Goal: Task Accomplishment & Management: Manage account settings

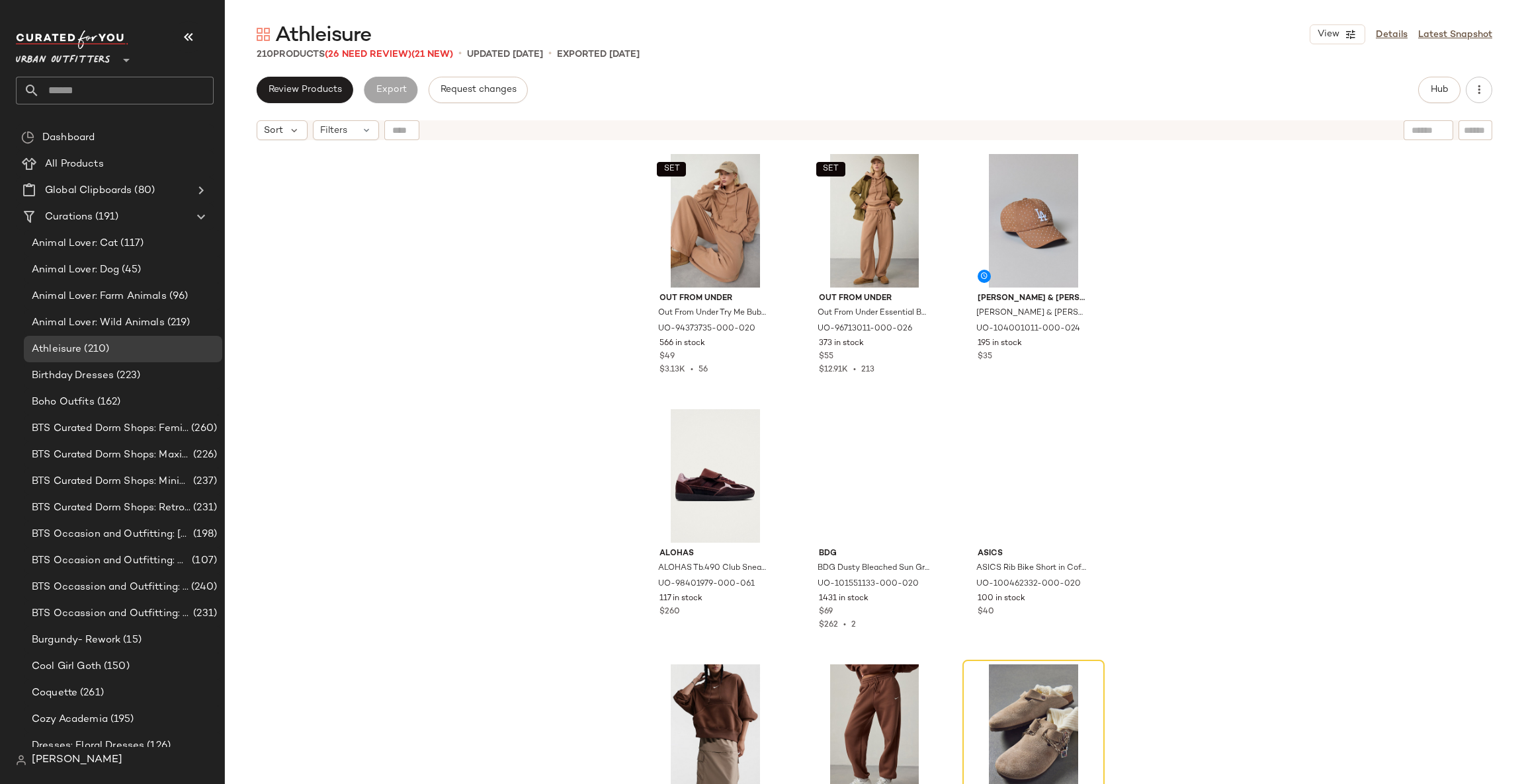
scroll to position [2155, 0]
click at [120, 63] on icon at bounding box center [127, 60] width 16 height 16
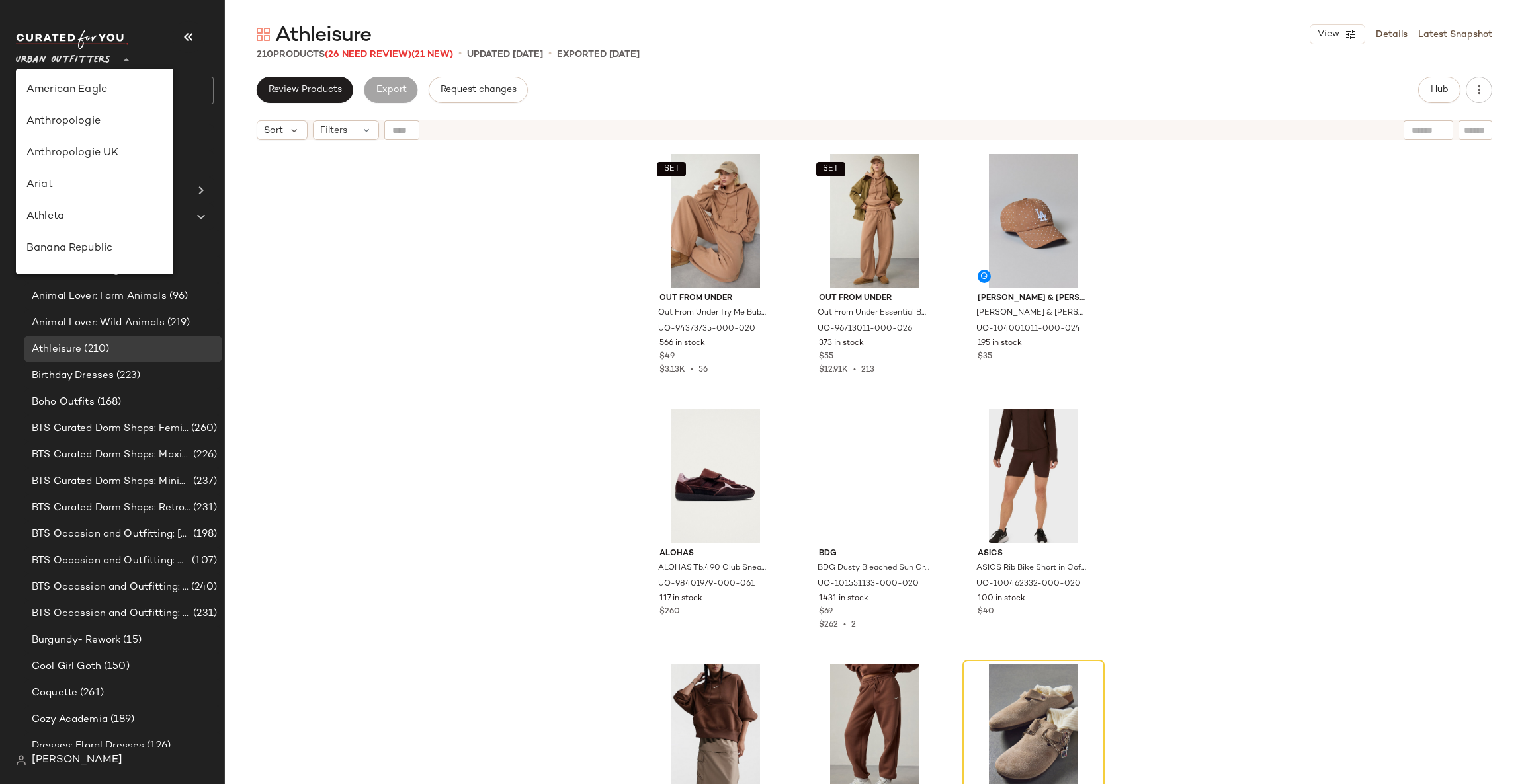
scroll to position [725, 0]
click at [119, 168] on div "Urban Outfitters UK" at bounding box center [95, 158] width 158 height 32
type input "**"
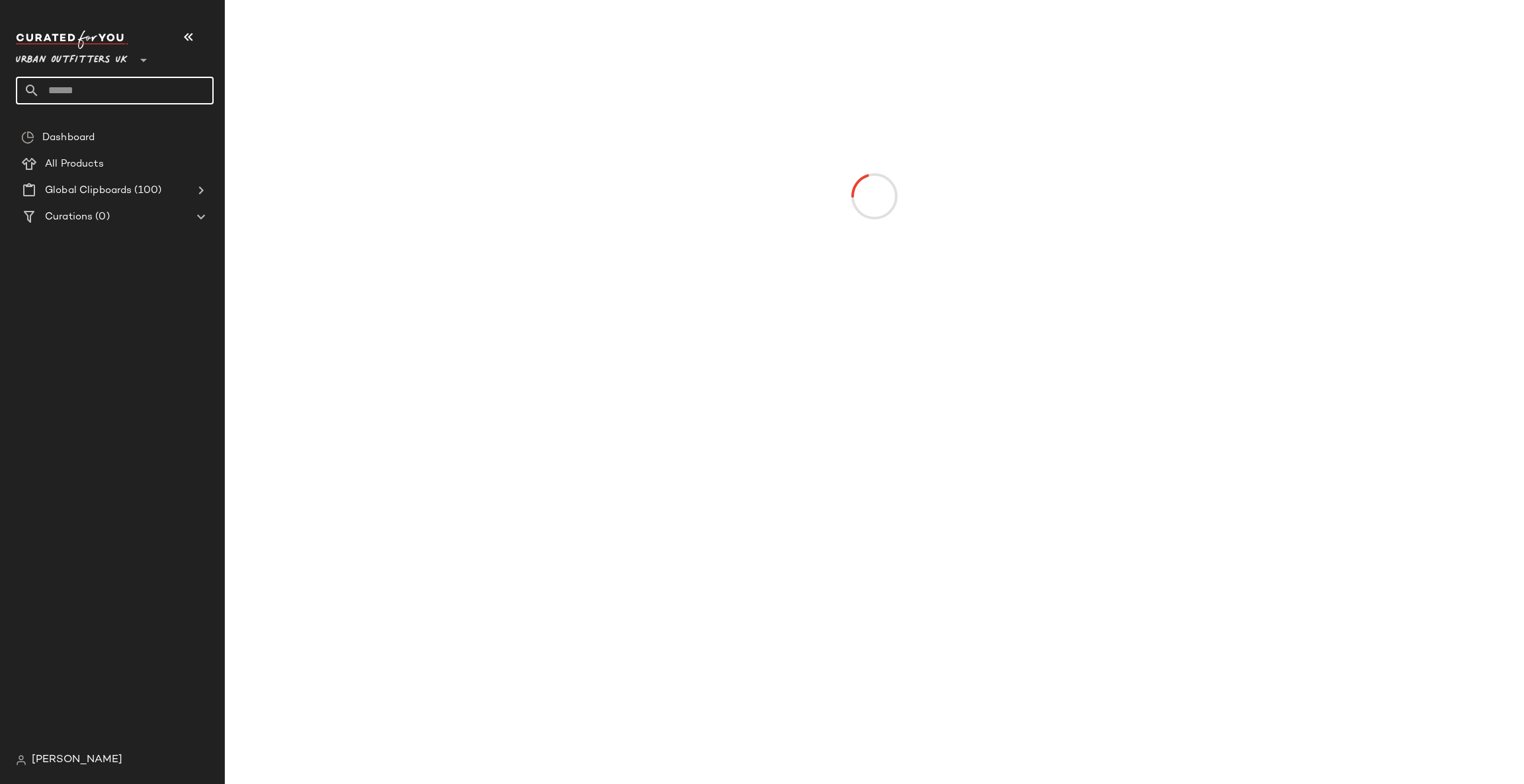
click at [140, 85] on input "text" at bounding box center [127, 91] width 174 height 28
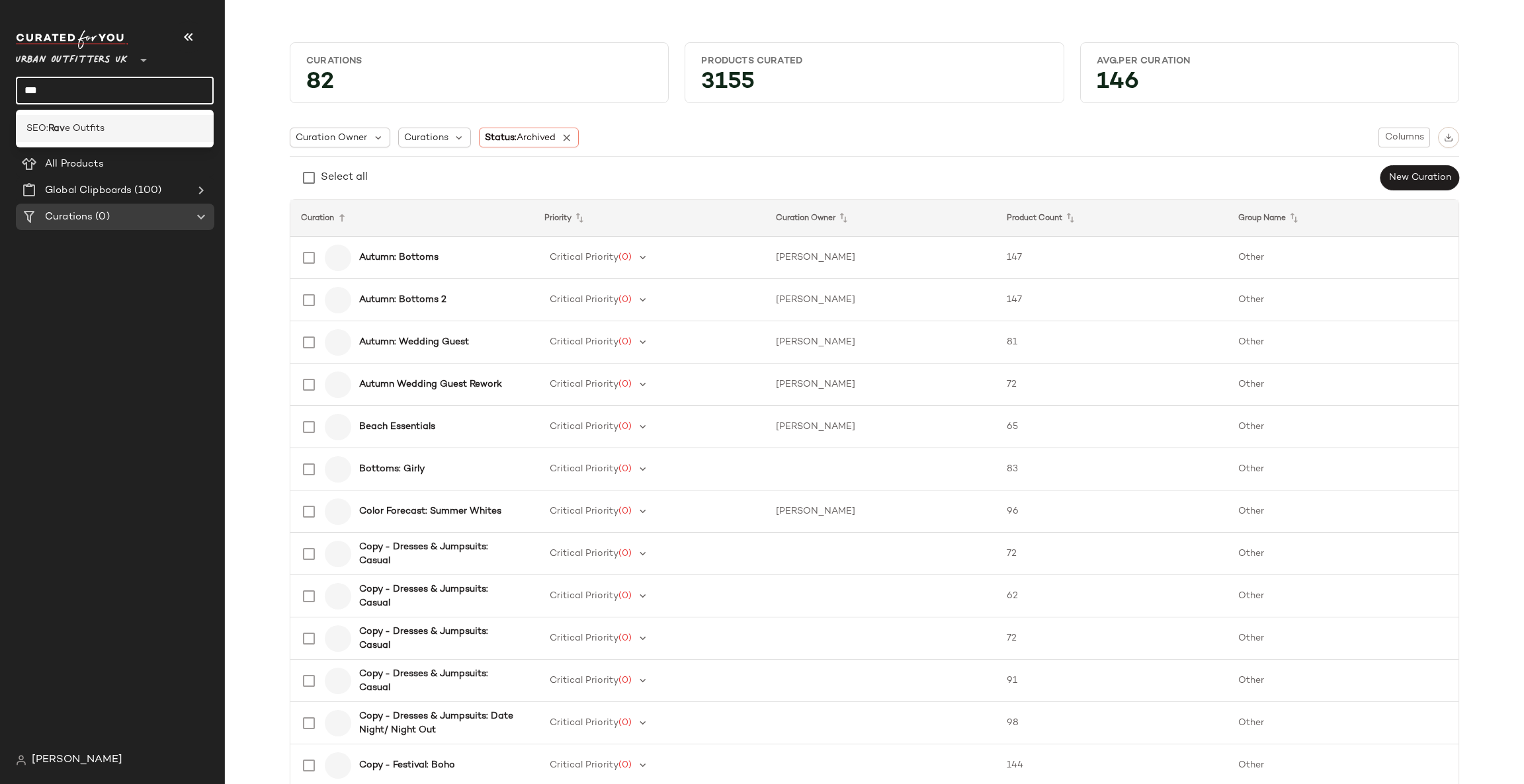
type input "***"
click at [141, 125] on div "SEO: Rav e Outfits" at bounding box center [115, 128] width 177 height 14
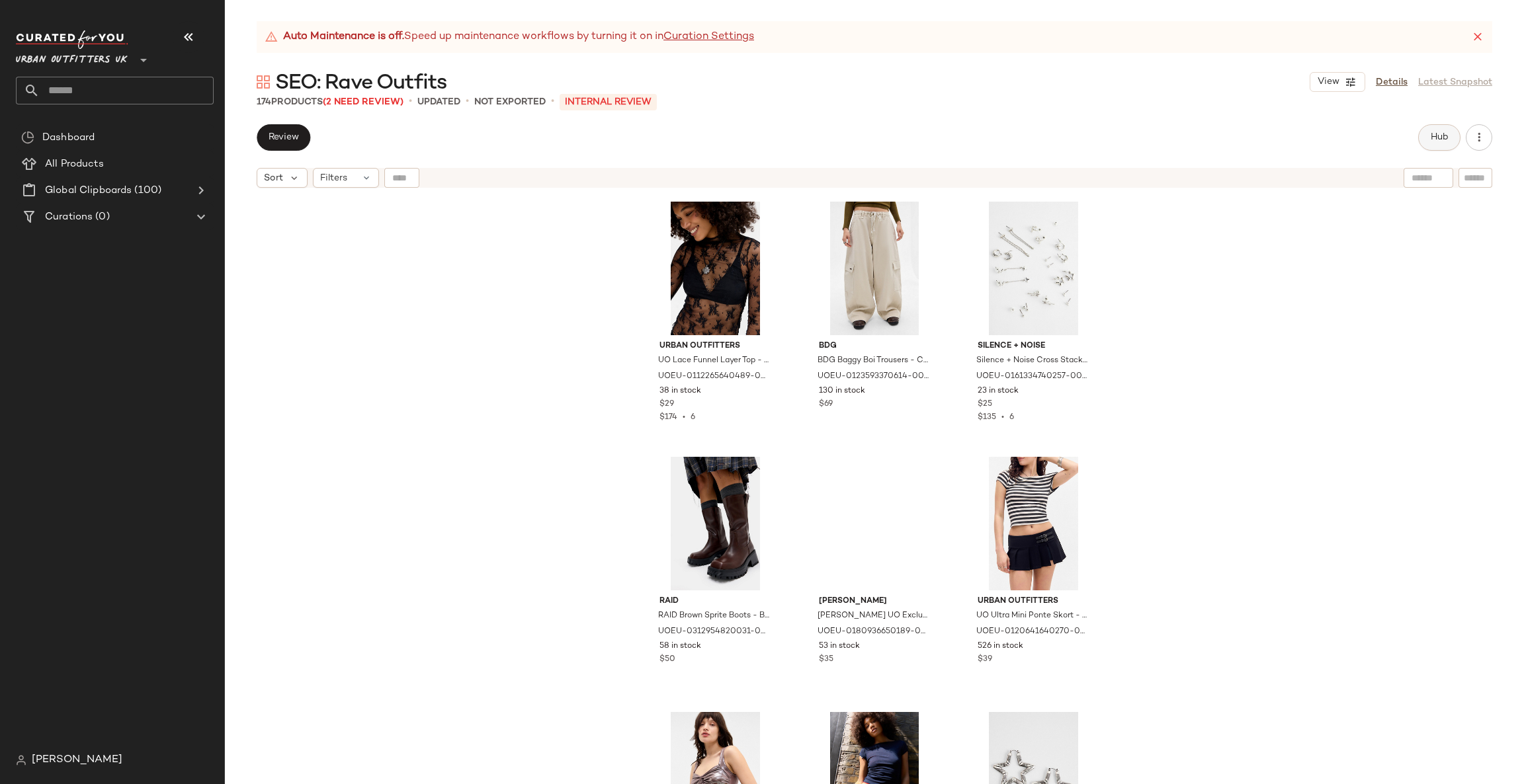
click at [1434, 143] on button "Hub" at bounding box center [1439, 138] width 42 height 27
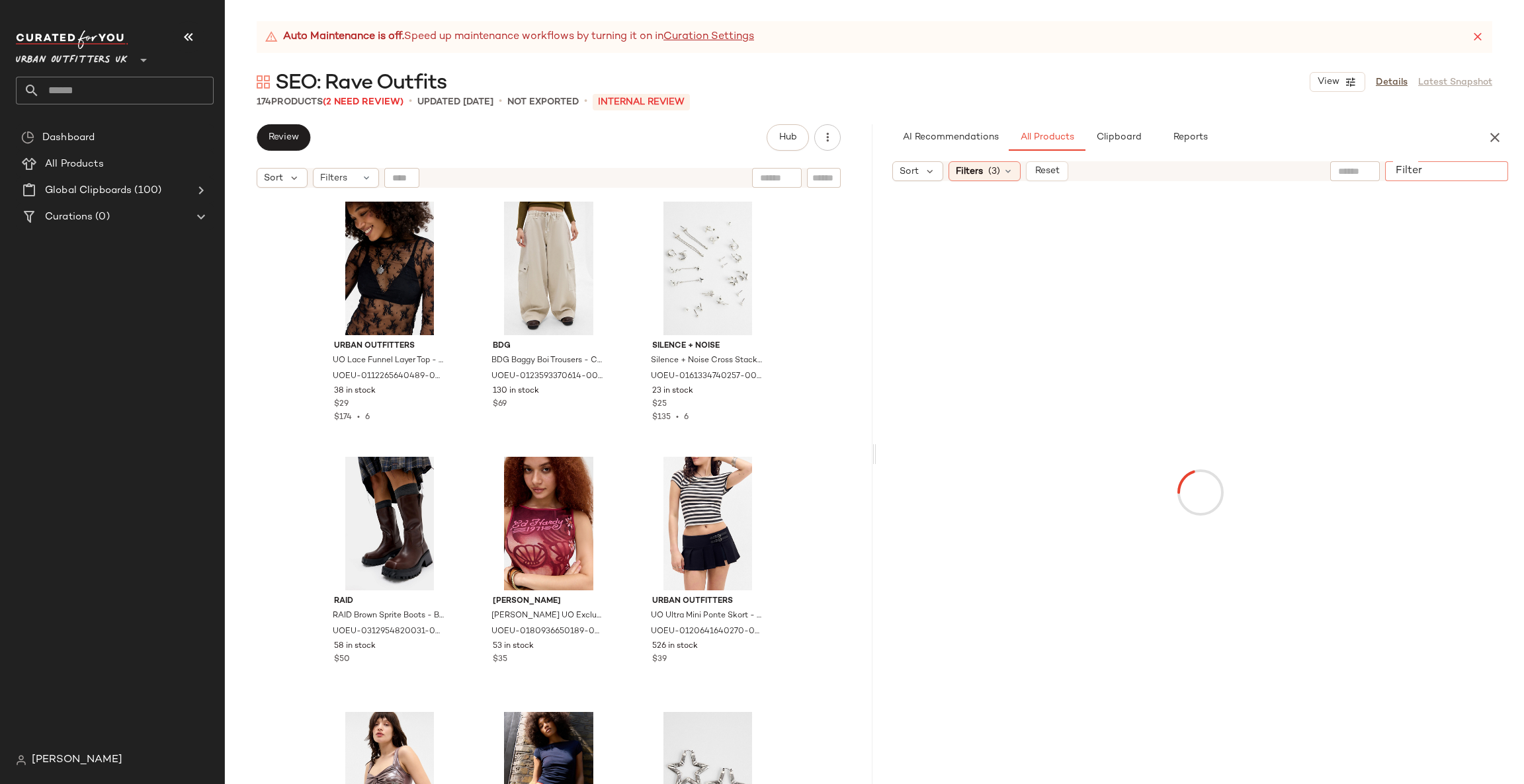
click at [1473, 170] on div at bounding box center [1446, 171] width 123 height 20
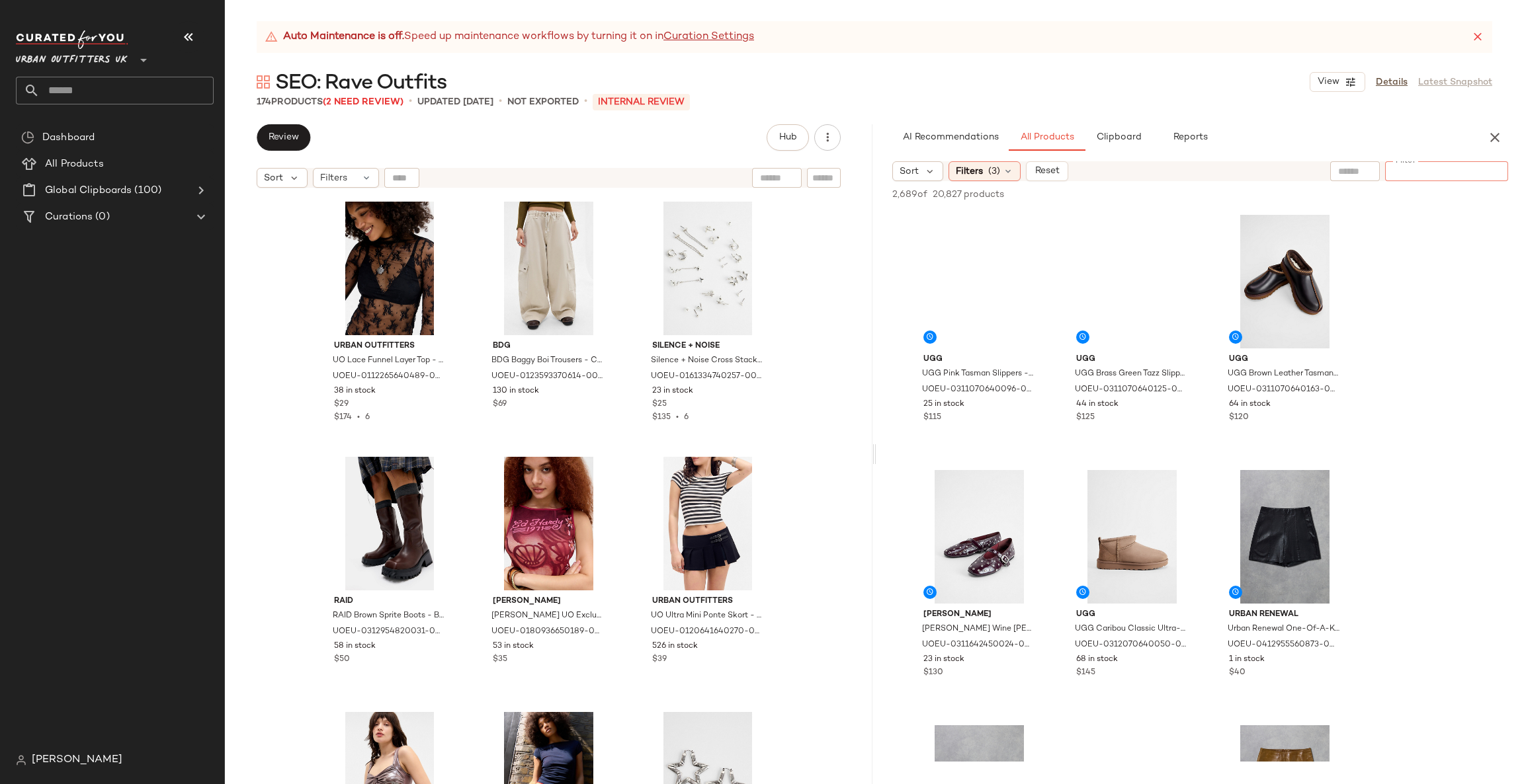
paste input "**********"
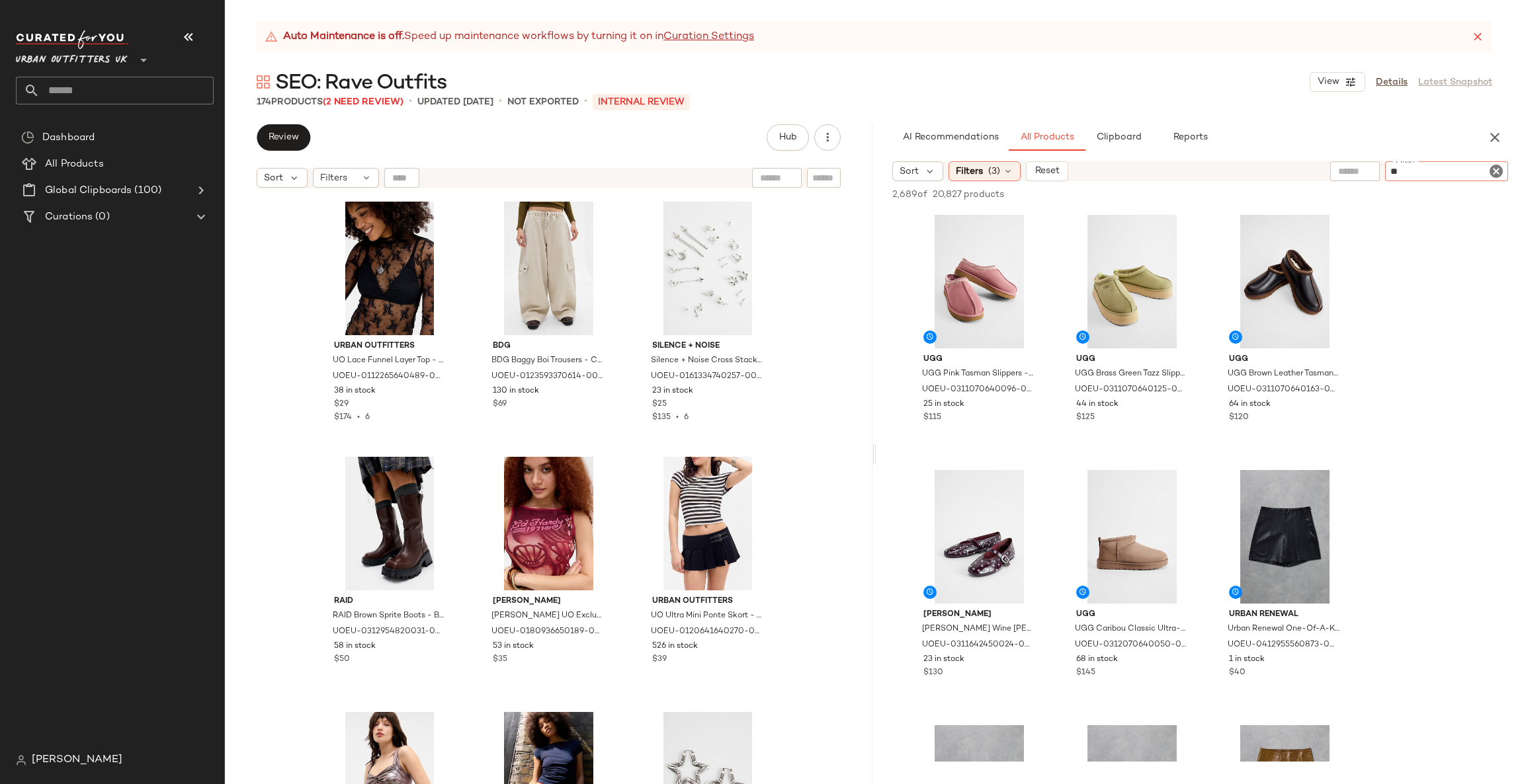
type input "*"
click at [827, 185] on input "Filter" at bounding box center [779, 178] width 113 height 14
paste input "**********"
type input "**********"
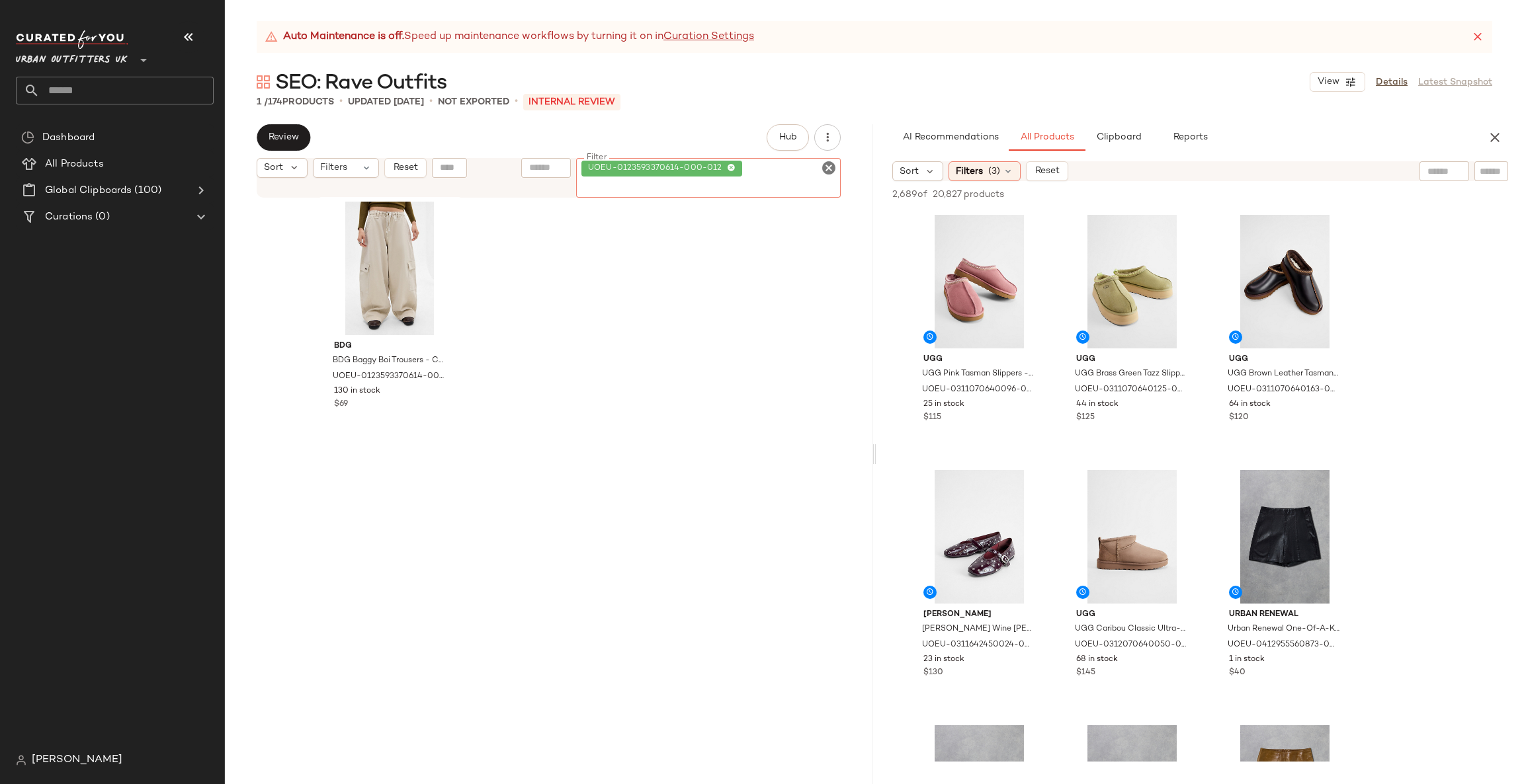
click at [826, 173] on icon "Clear Filter" at bounding box center [829, 168] width 16 height 16
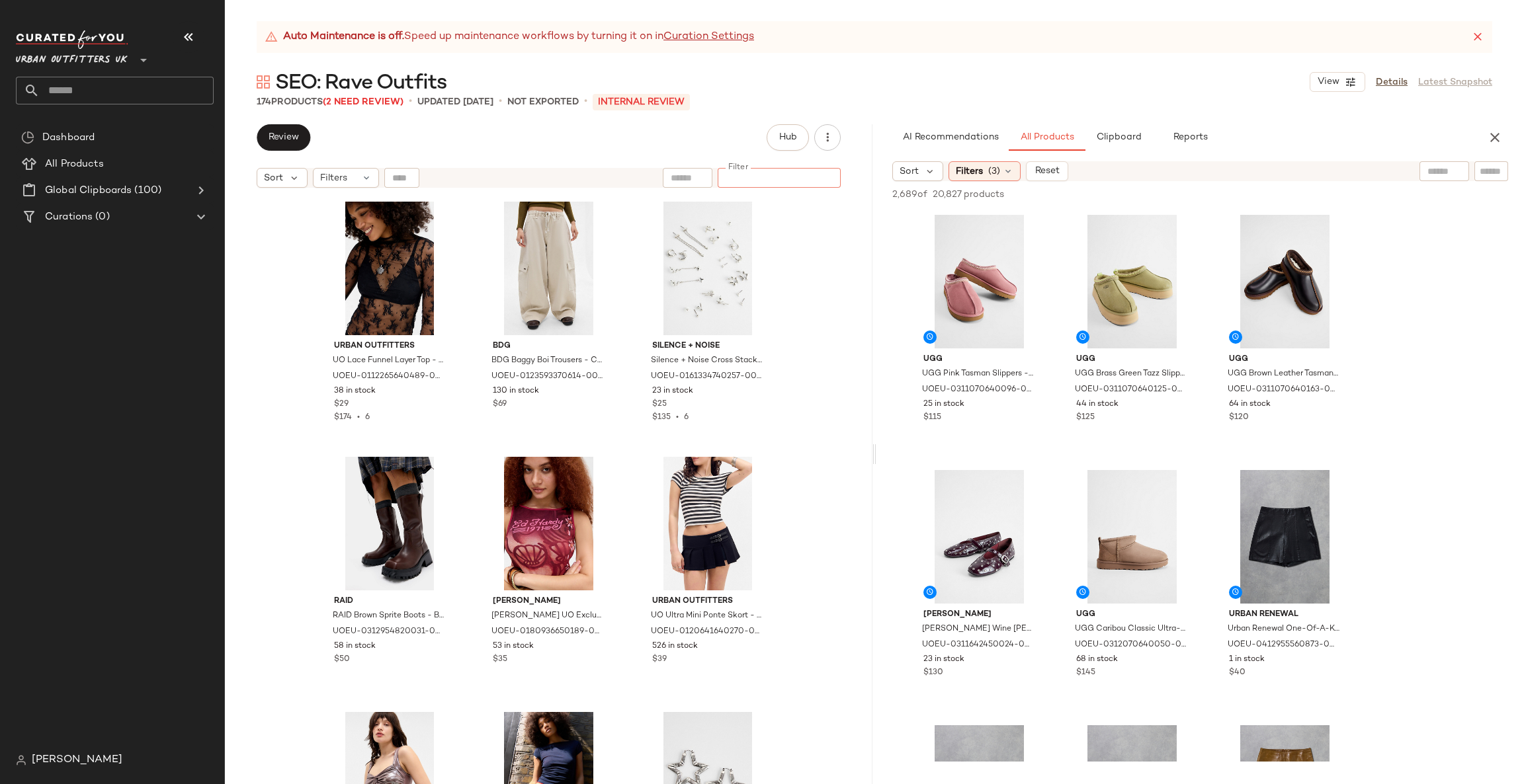
click at [839, 321] on div "Urban Outfitters UO Lace Funnel Layer Top - Black S at Urban Outfitters UOEU-01…" at bounding box center [548, 506] width 647 height 623
click at [999, 174] on div "Filters (3)" at bounding box center [984, 171] width 72 height 20
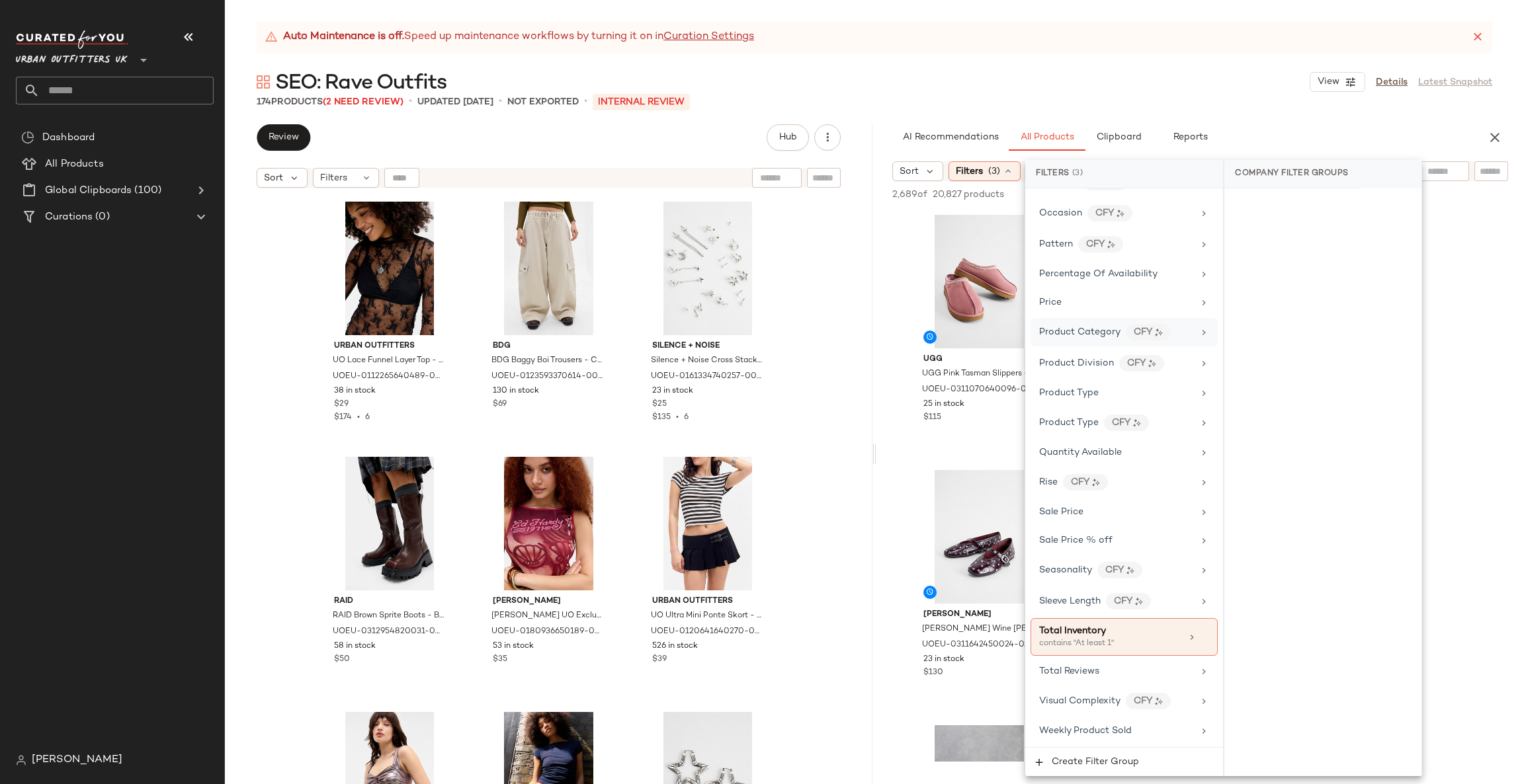
scroll to position [962, 0]
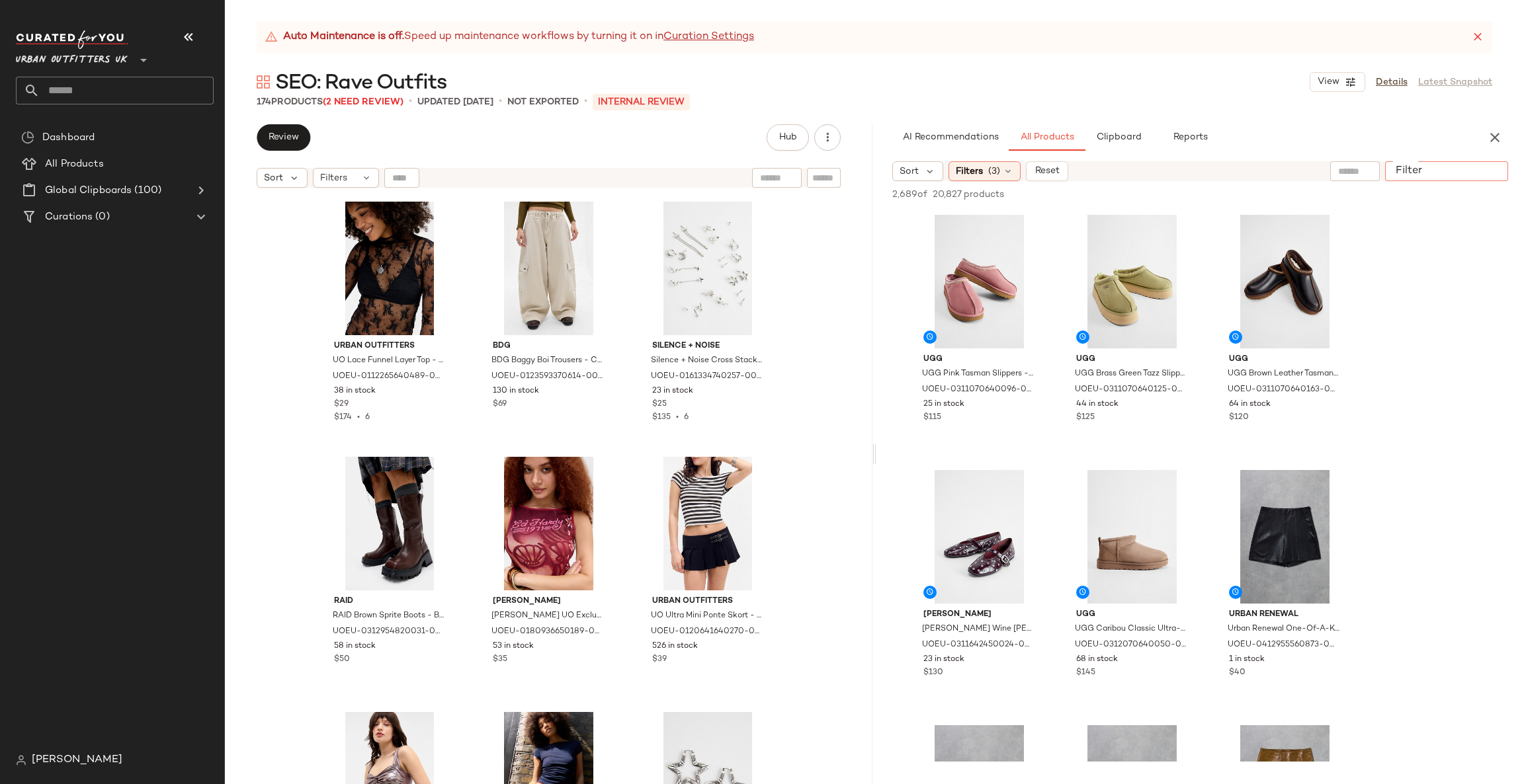
click at [1481, 172] on input "Filter" at bounding box center [1446, 172] width 113 height 14
type input "******"
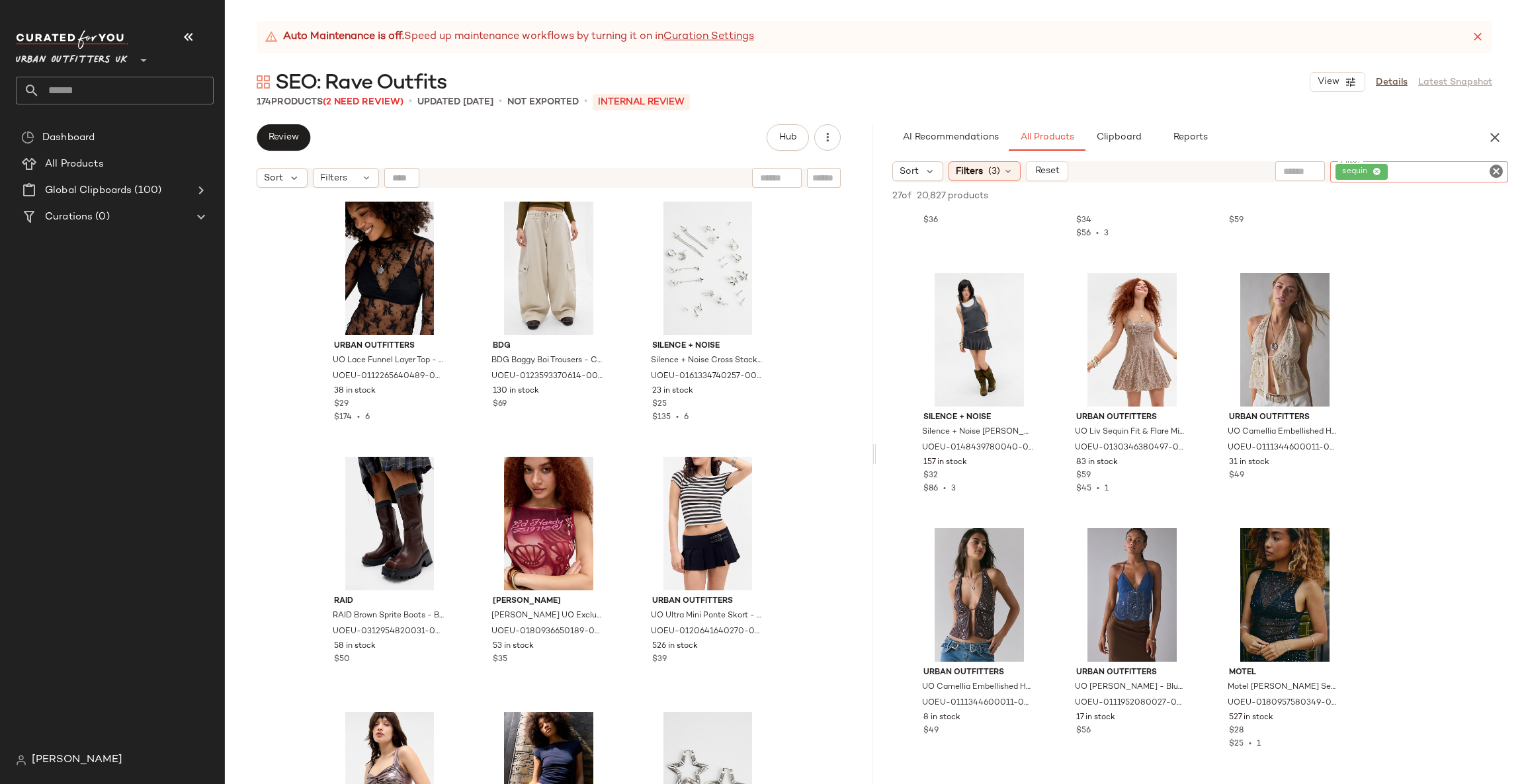
scroll to position [0, 0]
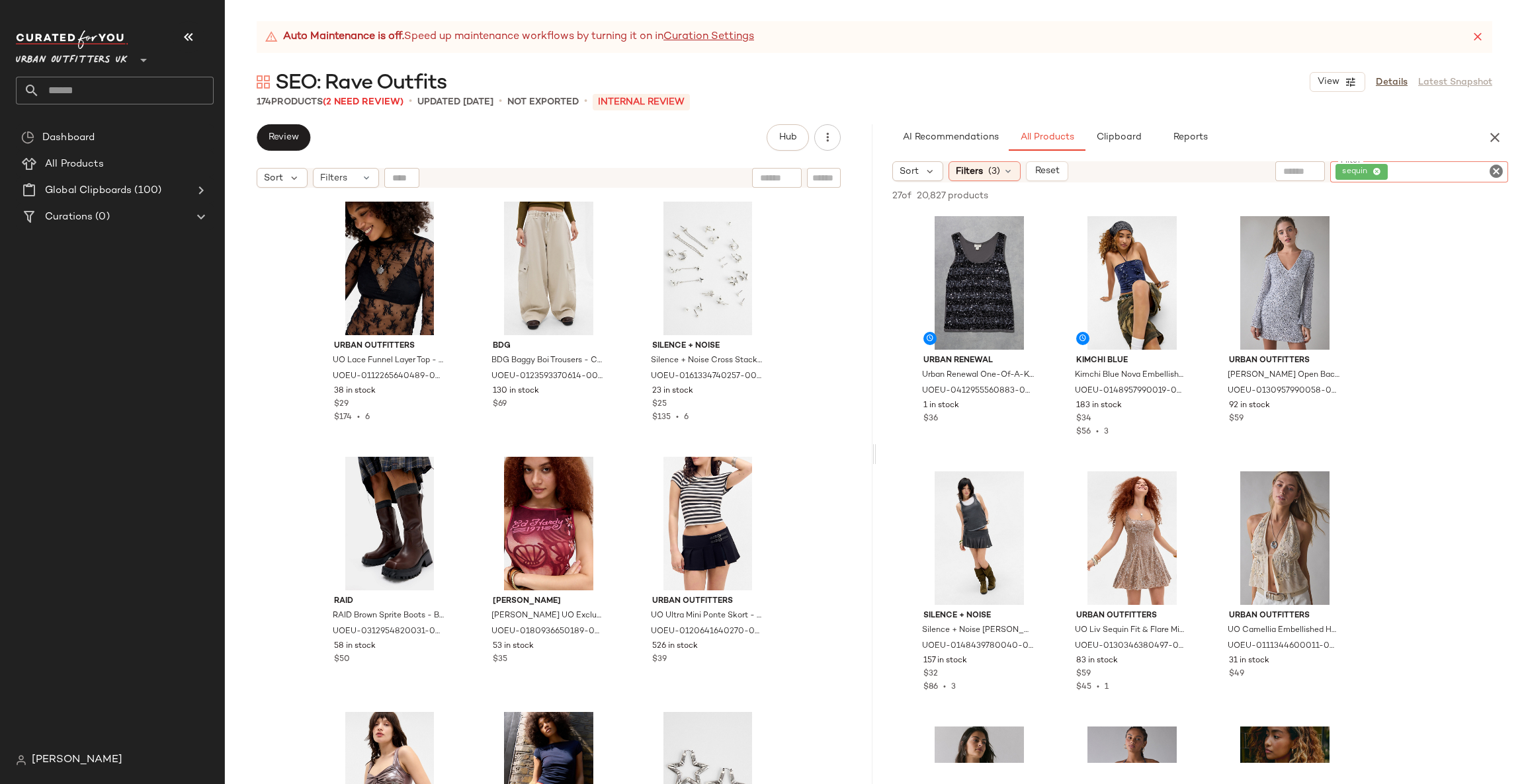
click at [1494, 172] on icon "Clear Filter" at bounding box center [1496, 172] width 16 height 16
click at [1356, 176] on input "text" at bounding box center [1386, 172] width 115 height 14
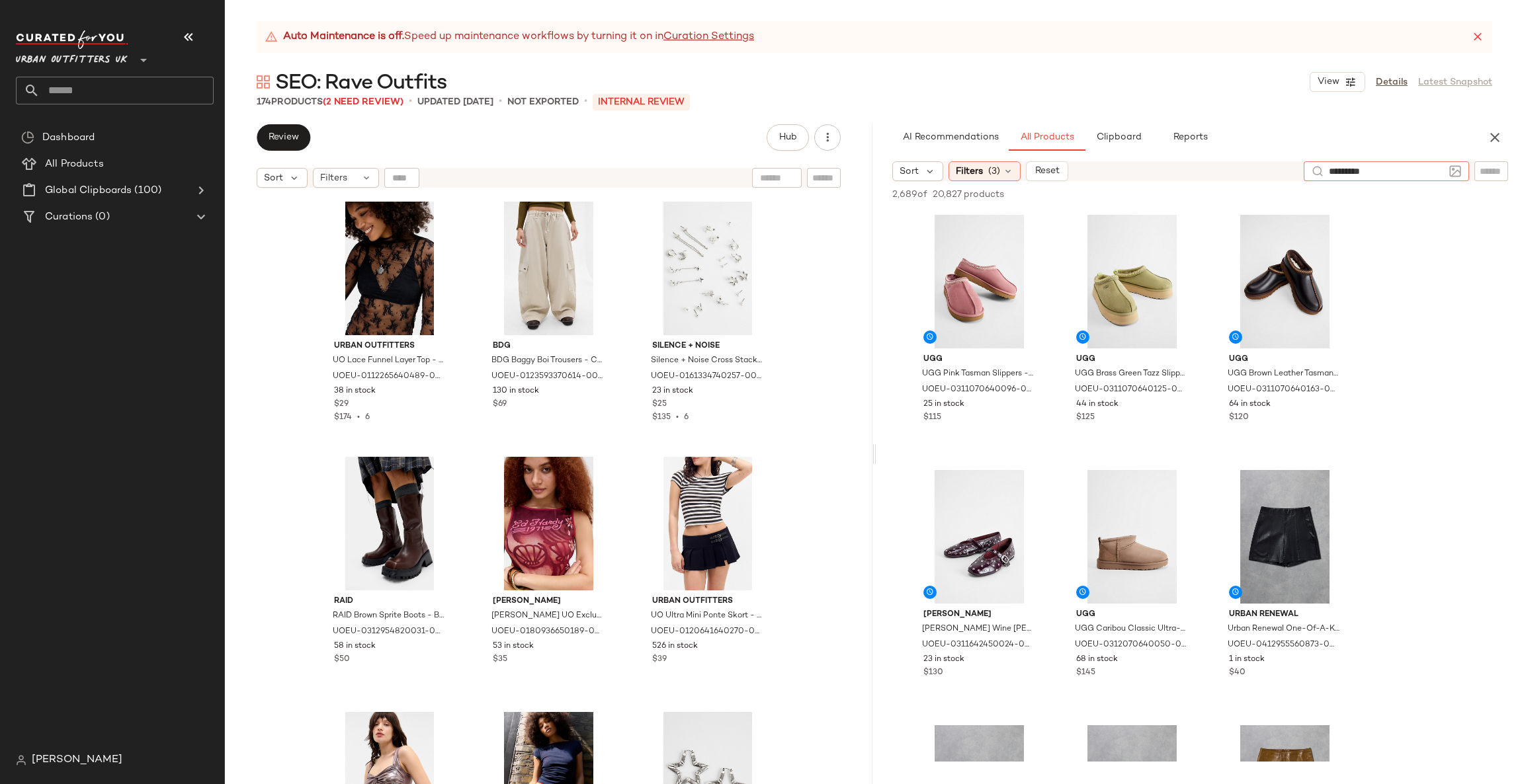
type input "**********"
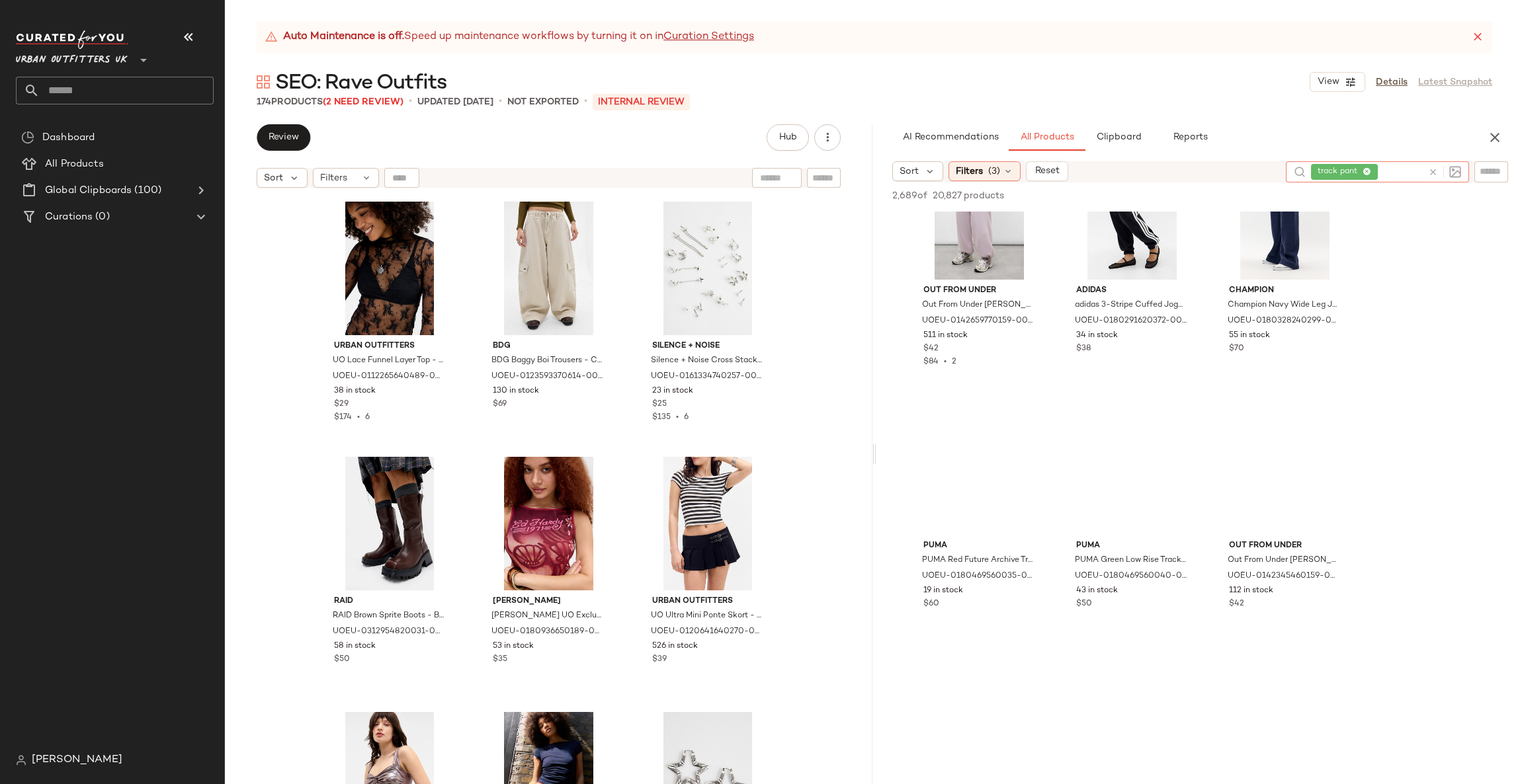
scroll to position [1388, 0]
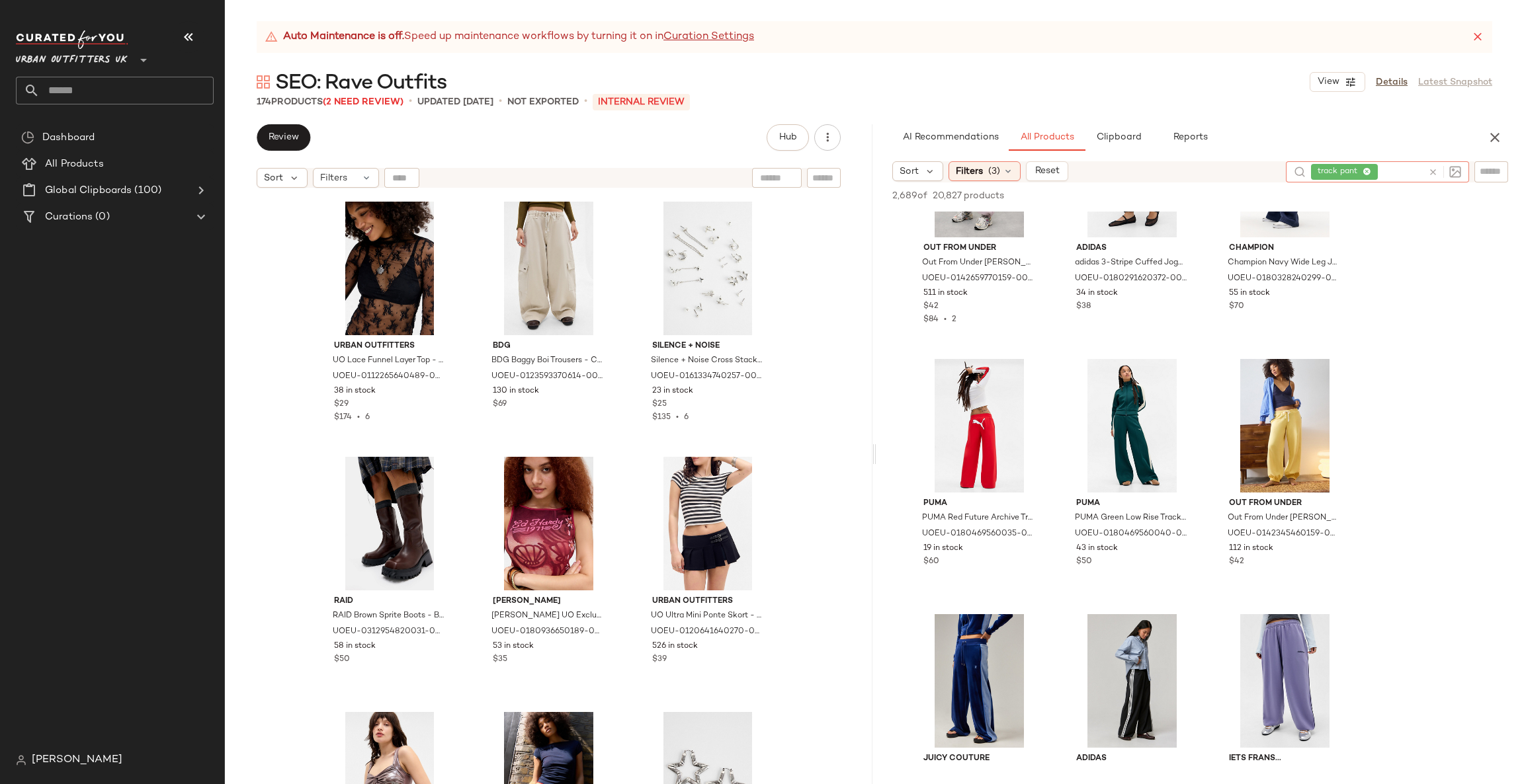
click at [1435, 174] on icon at bounding box center [1432, 172] width 10 height 10
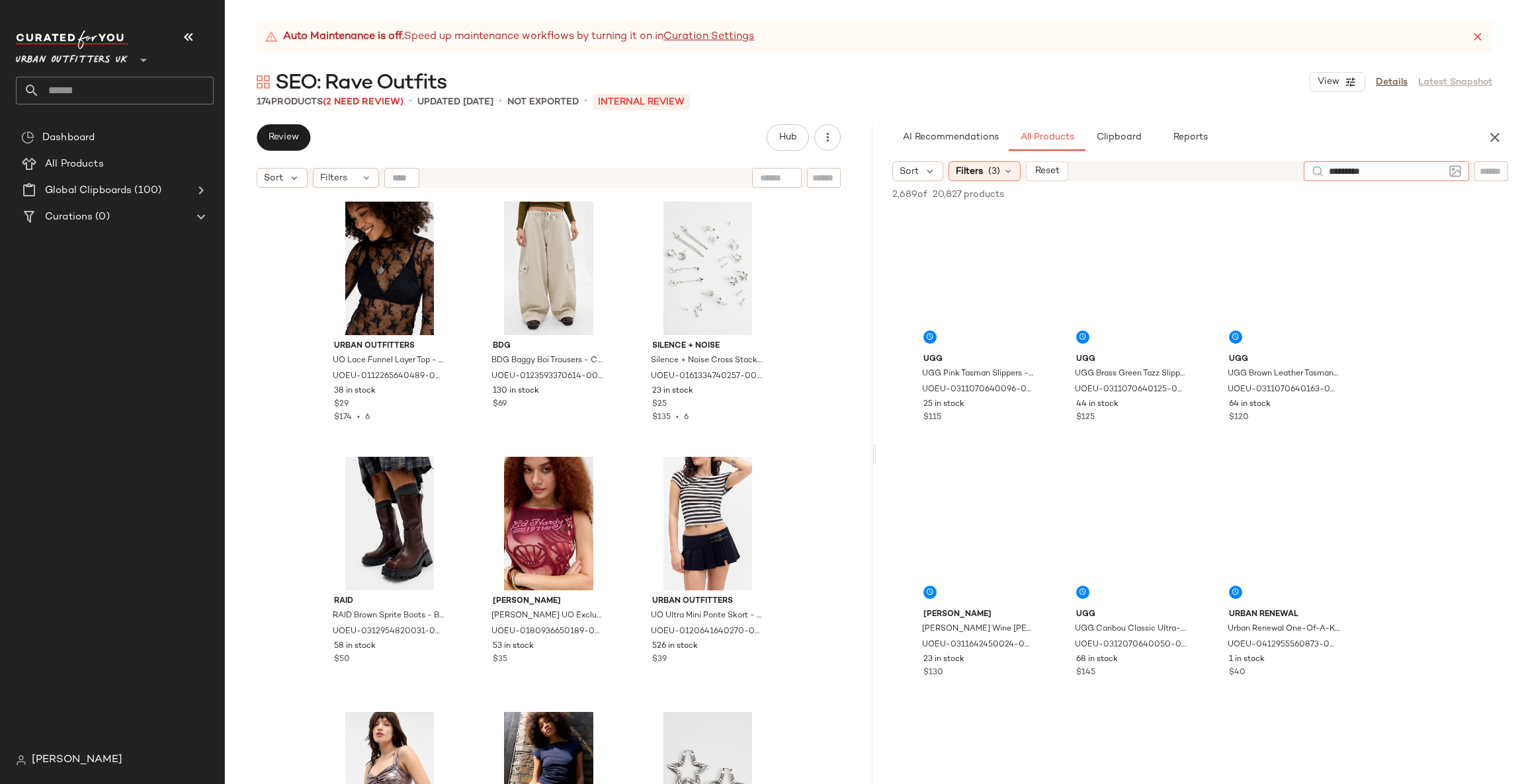
type input "**********"
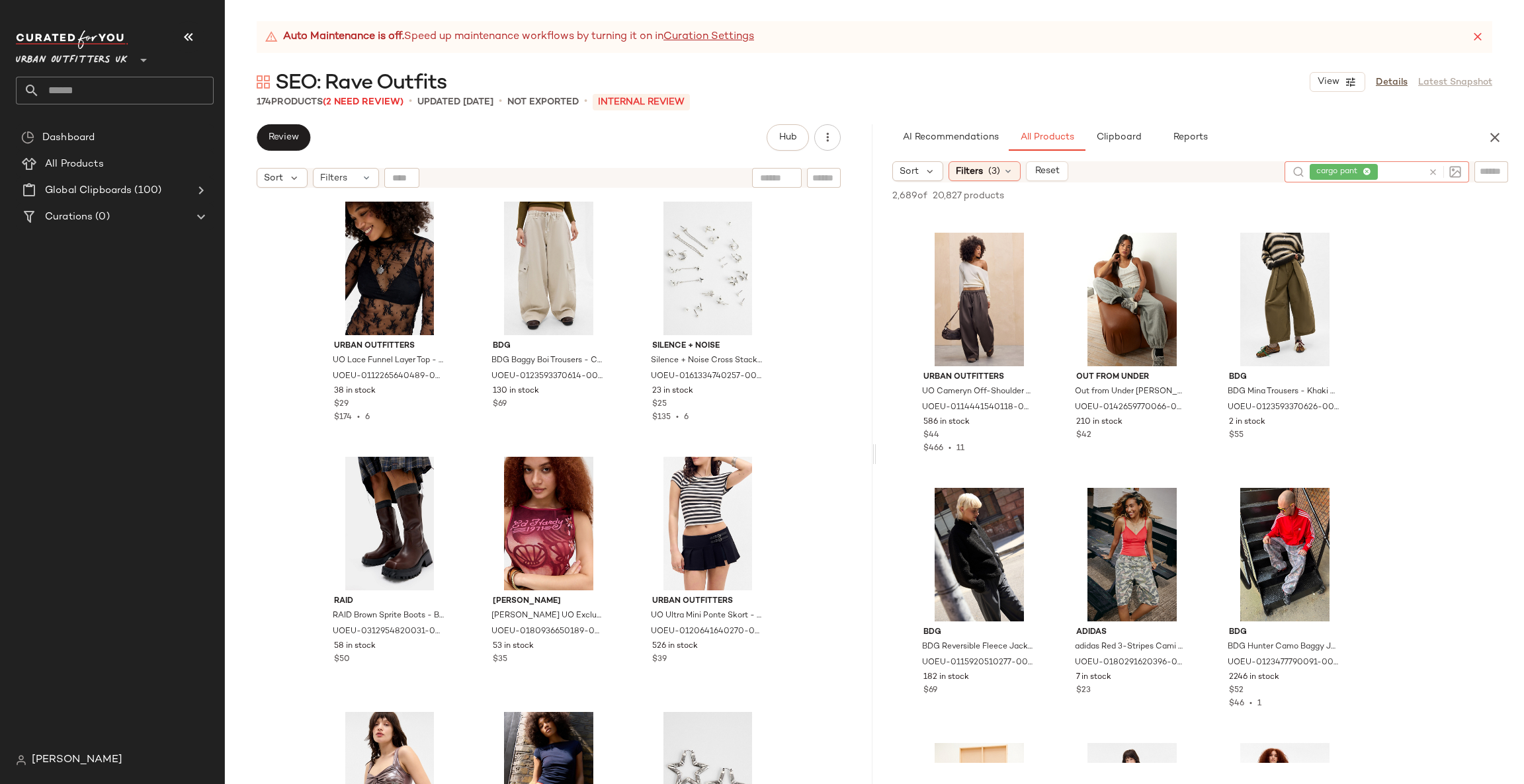
scroll to position [2777, 0]
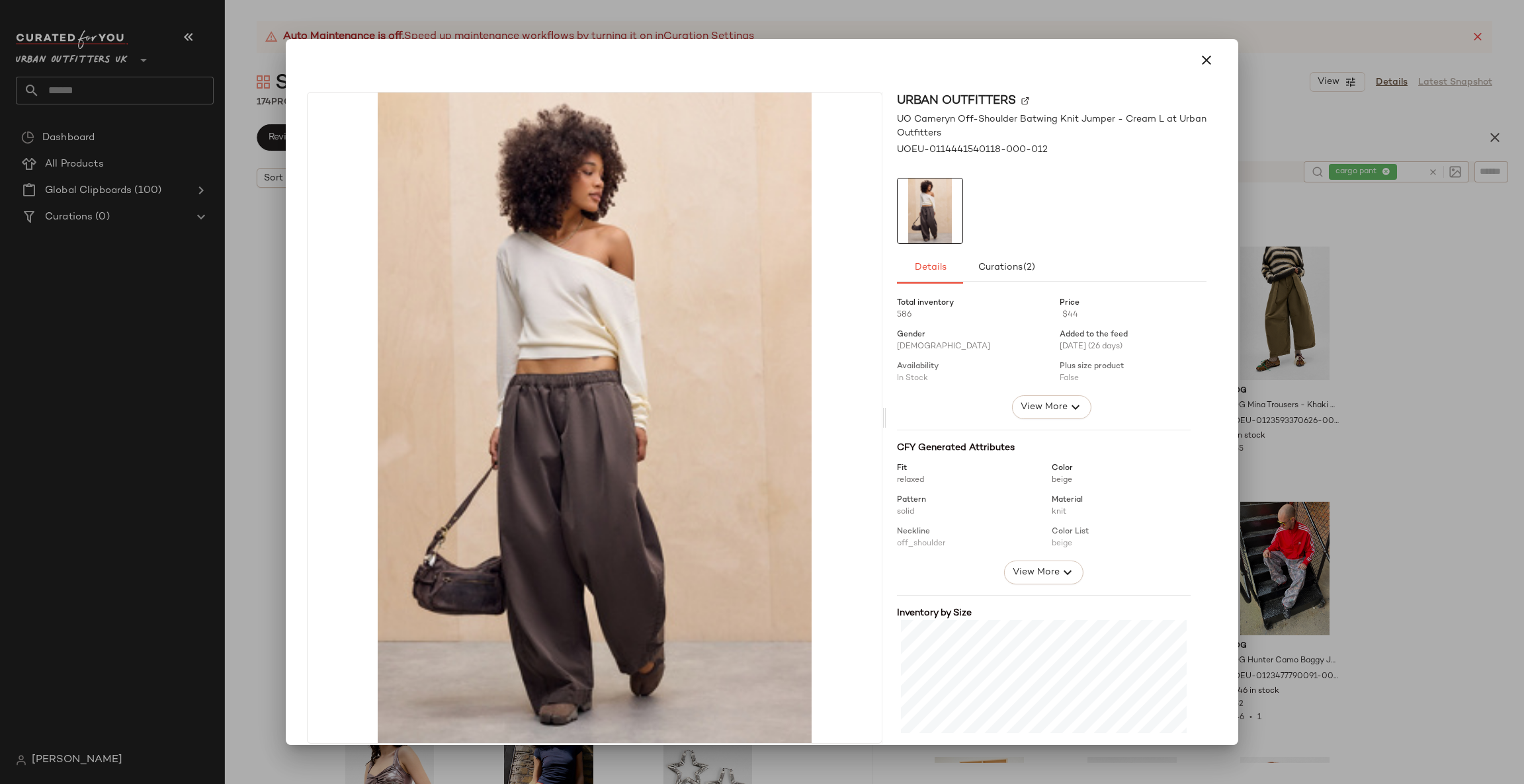
click at [1406, 280] on div at bounding box center [762, 392] width 1524 height 784
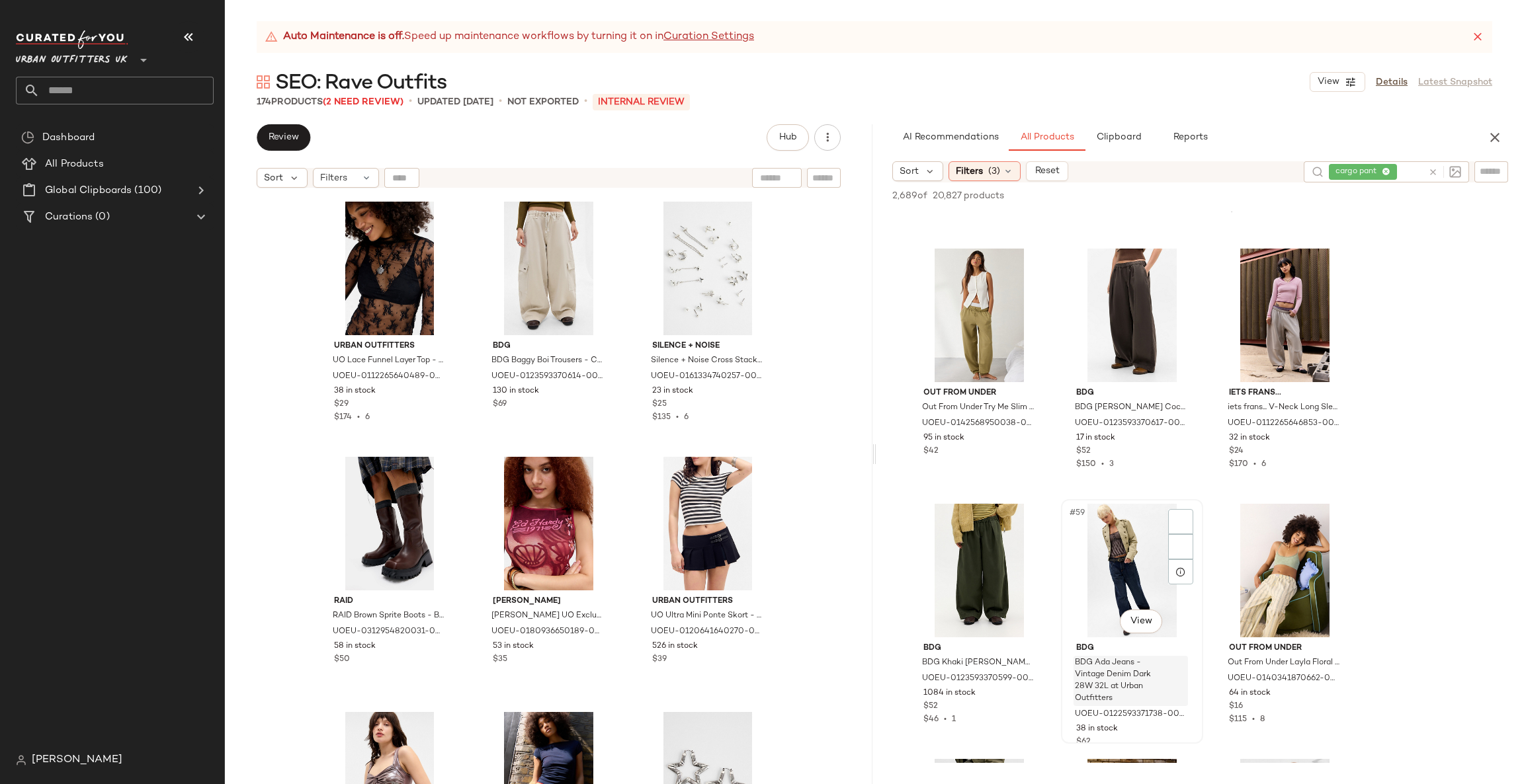
scroll to position [4761, 0]
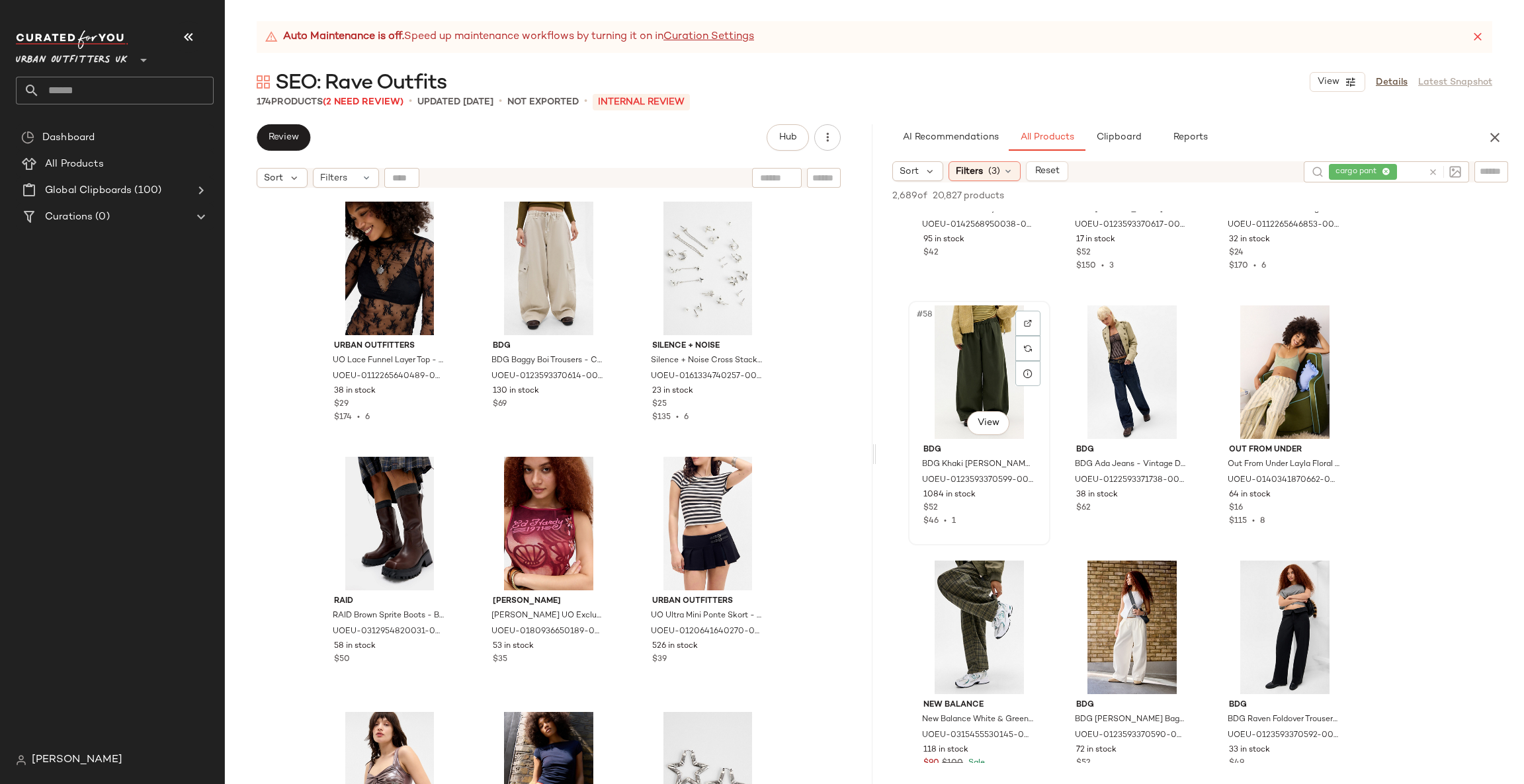
click at [959, 431] on div "#58 View" at bounding box center [979, 372] width 133 height 133
click at [970, 424] on body "Urban Outfitters UK ** Dashboard All Products Global Clipboards (100) Curations…" at bounding box center [762, 392] width 1524 height 784
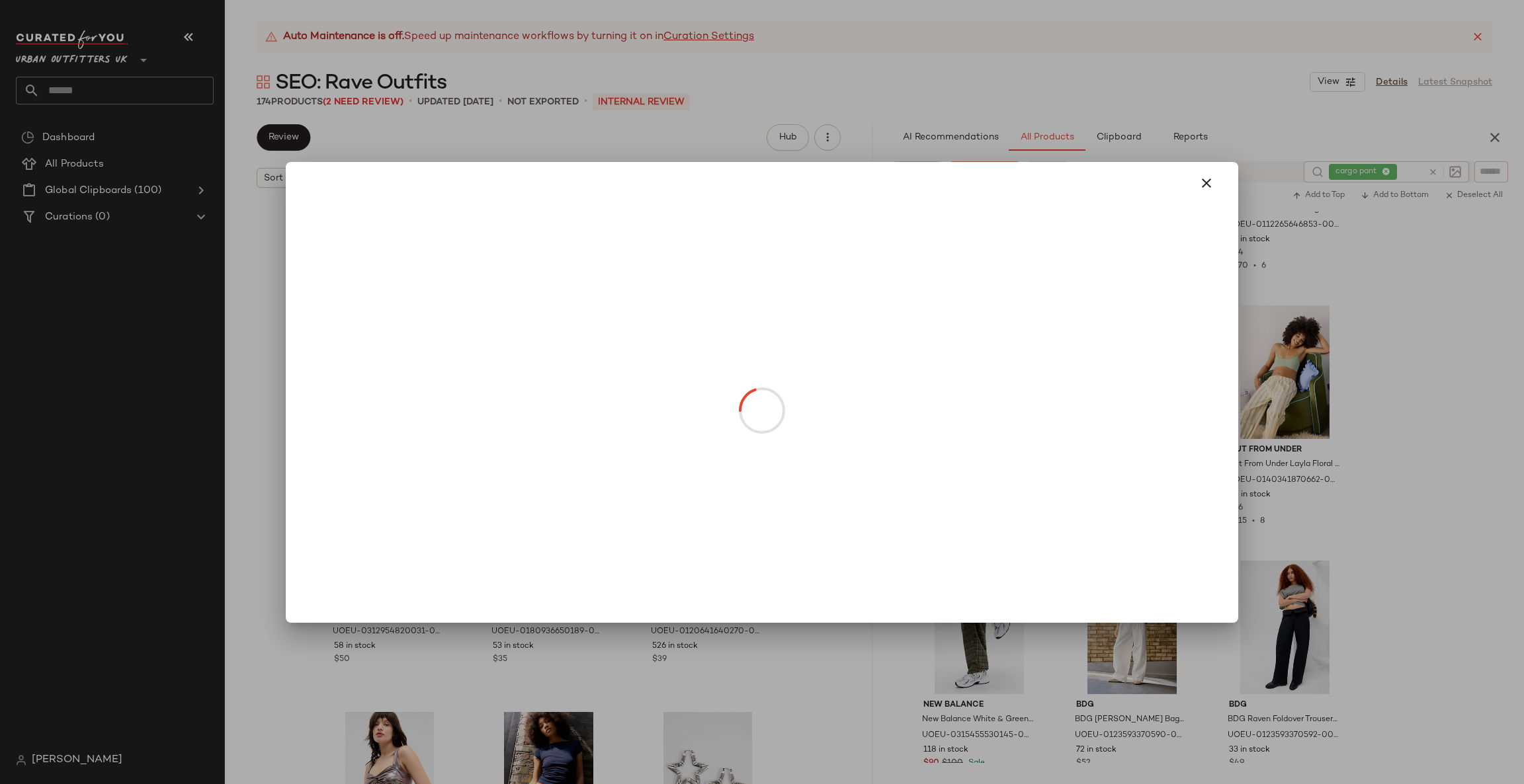
click at [1403, 285] on div at bounding box center [762, 392] width 1524 height 784
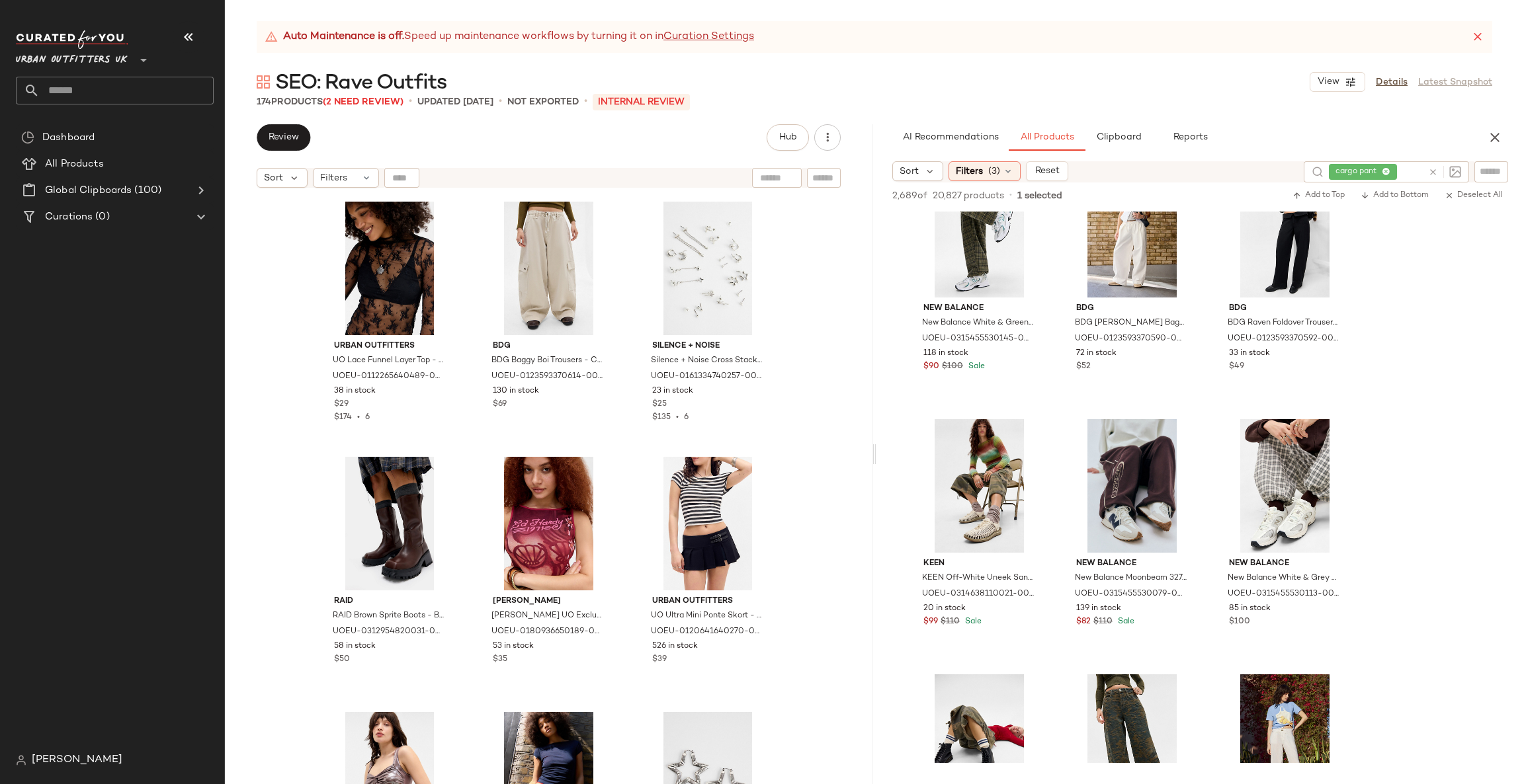
scroll to position [5555, 0]
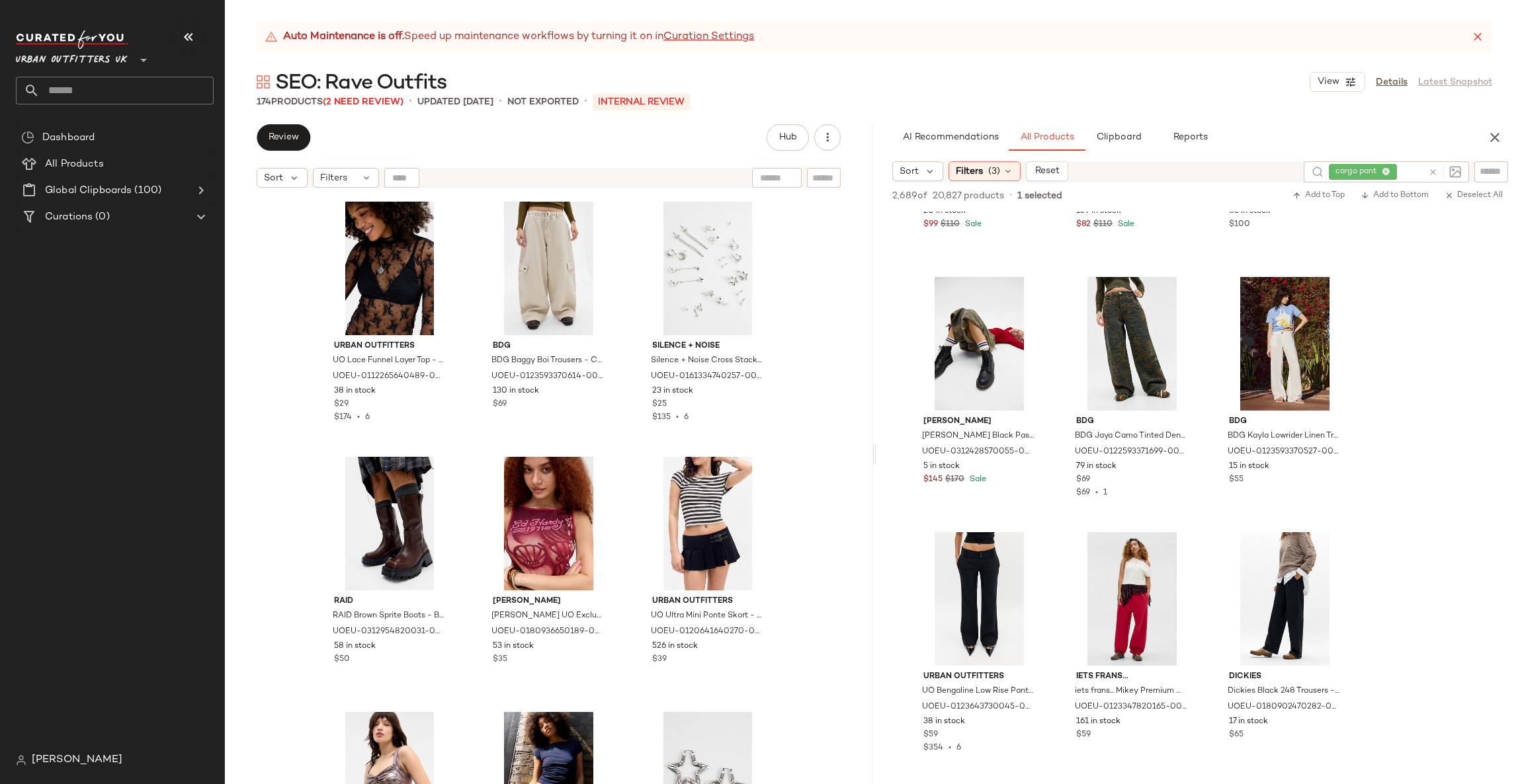
click at [1436, 172] on icon at bounding box center [1432, 172] width 10 height 10
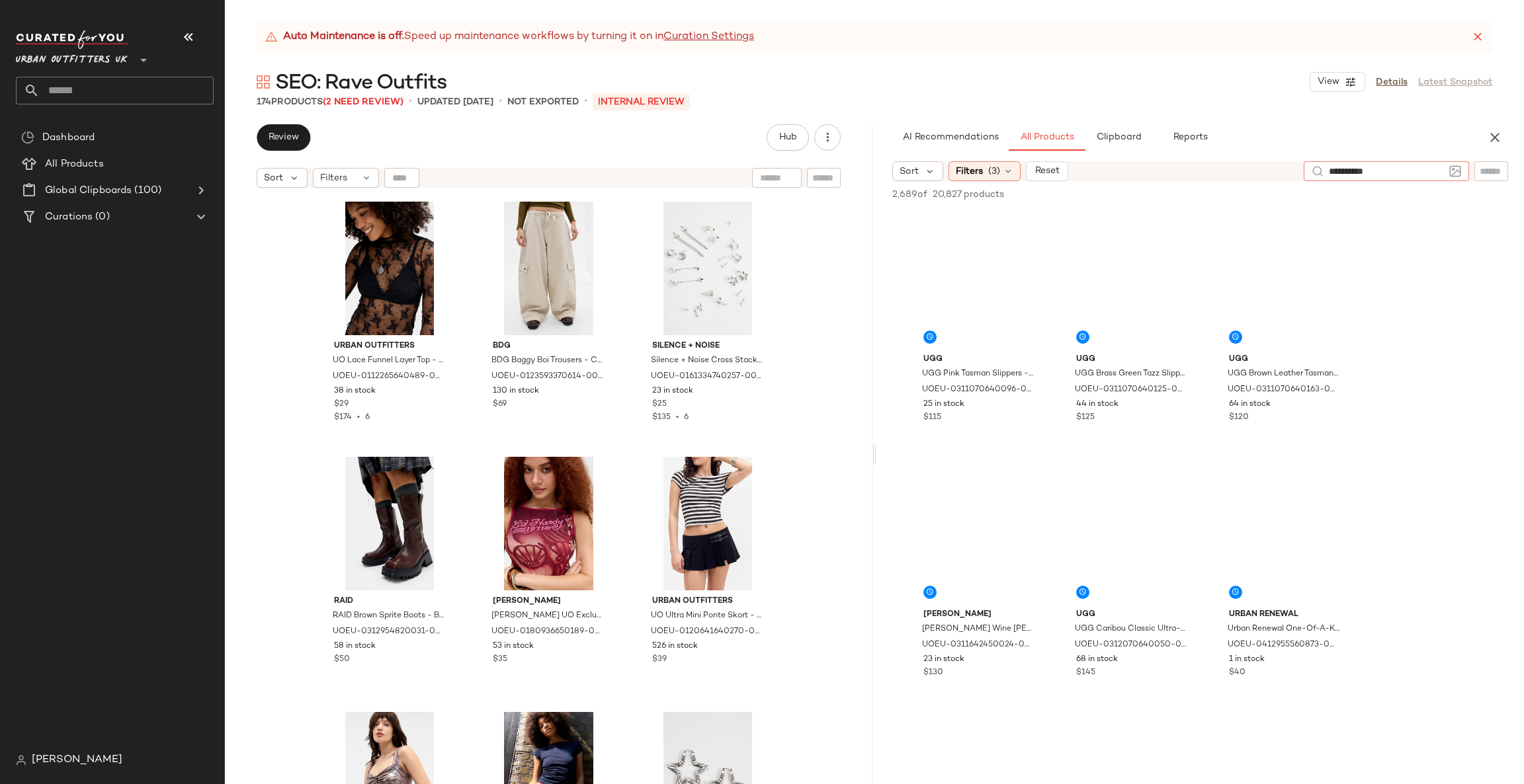
type input "**********"
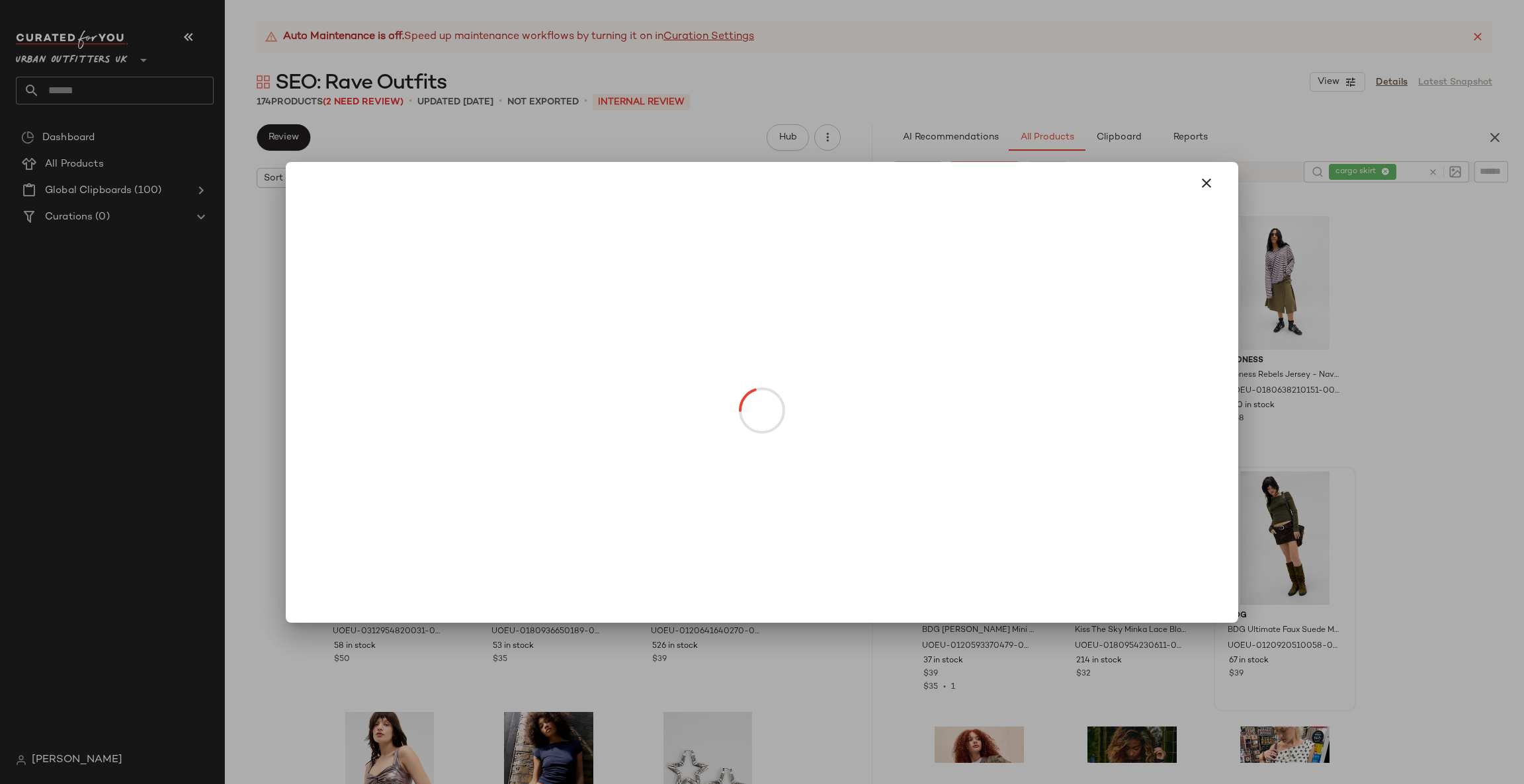
click at [1383, 485] on div at bounding box center [762, 392] width 1524 height 784
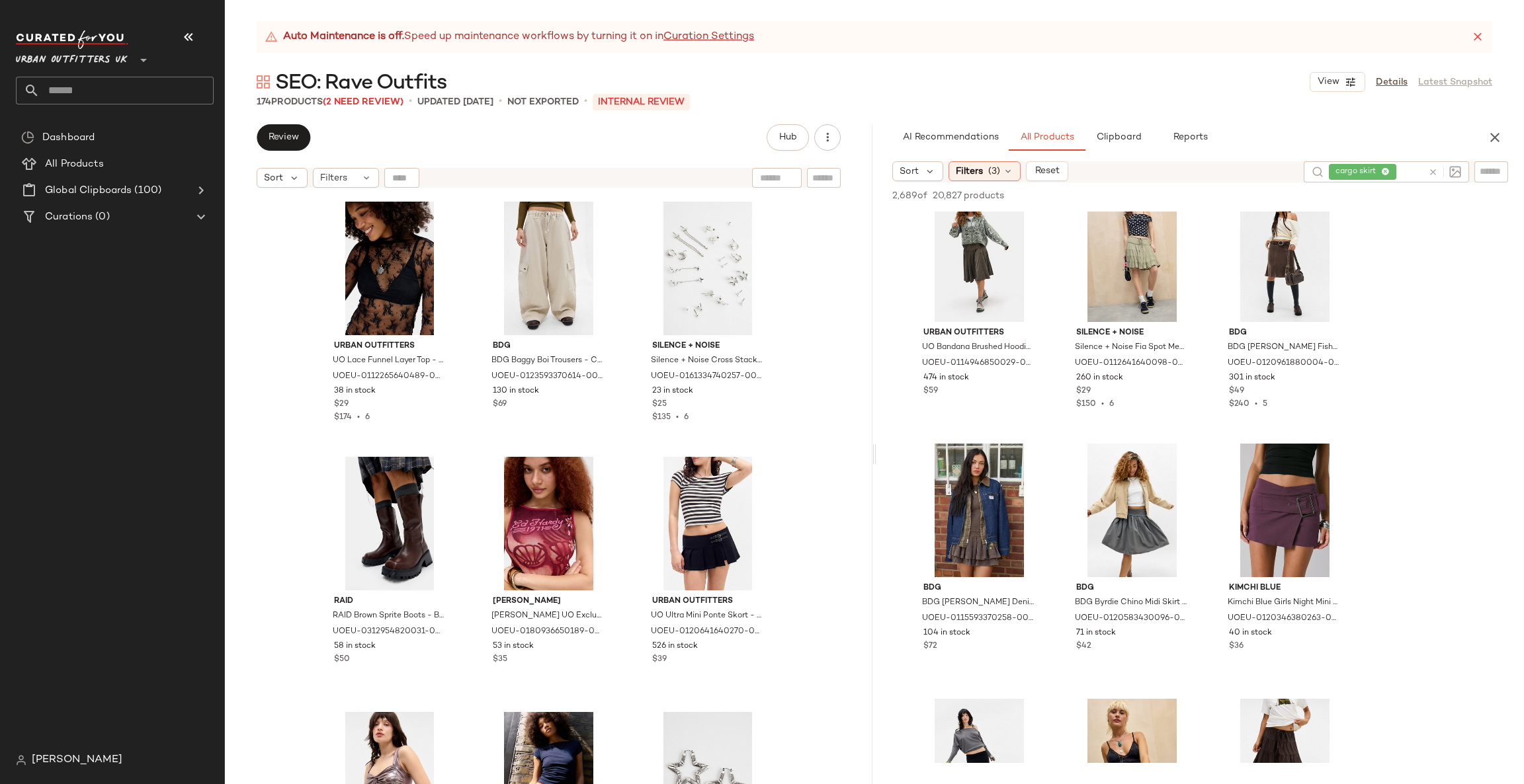
scroll to position [992, 0]
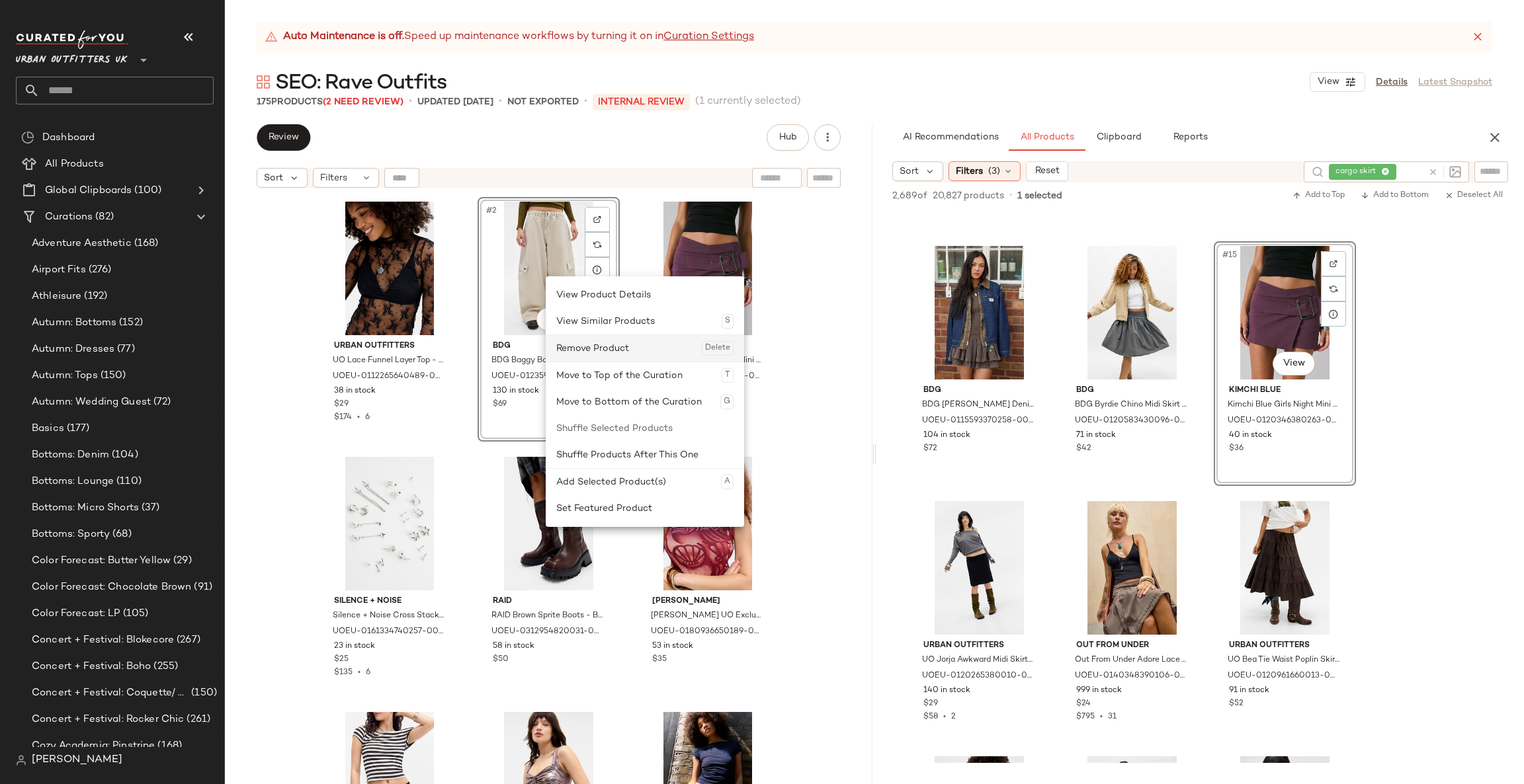
click at [602, 349] on div "Remove Product Delete" at bounding box center [644, 348] width 177 height 27
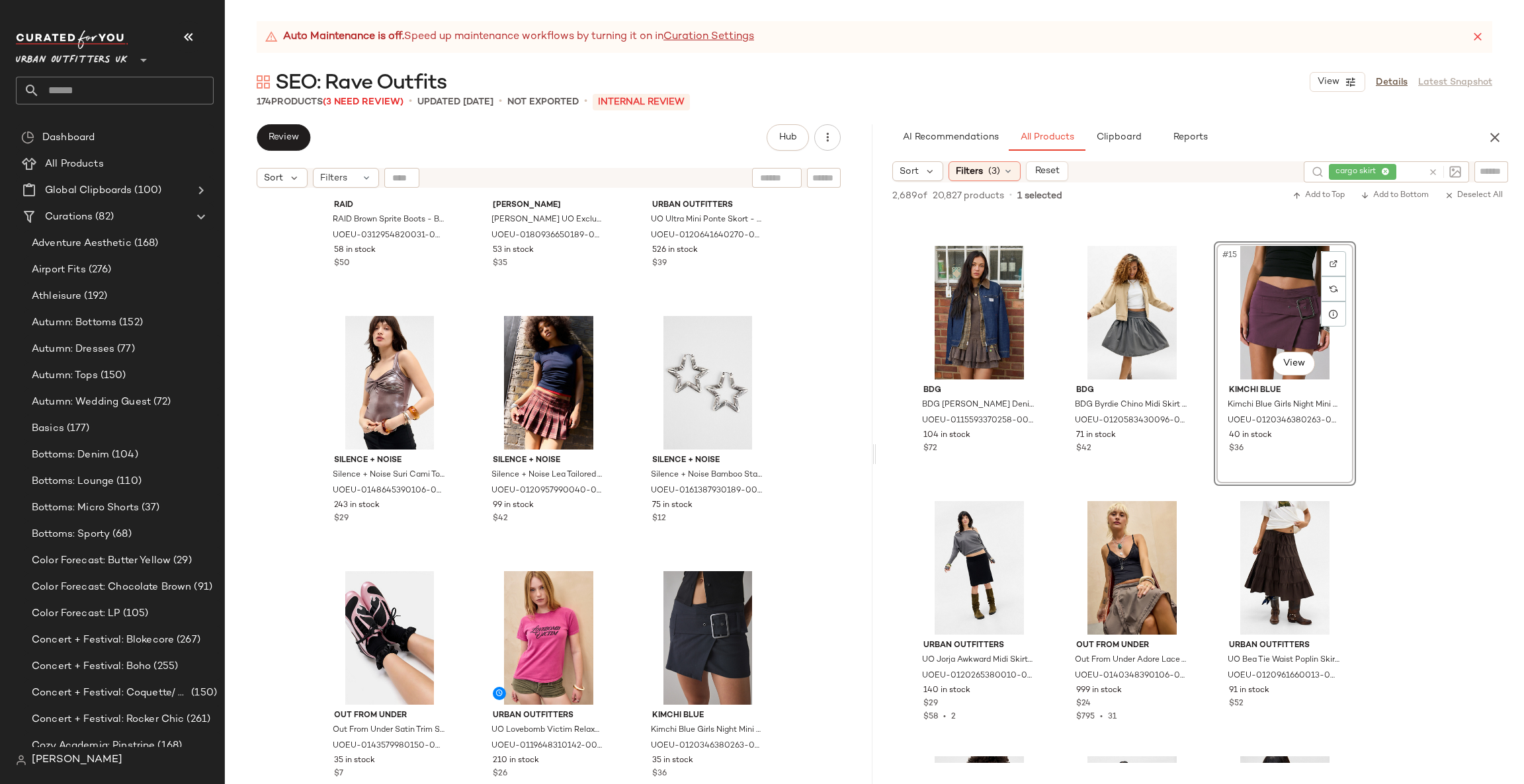
click at [805, 359] on div "RAID RAID Brown Sprite Boots - Brown UK 7 at Urban Outfitters UOEU-031295482003…" at bounding box center [548, 506] width 647 height 623
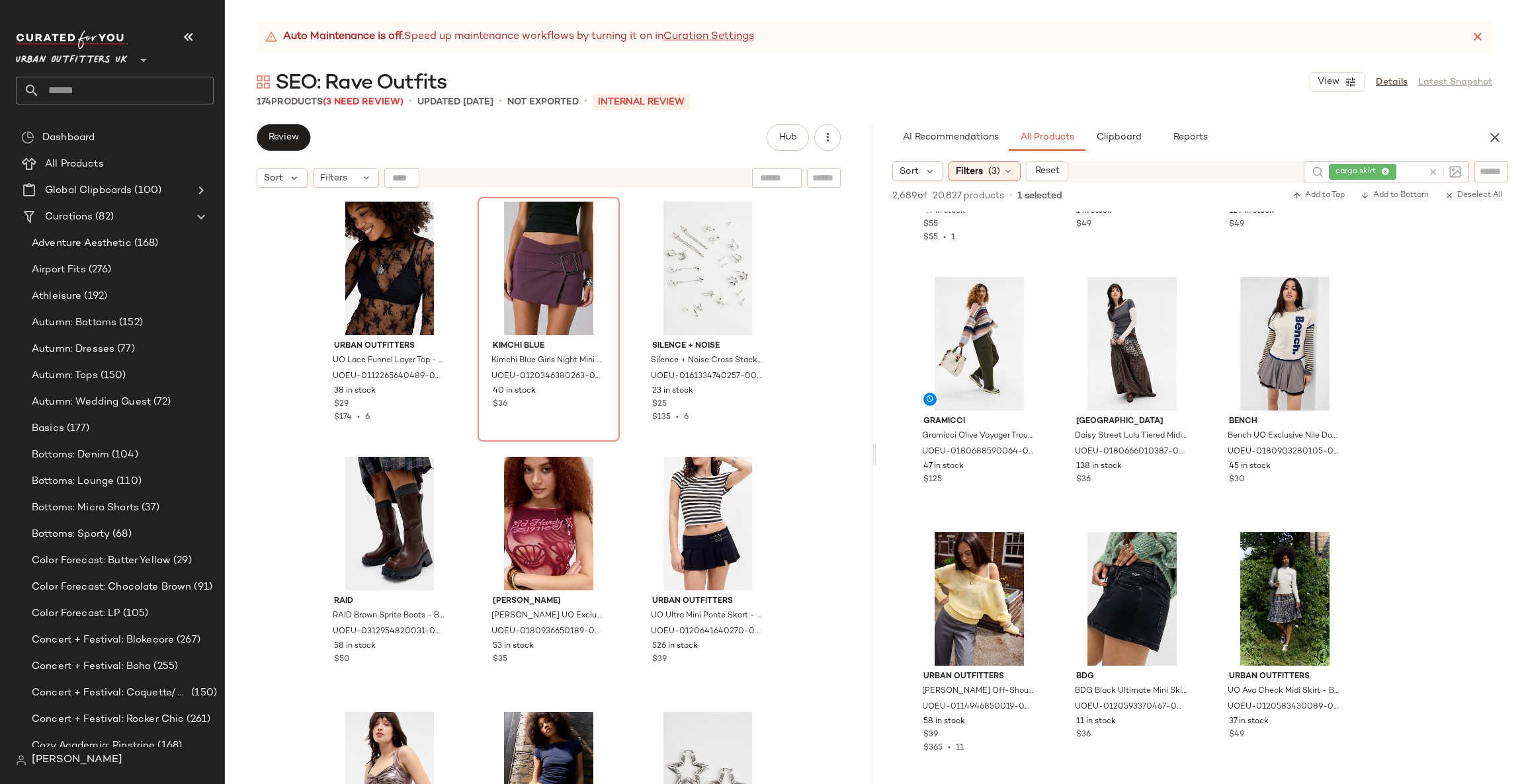
scroll to position [6150, 0]
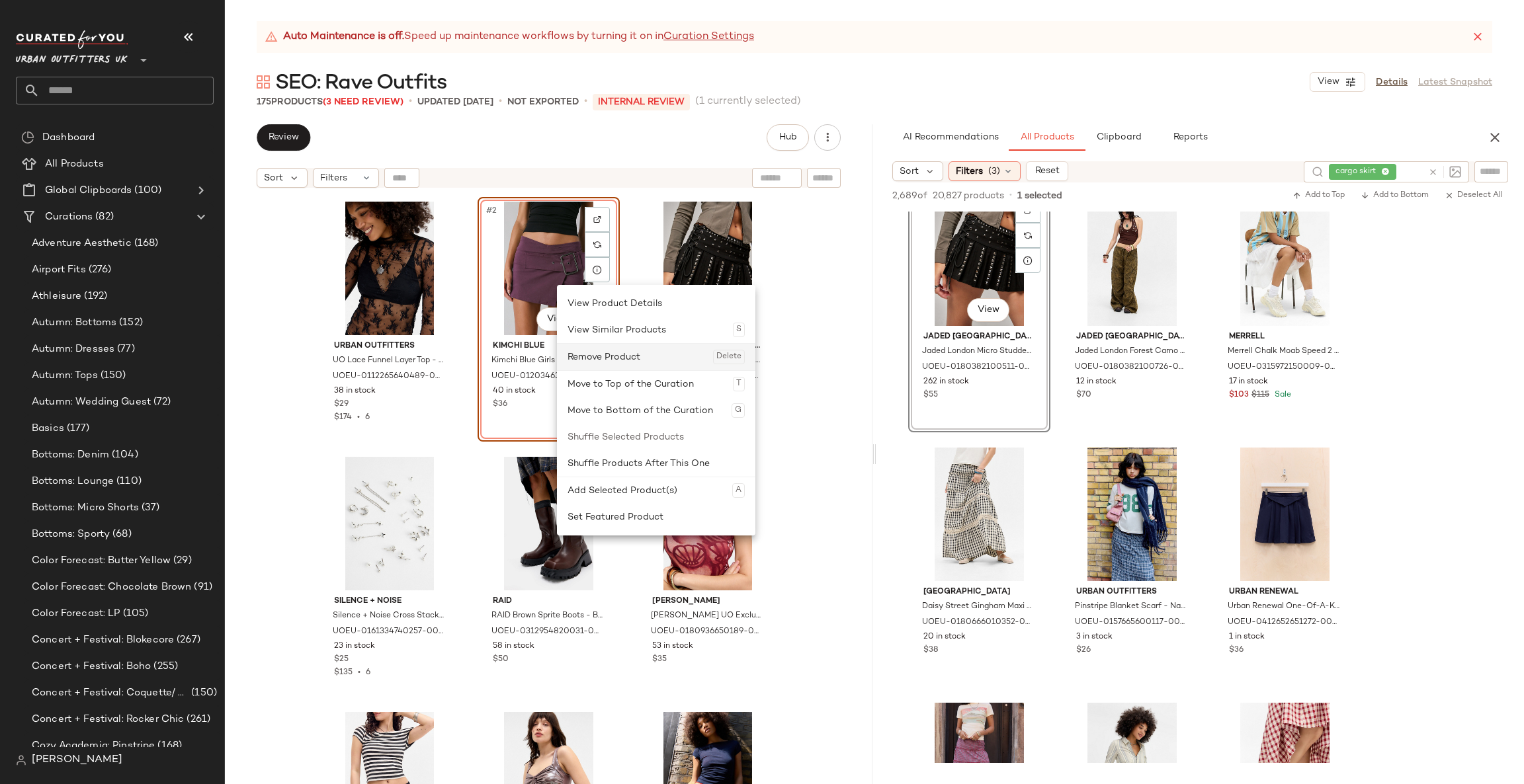
click at [610, 353] on div "Remove Product Delete" at bounding box center [656, 357] width 177 height 27
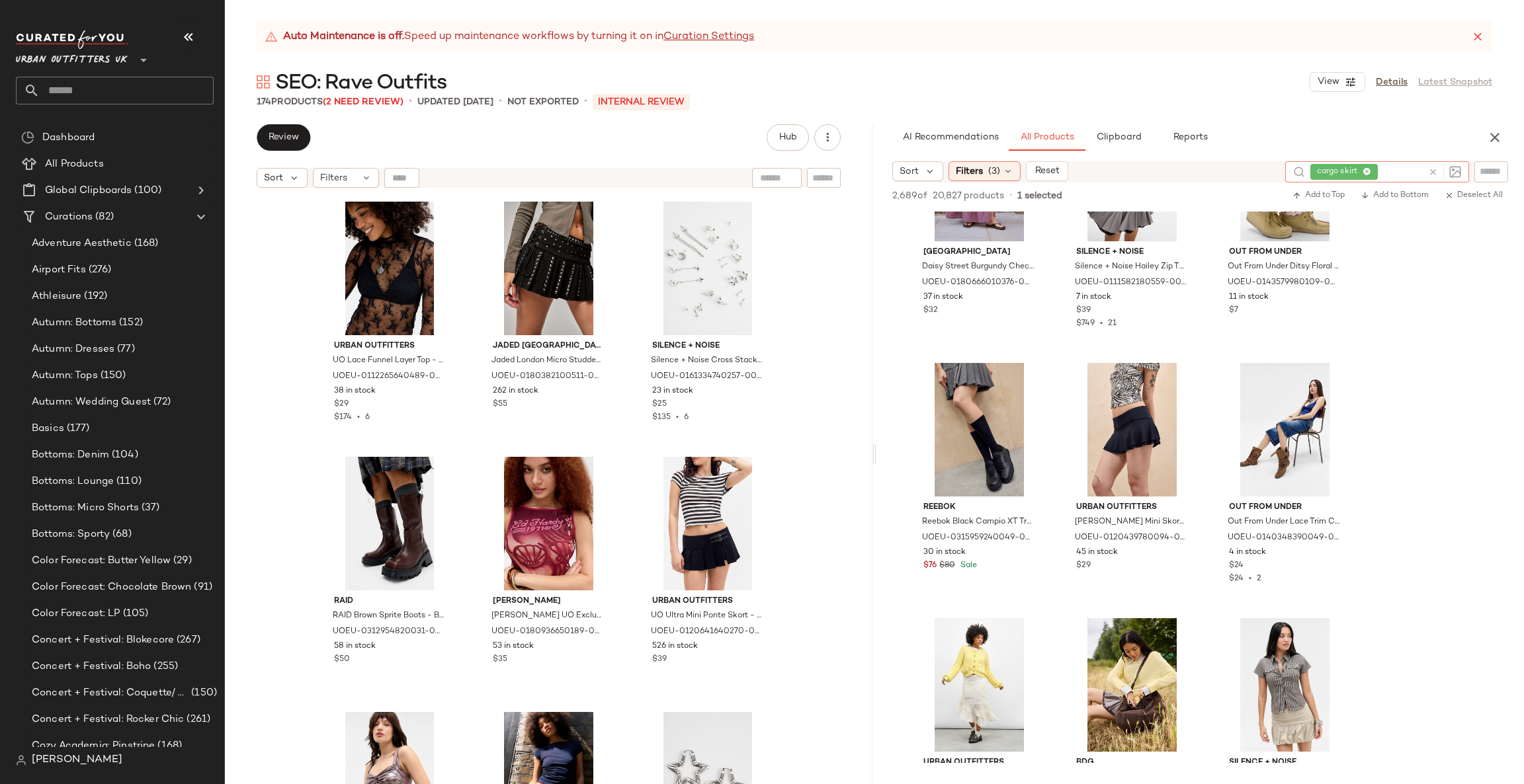
click at [1434, 174] on icon at bounding box center [1432, 172] width 10 height 10
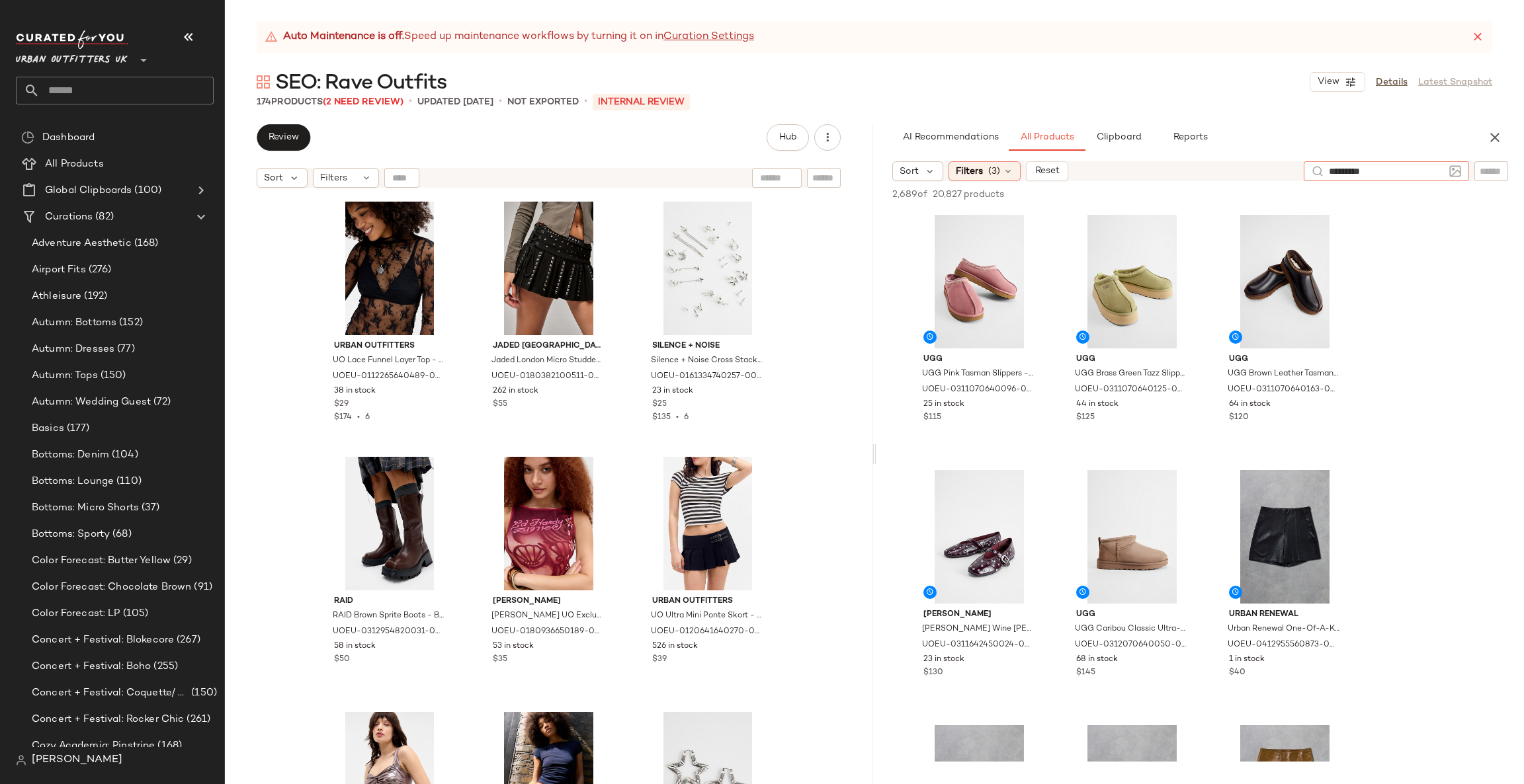
type input "**********"
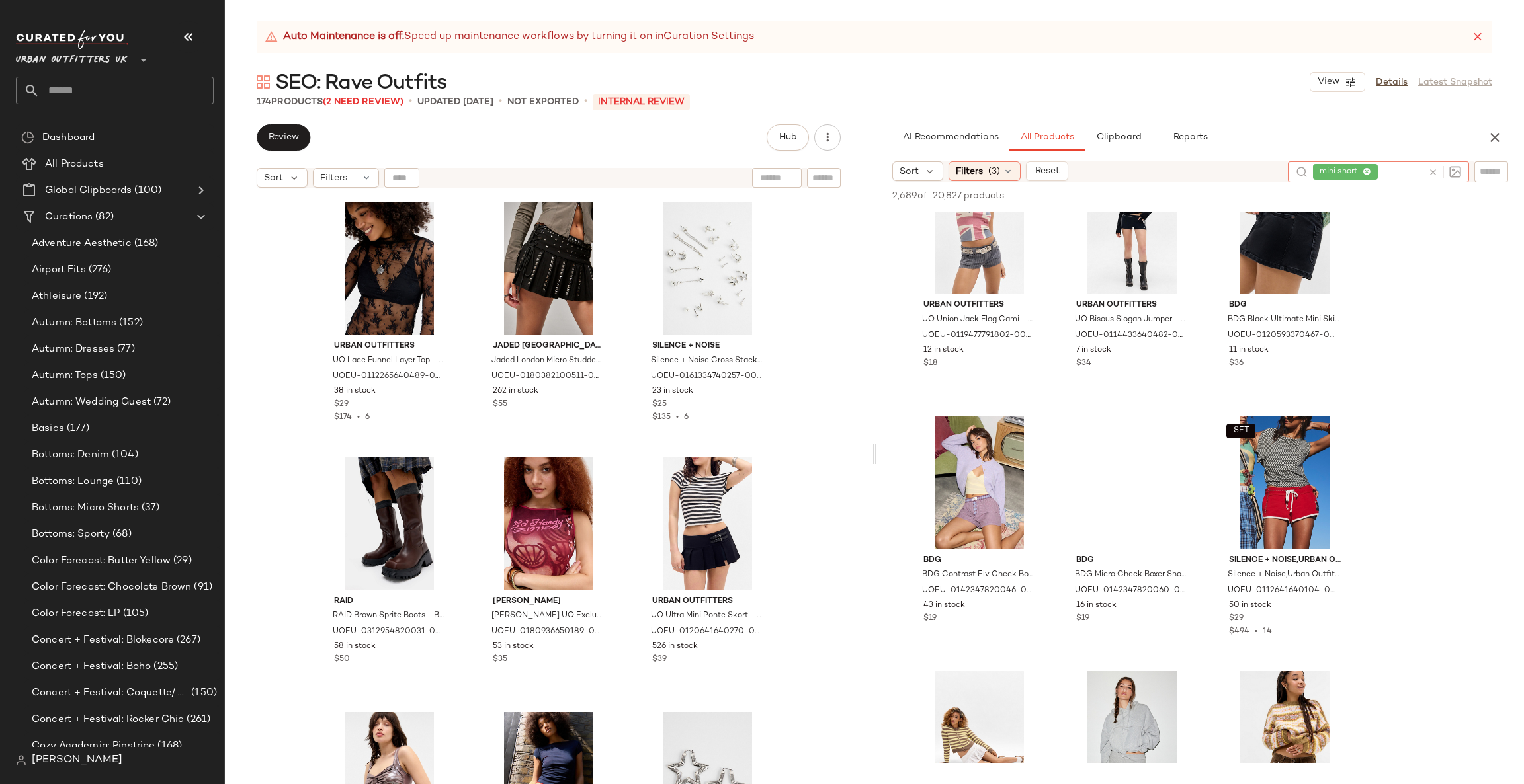
scroll to position [1190, 0]
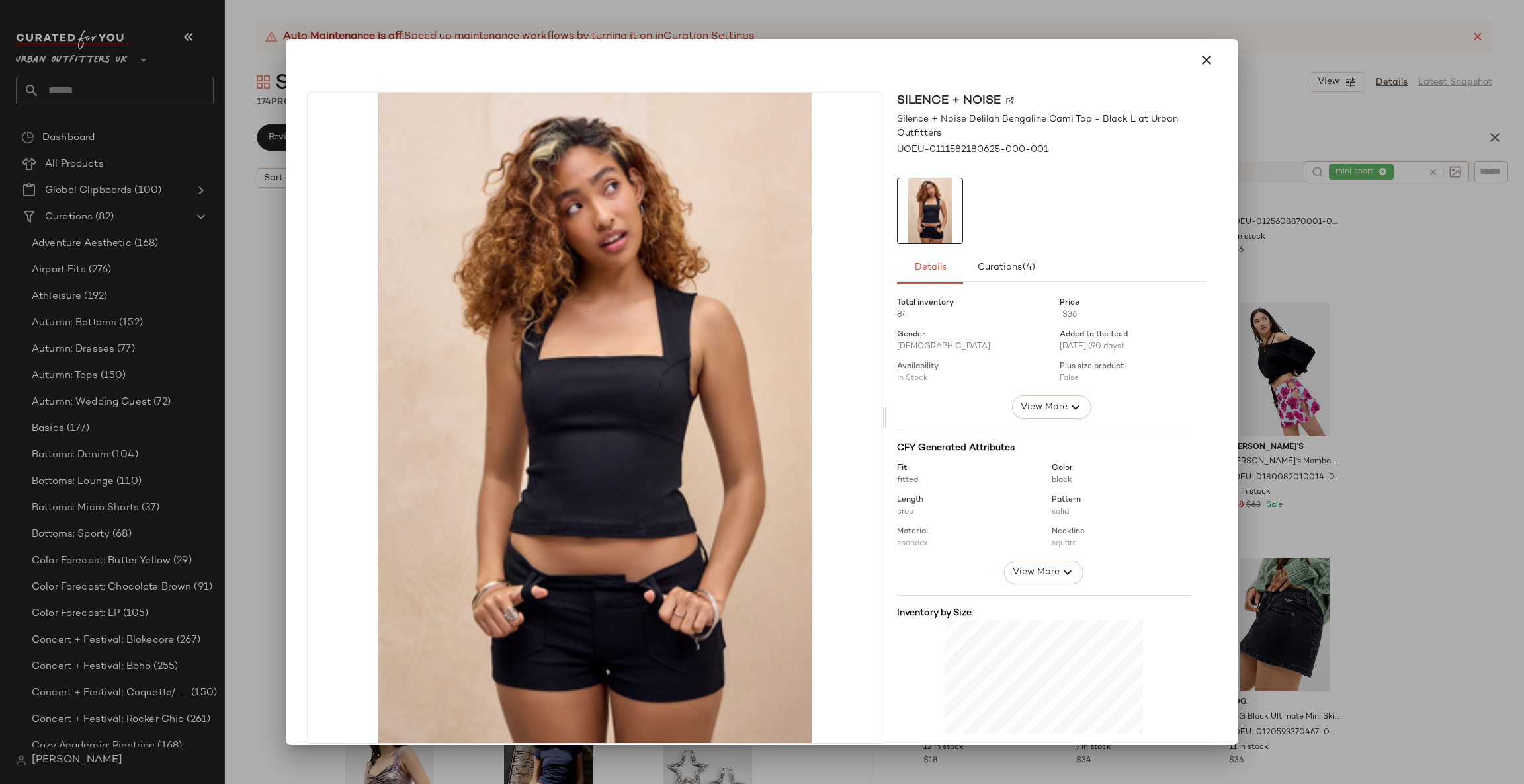
click at [1361, 336] on div at bounding box center [762, 392] width 1524 height 784
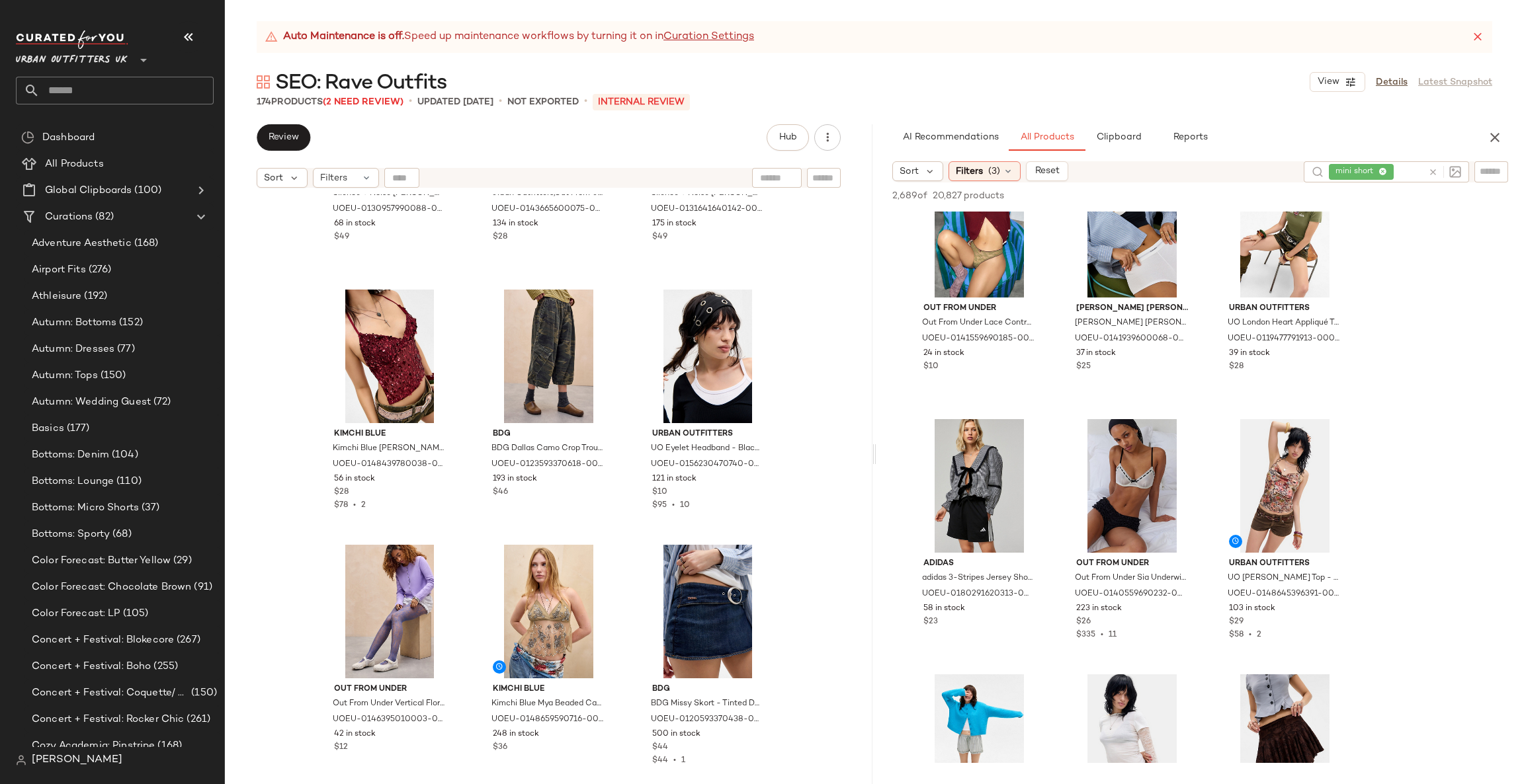
scroll to position [2787, 0]
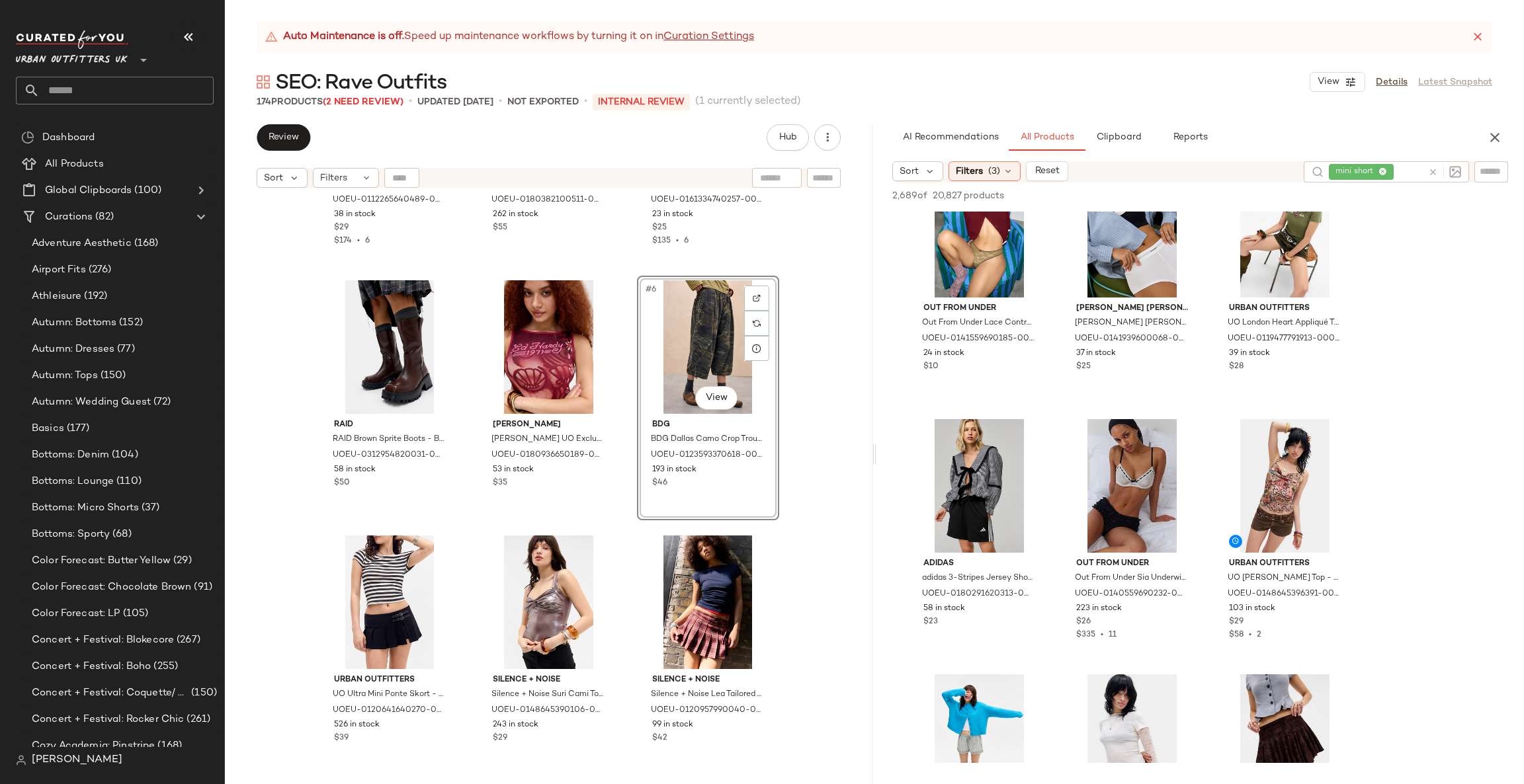
scroll to position [198, 0]
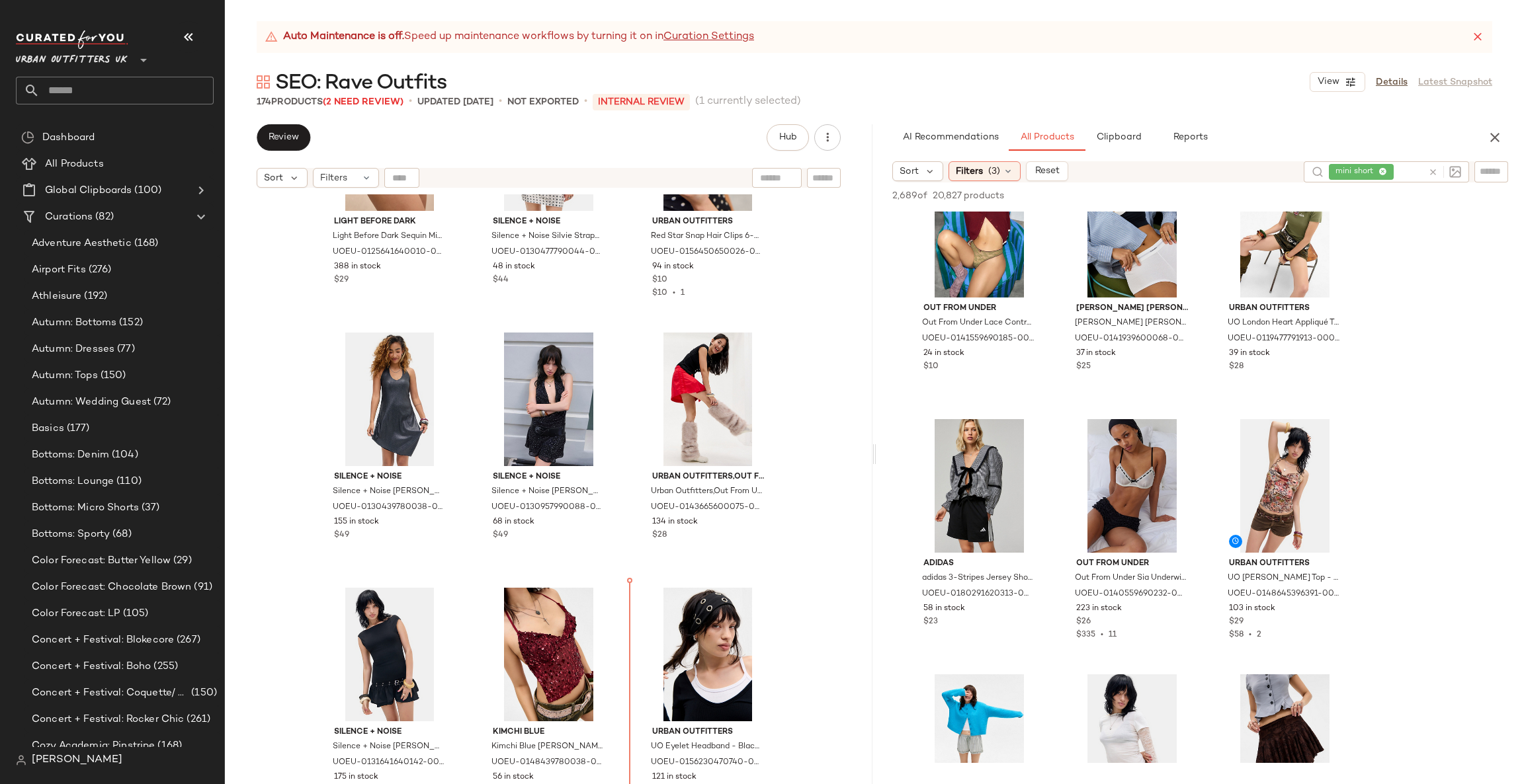
scroll to position [2740, 0]
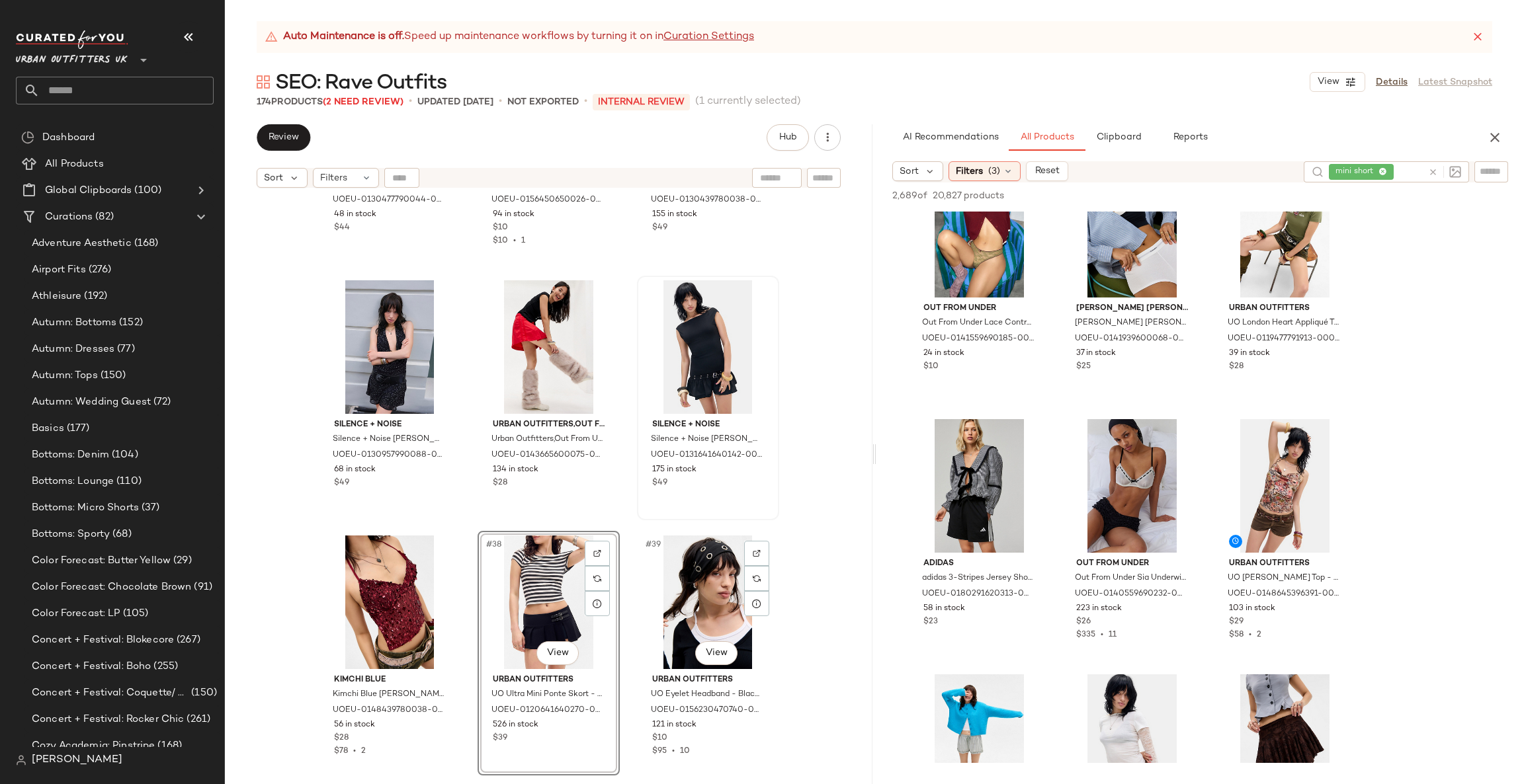
click at [771, 510] on div "Silence + Noise Silence + Noise Leila Belted Mini Dress - Black XL at Urban Out…" at bounding box center [708, 398] width 140 height 242
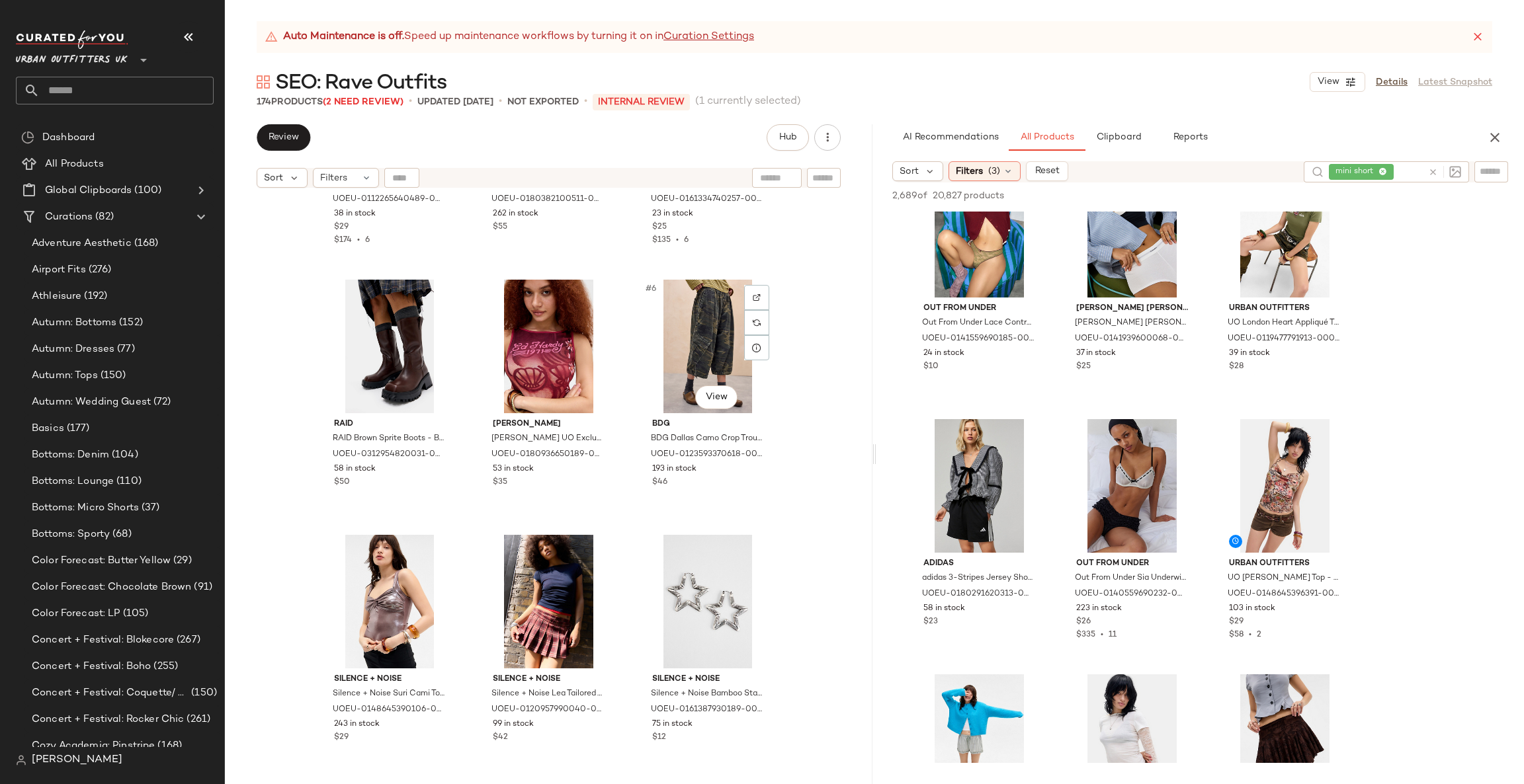
scroll to position [198, 0]
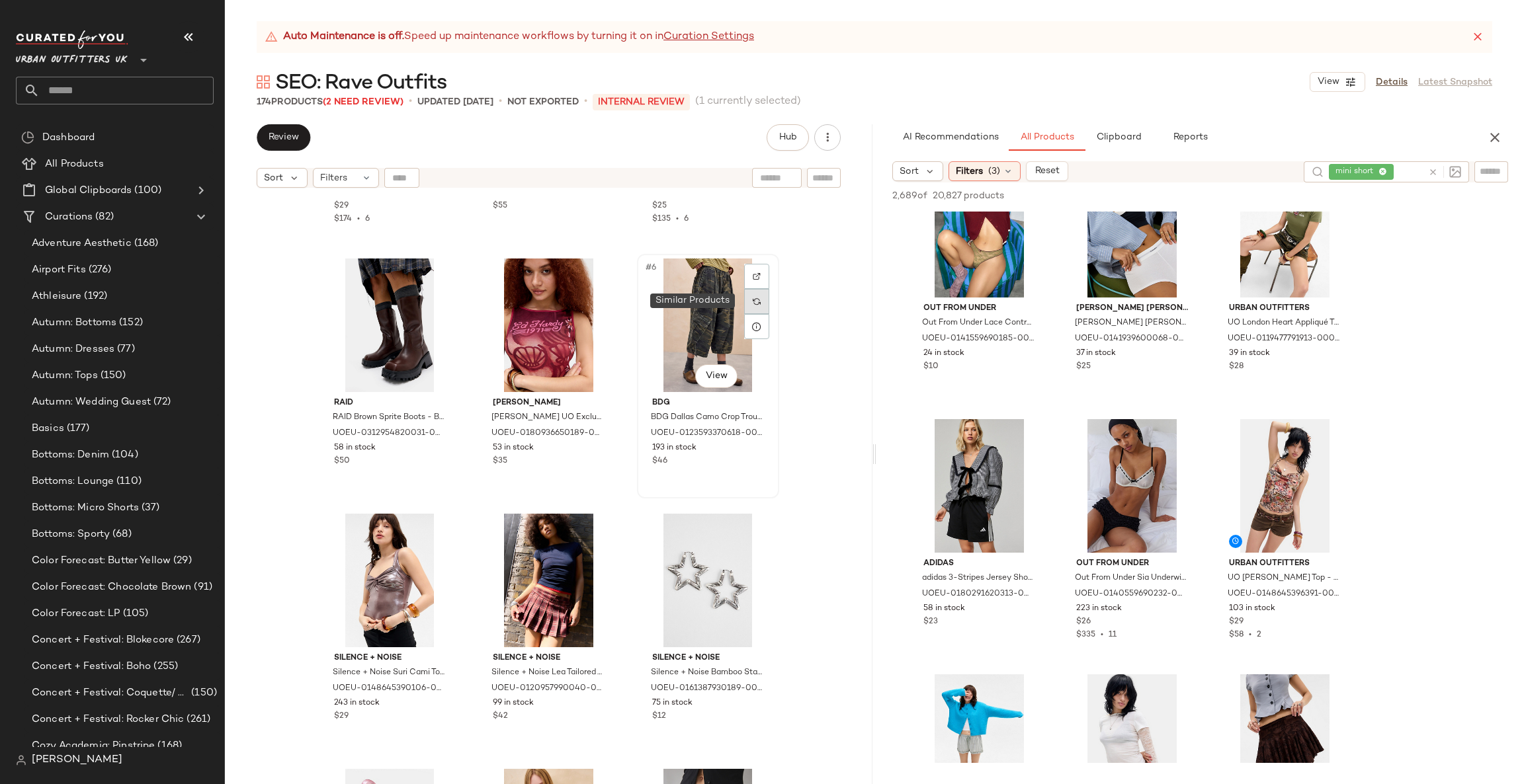
click at [755, 305] on div at bounding box center [757, 302] width 25 height 25
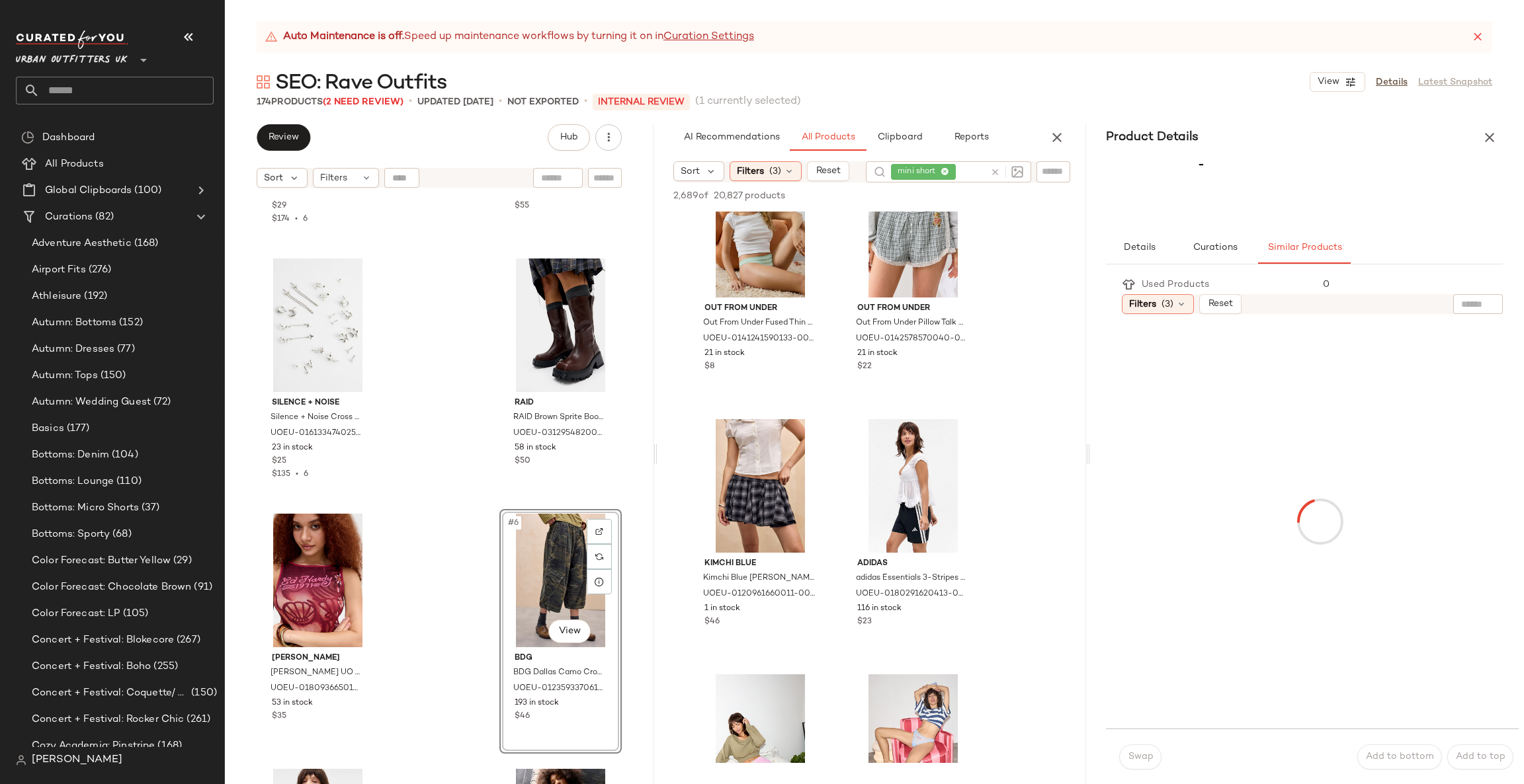
scroll to position [7710, 0]
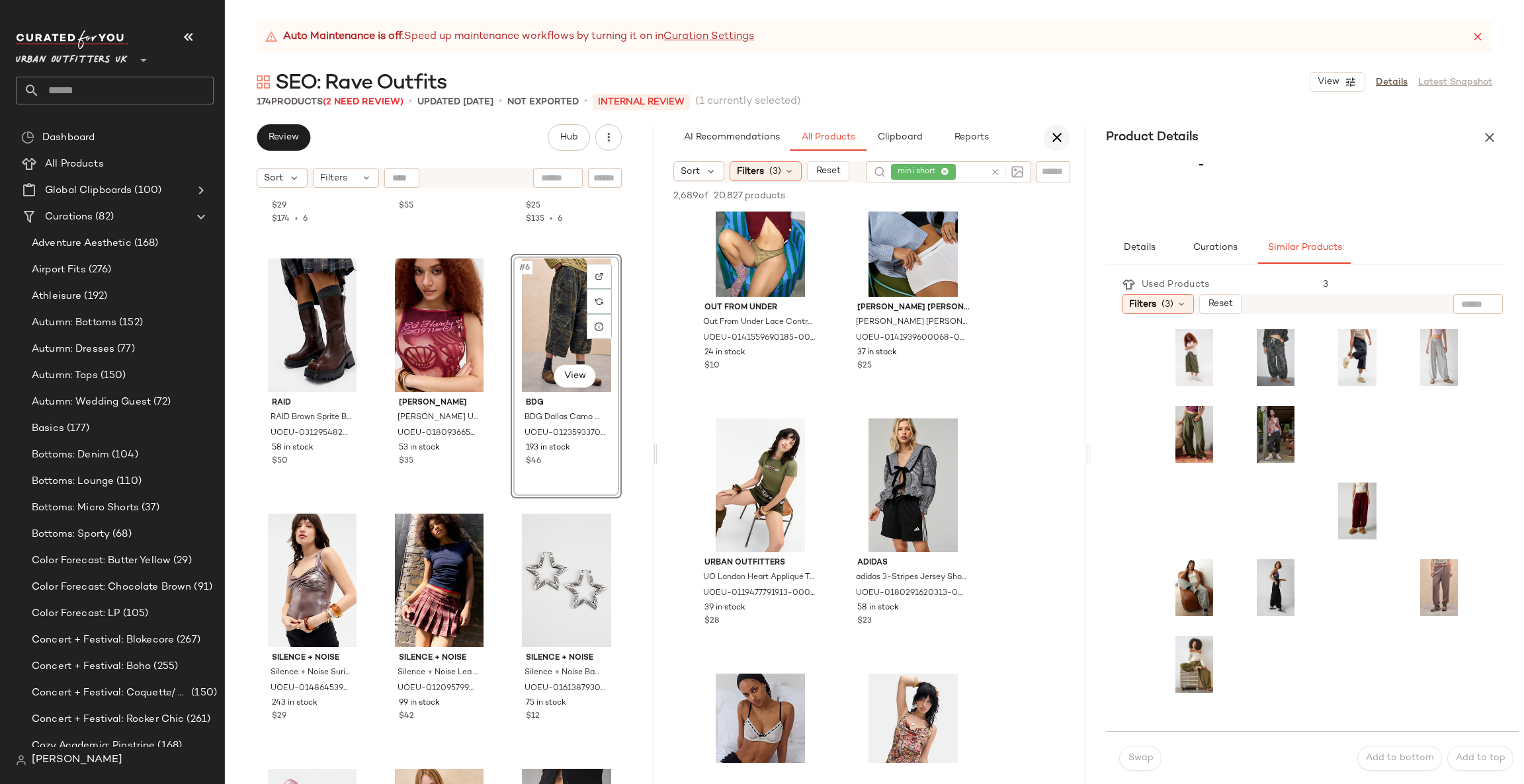
click at [1051, 135] on icon "button" at bounding box center [1057, 138] width 16 height 16
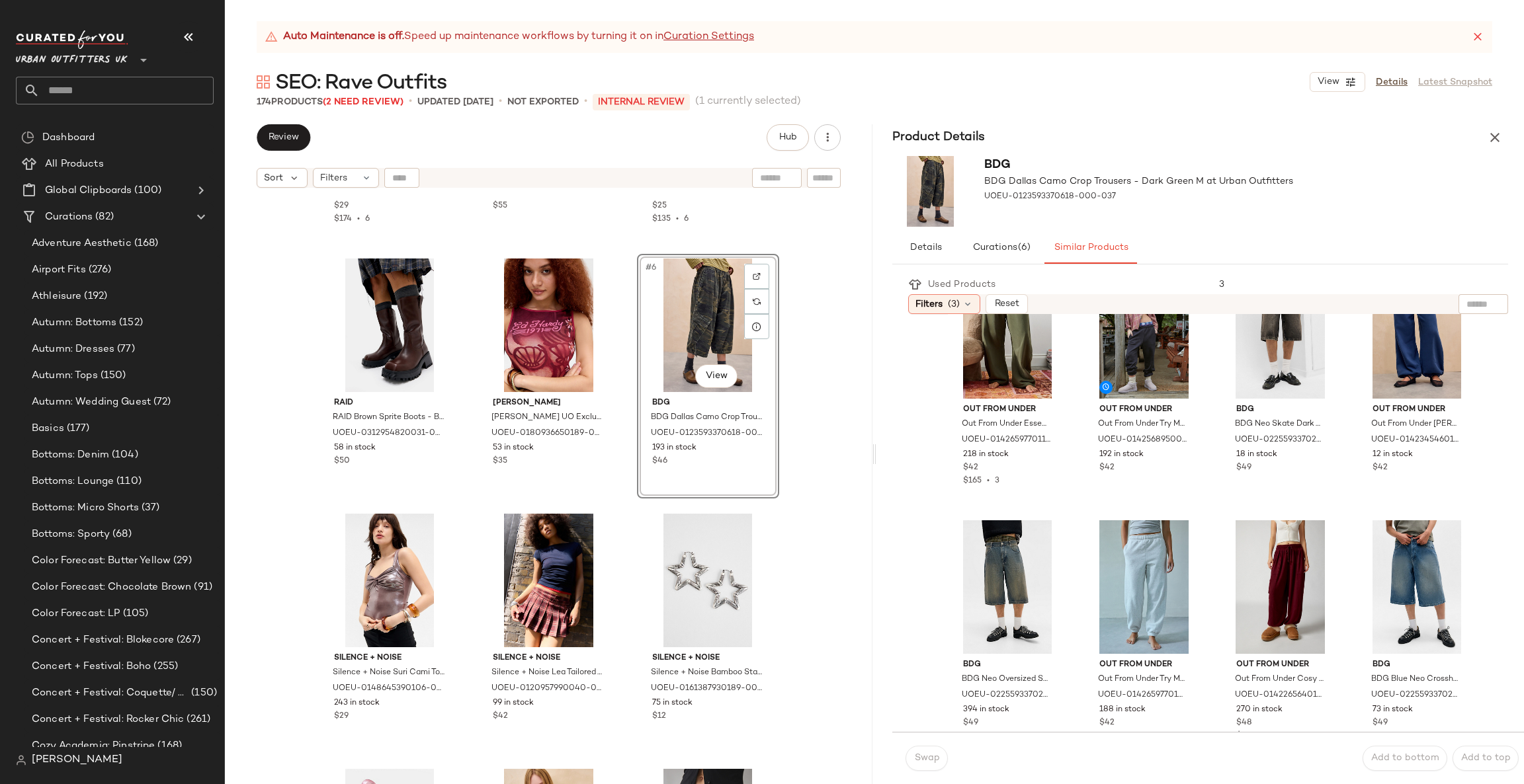
scroll to position [0, 0]
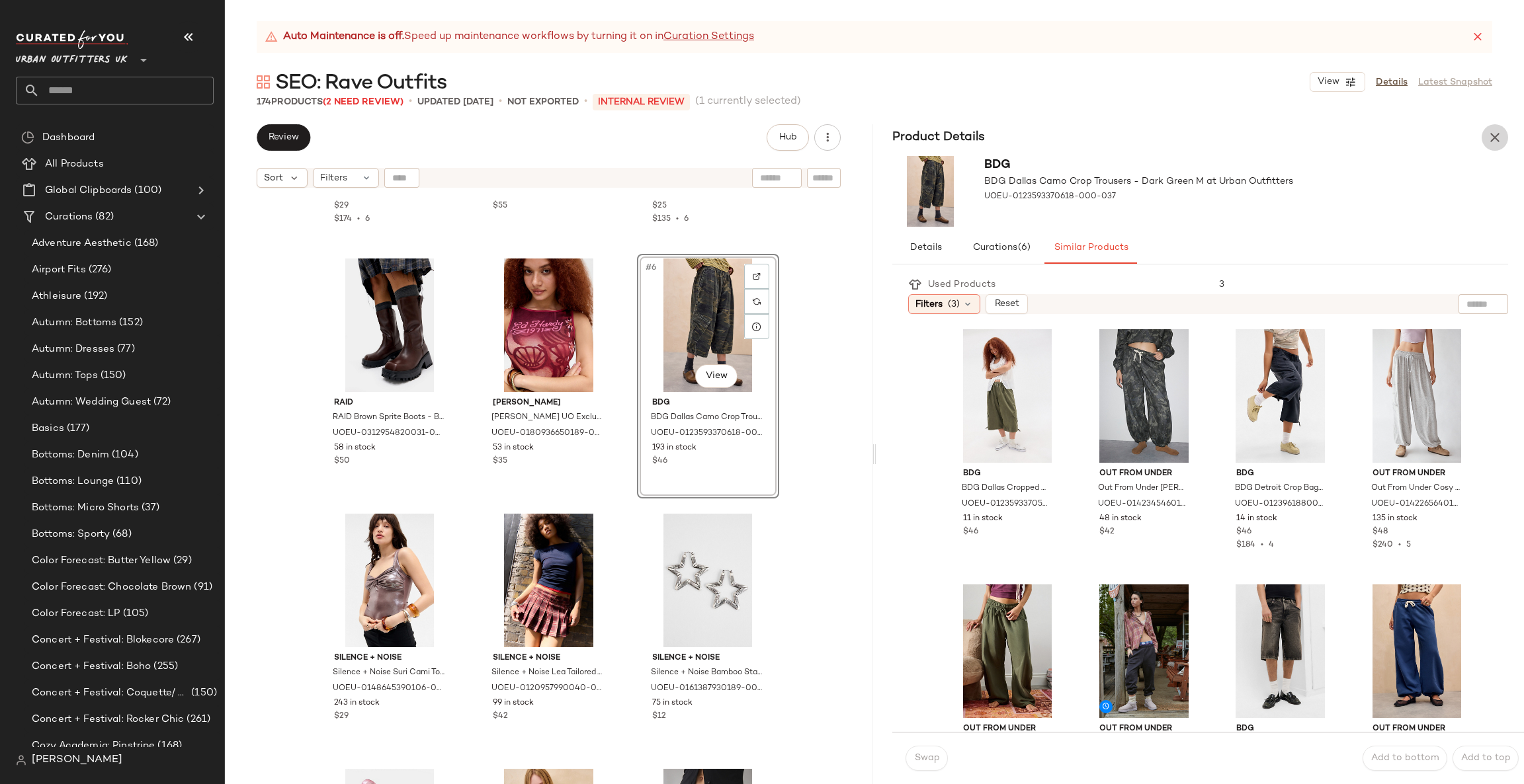
click at [1497, 137] on icon "button" at bounding box center [1495, 138] width 16 height 16
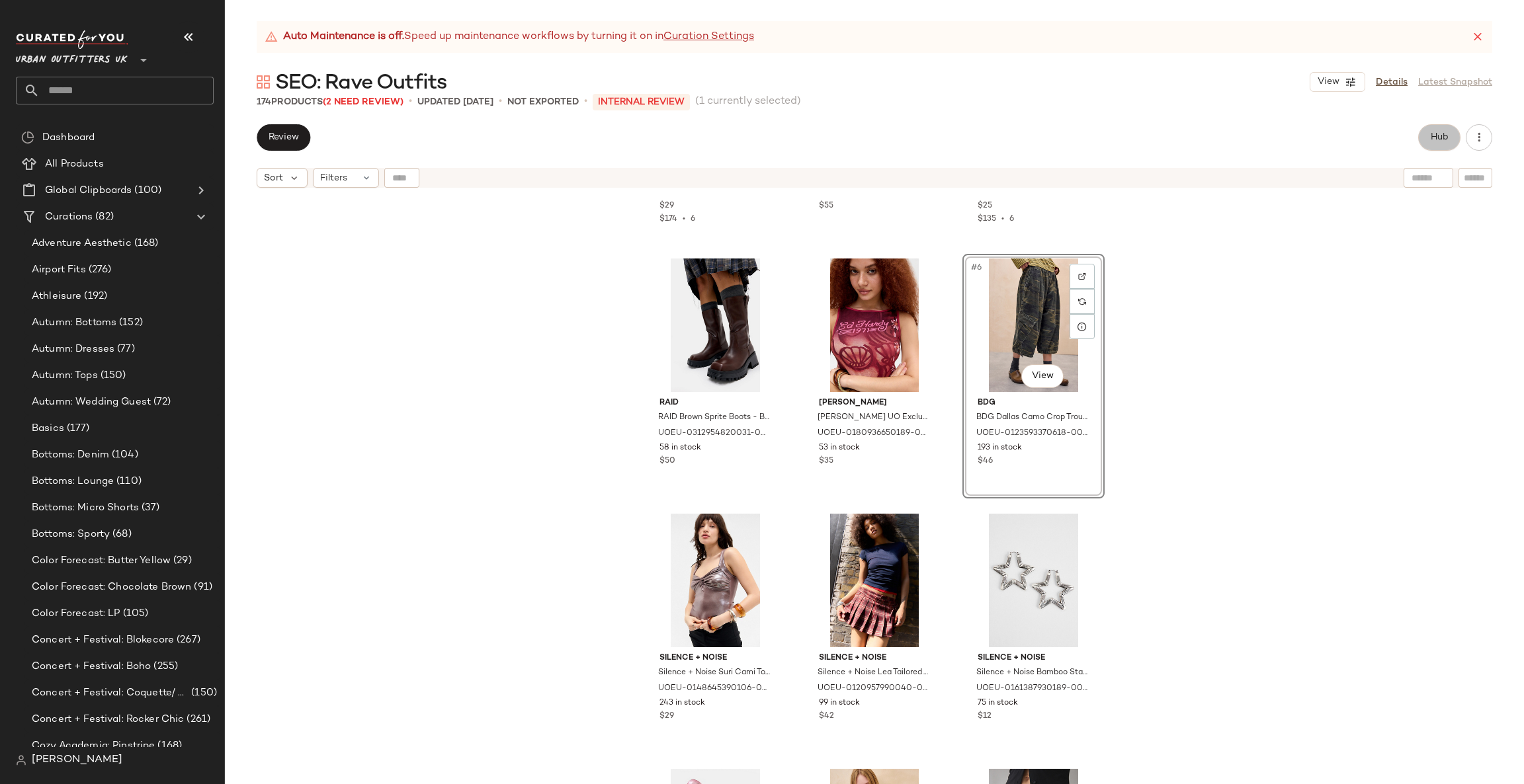
click at [1436, 143] on button "Hub" at bounding box center [1439, 138] width 42 height 27
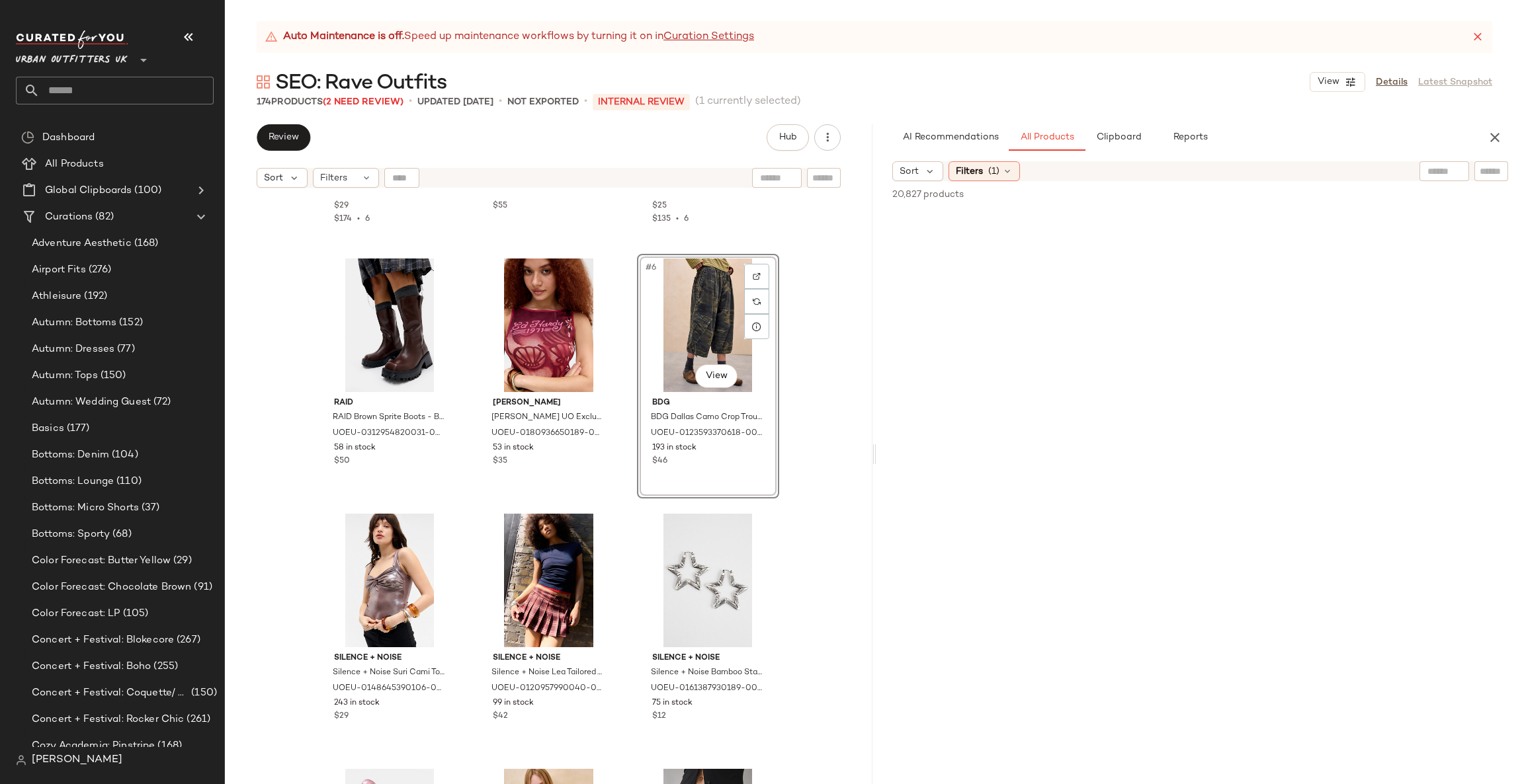
click at [1492, 168] on input "text" at bounding box center [1491, 172] width 23 height 14
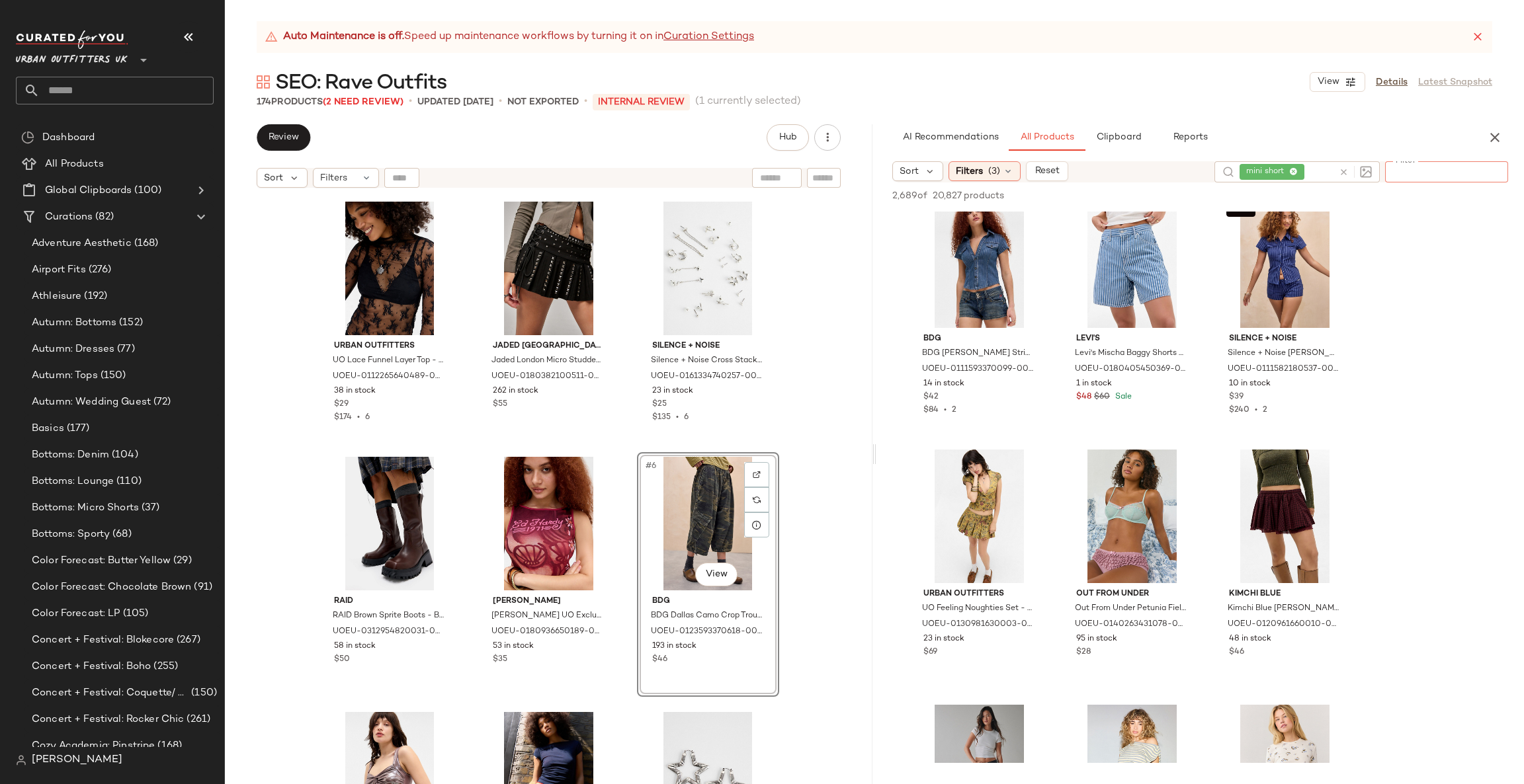
scroll to position [8332, 0]
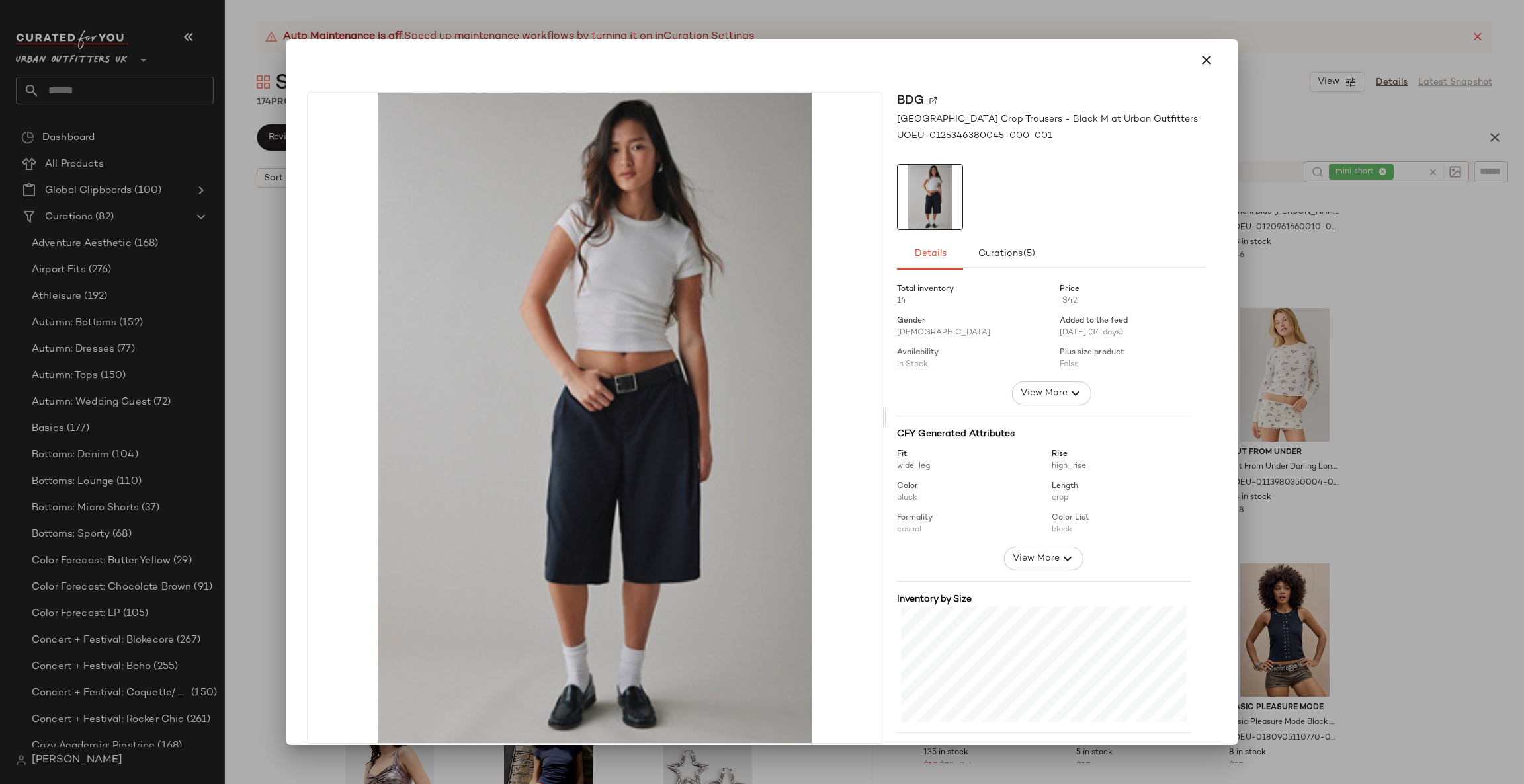
click at [1389, 385] on div at bounding box center [762, 392] width 1524 height 784
click at [1446, 328] on div at bounding box center [762, 392] width 1524 height 784
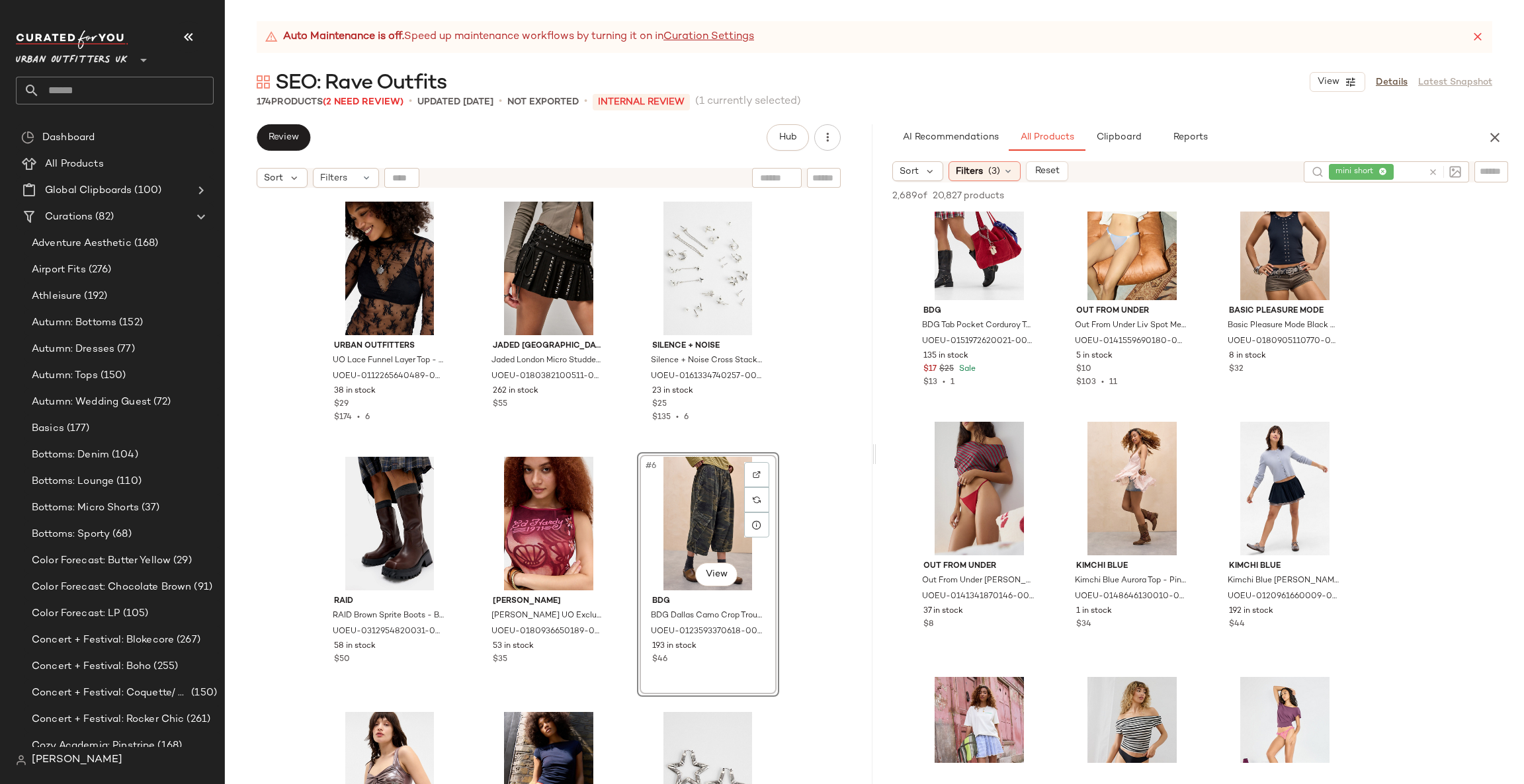
scroll to position [9125, 0]
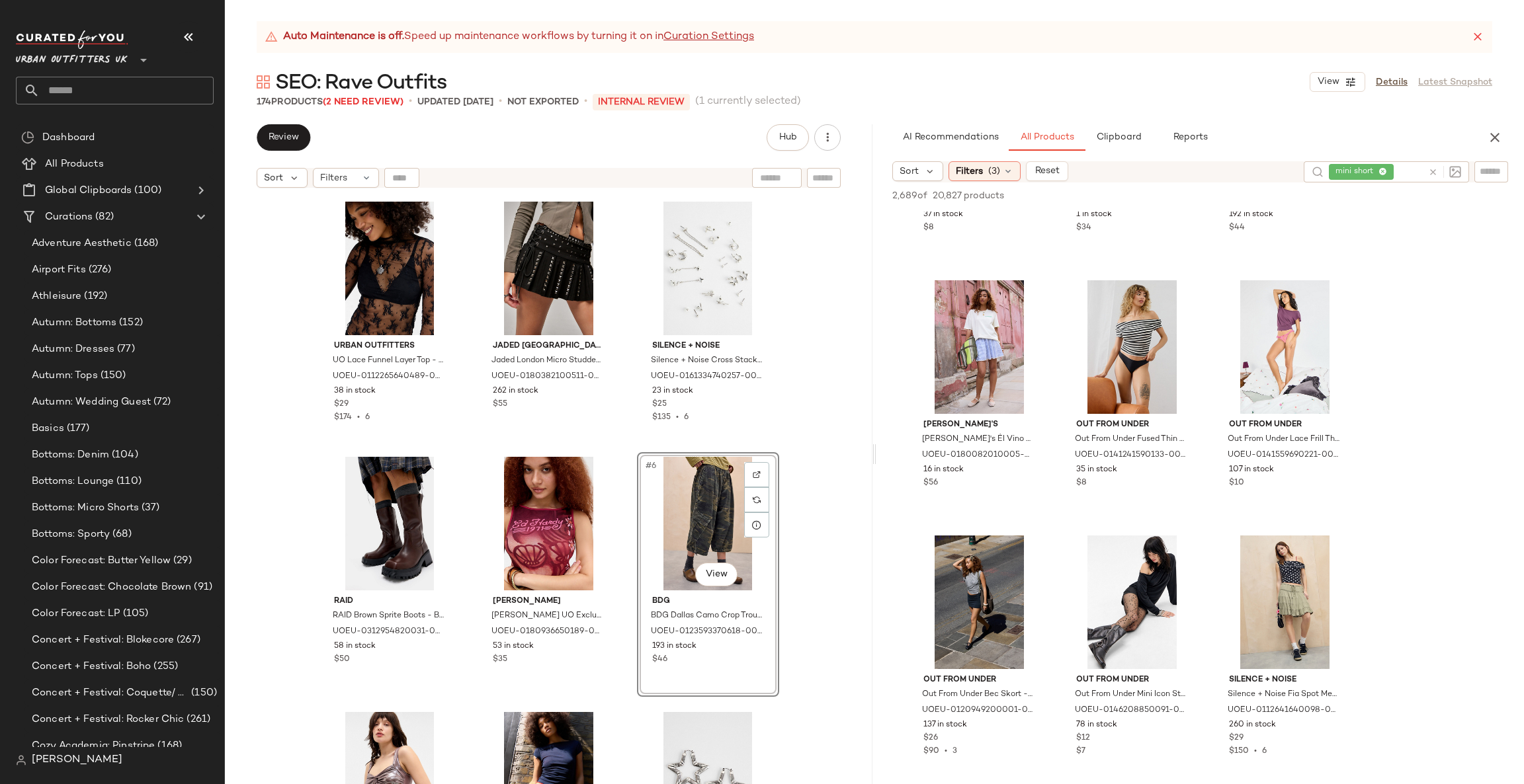
click at [1429, 172] on icon at bounding box center [1432, 172] width 10 height 10
click at [995, 186] on div "2,689 of 20,827 products • 0 selected Add to Top Add to Bottom Deselect All" at bounding box center [1199, 196] width 647 height 29
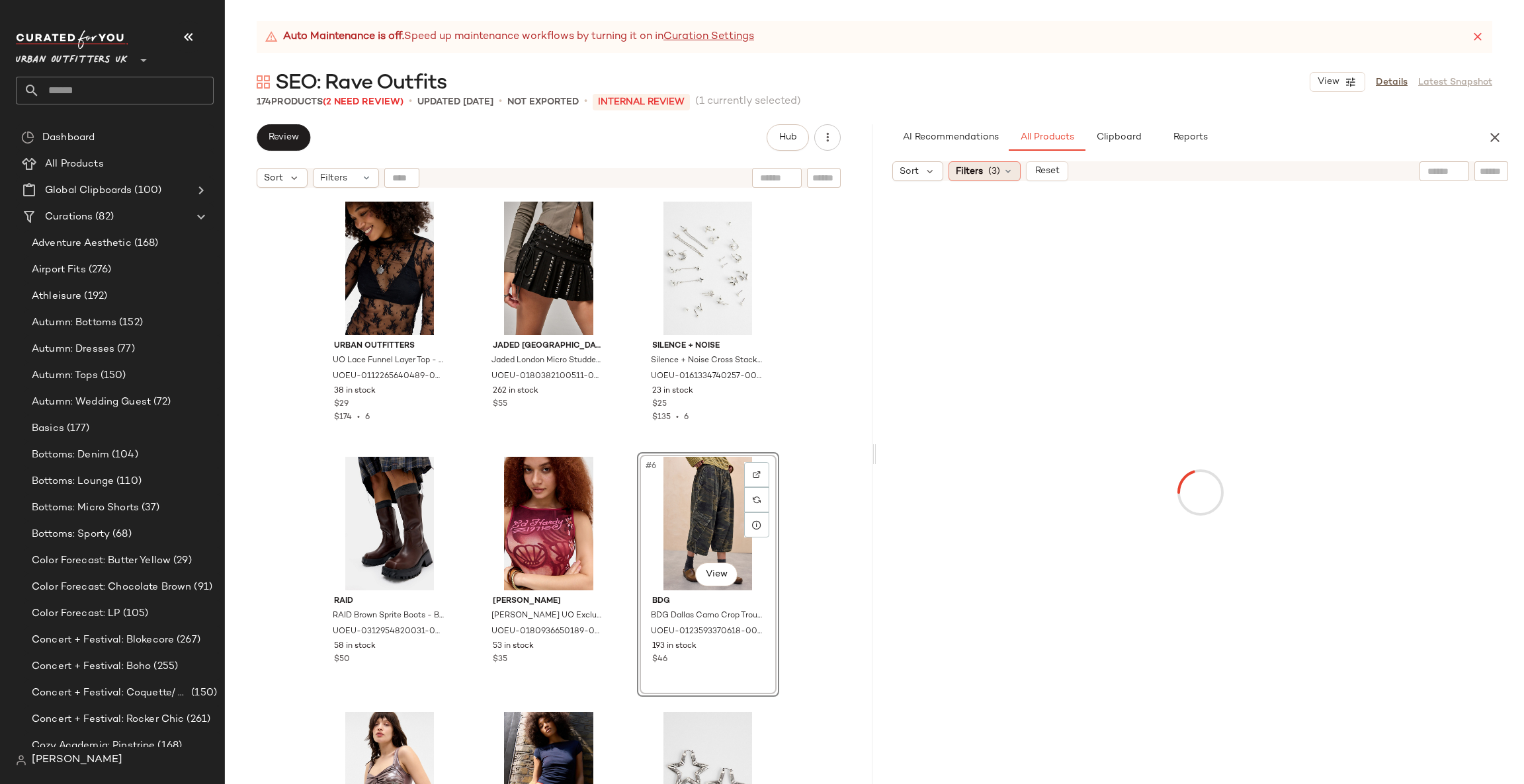
click at [991, 176] on span "(3)" at bounding box center [994, 172] width 12 height 14
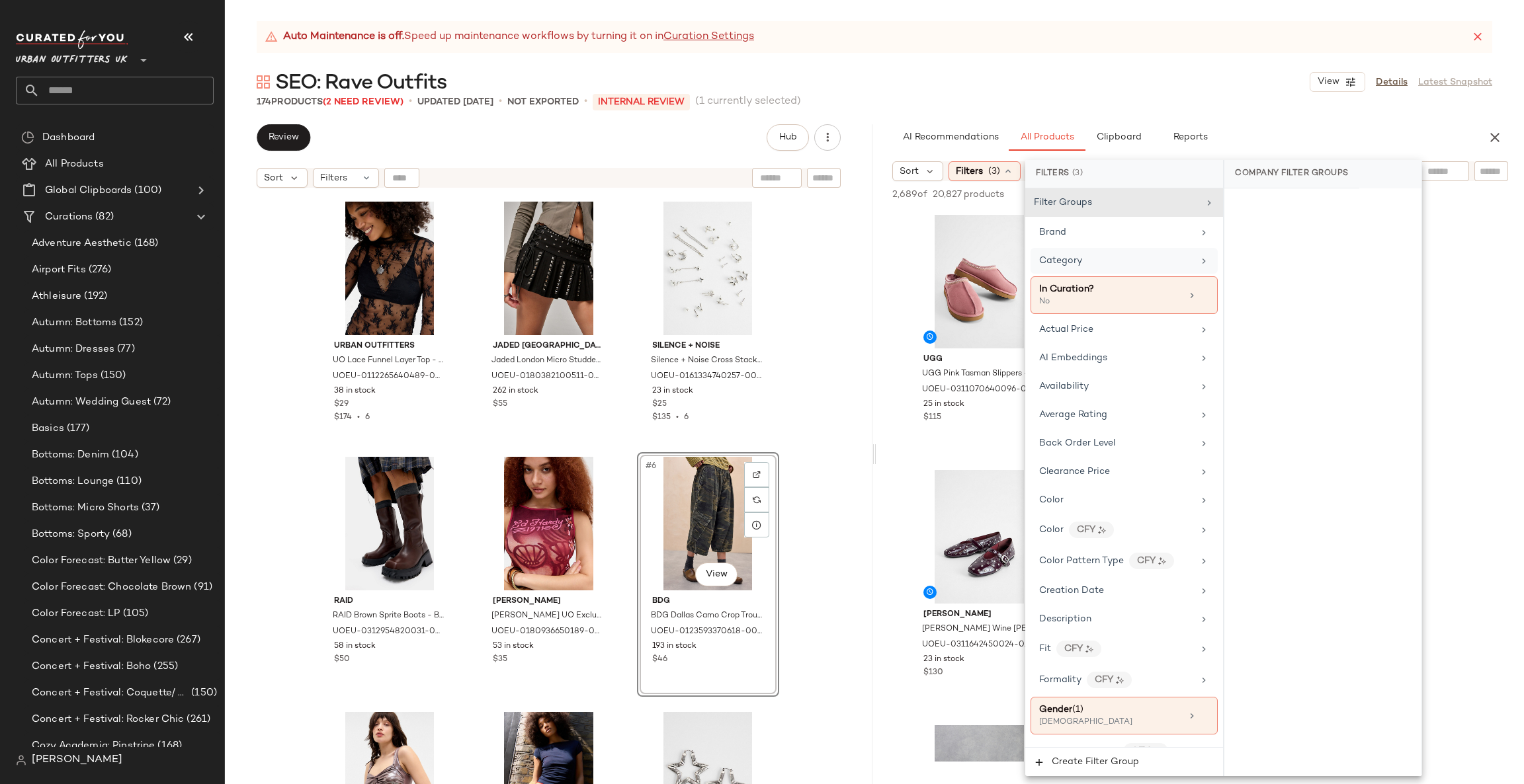
click at [1140, 256] on div "Category" at bounding box center [1115, 261] width 154 height 14
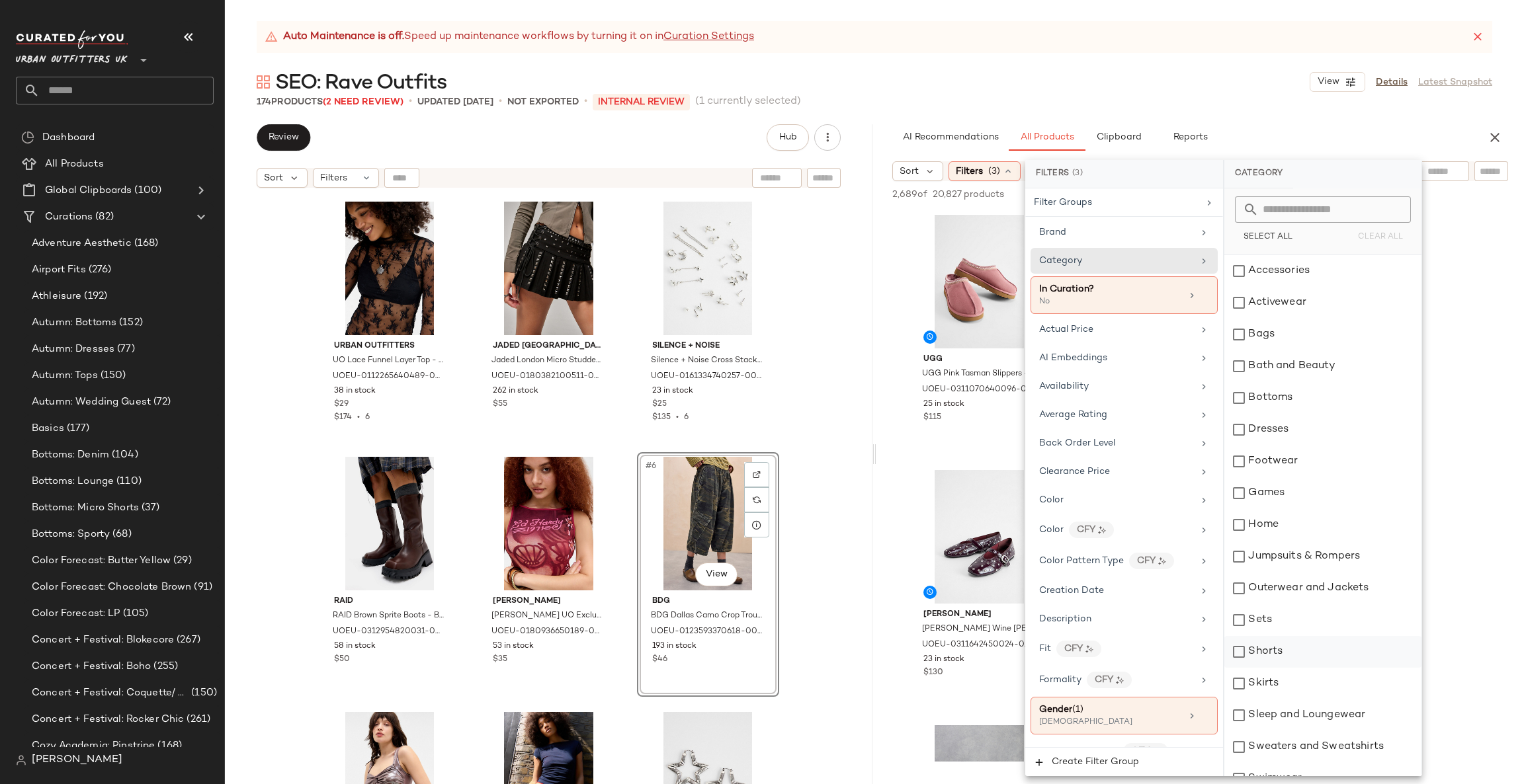
click at [1283, 654] on div "Shorts" at bounding box center [1323, 651] width 197 height 32
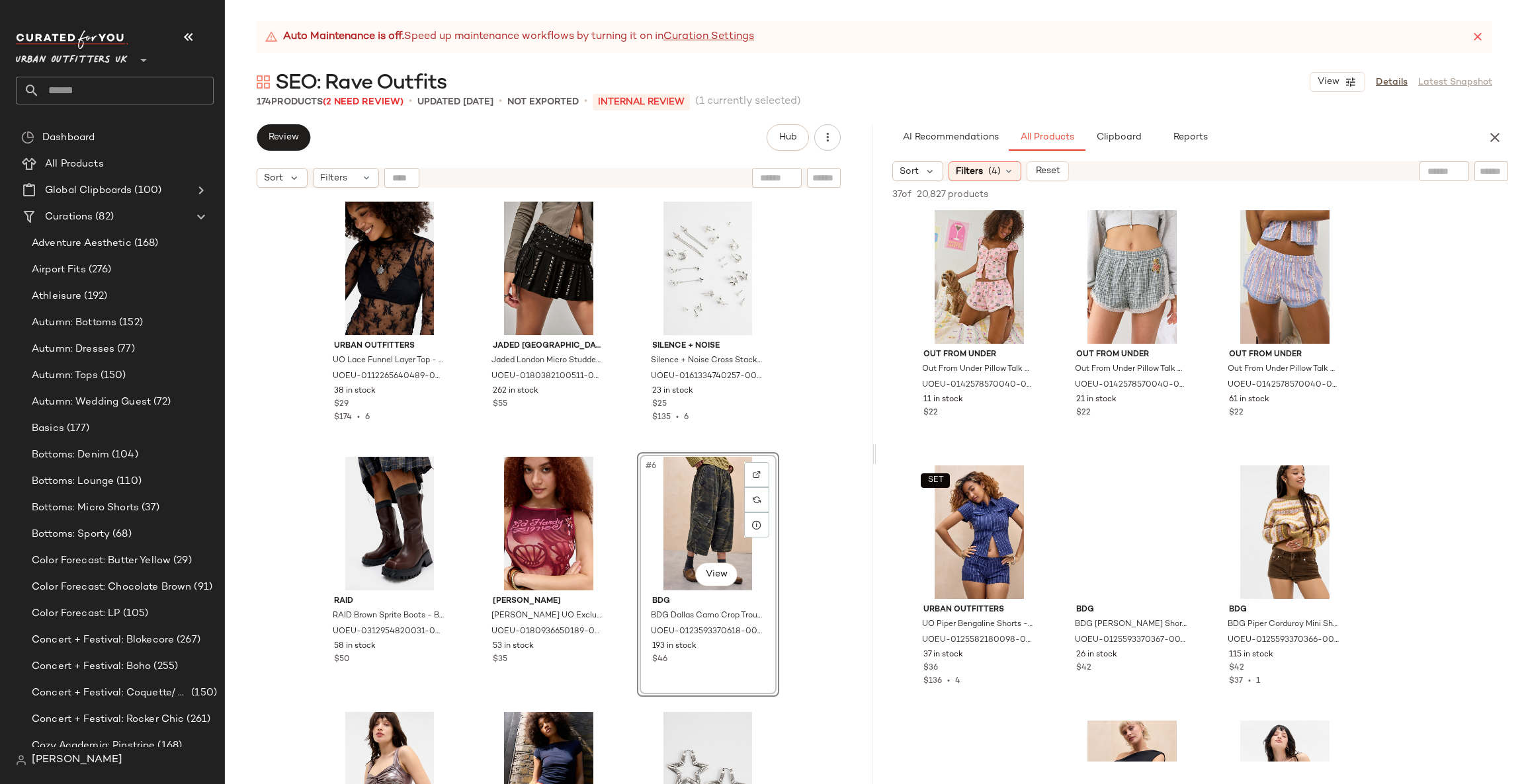
scroll to position [794, 0]
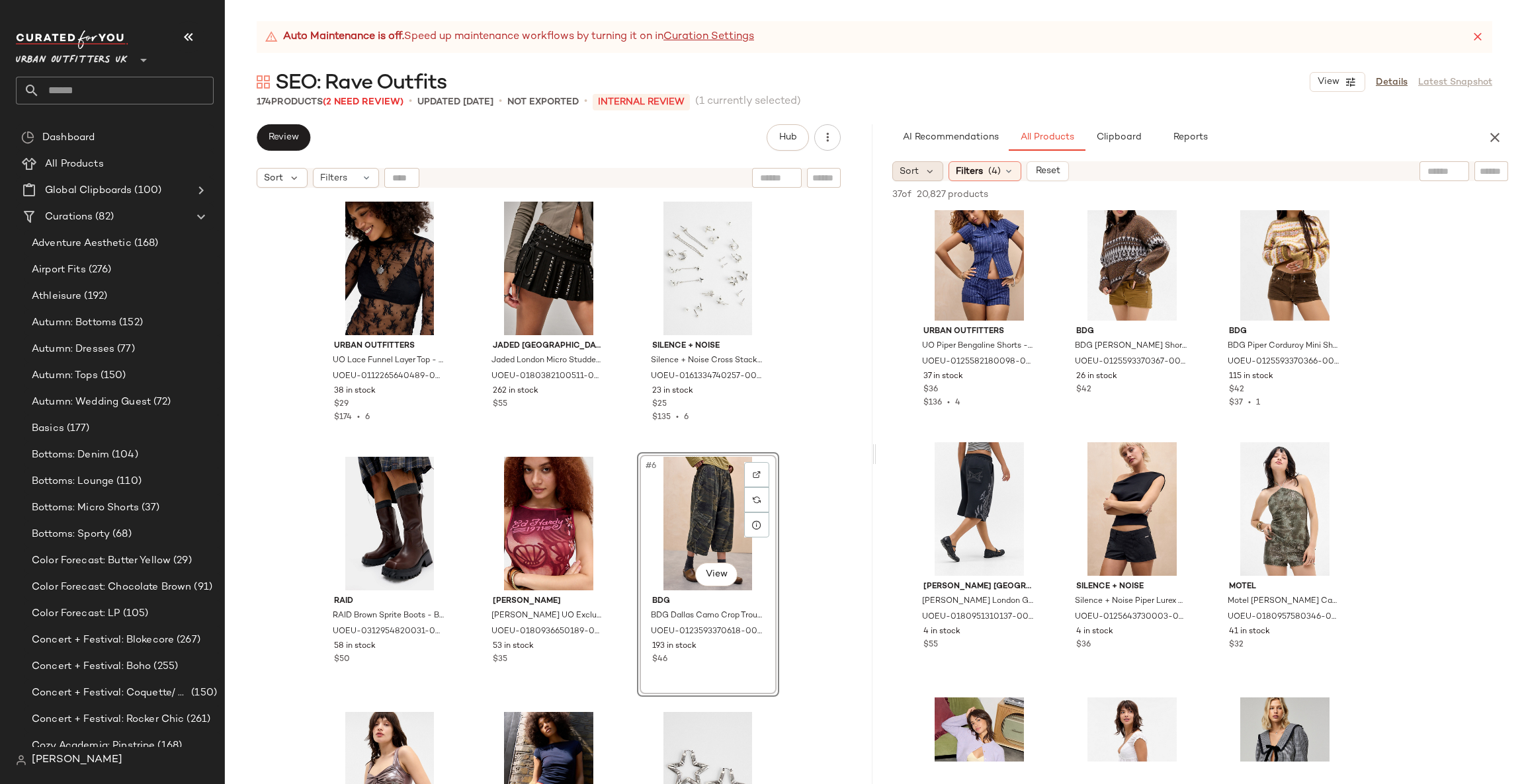
click at [902, 174] on span "Sort" at bounding box center [909, 172] width 19 height 14
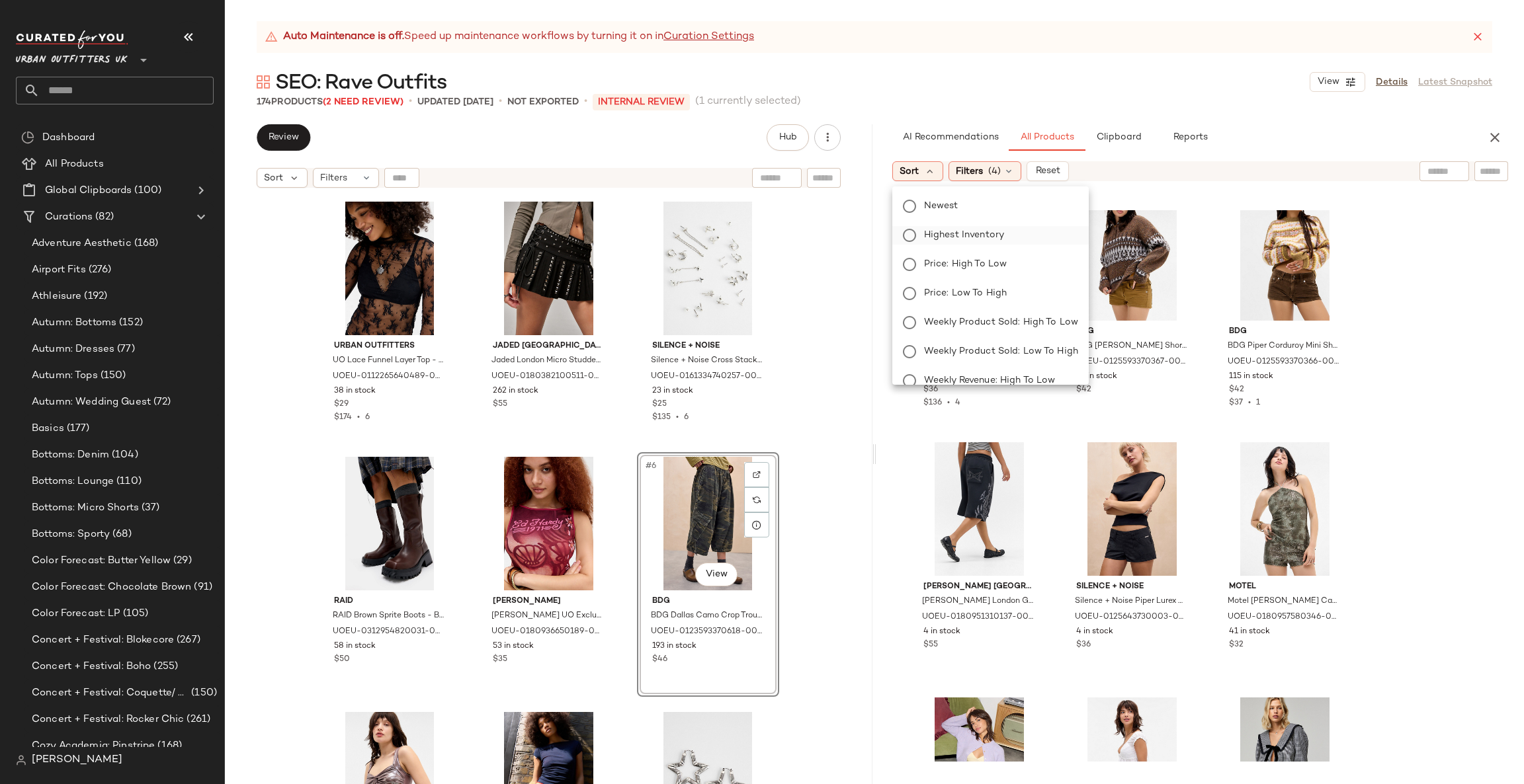
click at [999, 236] on span "Highest Inventory" at bounding box center [964, 235] width 80 height 14
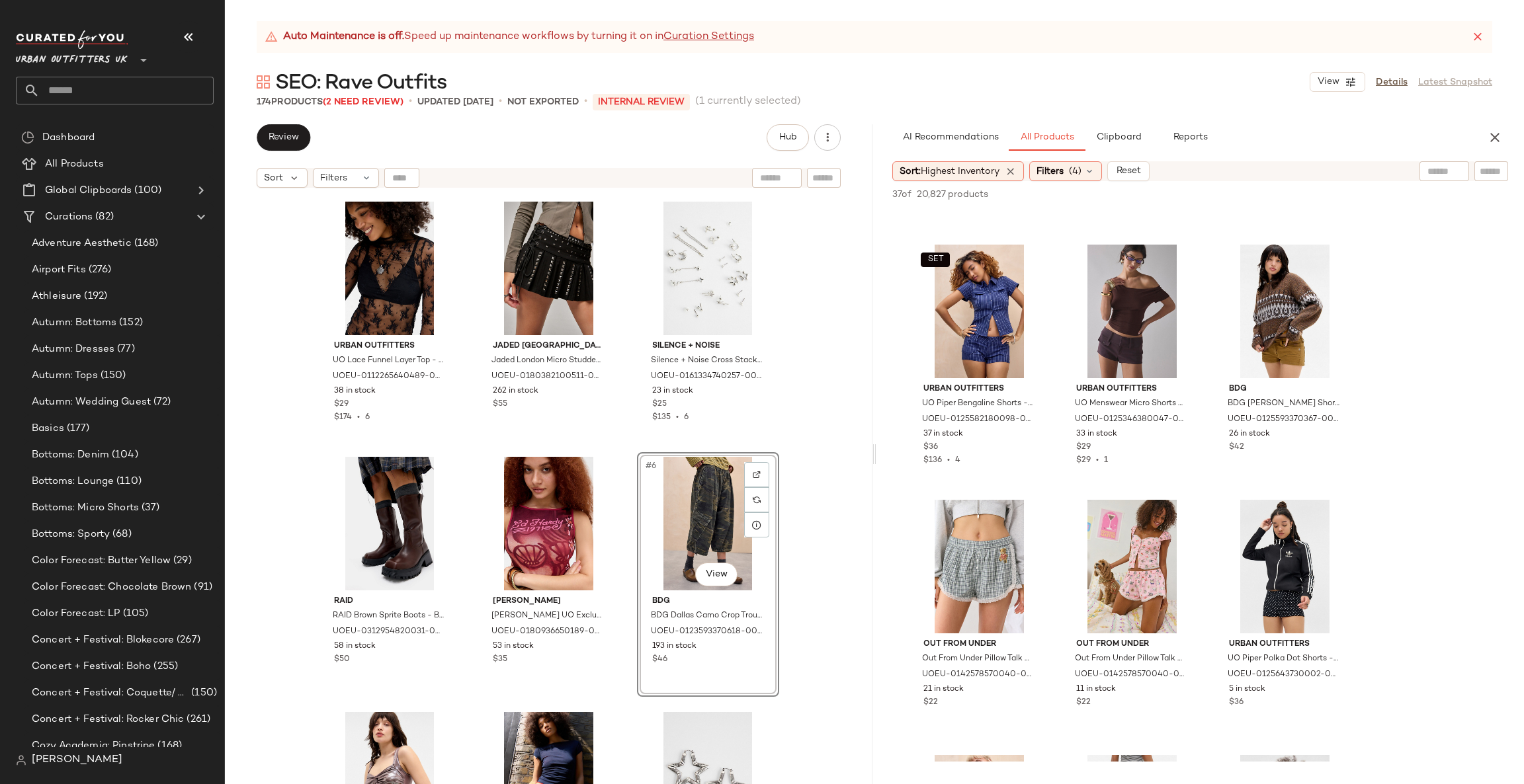
scroll to position [0, 0]
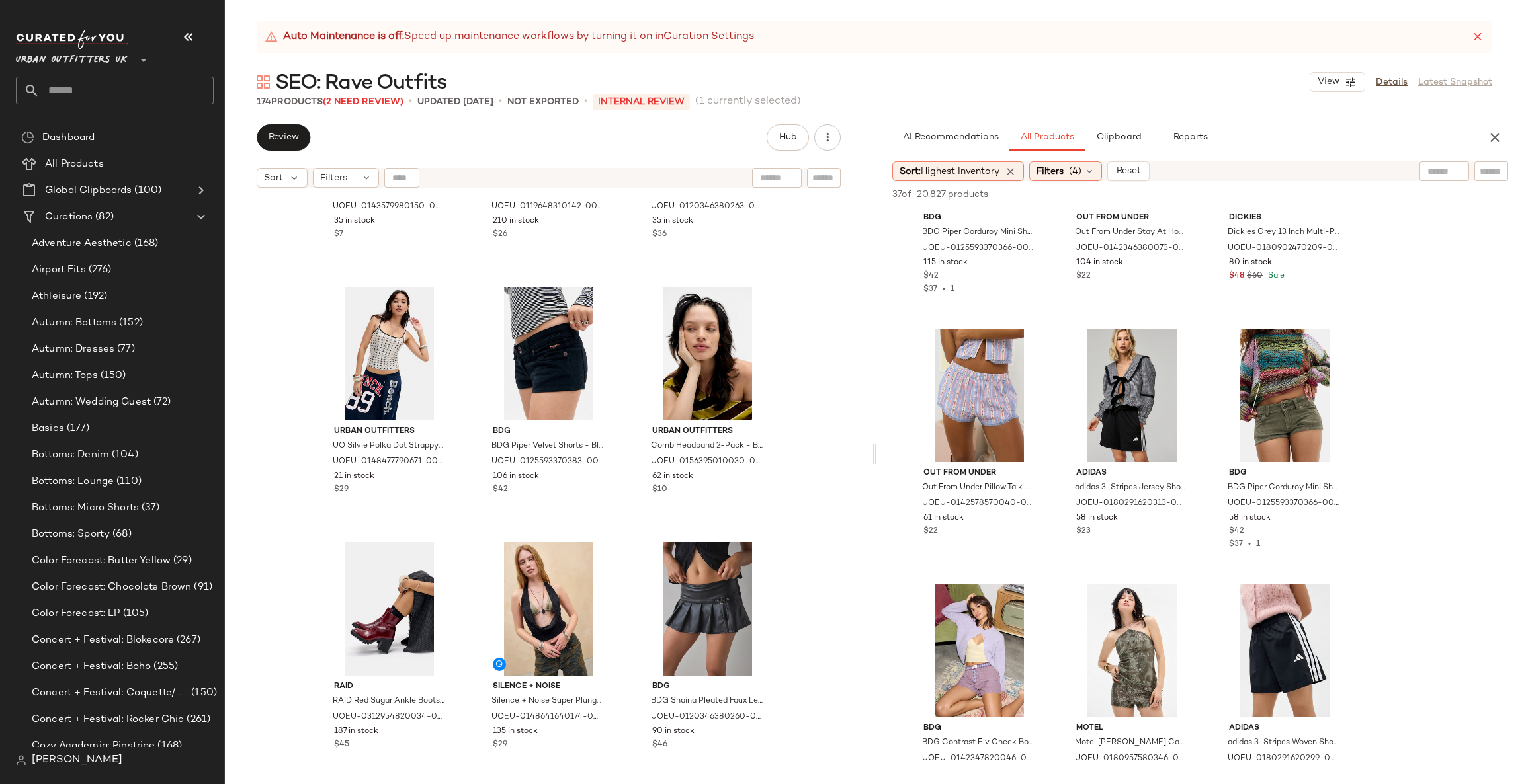
scroll to position [1002, 0]
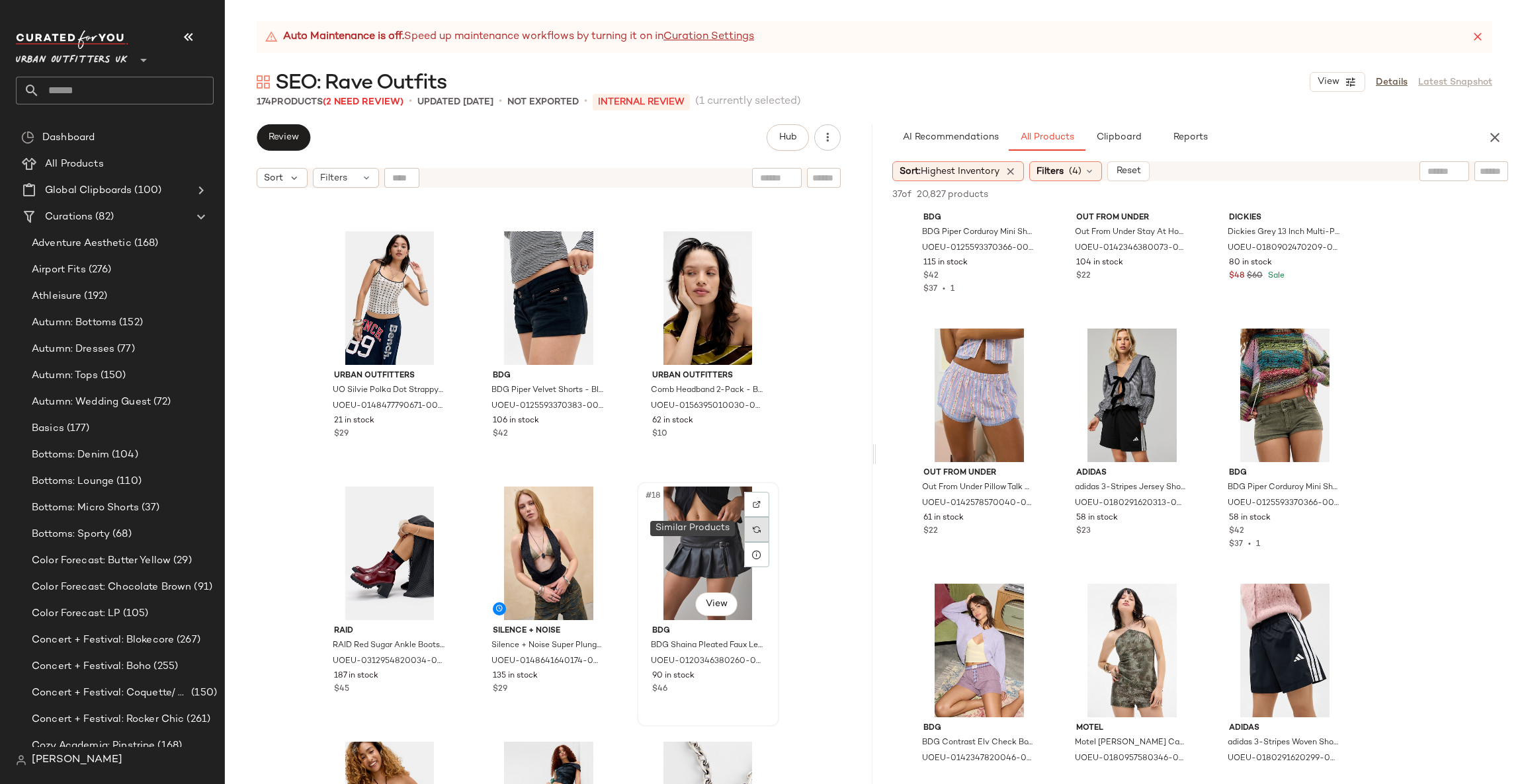
click at [752, 530] on img at bounding box center [756, 529] width 8 height 8
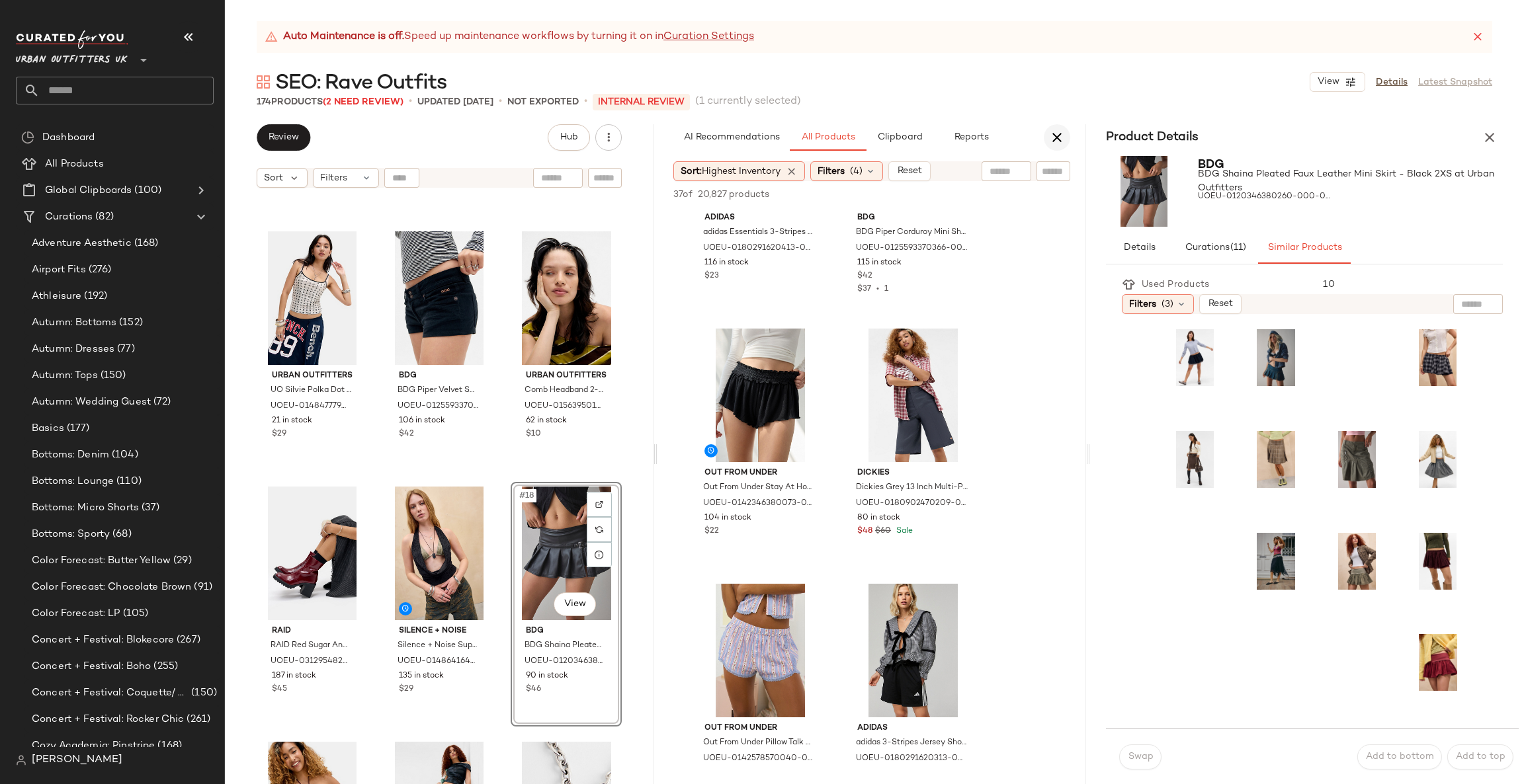
click at [1049, 141] on icon "button" at bounding box center [1057, 138] width 16 height 16
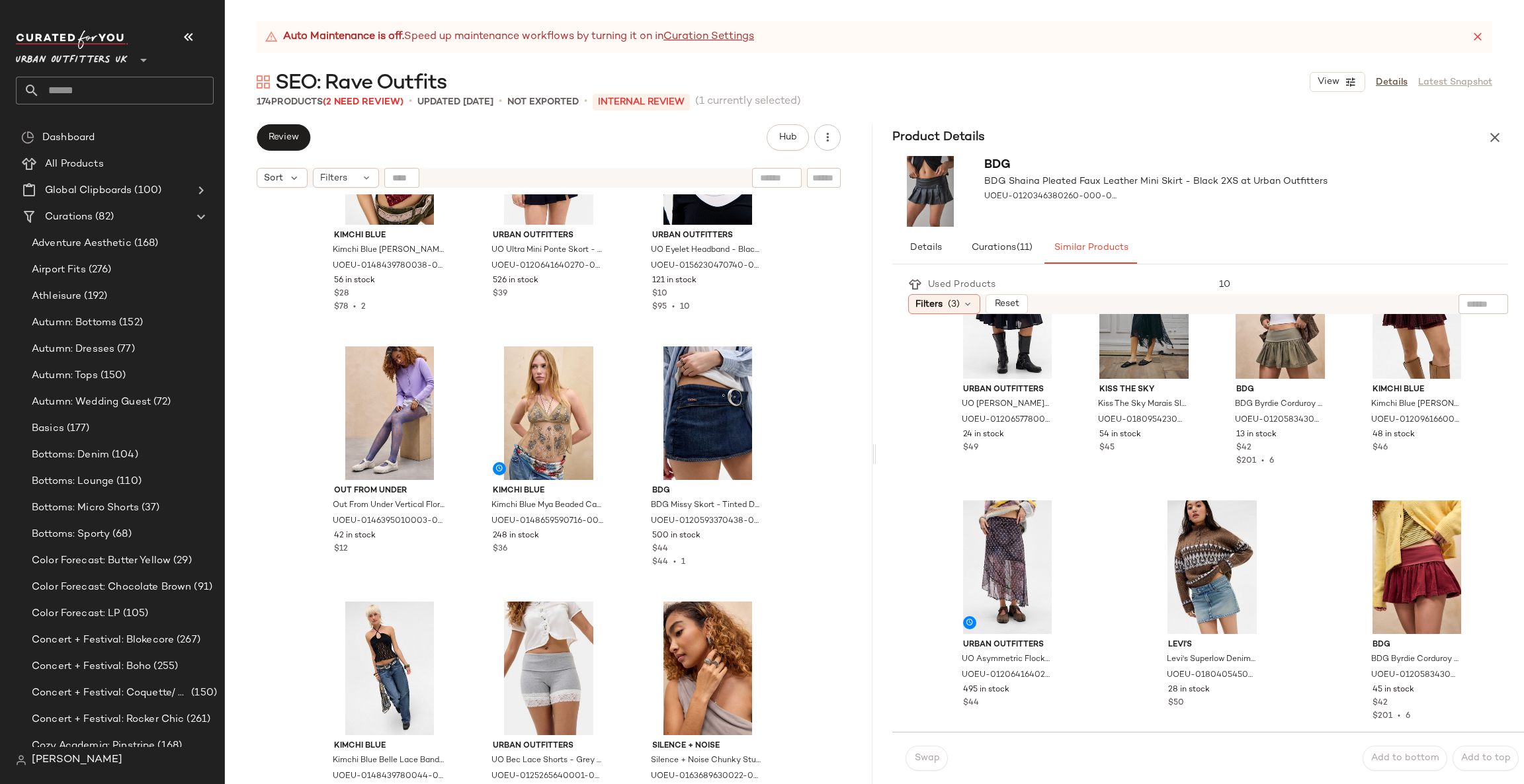
scroll to position [3581, 0]
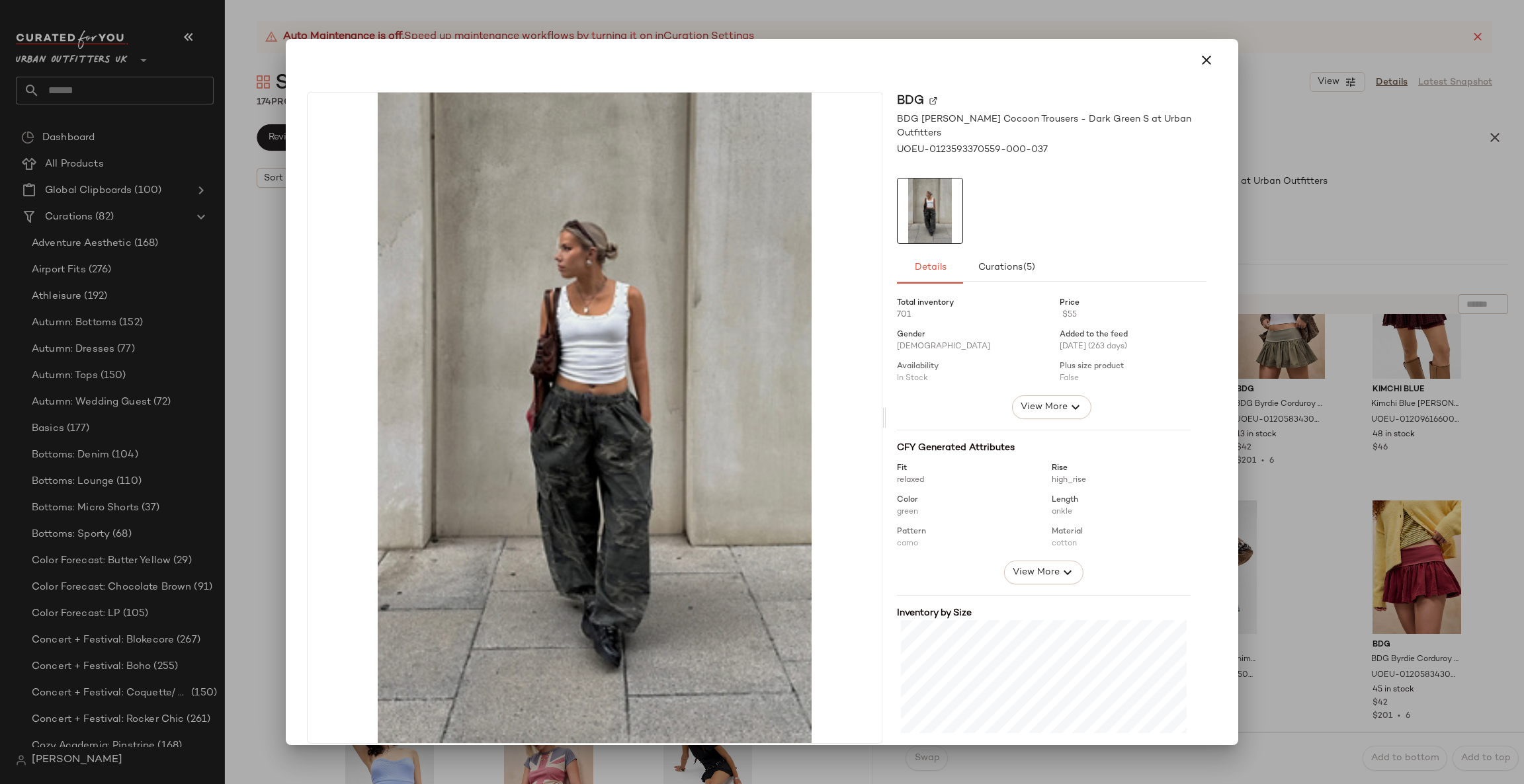
click at [1271, 353] on div at bounding box center [762, 392] width 1524 height 784
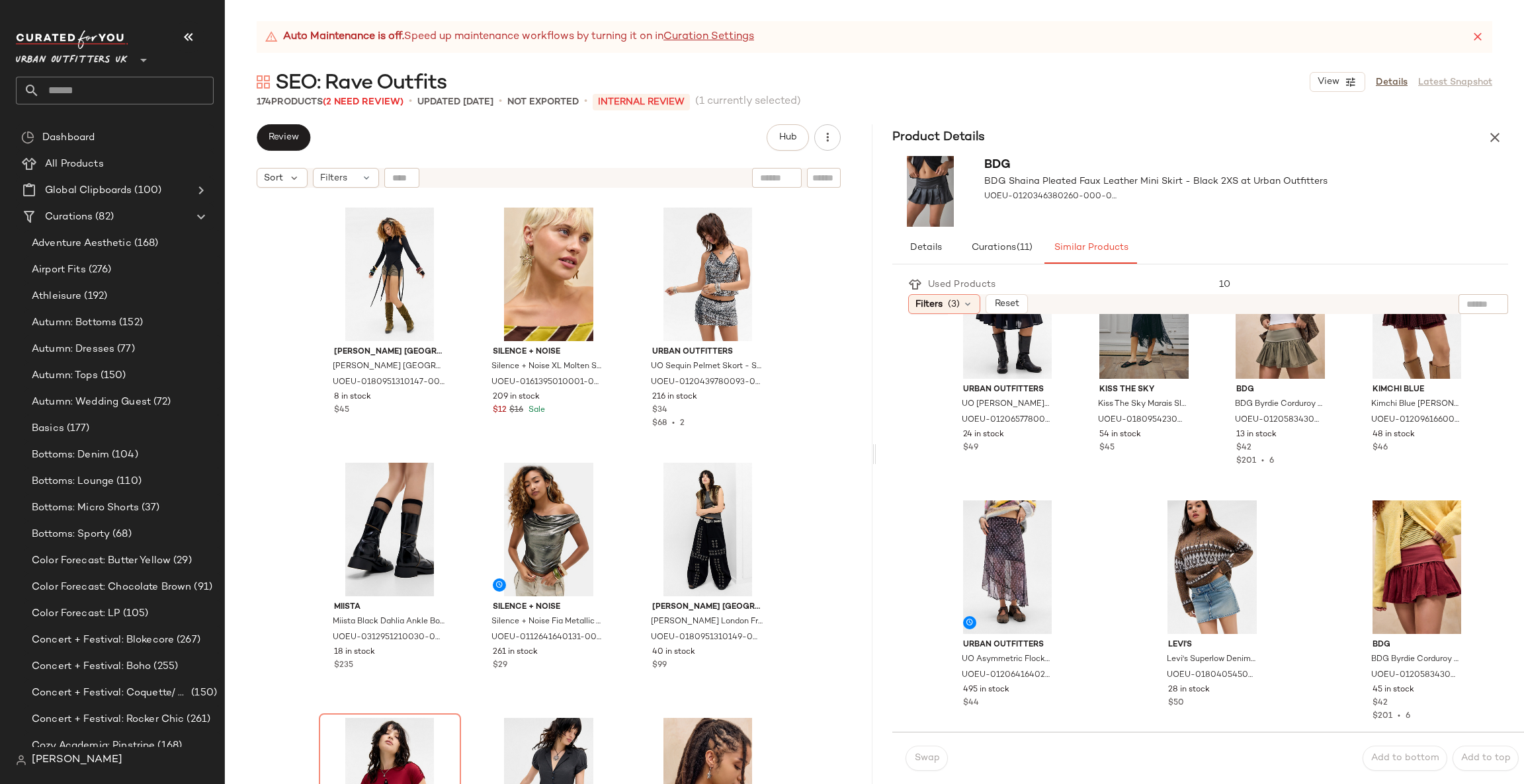
scroll to position [7548, 0]
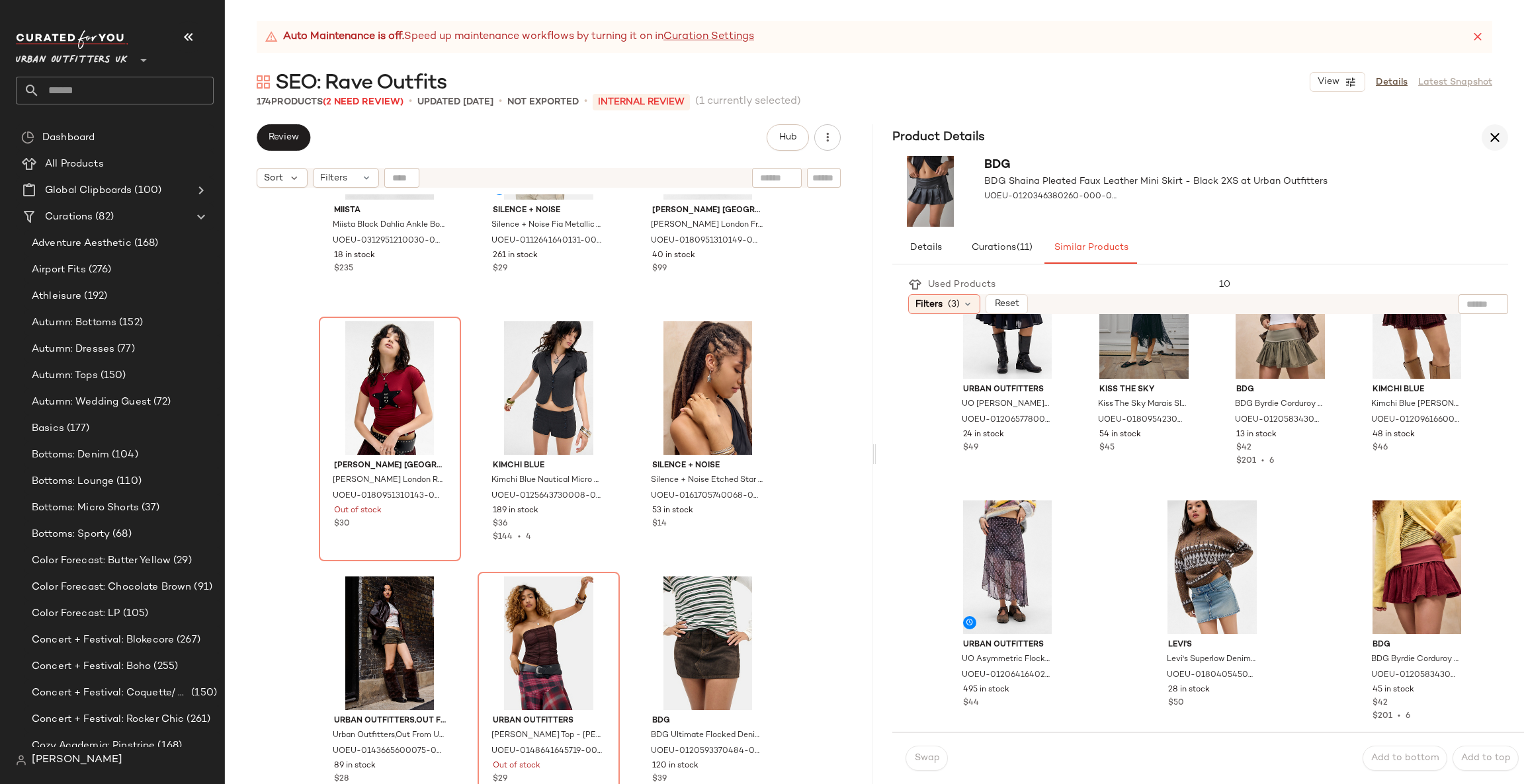
click at [1492, 135] on icon "button" at bounding box center [1495, 138] width 16 height 16
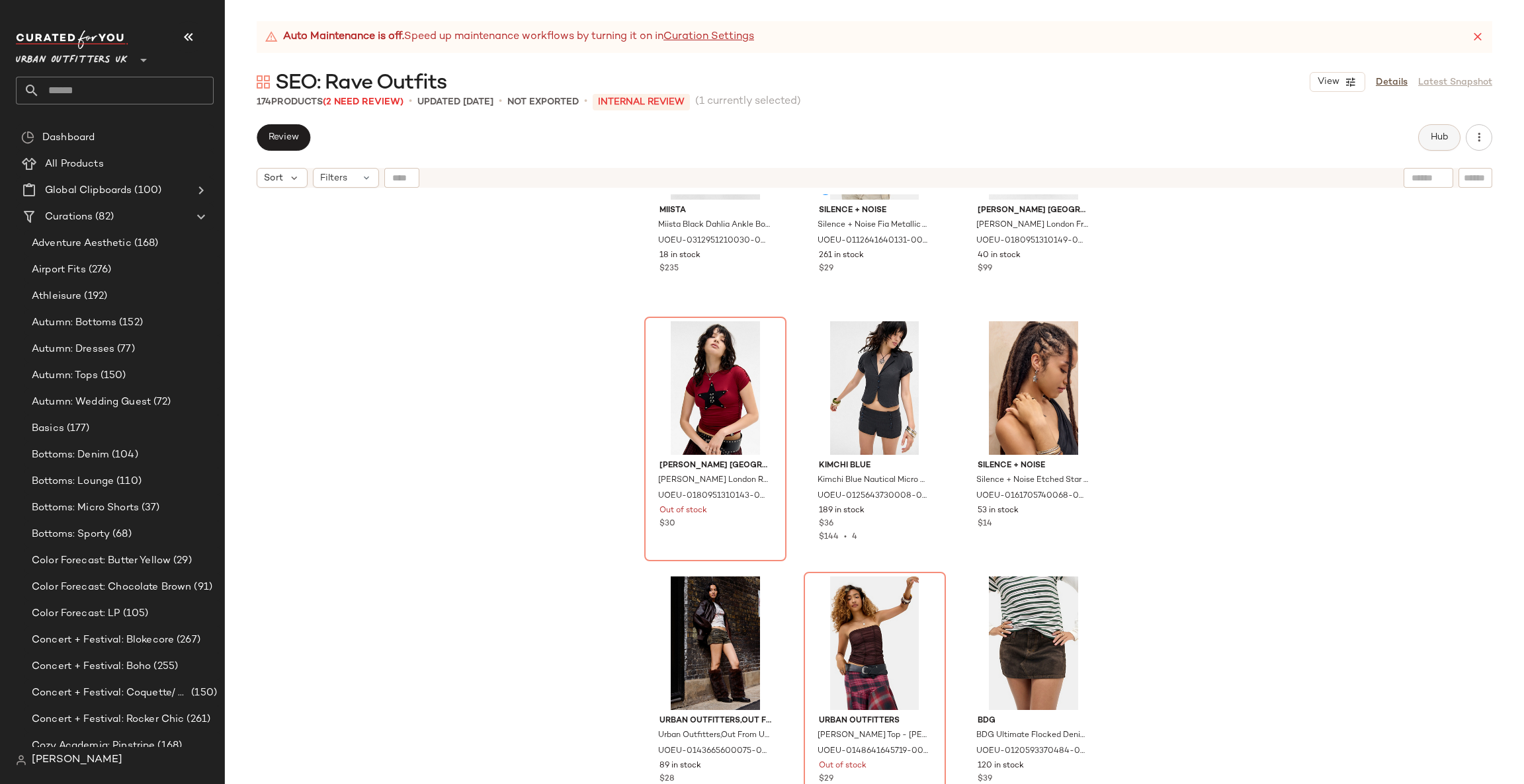
click at [1432, 137] on span "Hub" at bounding box center [1439, 138] width 18 height 10
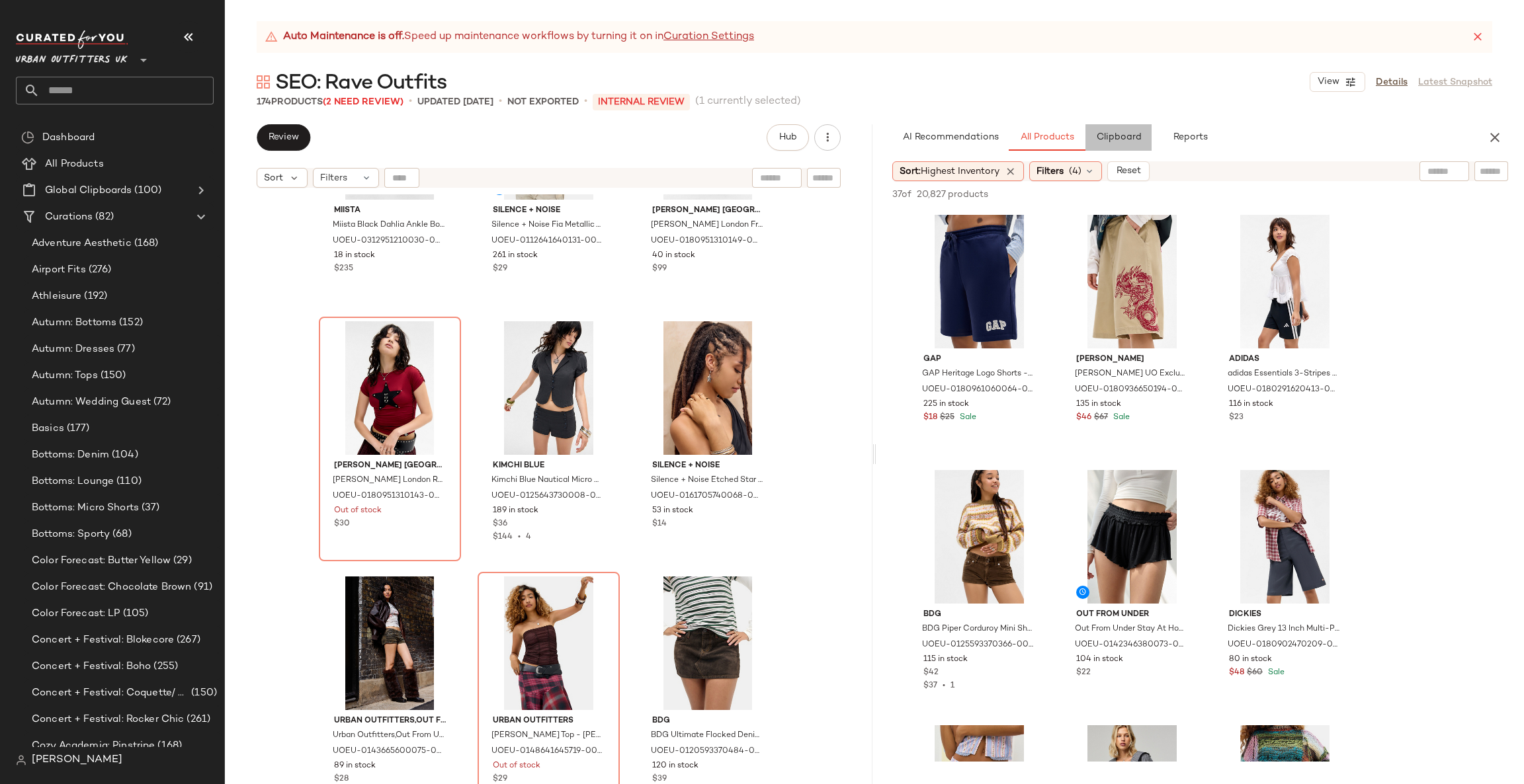
click at [1129, 141] on span "Clipboard" at bounding box center [1118, 138] width 46 height 10
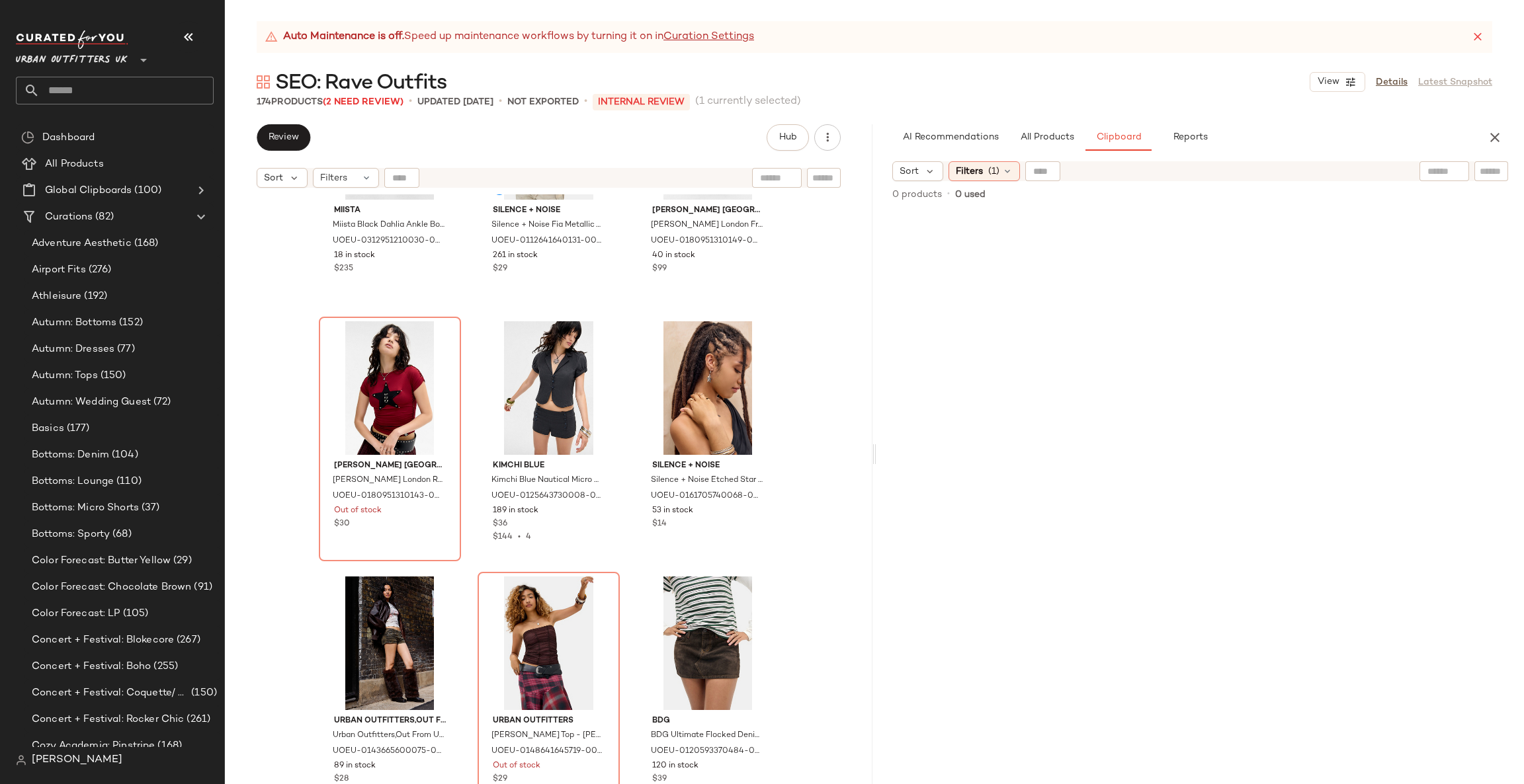
click at [810, 367] on div "Miista Miista Black Dahlia Ankle Boots - Black UK 4 at Urban Outfitters UOEU-03…" at bounding box center [548, 506] width 647 height 623
click at [1062, 141] on span "All Products" at bounding box center [1047, 138] width 54 height 10
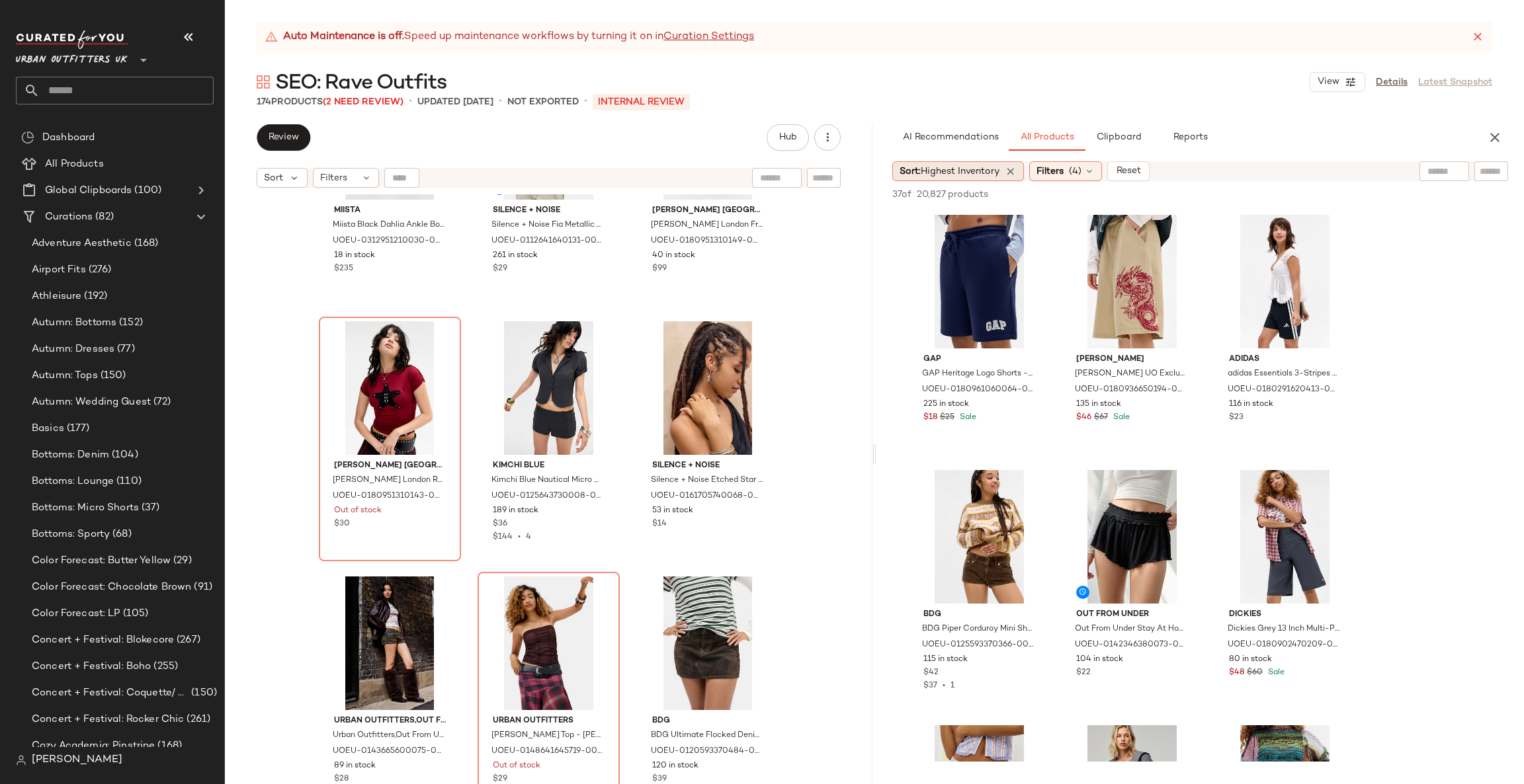
click at [979, 166] on span "Highest Inventory" at bounding box center [959, 171] width 79 height 10
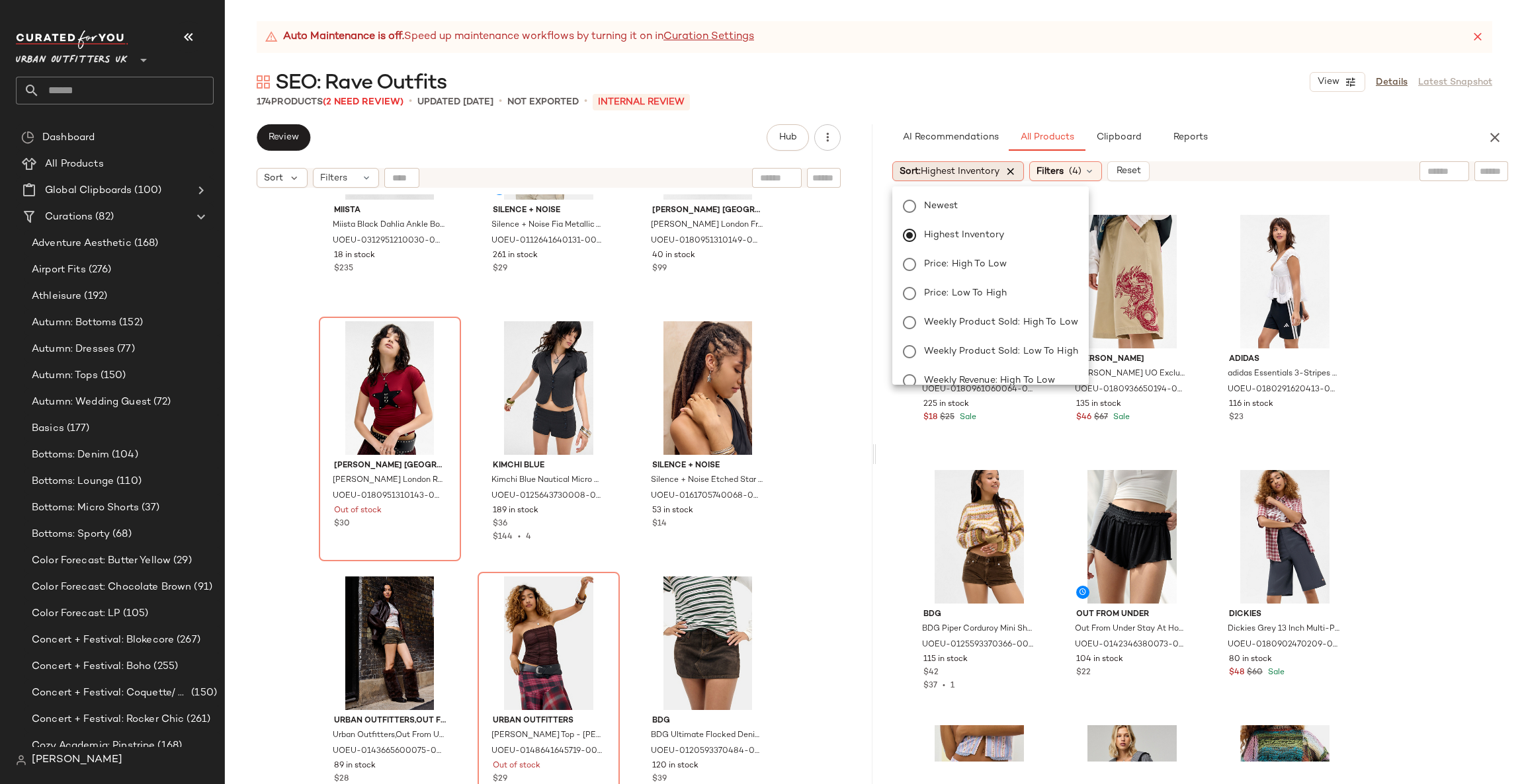
click at [1017, 169] on icon at bounding box center [1011, 172] width 12 height 12
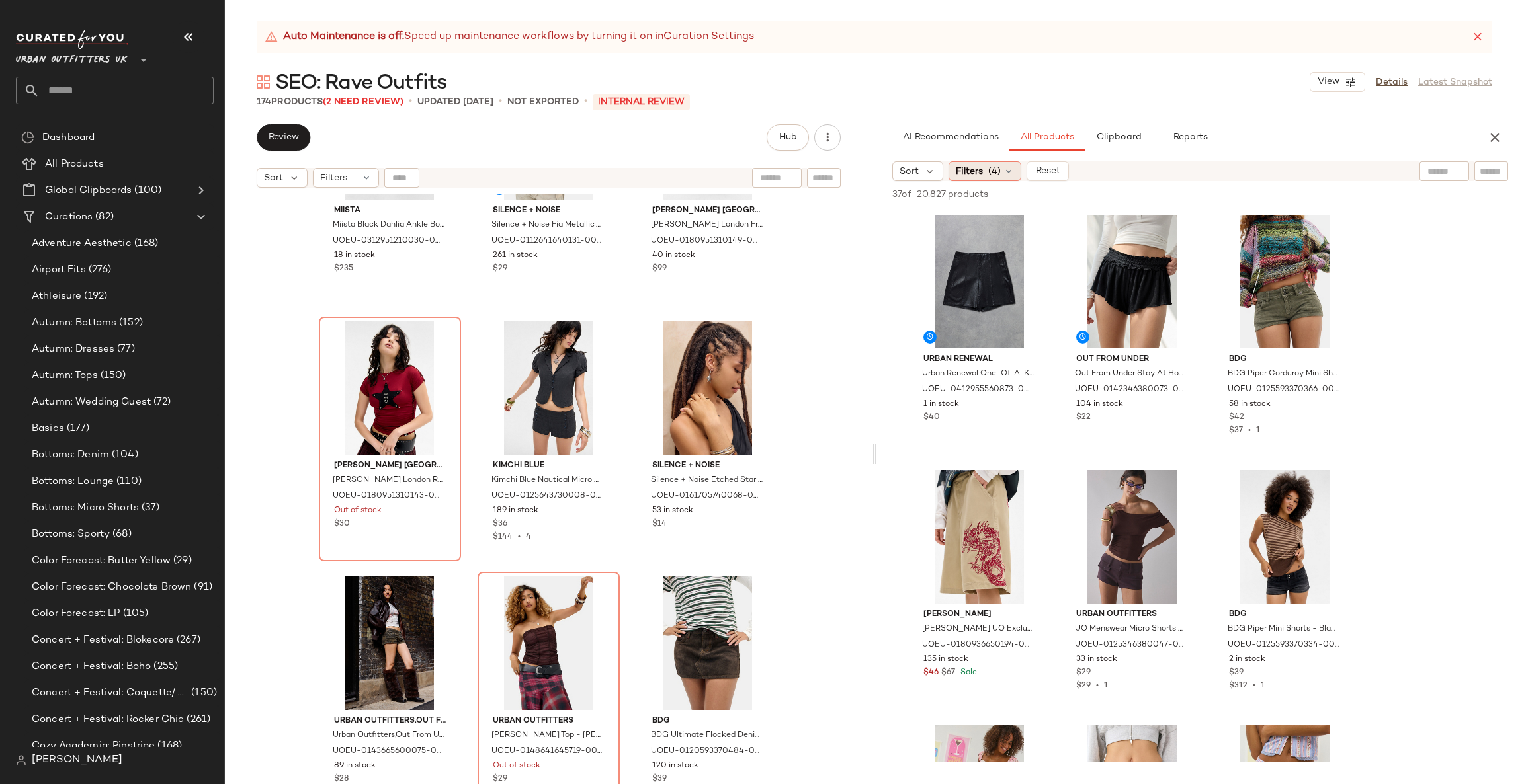
click at [973, 170] on span "Filters" at bounding box center [969, 172] width 27 height 14
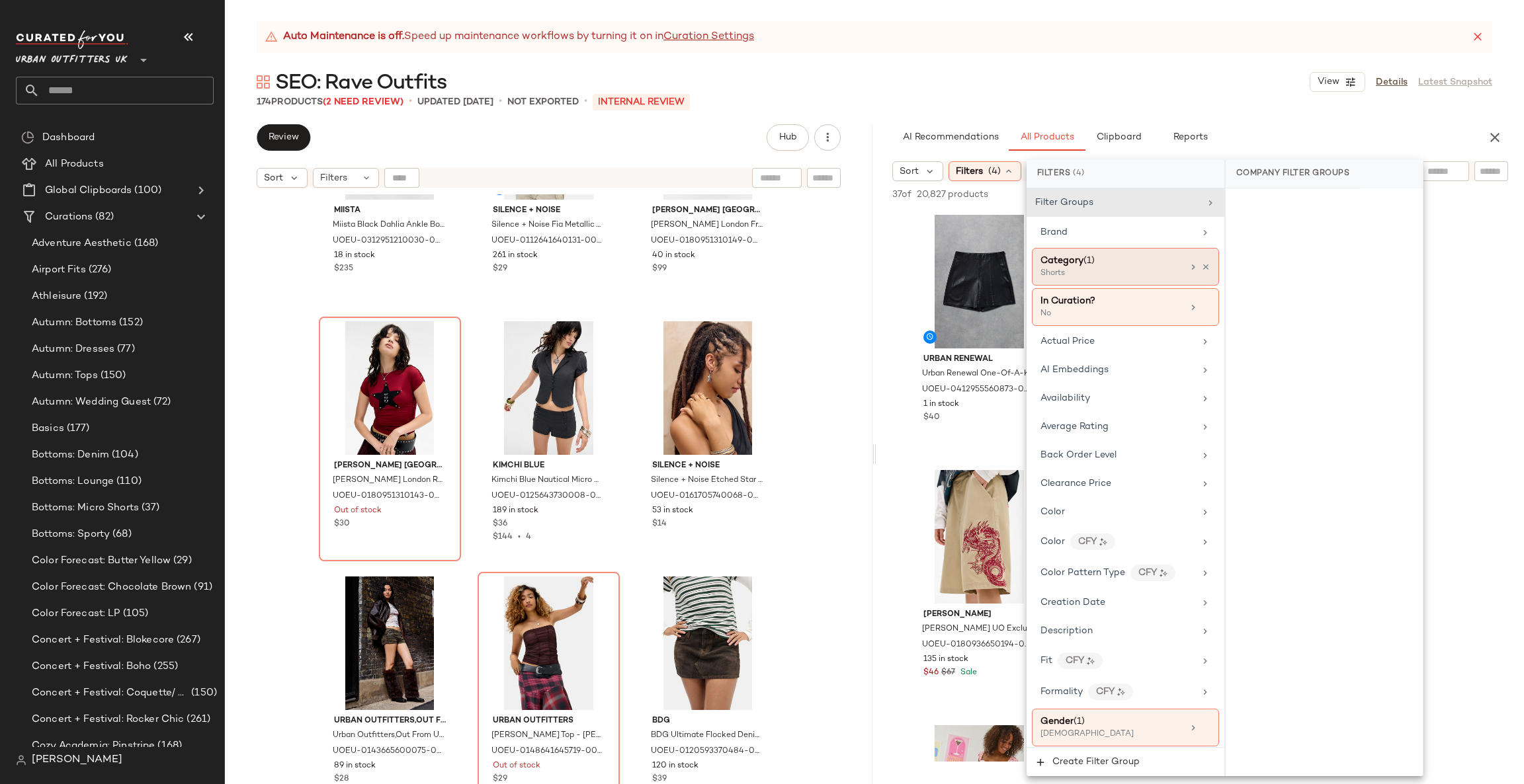
click at [1188, 264] on icon at bounding box center [1193, 267] width 10 height 10
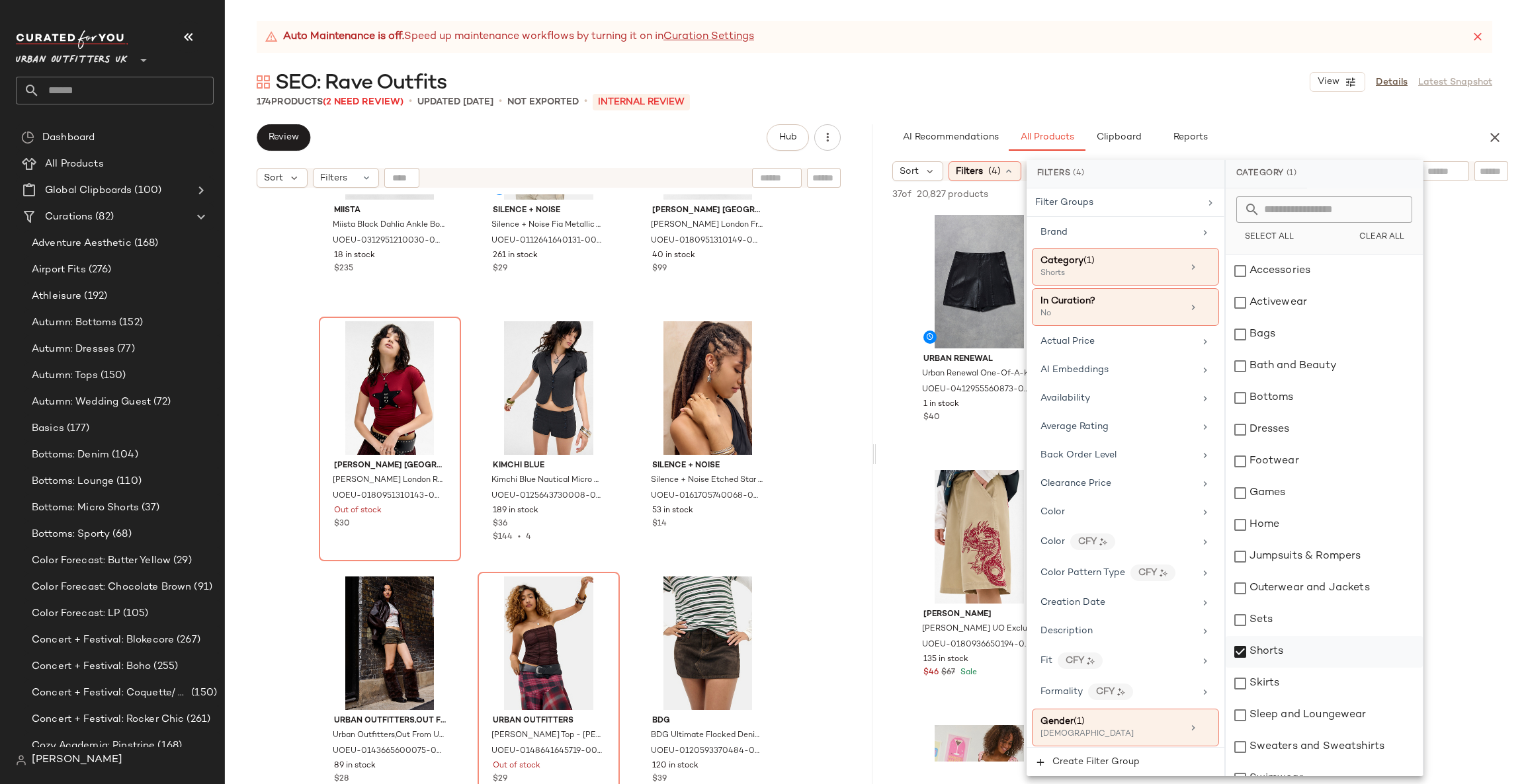
click at [1260, 648] on div "Shorts" at bounding box center [1324, 651] width 197 height 32
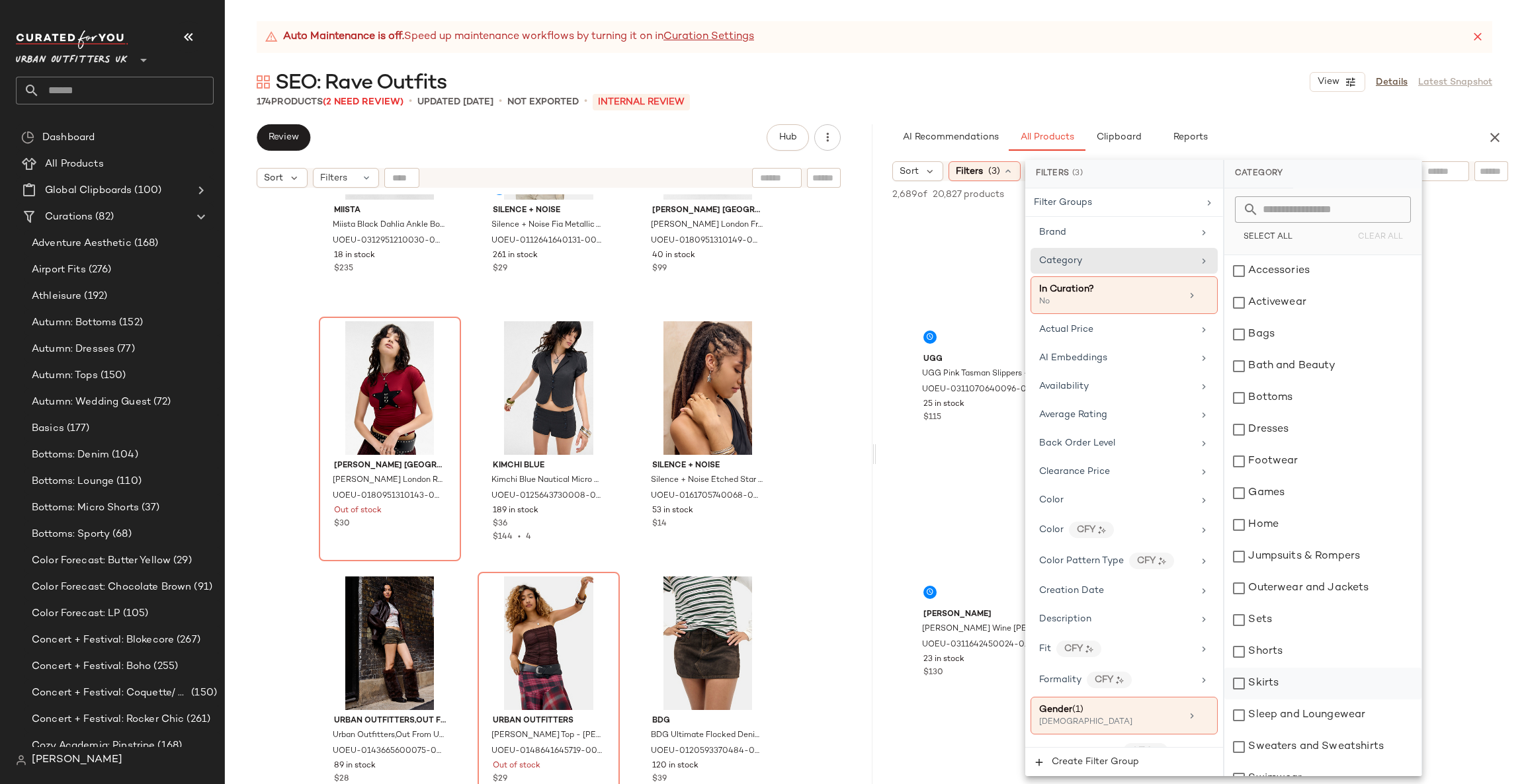
scroll to position [145, 0]
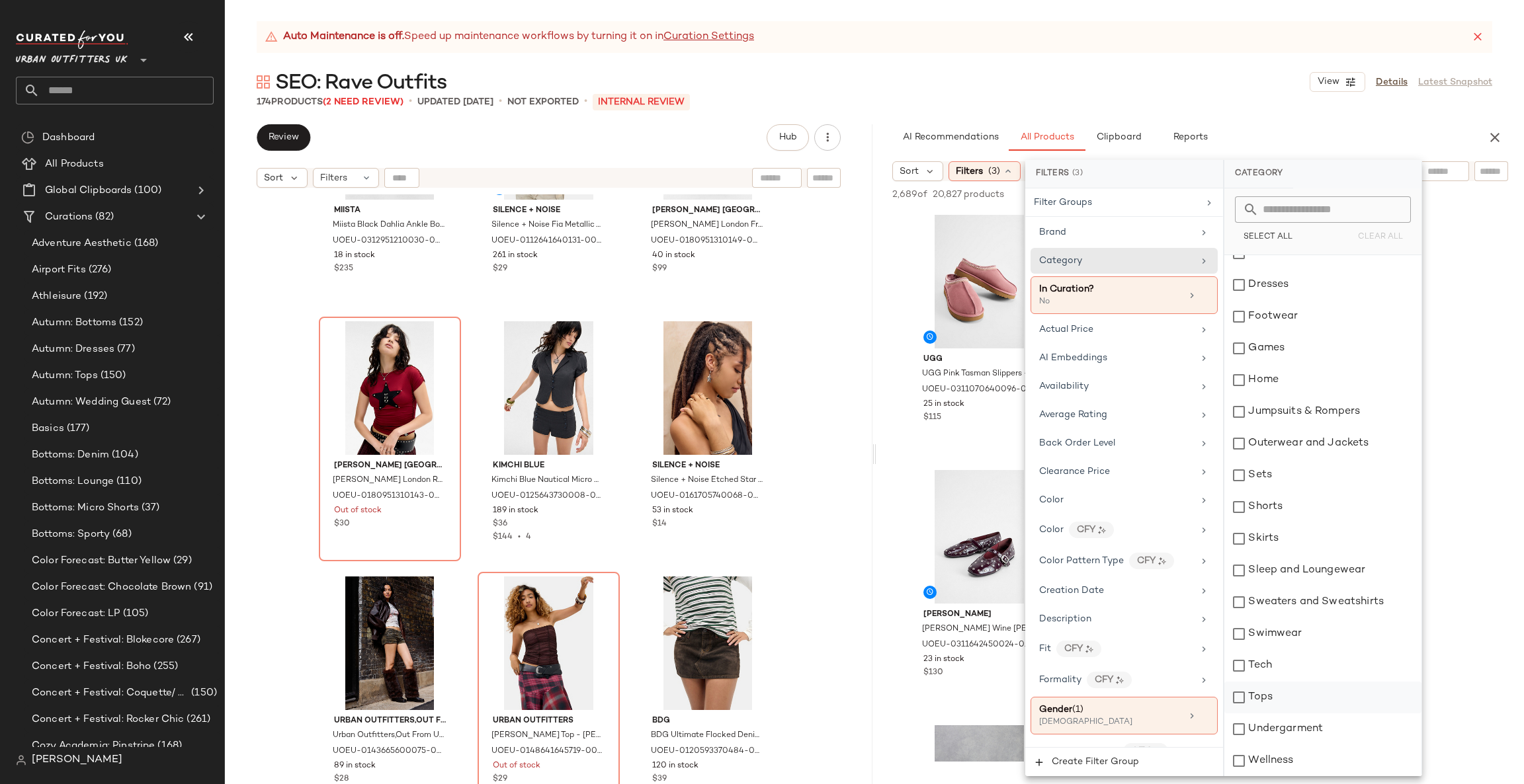
click at [1261, 707] on div "Tops" at bounding box center [1323, 697] width 197 height 32
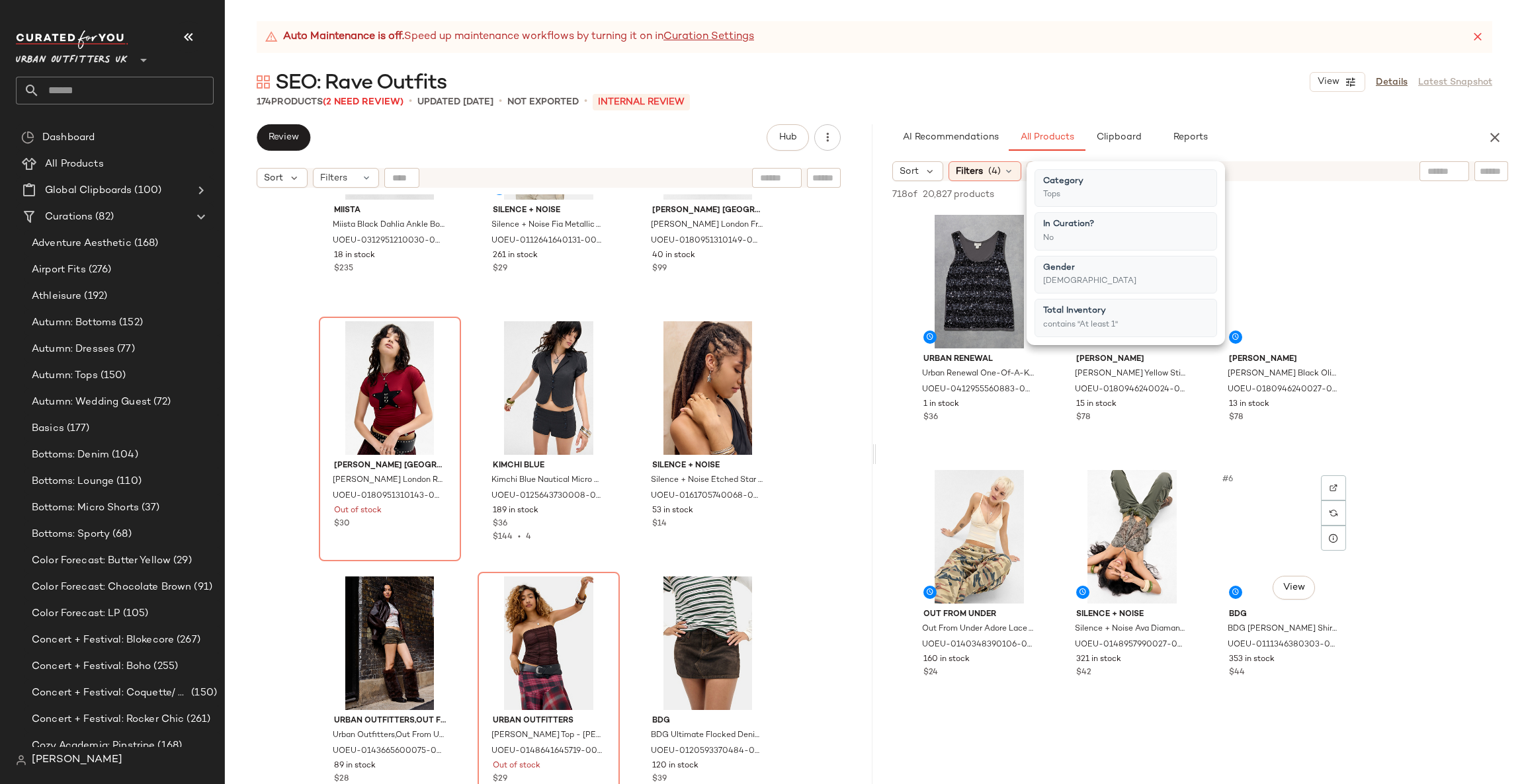
click at [1338, 556] on div "#6 View" at bounding box center [1285, 537] width 133 height 133
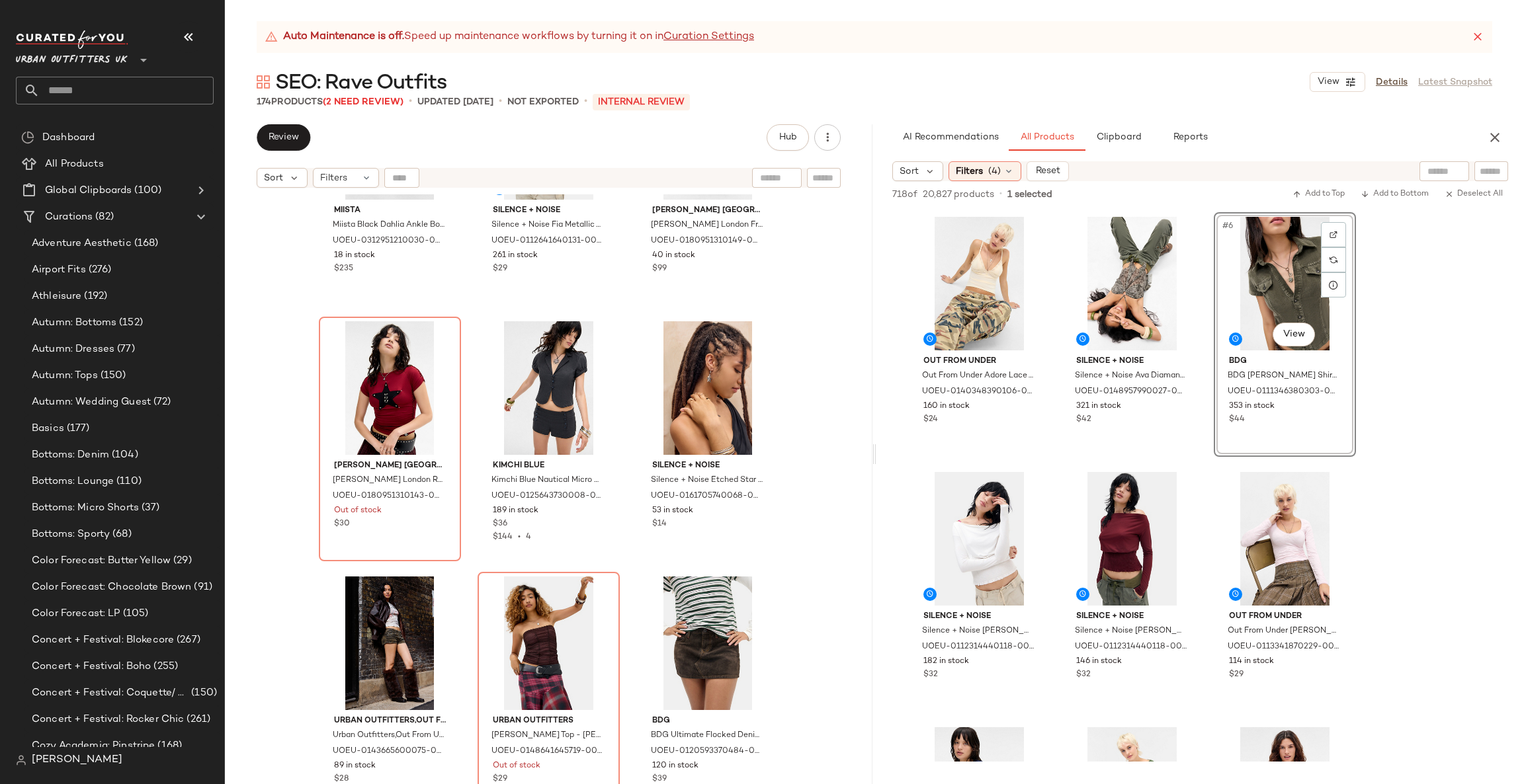
scroll to position [0, 0]
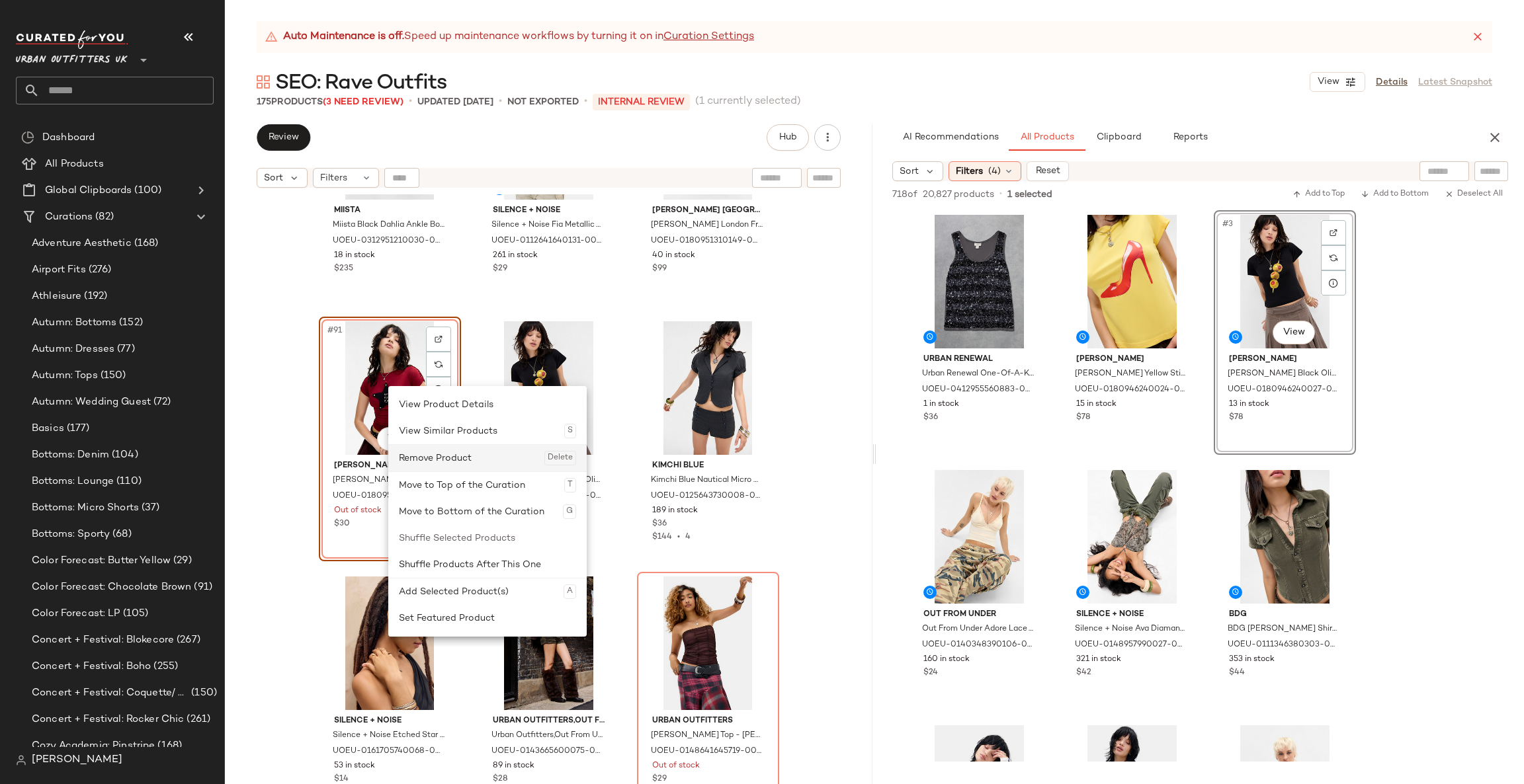
click at [445, 456] on div "Remove Product Delete" at bounding box center [487, 459] width 177 height 27
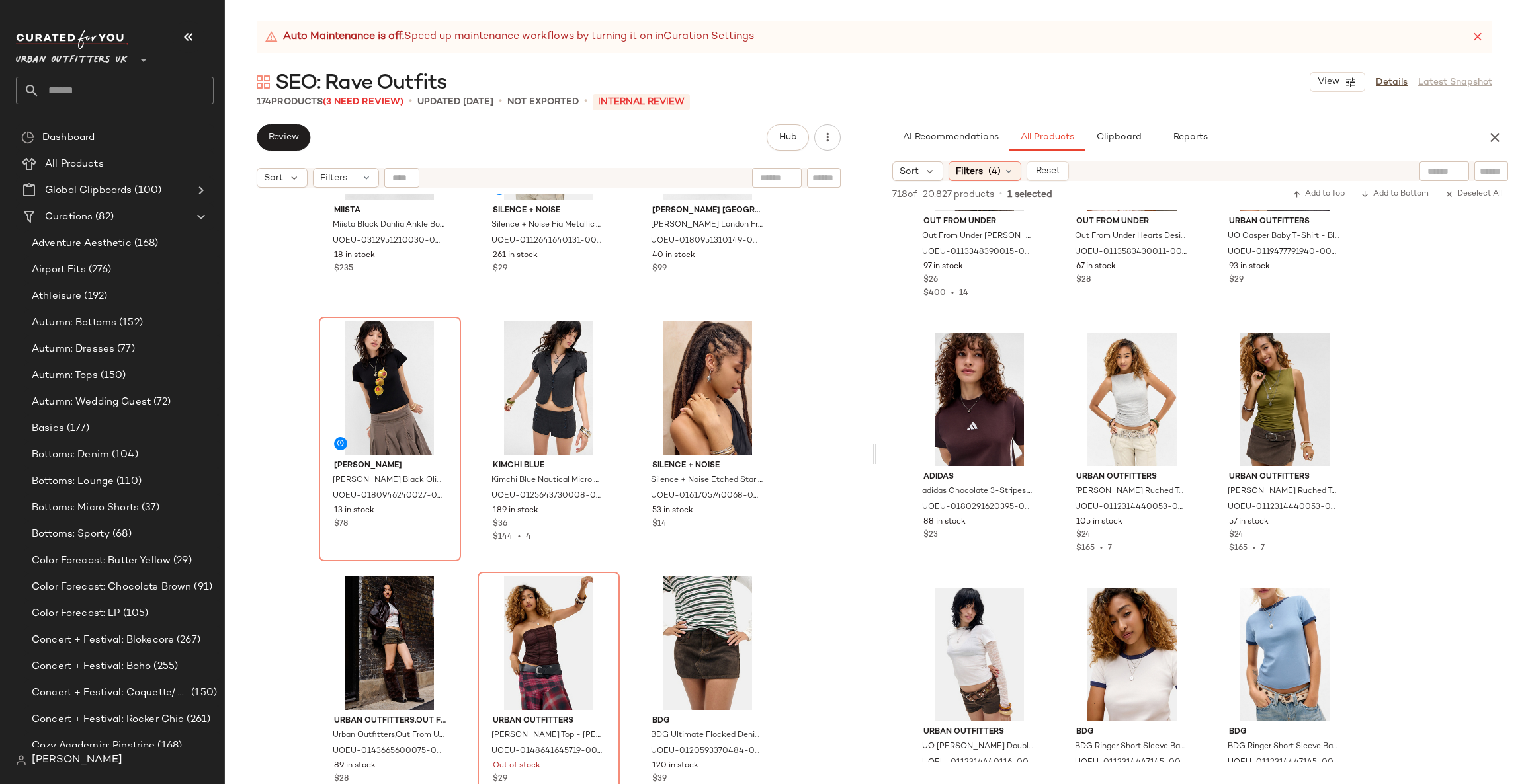
scroll to position [5555, 0]
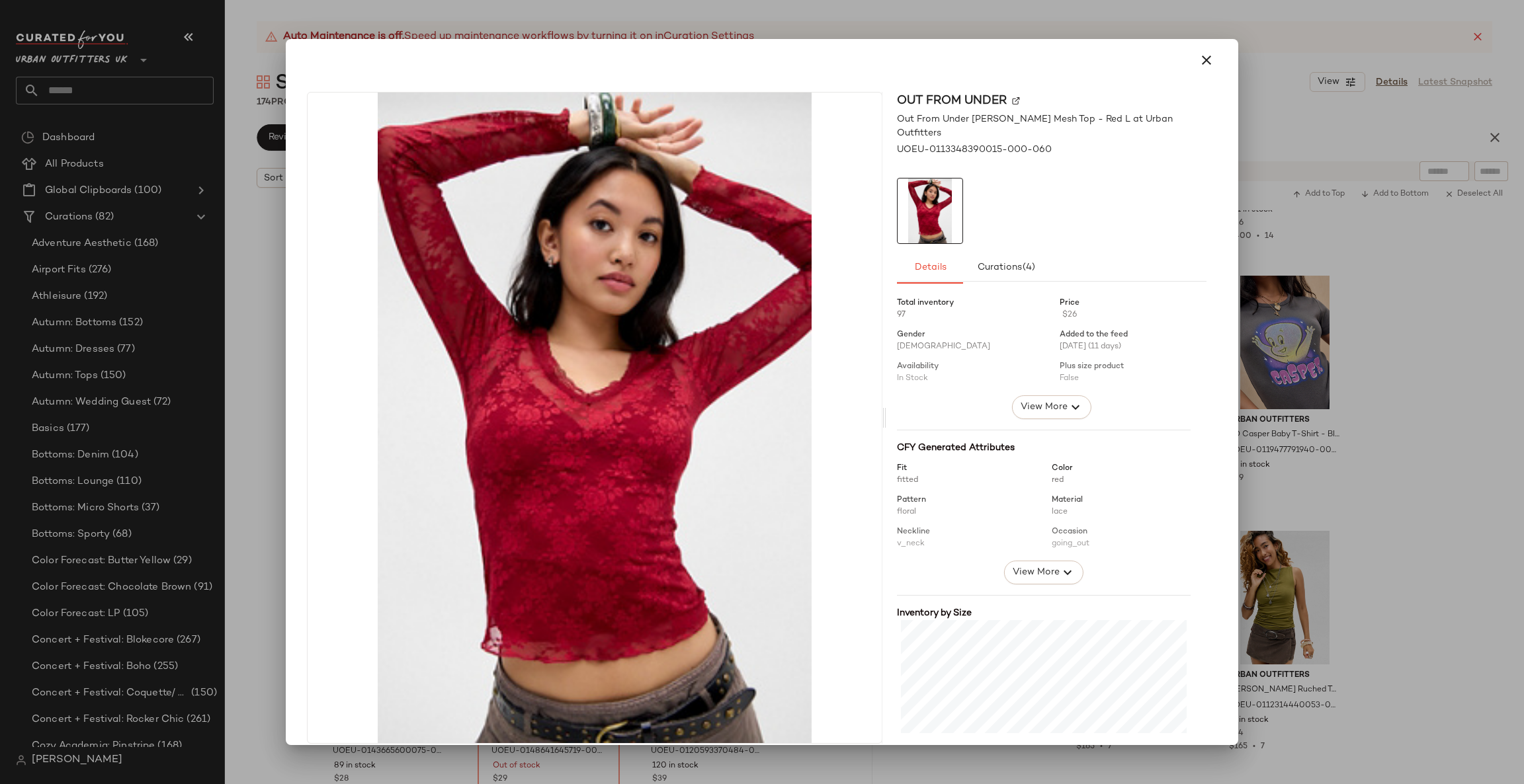
click at [1329, 356] on div at bounding box center [762, 392] width 1524 height 784
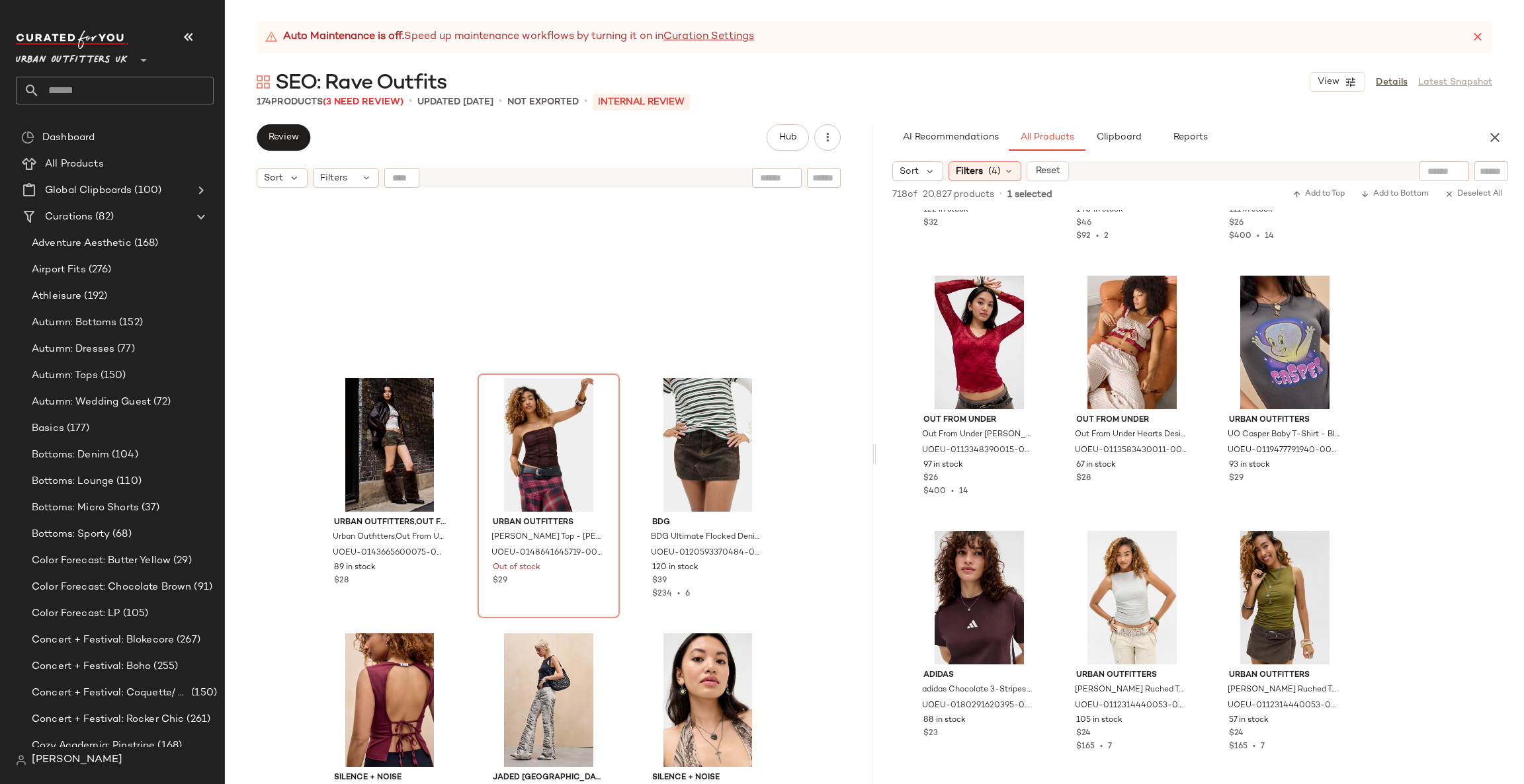
scroll to position [7945, 0]
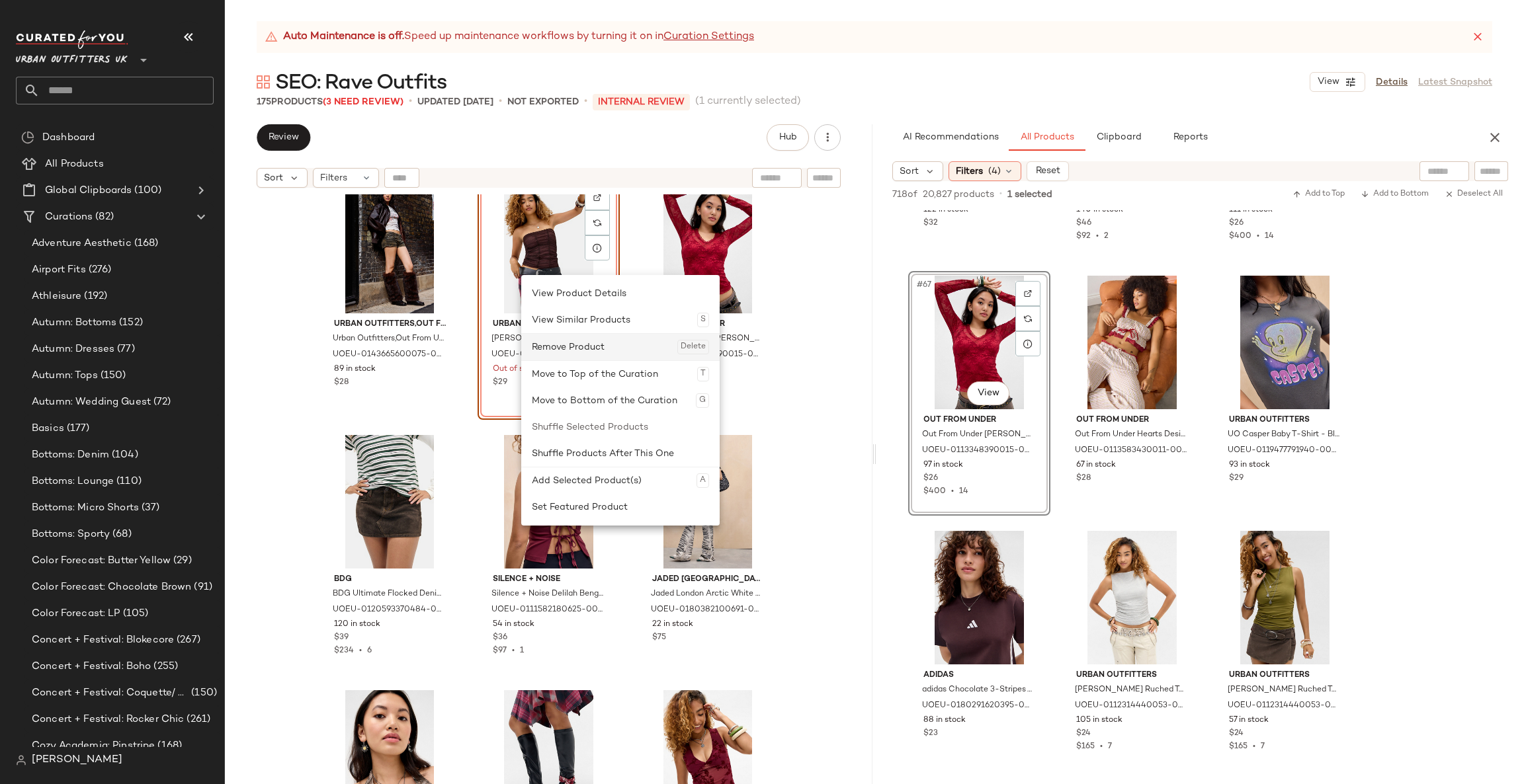
click at [579, 345] on div "Remove Product Delete" at bounding box center [620, 347] width 177 height 27
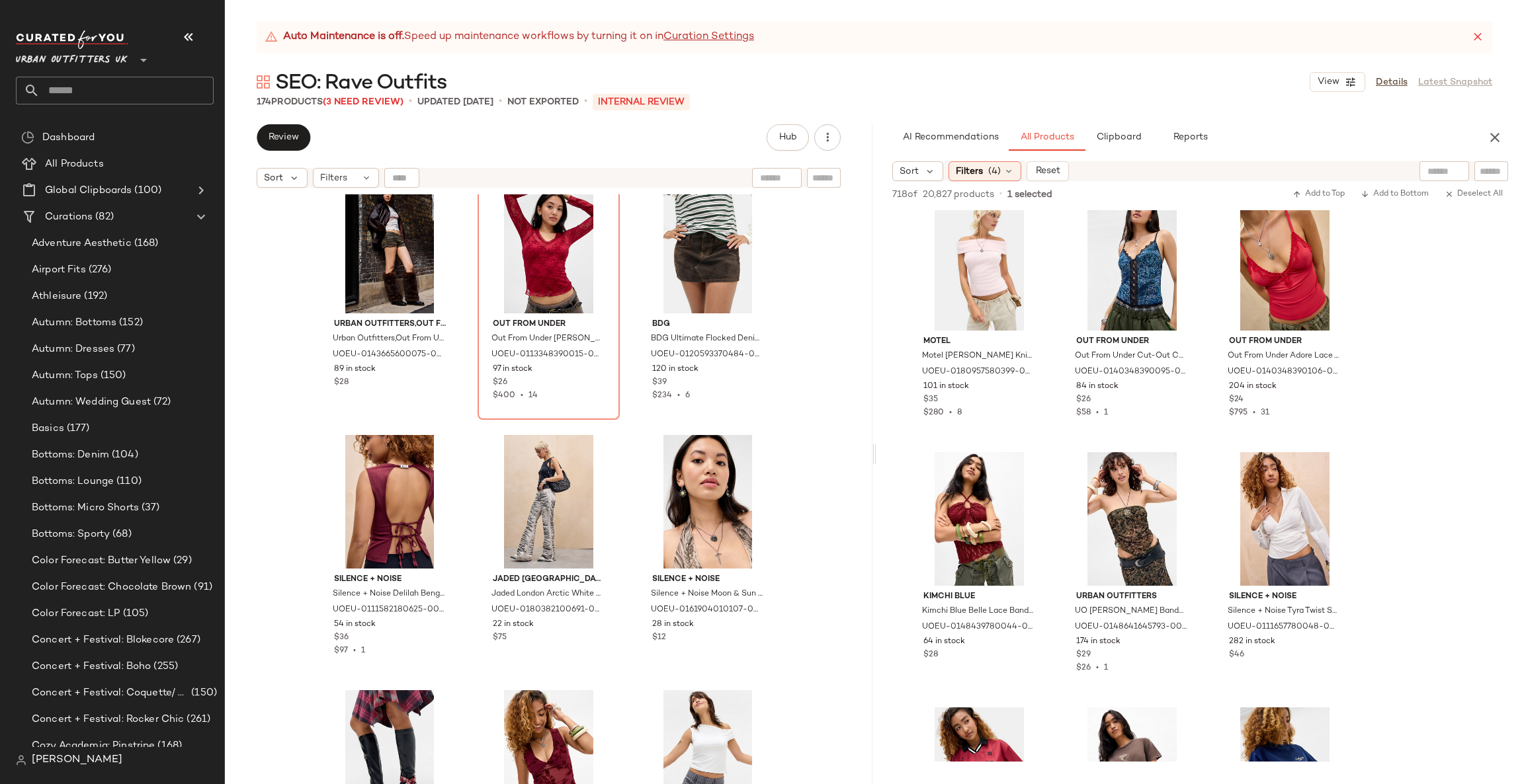
scroll to position [8729, 0]
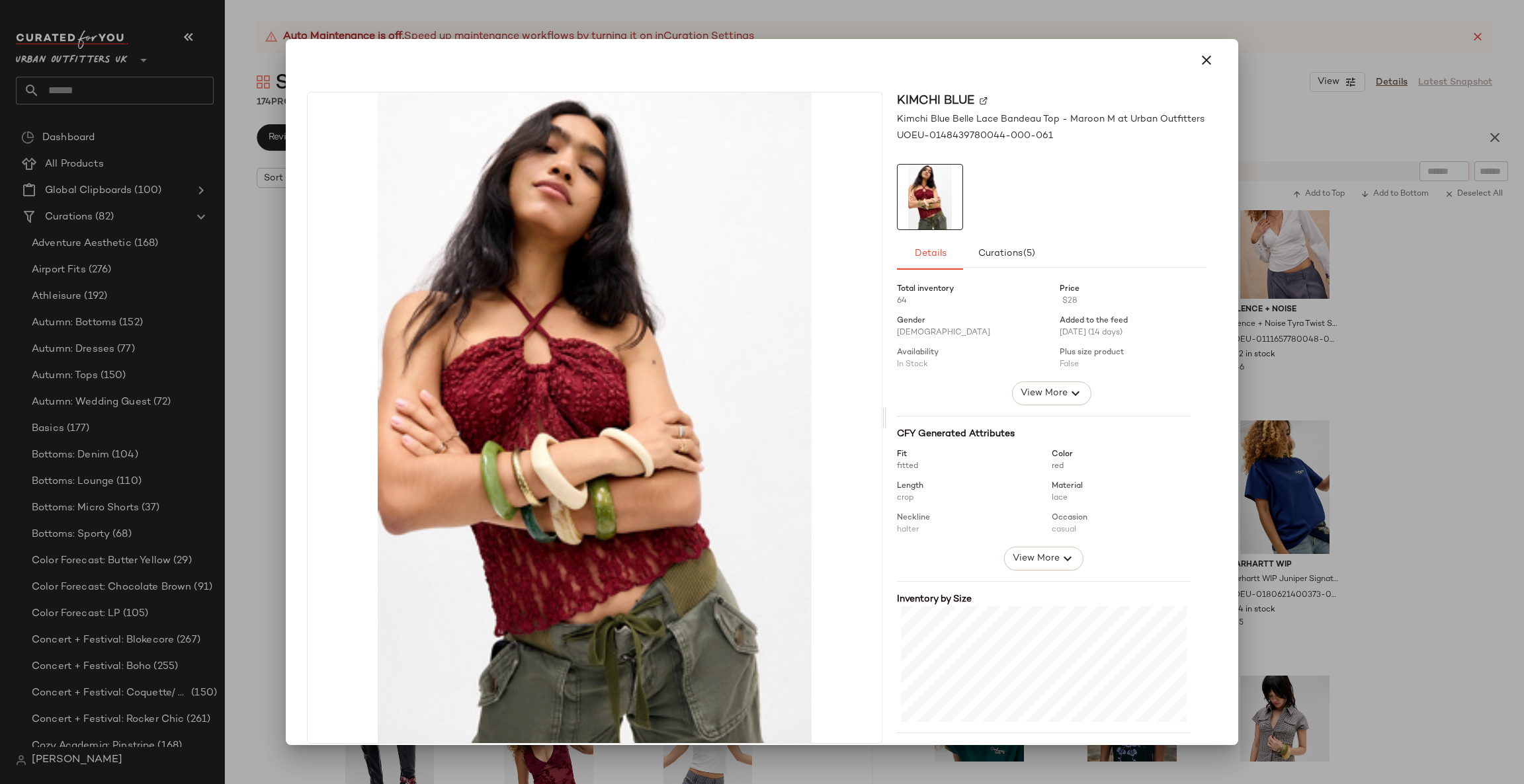
click at [1323, 335] on div at bounding box center [762, 392] width 1524 height 784
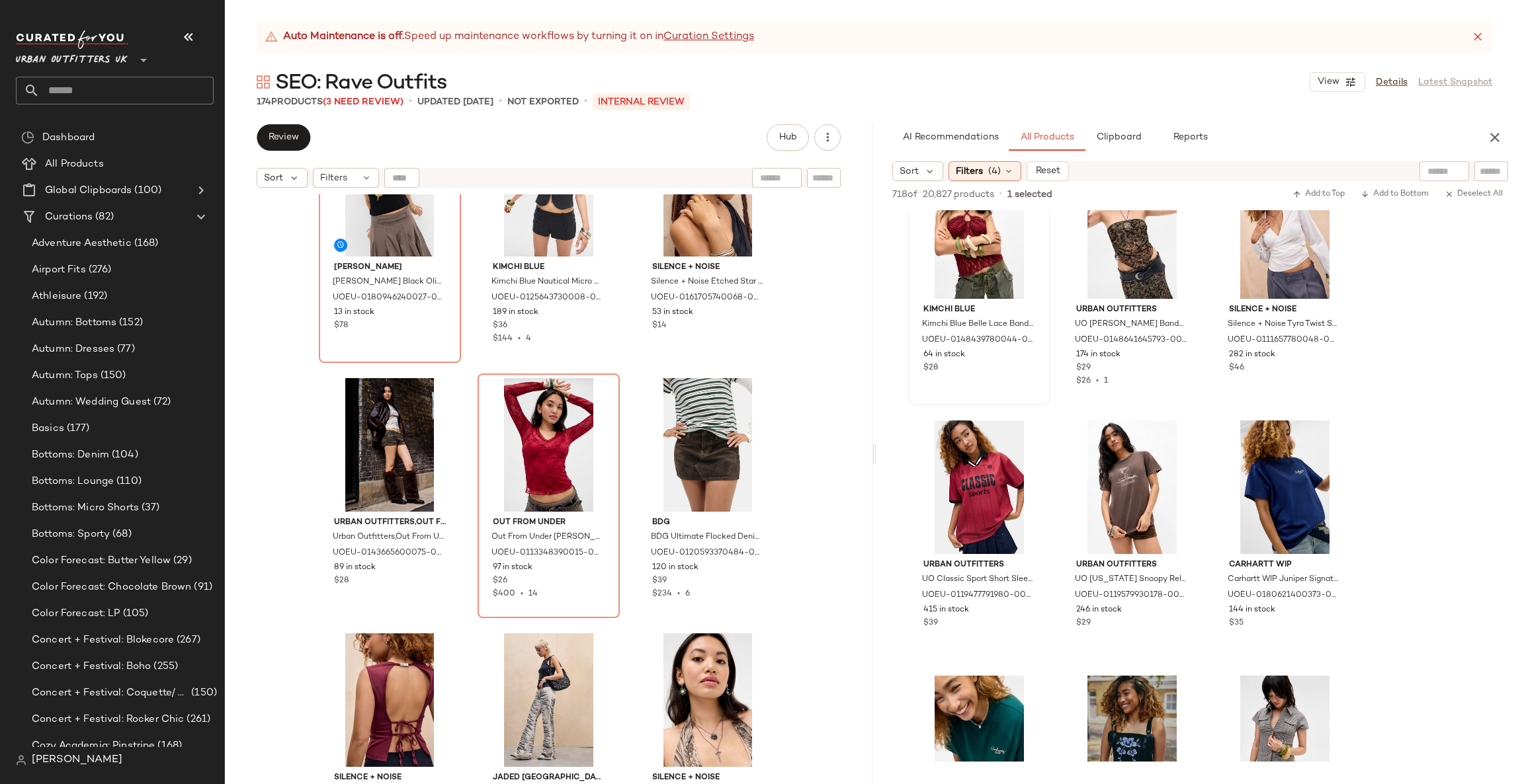
scroll to position [9323, 0]
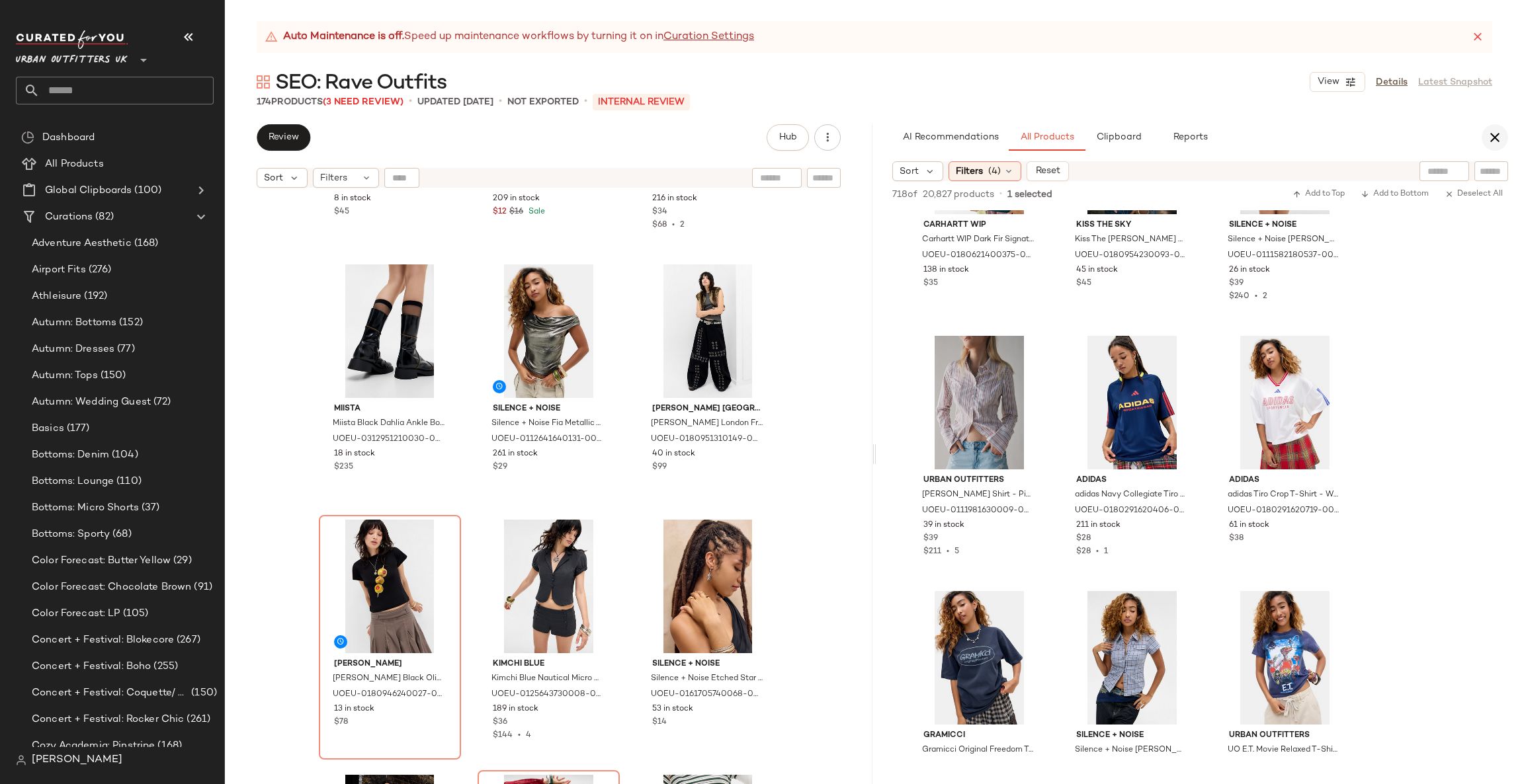
click at [1489, 134] on icon "button" at bounding box center [1495, 138] width 16 height 16
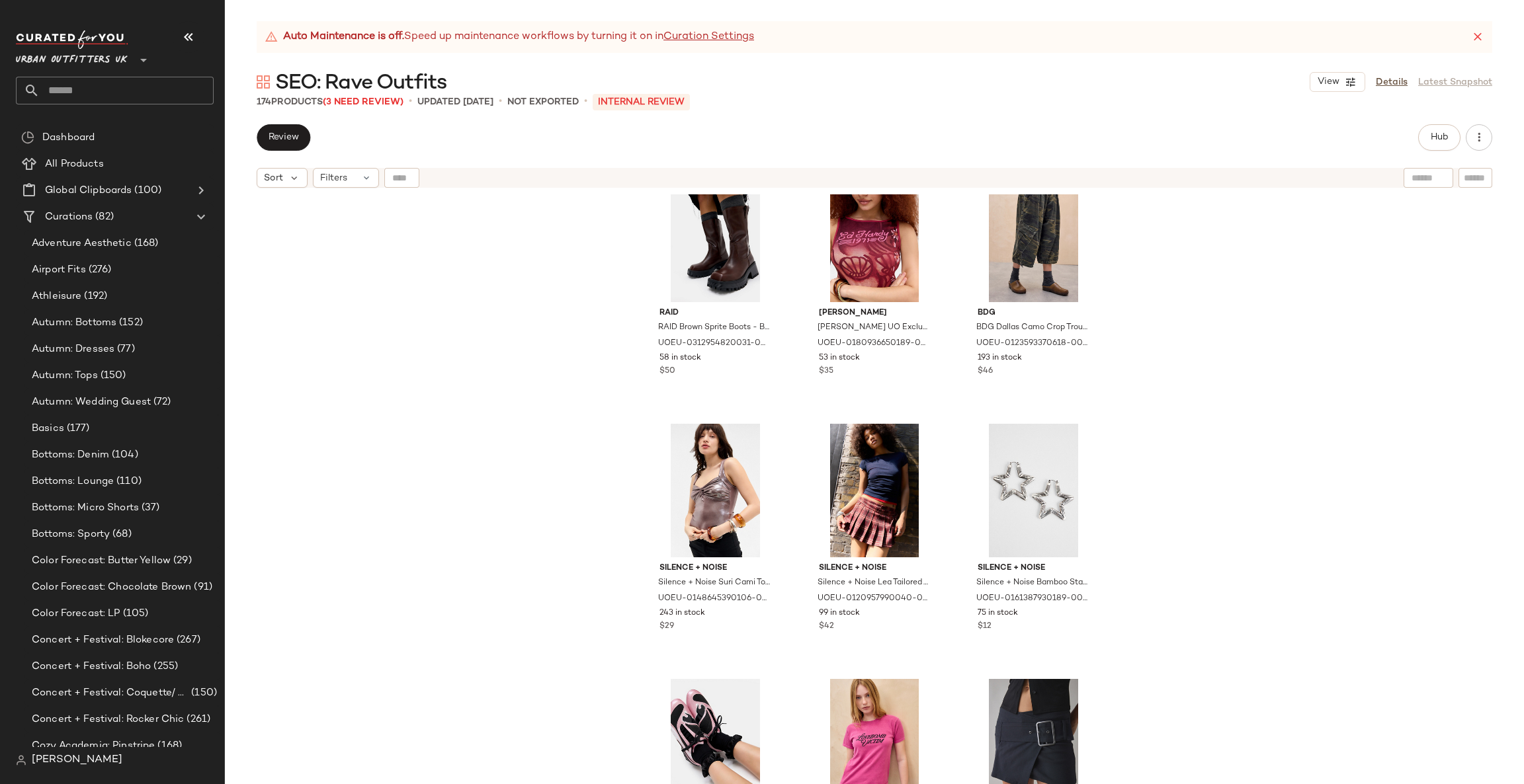
scroll to position [208, 0]
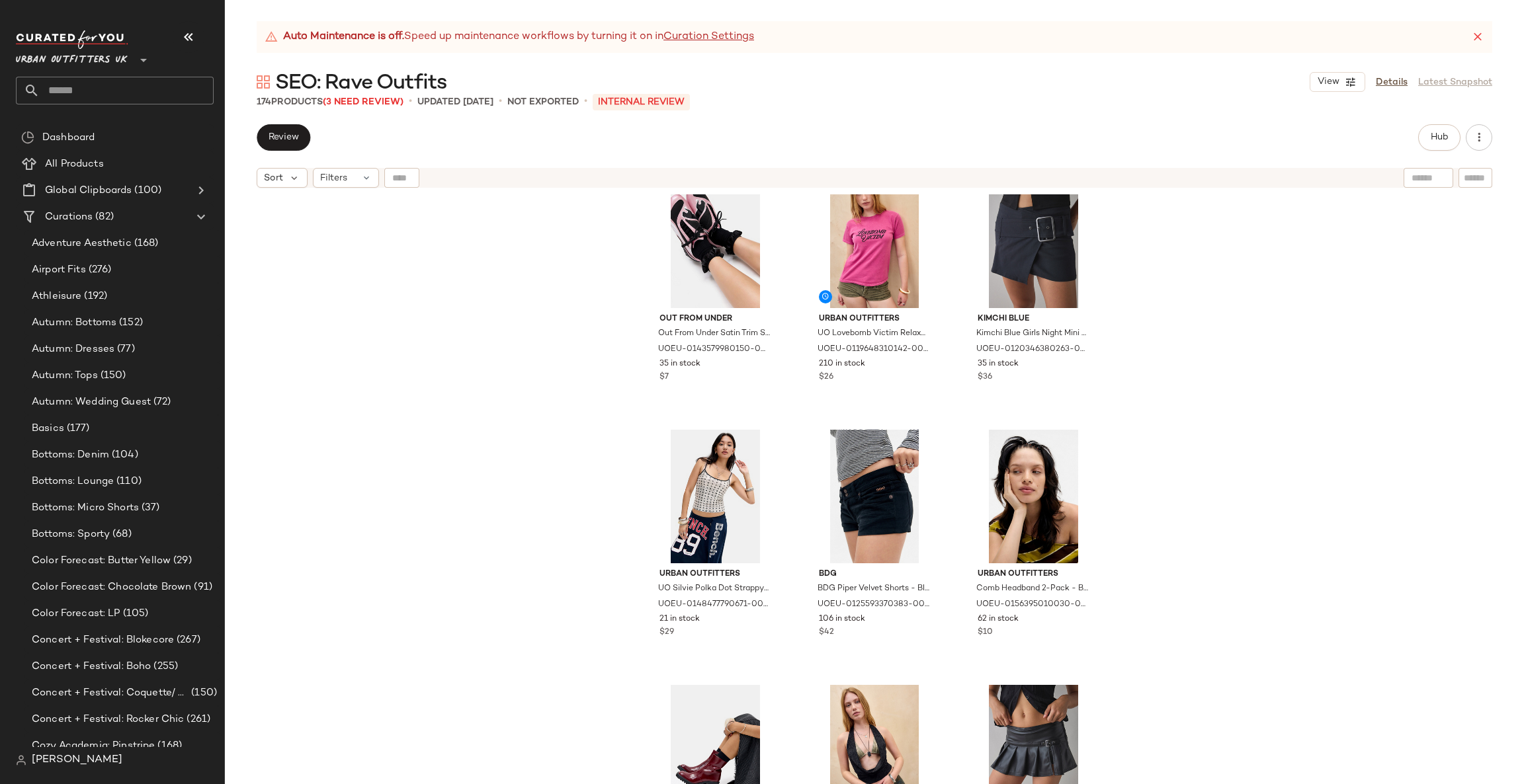
scroll to position [605, 0]
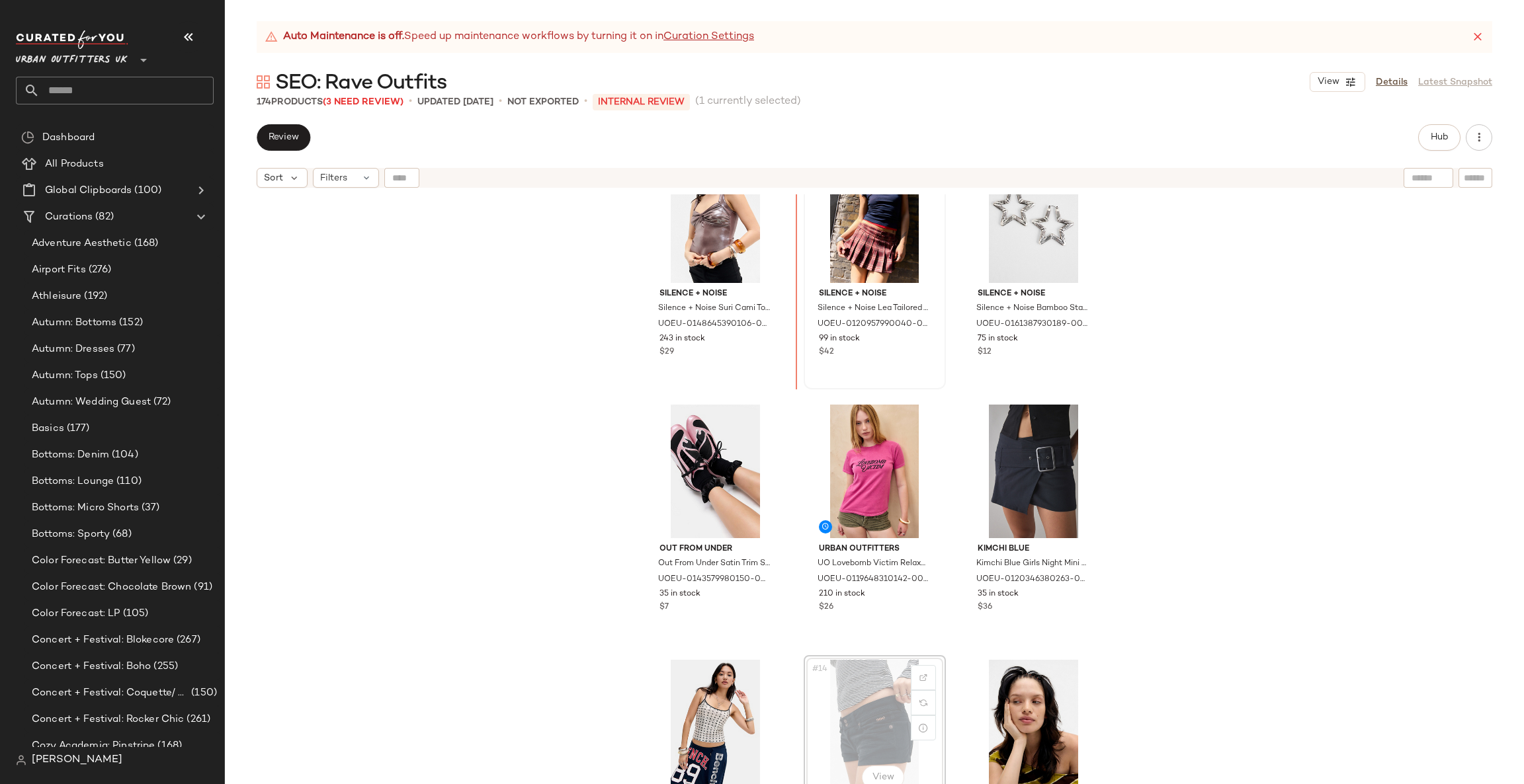
scroll to position [564, 0]
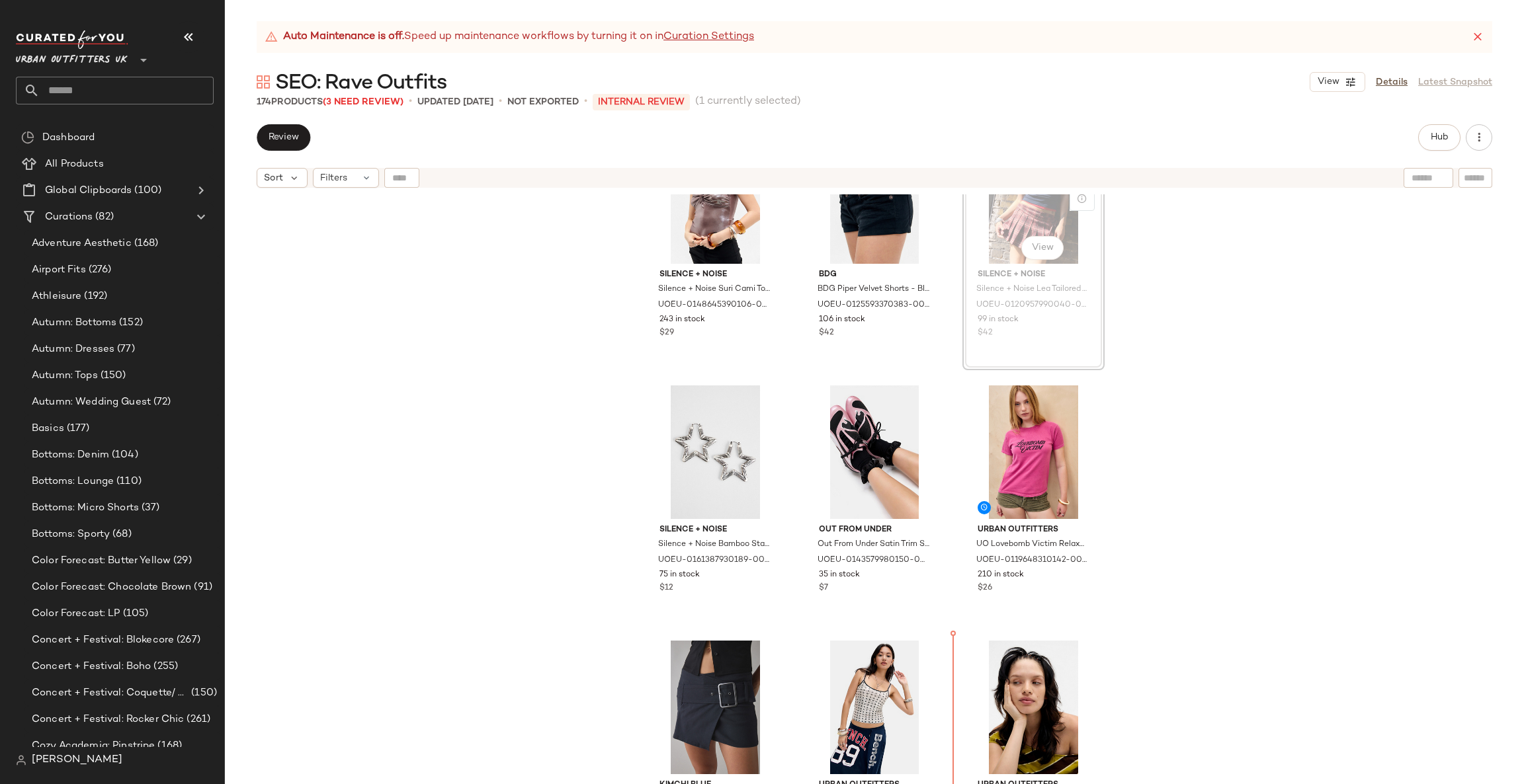
scroll to position [620, 0]
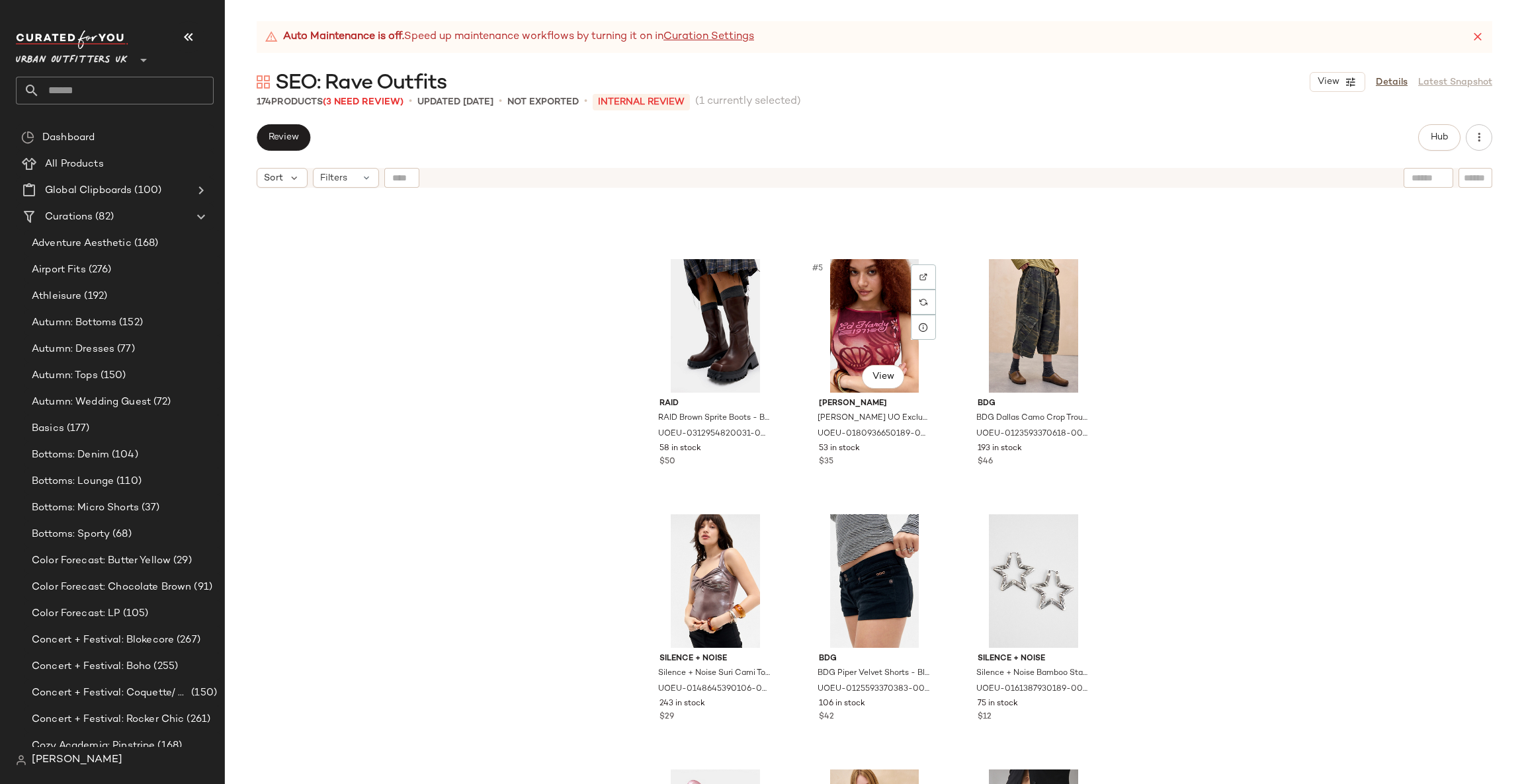
scroll to position [605, 0]
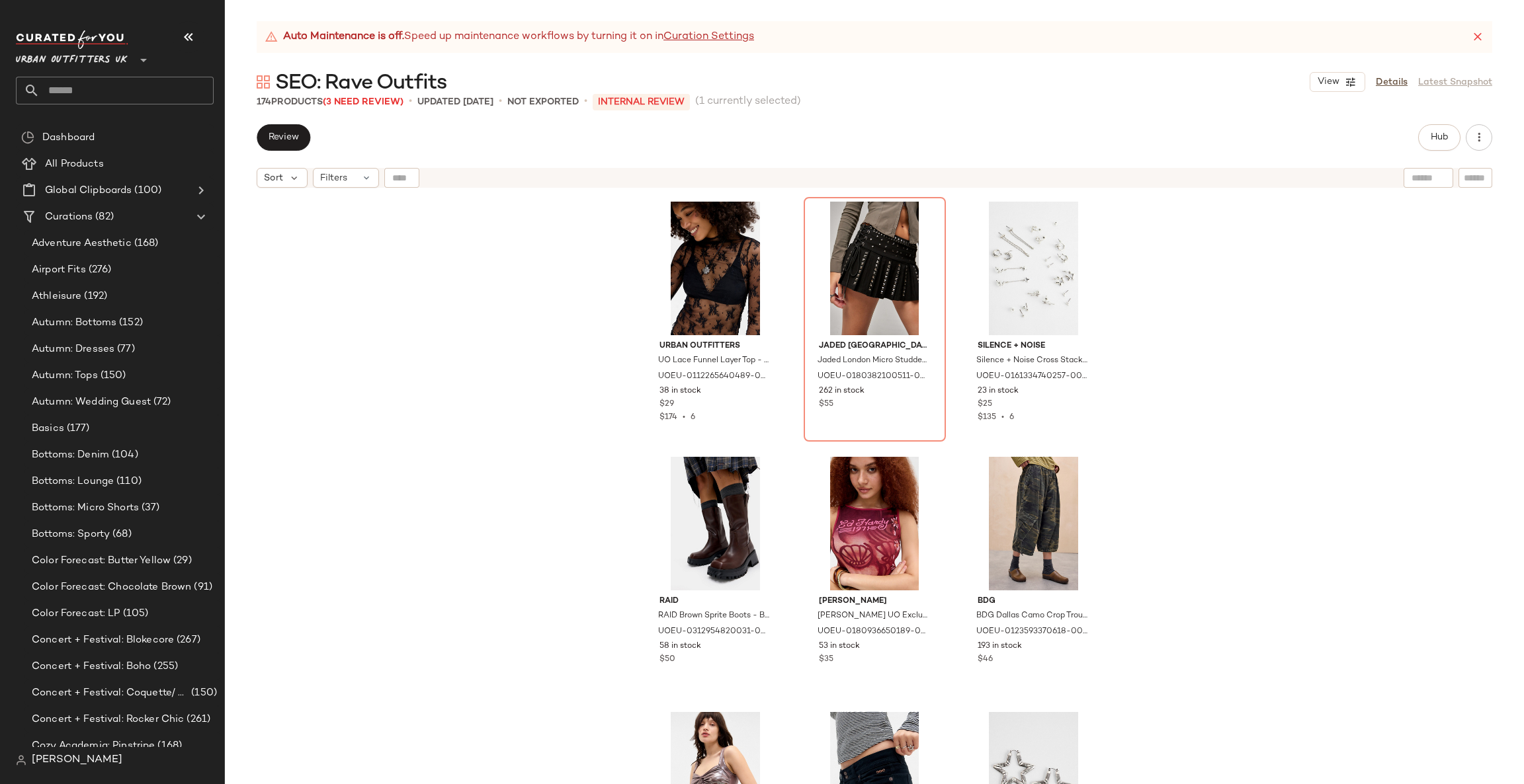
click at [1227, 387] on div "Urban Outfitters UO Lace Funnel Layer Top - Black S at Urban Outfitters UOEU-01…" at bounding box center [874, 506] width 1299 height 623
click at [389, 95] on span "SEO: Rave Outfits" at bounding box center [361, 83] width 172 height 27
click at [386, 99] on span "(3 Need Review)" at bounding box center [363, 102] width 81 height 10
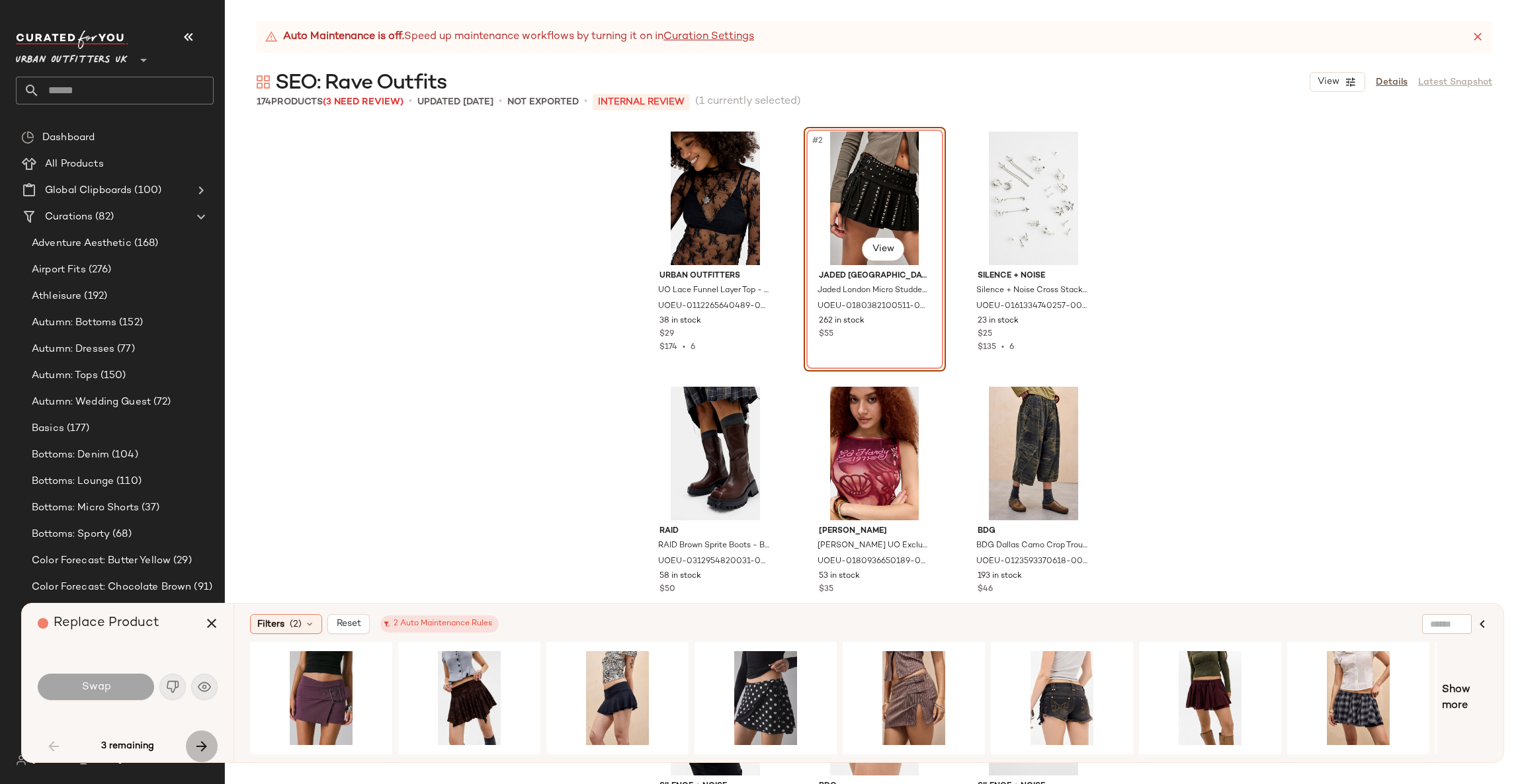
click at [205, 748] on icon "button" at bounding box center [202, 746] width 16 height 16
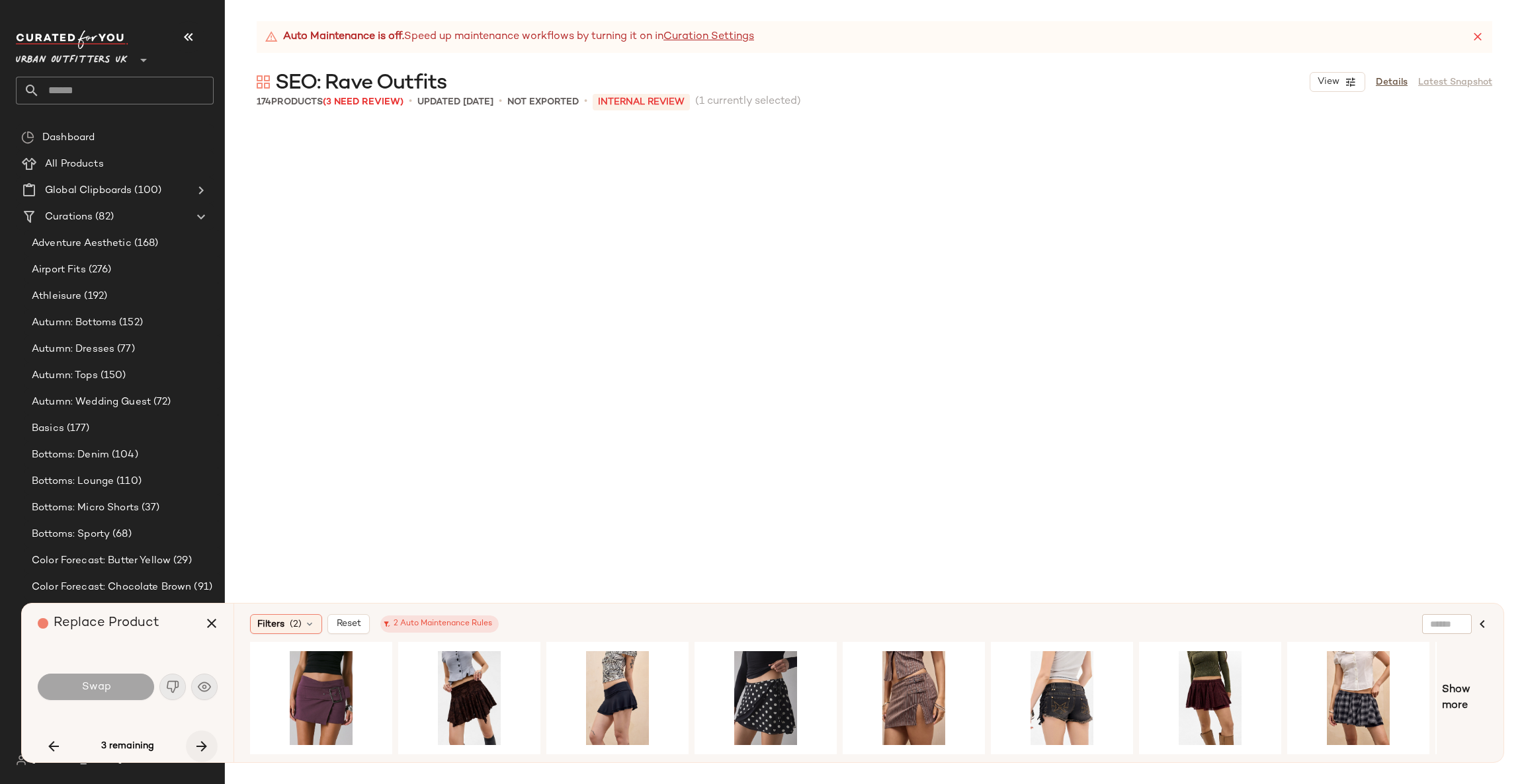
scroll to position [7402, 0]
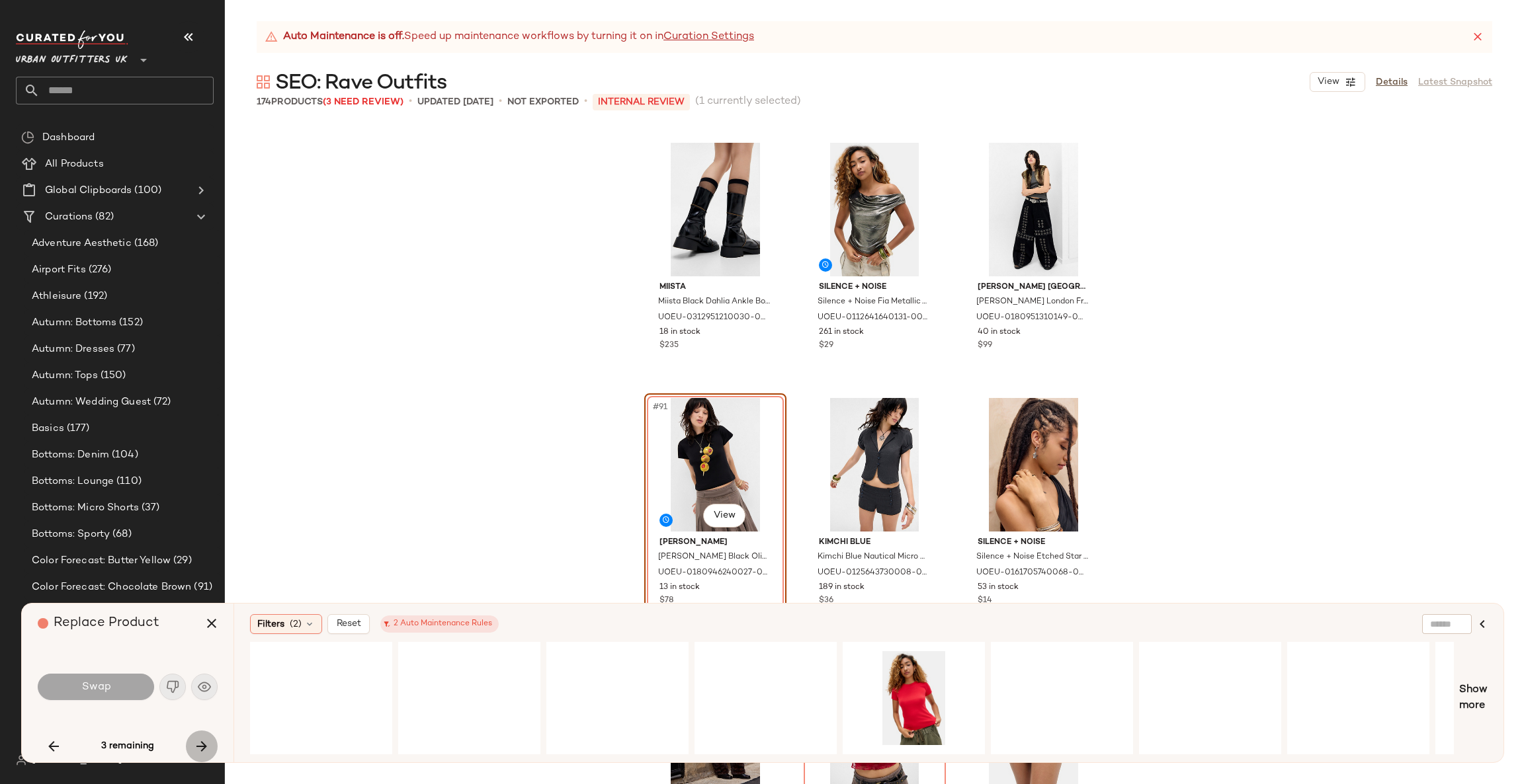
click at [205, 748] on icon "button" at bounding box center [202, 746] width 16 height 16
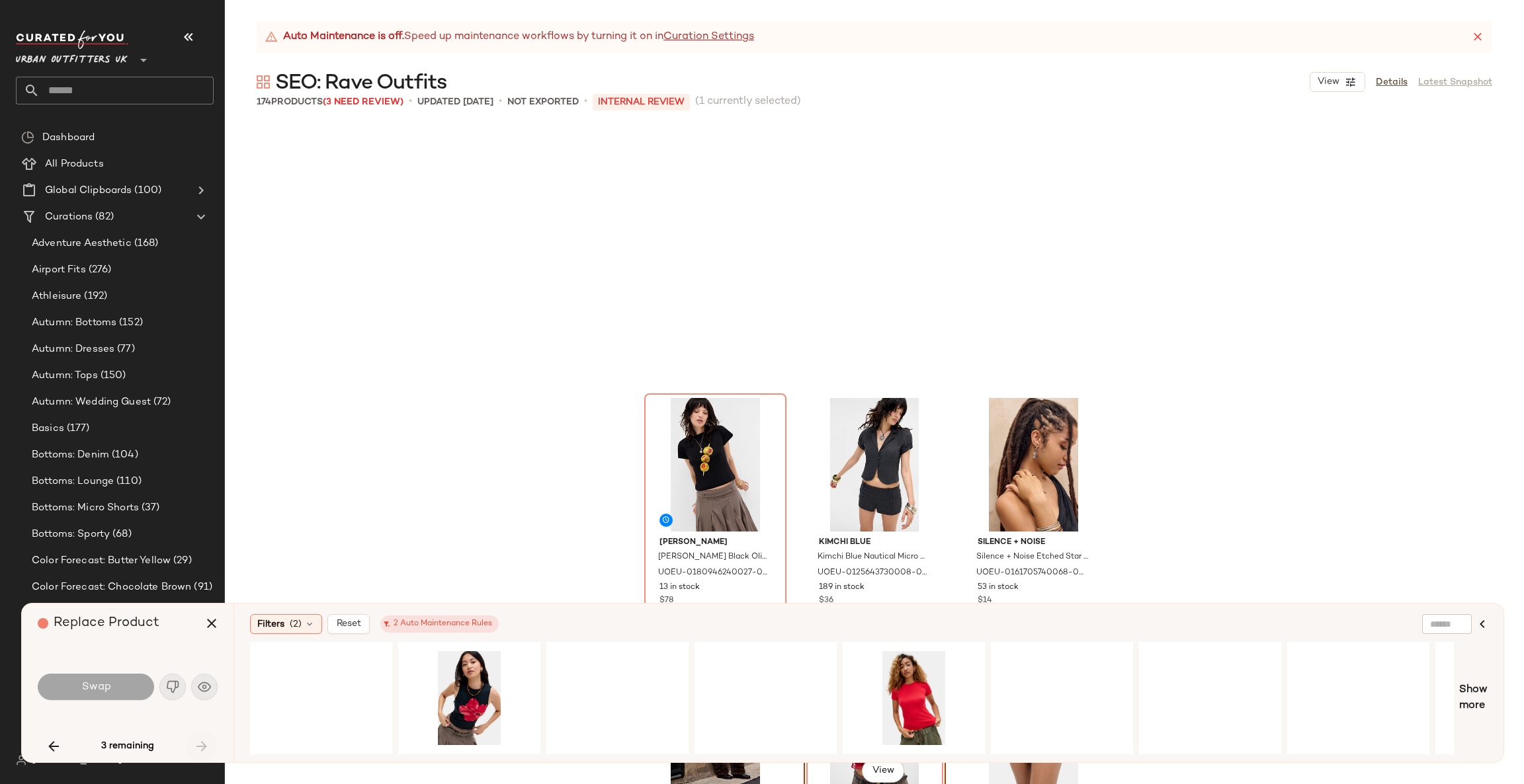
scroll to position [7657, 0]
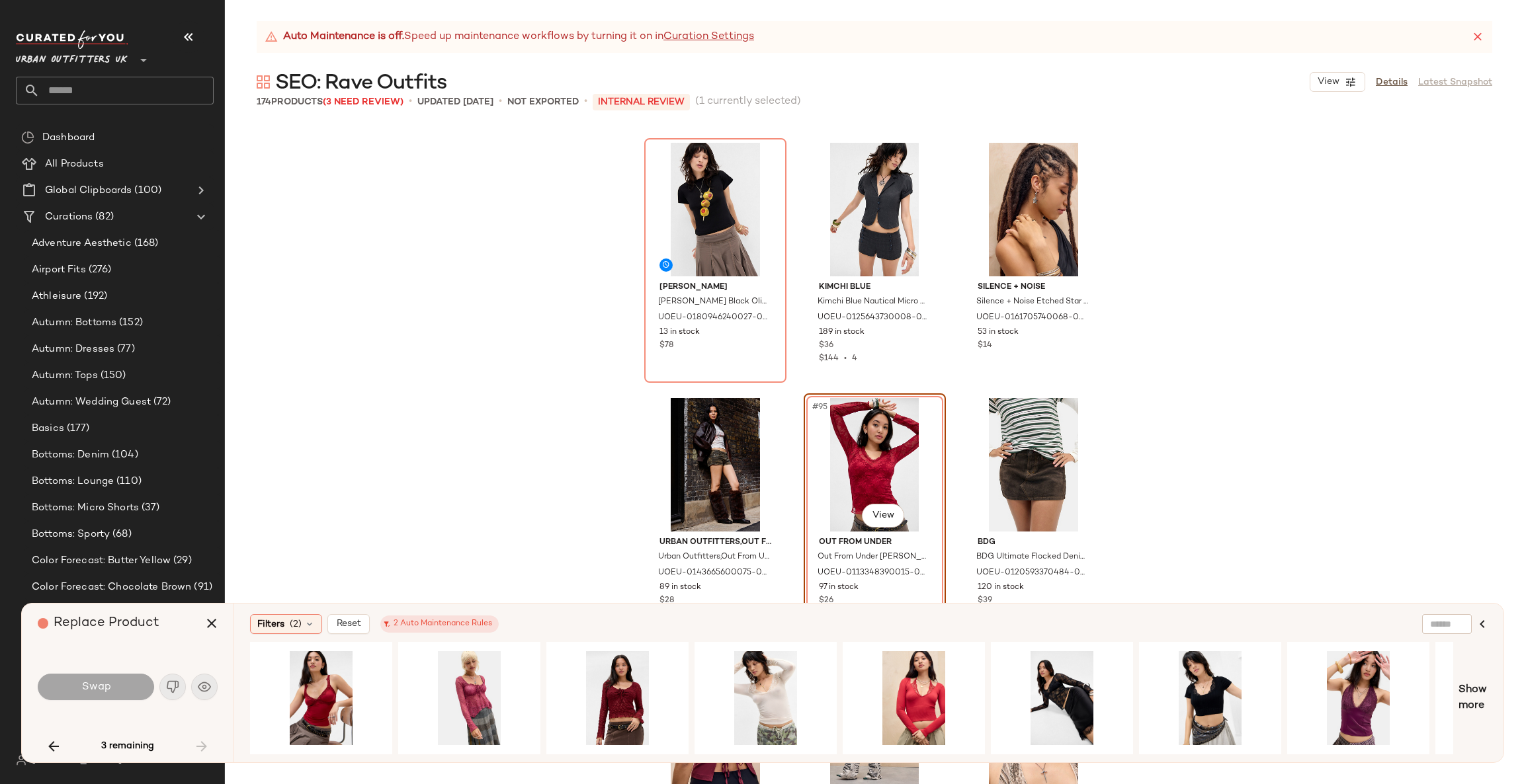
click at [414, 460] on div "Tyler McGillivary Tyler McGillivary Black Olive Baby T-Shirt - Black S at Urban…" at bounding box center [874, 454] width 1299 height 660
click at [1479, 627] on icon "button" at bounding box center [1482, 624] width 16 height 16
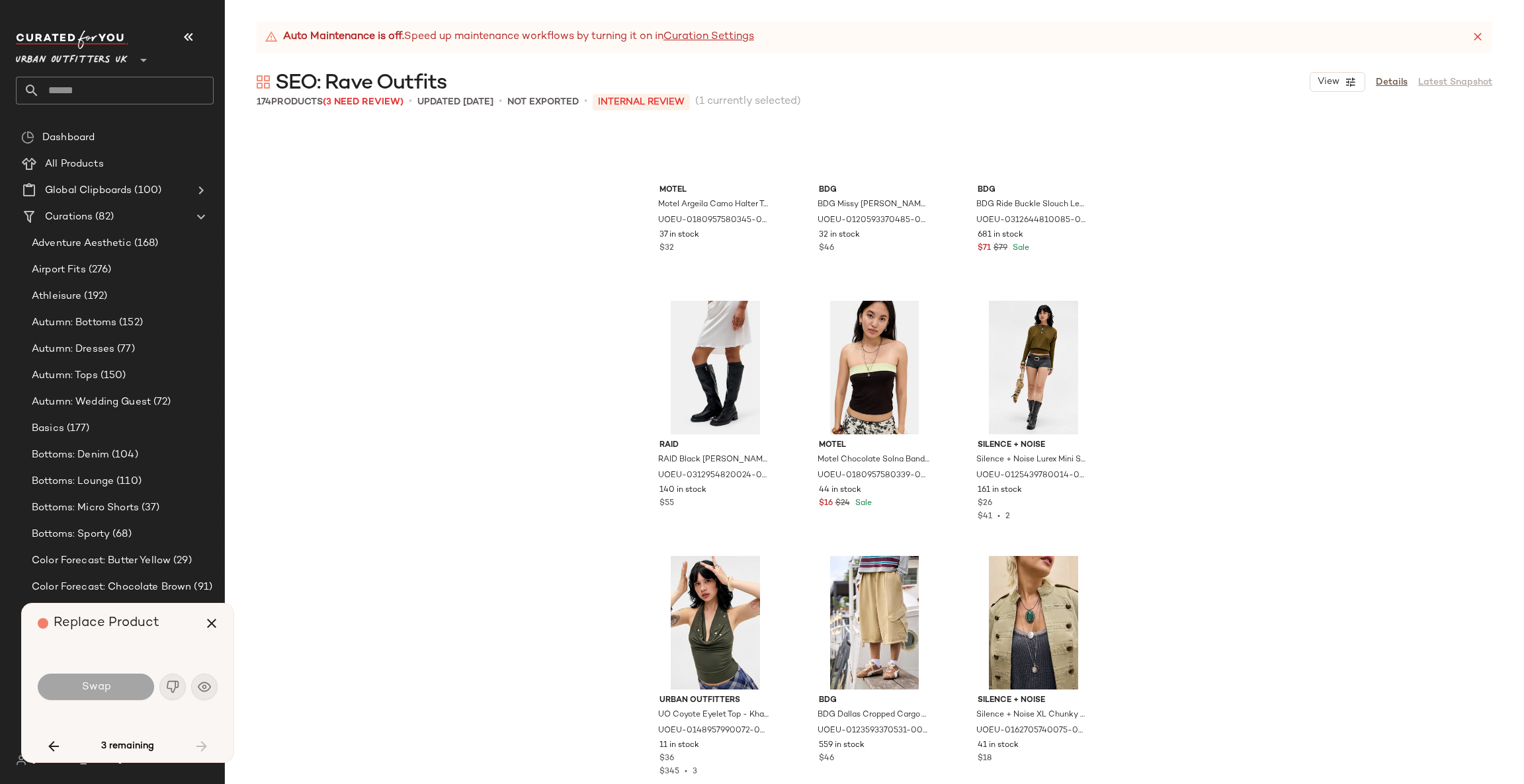
scroll to position [6070, 0]
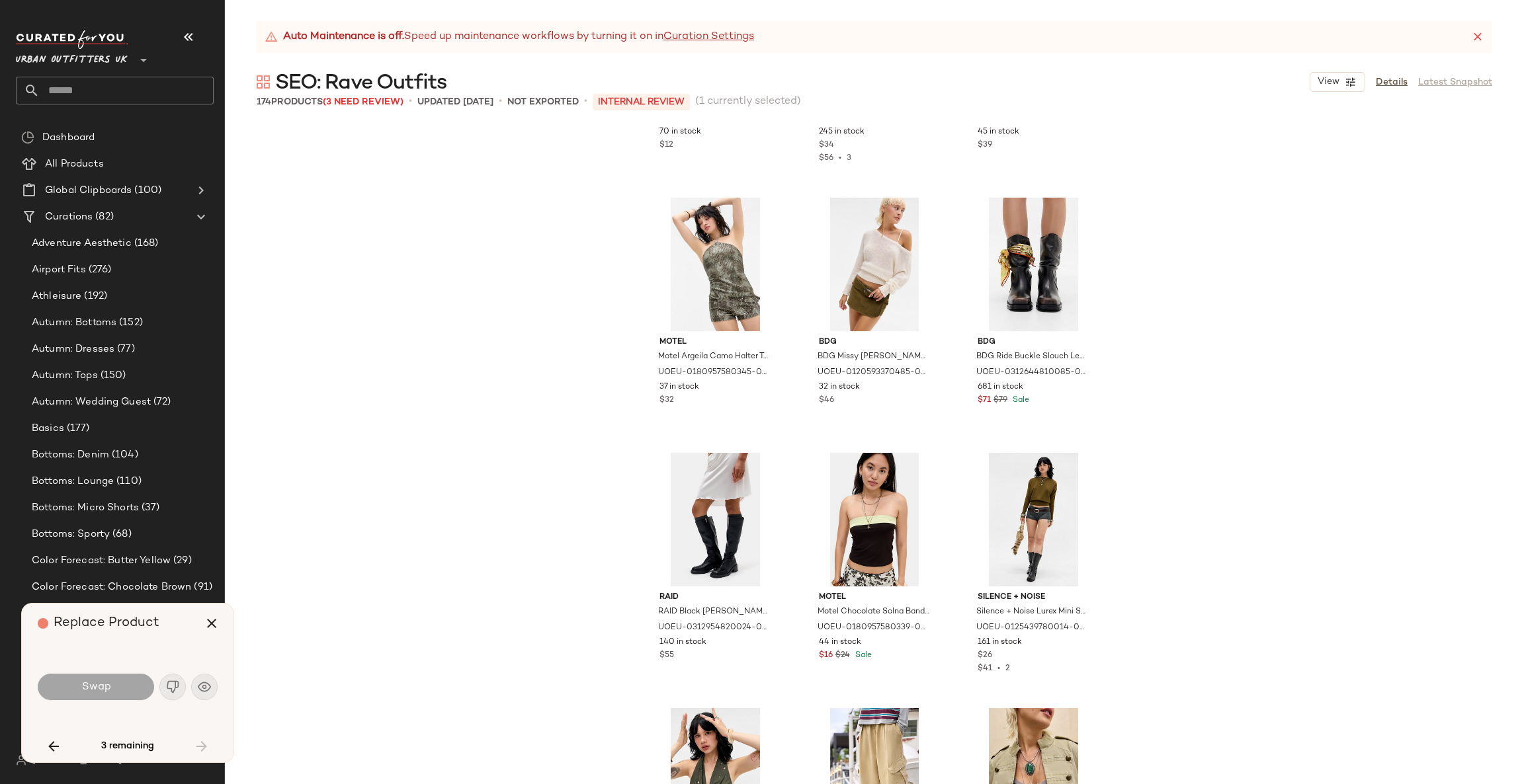
drag, startPoint x: 1514, startPoint y: 406, endPoint x: 1523, endPoint y: 206, distance: 200.2
click at [1523, 206] on div "Silence + Noise Silence + Noise Bamboo Star Earrings - Gold at Urban Outfitters…" at bounding box center [874, 454] width 1299 height 660
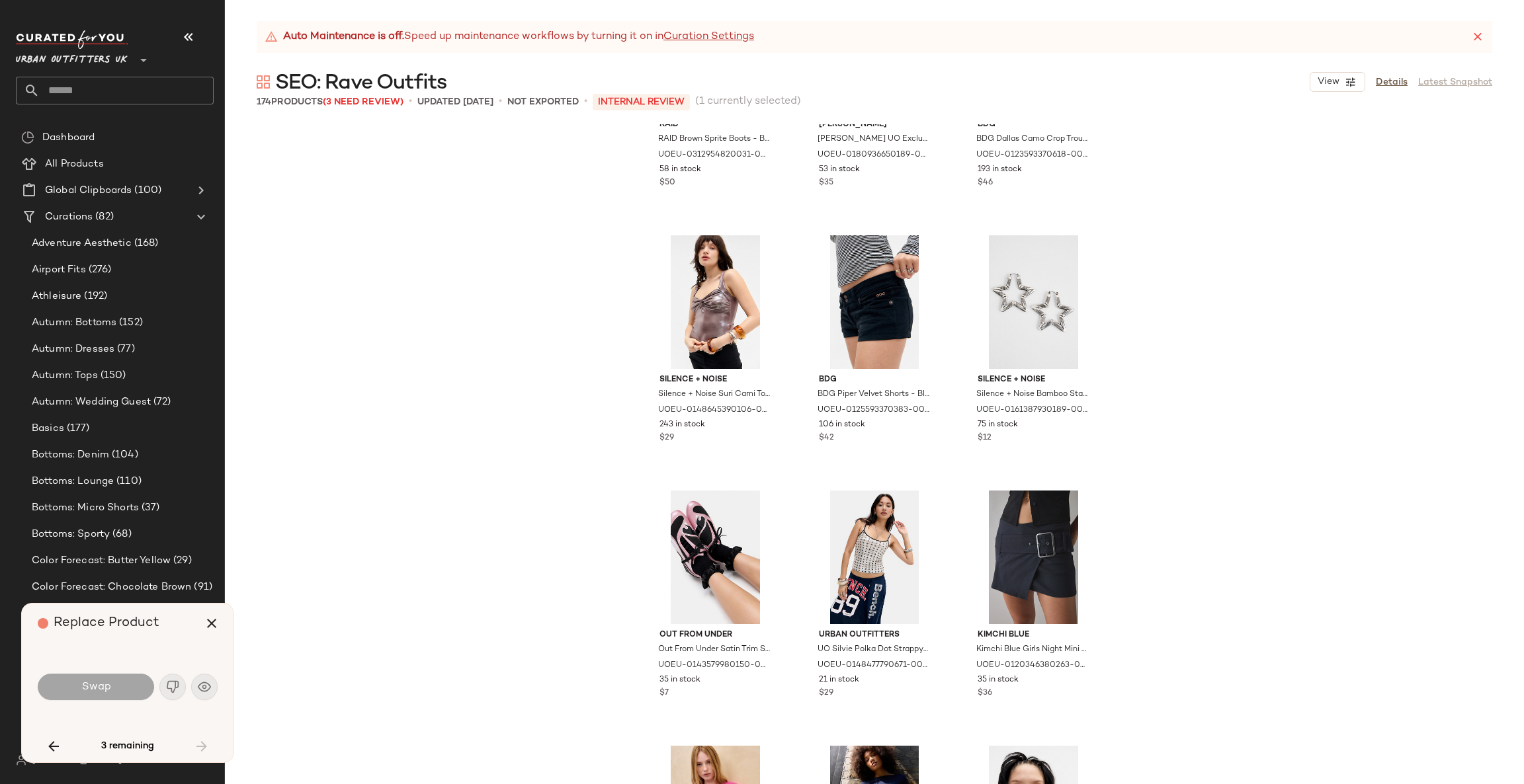
scroll to position [0, 0]
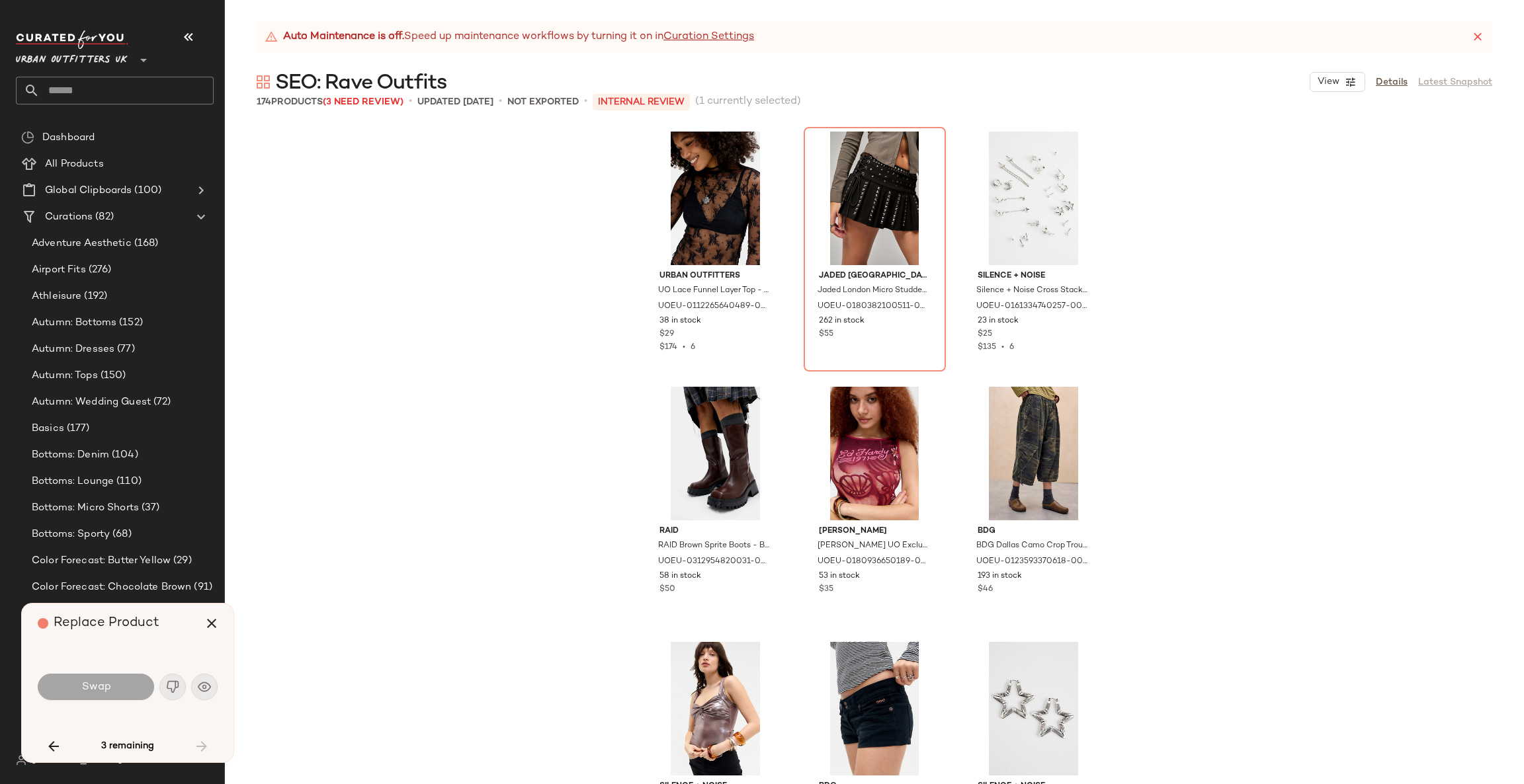
drag, startPoint x: 1467, startPoint y: 42, endPoint x: 1464, endPoint y: 35, distance: 7.6
click at [1465, 41] on div "Auto Maintenance is off. Speed up maintenance workflows by turning it on in Cur…" at bounding box center [875, 37] width 1235 height 32
click at [1473, 27] on div "Auto Maintenance is off. Speed up maintenance workflows by turning it on in Cur…" at bounding box center [875, 37] width 1235 height 32
click at [1478, 40] on icon at bounding box center [1478, 37] width 13 height 13
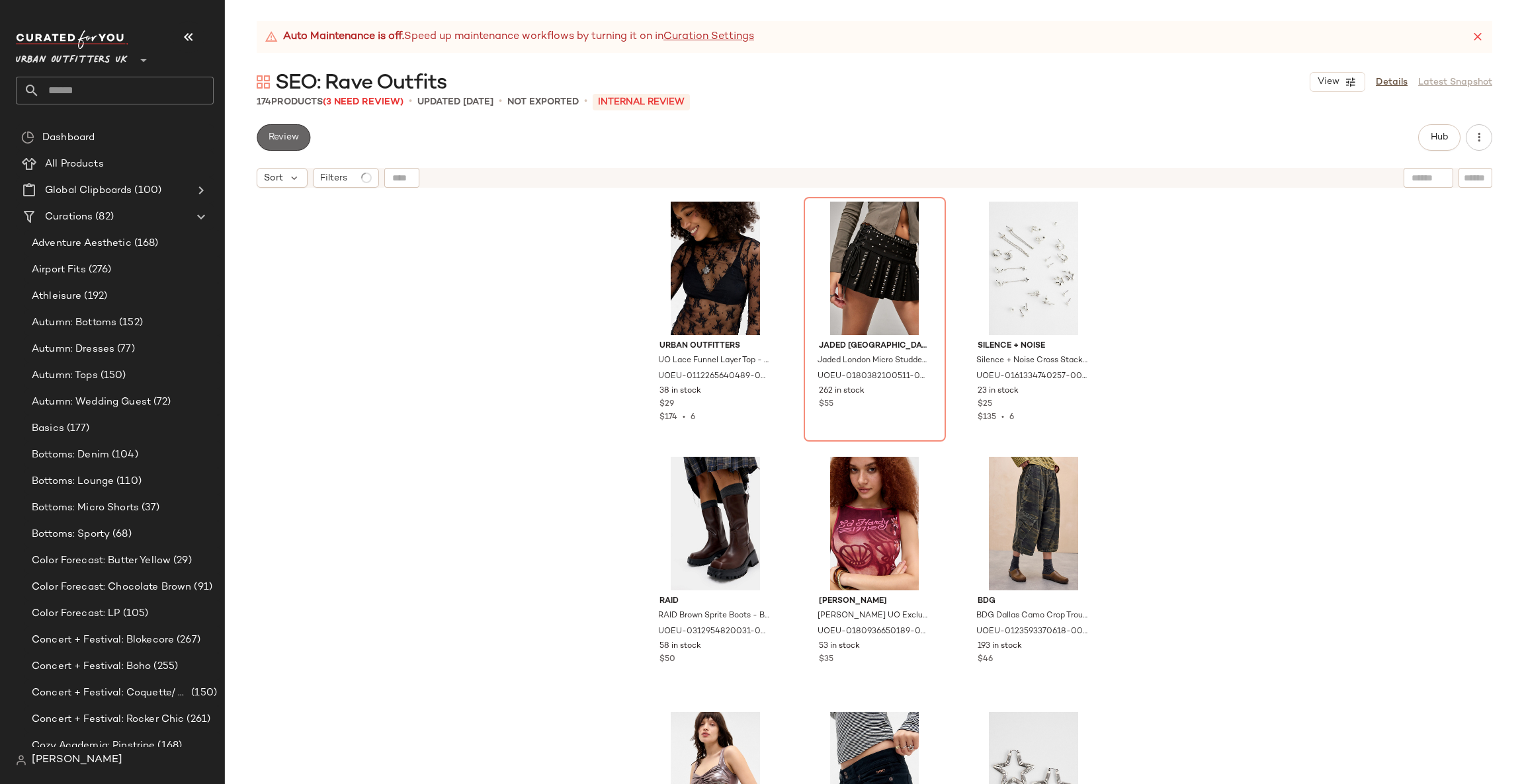
click at [283, 139] on span "Review" at bounding box center [283, 138] width 31 height 10
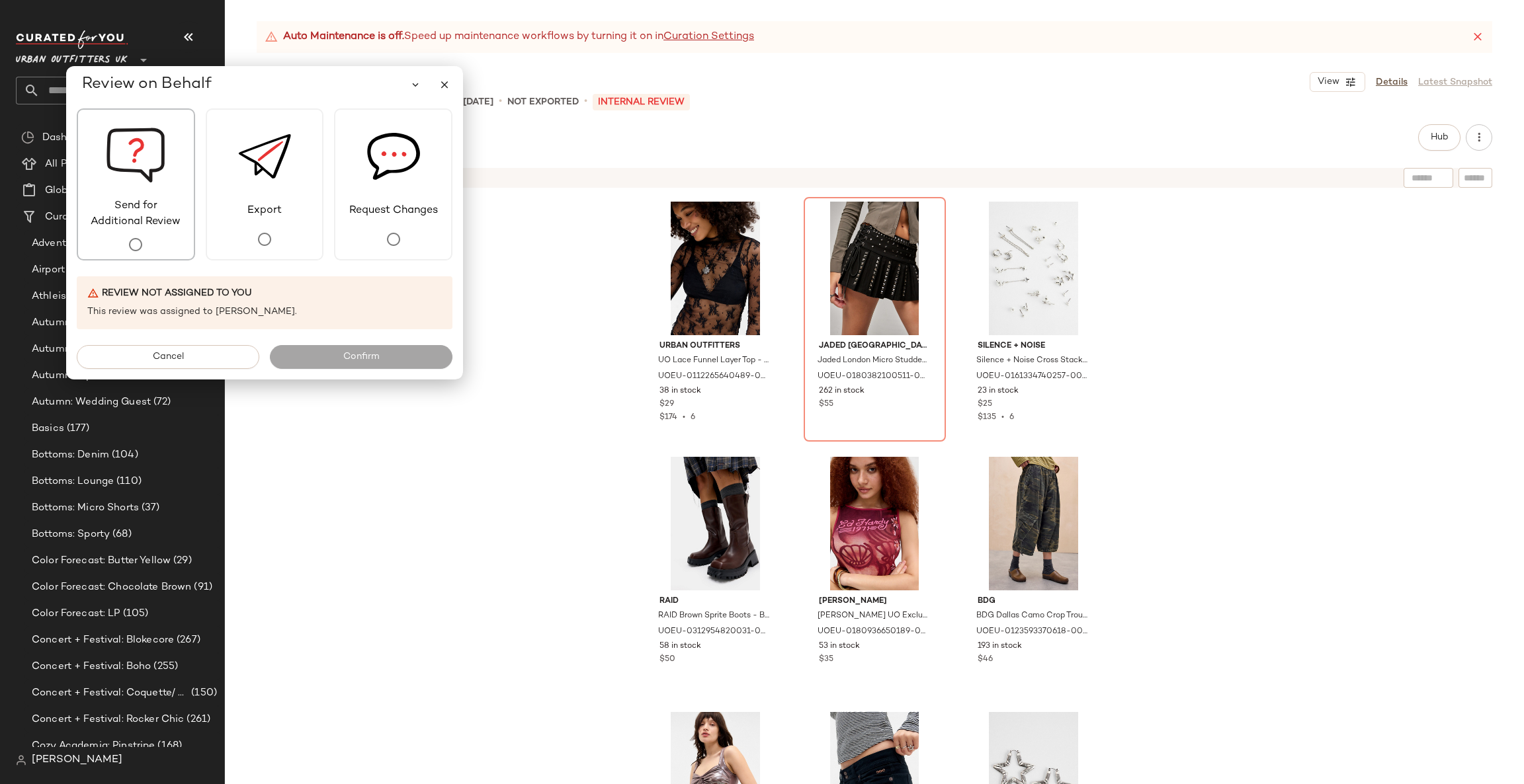
click at [159, 239] on div "Send for Additional Review" at bounding box center [135, 184] width 119 height 152
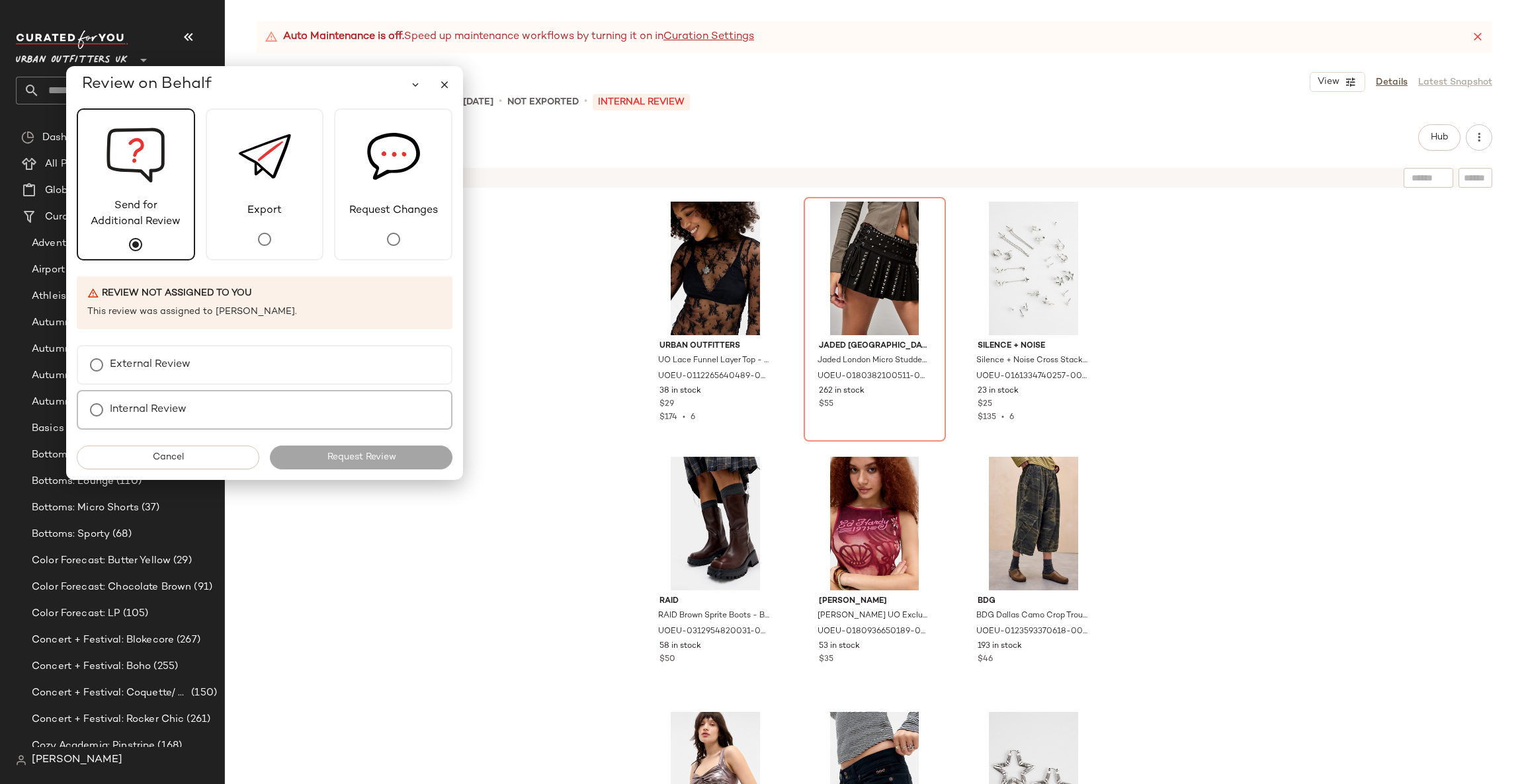
click at [212, 394] on div "Internal Review" at bounding box center [264, 410] width 375 height 40
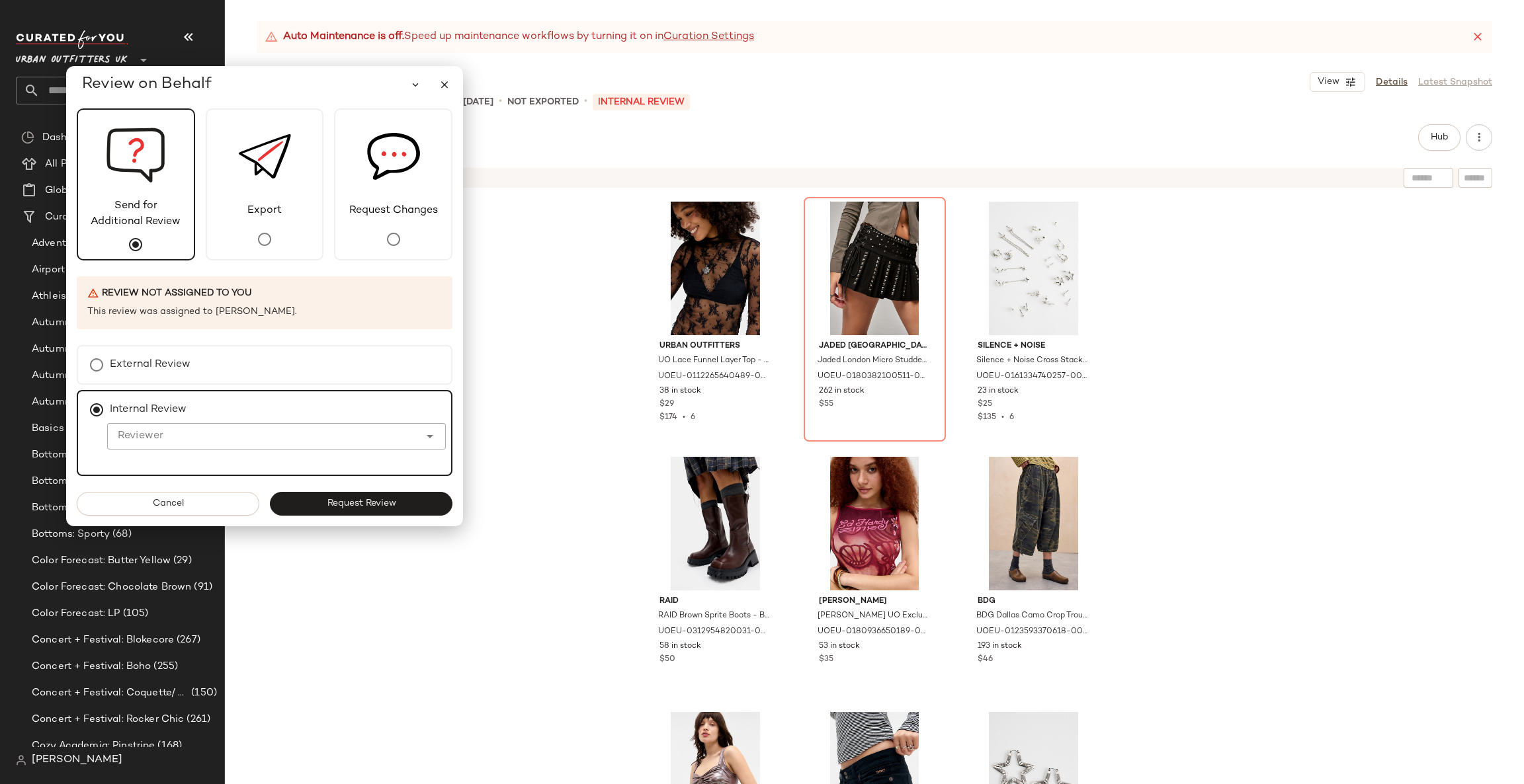
click at [229, 425] on div at bounding box center [264, 437] width 312 height 27
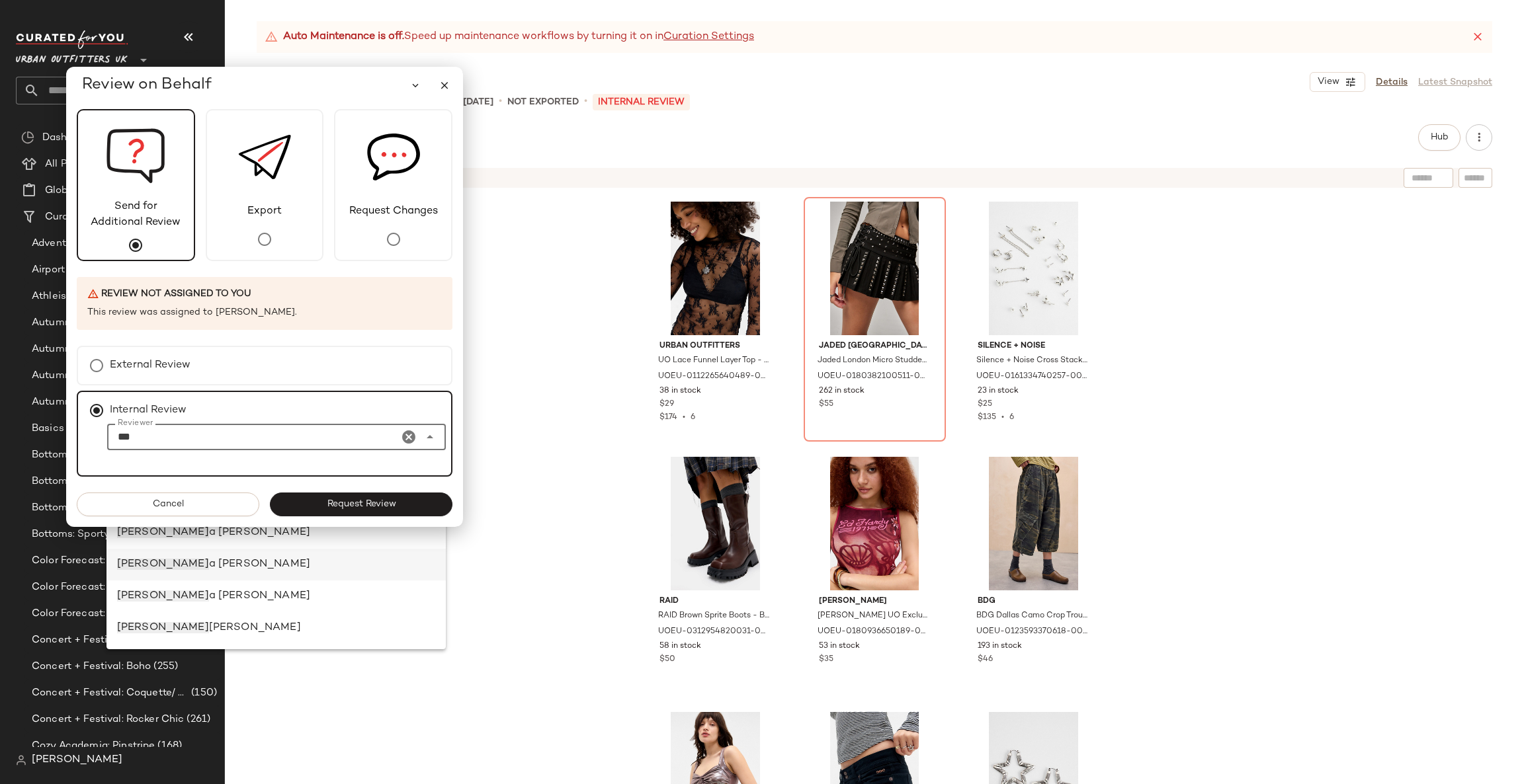
click at [202, 566] on div "Jen a Bloomer" at bounding box center [276, 565] width 319 height 16
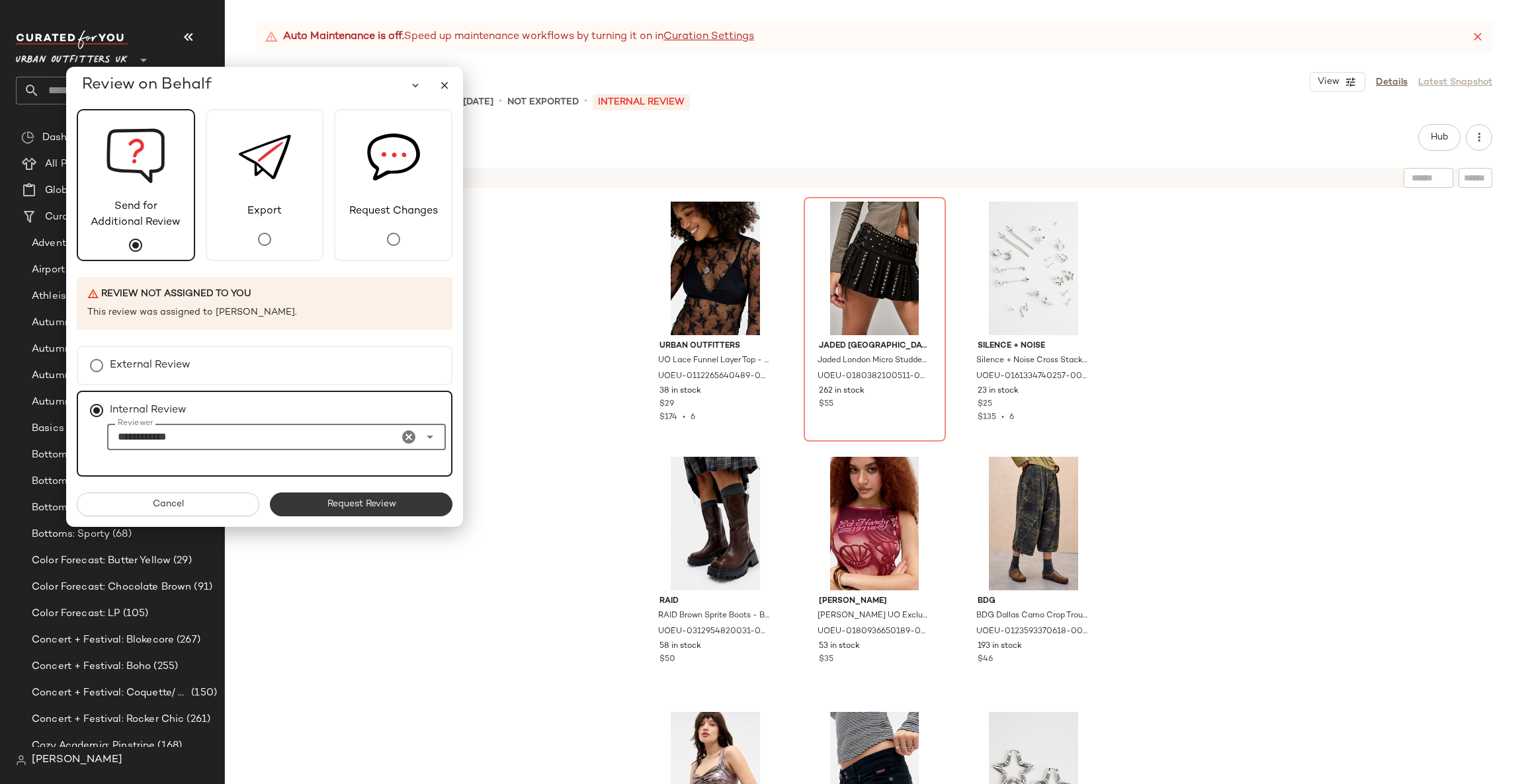
type input "**********"
click at [363, 506] on span "Request Review" at bounding box center [361, 504] width 69 height 10
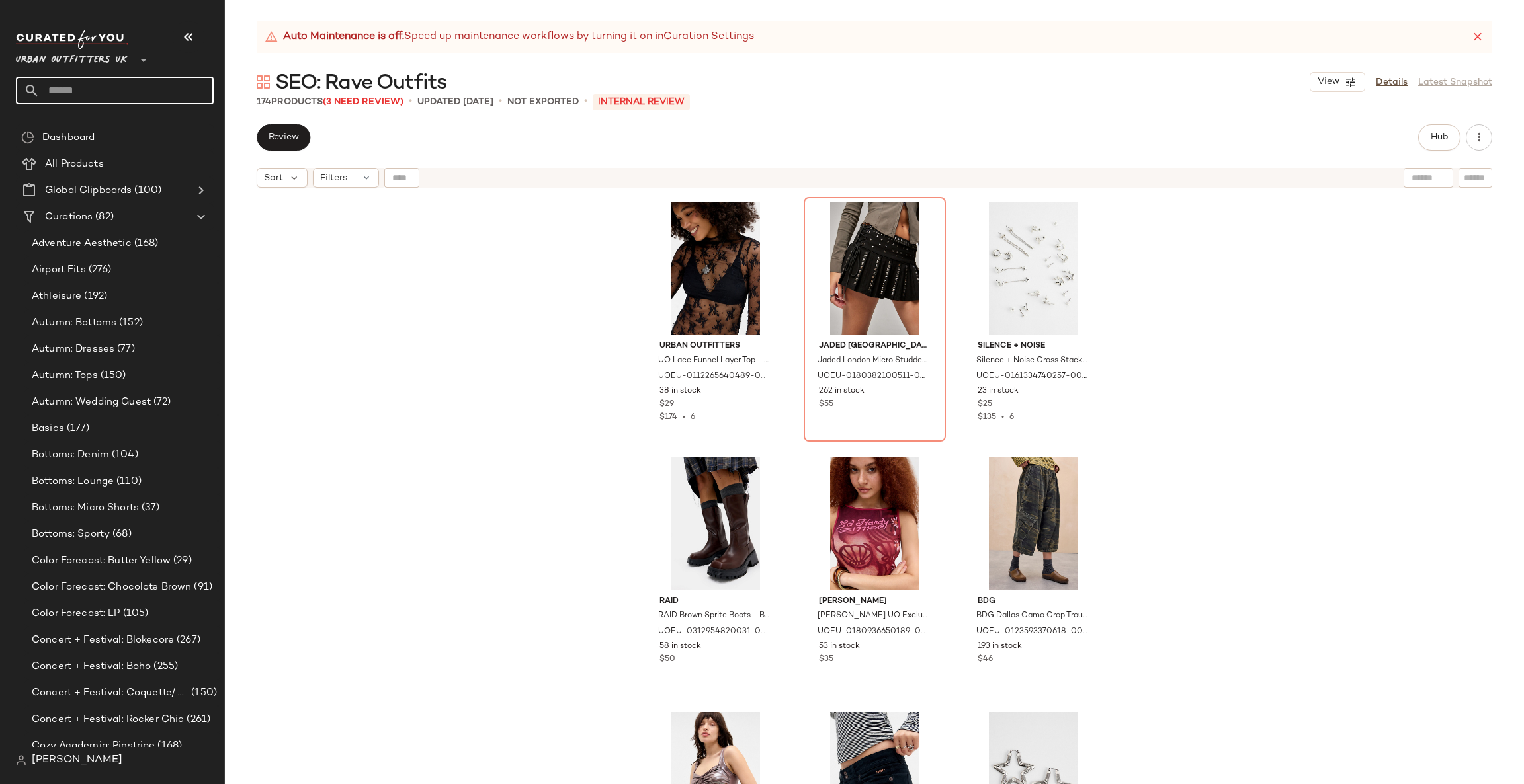
click at [147, 82] on input "text" at bounding box center [127, 91] width 174 height 28
type input "******"
click at [145, 121] on span "ar's Eve Outfits" at bounding box center [128, 128] width 68 height 14
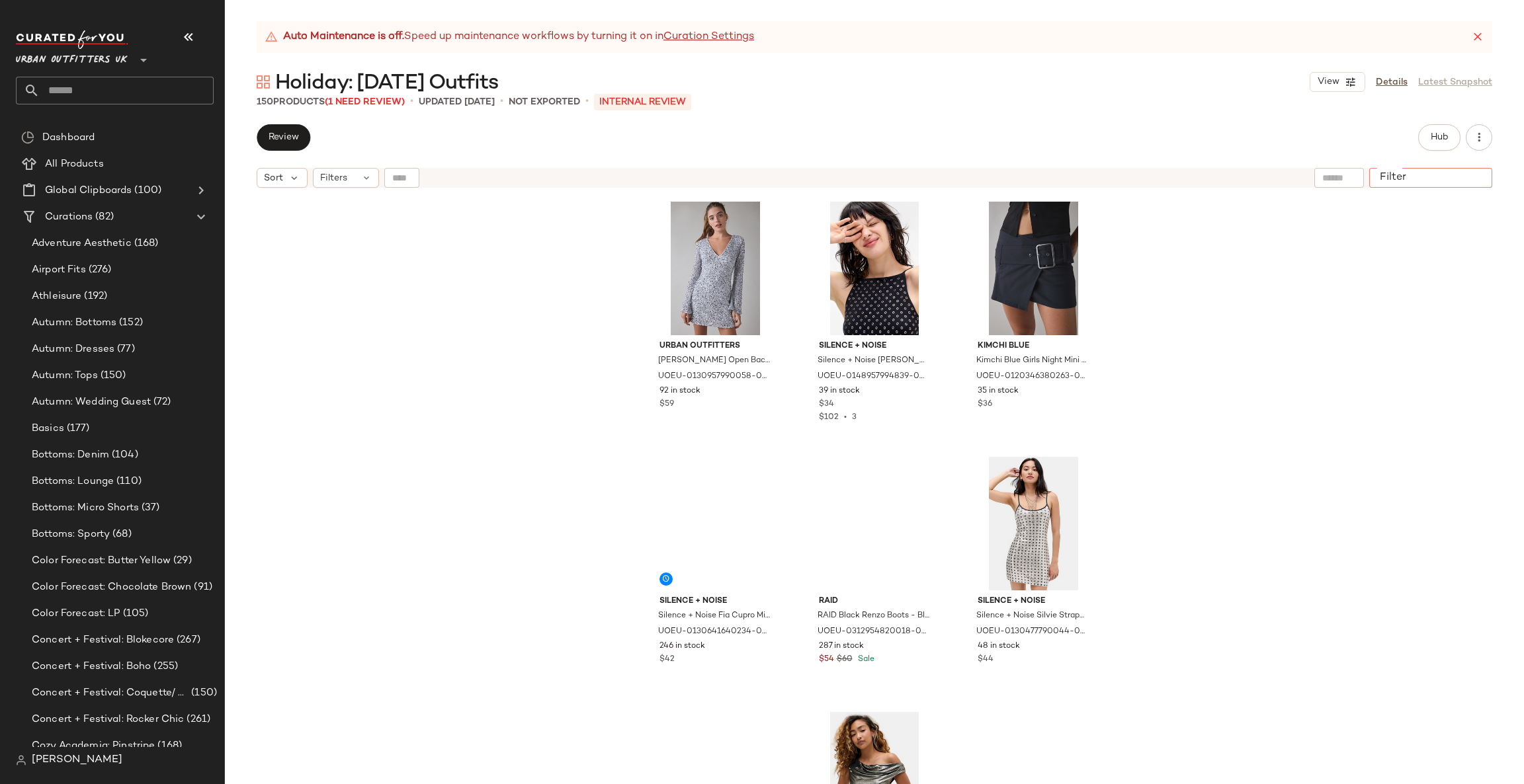
click at [1469, 172] on input "Filter" at bounding box center [1430, 178] width 113 height 14
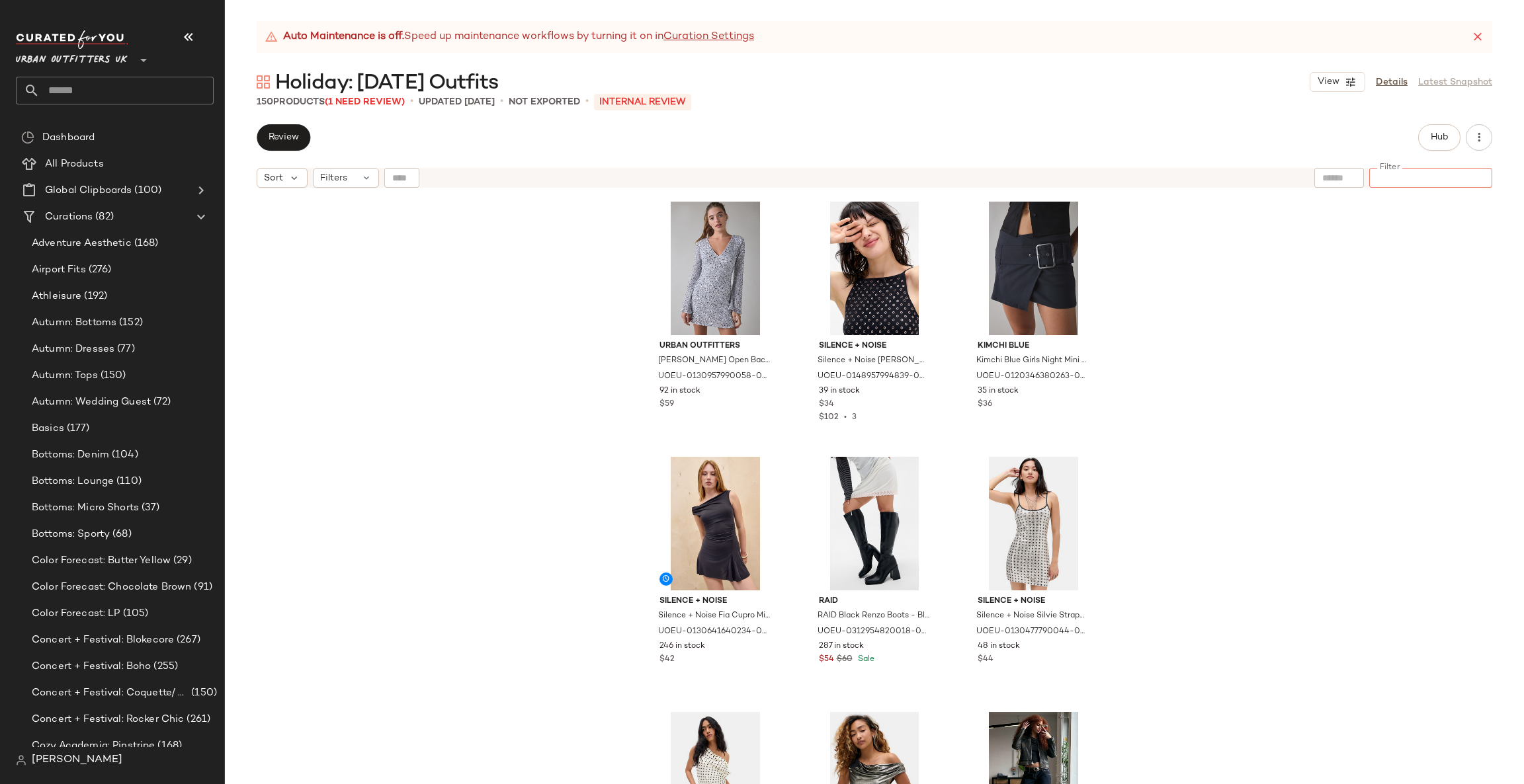
paste input "**********"
type input "**********"
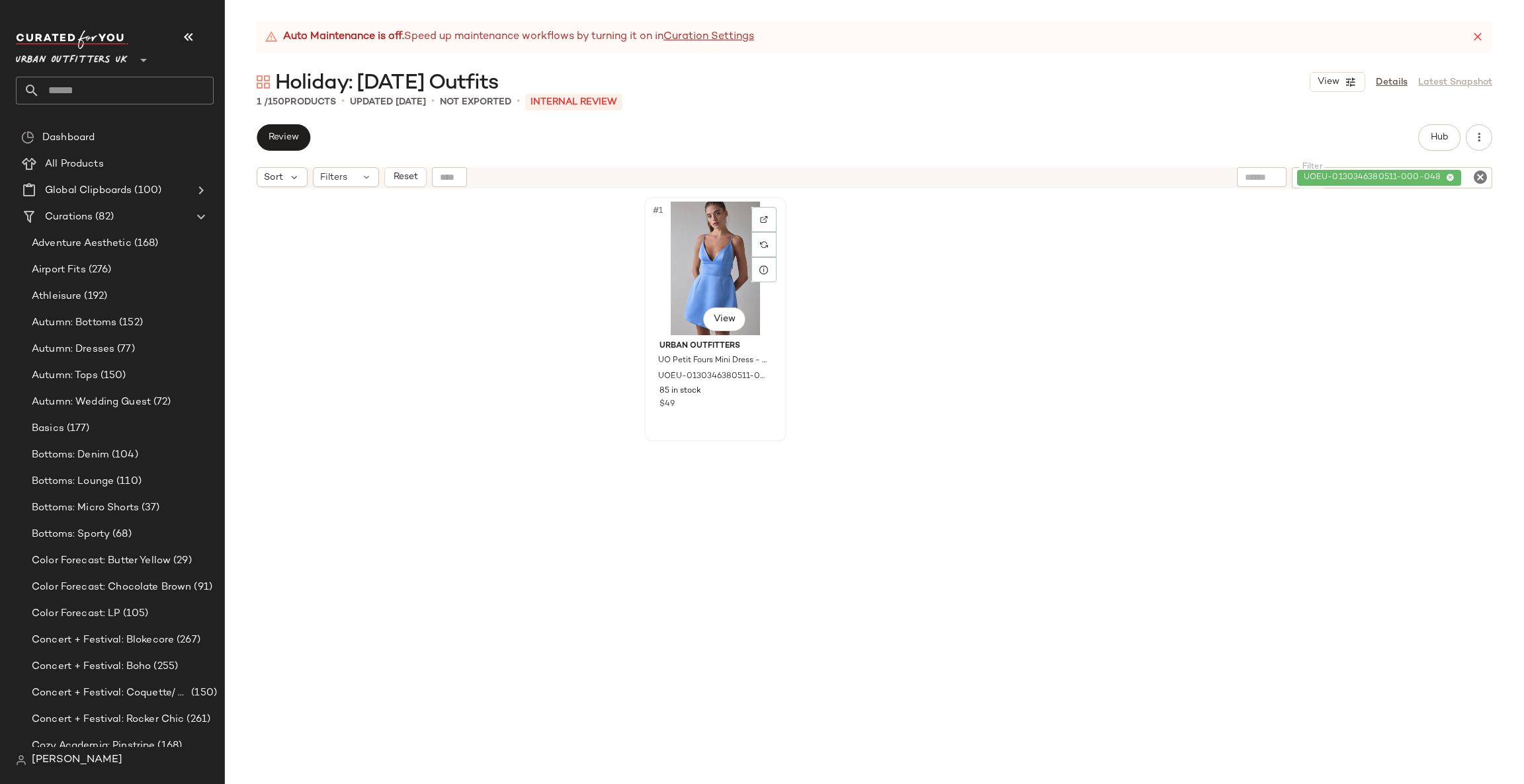
click at [727, 262] on div "#1 View" at bounding box center [715, 268] width 133 height 133
click at [1480, 177] on icon "Clear Filter" at bounding box center [1481, 177] width 16 height 16
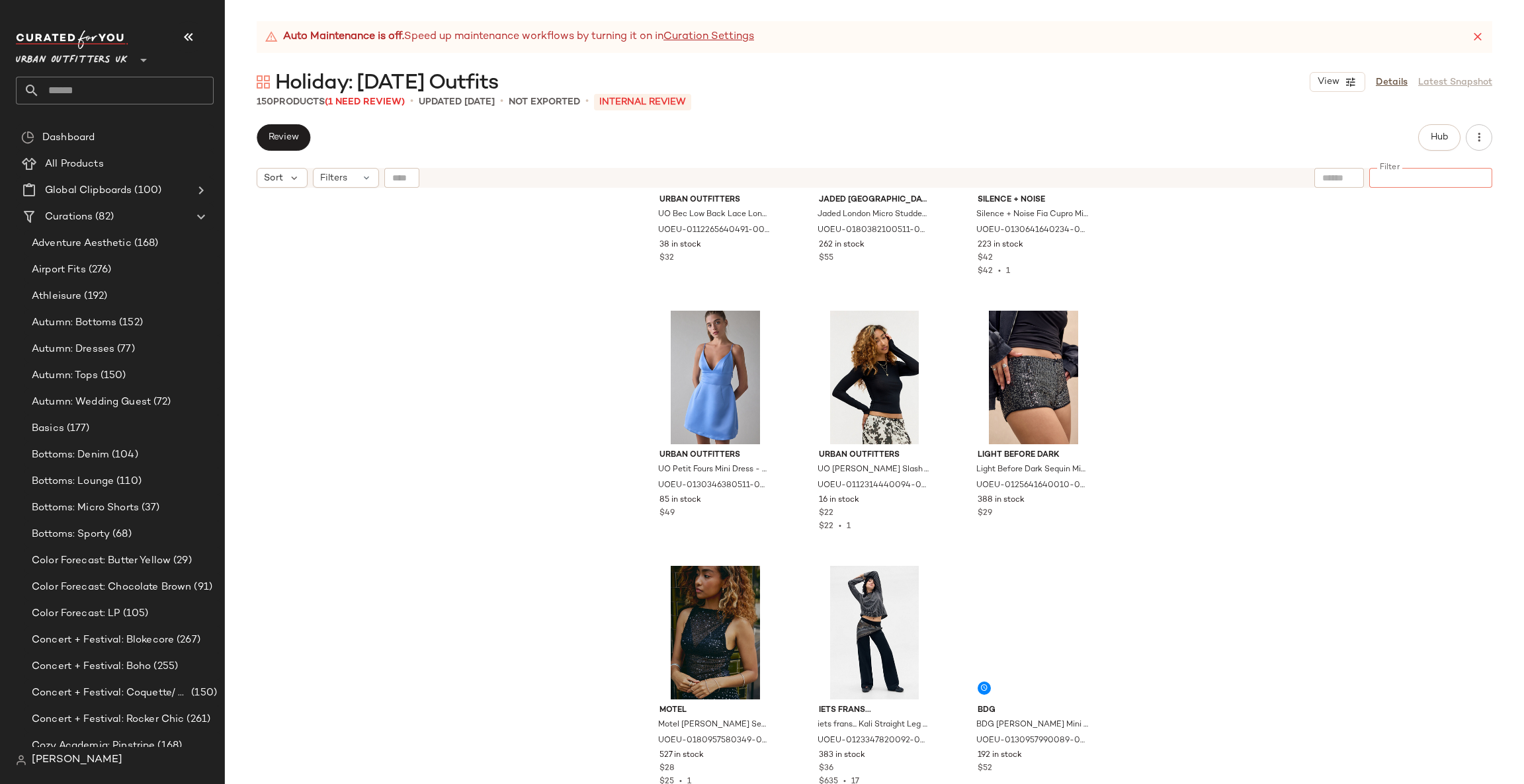
scroll to position [1003, 0]
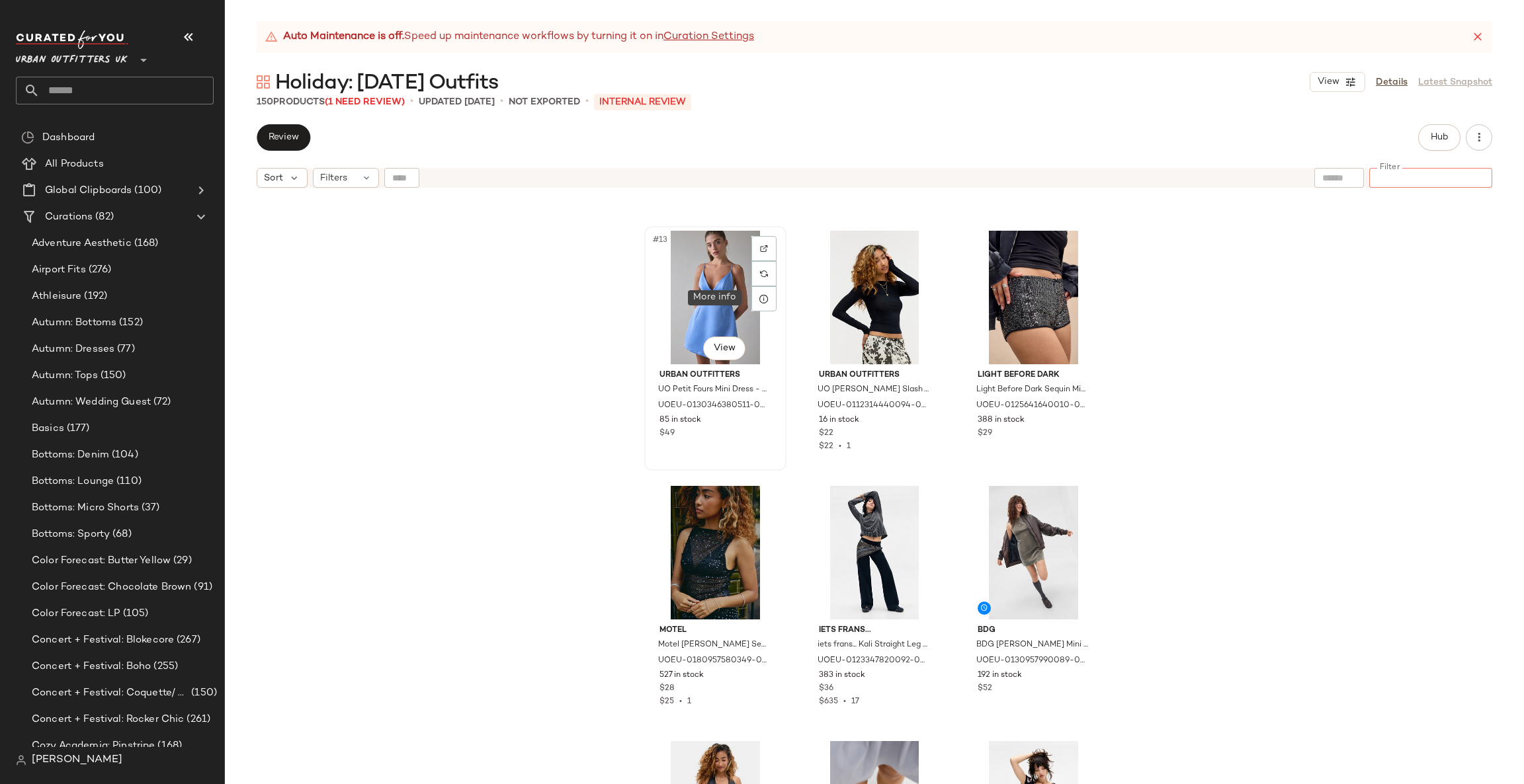
click at [729, 280] on div "#13 View" at bounding box center [715, 297] width 133 height 133
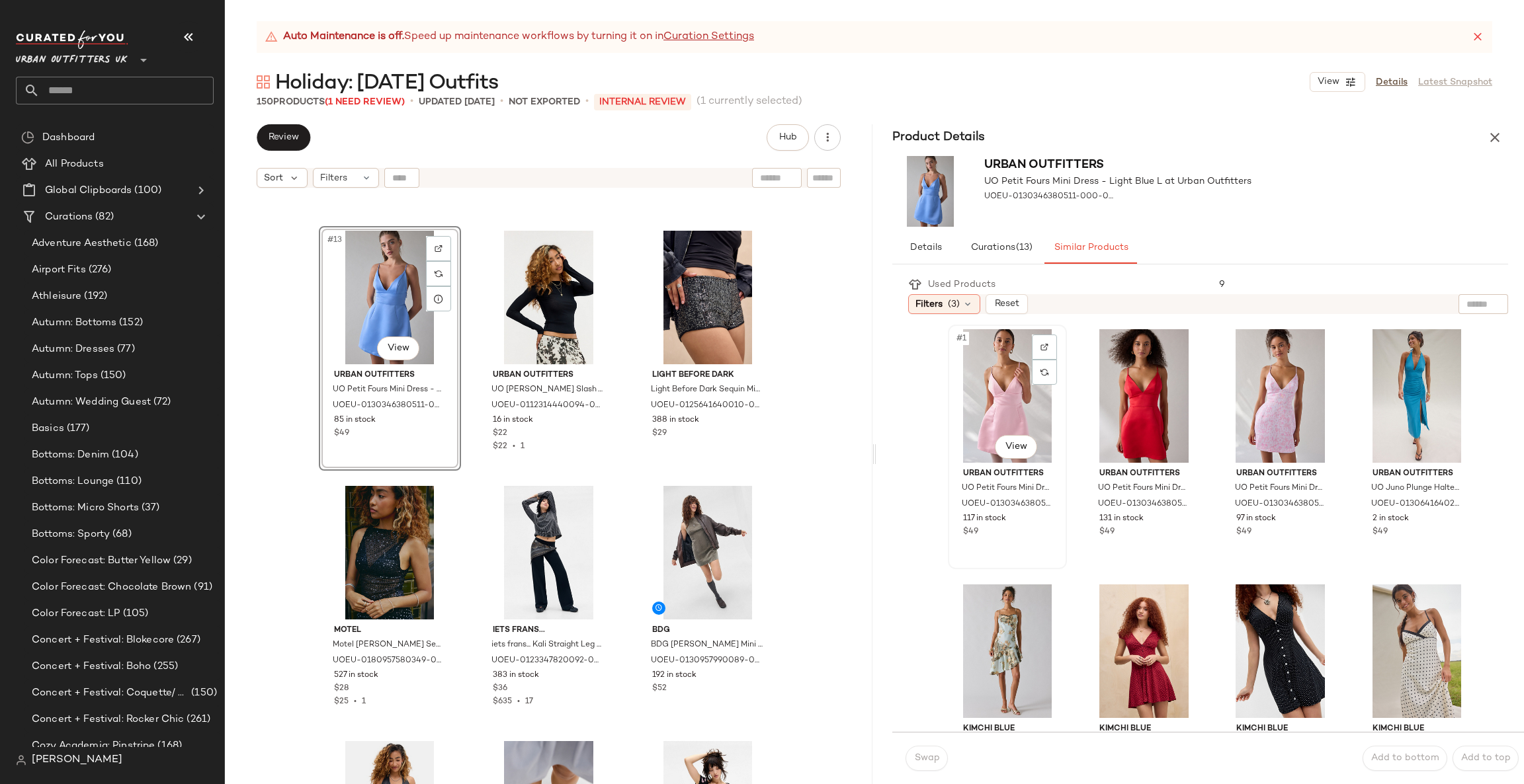
click at [1001, 392] on div "#1 View" at bounding box center [1007, 395] width 110 height 133
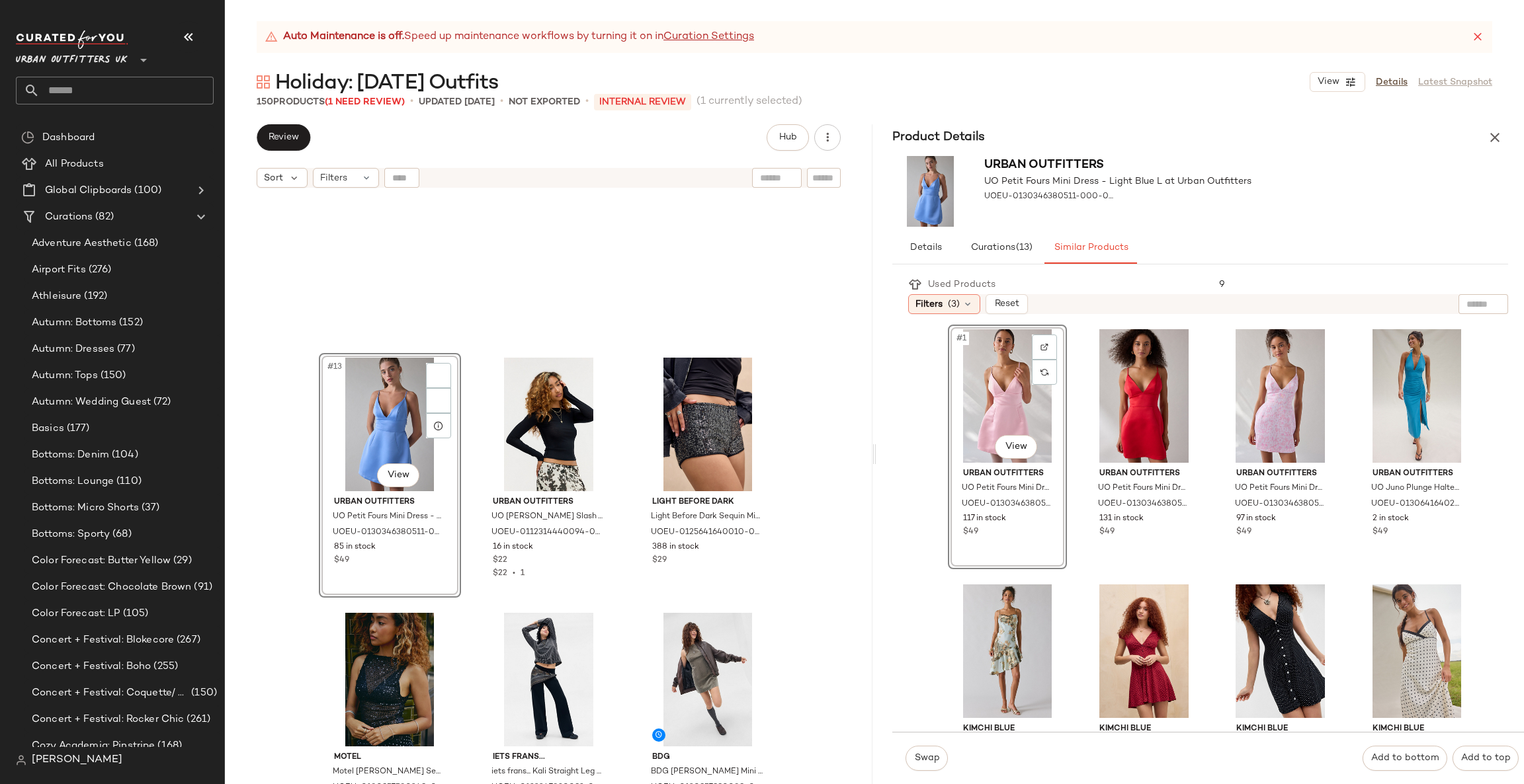
scroll to position [606, 0]
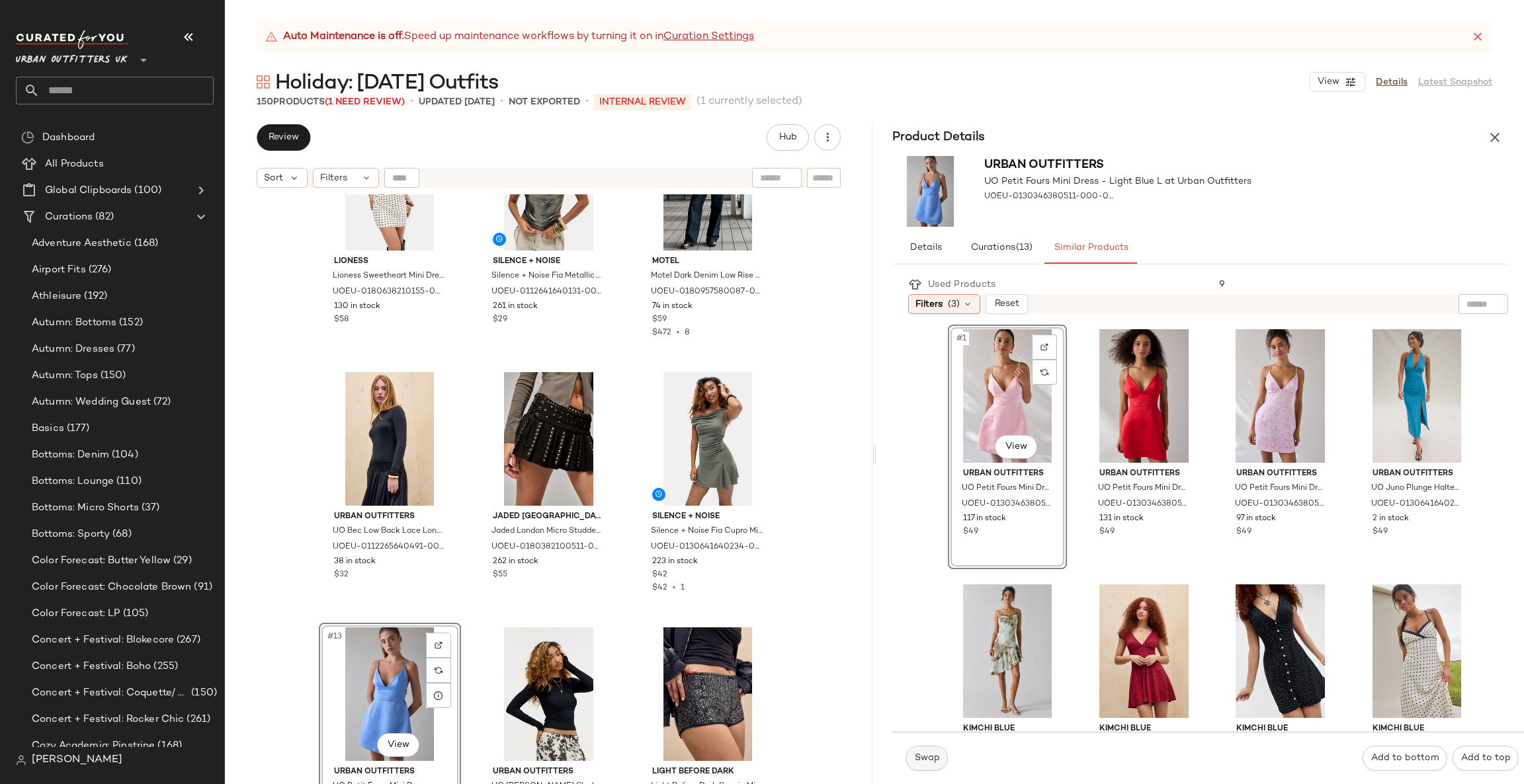
click at [922, 764] on button "Swap" at bounding box center [926, 758] width 42 height 25
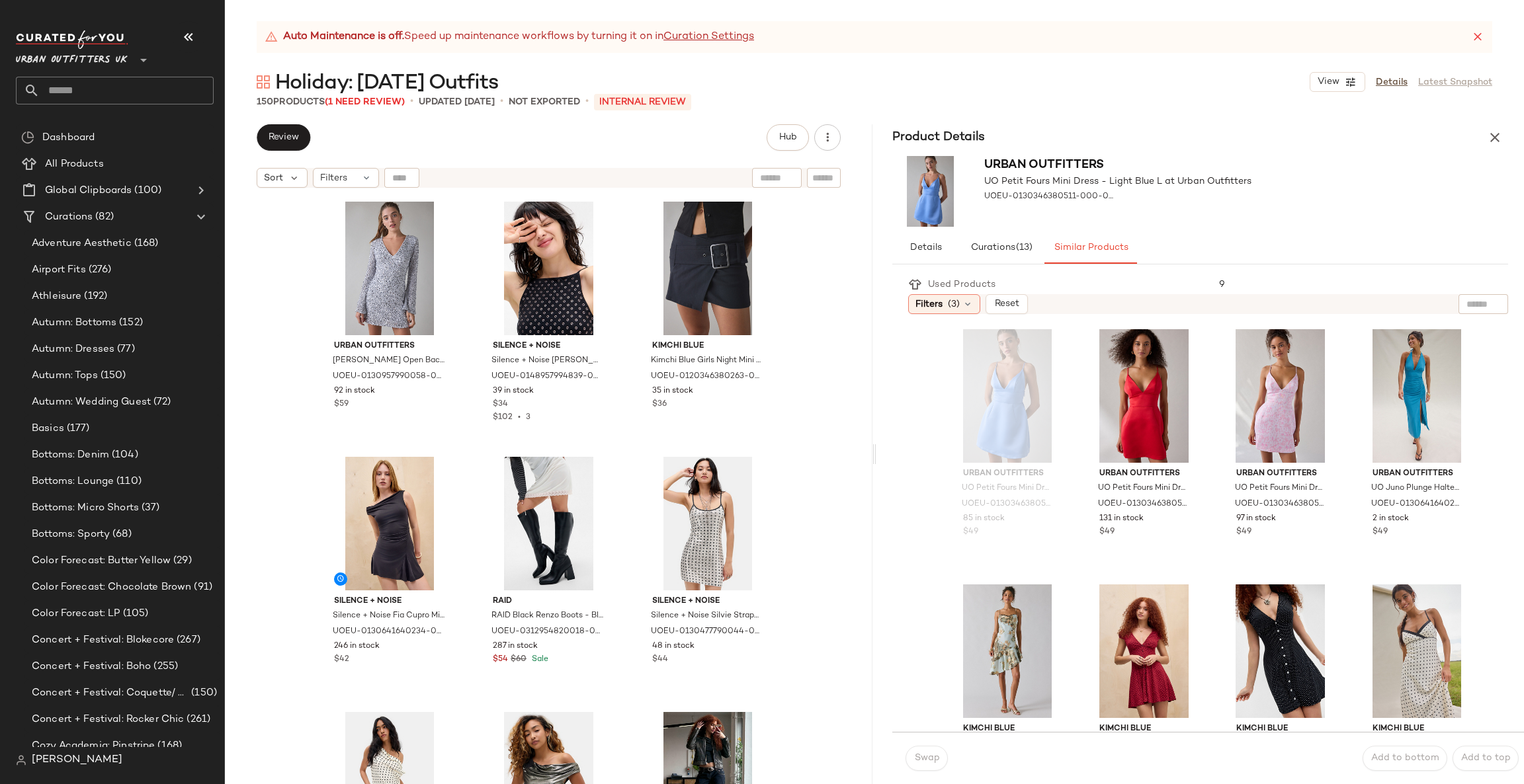
click at [1480, 157] on div "Urban Outfitters UO Petit Fours Mini Dress - Light Blue L at Urban Outfitters U…" at bounding box center [1199, 191] width 647 height 81
click at [1489, 142] on icon "button" at bounding box center [1495, 138] width 16 height 16
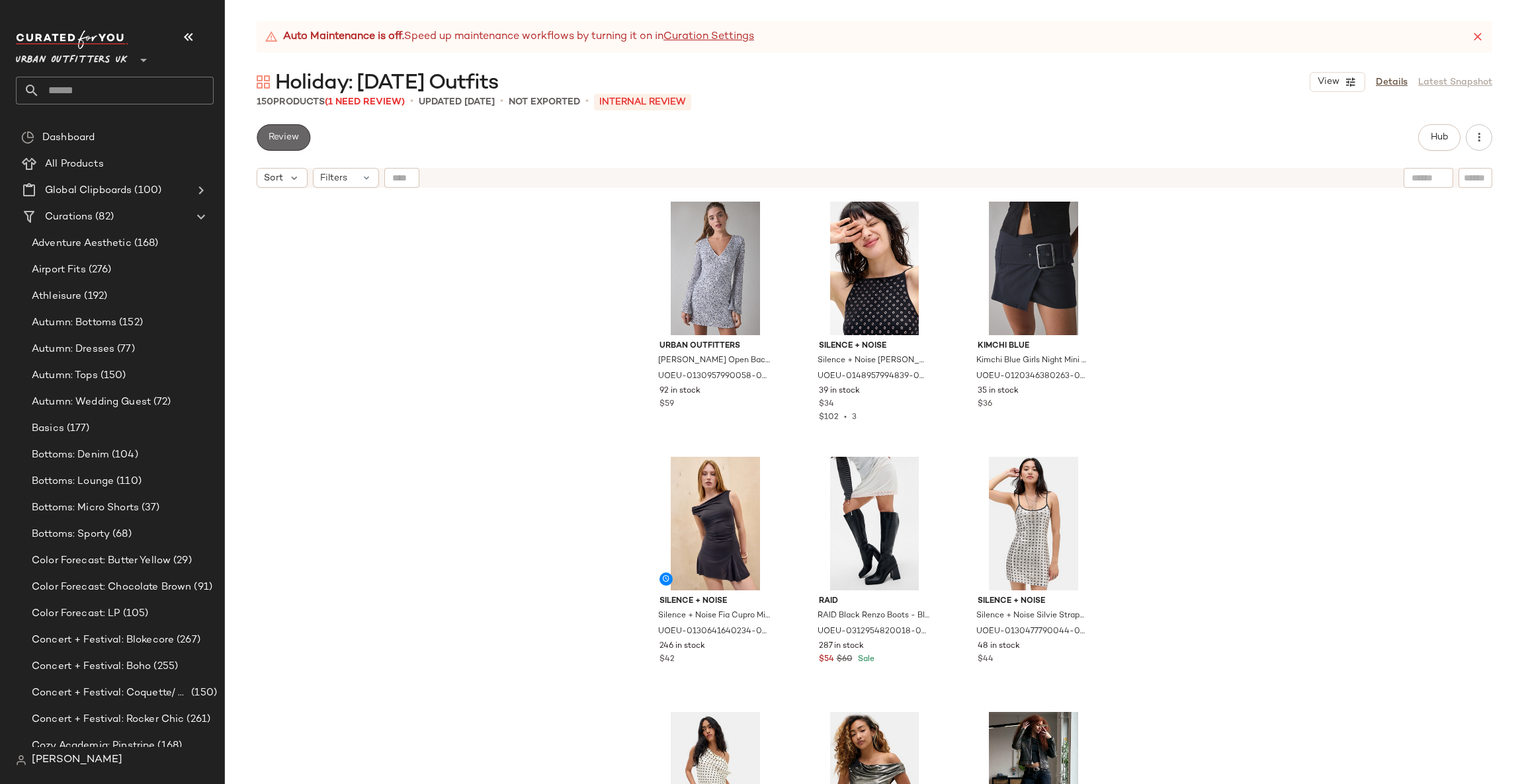
click at [284, 130] on button "Review" at bounding box center [283, 138] width 54 height 27
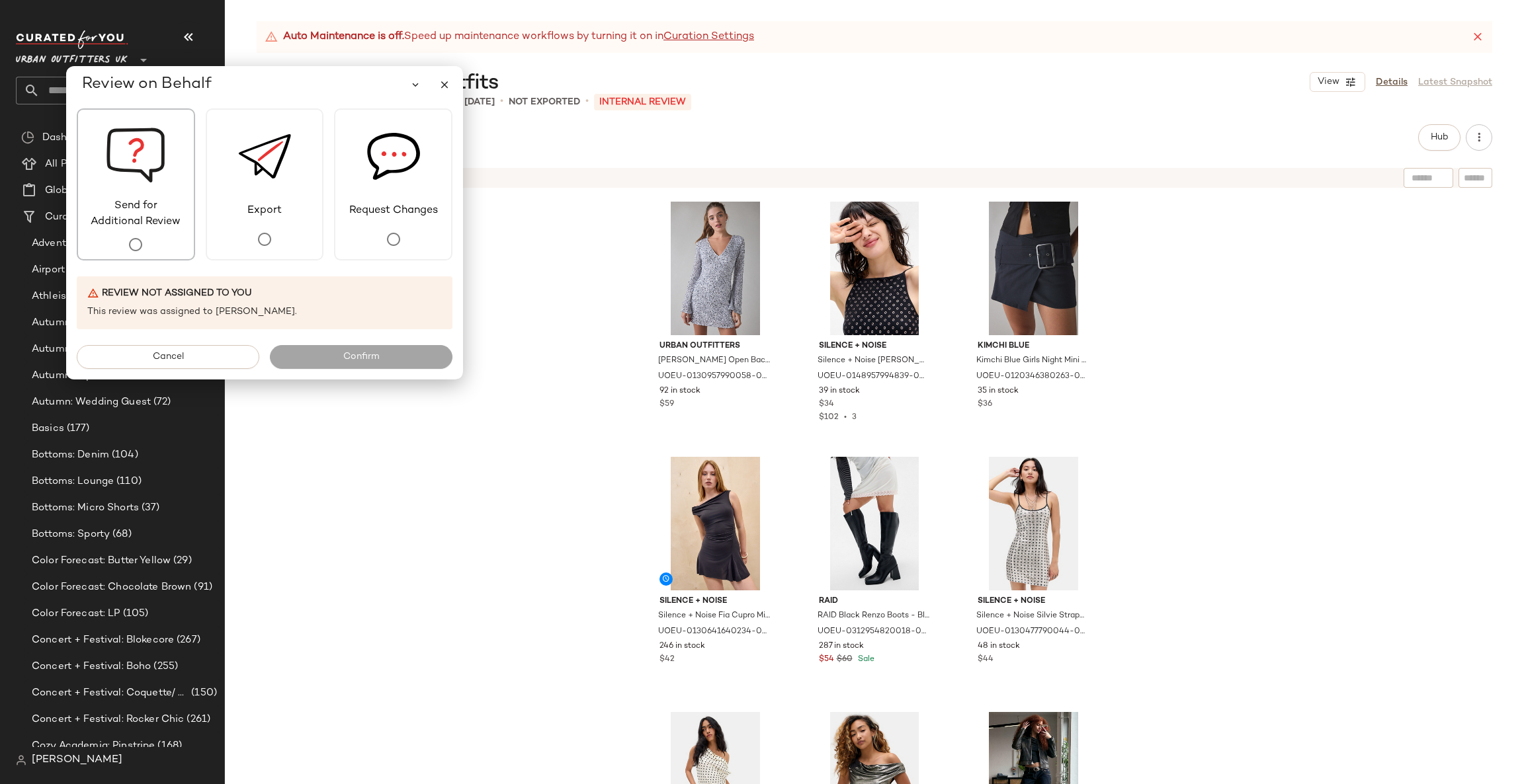
click at [175, 226] on span "Send for Additional Review" at bounding box center [135, 213] width 116 height 32
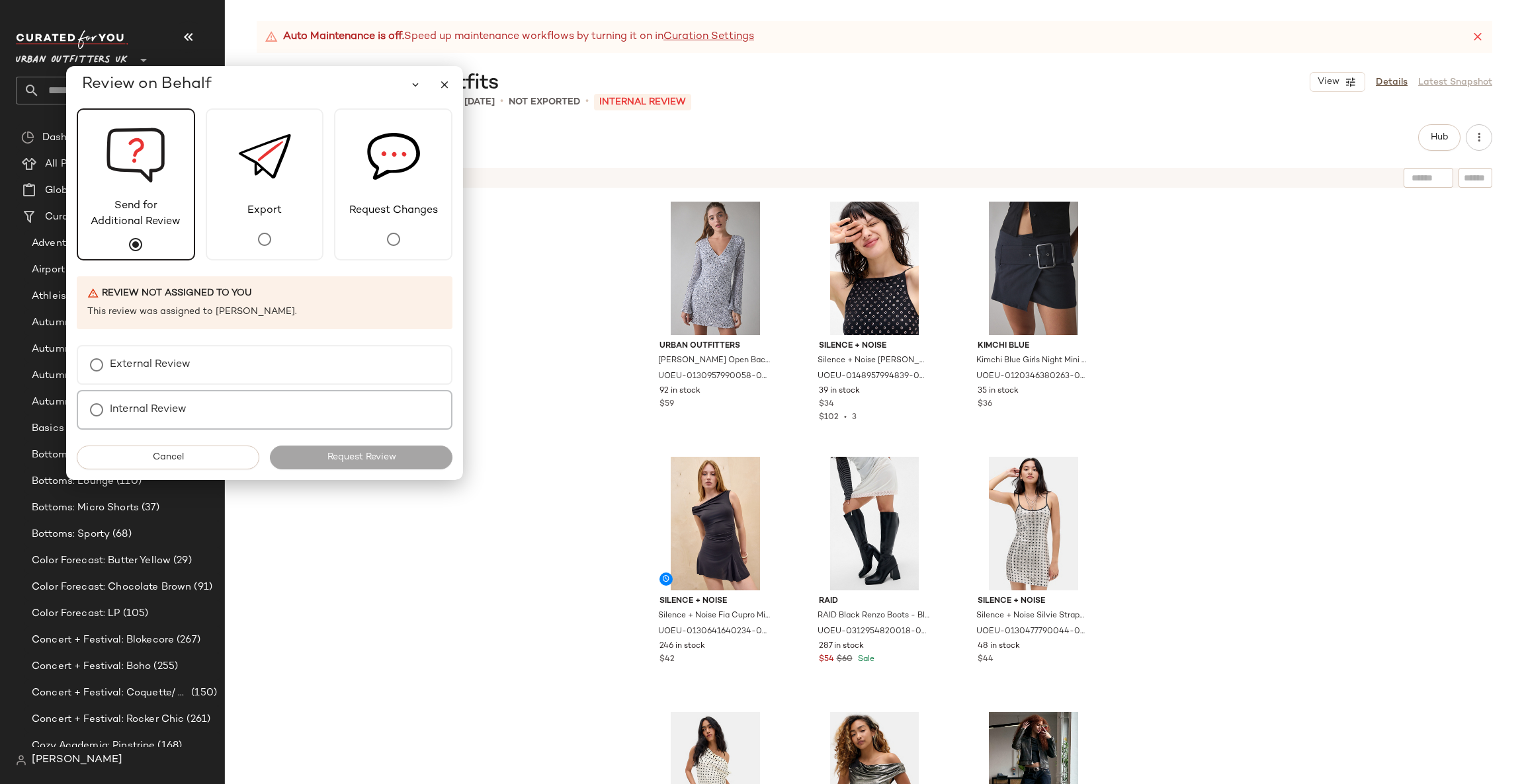
click at [201, 416] on div "Internal Review" at bounding box center [264, 410] width 375 height 40
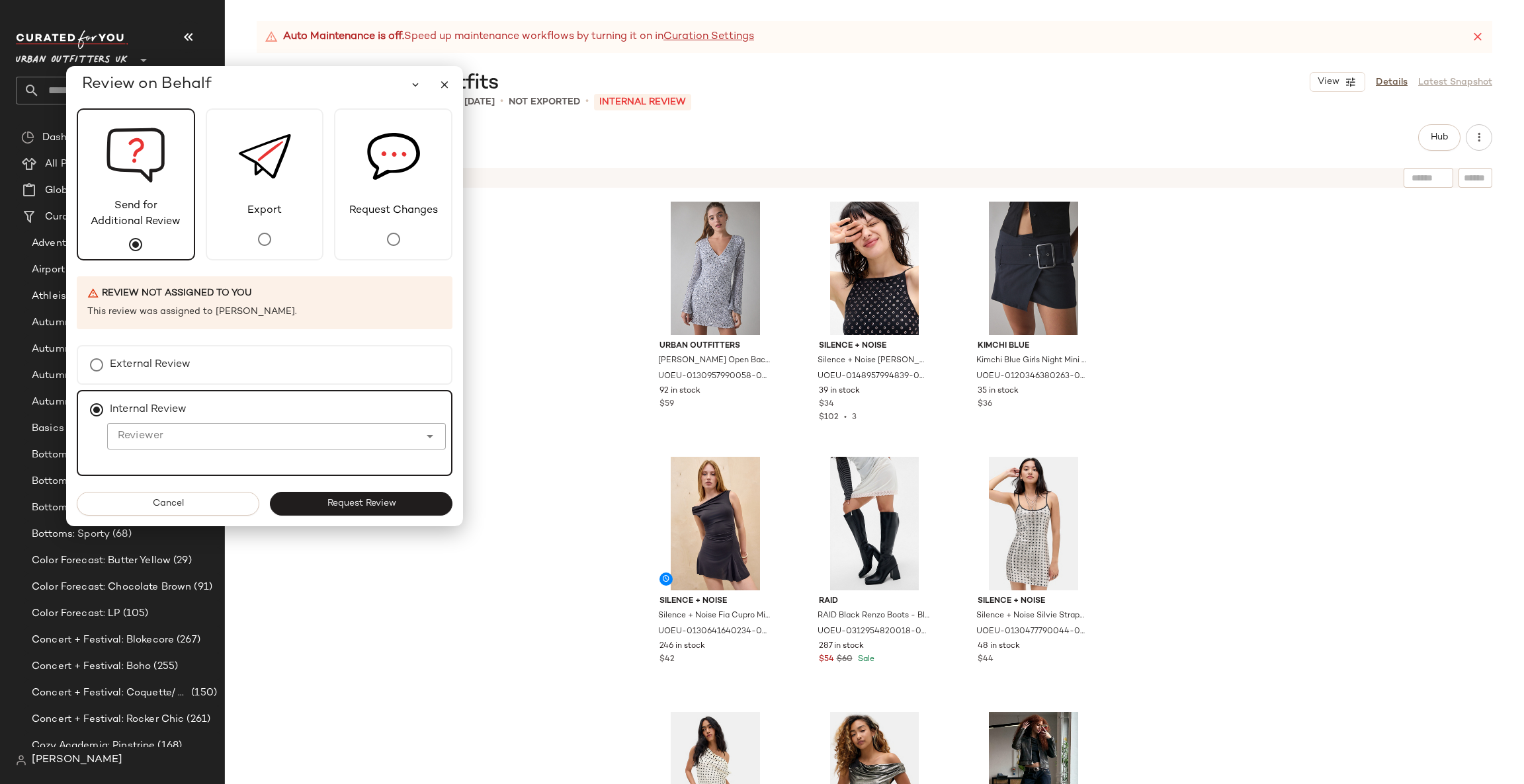
click at [208, 439] on input "Reviewer" at bounding box center [264, 437] width 312 height 16
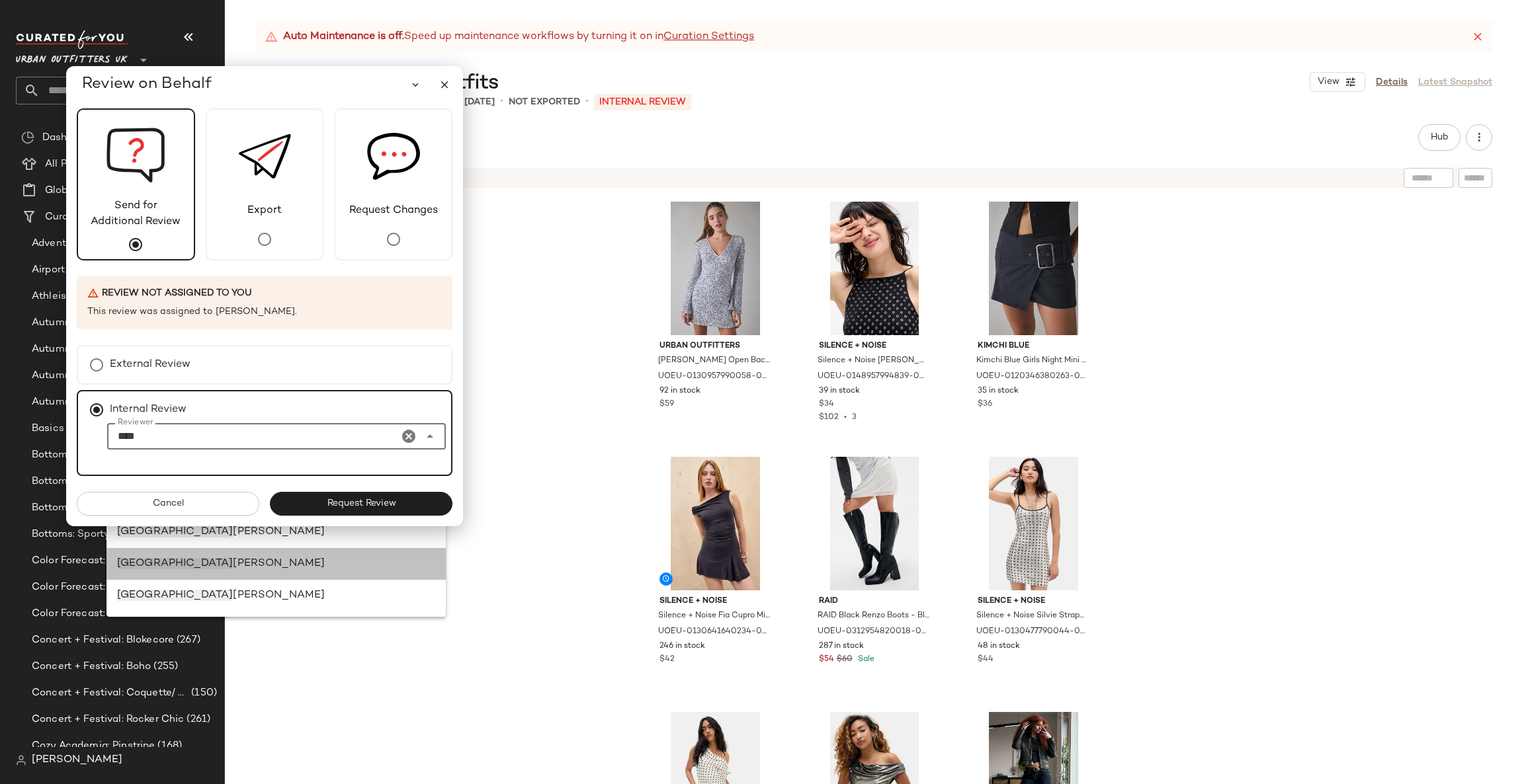
click at [233, 565] on span "Bloomer" at bounding box center [278, 563] width 92 height 11
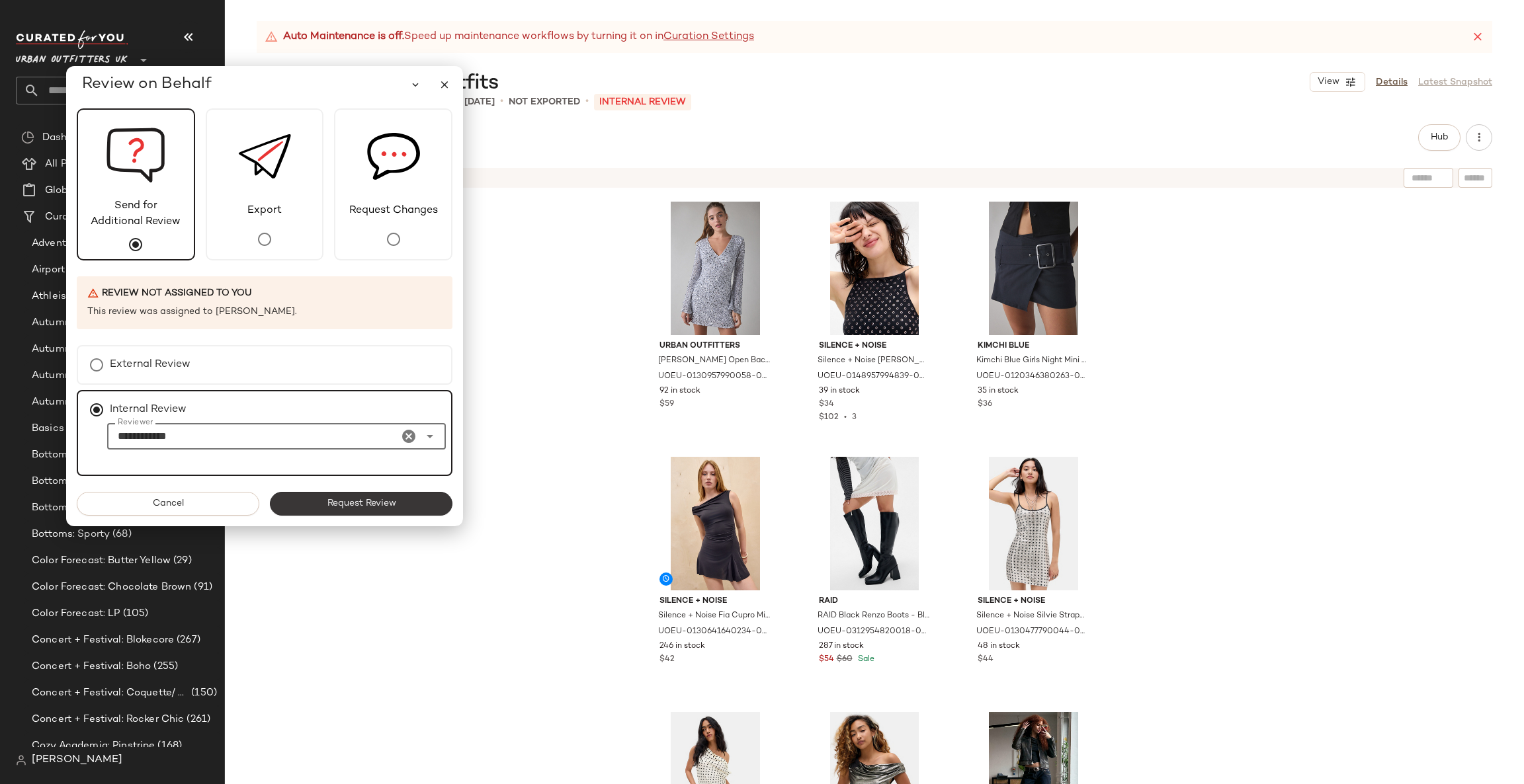
type input "**********"
click at [339, 506] on span "Request Review" at bounding box center [361, 504] width 69 height 10
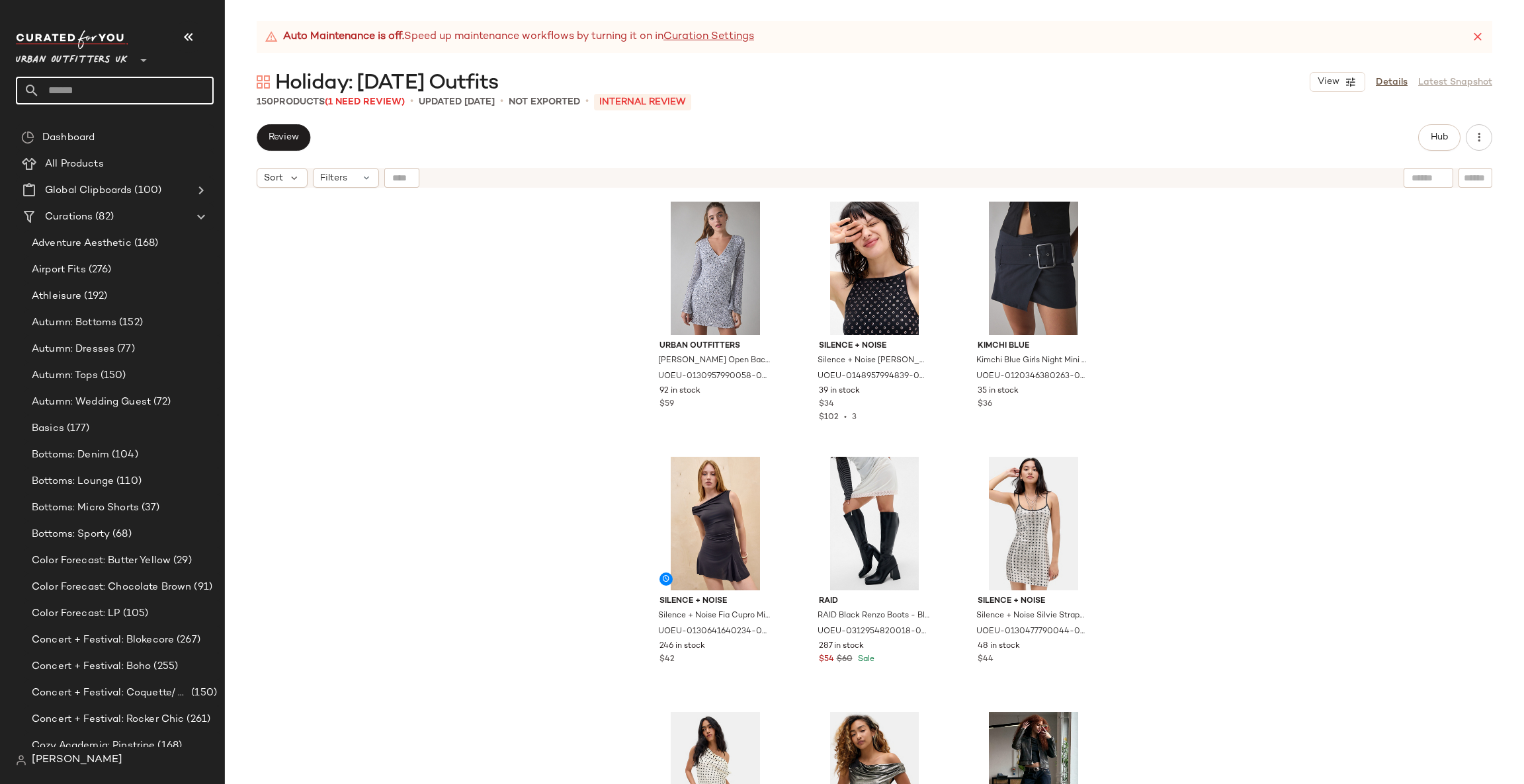
click at [152, 85] on input "text" at bounding box center [127, 91] width 174 height 28
type input "****"
click at [160, 126] on div "Cozy Academia: Pins tripe" at bounding box center [115, 128] width 177 height 14
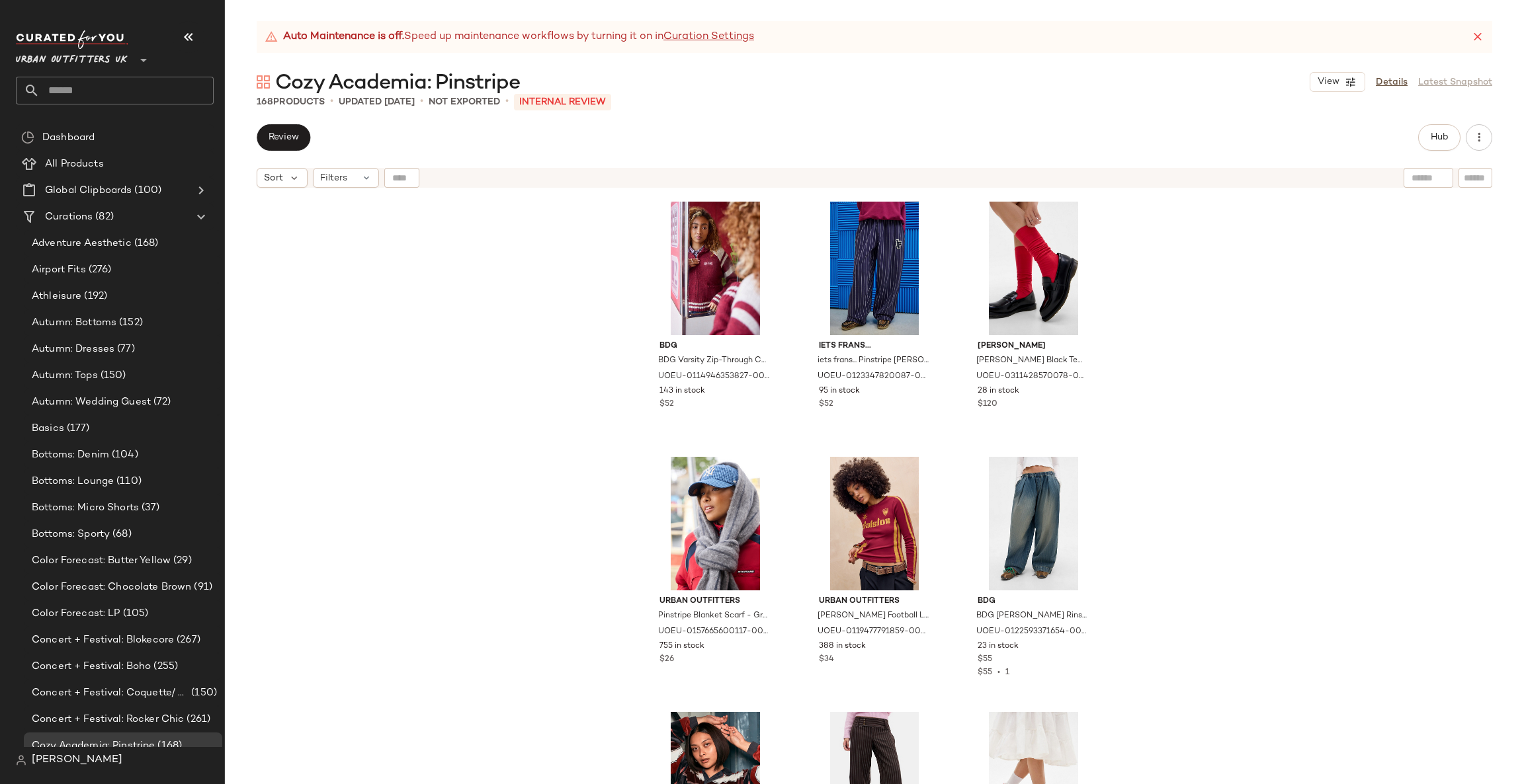
scroll to position [406, 0]
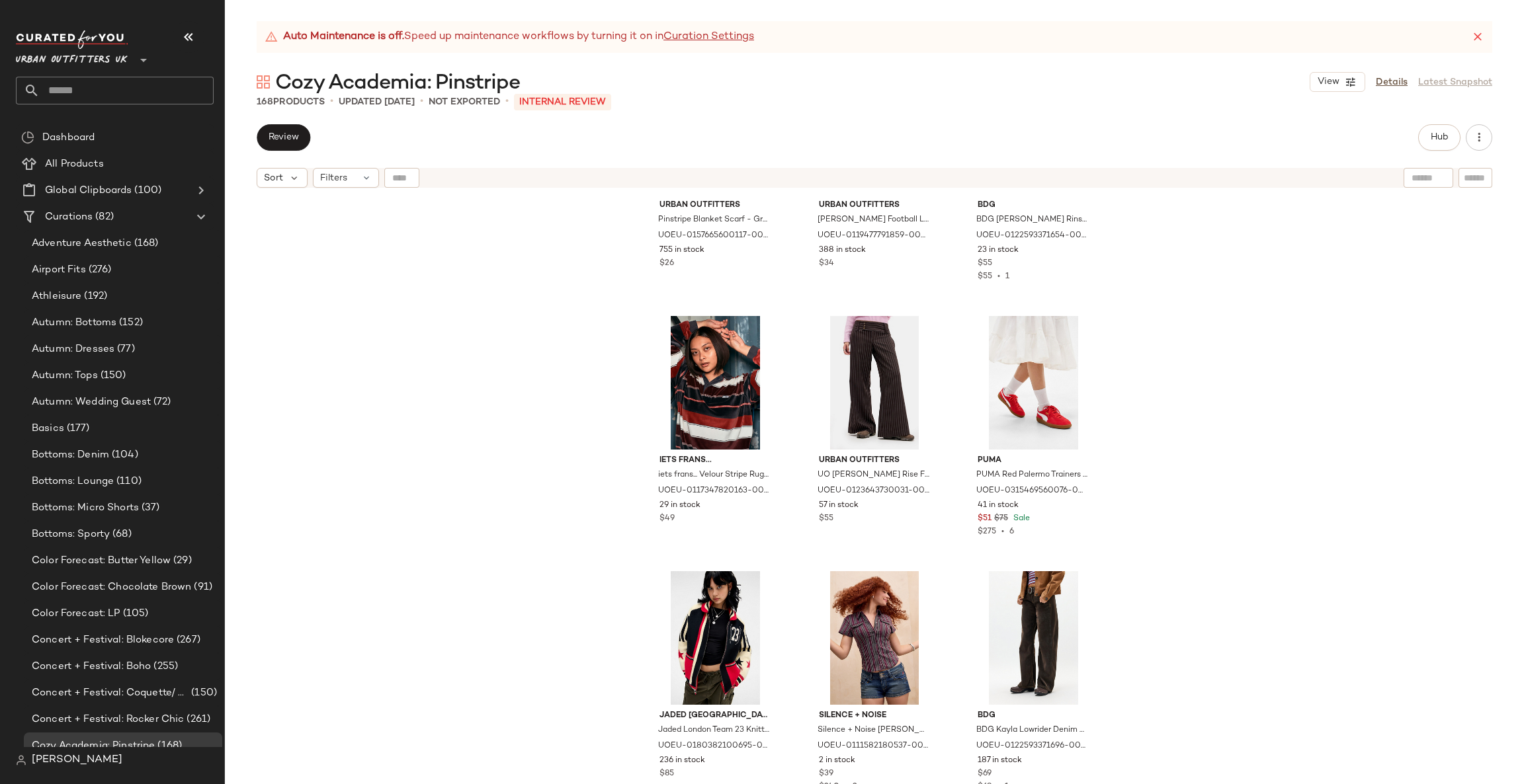
click at [41, 48] on span "Urban Outfitters UK" at bounding box center [72, 57] width 112 height 24
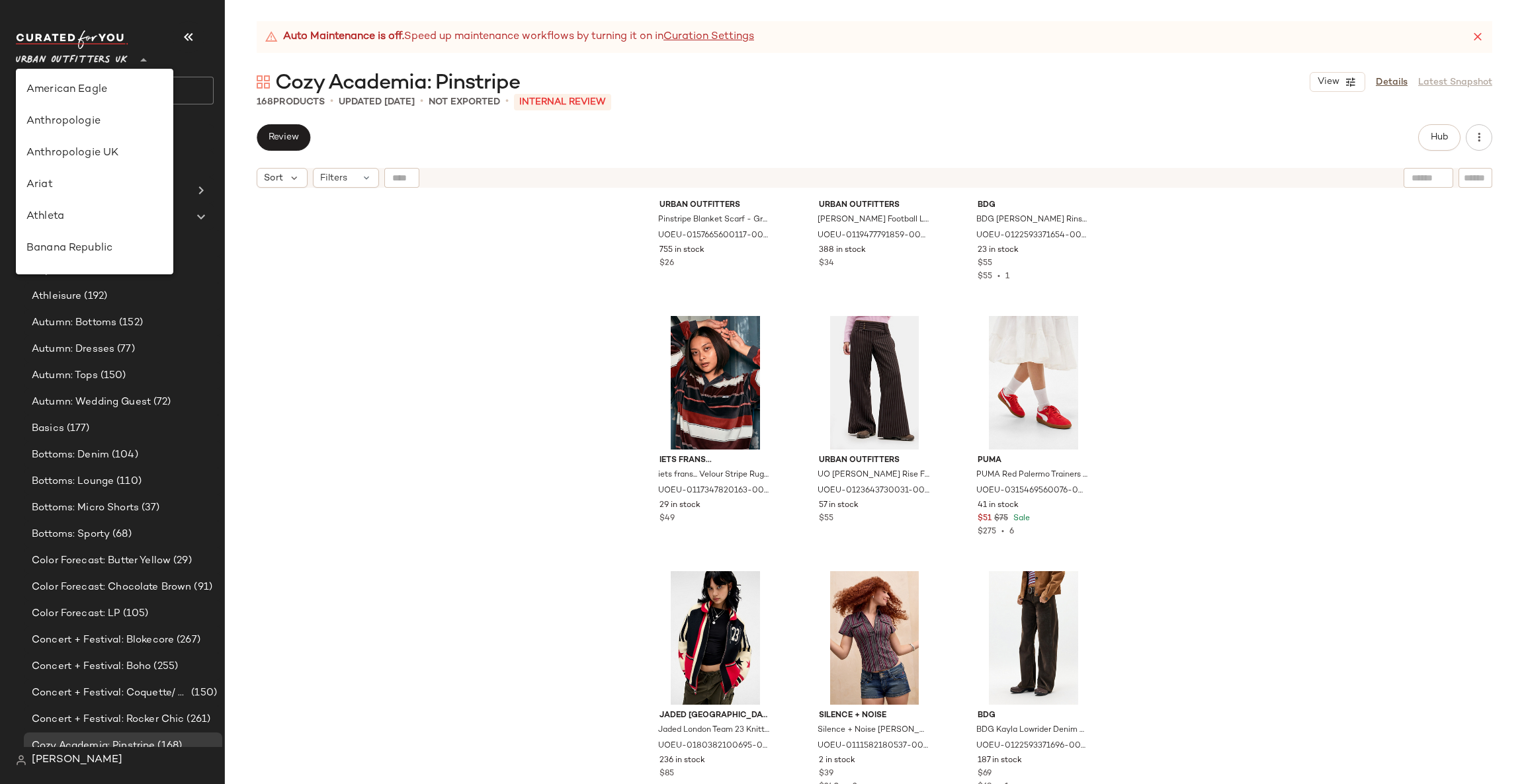
scroll to position [725, 0]
click at [133, 136] on div "Urban Outfitters" at bounding box center [95, 127] width 158 height 32
type input "**"
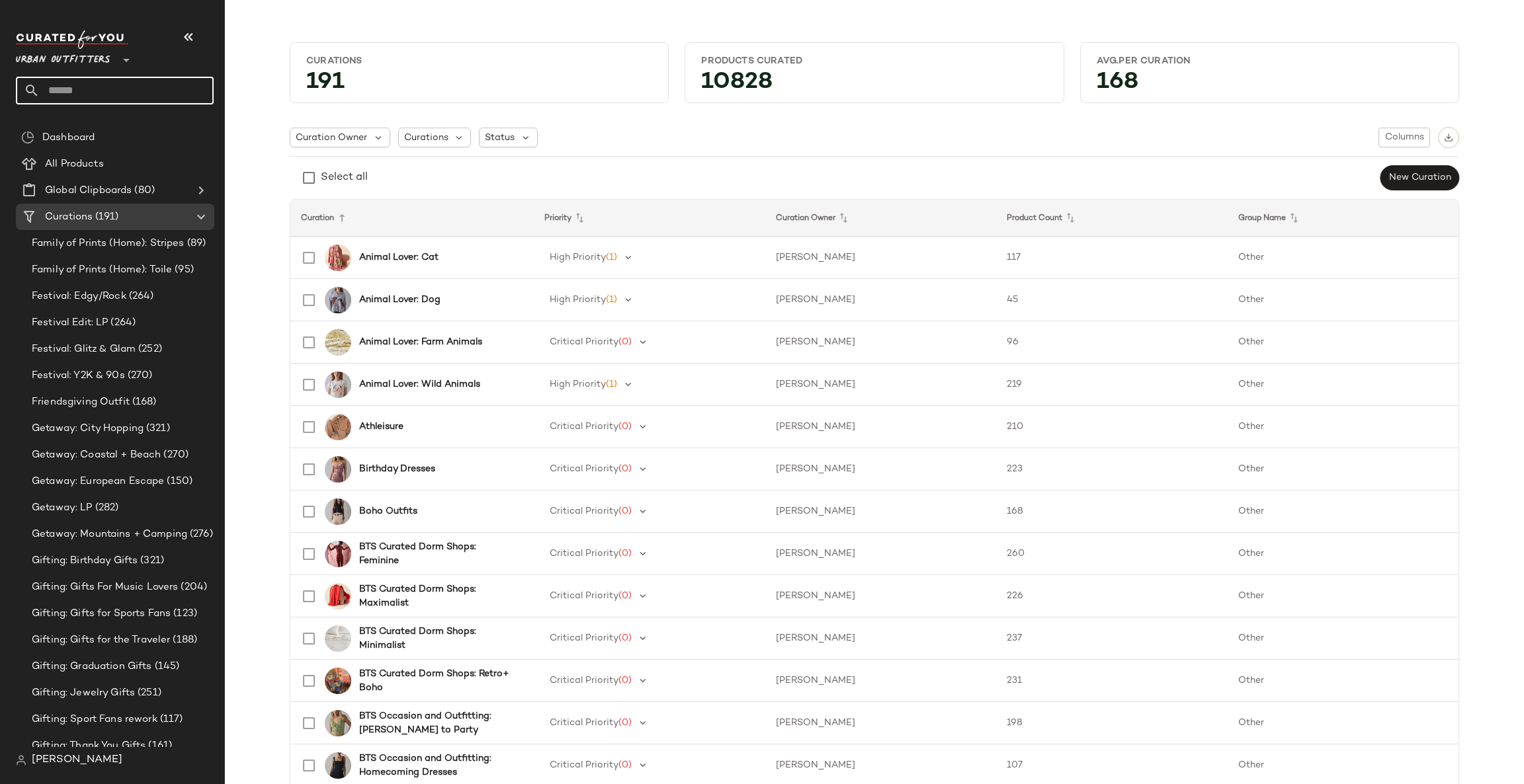
click at [140, 99] on input "text" at bounding box center [127, 91] width 174 height 28
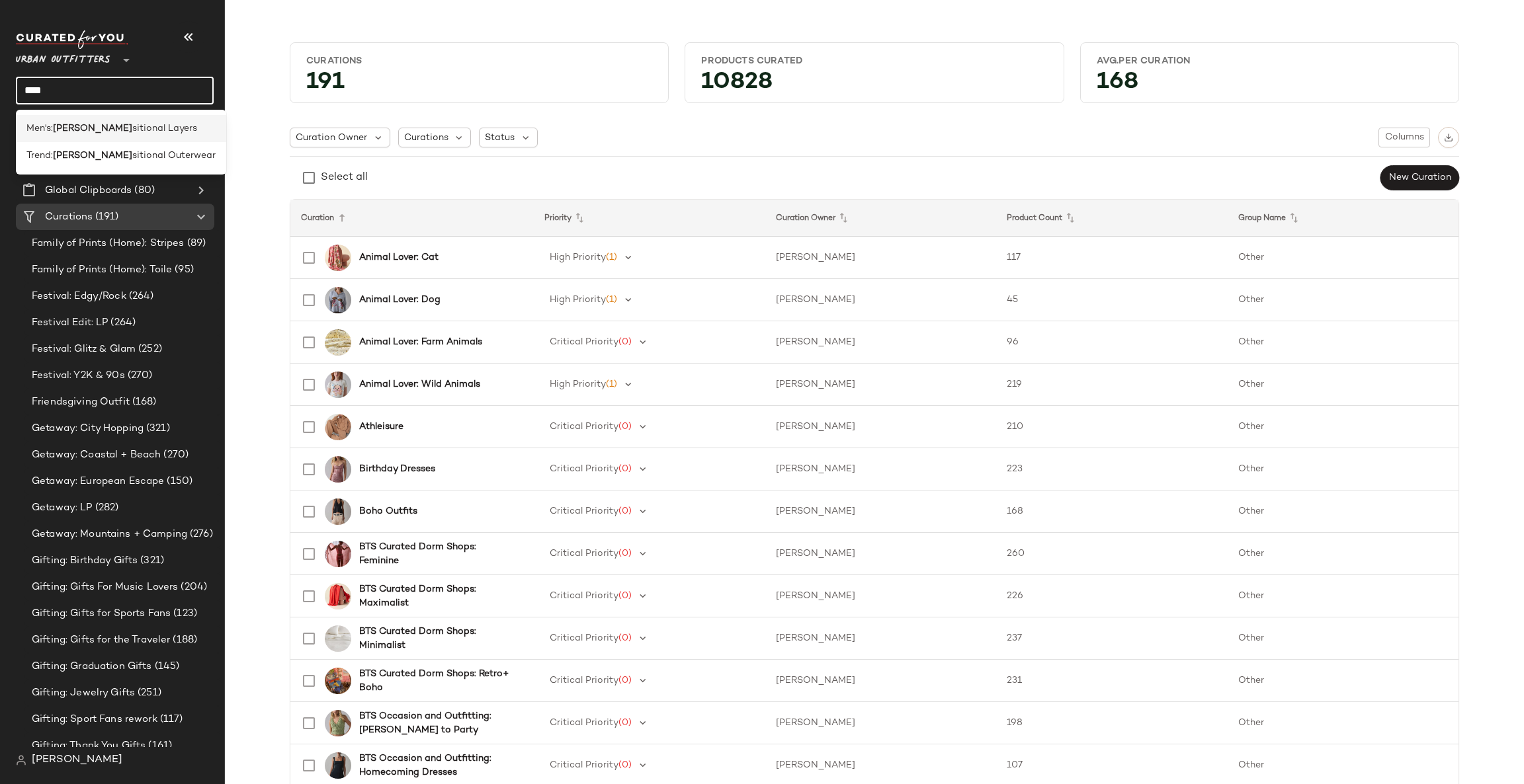
type input "****"
click at [163, 125] on div "Men's: Tran sitional Layers" at bounding box center [121, 128] width 189 height 14
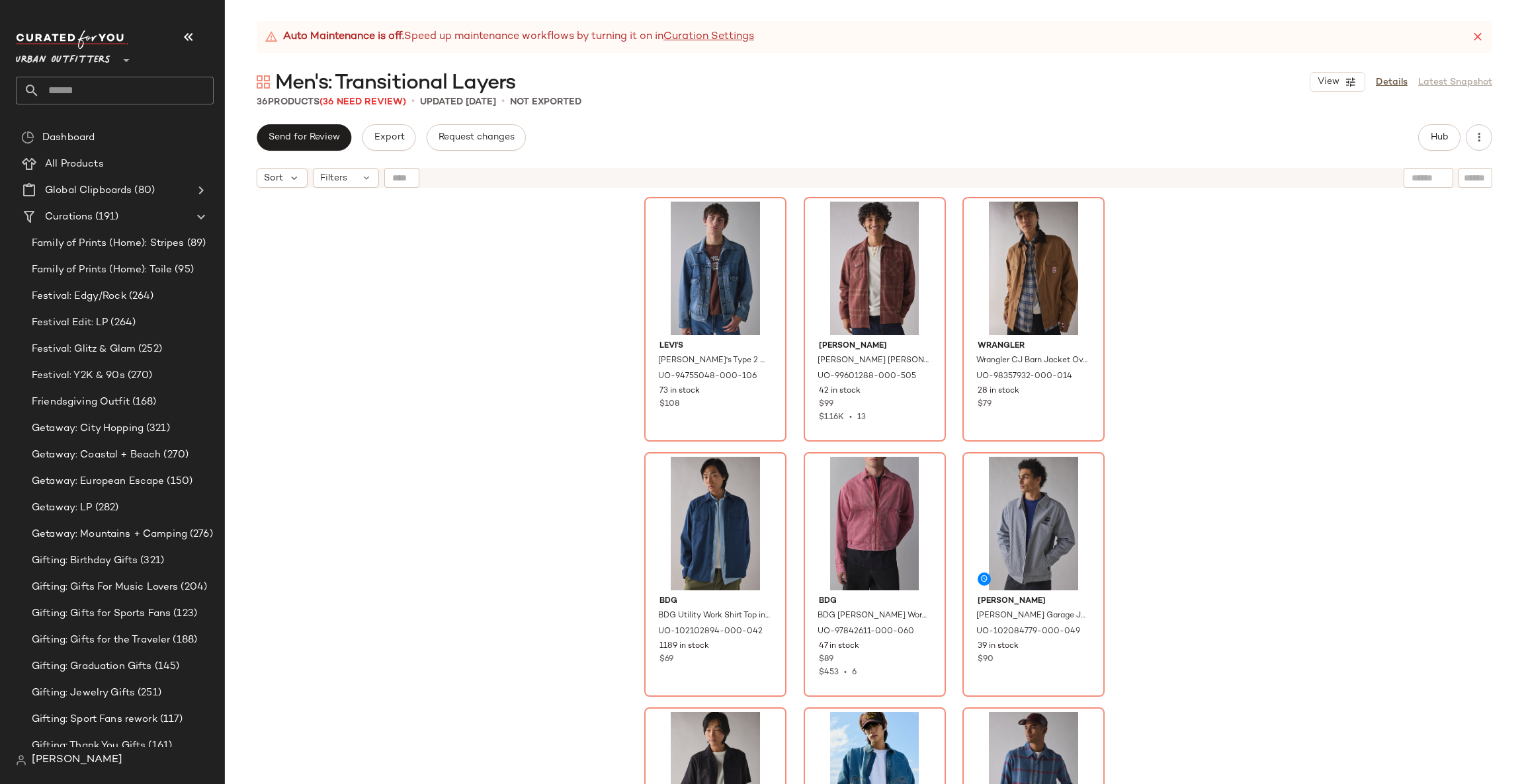
click at [1312, 259] on div "Levi's Levi's Type 2 Denim Trucker Jacket in Blue Sky, Men's at Urban Outfitter…" at bounding box center [874, 506] width 1299 height 623
click at [1289, 300] on div "Levi's Levi's Type 2 Denim Trucker Jacket in Blue Sky, Men's at Urban Outfitter…" at bounding box center [874, 506] width 1299 height 623
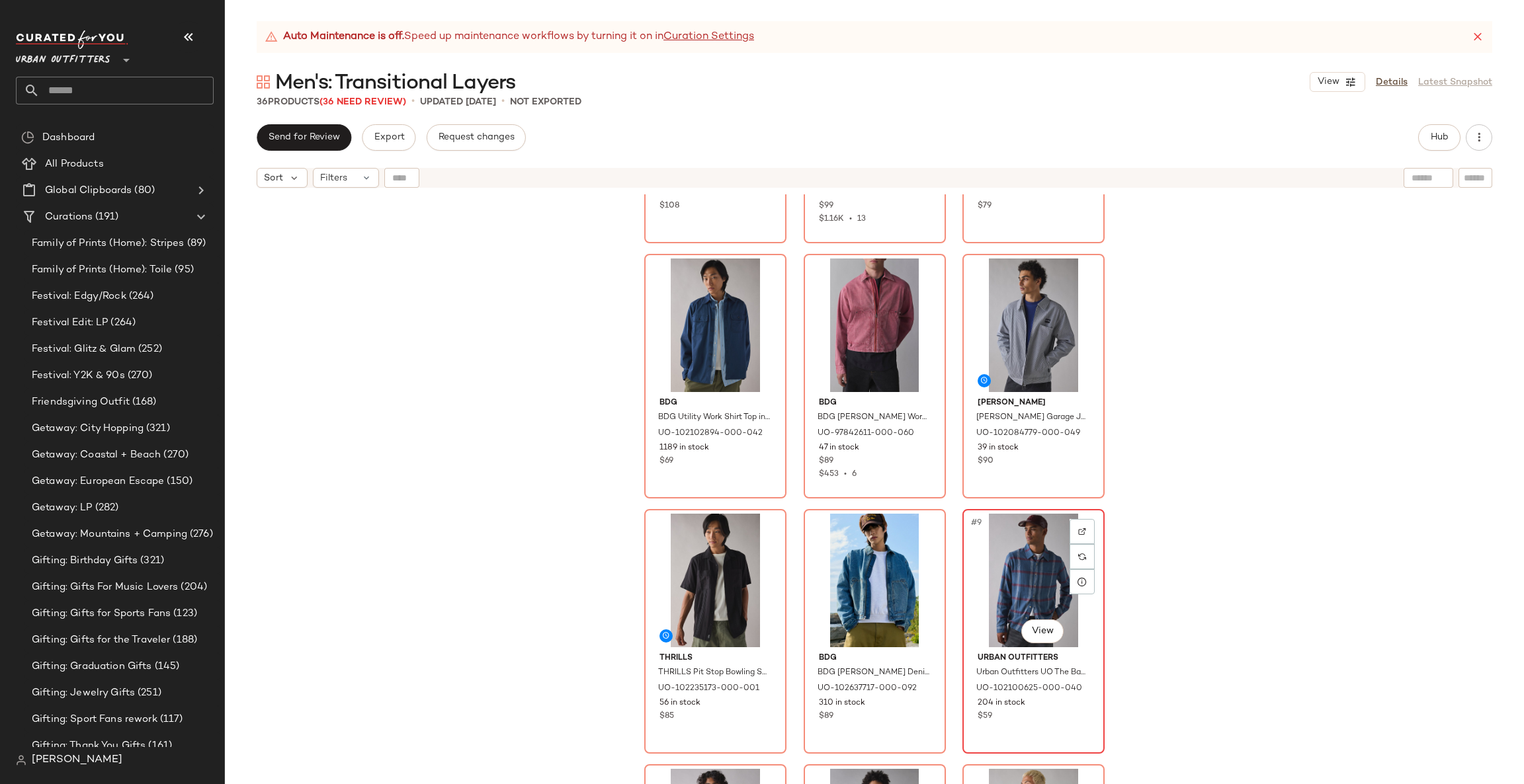
click at [1006, 593] on div "#9 View" at bounding box center [1033, 580] width 133 height 133
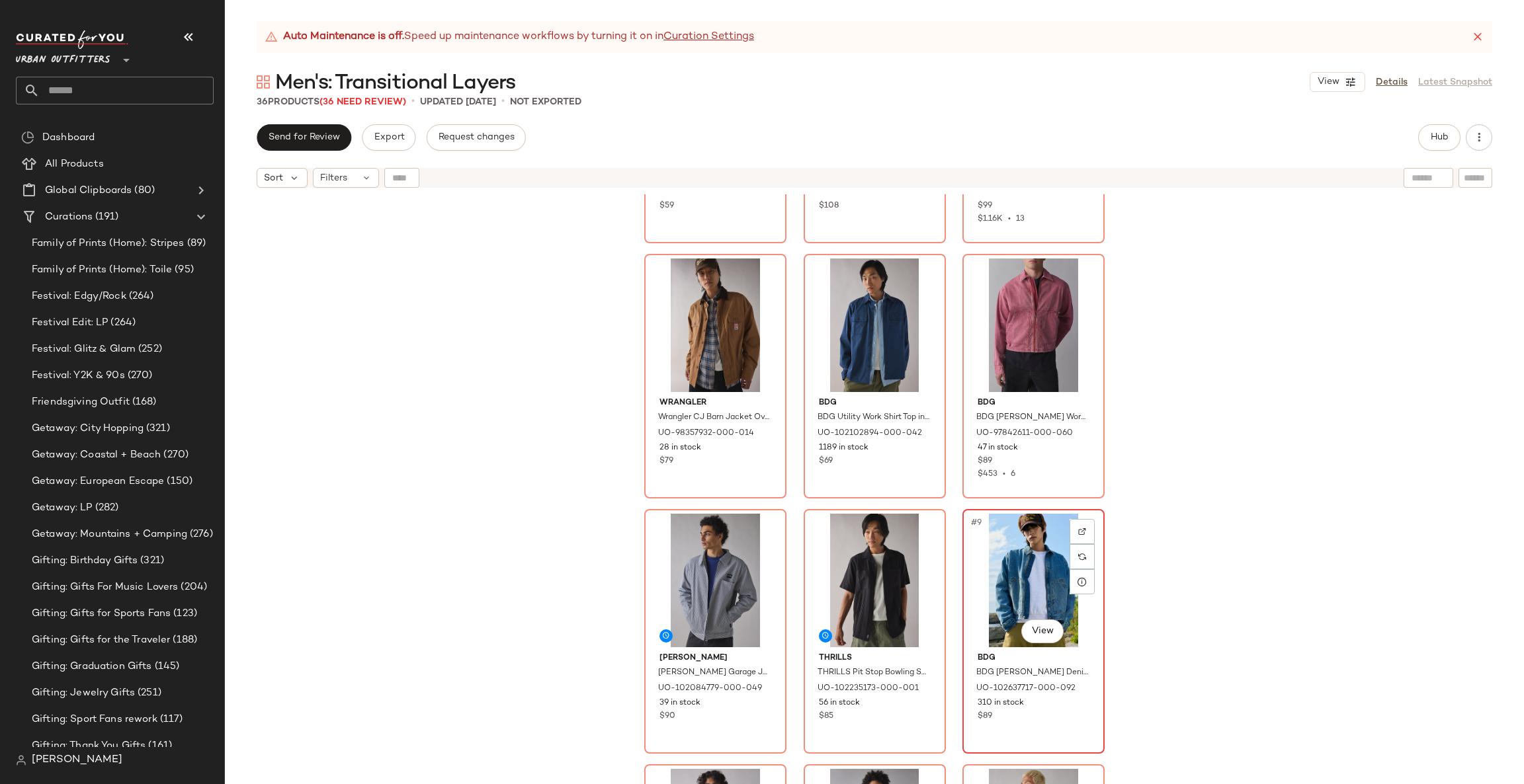
click at [1034, 585] on div "#9 View" at bounding box center [1033, 580] width 133 height 133
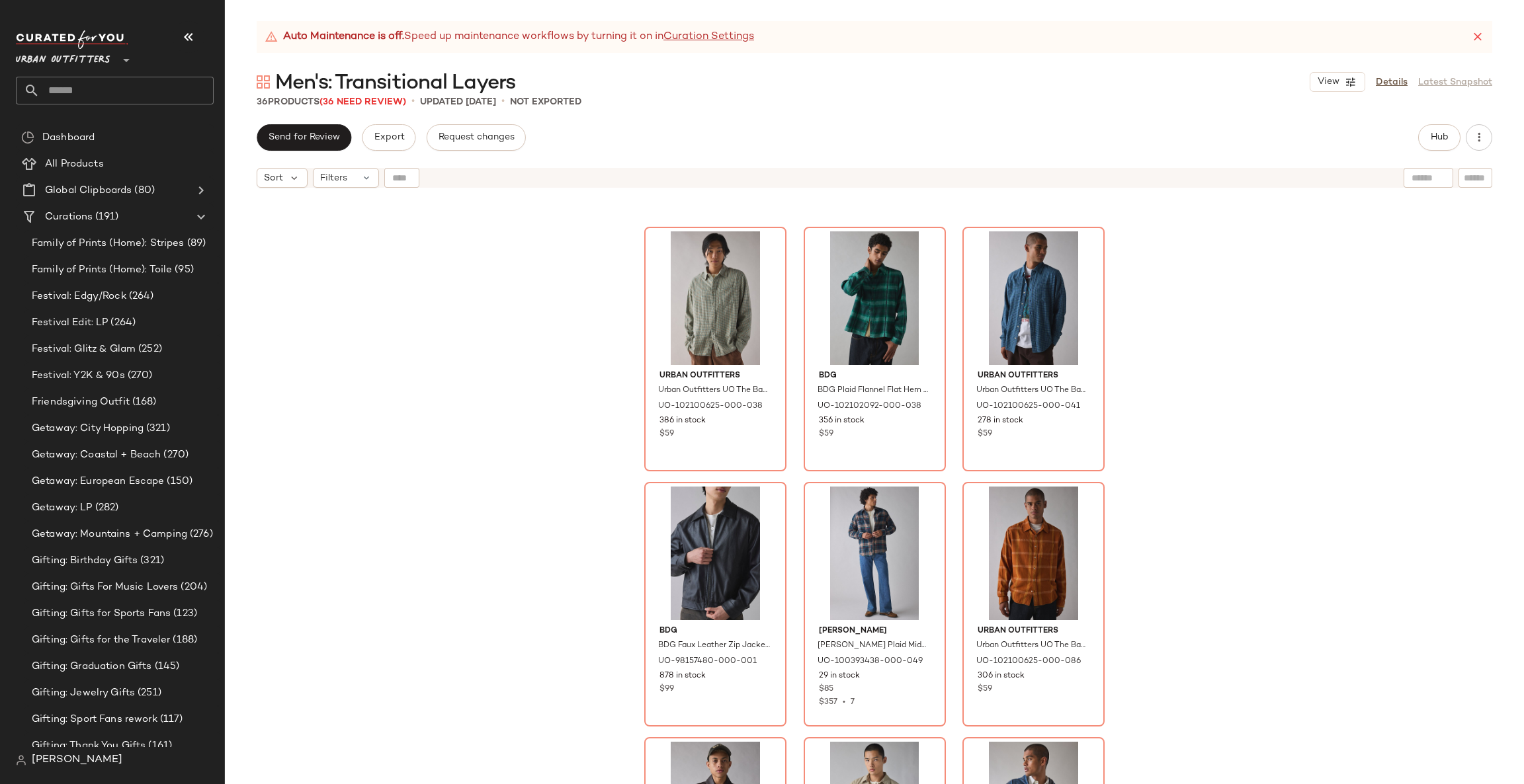
scroll to position [1200, 0]
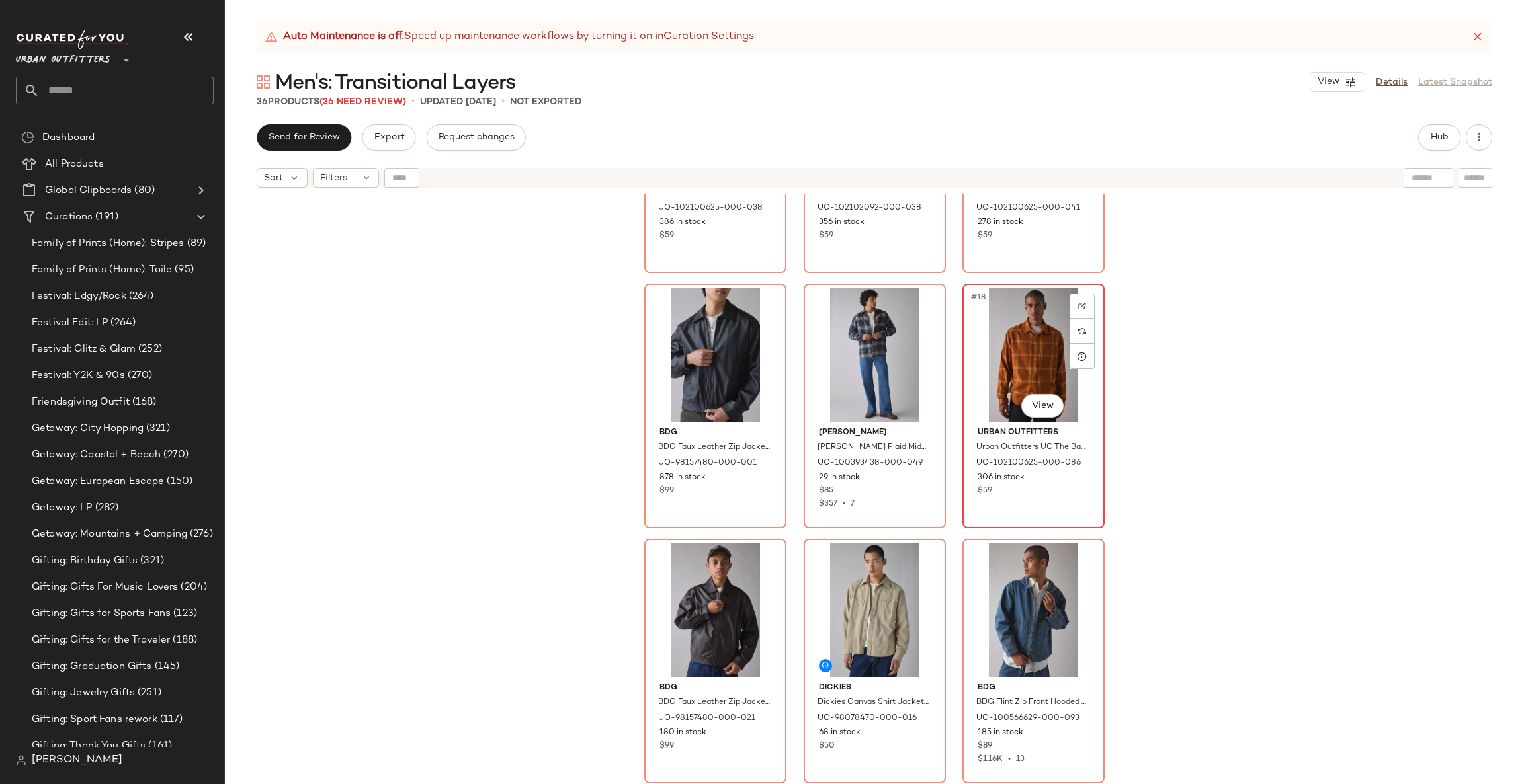
click at [1011, 373] on div "#18 View" at bounding box center [1033, 355] width 133 height 133
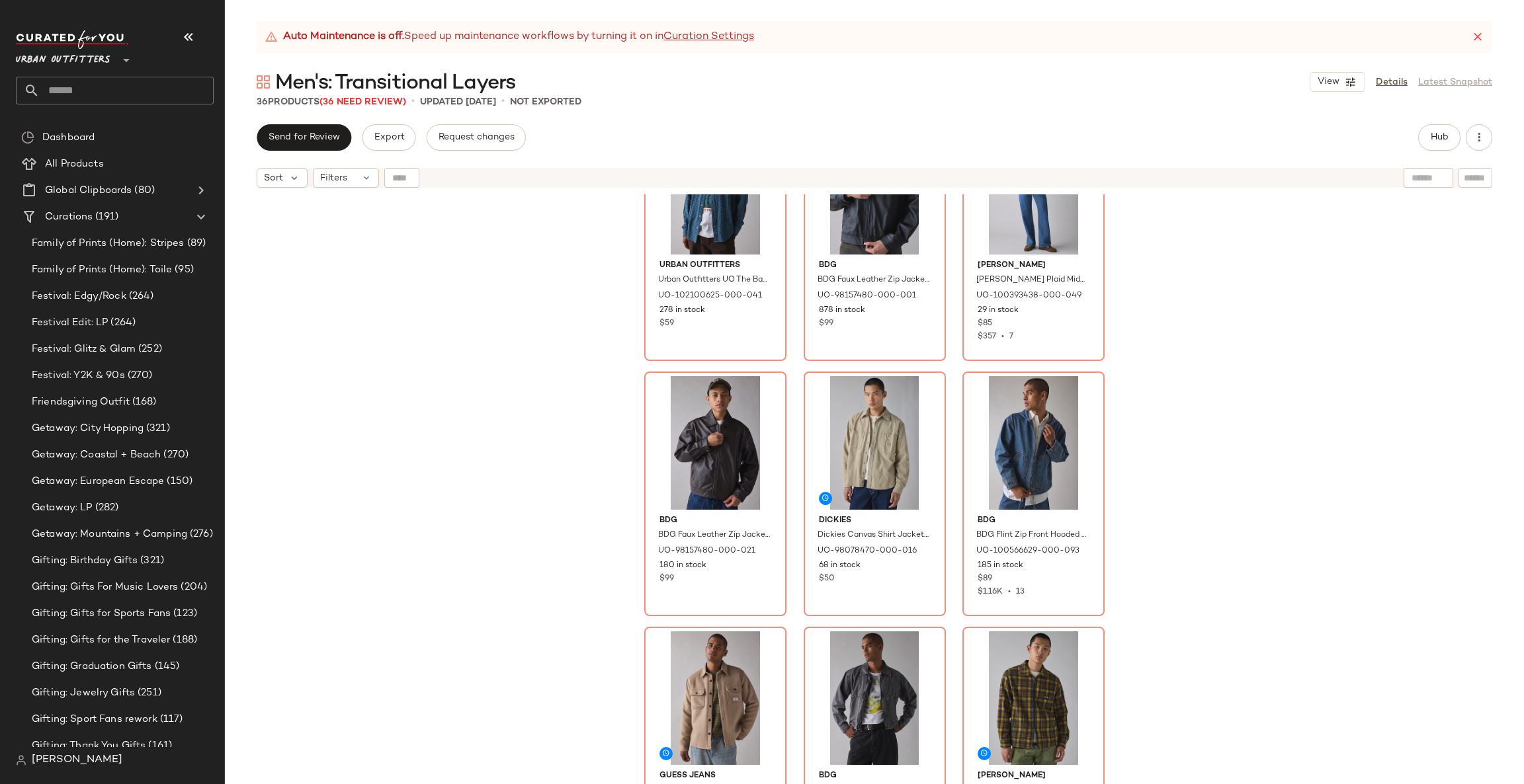
scroll to position [1399, 0]
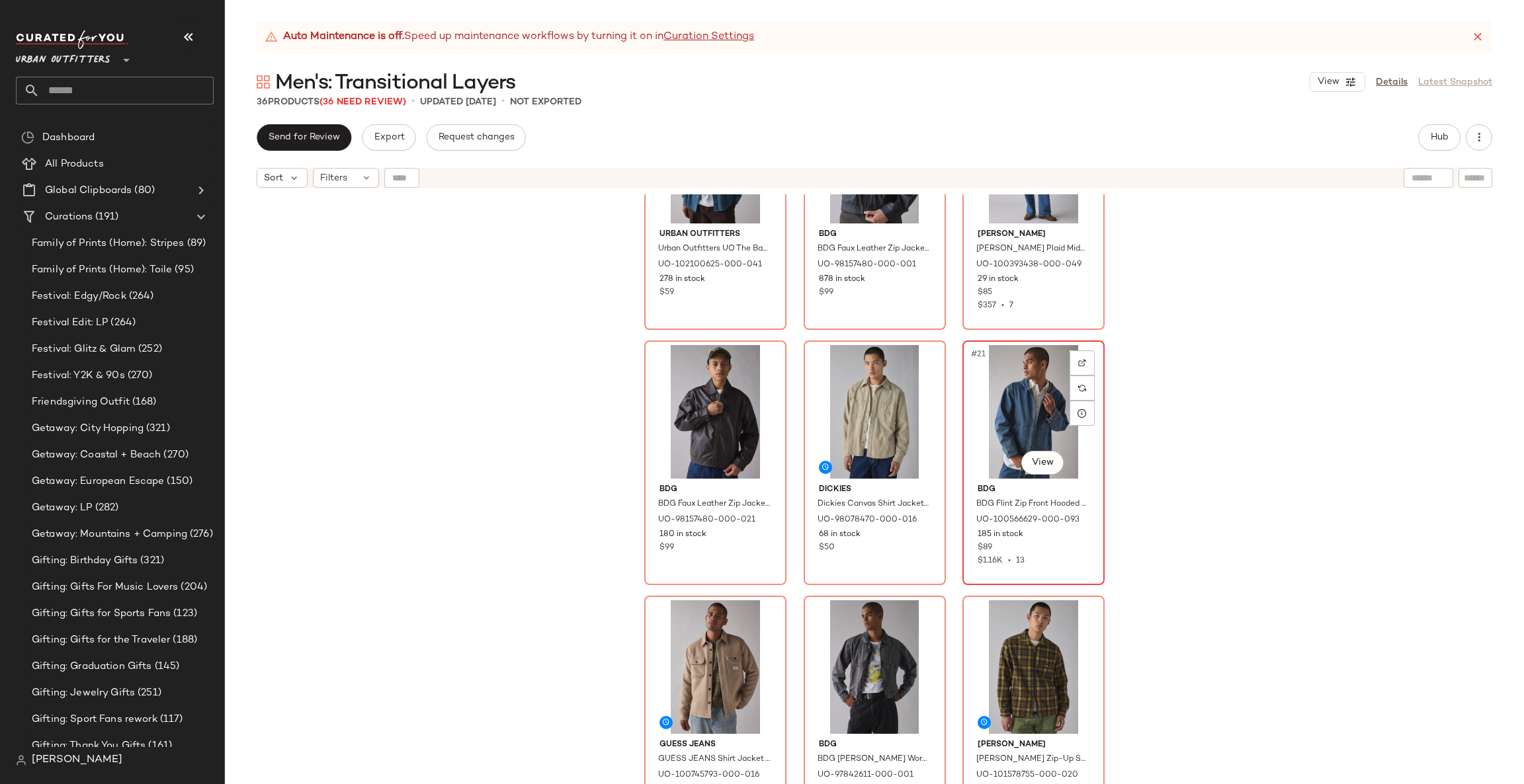
click at [1010, 409] on div "#21 View" at bounding box center [1033, 412] width 133 height 133
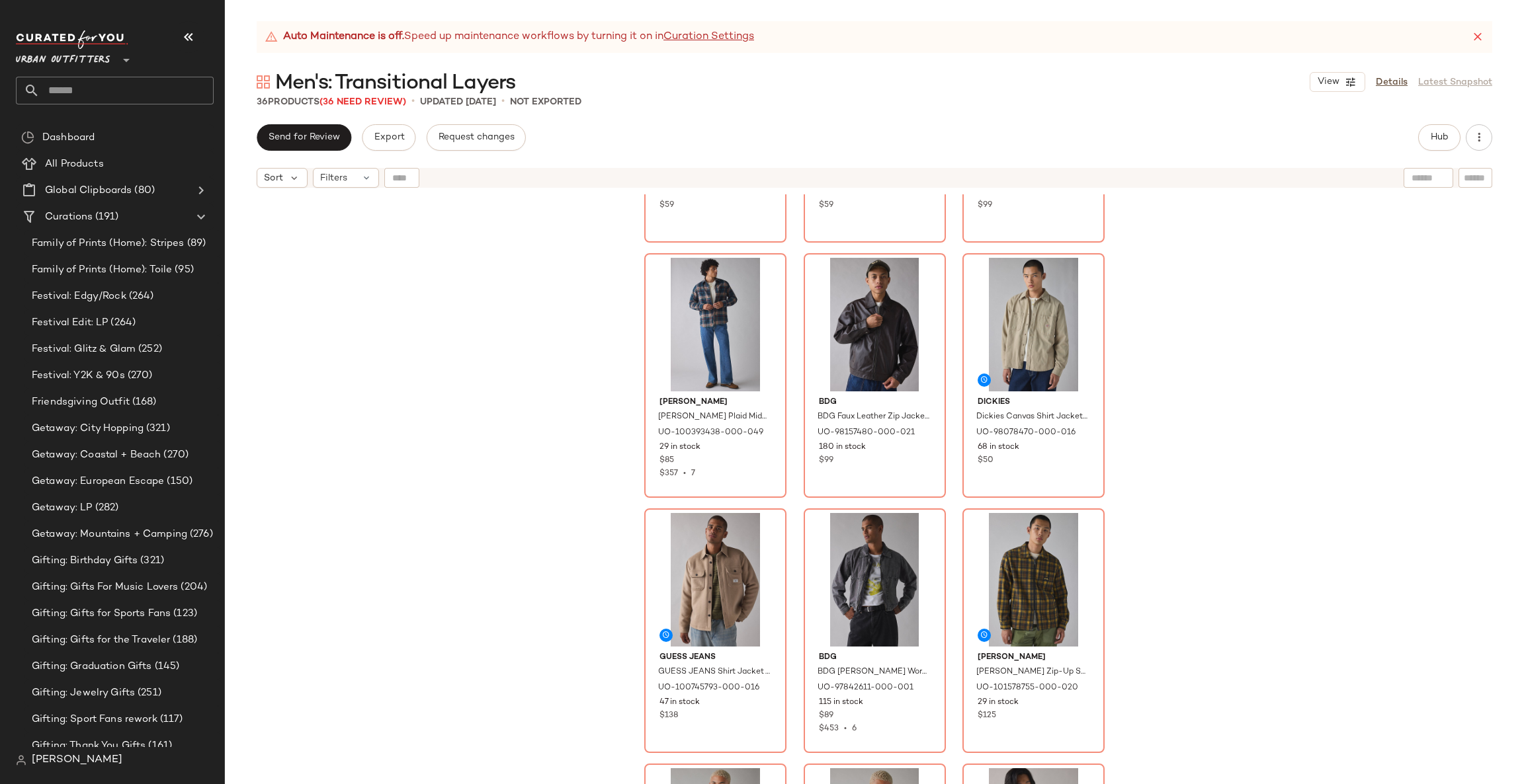
scroll to position [1399, 0]
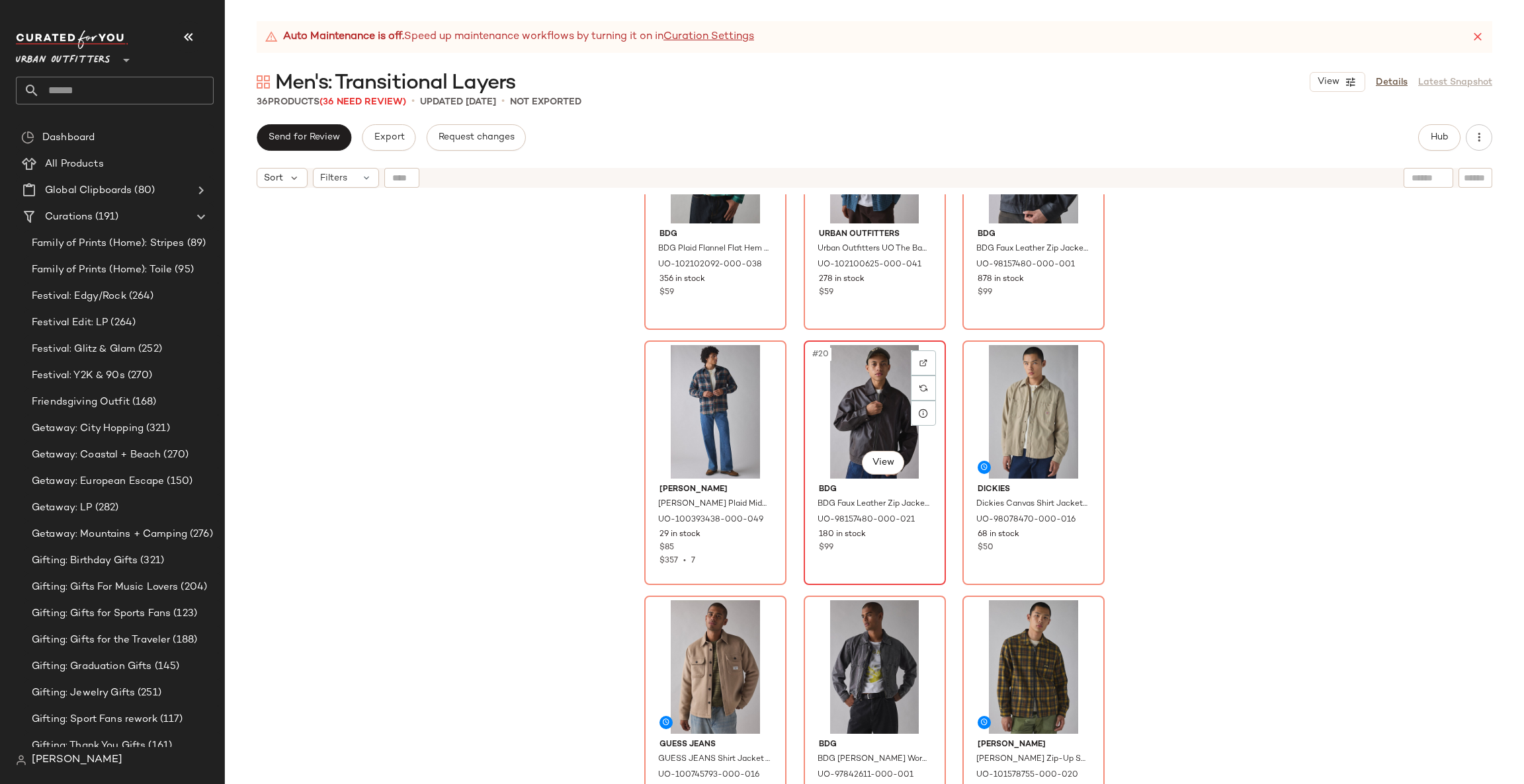
click at [867, 422] on div "#20 View" at bounding box center [875, 412] width 133 height 133
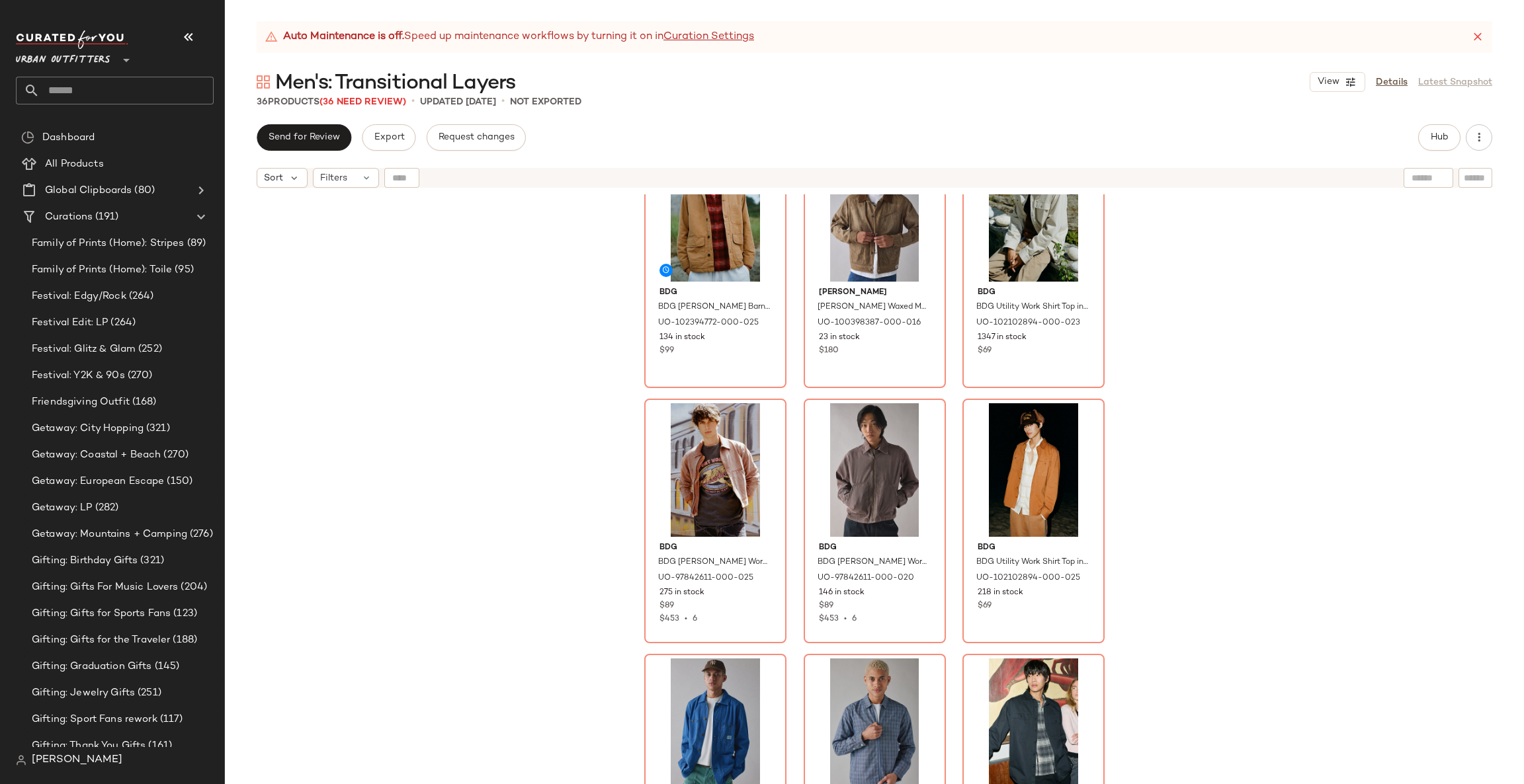
scroll to position [2390, 0]
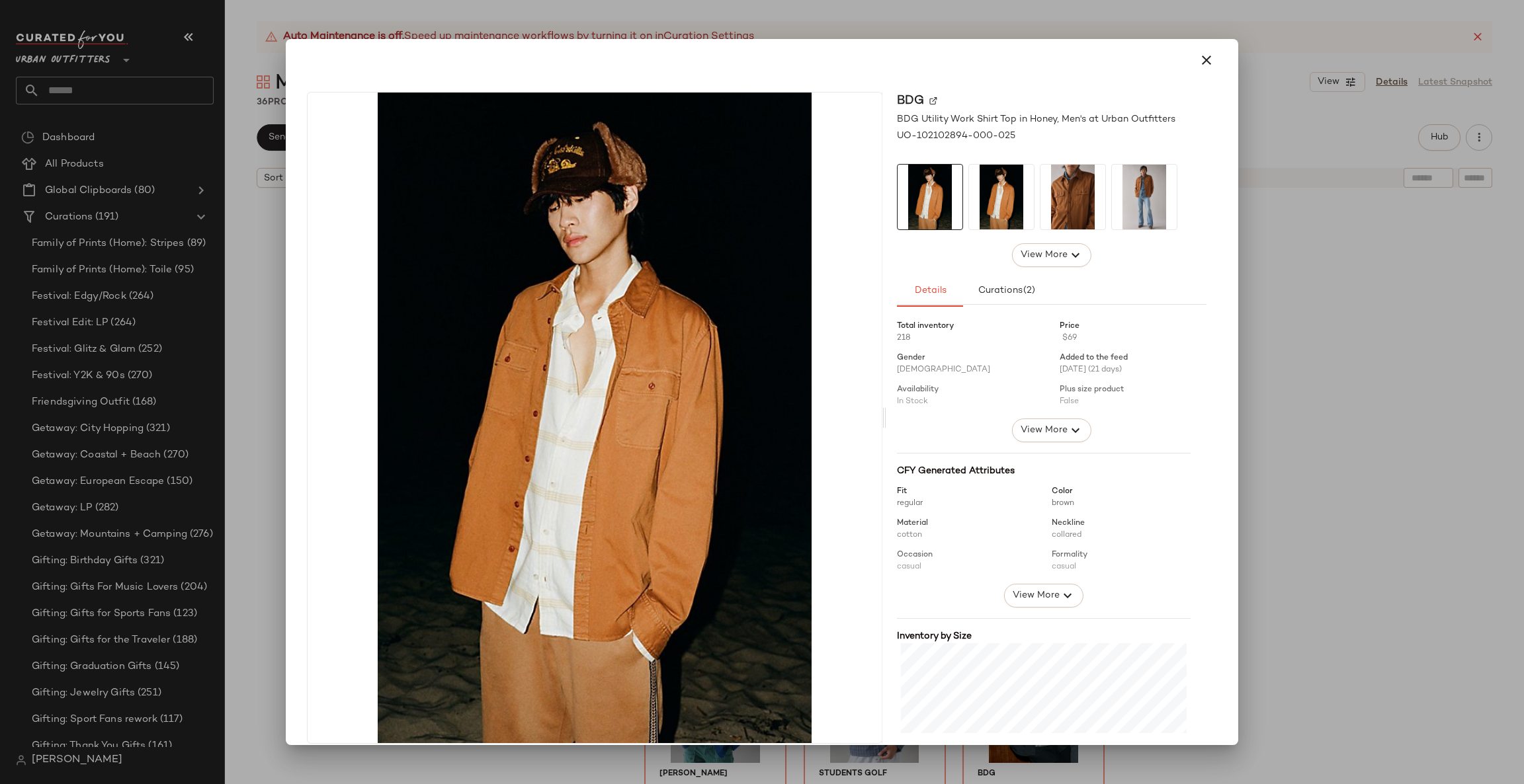
click at [1271, 430] on div at bounding box center [762, 392] width 1524 height 784
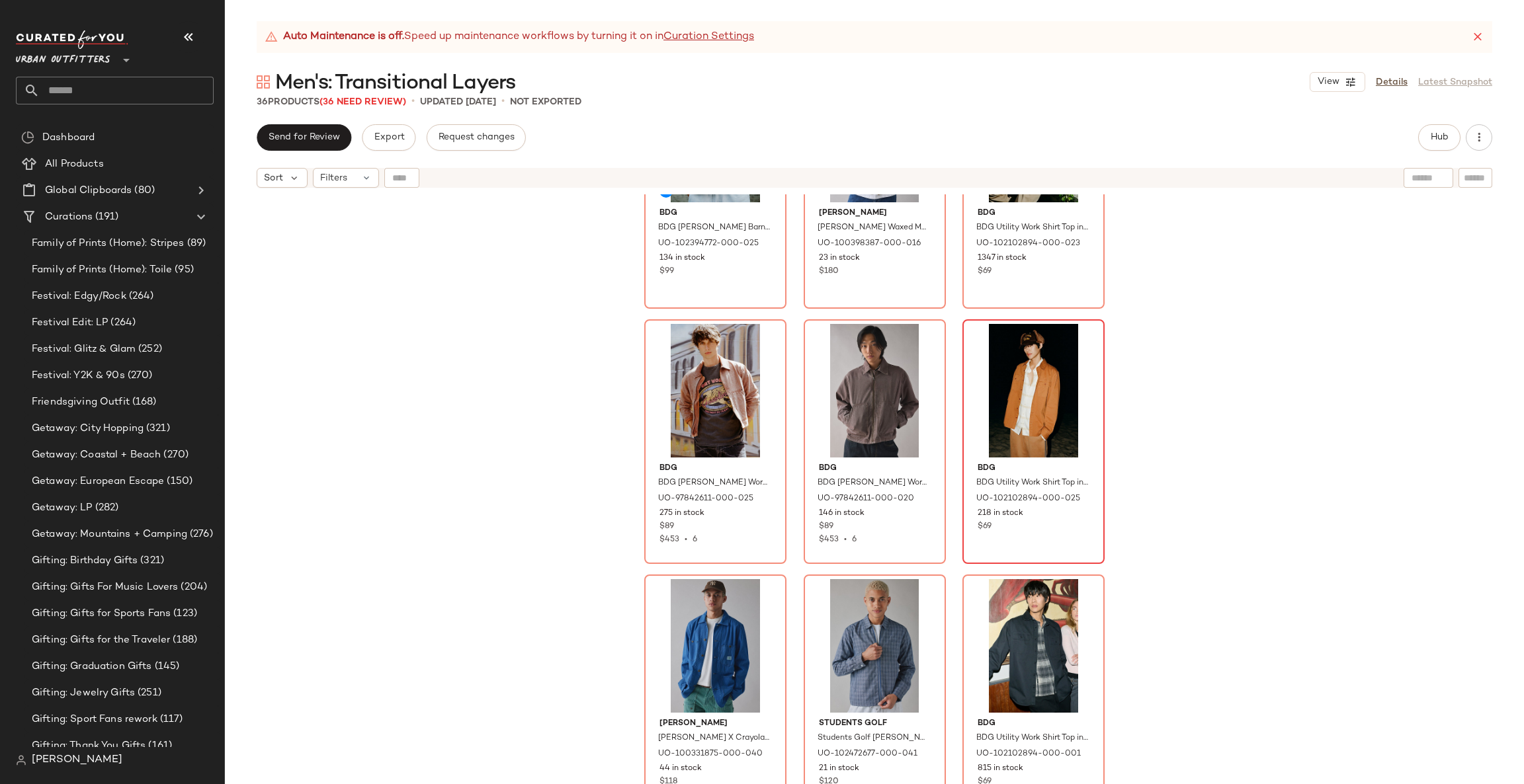
scroll to position [2442, 0]
click at [732, 410] on div "#31 View" at bounding box center [715, 389] width 133 height 133
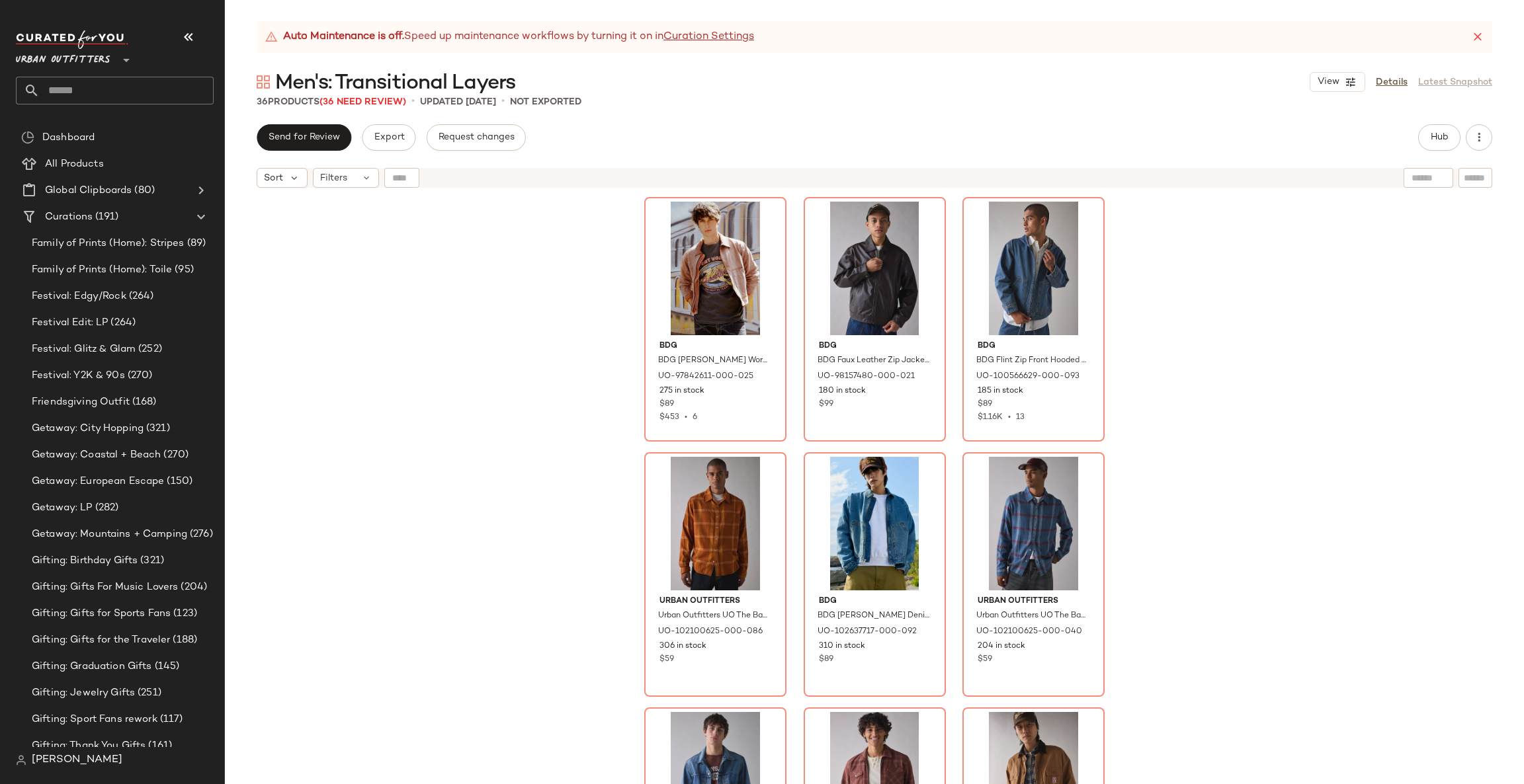
click at [1170, 501] on div "BDG BDG Kasper Twill Work Jacket in Honey, Men's at Urban Outfitters UO-9784261…" at bounding box center [874, 506] width 1299 height 623
click at [1177, 403] on div "BDG BDG Kasper Twill Work Jacket in Honey, Men's at Urban Outfitters UO-9784261…" at bounding box center [874, 506] width 1299 height 623
click at [537, 327] on div "BDG BDG Kasper Twill Work Jacket in Honey, Men's at Urban Outfitters UO-9784261…" at bounding box center [874, 506] width 1299 height 623
click at [858, 725] on div "#8 View" at bounding box center [875, 778] width 133 height 133
drag, startPoint x: 856, startPoint y: 725, endPoint x: 610, endPoint y: 257, distance: 528.7
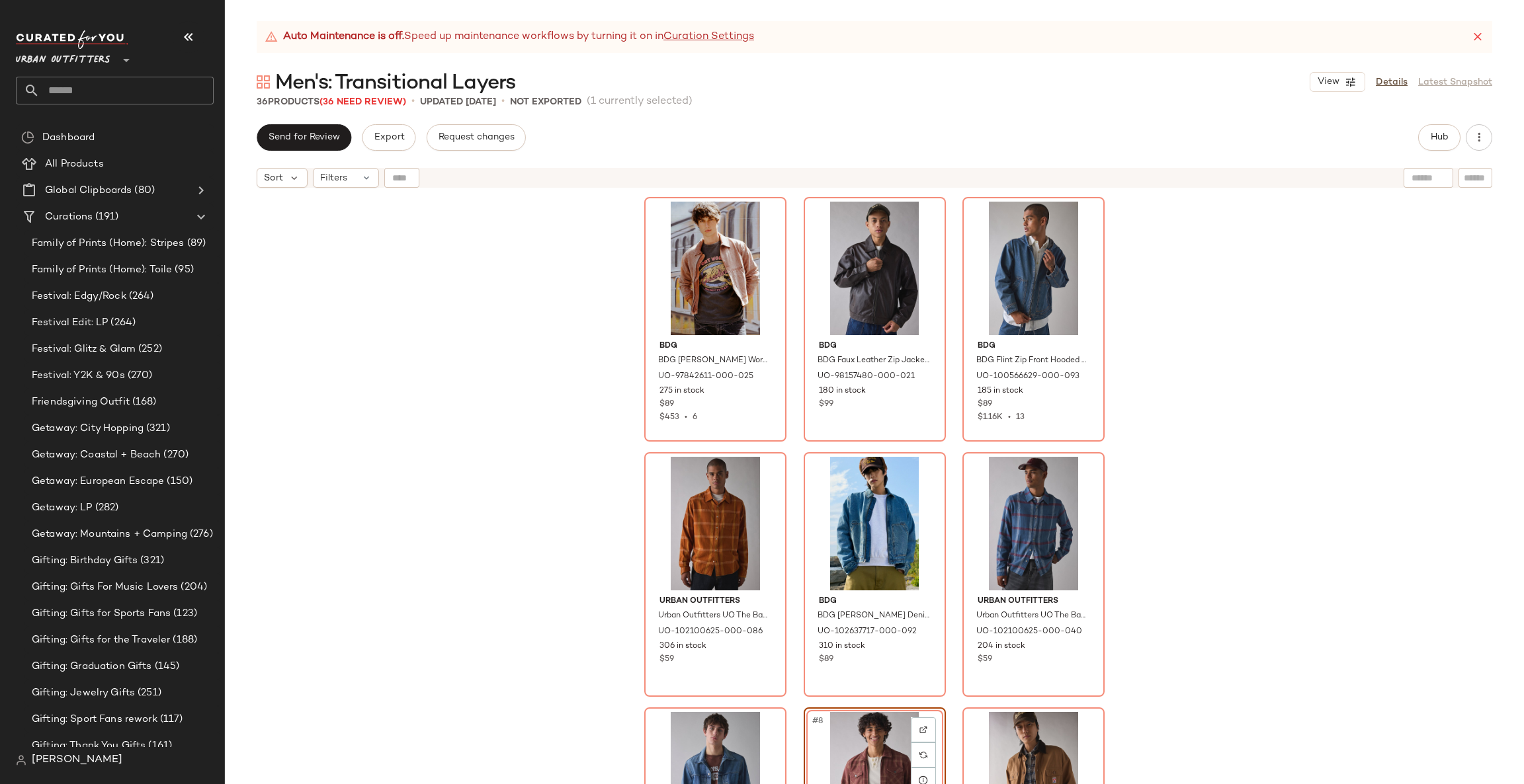
click at [610, 257] on div "BDG BDG Kasper Twill Work Jacket in Honey, Men's at Urban Outfitters UO-9784261…" at bounding box center [874, 506] width 1299 height 623
click at [535, 367] on div "BDG BDG Kasper Twill Work Jacket in Honey, Men's at Urban Outfitters UO-9784261…" at bounding box center [874, 506] width 1299 height 623
click at [844, 728] on div "#8 View" at bounding box center [875, 778] width 133 height 133
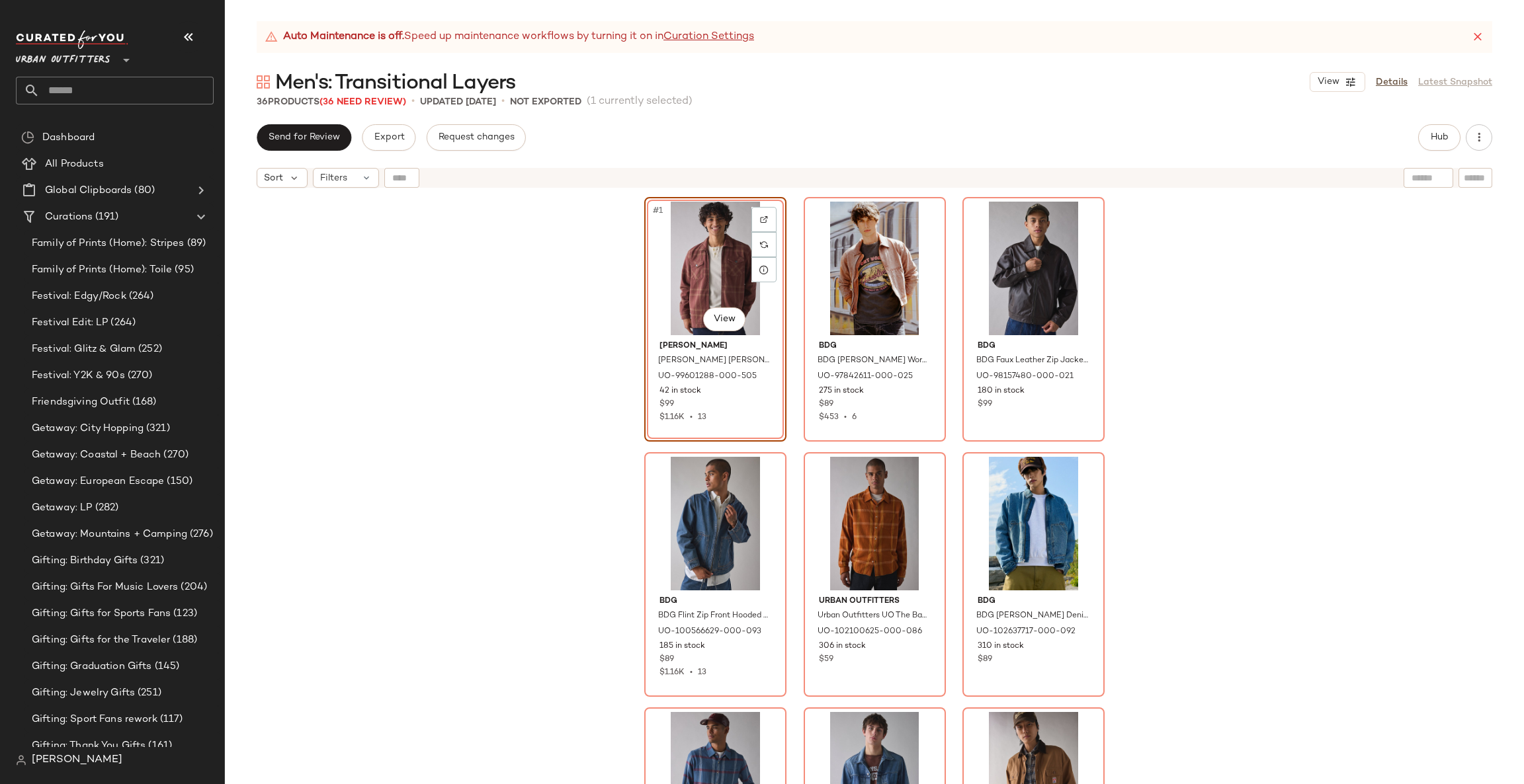
click at [1252, 350] on div "#1 View Katin Katin Anderson Flannel Shirt Jacket Top in Mahogany, Men's at Urb…" at bounding box center [874, 506] width 1299 height 623
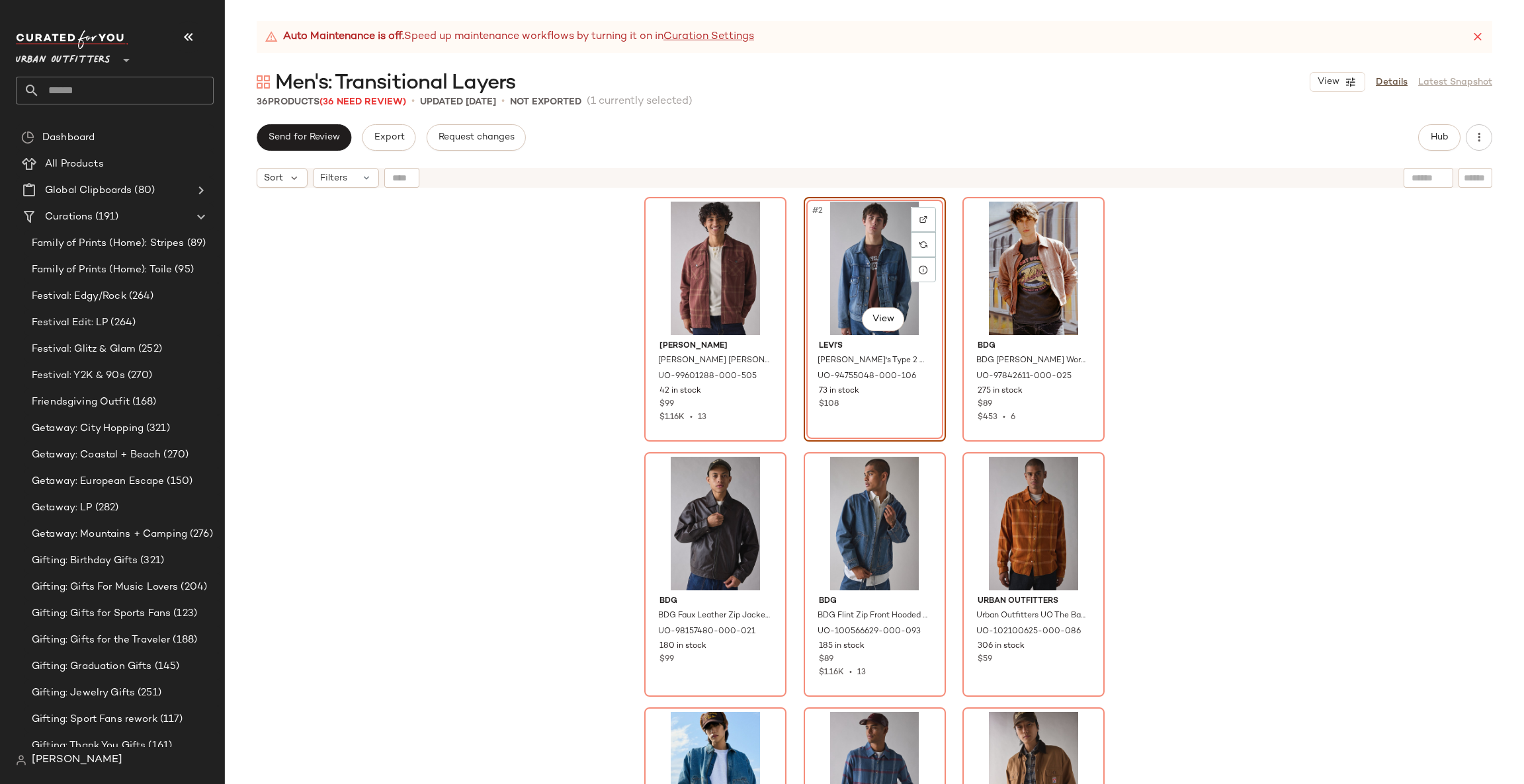
click at [592, 562] on div "Katin Katin Anderson Flannel Shirt Jacket Top in Mahogany, Men's at Urban Outfi…" at bounding box center [874, 506] width 1299 height 623
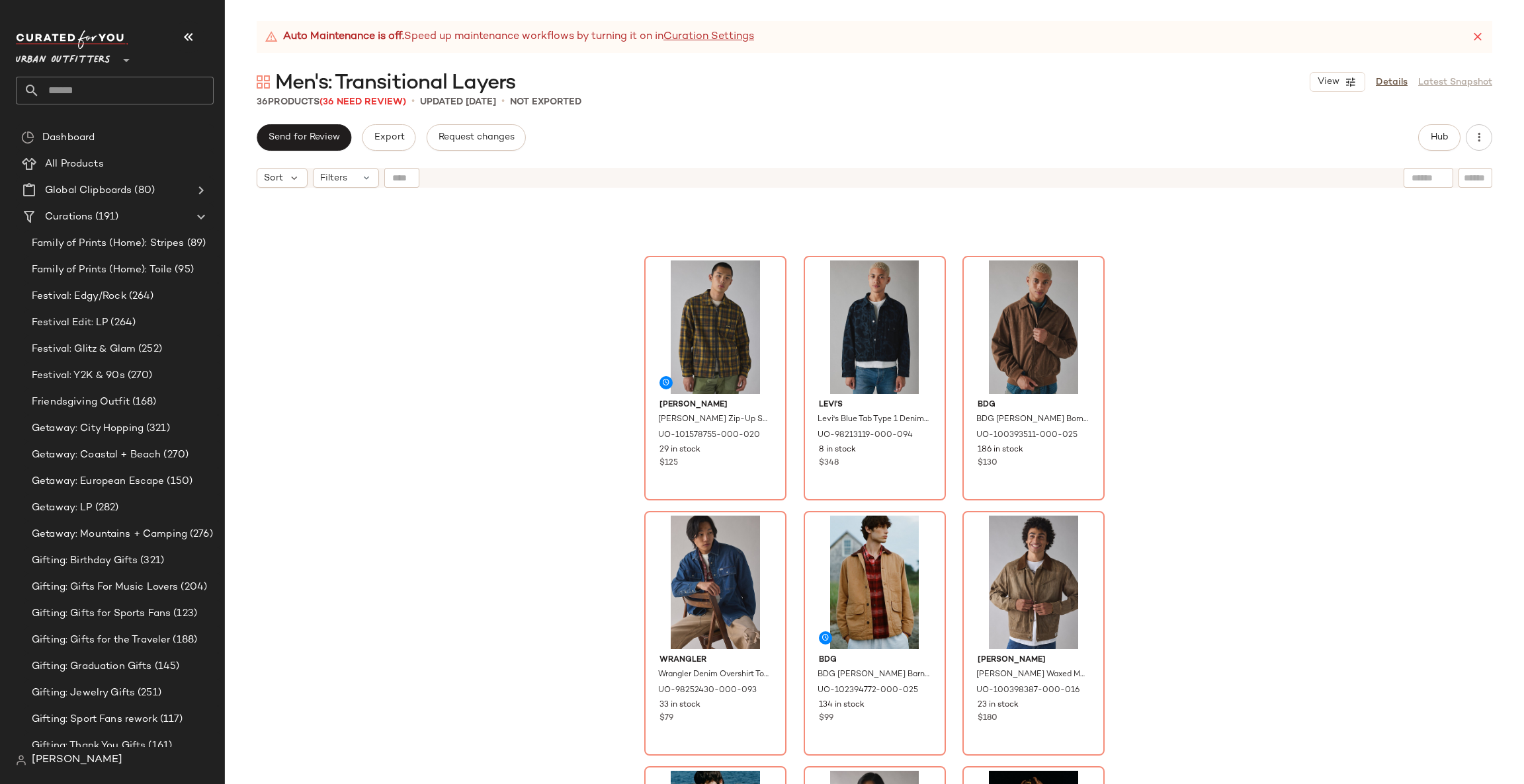
scroll to position [2442, 0]
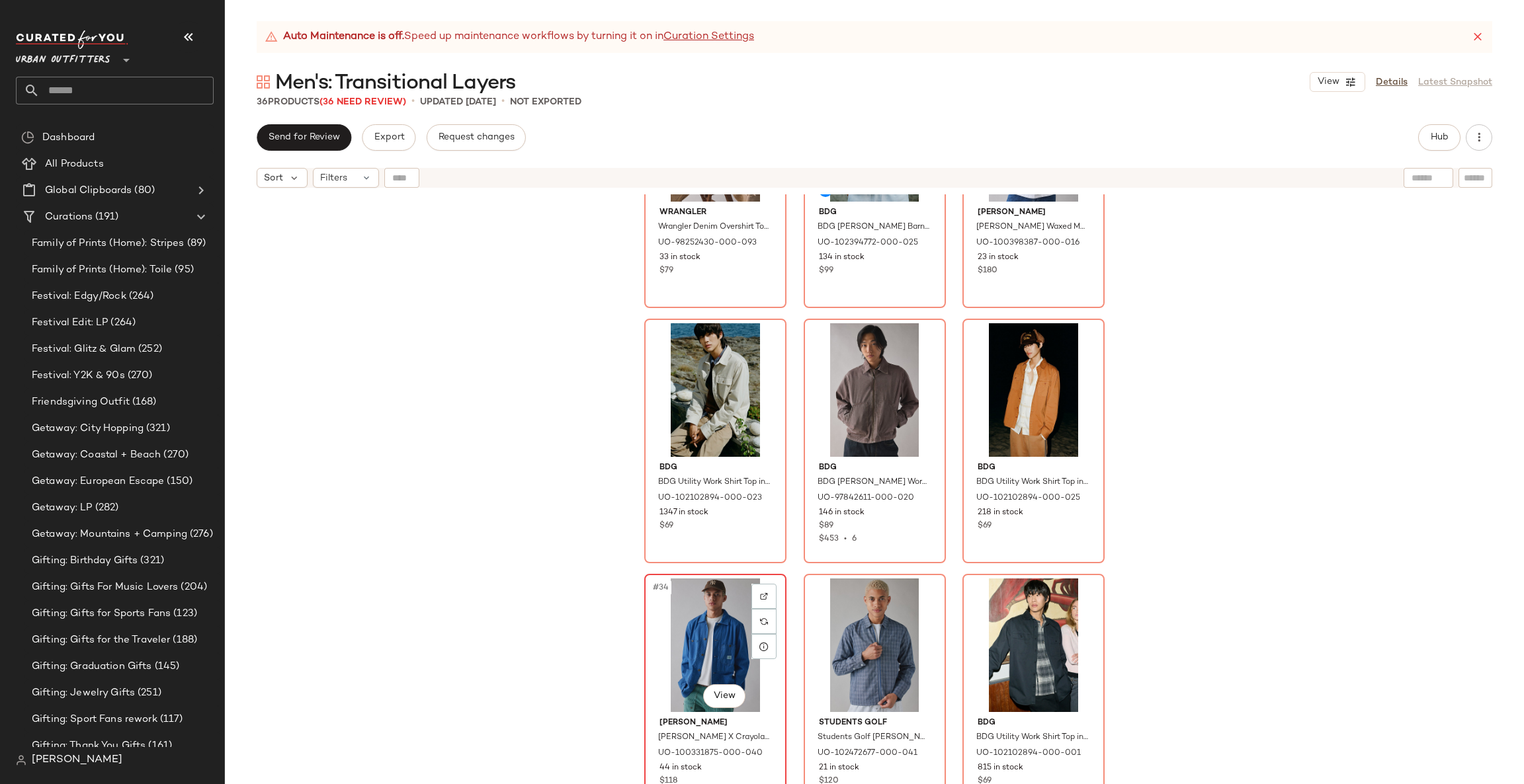
click at [699, 603] on div "#34 View" at bounding box center [715, 645] width 133 height 133
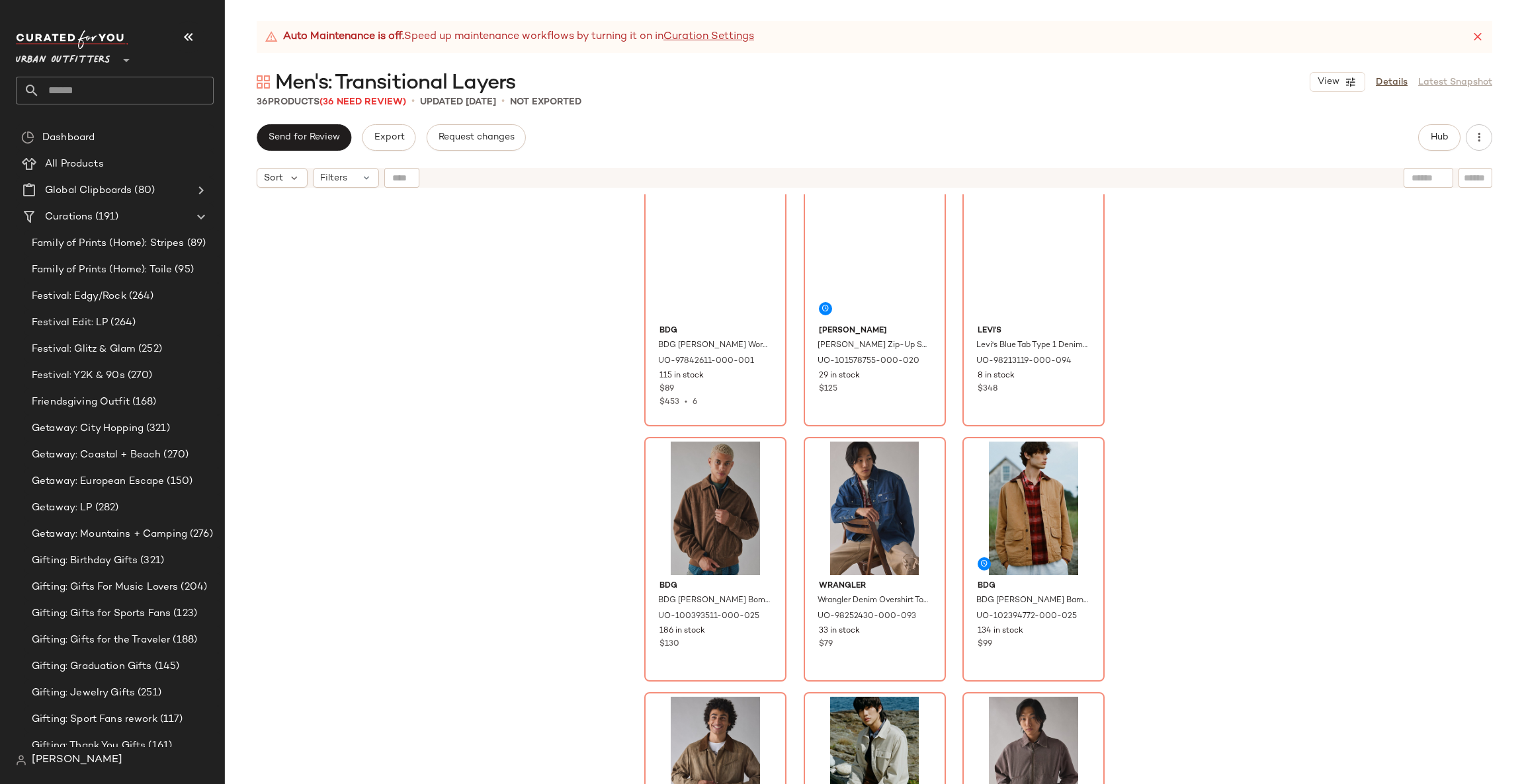
scroll to position [2045, 0]
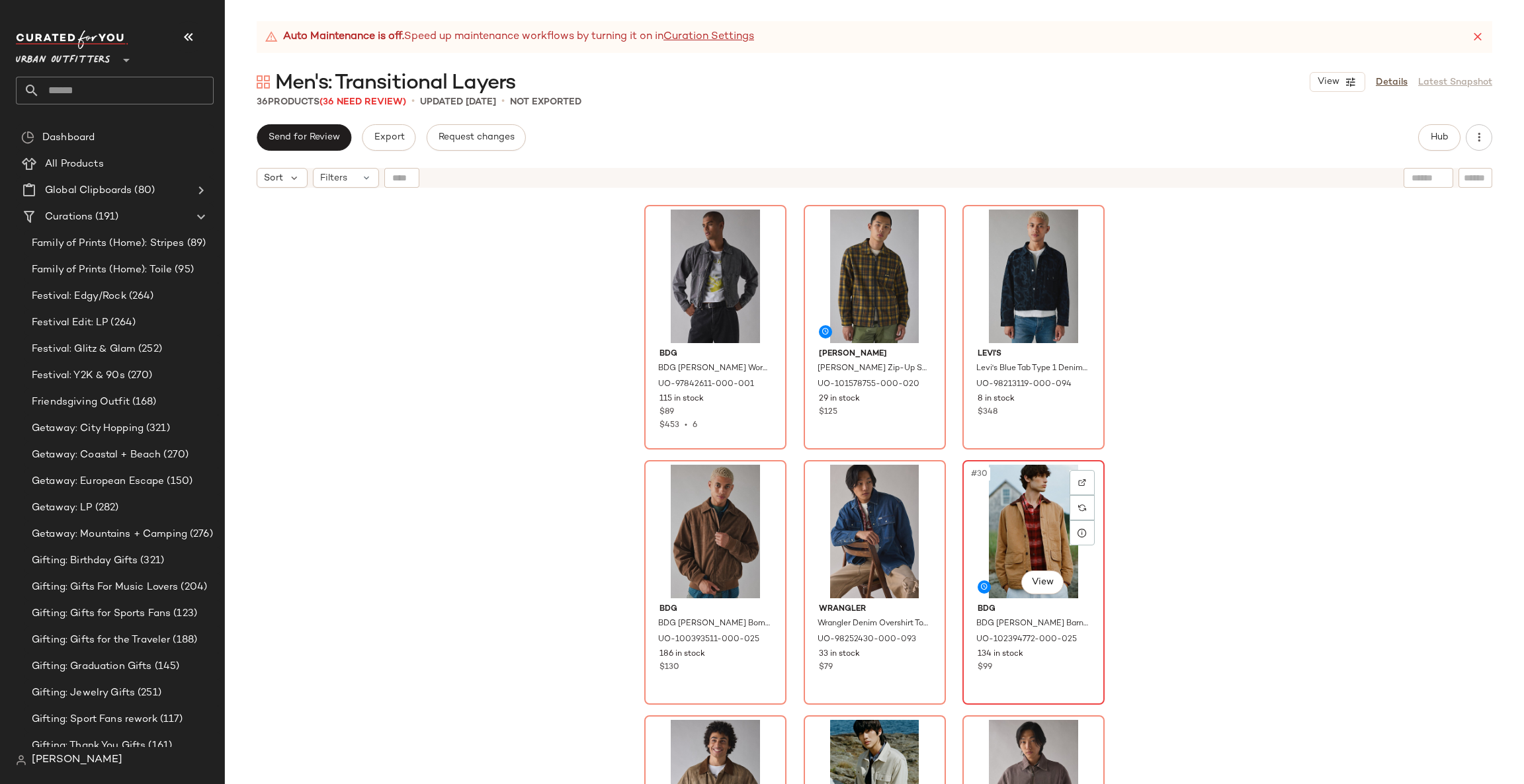
click at [1031, 490] on div "#30 View" at bounding box center [1033, 532] width 133 height 133
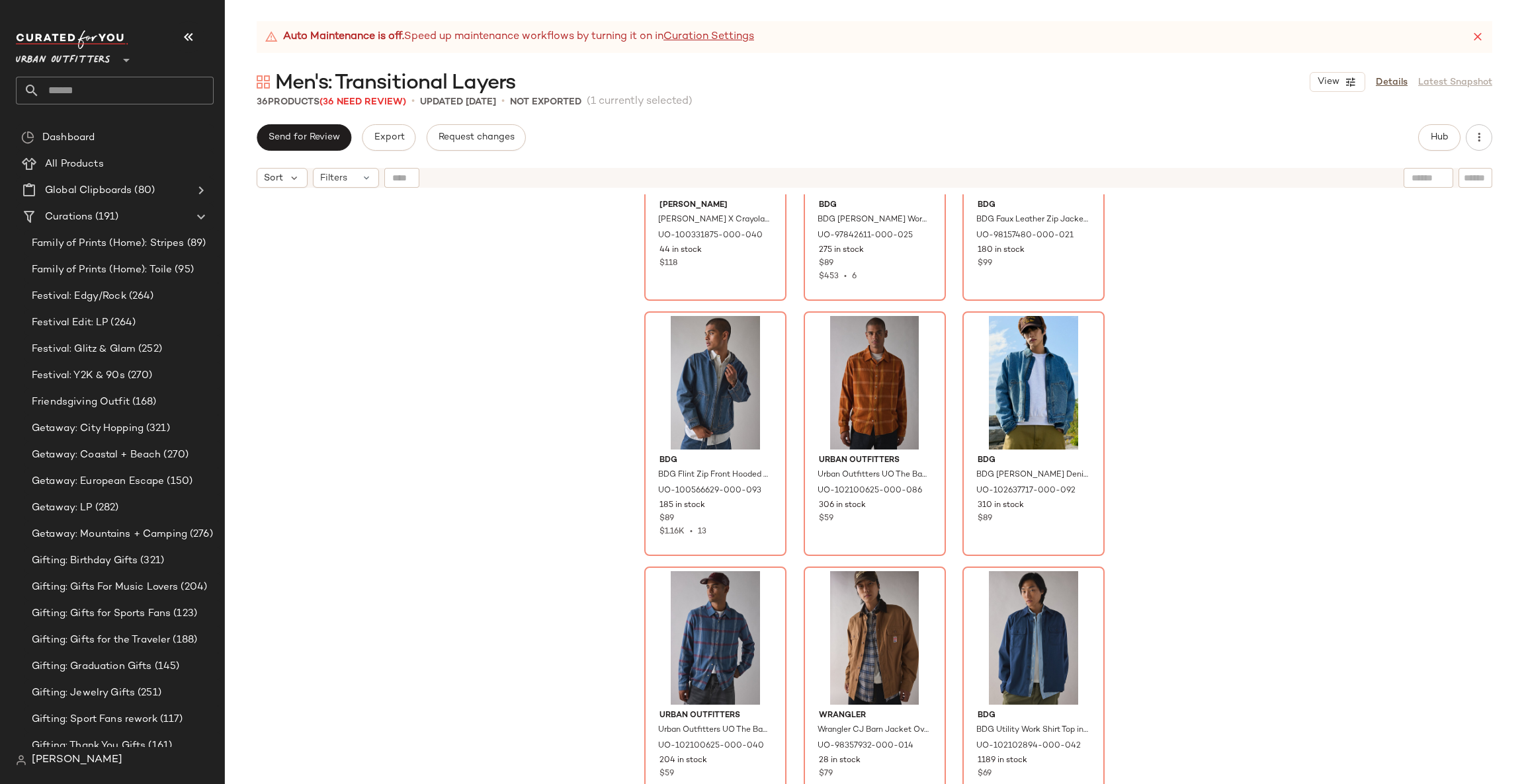
scroll to position [208, 0]
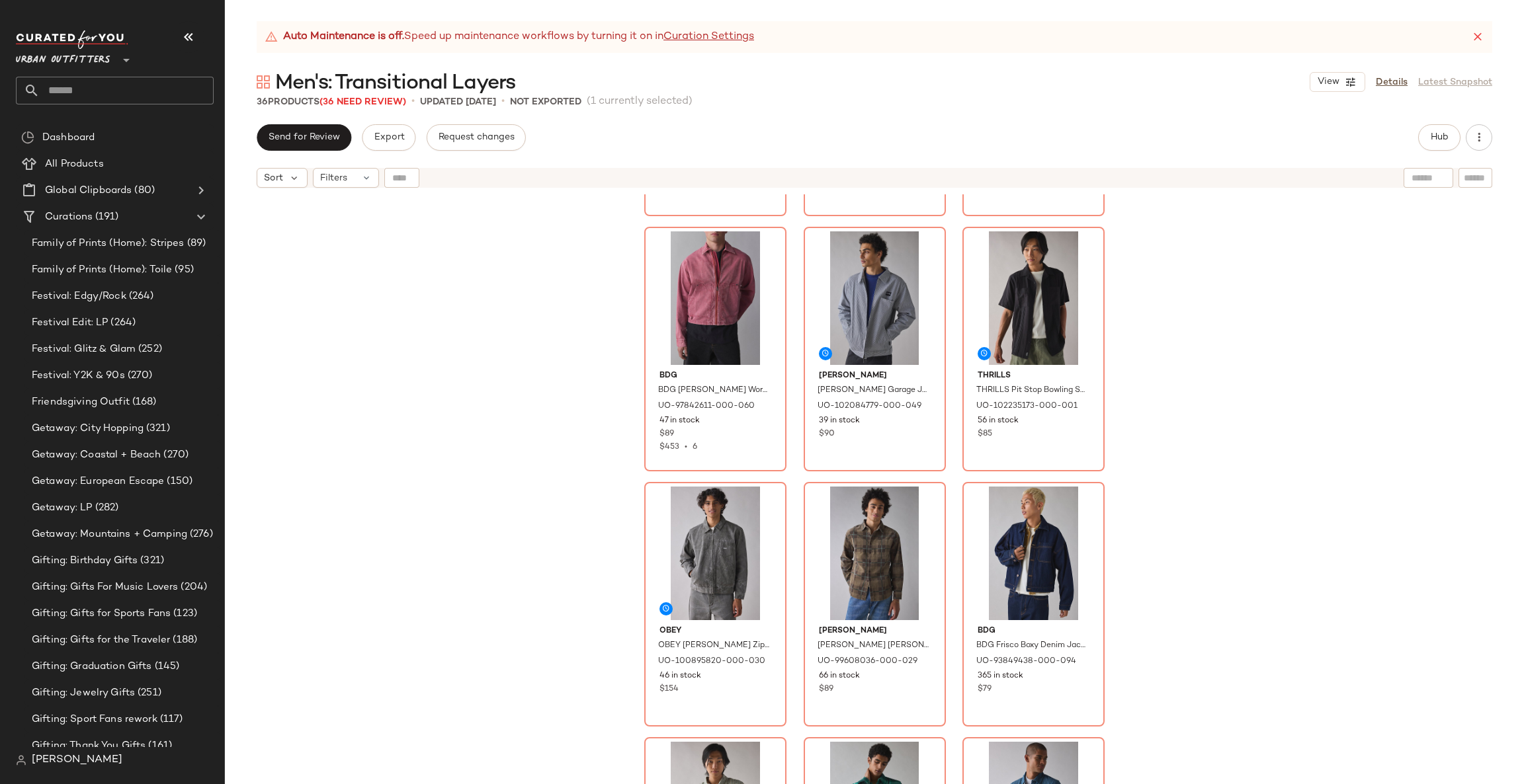
scroll to position [1200, 0]
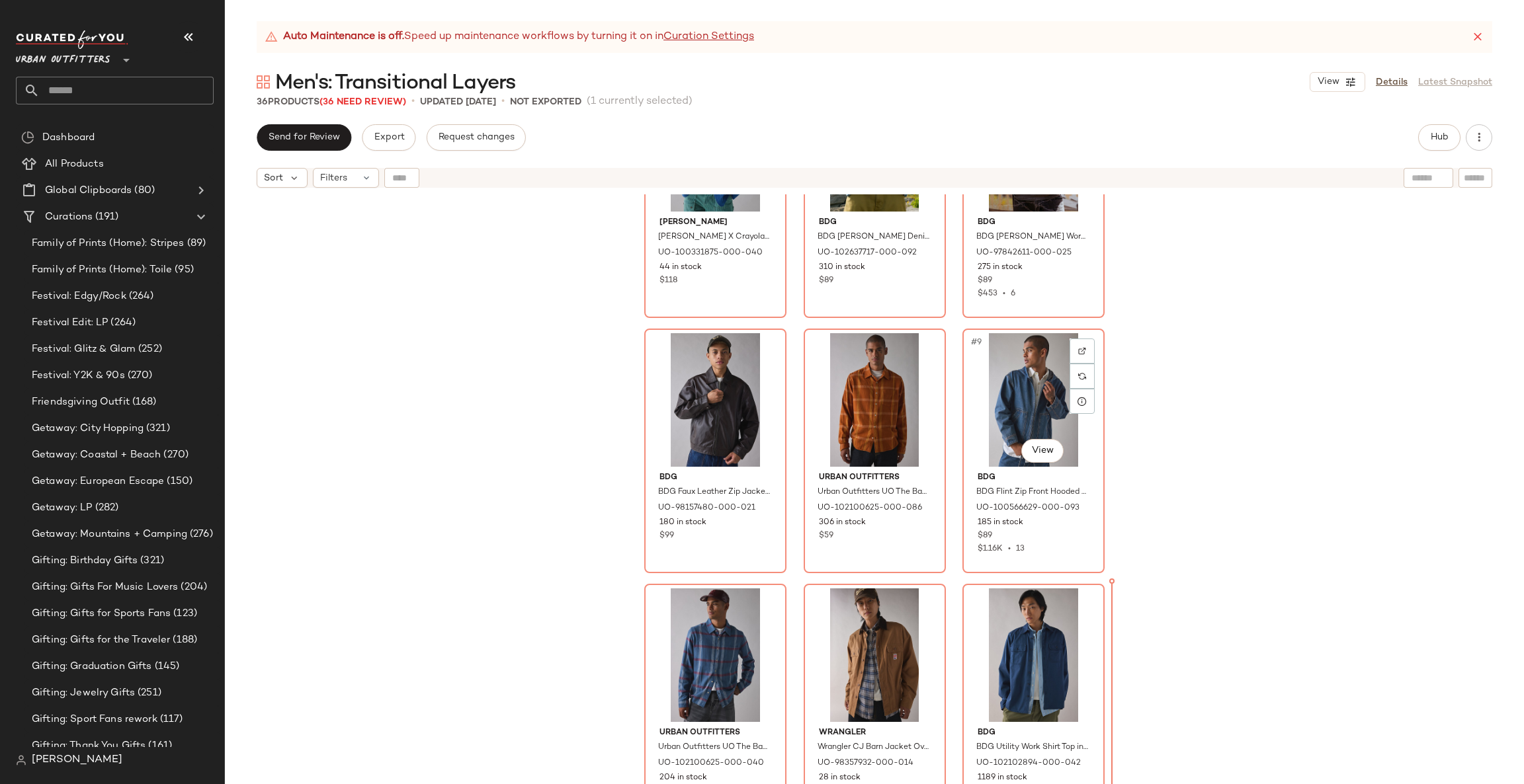
scroll to position [452, 0]
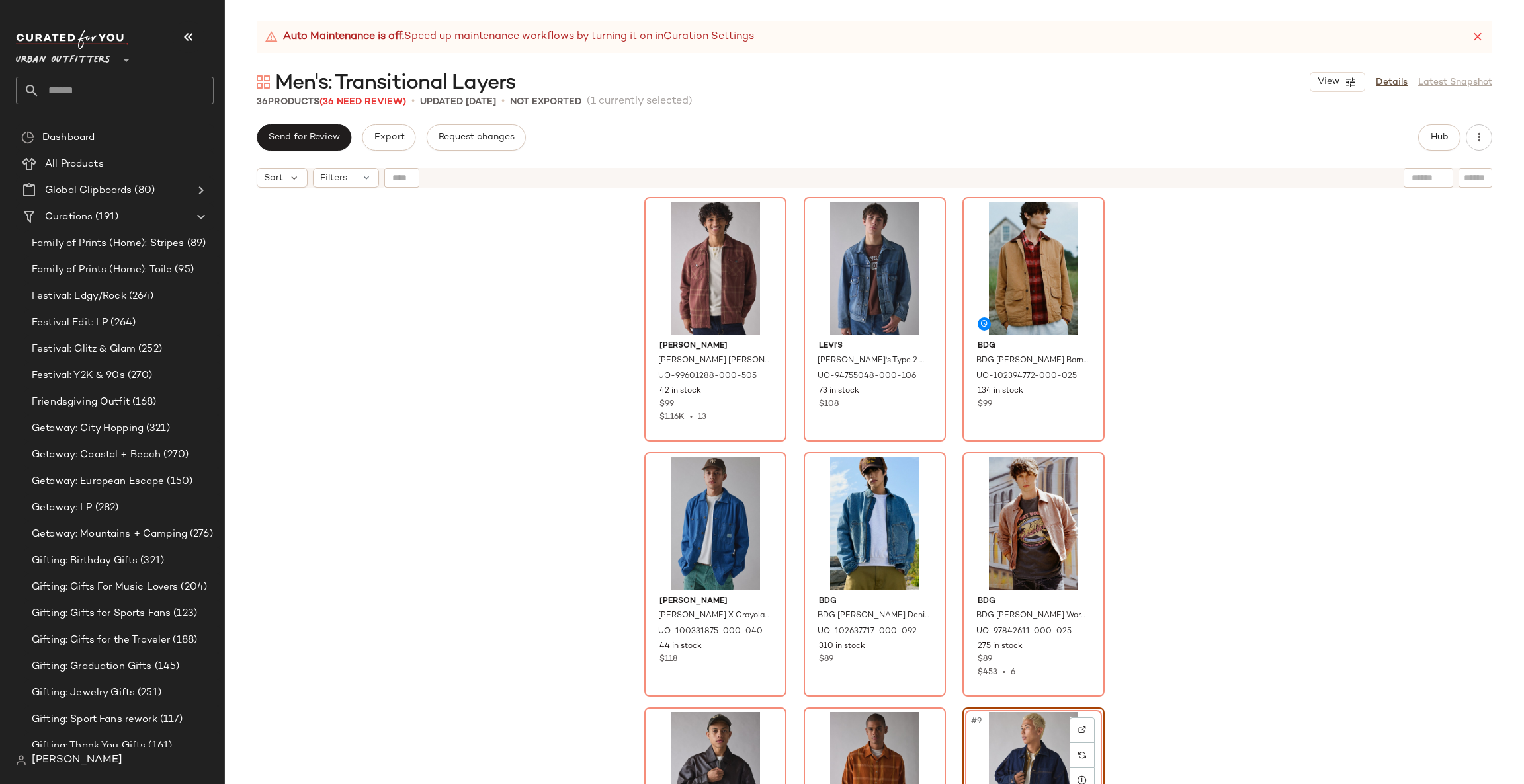
click at [1168, 425] on div "Katin Katin Anderson Flannel Shirt Jacket Top in Mahogany, Men's at Urban Outfi…" at bounding box center [874, 506] width 1299 height 623
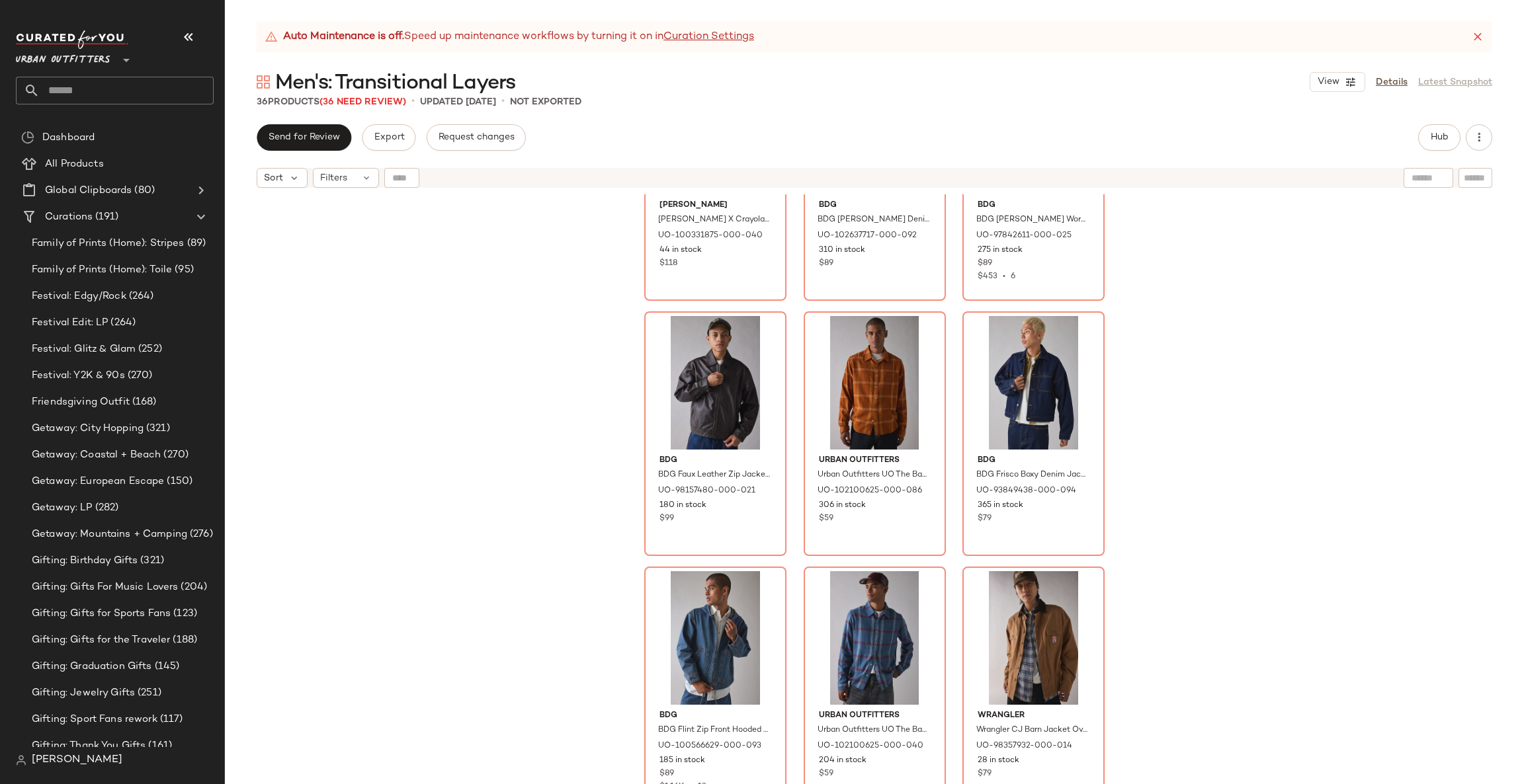
scroll to position [605, 0]
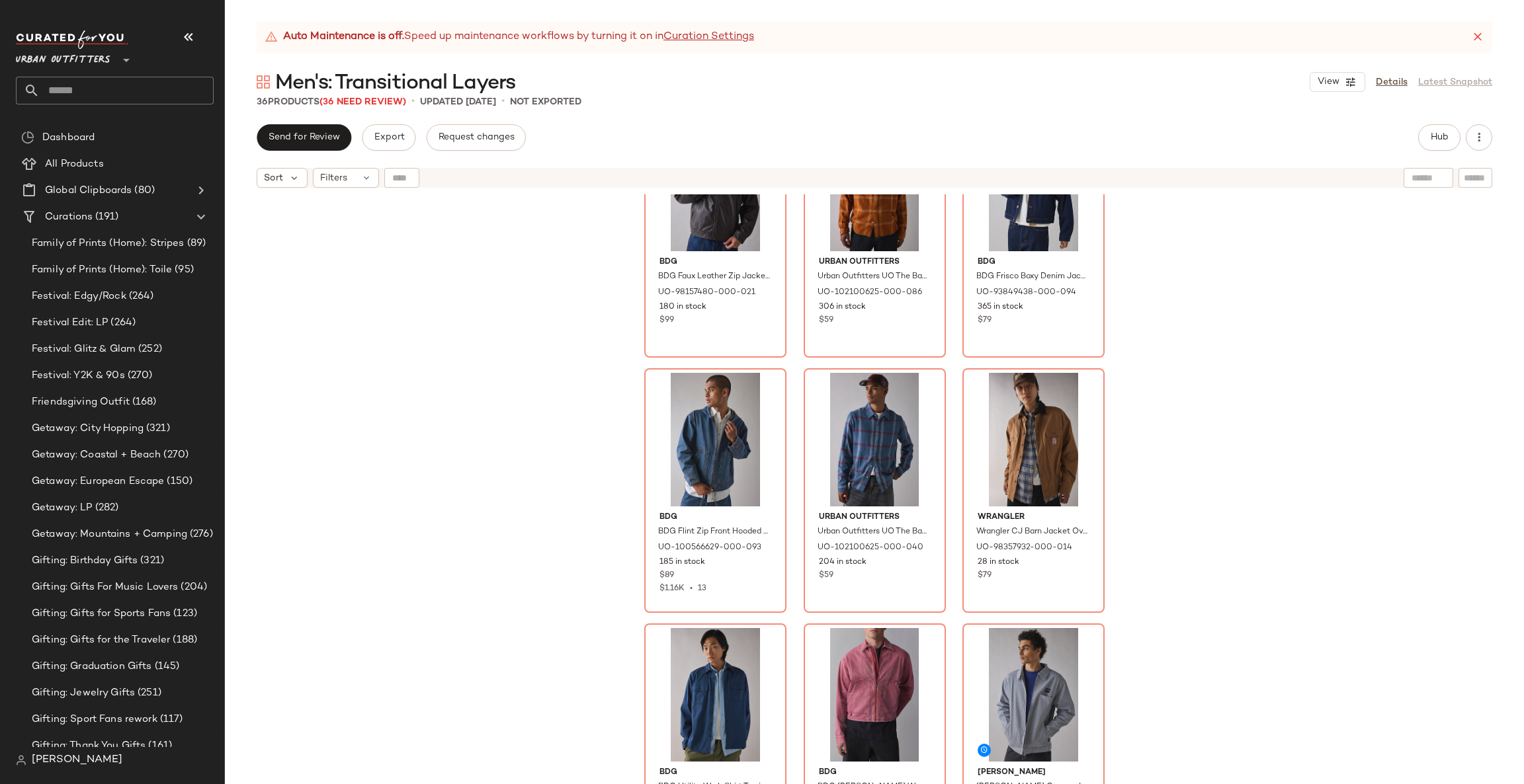
click at [1170, 498] on div "BDG BDG Faux Leather Zip Jacket in Chocolate, Men's at Urban Outfitters UO-9815…" at bounding box center [874, 506] width 1299 height 623
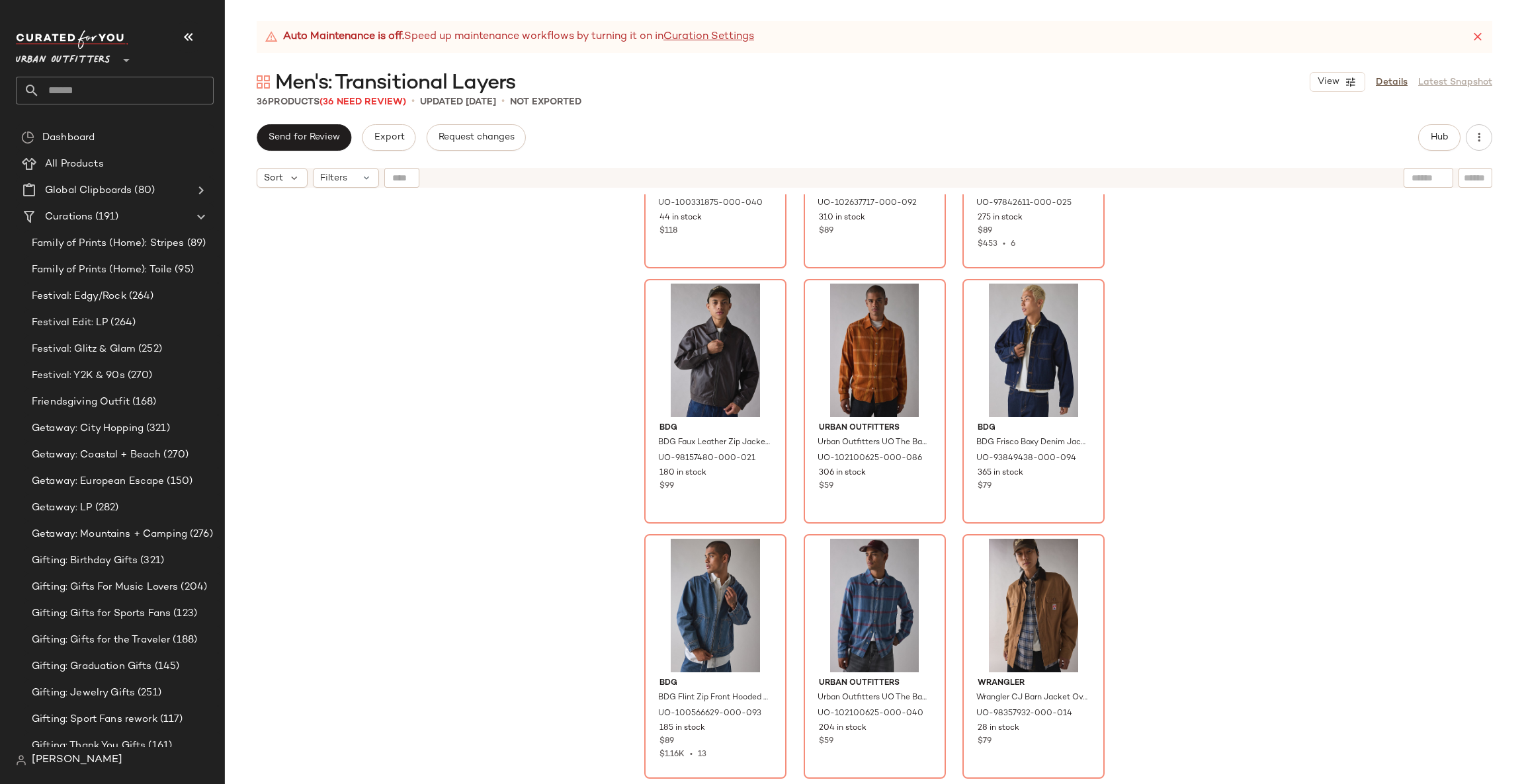
scroll to position [406, 0]
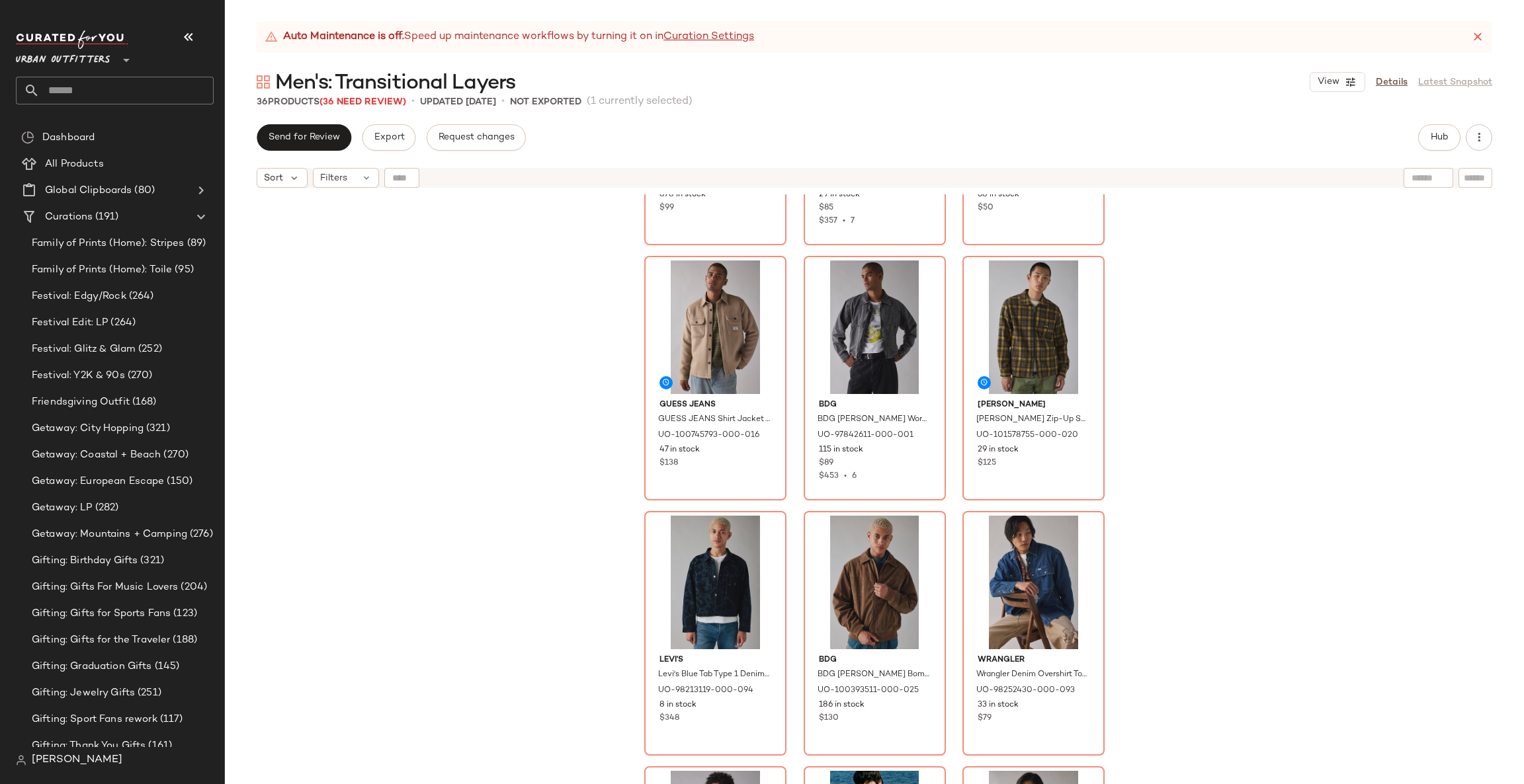
scroll to position [1795, 0]
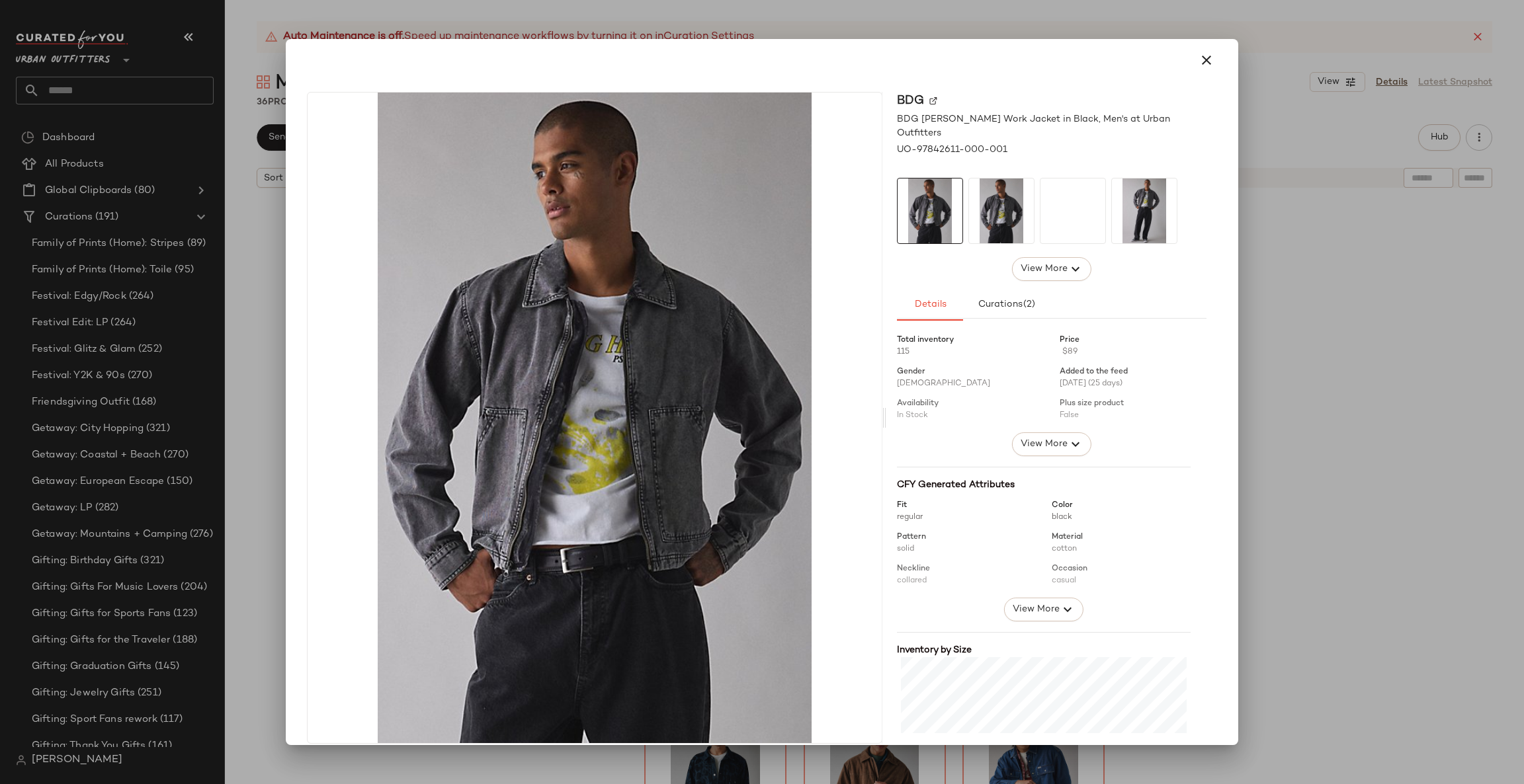
click at [1299, 400] on div at bounding box center [762, 392] width 1524 height 784
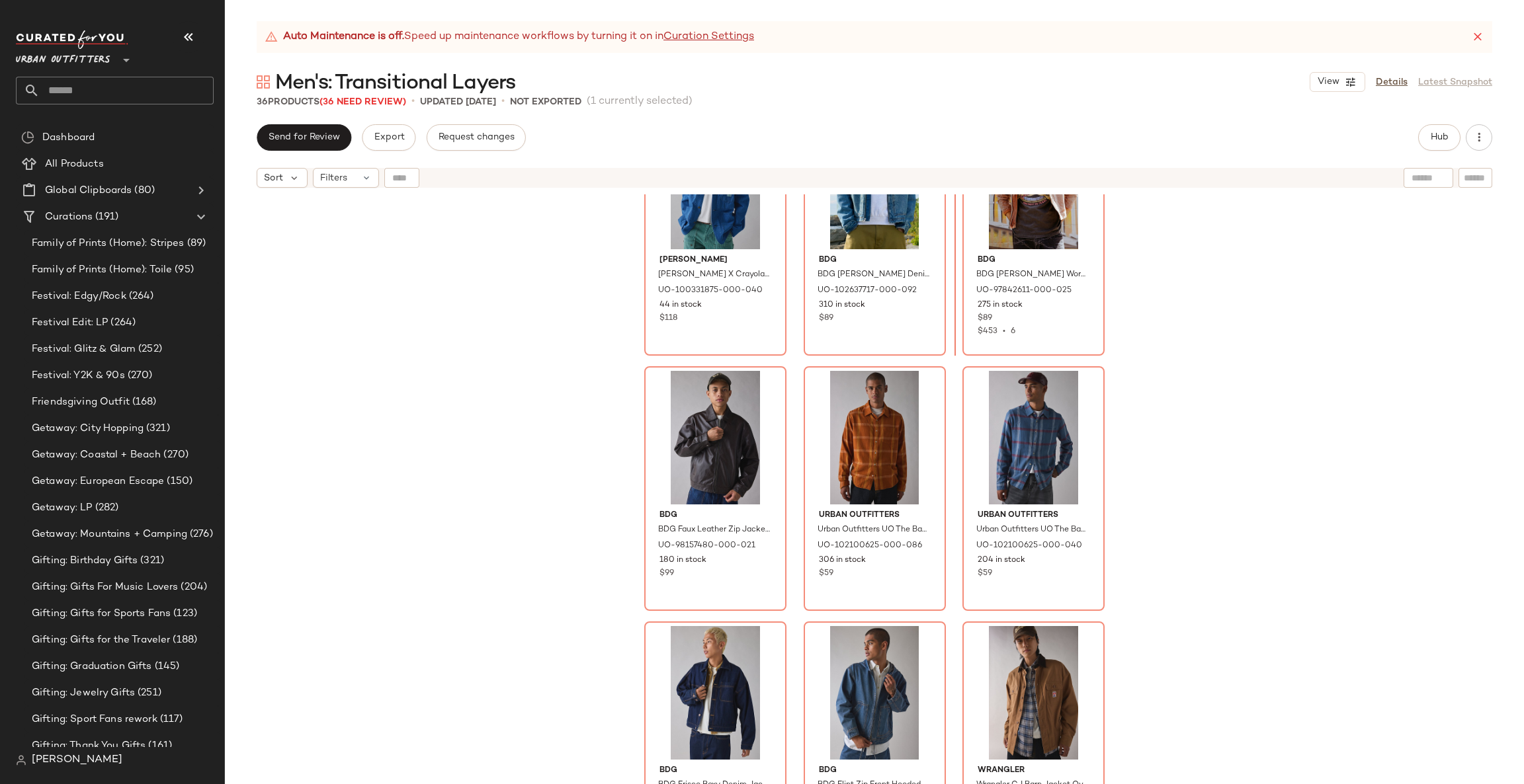
scroll to position [352, 0]
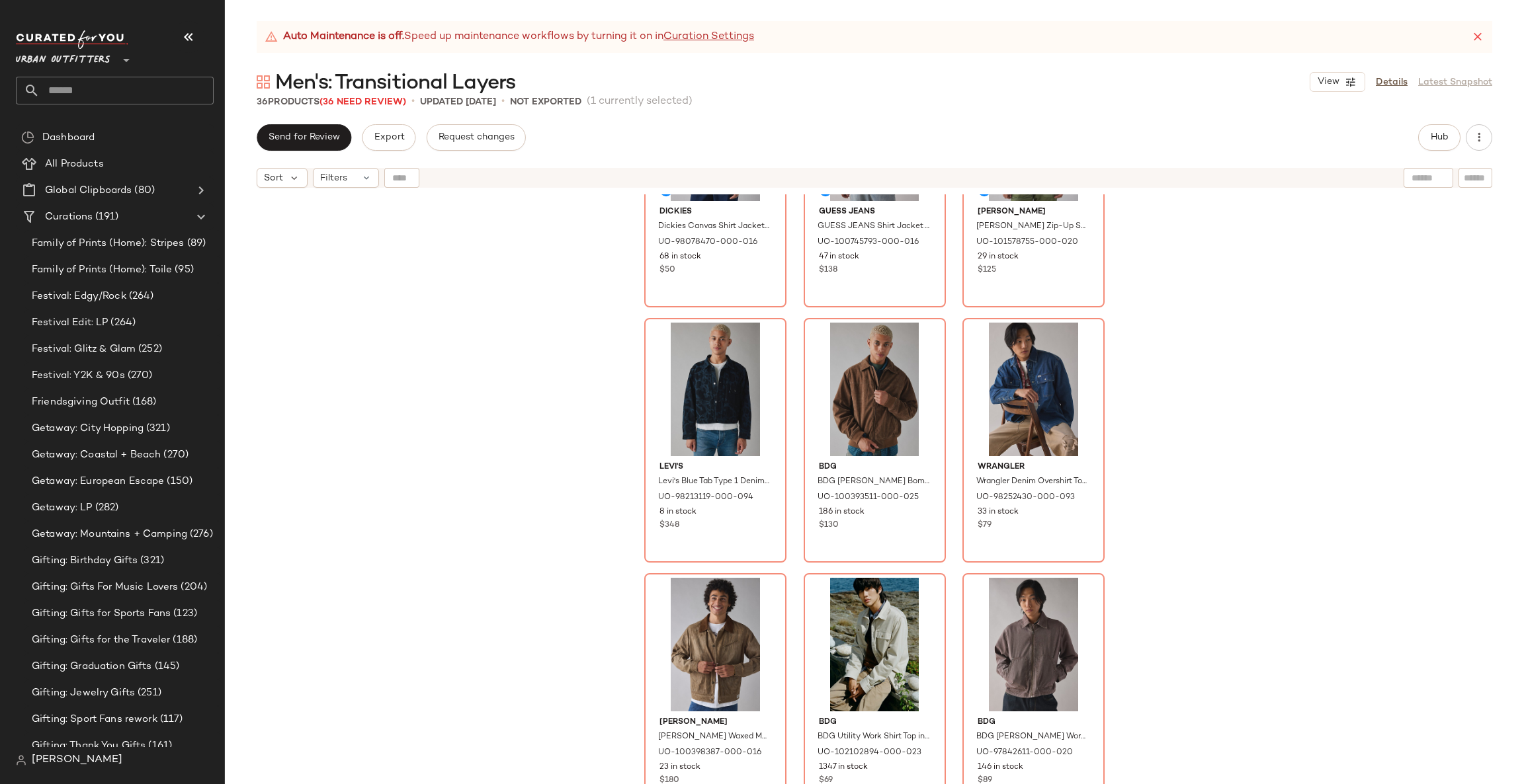
scroll to position [2192, 0]
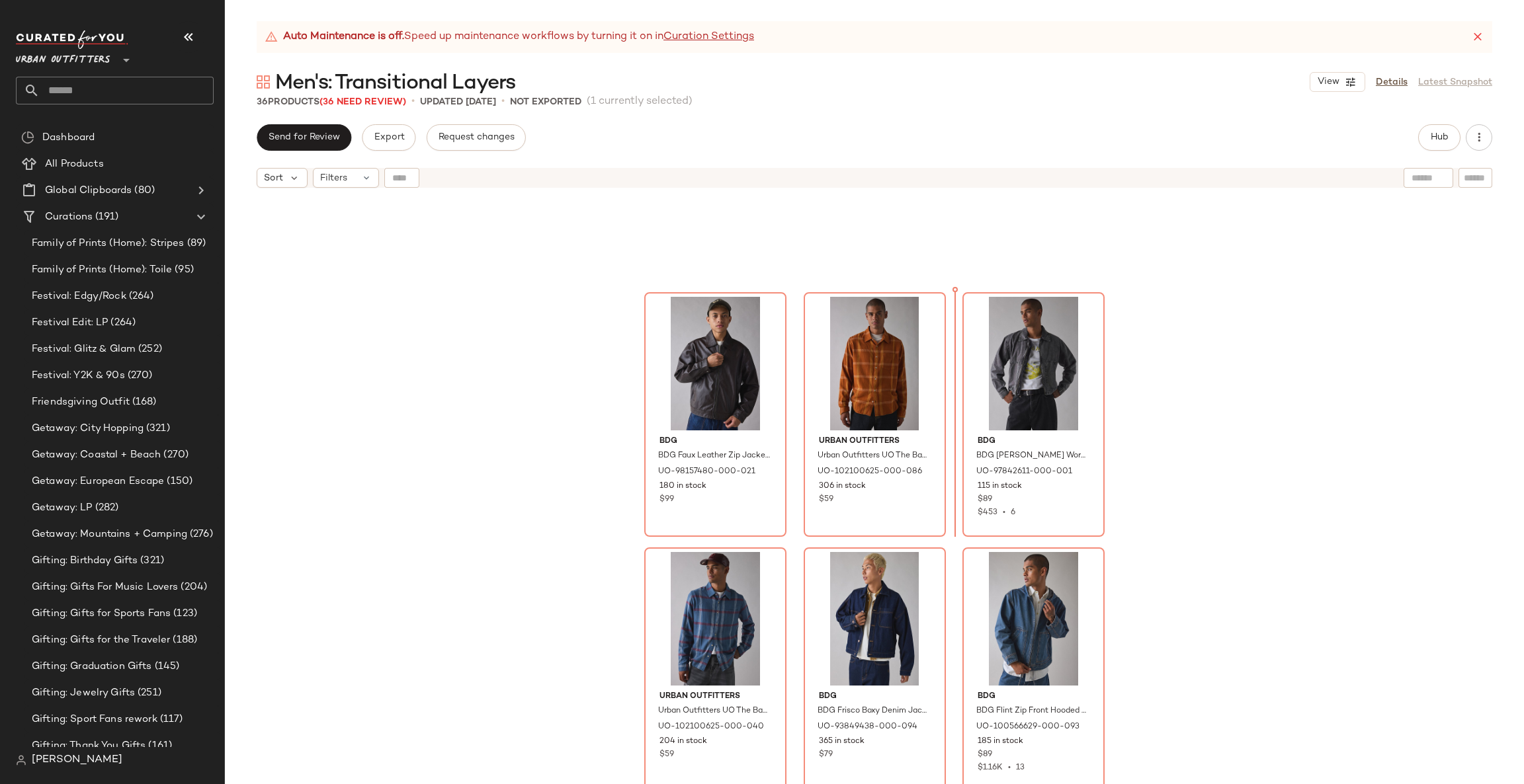
scroll to position [426, 0]
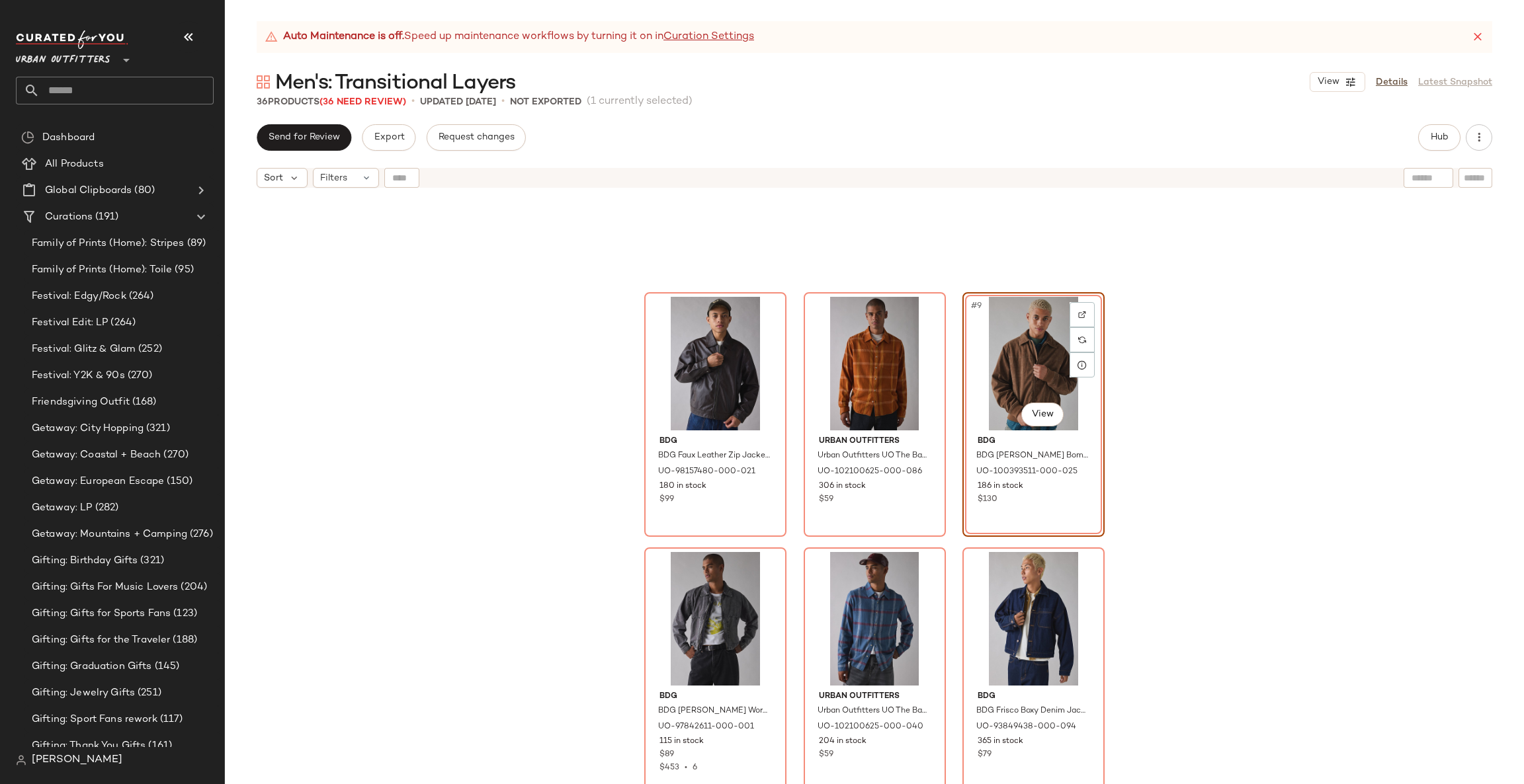
click at [1153, 492] on div "BDG BDG Faux Leather Zip Jacket in Chocolate, Men's at Urban Outfitters UO-9815…" at bounding box center [874, 506] width 1299 height 623
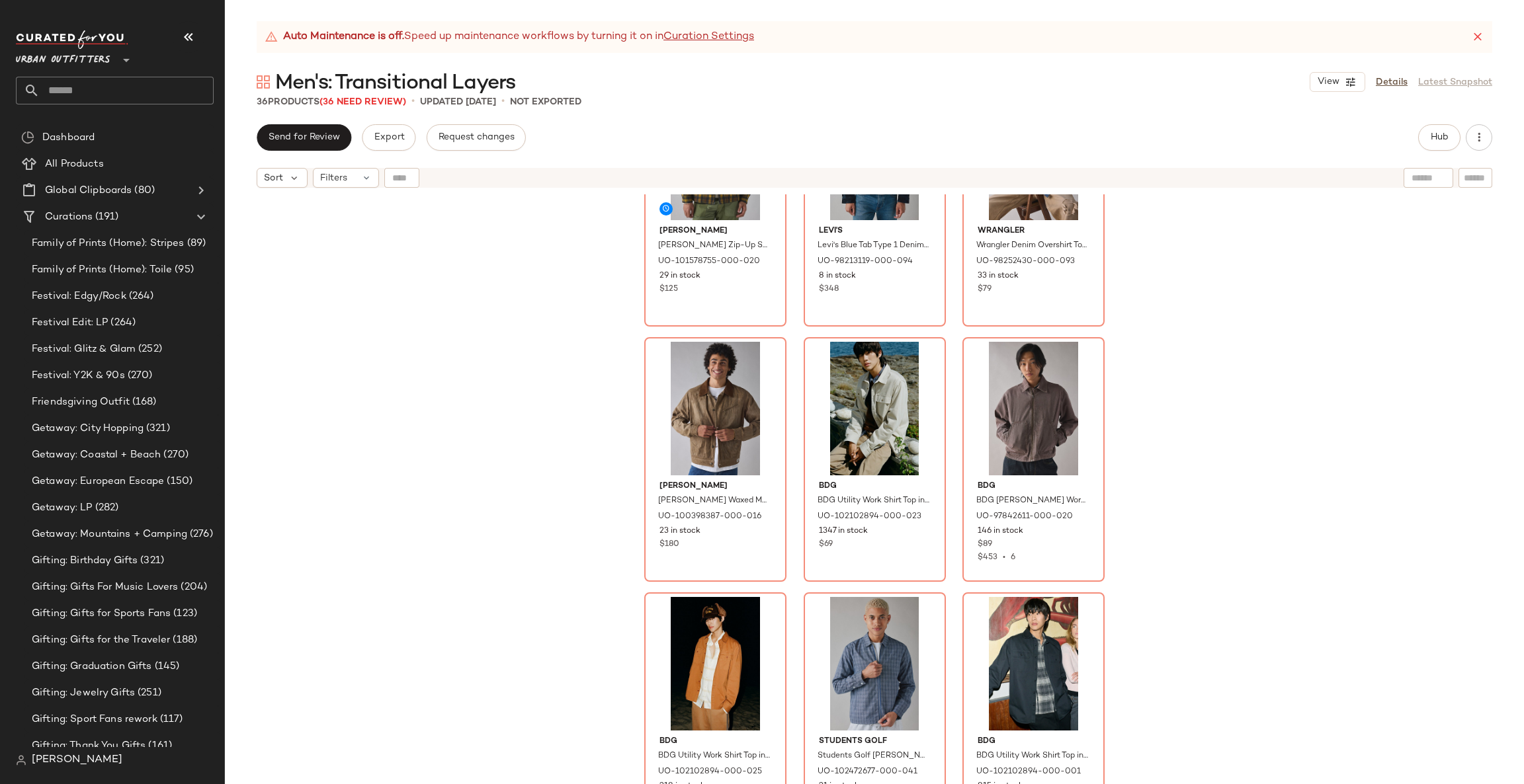
scroll to position [2442, 0]
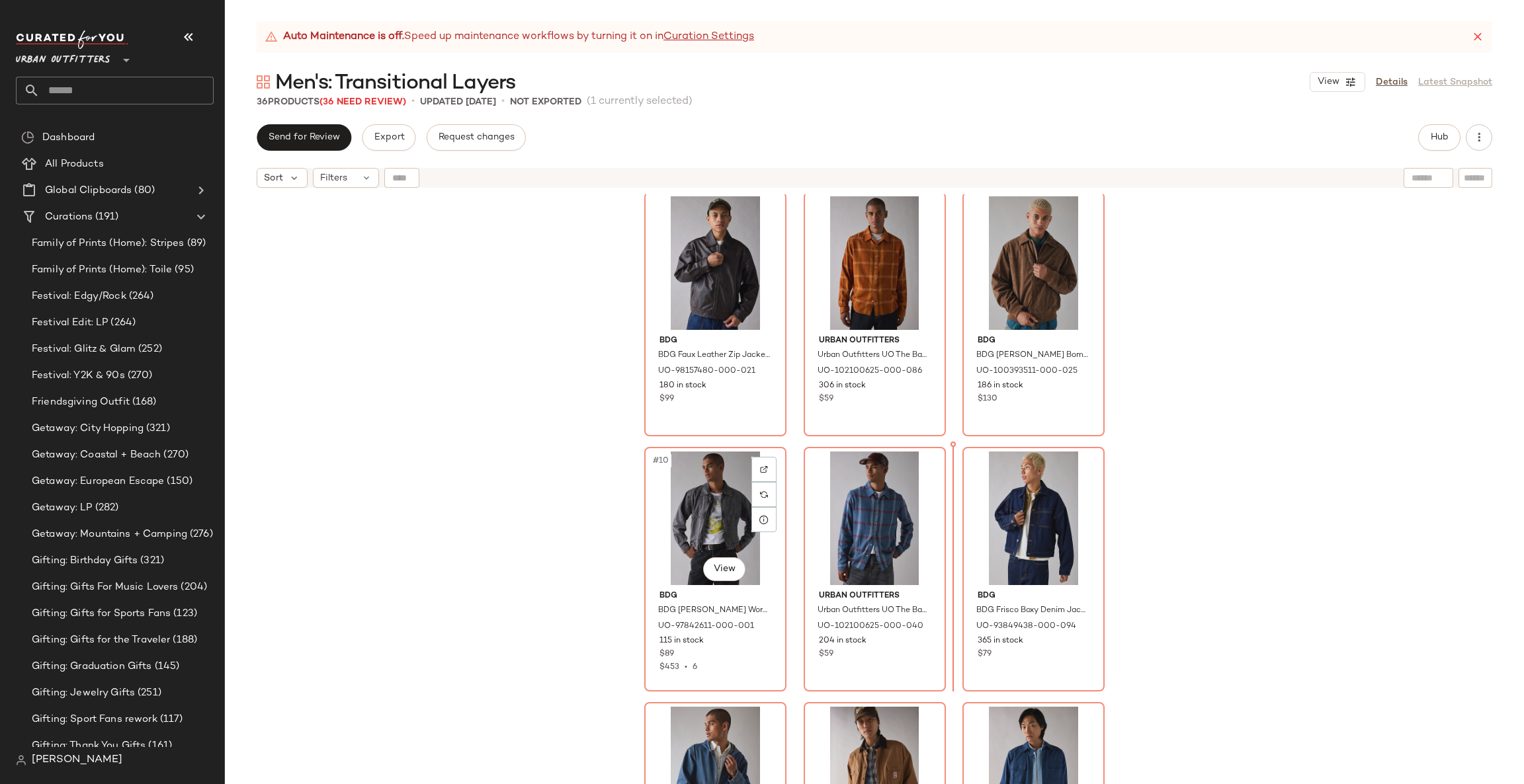
scroll to position [526, 0]
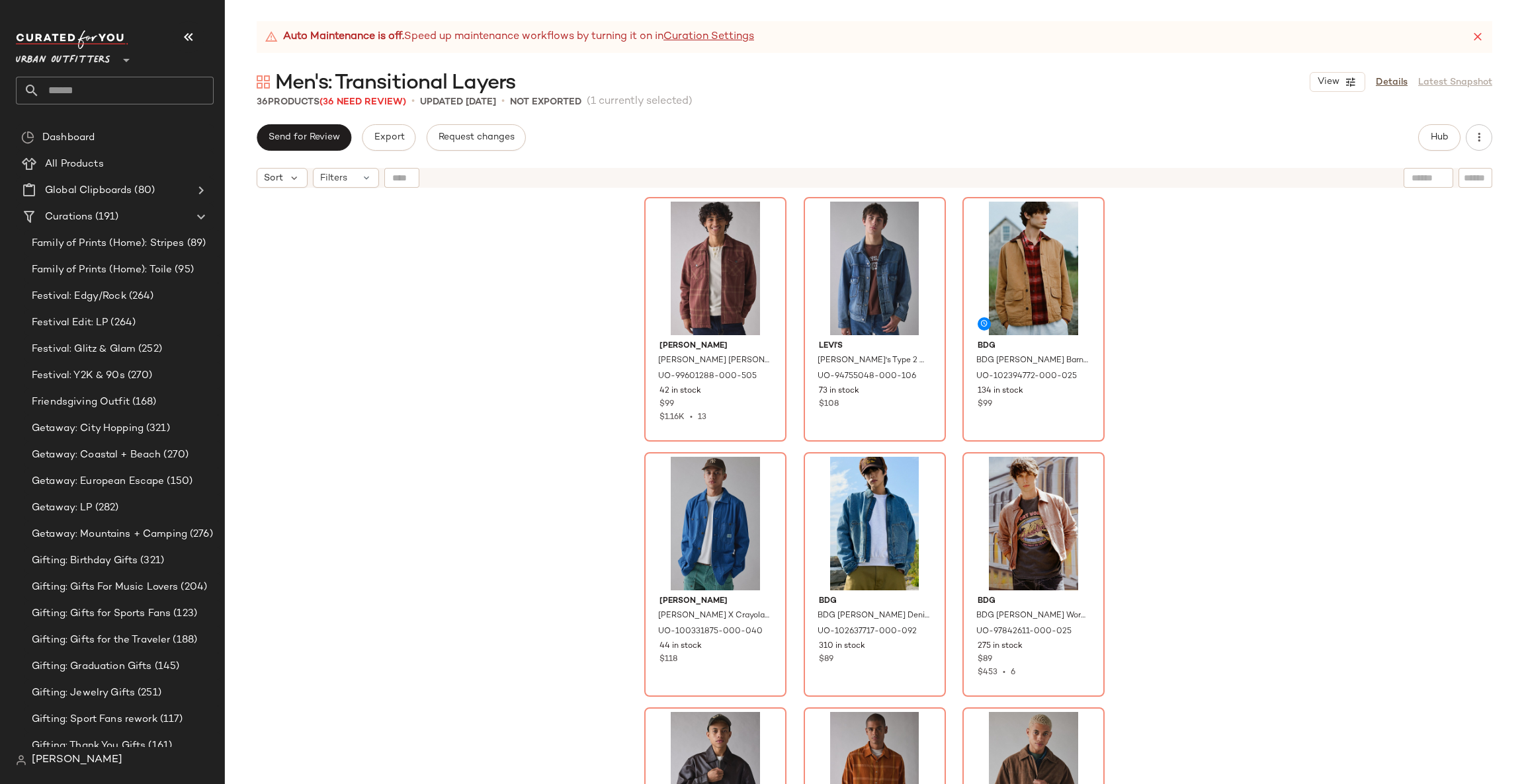
click at [1410, 71] on div "Men's: Transitional Layers View Details Latest Snapshot" at bounding box center [874, 82] width 1299 height 27
click at [1396, 79] on link "Details" at bounding box center [1391, 82] width 32 height 14
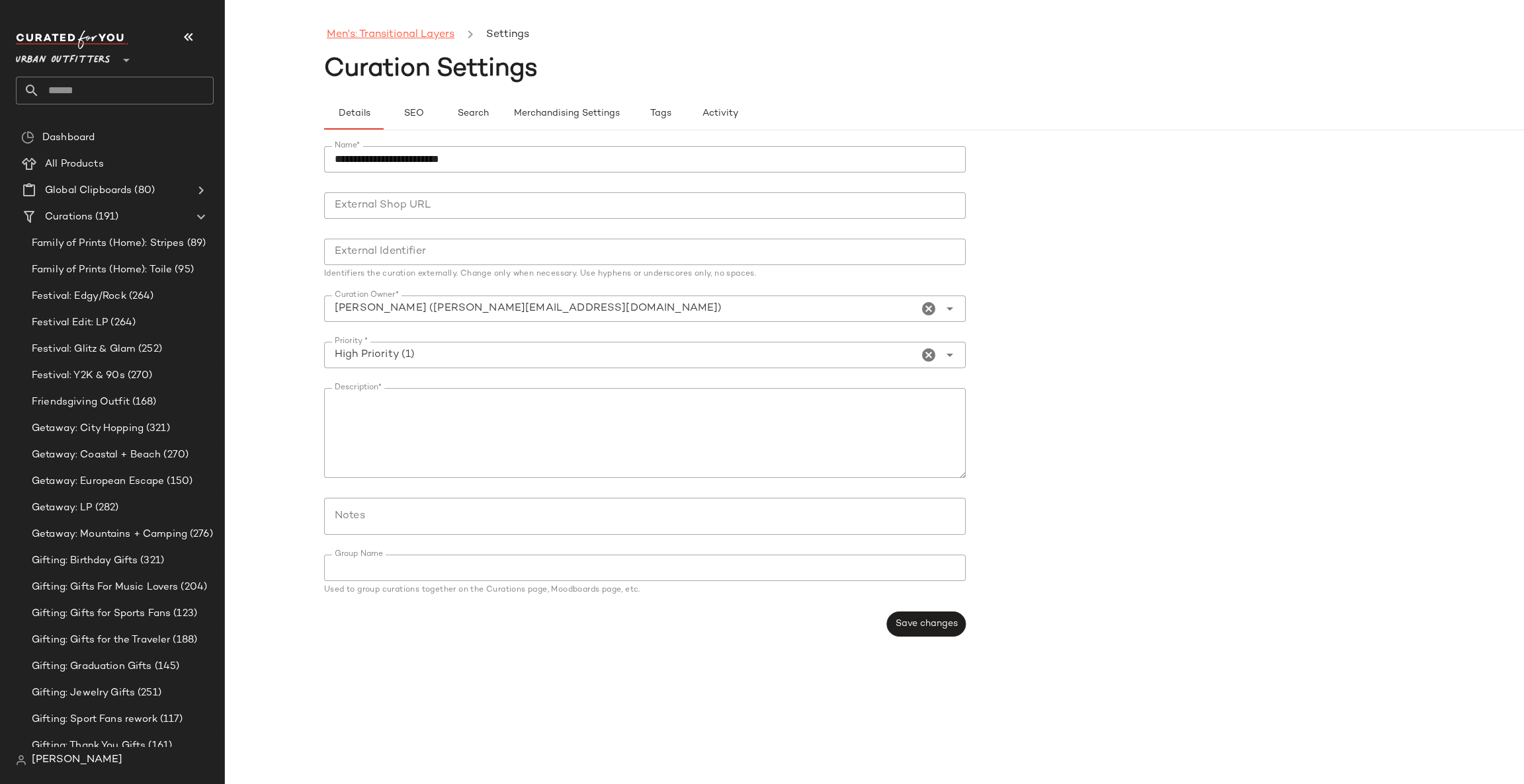
click at [406, 31] on link "Men's: Transitional Layers" at bounding box center [390, 35] width 127 height 17
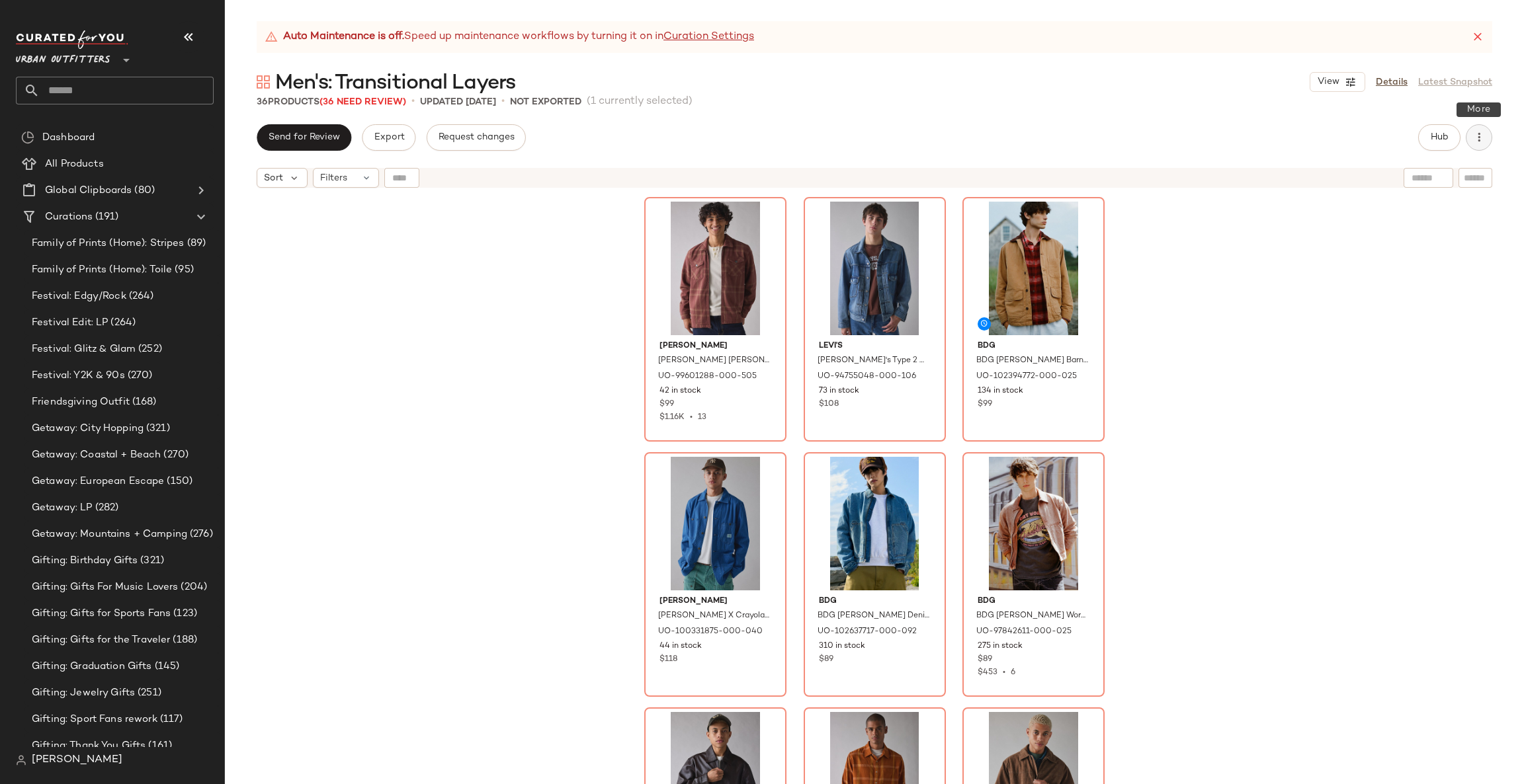
click at [1478, 143] on icon "button" at bounding box center [1479, 138] width 13 height 13
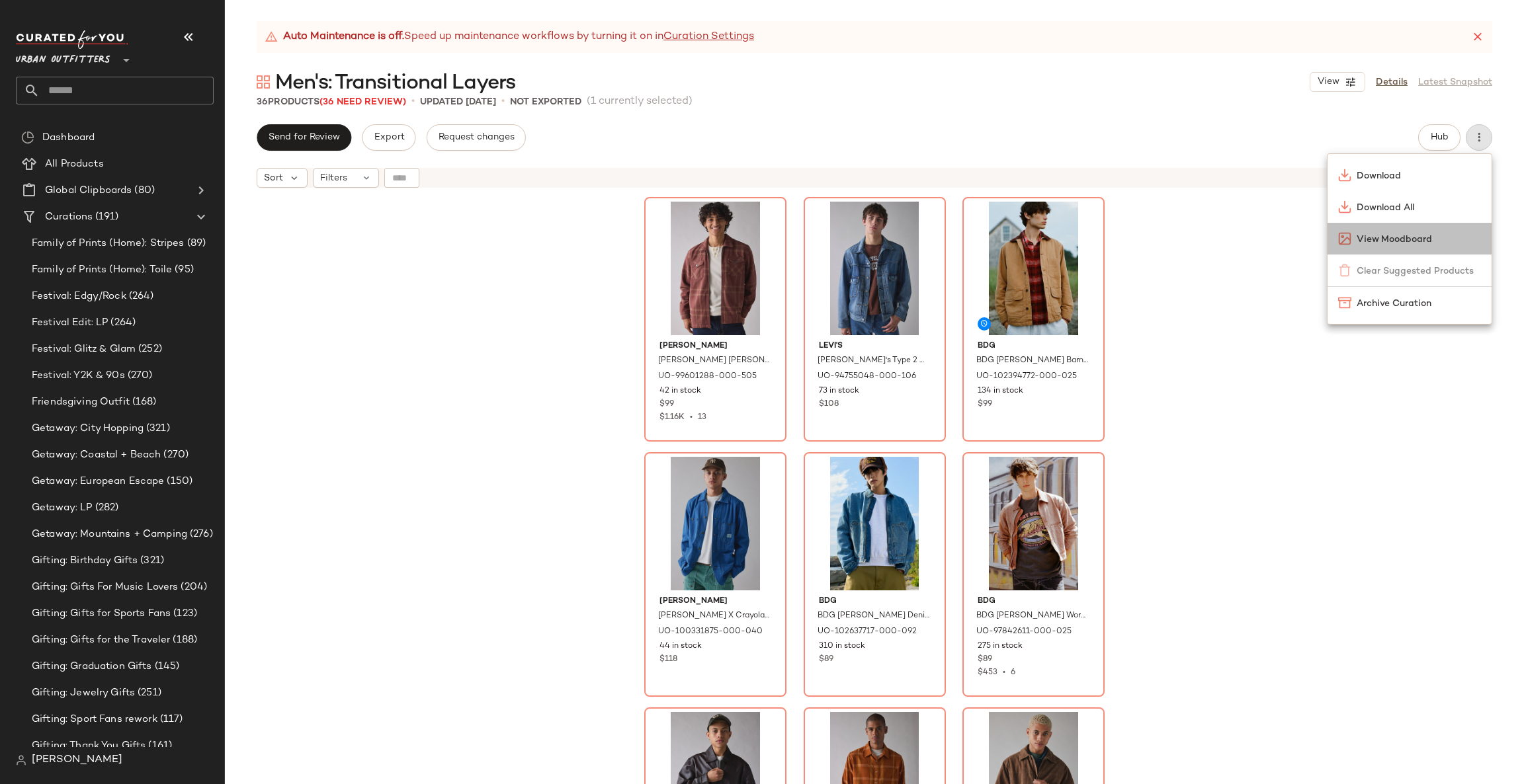
click at [1407, 237] on span "View Moodboard" at bounding box center [1418, 239] width 124 height 14
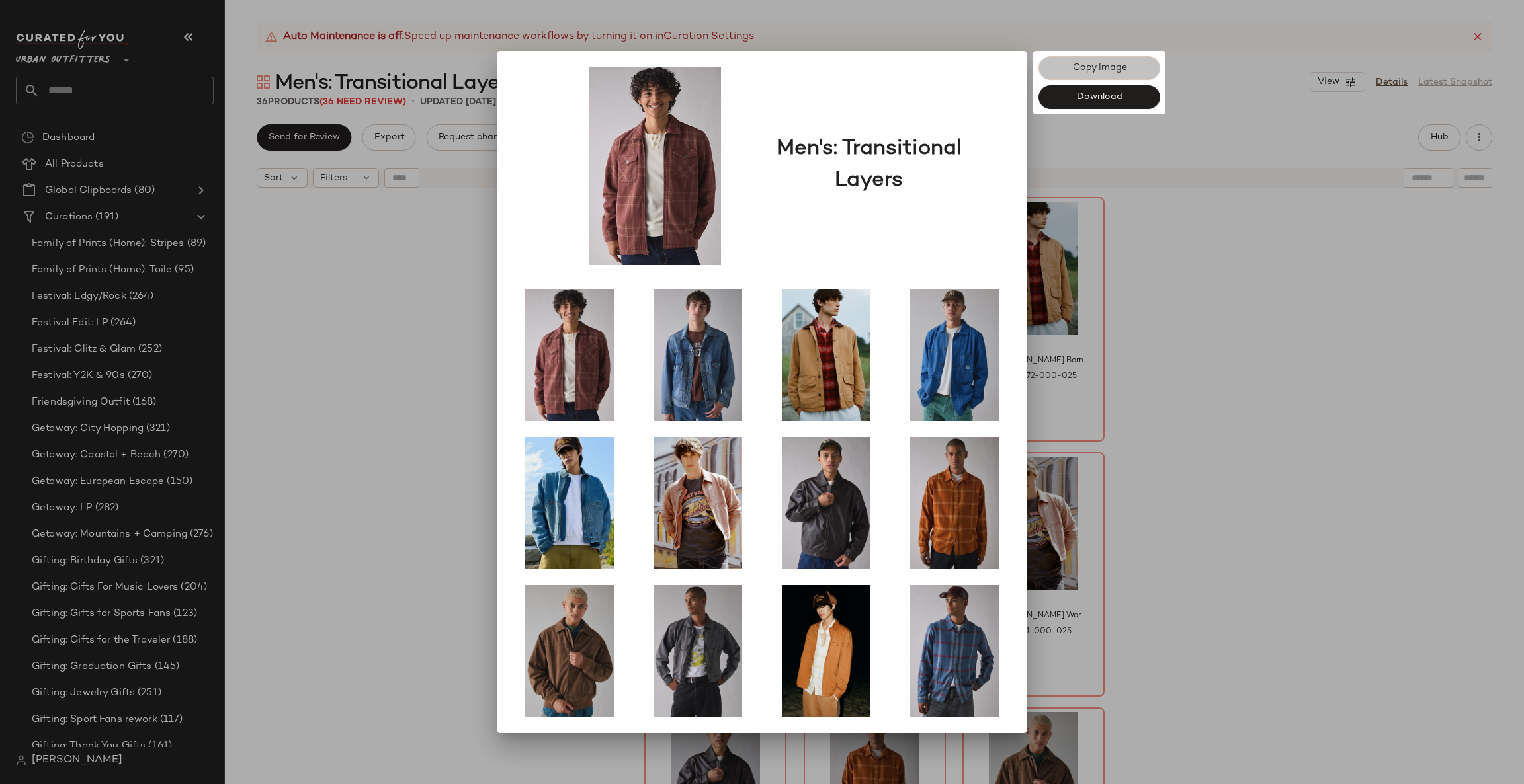
click at [1105, 66] on span "Copy Image" at bounding box center [1098, 68] width 55 height 10
drag, startPoint x: 1207, startPoint y: 403, endPoint x: 1279, endPoint y: 308, distance: 119.2
click at [1207, 407] on div at bounding box center [762, 392] width 1524 height 784
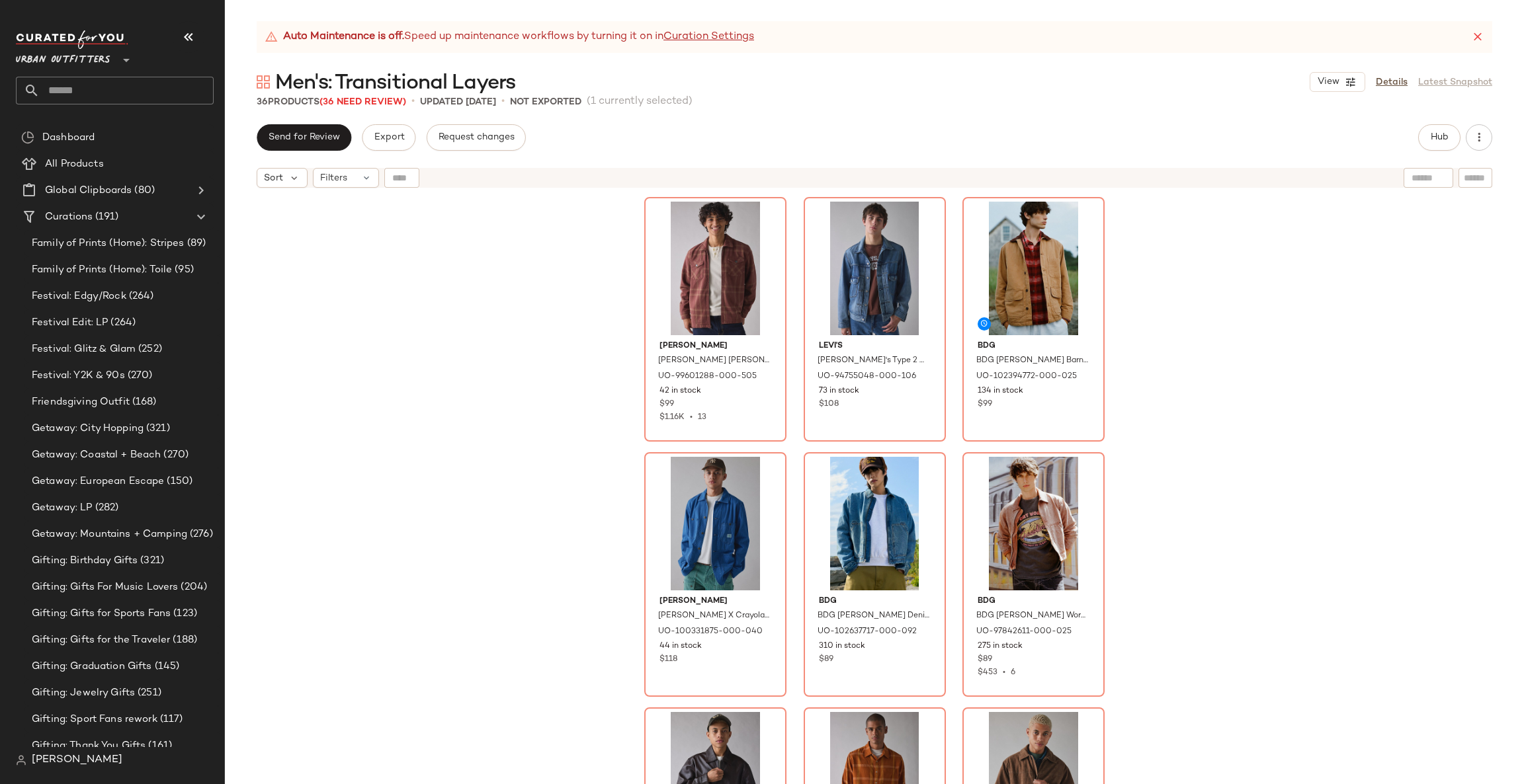
click at [542, 320] on div "Katin Katin Anderson Flannel Shirt Jacket Top in Mahogany, Men's at Urban Outfi…" at bounding box center [874, 506] width 1299 height 623
click at [1444, 138] on span "Hub" at bounding box center [1439, 138] width 18 height 10
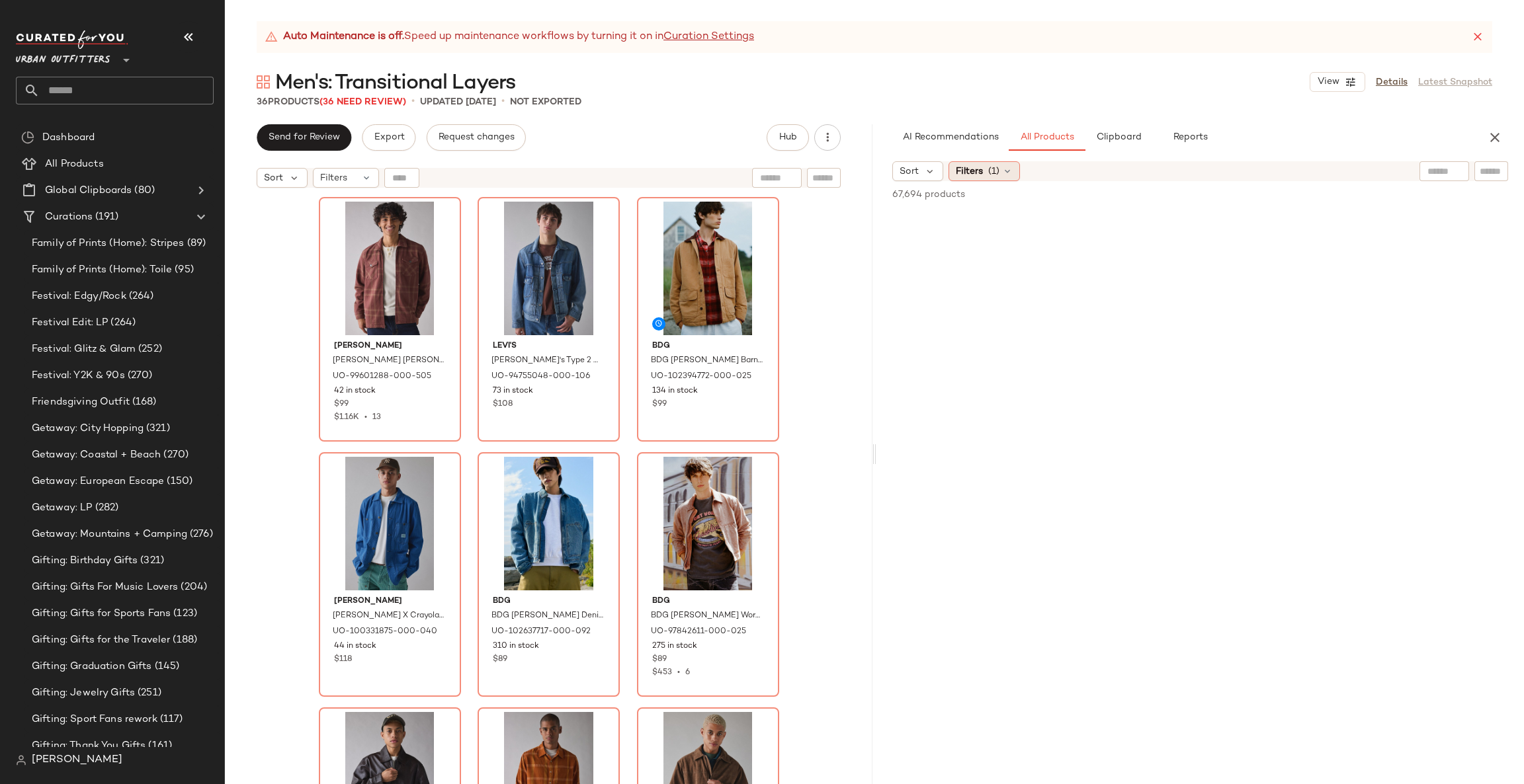
click at [986, 169] on div "Filters (1)" at bounding box center [984, 171] width 71 height 20
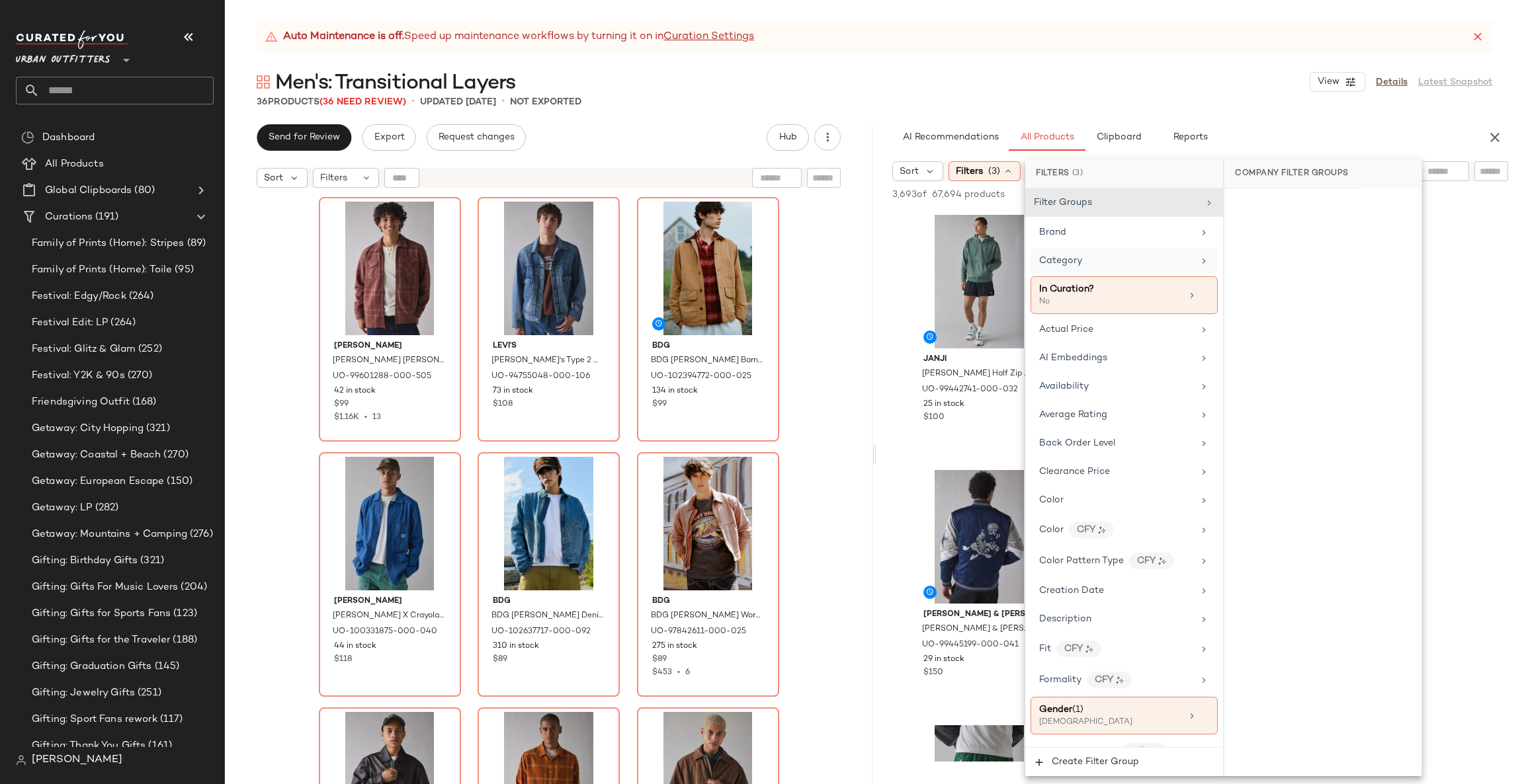
click at [1126, 251] on div "Category" at bounding box center [1124, 261] width 187 height 26
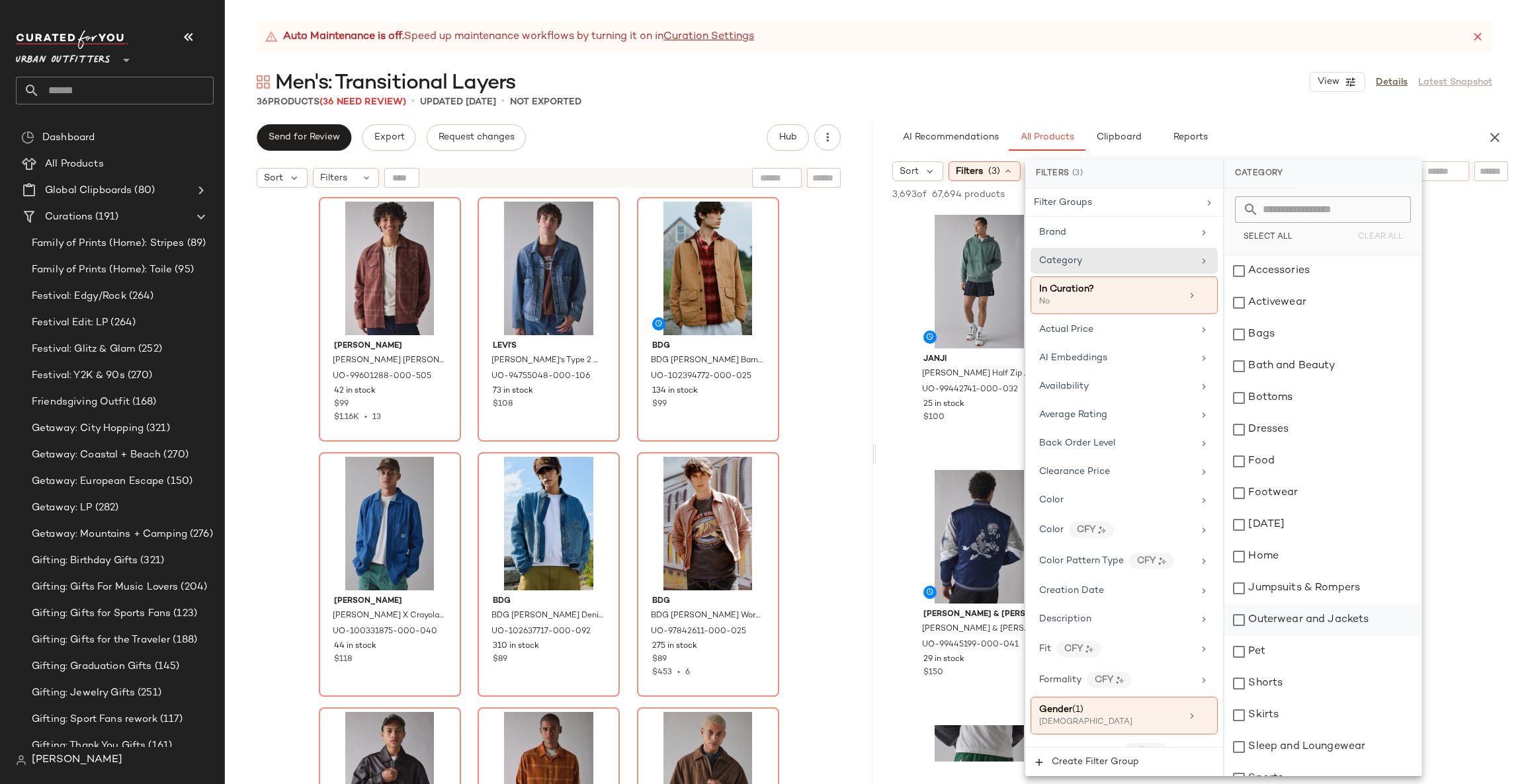
click at [1359, 619] on div "Outerwear and Jackets" at bounding box center [1323, 620] width 197 height 32
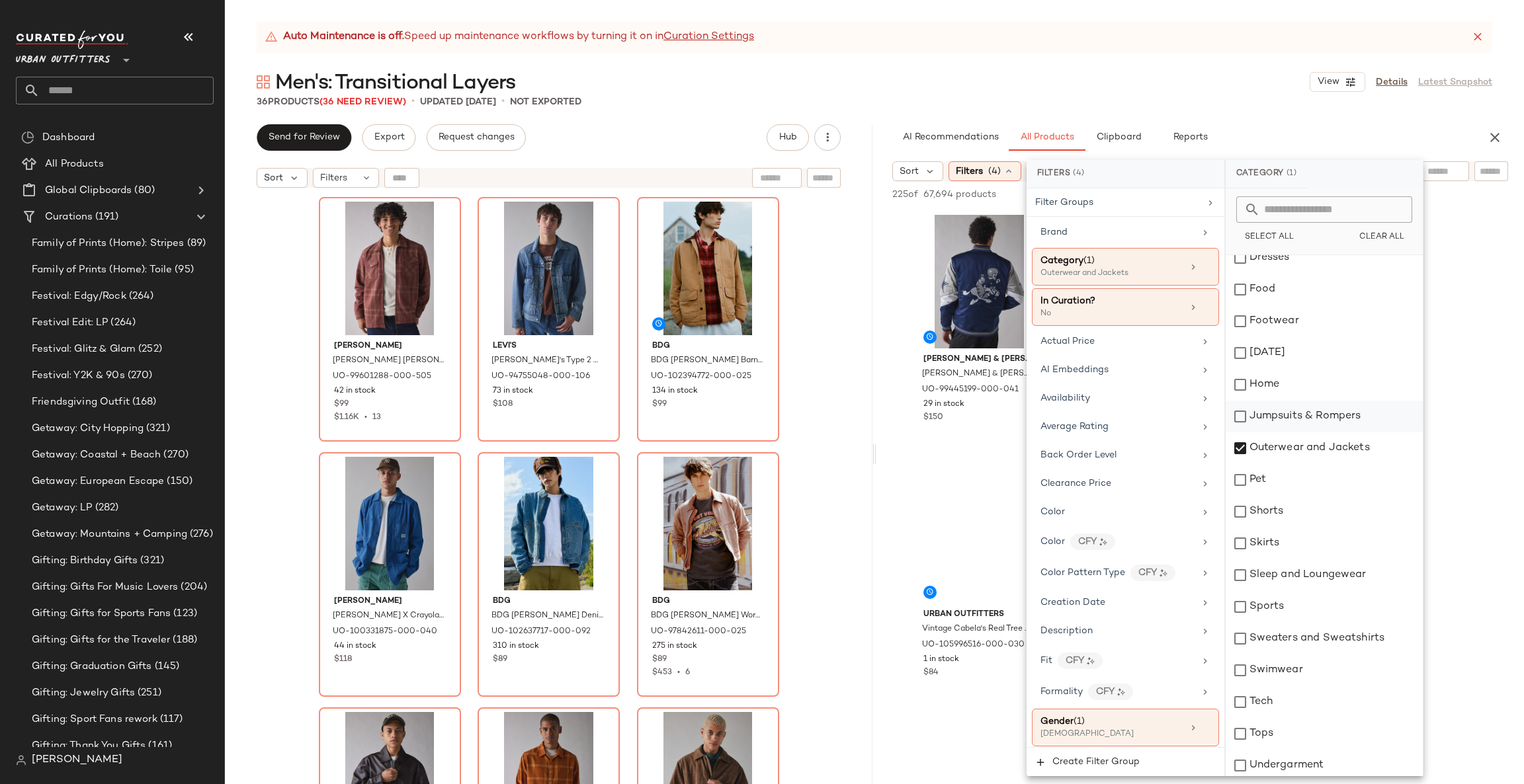
scroll to position [198, 0]
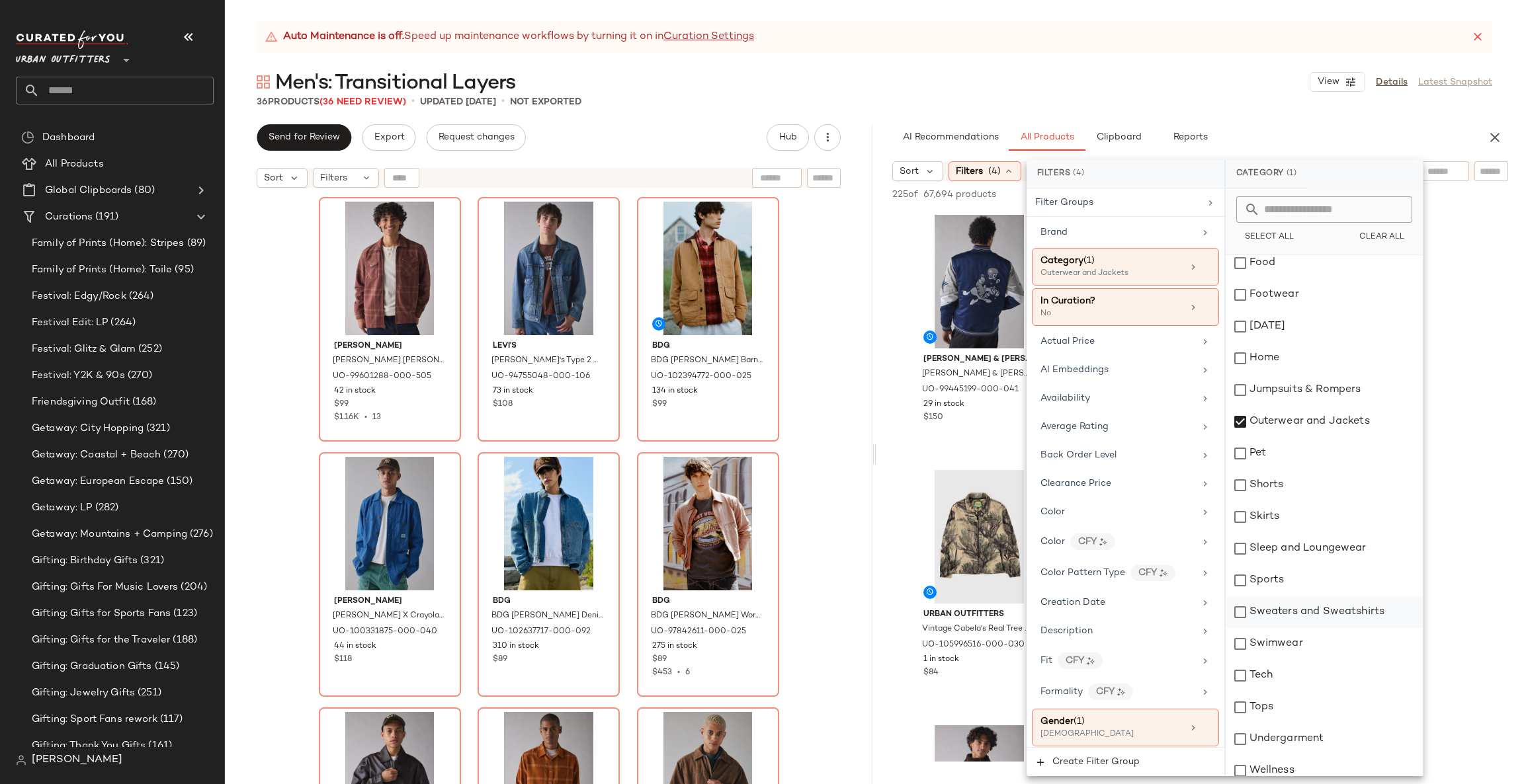
click at [1352, 614] on div "Sweaters and Sweatshirts" at bounding box center [1324, 612] width 197 height 32
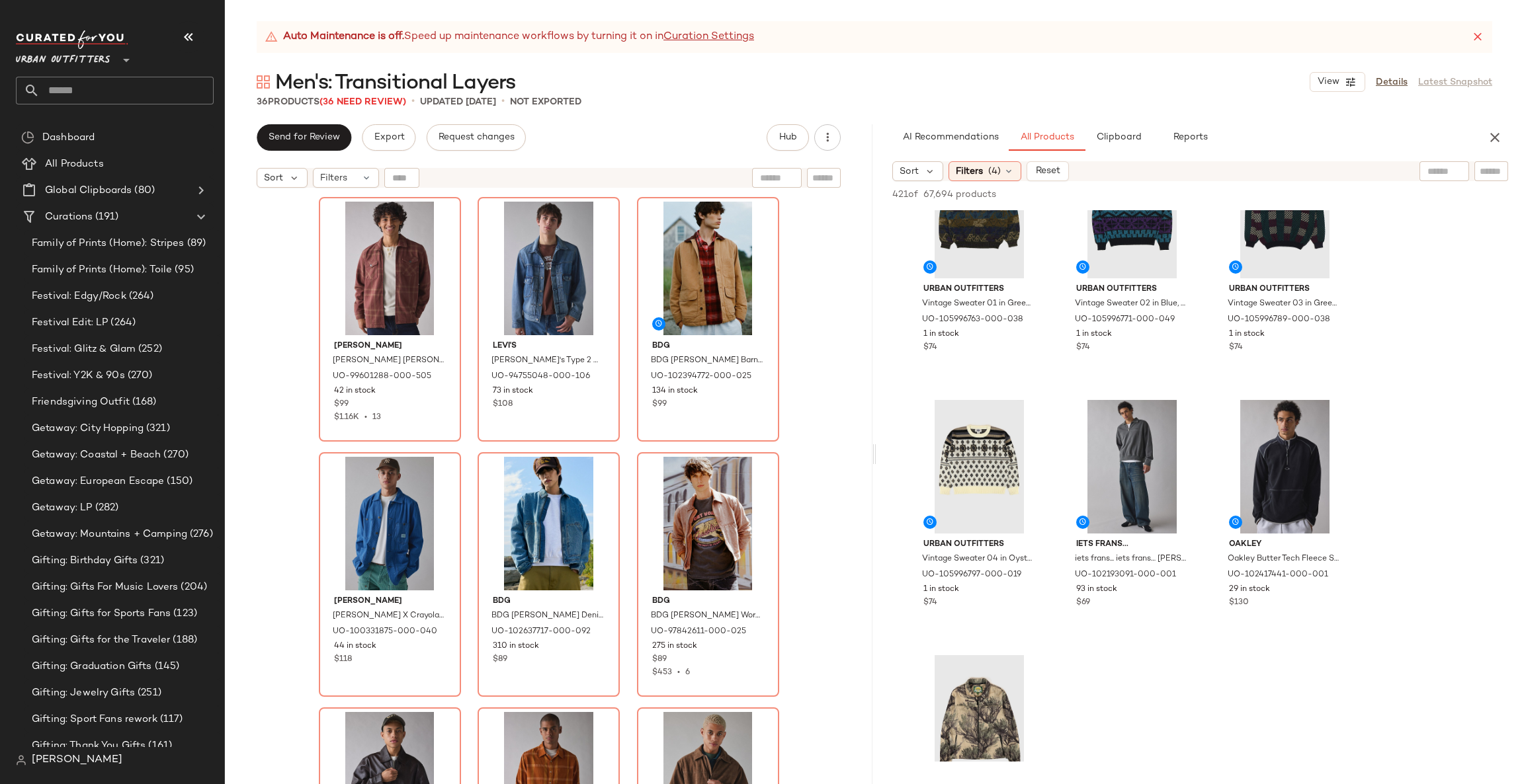
scroll to position [595, 0]
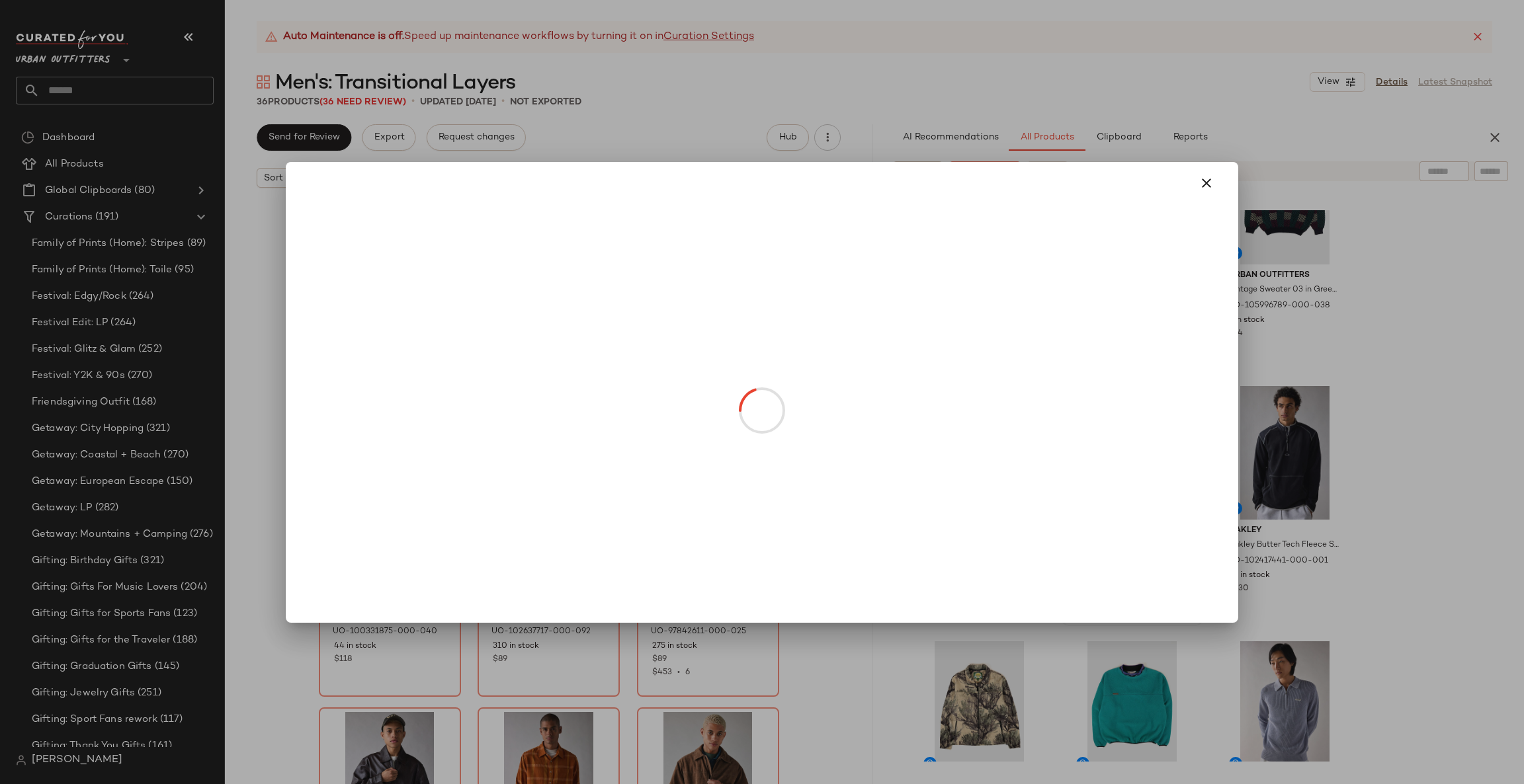
click at [1453, 437] on div at bounding box center [762, 392] width 1524 height 784
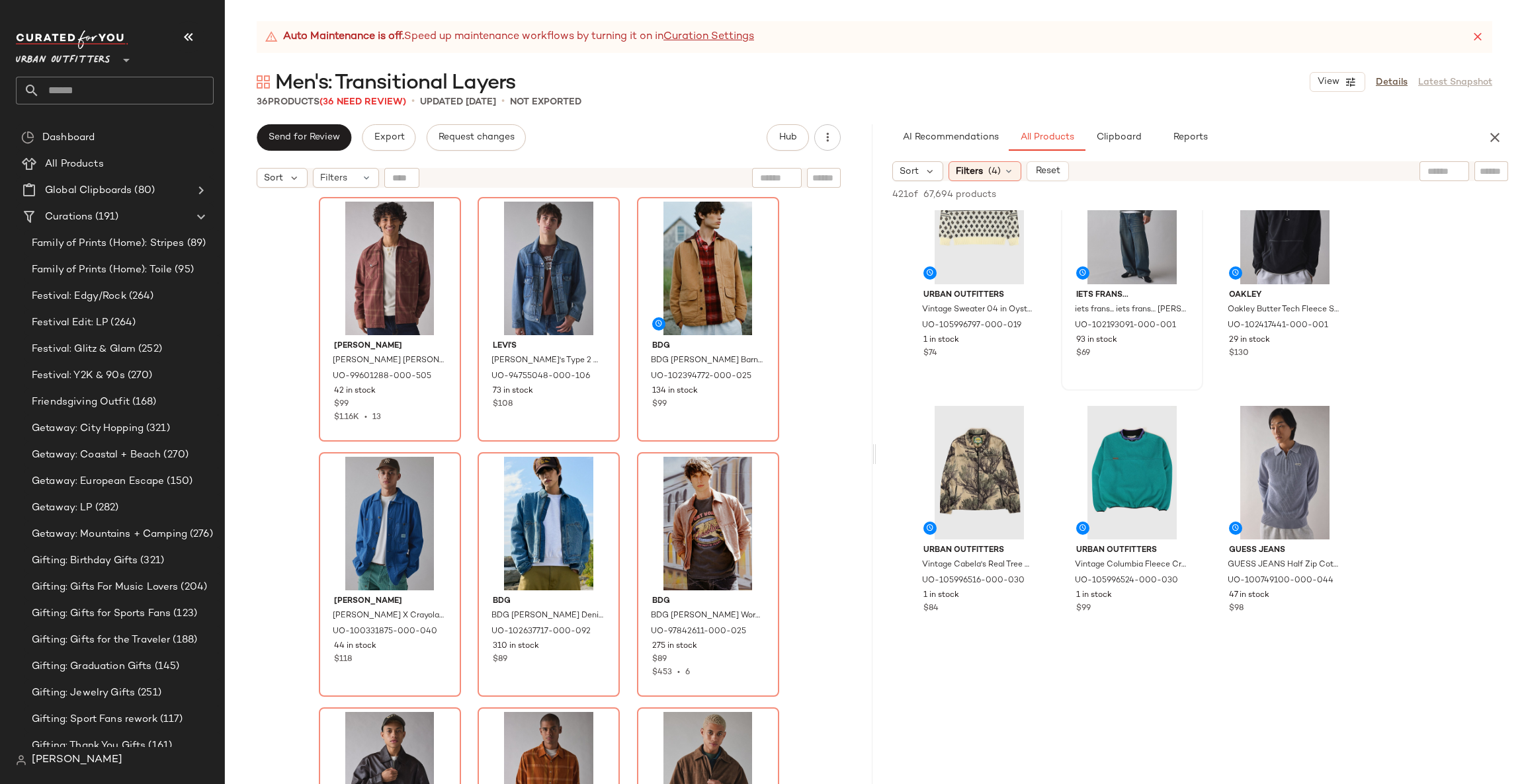
scroll to position [1190, 0]
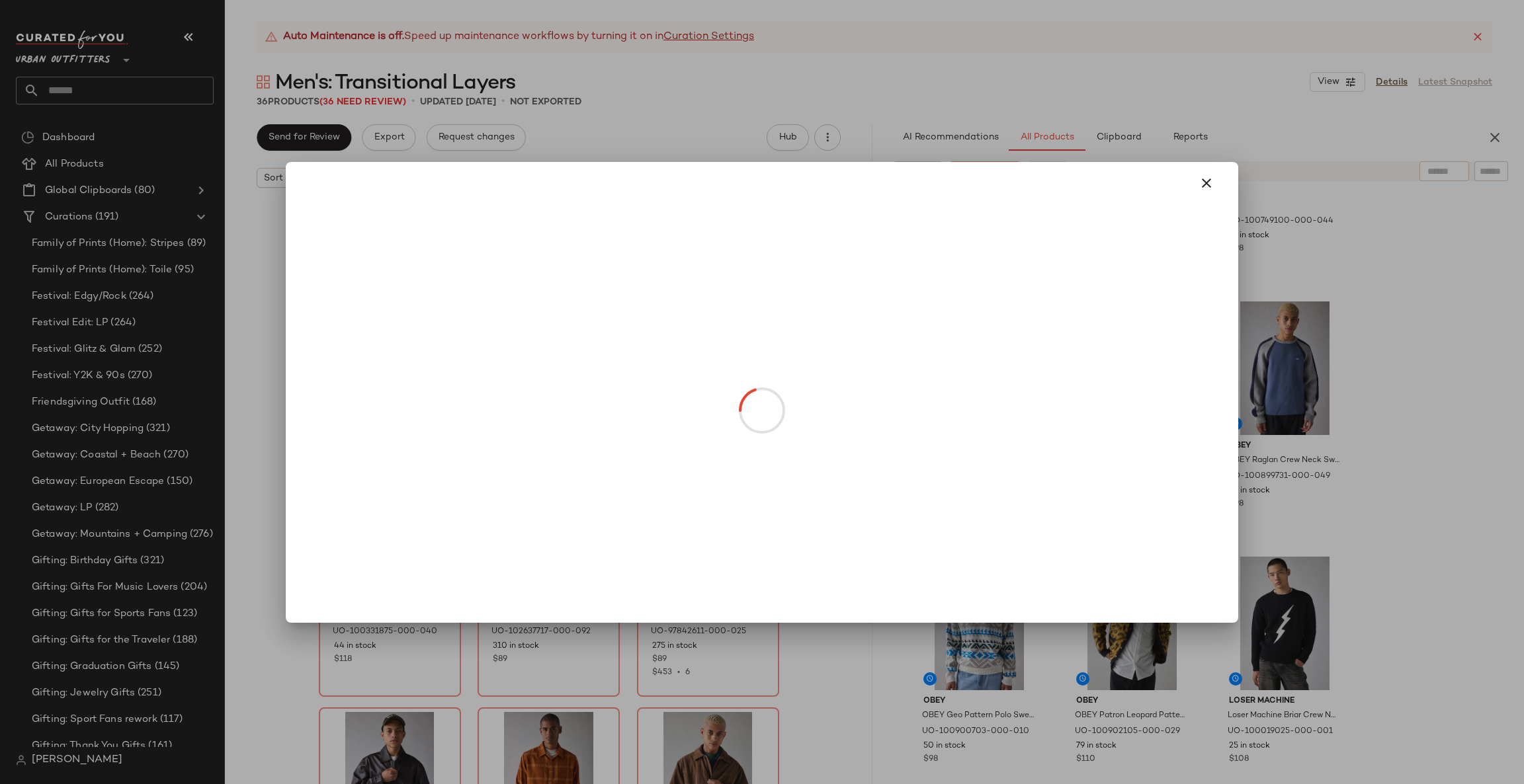
click at [1358, 331] on div at bounding box center [762, 392] width 1524 height 784
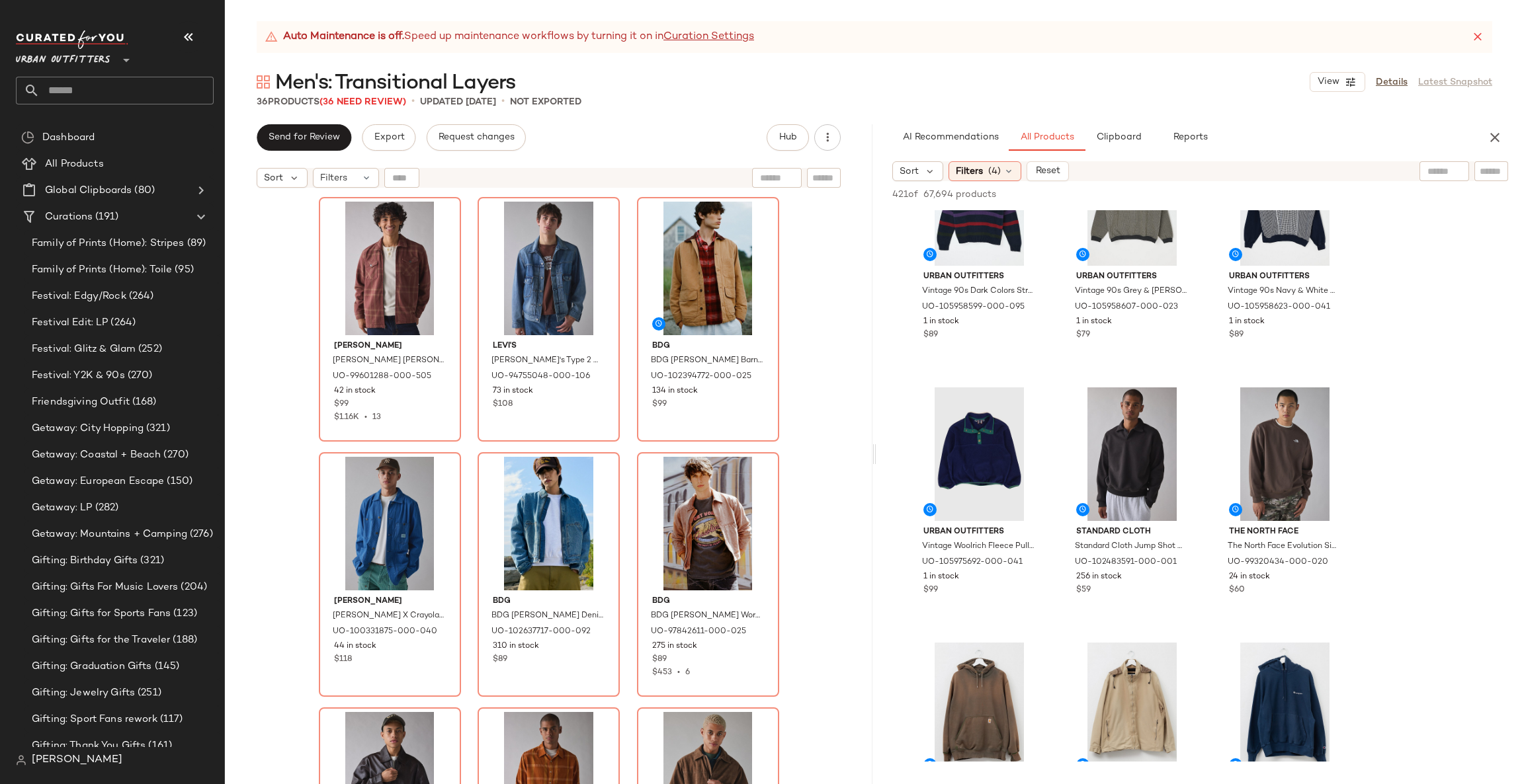
scroll to position [2578, 0]
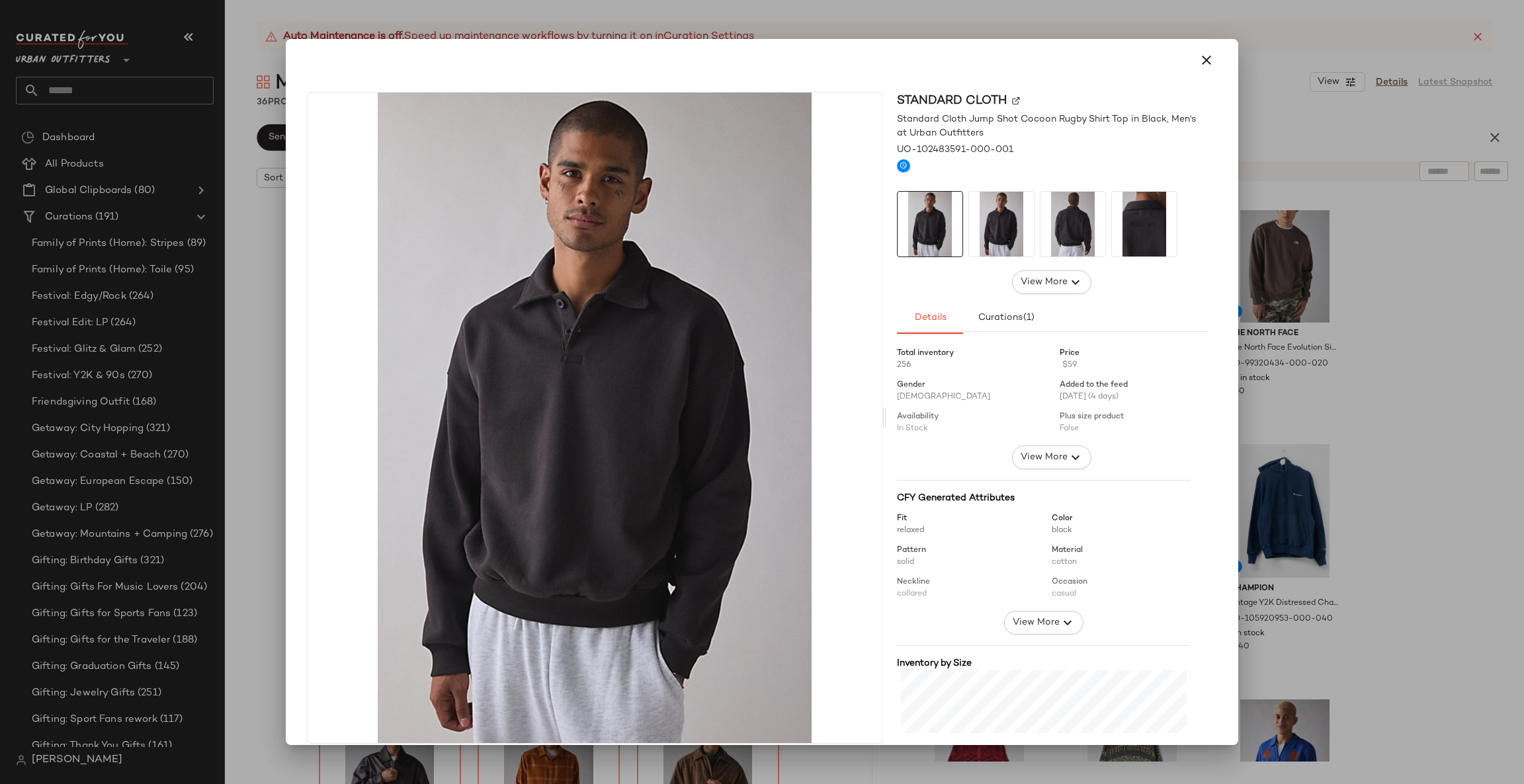
click at [1388, 296] on div at bounding box center [762, 392] width 1524 height 784
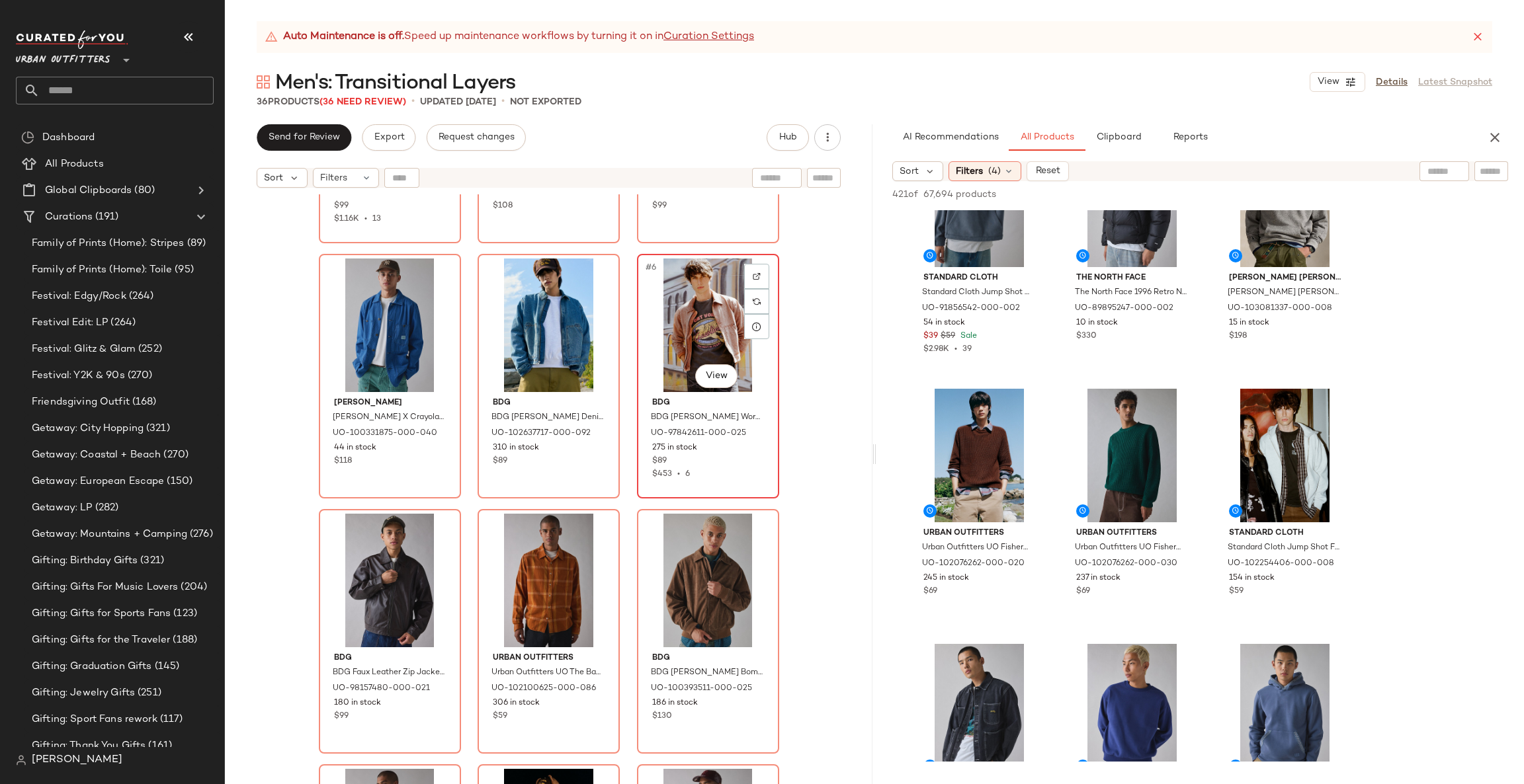
scroll to position [406, 0]
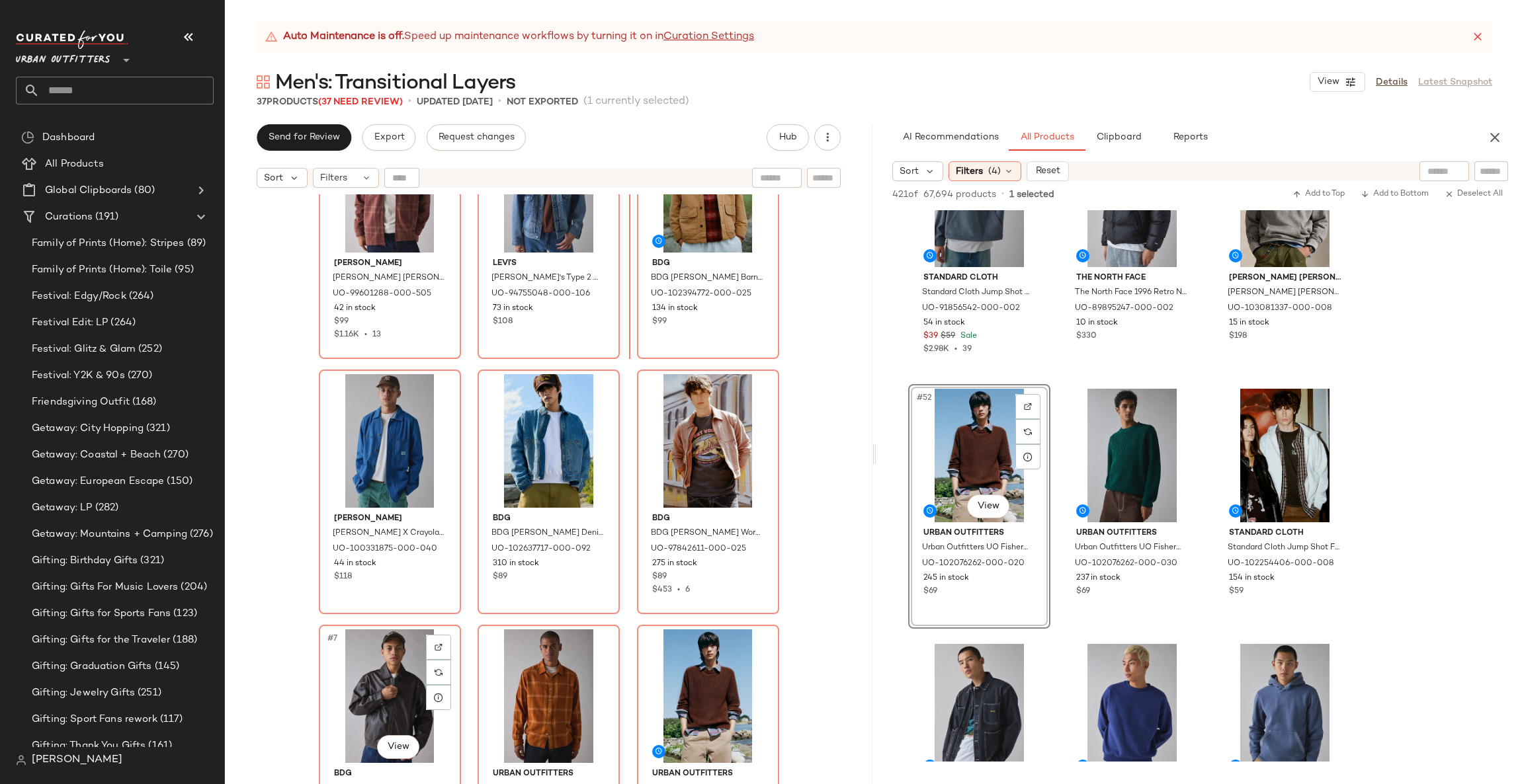
scroll to position [82, 0]
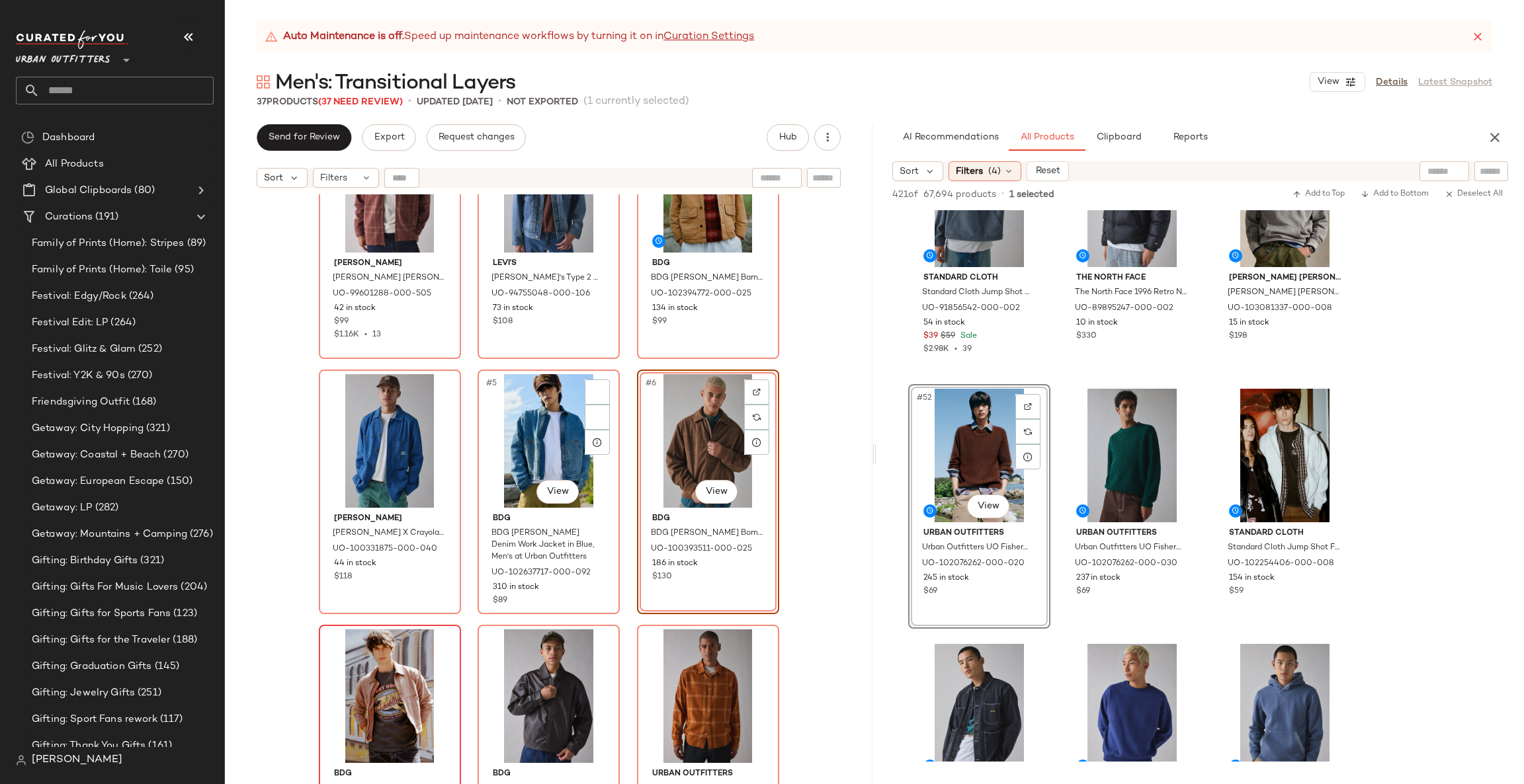
click at [371, 697] on div at bounding box center [389, 696] width 133 height 133
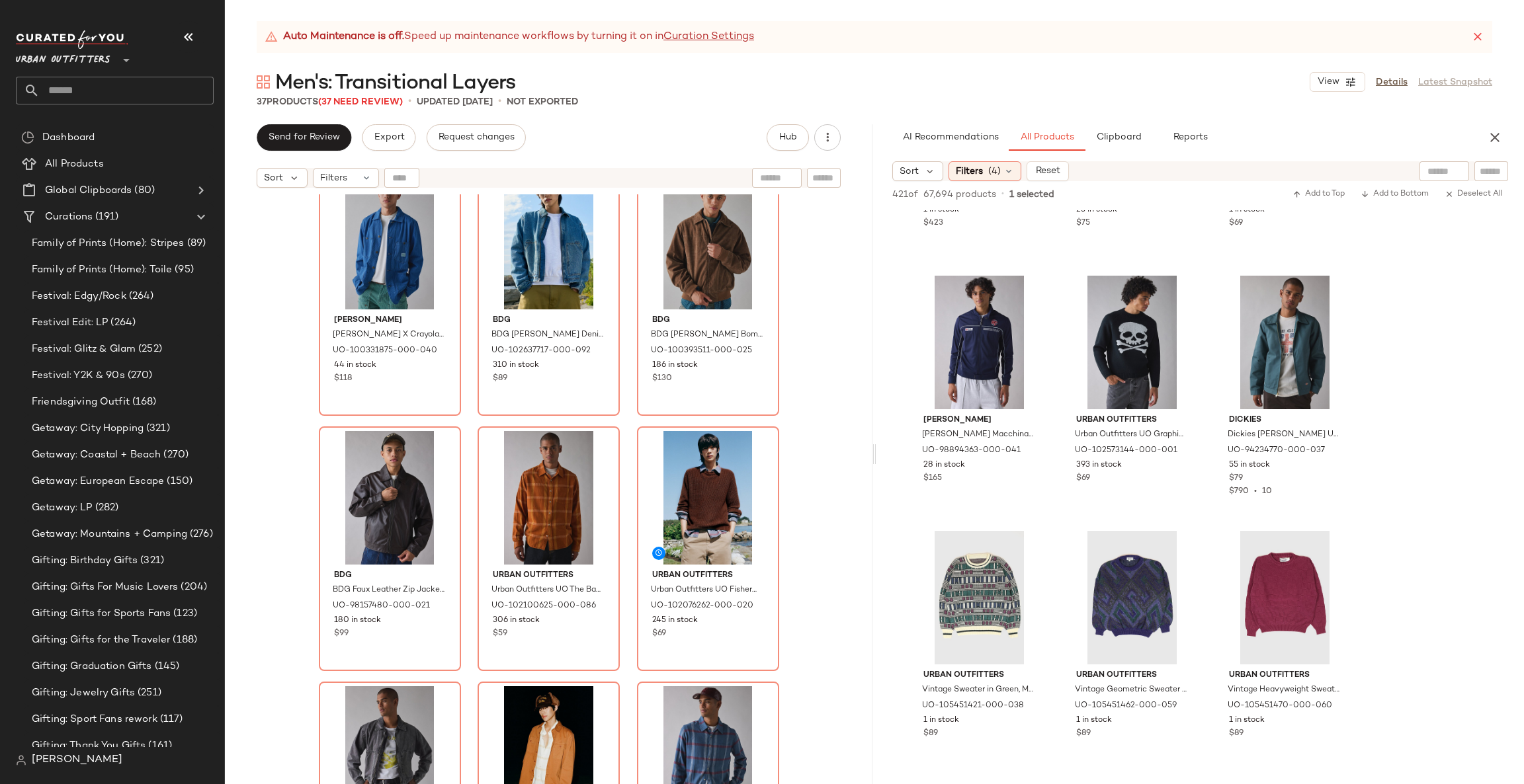
scroll to position [6150, 0]
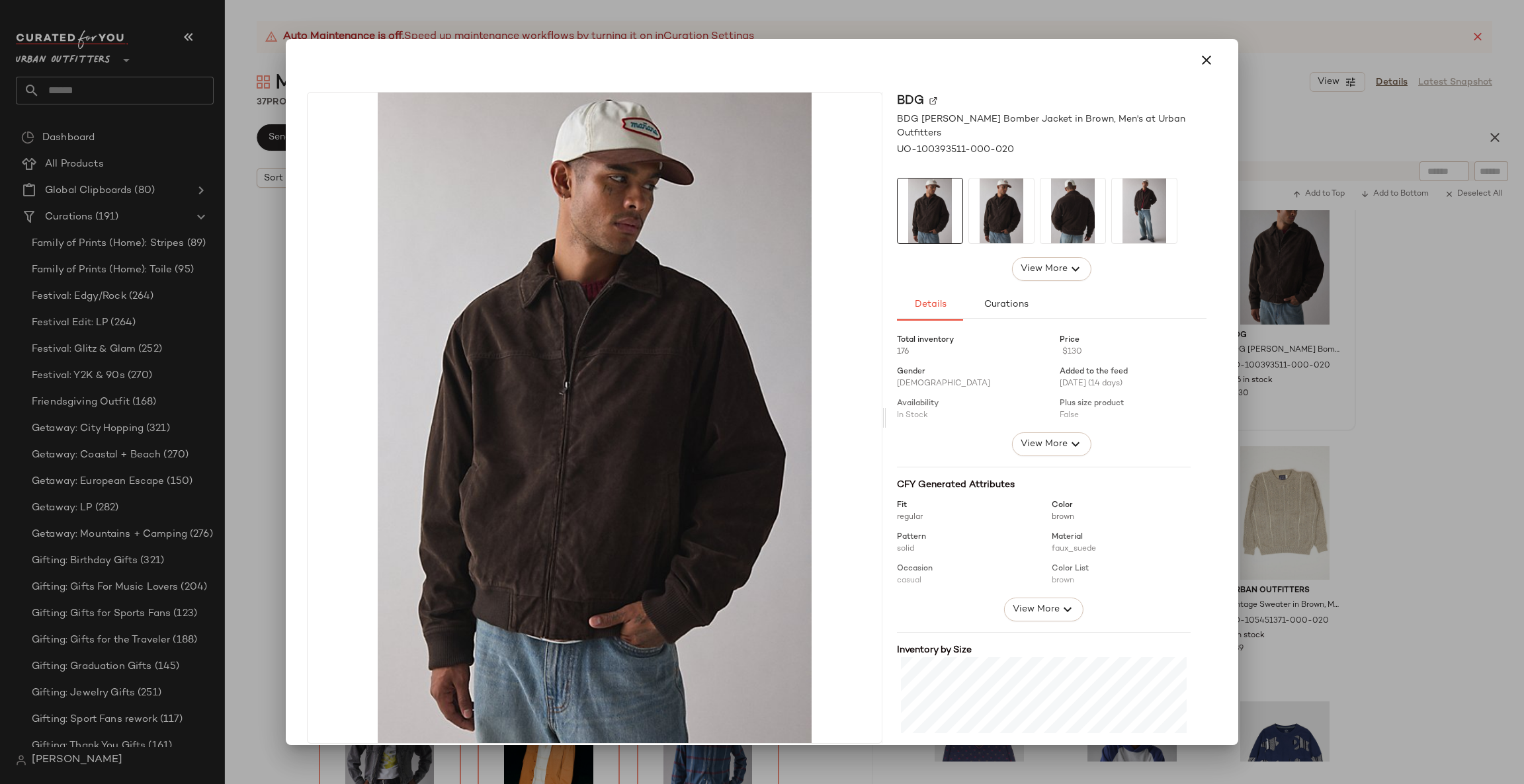
click at [1409, 322] on div at bounding box center [762, 392] width 1524 height 784
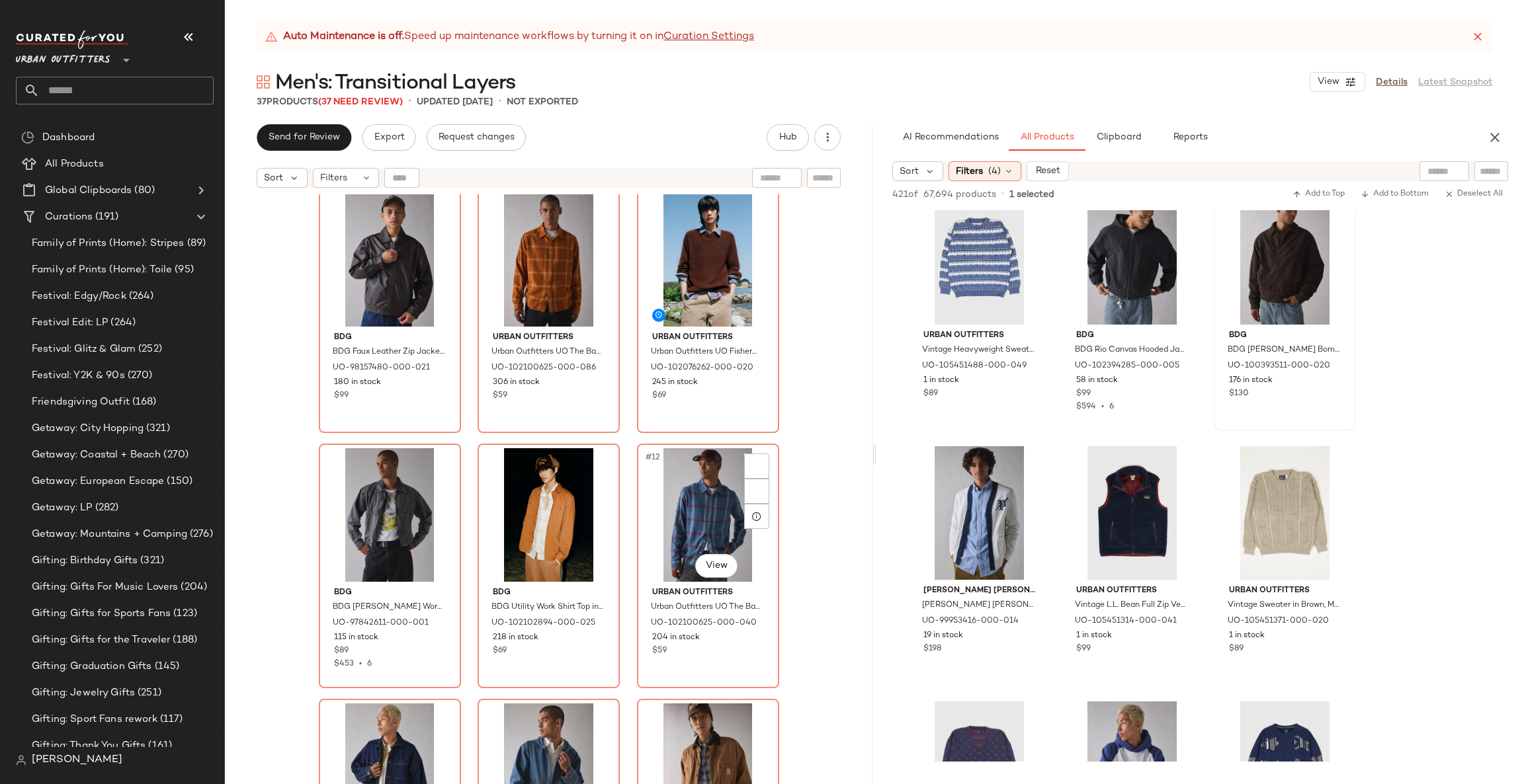
scroll to position [605, 0]
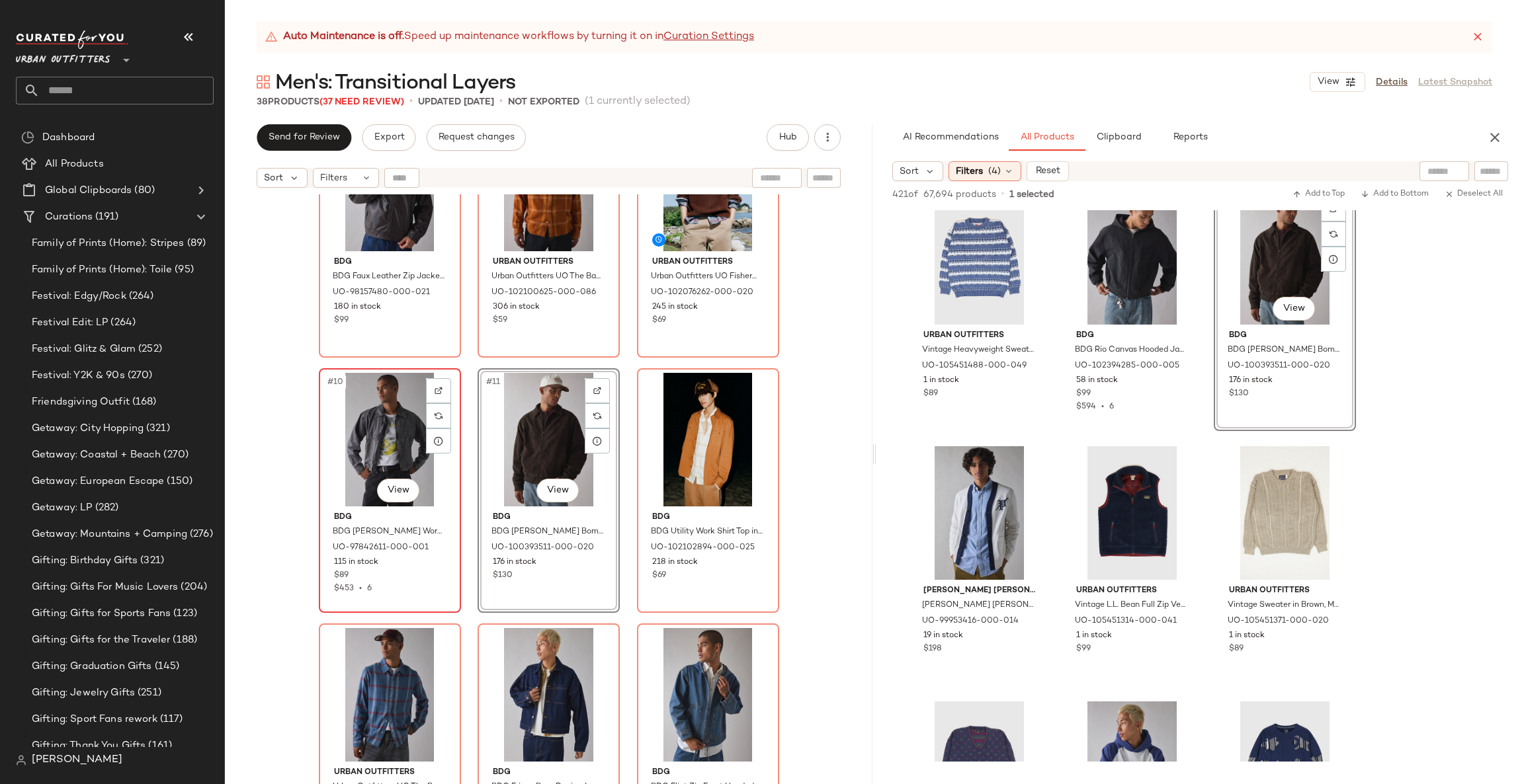
click at [394, 447] on div "#10 View" at bounding box center [389, 439] width 133 height 133
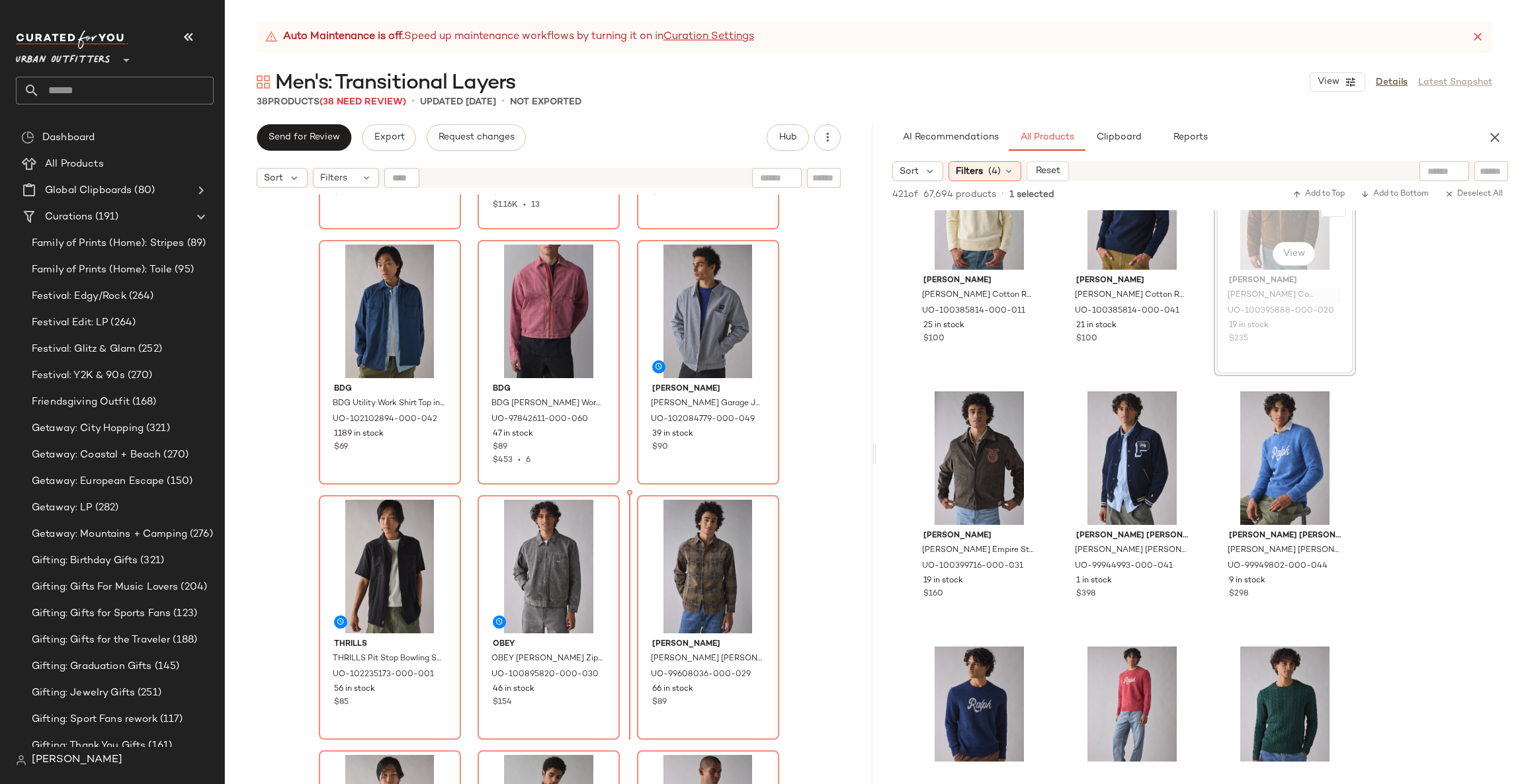
scroll to position [1272, 0]
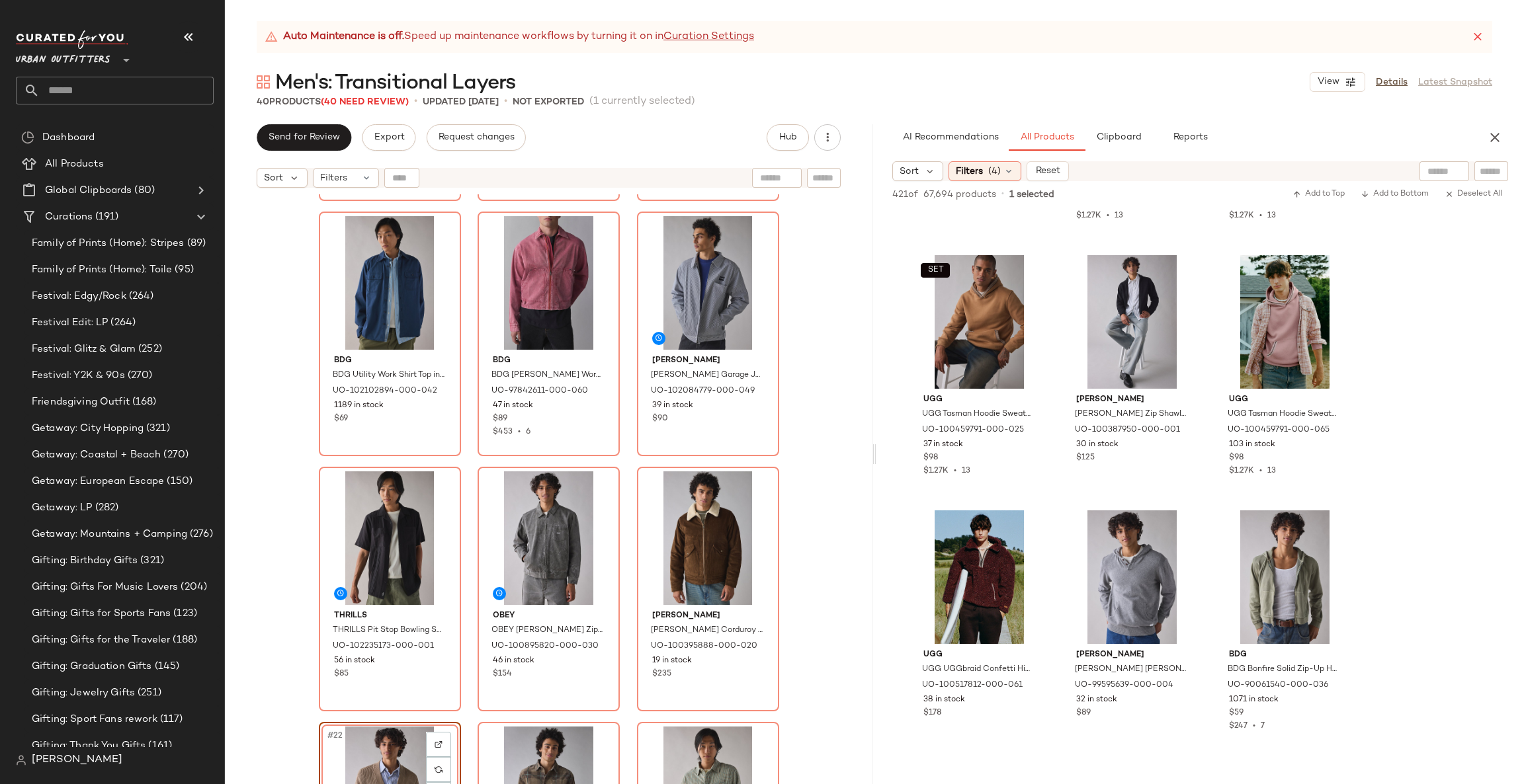
scroll to position [8927, 0]
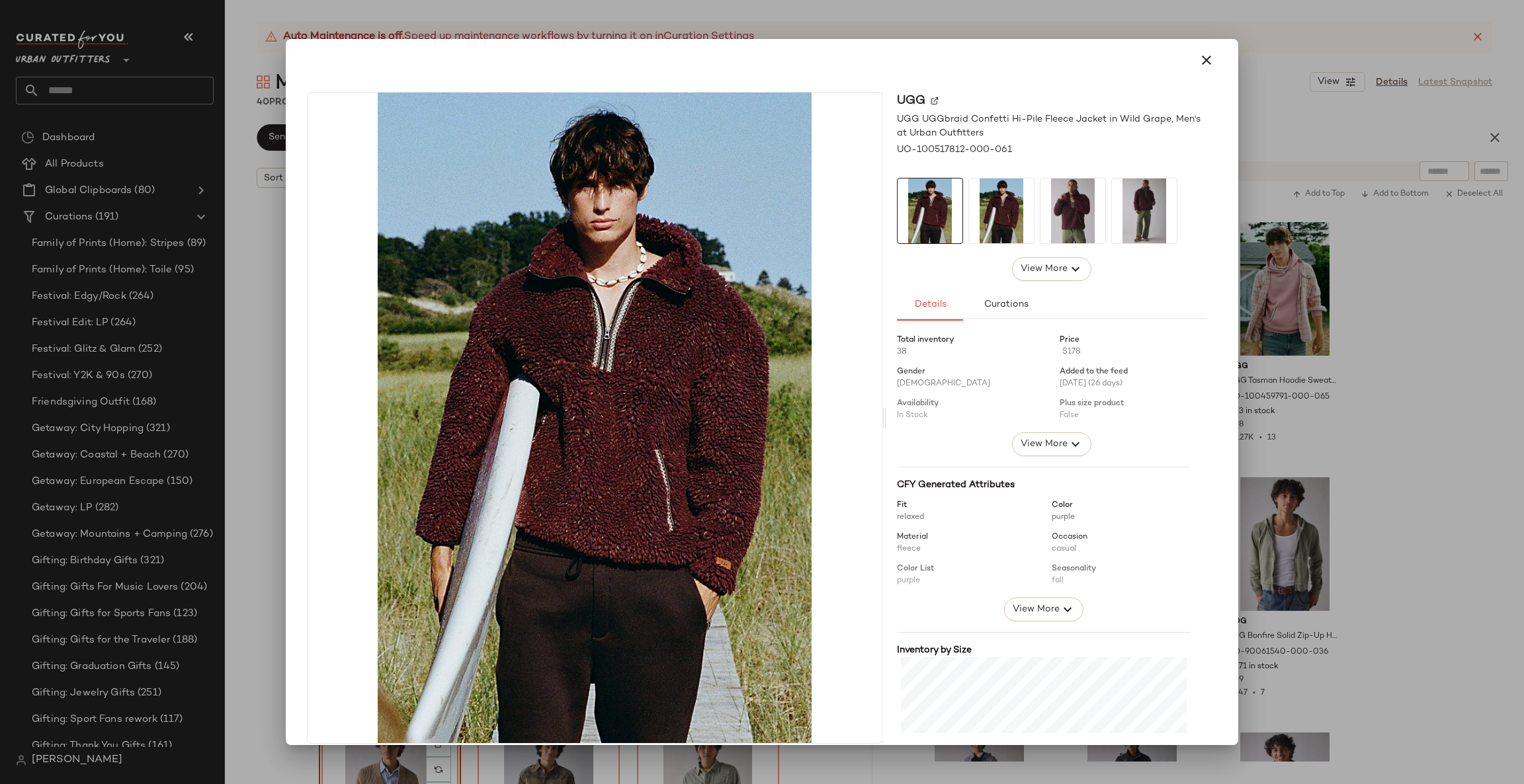
click at [1439, 418] on div at bounding box center [762, 392] width 1524 height 784
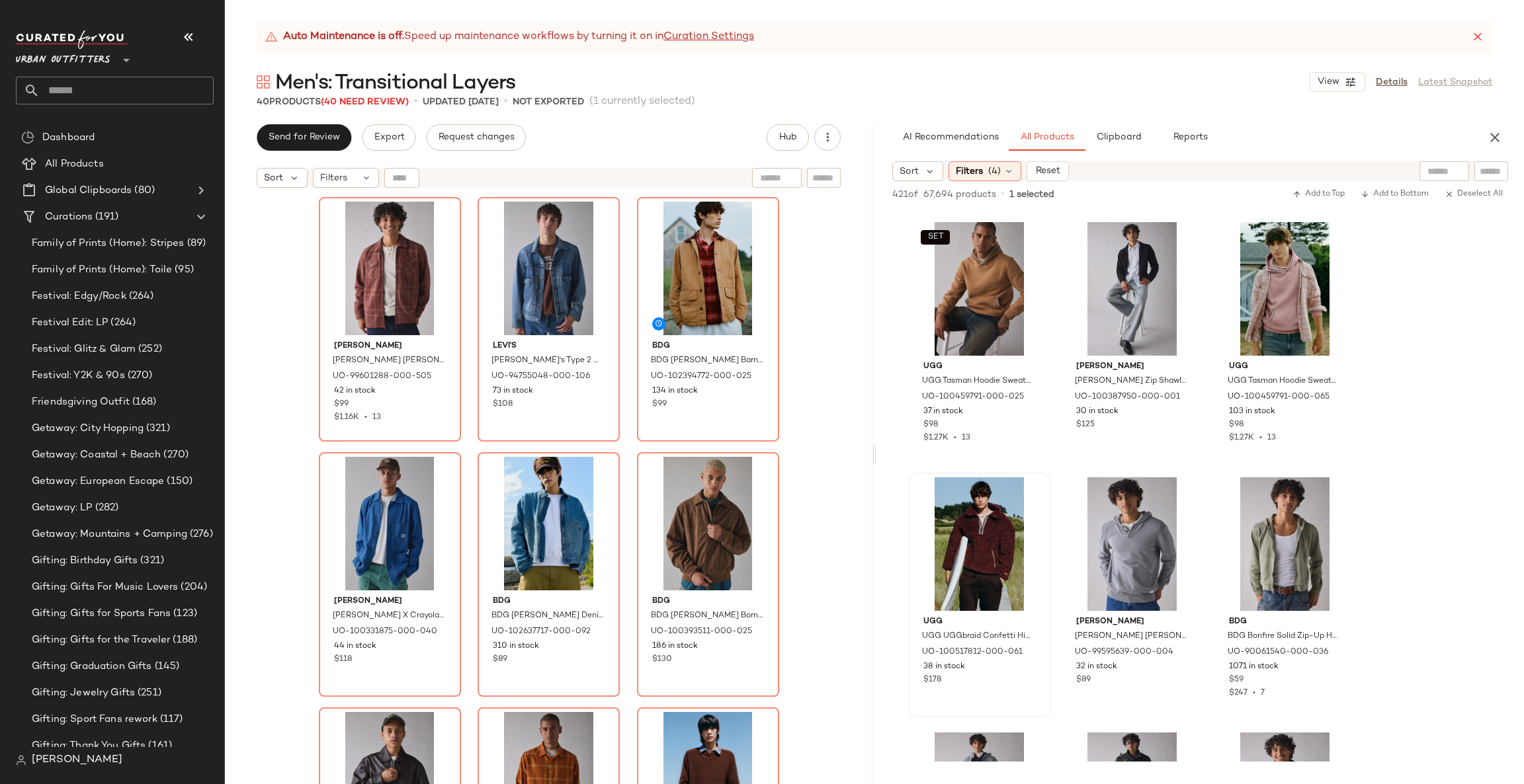
scroll to position [605, 0]
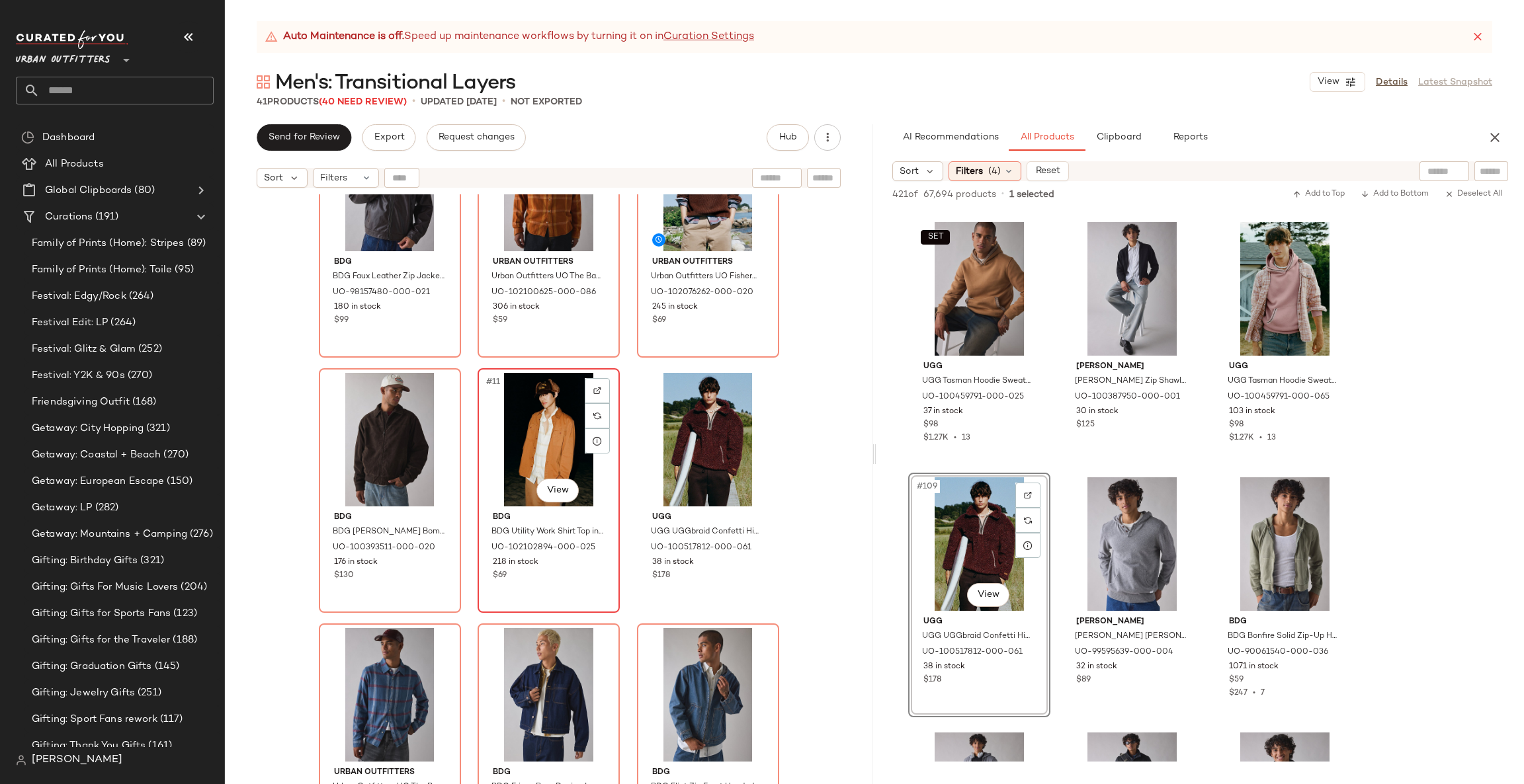
click at [551, 439] on div "#11 View" at bounding box center [548, 439] width 133 height 133
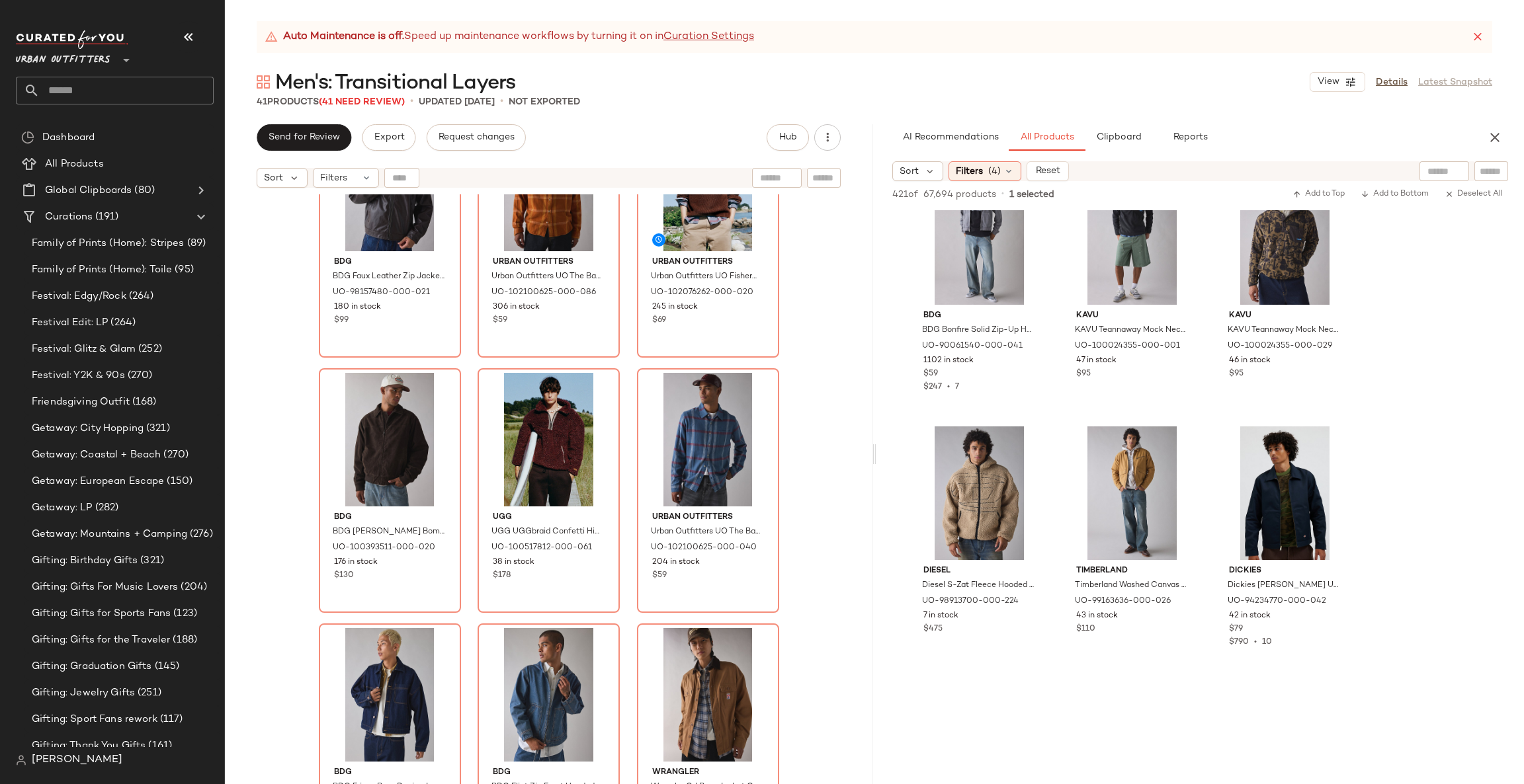
scroll to position [9522, 0]
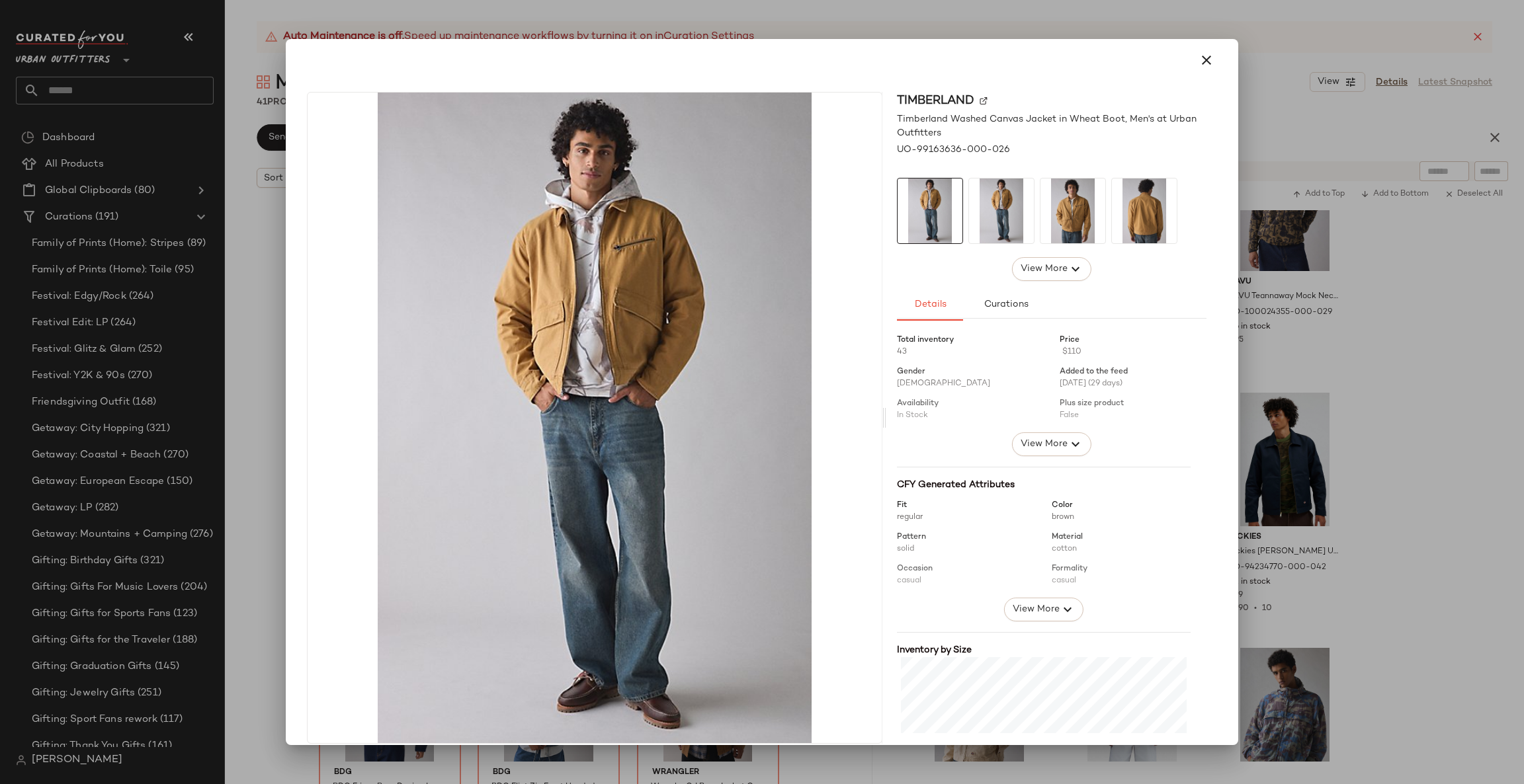
click at [1382, 423] on div at bounding box center [762, 392] width 1524 height 784
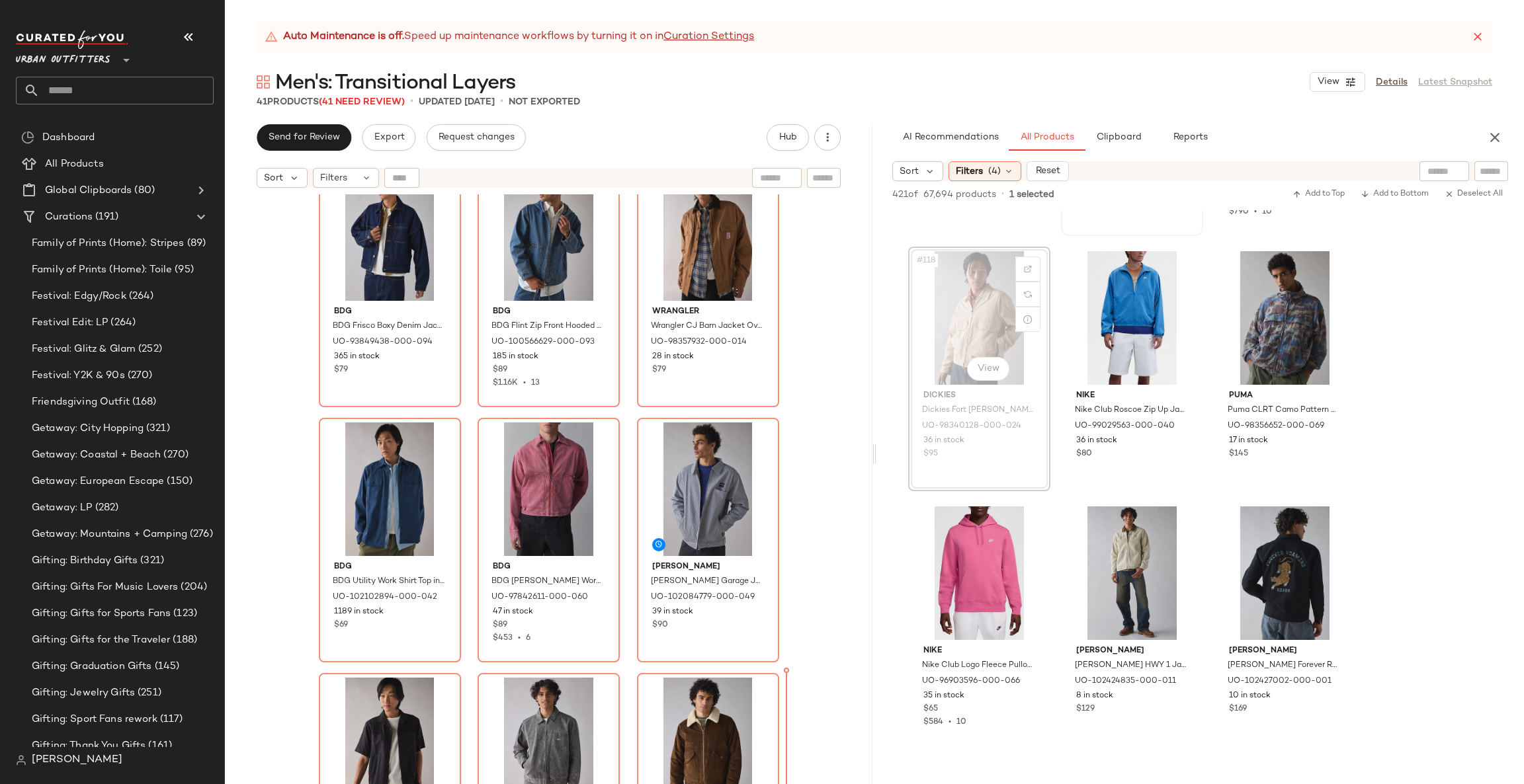
scroll to position [1070, 0]
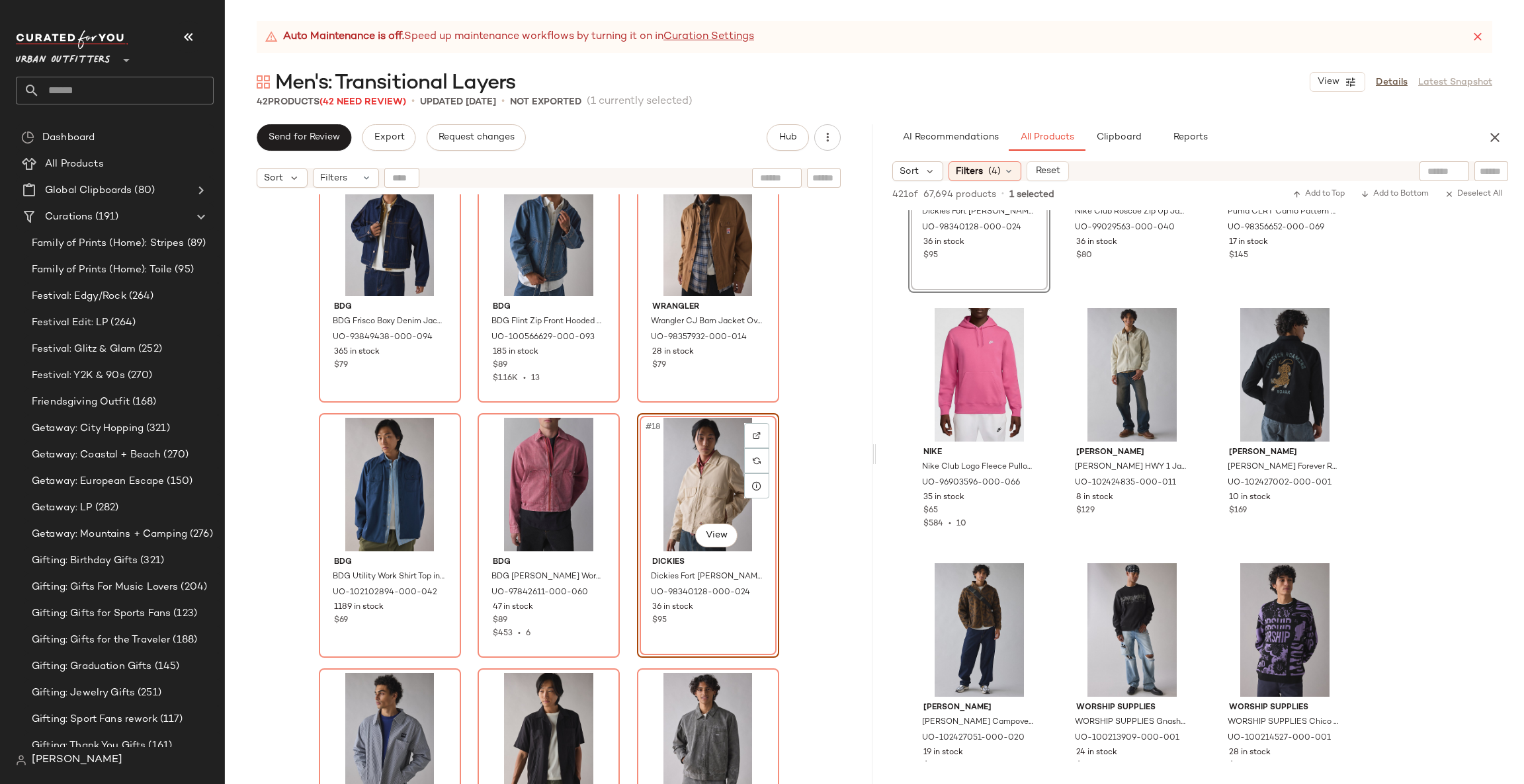
scroll to position [9720, 0]
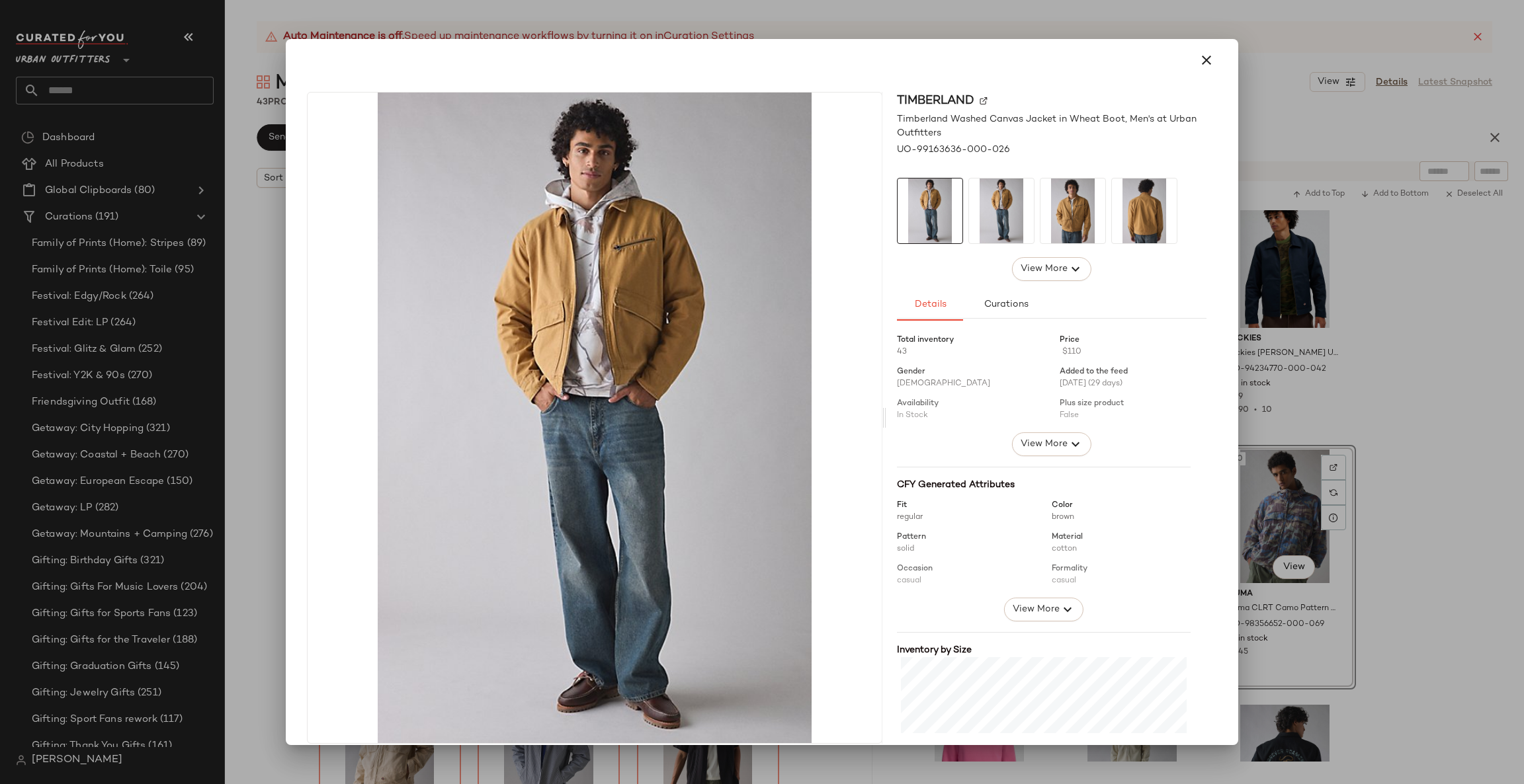
click at [1336, 297] on div at bounding box center [762, 392] width 1524 height 784
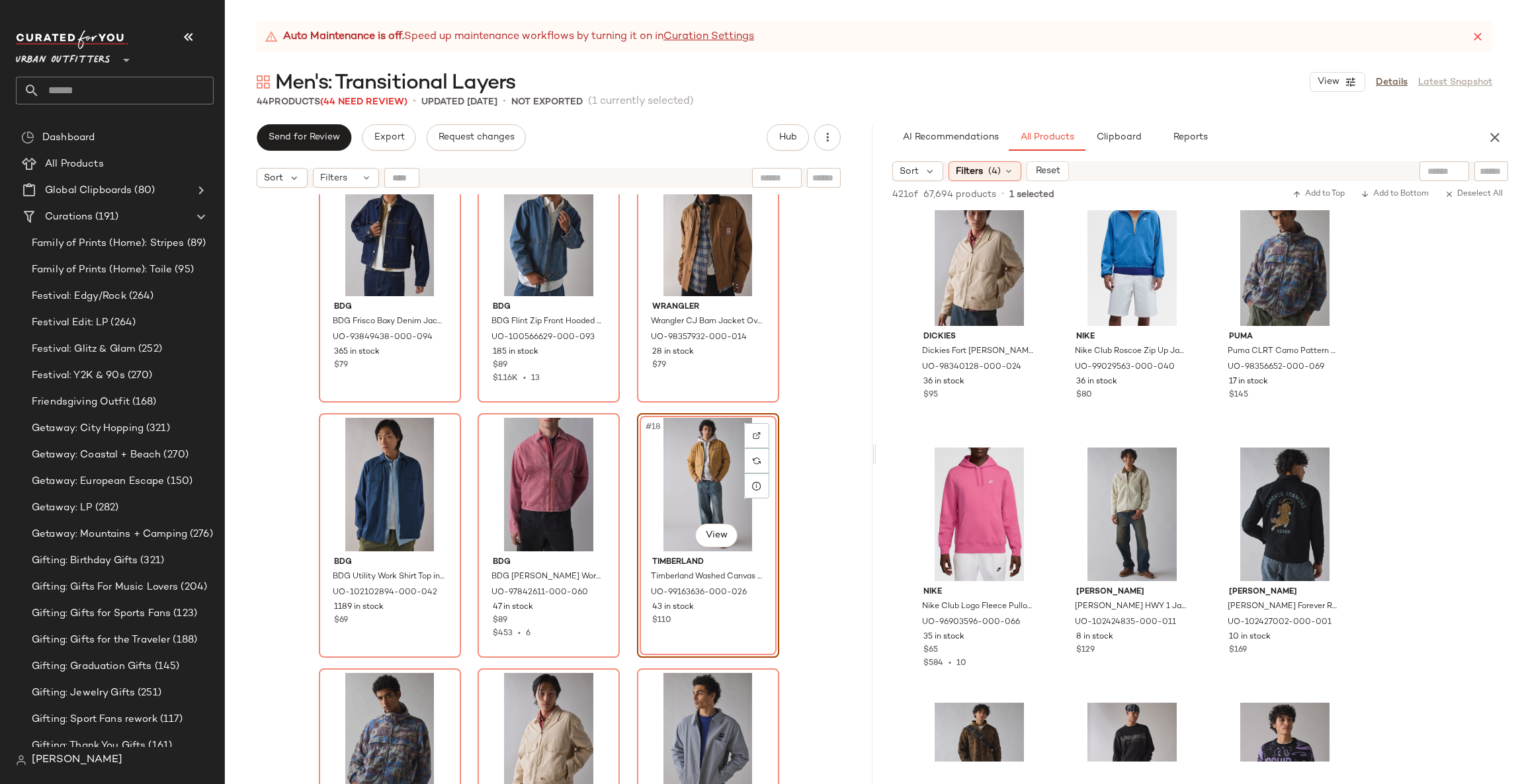
scroll to position [10117, 0]
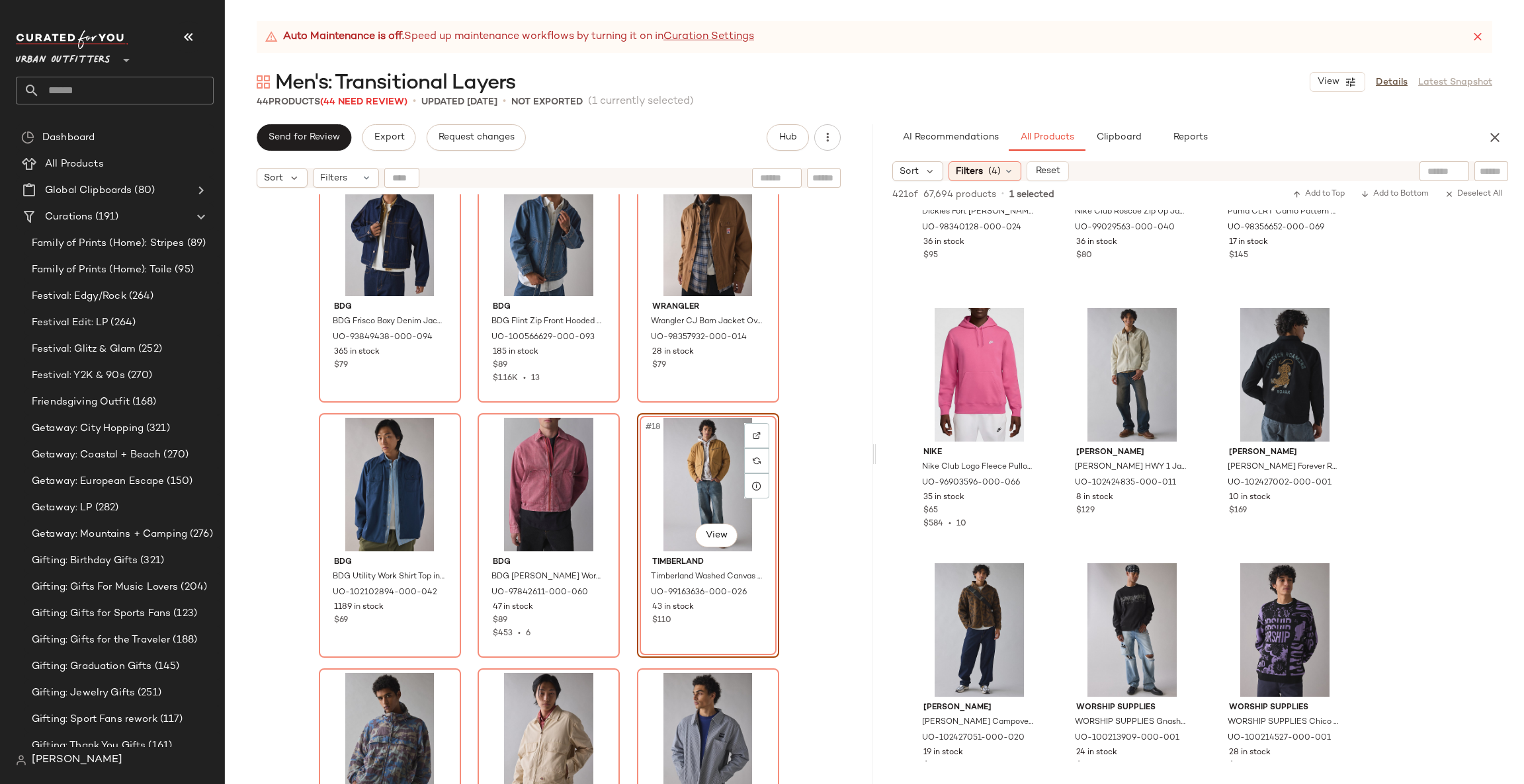
click at [848, 473] on div "BDG BDG Eric Suedette Bomber Jacket in Brown, Men's at Urban Outfitters UO-1003…" at bounding box center [548, 506] width 647 height 623
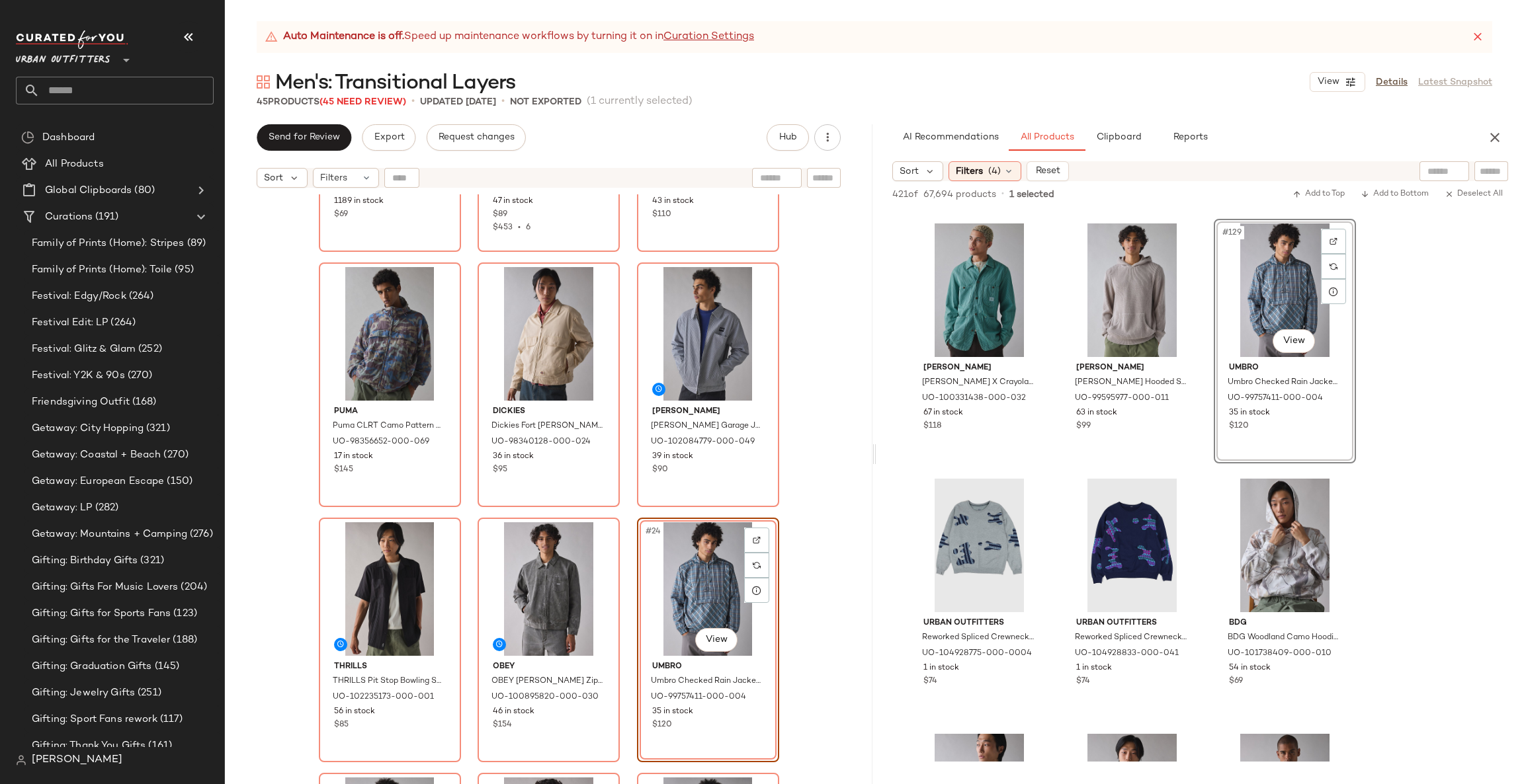
scroll to position [11109, 0]
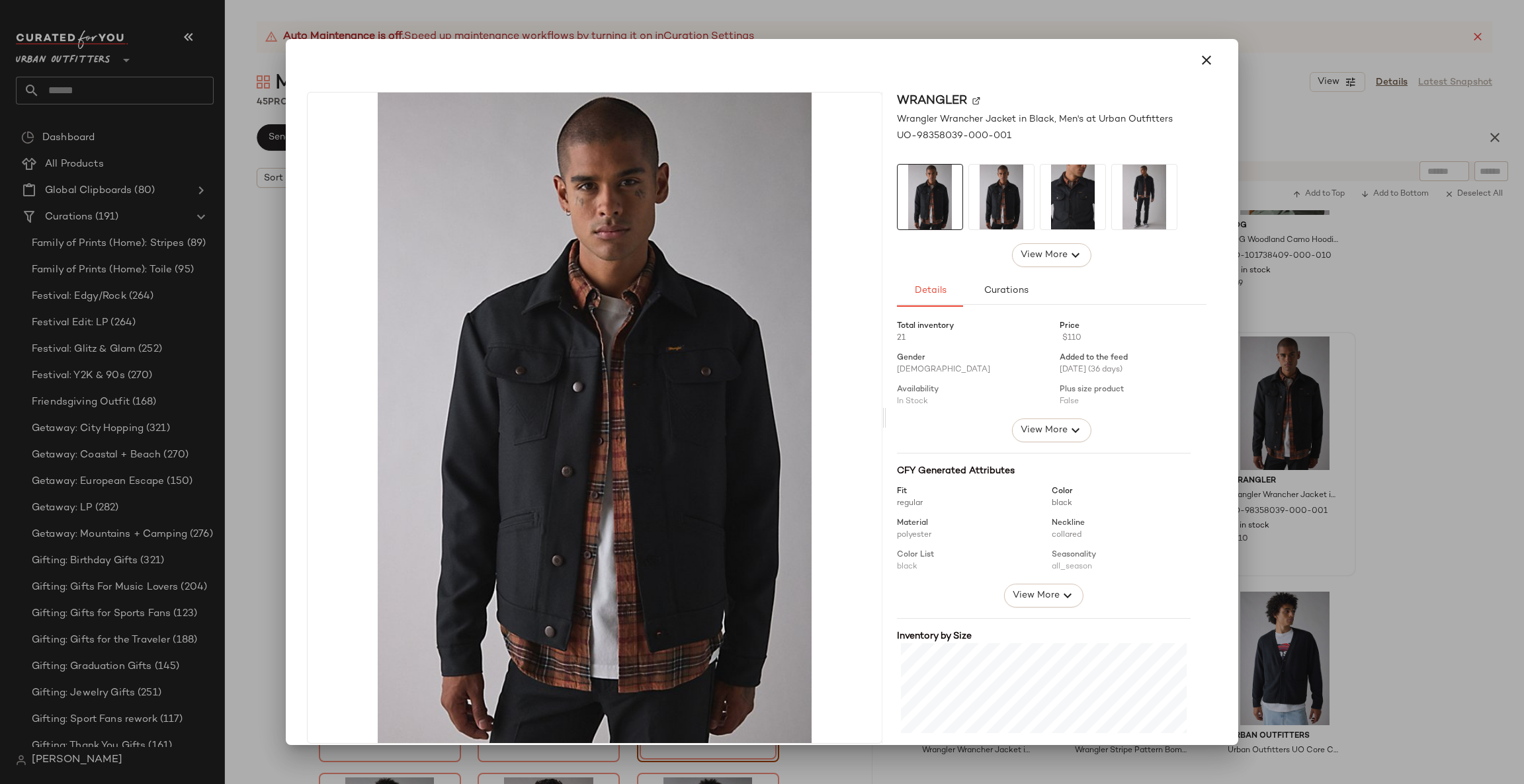
click at [1380, 420] on div at bounding box center [762, 392] width 1524 height 784
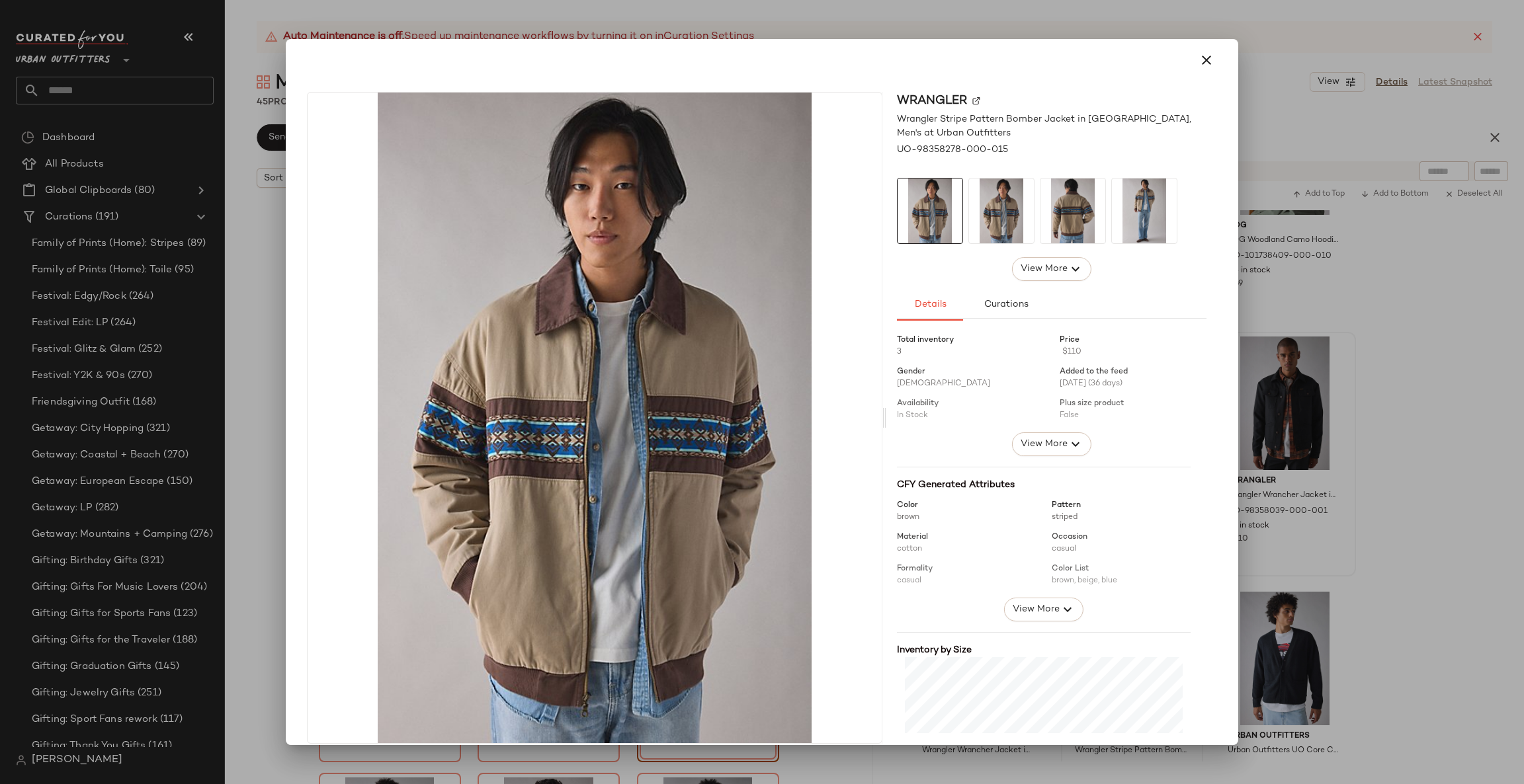
click at [1392, 454] on div at bounding box center [762, 392] width 1524 height 784
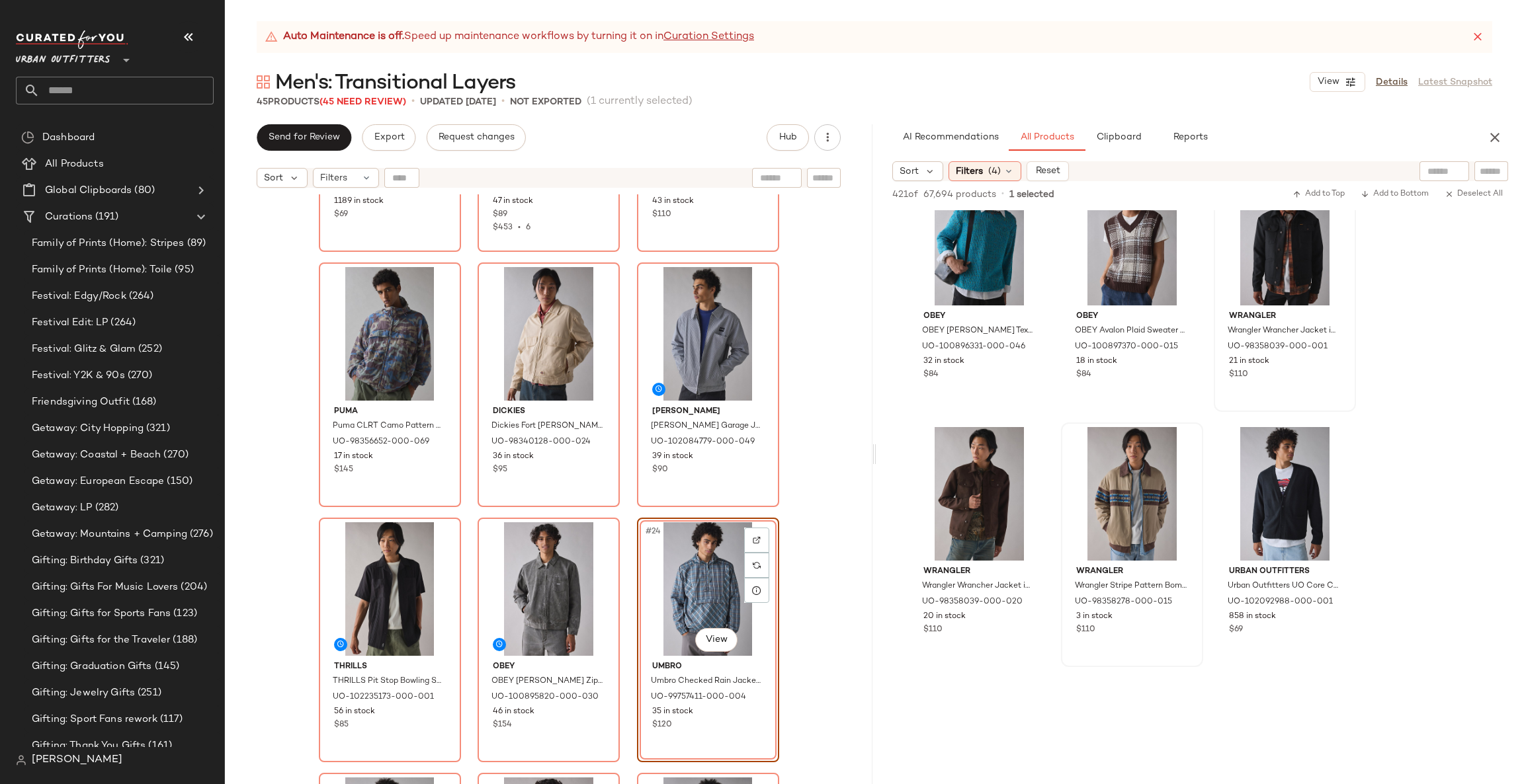
scroll to position [11308, 0]
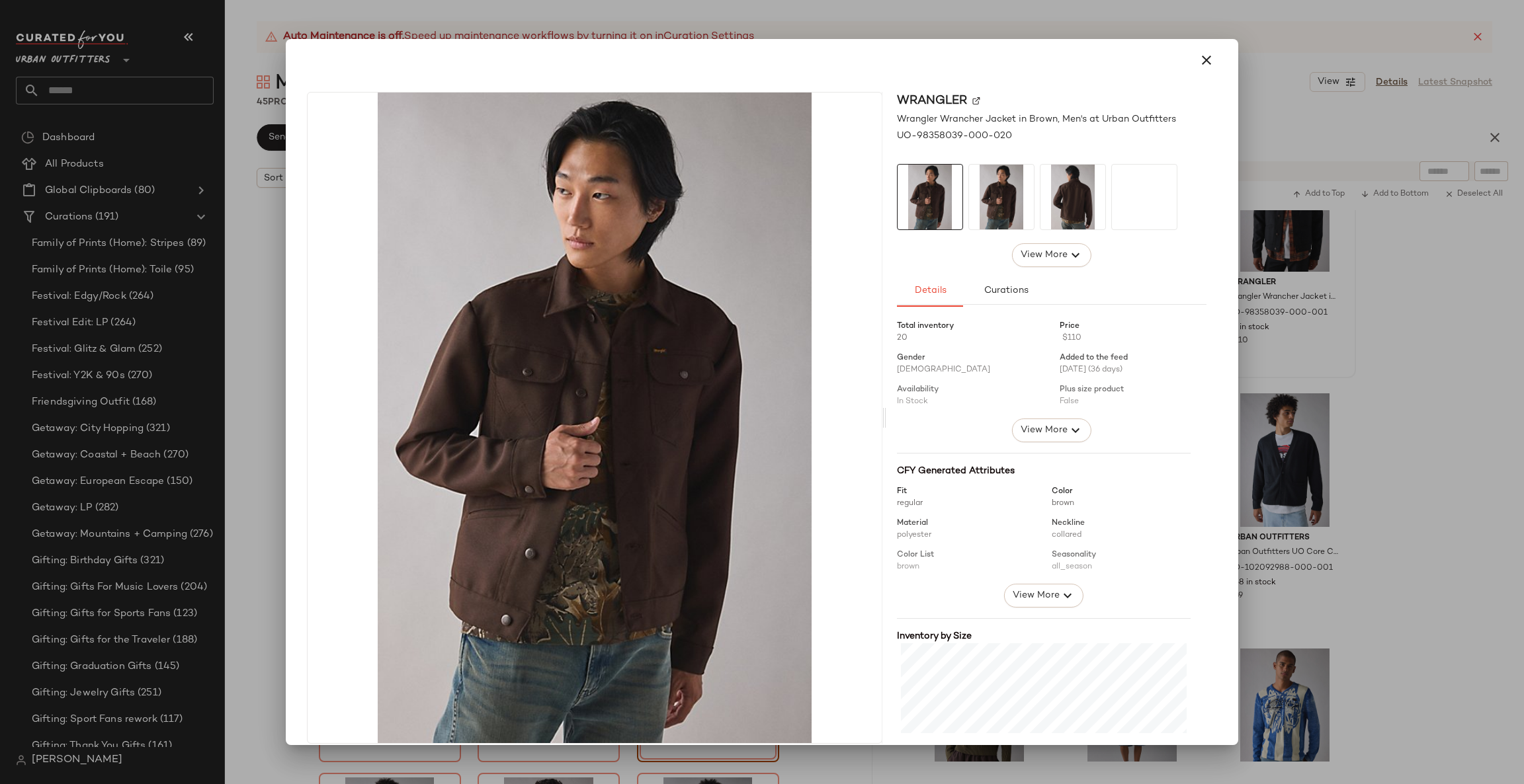
click at [1410, 430] on div at bounding box center [762, 392] width 1524 height 784
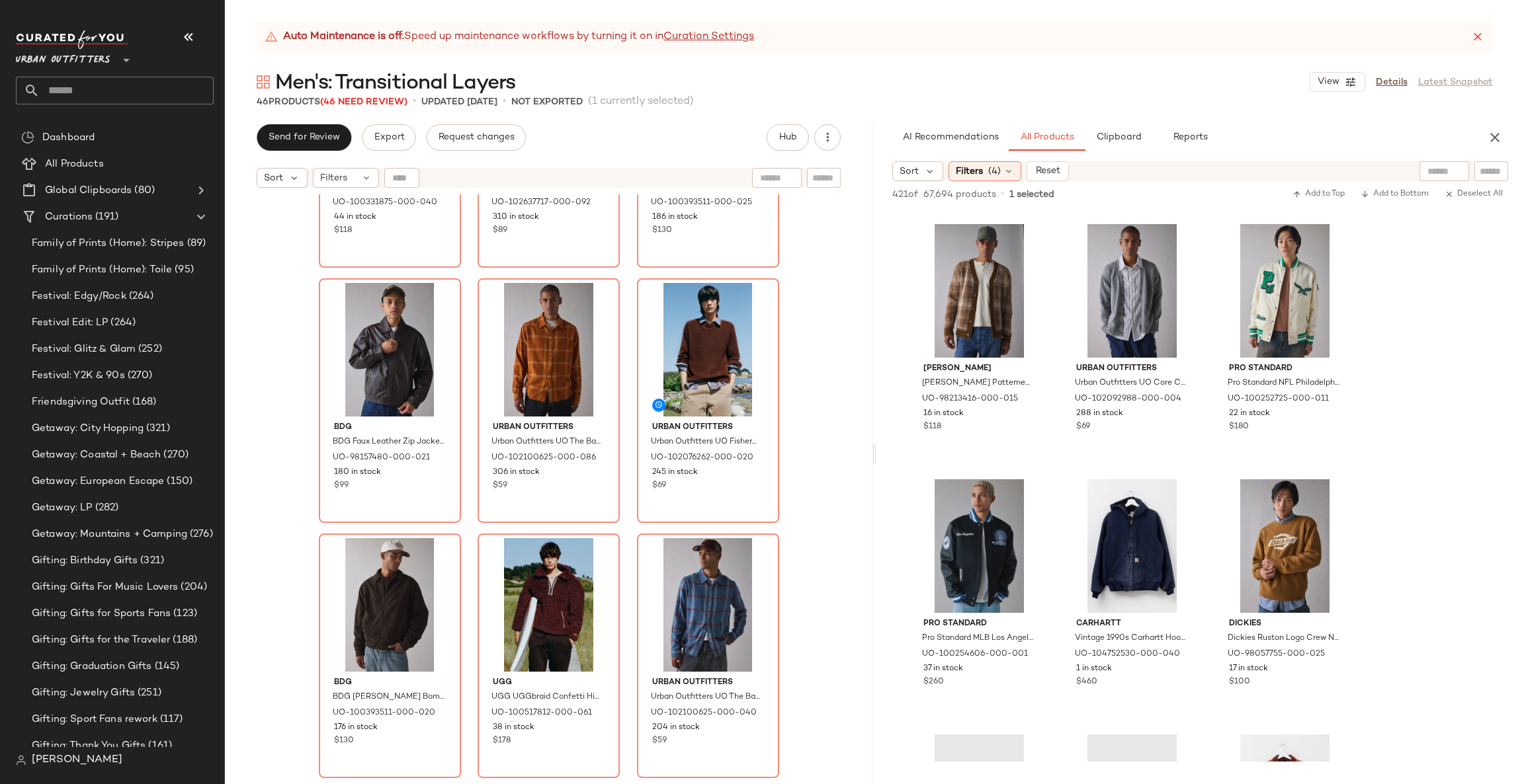
scroll to position [605, 0]
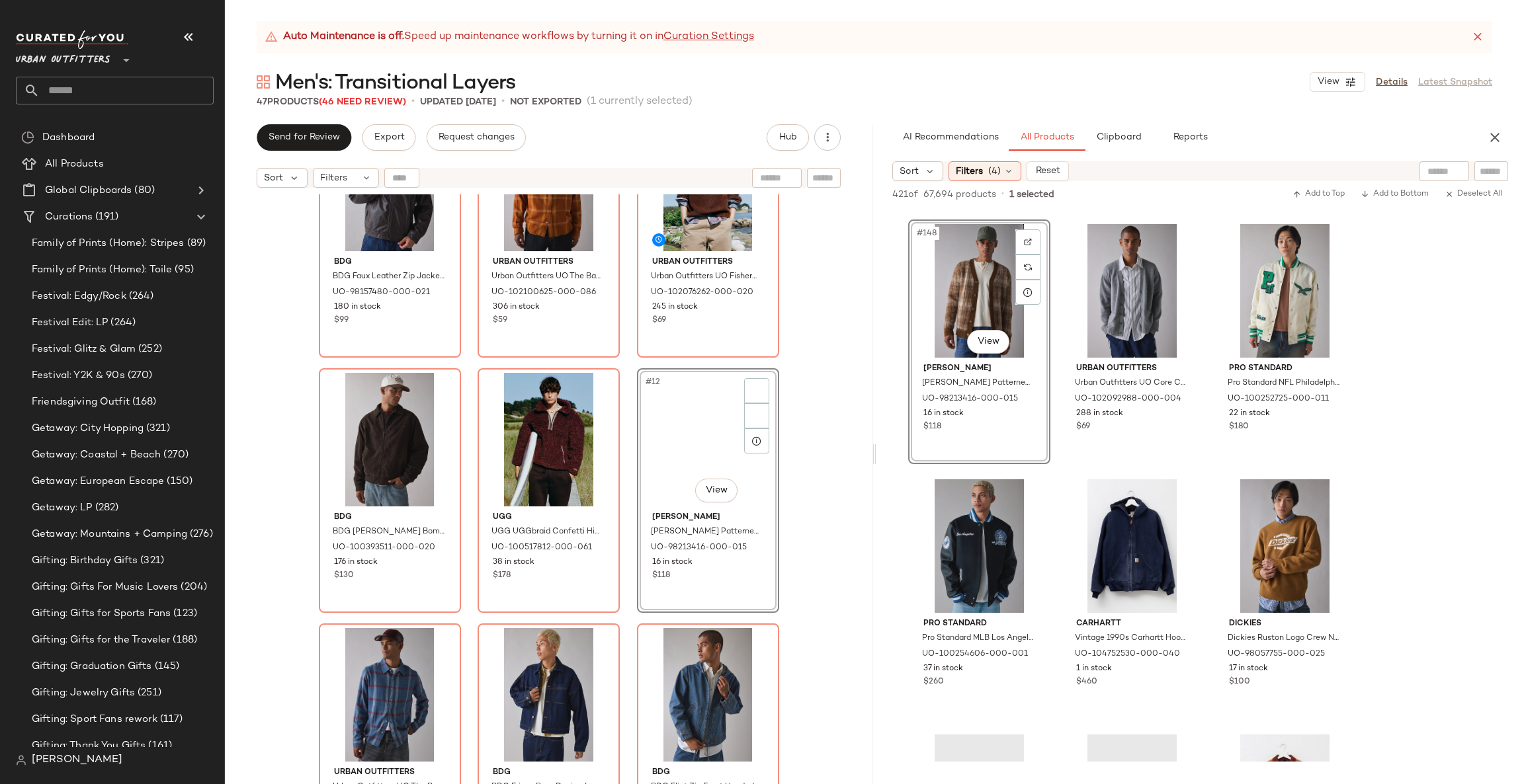
click at [800, 432] on div "Lee Lee X Crayola Chore Jacket in Violet Blue Stripe, Men's at Urban Outfitters…" at bounding box center [548, 506] width 647 height 623
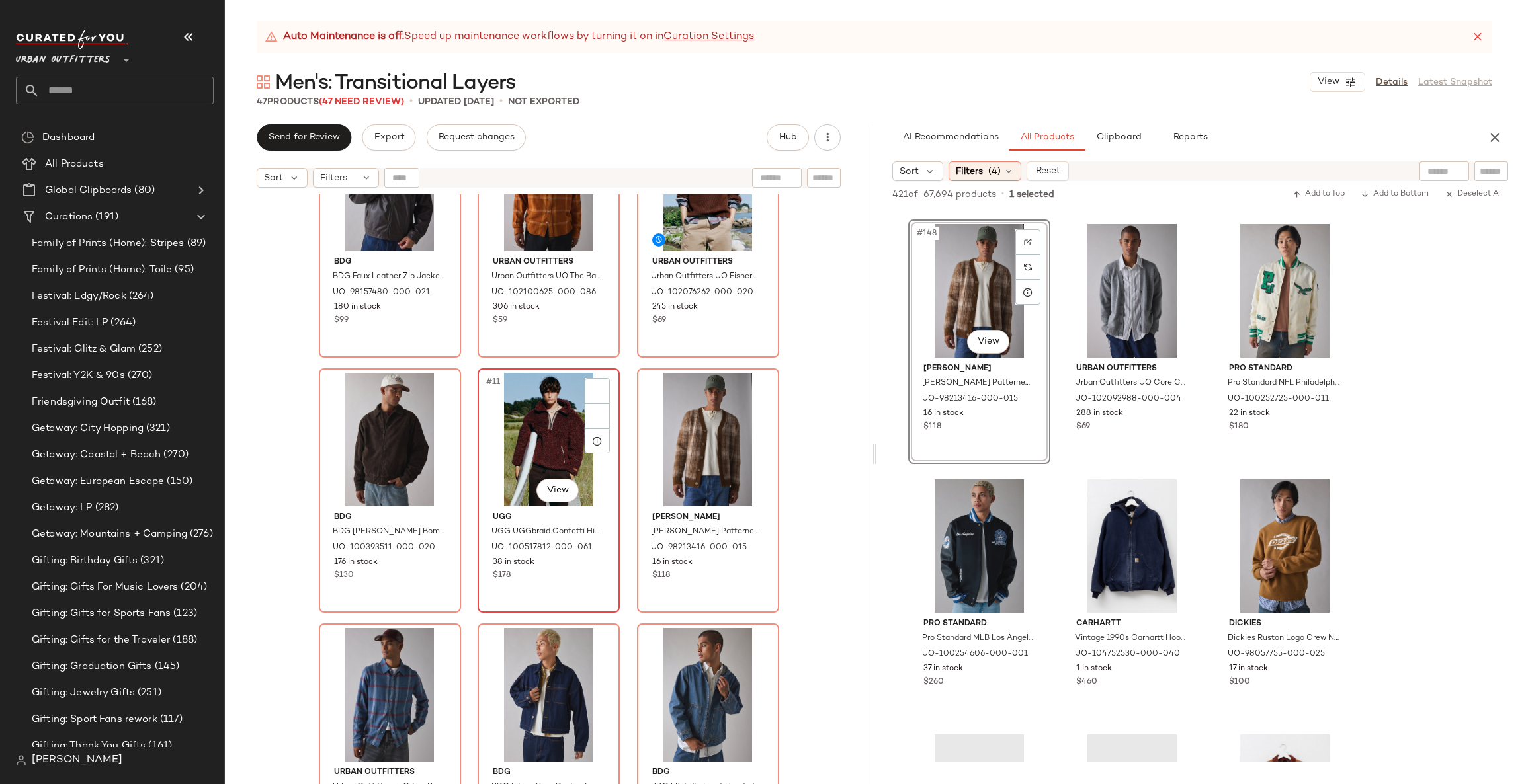
click at [479, 463] on div "#11 View UGG UGG UGGbraid Confetti Hi-Pile Fleece Jacket in Wild Grape, Men's a…" at bounding box center [548, 490] width 140 height 242
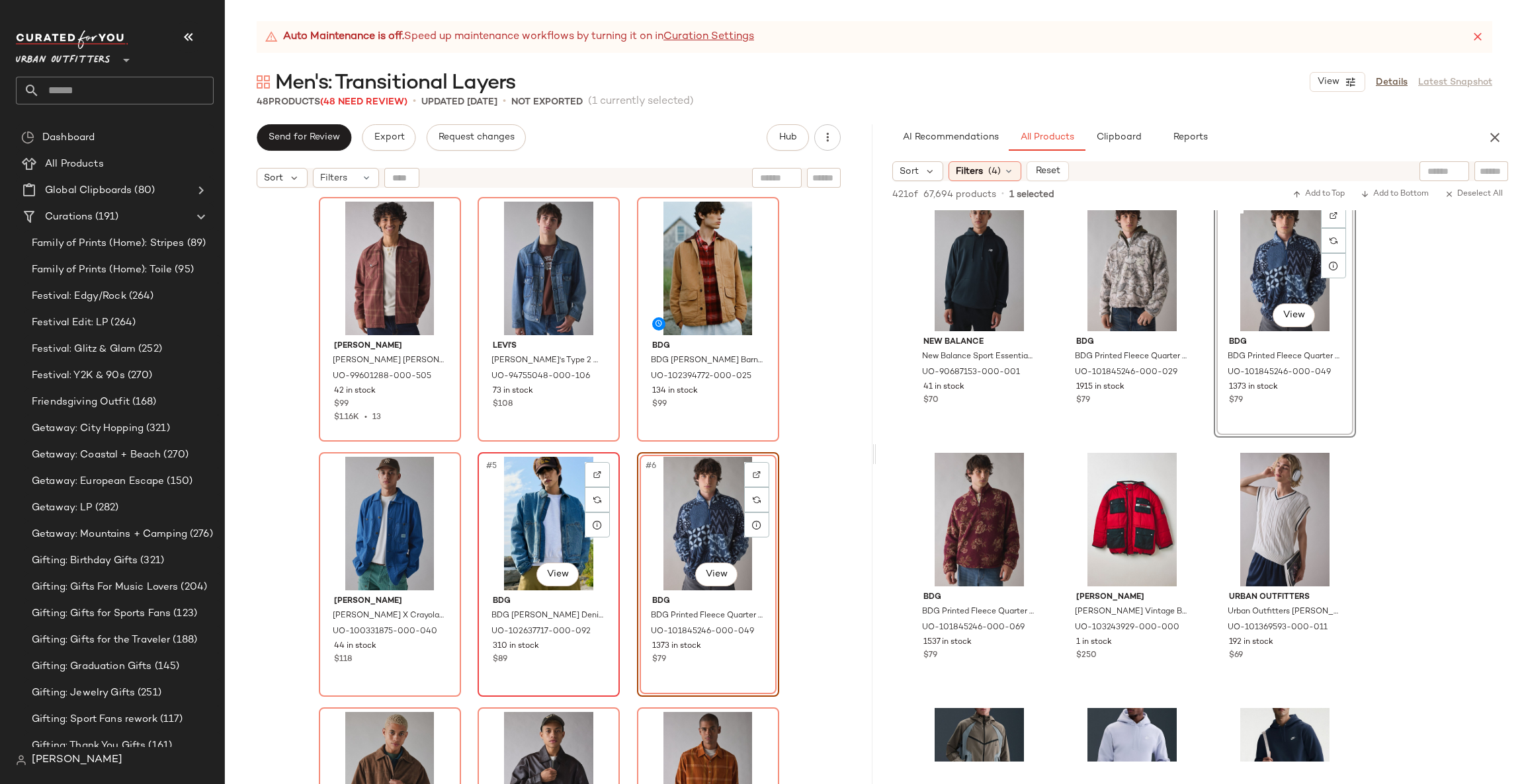
click at [538, 536] on div "#5 View" at bounding box center [548, 523] width 133 height 133
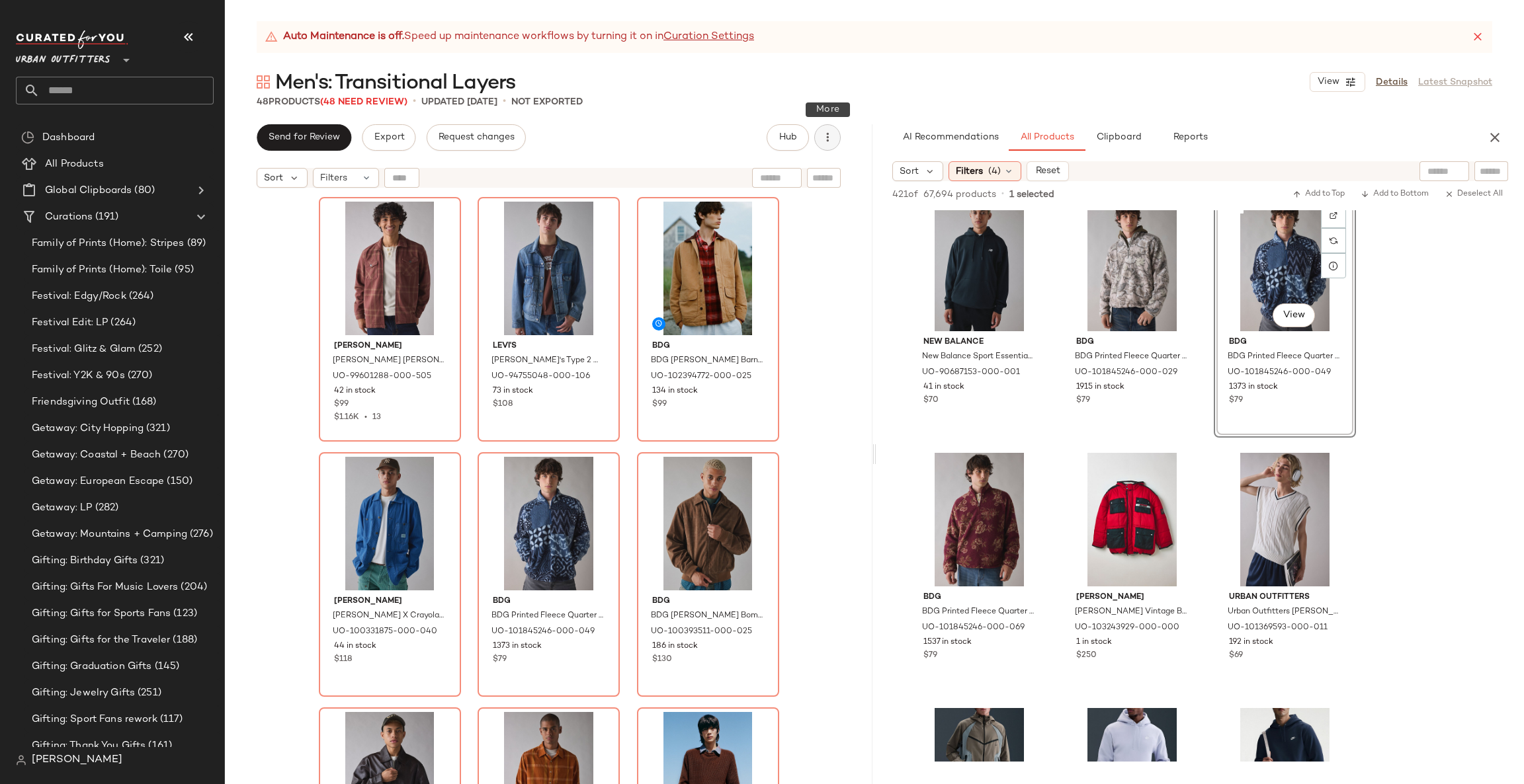
click at [824, 138] on icon "button" at bounding box center [828, 138] width 13 height 13
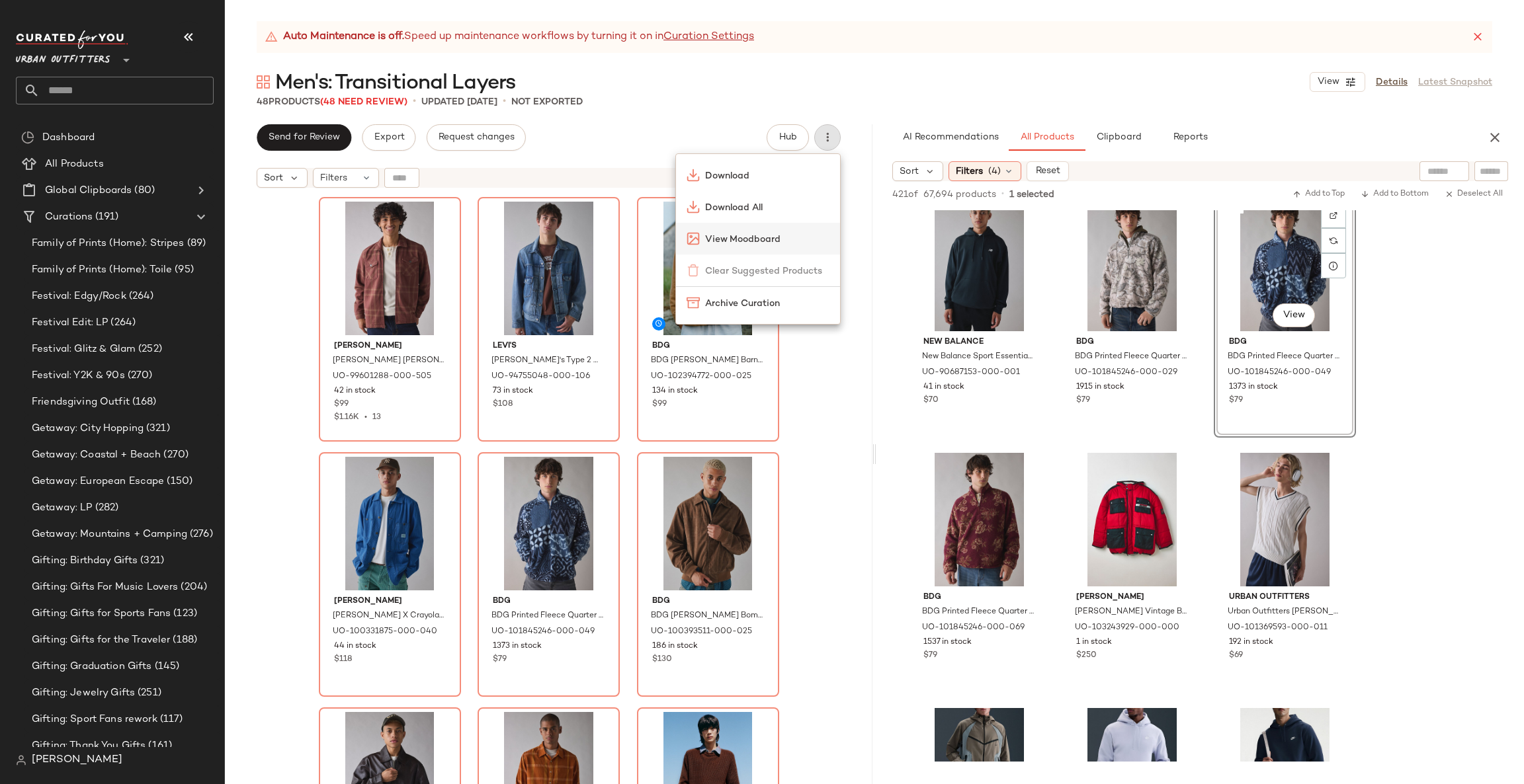
click at [792, 238] on span "View Moodboard" at bounding box center [767, 239] width 124 height 14
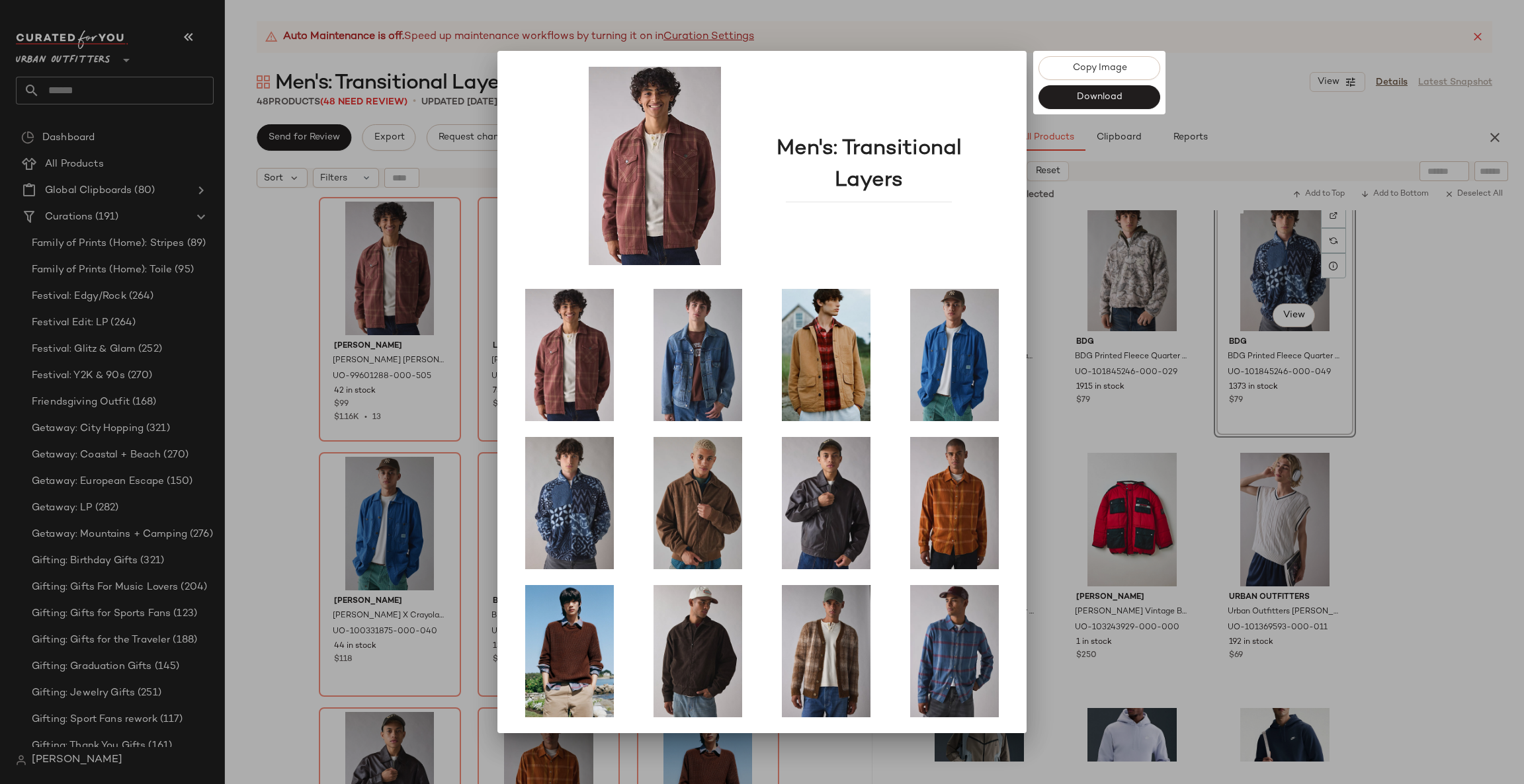
click at [267, 385] on div at bounding box center [762, 392] width 1524 height 784
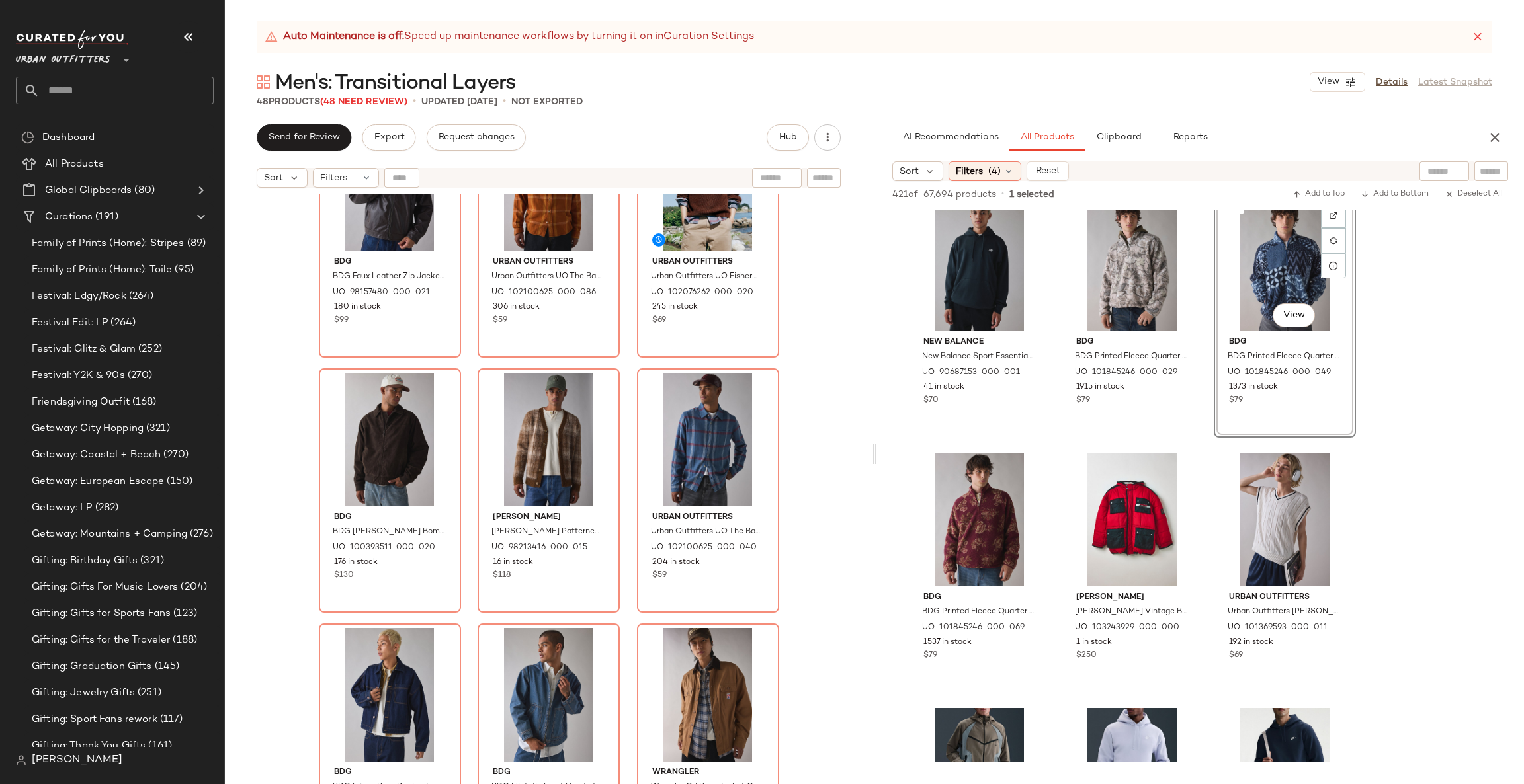
scroll to position [803, 0]
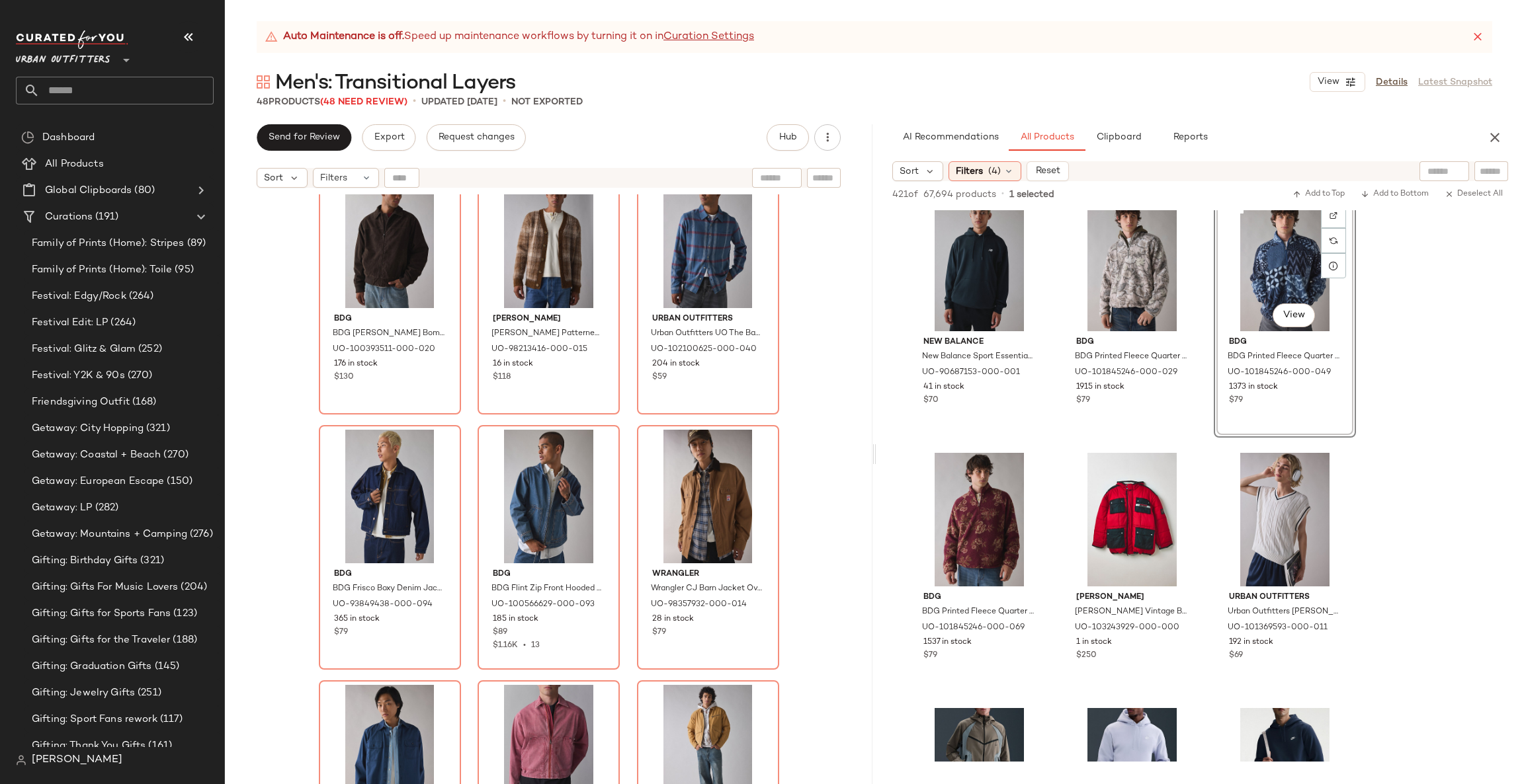
click at [809, 365] on div "BDG BDG Faux Leather Zip Jacket in Chocolate, Men's at Urban Outfitters UO-9815…" at bounding box center [548, 506] width 647 height 623
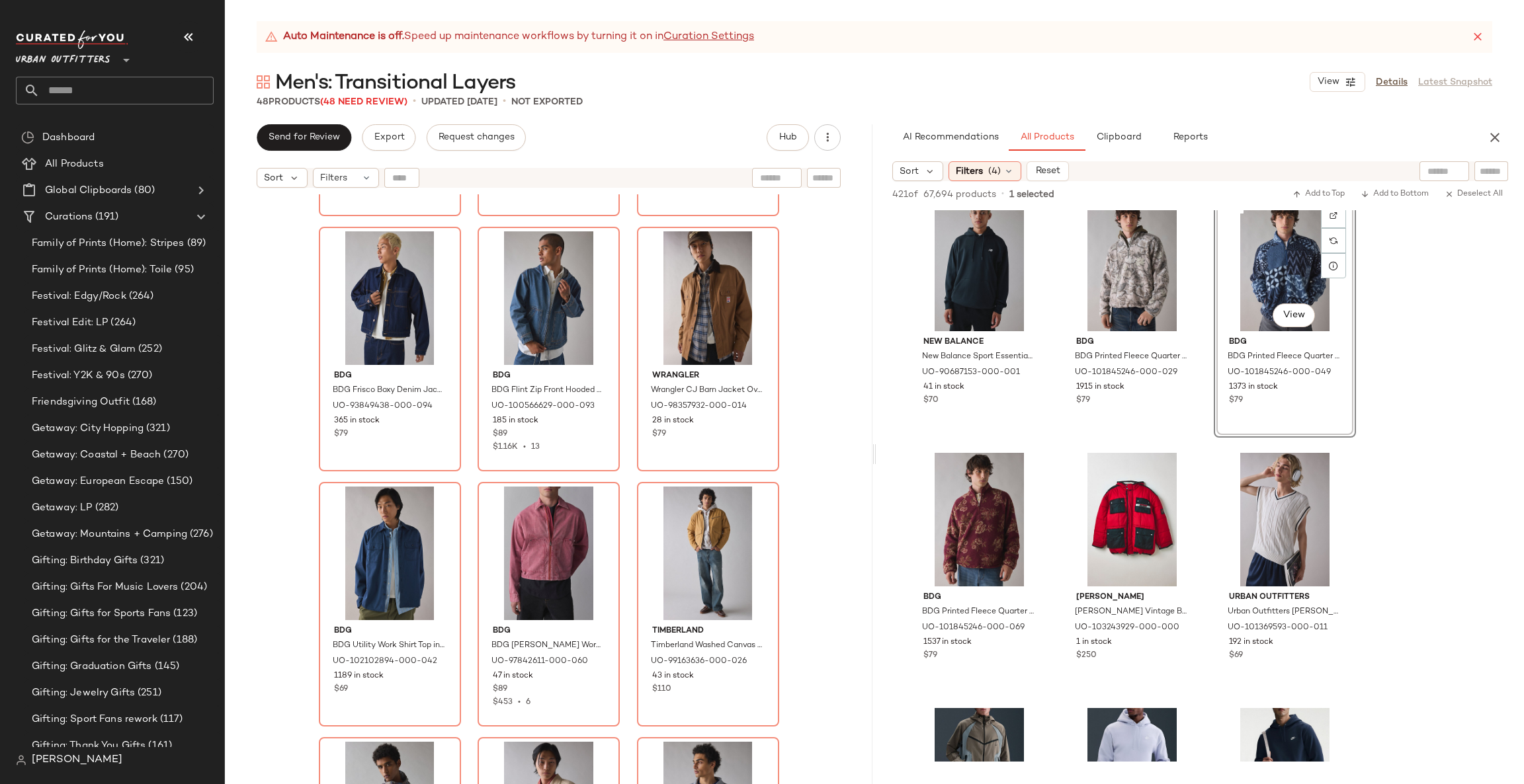
scroll to position [406, 0]
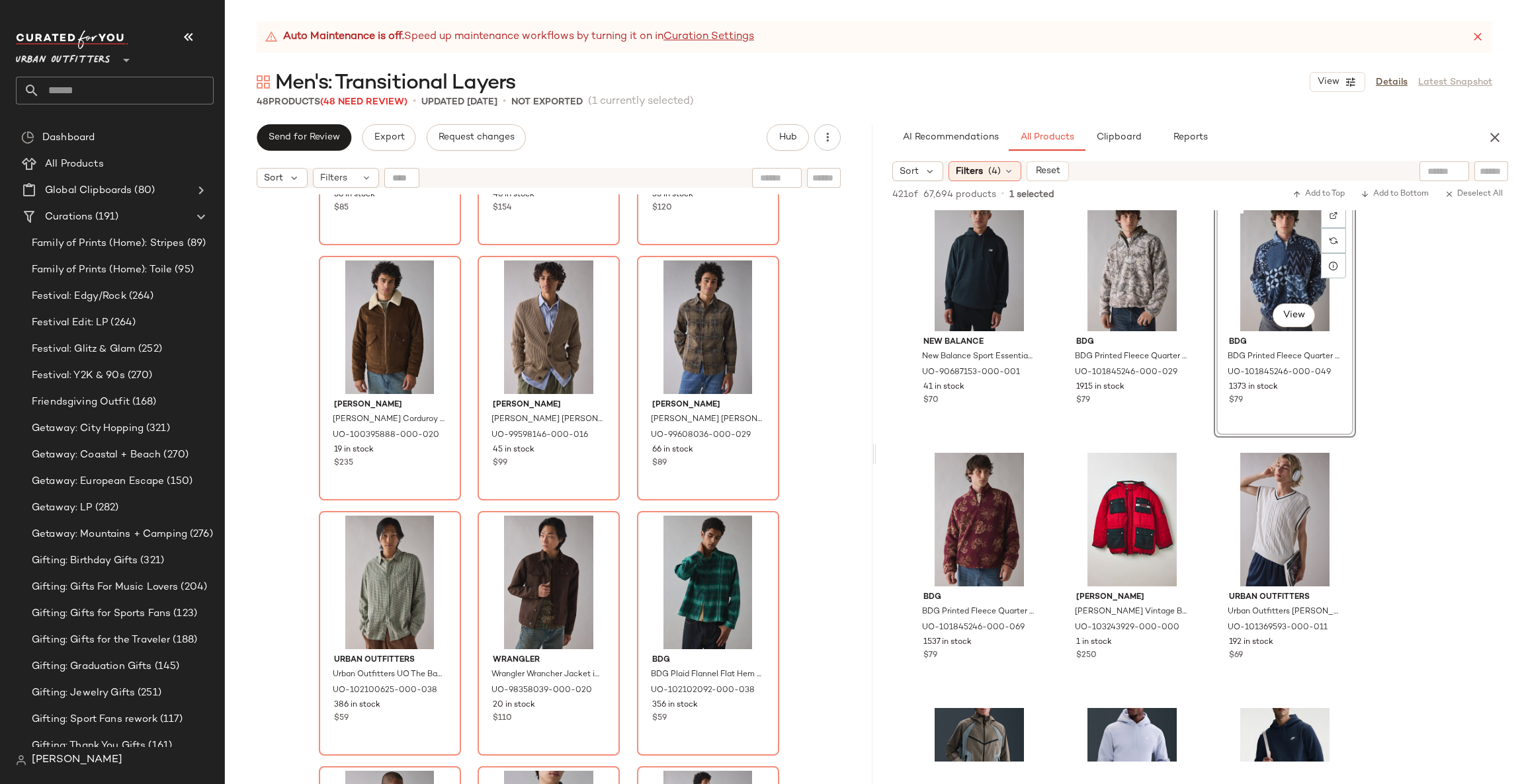
click at [797, 442] on div "THRILLS THRILLS Pit Stop Bowling Shirt in Black, Men's at Urban Outfitters UO-1…" at bounding box center [548, 506] width 647 height 623
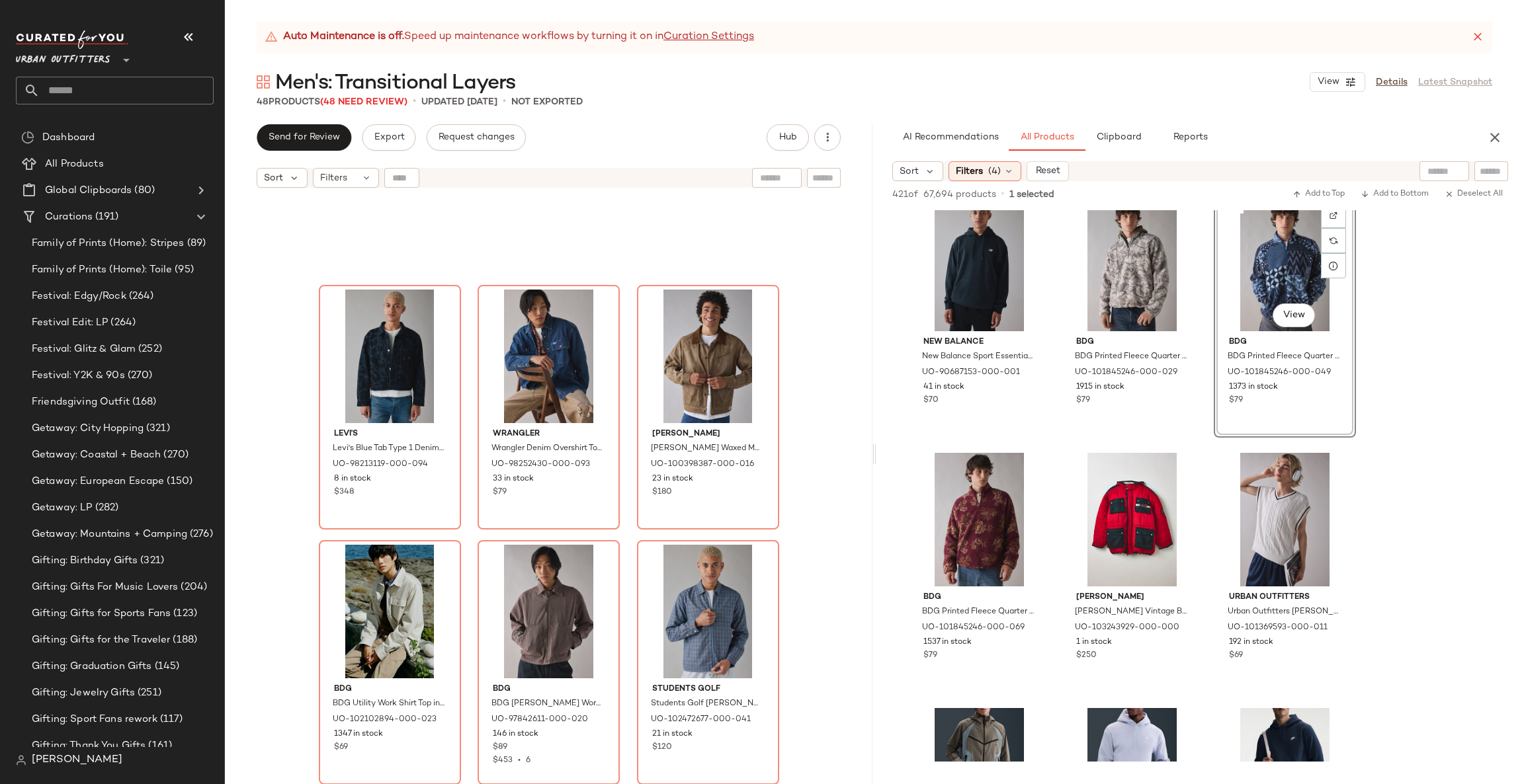
scroll to position [3463, 0]
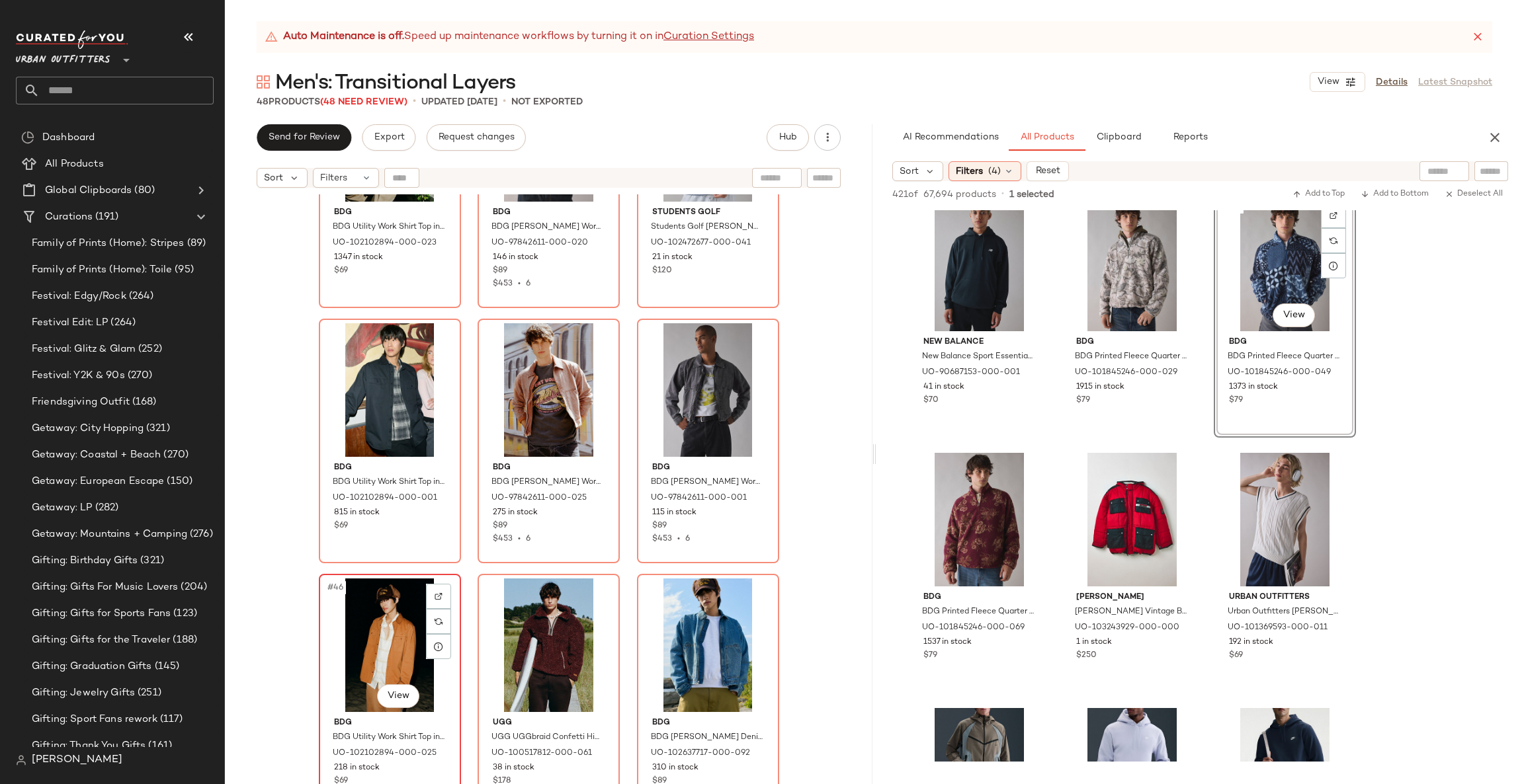
click at [347, 654] on div "#46 View" at bounding box center [389, 645] width 133 height 133
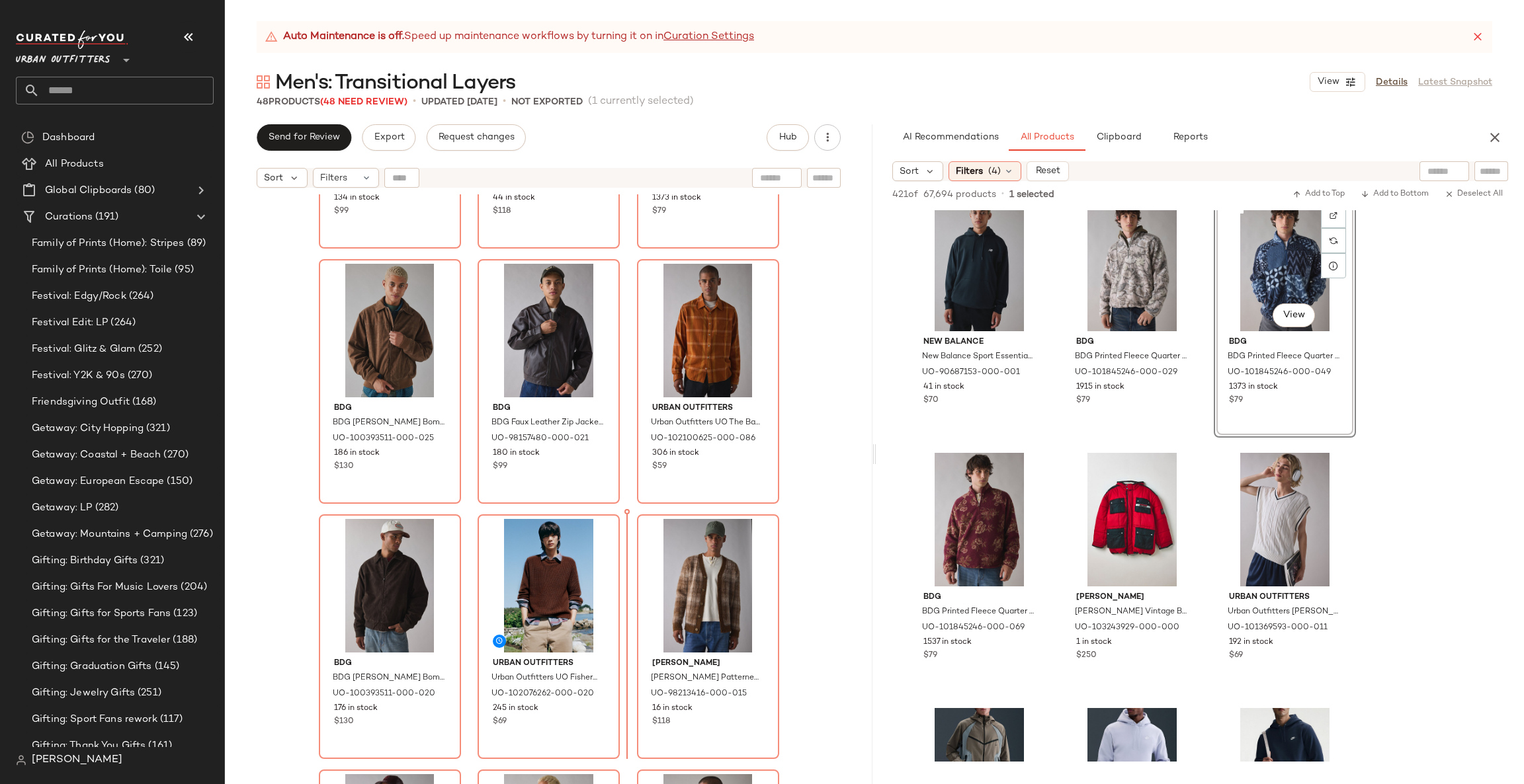
scroll to position [470, 0]
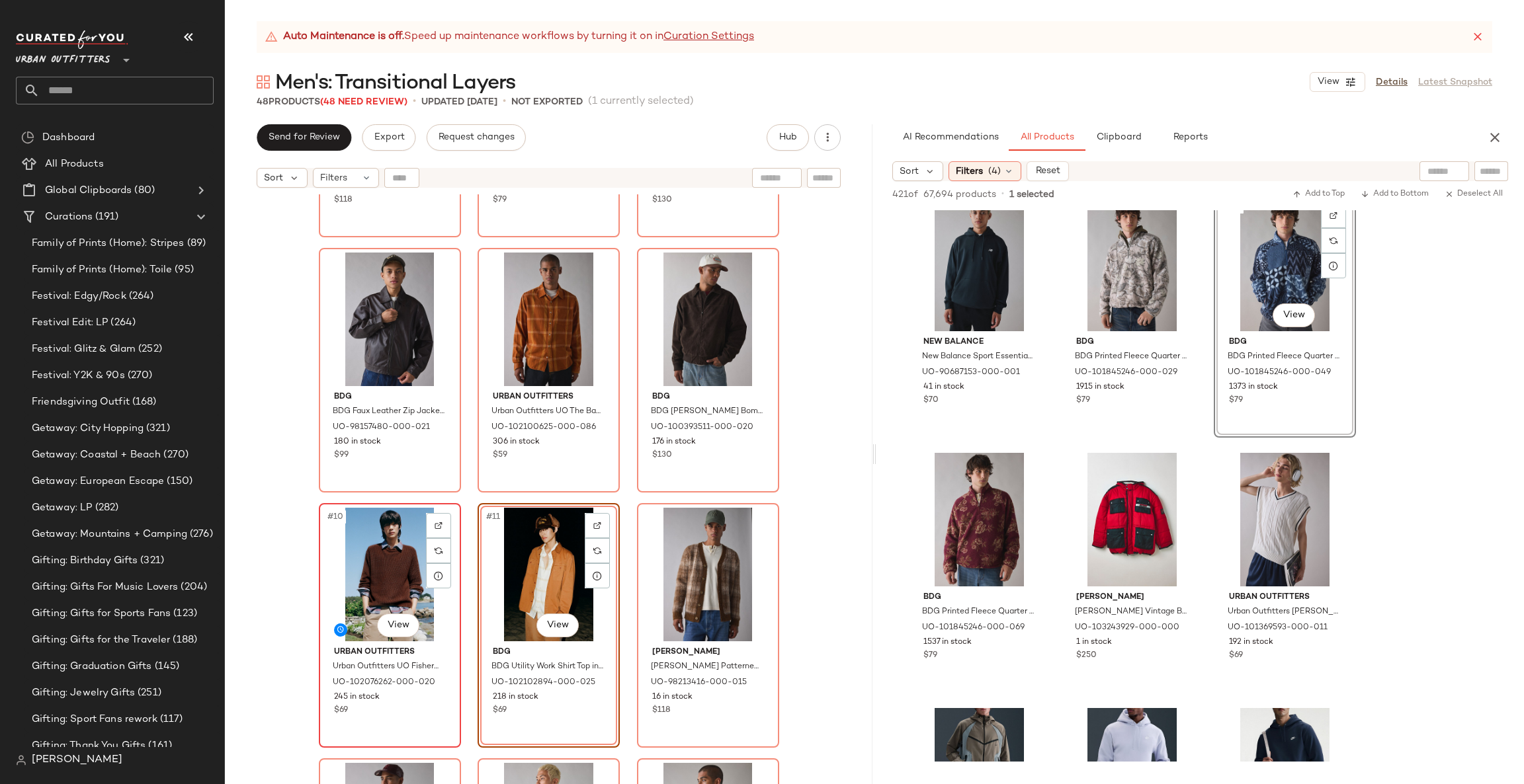
click at [371, 590] on div "#10 View" at bounding box center [389, 574] width 133 height 133
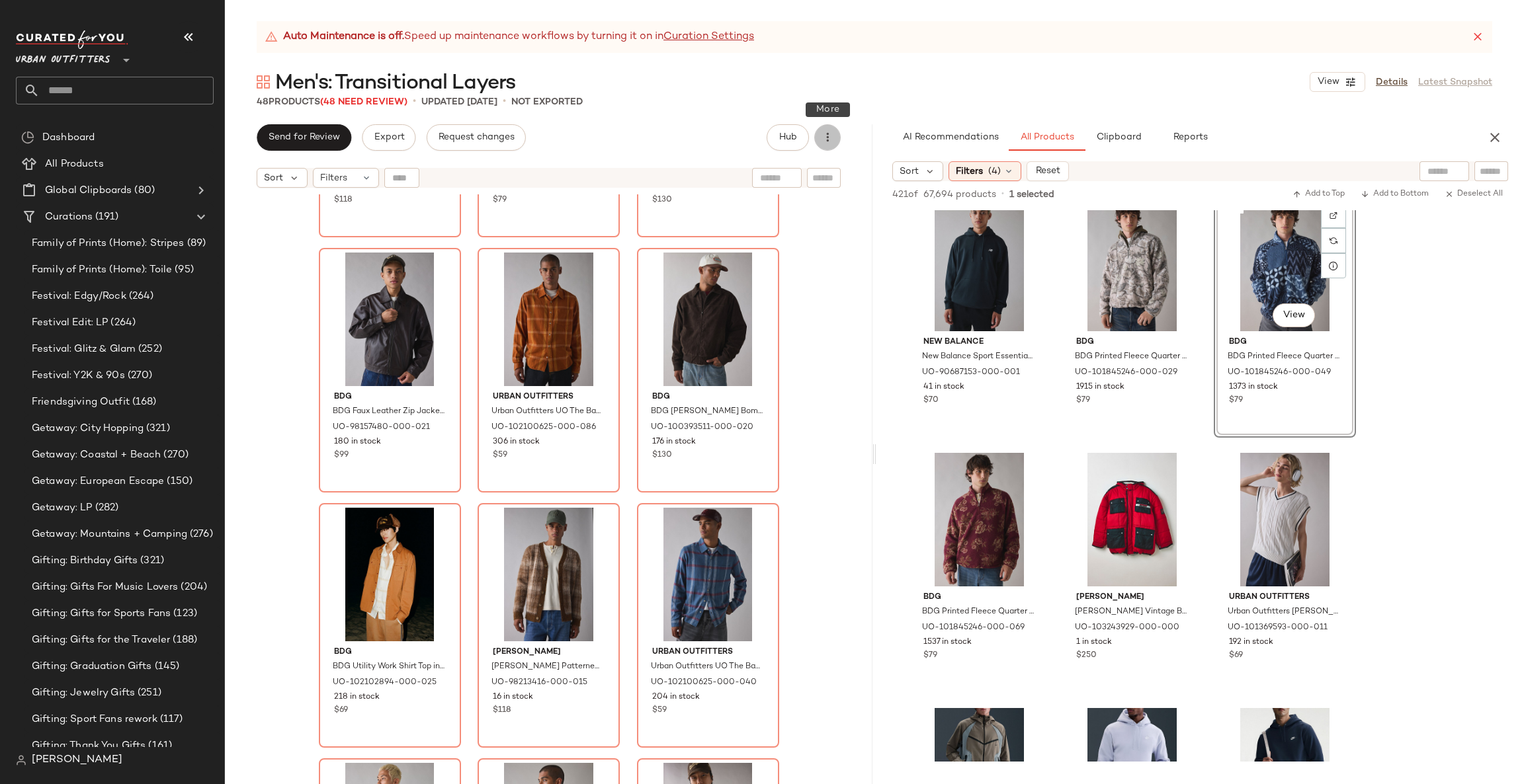
click at [819, 140] on button "button" at bounding box center [828, 138] width 27 height 27
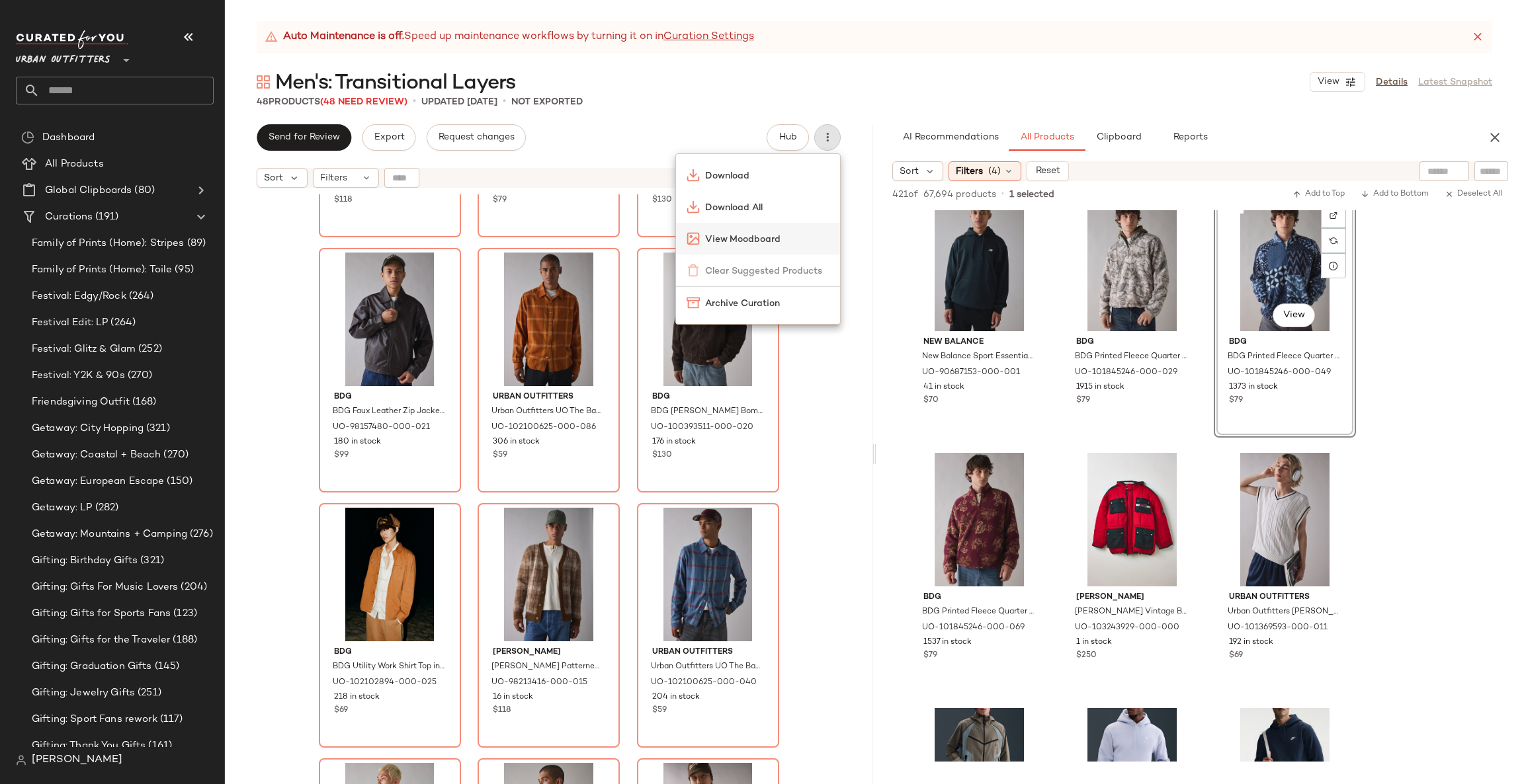
click at [789, 242] on span "View Moodboard" at bounding box center [767, 239] width 124 height 14
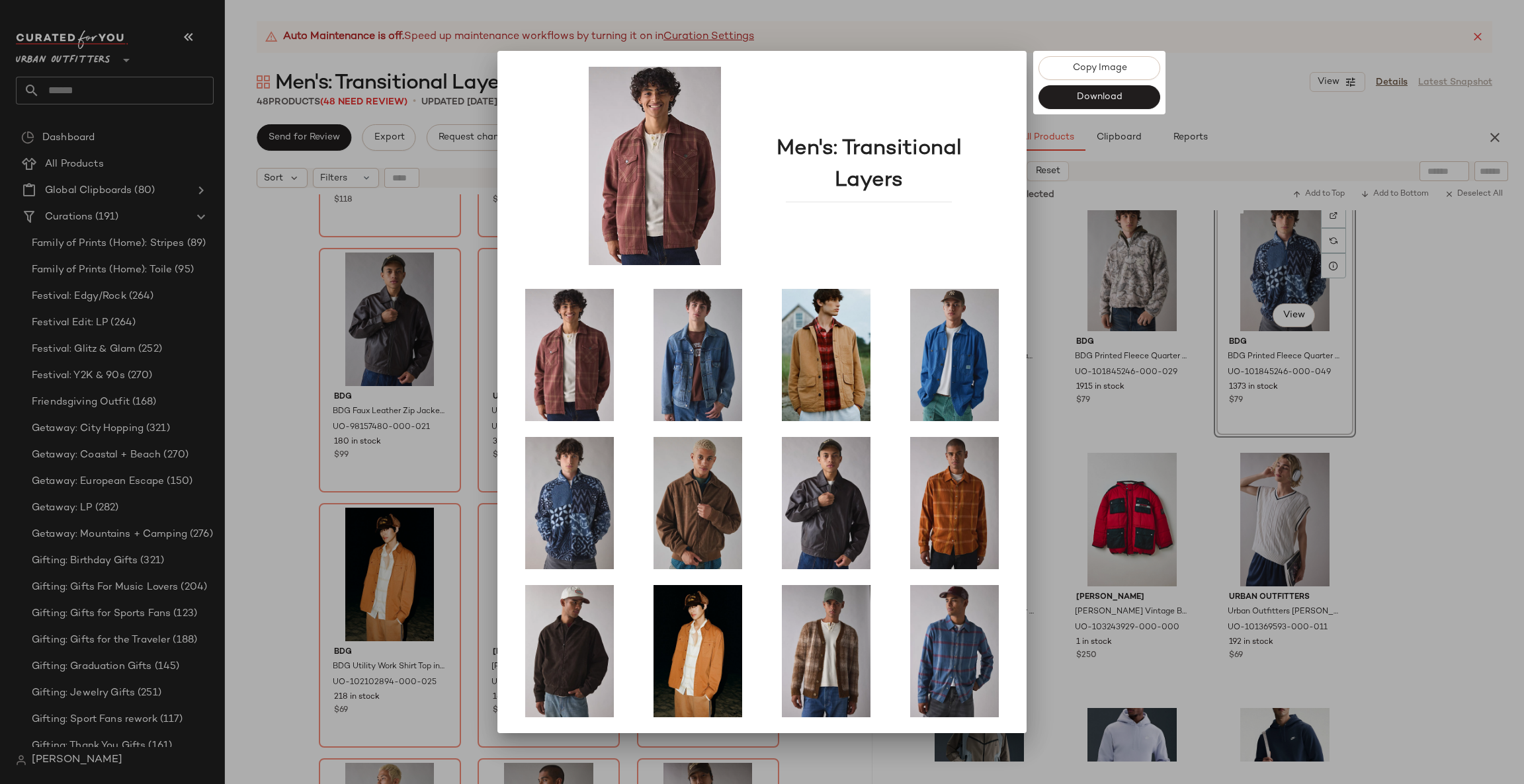
click at [256, 406] on div at bounding box center [762, 392] width 1524 height 784
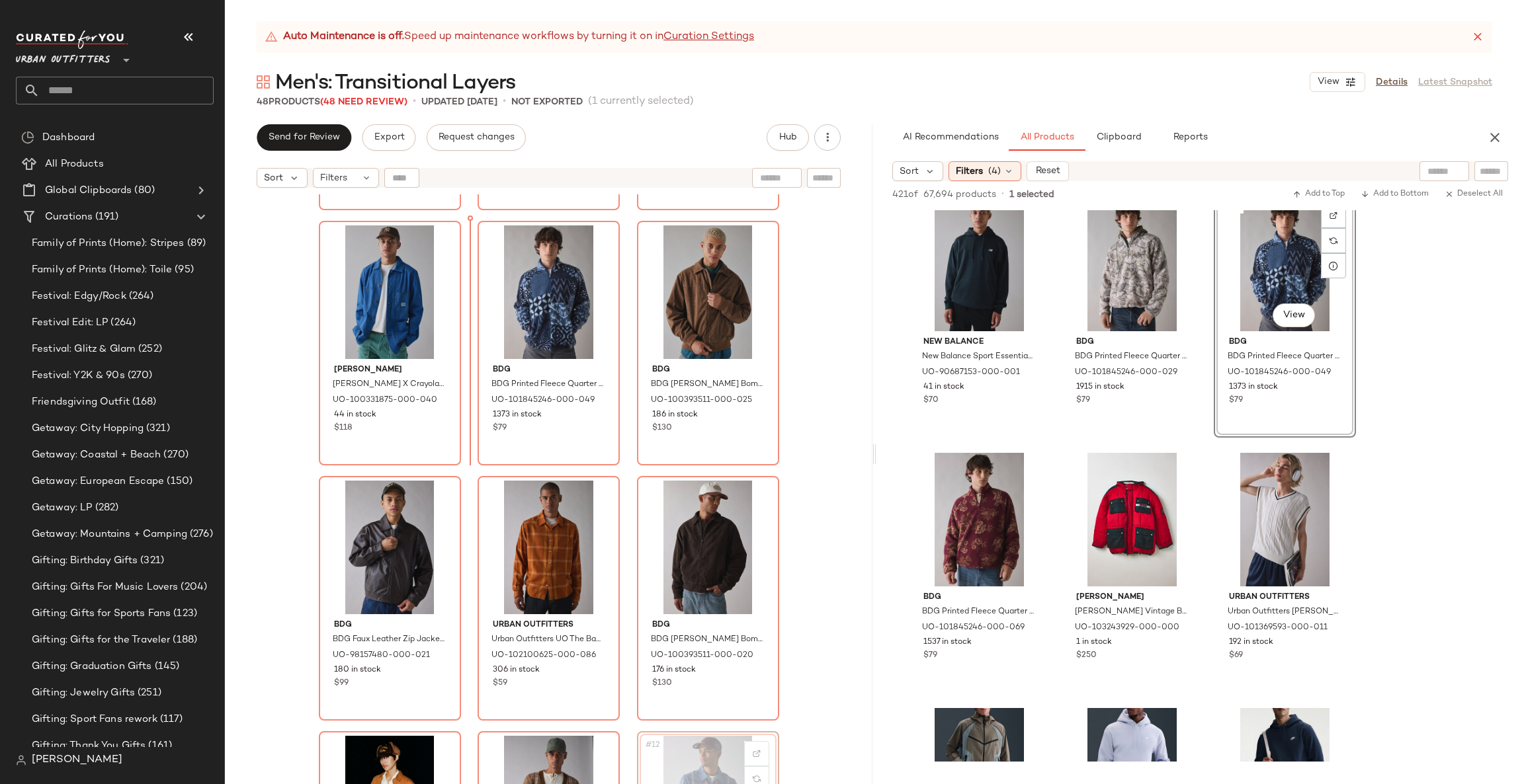
scroll to position [177, 0]
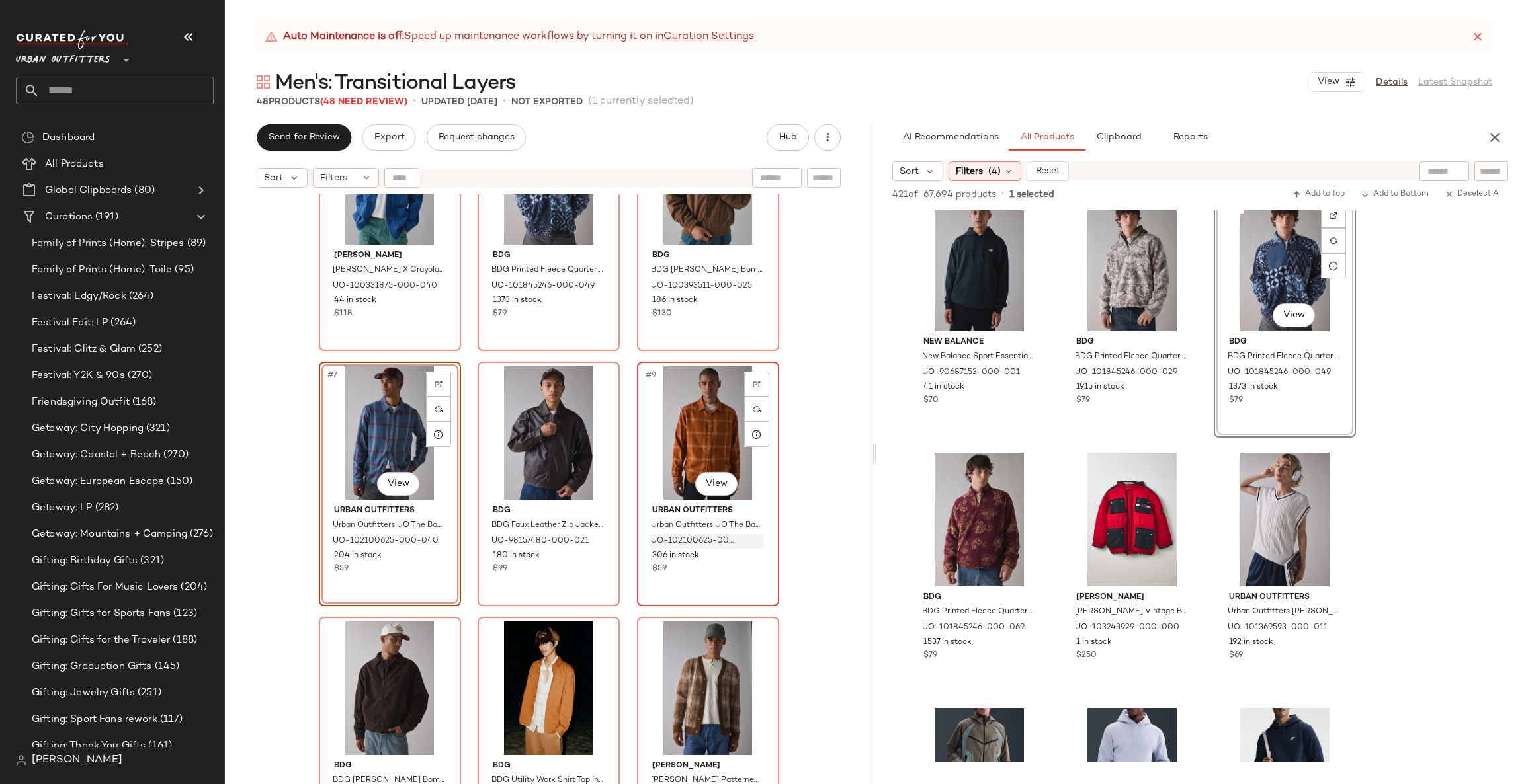
scroll to position [406, 0]
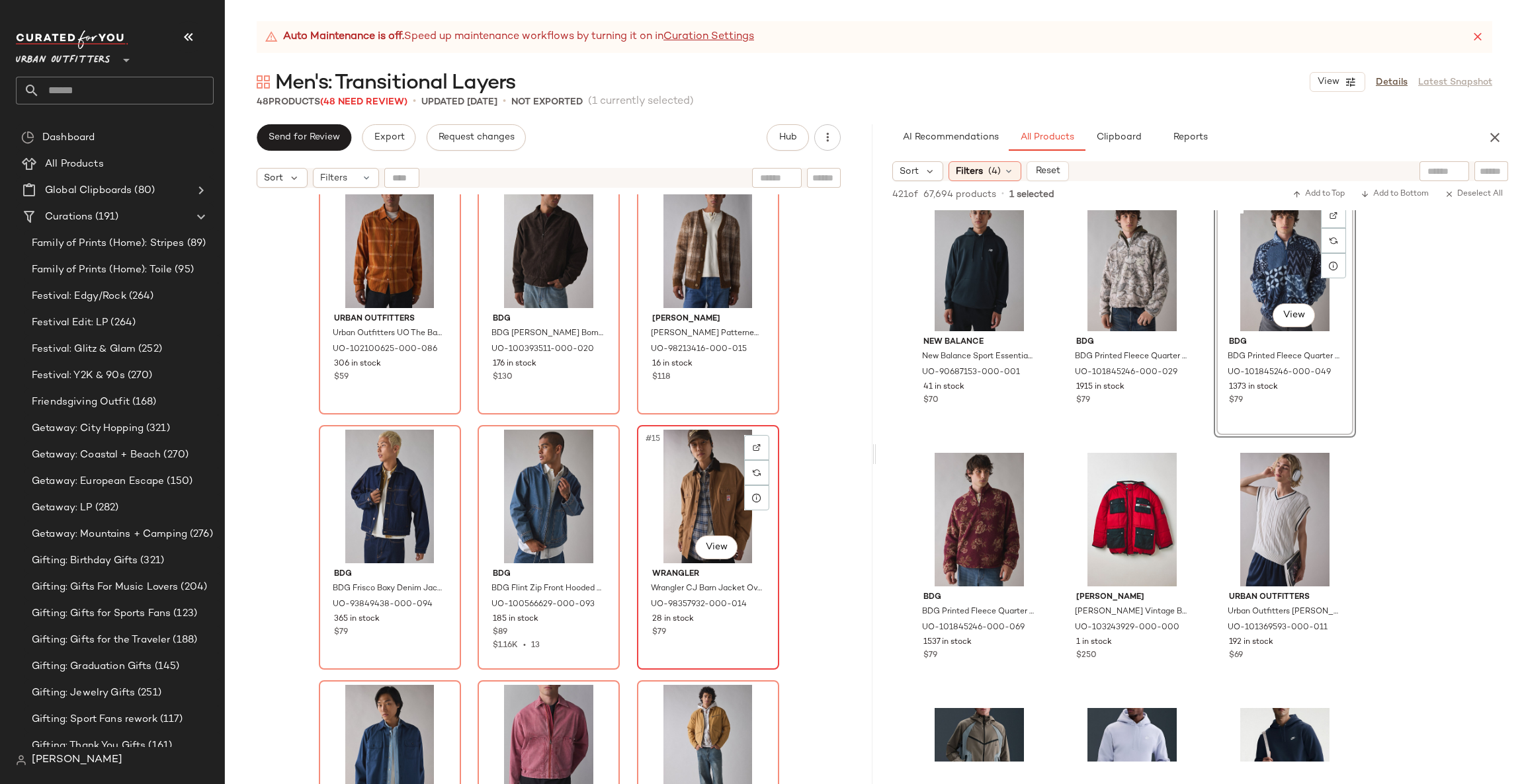
scroll to position [605, 0]
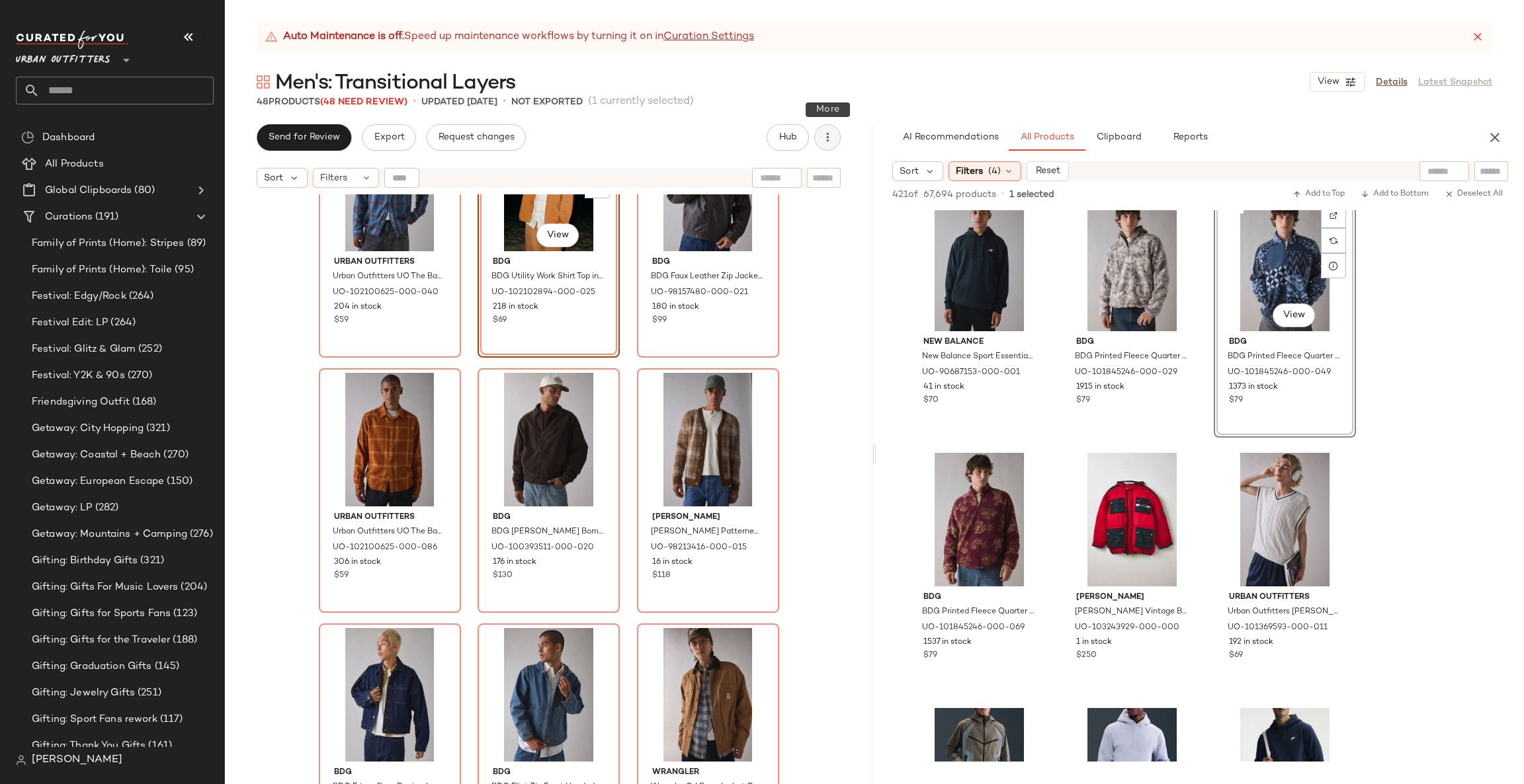
click at [826, 146] on button "button" at bounding box center [828, 138] width 27 height 27
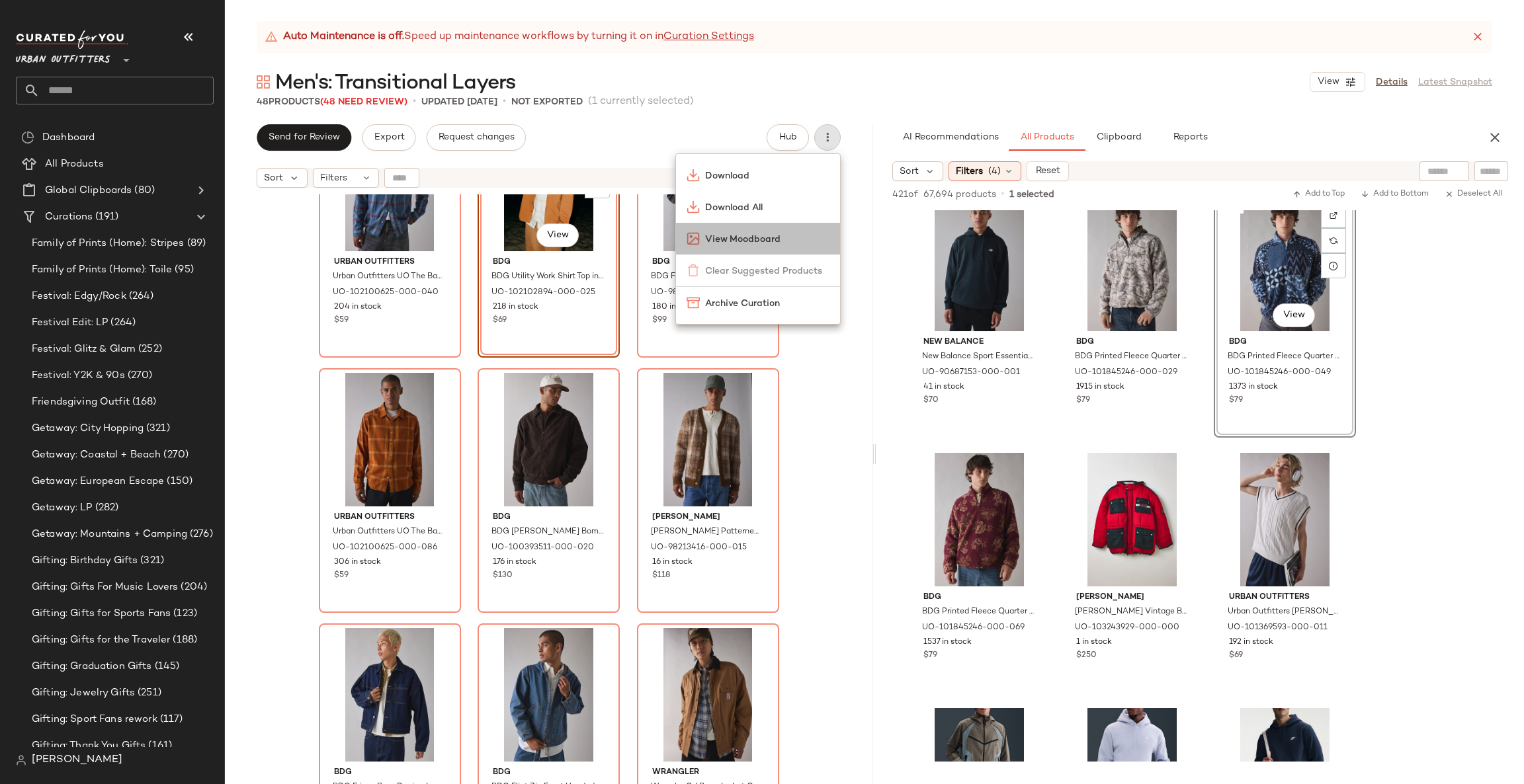
click at [768, 244] on span "View Moodboard" at bounding box center [767, 239] width 124 height 14
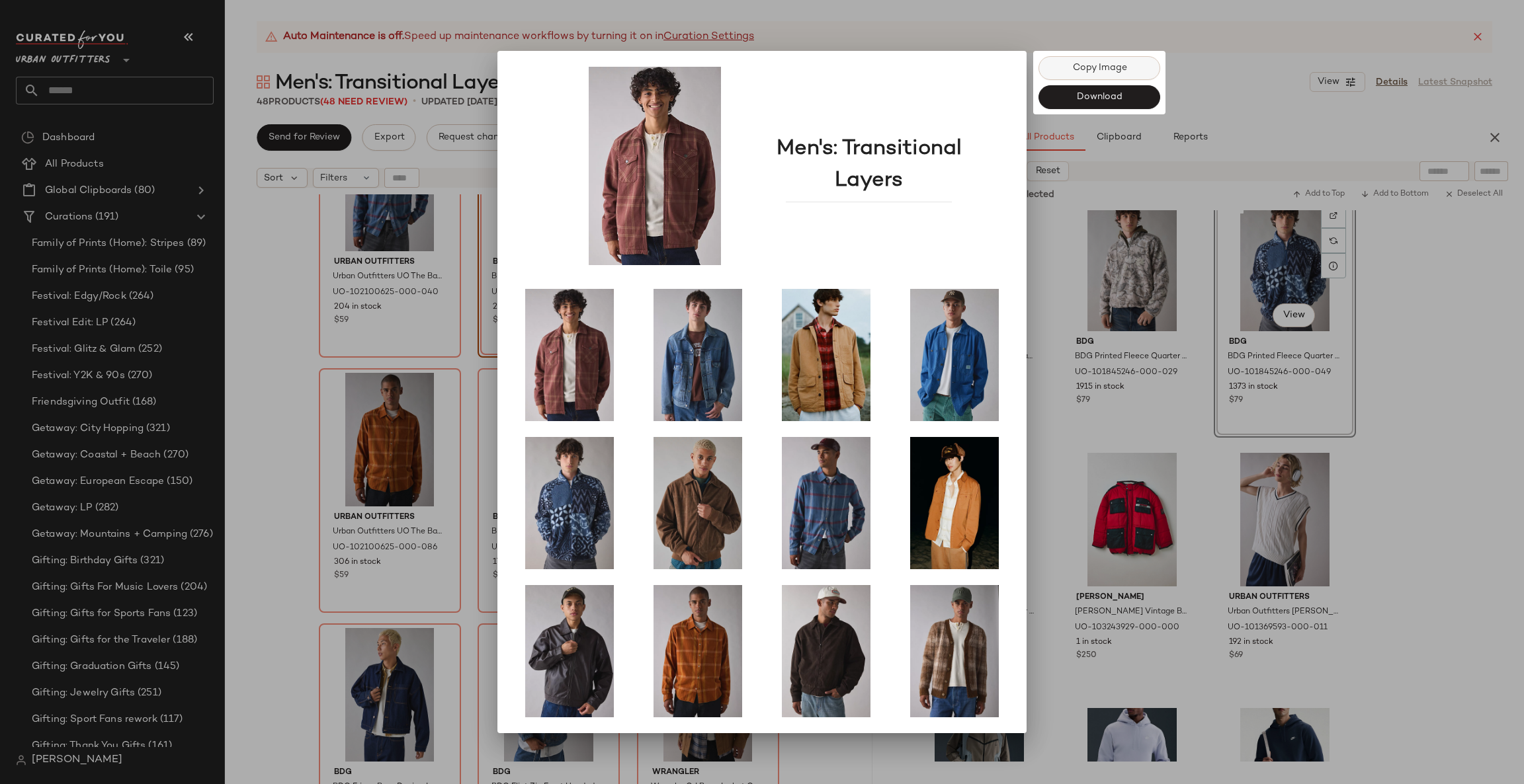
click at [1129, 69] on button "Copy Image" at bounding box center [1098, 68] width 121 height 24
click at [371, 319] on div at bounding box center [762, 392] width 1524 height 784
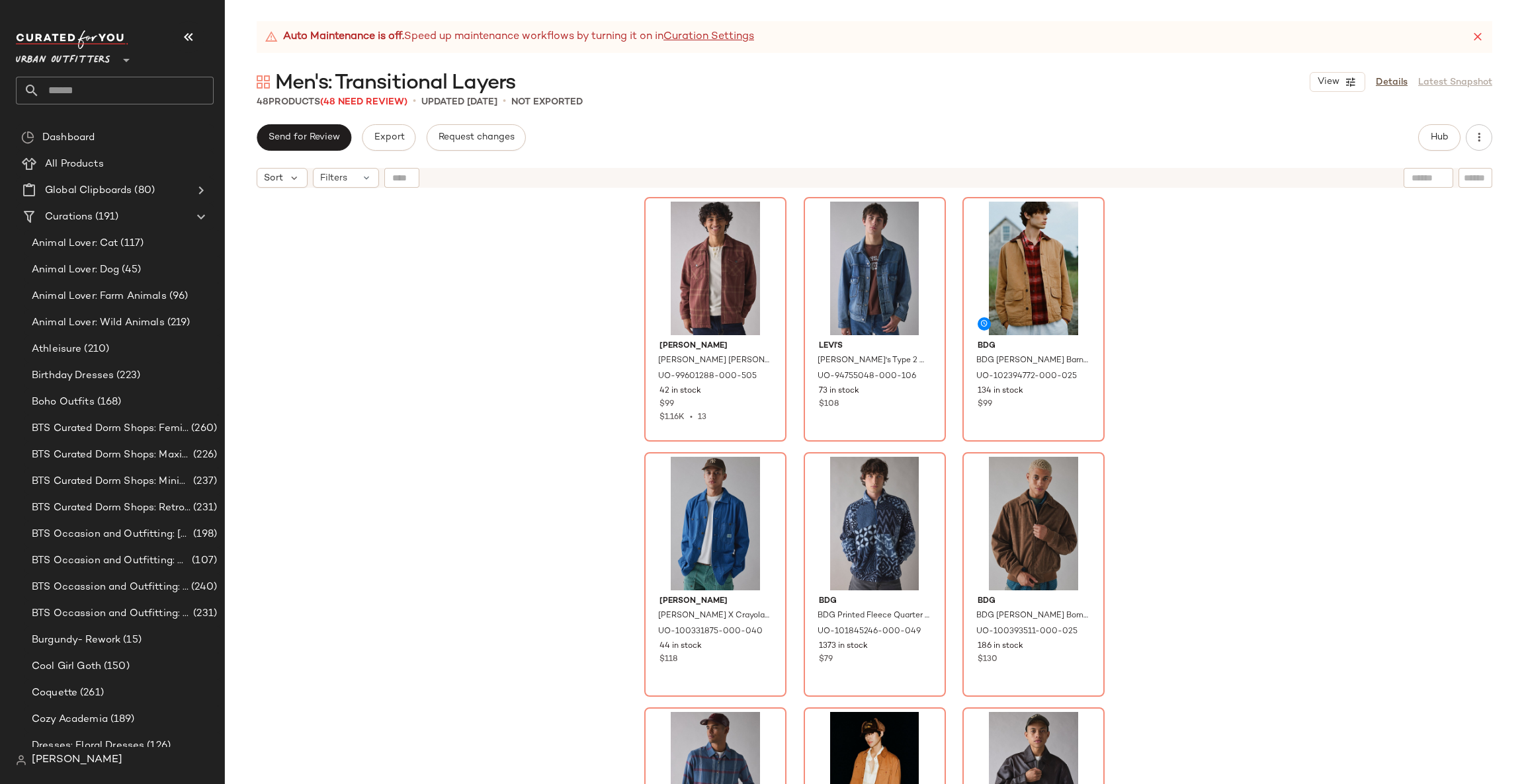
click at [82, 107] on div "Urban Outfitters **" at bounding box center [120, 67] width 208 height 82
click at [91, 99] on input "text" at bounding box center [127, 91] width 174 height 28
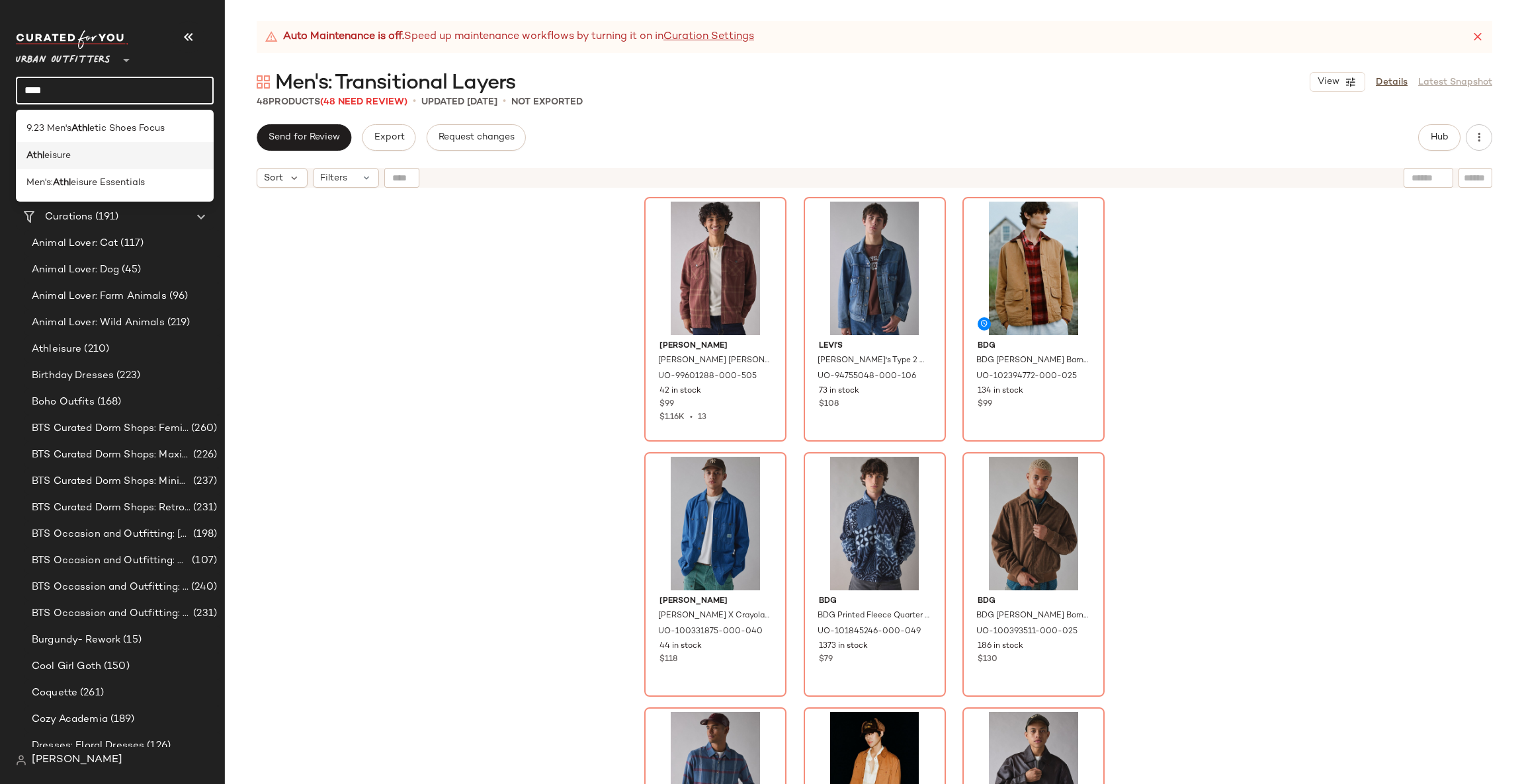
type input "****"
click at [140, 156] on div "Athl eisure" at bounding box center [115, 155] width 177 height 14
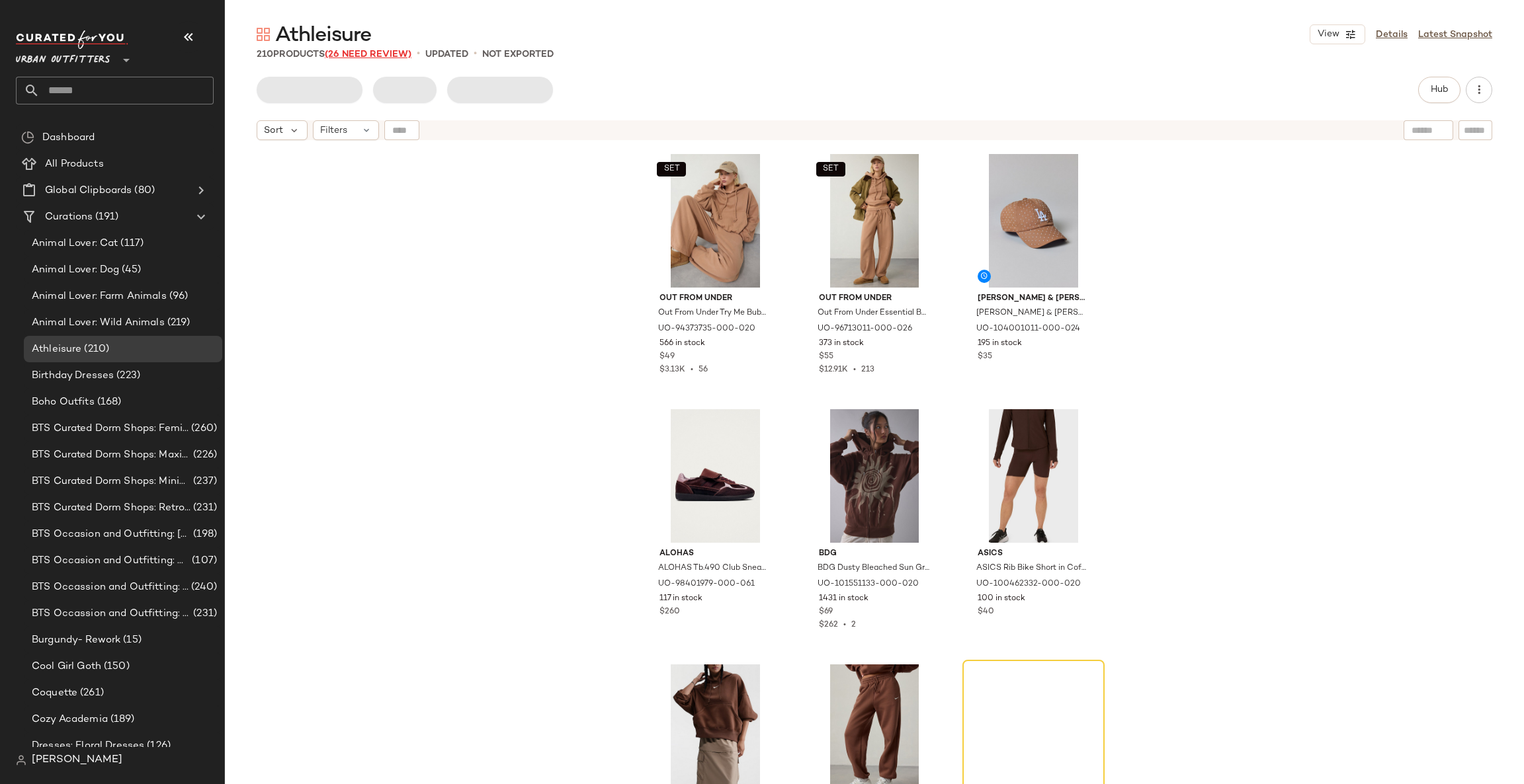
click at [374, 57] on span "(26 Need Review)" at bounding box center [368, 54] width 87 height 10
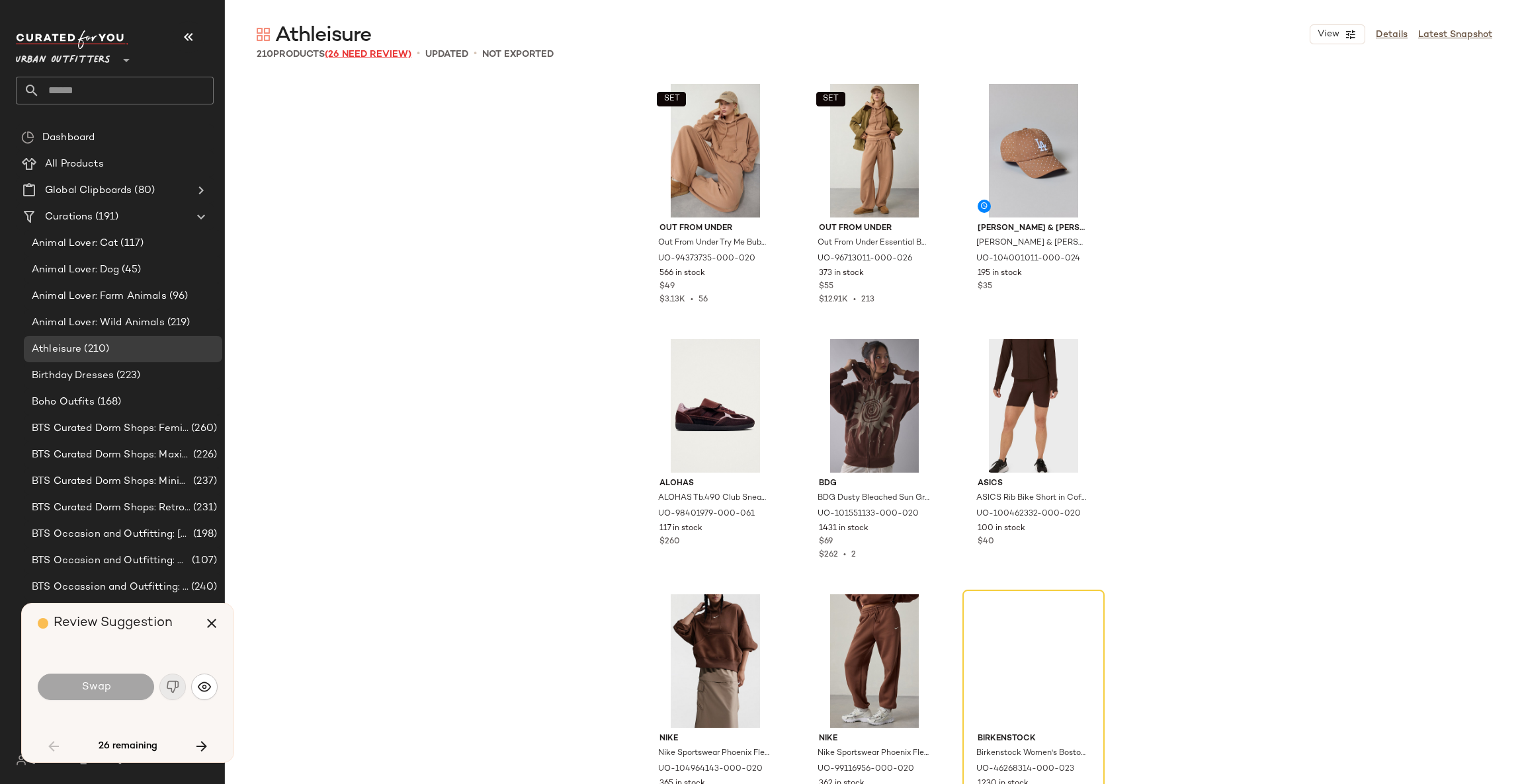
scroll to position [265, 0]
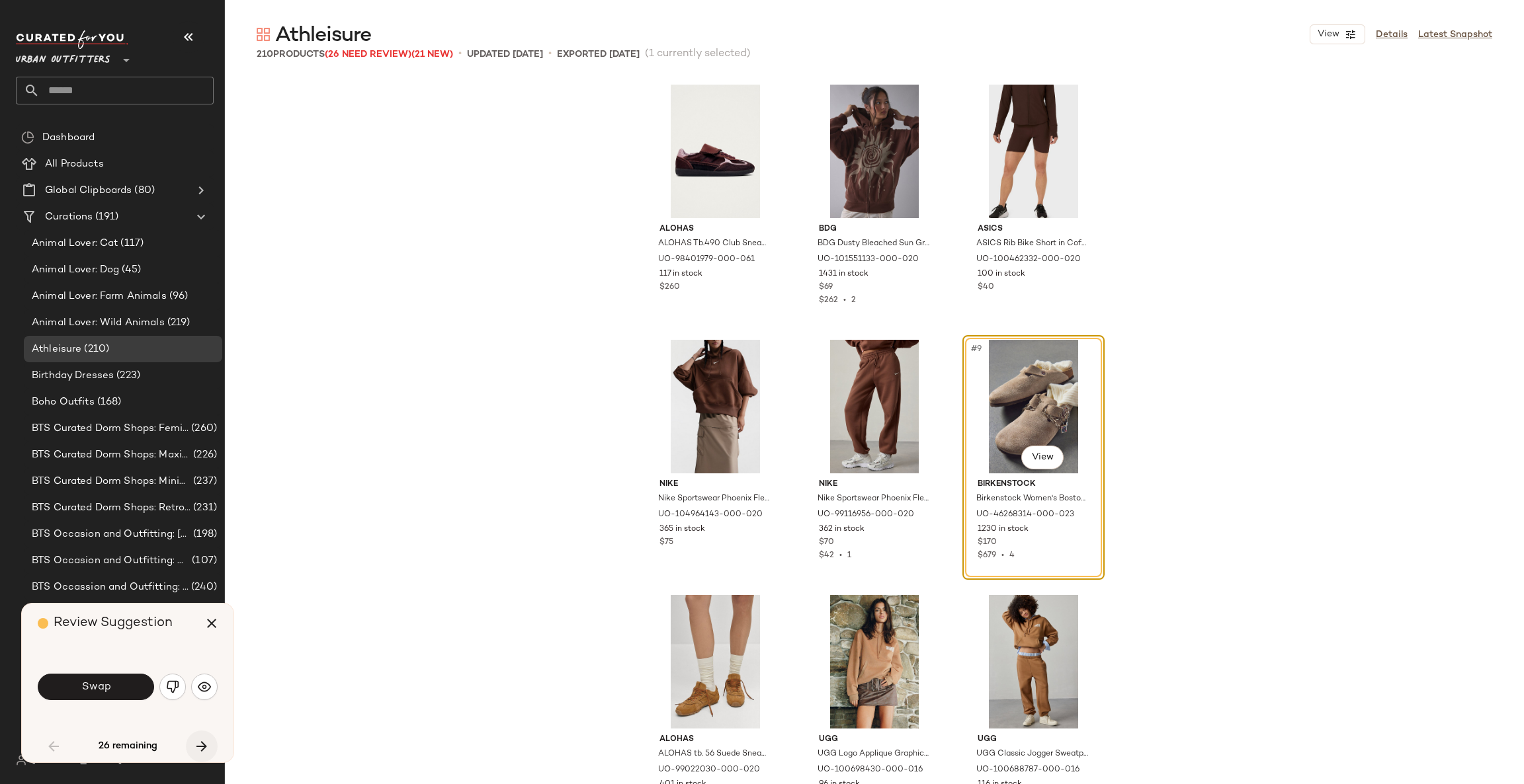
click at [205, 748] on icon "button" at bounding box center [202, 746] width 16 height 16
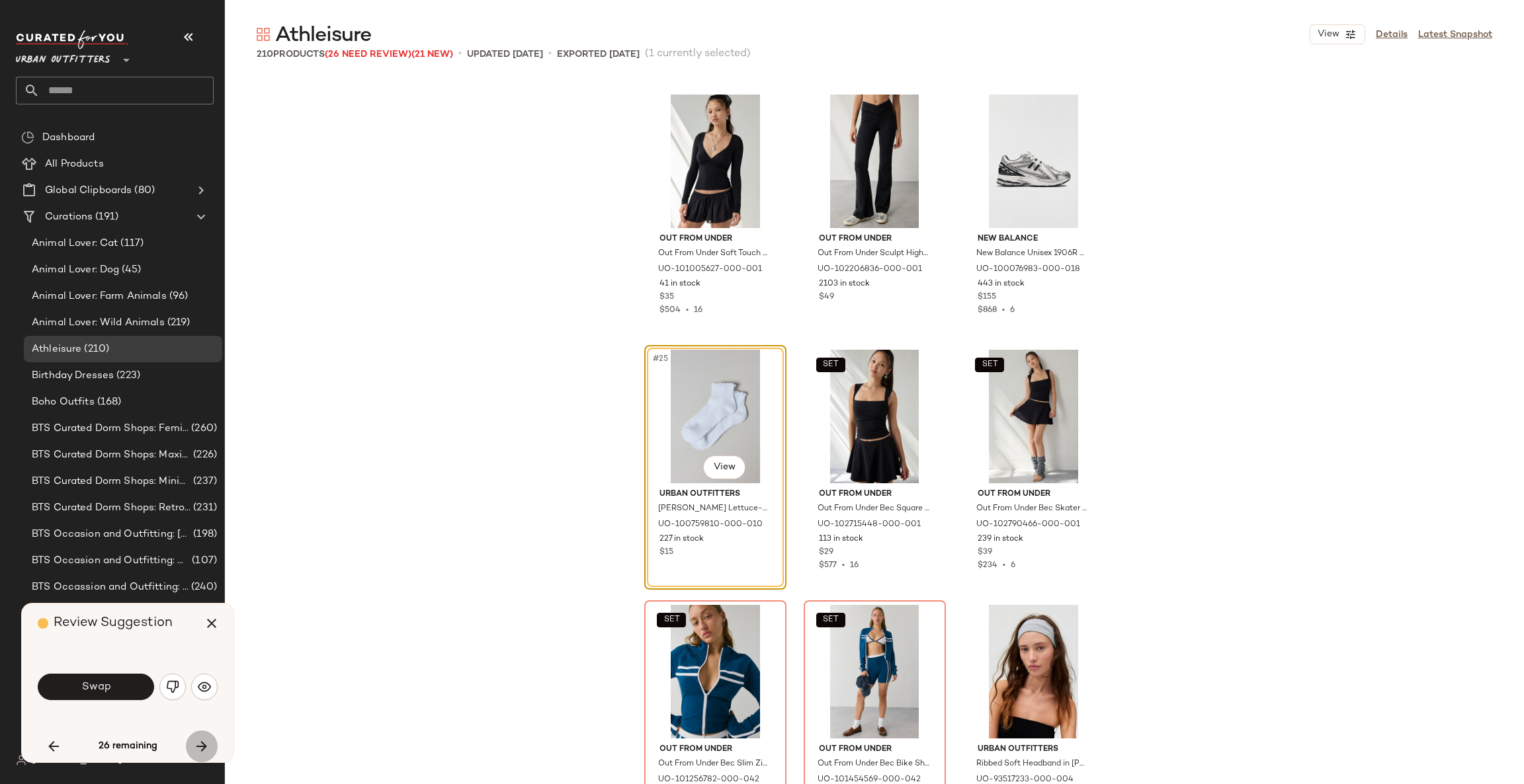
click at [205, 748] on icon "button" at bounding box center [202, 746] width 16 height 16
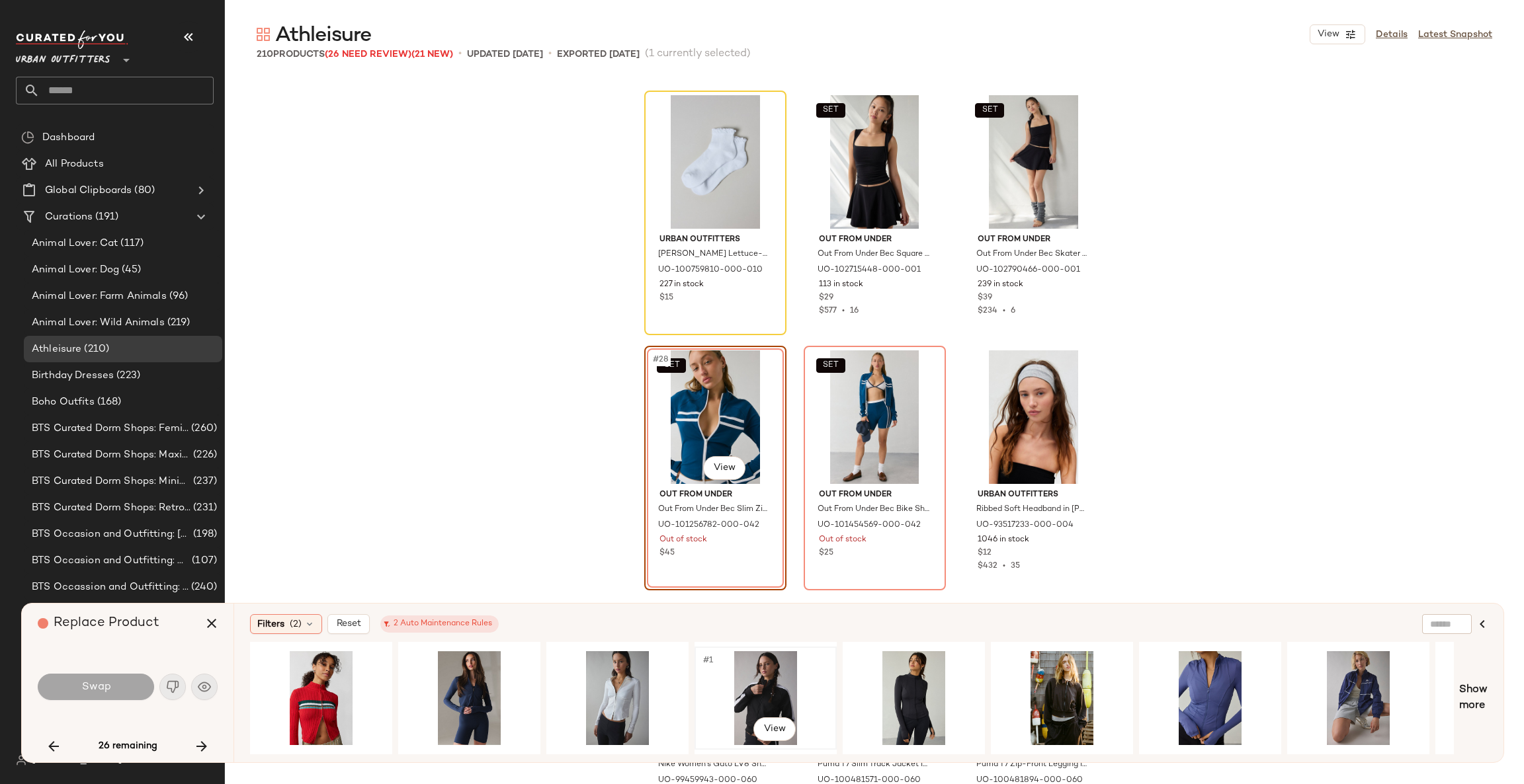
click at [776, 688] on div "#1 View" at bounding box center [766, 699] width 133 height 94
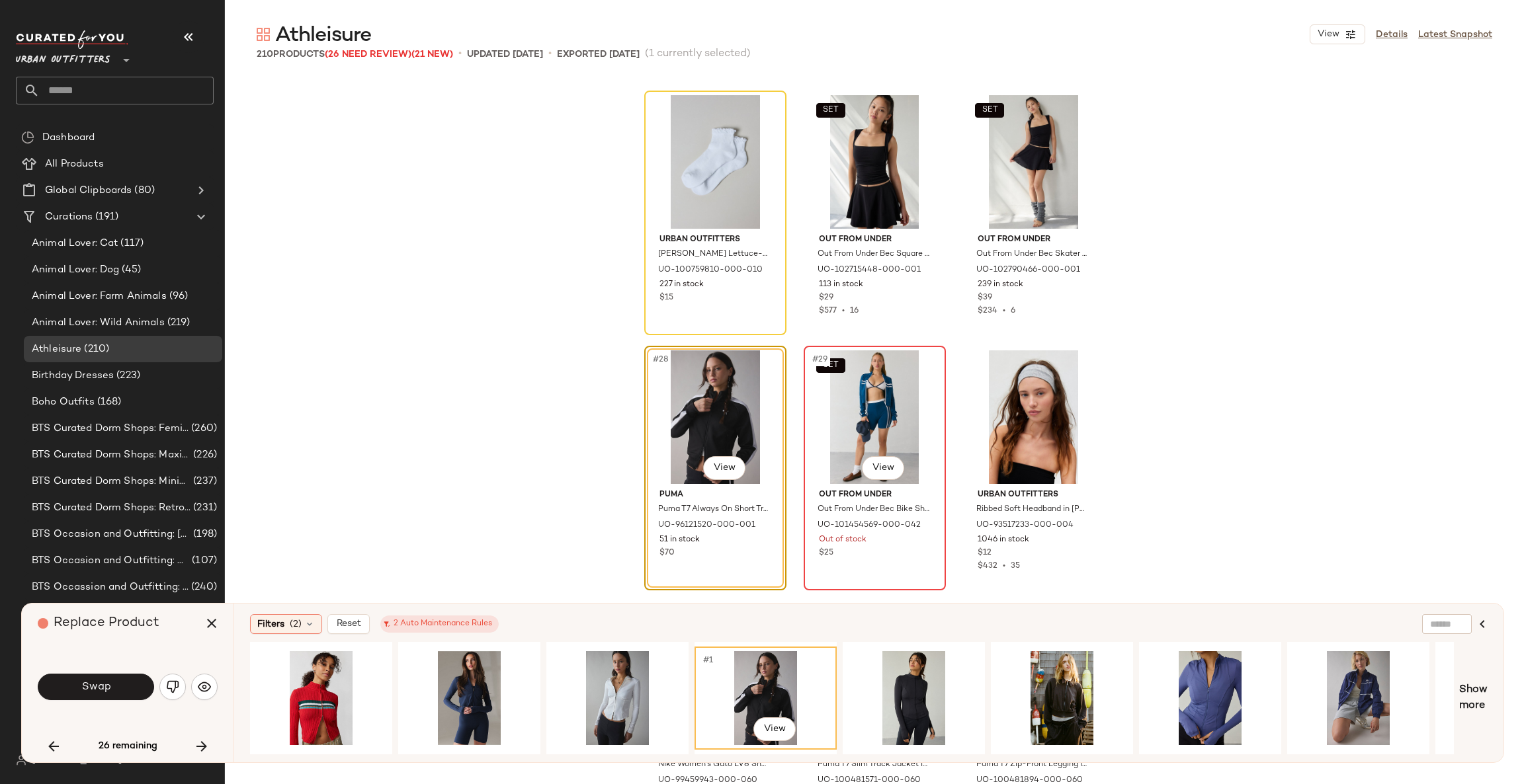
click at [848, 422] on div "SET #29 View" at bounding box center [875, 417] width 133 height 133
click at [172, 685] on img "button" at bounding box center [172, 687] width 13 height 13
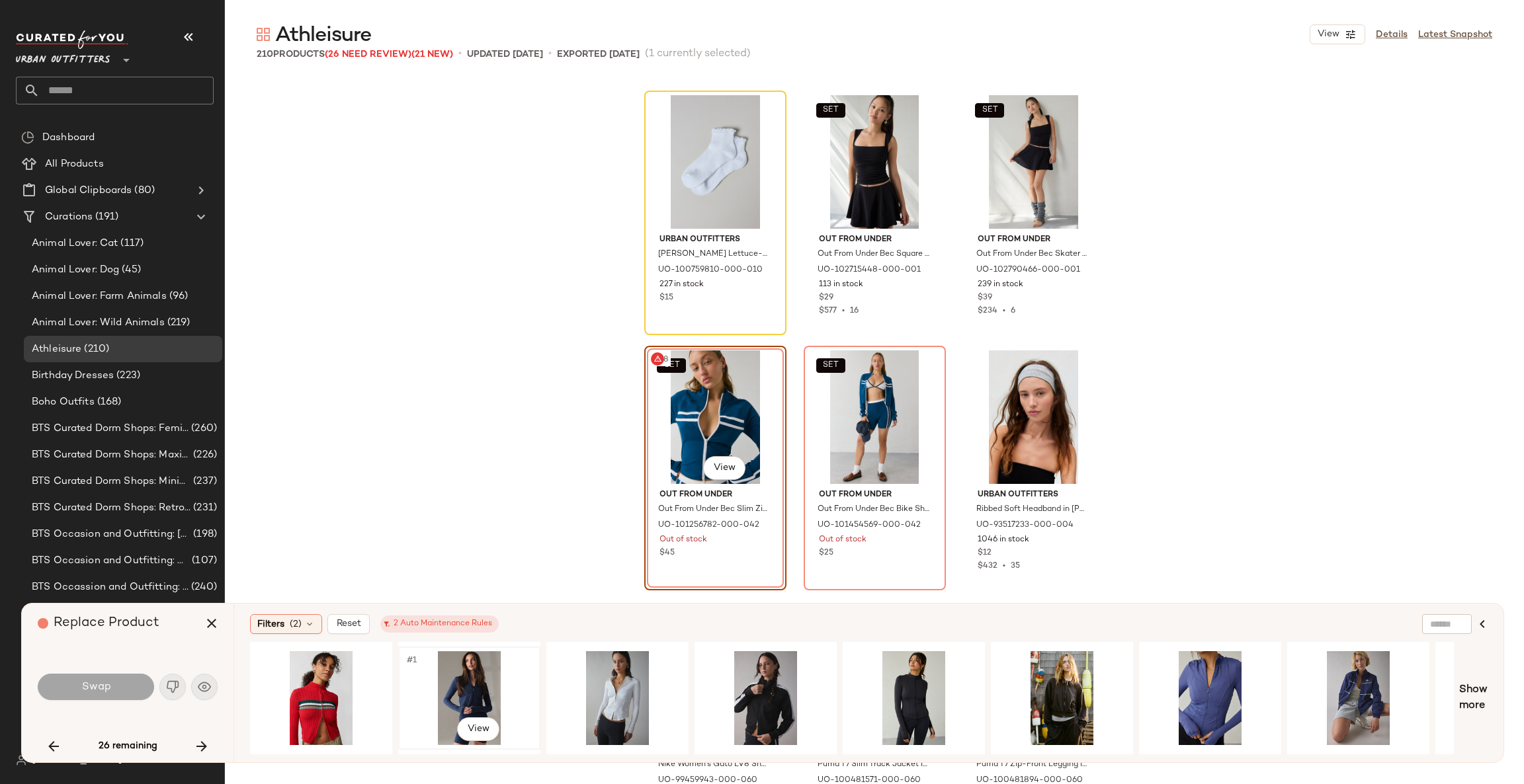
click at [478, 669] on div "#1 View" at bounding box center [469, 699] width 133 height 94
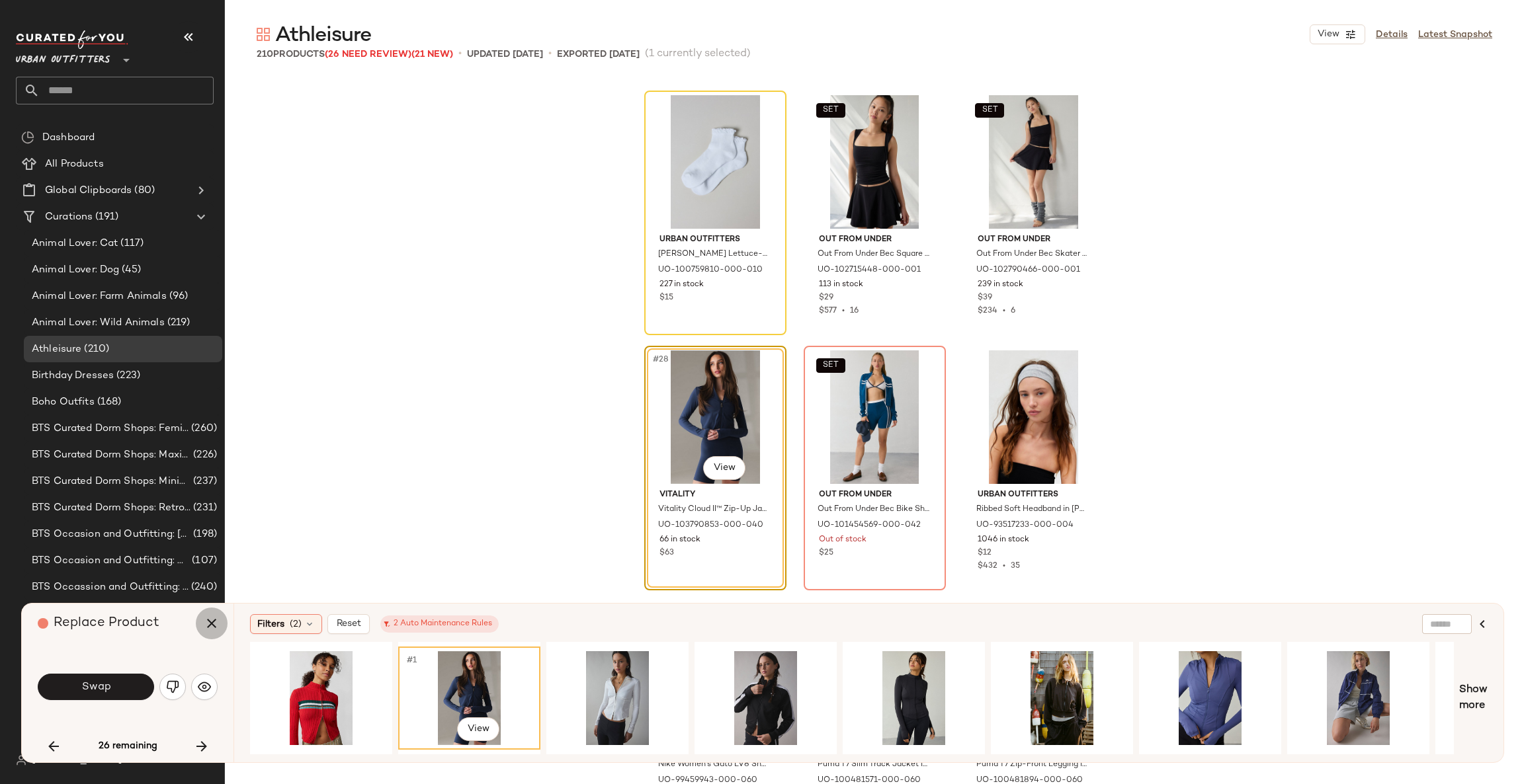
click at [200, 630] on button "button" at bounding box center [211, 624] width 32 height 32
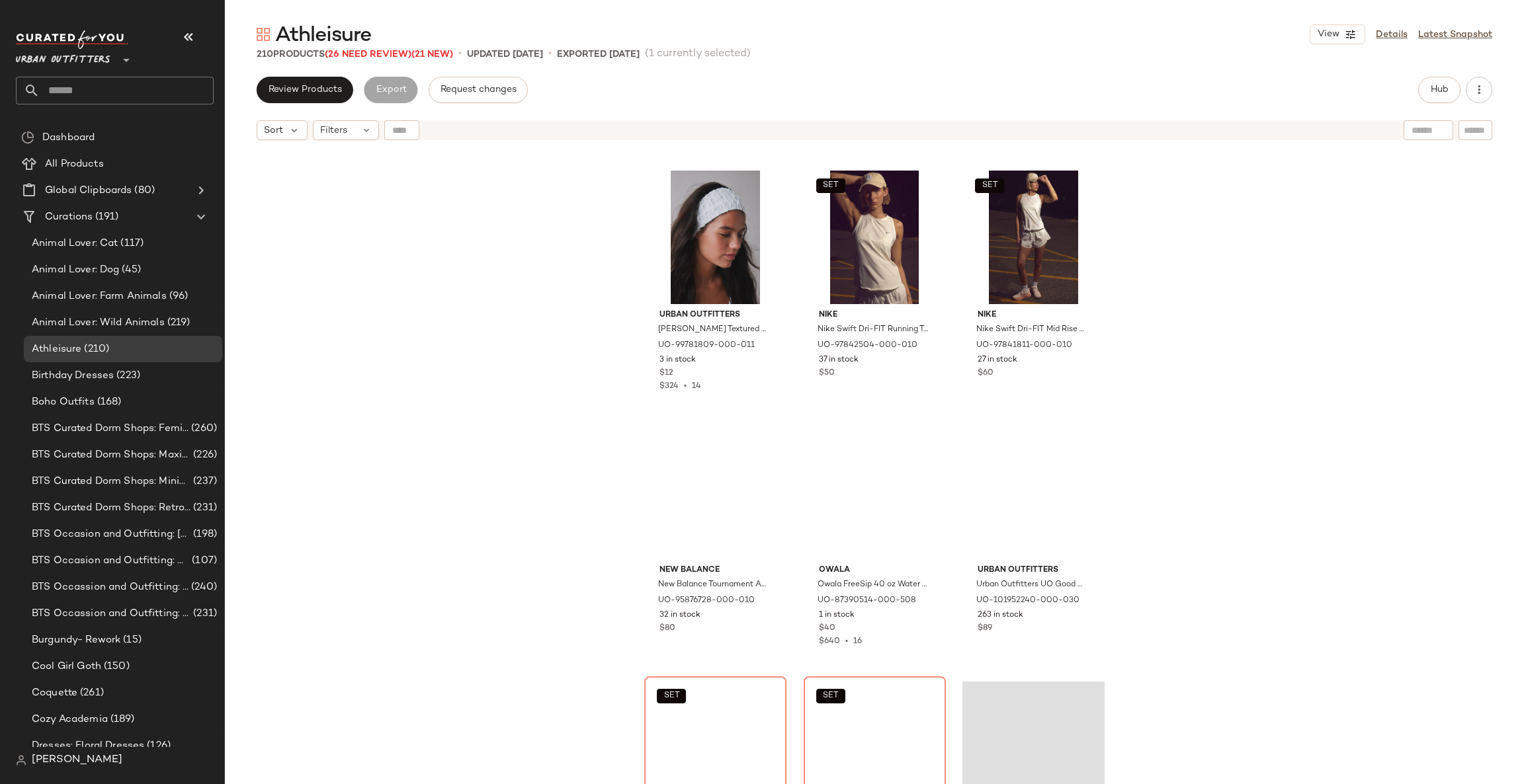
scroll to position [9977, 0]
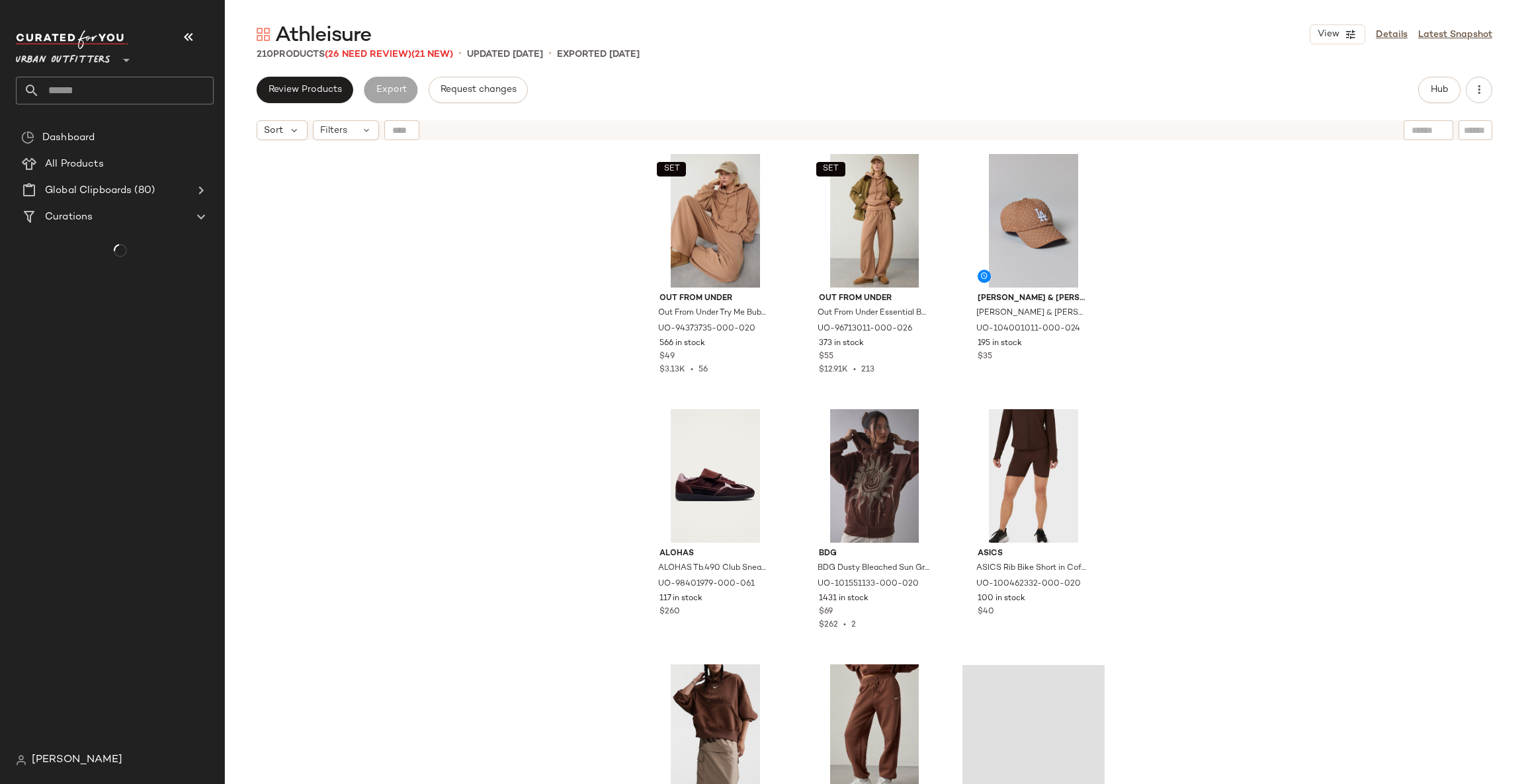
click at [145, 95] on input "text" at bounding box center [127, 91] width 174 height 28
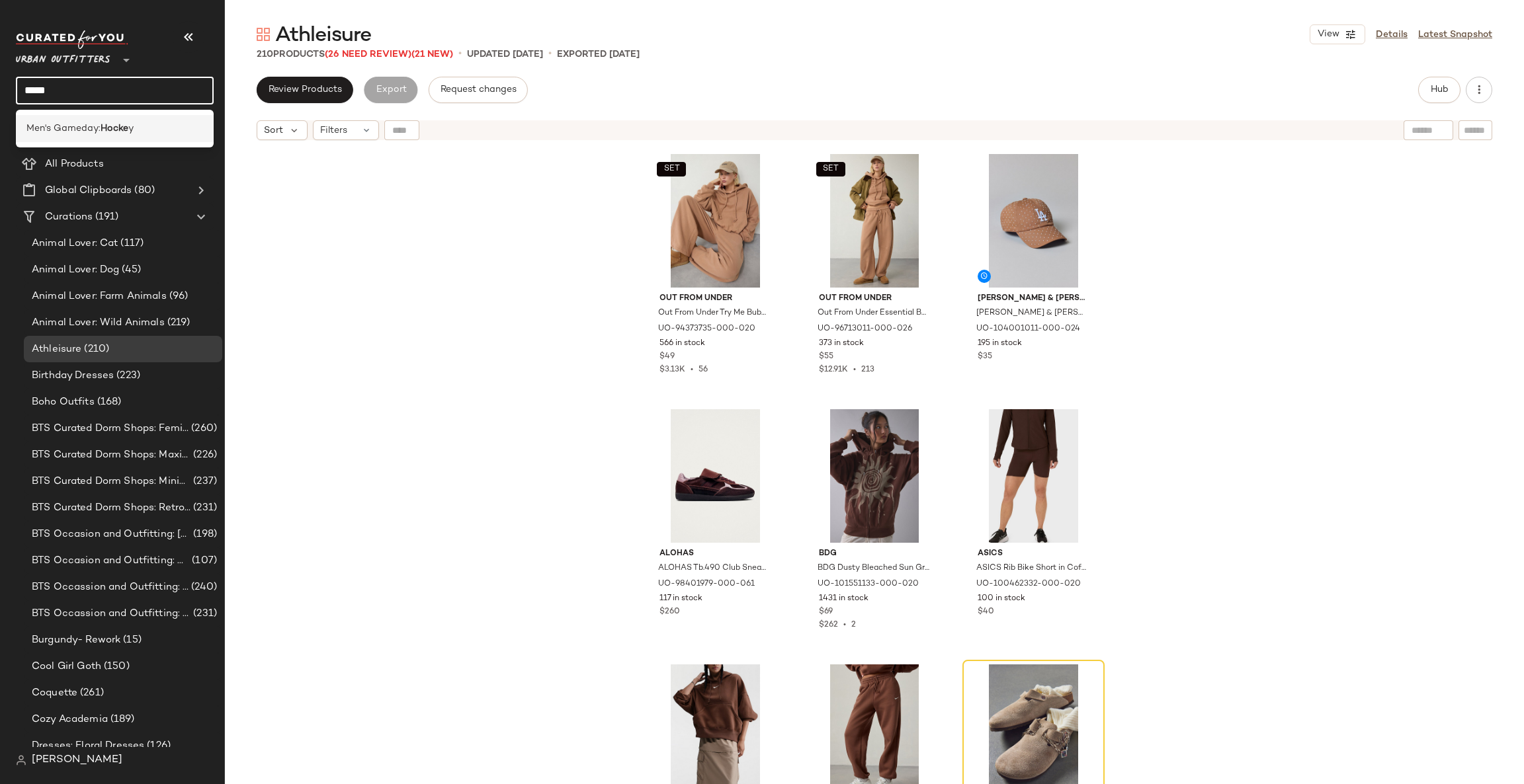
type input "*****"
click at [172, 130] on div "Men's Gameday: Hocke y" at bounding box center [115, 128] width 177 height 14
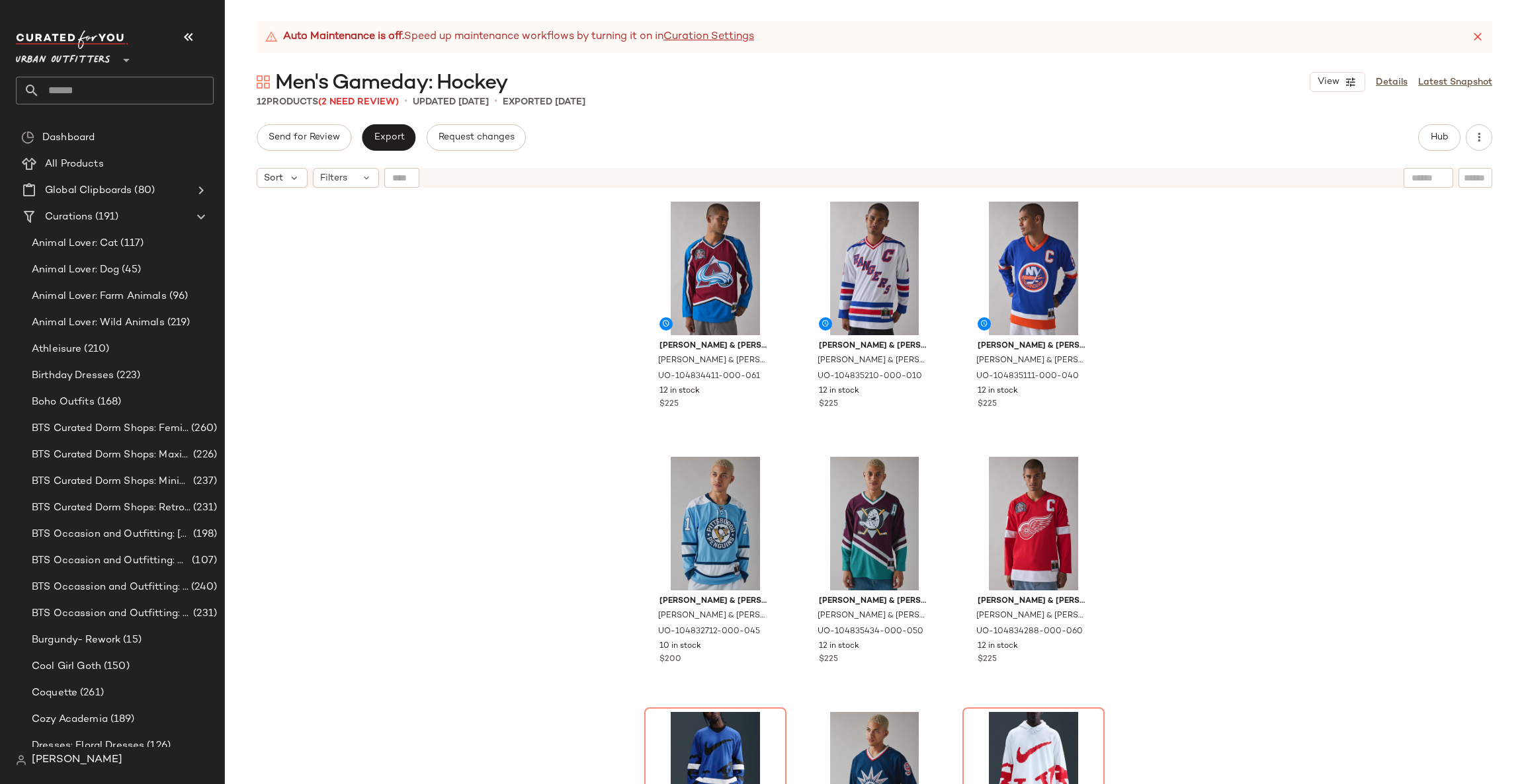
click at [387, 93] on span "Men's Gameday: Hockey" at bounding box center [391, 83] width 232 height 27
click at [392, 99] on span "(2 Need Review)" at bounding box center [359, 102] width 81 height 10
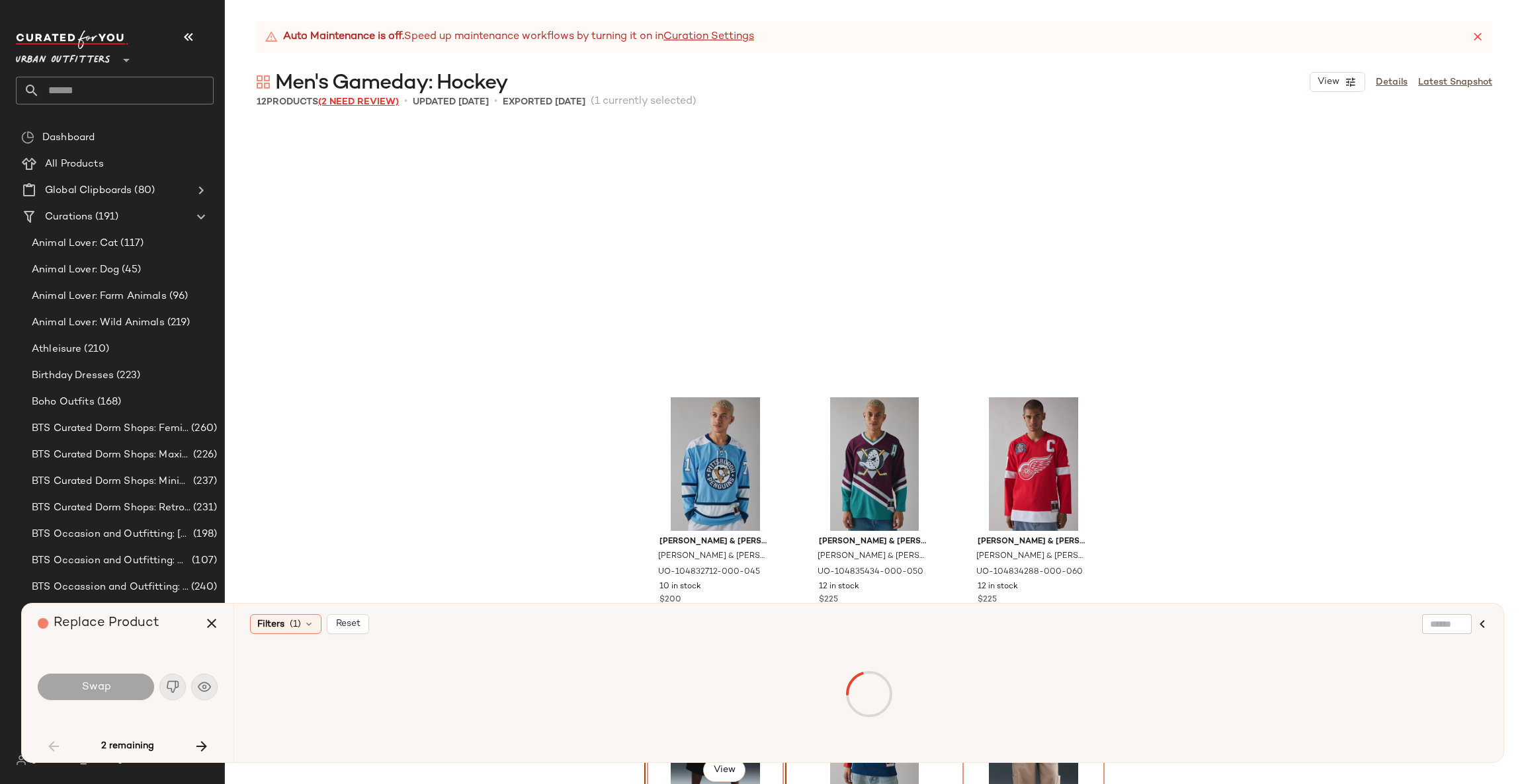
scroll to position [265, 0]
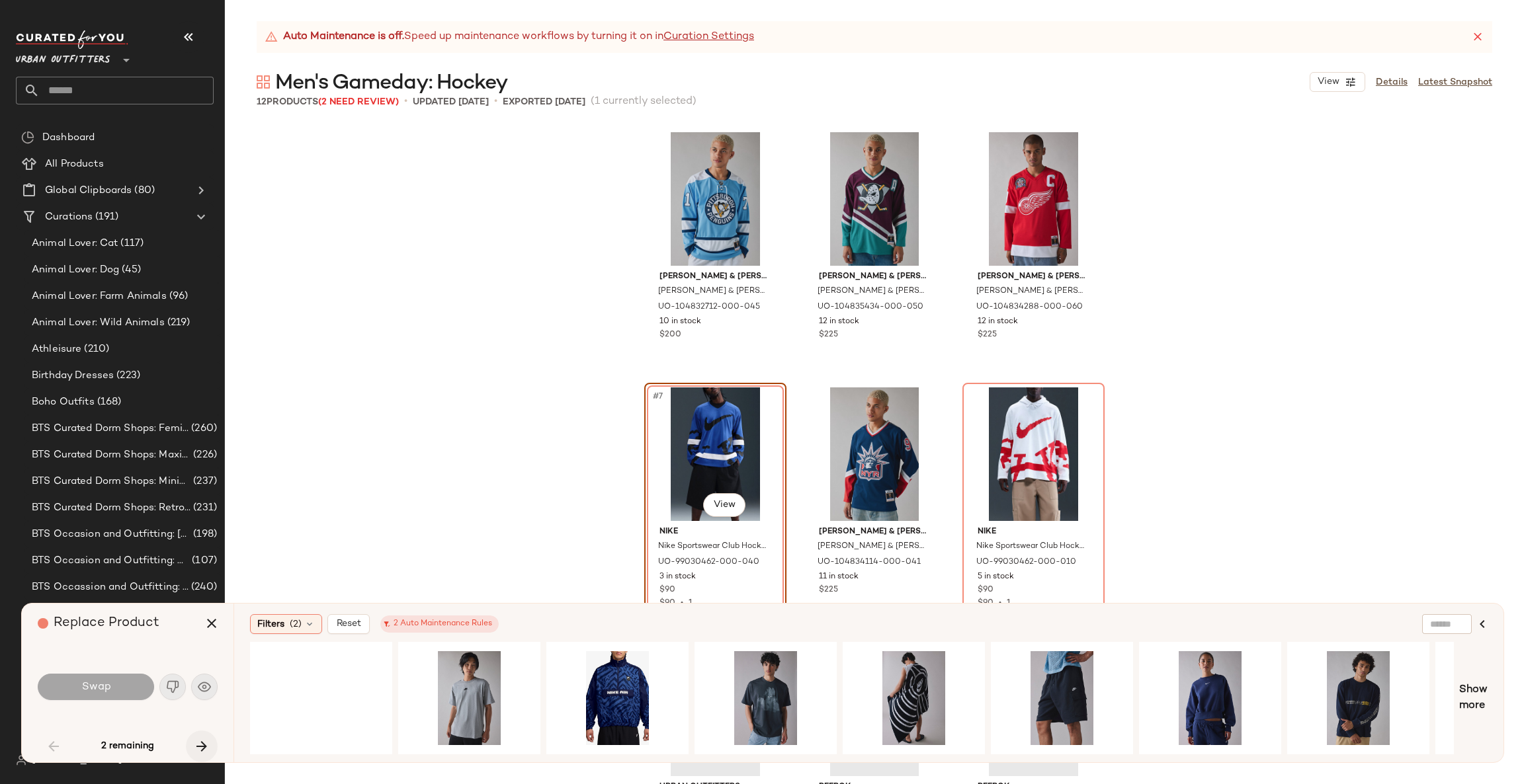
click at [203, 738] on icon "button" at bounding box center [202, 746] width 16 height 16
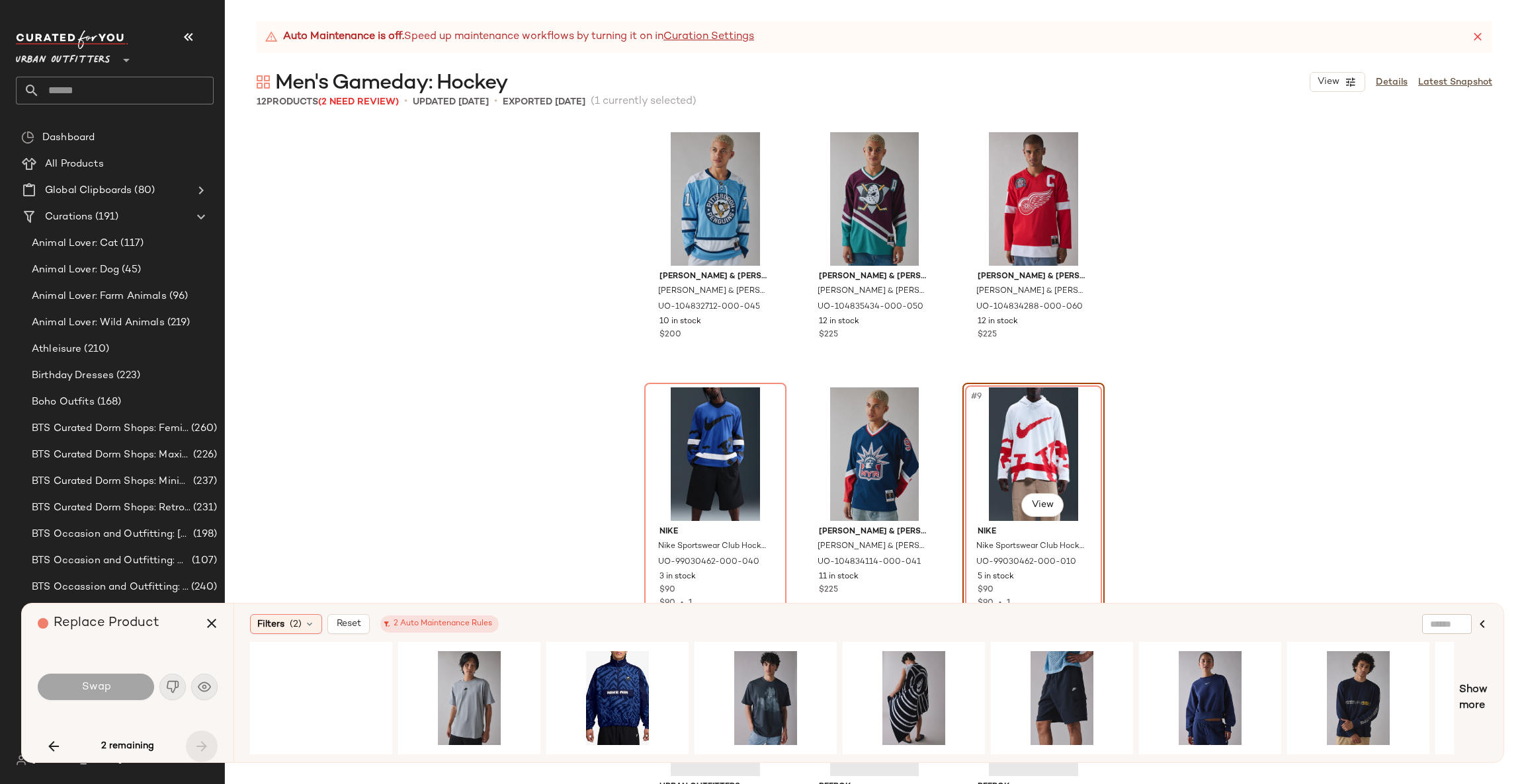
scroll to position [255, 0]
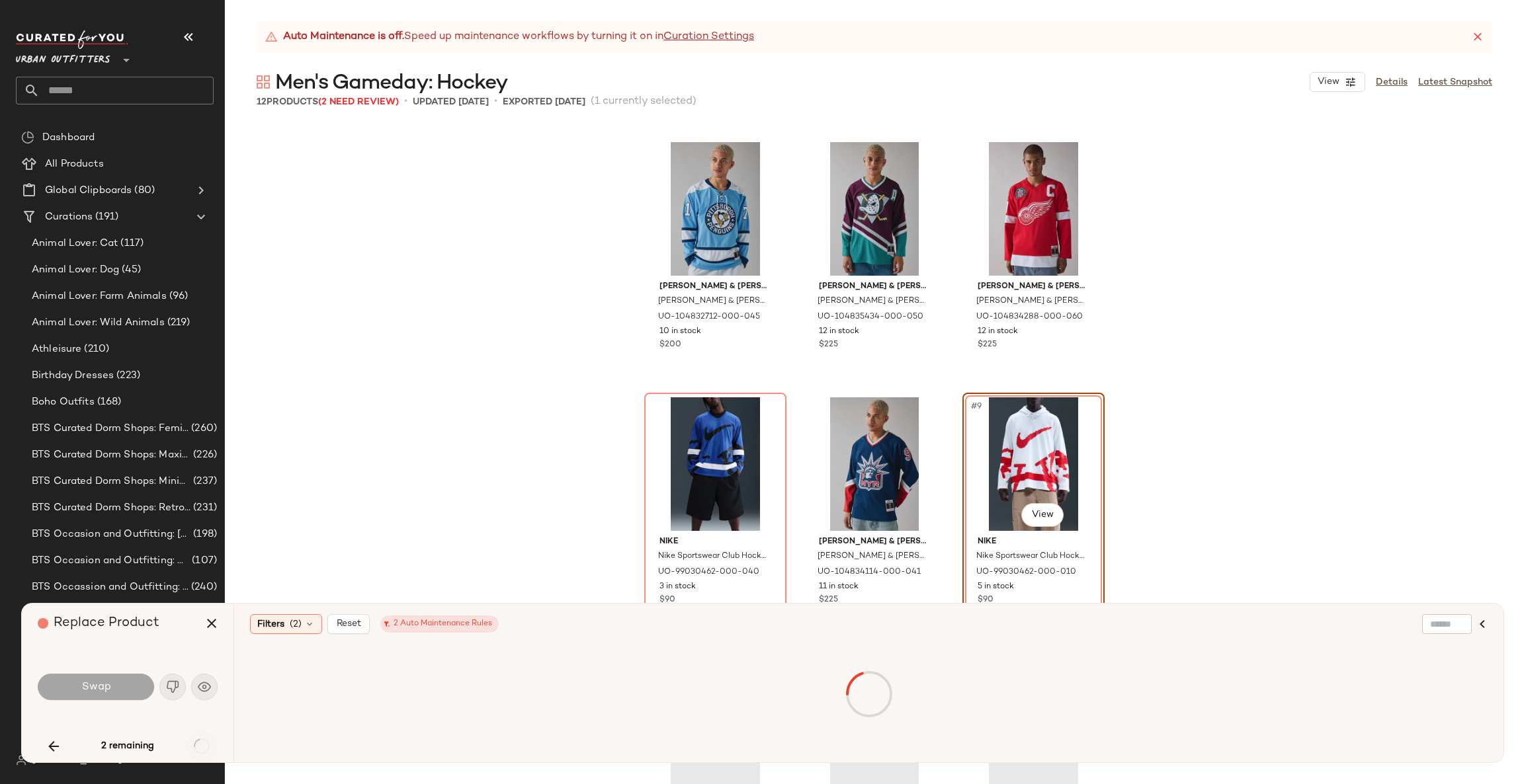
click at [203, 738] on div "2 remaining" at bounding box center [127, 746] width 180 height 32
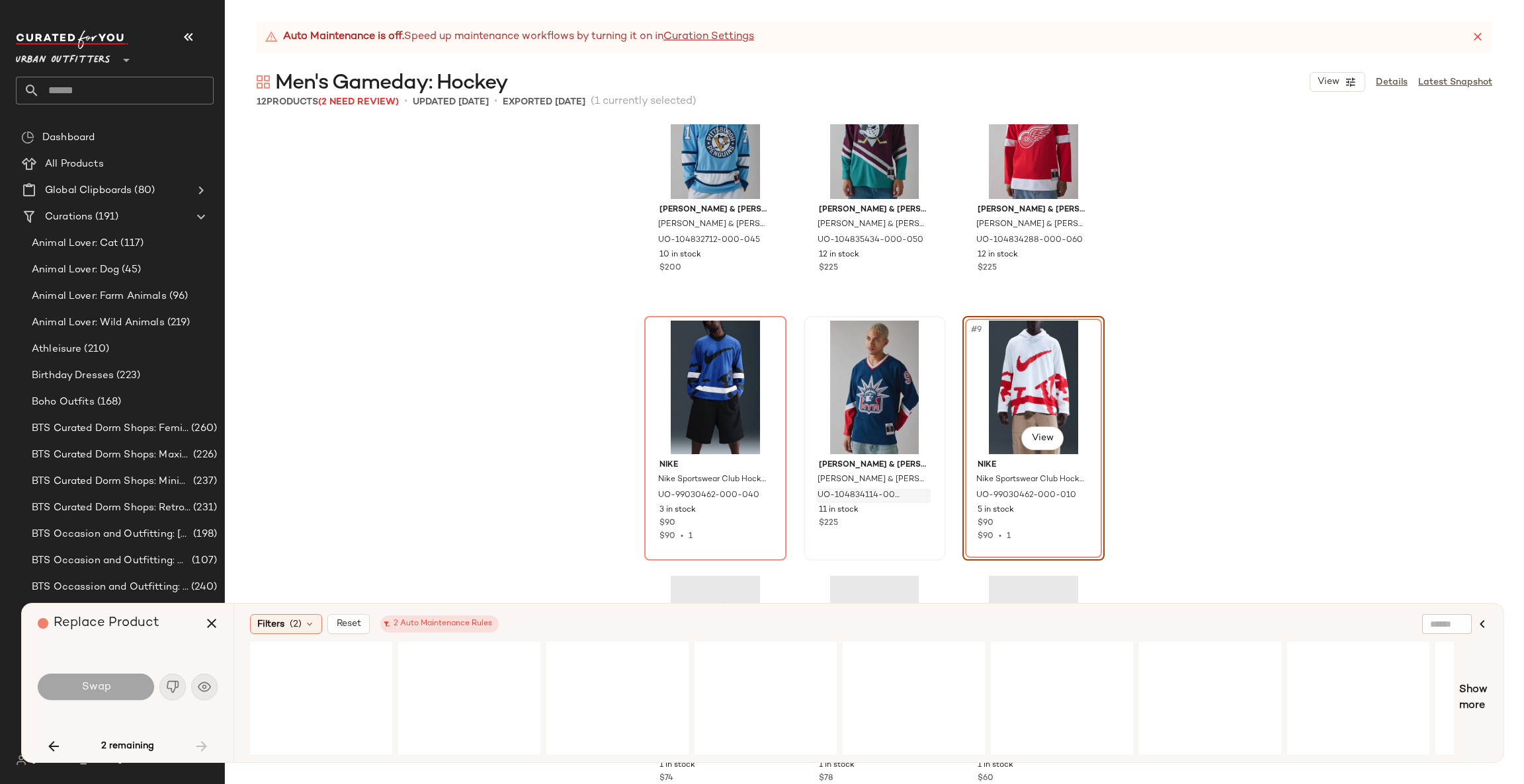
scroll to position [363, 0]
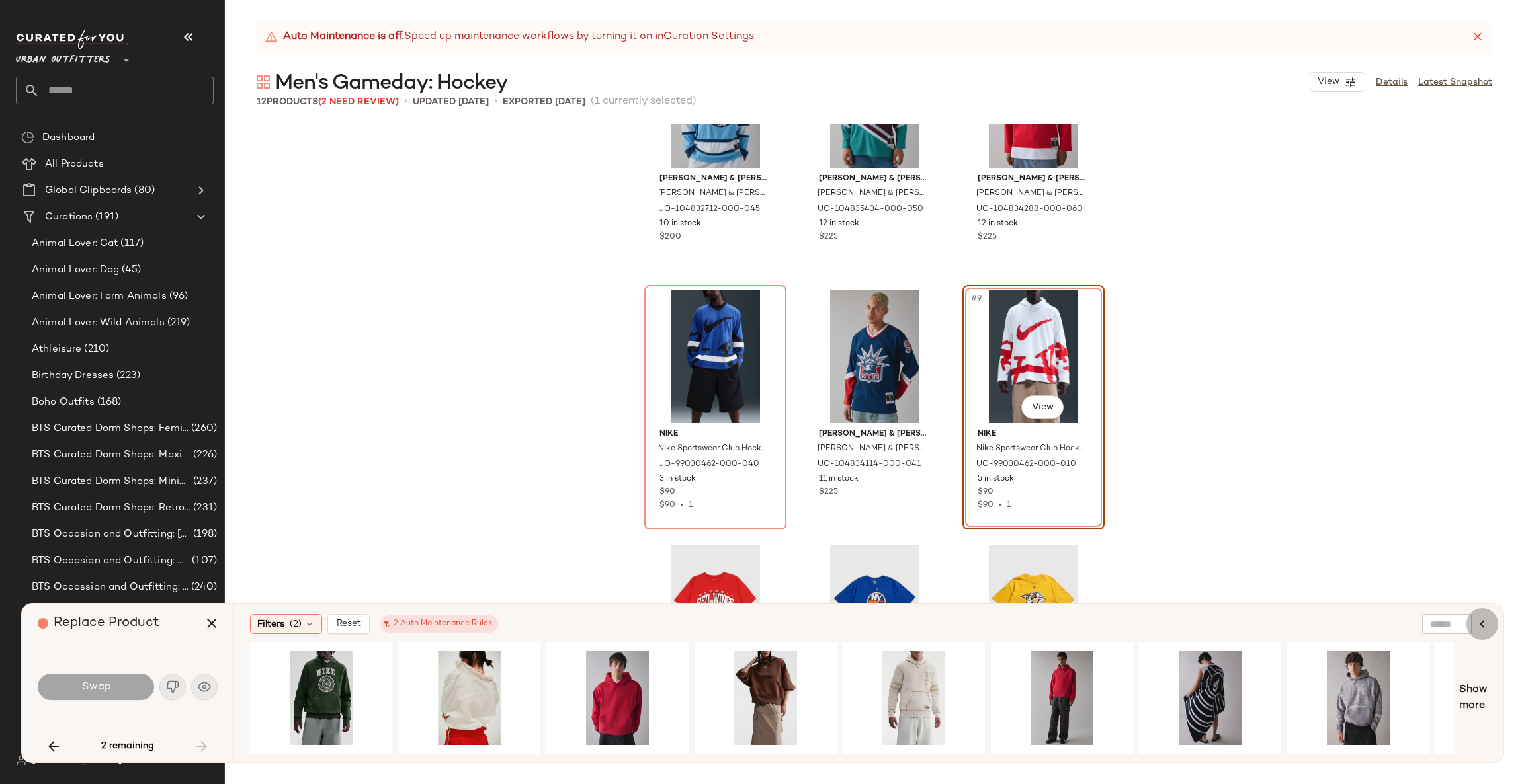
click at [1484, 615] on button "button" at bounding box center [1482, 624] width 32 height 32
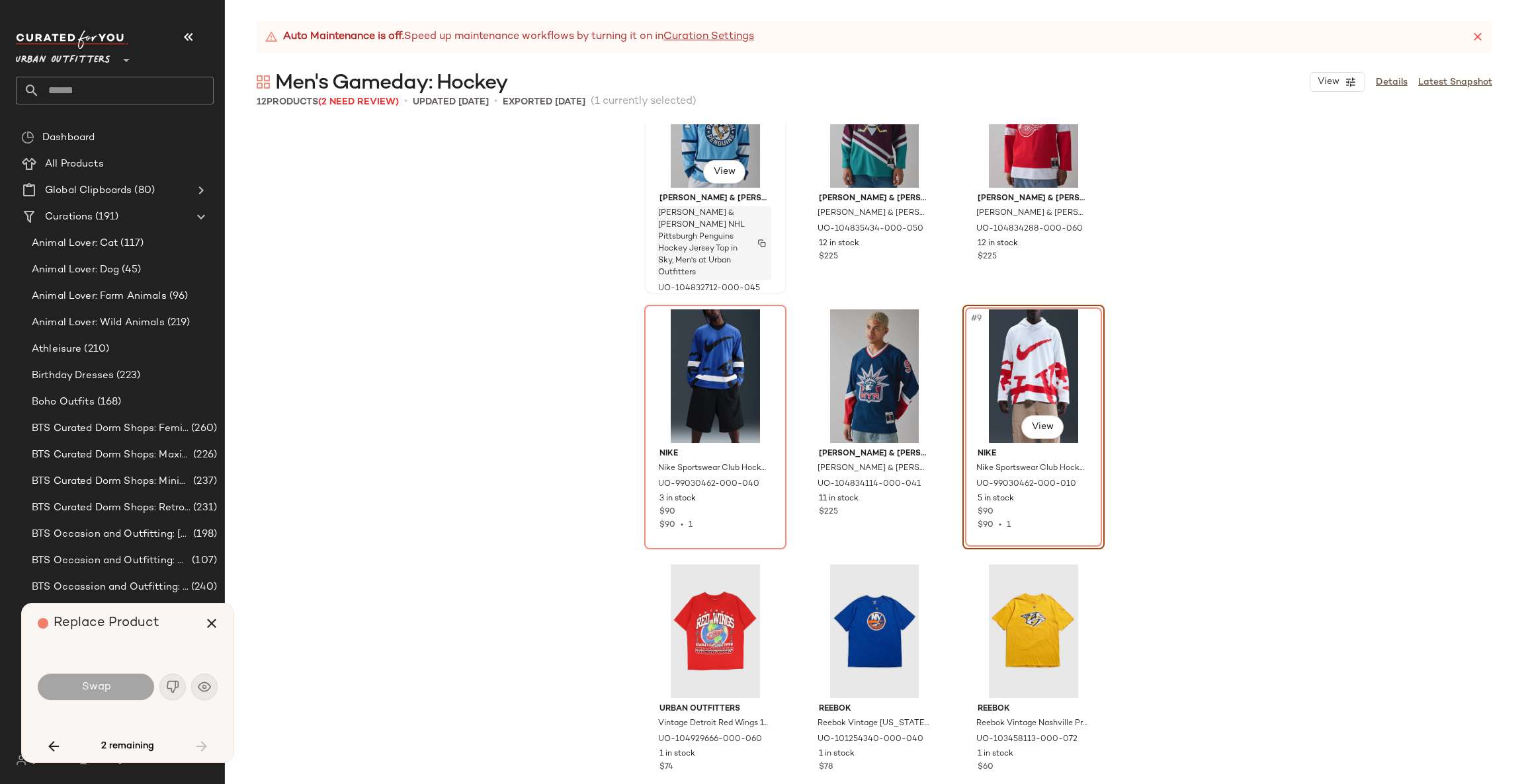
scroll to position [352, 0]
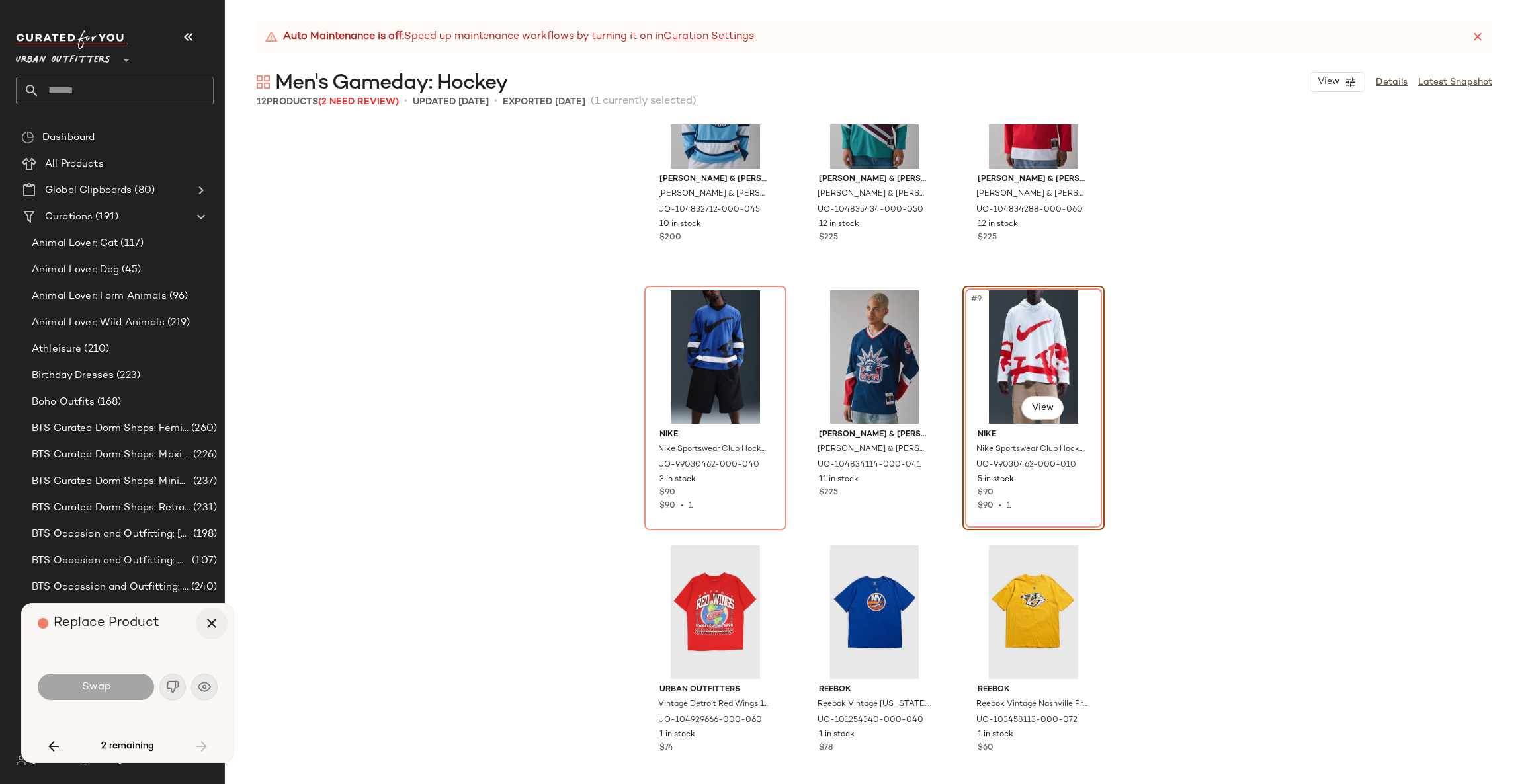
click at [219, 616] on icon "button" at bounding box center [212, 624] width 16 height 16
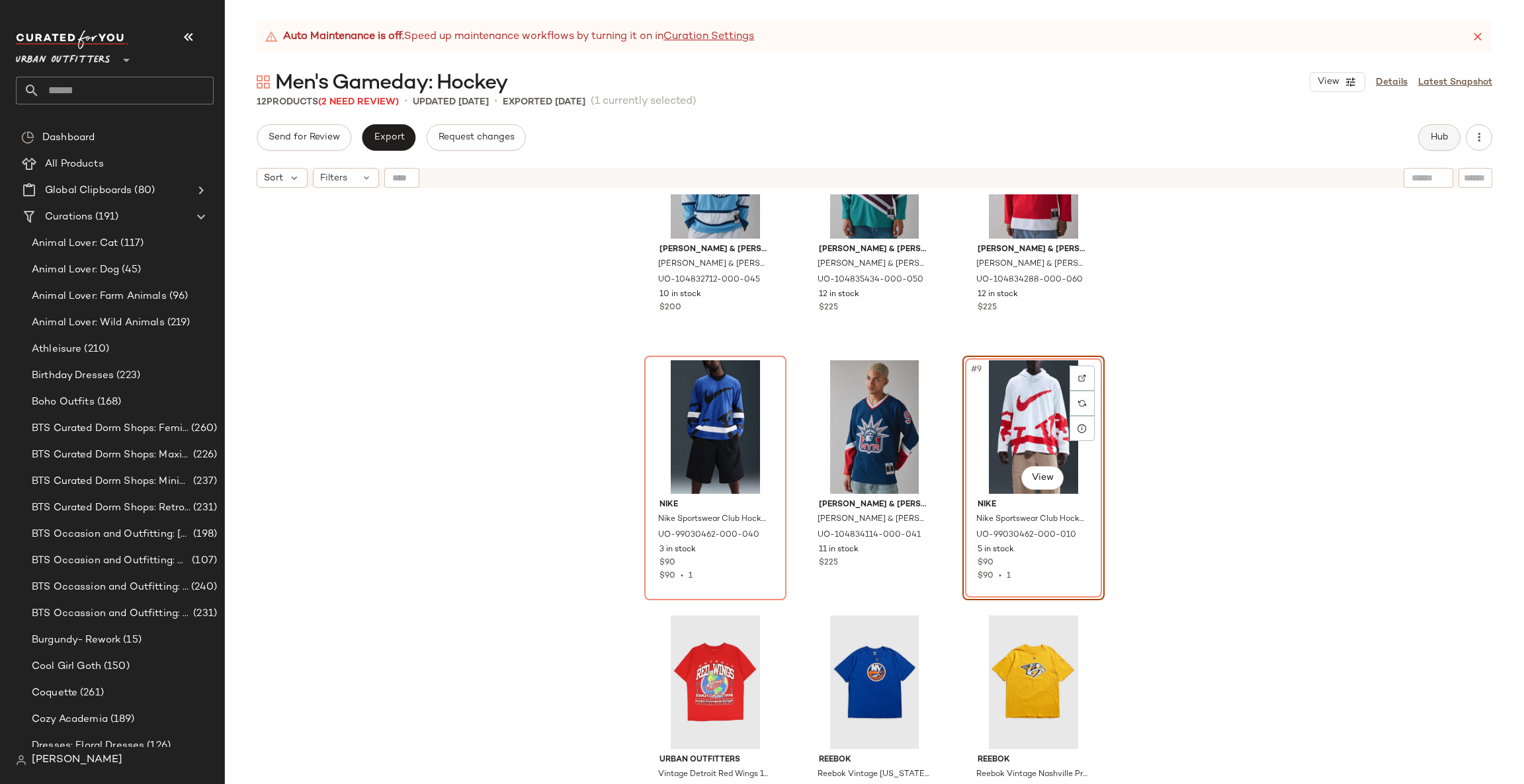
click at [1430, 138] on span "Hub" at bounding box center [1439, 138] width 18 height 10
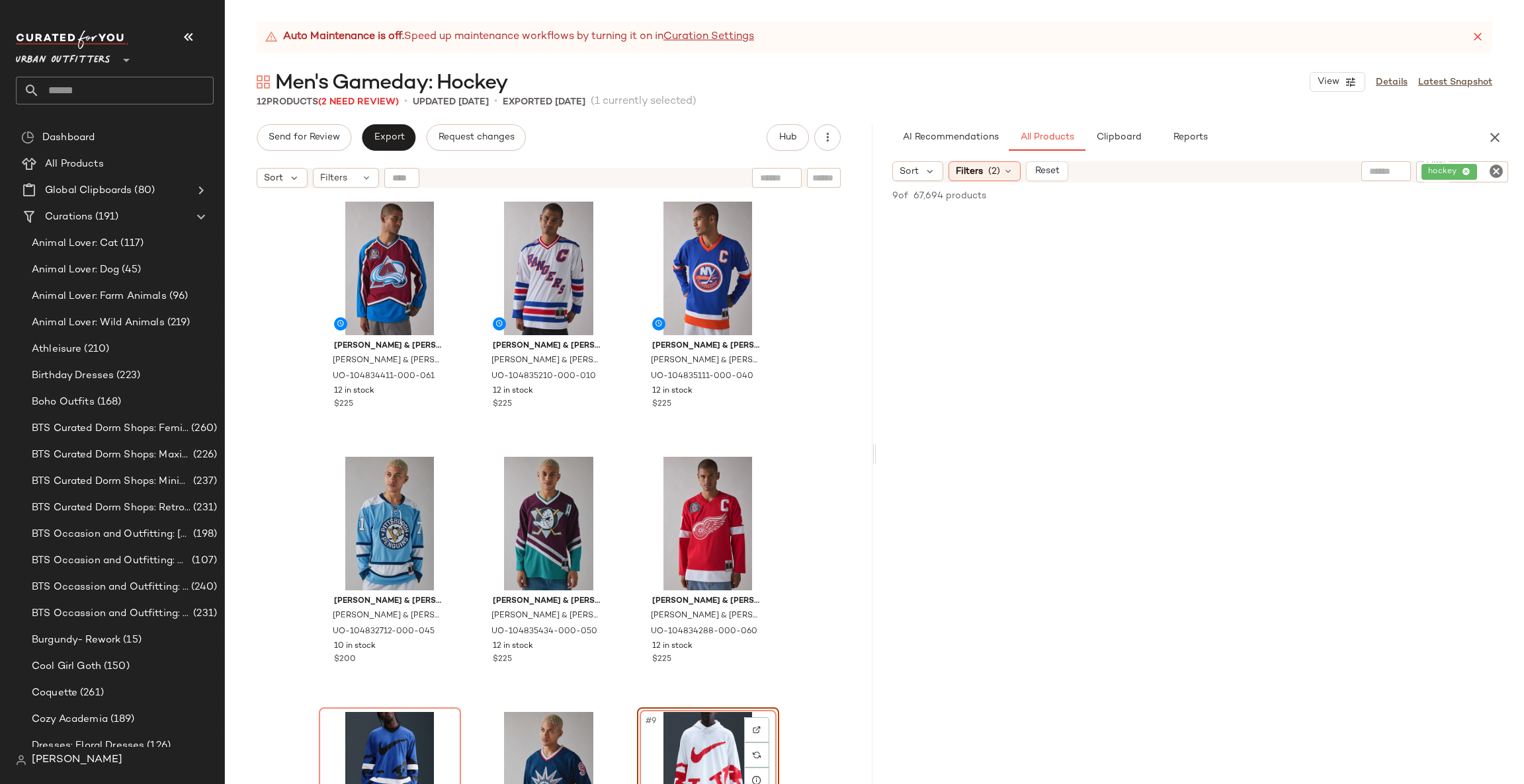
click at [1492, 178] on icon "Clear Filter" at bounding box center [1496, 172] width 16 height 16
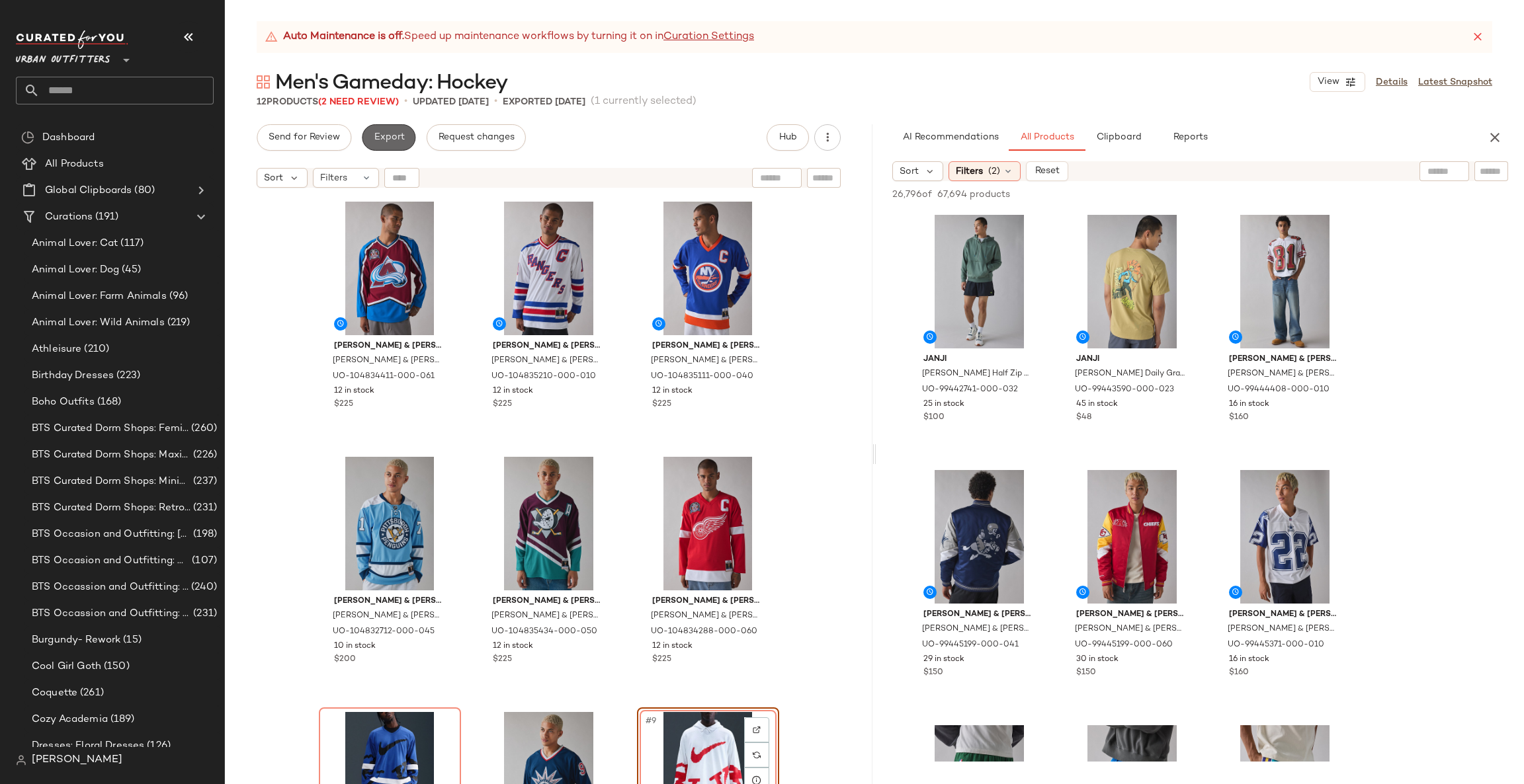
click at [392, 126] on button "Export" at bounding box center [388, 138] width 54 height 27
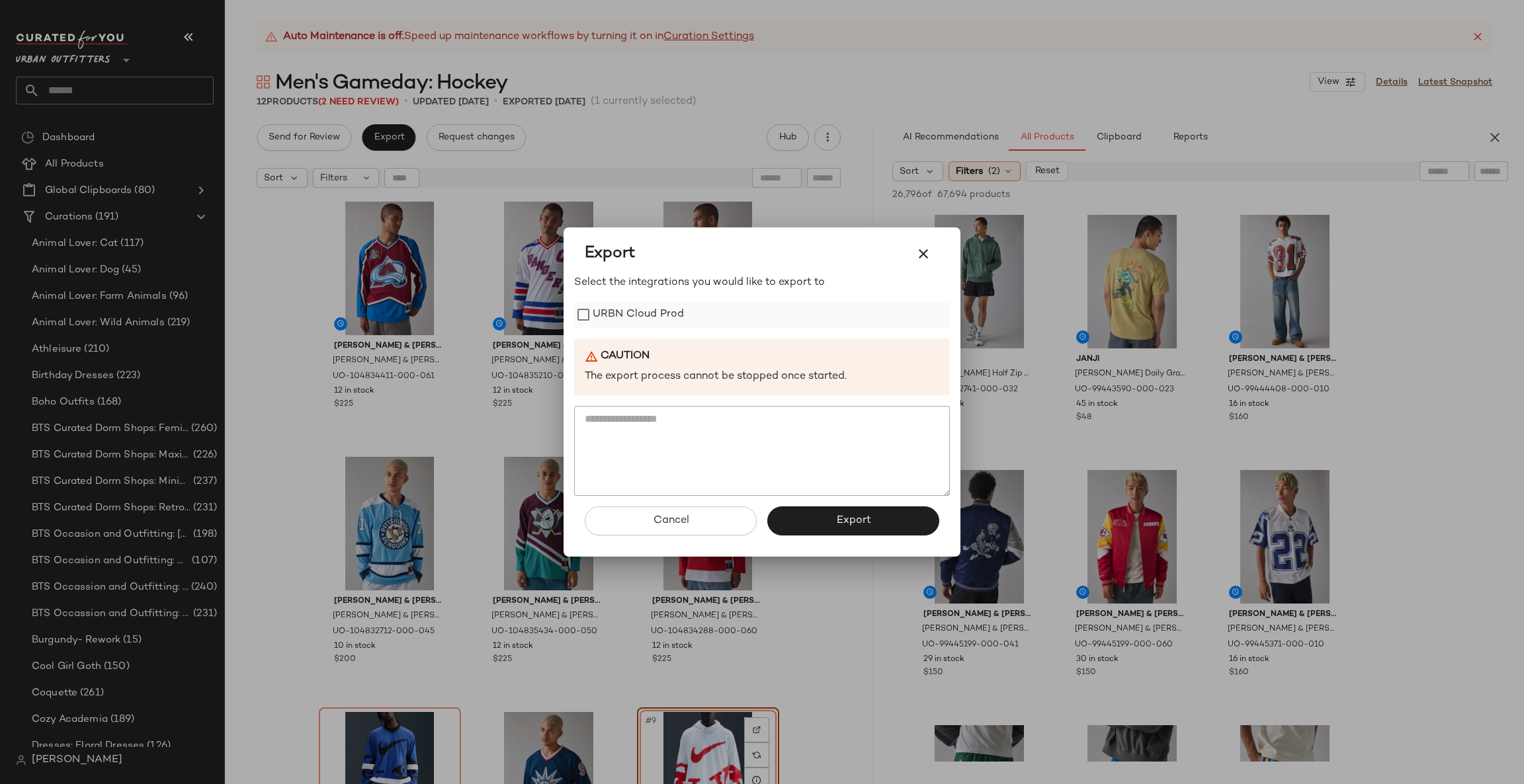
click at [696, 319] on div "URBN Cloud Prod" at bounding box center [762, 315] width 375 height 27
click at [667, 307] on label "URBN Cloud Prod" at bounding box center [638, 315] width 91 height 27
click at [867, 519] on span "Export" at bounding box center [853, 520] width 35 height 13
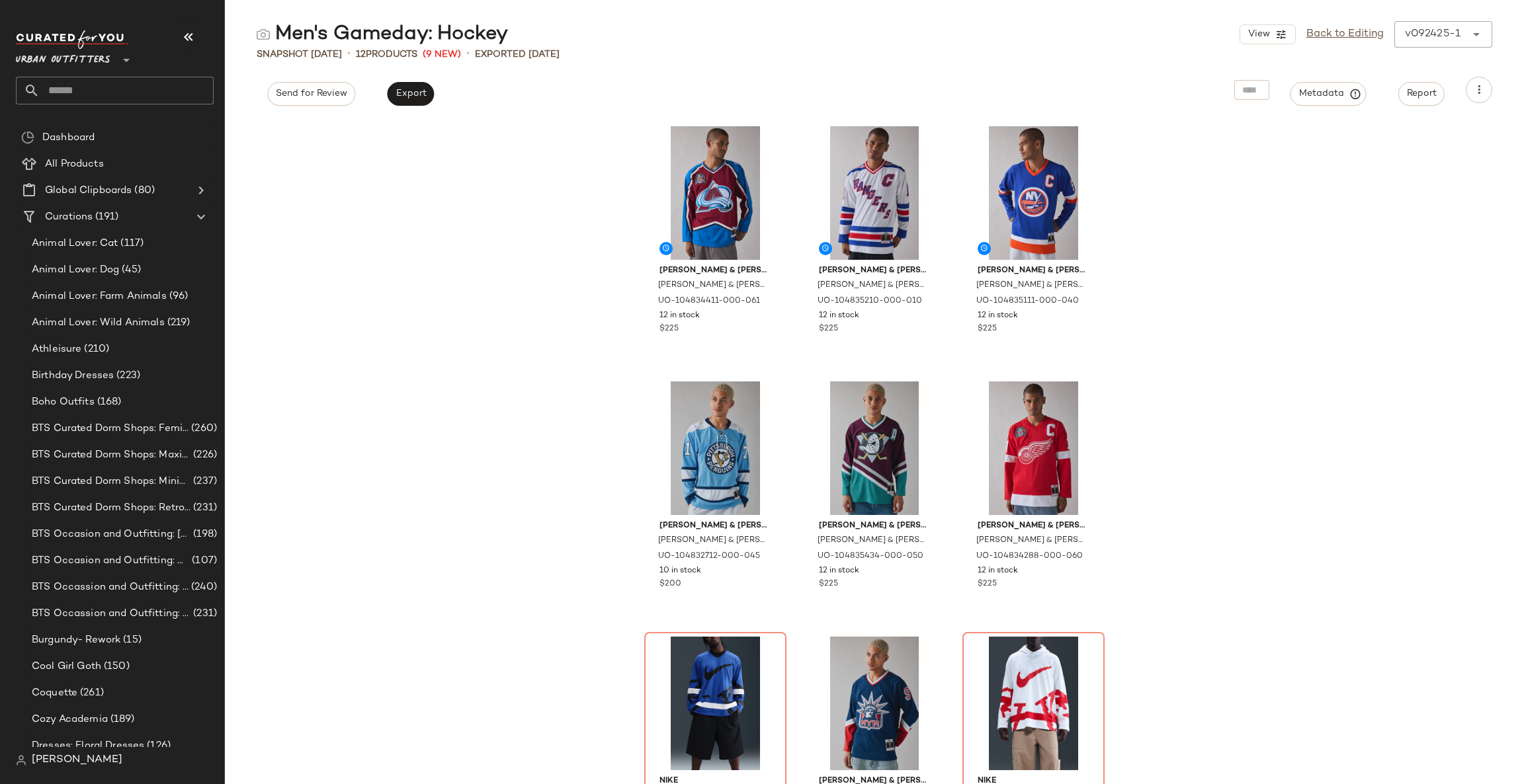
click at [194, 80] on input "text" at bounding box center [127, 91] width 174 height 28
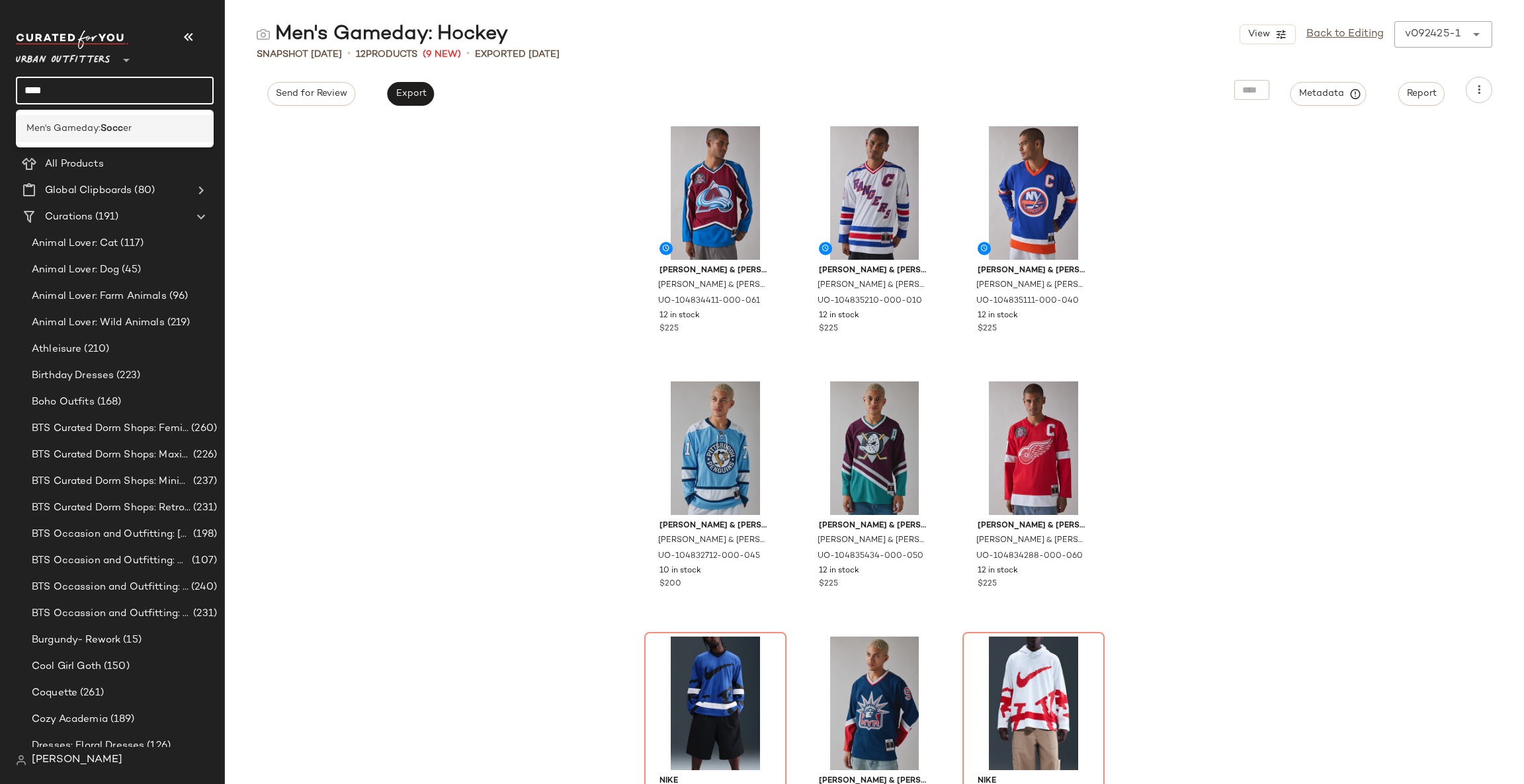
type input "****"
click at [183, 125] on div "Men's Gameday: Socc er" at bounding box center [115, 128] width 177 height 14
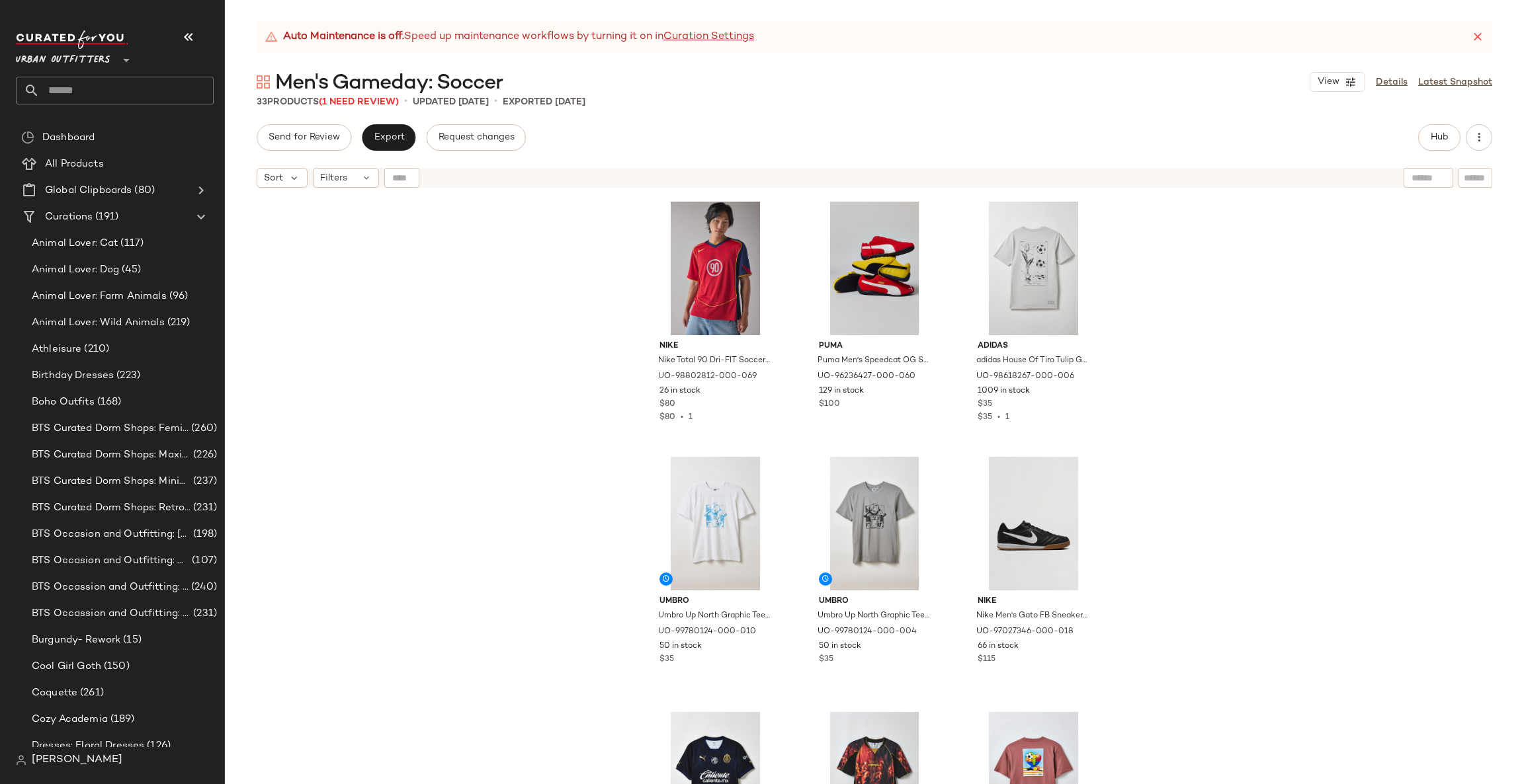
click at [336, 95] on span "Men's Gameday: Soccer" at bounding box center [389, 83] width 227 height 27
click at [343, 101] on span "(1 Need Review)" at bounding box center [359, 102] width 80 height 10
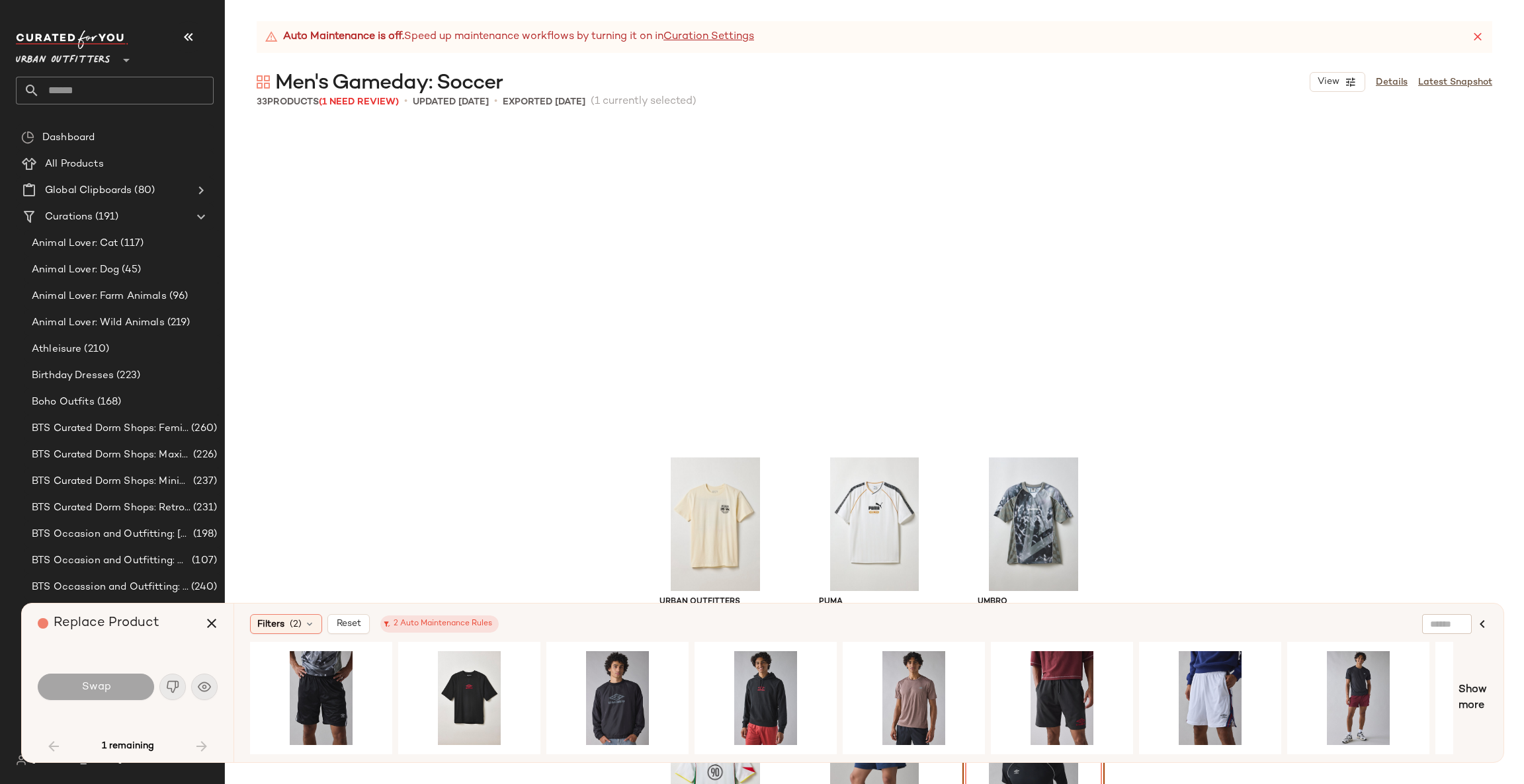
scroll to position [1356, 0]
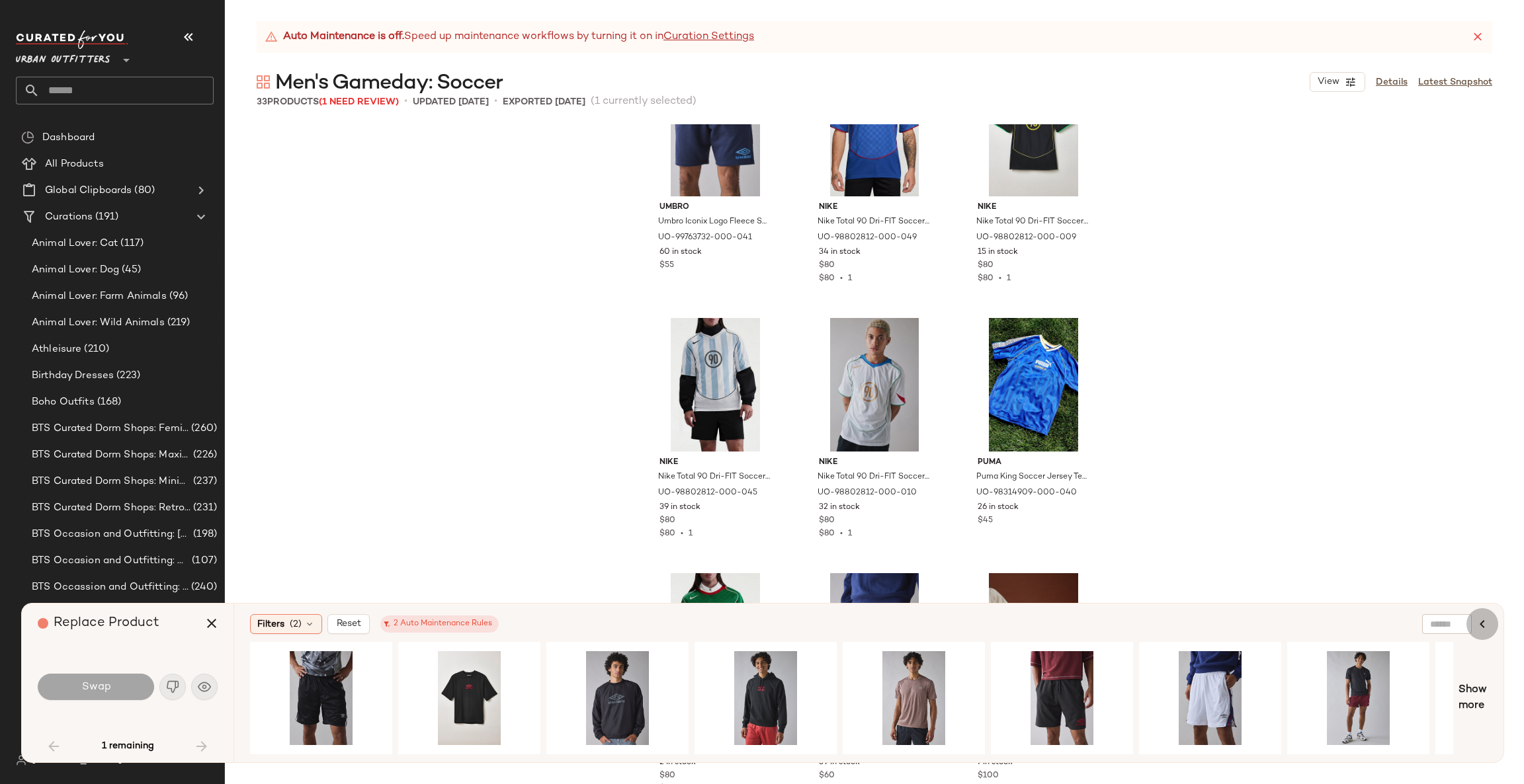
click at [1481, 631] on icon "button" at bounding box center [1482, 624] width 16 height 16
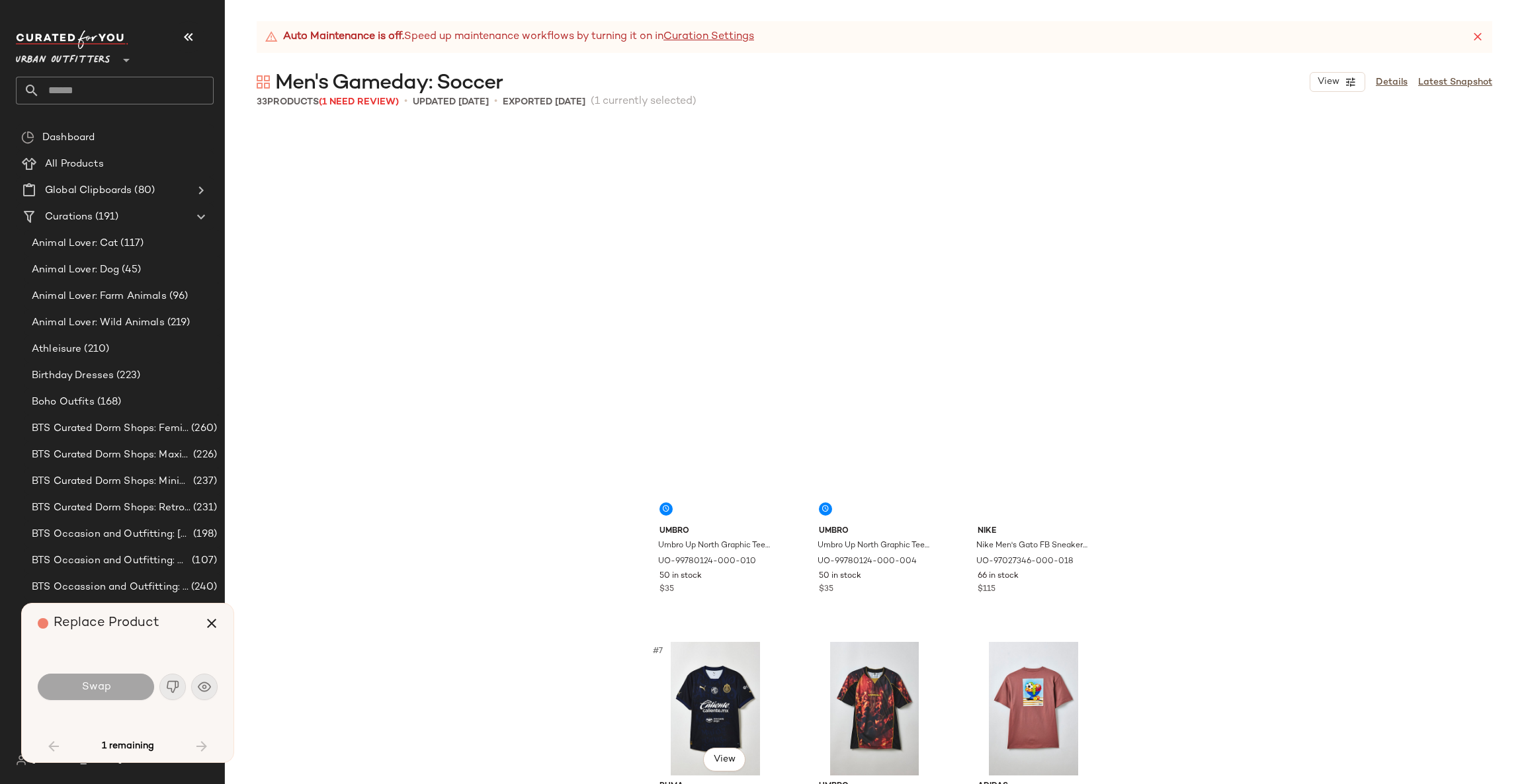
scroll to position [0, 0]
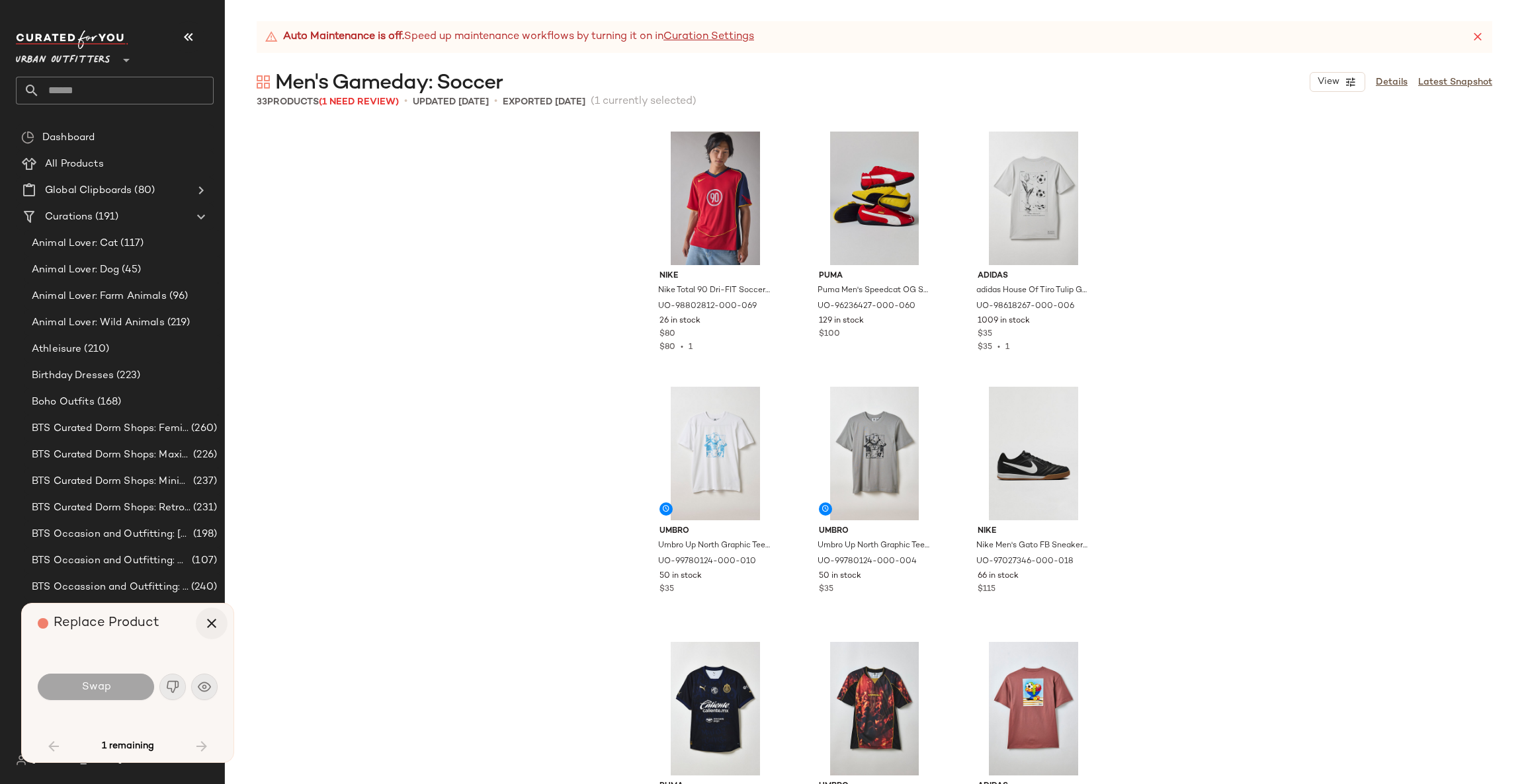
click at [211, 618] on icon "button" at bounding box center [212, 624] width 16 height 16
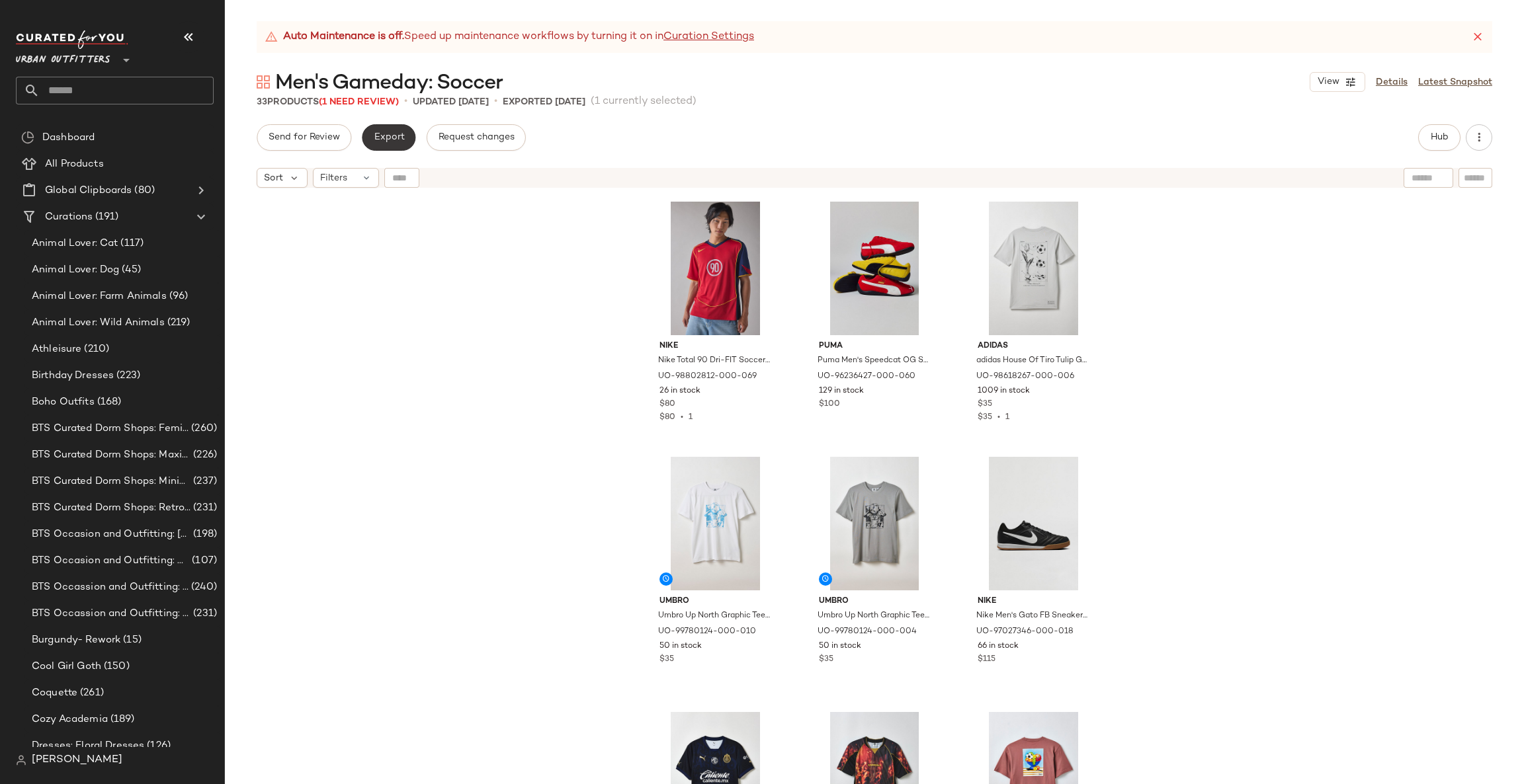
click at [383, 136] on span "Export" at bounding box center [389, 138] width 31 height 10
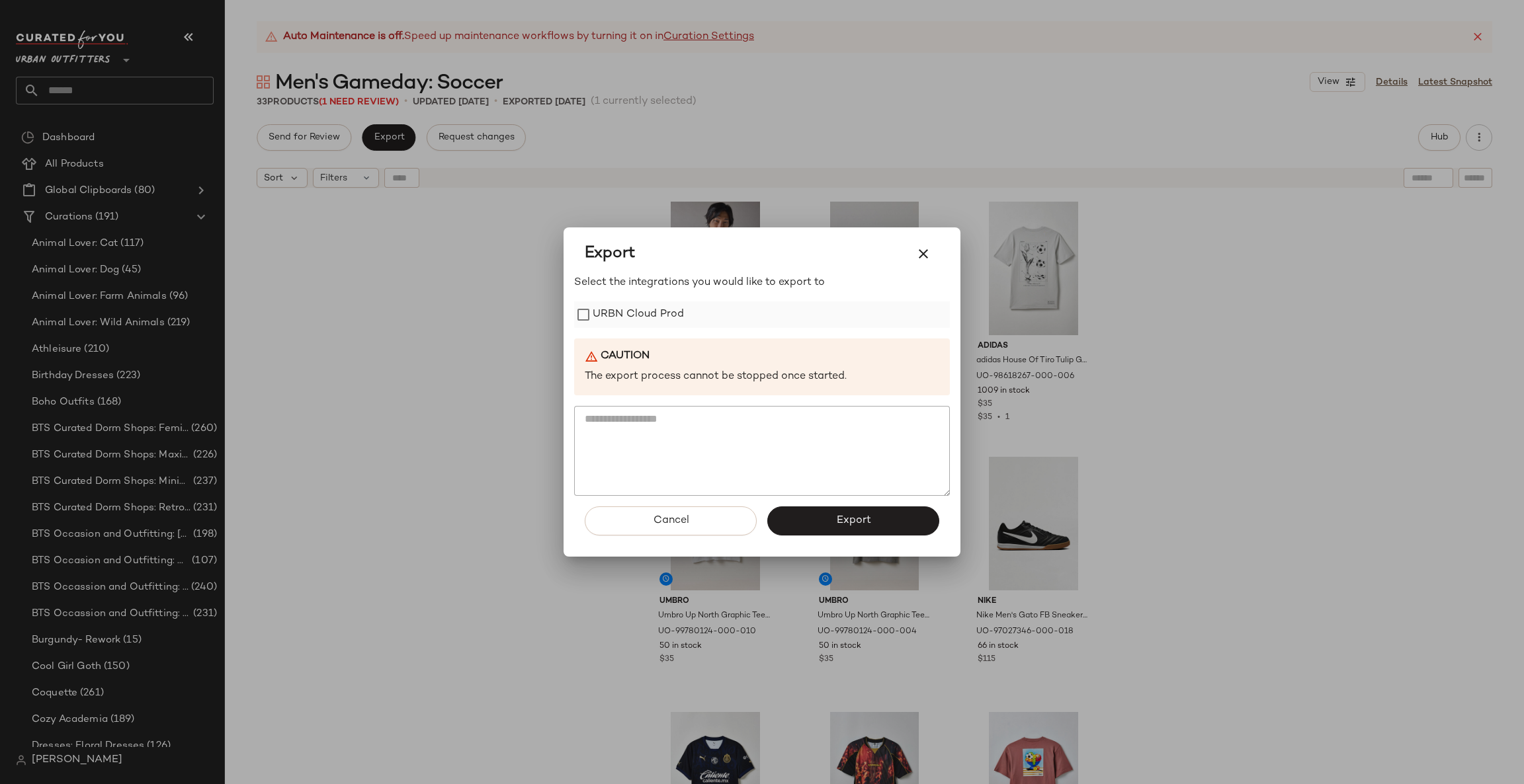
click at [637, 305] on label "URBN Cloud Prod" at bounding box center [638, 315] width 91 height 27
click at [827, 518] on button "Export" at bounding box center [853, 521] width 172 height 29
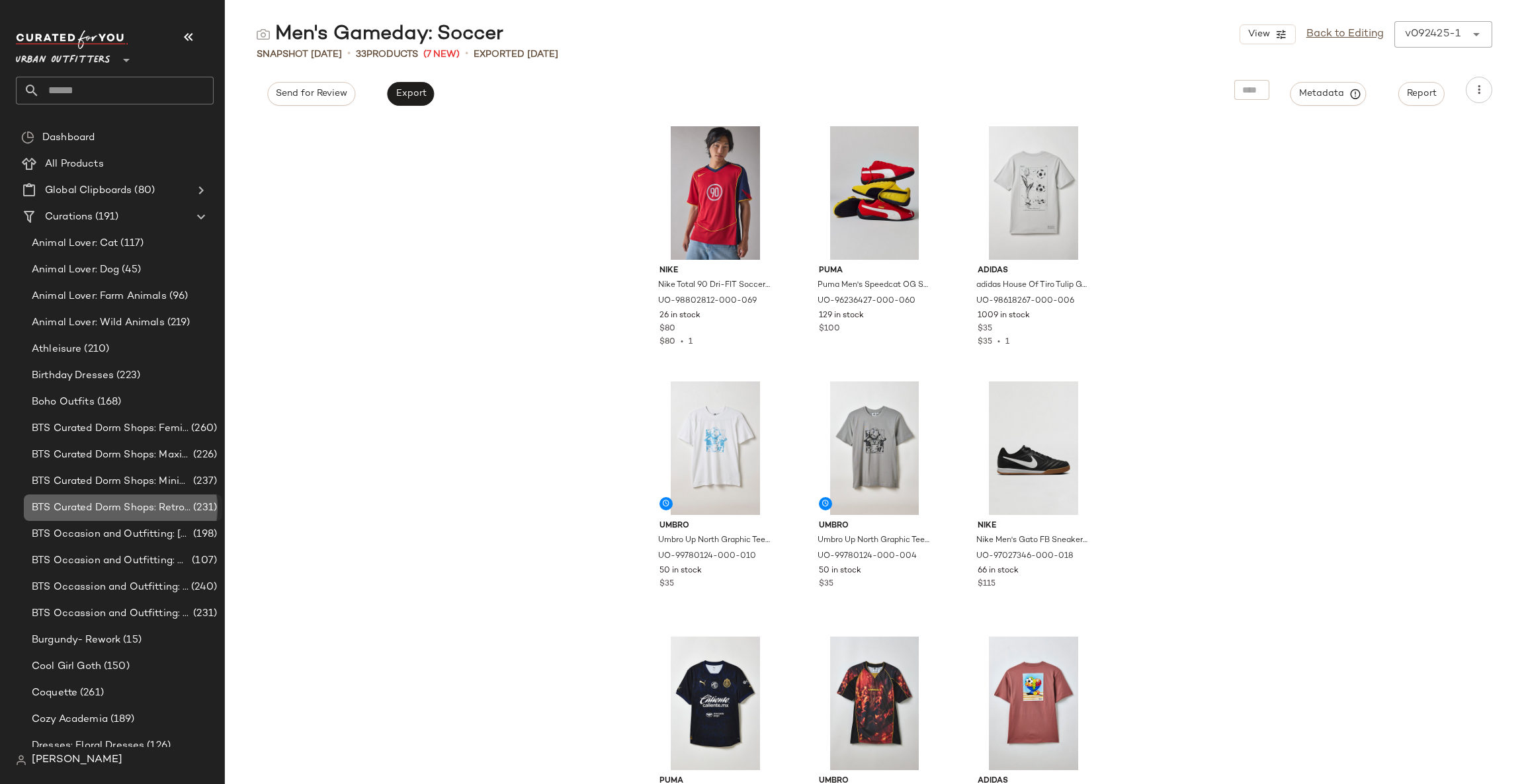
click at [202, 501] on span "(231)" at bounding box center [204, 508] width 27 height 15
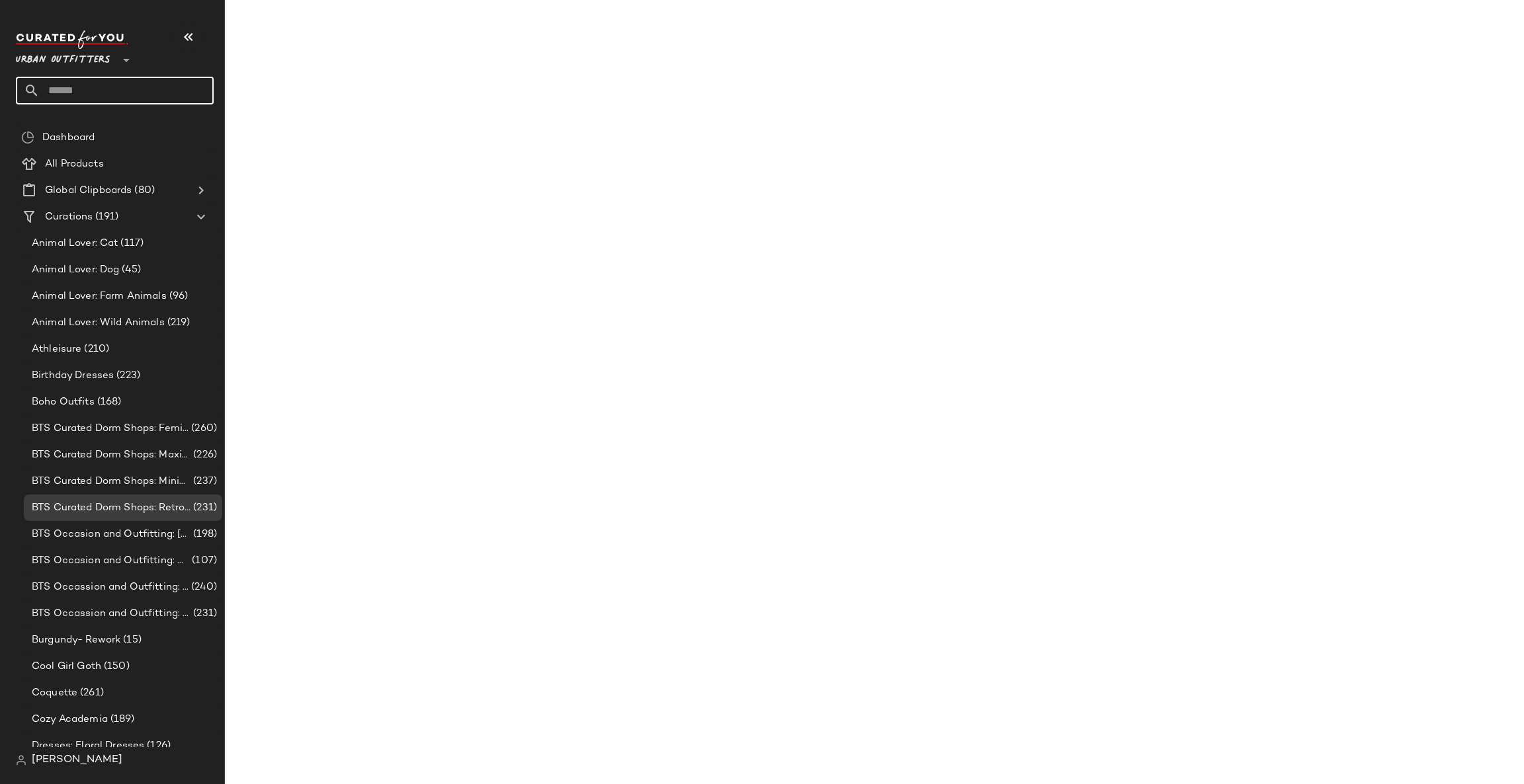
click at [118, 93] on input "text" at bounding box center [127, 91] width 174 height 28
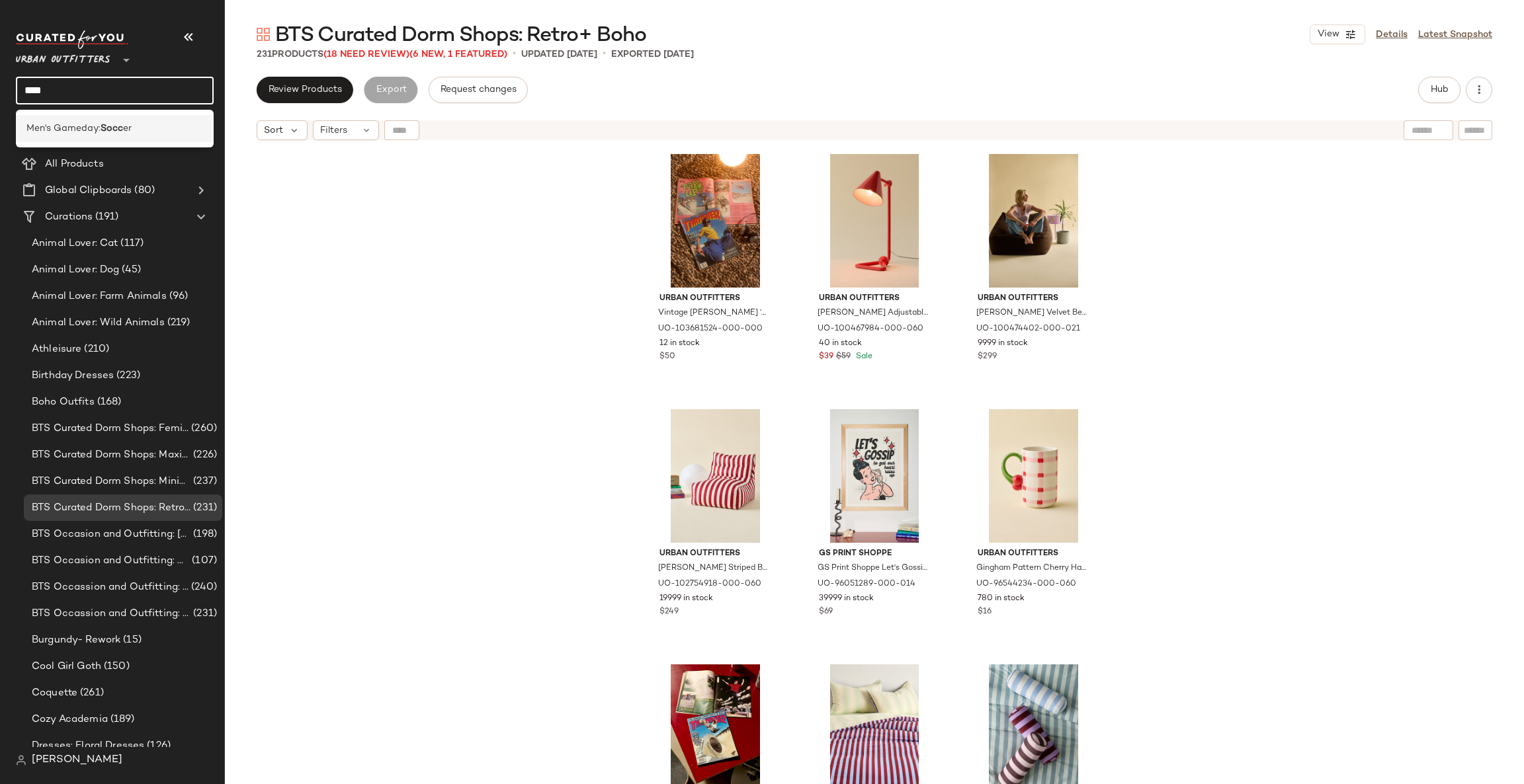
type input "****"
click at [144, 137] on div "Men's Gameday: Socc er" at bounding box center [115, 128] width 198 height 27
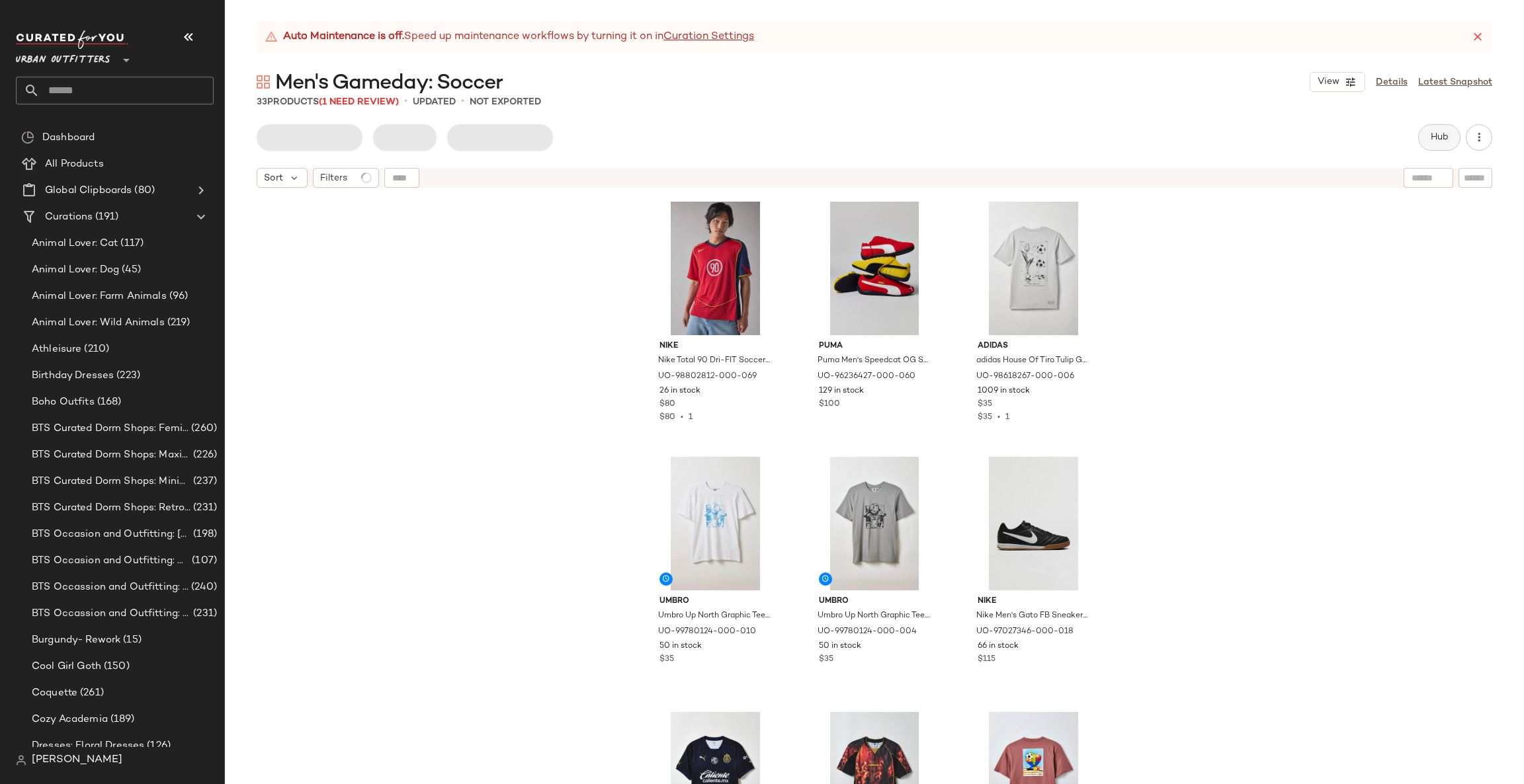
click at [1444, 146] on button "Hub" at bounding box center [1439, 138] width 42 height 27
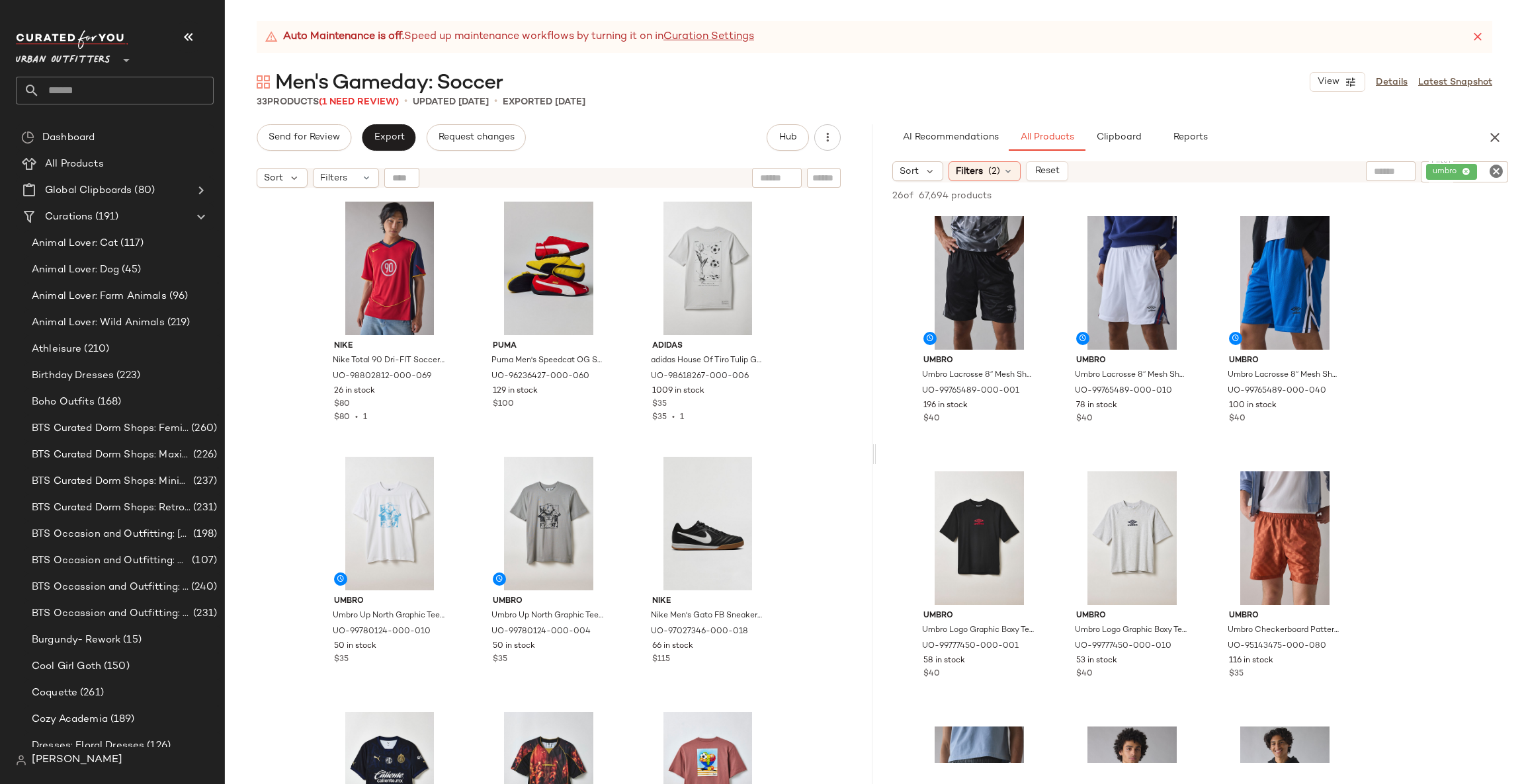
click at [1502, 171] on icon "Clear Filter" at bounding box center [1496, 172] width 16 height 16
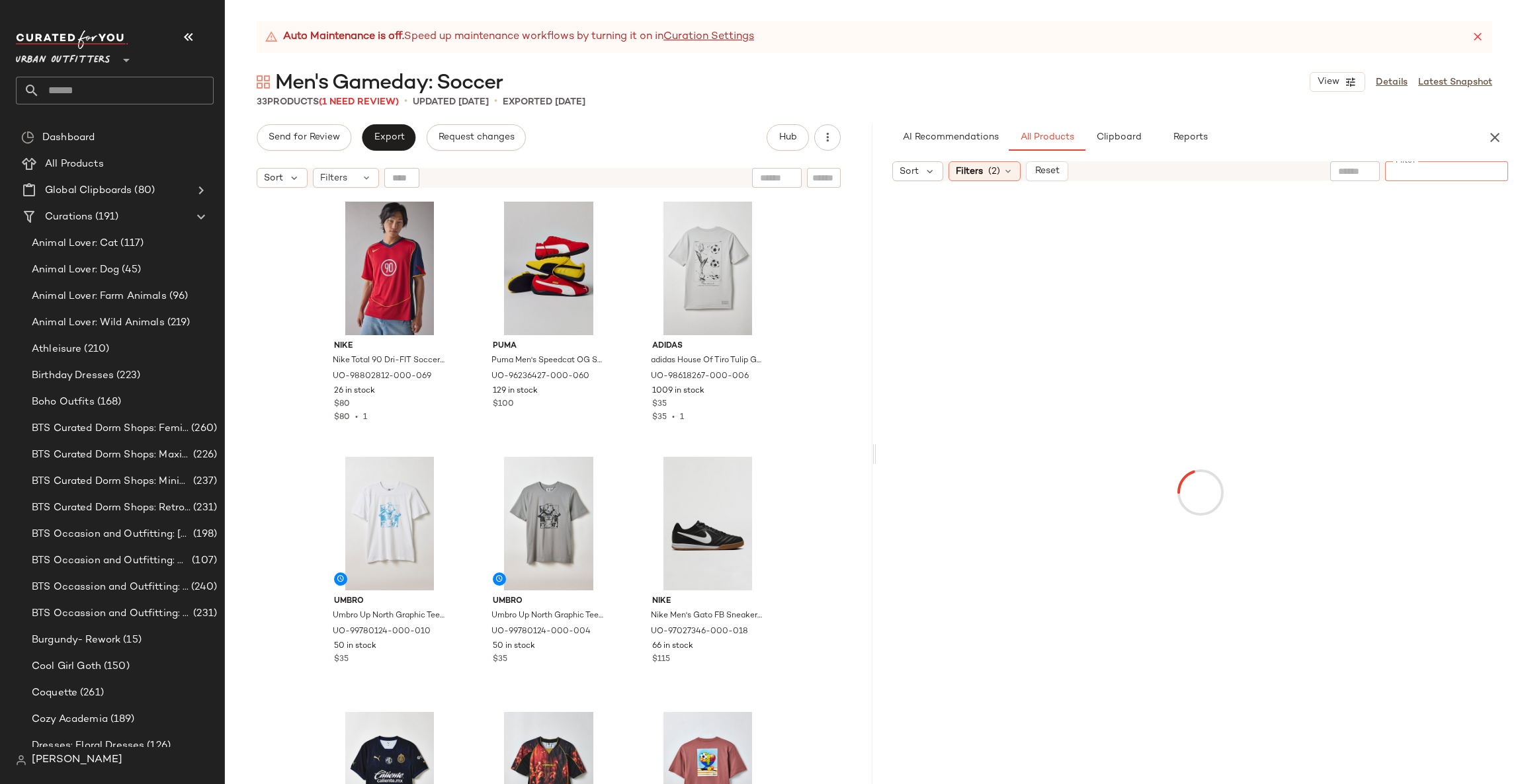
paste input "**********"
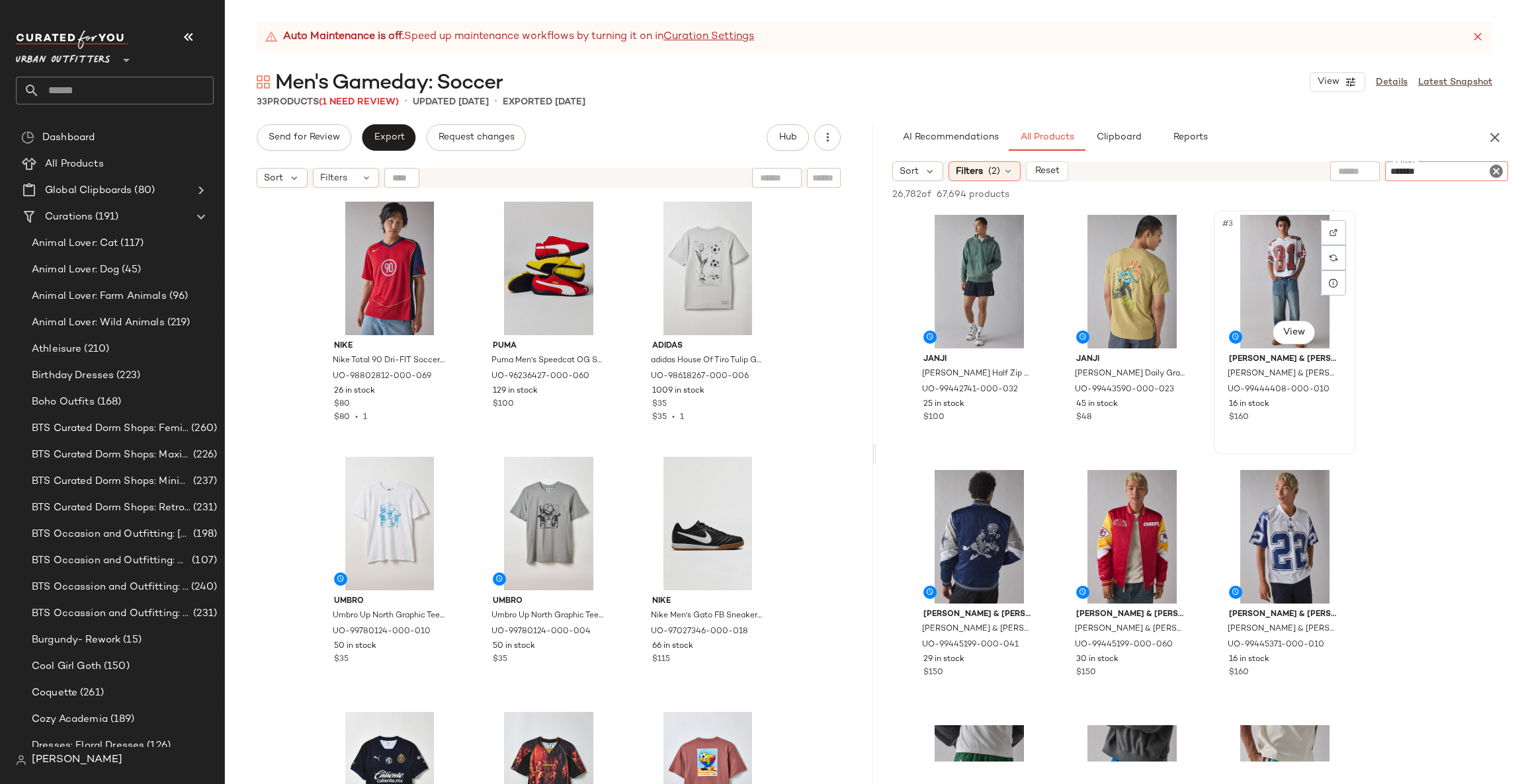
type input "********"
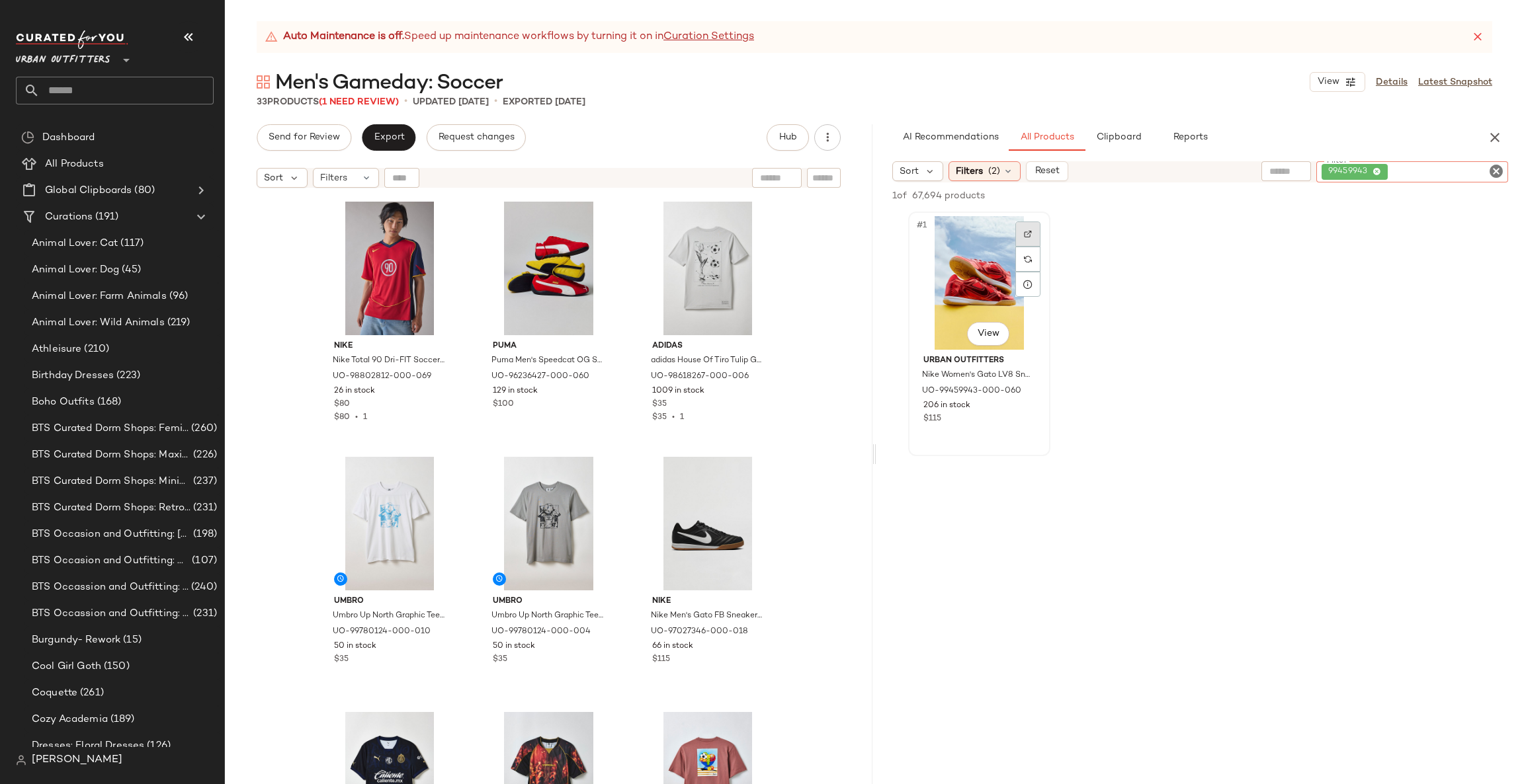
click at [1040, 228] on div at bounding box center [1028, 234] width 25 height 25
click at [1489, 138] on icon "button" at bounding box center [1495, 138] width 16 height 16
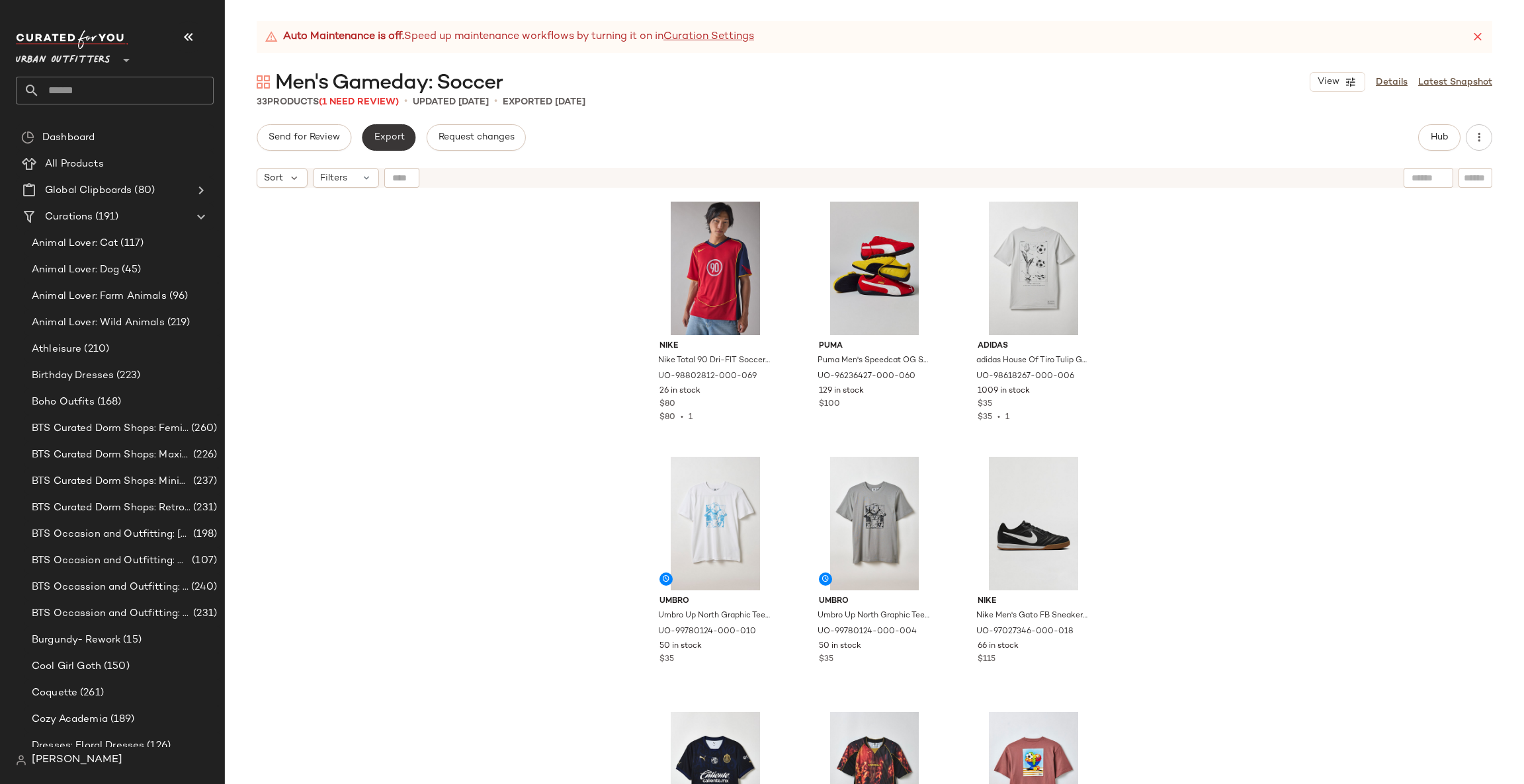
click at [368, 139] on button "Export" at bounding box center [388, 138] width 54 height 27
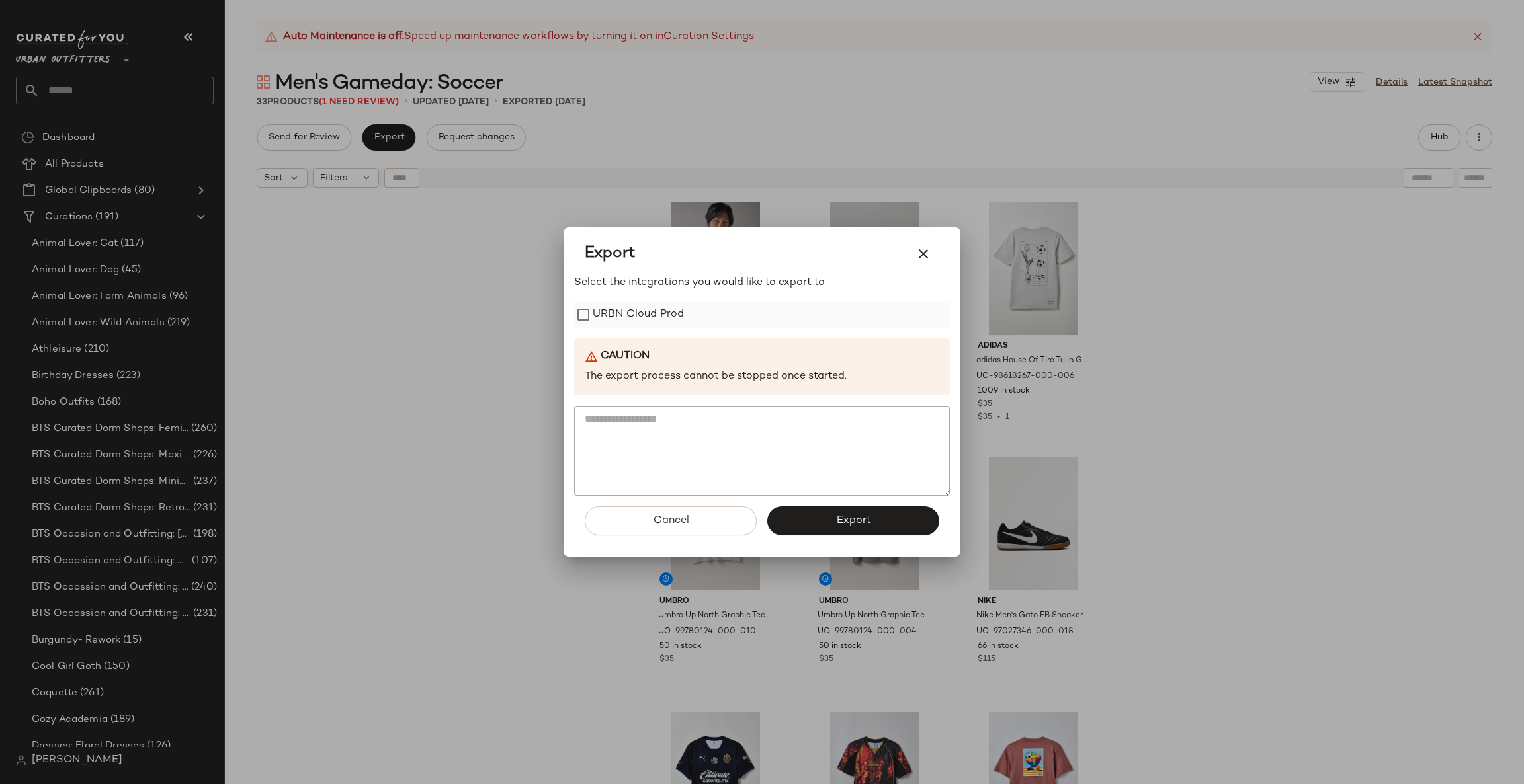
drag, startPoint x: 696, startPoint y: 313, endPoint x: 689, endPoint y: 308, distance: 8.6
click at [689, 308] on div "URBN Cloud Prod" at bounding box center [762, 315] width 375 height 27
drag, startPoint x: 828, startPoint y: 515, endPoint x: 783, endPoint y: 470, distance: 63.6
click at [823, 511] on button "Export" at bounding box center [853, 521] width 172 height 29
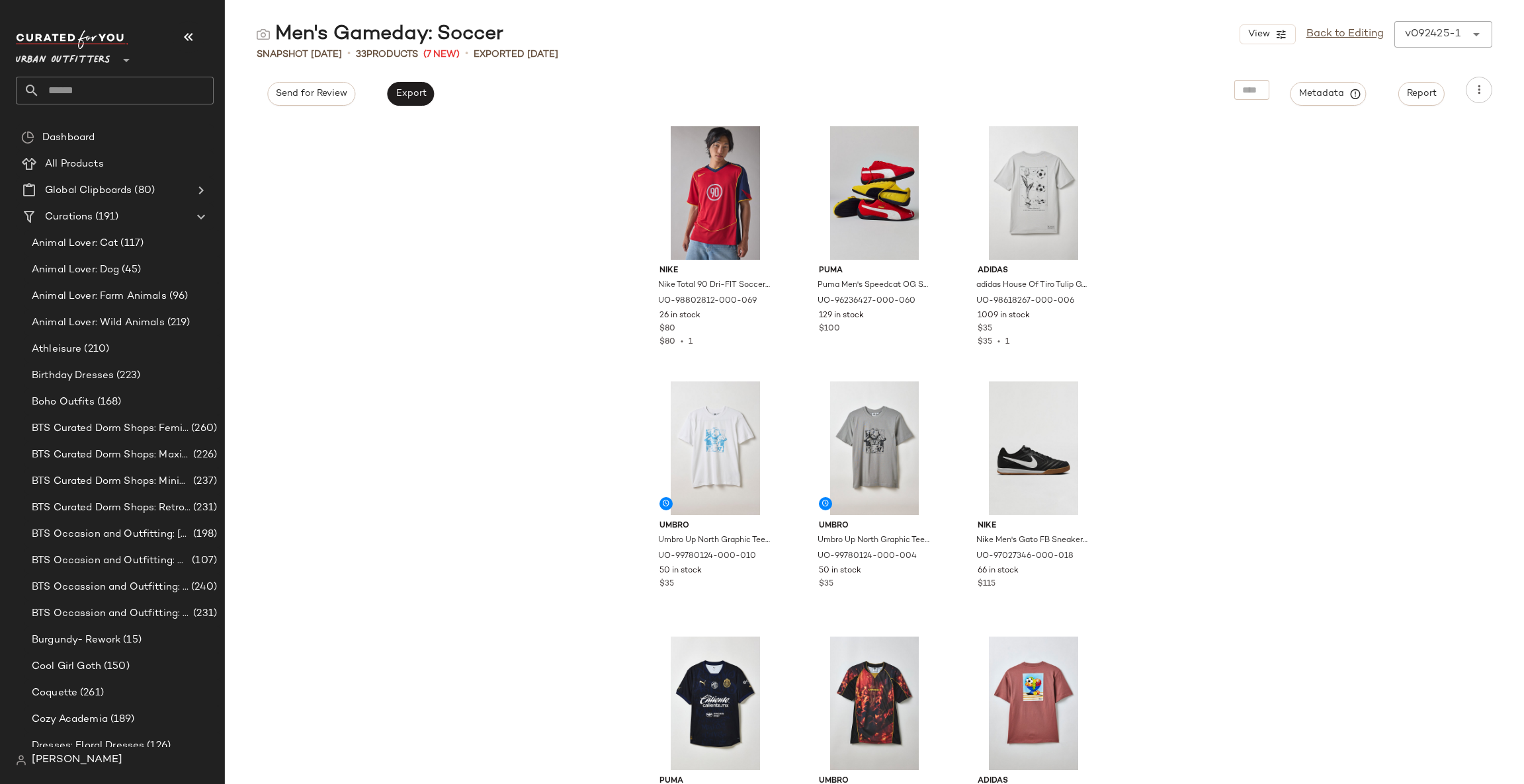
click at [166, 90] on input "text" at bounding box center [127, 91] width 174 height 28
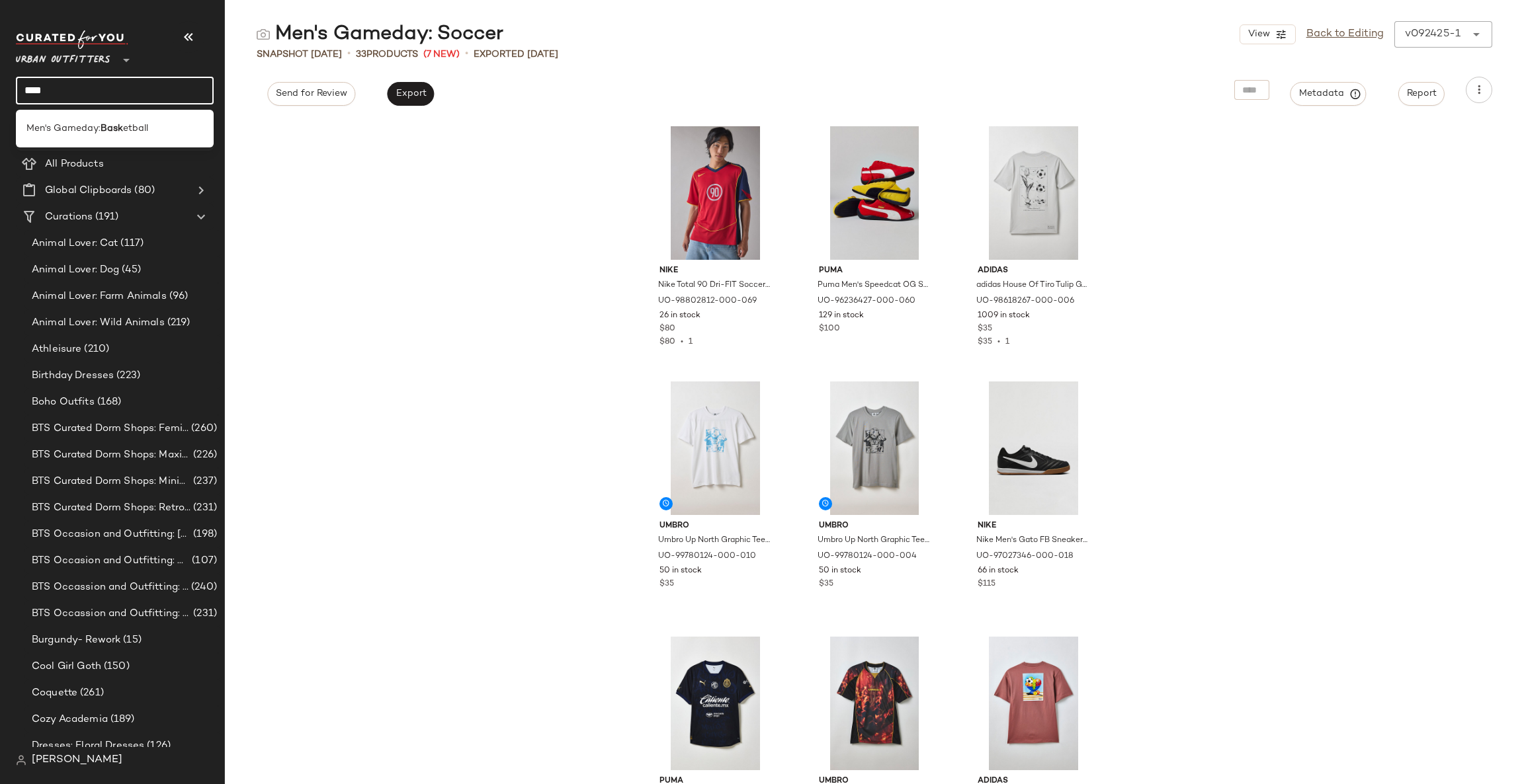
type input "****"
click at [124, 127] on span "etball" at bounding box center [135, 128] width 25 height 14
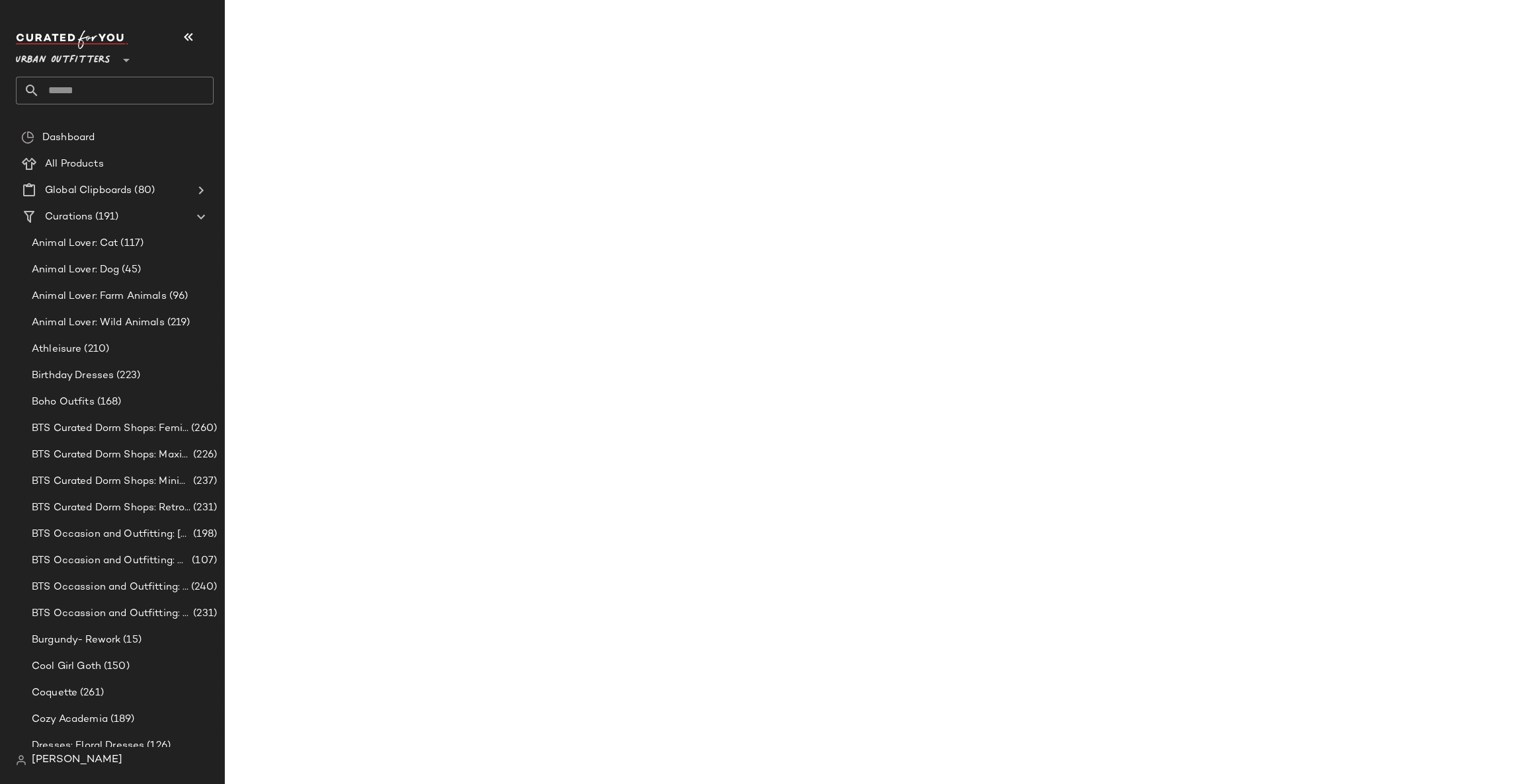
click at [190, 99] on input "text" at bounding box center [127, 91] width 174 height 28
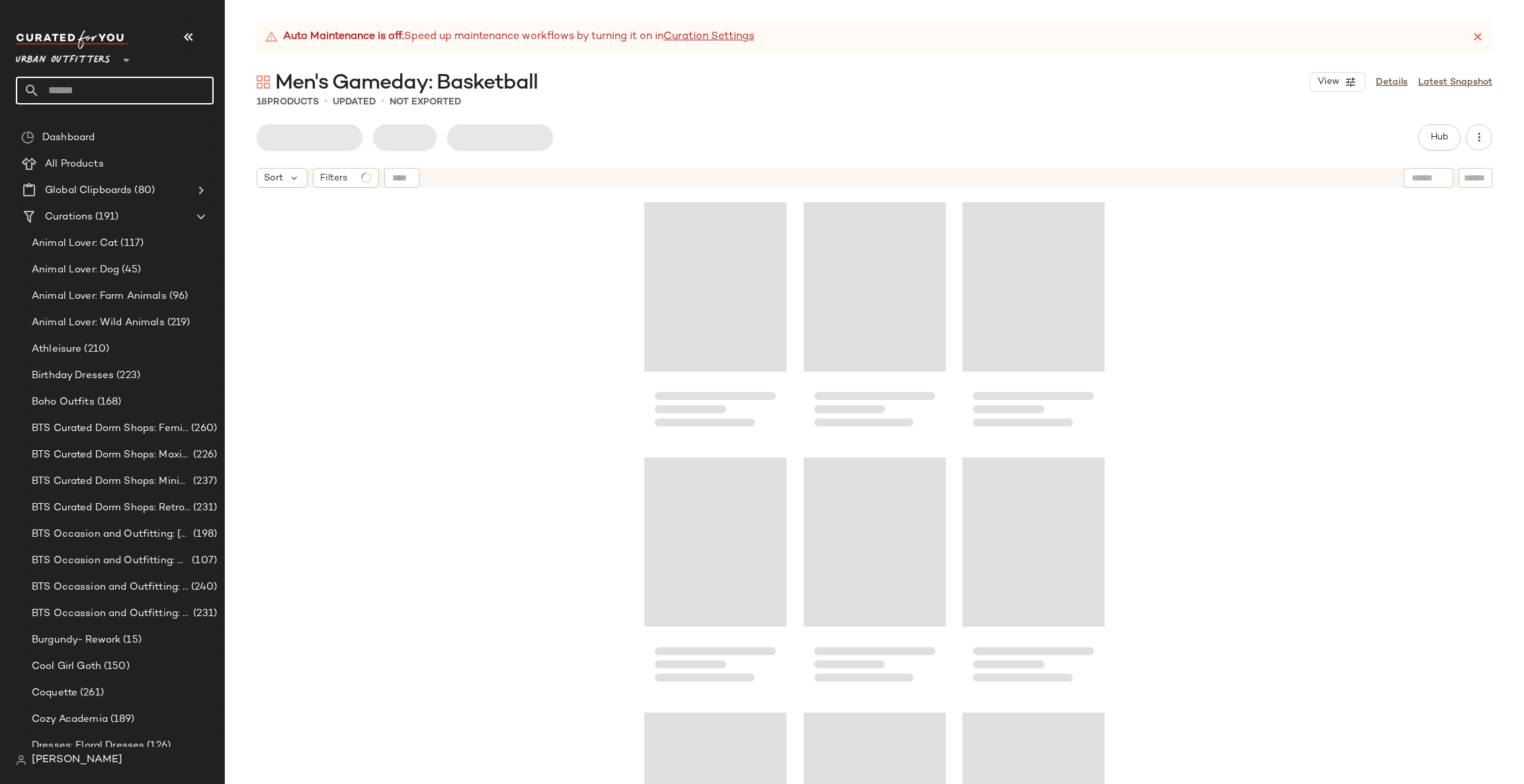
click at [300, 124] on div at bounding box center [405, 138] width 296 height 27
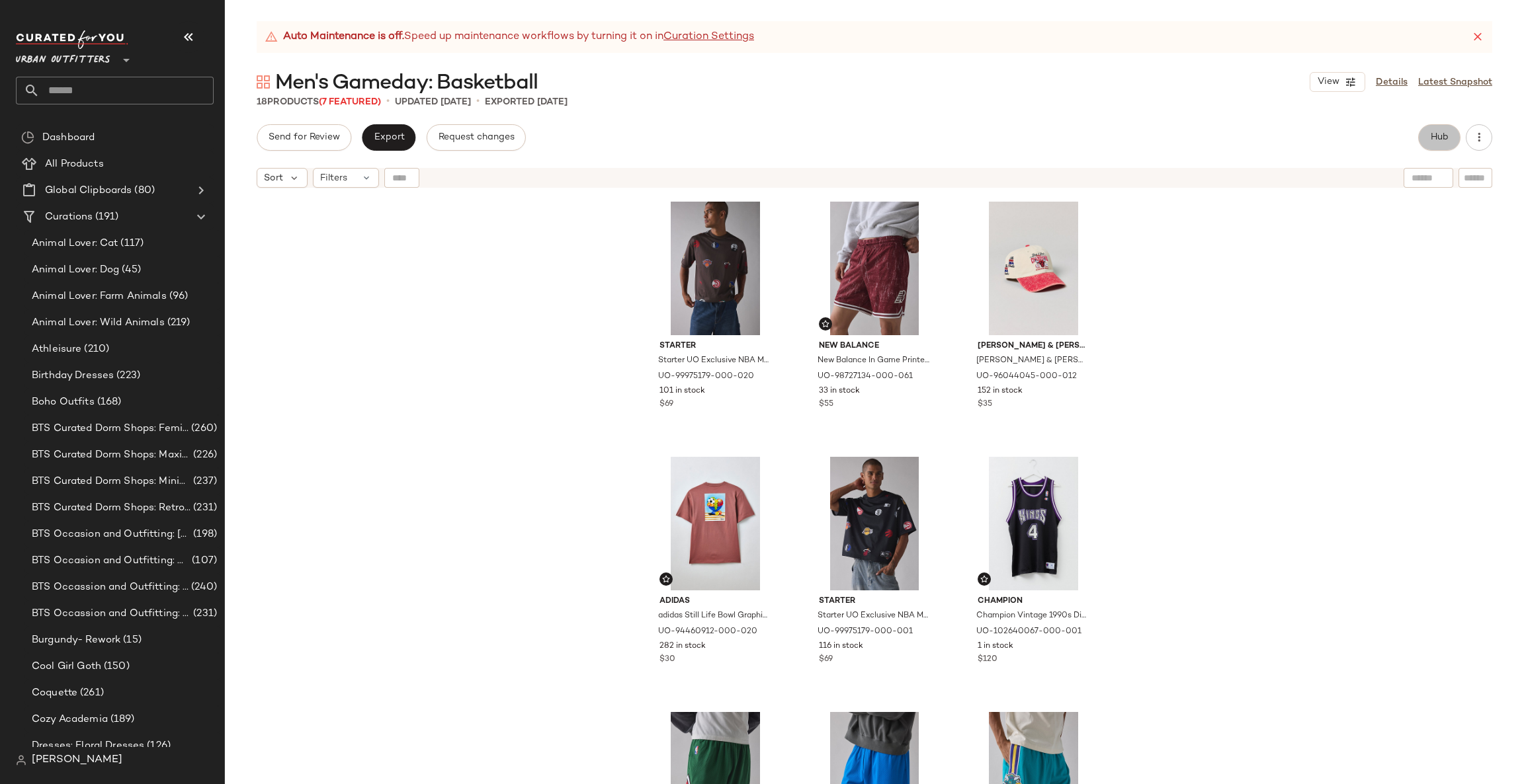
click at [1434, 133] on span "Hub" at bounding box center [1439, 138] width 18 height 10
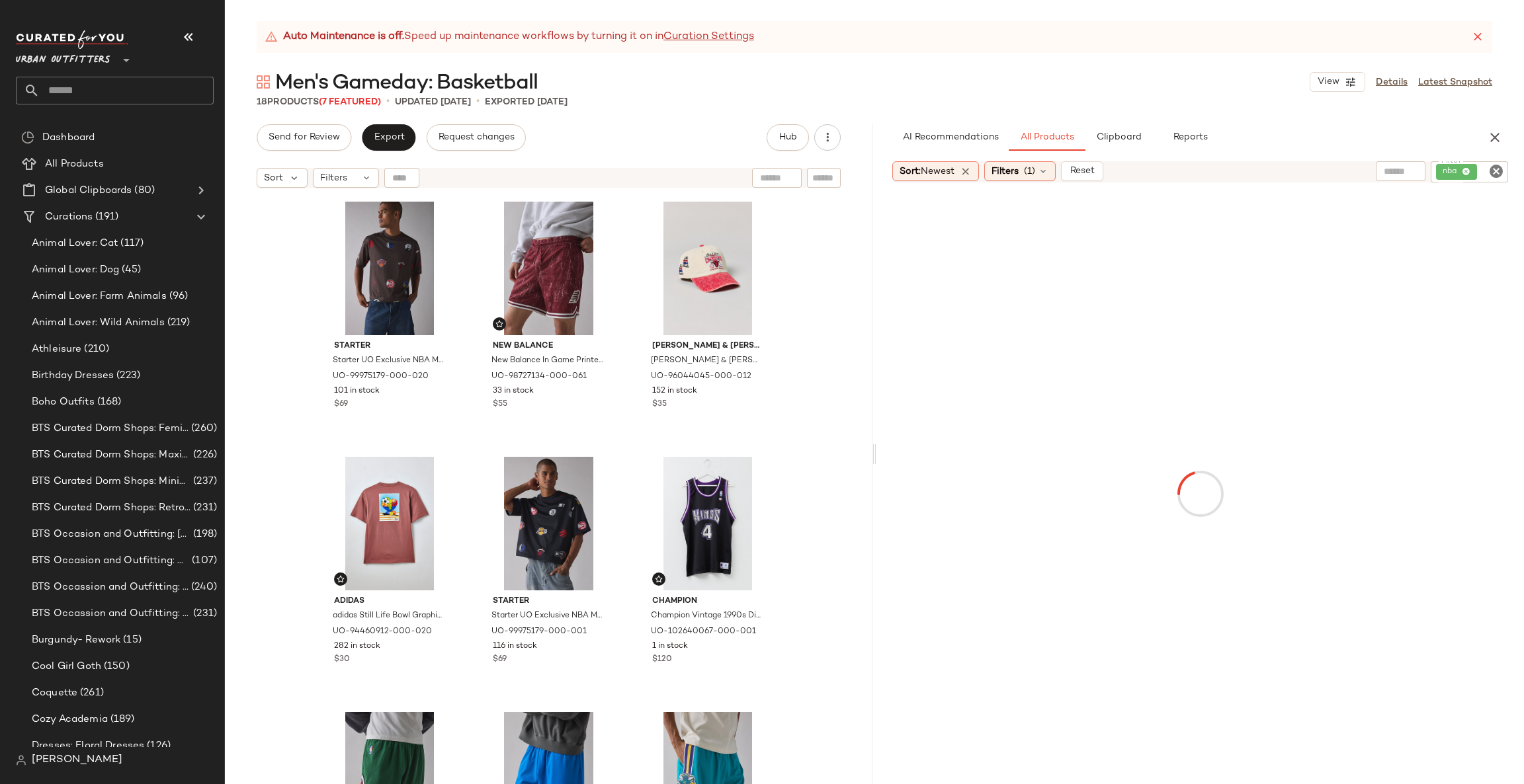
click at [1501, 174] on icon "Clear Filter" at bounding box center [1496, 172] width 16 height 16
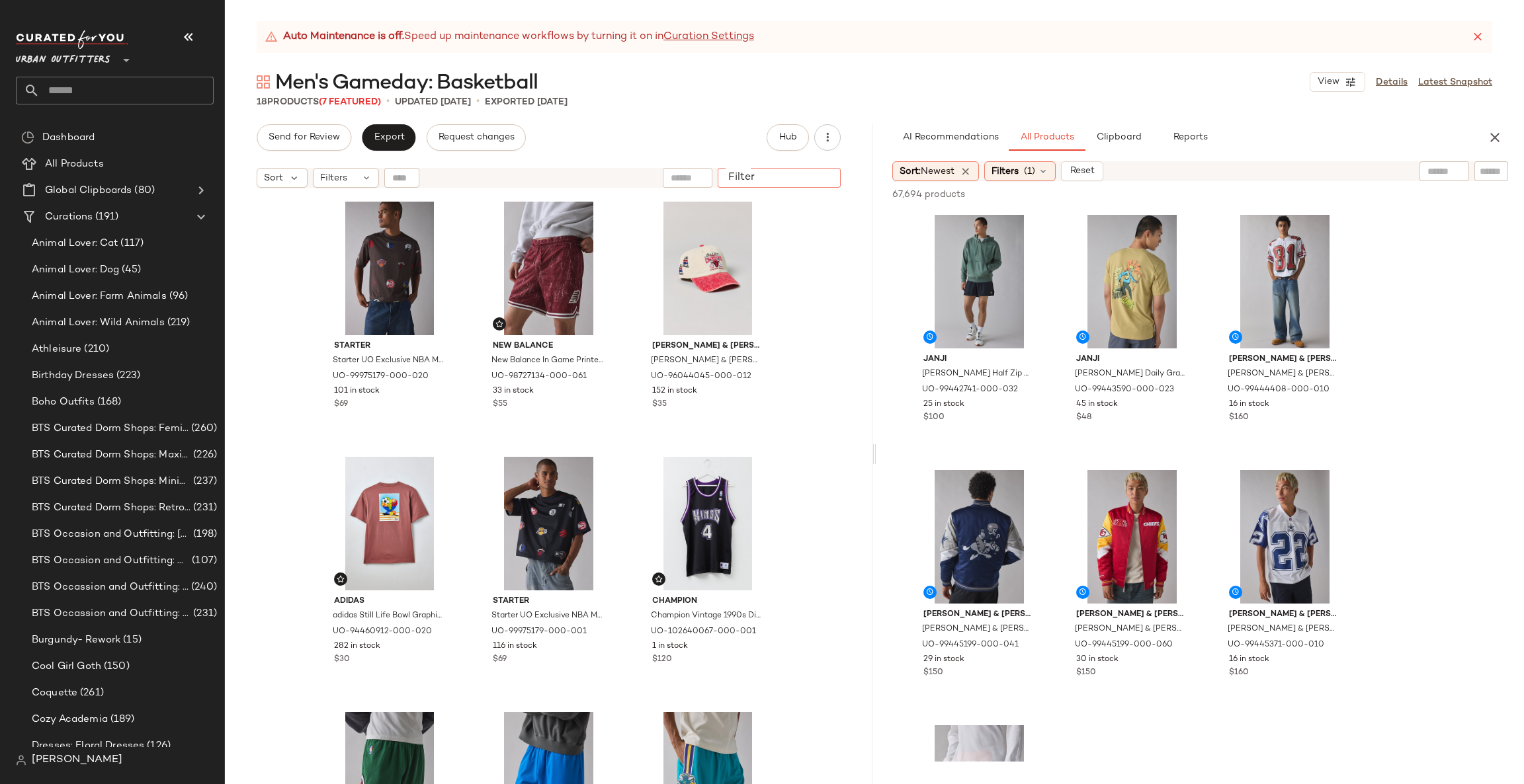
click at [822, 179] on input "Filter" at bounding box center [779, 178] width 113 height 14
paste input "*********"
type input "*********"
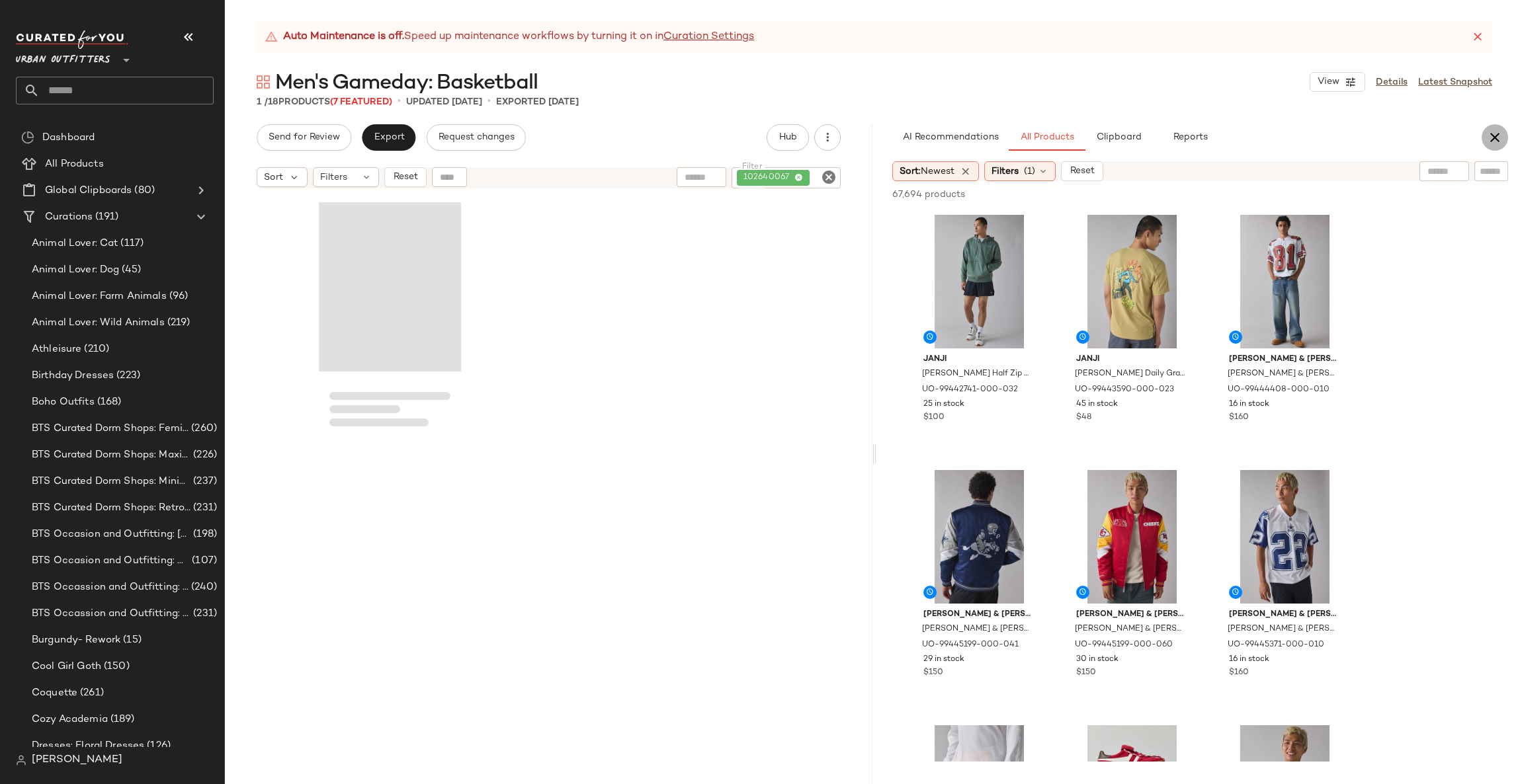
click at [1501, 143] on icon "button" at bounding box center [1495, 138] width 16 height 16
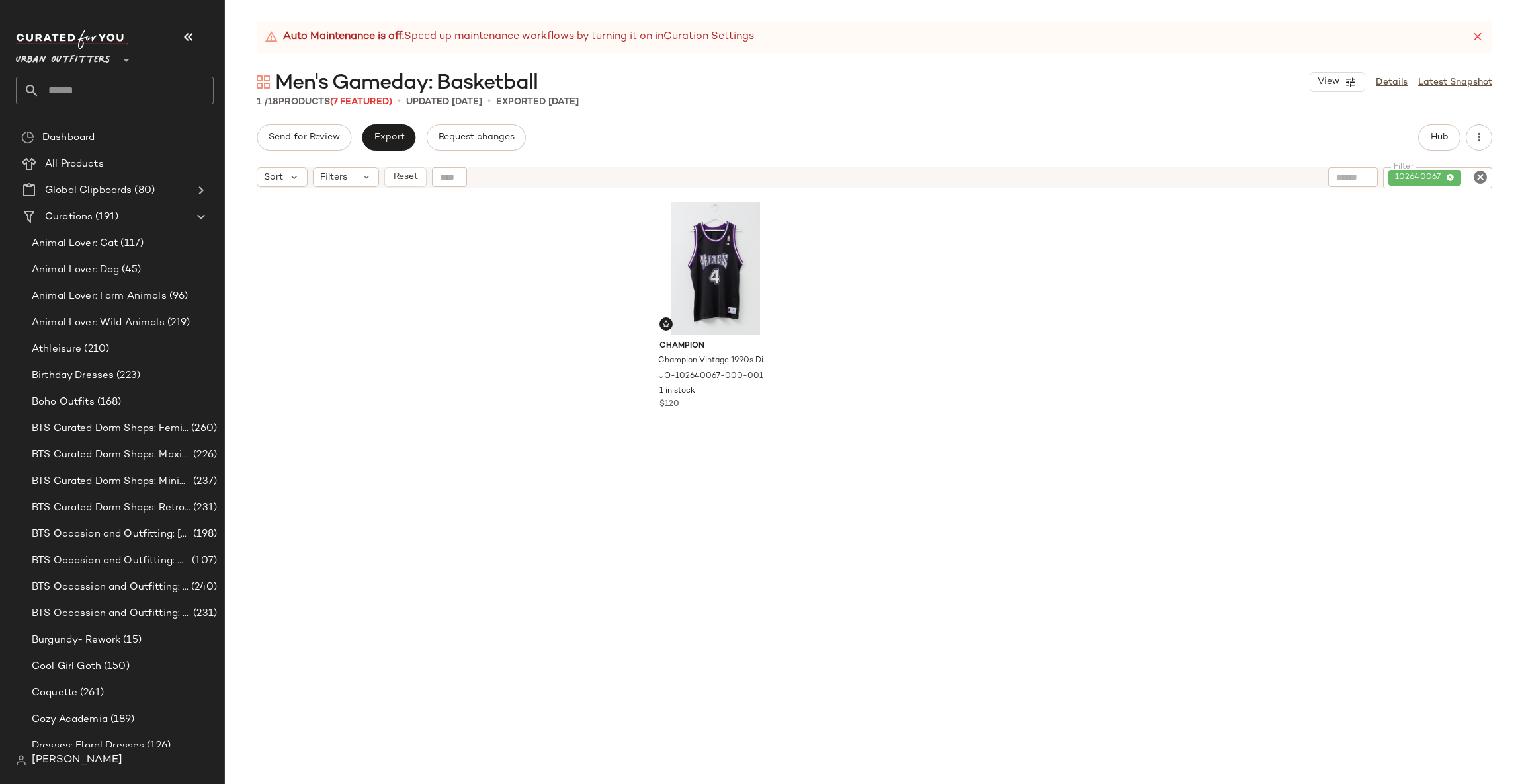
click at [1472, 177] on icon "Clear Filter" at bounding box center [1481, 177] width 16 height 16
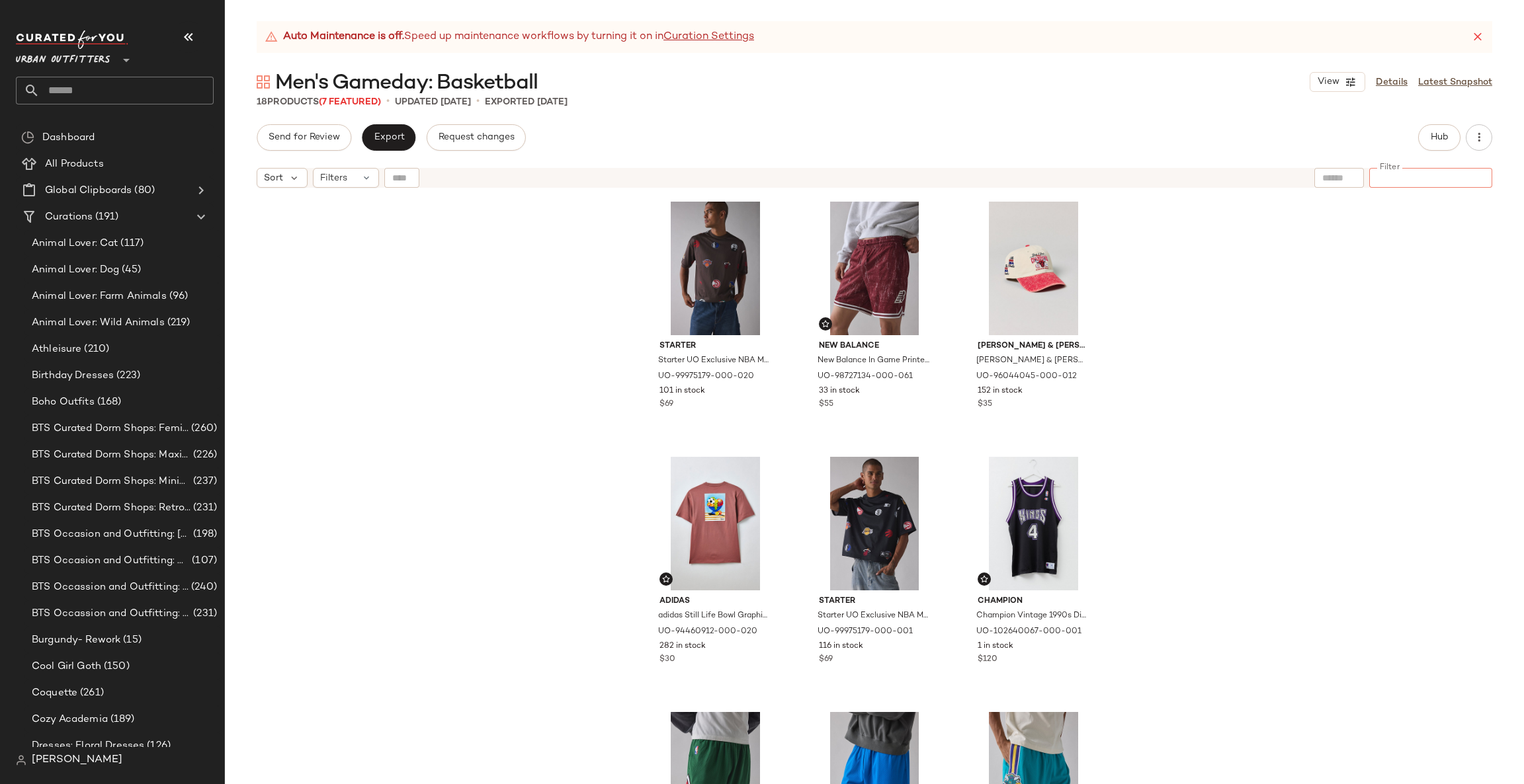
paste input "**********"
type input "**********"
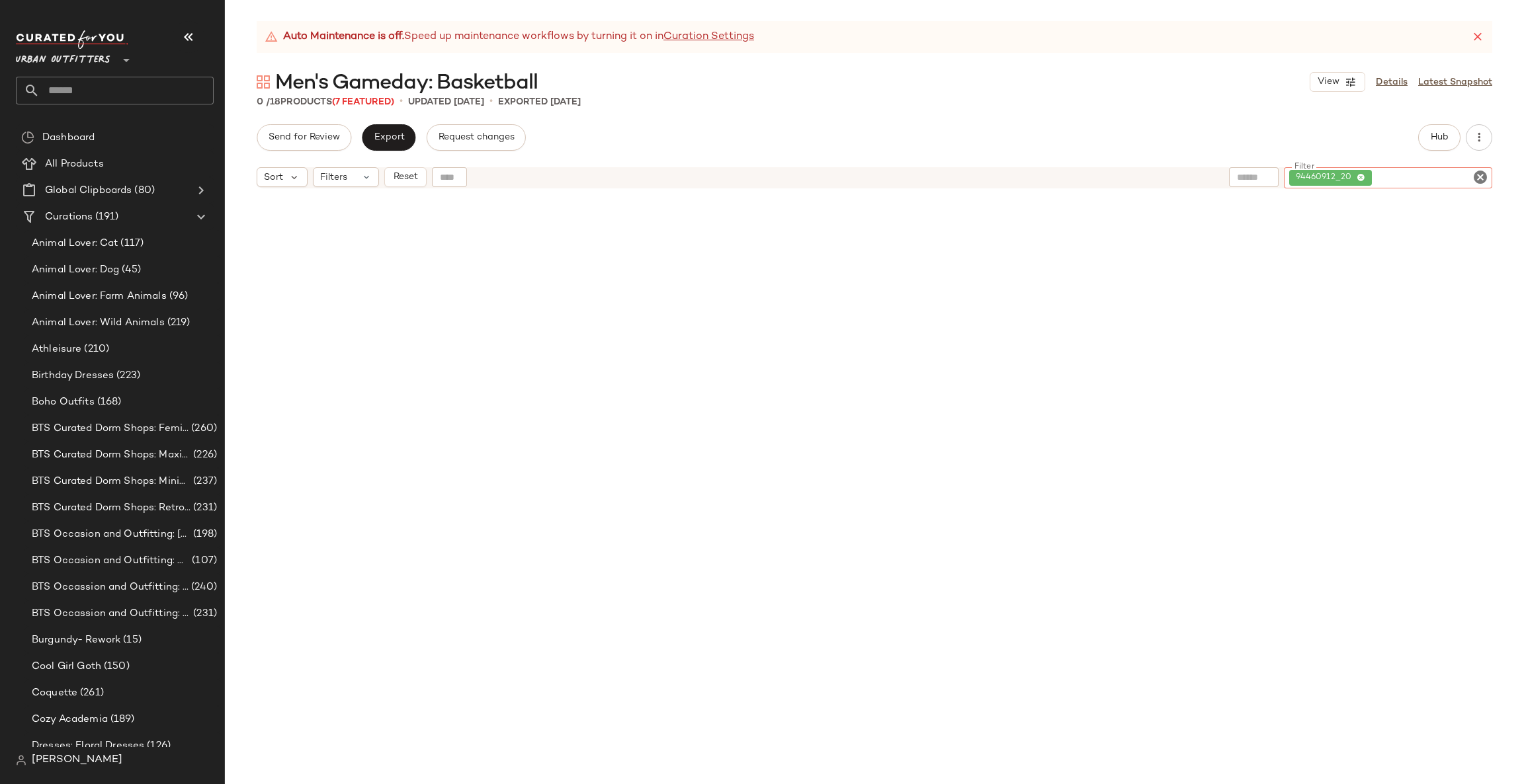
click at [1475, 169] on icon "Clear Filter" at bounding box center [1481, 177] width 16 height 16
paste input "**********"
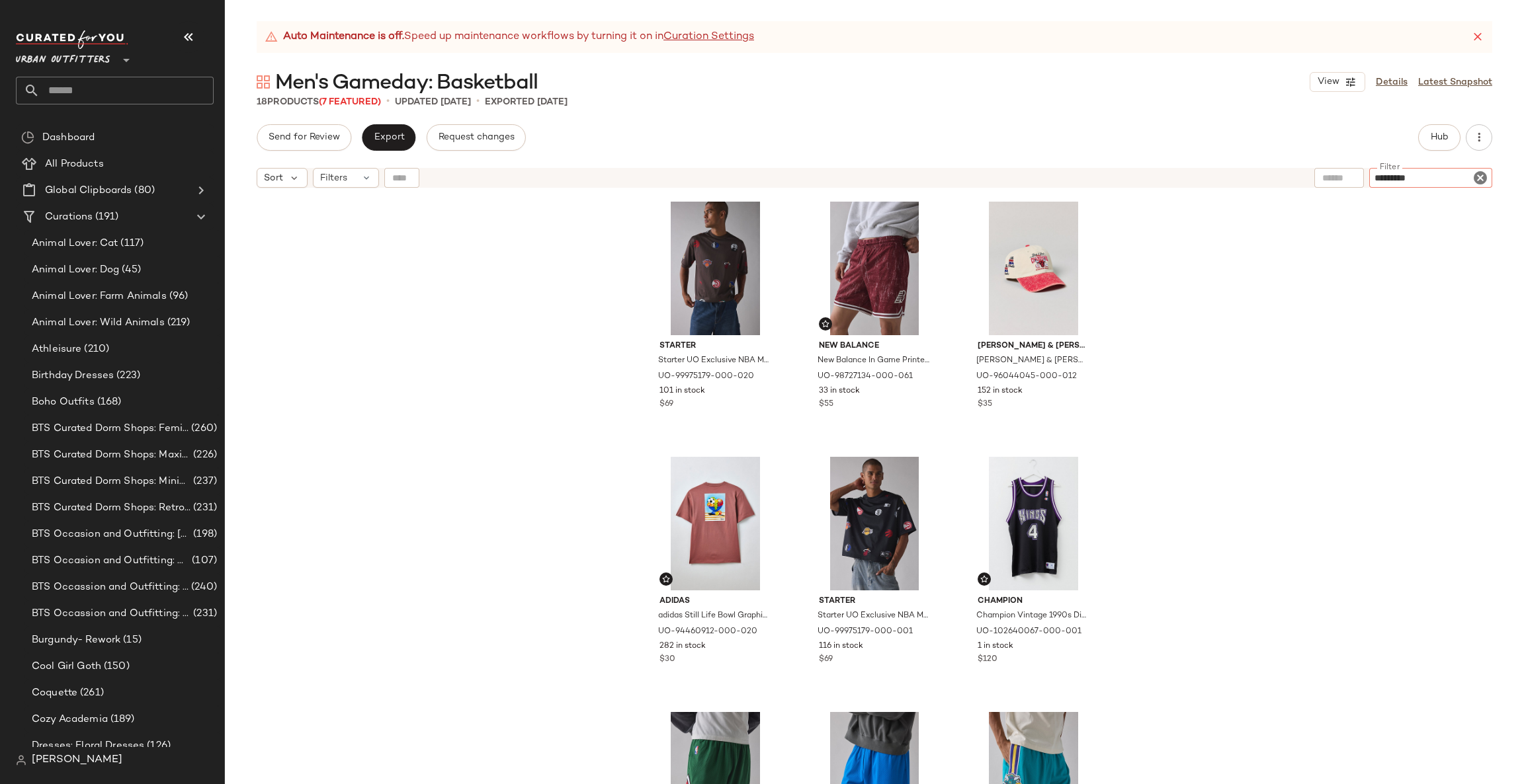
type input "********"
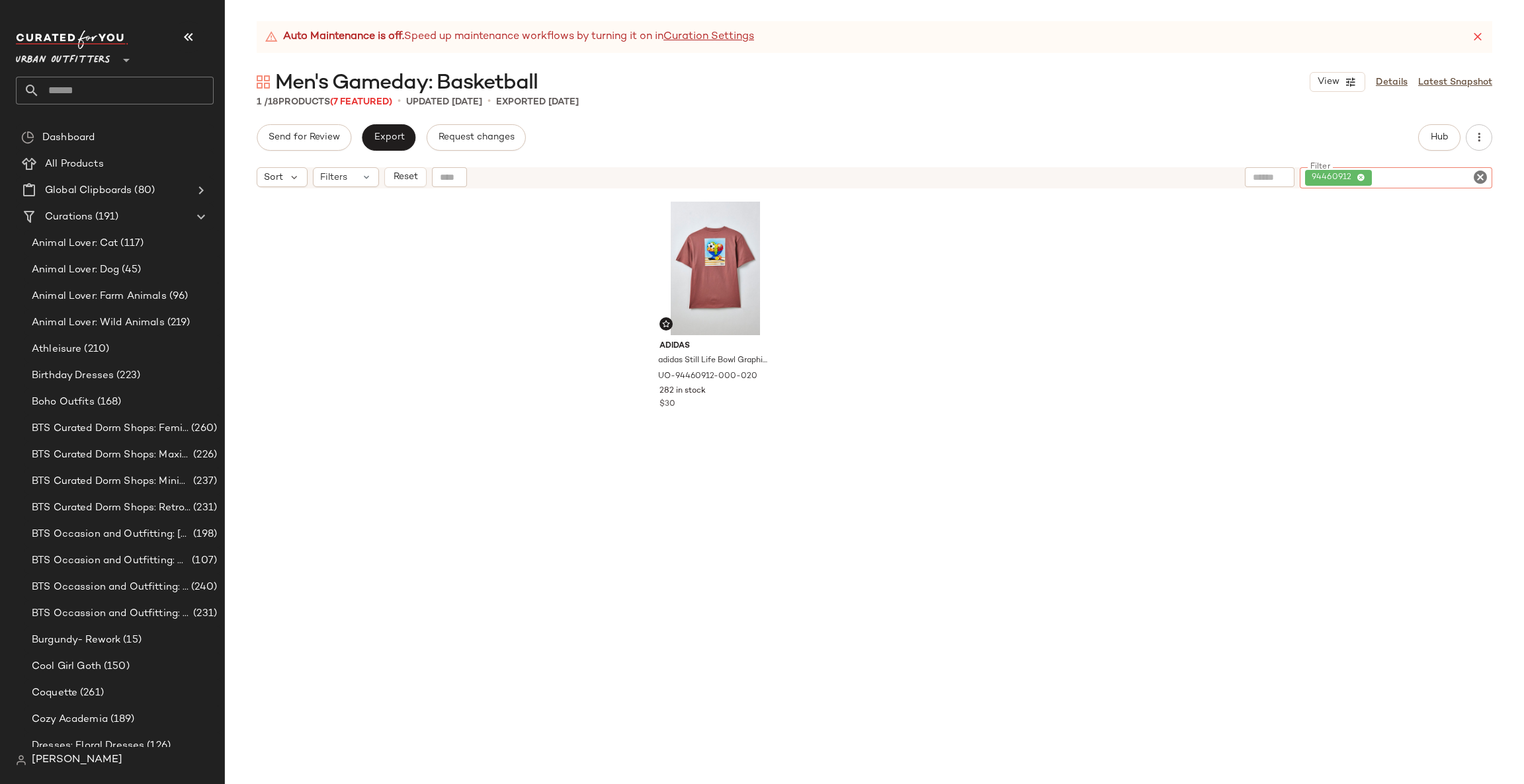
click at [1486, 181] on icon "Clear Filter" at bounding box center [1481, 177] width 16 height 16
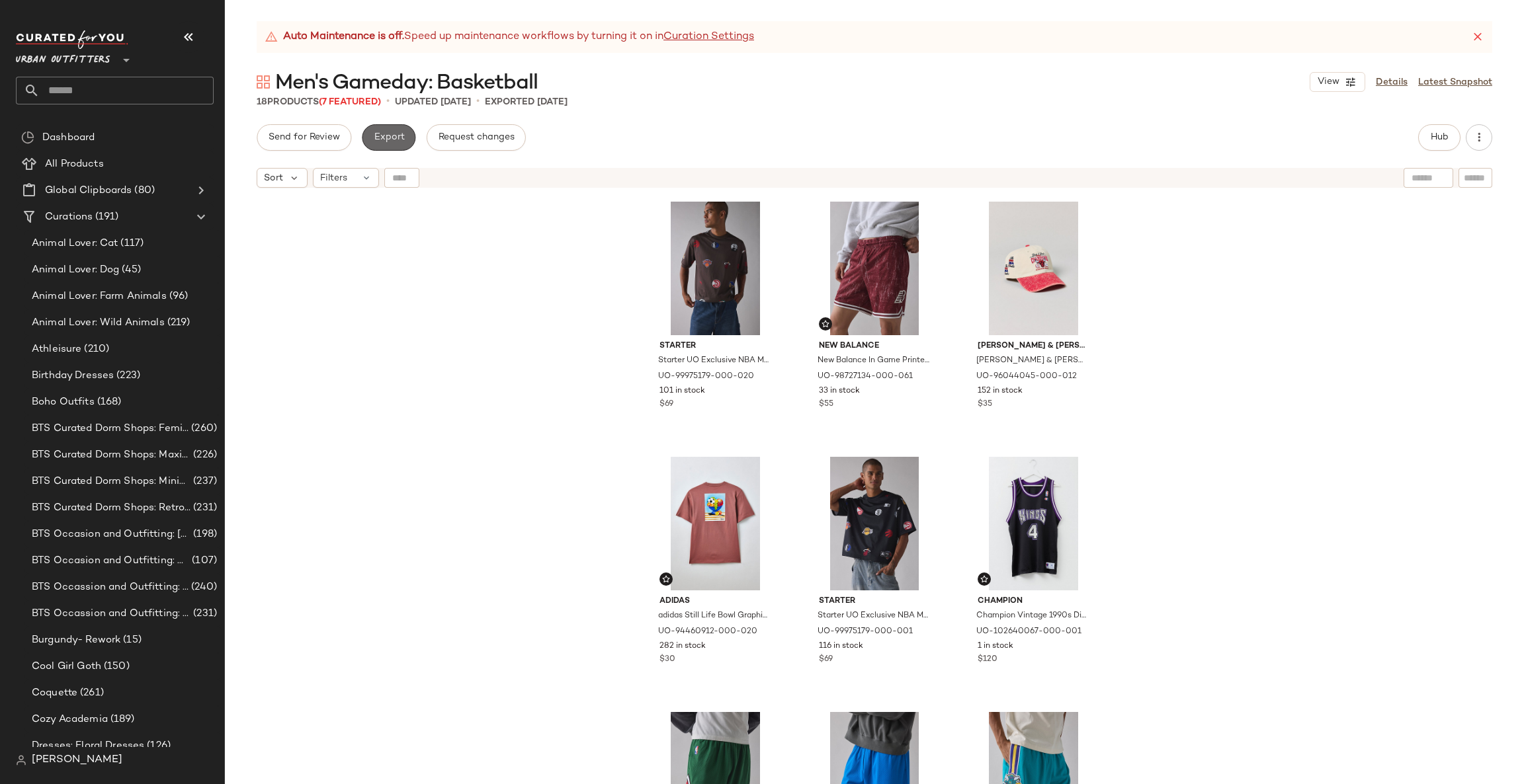
click at [403, 138] on button "Export" at bounding box center [388, 138] width 54 height 27
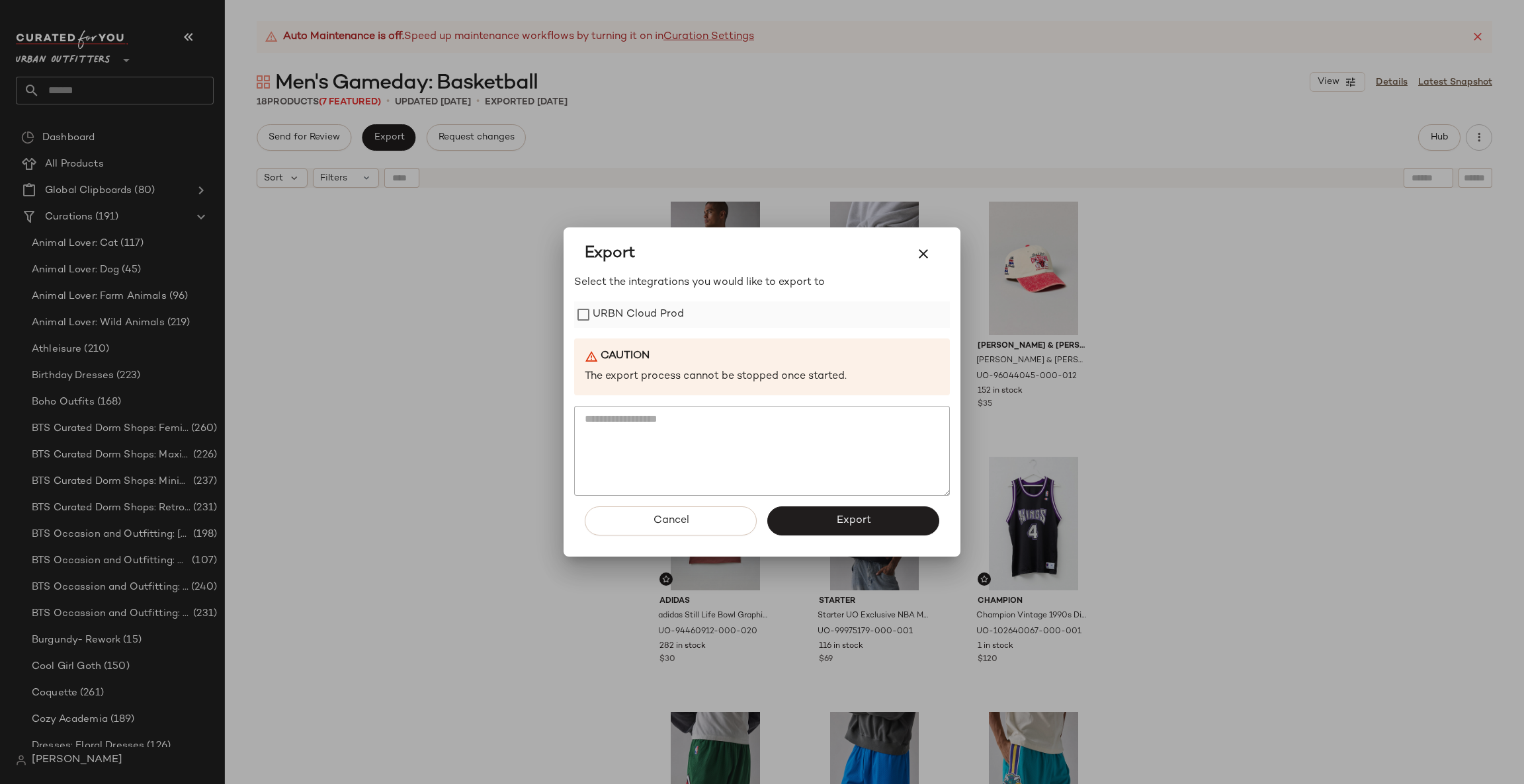
click at [670, 315] on label "URBN Cloud Prod" at bounding box center [638, 315] width 91 height 27
click at [852, 522] on span "Export" at bounding box center [853, 520] width 35 height 13
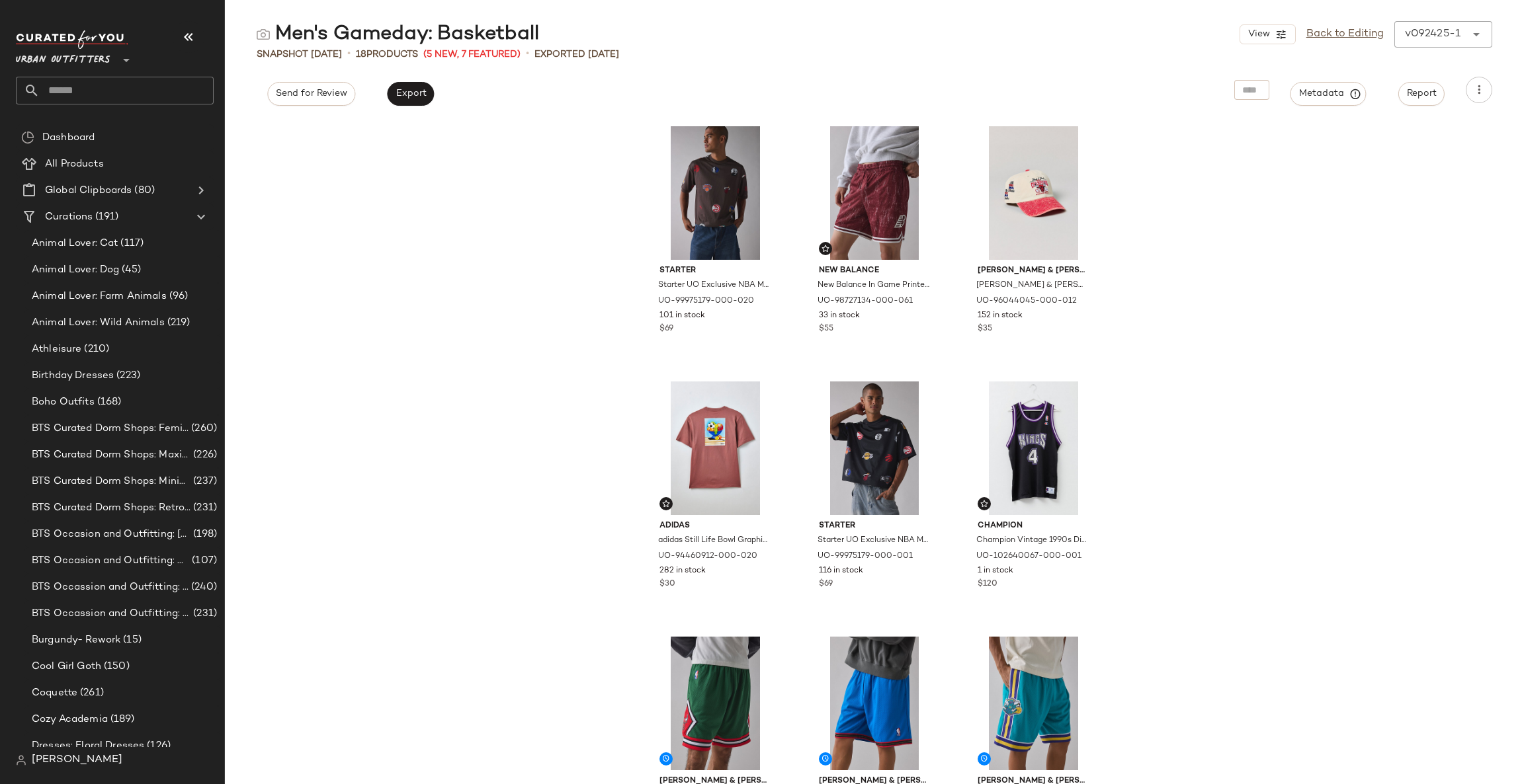
click at [90, 99] on input "text" at bounding box center [127, 91] width 174 height 28
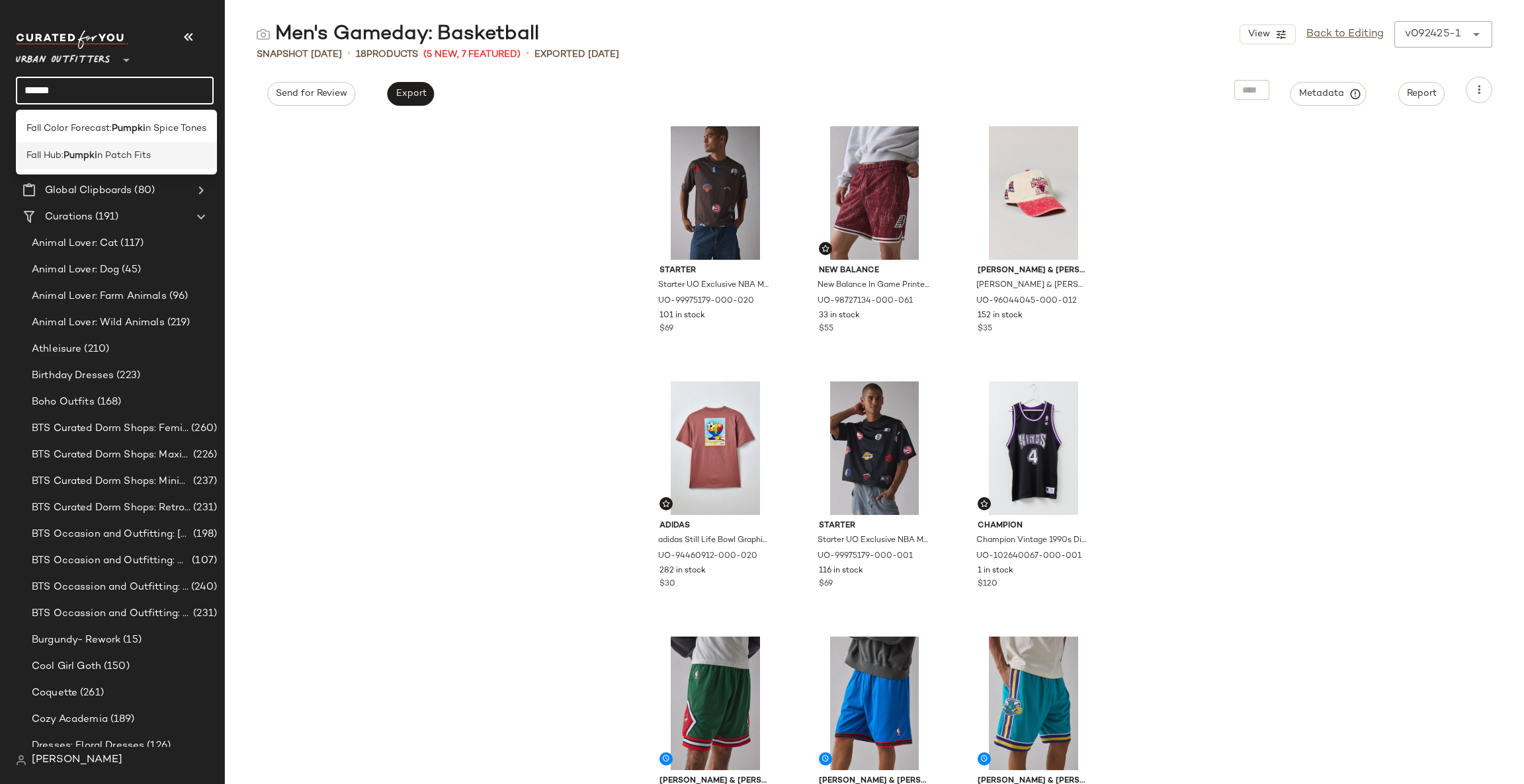
type input "******"
click at [113, 142] on div "Fall Hub: Pumpki n Patch Fits" at bounding box center [116, 155] width 201 height 27
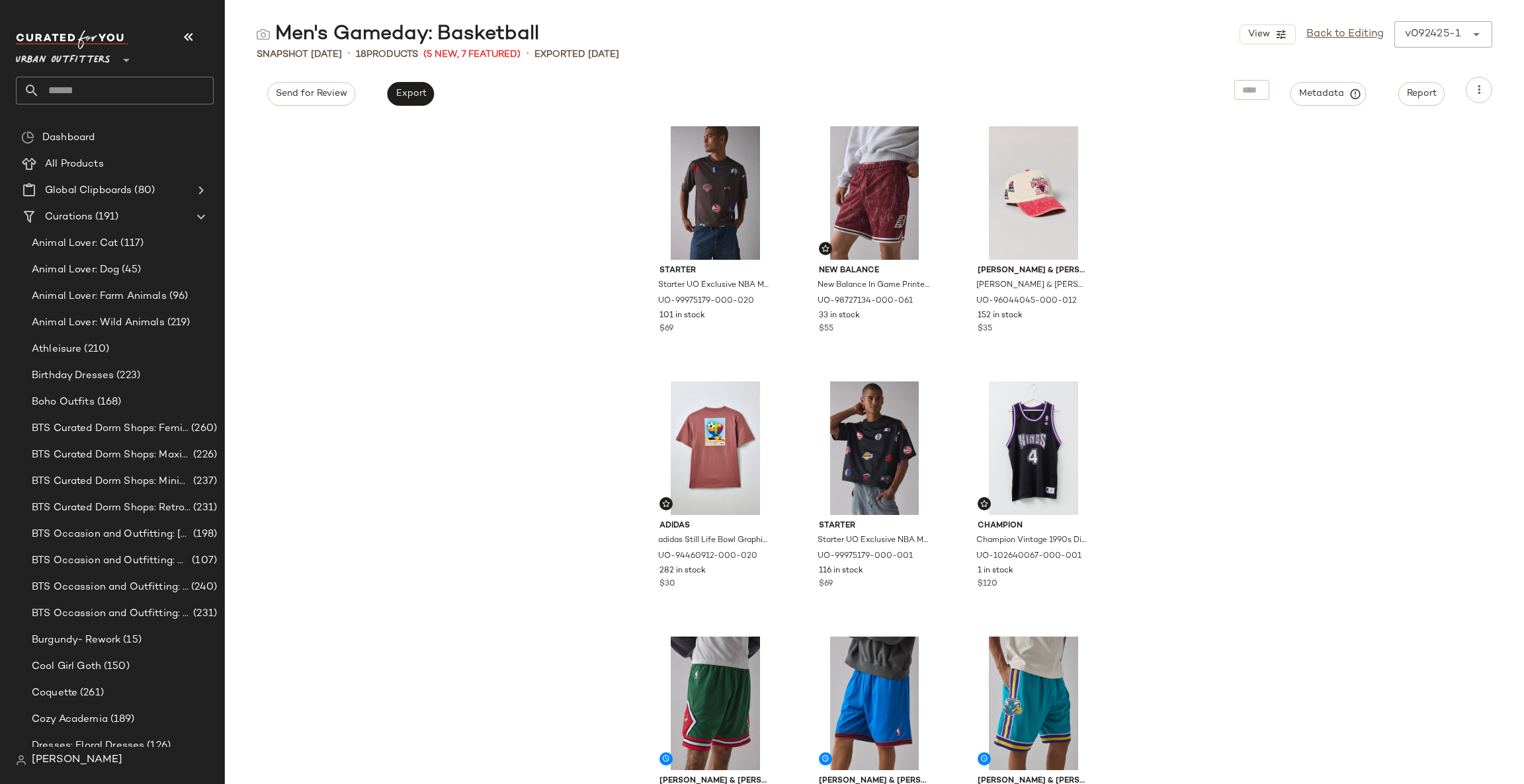
click at [125, 81] on input "text" at bounding box center [127, 91] width 174 height 28
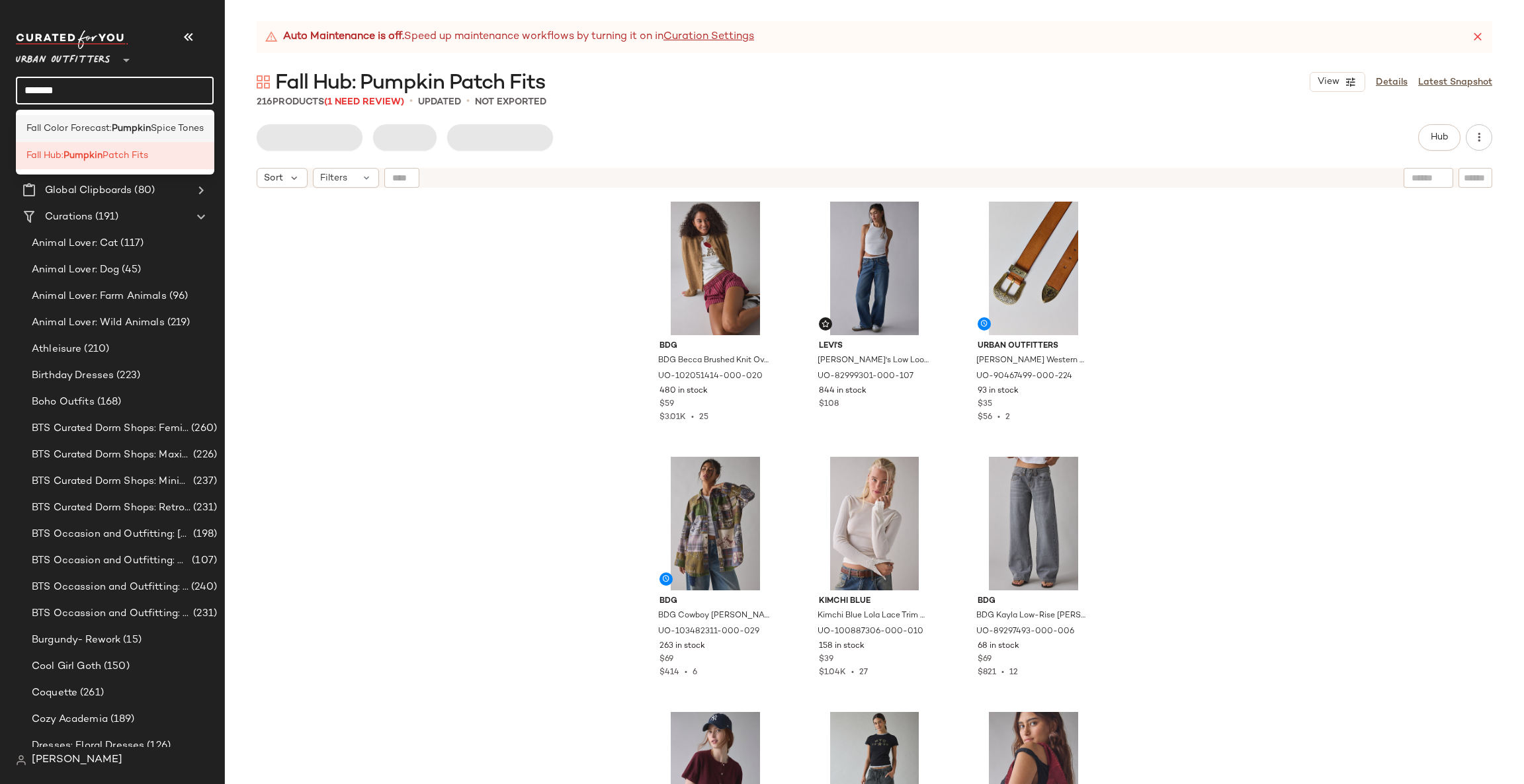
type input "*******"
click at [158, 121] on span "Spice Tones" at bounding box center [177, 128] width 53 height 14
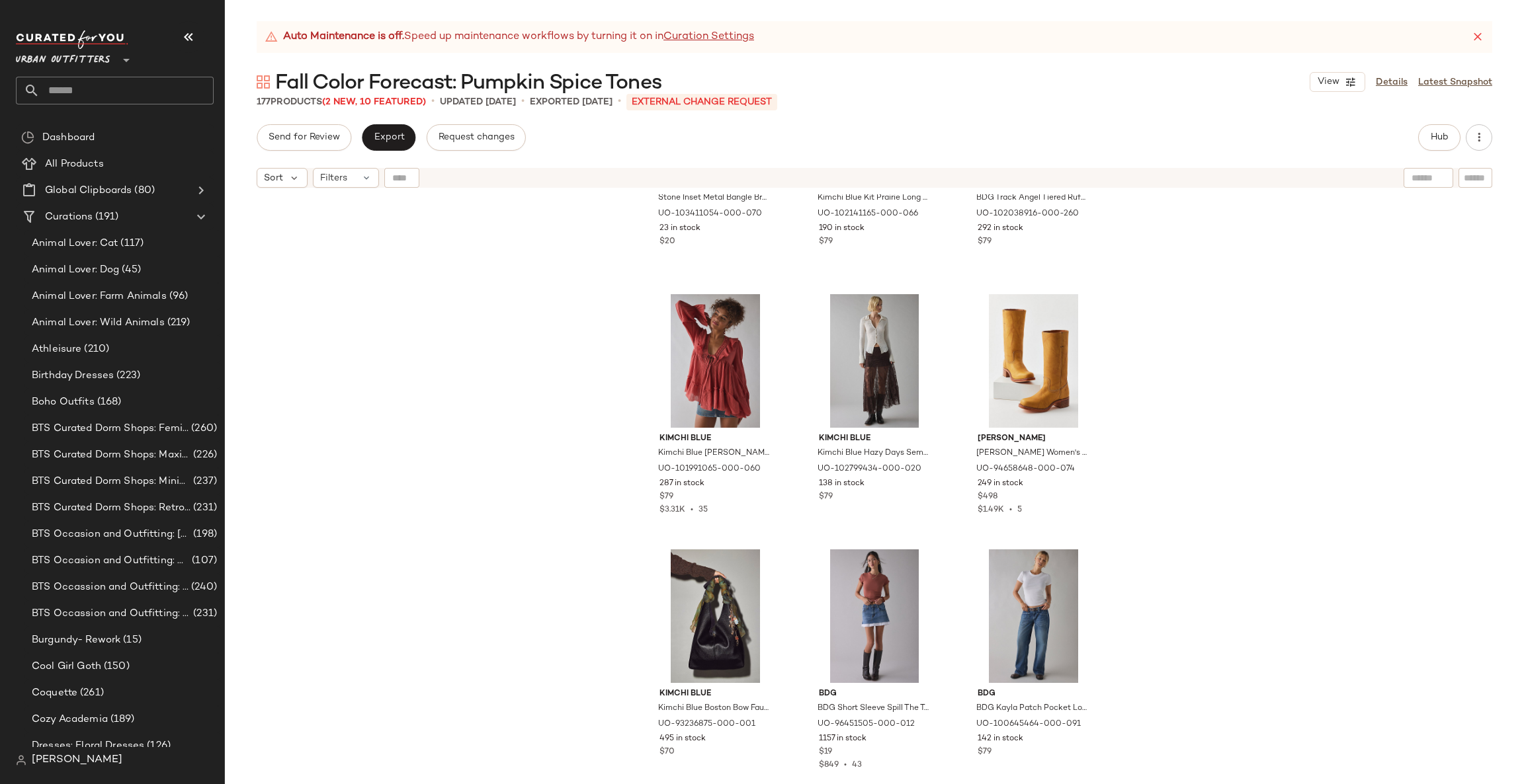
scroll to position [2589, 0]
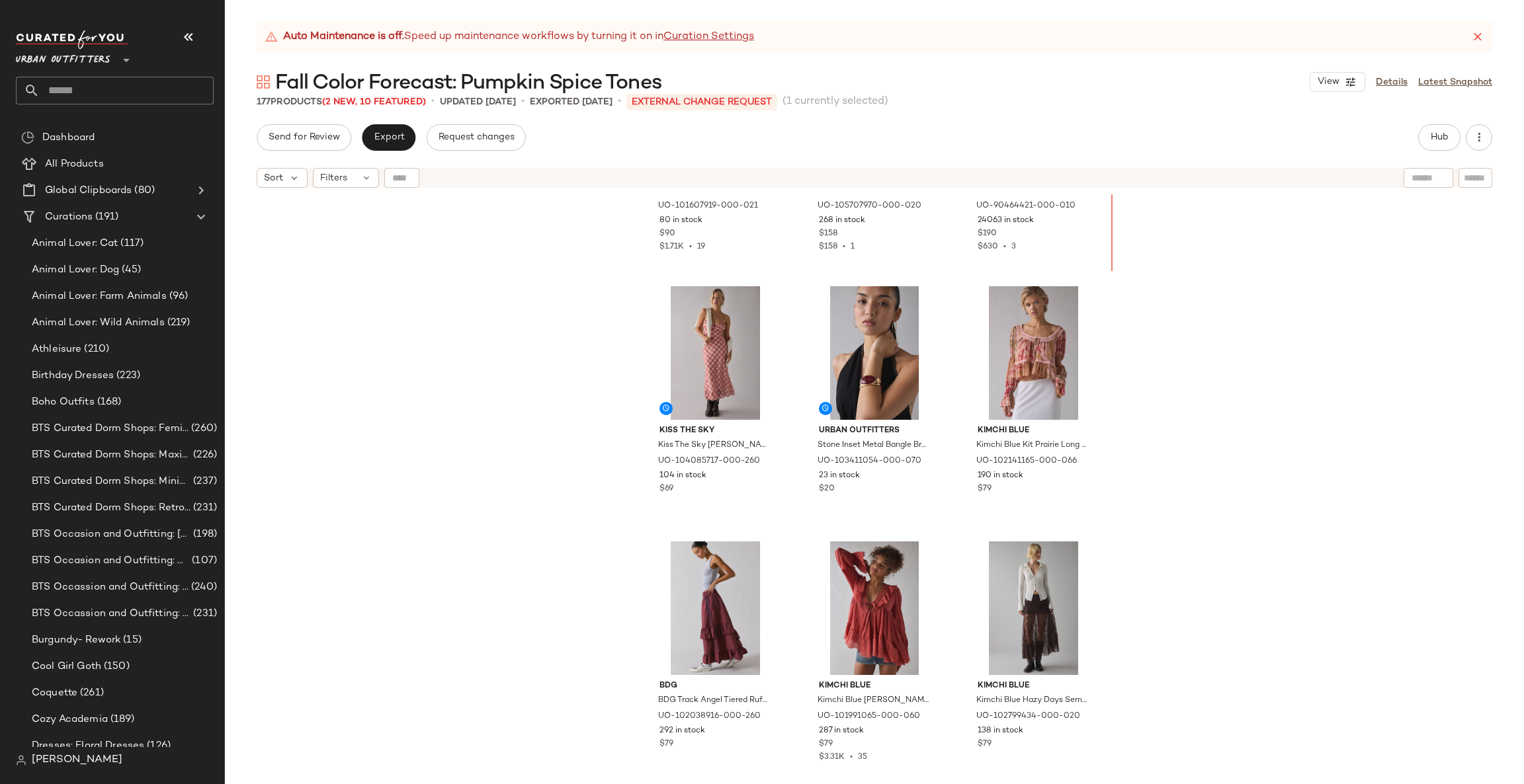
scroll to position [2244, 0]
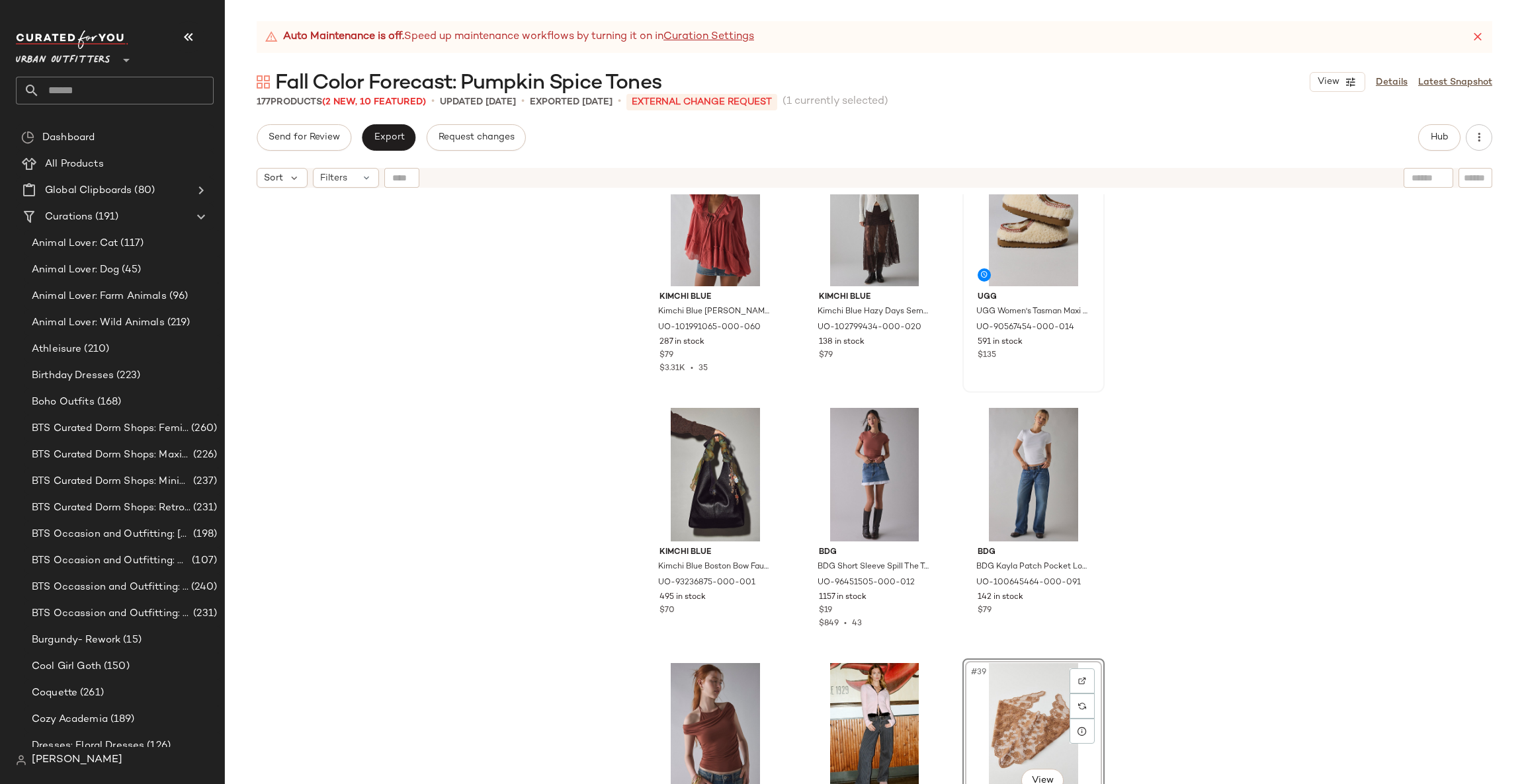
scroll to position [2609, 0]
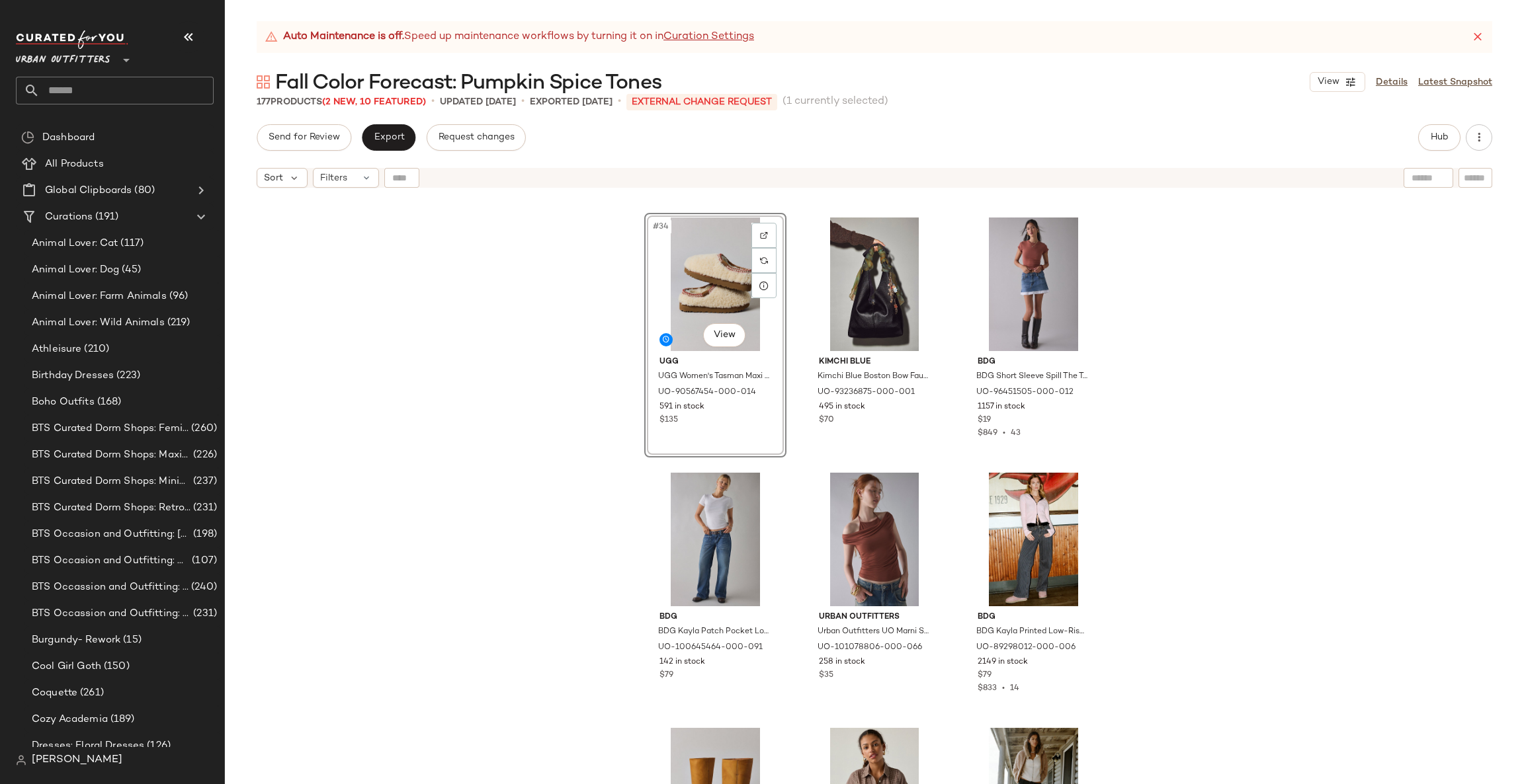
scroll to position [2837, 0]
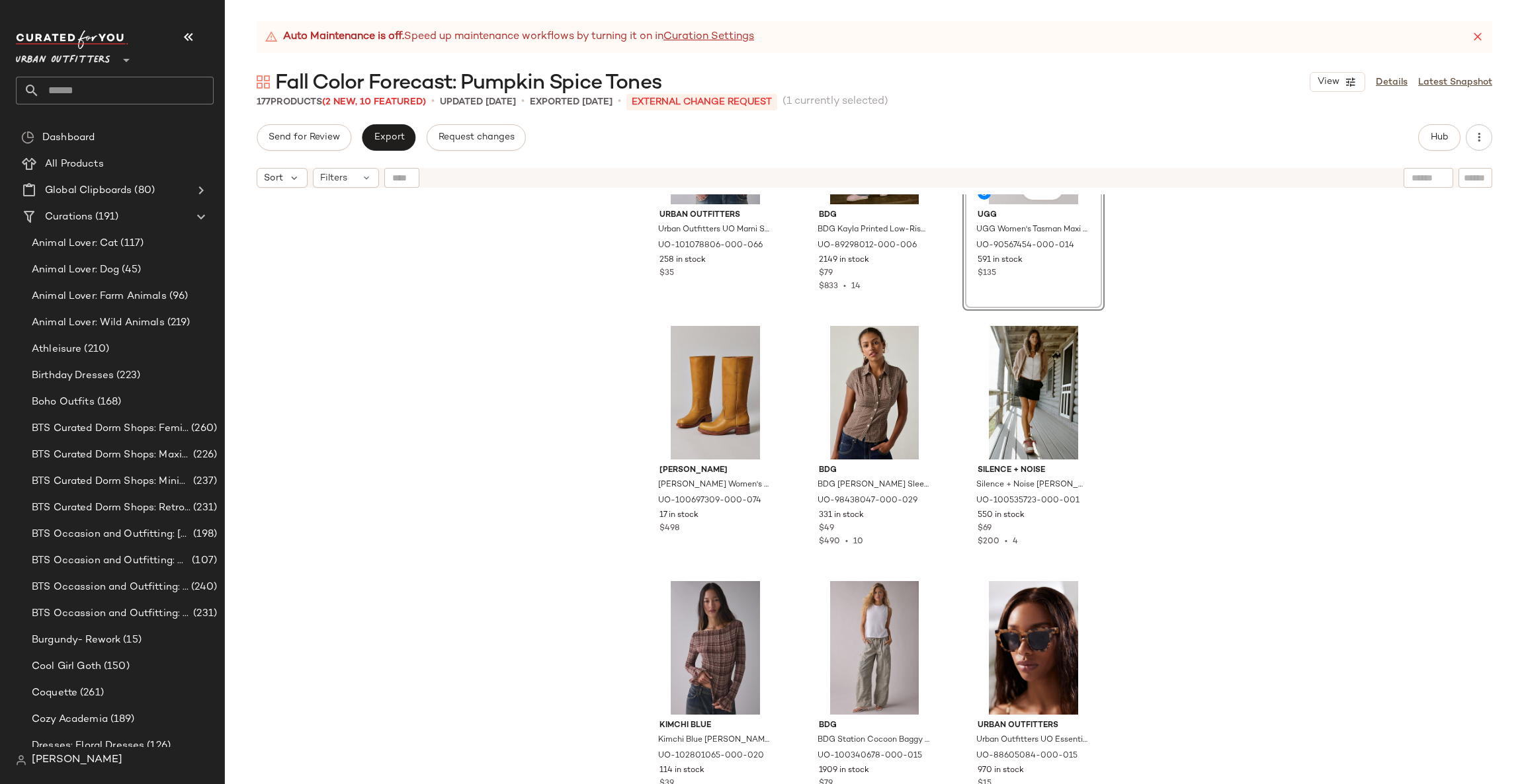
scroll to position [3234, 0]
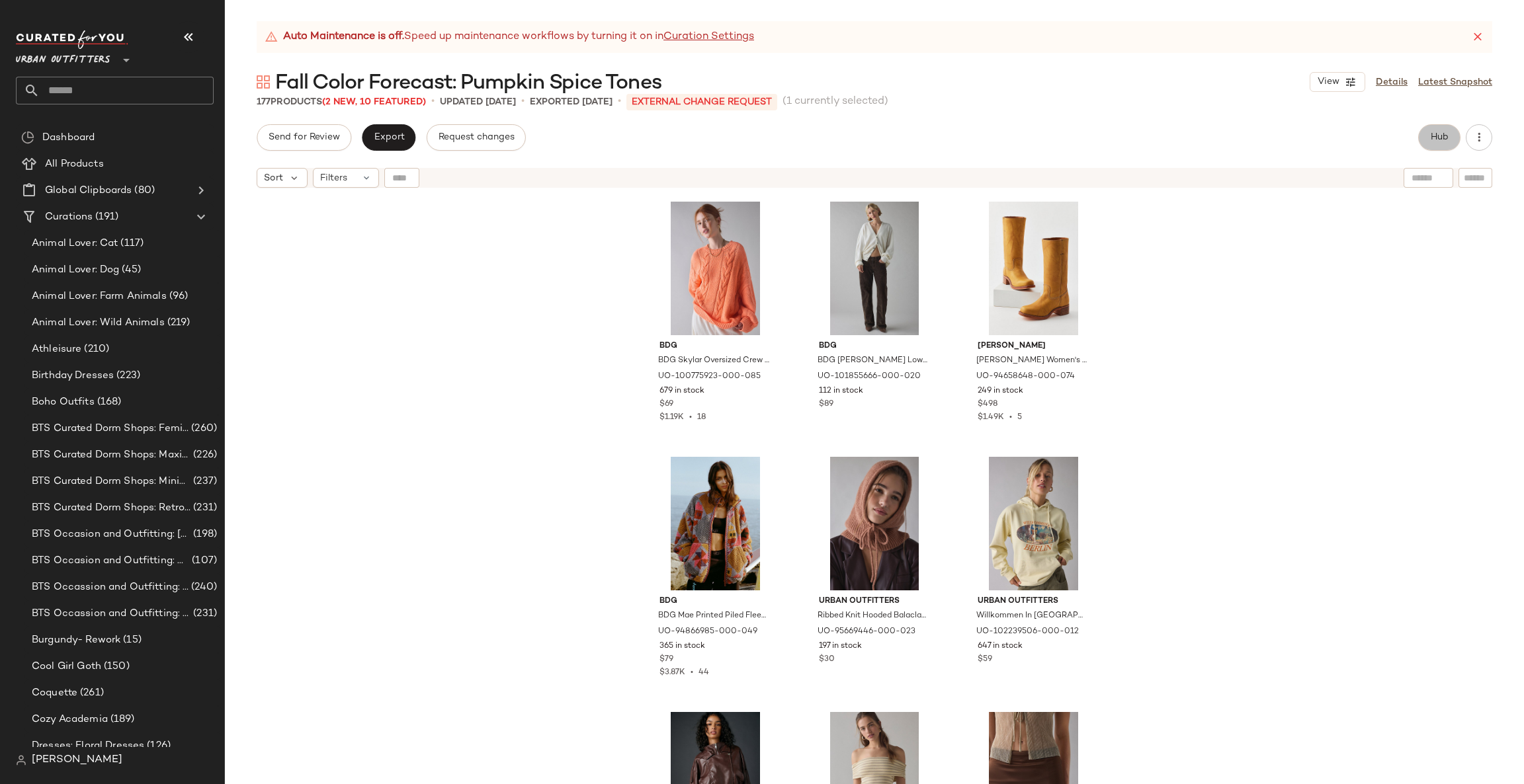
click at [1439, 146] on button "Hub" at bounding box center [1439, 138] width 42 height 27
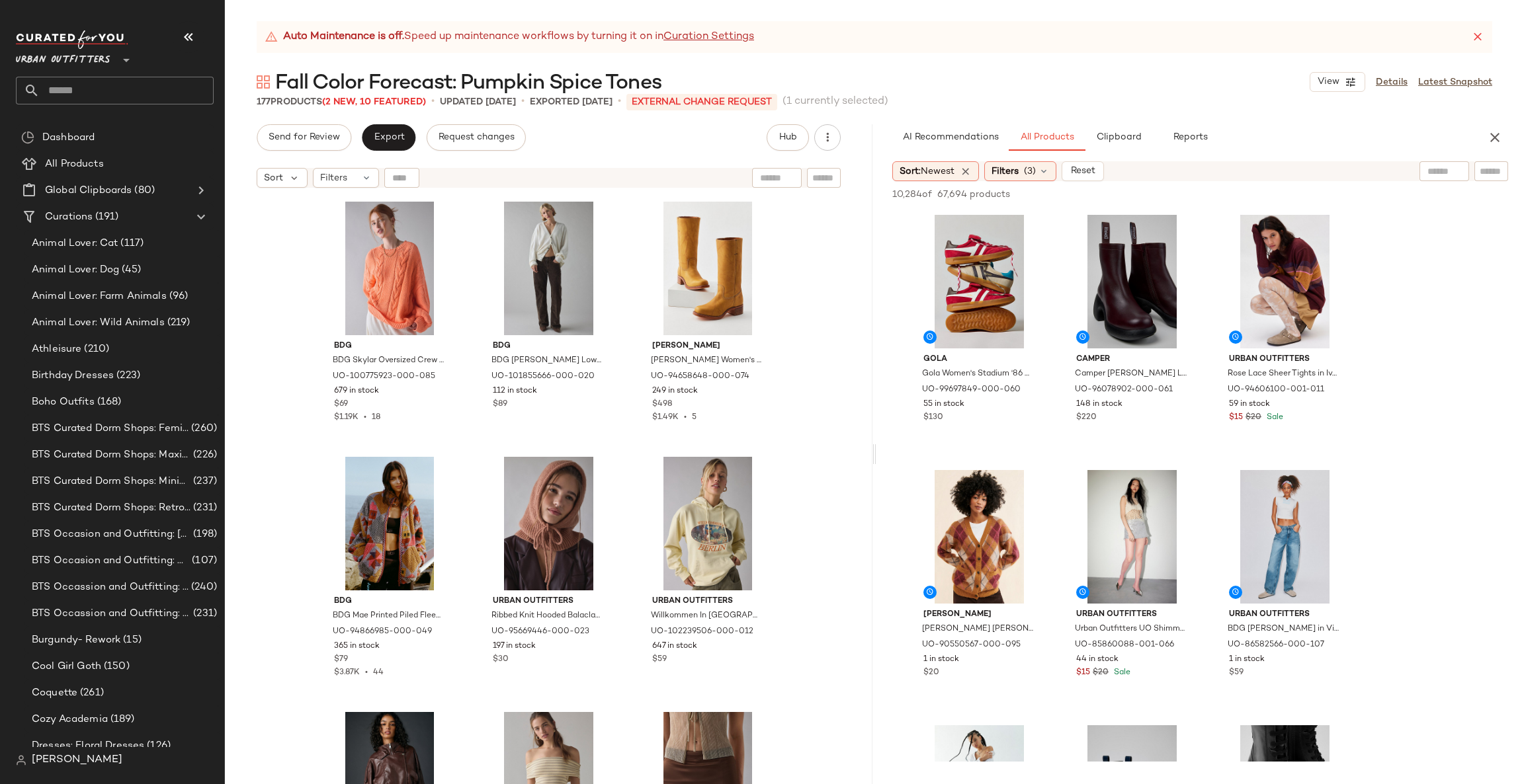
click at [1439, 173] on input "text" at bounding box center [1444, 172] width 34 height 14
type input "******"
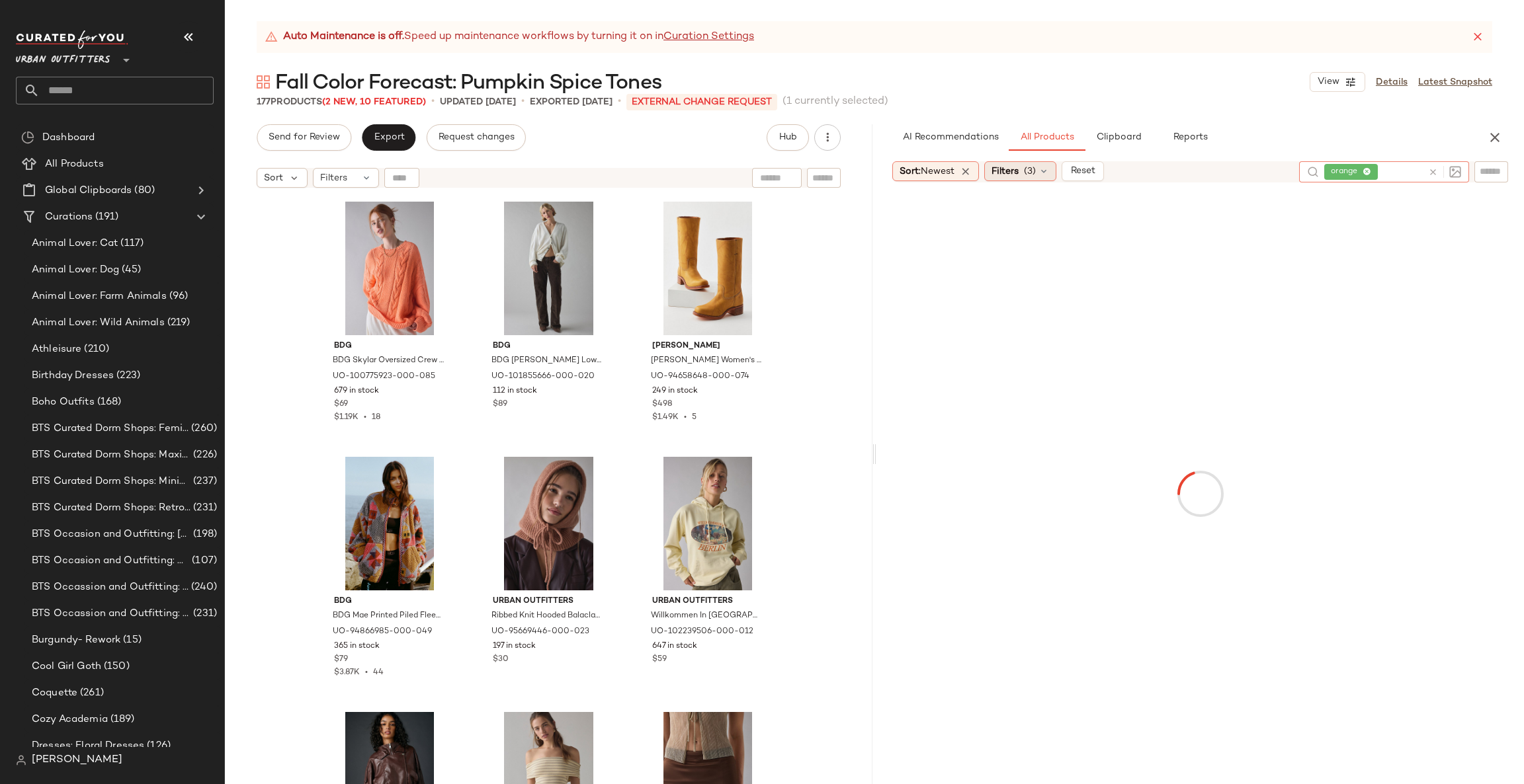
click at [1031, 165] on span "(3)" at bounding box center [1030, 172] width 12 height 14
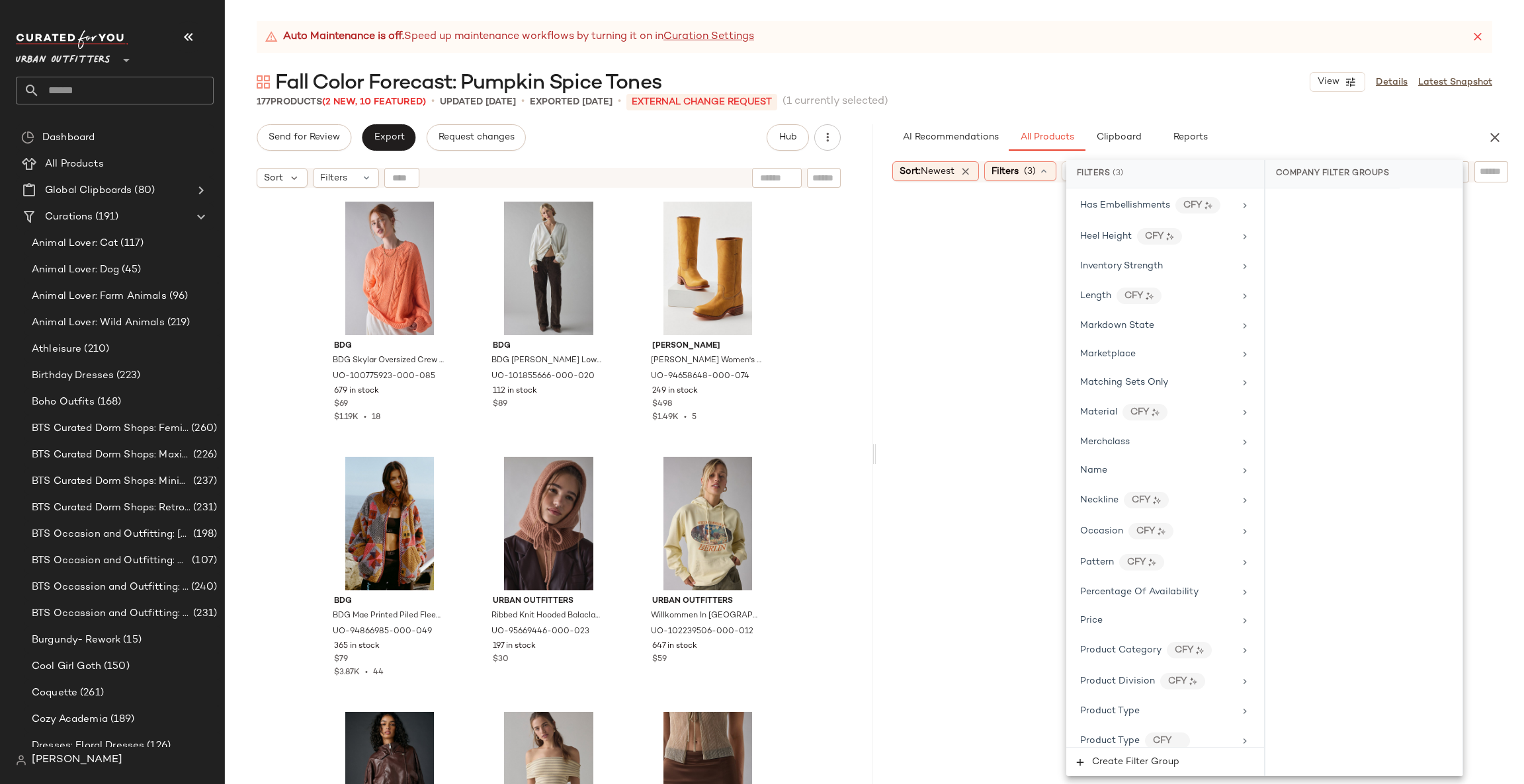
scroll to position [595, 0]
click at [1017, 301] on div "#1 View" at bounding box center [979, 283] width 133 height 133
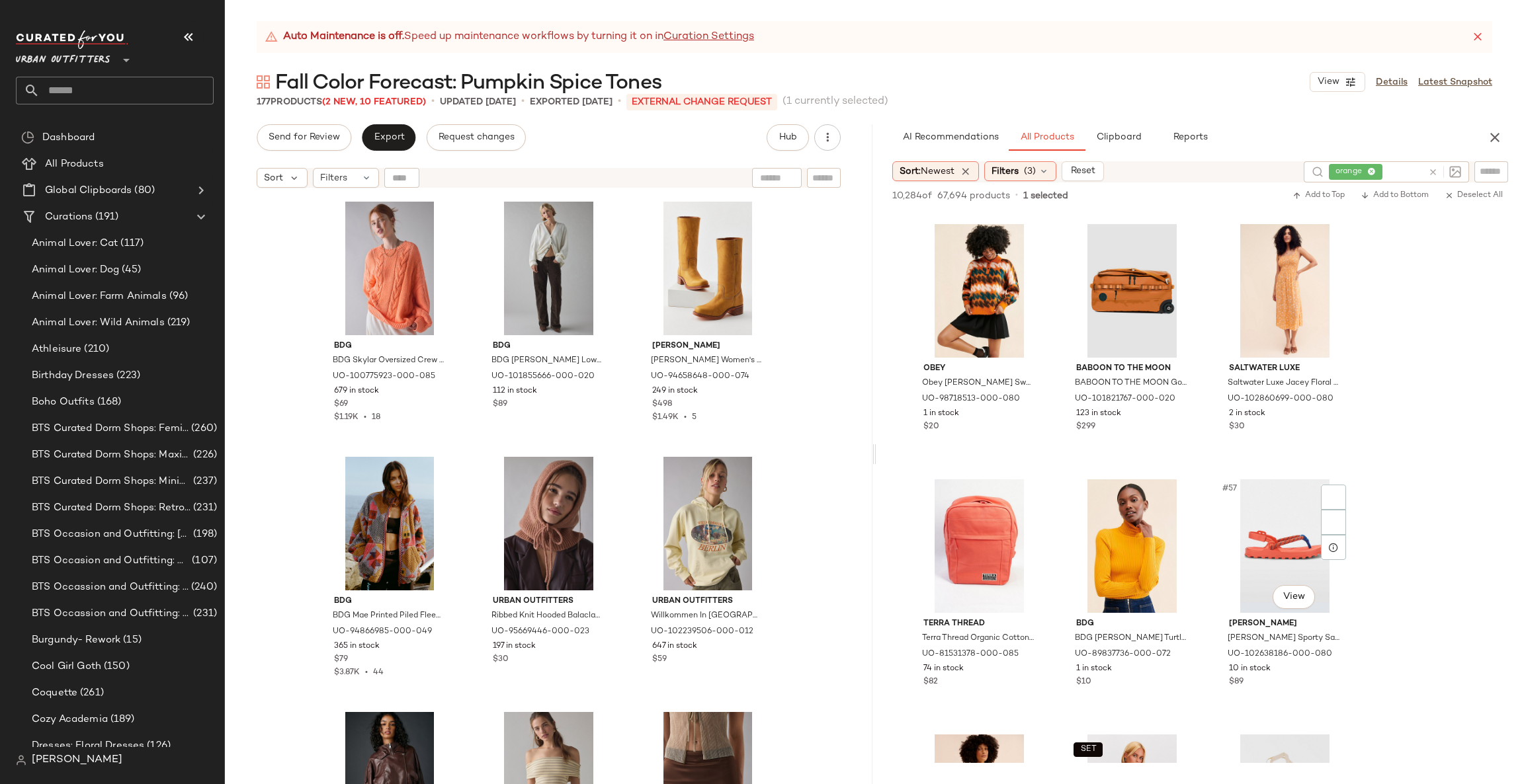
scroll to position [4562, 0]
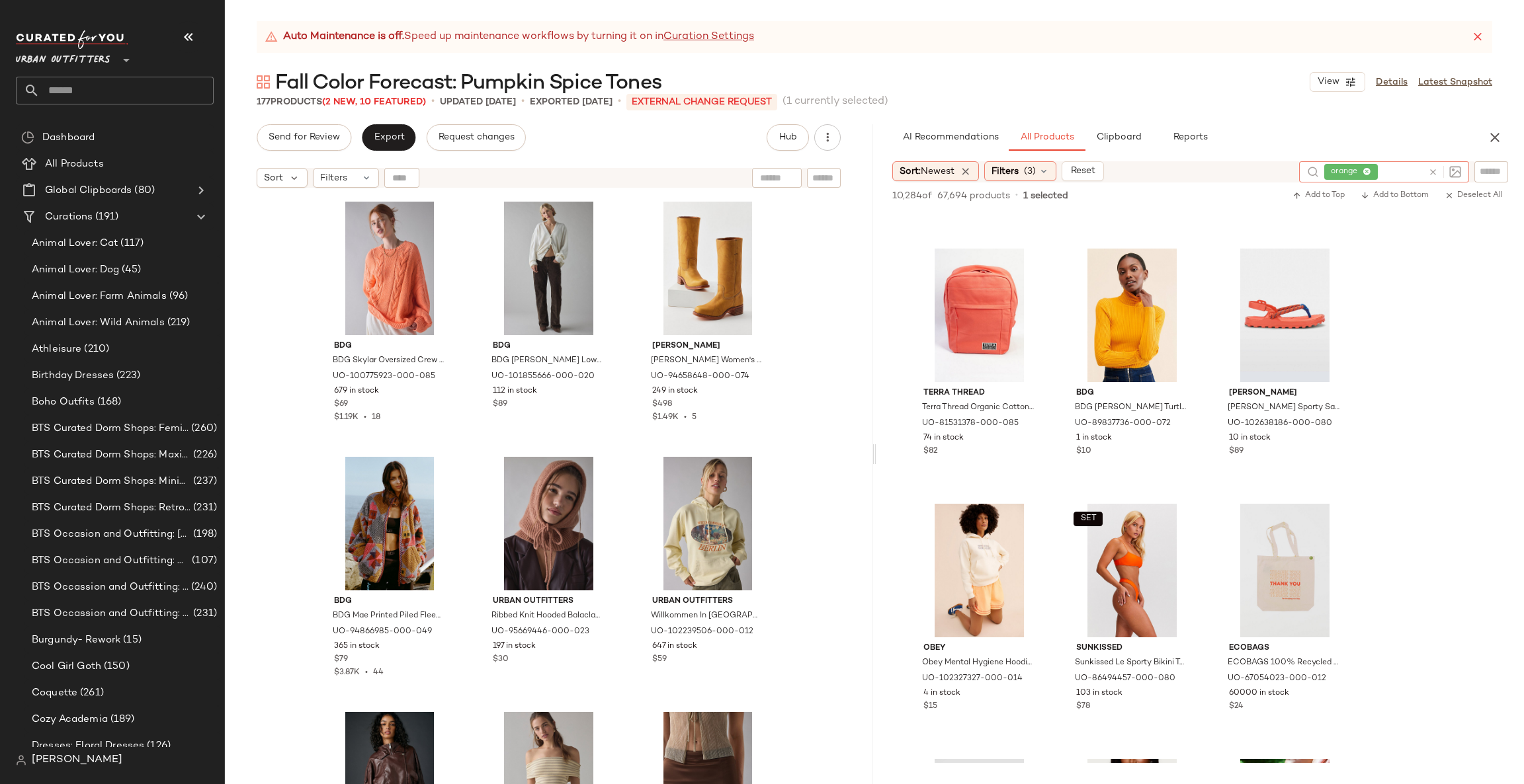
click at [1434, 170] on icon at bounding box center [1432, 172] width 10 height 10
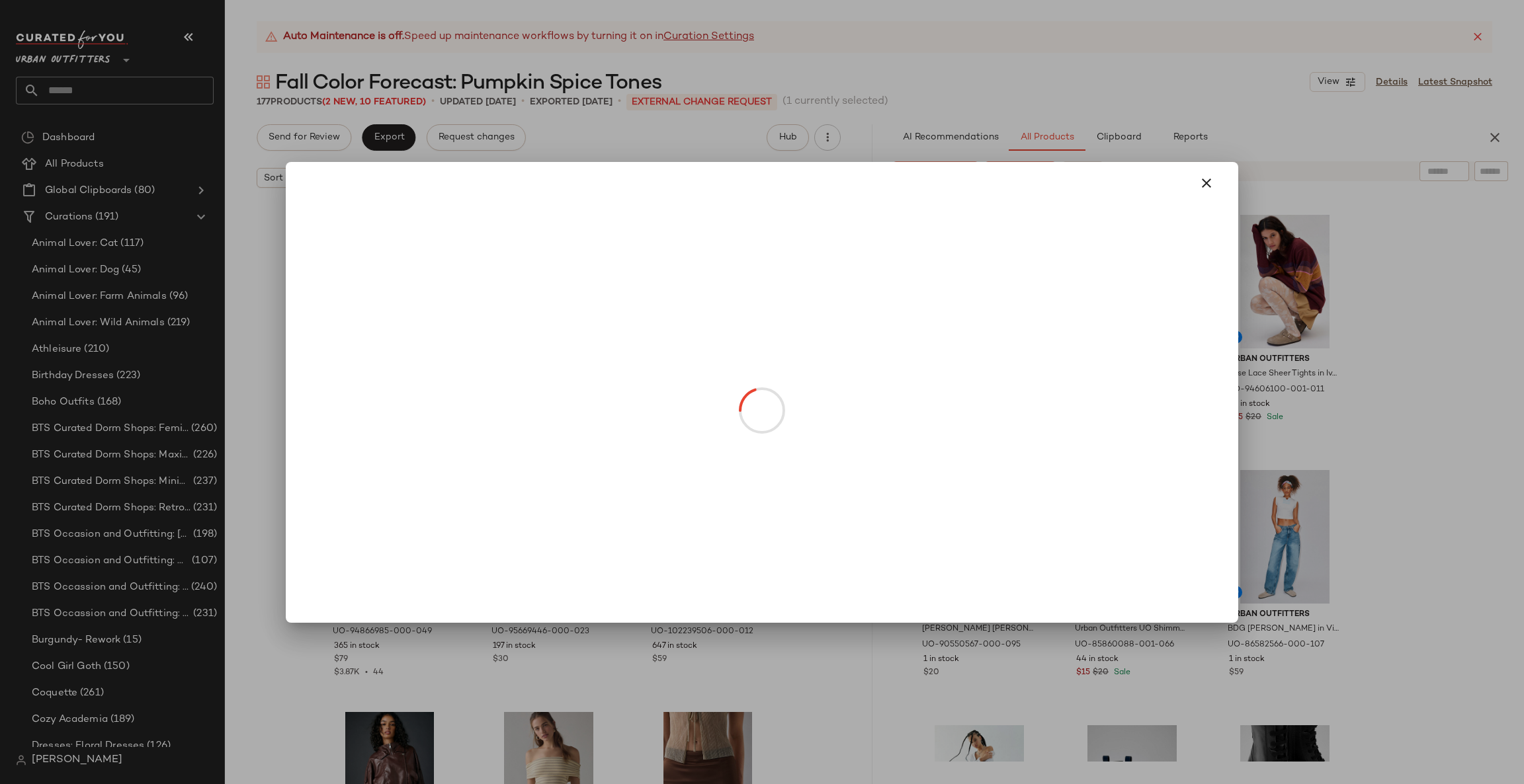
click at [1445, 403] on div at bounding box center [762, 392] width 1524 height 784
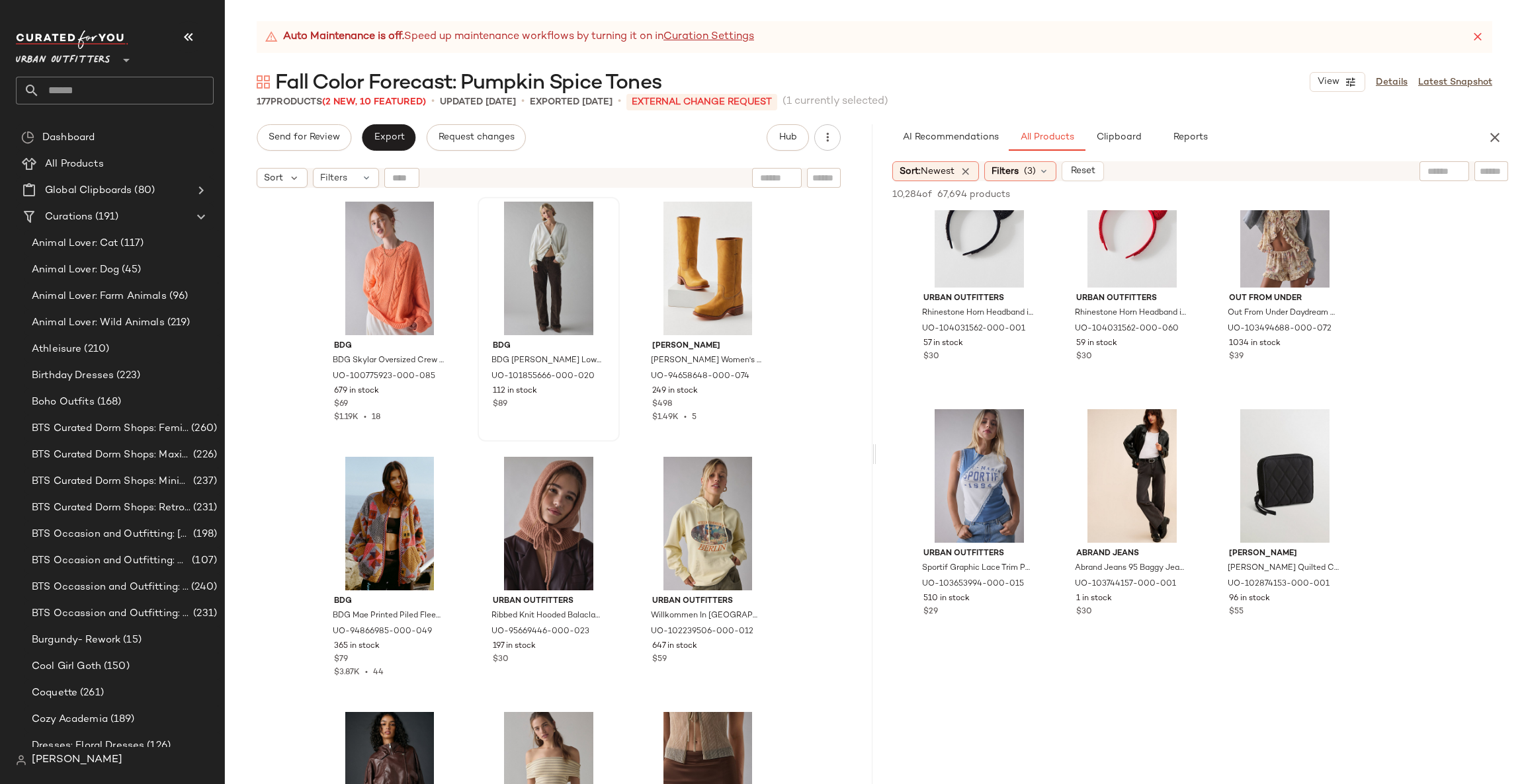
scroll to position [23289, 0]
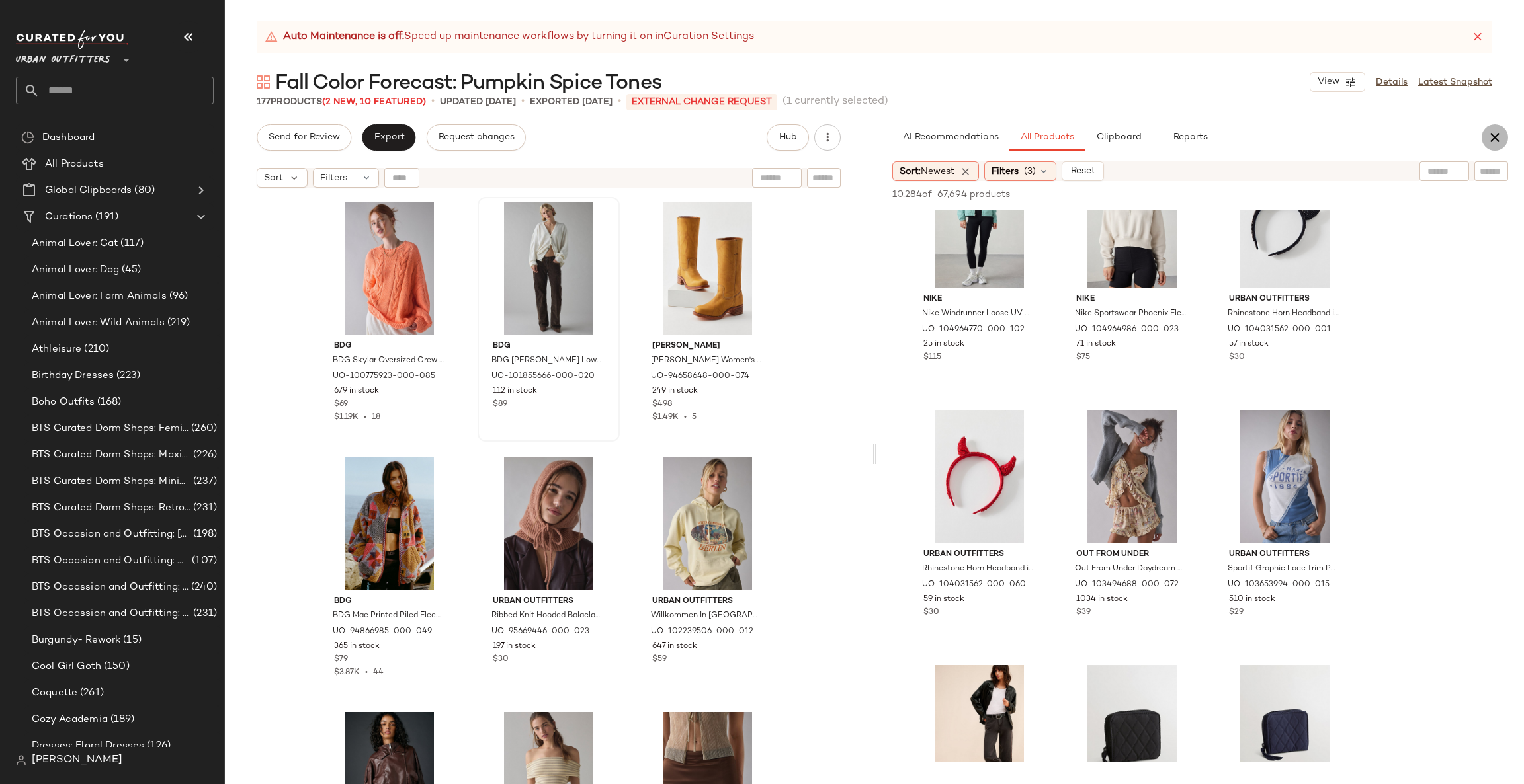
click at [1502, 135] on icon "button" at bounding box center [1495, 138] width 16 height 16
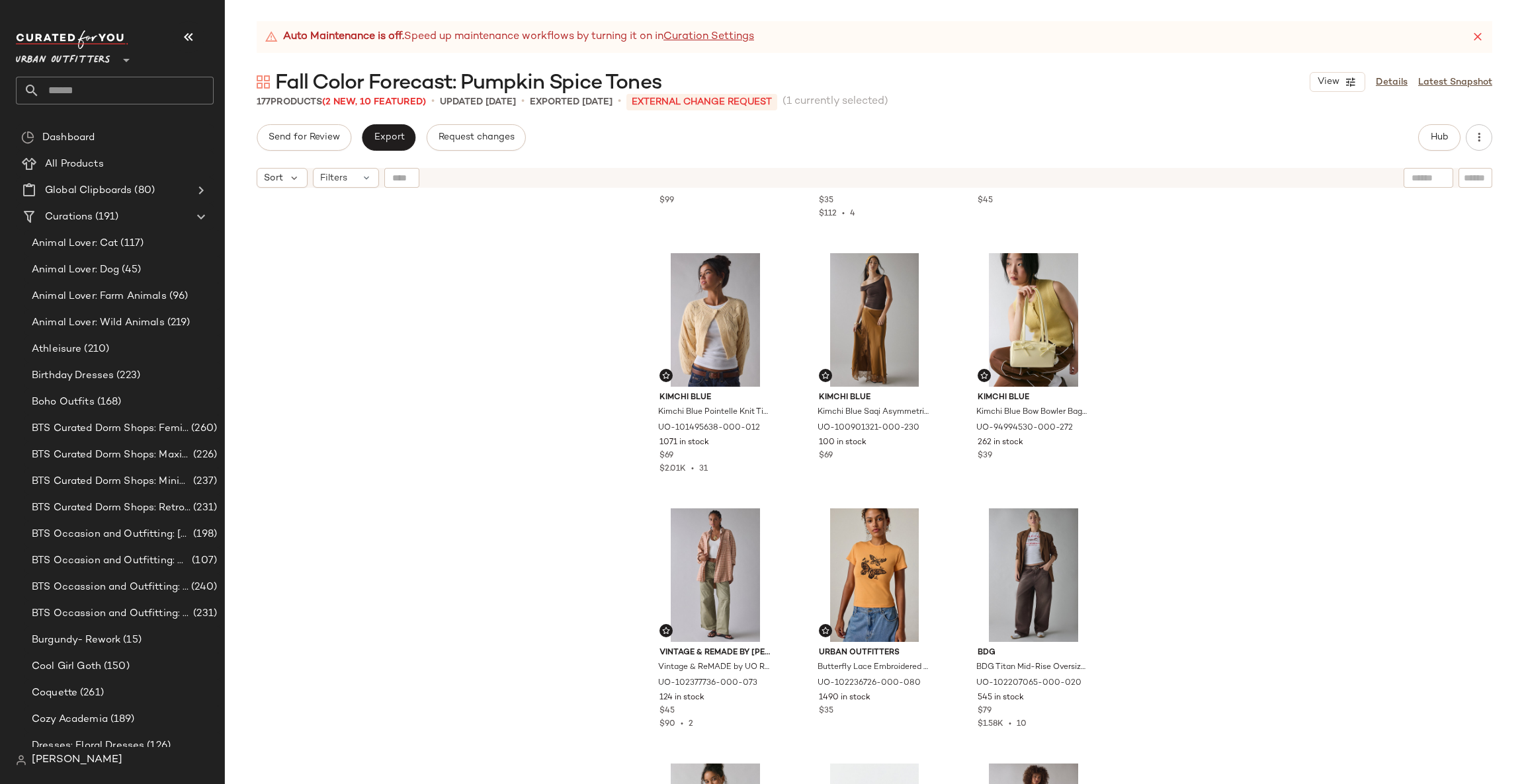
scroll to position [605, 0]
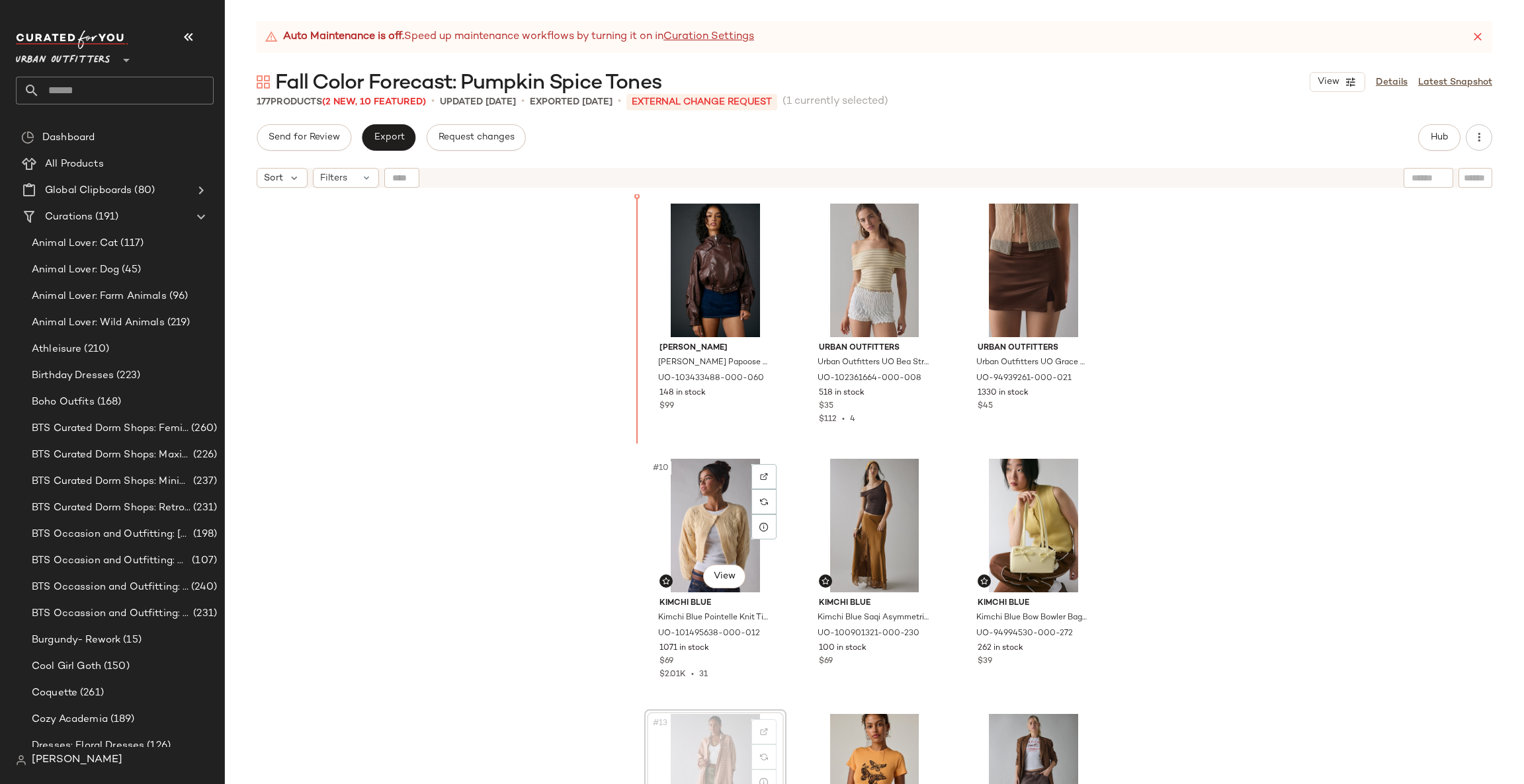
scroll to position [498, 0]
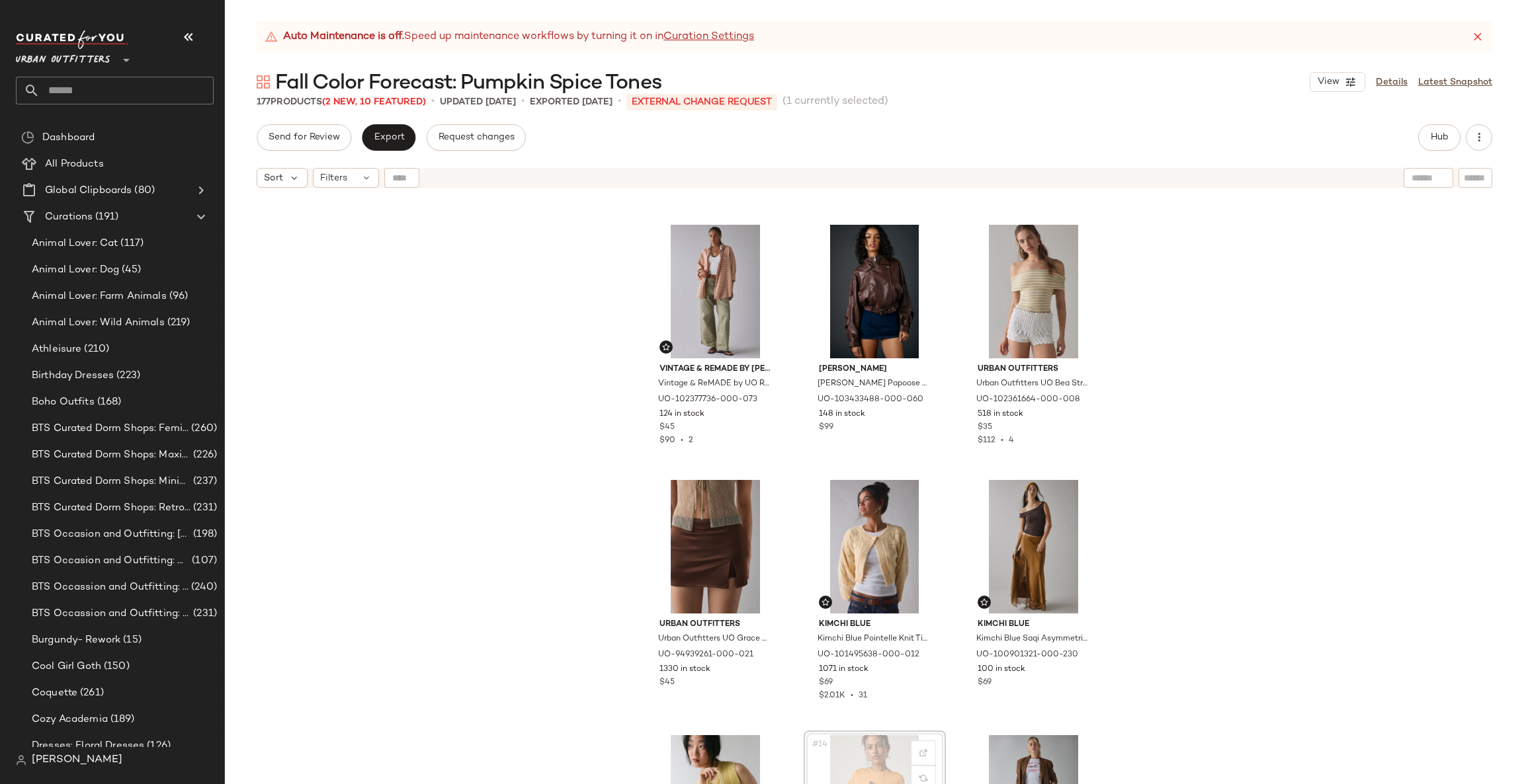
scroll to position [501, 0]
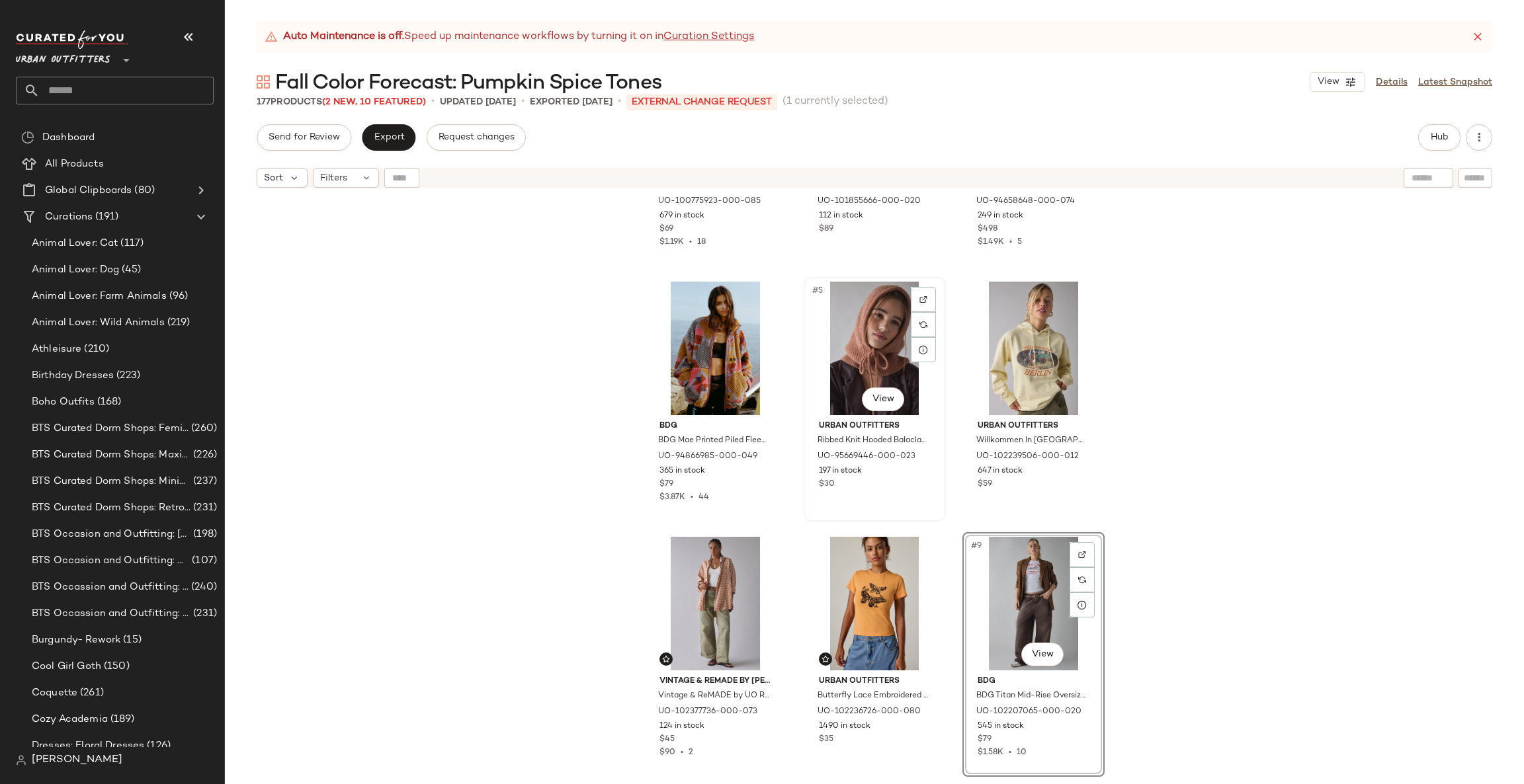
scroll to position [198, 0]
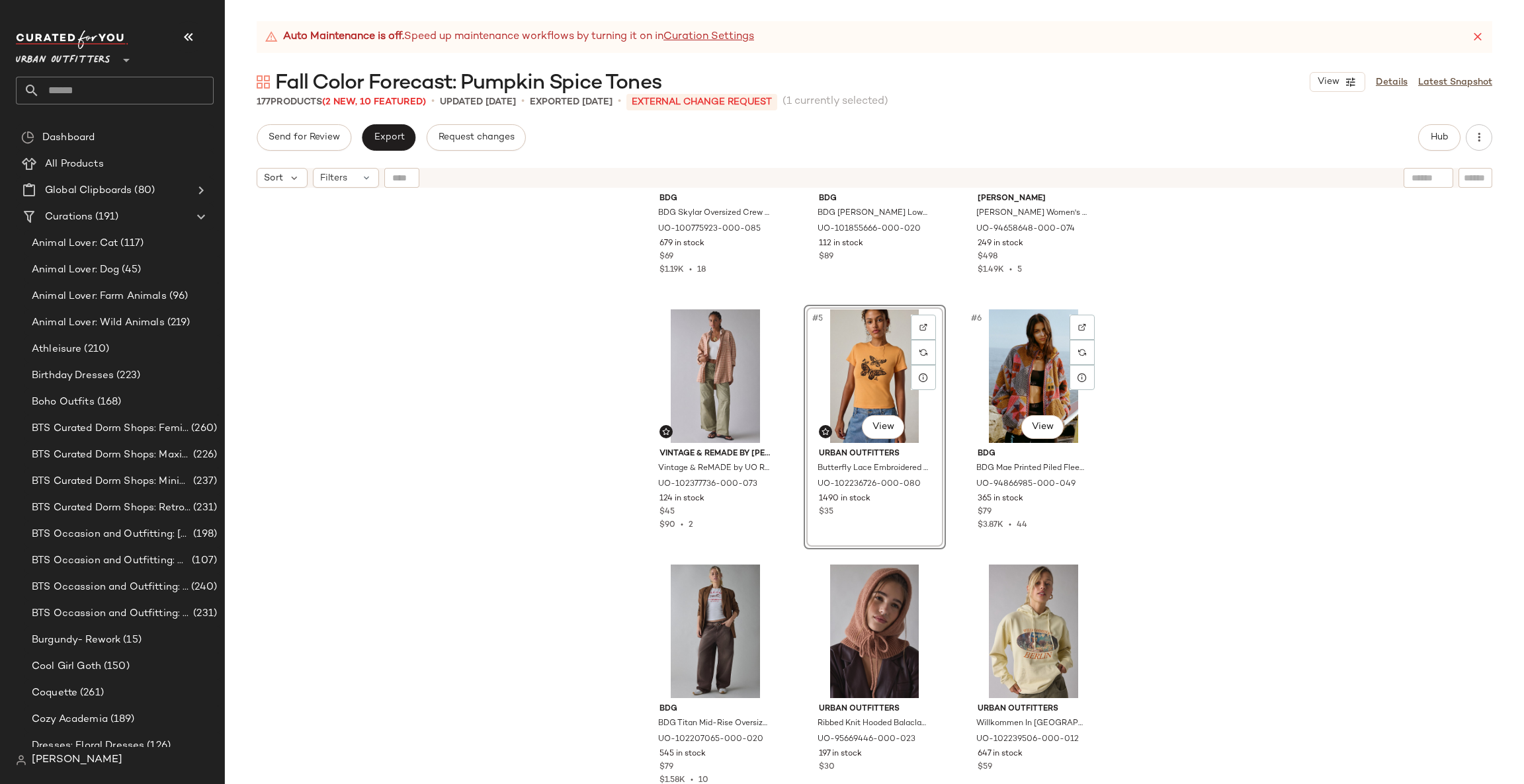
scroll to position [198, 0]
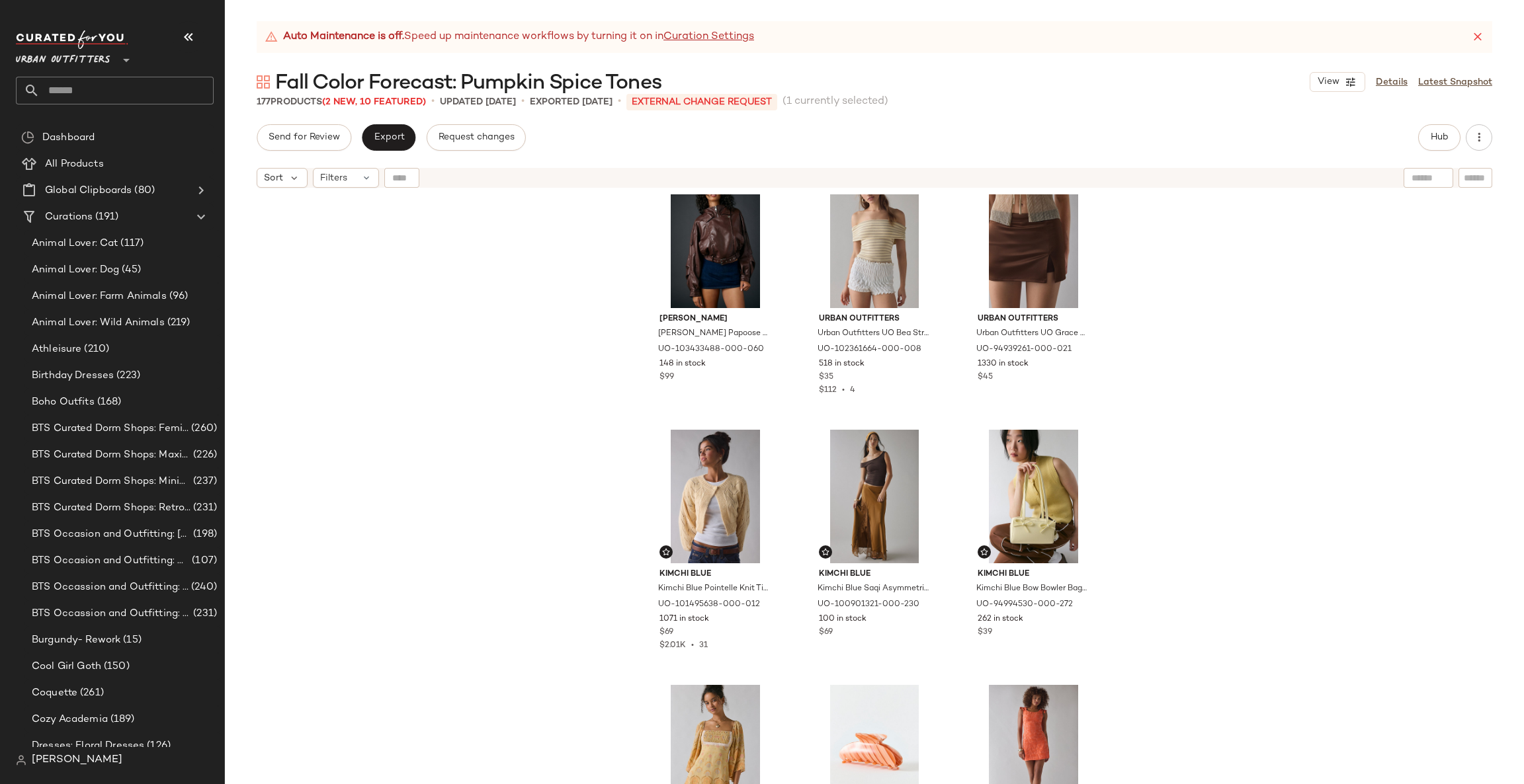
scroll to position [605, 0]
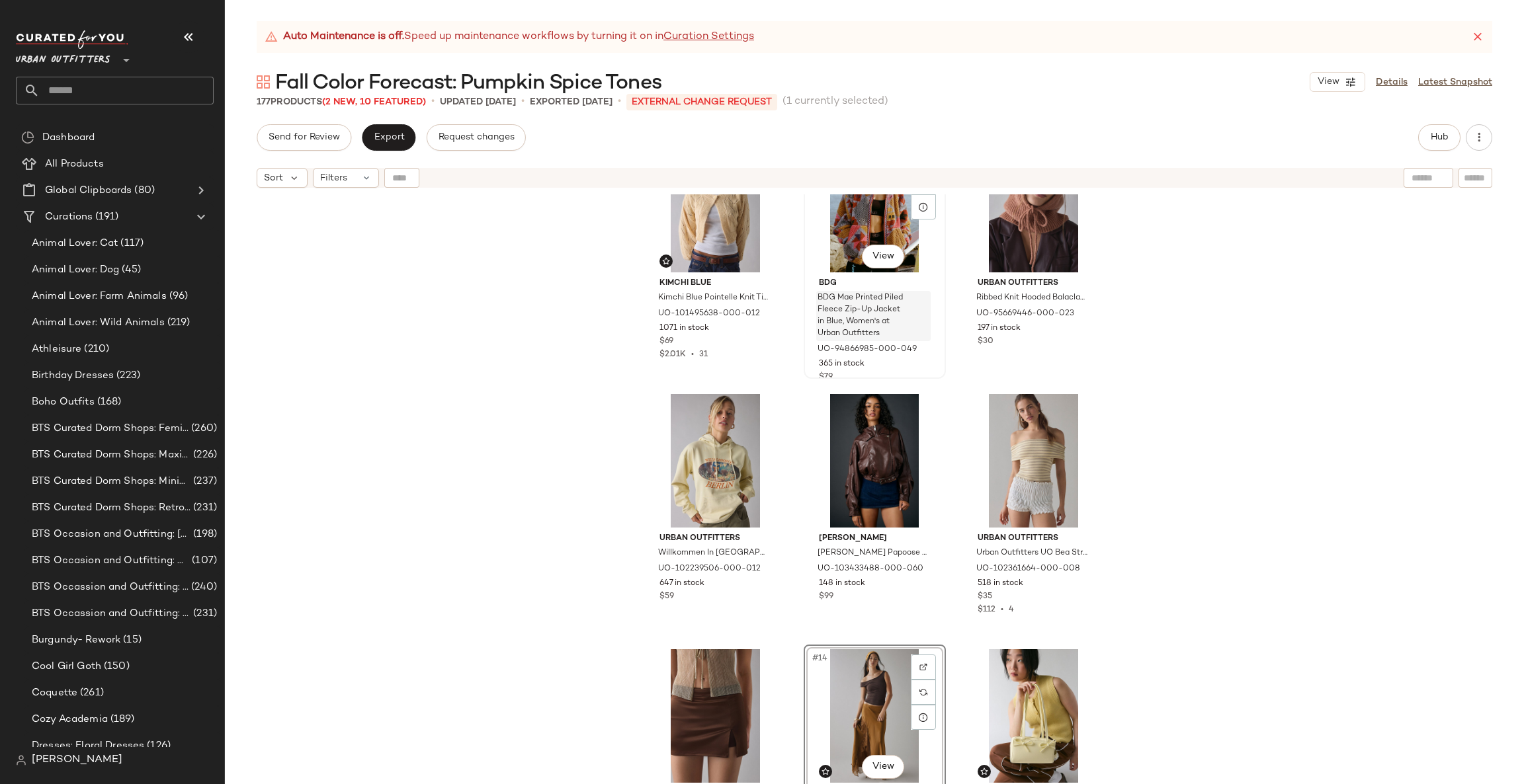
scroll to position [578, 0]
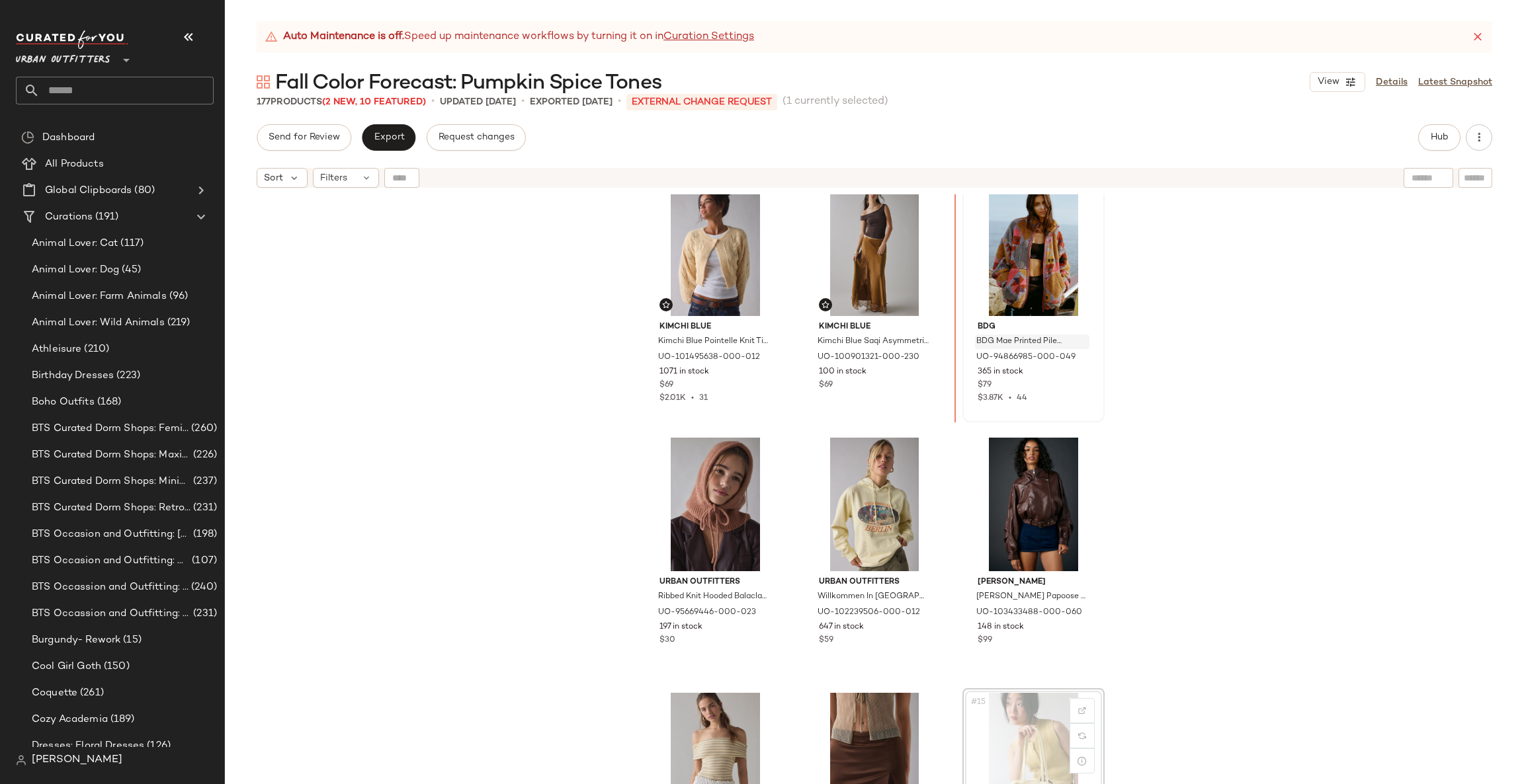
scroll to position [537, 0]
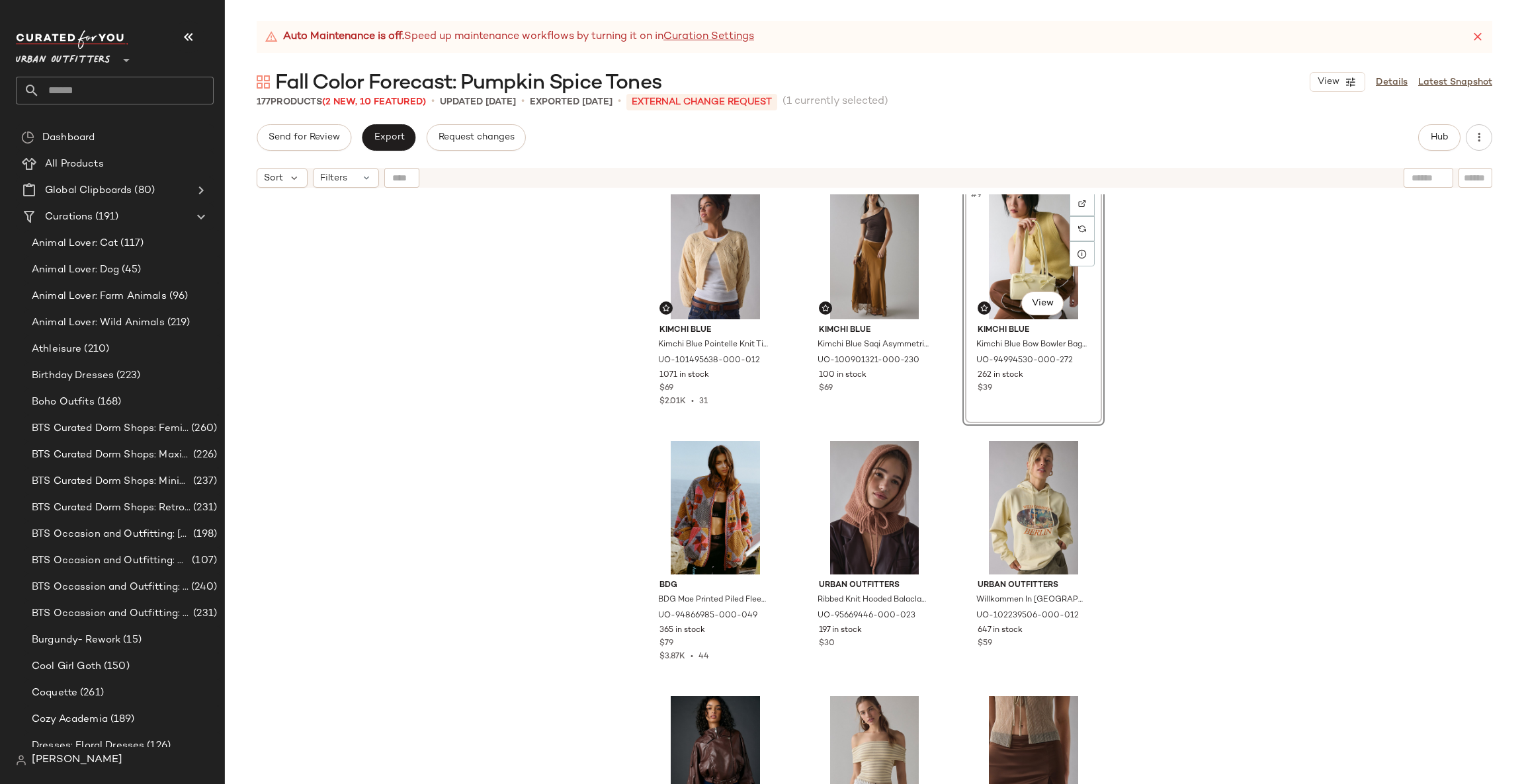
click at [1230, 403] on div "Kimchi Blue Kimchi Blue Pointelle Knit Tie-Back Cropped Shrug Cardigan in Cream…" at bounding box center [874, 506] width 1299 height 623
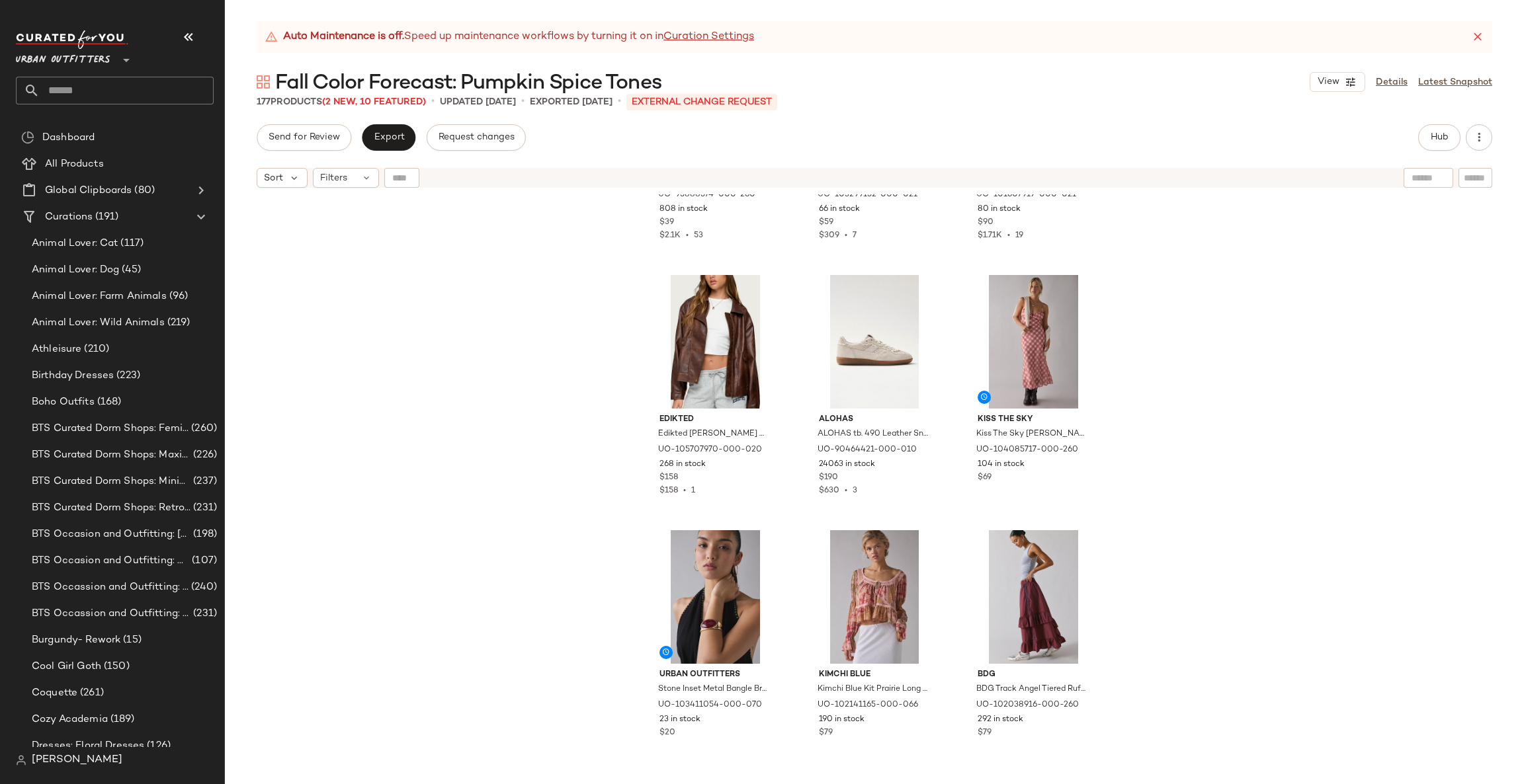
scroll to position [1993, 0]
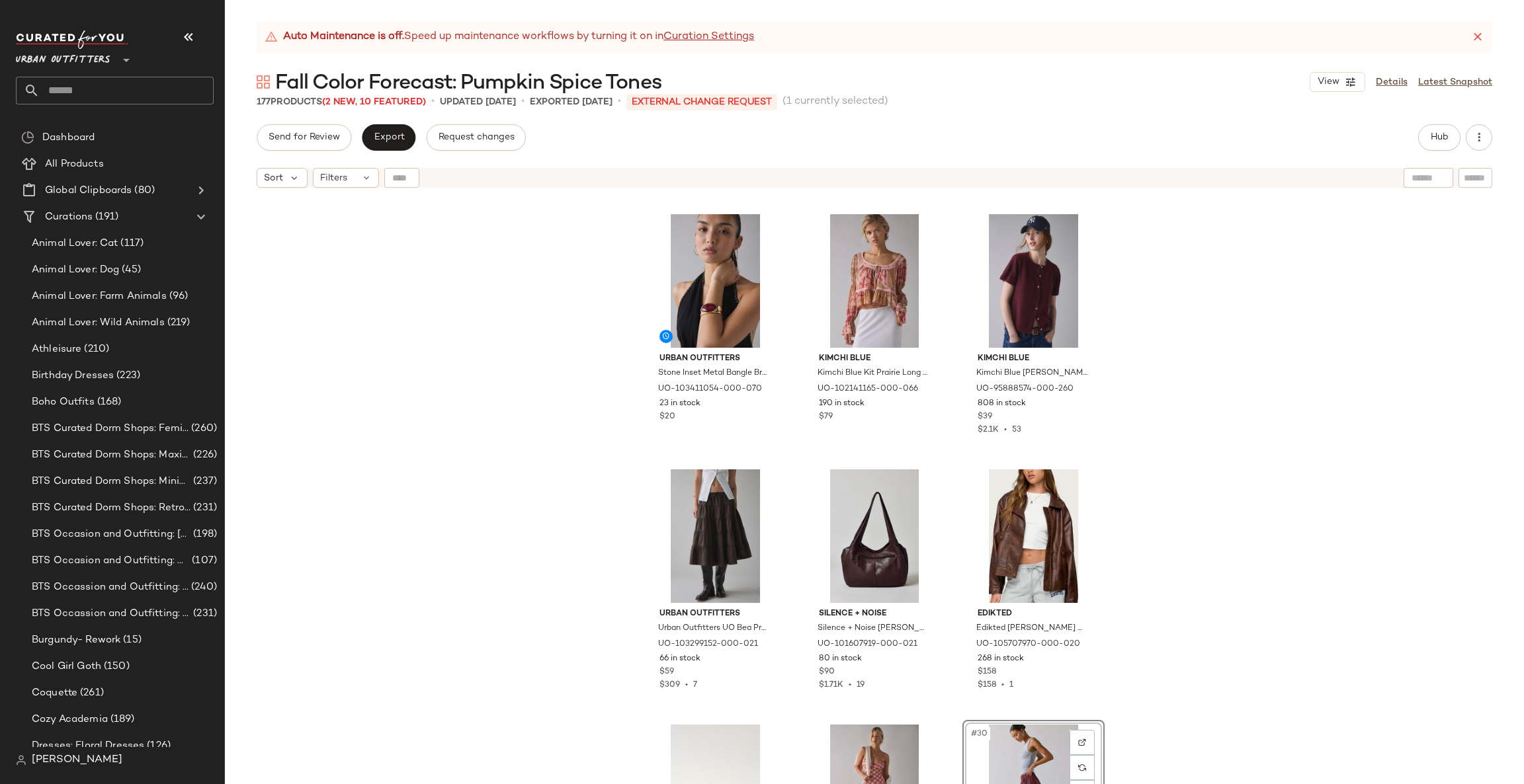
scroll to position [1587, 0]
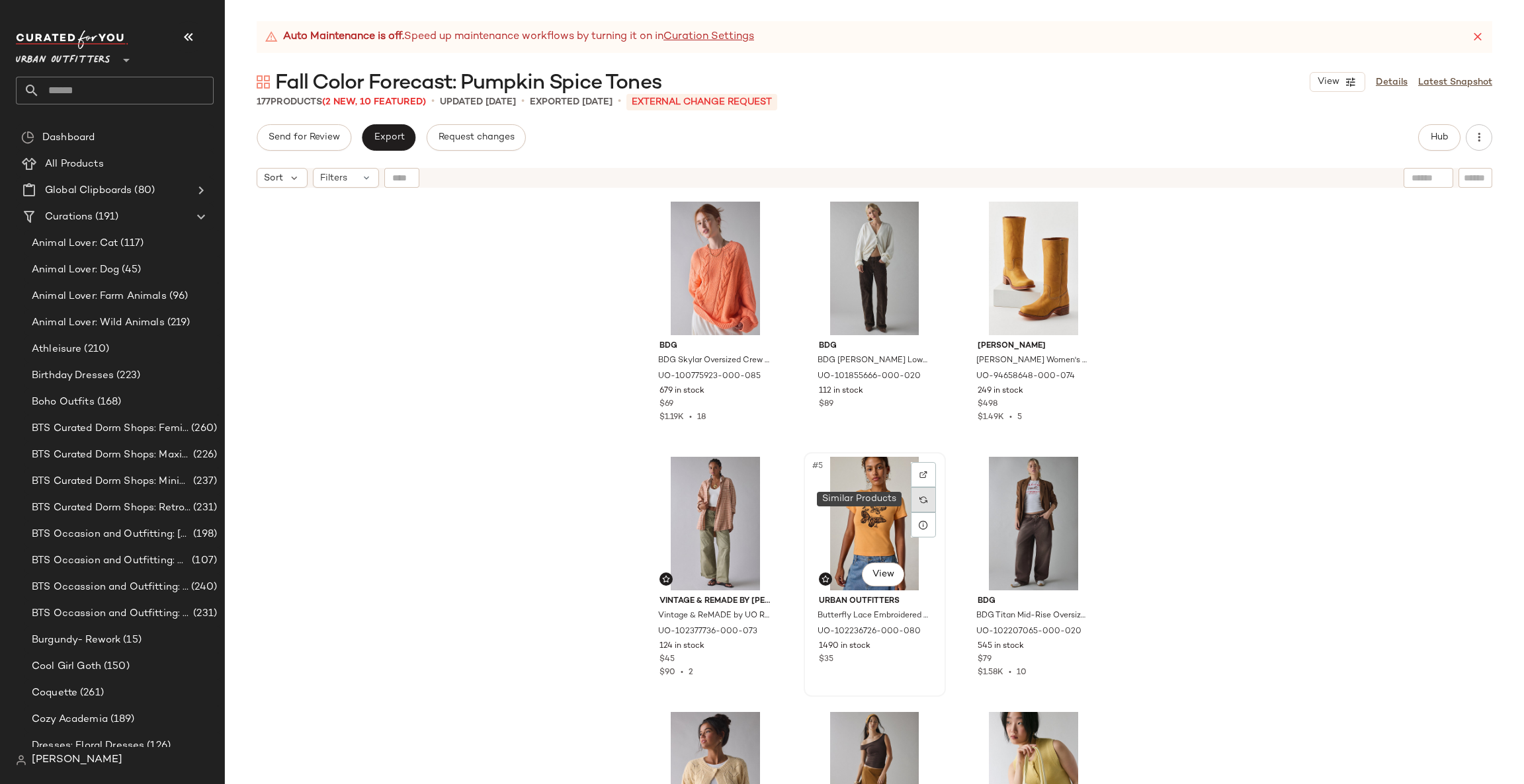
click at [922, 491] on div at bounding box center [923, 500] width 25 height 25
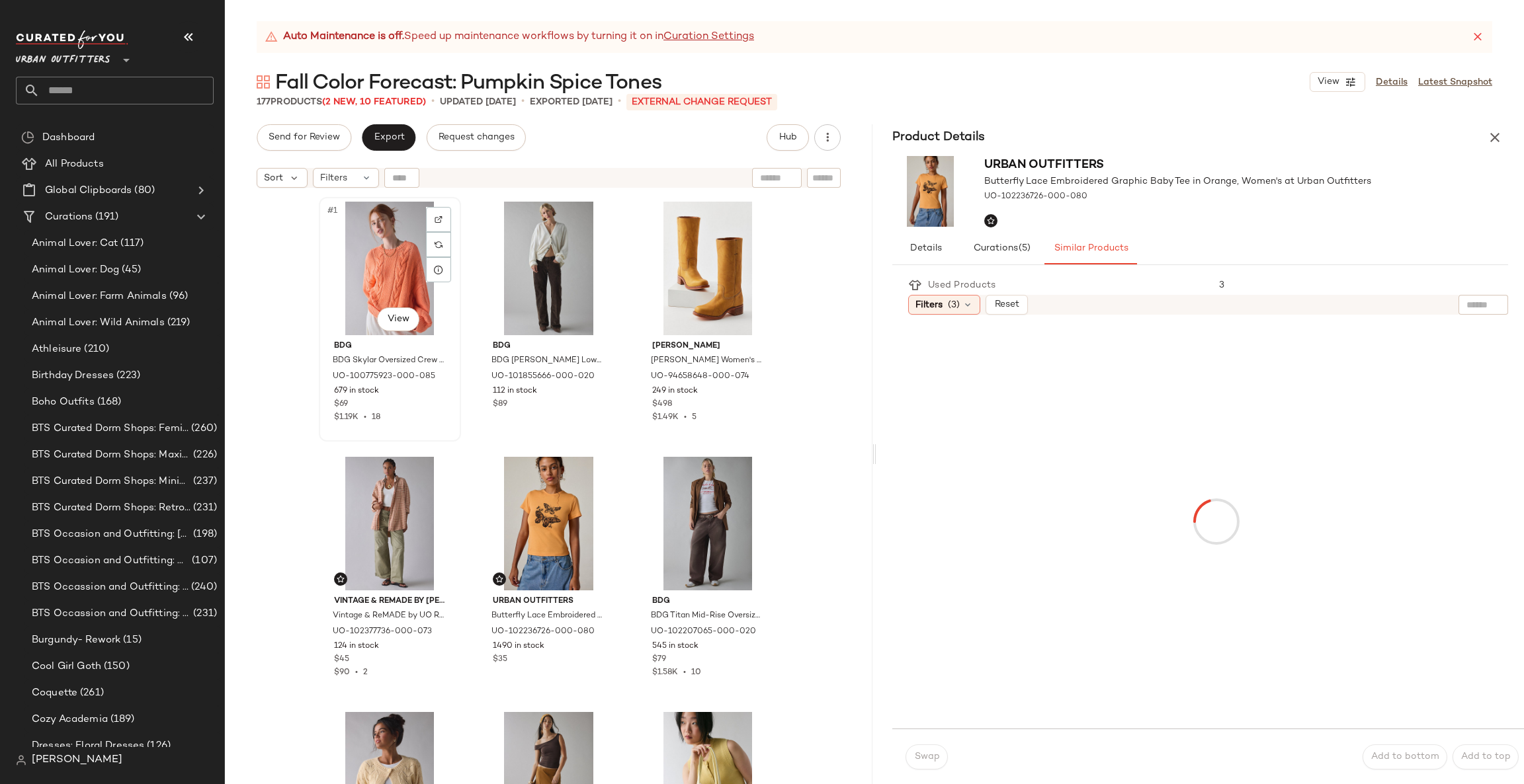
click at [392, 269] on div "#1 View" at bounding box center [389, 268] width 133 height 133
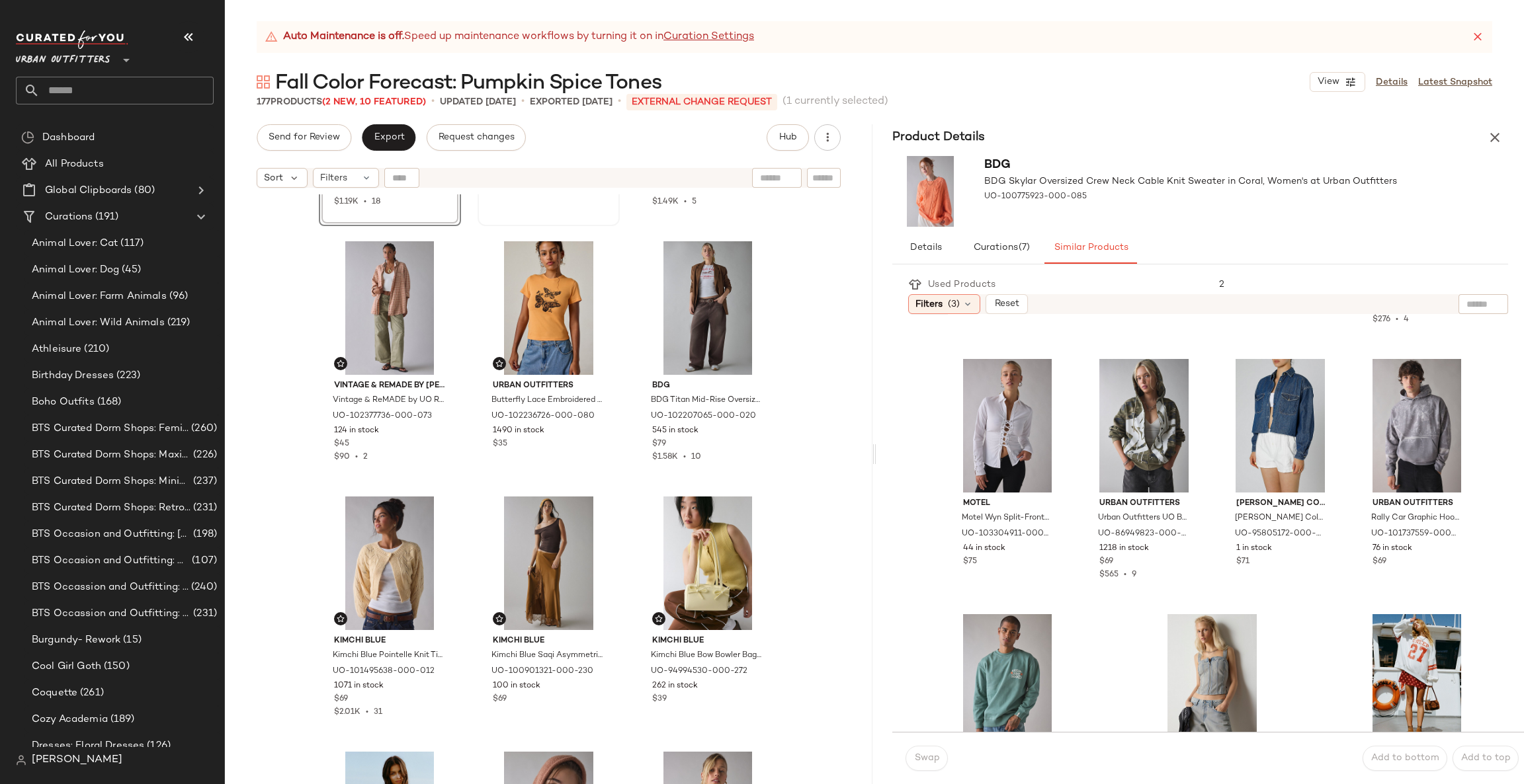
scroll to position [406, 0]
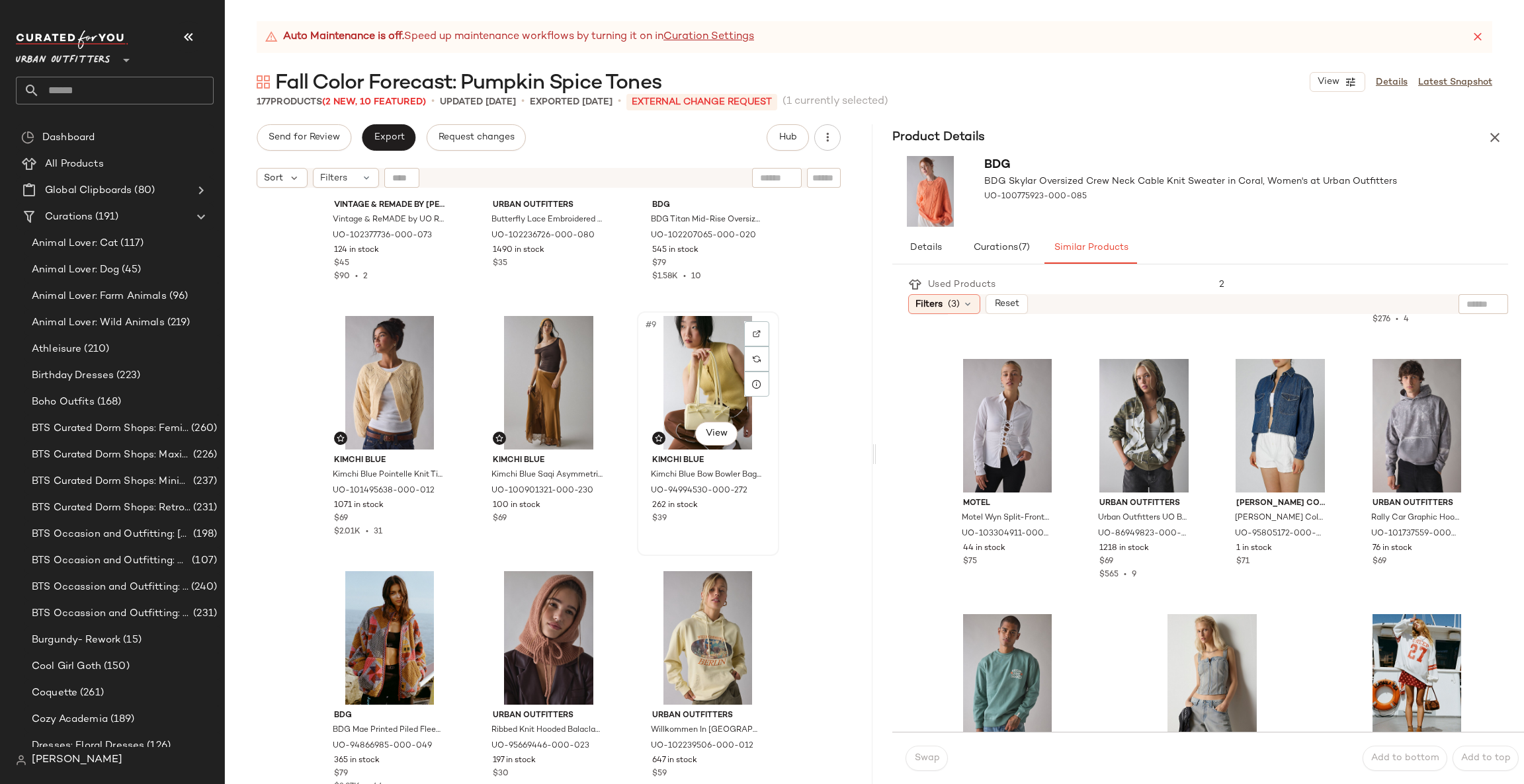
click at [697, 355] on div "#9 View" at bounding box center [708, 382] width 133 height 133
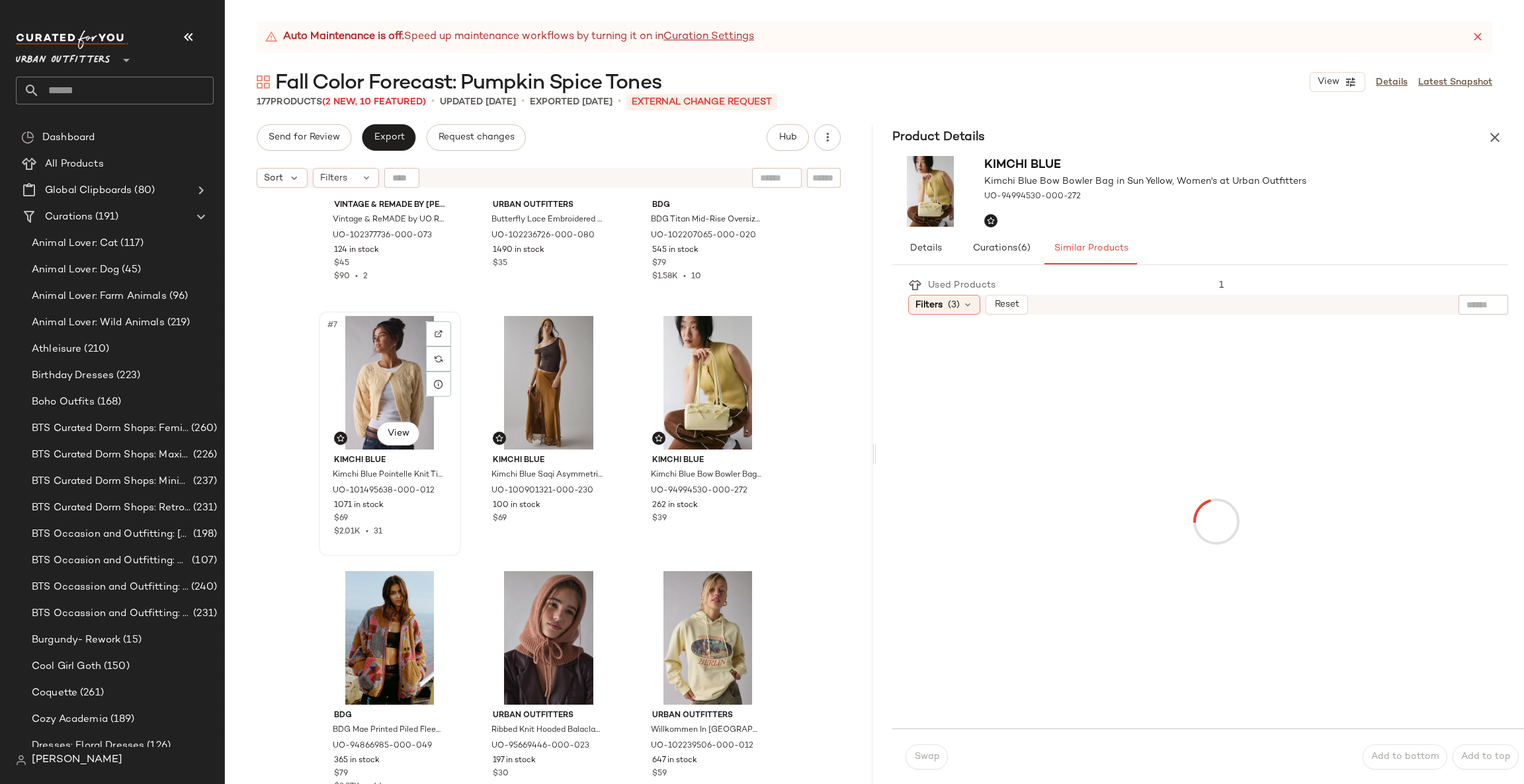
click at [392, 370] on div "#7 View" at bounding box center [389, 382] width 133 height 133
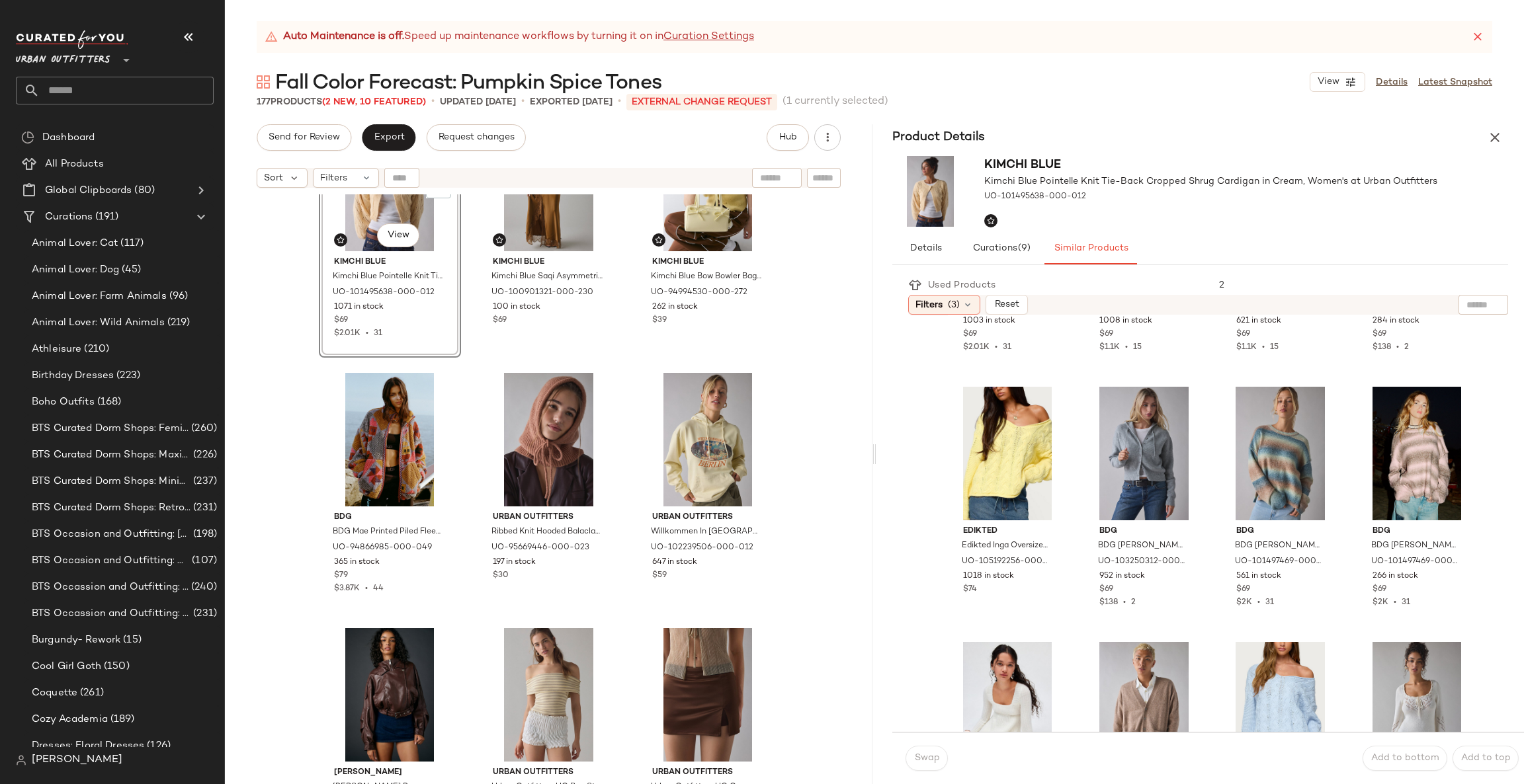
scroll to position [406, 0]
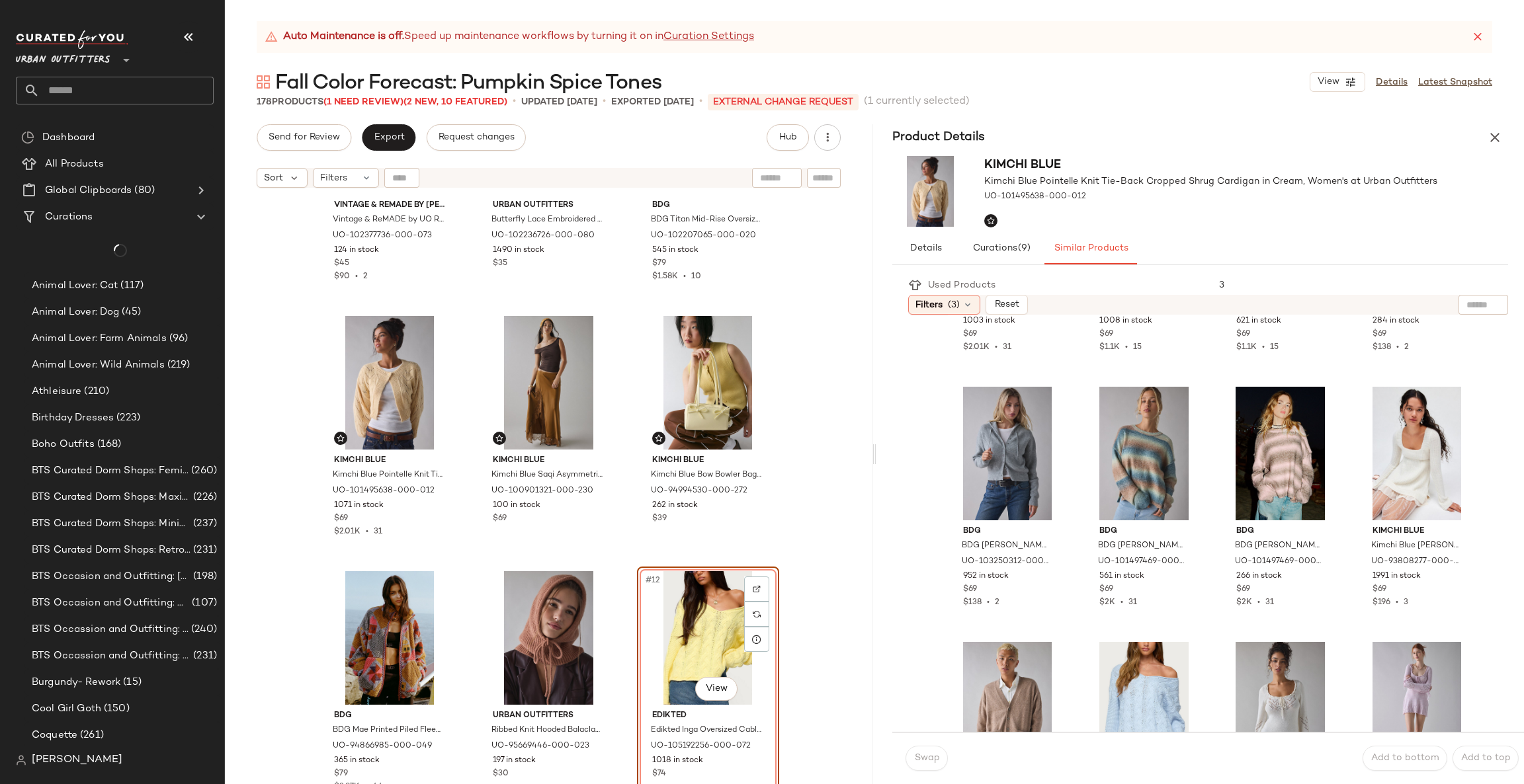
scroll to position [803, 0]
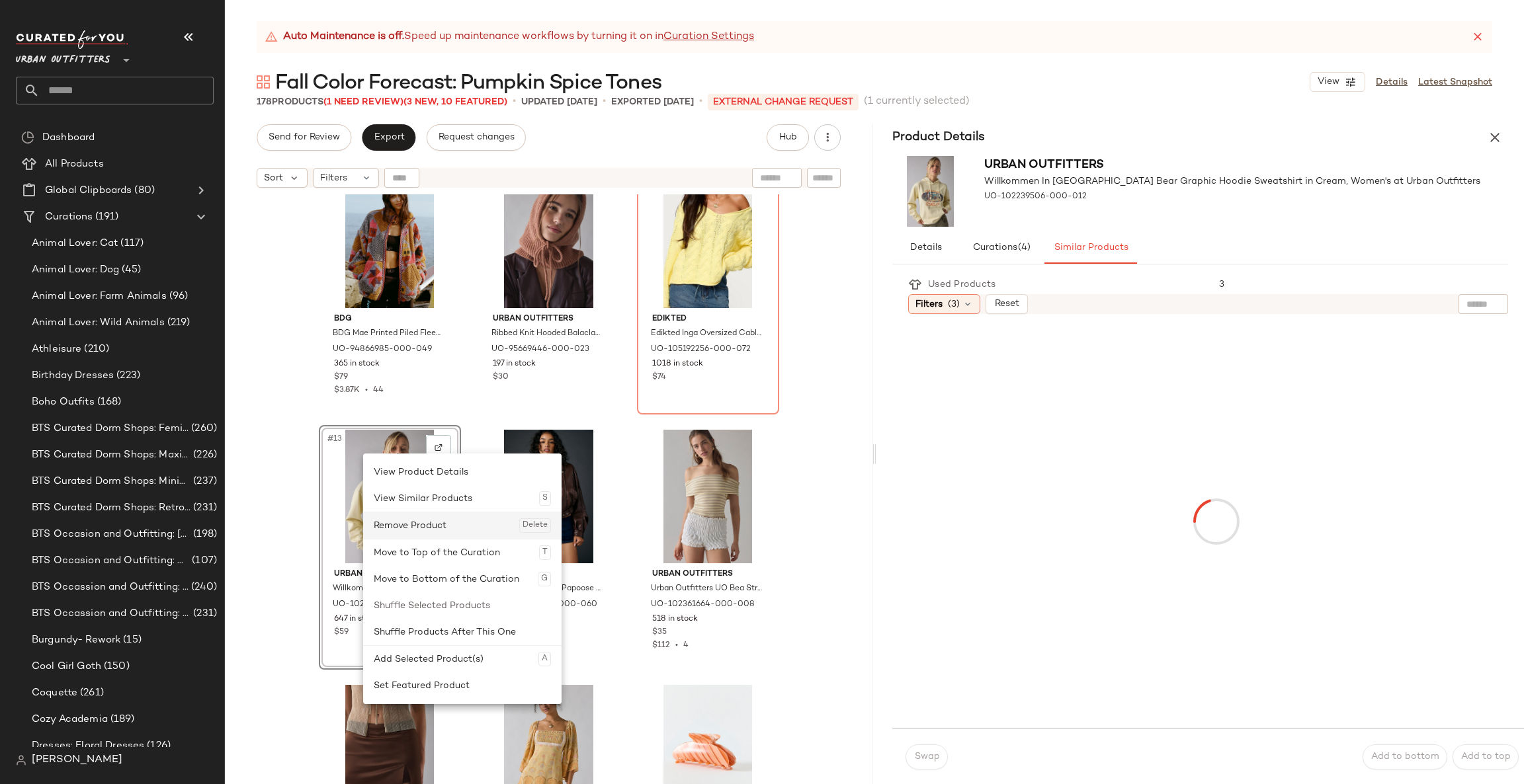
click at [399, 528] on div "Remove Product Delete" at bounding box center [462, 526] width 177 height 27
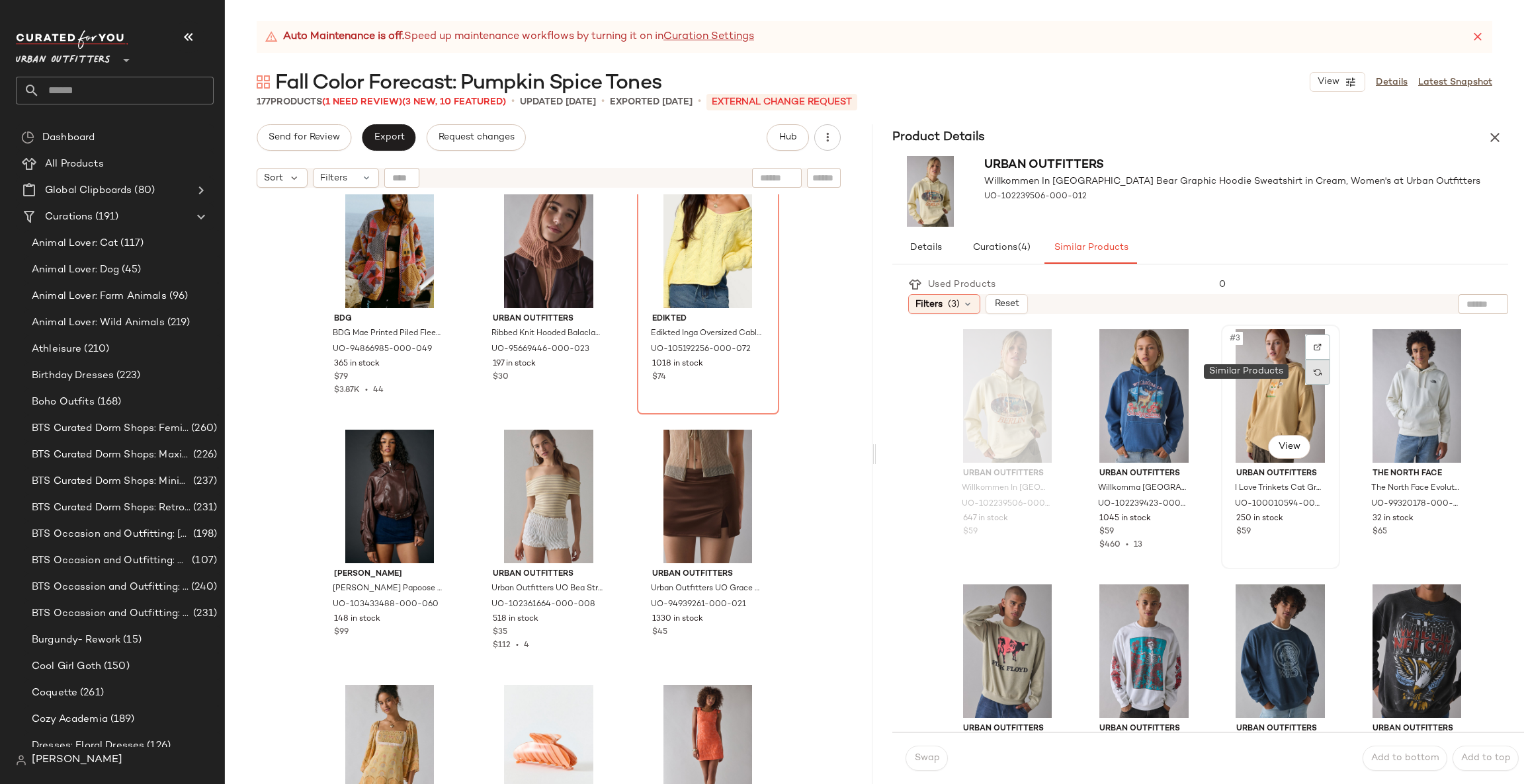
click at [1305, 375] on div at bounding box center [1317, 372] width 25 height 25
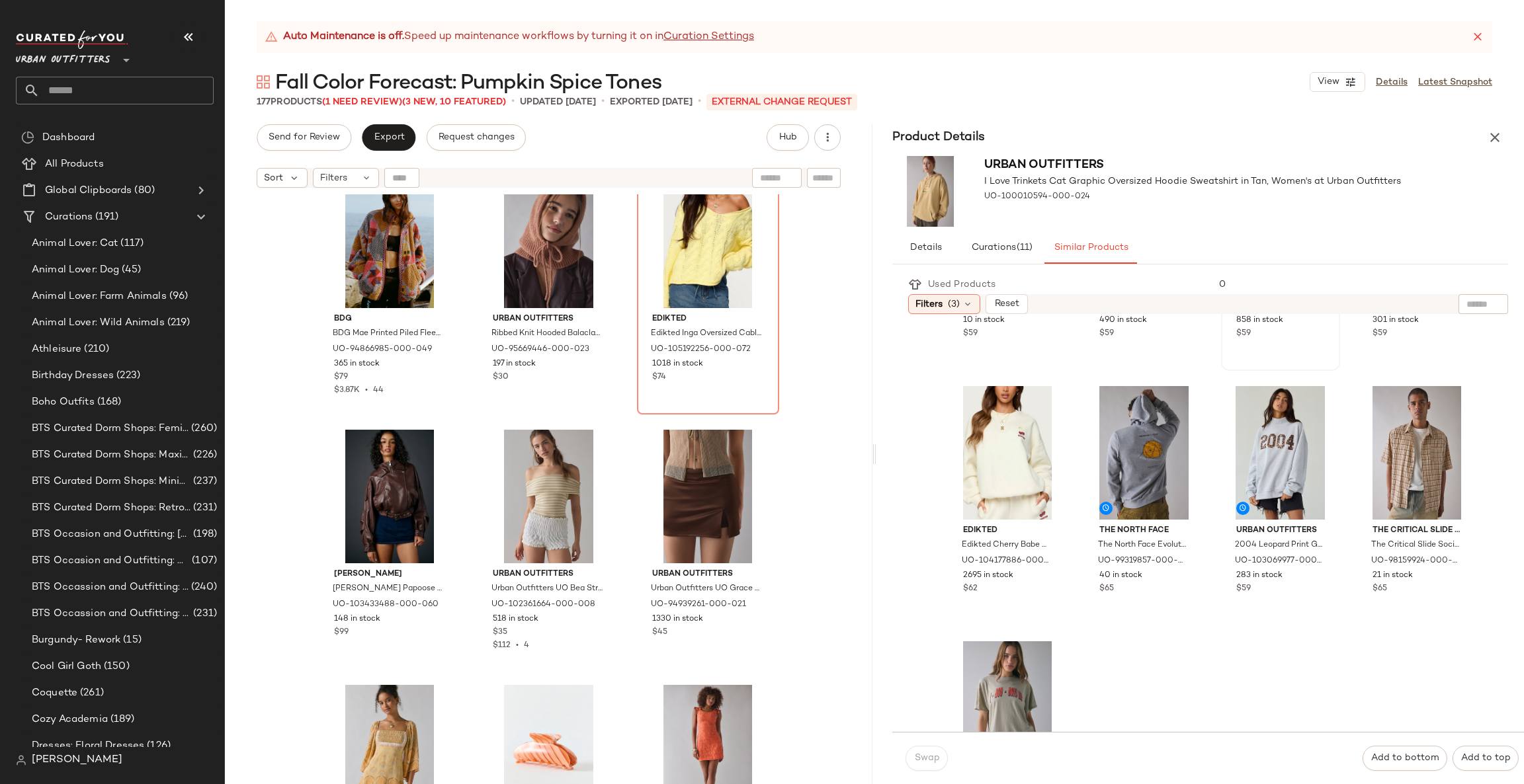
scroll to position [1368, 0]
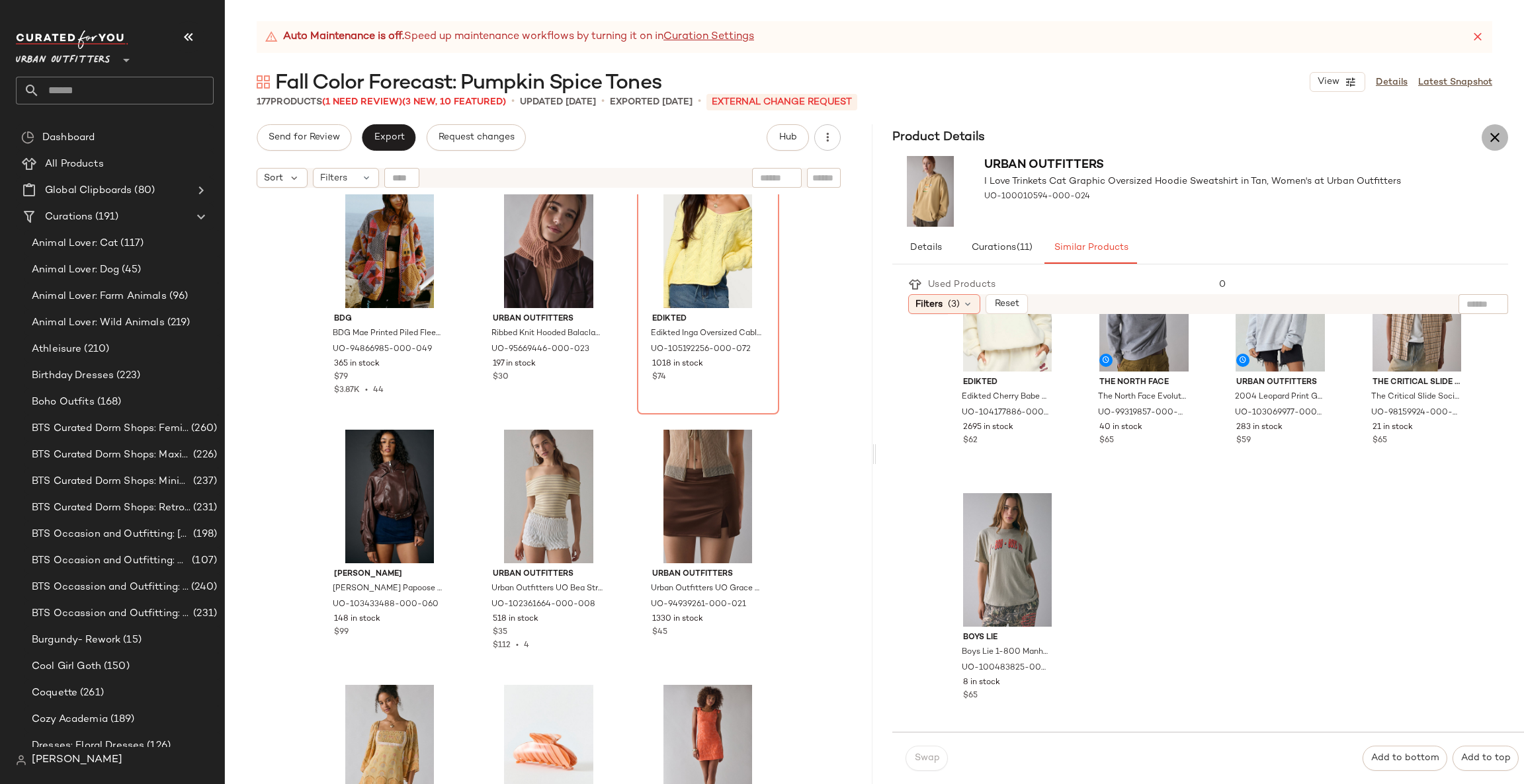
click at [1492, 135] on icon "button" at bounding box center [1495, 138] width 16 height 16
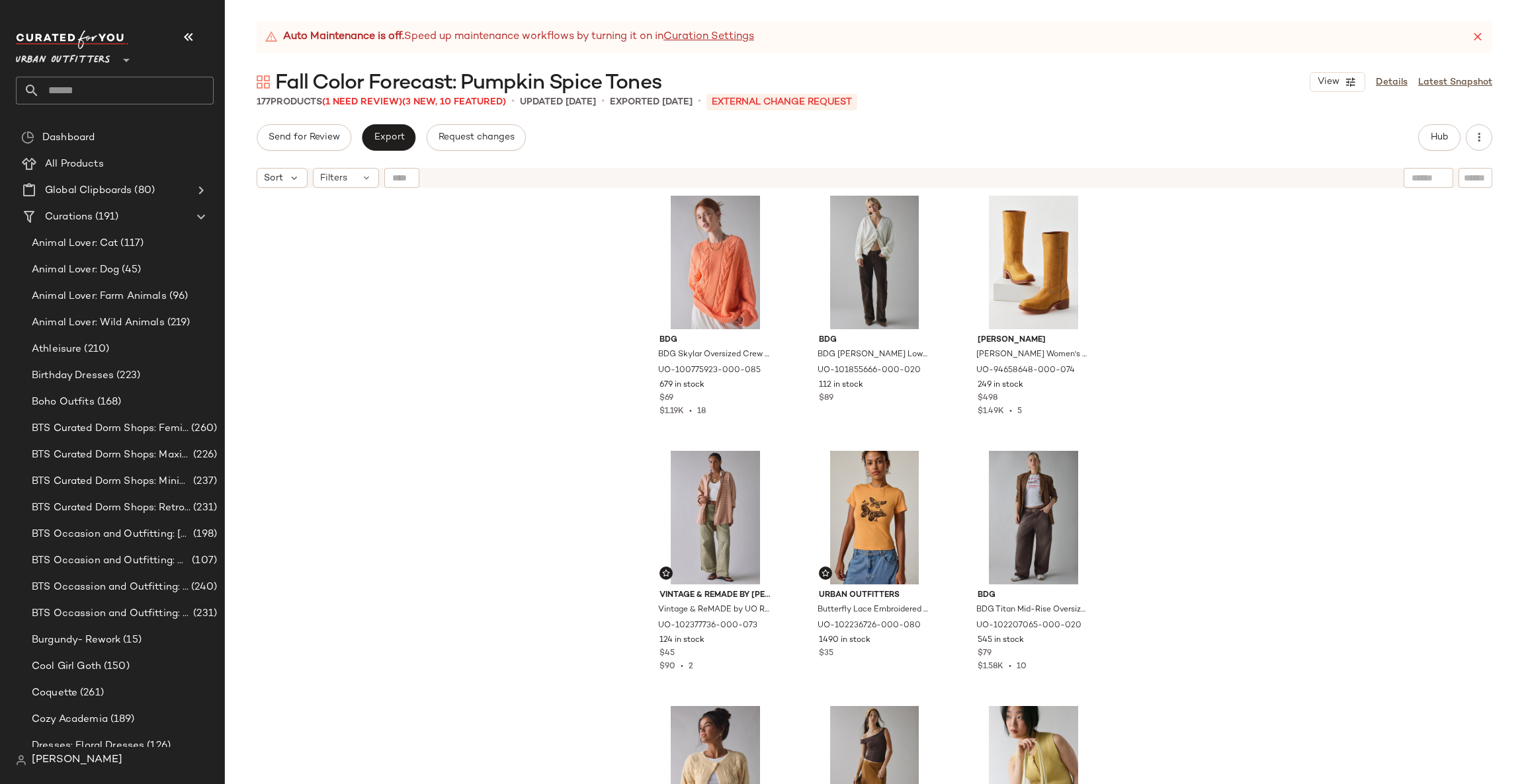
scroll to position [0, 0]
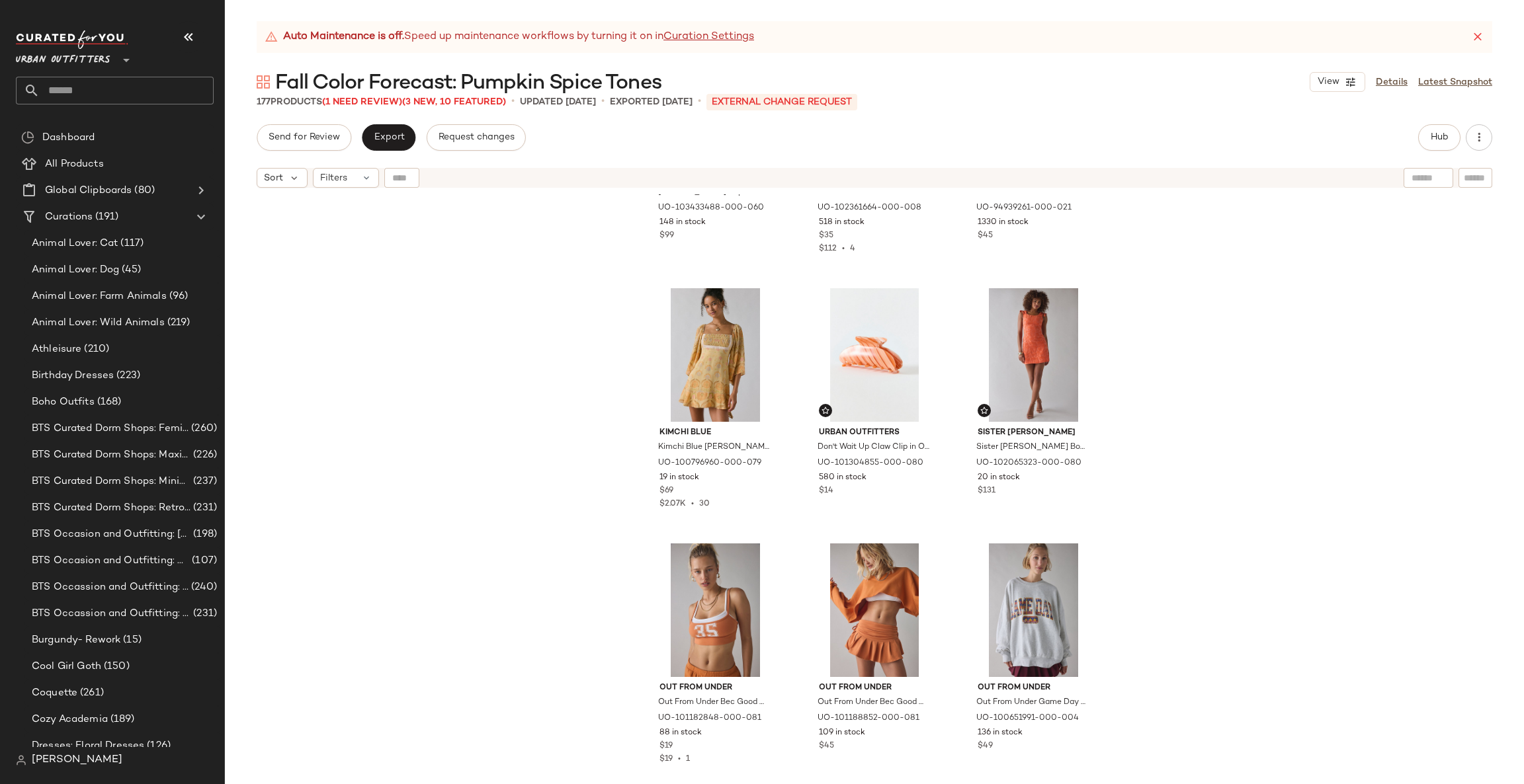
click at [1228, 392] on div "Azalea Wang Azalea Wang Papoose Butter Faux Leather Oversized Moto Jacket in Re…" at bounding box center [874, 506] width 1299 height 623
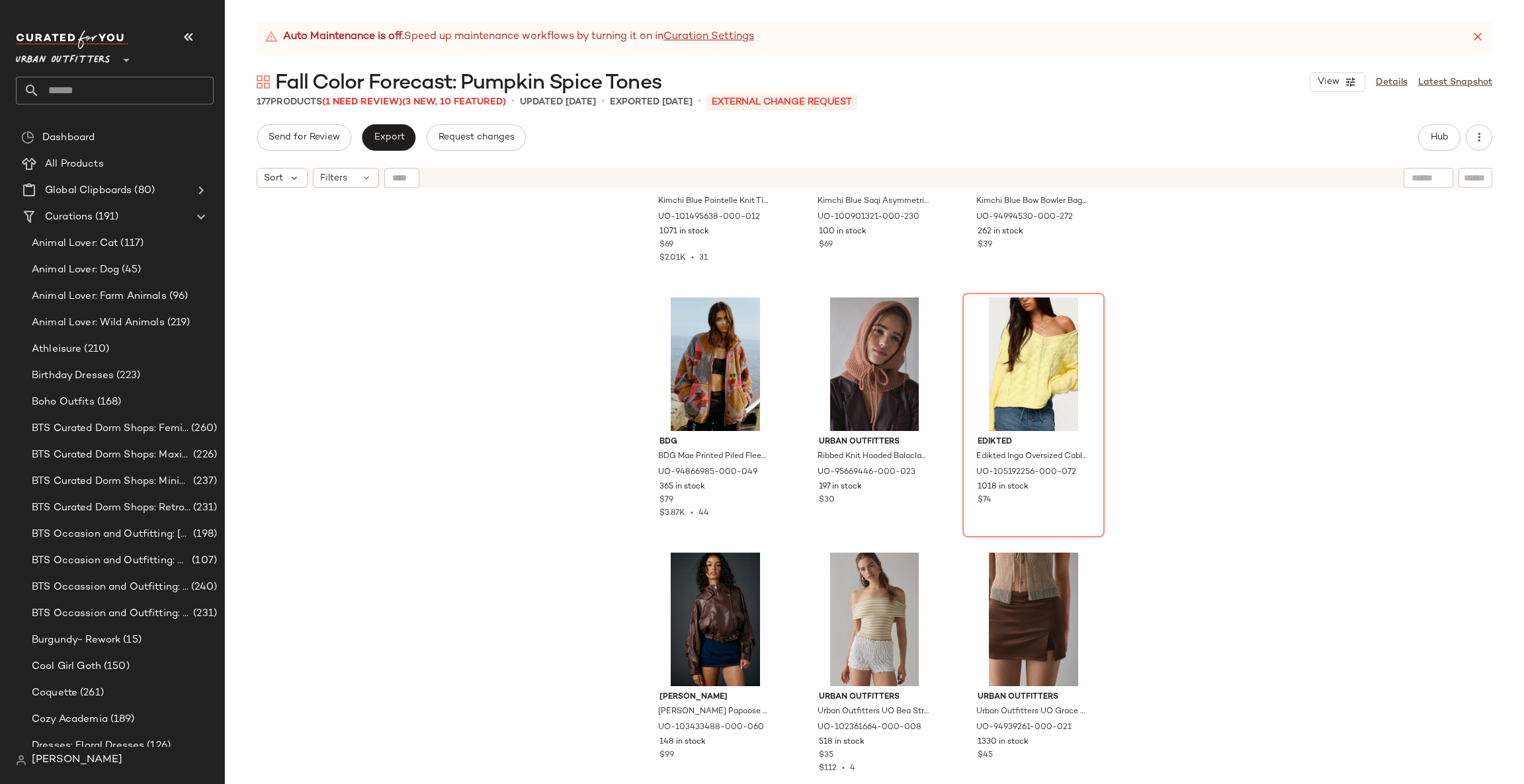
scroll to position [803, 0]
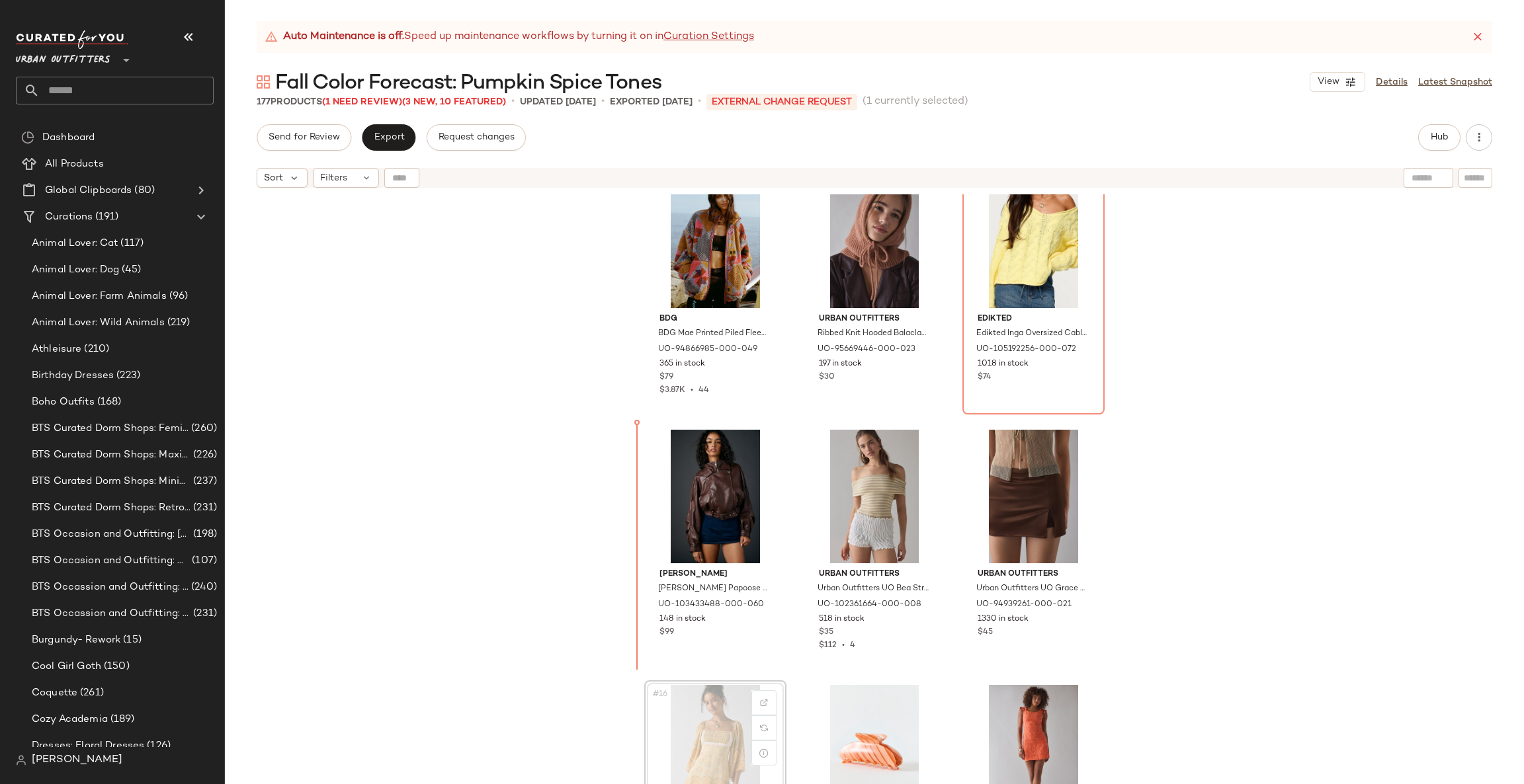
scroll to position [804, 0]
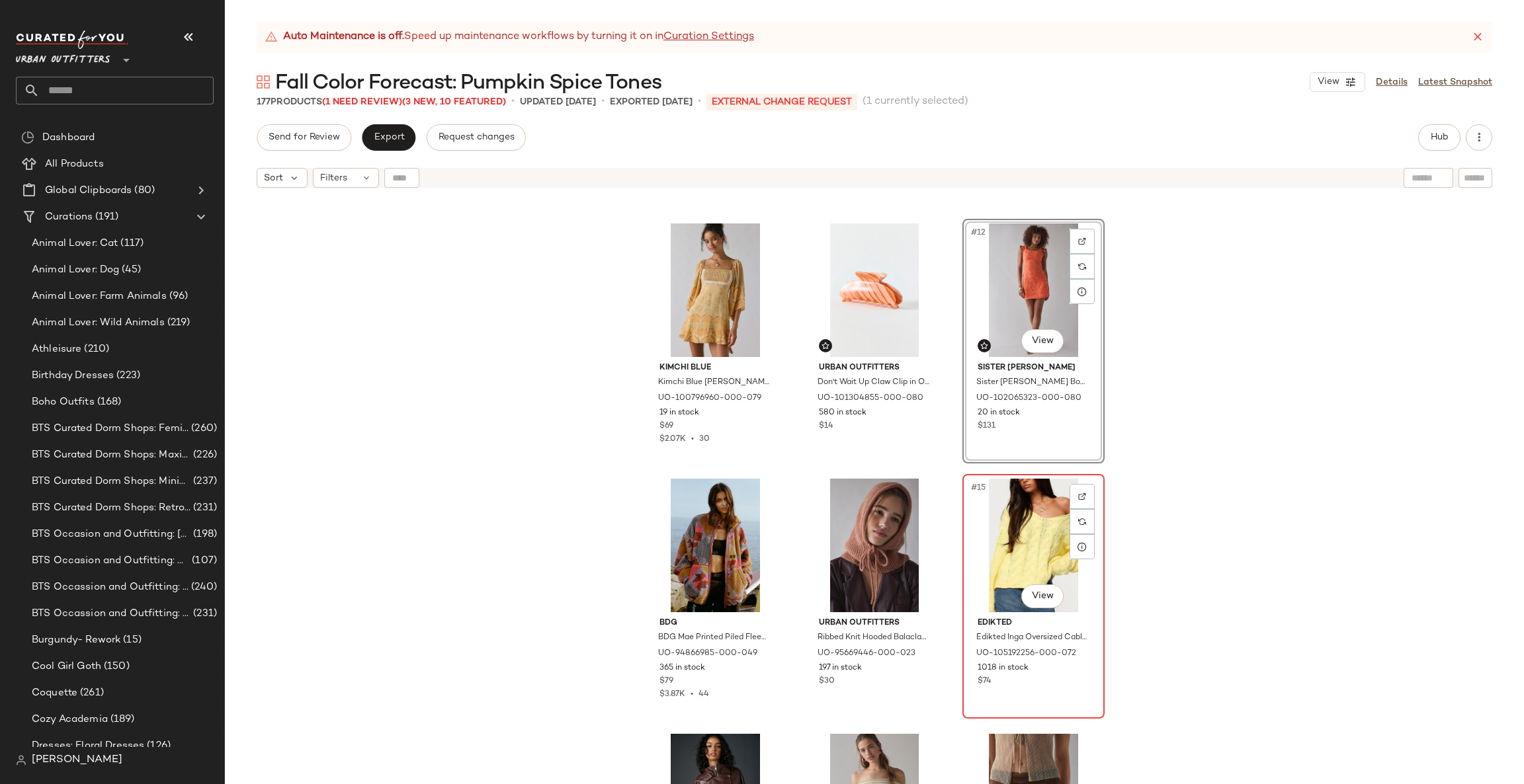
scroll to position [953, 0]
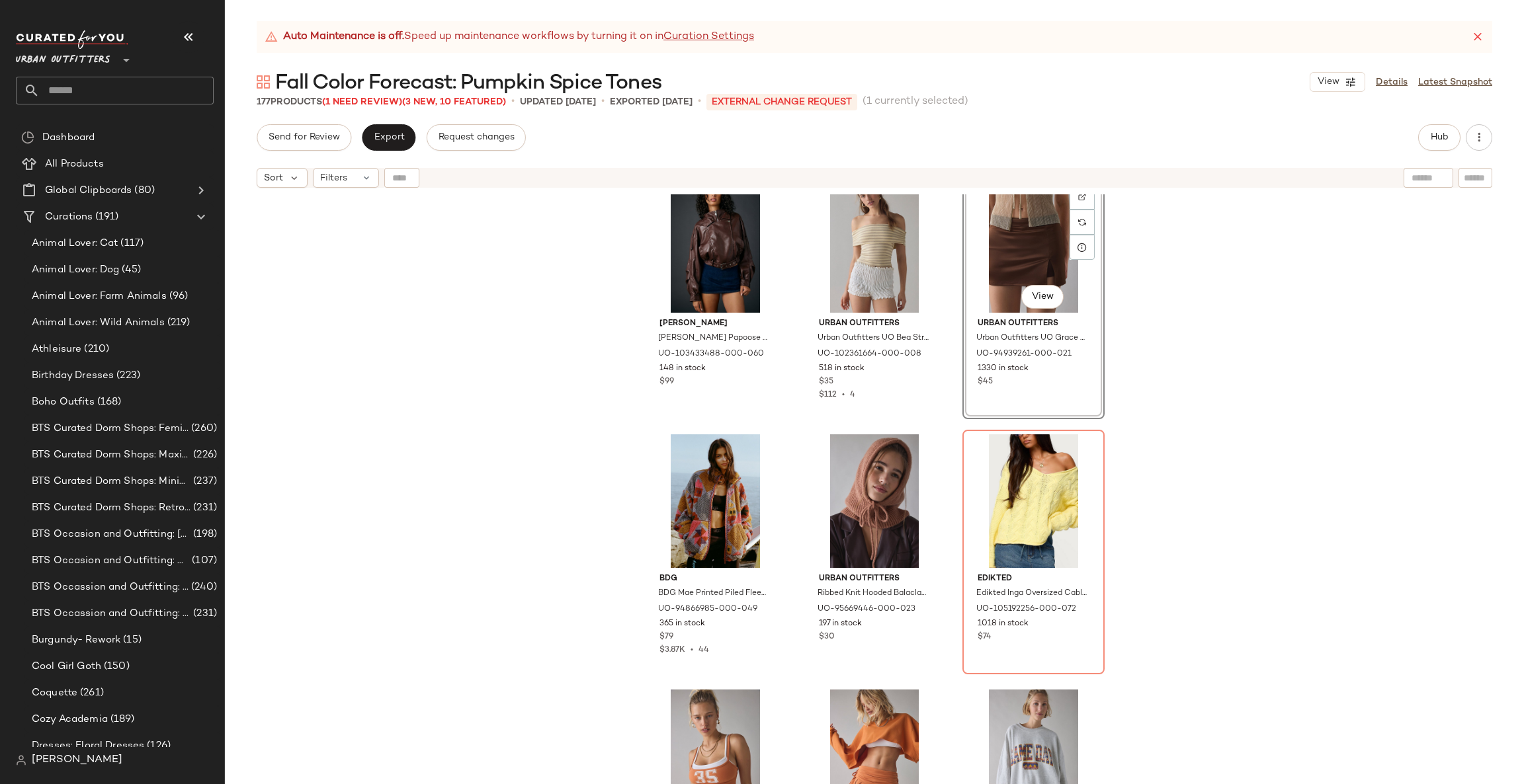
scroll to position [1200, 0]
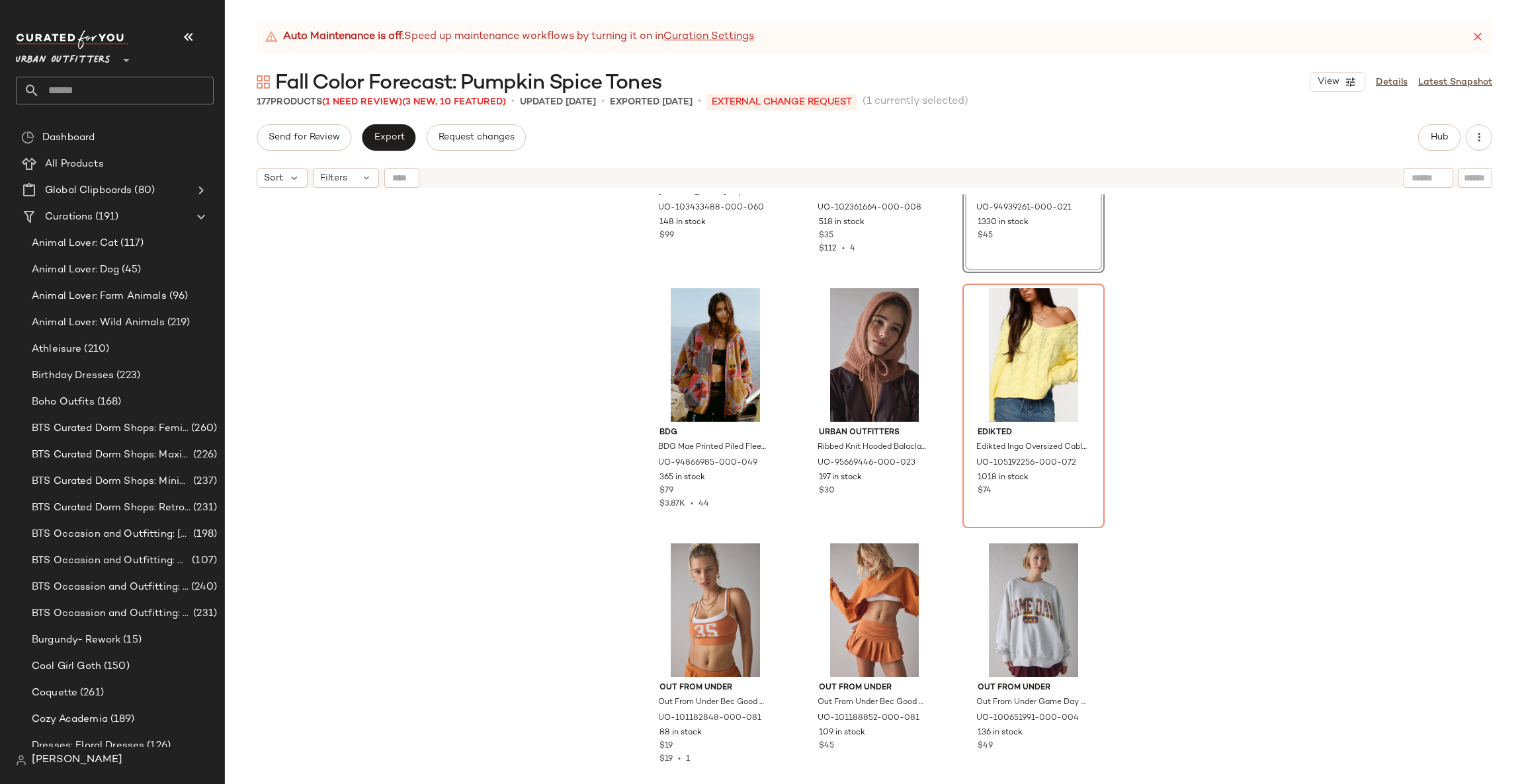
click at [1160, 424] on div "Azalea Wang Azalea Wang Papoose Butter Faux Leather Oversized Moto Jacket in Re…" at bounding box center [874, 506] width 1299 height 623
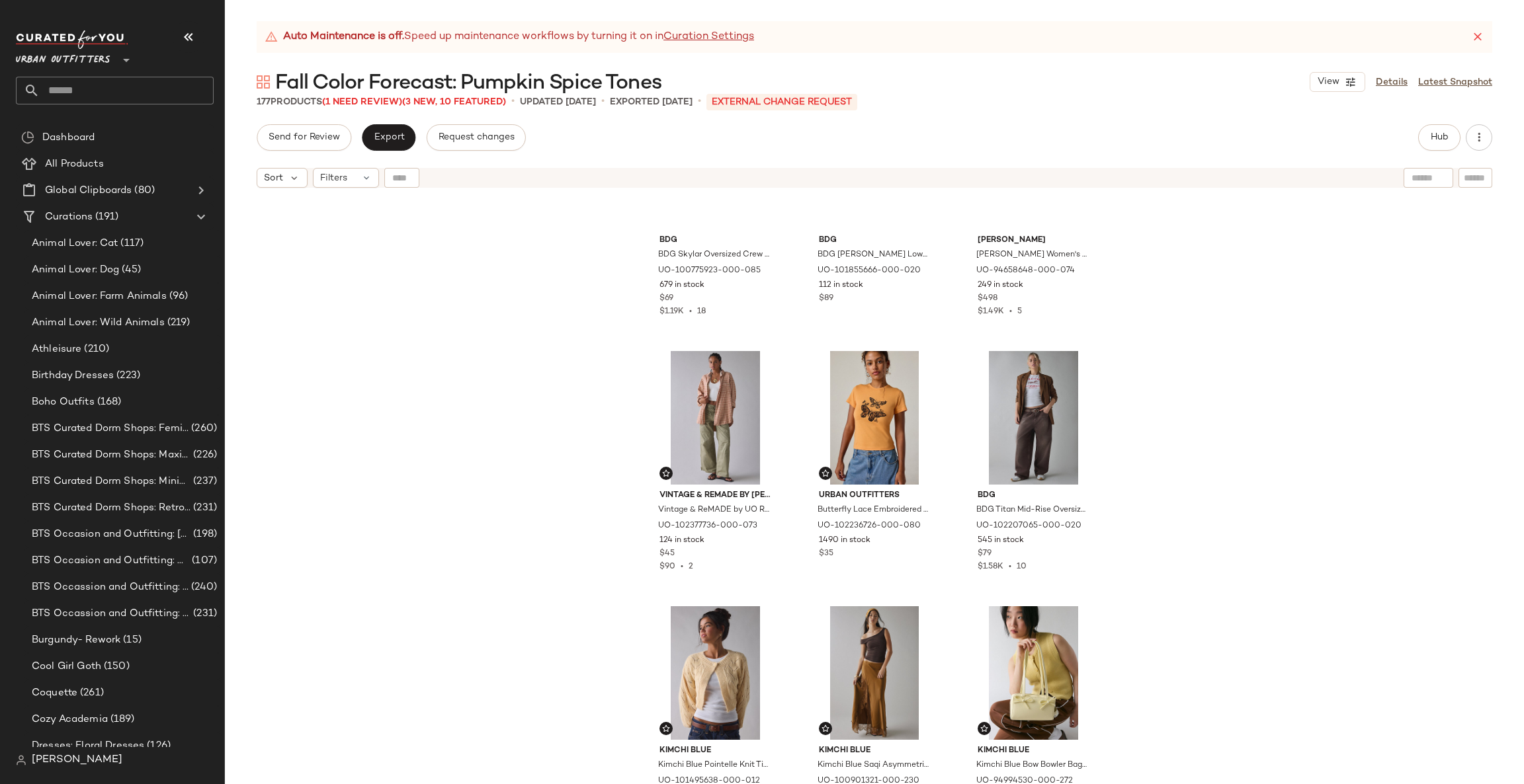
scroll to position [0, 0]
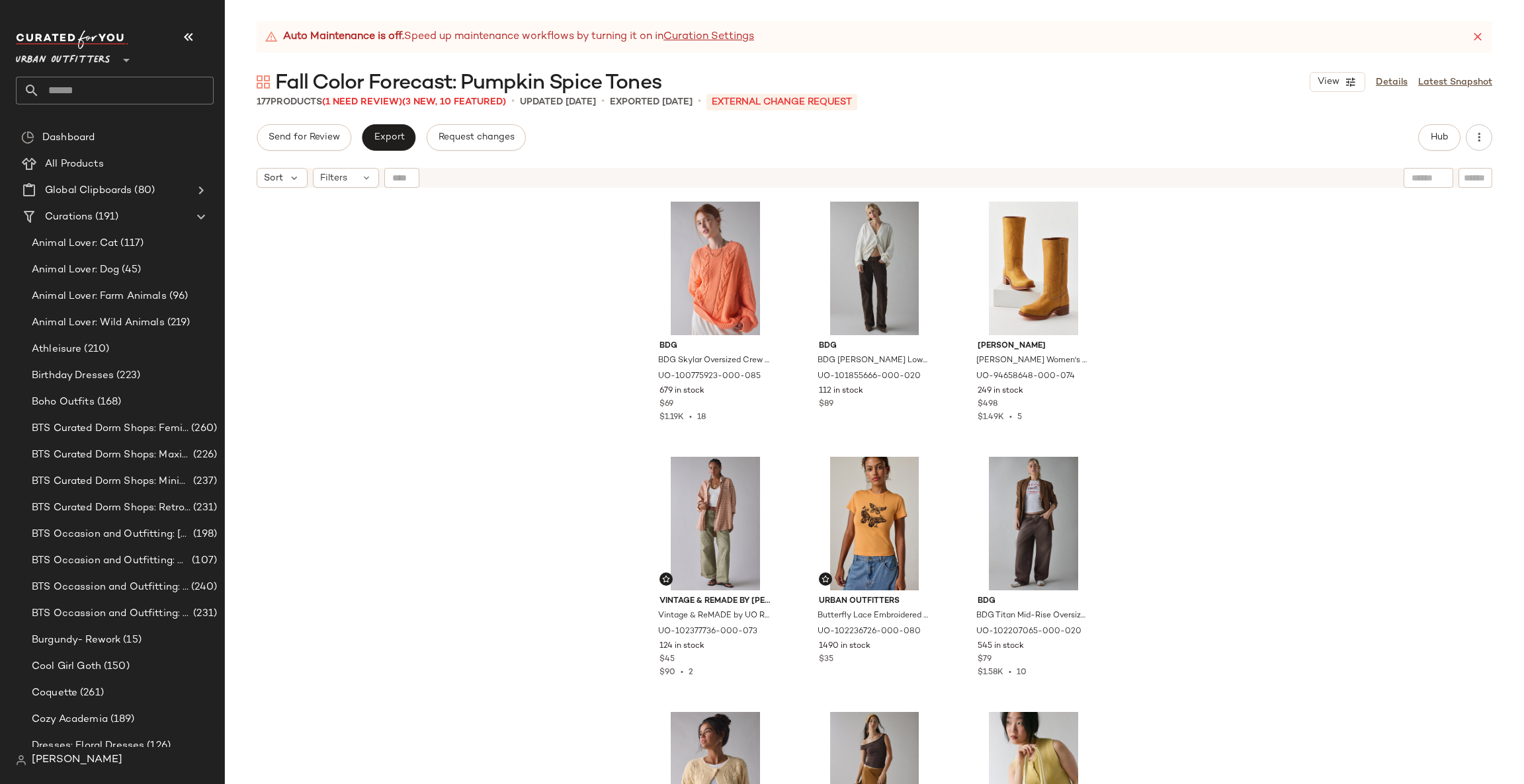
click at [1160, 423] on div "BDG BDG Skylar Oversized Crew Neck Cable Knit Sweater in Coral, Women's at Urba…" at bounding box center [874, 506] width 1299 height 623
click at [381, 139] on span "Export" at bounding box center [389, 138] width 31 height 10
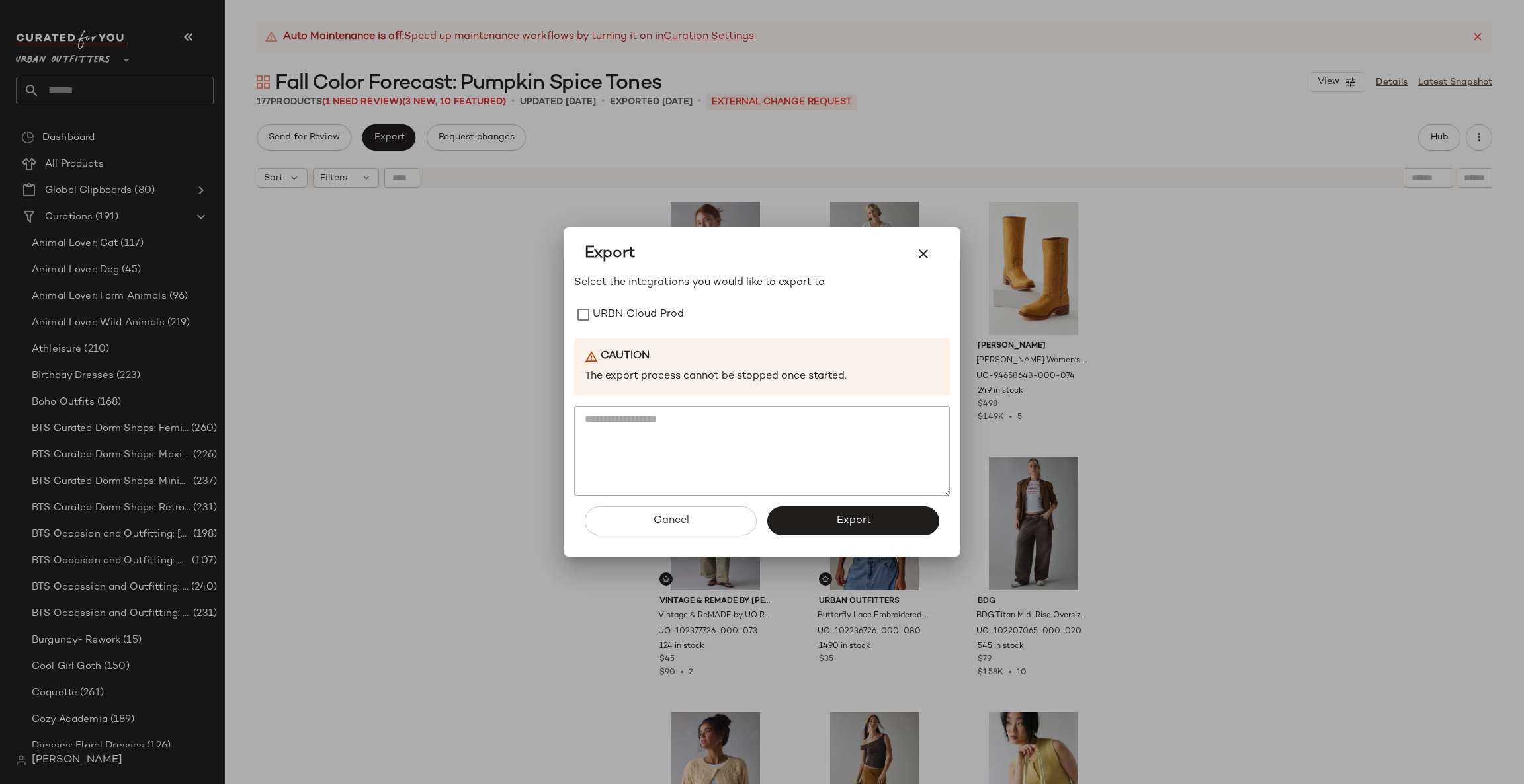
drag, startPoint x: 478, startPoint y: 245, endPoint x: 526, endPoint y: 245, distance: 48.0
click at [477, 245] on div at bounding box center [762, 392] width 1524 height 784
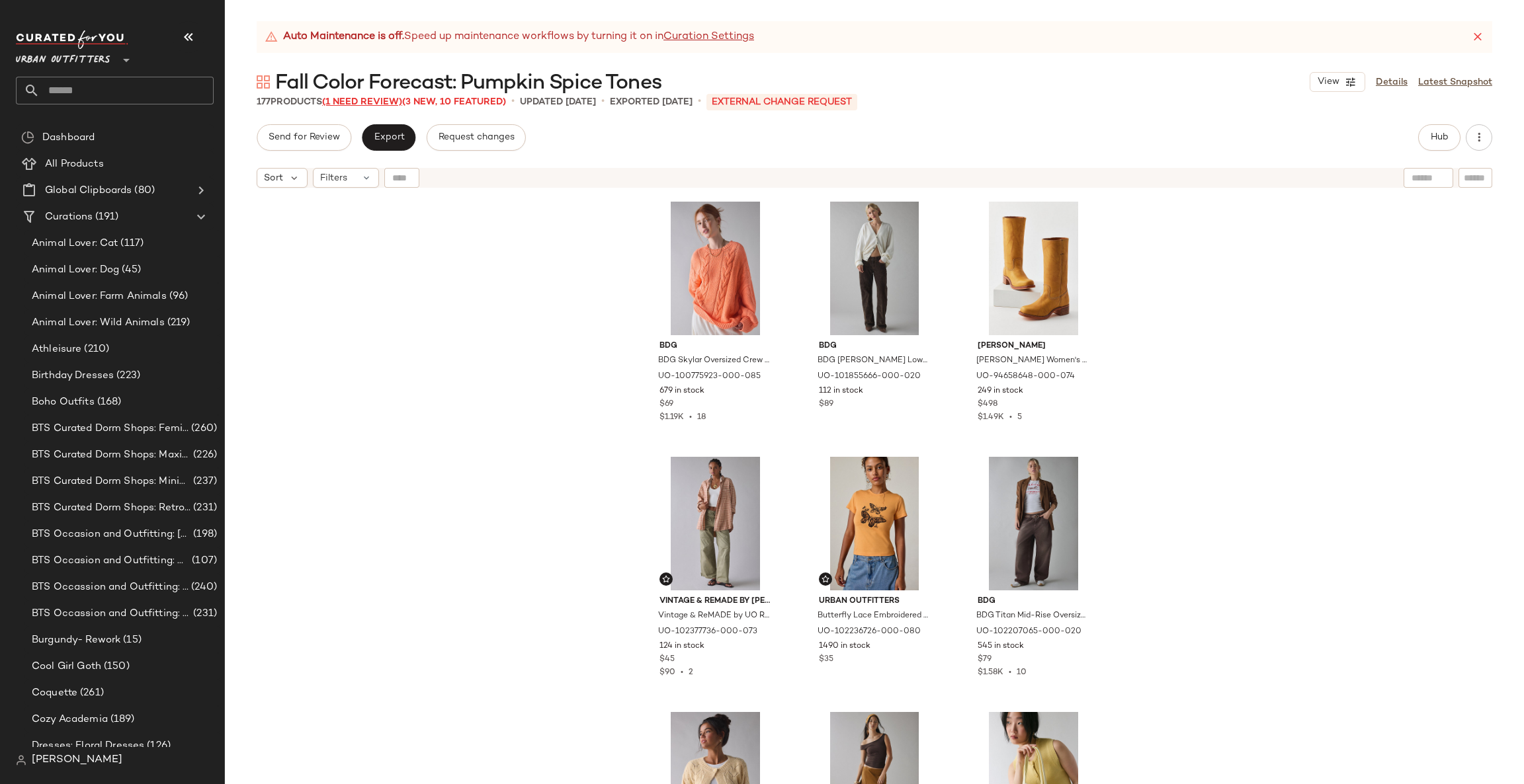
click at [366, 105] on span "(1 Need Review)" at bounding box center [361, 102] width 80 height 10
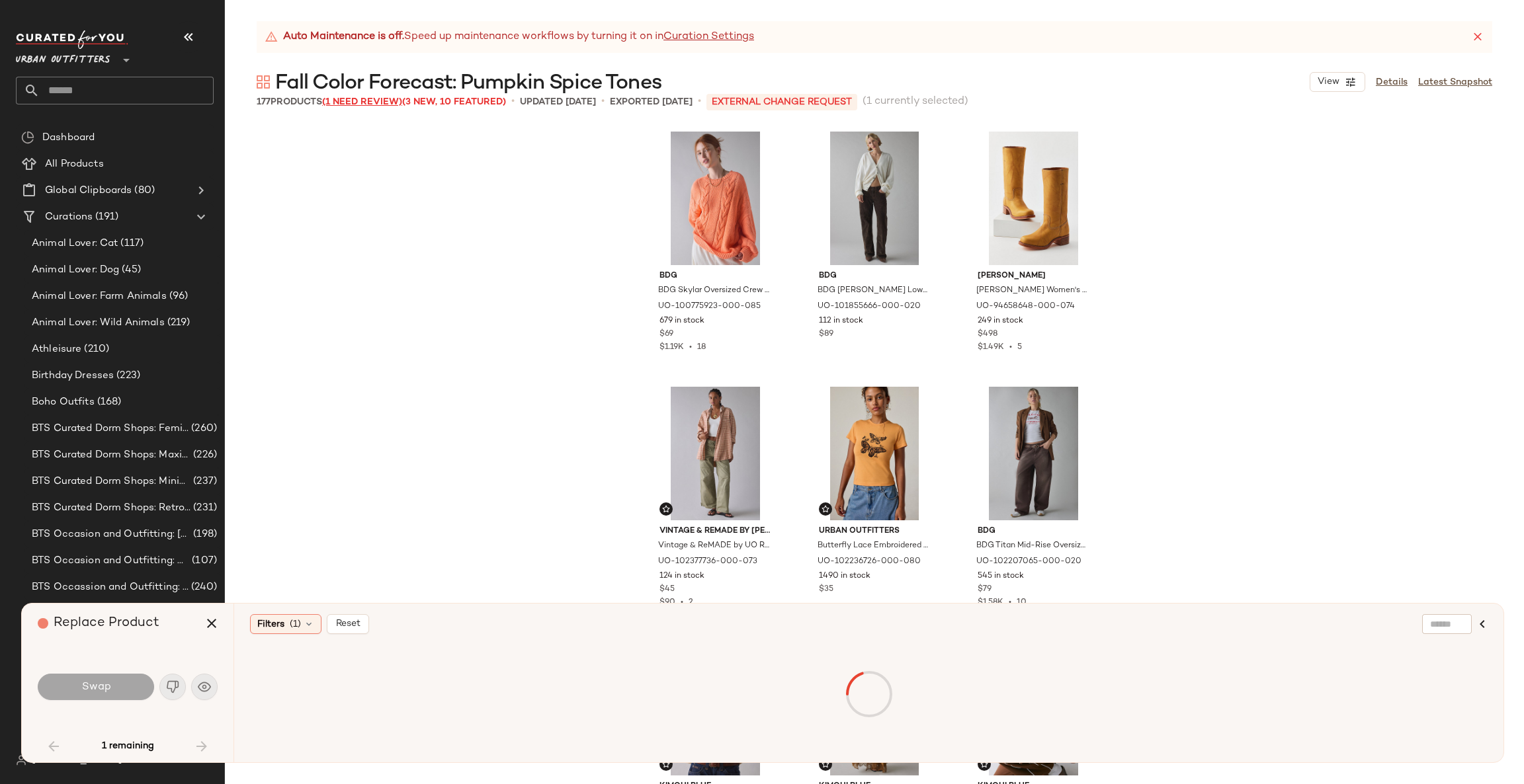
scroll to position [1031, 0]
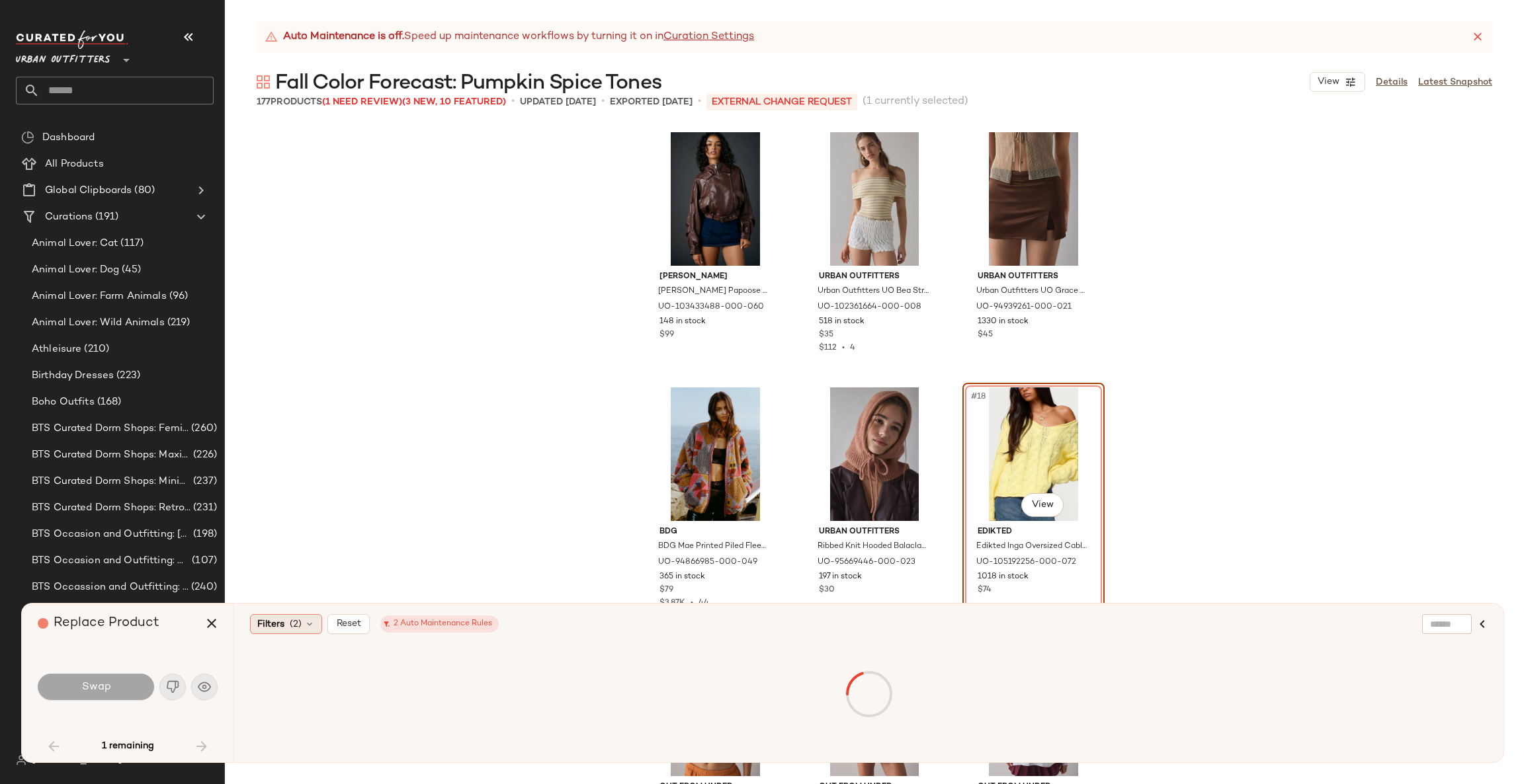
click at [292, 628] on span "(2)" at bounding box center [295, 624] width 12 height 14
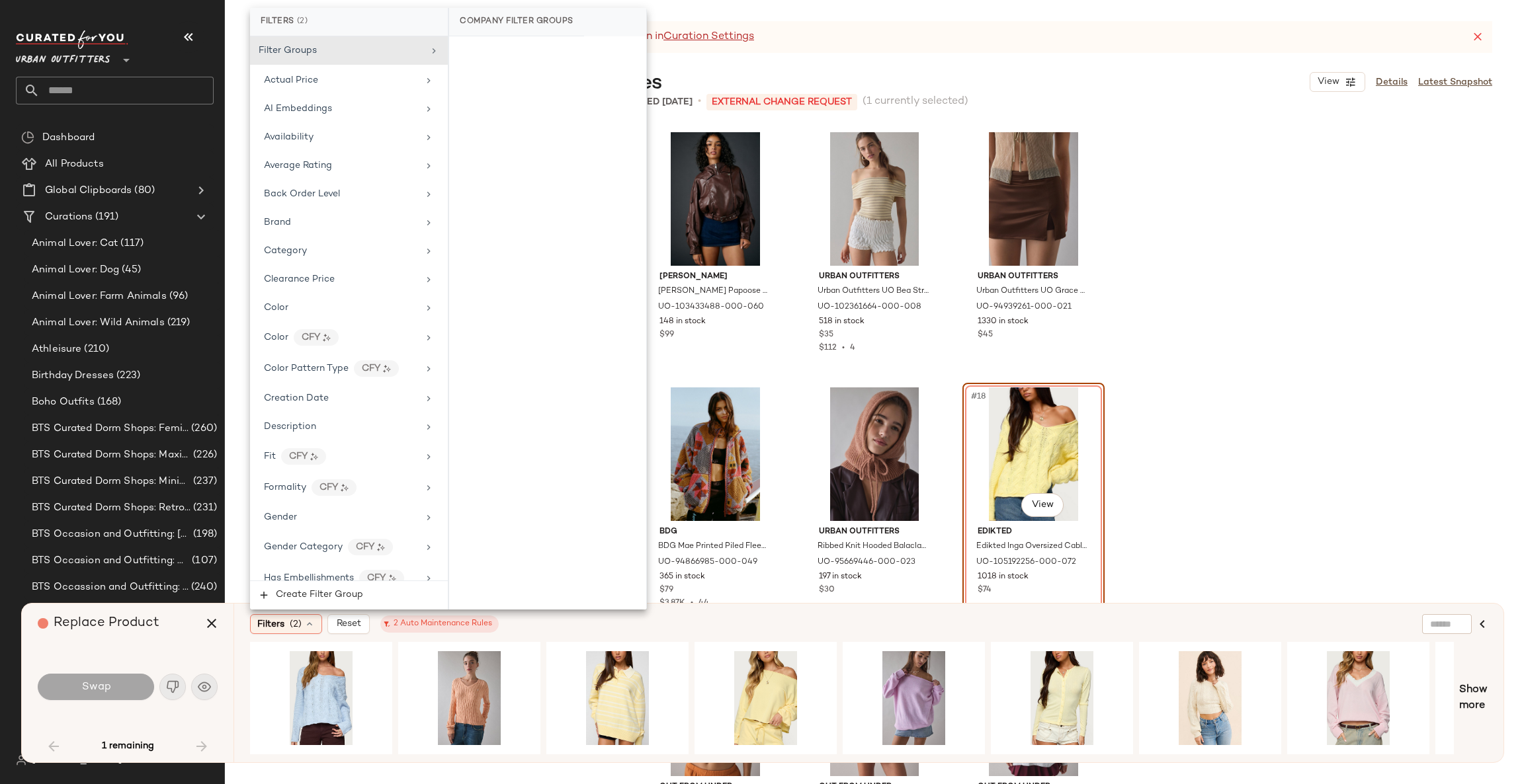
click at [1517, 428] on div "Azalea Wang Azalea Wang Papoose Butter Faux Leather Oversized Moto Jacket in Re…" at bounding box center [874, 454] width 1299 height 660
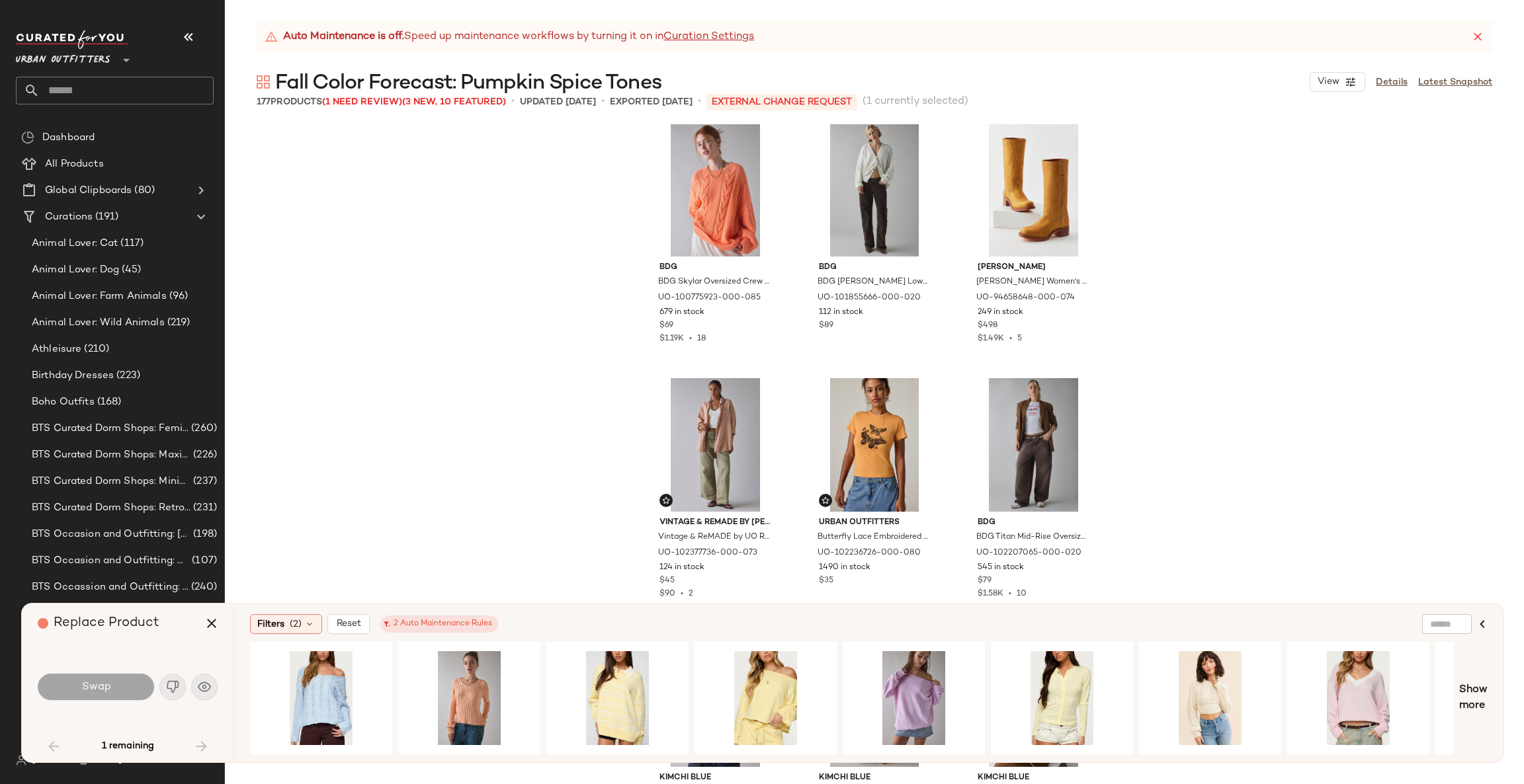
scroll to position [0, 0]
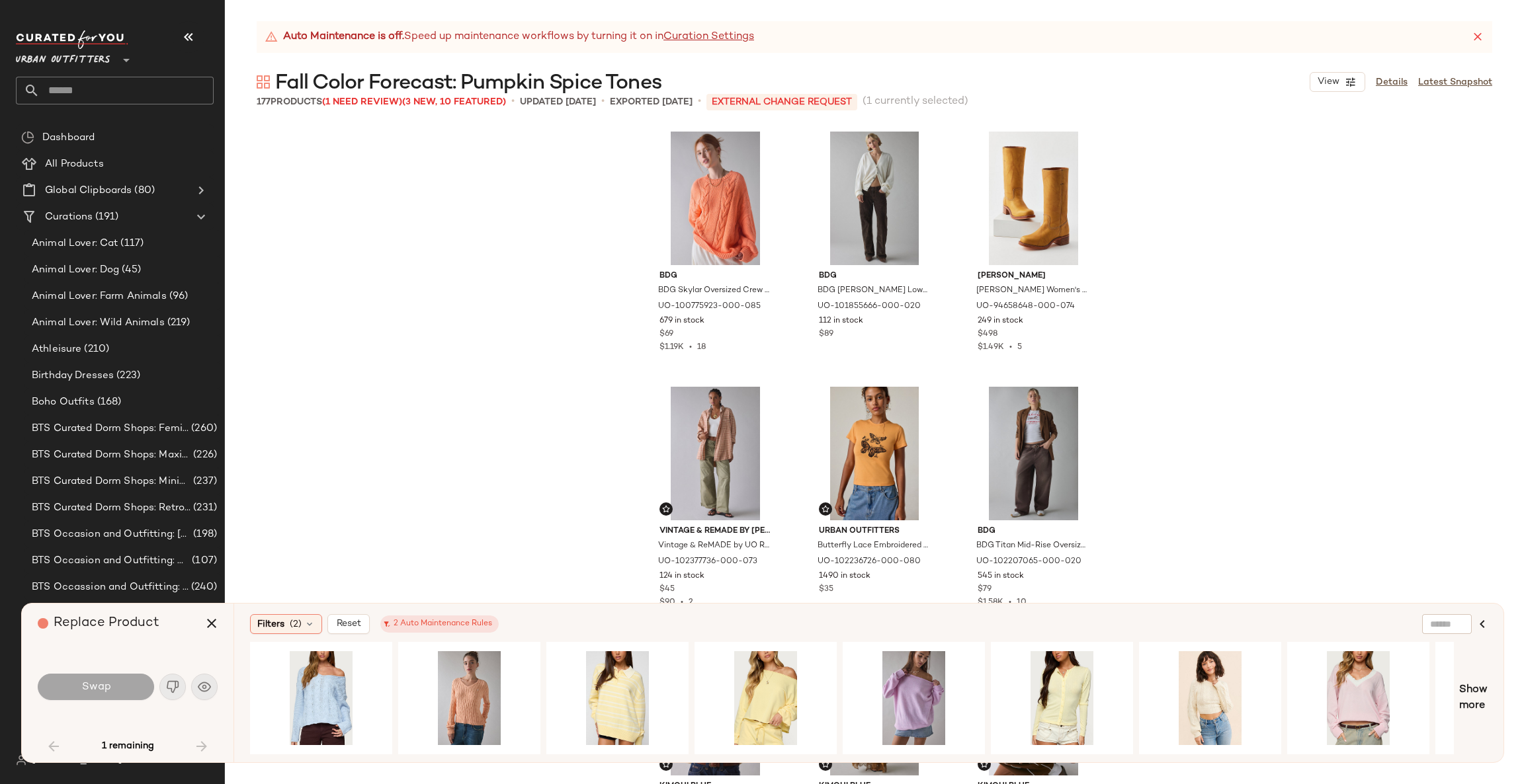
click at [470, 249] on div "BDG BDG Skylar Oversized Crew Neck Cable Knit Sweater in Coral, Women's at Urba…" at bounding box center [874, 454] width 1299 height 660
click at [1483, 627] on icon "button" at bounding box center [1482, 624] width 16 height 16
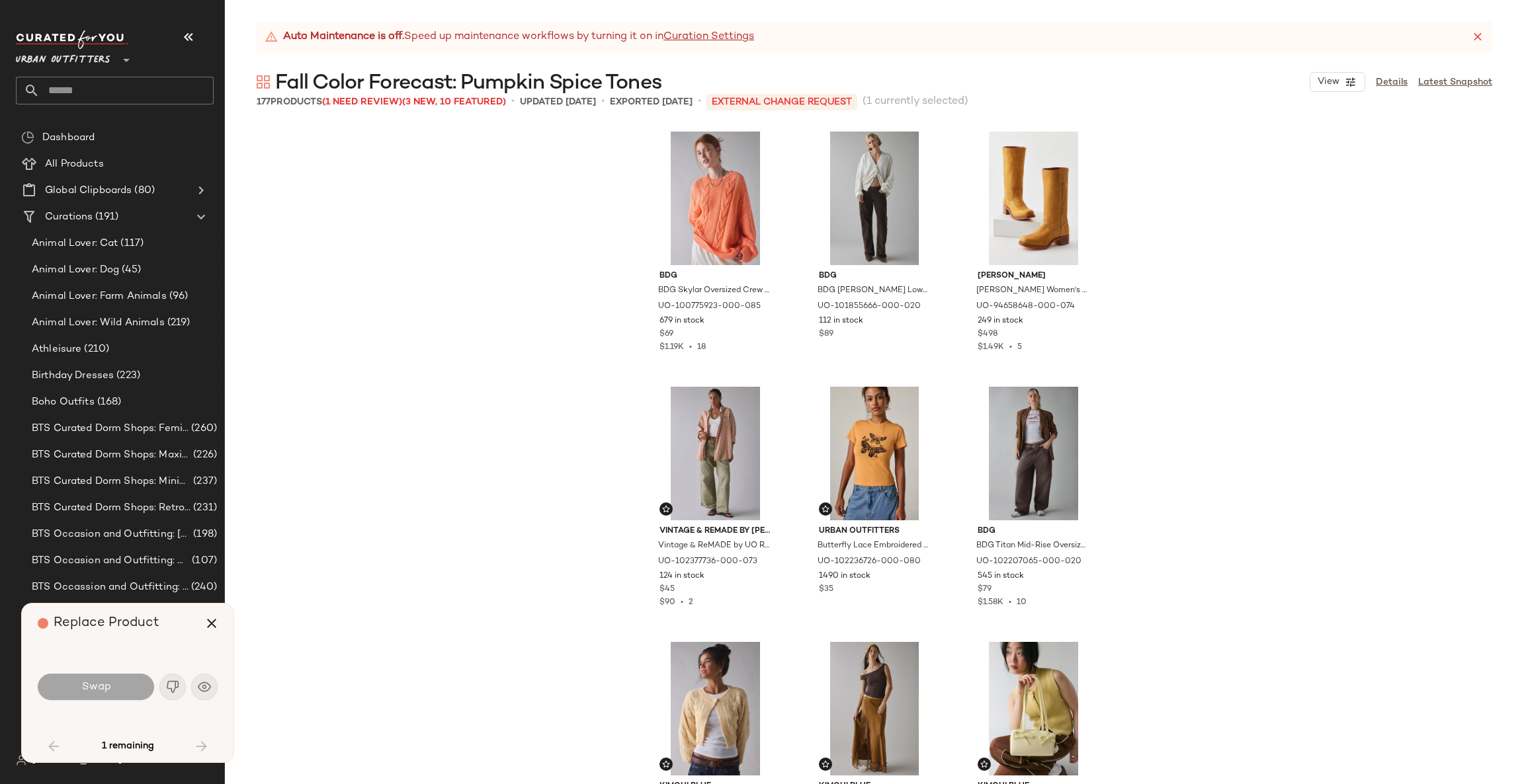
click at [521, 333] on div "BDG BDG Skylar Oversized Crew Neck Cable Knit Sweater in Coral, Women's at Urba…" at bounding box center [874, 454] width 1299 height 660
click at [215, 627] on icon "button" at bounding box center [212, 624] width 16 height 16
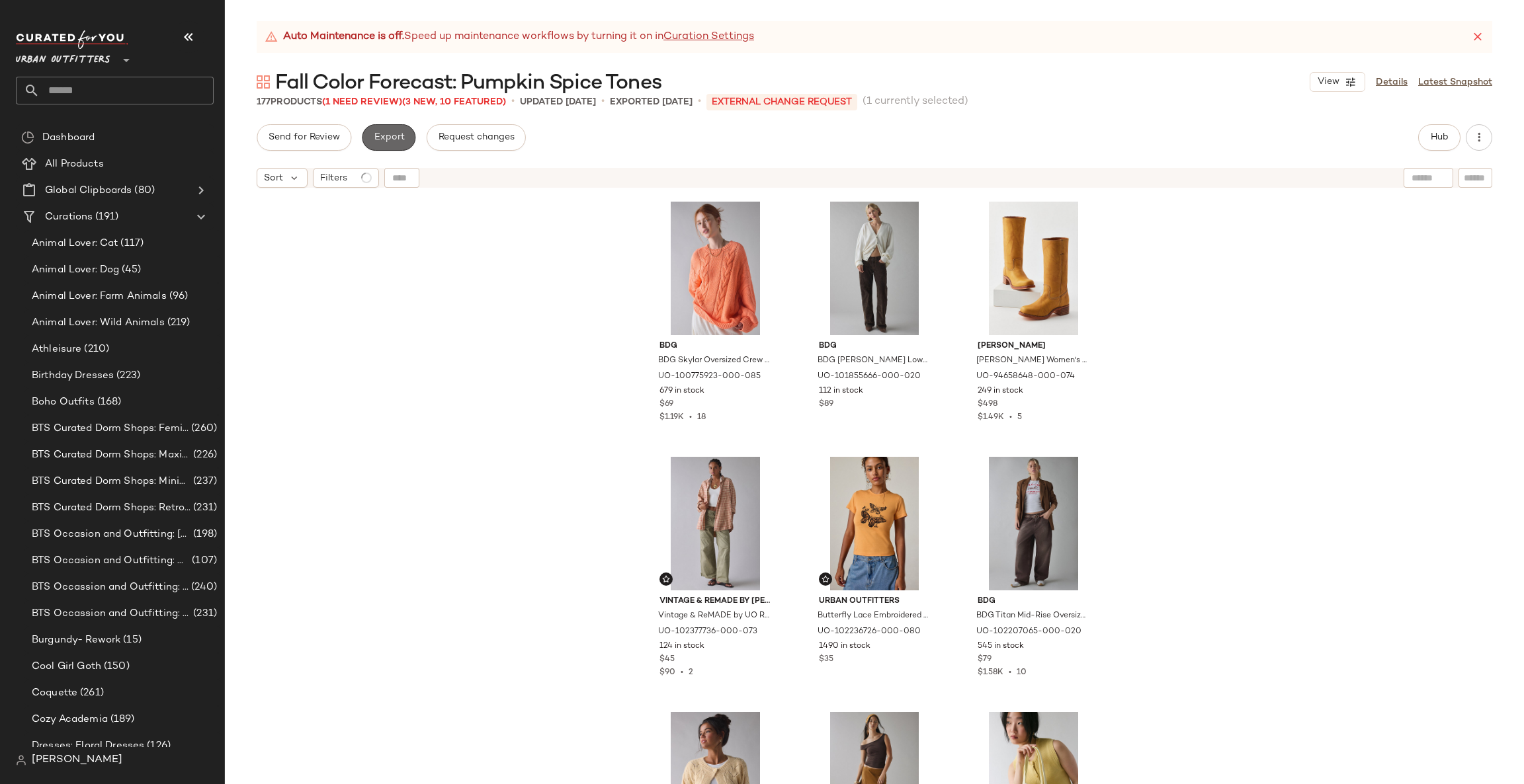
click at [384, 145] on button "Export" at bounding box center [388, 138] width 54 height 27
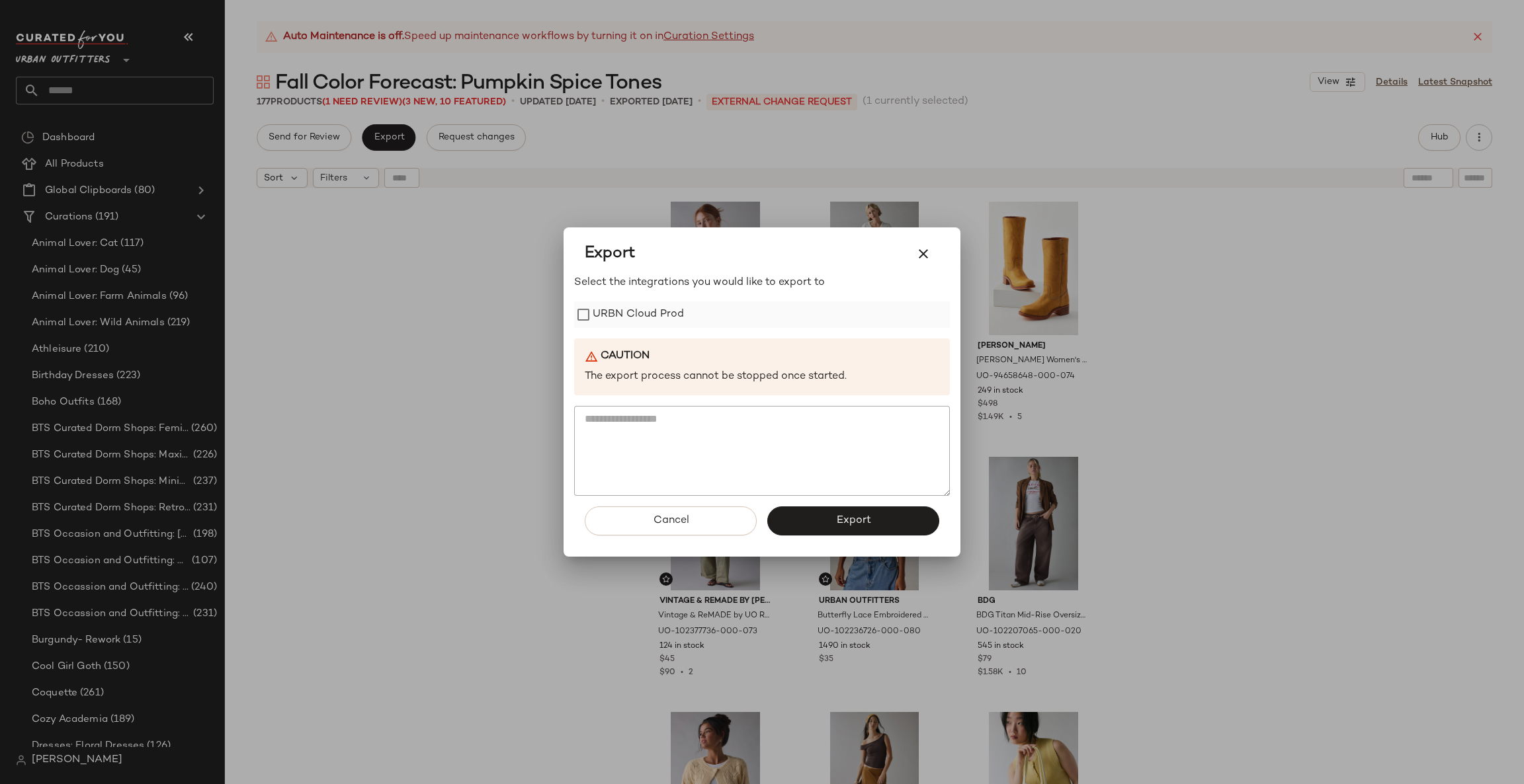
click at [641, 322] on label "URBN Cloud Prod" at bounding box center [638, 315] width 91 height 27
click at [867, 521] on span "Export" at bounding box center [853, 520] width 35 height 13
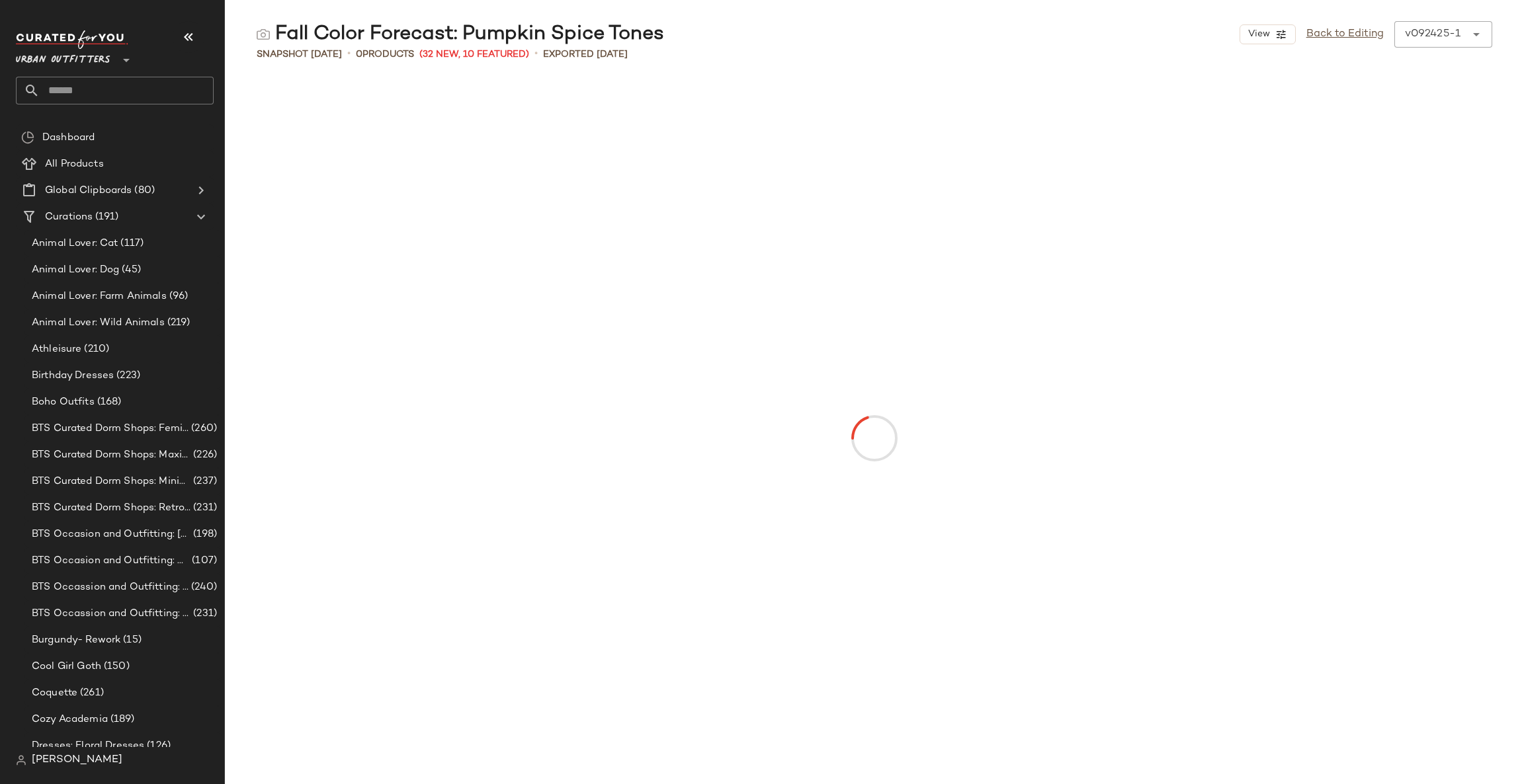
click at [145, 81] on input "text" at bounding box center [127, 91] width 174 height 28
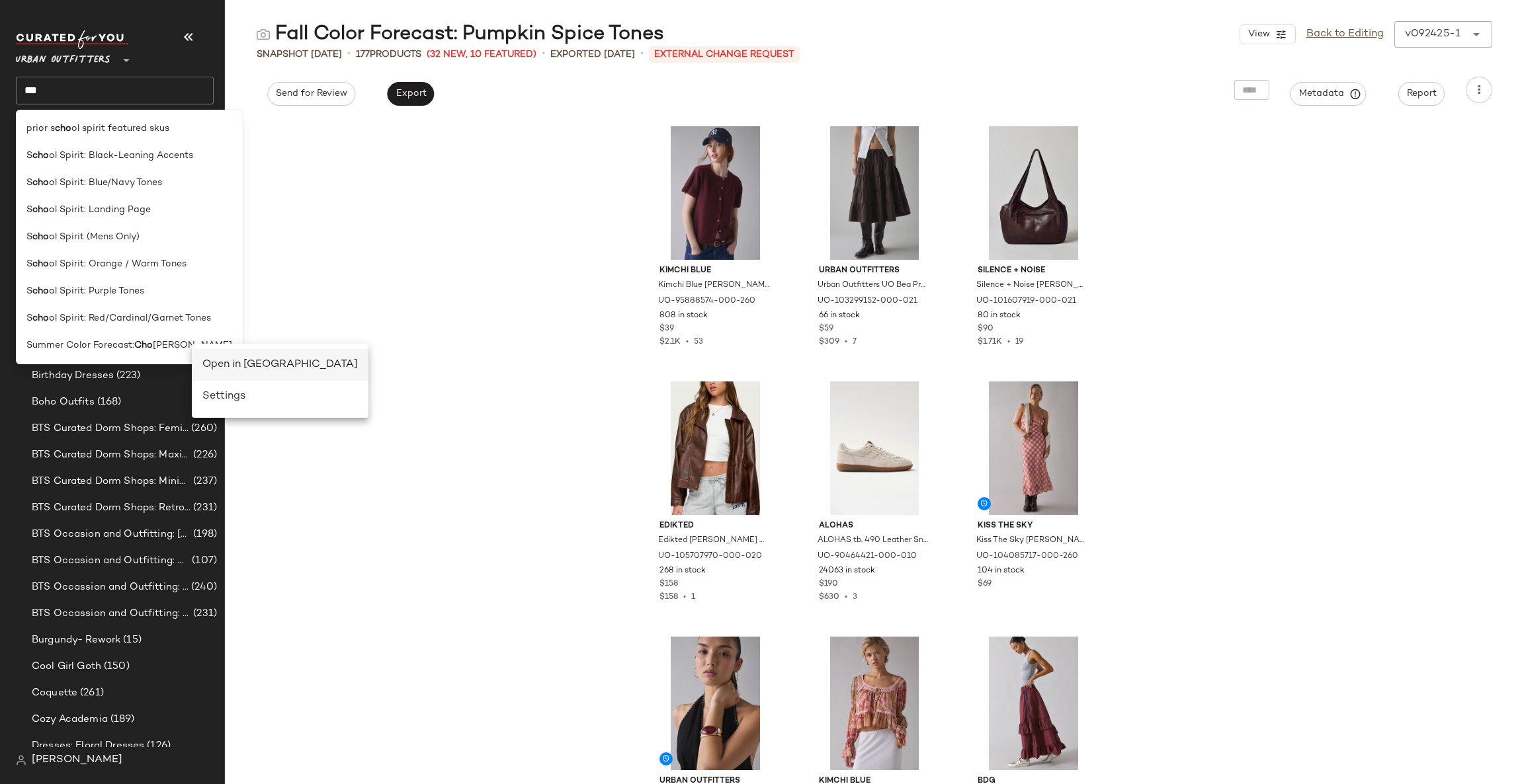
click at [214, 367] on div "Open in Split View" at bounding box center [280, 365] width 155 height 16
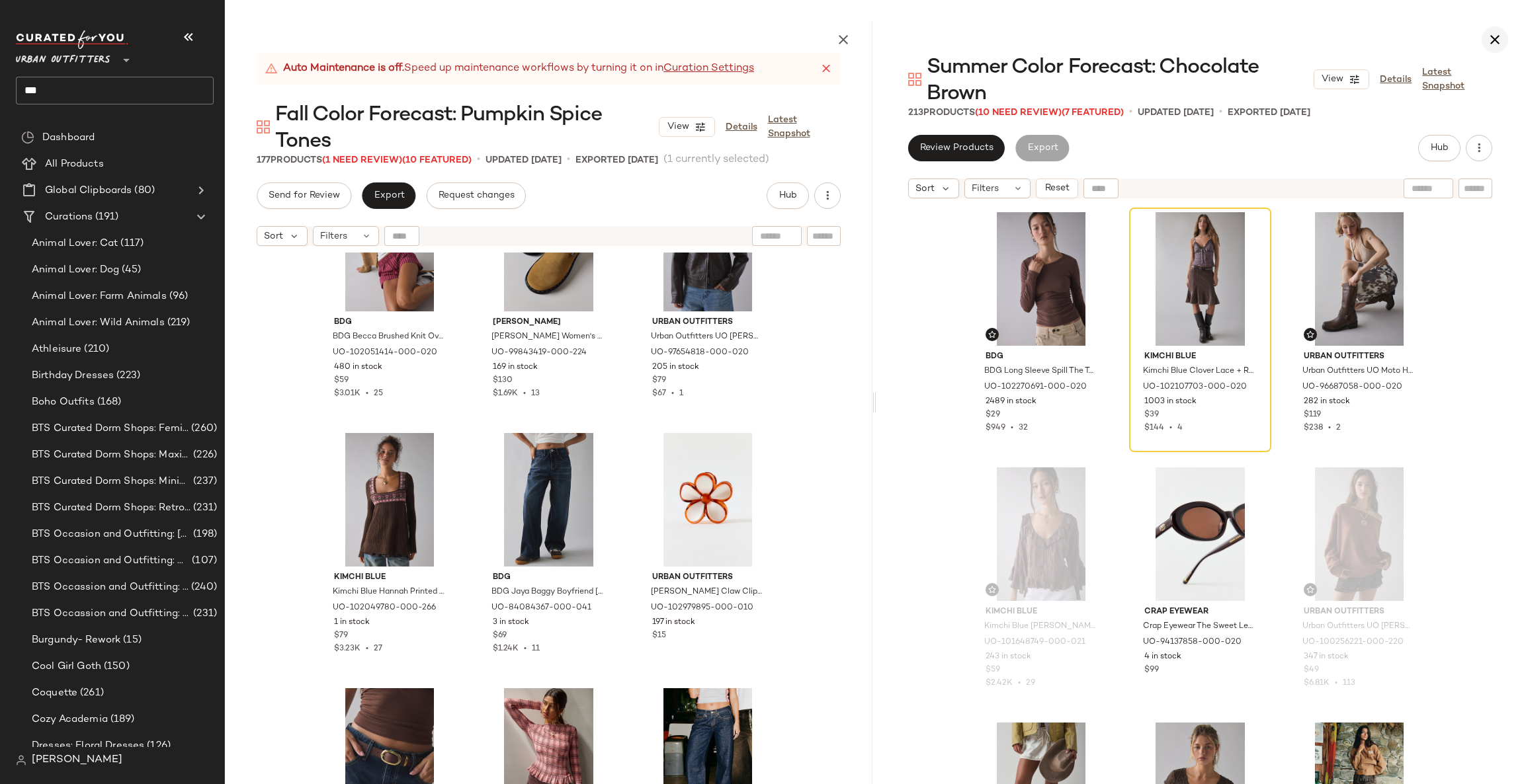
click at [1491, 38] on icon "button" at bounding box center [1495, 40] width 16 height 16
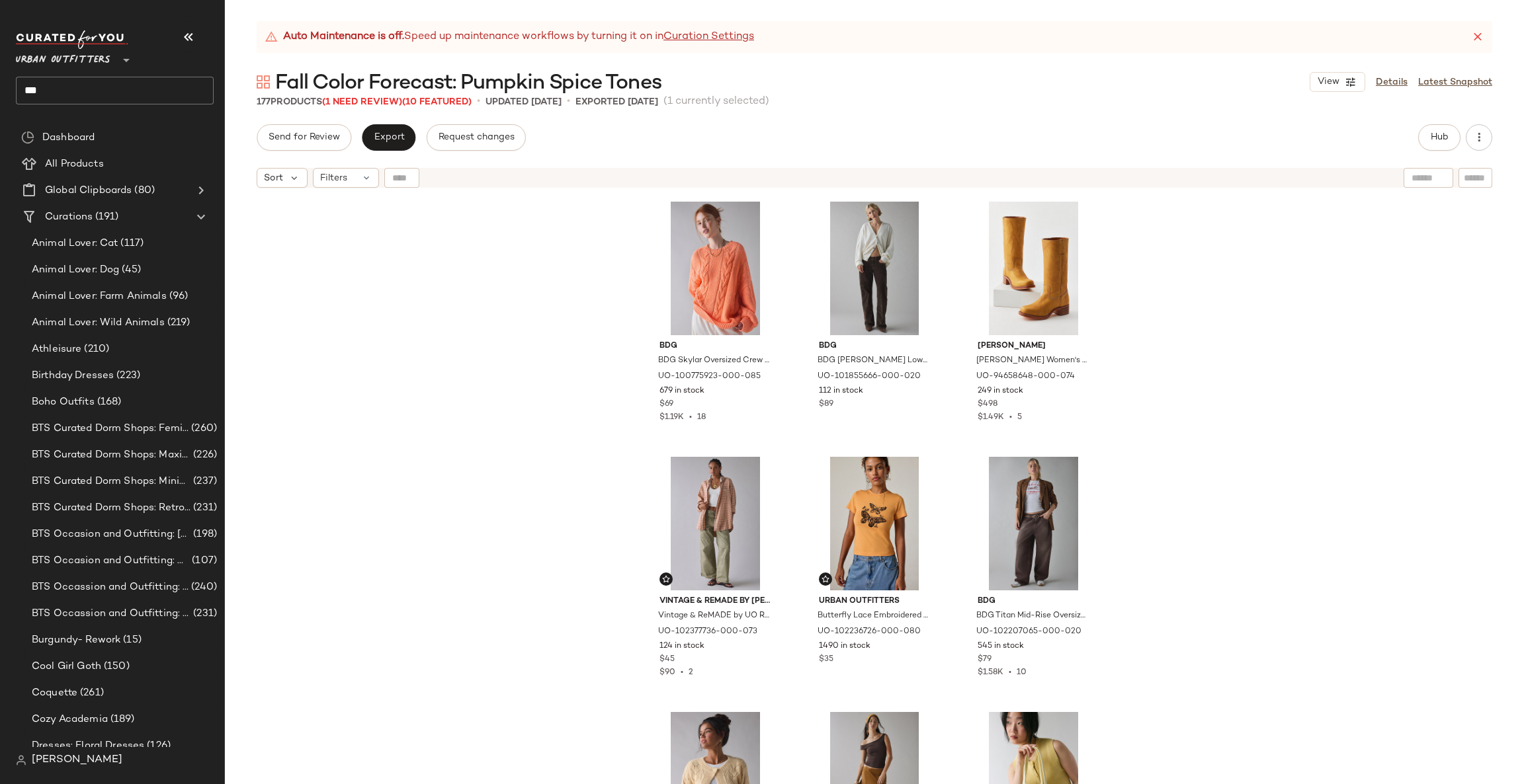
click at [94, 74] on div "Urban Outfitters ** ***" at bounding box center [115, 67] width 198 height 74
click at [94, 85] on input "***" at bounding box center [115, 91] width 198 height 28
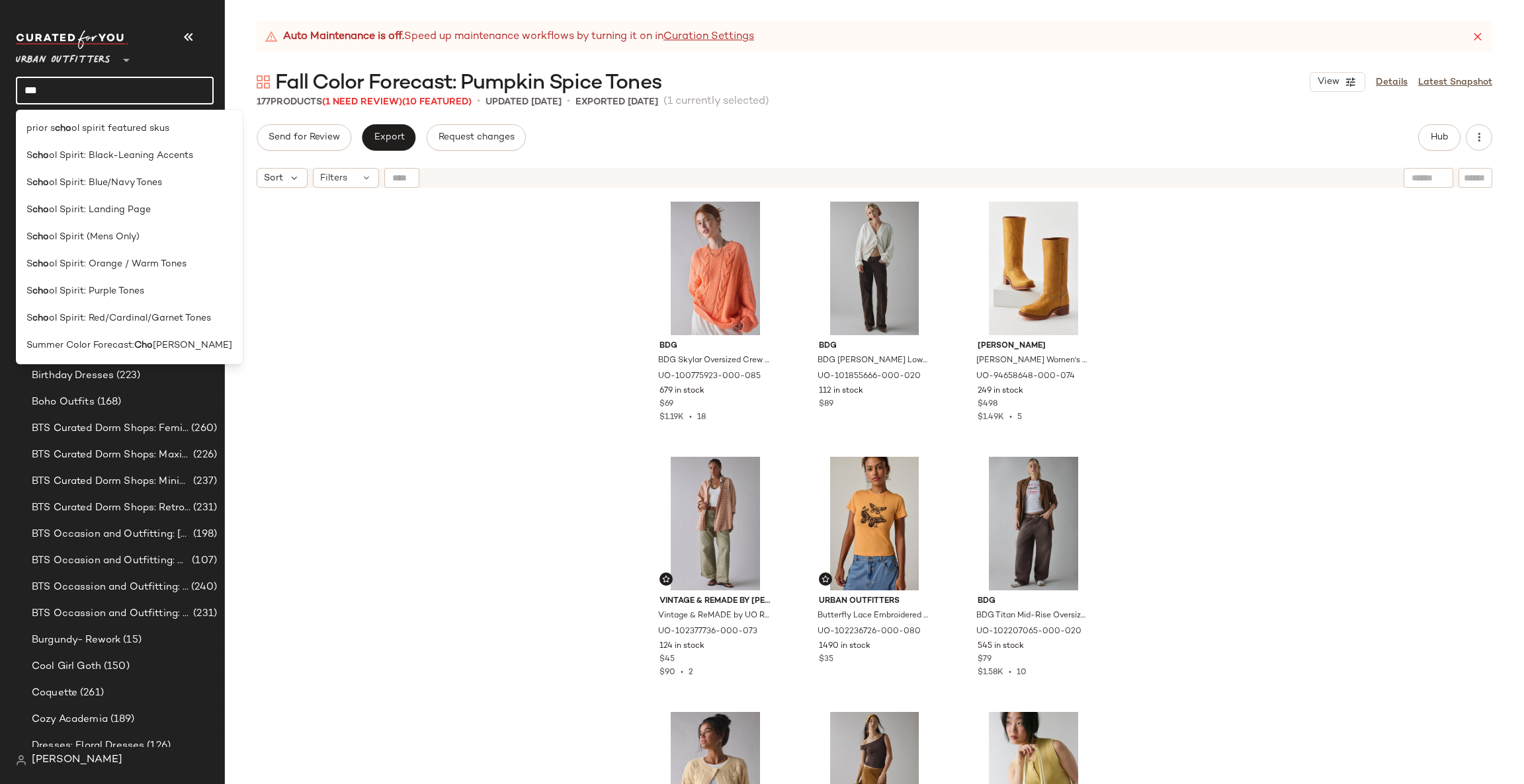
click at [94, 85] on input "***" at bounding box center [115, 91] width 198 height 28
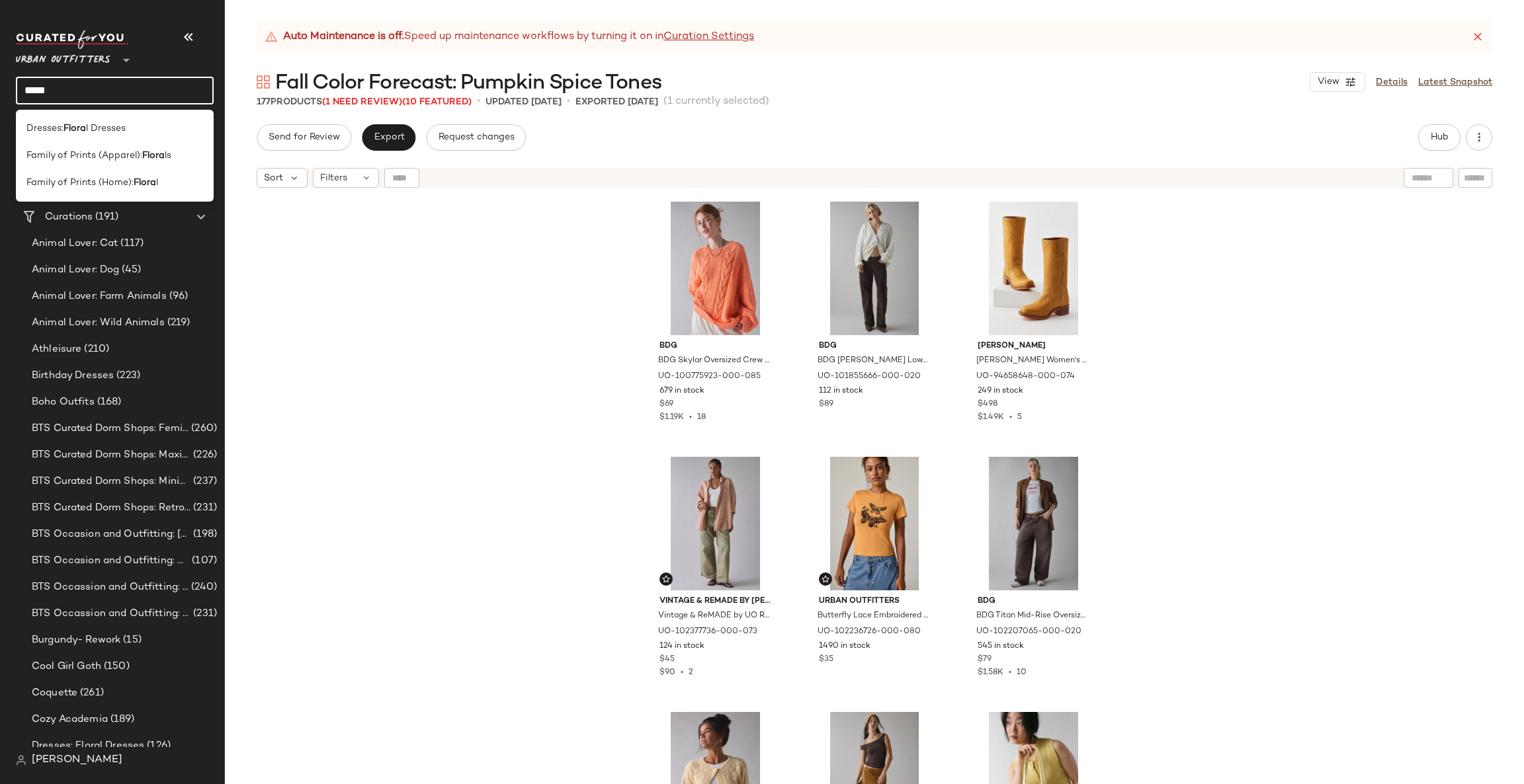
type input "*****"
click at [166, 162] on span "ls" at bounding box center [168, 155] width 7 height 14
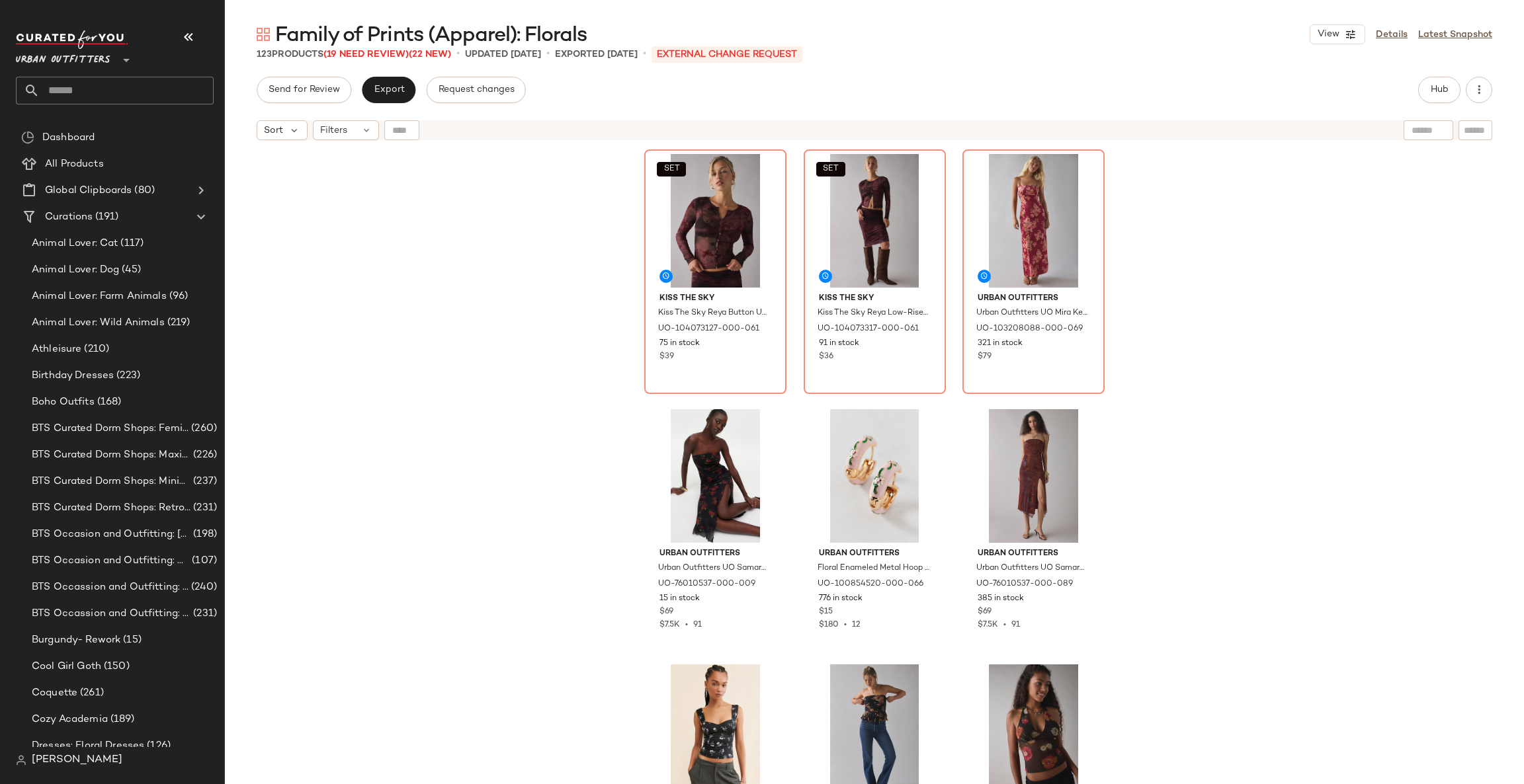
click at [1257, 364] on div "SET Kiss The Sky Kiss The Sky Reya Button Up Long Sleeve Sheer Mesh Top in Maro…" at bounding box center [874, 481] width 1299 height 671
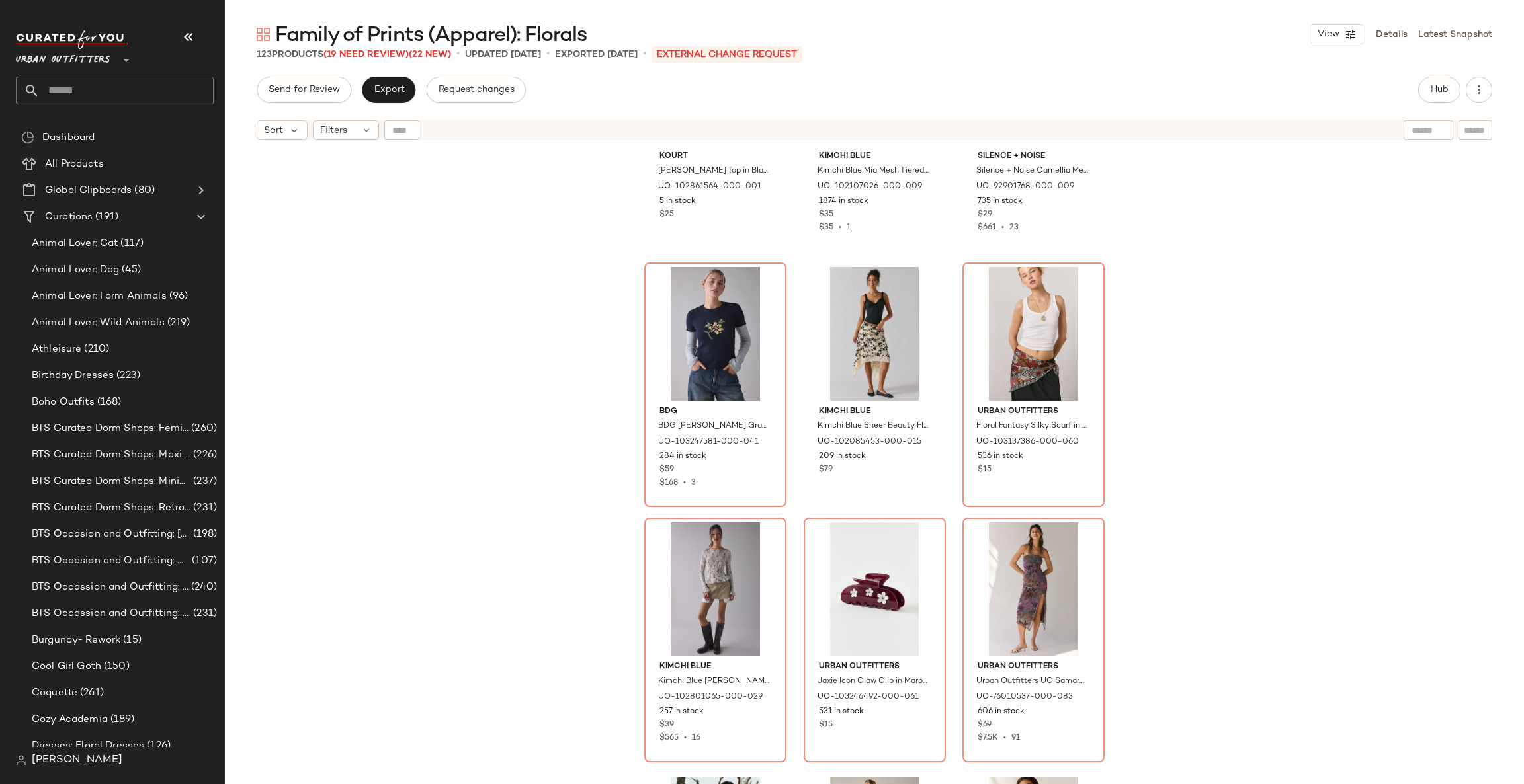
scroll to position [406, 0]
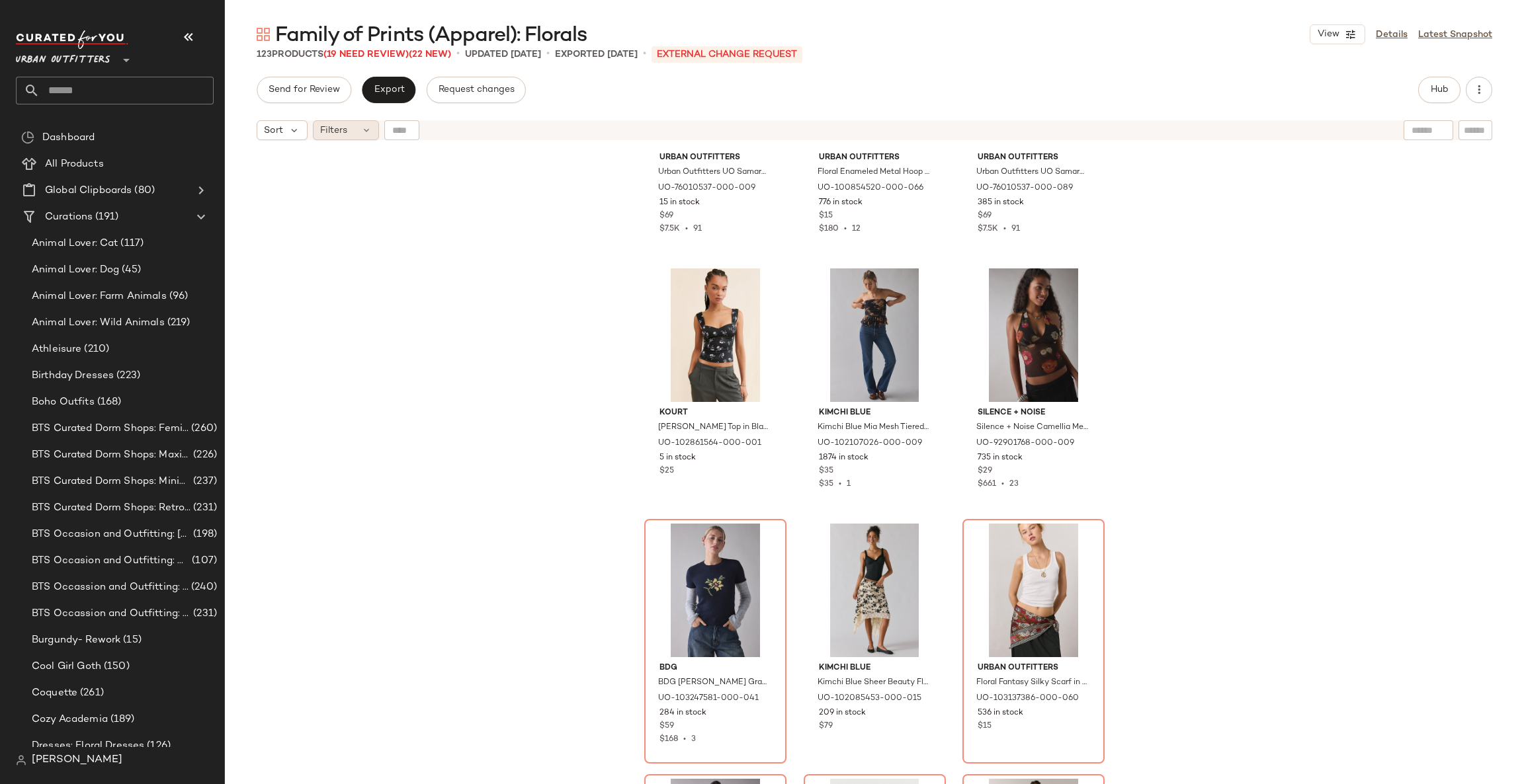
click at [374, 127] on div "Filters" at bounding box center [346, 130] width 66 height 20
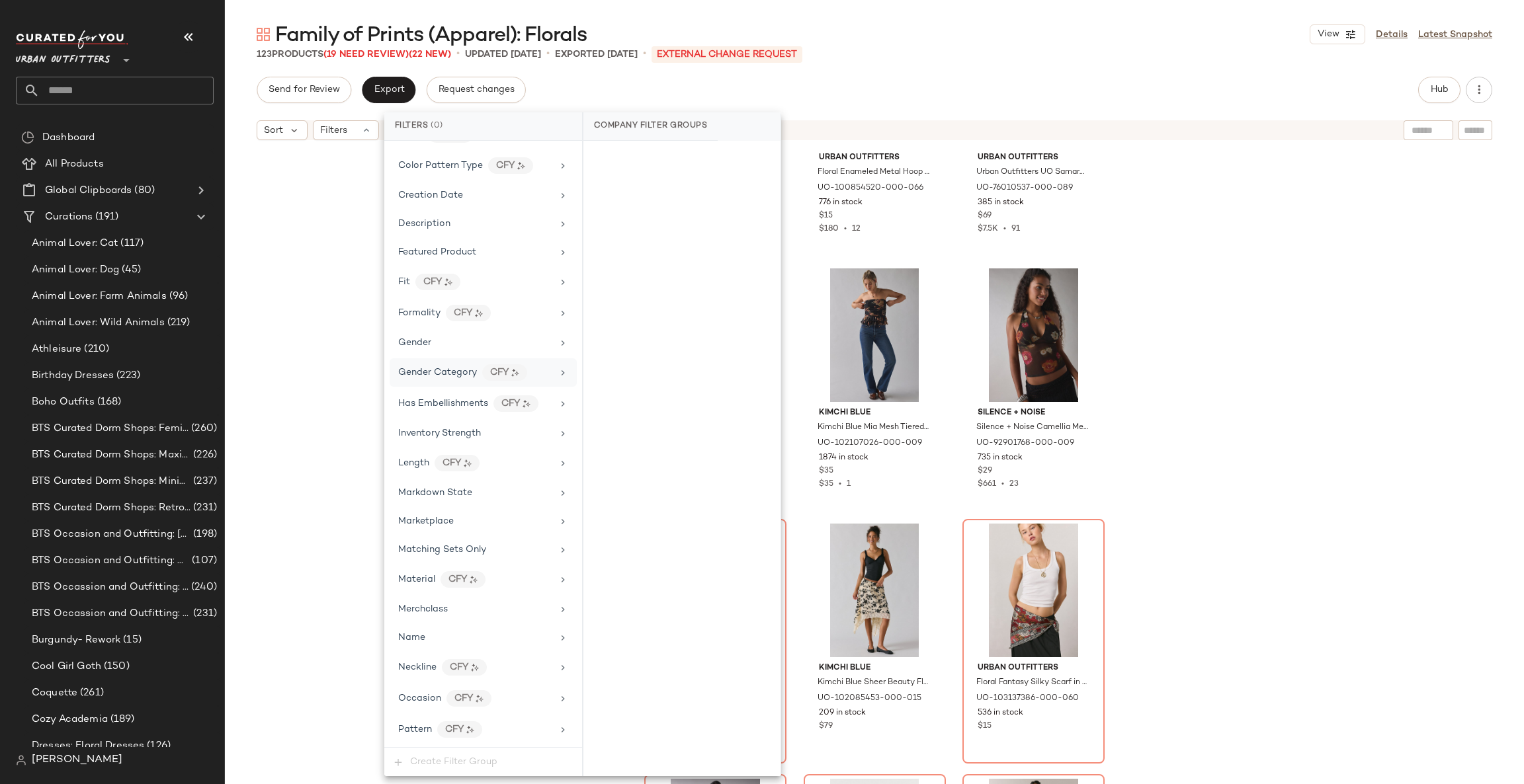
scroll to position [397, 0]
click at [519, 445] on div "Marketplace" at bounding box center [483, 432] width 187 height 26
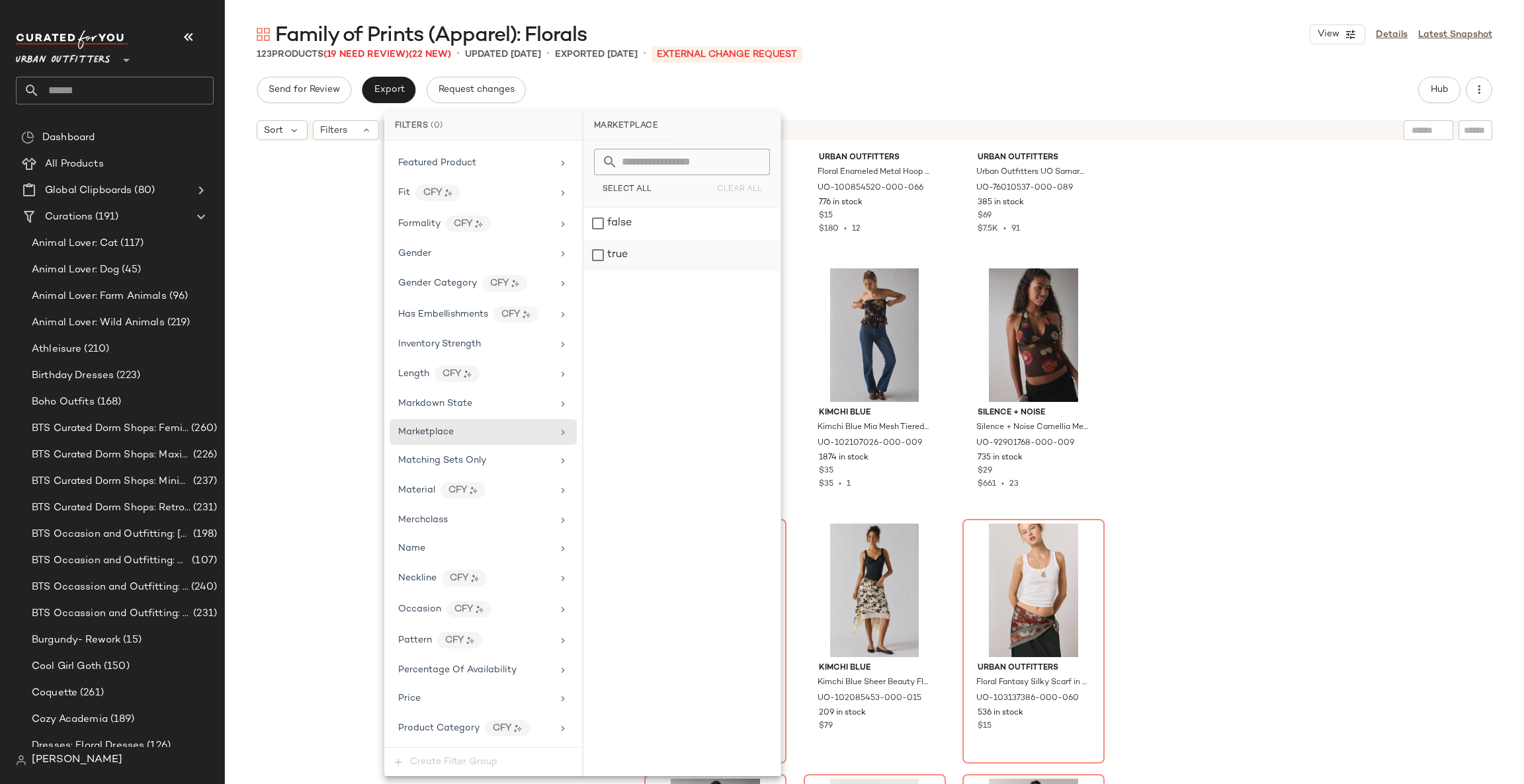
click at [683, 248] on div "true" at bounding box center [682, 255] width 197 height 32
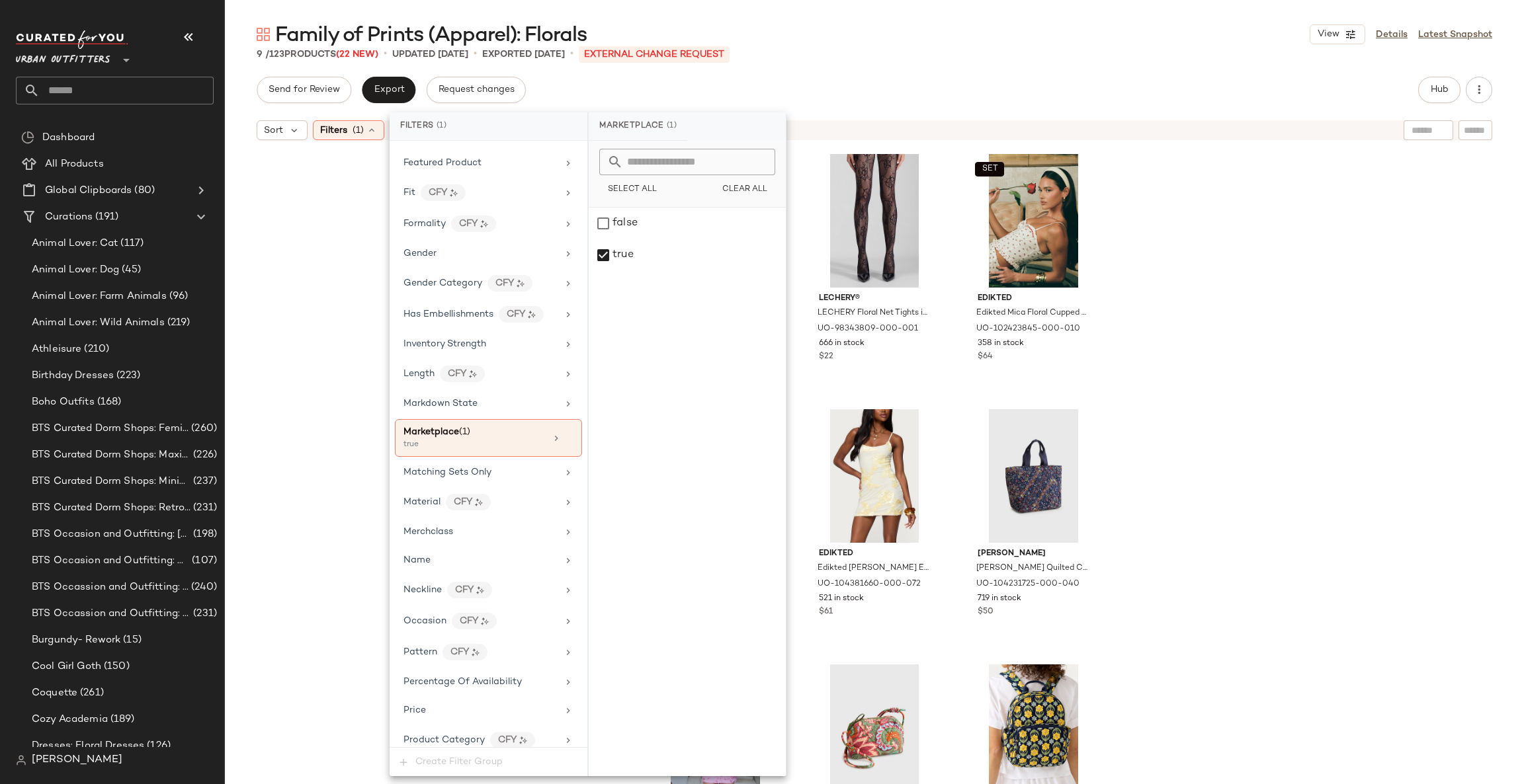
click at [1244, 361] on div "Kourt Kourt Dolly Satin Top in Black, Women's at Urban Outfitters UO-102861564-…" at bounding box center [874, 481] width 1299 height 671
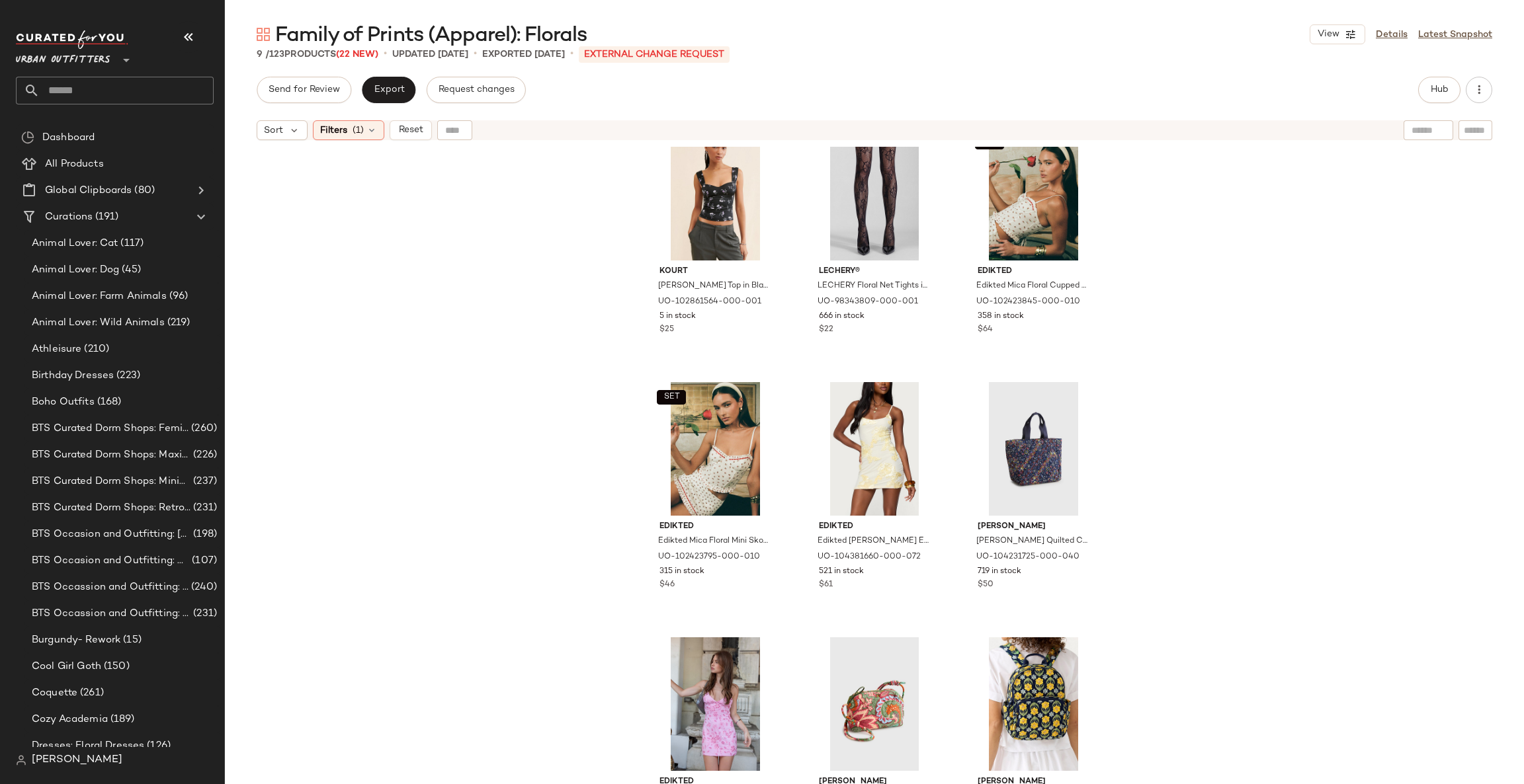
scroll to position [0, 0]
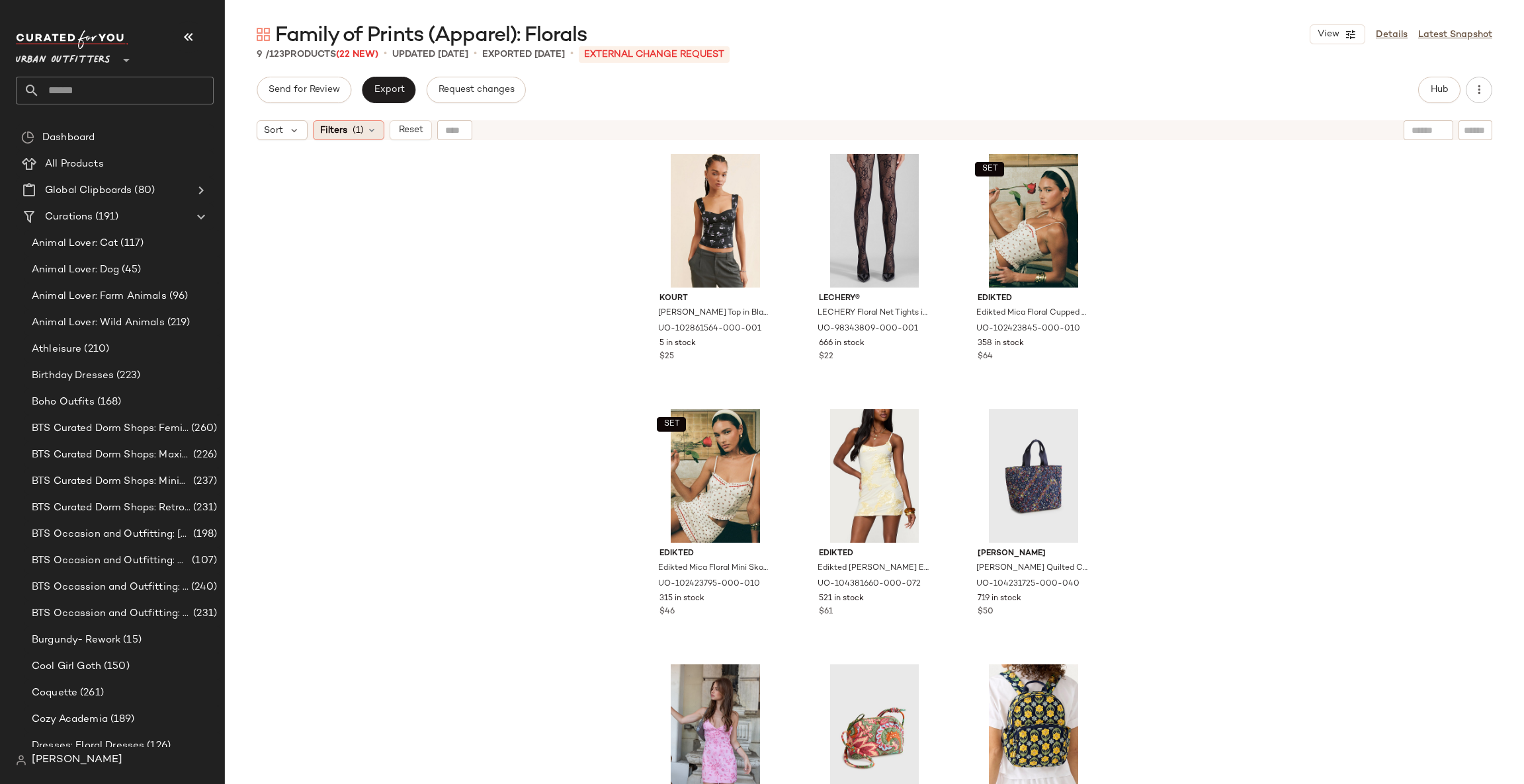
click at [356, 135] on span "(1)" at bounding box center [358, 130] width 11 height 14
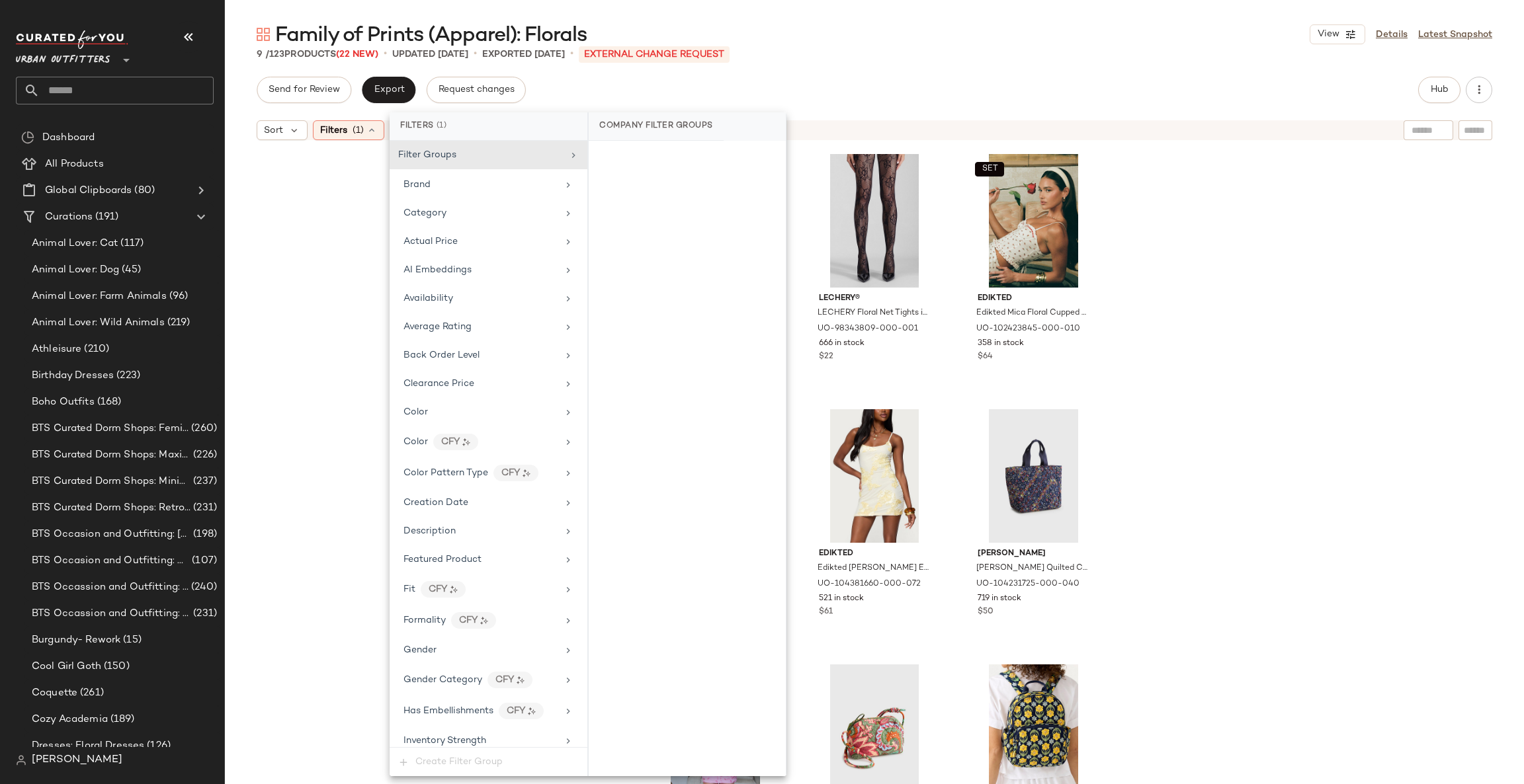
click at [367, 169] on div "Kourt Kourt Dolly Satin Top in Black, Women's at Urban Outfitters UO-102861564-…" at bounding box center [874, 481] width 1299 height 671
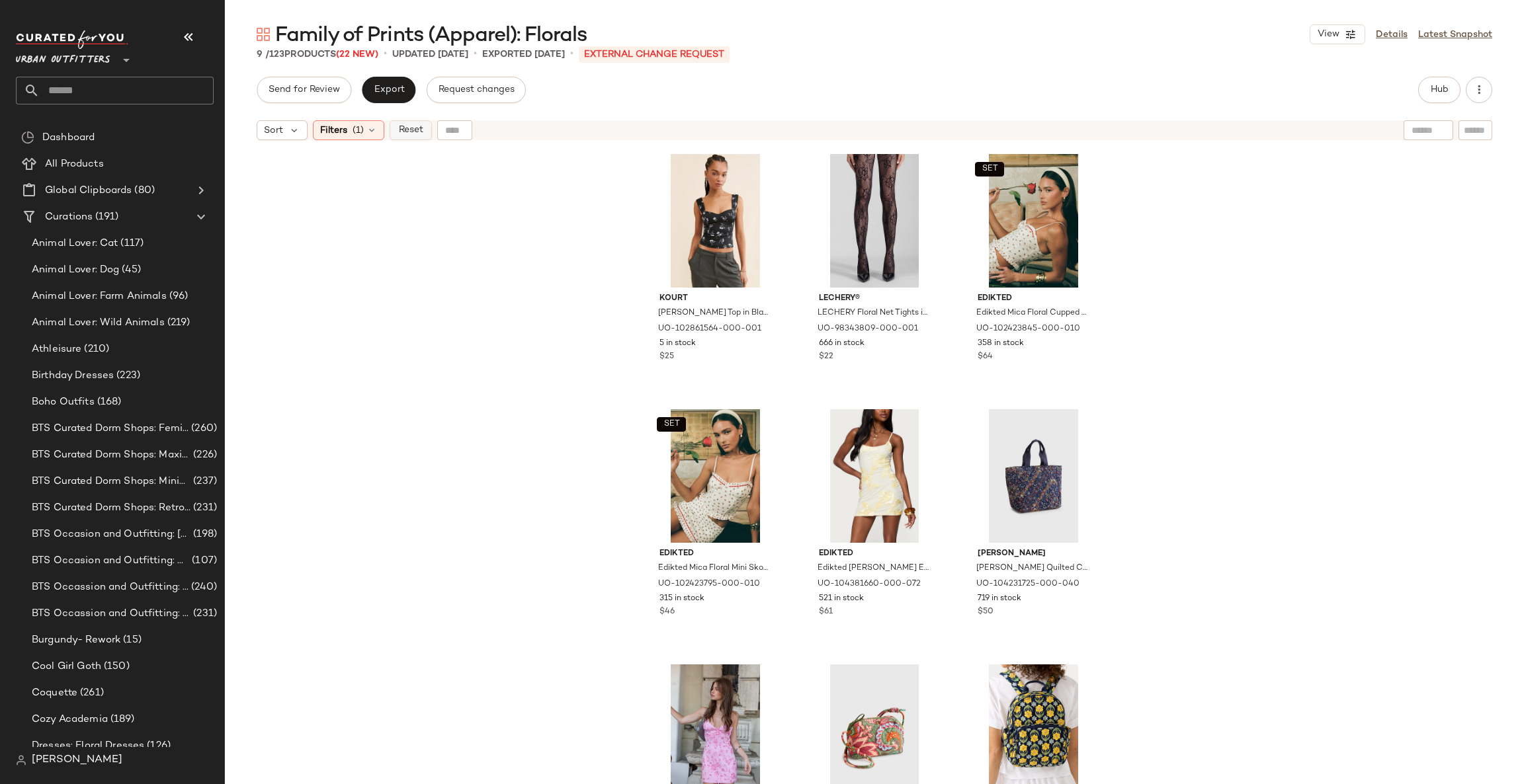
click at [408, 133] on span "Reset" at bounding box center [410, 130] width 25 height 10
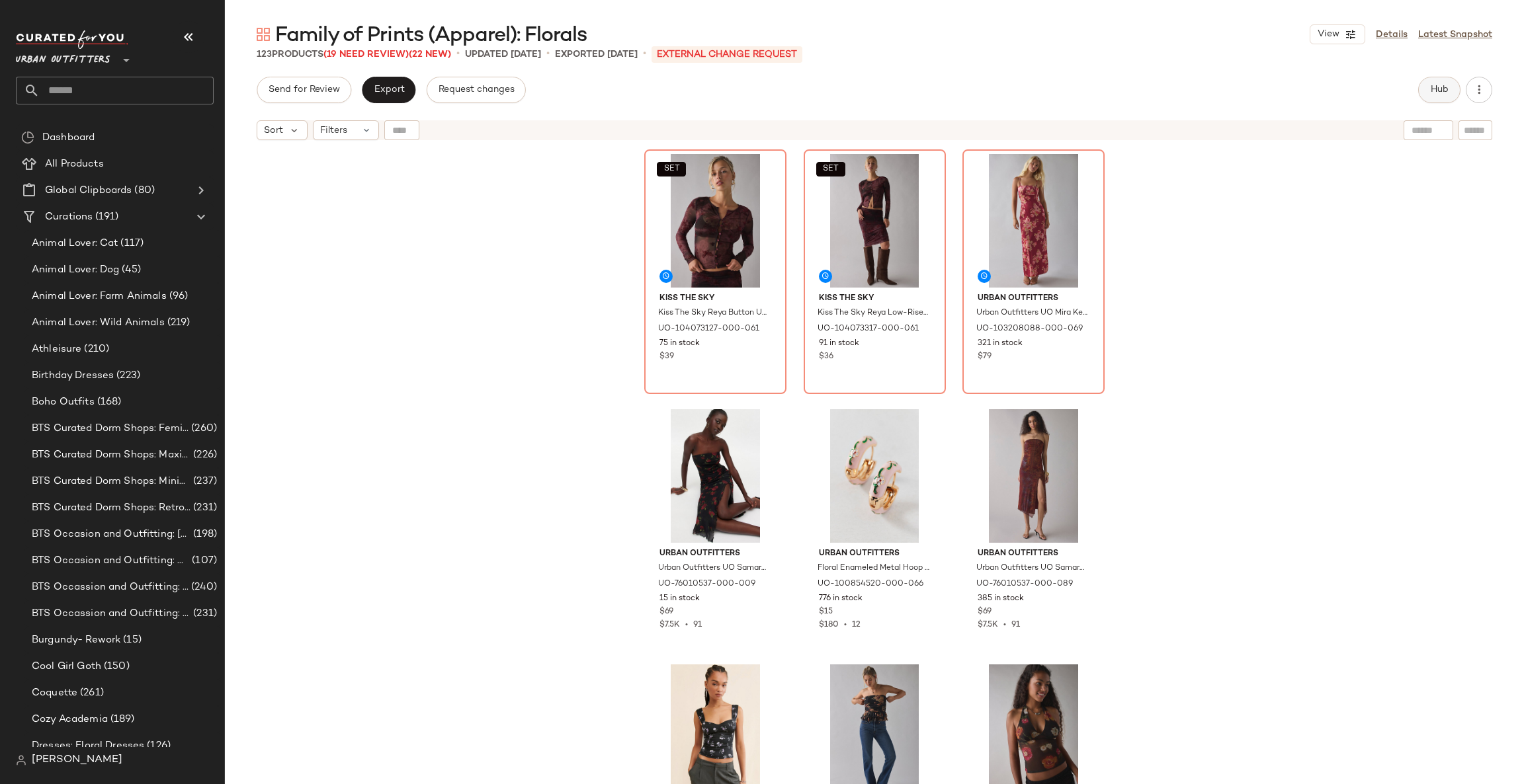
click at [1435, 91] on span "Hub" at bounding box center [1439, 90] width 18 height 10
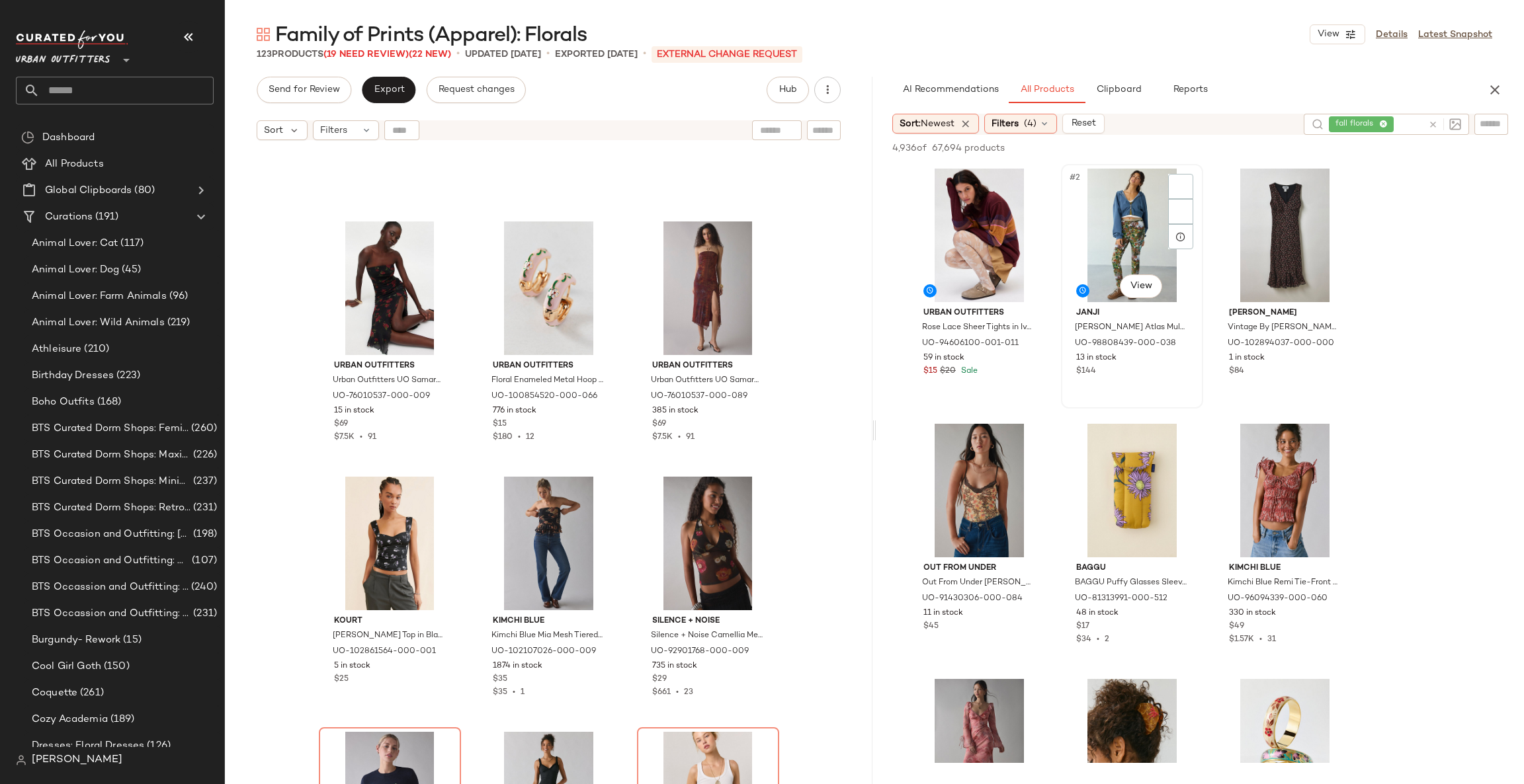
scroll to position [406, 0]
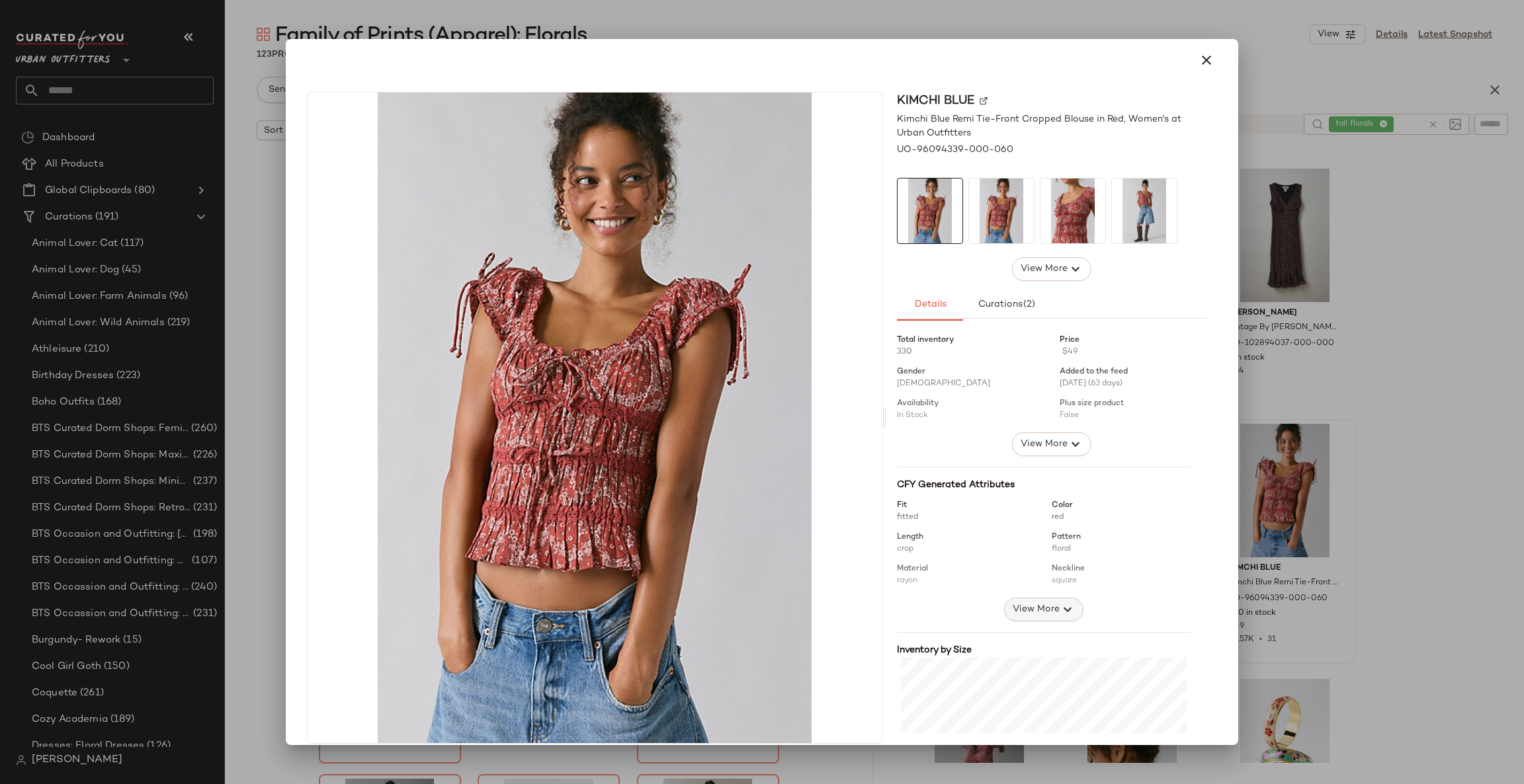
click at [1045, 605] on span "View More" at bounding box center [1035, 610] width 48 height 16
click at [1309, 431] on div at bounding box center [762, 392] width 1524 height 784
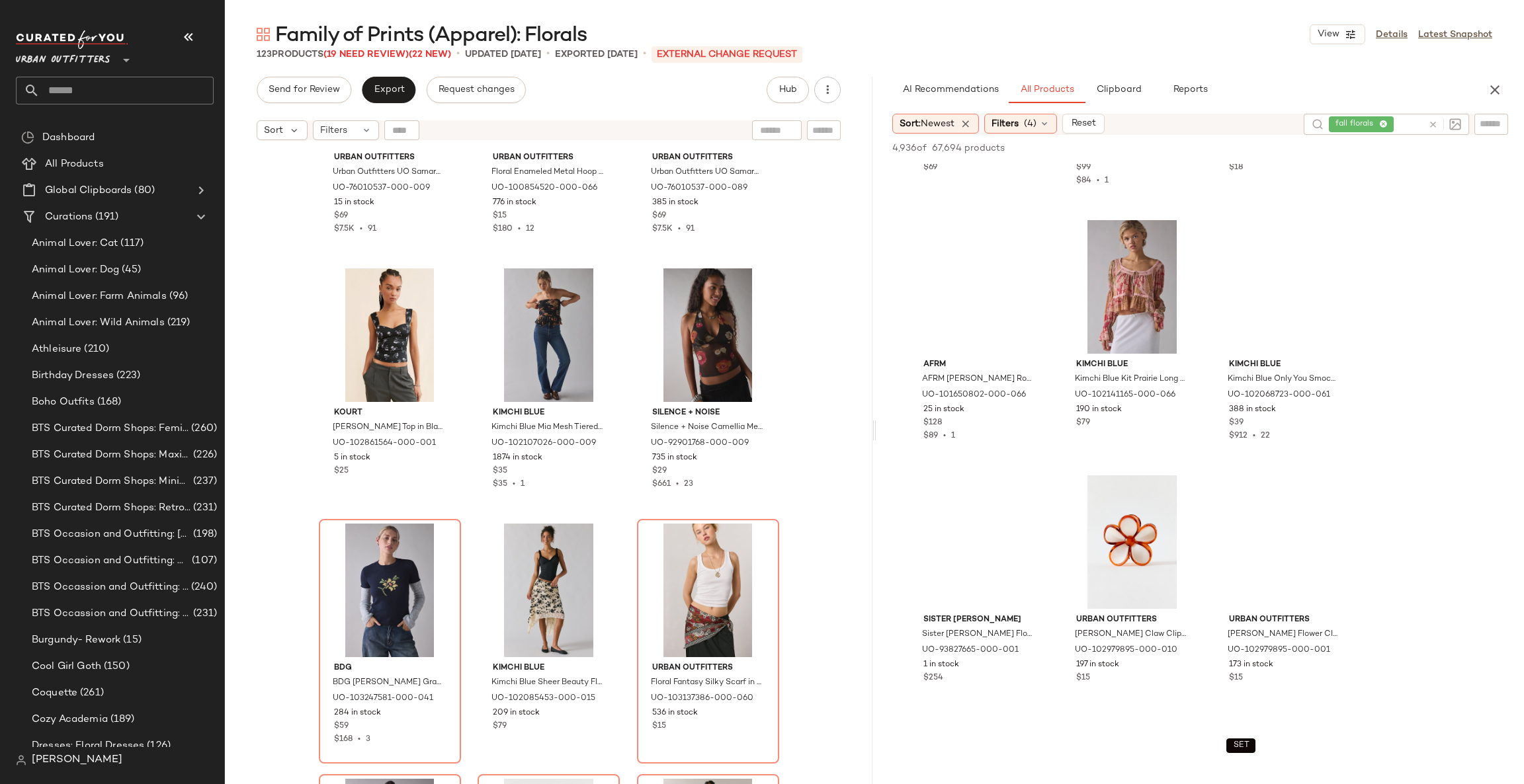
scroll to position [992, 0]
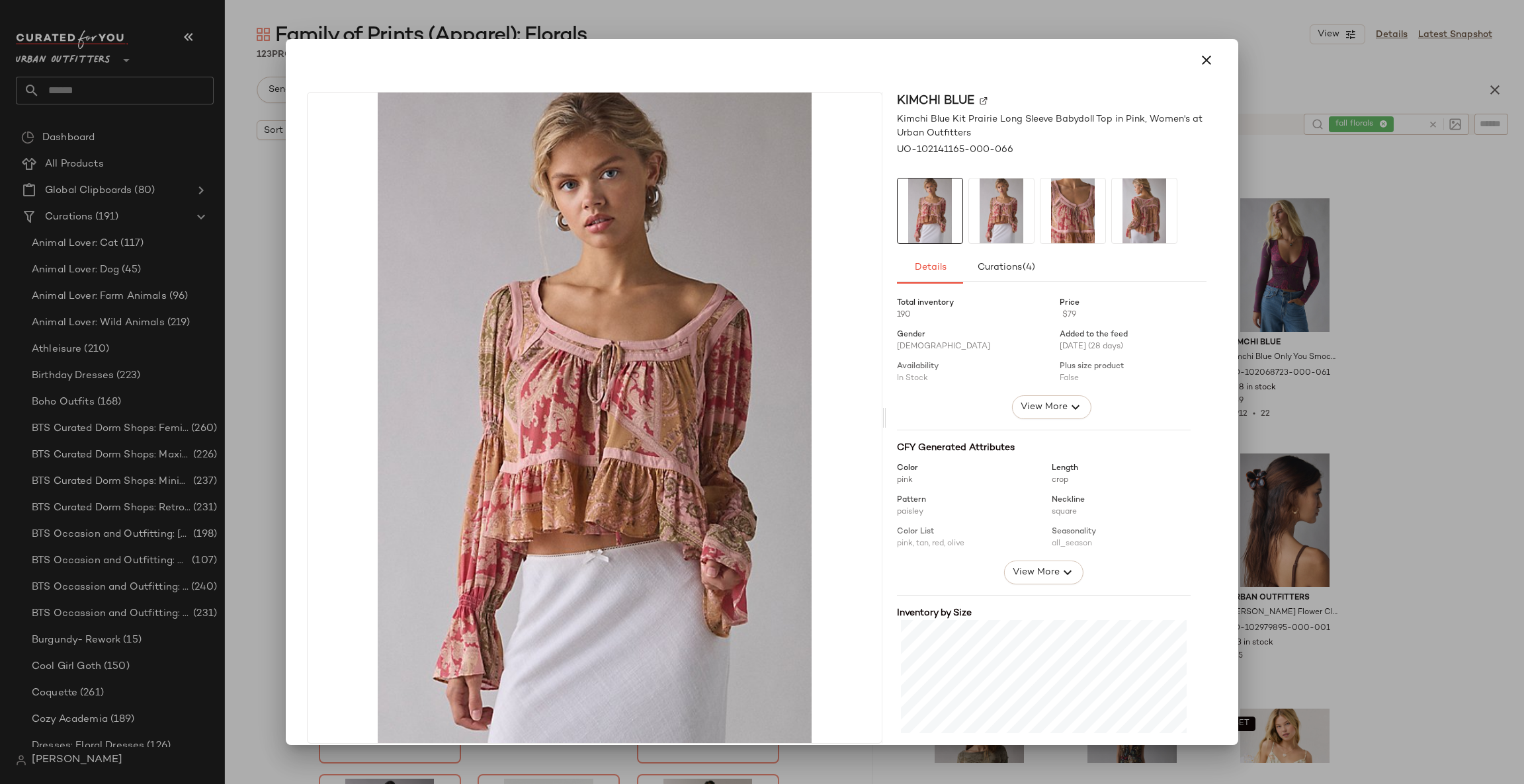
click at [1523, 372] on div at bounding box center [762, 392] width 1524 height 784
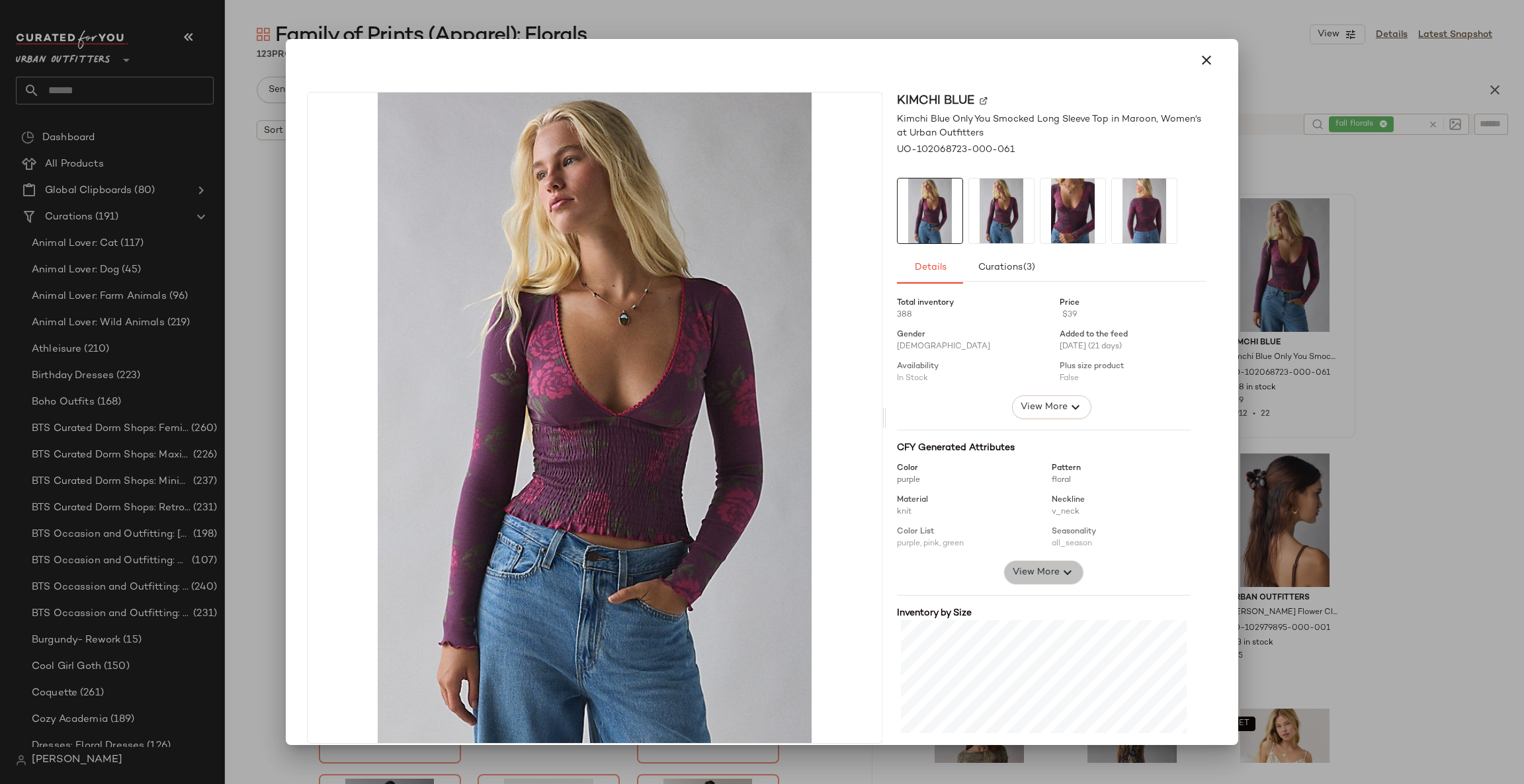
click at [1044, 573] on button "View More" at bounding box center [1044, 573] width 80 height 24
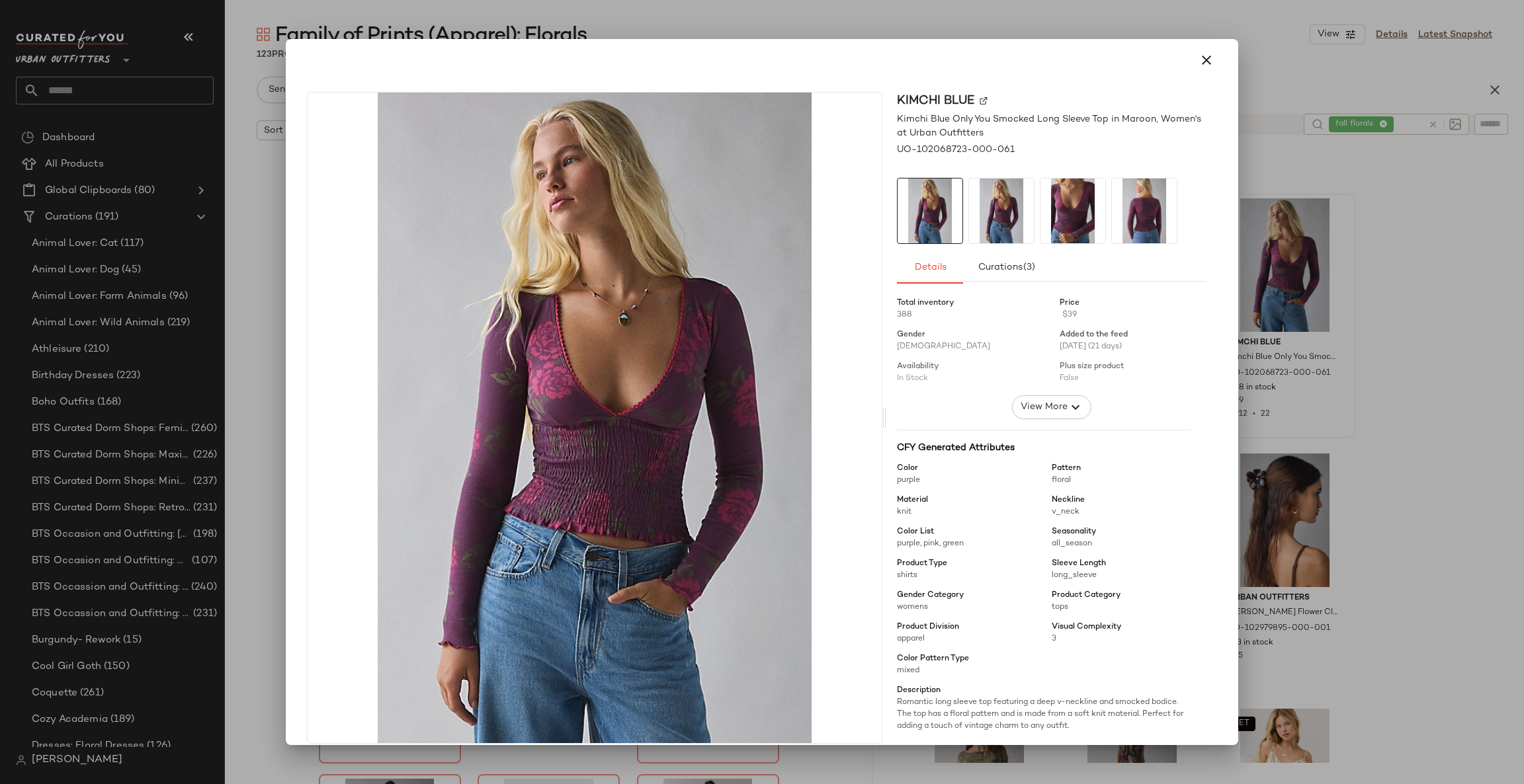
click at [1344, 423] on div at bounding box center [762, 392] width 1524 height 784
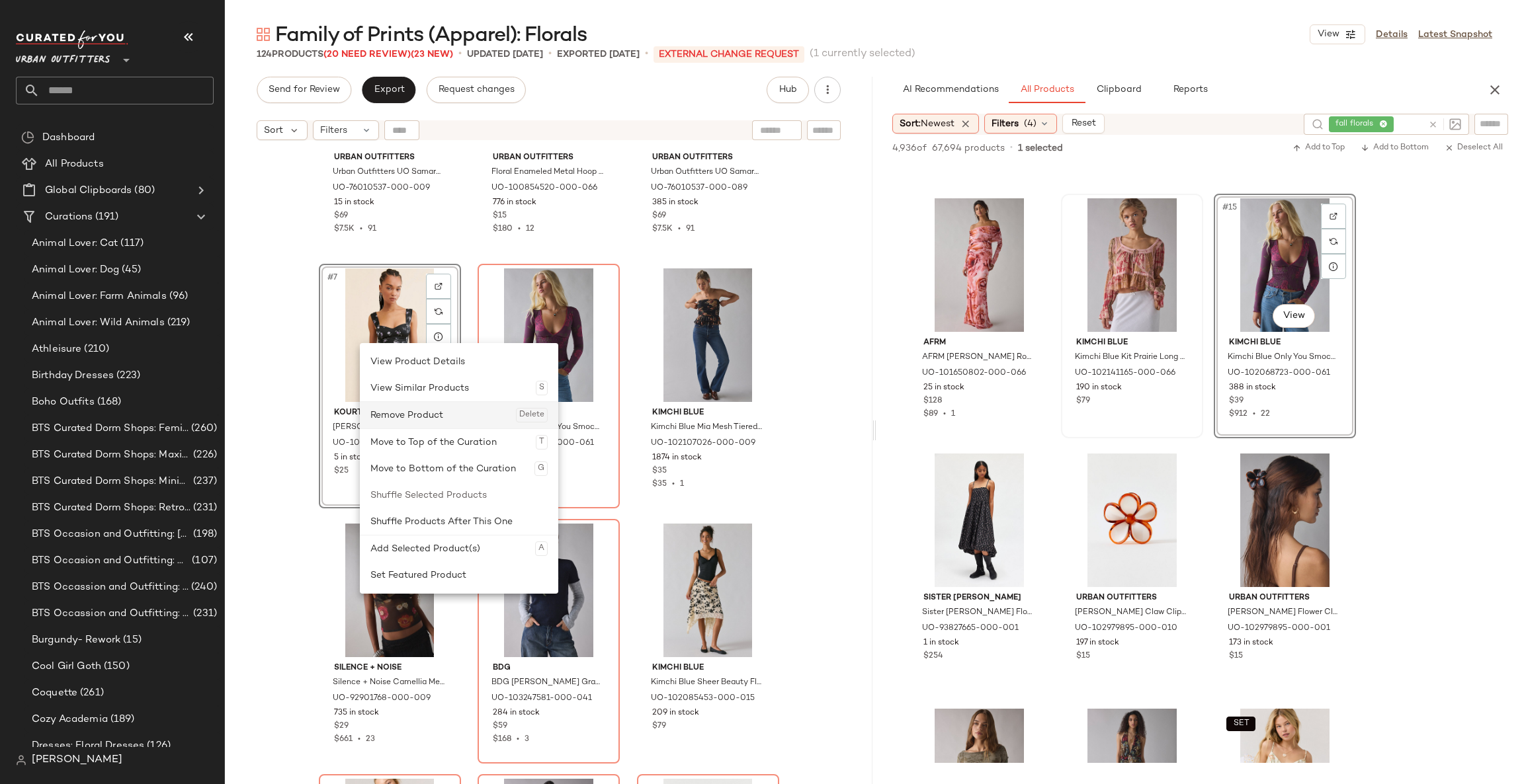
click at [417, 416] on div "Remove Product Delete" at bounding box center [459, 415] width 177 height 27
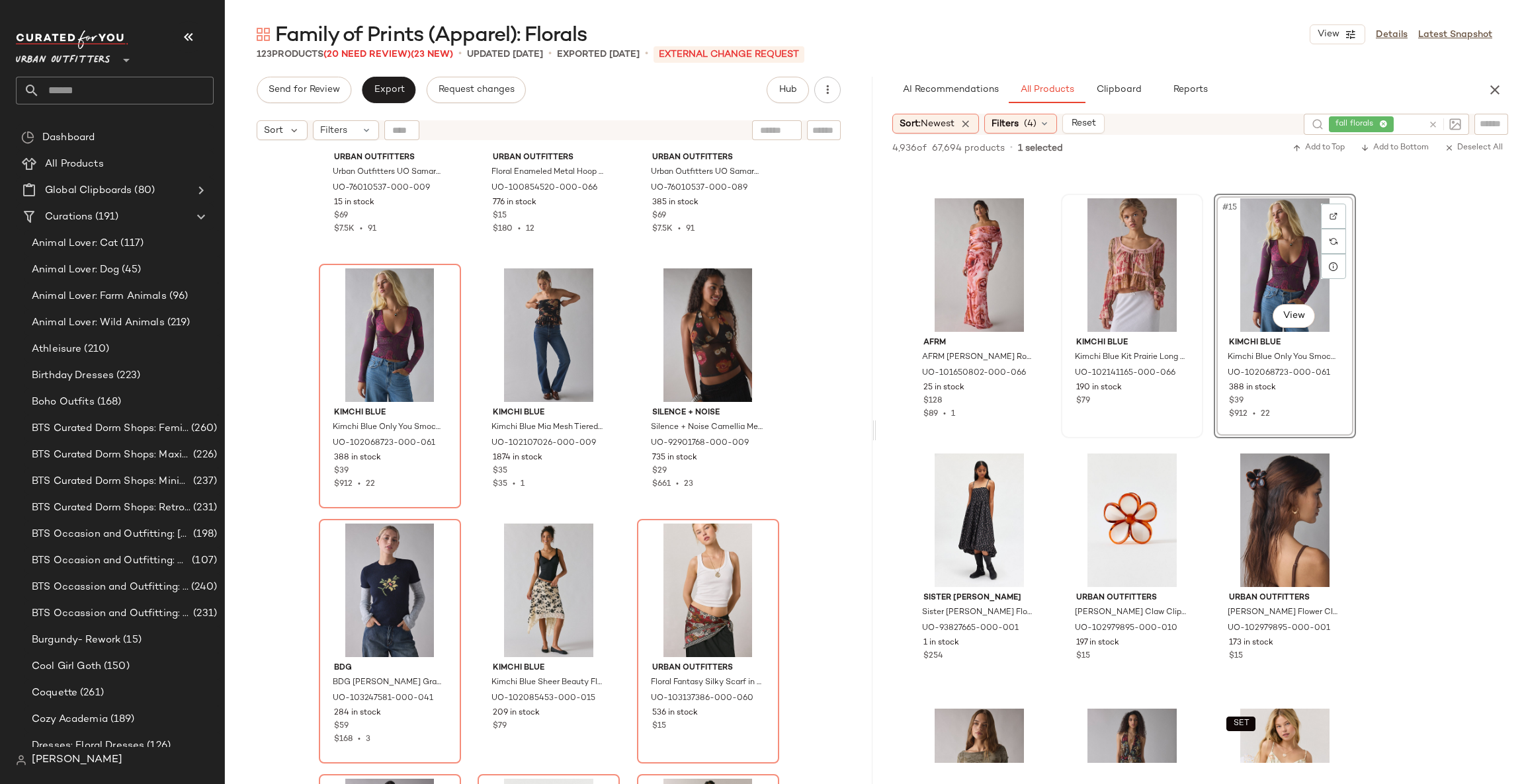
click at [816, 468] on div "Urban Outfitters Urban Outfitters UO Samara Mesh Strapless Midi Dress in Black,…" at bounding box center [548, 481] width 647 height 671
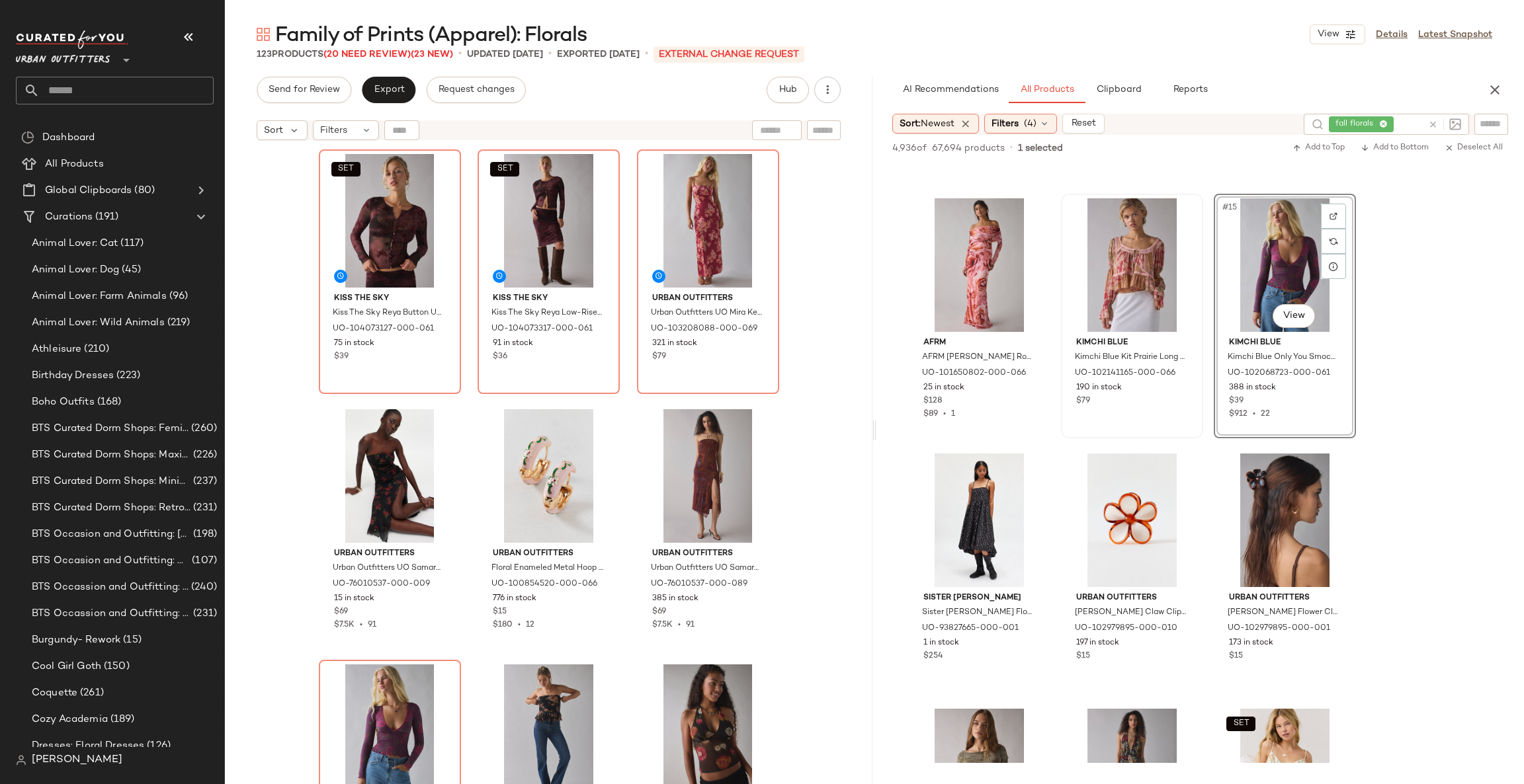
scroll to position [406, 0]
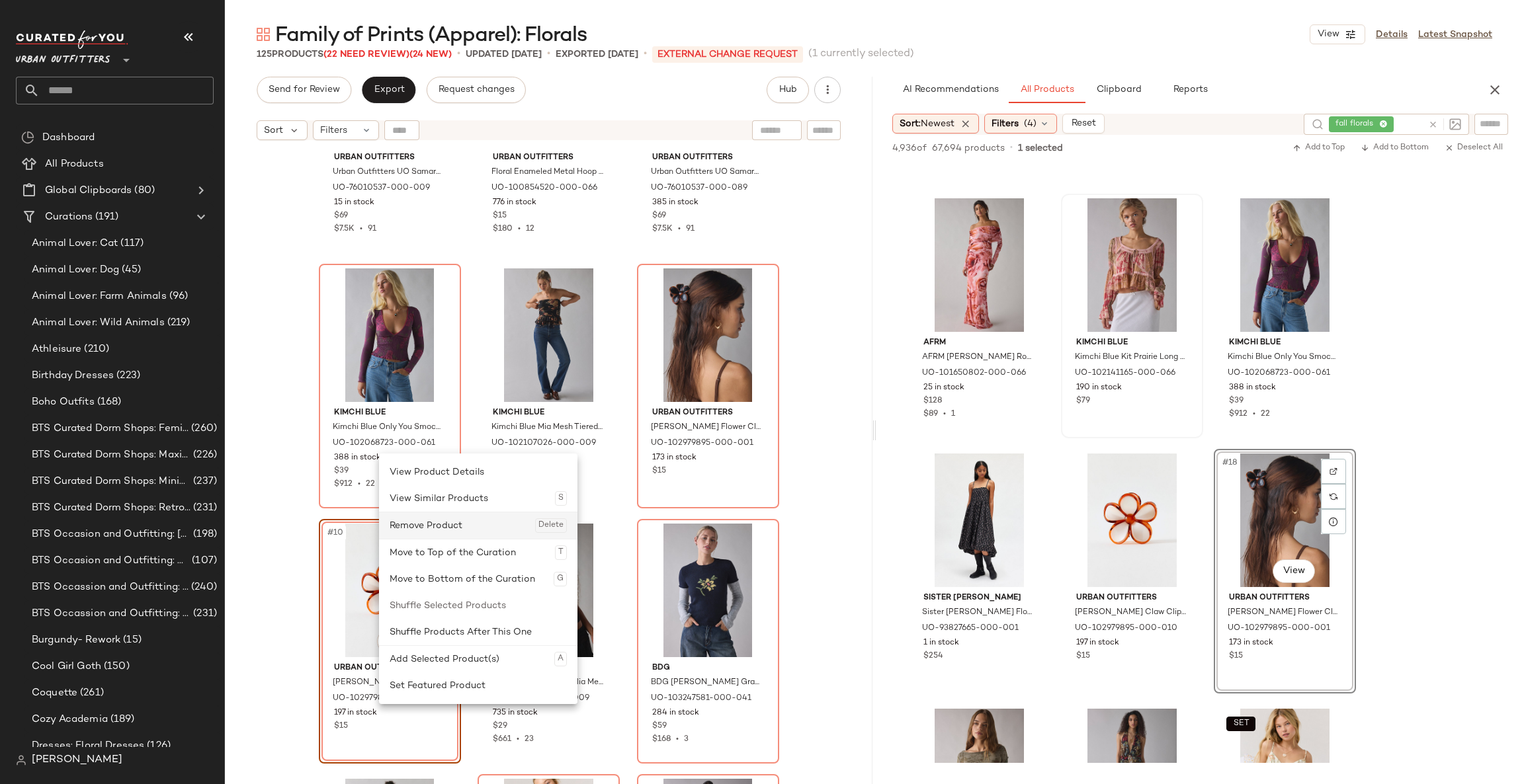
click at [426, 526] on div "Remove Product Delete" at bounding box center [478, 526] width 177 height 27
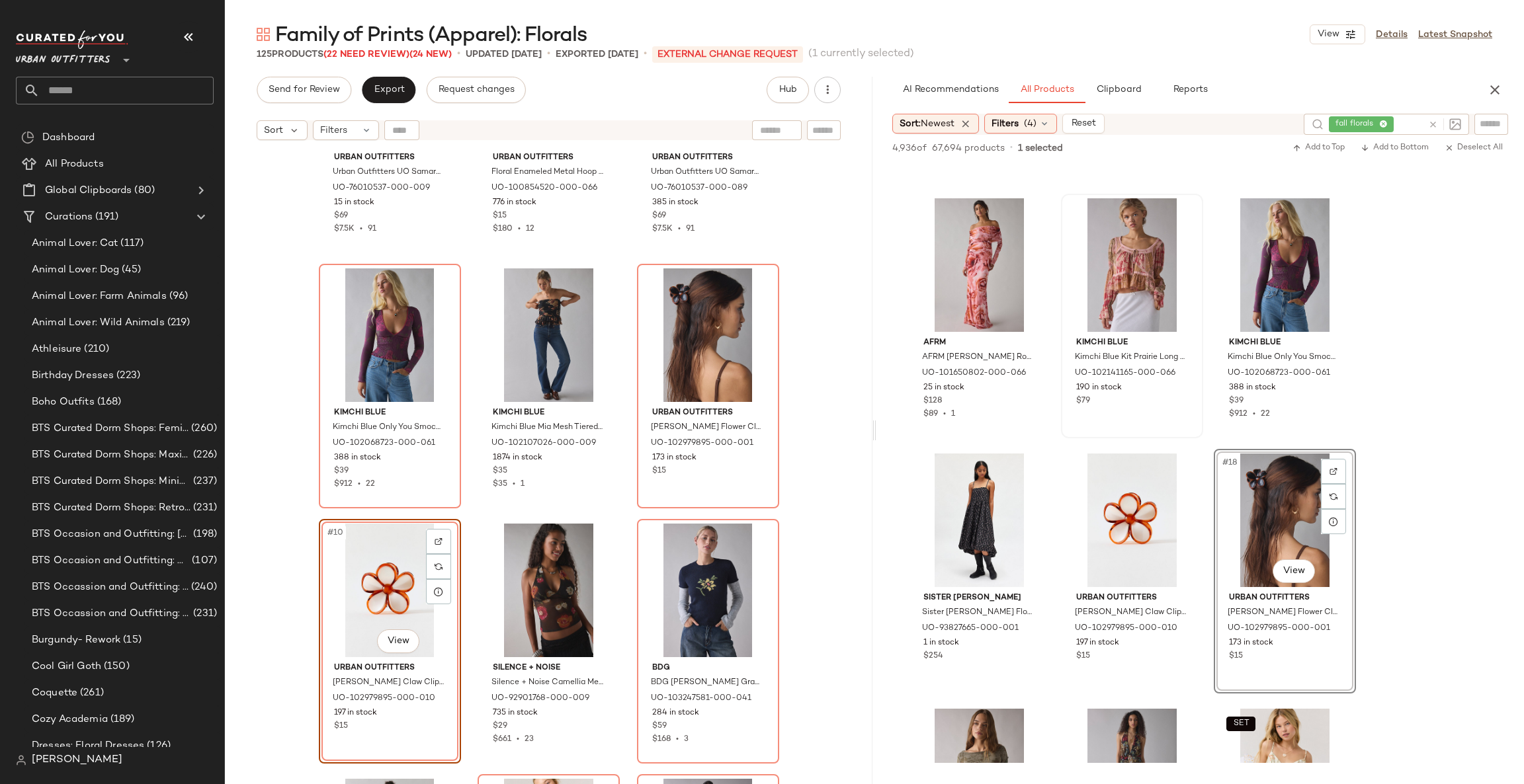
click at [319, 577] on div "#10 View Urban Outfitters Nora Flower Claw Clip in White, Women's at Urban Outf…" at bounding box center [389, 641] width 142 height 244
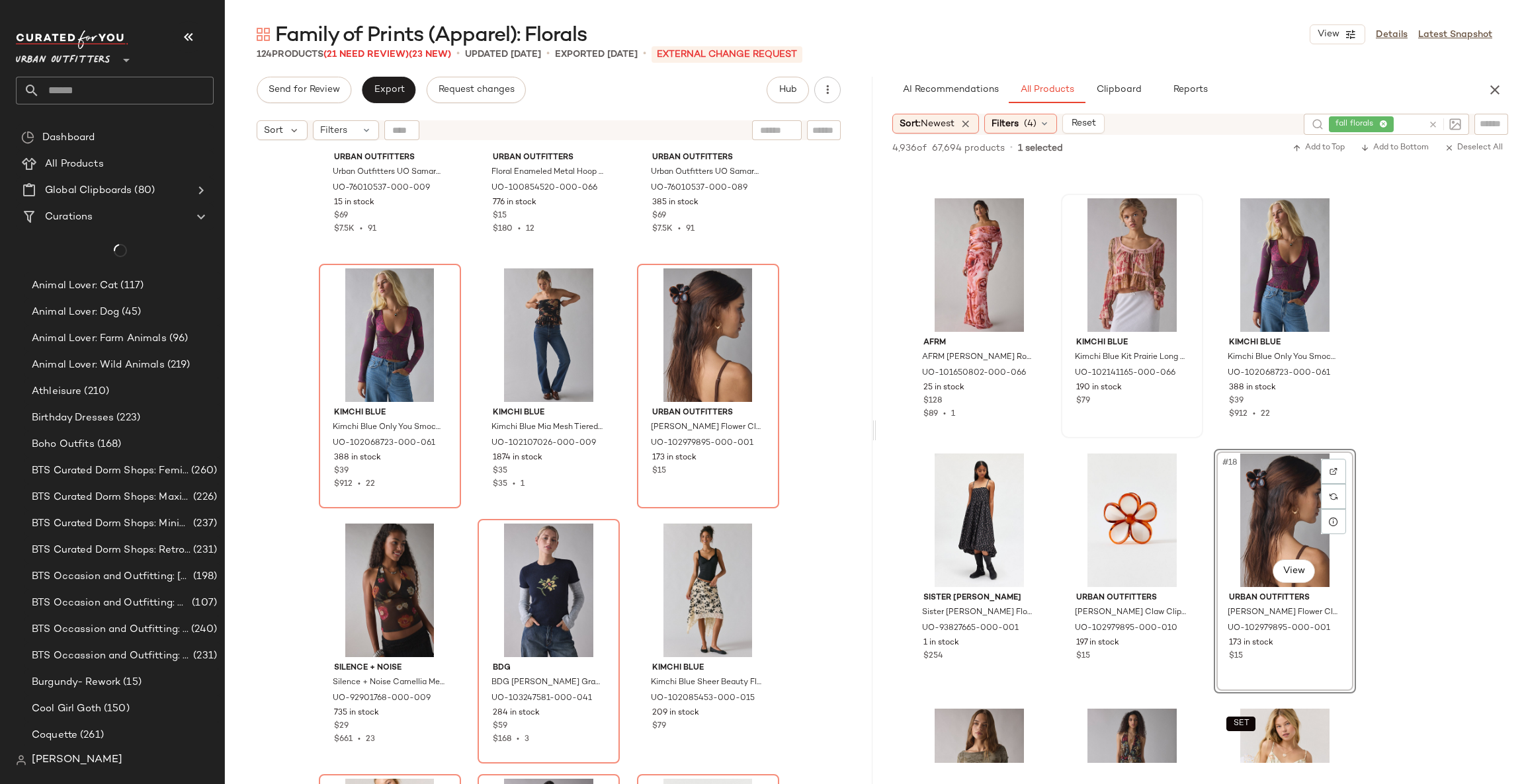
click at [286, 582] on div "Urban Outfitters Urban Outfitters UO Samara Mesh Strapless Midi Dress in Black,…" at bounding box center [548, 481] width 647 height 671
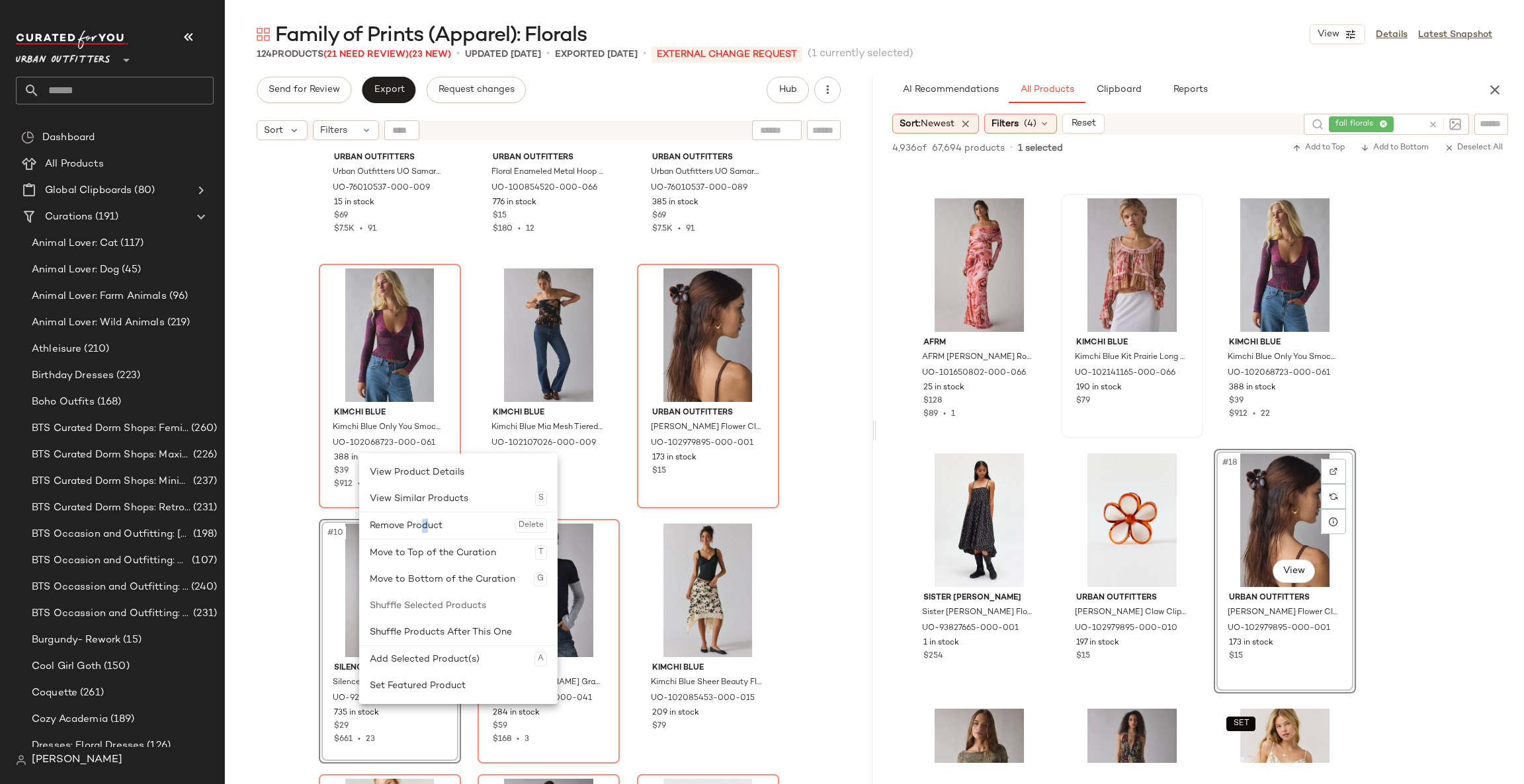
click at [426, 528] on div "Remove Product Delete" at bounding box center [458, 526] width 177 height 27
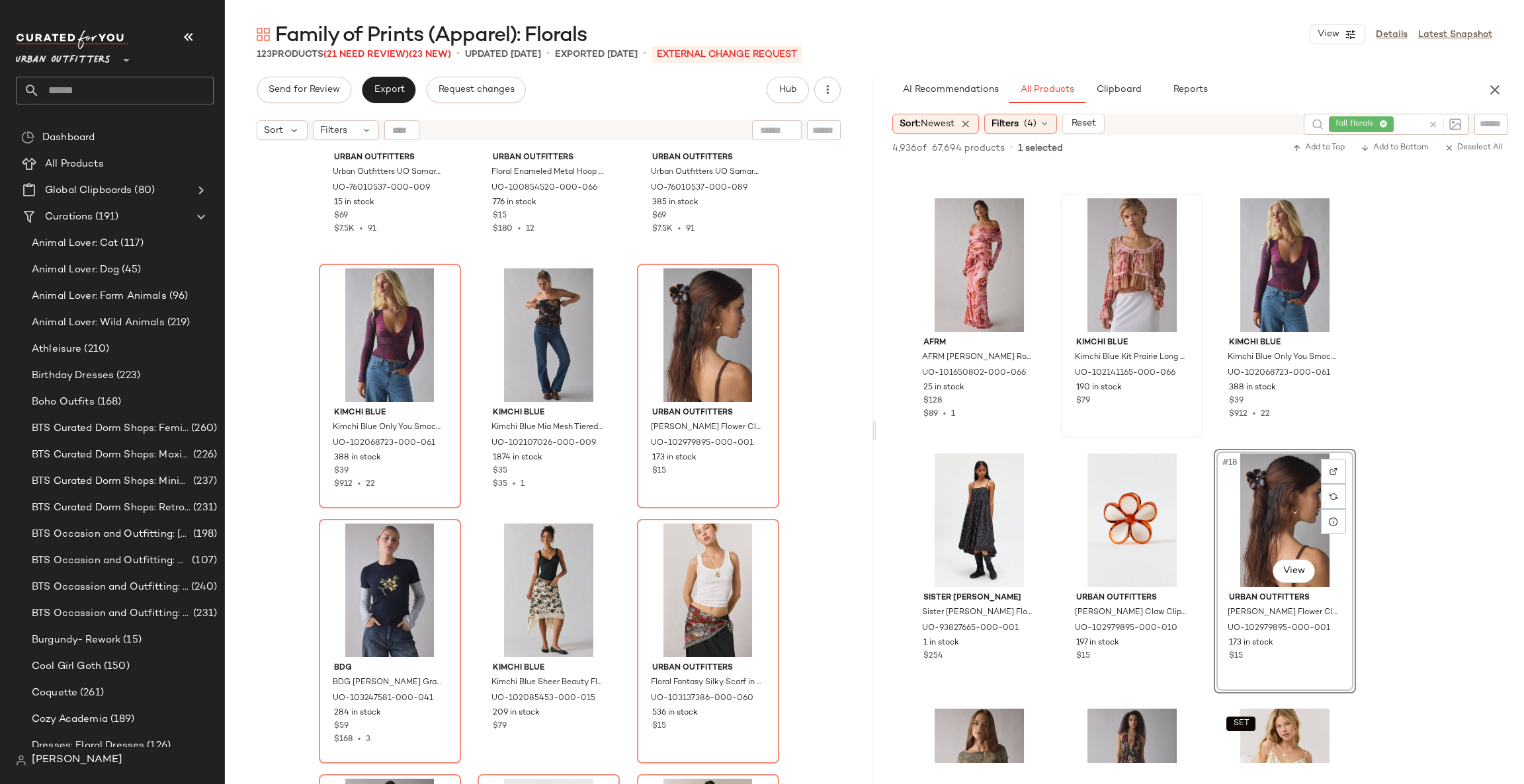
click at [791, 543] on div "Urban Outfitters Urban Outfitters UO Samara Mesh Strapless Midi Dress in Black,…" at bounding box center [548, 481] width 647 height 671
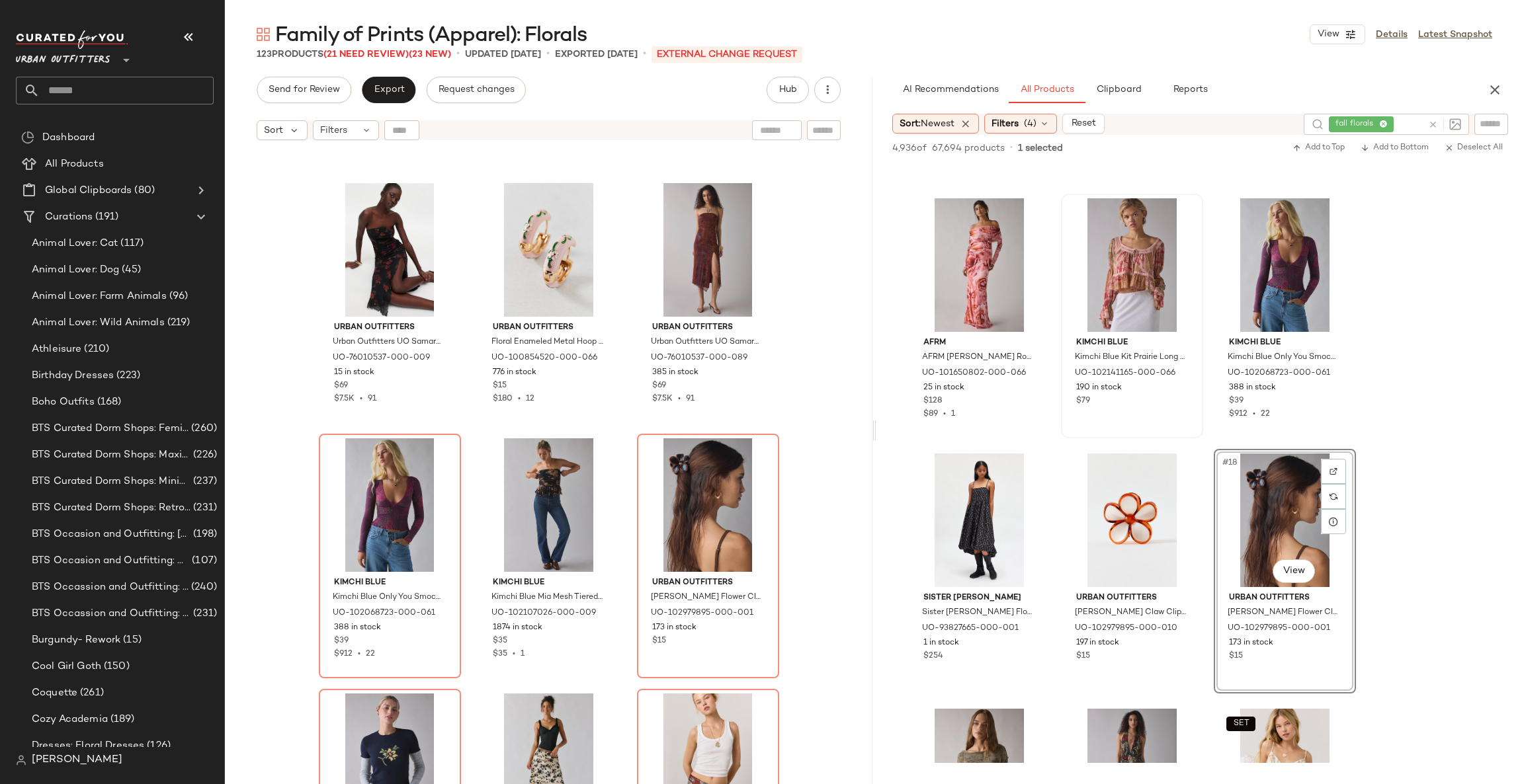
scroll to position [406, 0]
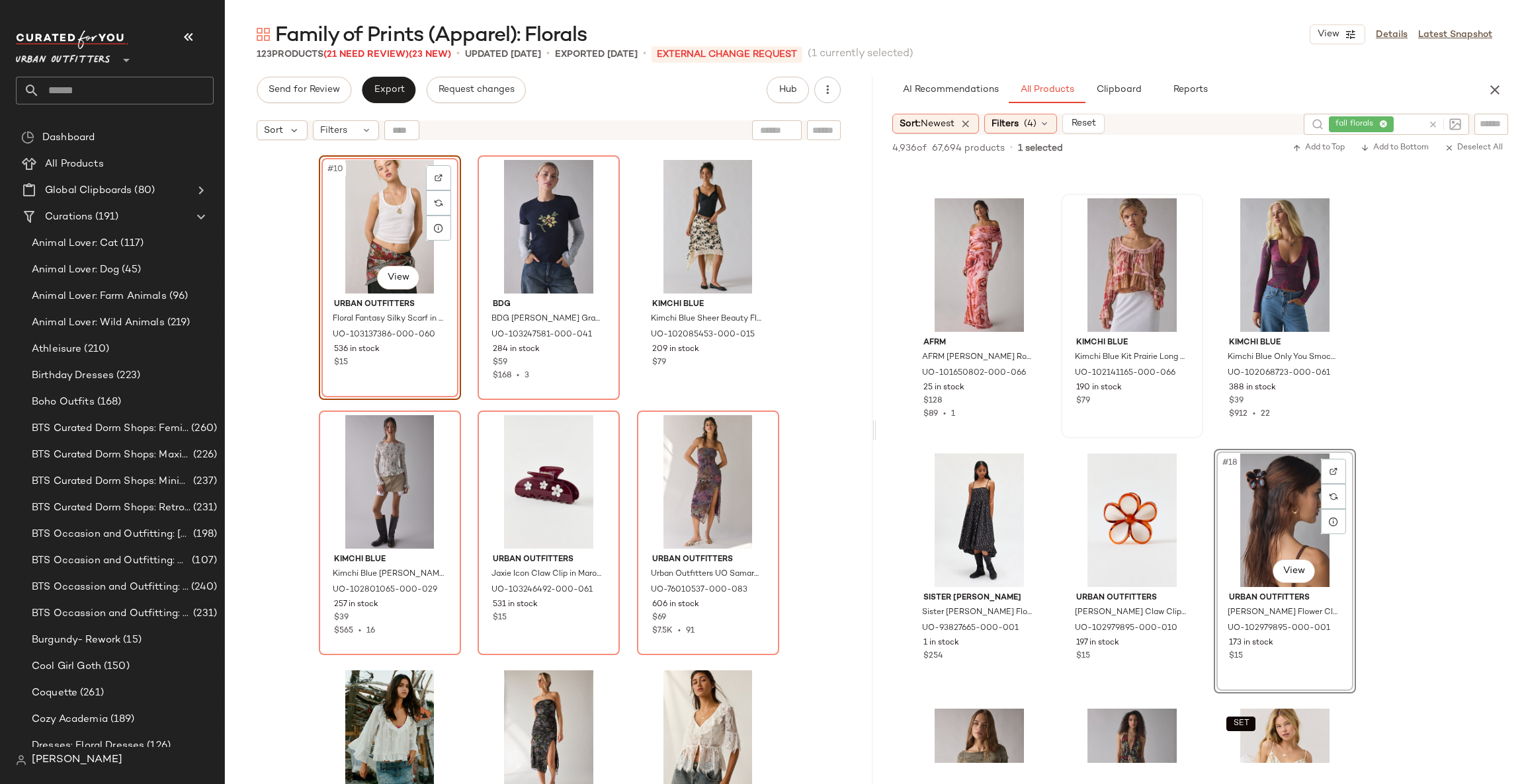
scroll to position [803, 0]
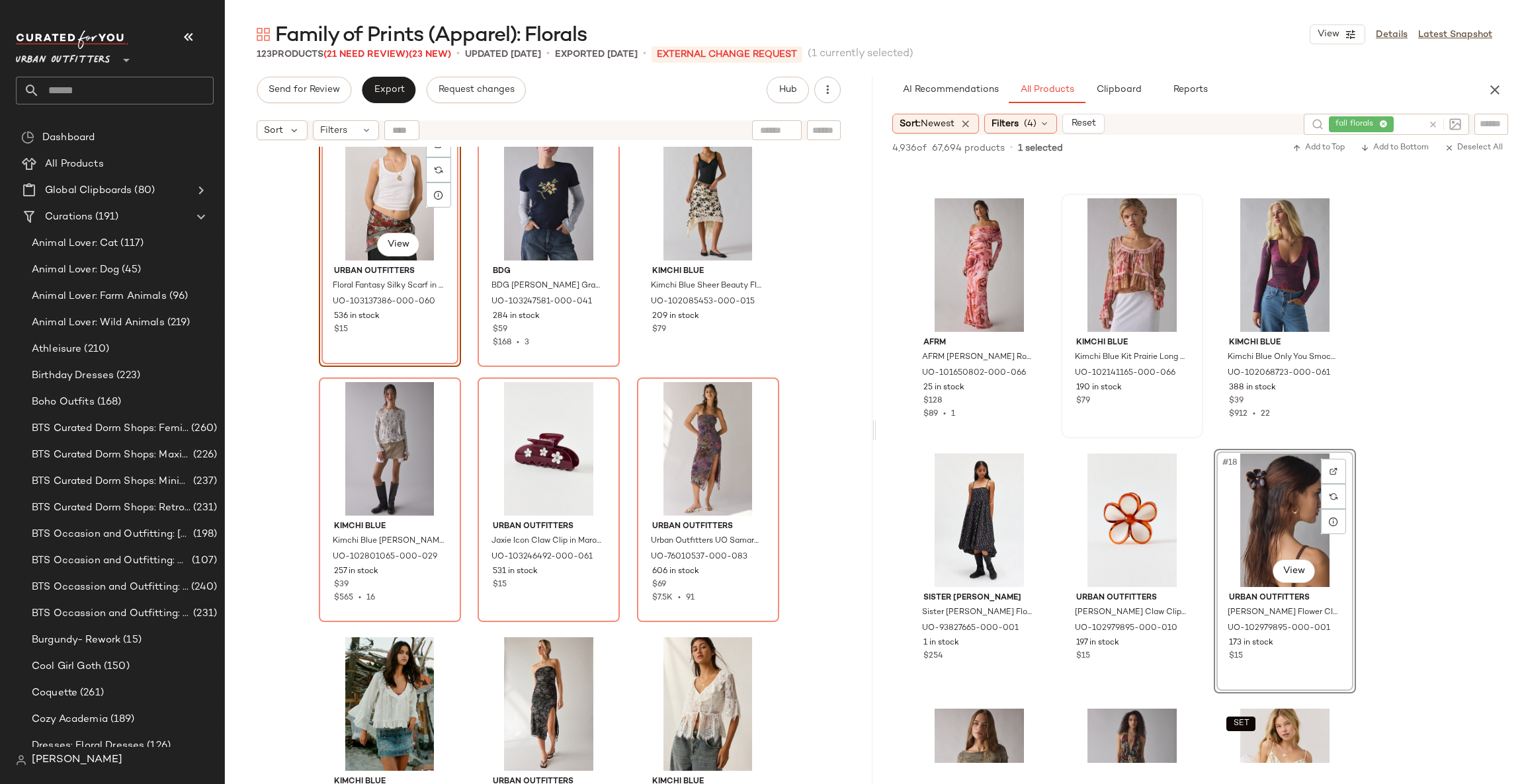
click at [809, 510] on div "Kimchi Blue Kimchi Blue Only You Smocked Long Sleeve Top in Maroon, Women's at …" at bounding box center [548, 481] width 647 height 671
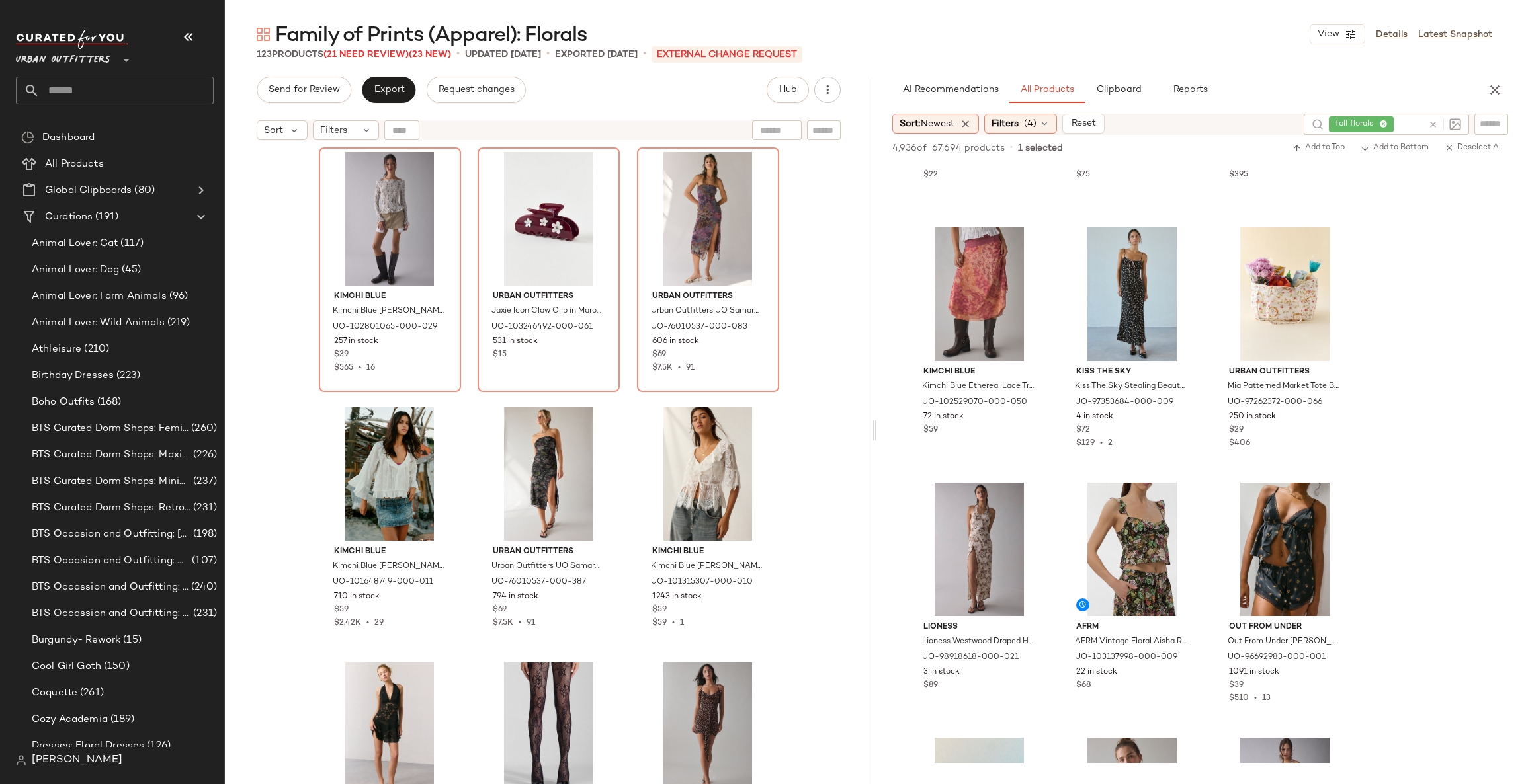
scroll to position [1002, 0]
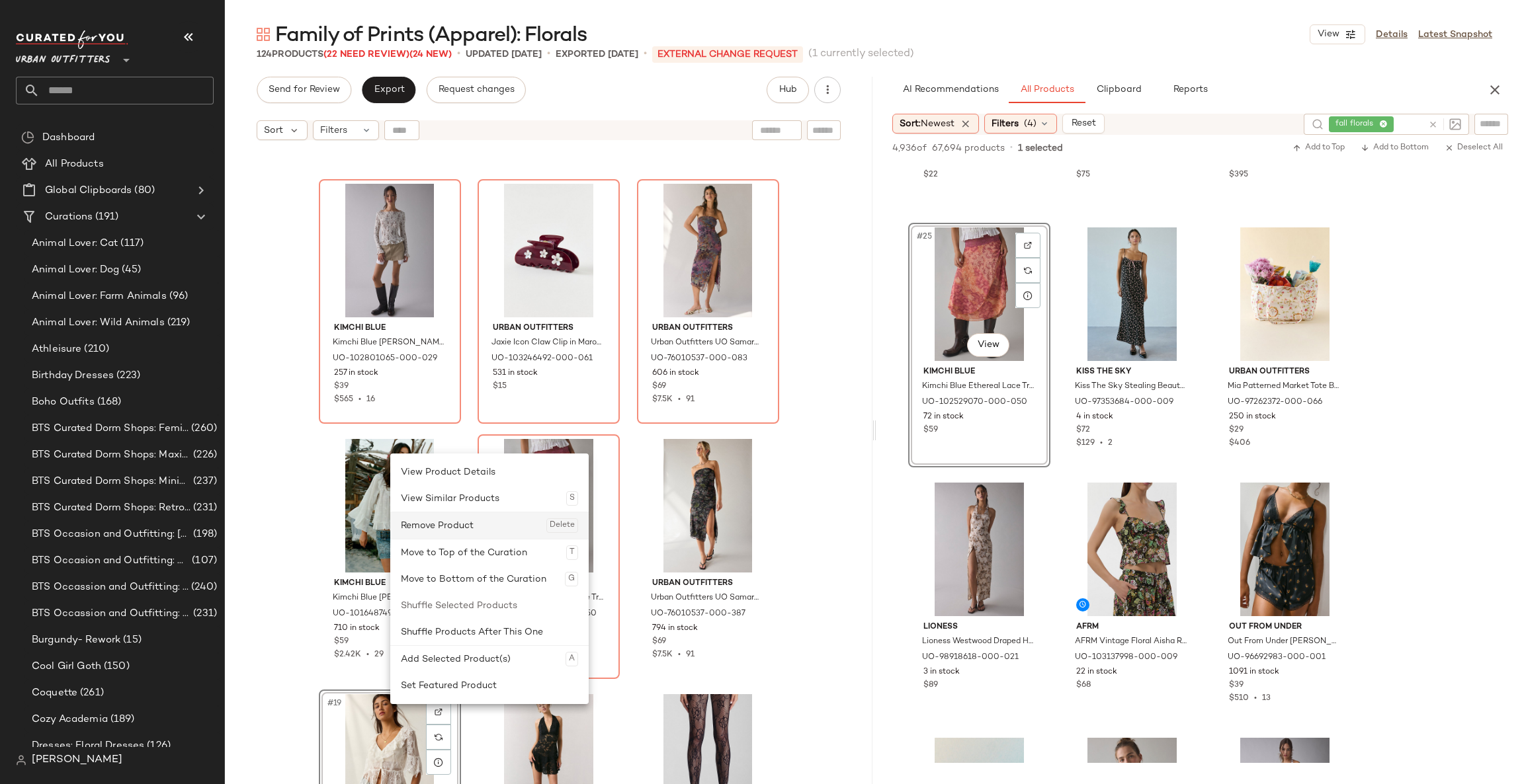
click at [414, 523] on div "Remove Product Delete" at bounding box center [489, 526] width 177 height 27
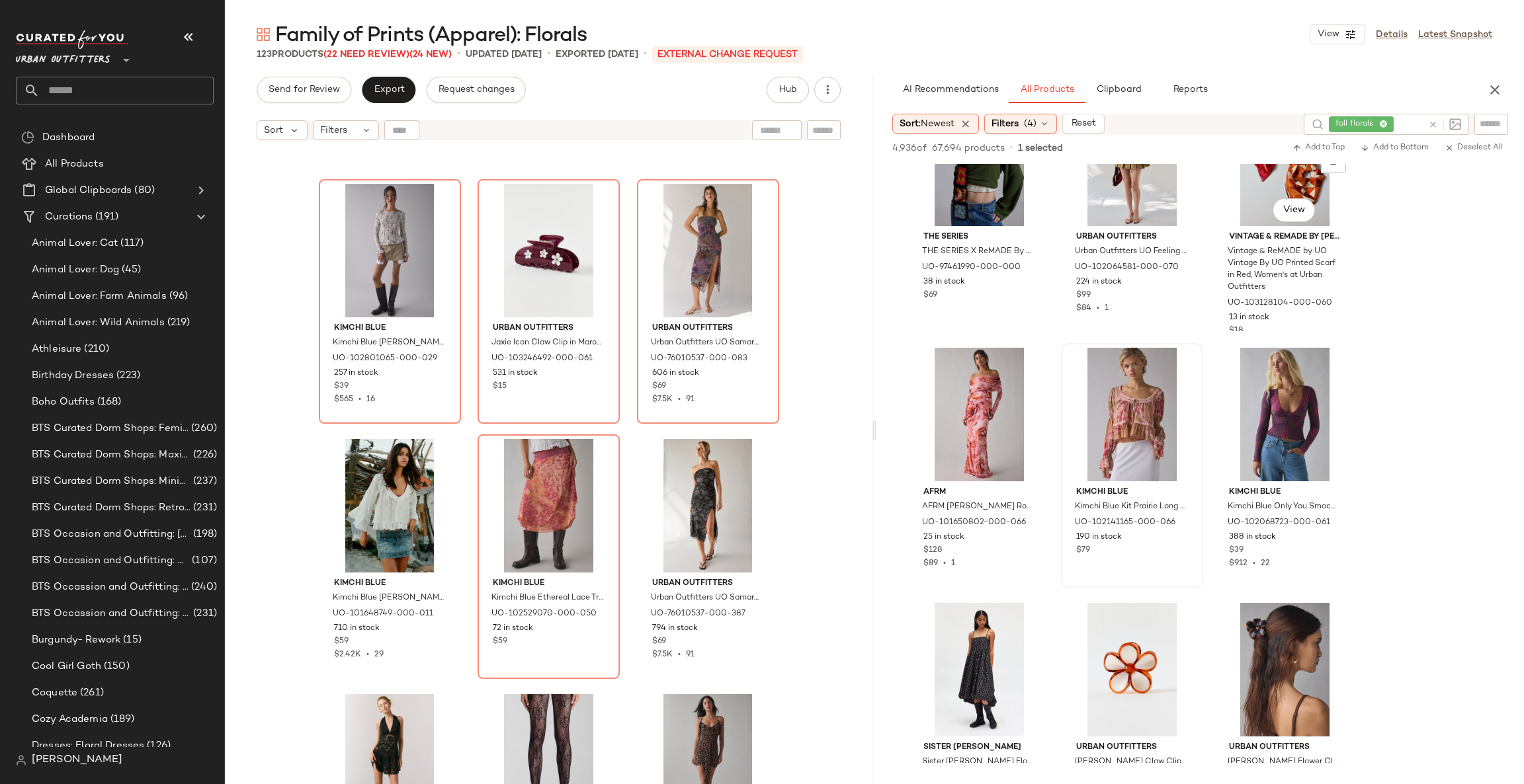
scroll to position [794, 0]
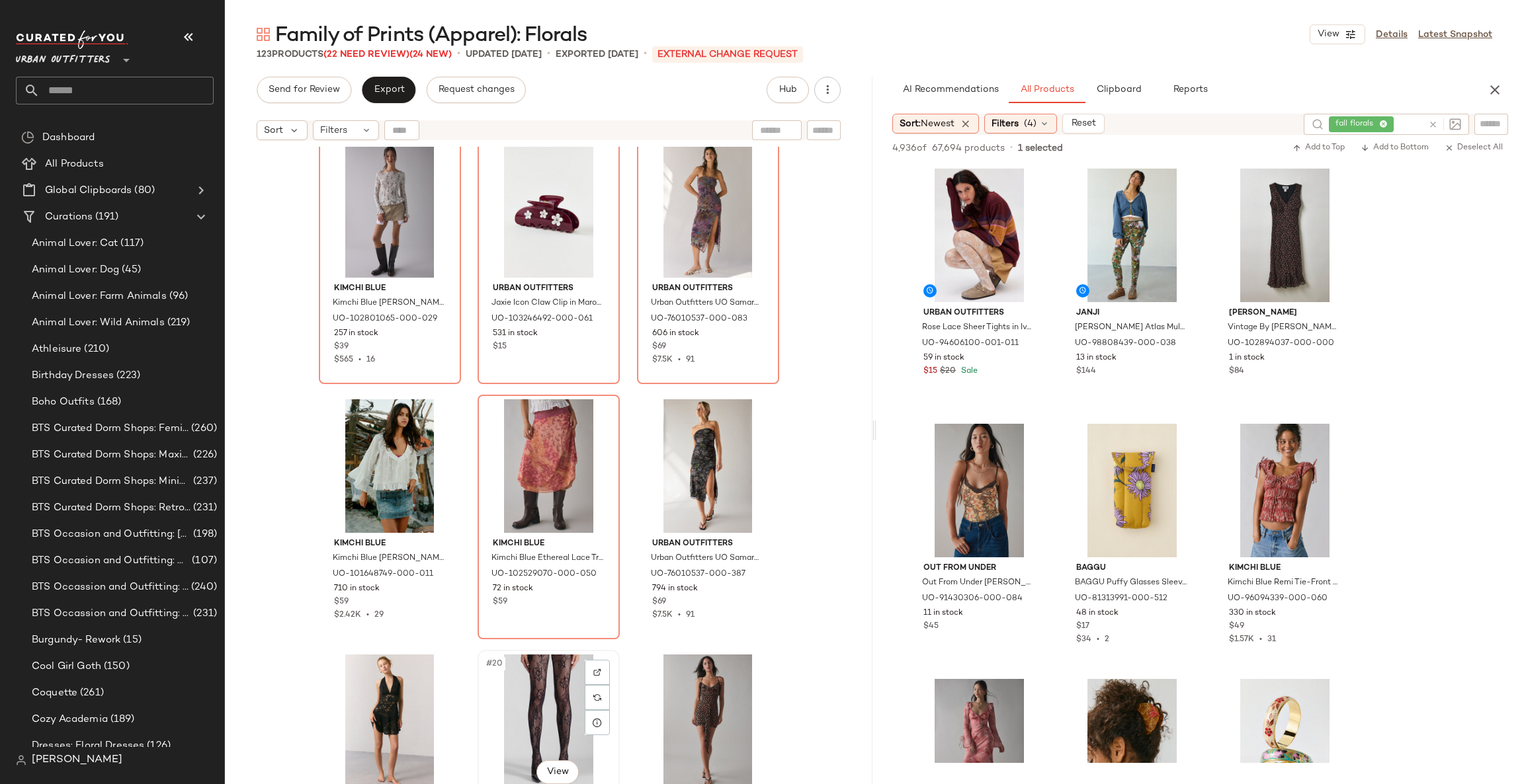
scroll to position [794, 0]
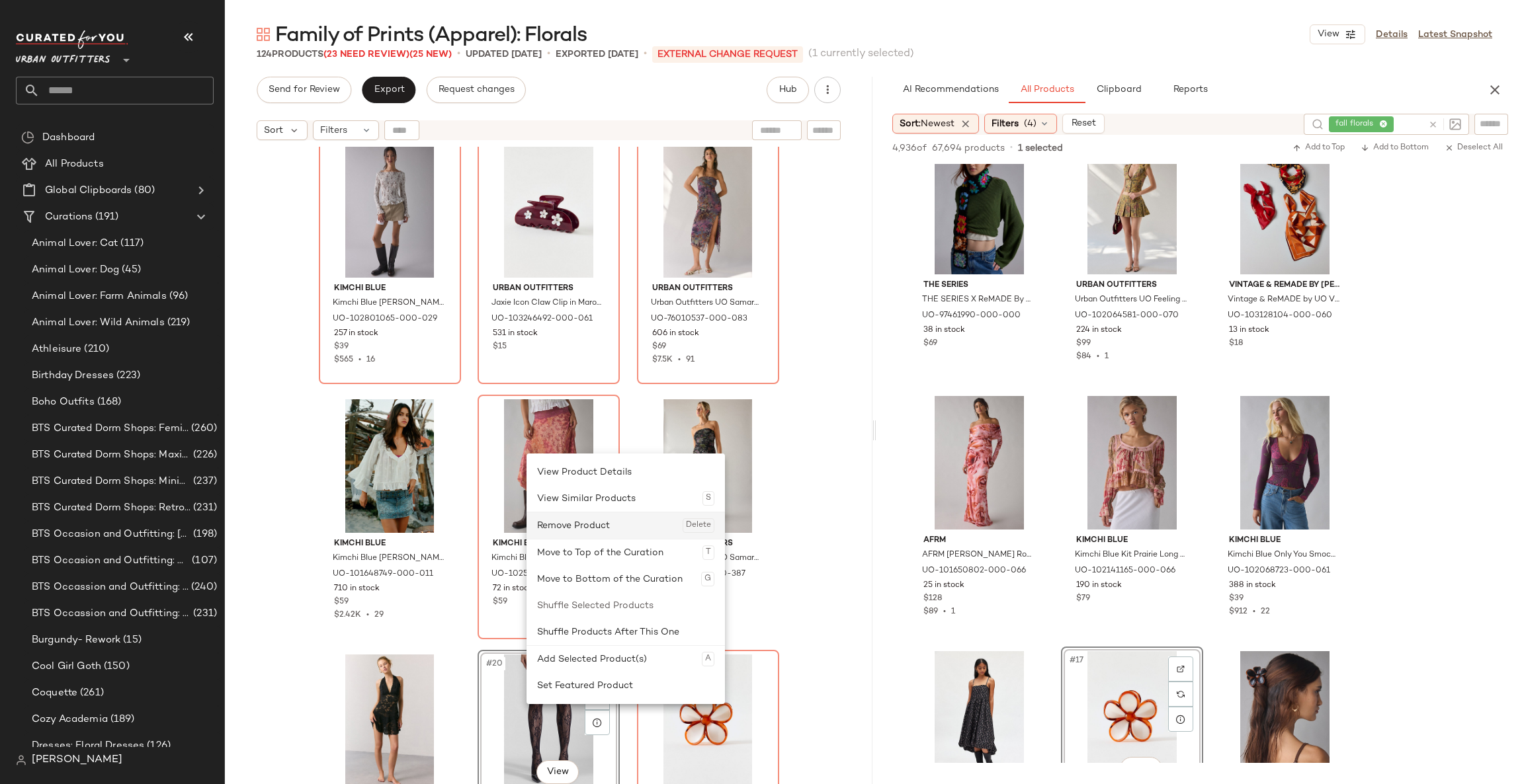
click at [574, 533] on div "Remove Product Delete" at bounding box center [625, 526] width 177 height 27
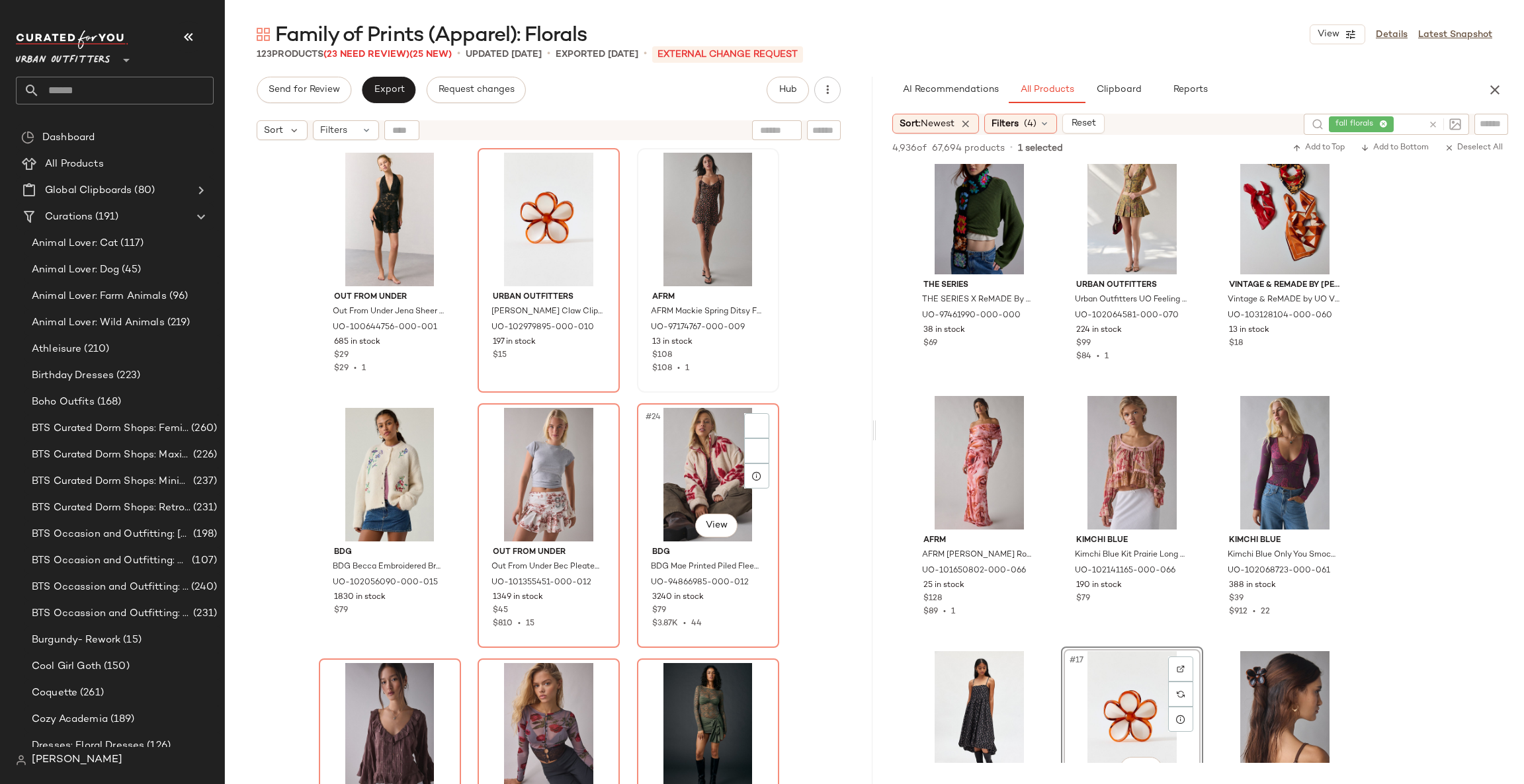
scroll to position [1636, 0]
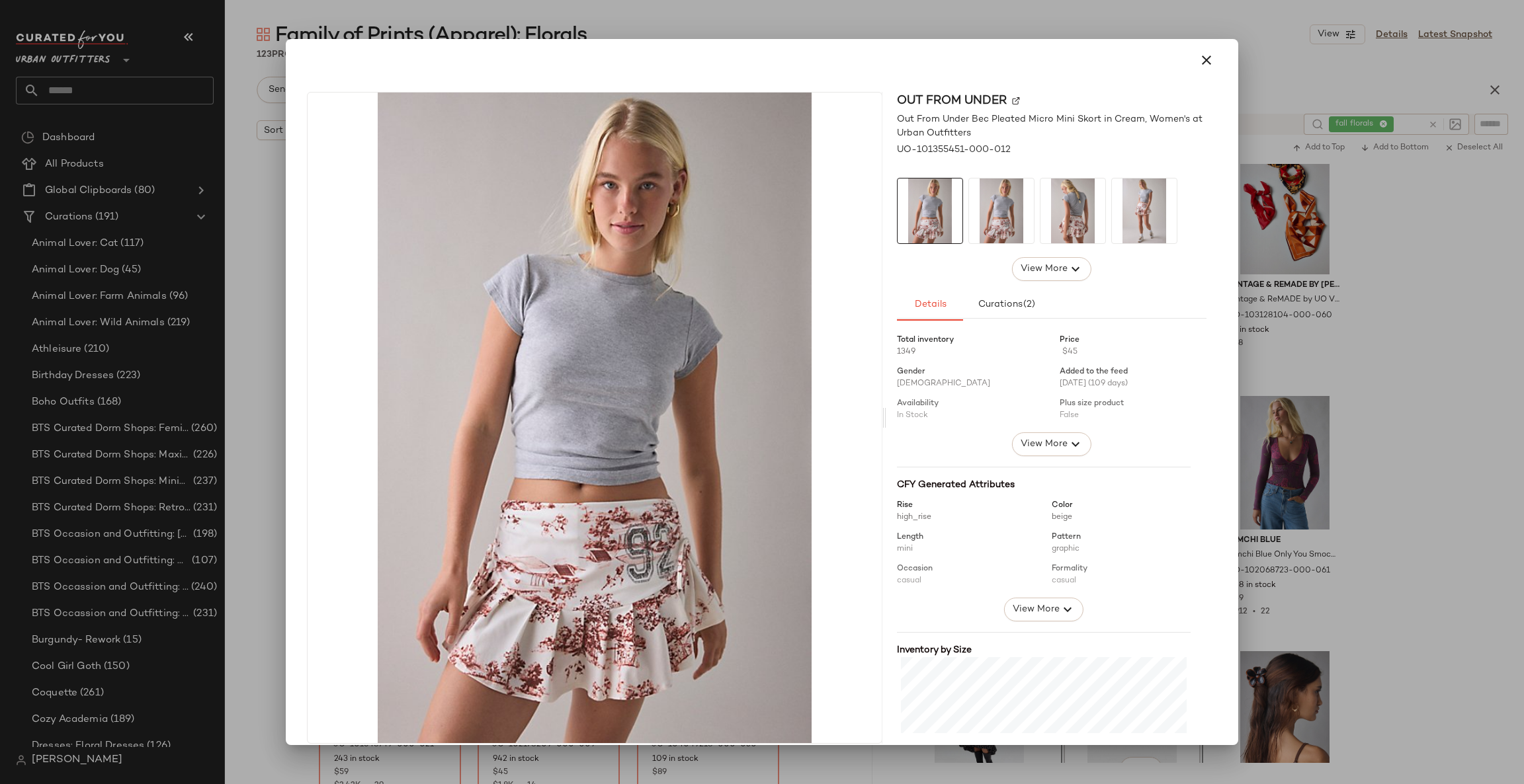
click at [1395, 336] on div at bounding box center [762, 392] width 1524 height 784
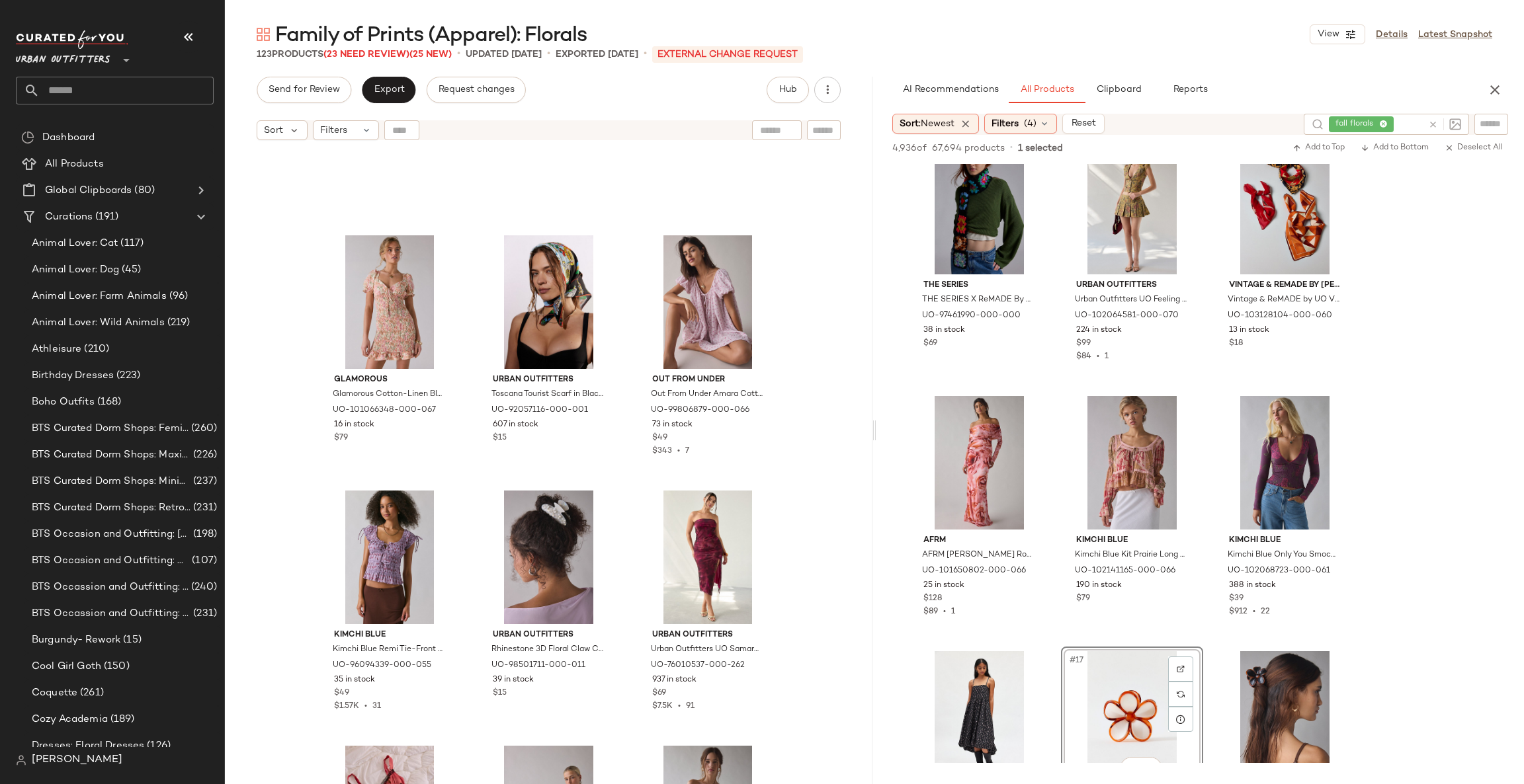
scroll to position [9797, 0]
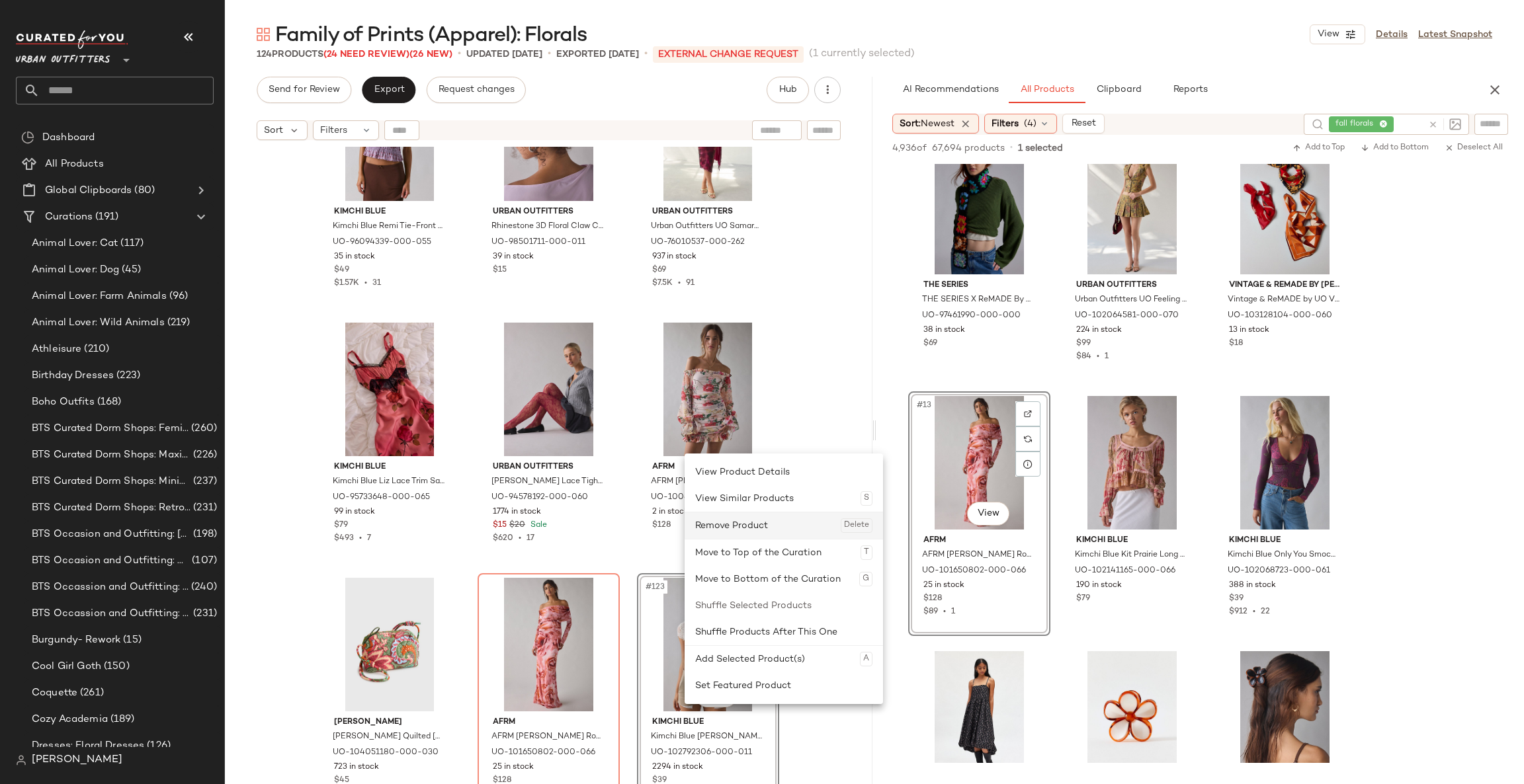
click at [699, 528] on div "Remove Product Delete" at bounding box center [783, 526] width 177 height 27
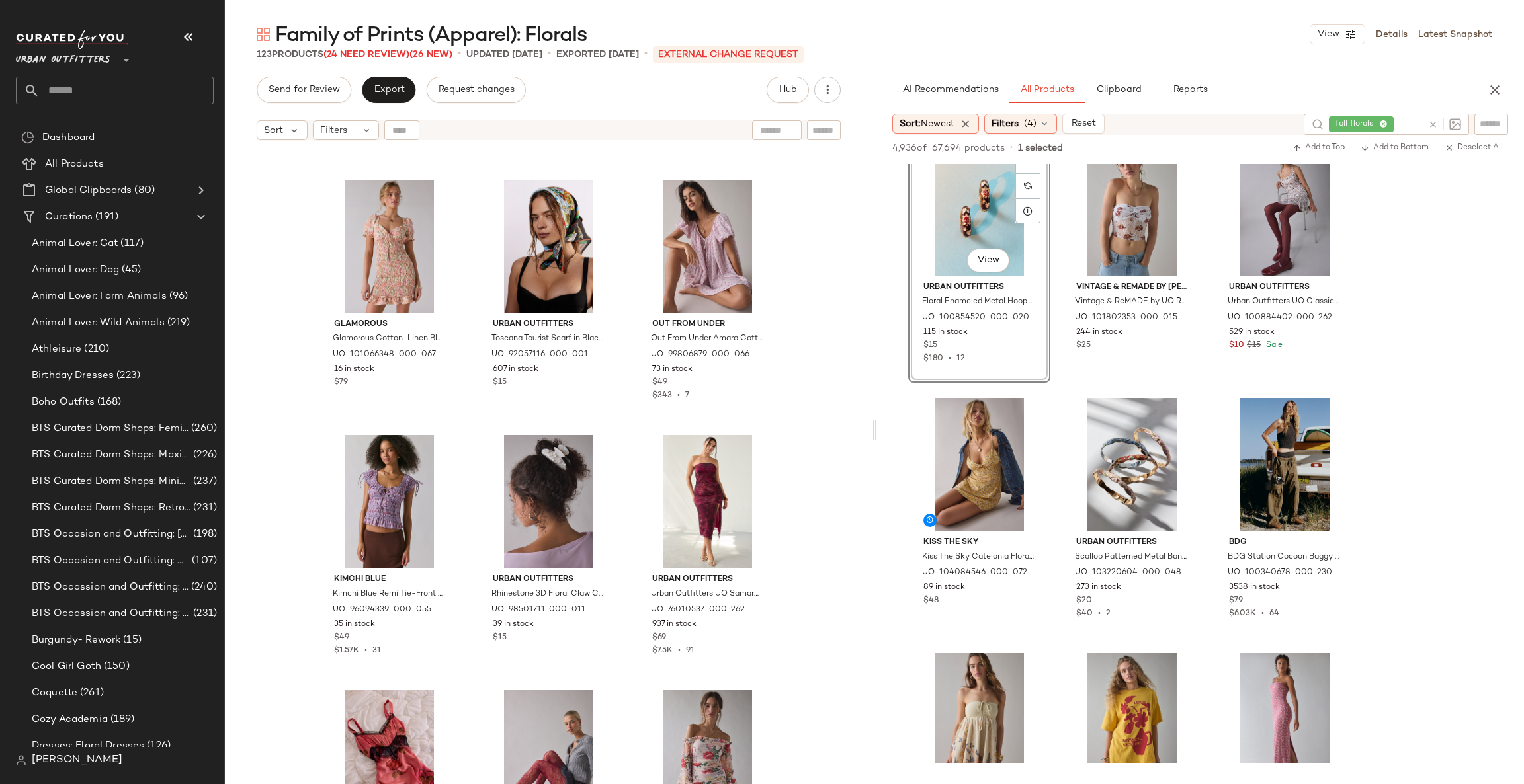
scroll to position [9797, 0]
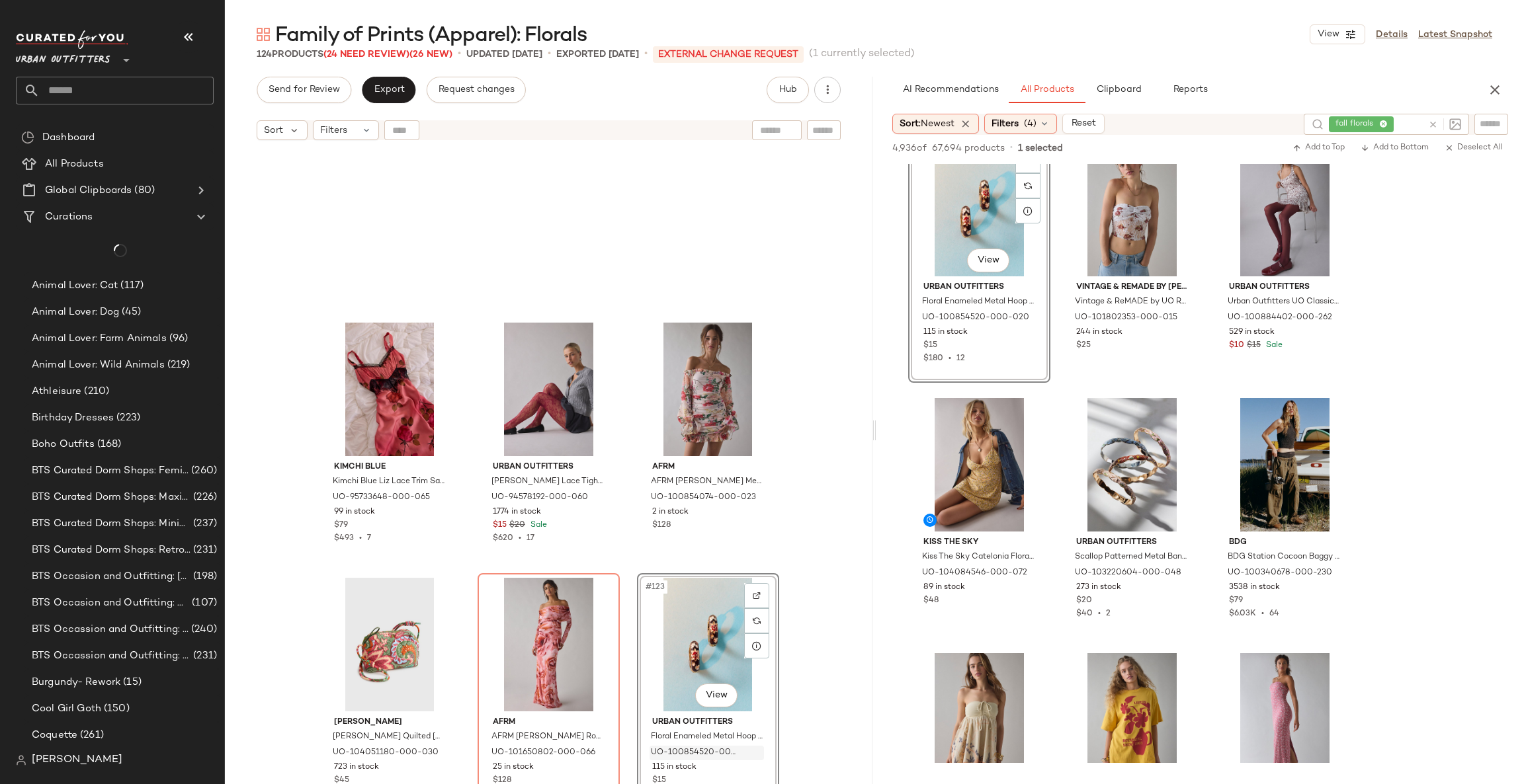
scroll to position [10051, 0]
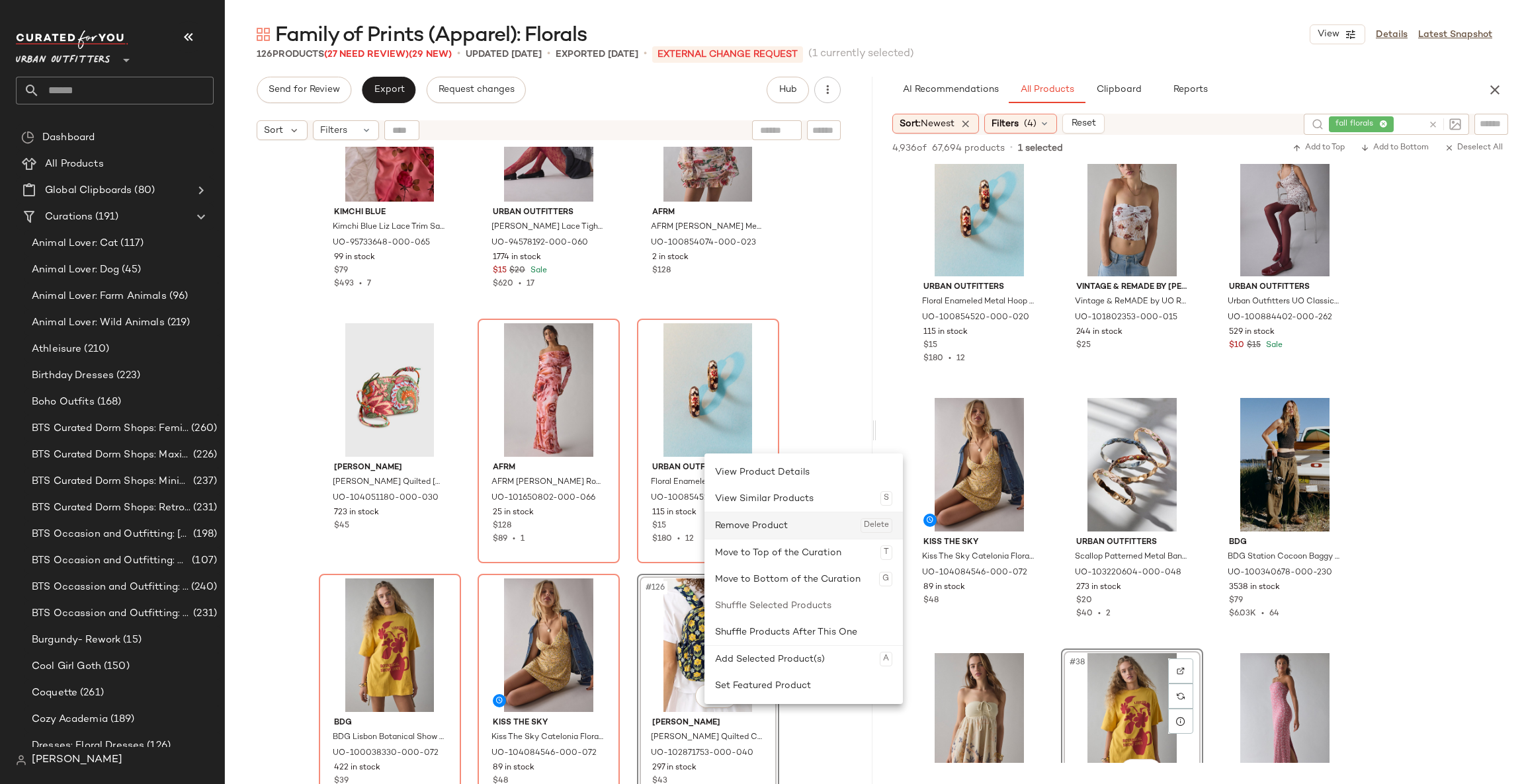
click at [751, 526] on div "Remove Product Delete" at bounding box center [803, 526] width 177 height 27
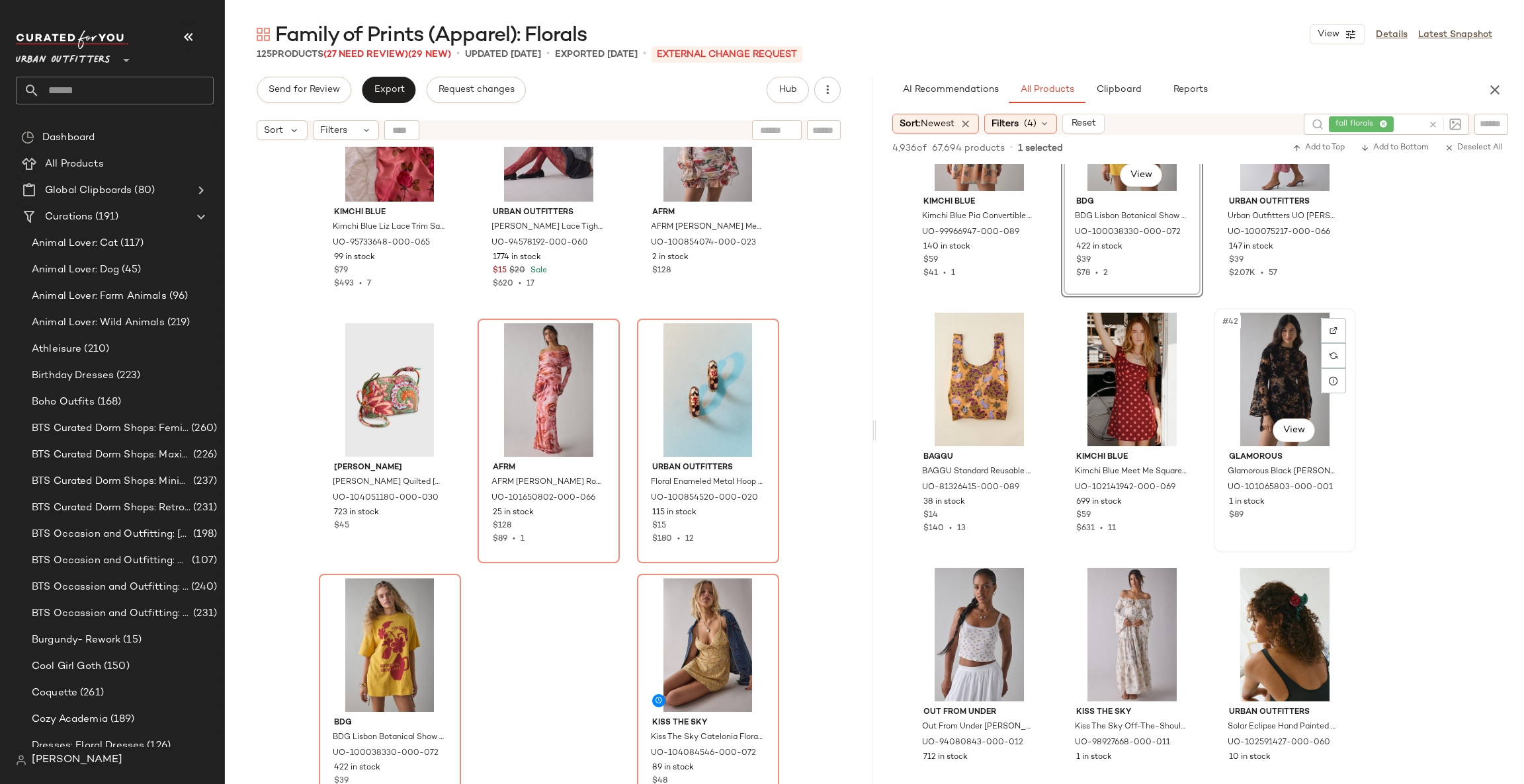
scroll to position [3372, 0]
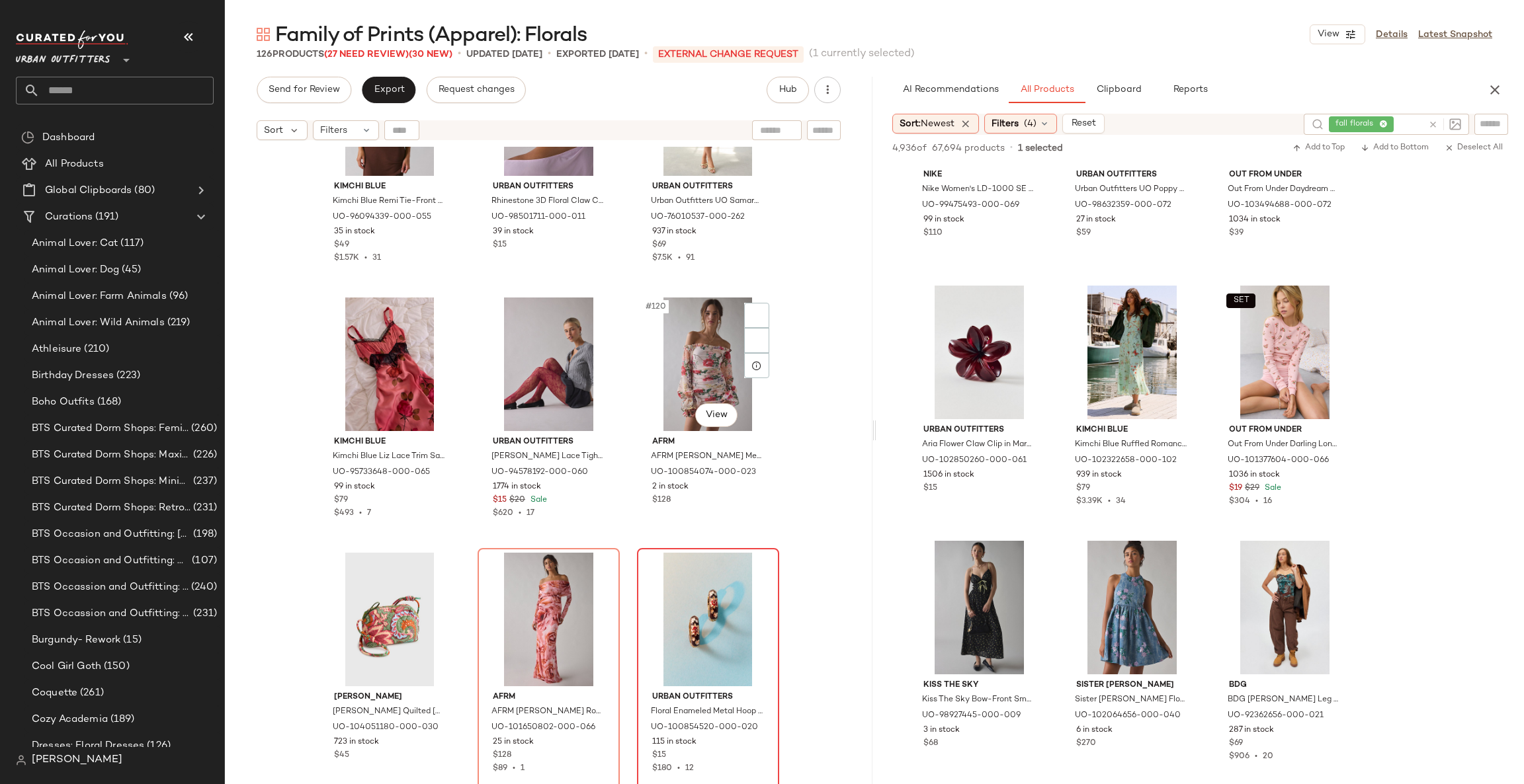
scroll to position [9853, 0]
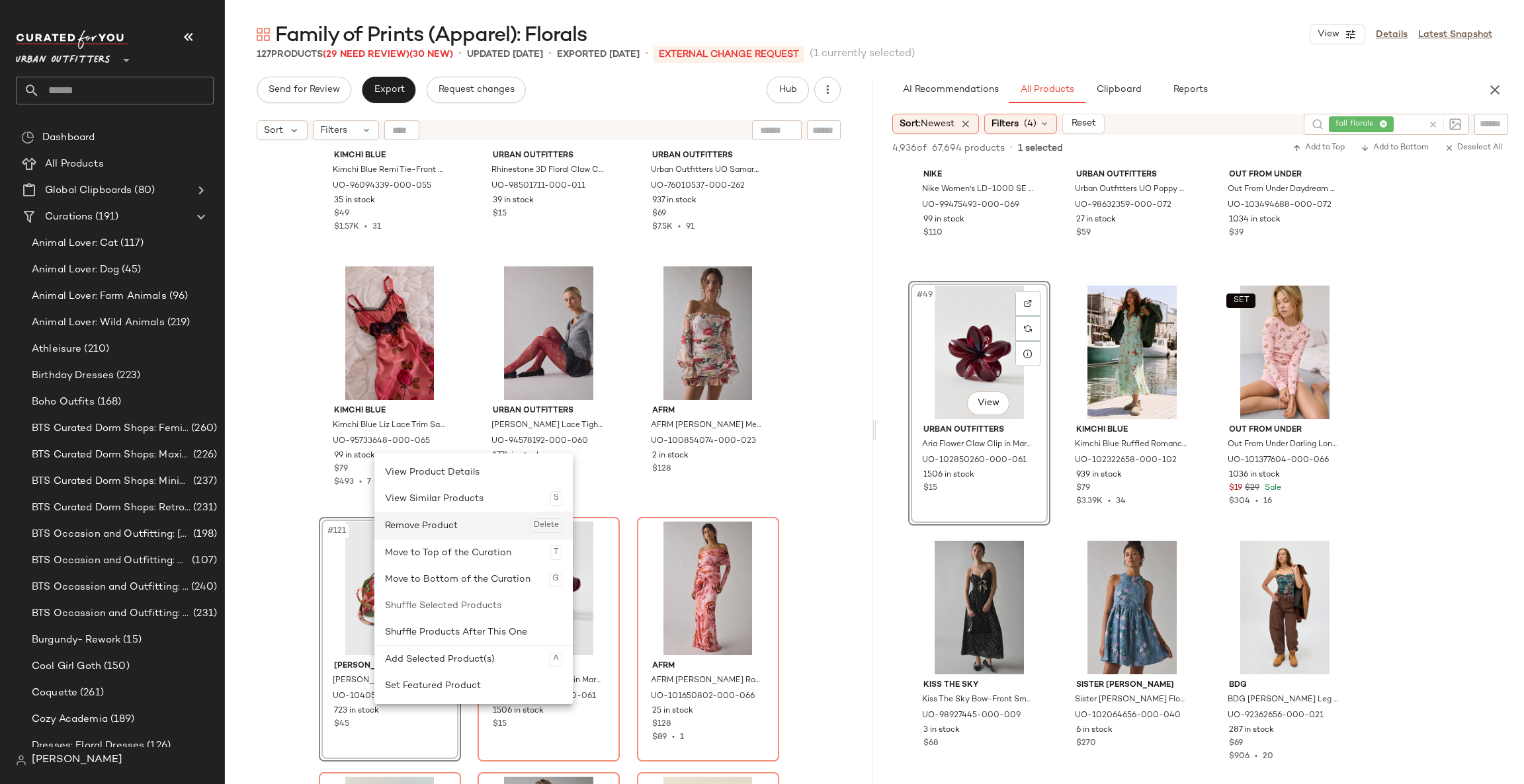
click at [427, 526] on div "Remove Product Delete" at bounding box center [473, 526] width 177 height 27
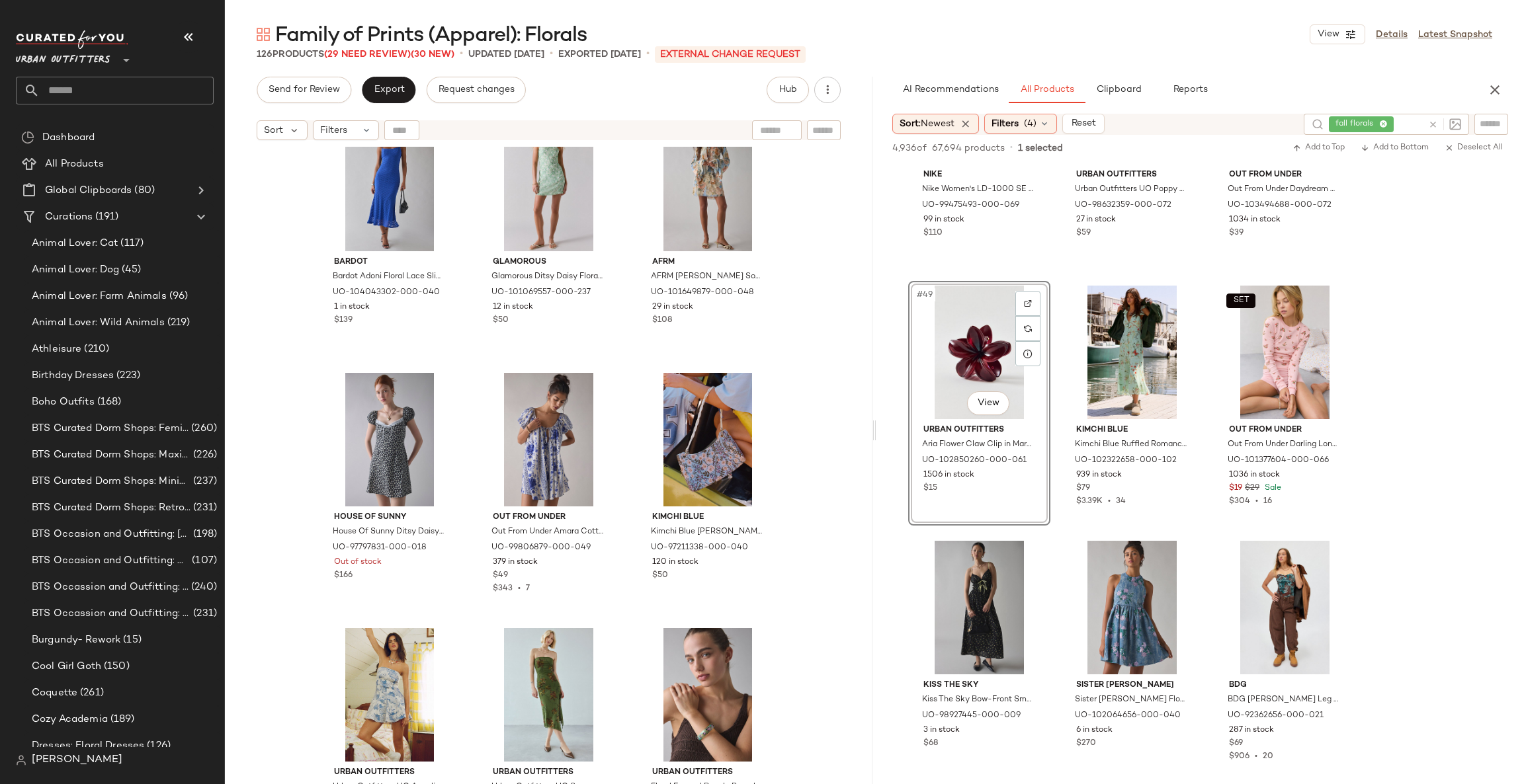
scroll to position [5886, 0]
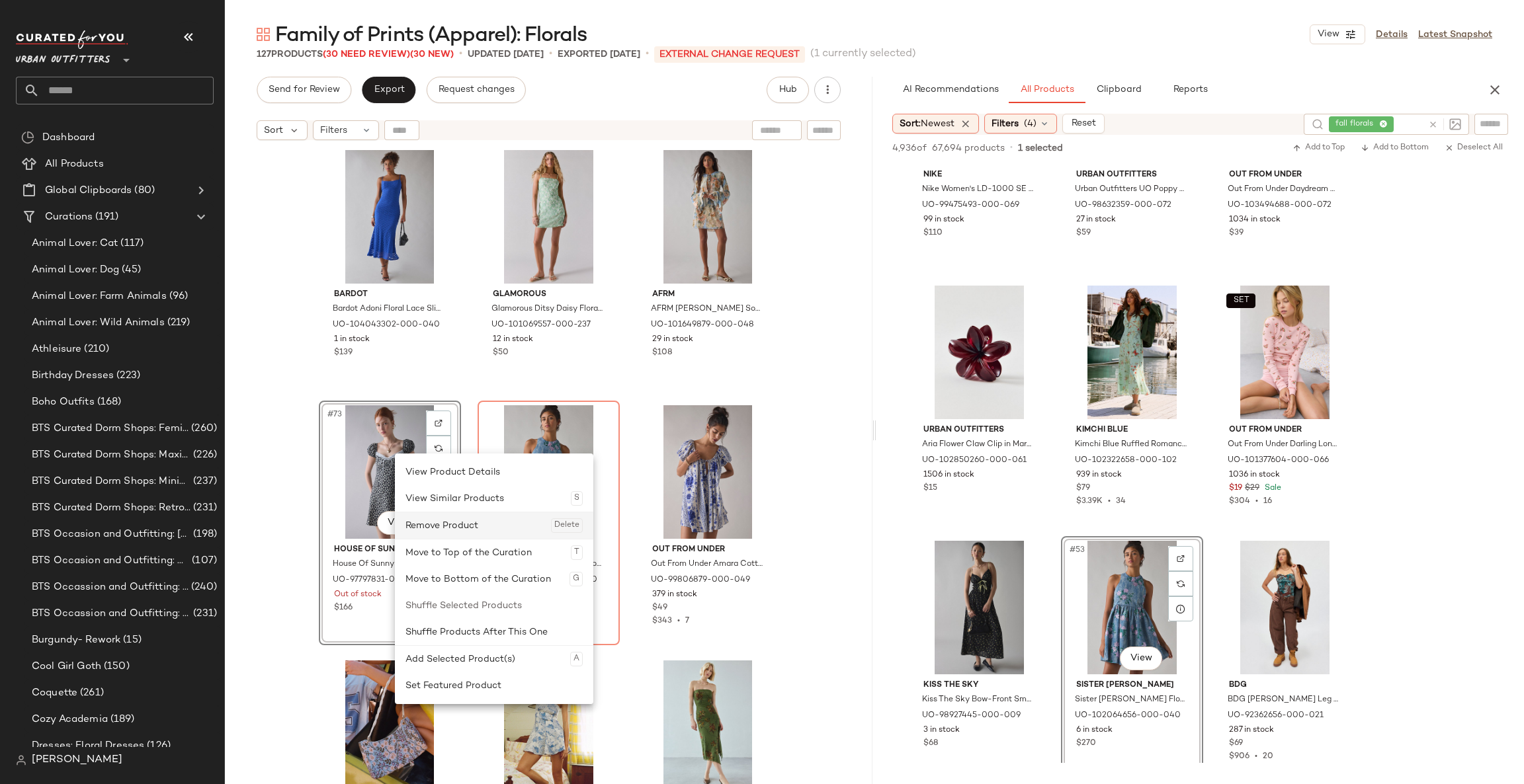
click at [444, 533] on div "Remove Product Delete" at bounding box center [494, 526] width 177 height 27
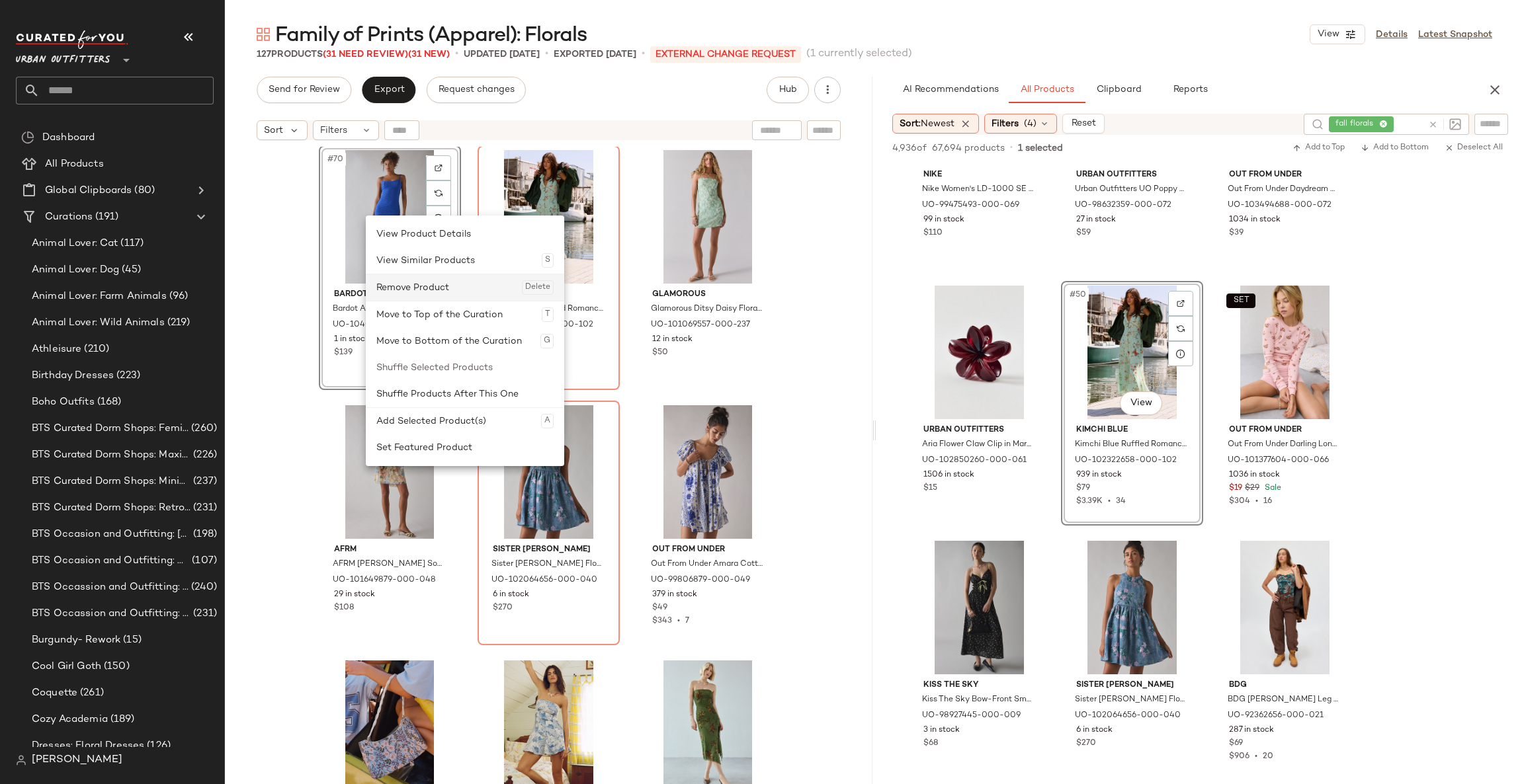
click at [417, 283] on div "Remove Product Delete" at bounding box center [465, 288] width 177 height 27
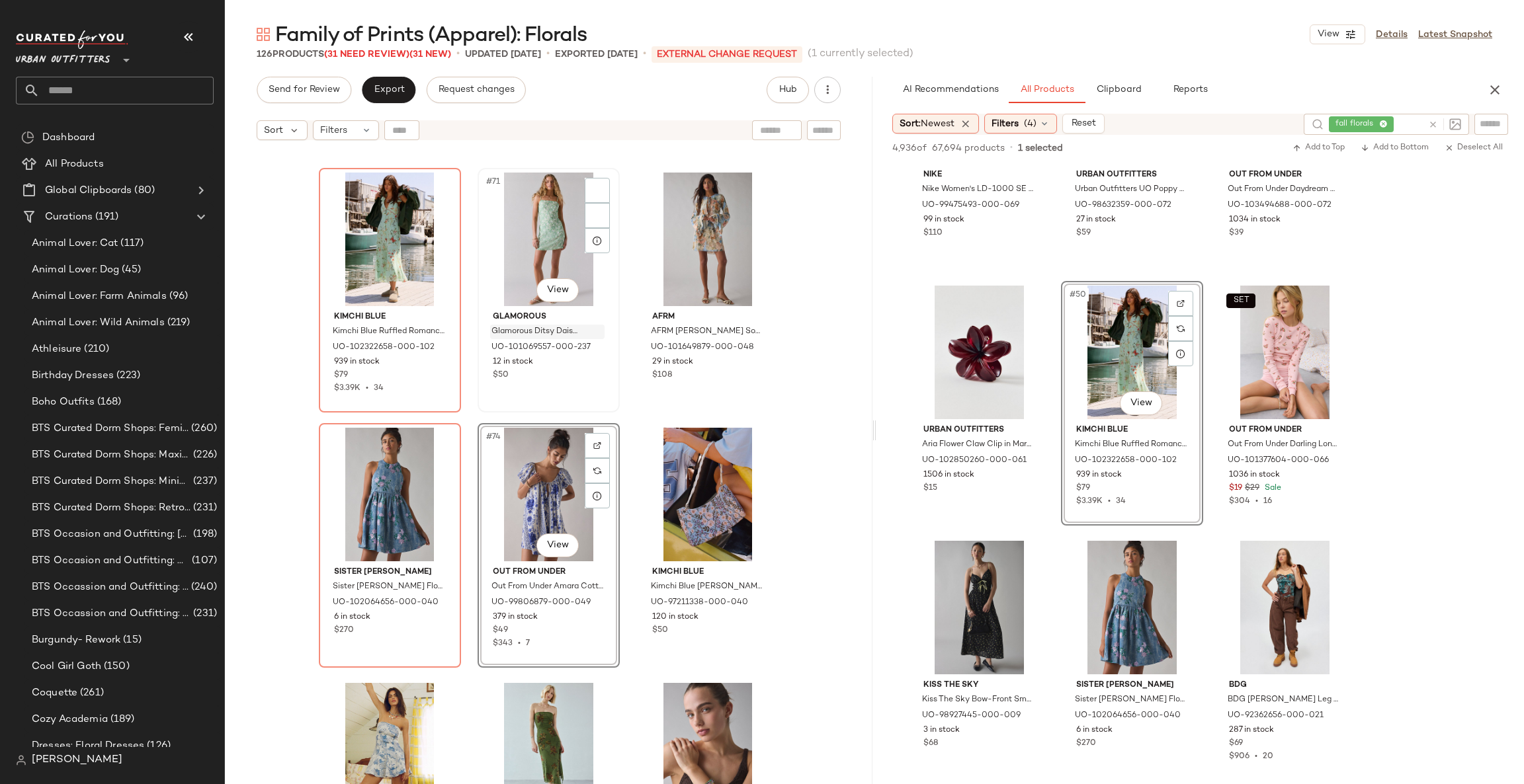
scroll to position [5854, 0]
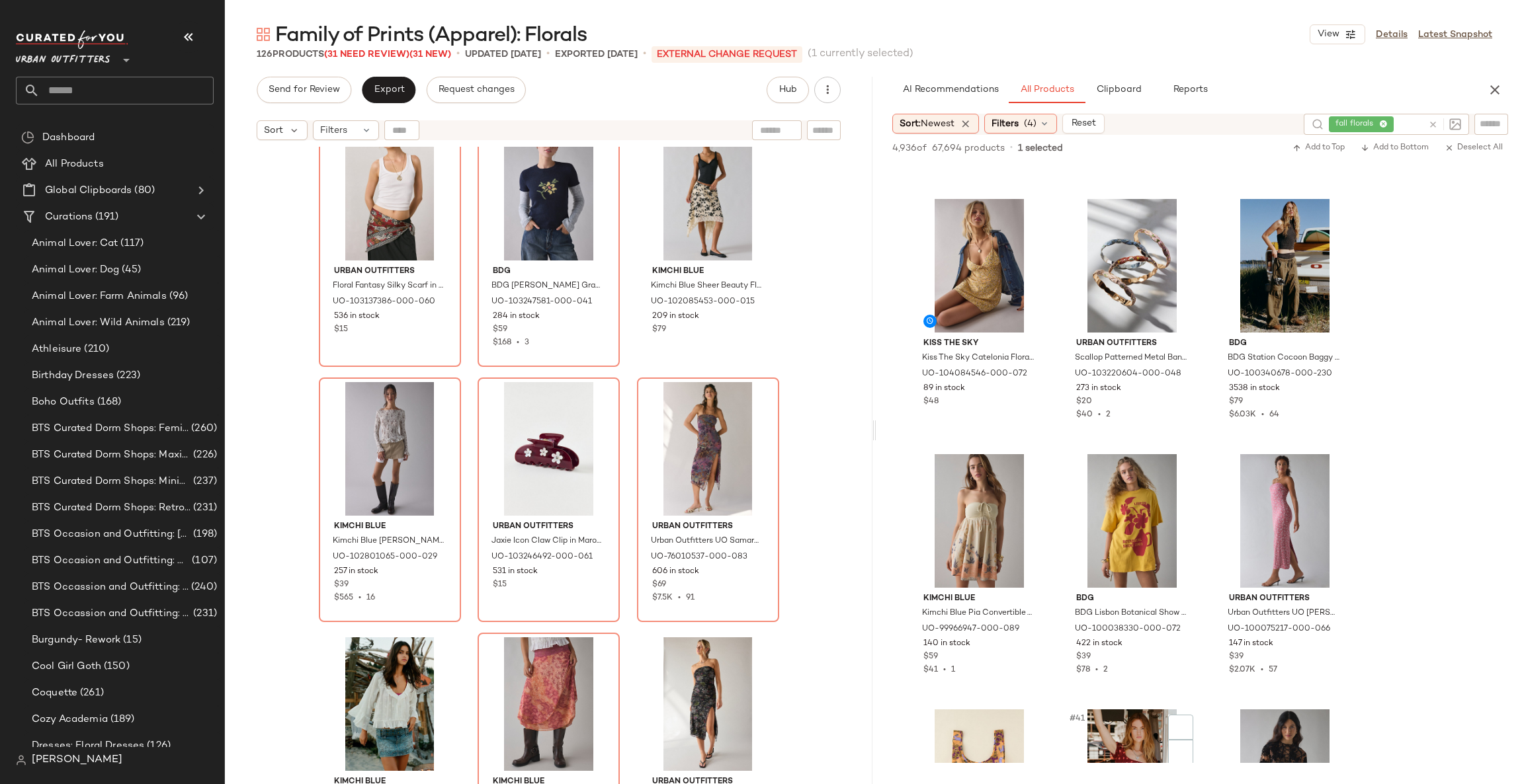
scroll to position [3174, 0]
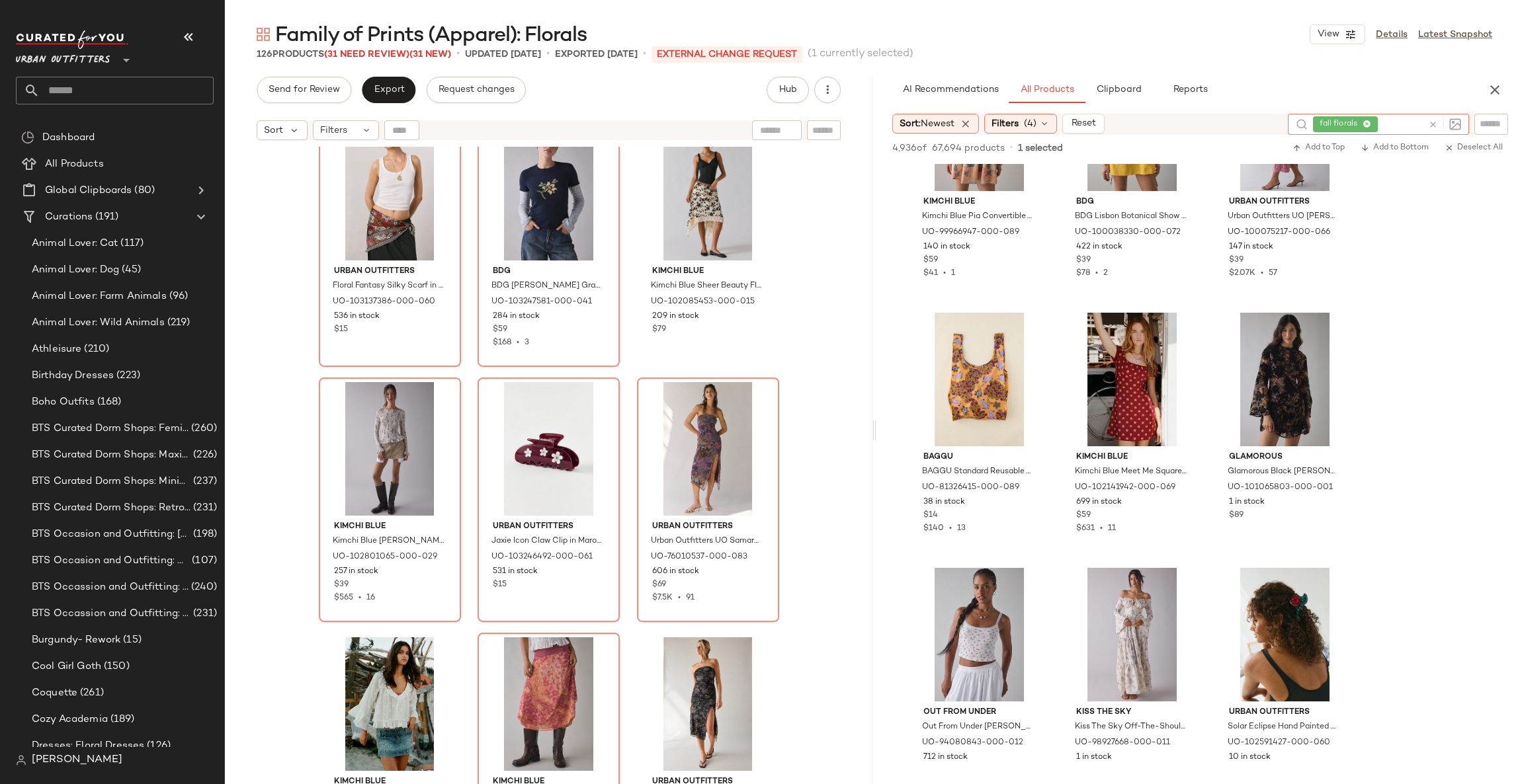
click at [1432, 125] on icon at bounding box center [1432, 124] width 10 height 10
click at [1023, 119] on div "Filters (4)" at bounding box center [1020, 124] width 73 height 20
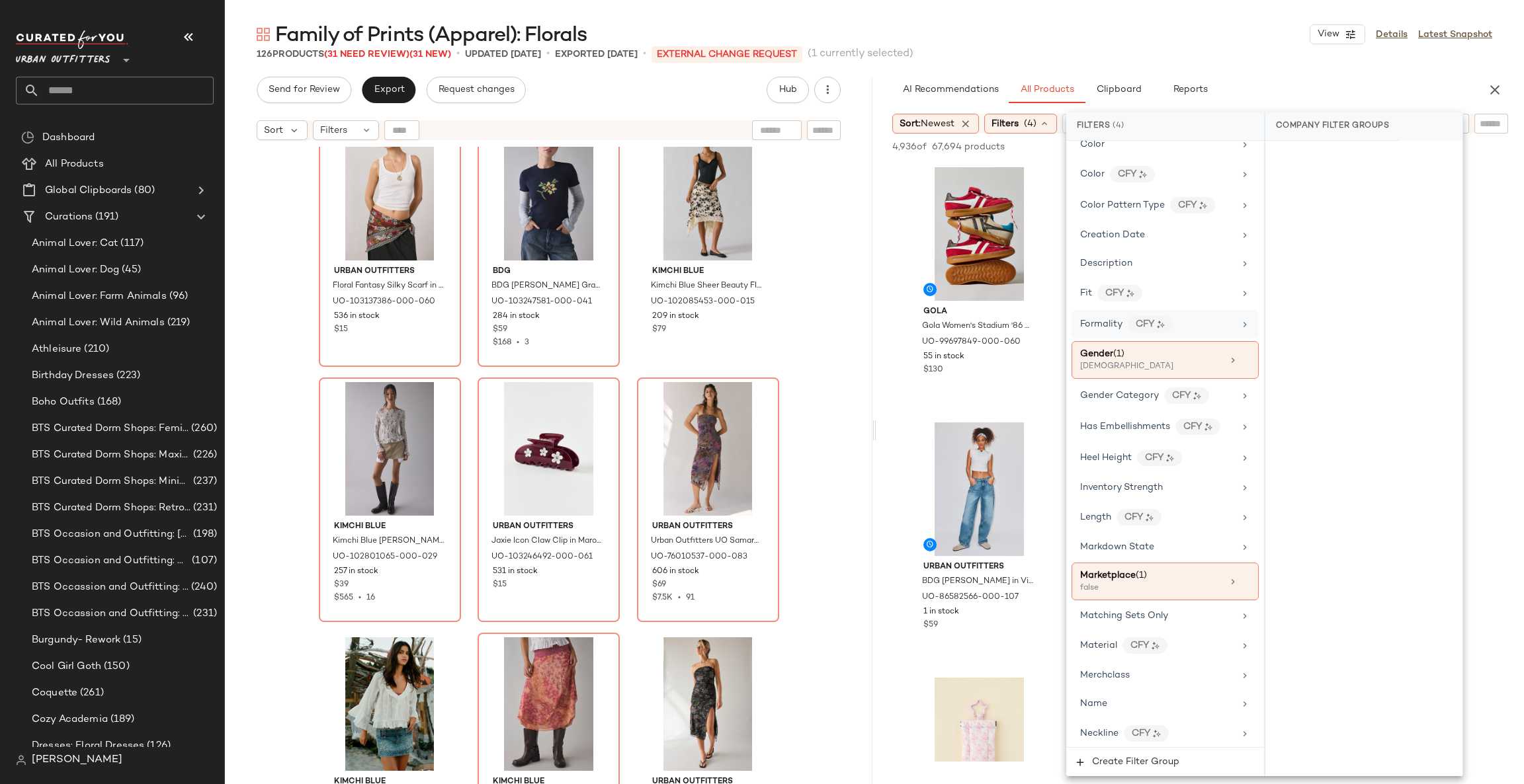
scroll to position [198, 0]
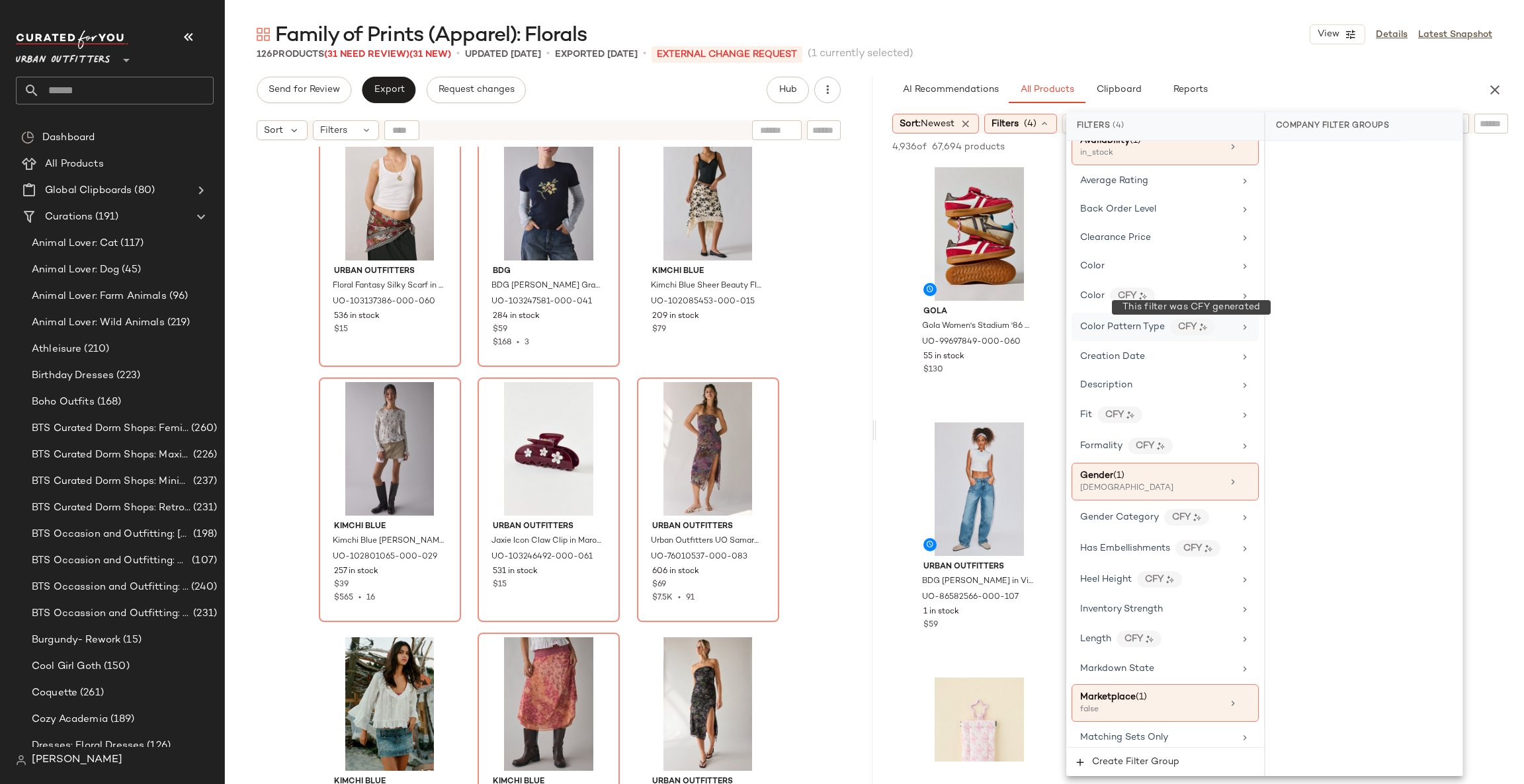
click at [1199, 331] on img at bounding box center [1203, 327] width 8 height 8
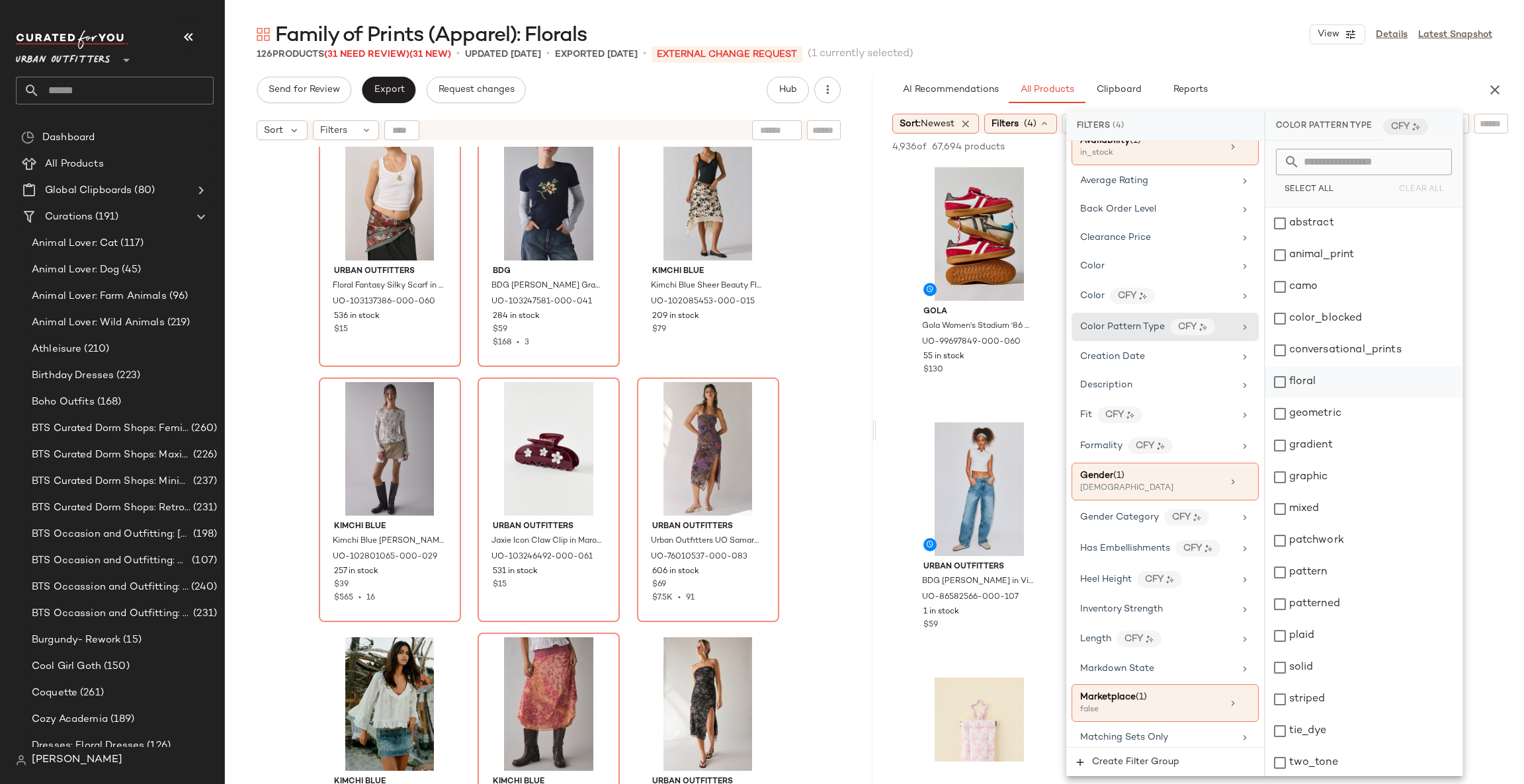
click at [1379, 381] on div "floral" at bounding box center [1364, 382] width 197 height 32
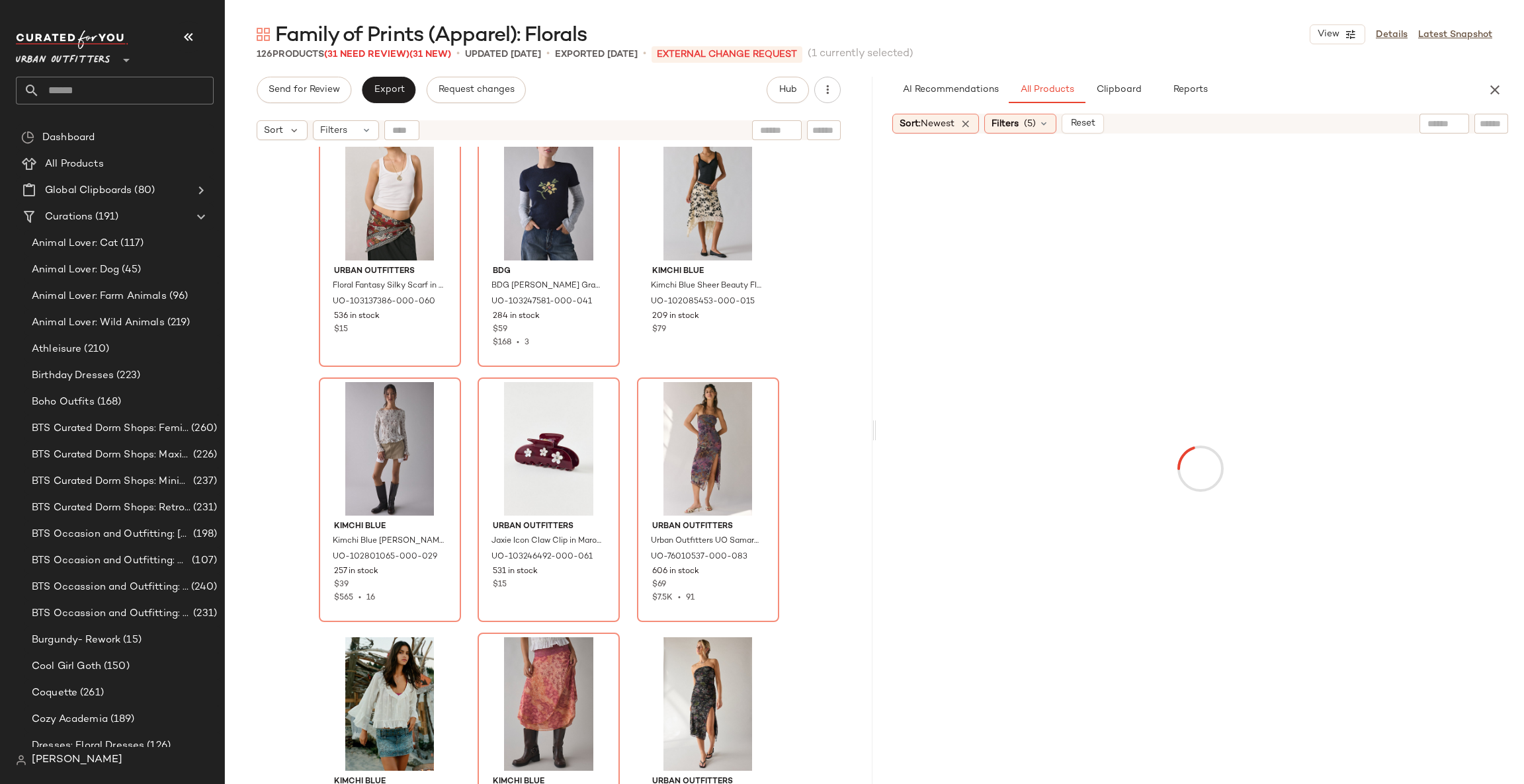
scroll to position [0, 0]
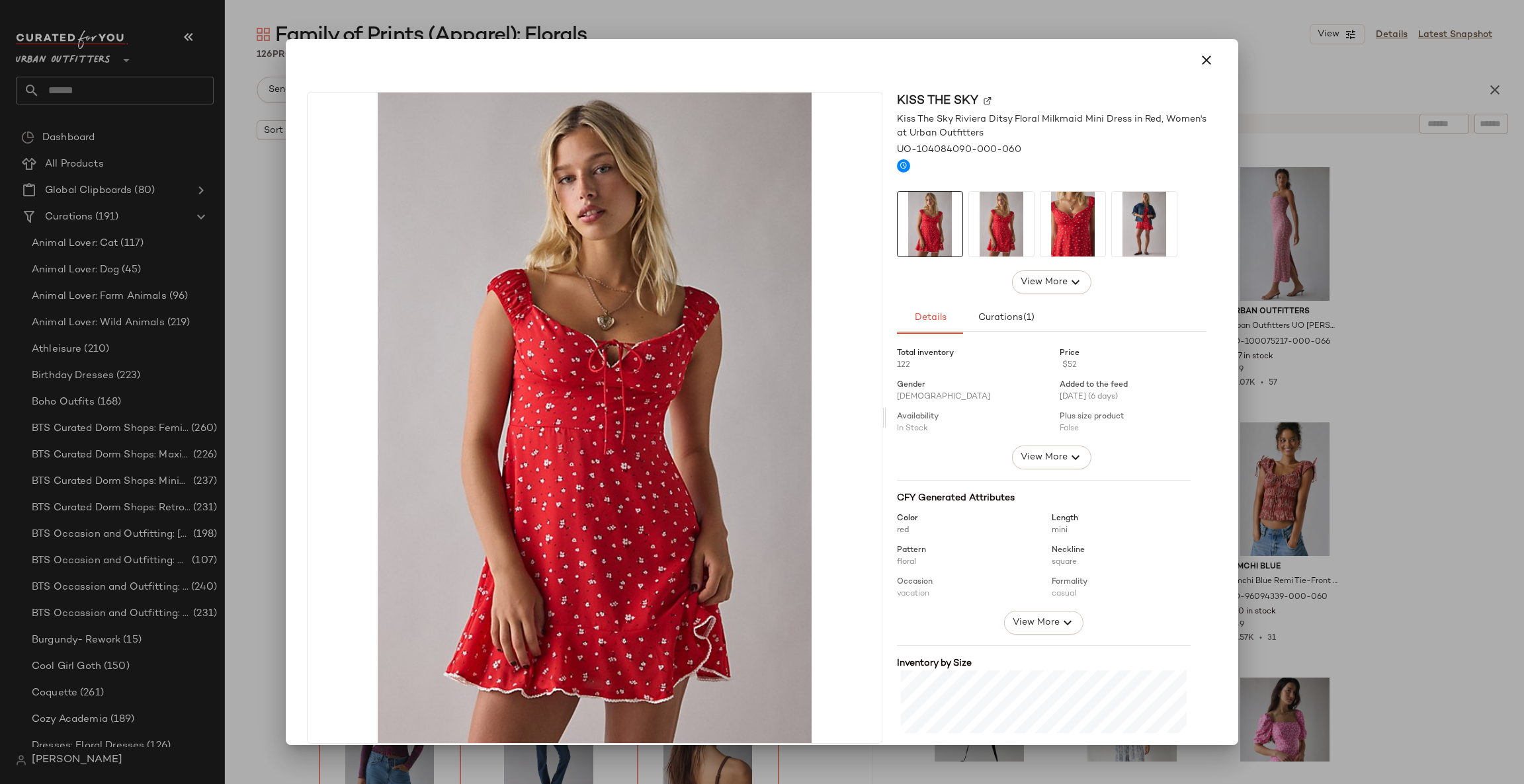
click at [1070, 619] on div "View More" at bounding box center [1043, 623] width 139 height 24
click at [1060, 628] on icon "button" at bounding box center [1068, 623] width 16 height 16
click at [1523, 333] on div at bounding box center [762, 392] width 1524 height 784
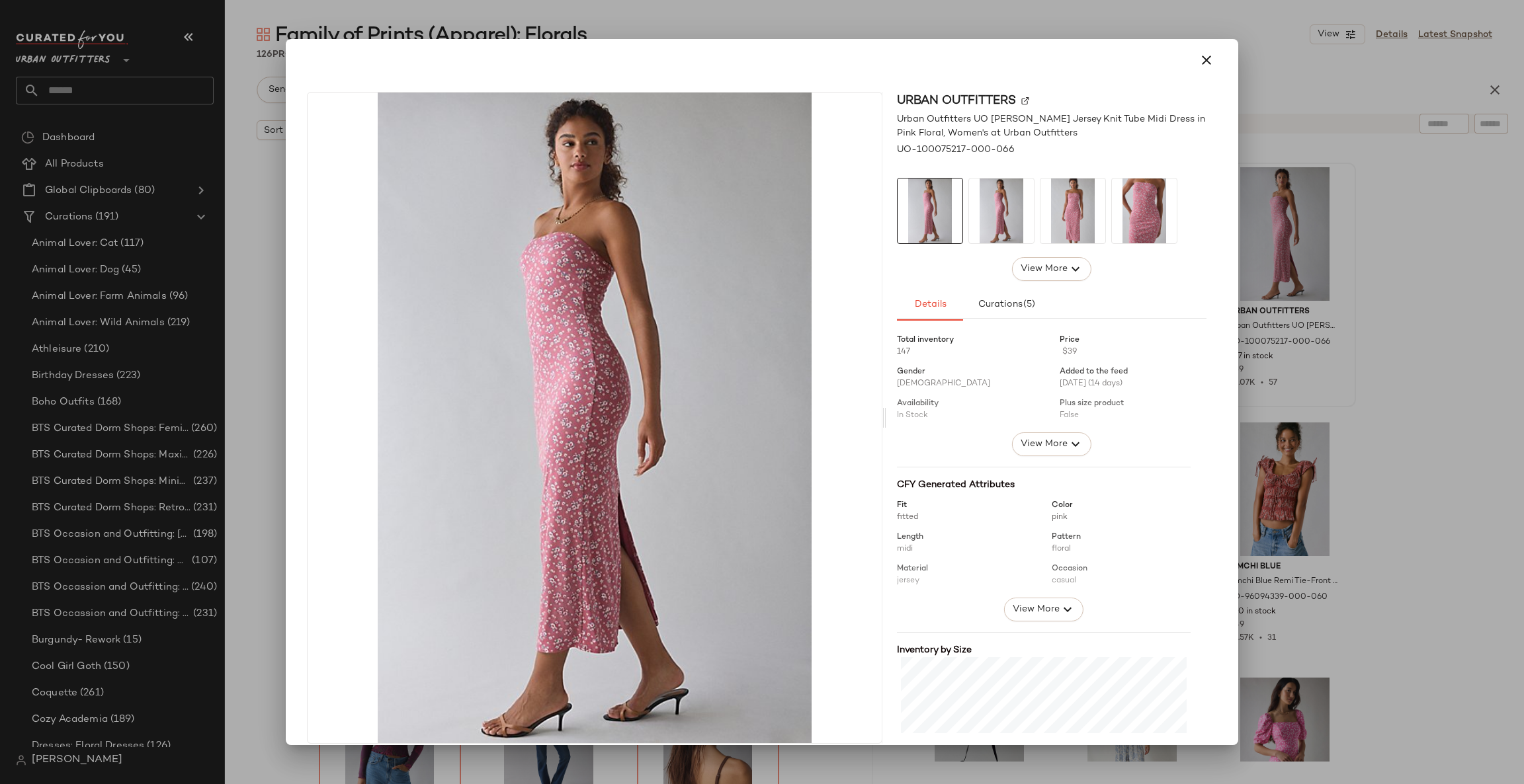
click at [1043, 596] on div at bounding box center [1043, 543] width 294 height 108
click at [1059, 618] on icon "button" at bounding box center [1068, 610] width 16 height 16
click at [1303, 490] on div at bounding box center [762, 392] width 1524 height 784
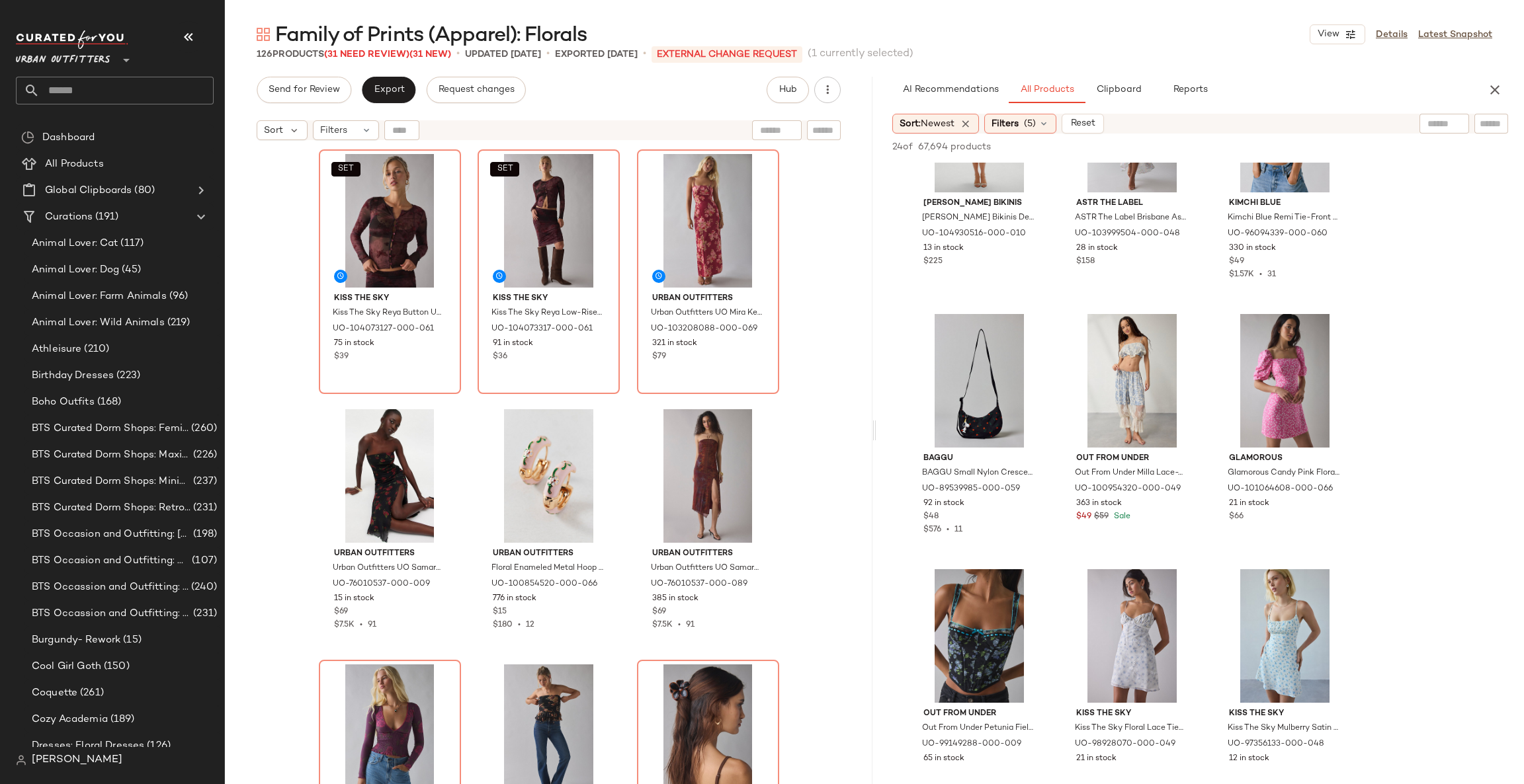
scroll to position [397, 0]
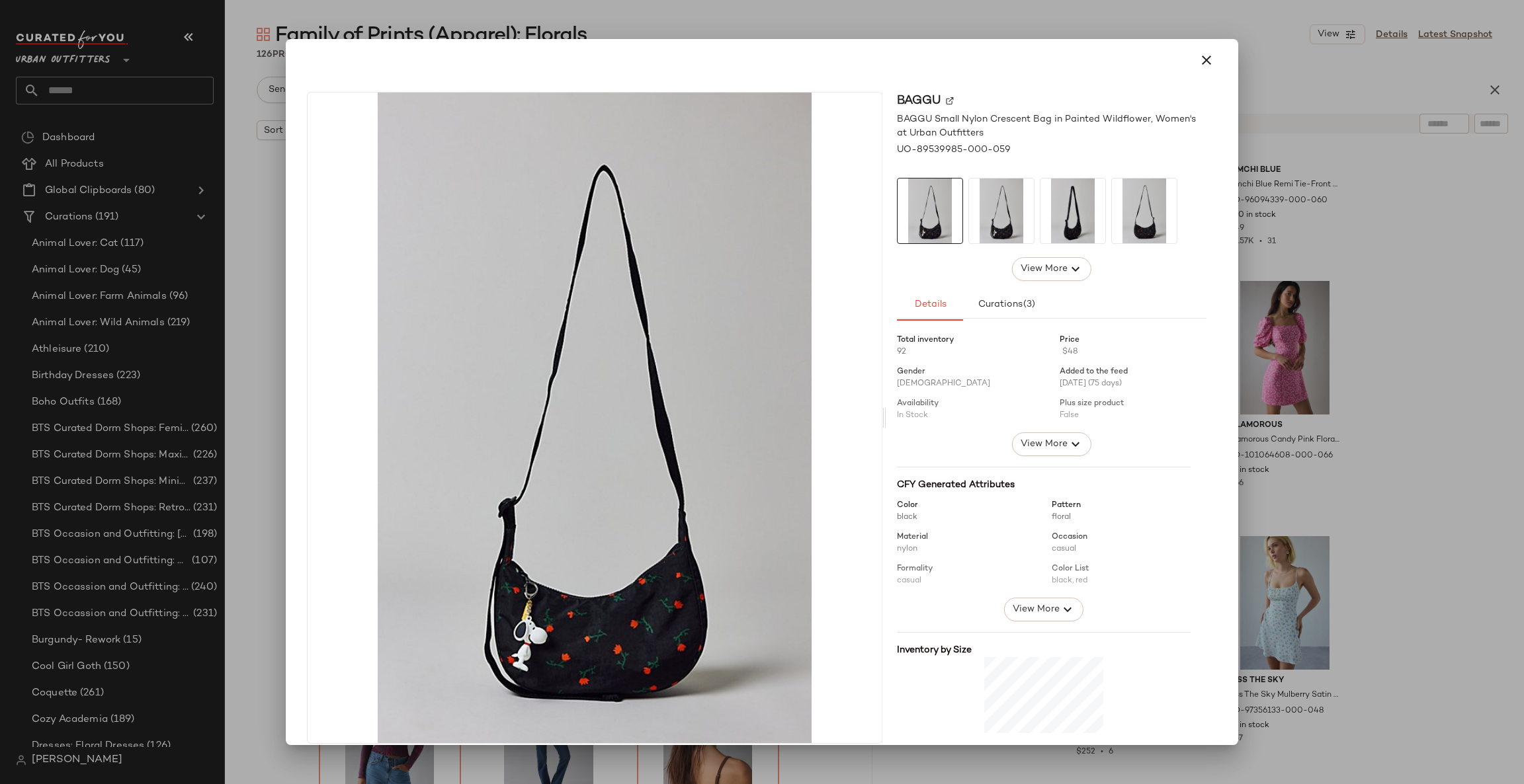
click at [1257, 375] on div at bounding box center [762, 392] width 1524 height 784
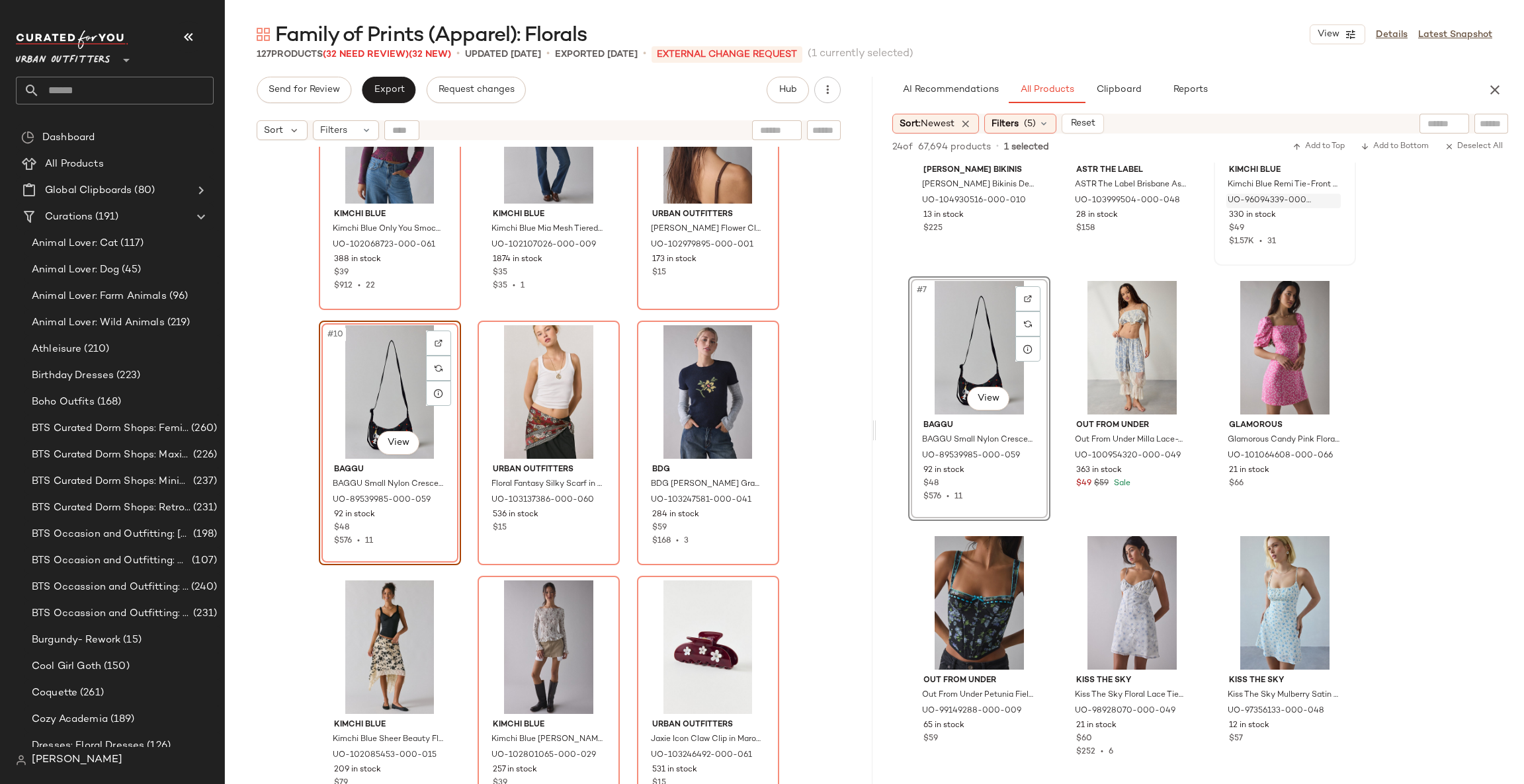
scroll to position [0, 0]
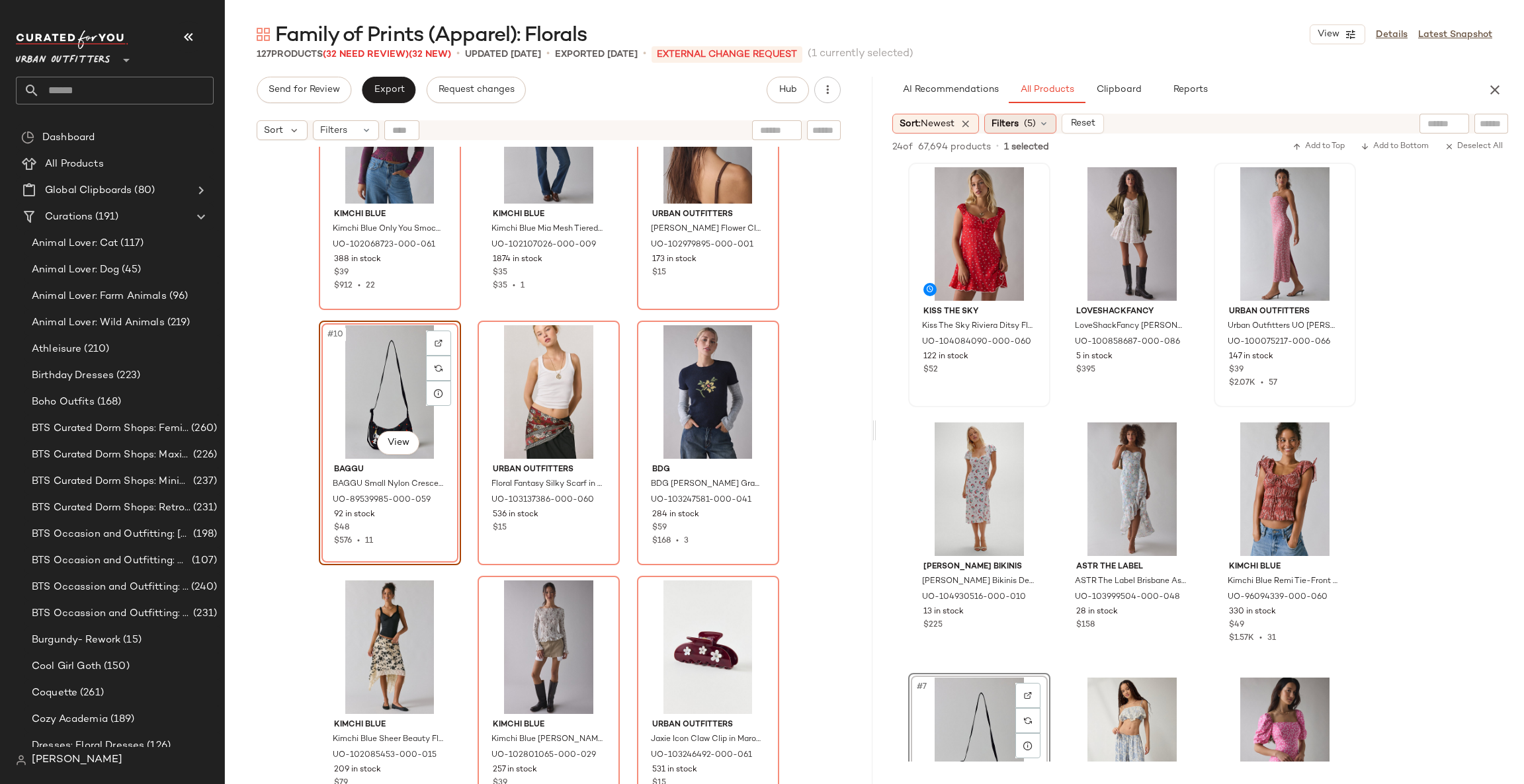
click at [1005, 121] on span "Filters" at bounding box center [1005, 124] width 27 height 14
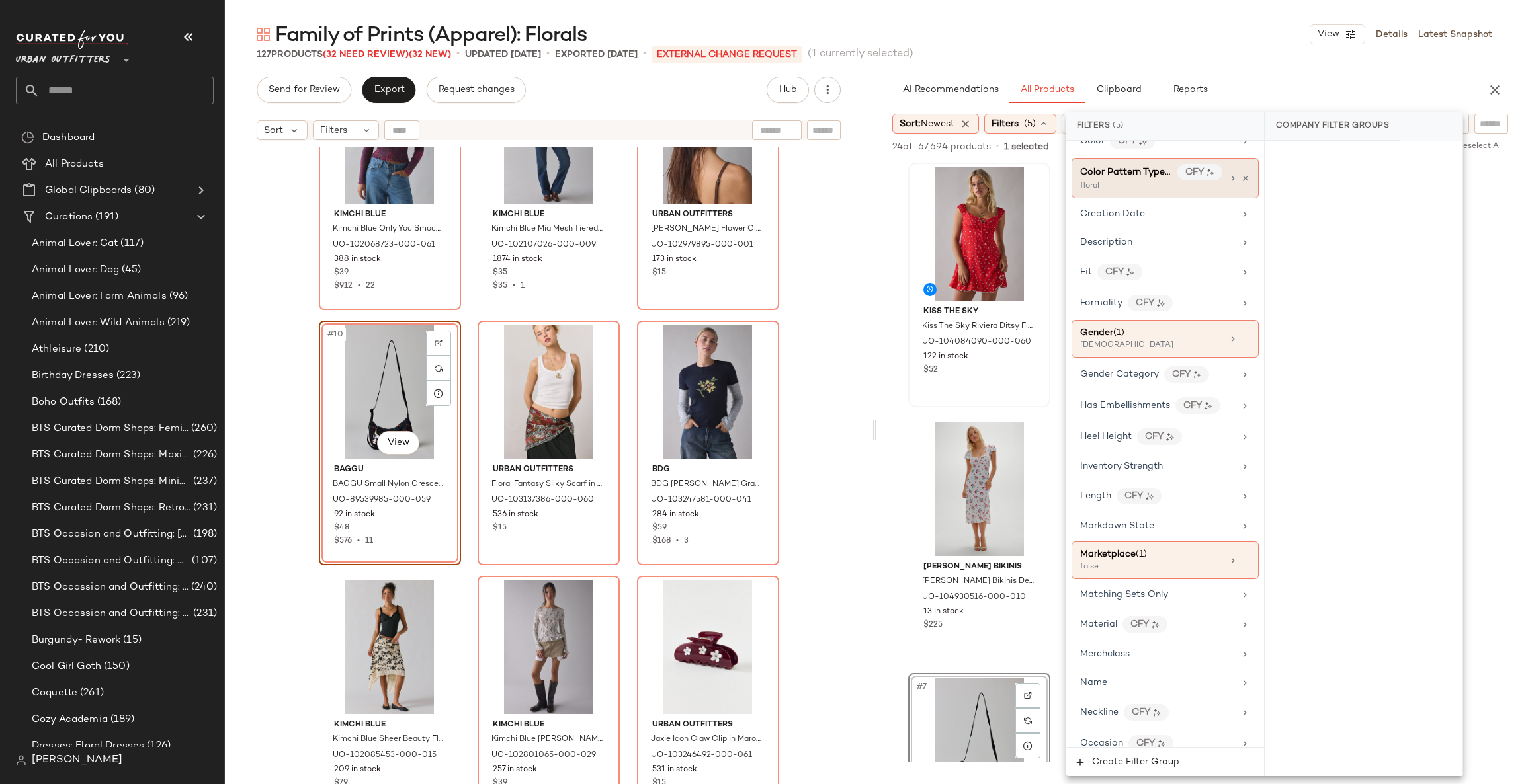
scroll to position [397, 0]
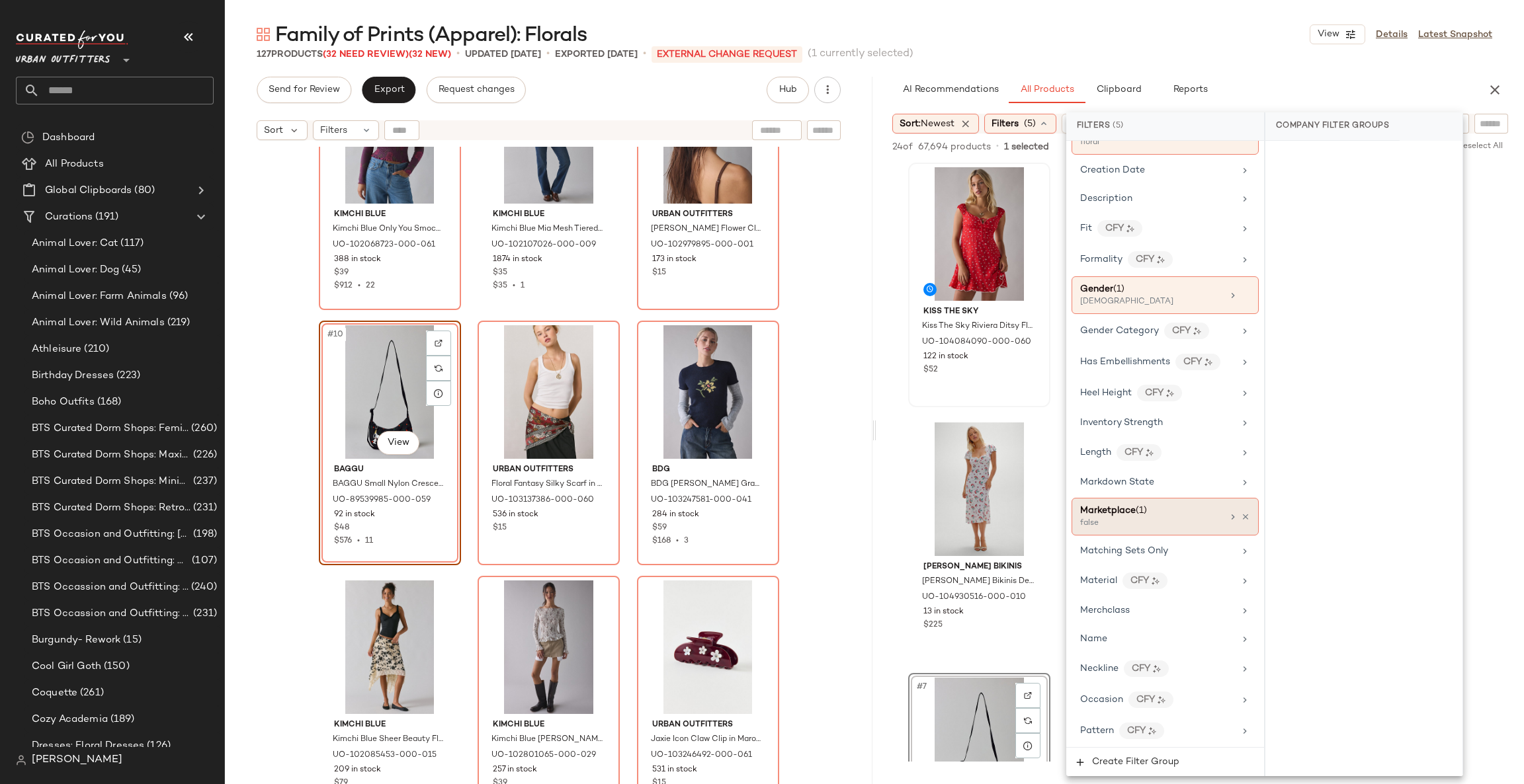
click at [1245, 528] on div "Marketplace (1) false" at bounding box center [1165, 516] width 187 height 38
click at [1243, 522] on icon at bounding box center [1245, 517] width 10 height 10
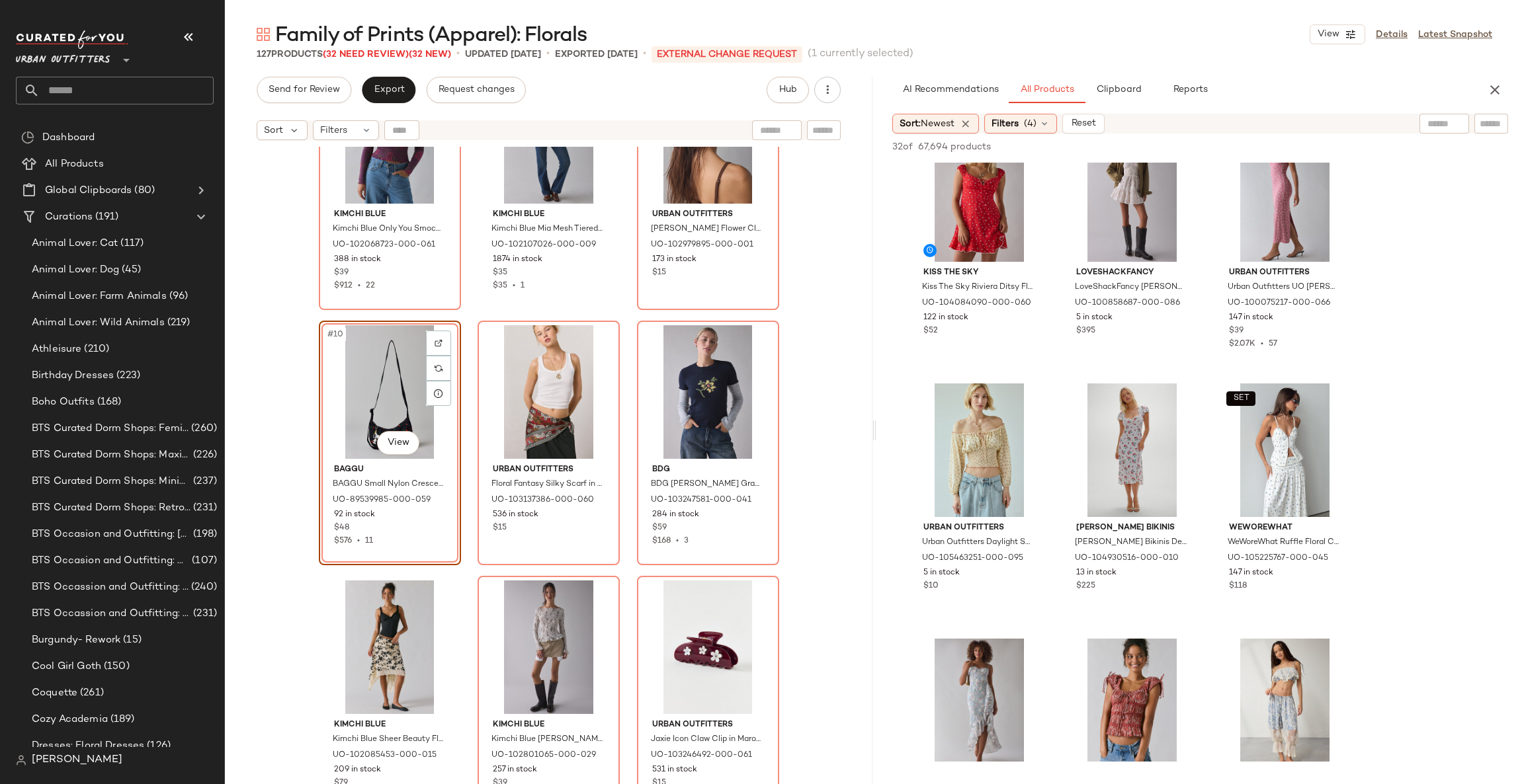
scroll to position [0, 0]
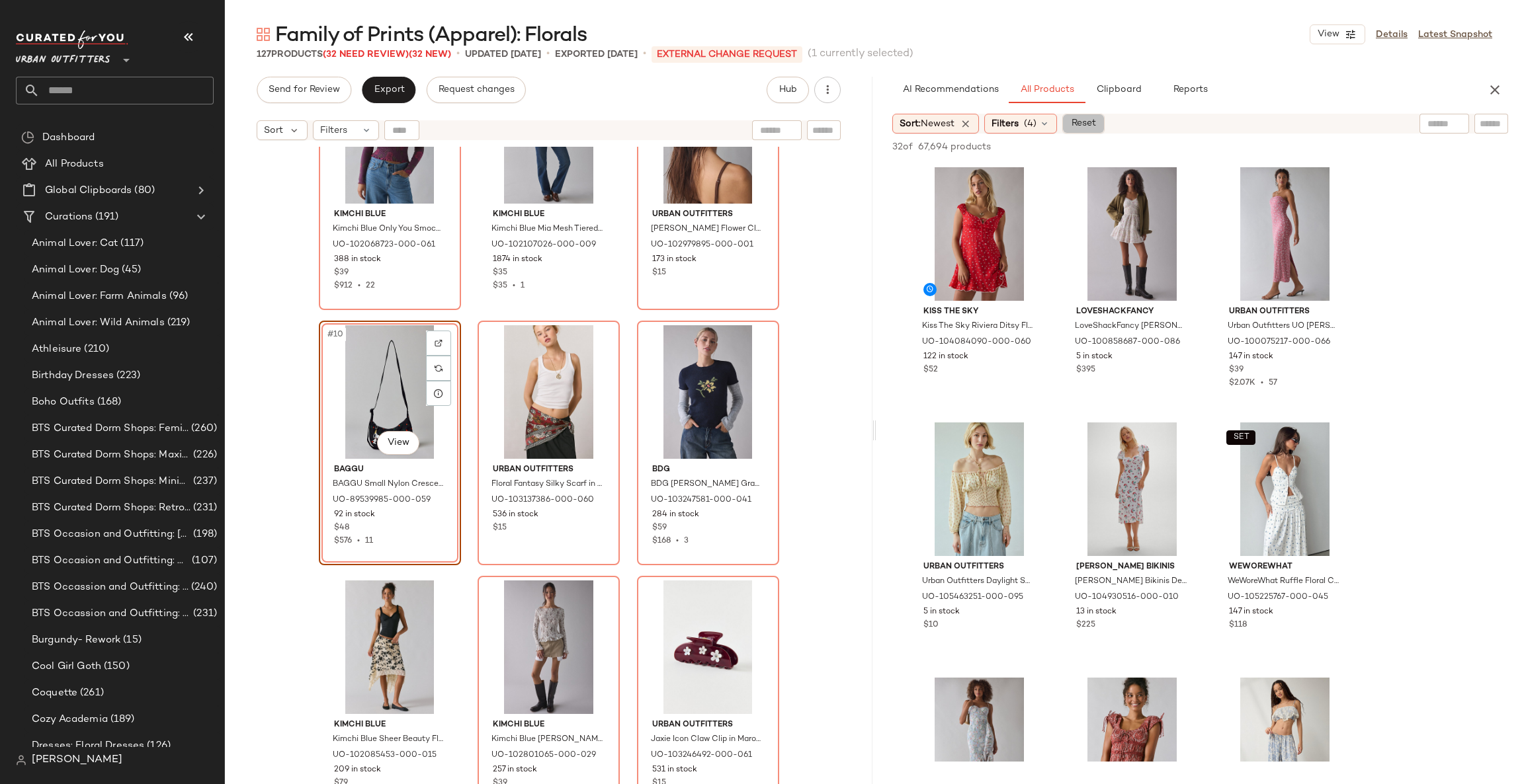
click at [1083, 125] on span "Reset" at bounding box center [1082, 124] width 25 height 10
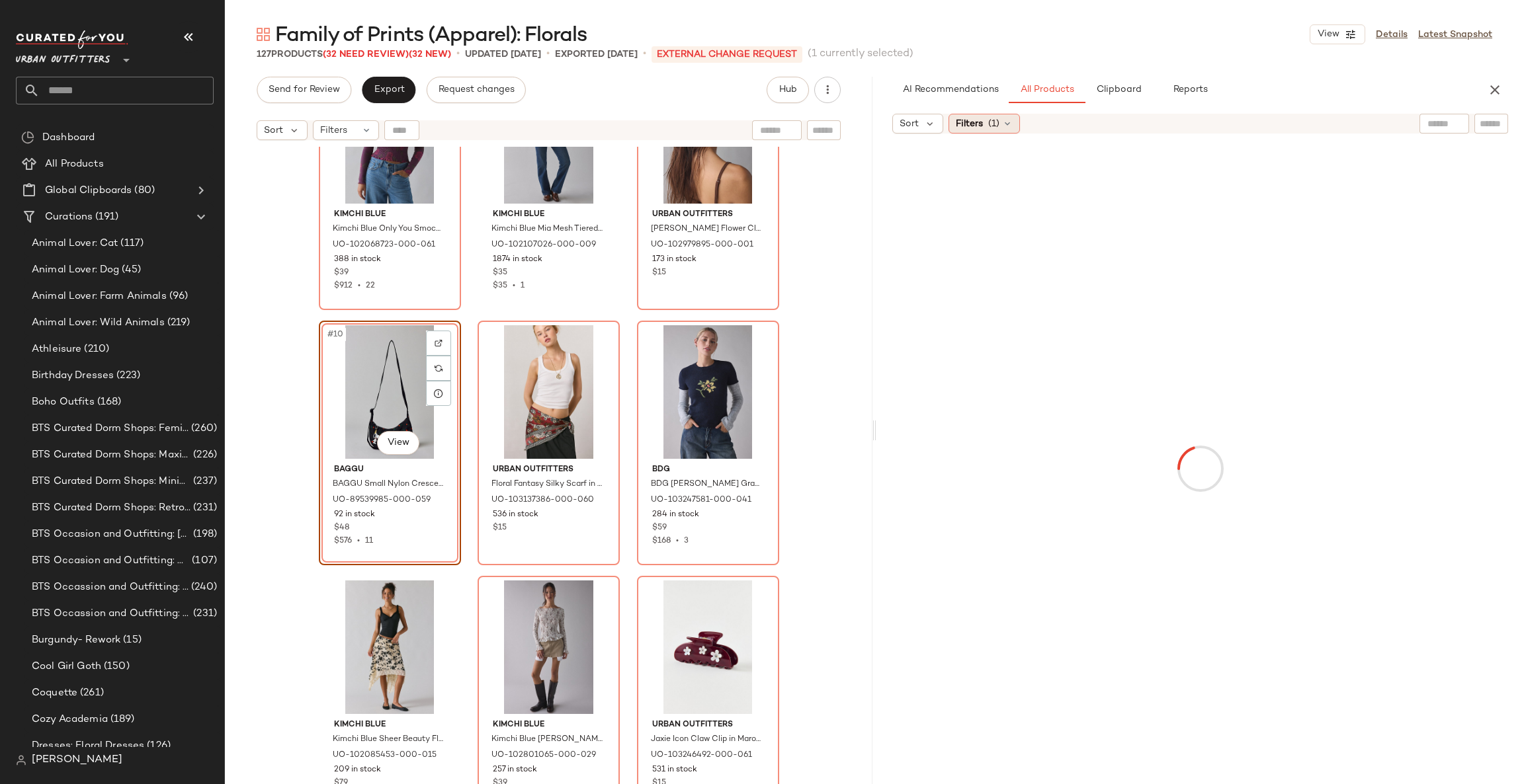
click at [1007, 125] on icon at bounding box center [1007, 124] width 10 height 10
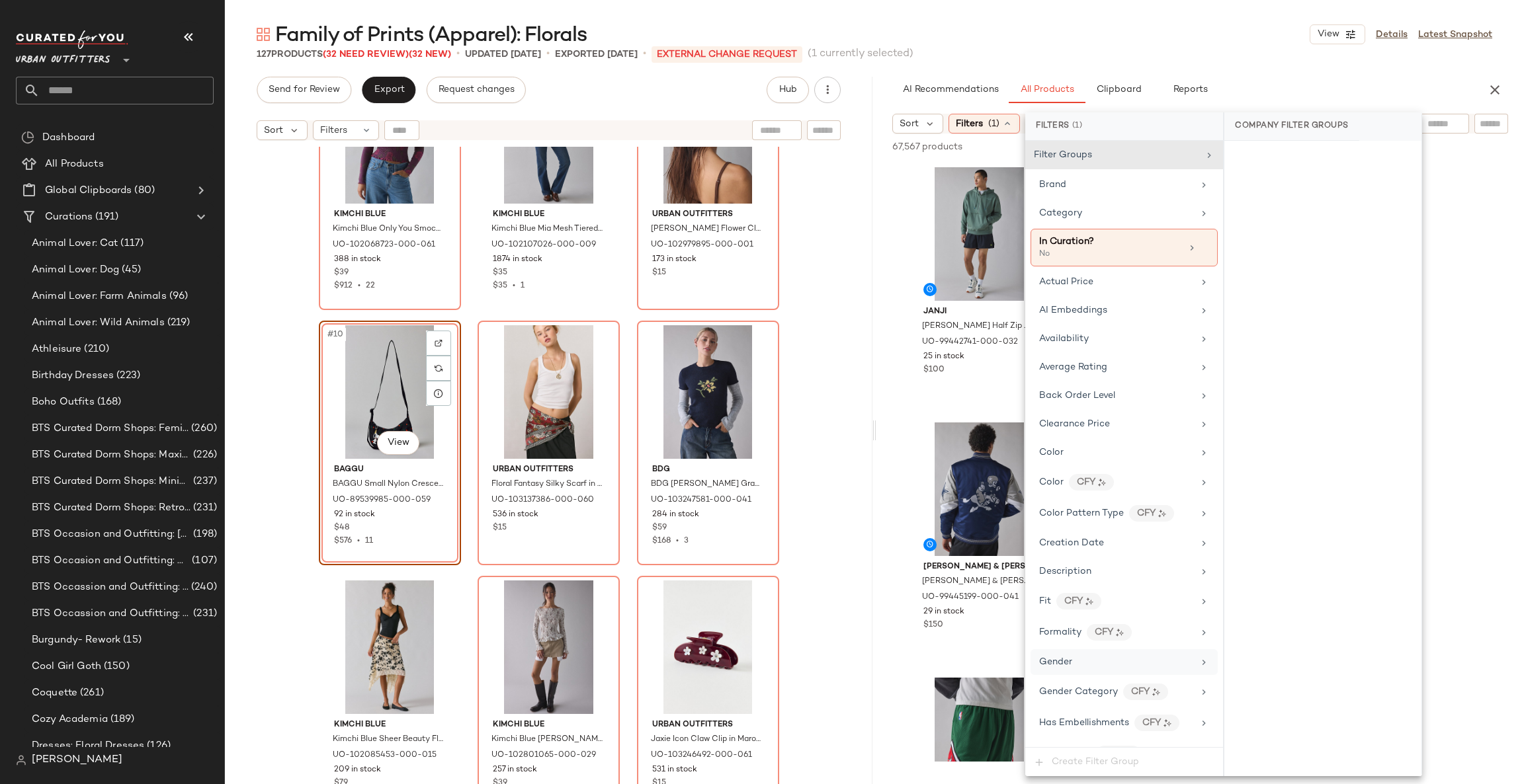
click at [1093, 660] on div "Gender" at bounding box center [1115, 662] width 154 height 14
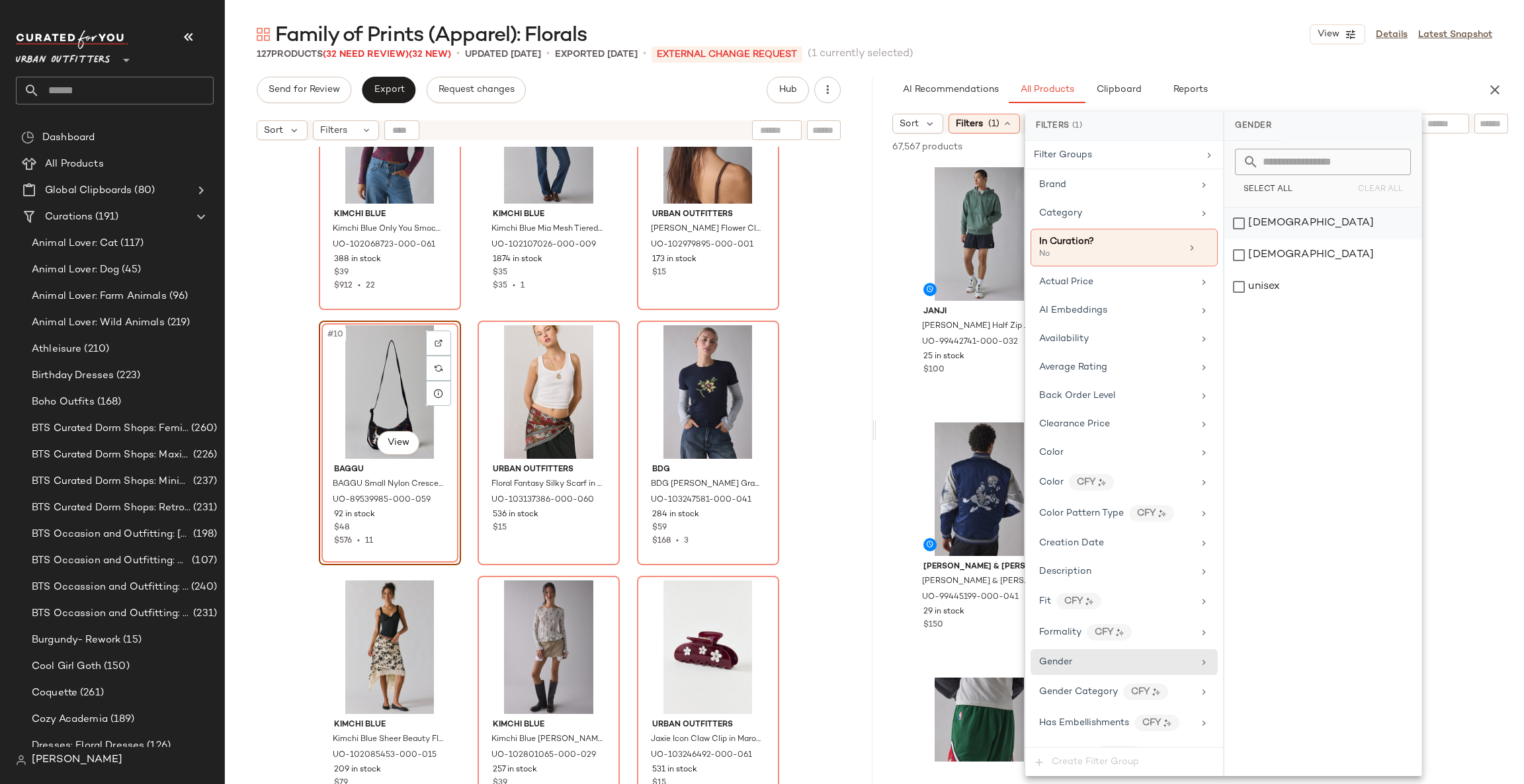
click at [1322, 219] on div "[DEMOGRAPHIC_DATA]" at bounding box center [1323, 223] width 197 height 32
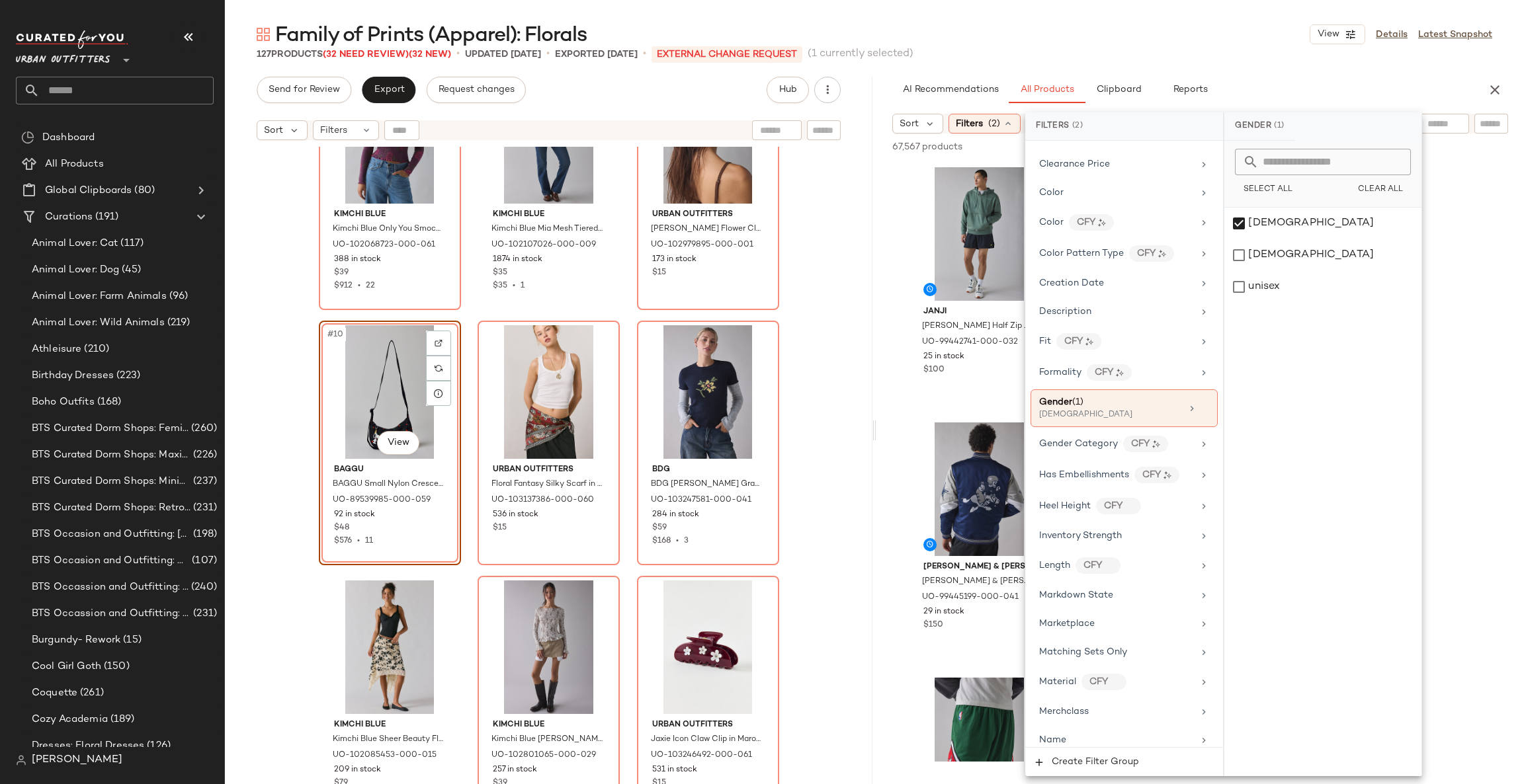
scroll to position [875, 0]
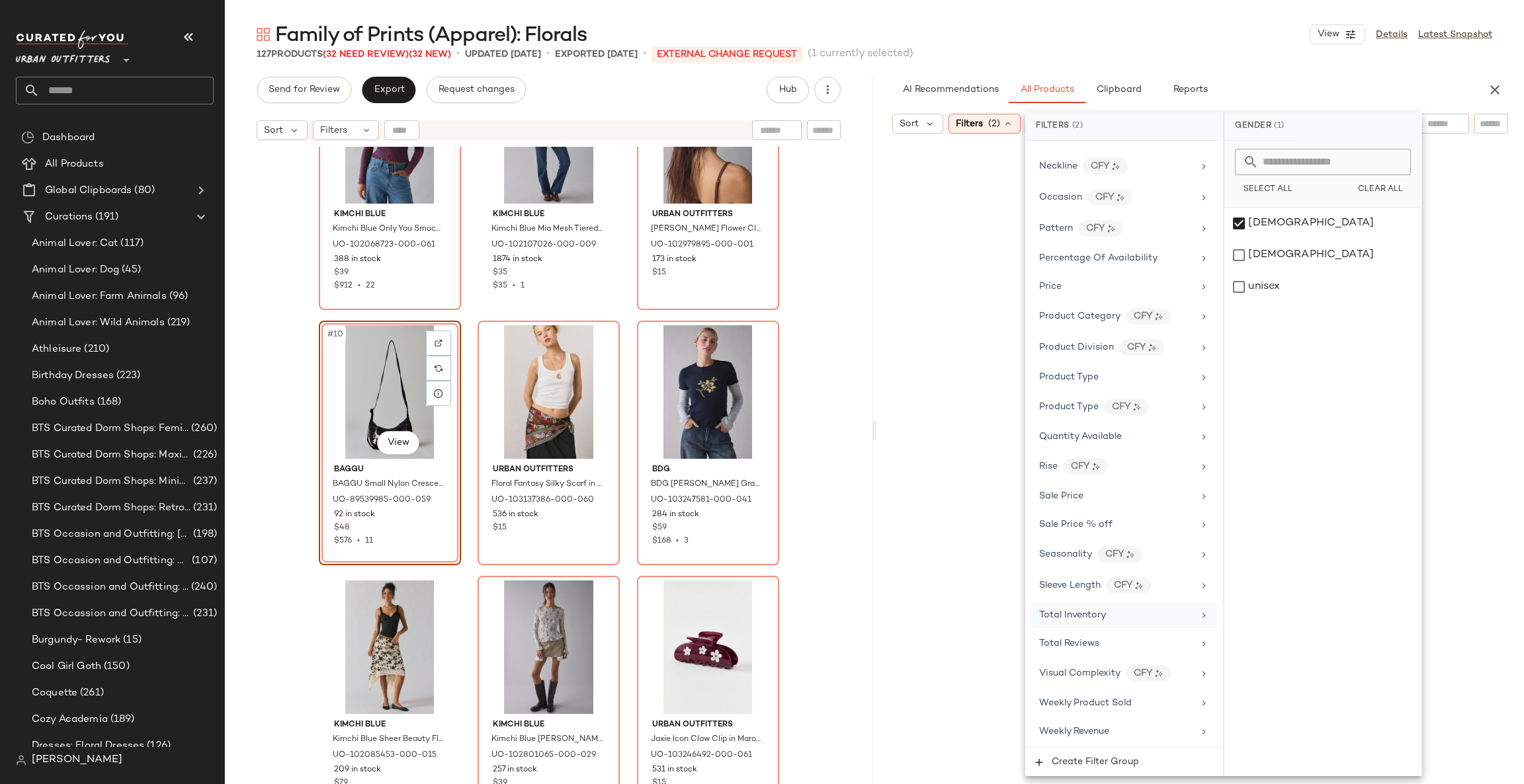
click at [1118, 612] on div "Total Inventory" at bounding box center [1115, 615] width 154 height 14
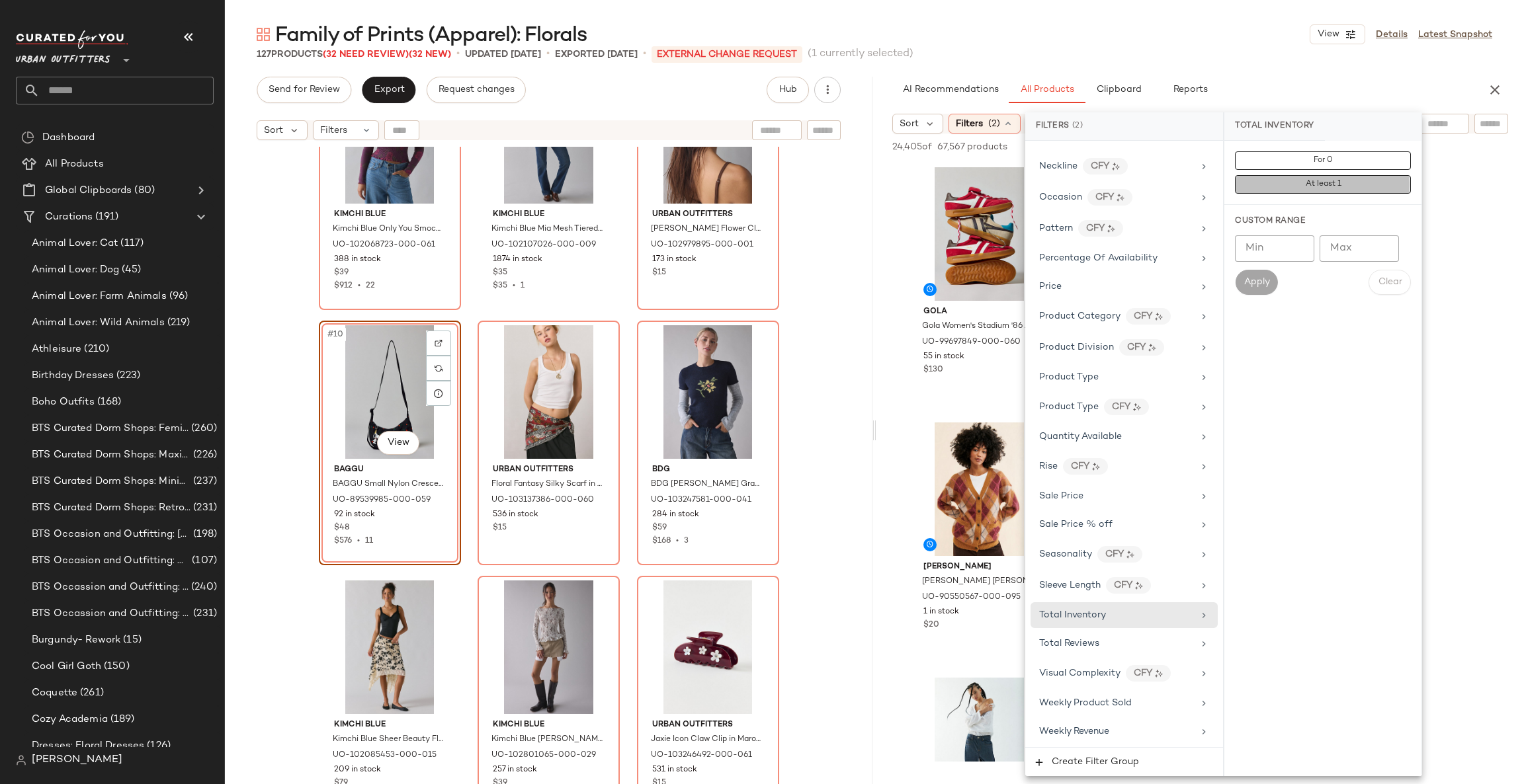
click at [1302, 180] on button "At least 1" at bounding box center [1322, 184] width 176 height 18
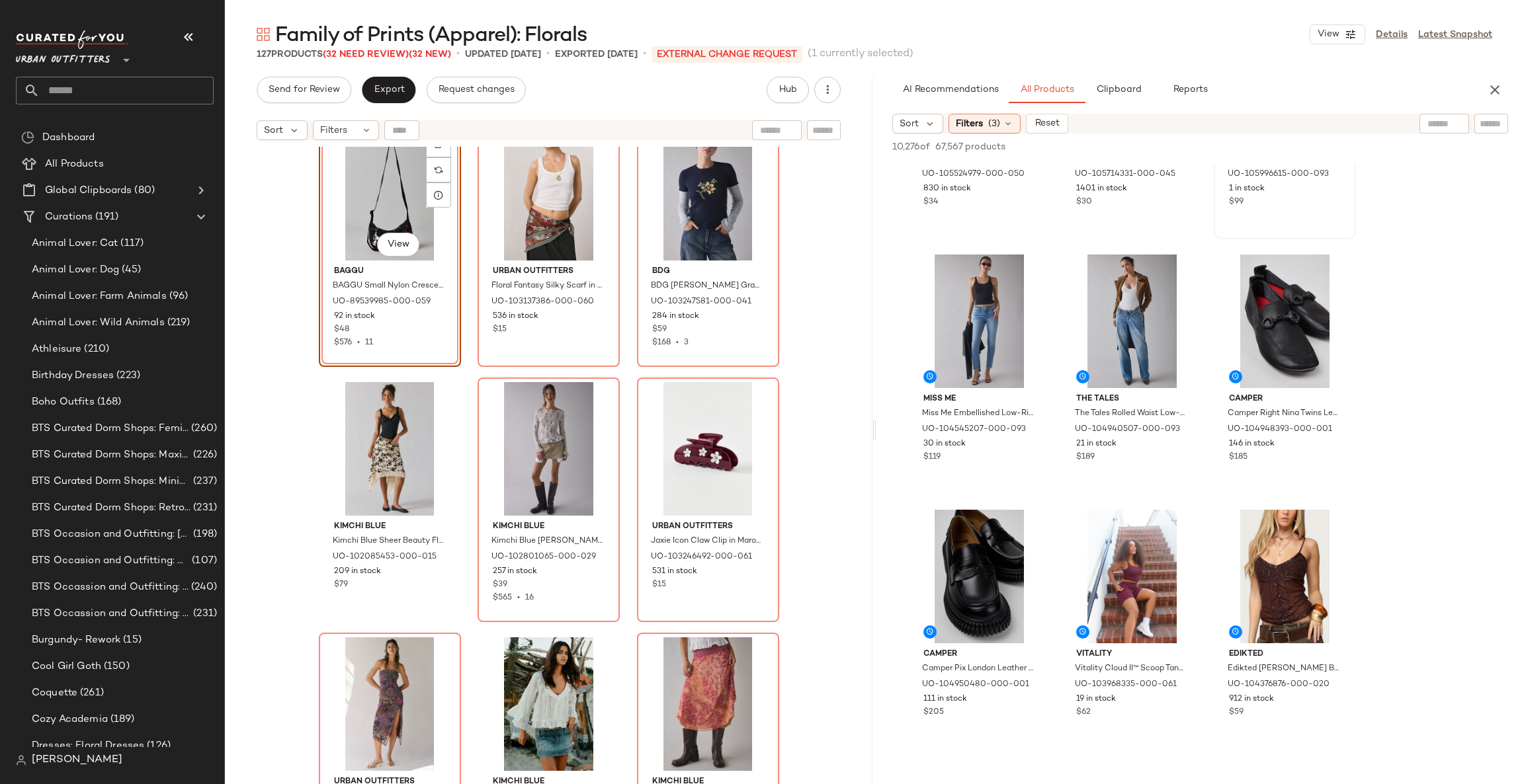
scroll to position [3372, 0]
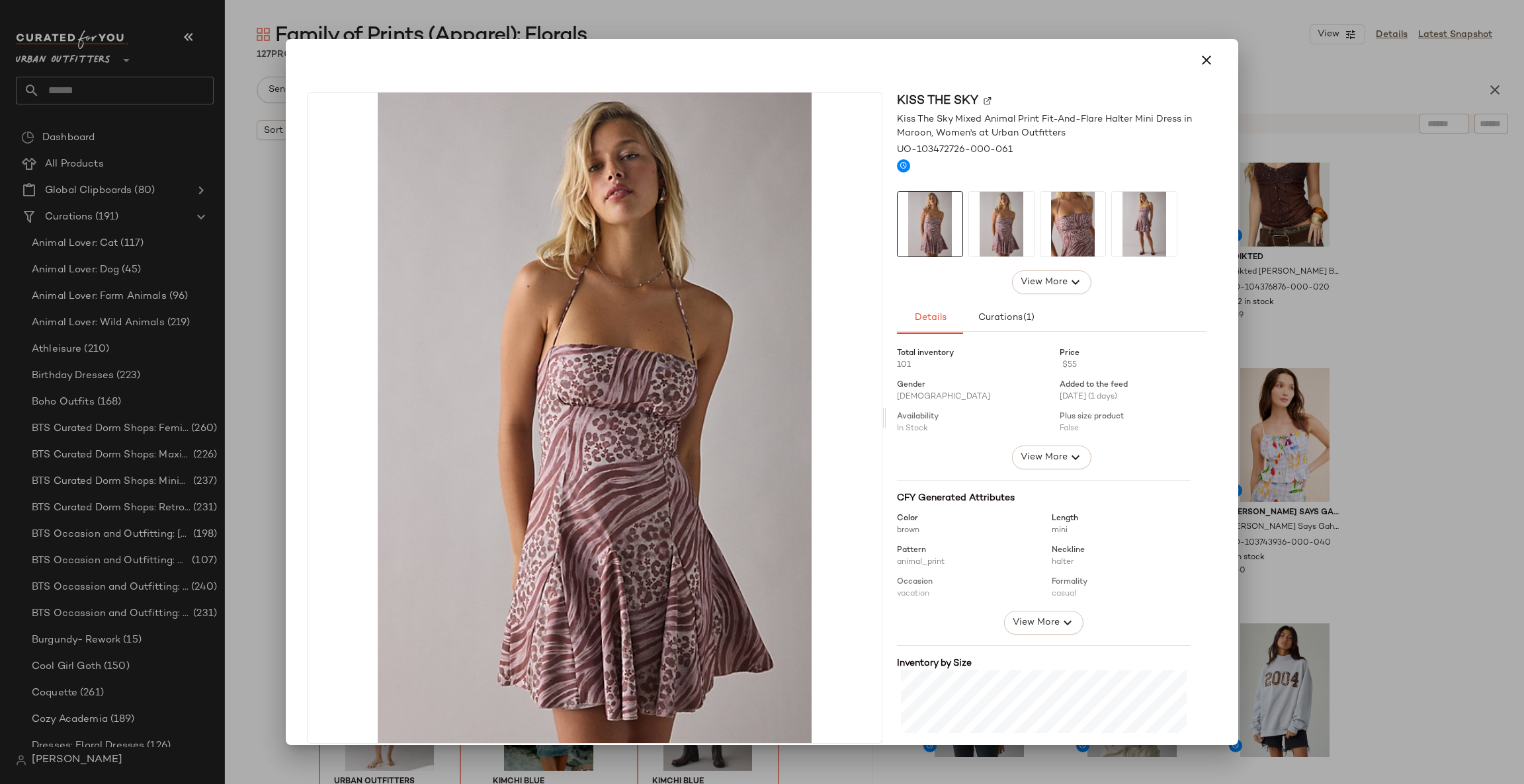
drag, startPoint x: 1349, startPoint y: 394, endPoint x: 1356, endPoint y: 403, distance: 11.4
click at [1355, 400] on div at bounding box center [762, 392] width 1524 height 784
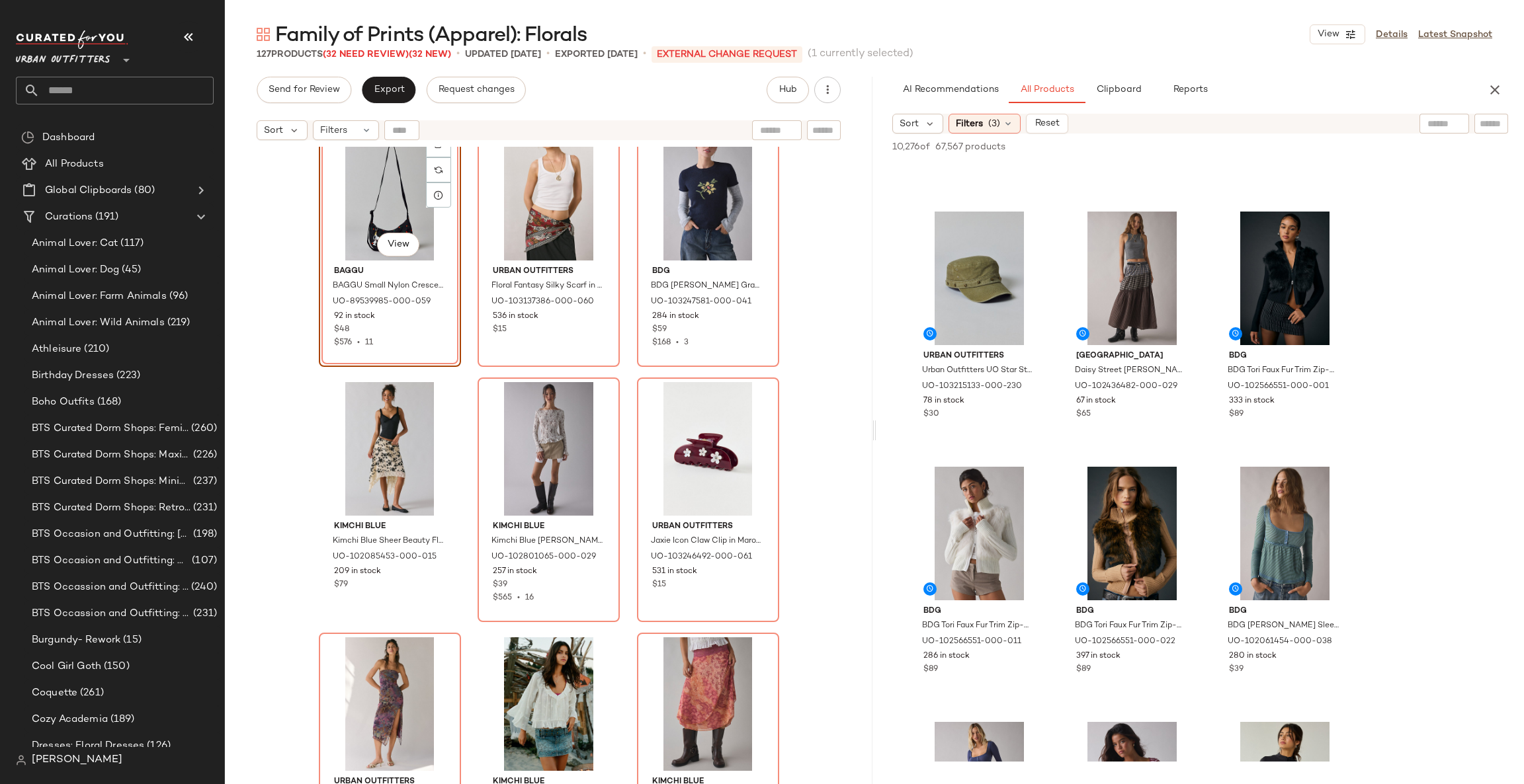
scroll to position [4562, 0]
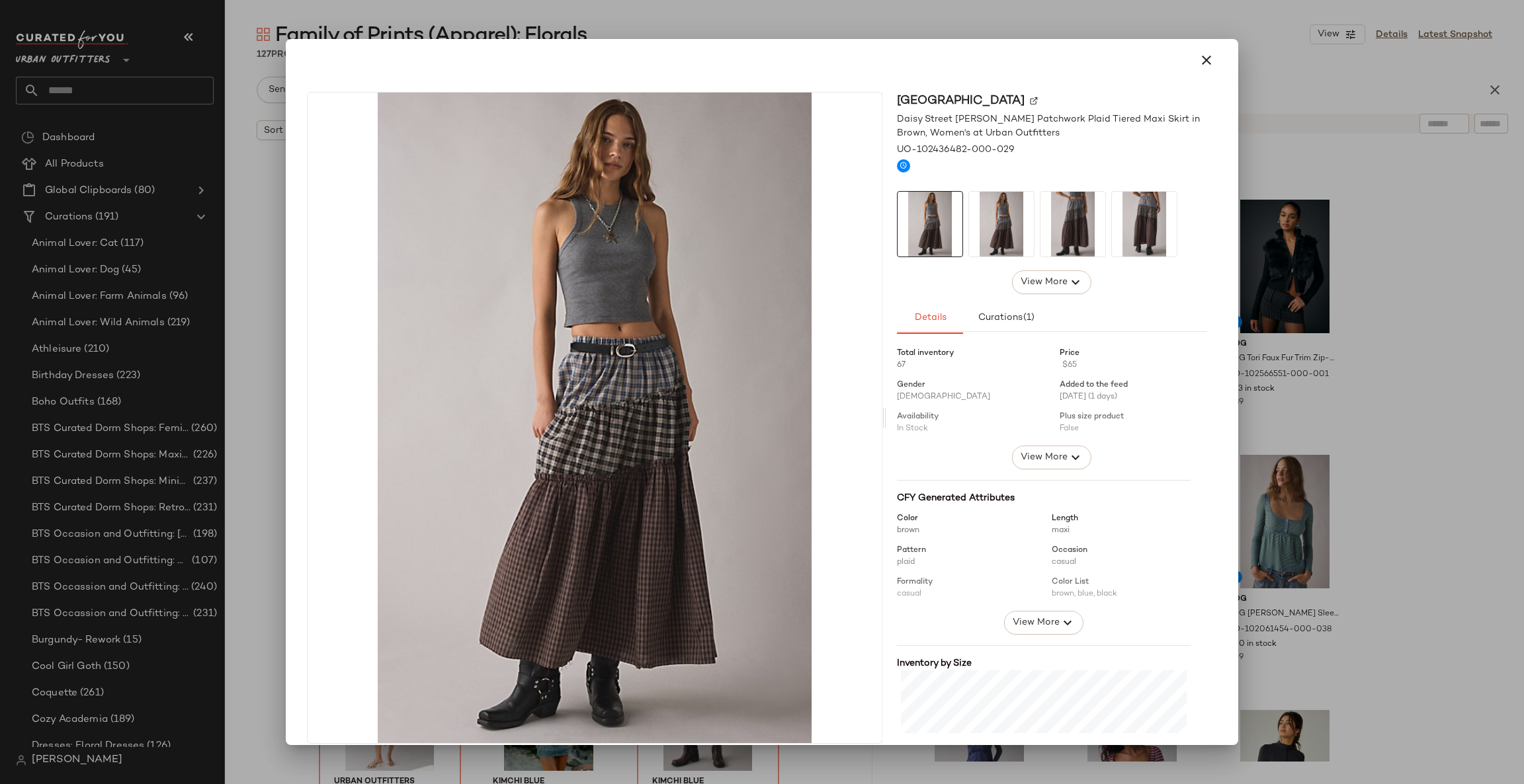
click at [1355, 309] on div at bounding box center [762, 392] width 1524 height 784
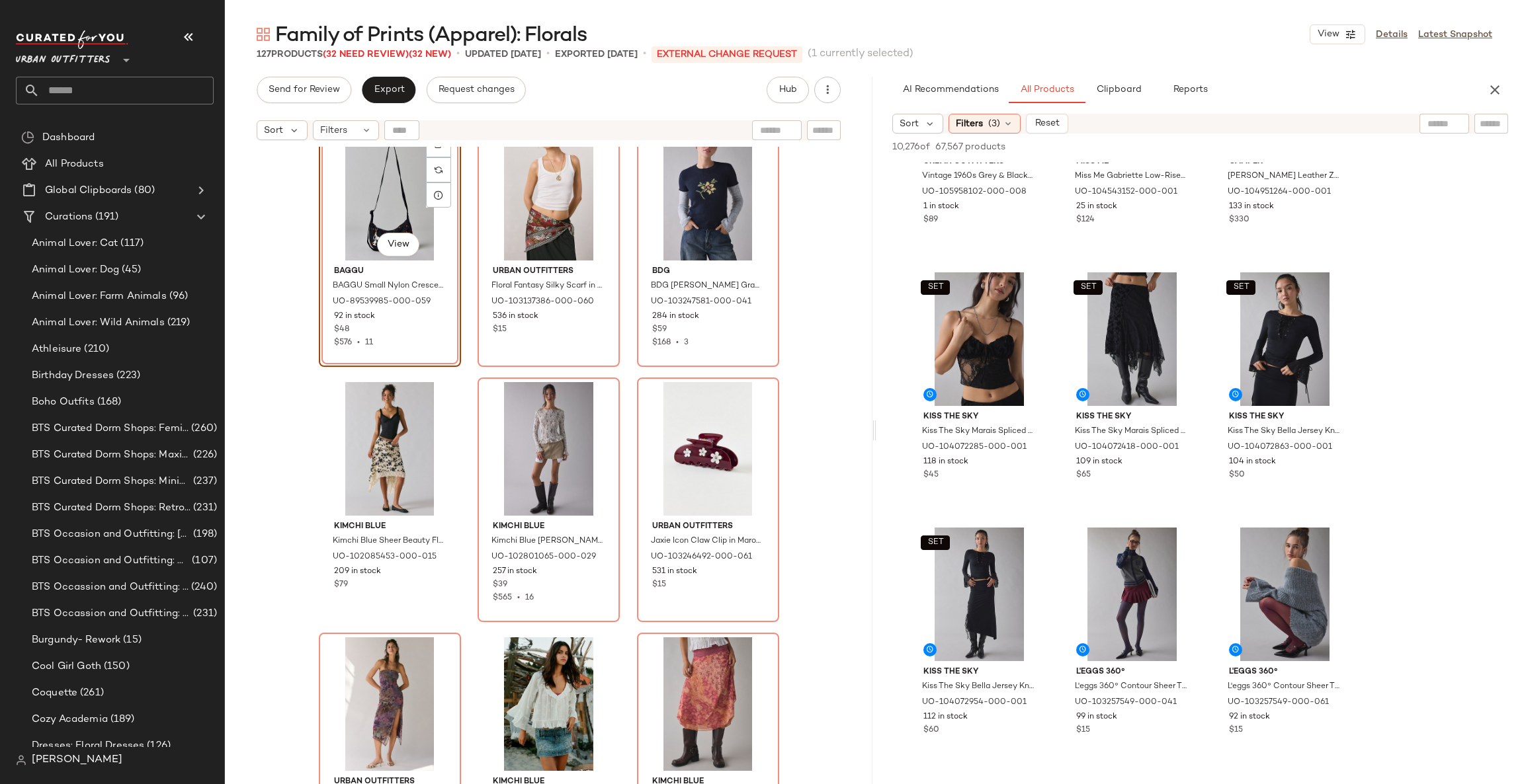
scroll to position [12696, 0]
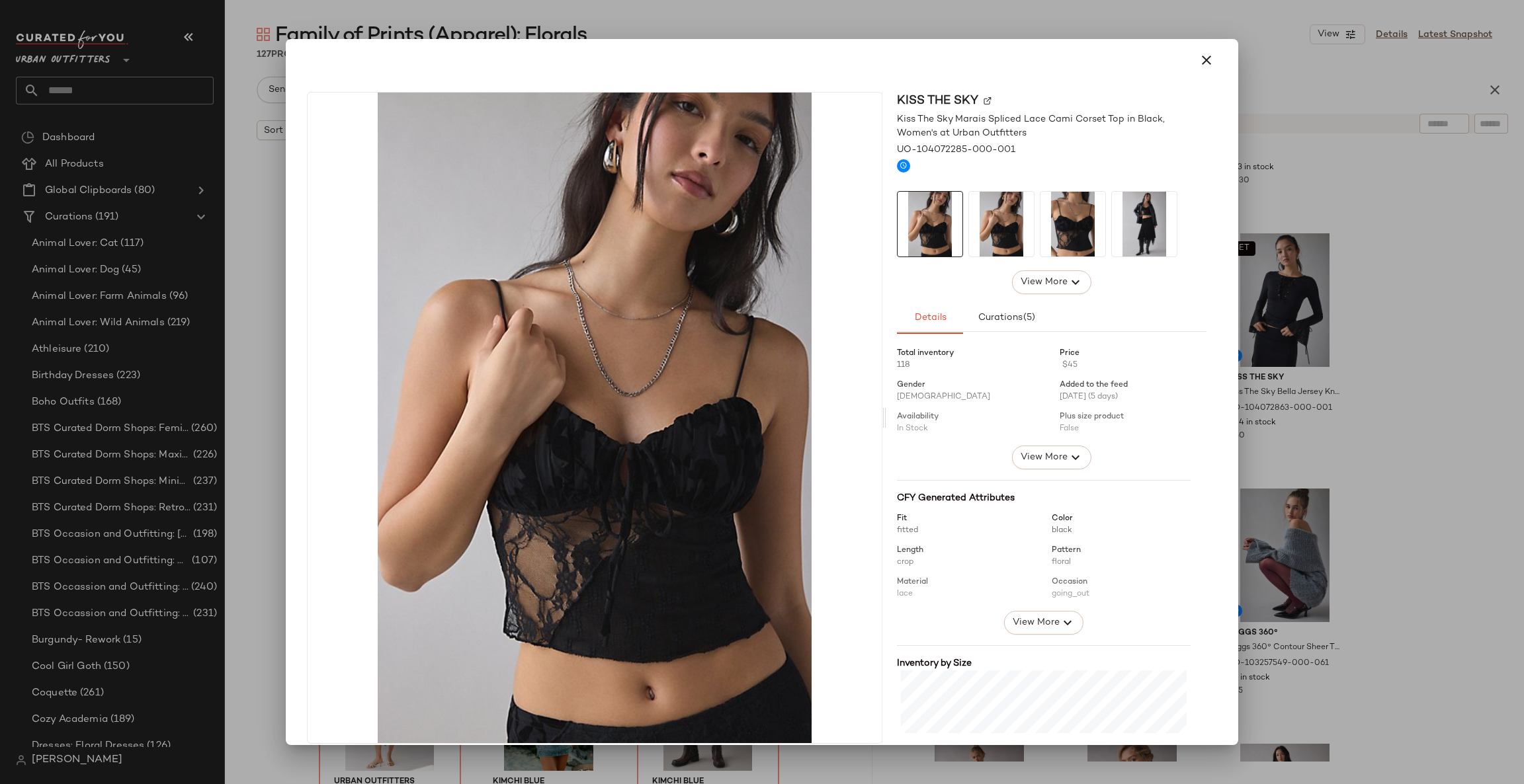
click at [1394, 322] on div at bounding box center [762, 392] width 1524 height 784
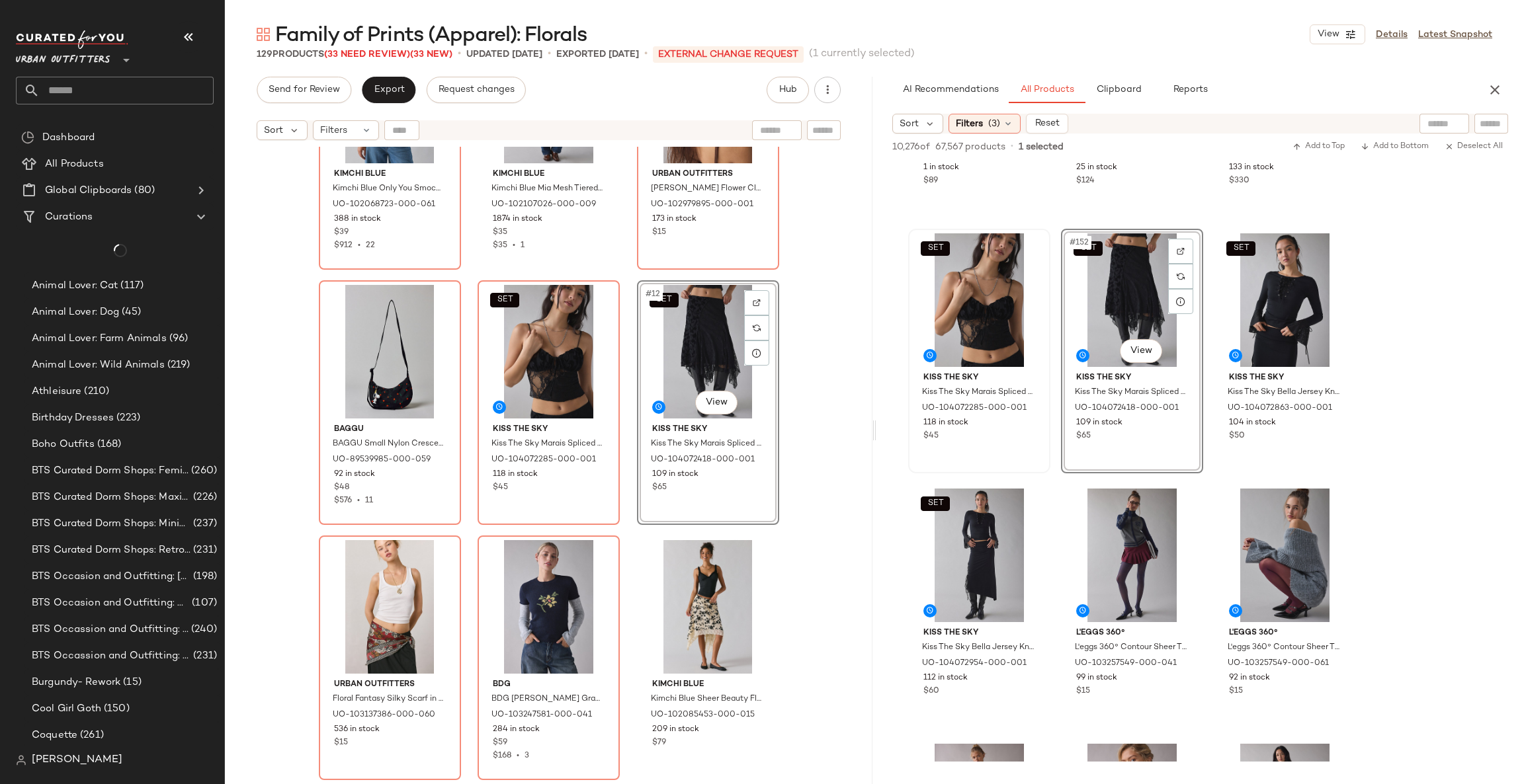
scroll to position [803, 0]
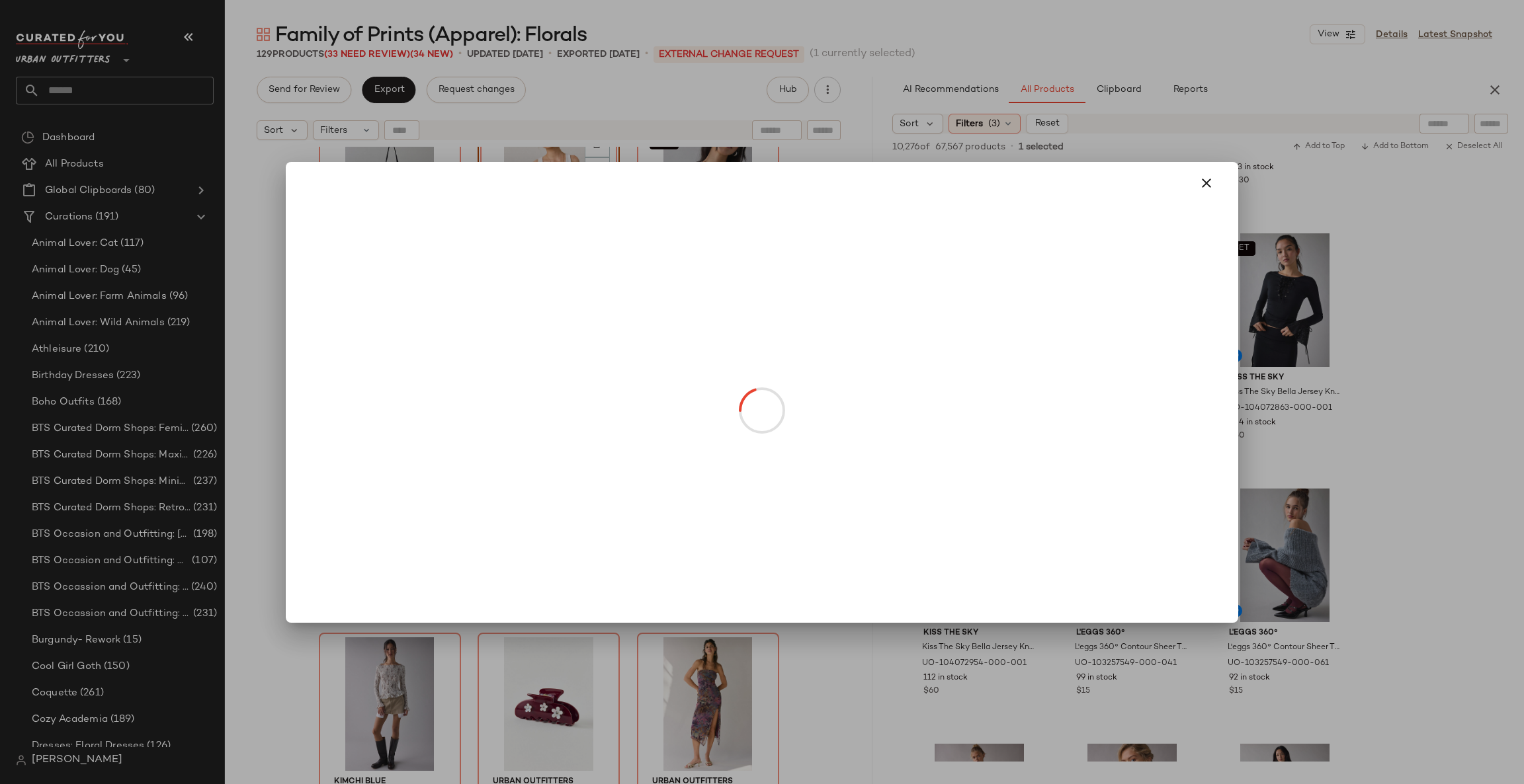
drag, startPoint x: 454, startPoint y: 306, endPoint x: 751, endPoint y: 472, distance: 340.2
click at [1389, 422] on div at bounding box center [762, 392] width 1524 height 784
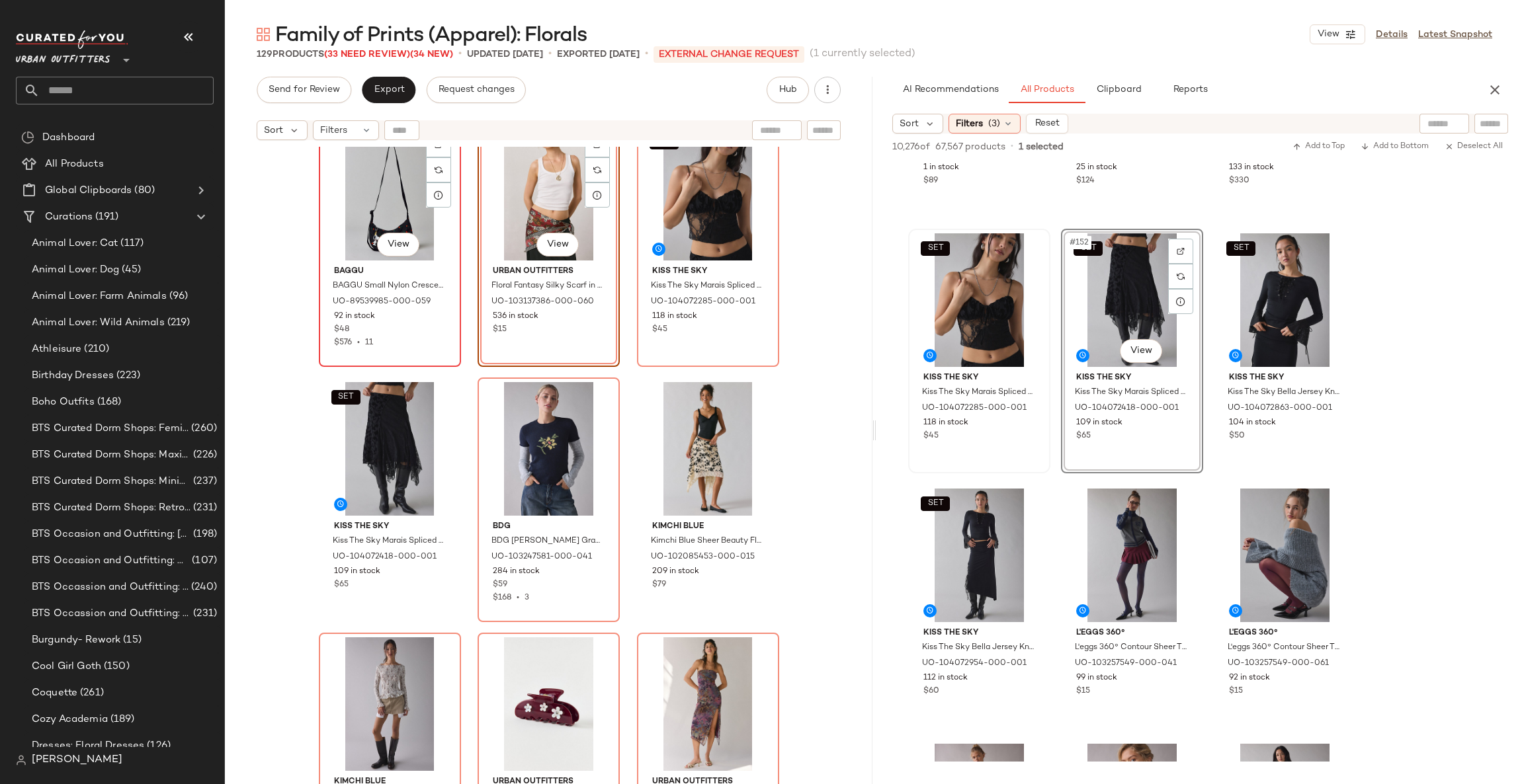
click at [364, 220] on div "#10 View" at bounding box center [389, 193] width 133 height 133
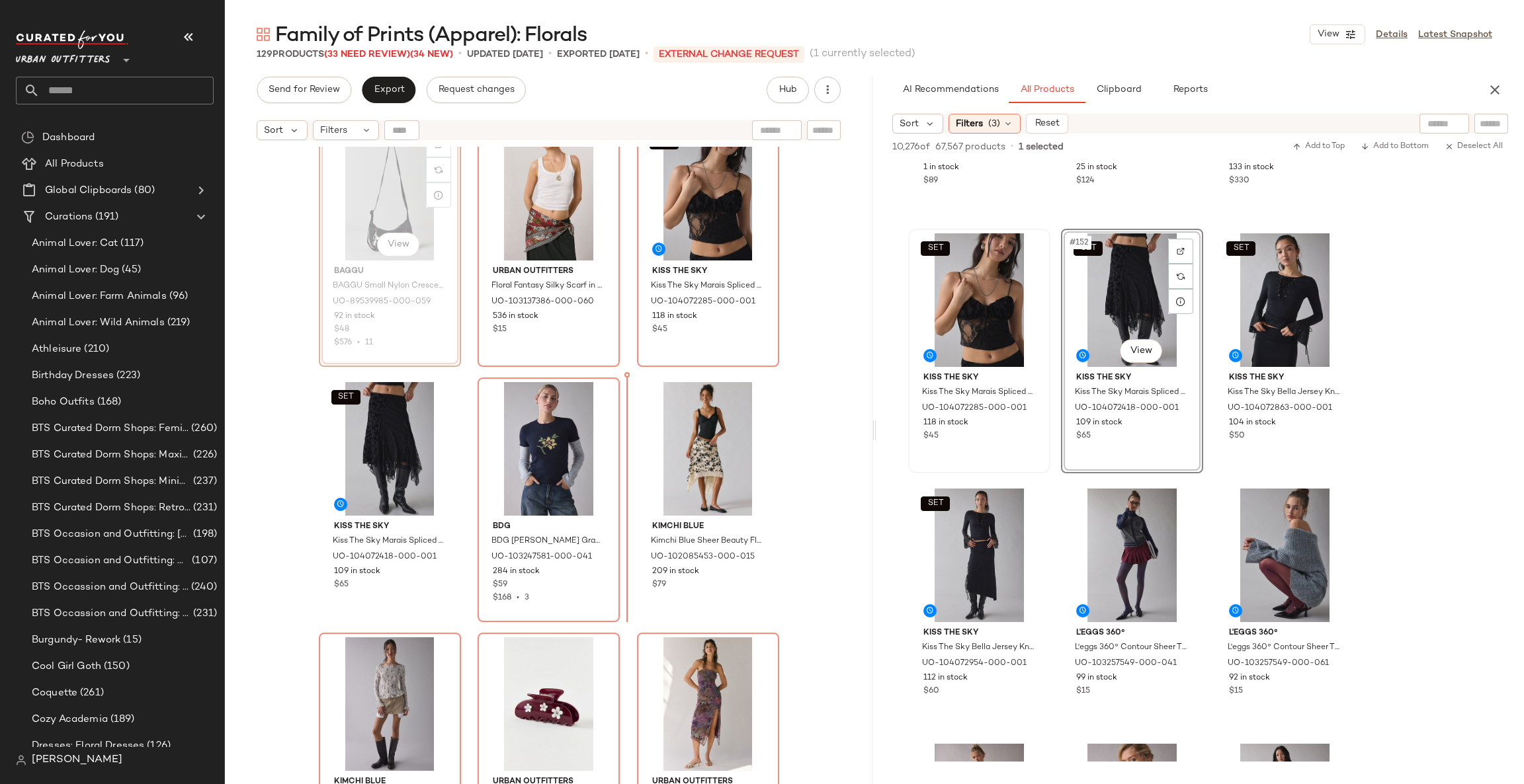
scroll to position [803, 0]
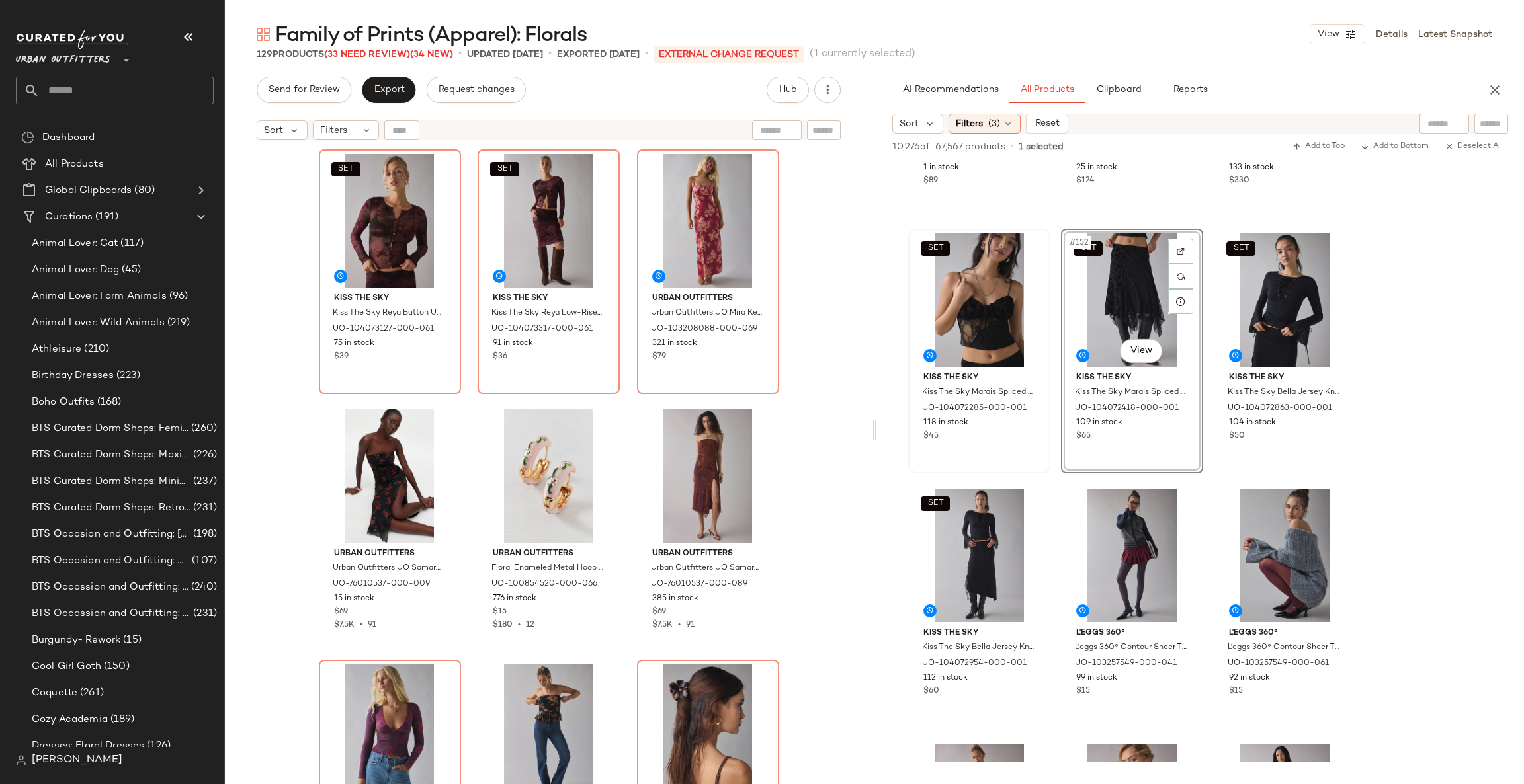
click at [800, 505] on div "SET Kiss The Sky Kiss The Sky Reya Button Up Long Sleeve Sheer Mesh Top in Maro…" at bounding box center [548, 481] width 647 height 671
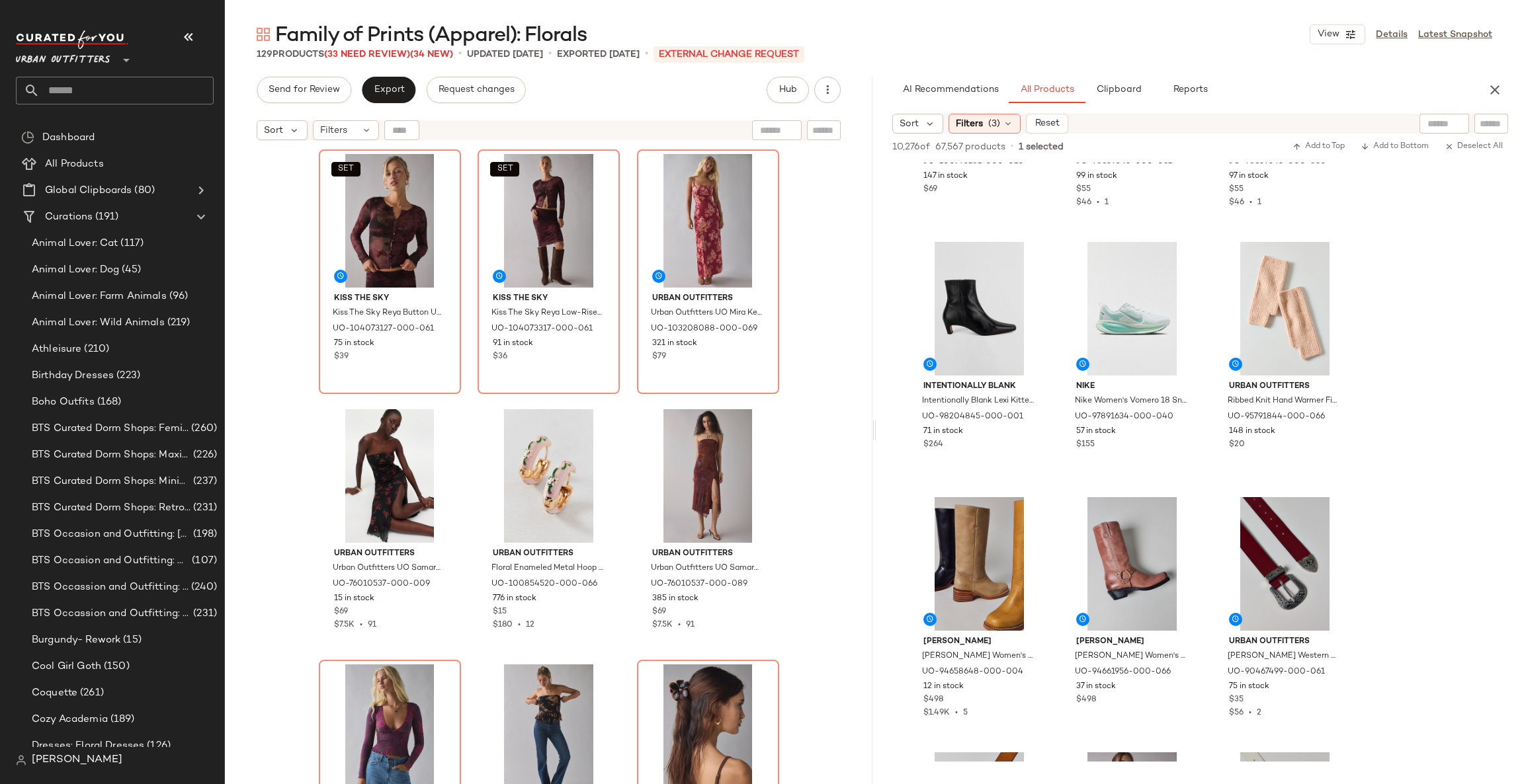
scroll to position [20090, 0]
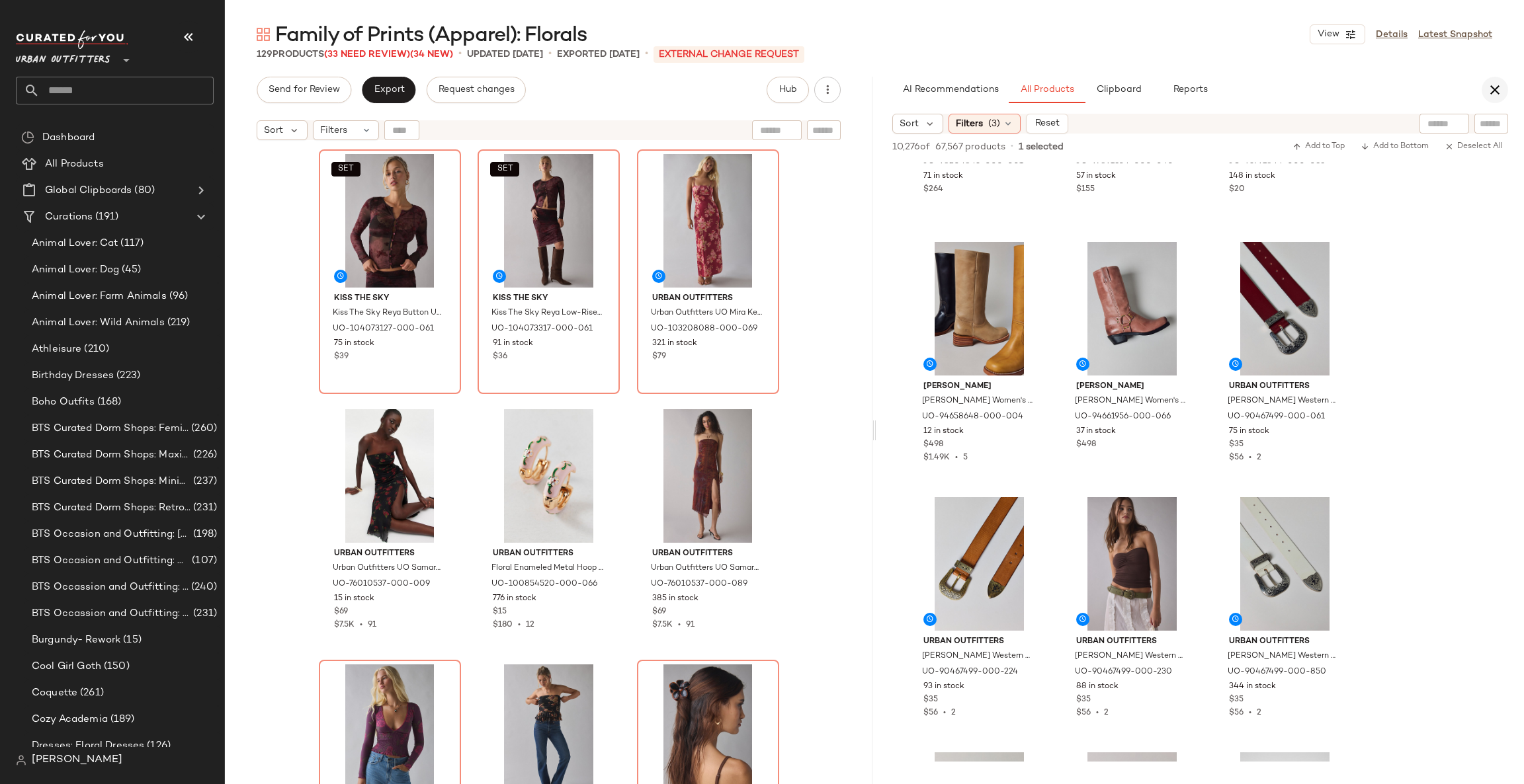
click at [1497, 87] on icon "button" at bounding box center [1495, 90] width 16 height 16
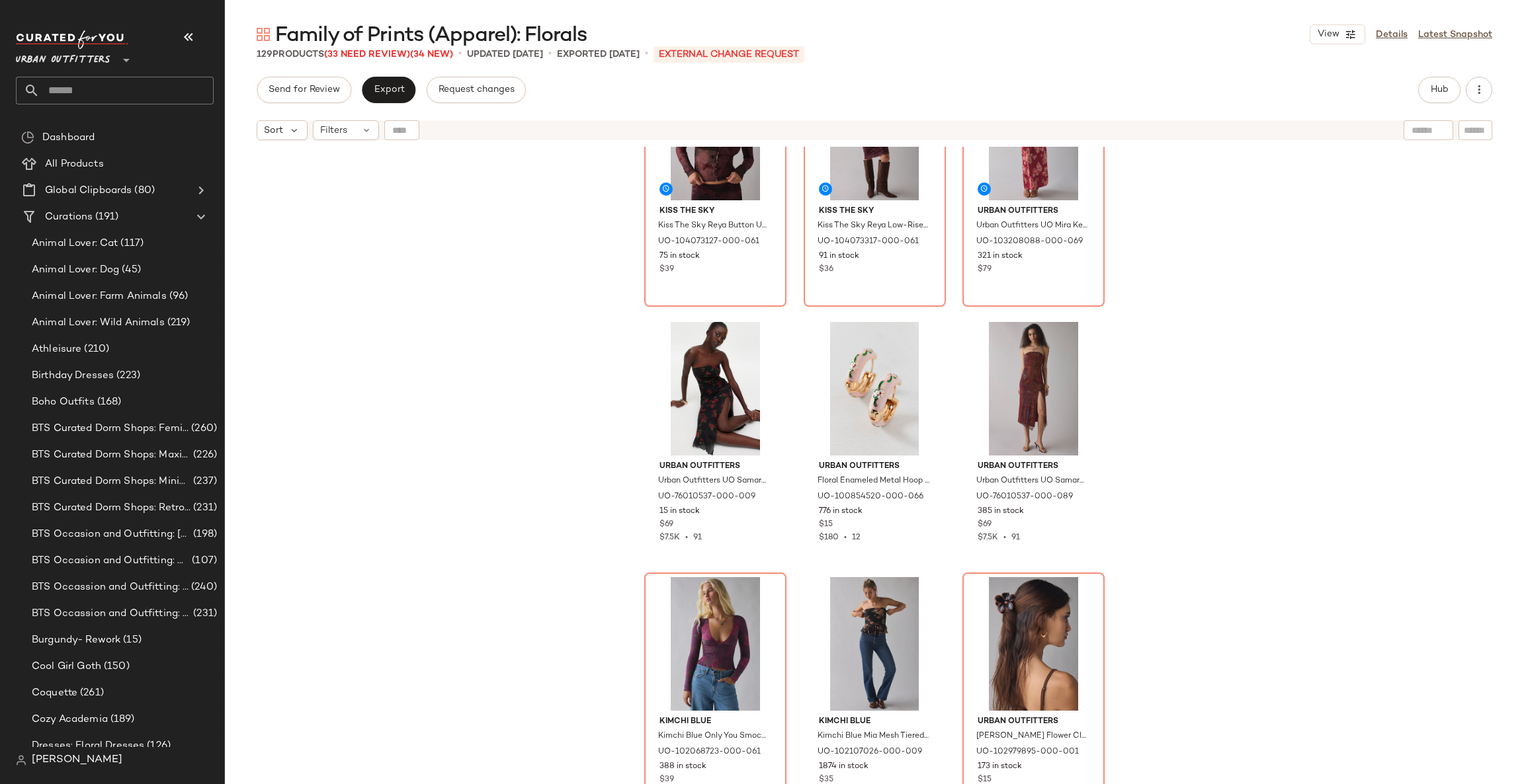
scroll to position [0, 0]
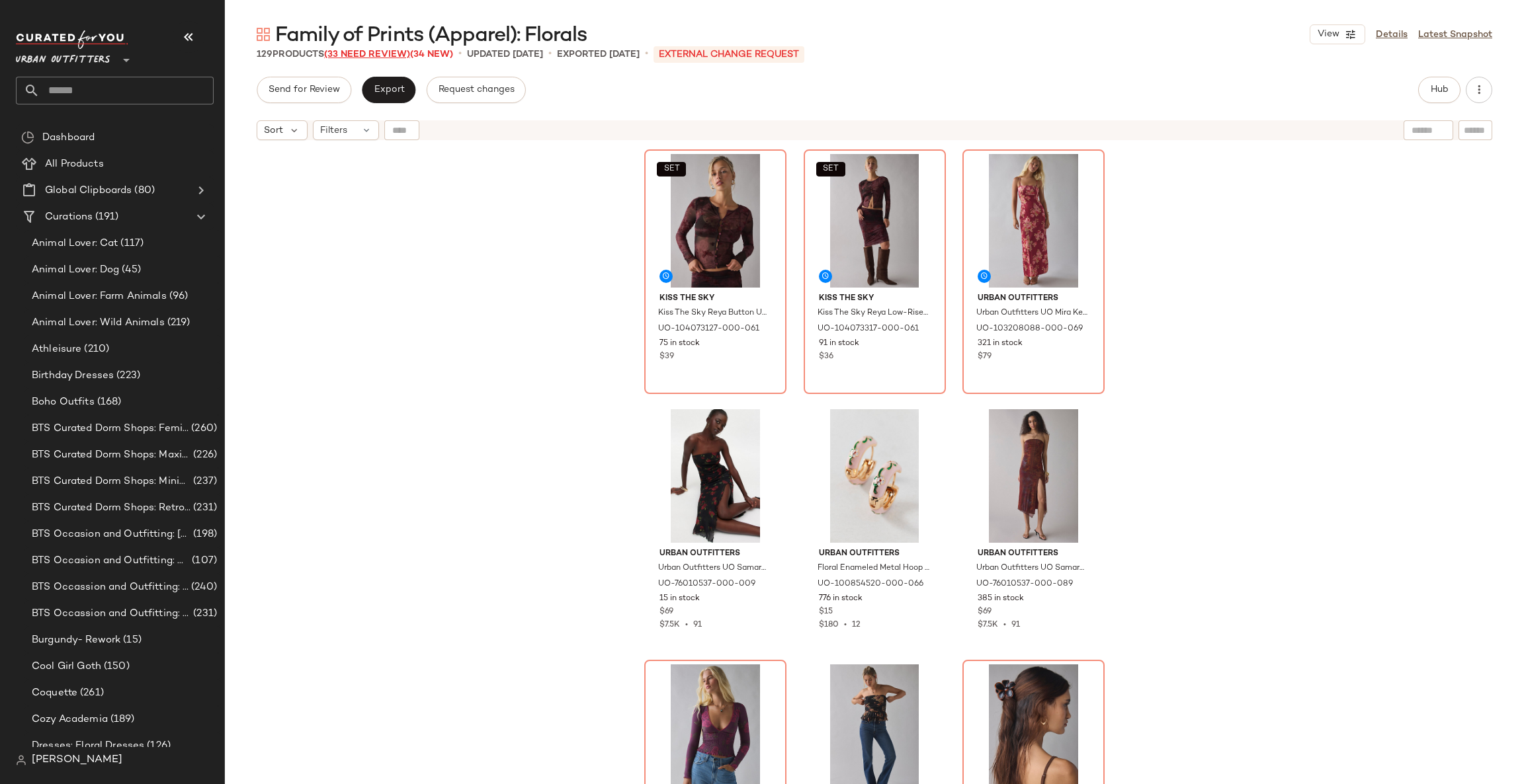
click at [384, 55] on span "(33 Need Review)" at bounding box center [367, 54] width 86 height 10
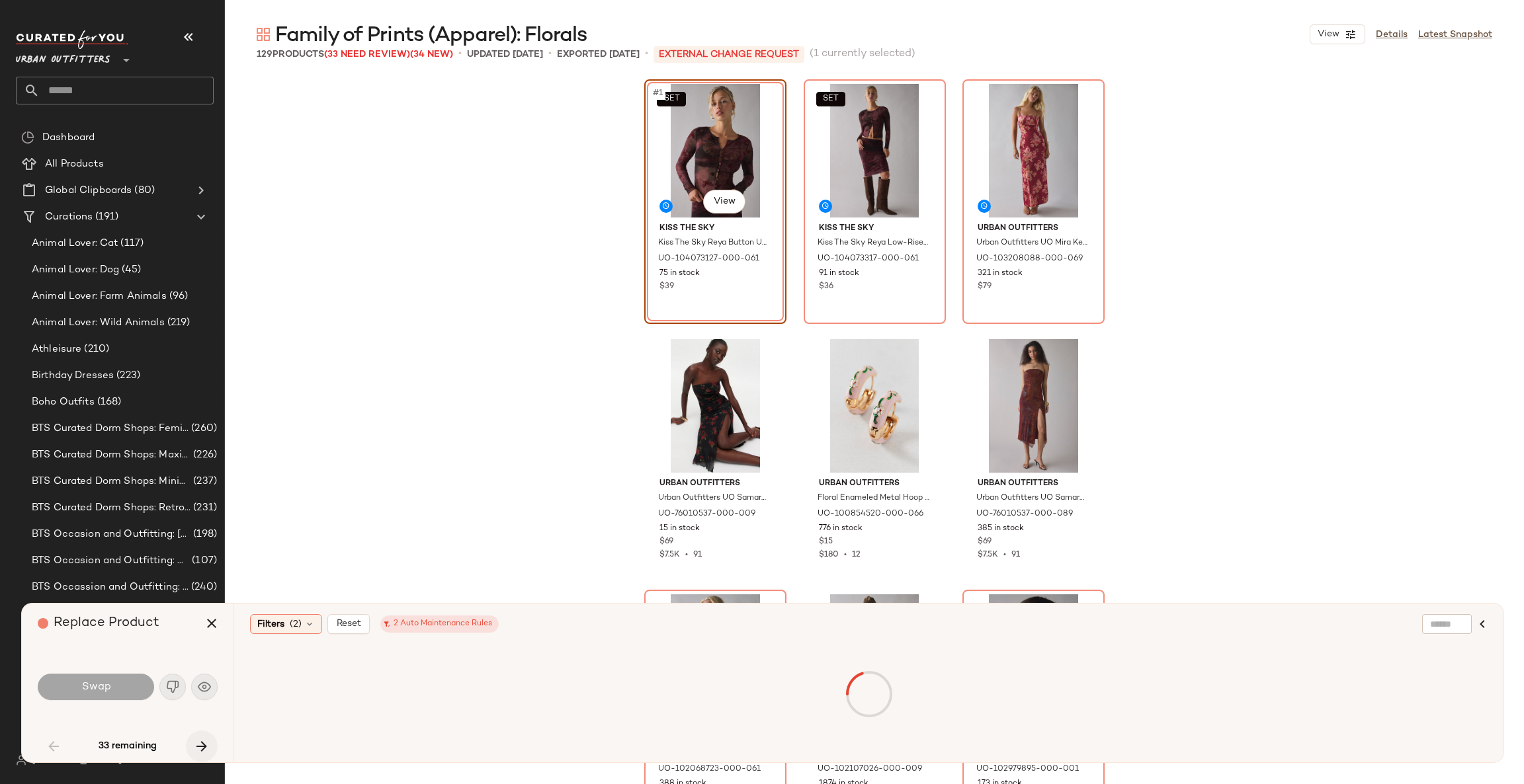
click at [197, 744] on icon "button" at bounding box center [202, 746] width 16 height 16
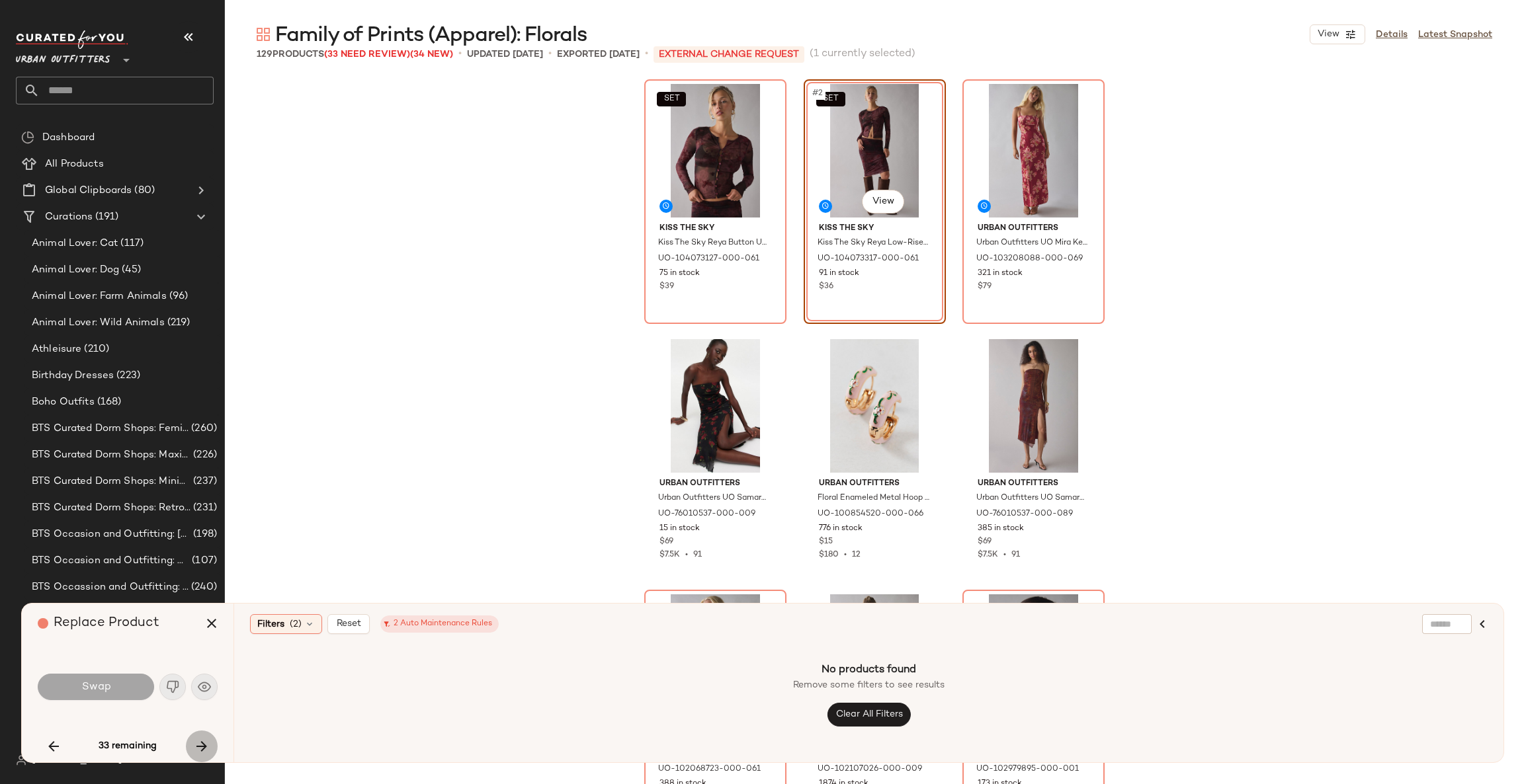
click at [197, 744] on icon "button" at bounding box center [202, 746] width 16 height 16
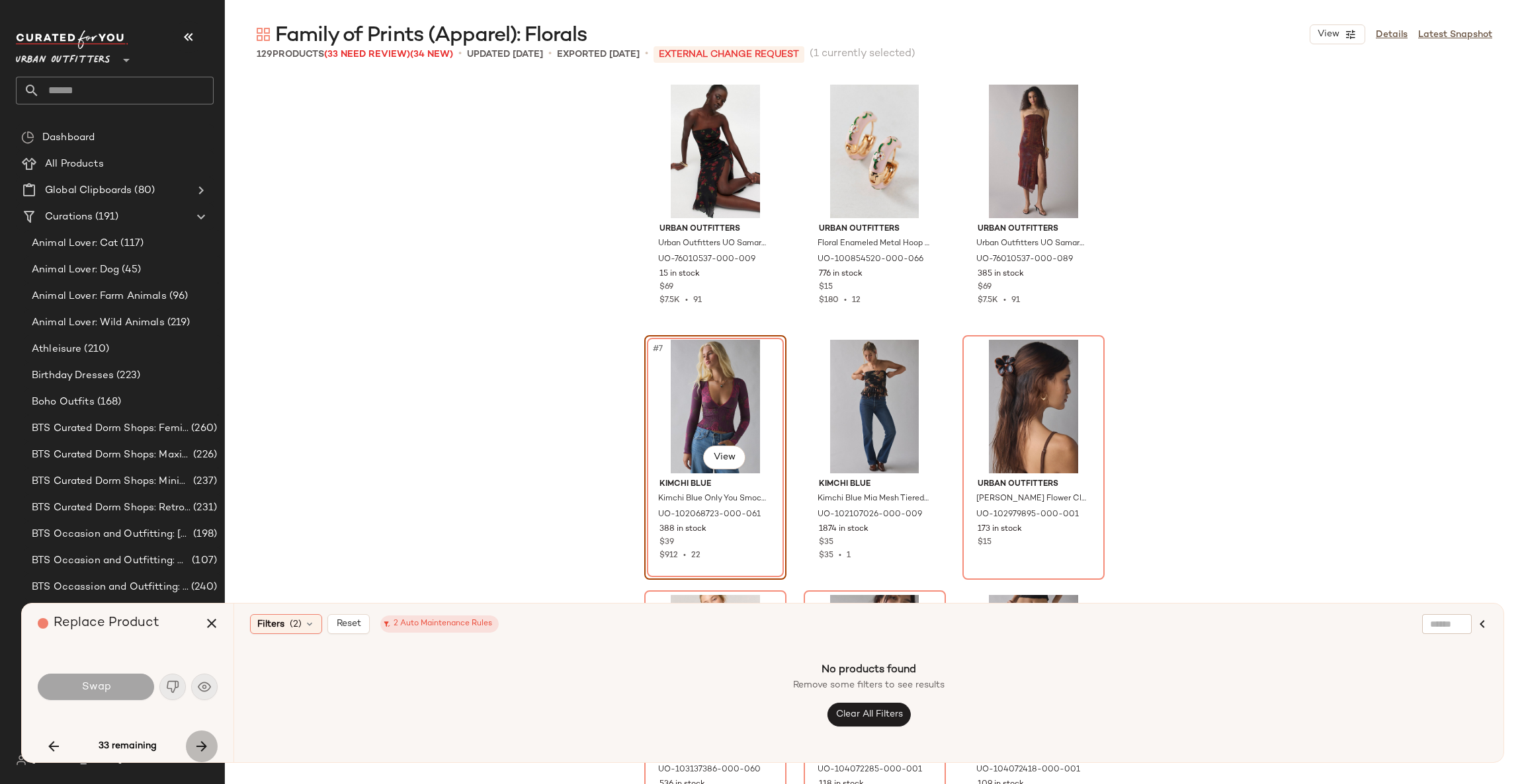
click at [197, 744] on icon "button" at bounding box center [202, 746] width 16 height 16
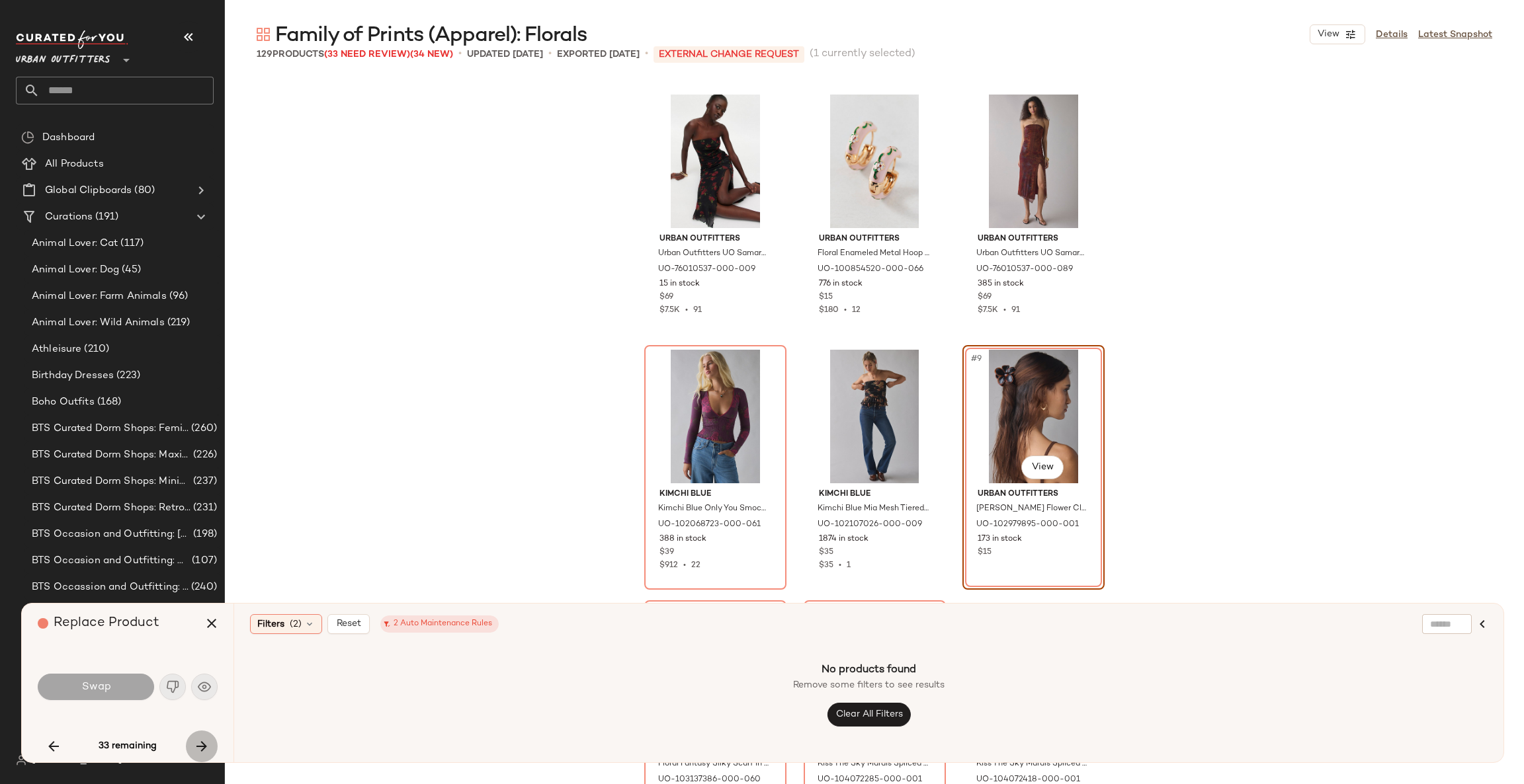
click at [197, 744] on icon "button" at bounding box center [202, 746] width 16 height 16
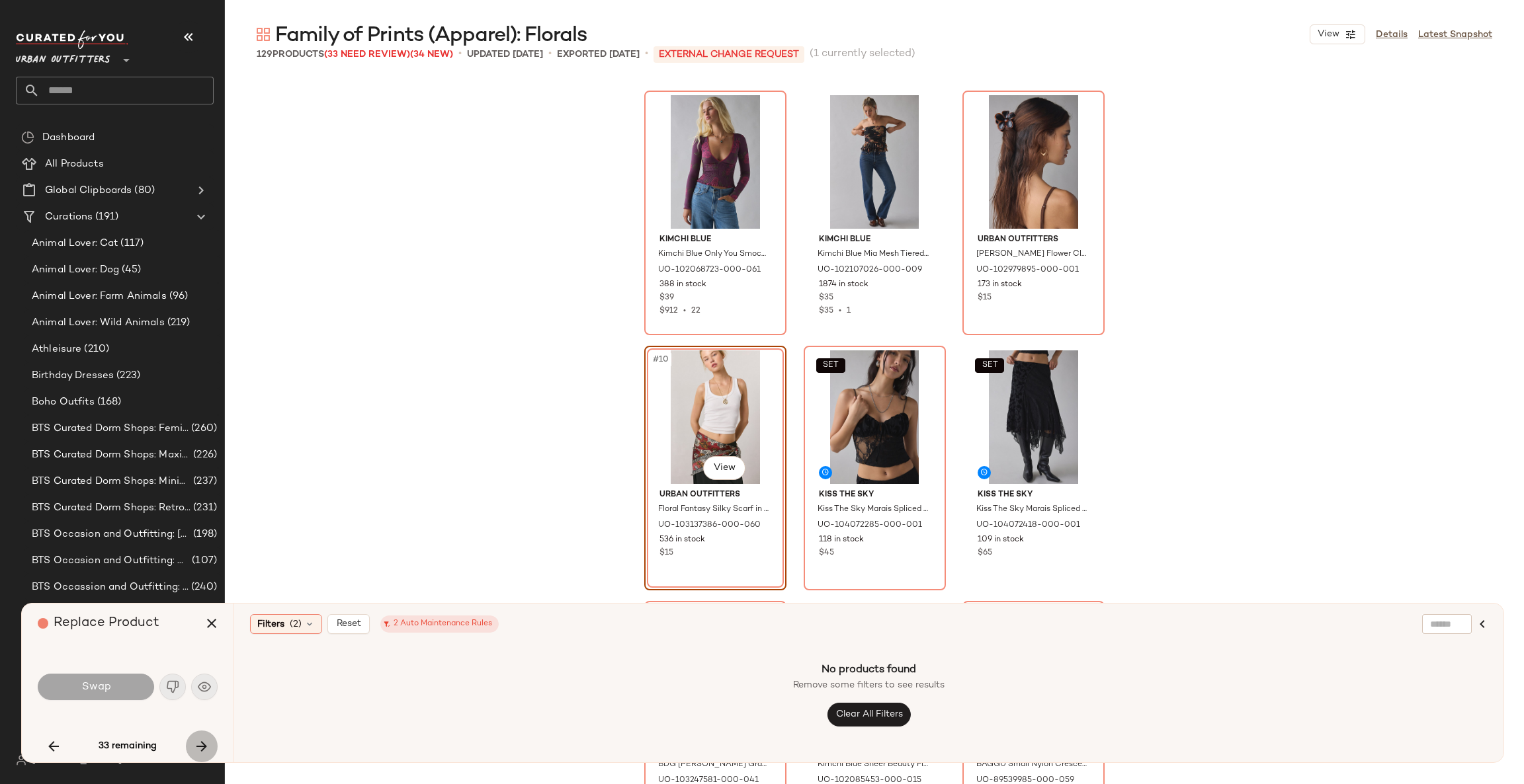
click at [197, 744] on icon "button" at bounding box center [202, 746] width 16 height 16
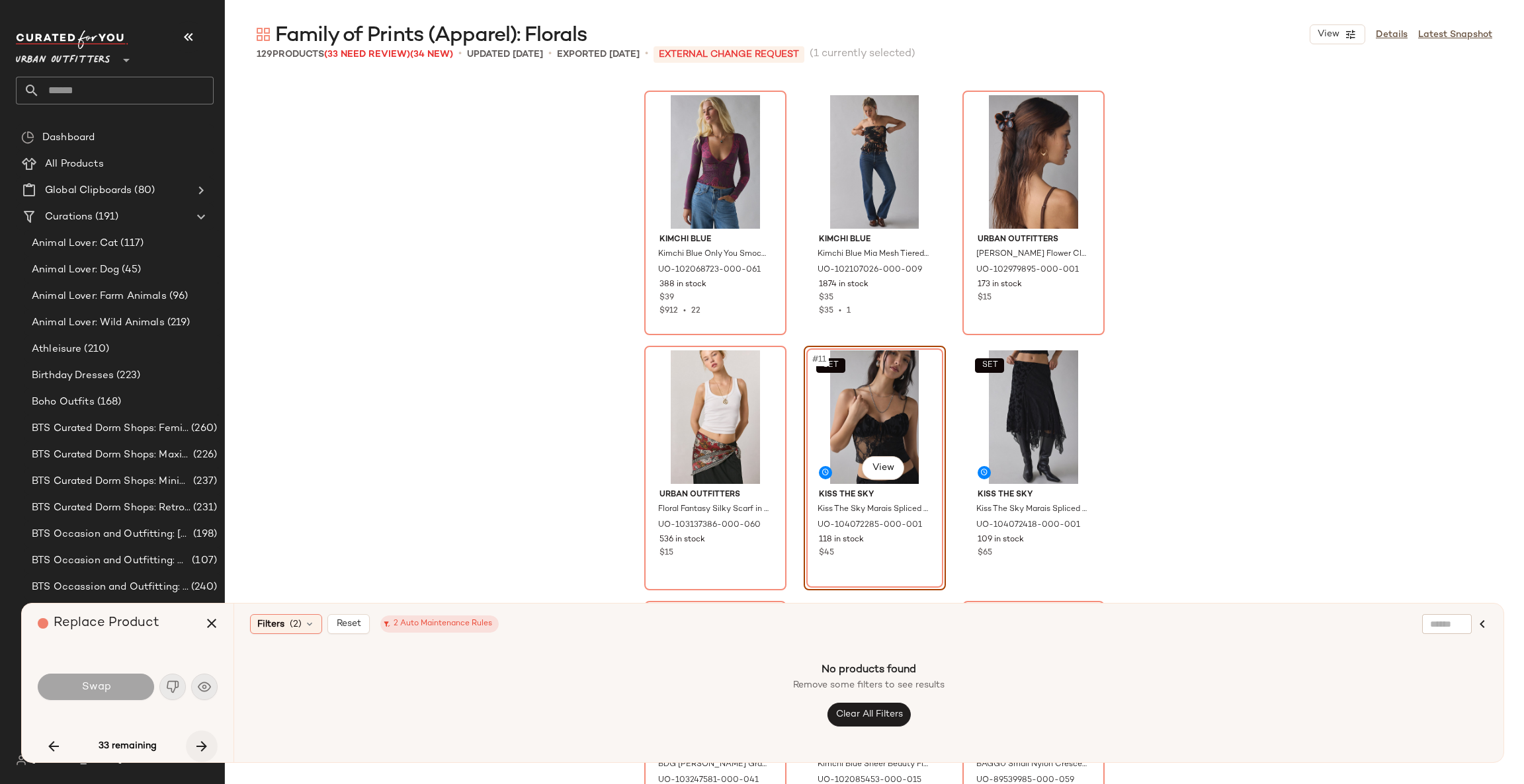
click at [197, 744] on icon "button" at bounding box center [202, 746] width 16 height 16
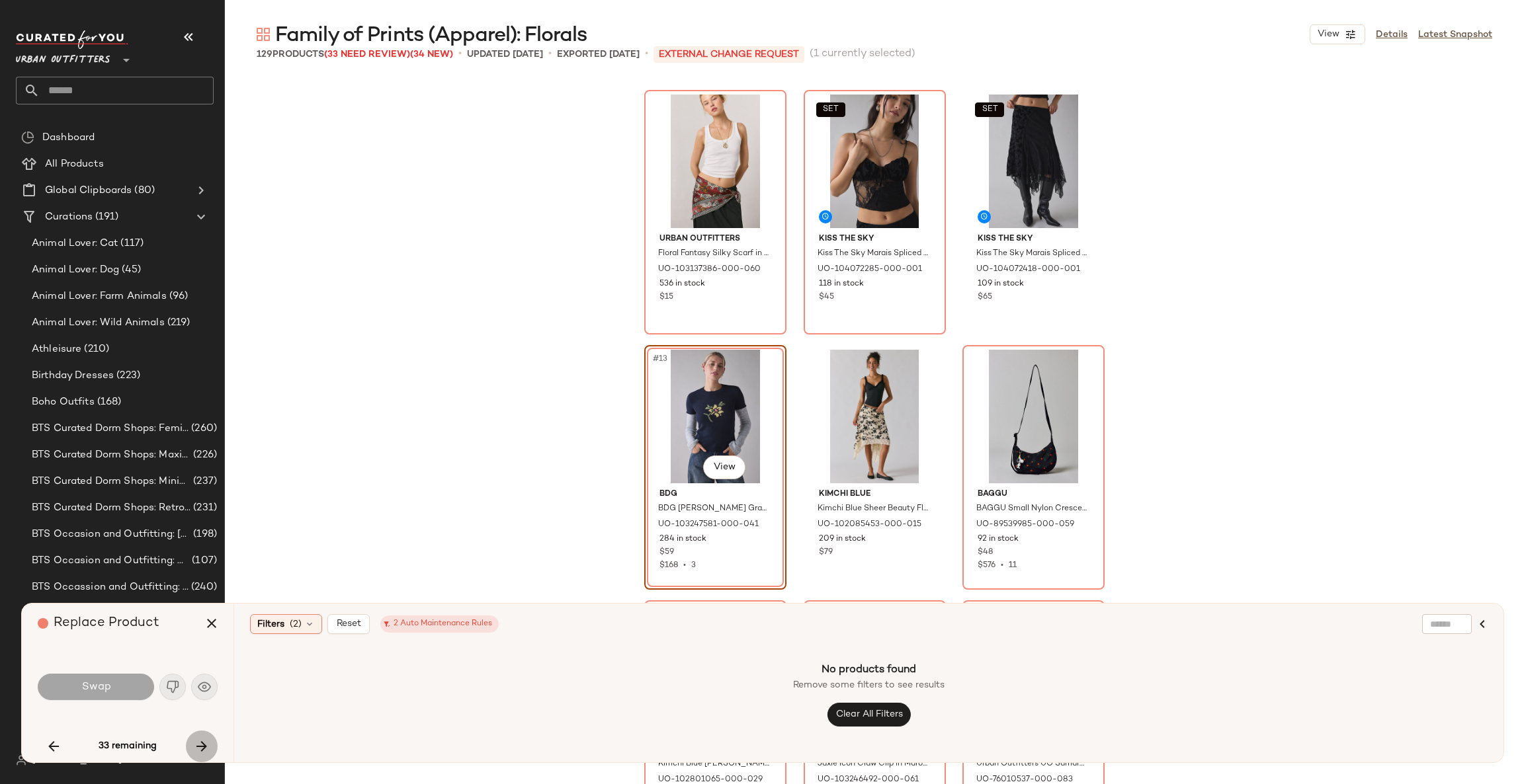
click at [197, 744] on icon "button" at bounding box center [202, 746] width 16 height 16
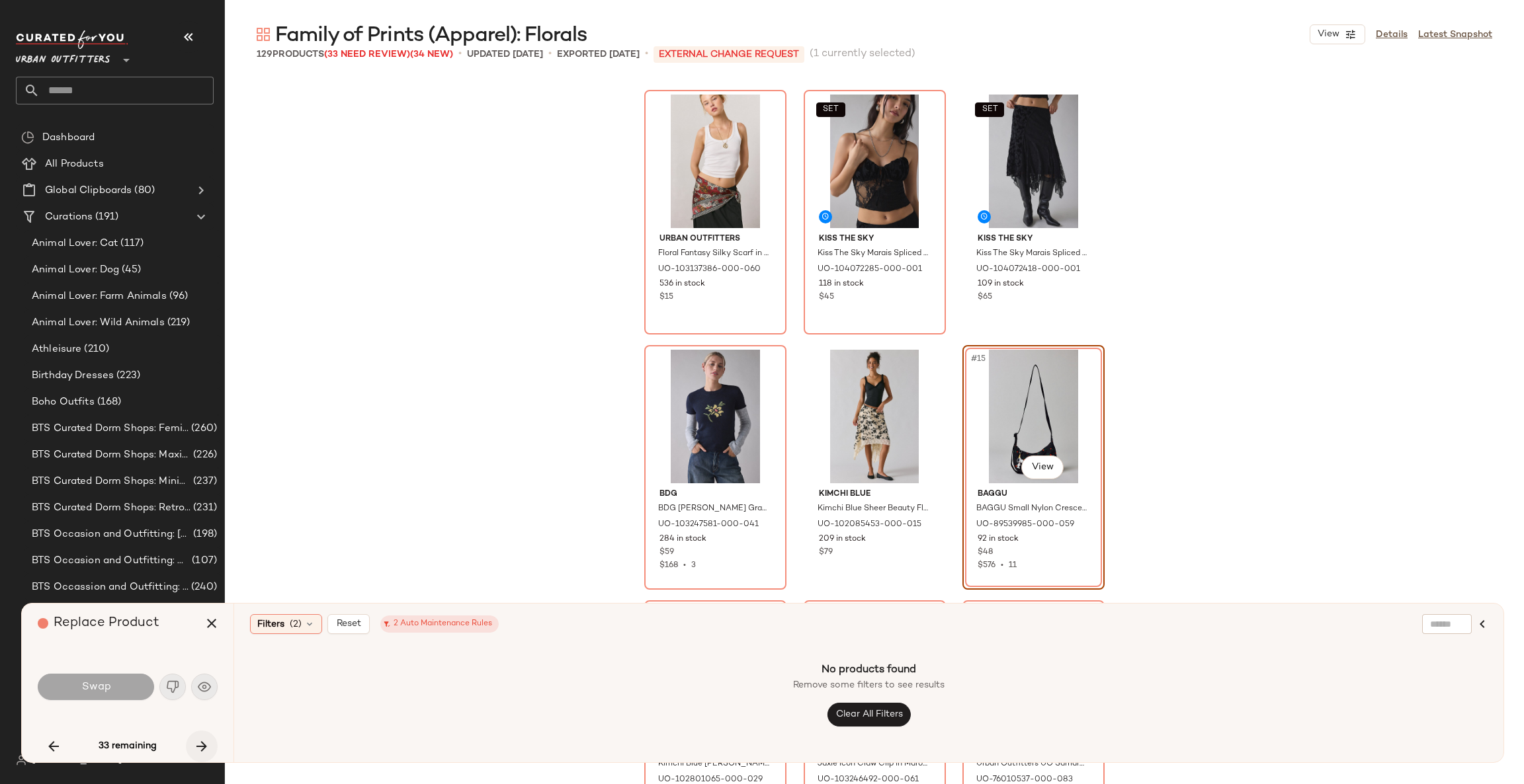
click at [197, 744] on icon "button" at bounding box center [202, 746] width 16 height 16
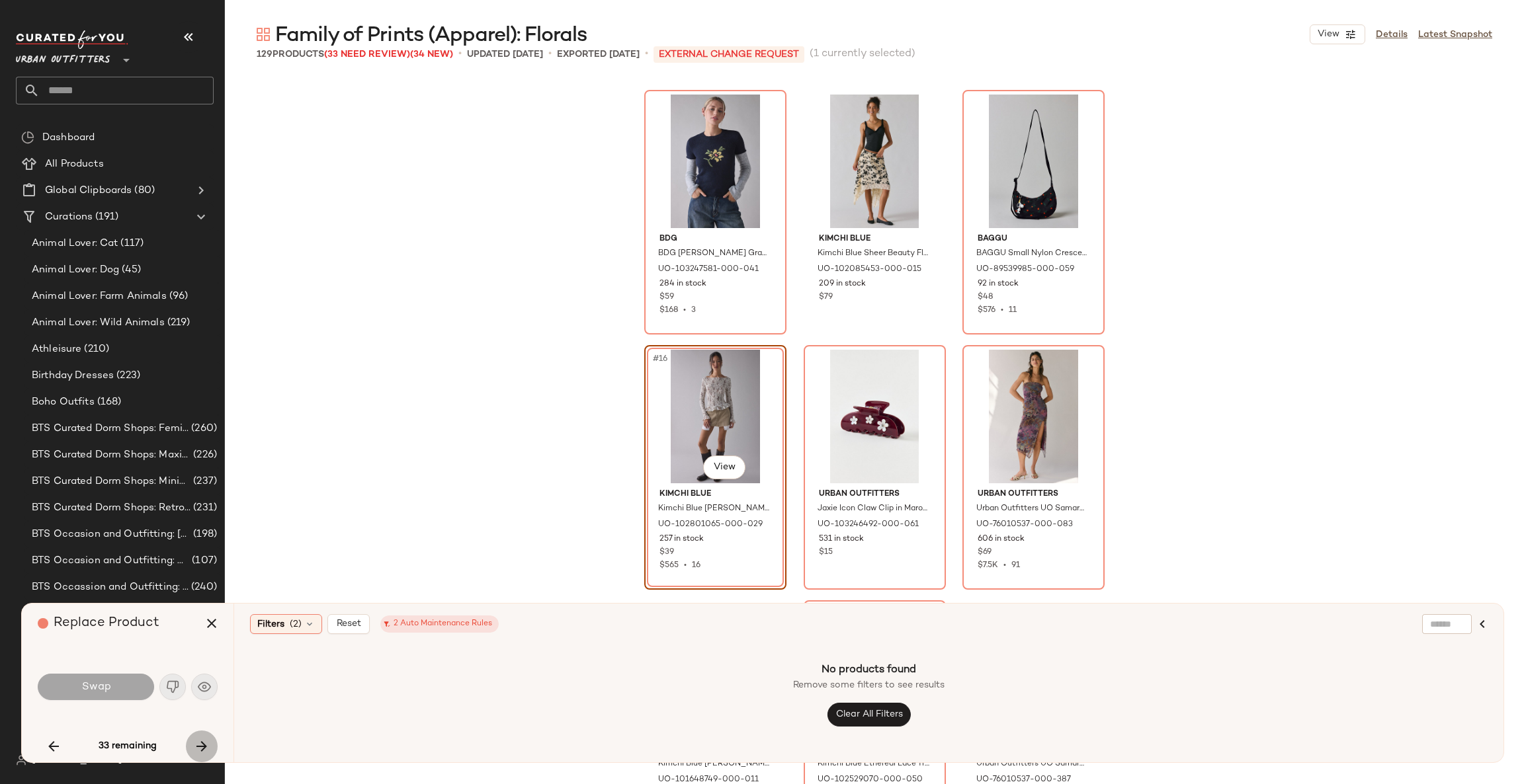
click at [197, 744] on icon "button" at bounding box center [202, 746] width 16 height 16
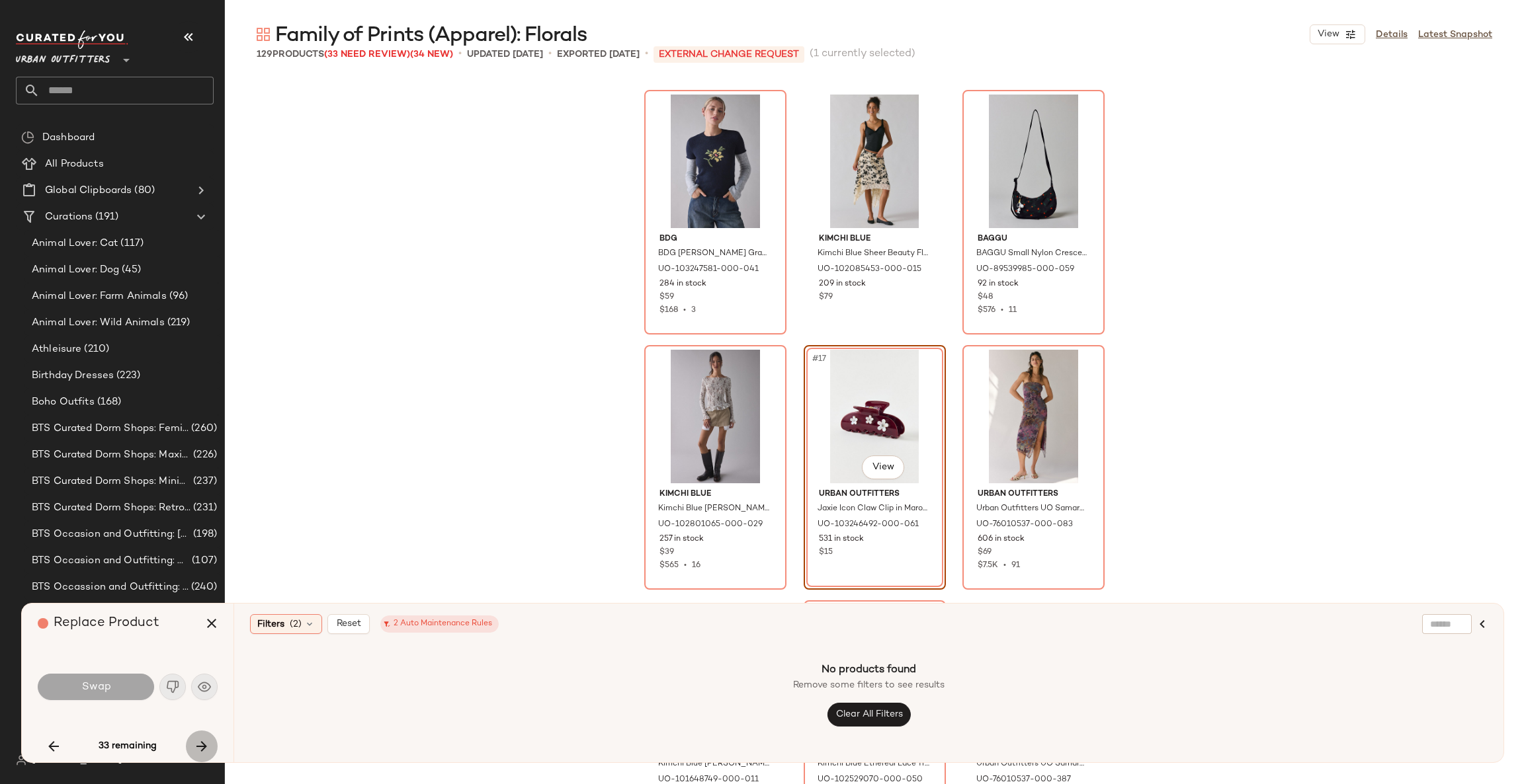
click at [197, 744] on icon "button" at bounding box center [202, 746] width 16 height 16
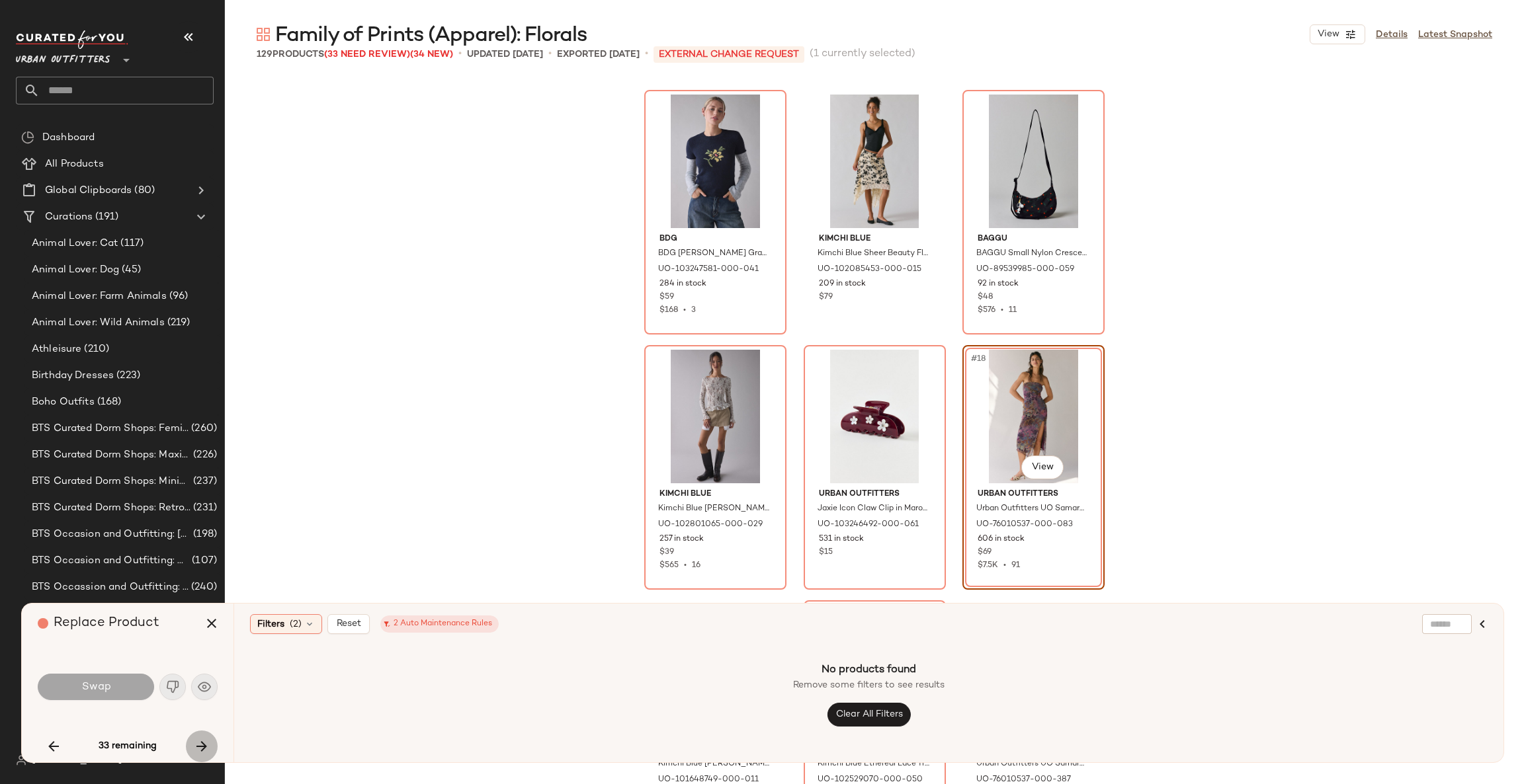
click at [197, 744] on icon "button" at bounding box center [202, 746] width 16 height 16
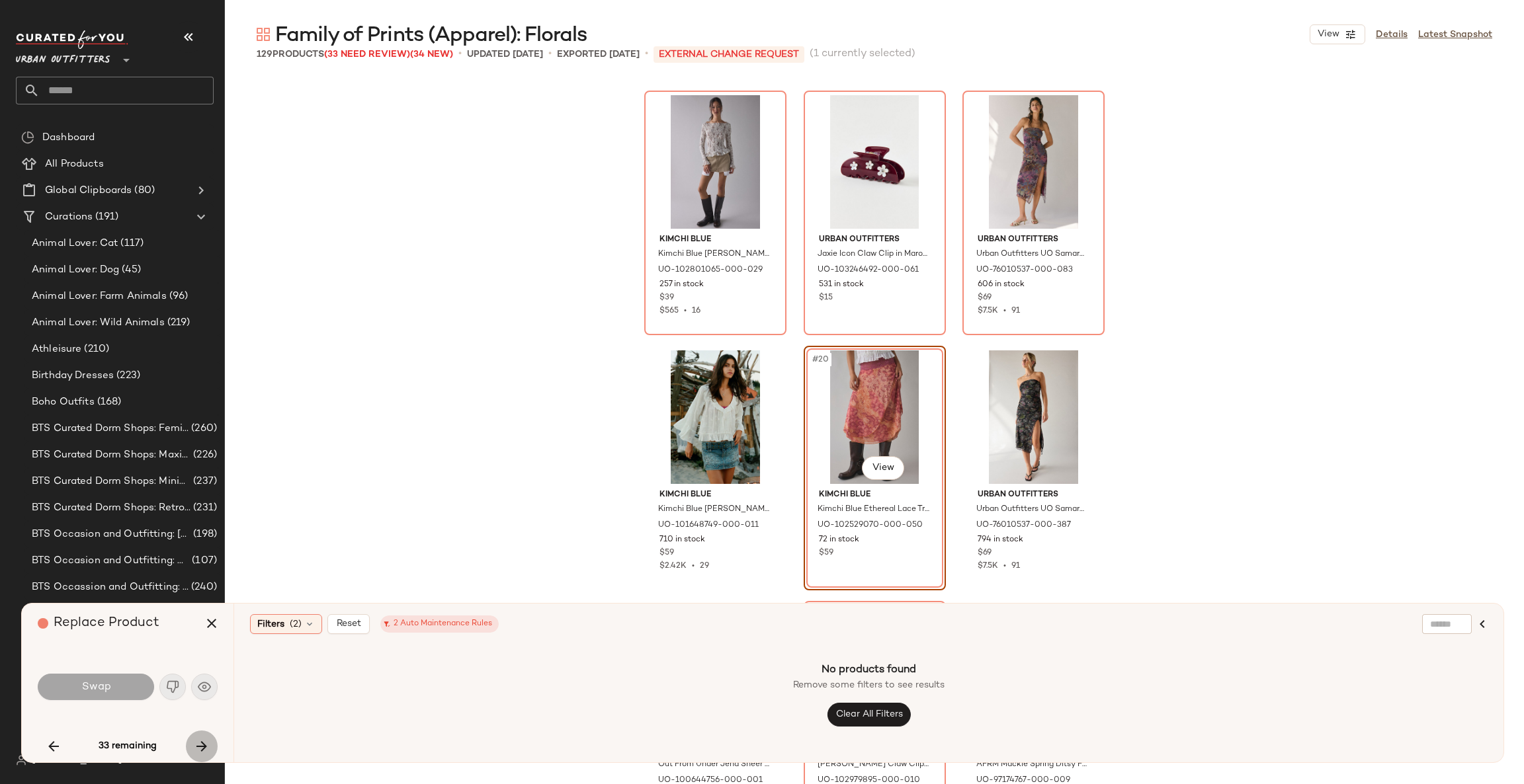
click at [197, 744] on icon "button" at bounding box center [202, 746] width 16 height 16
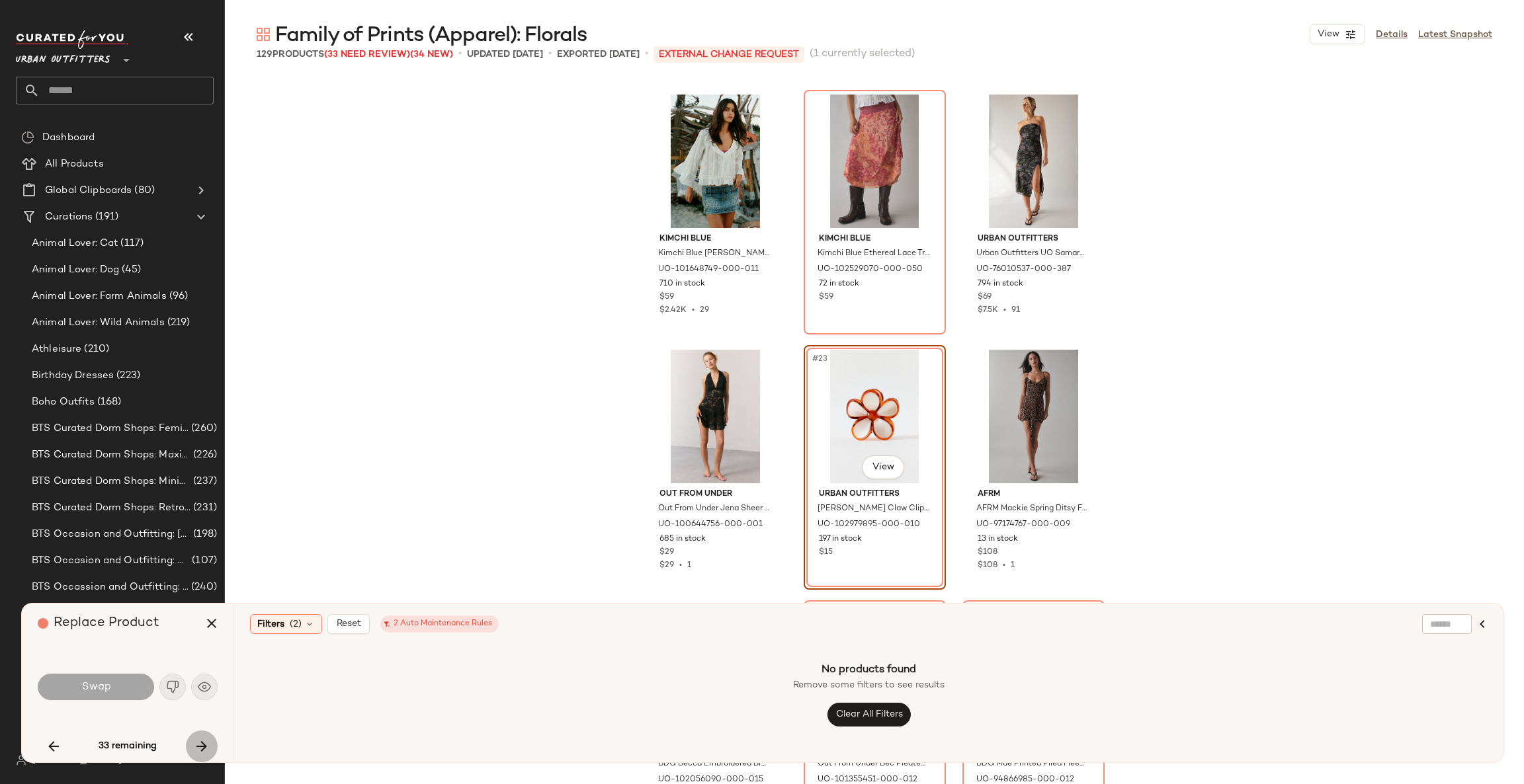
click at [197, 744] on icon "button" at bounding box center [202, 746] width 16 height 16
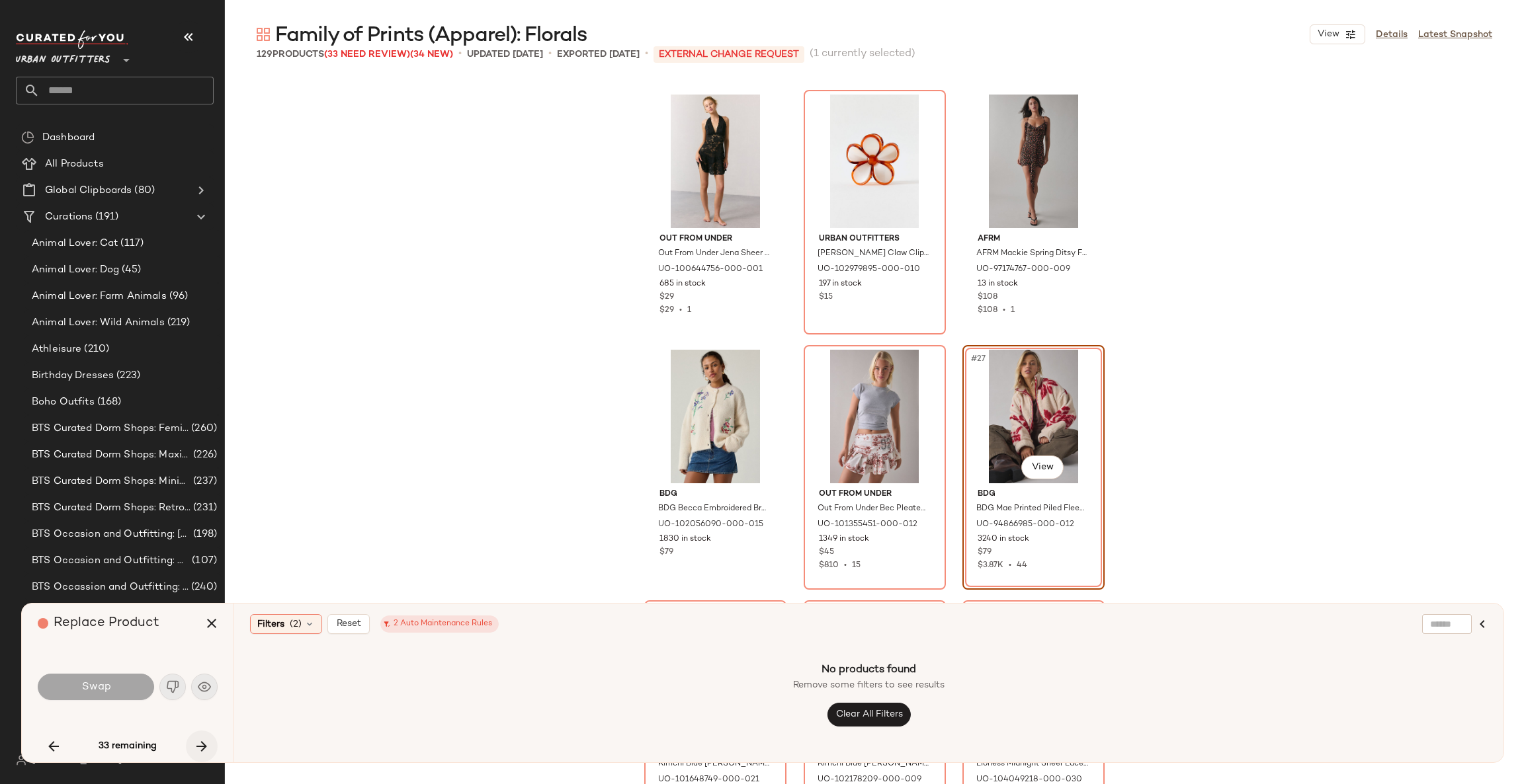
click at [197, 744] on icon "button" at bounding box center [202, 746] width 16 height 16
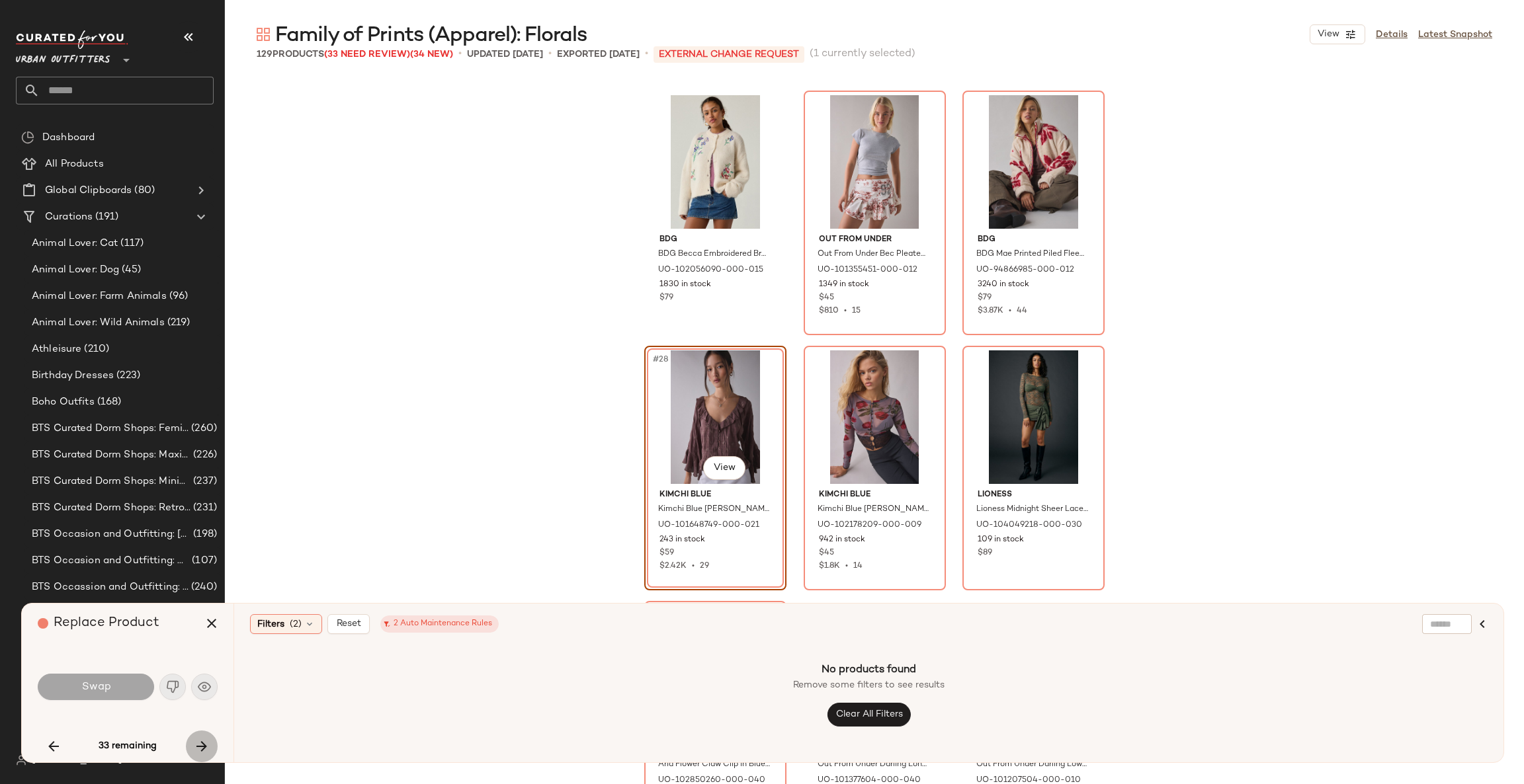
click at [197, 744] on icon "button" at bounding box center [202, 746] width 16 height 16
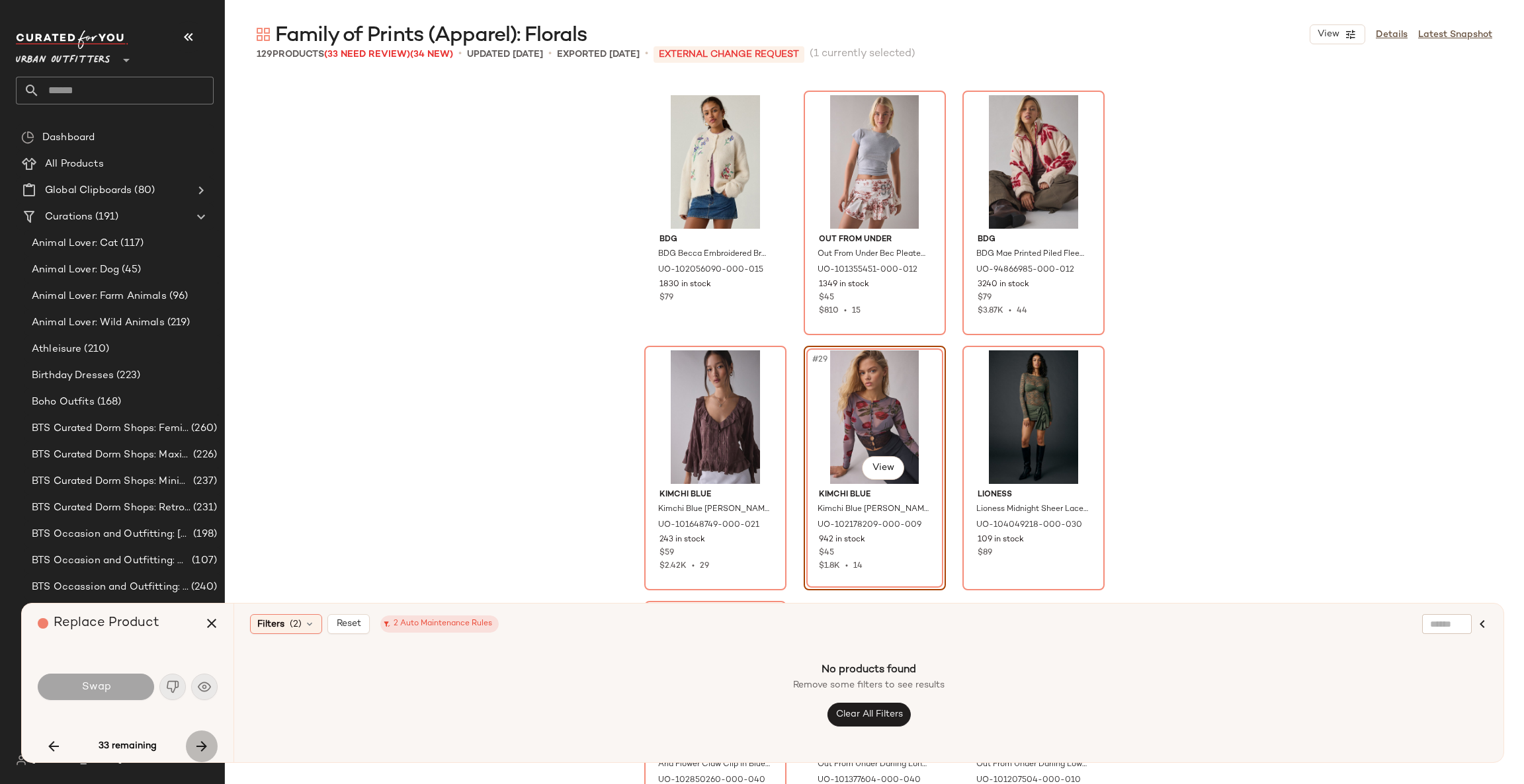
click at [197, 744] on icon "button" at bounding box center [202, 746] width 16 height 16
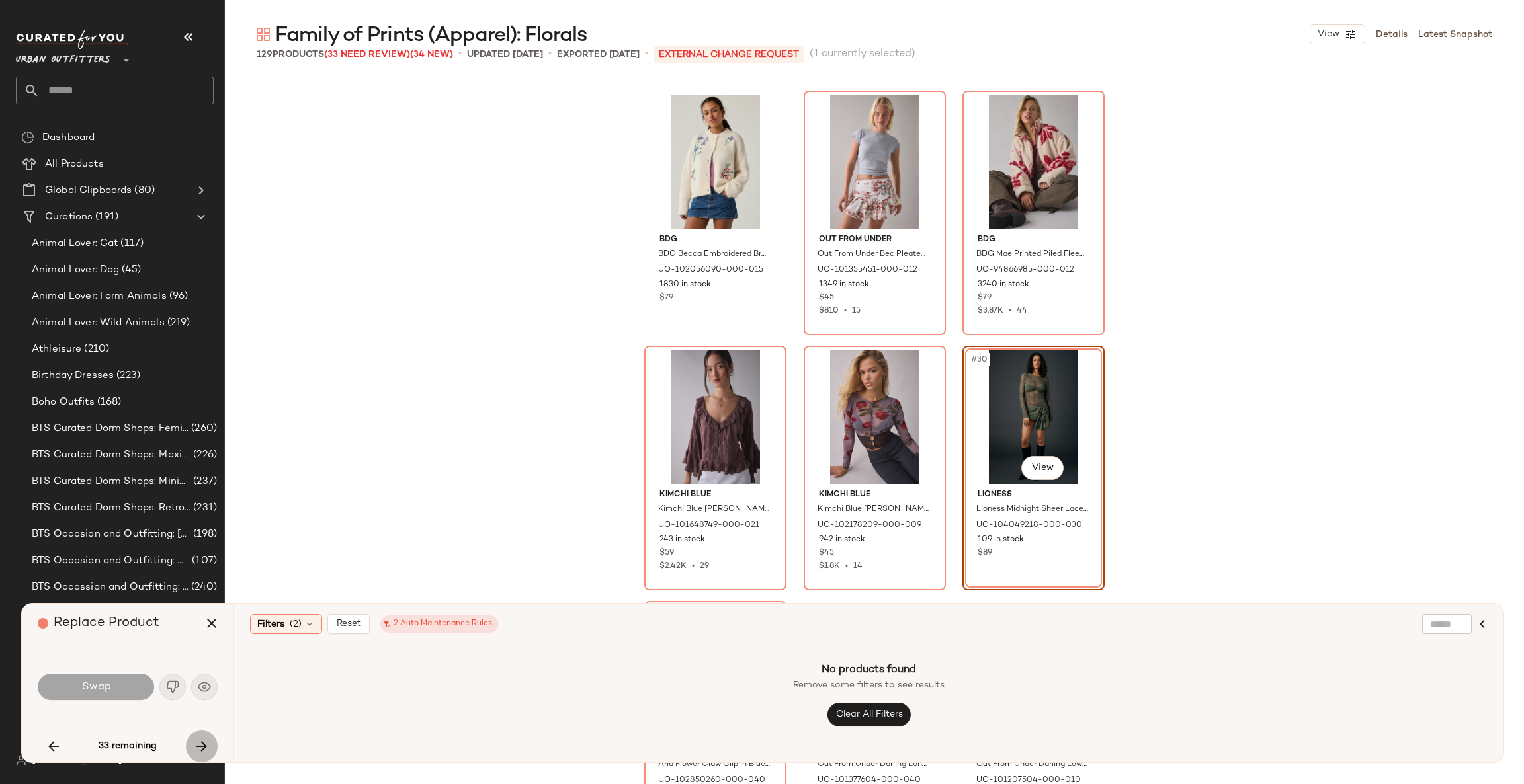
click at [197, 744] on icon "button" at bounding box center [202, 746] width 16 height 16
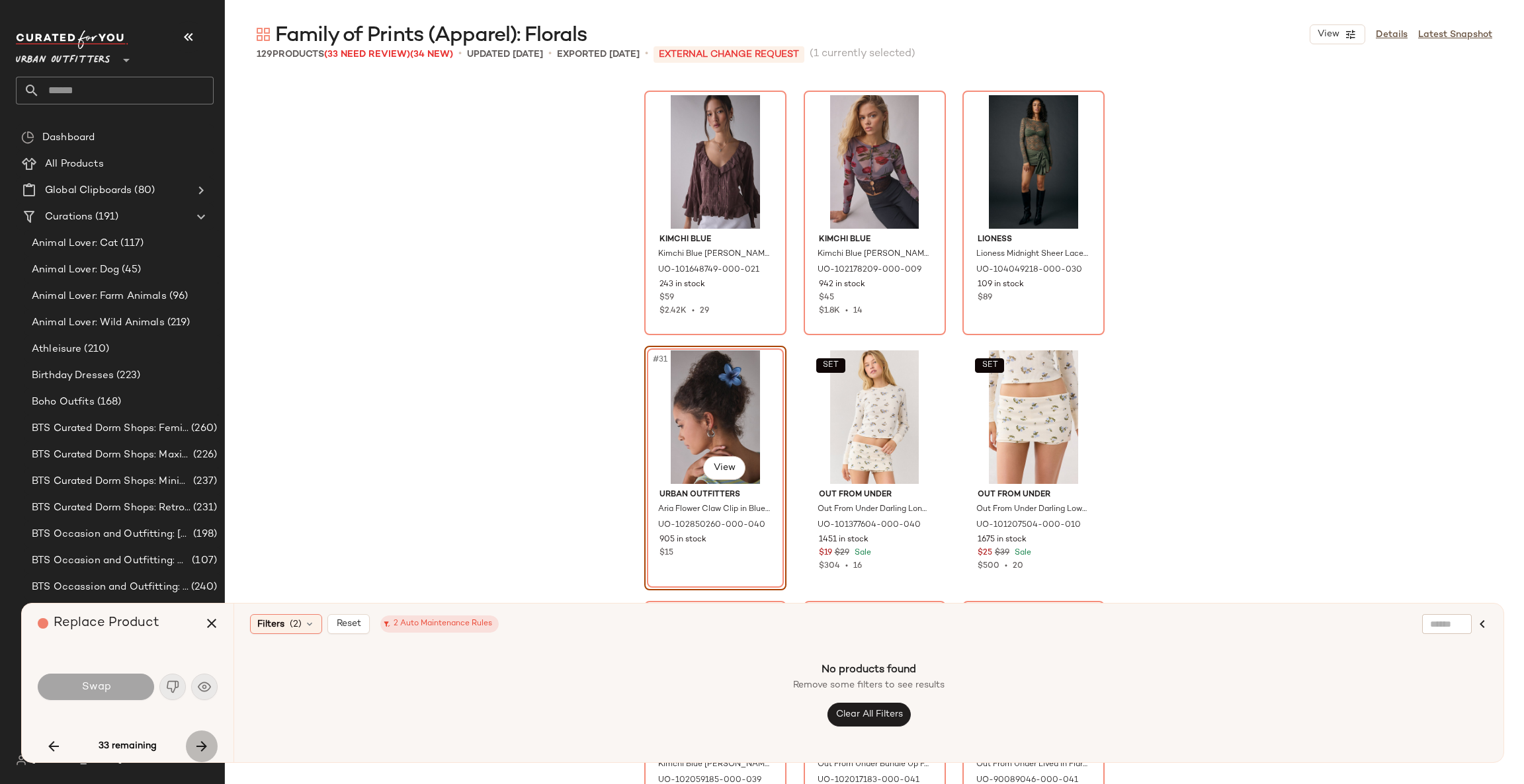
click at [197, 744] on icon "button" at bounding box center [202, 746] width 16 height 16
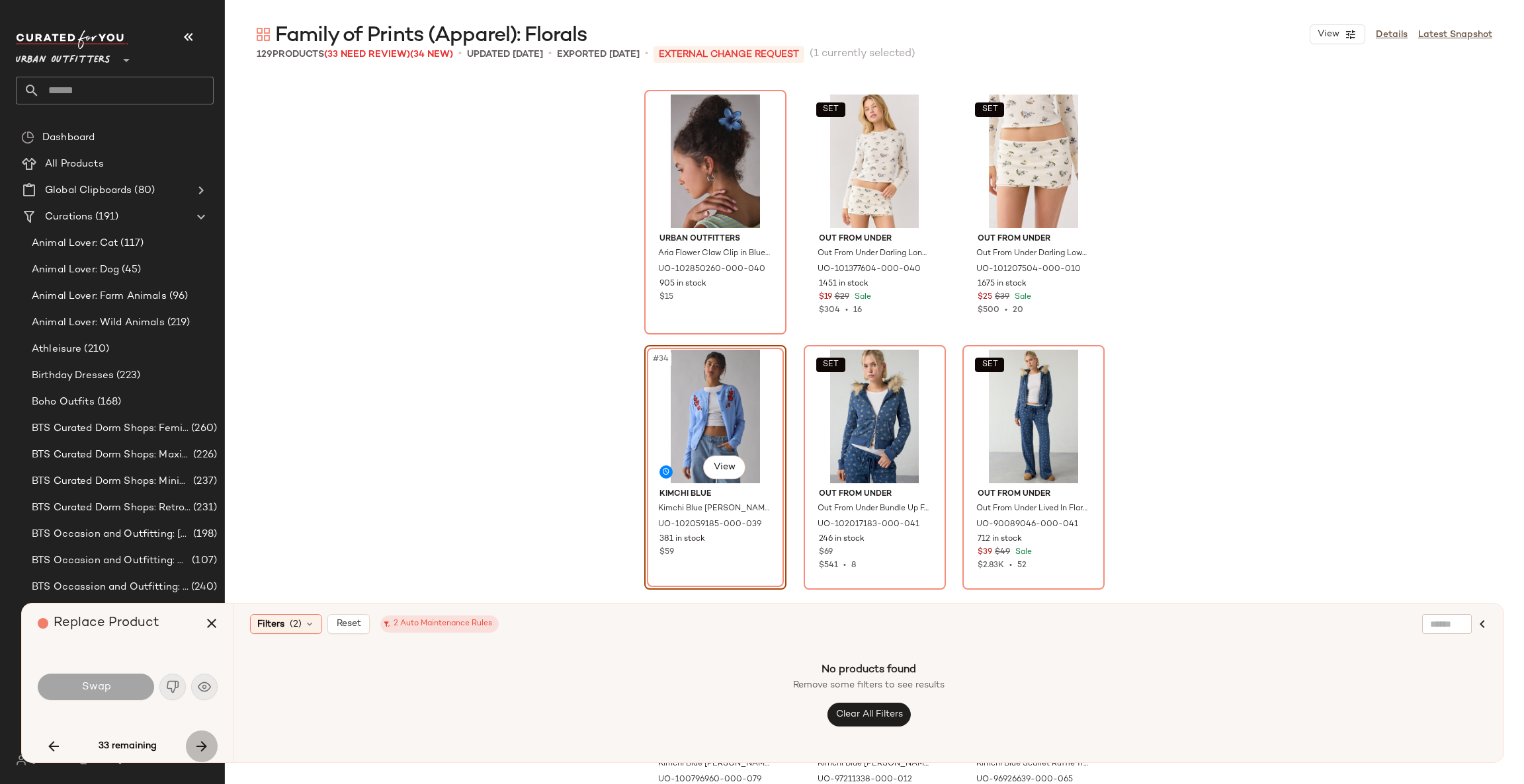
click at [197, 744] on icon "button" at bounding box center [202, 746] width 16 height 16
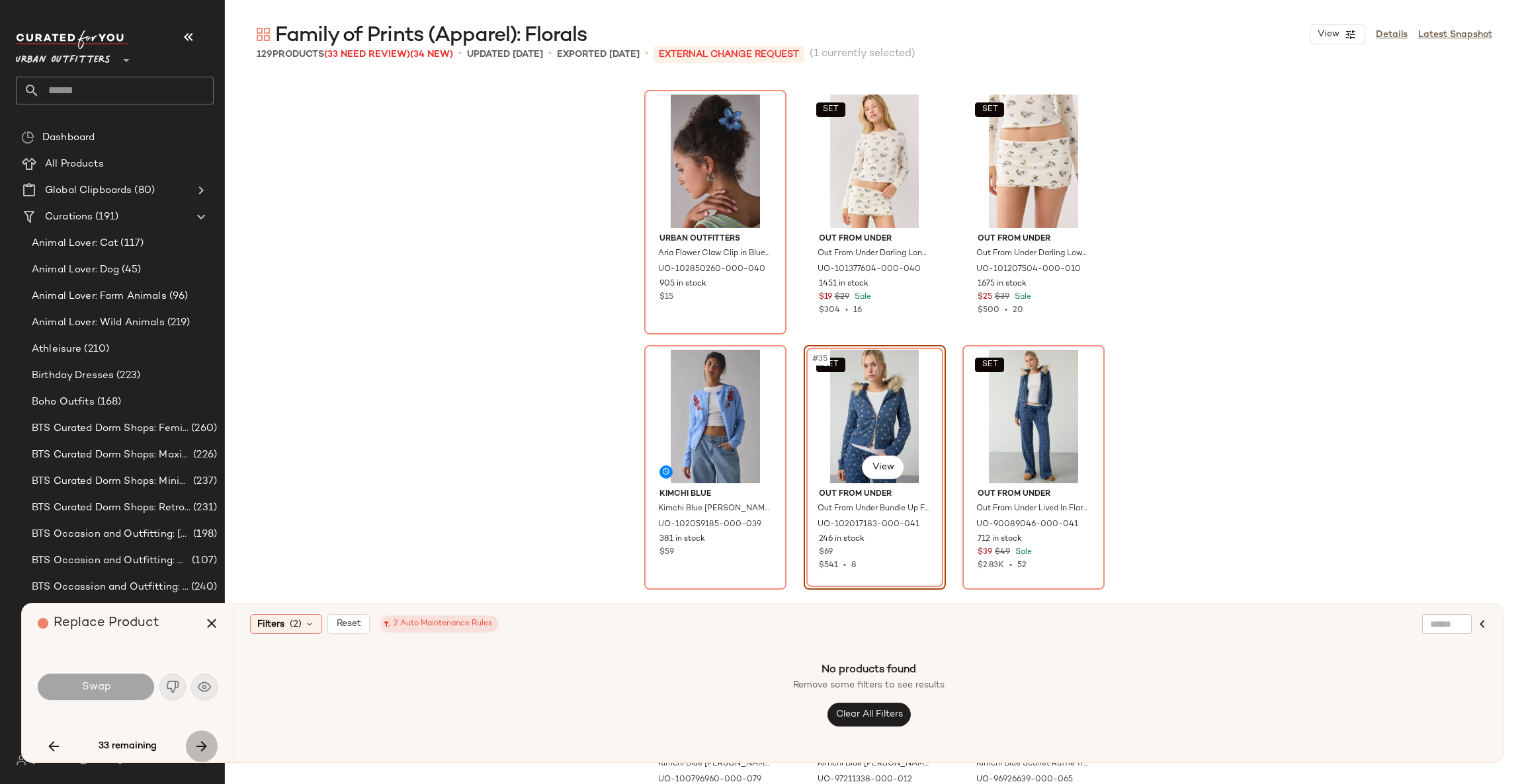
click at [197, 744] on icon "button" at bounding box center [202, 746] width 16 height 16
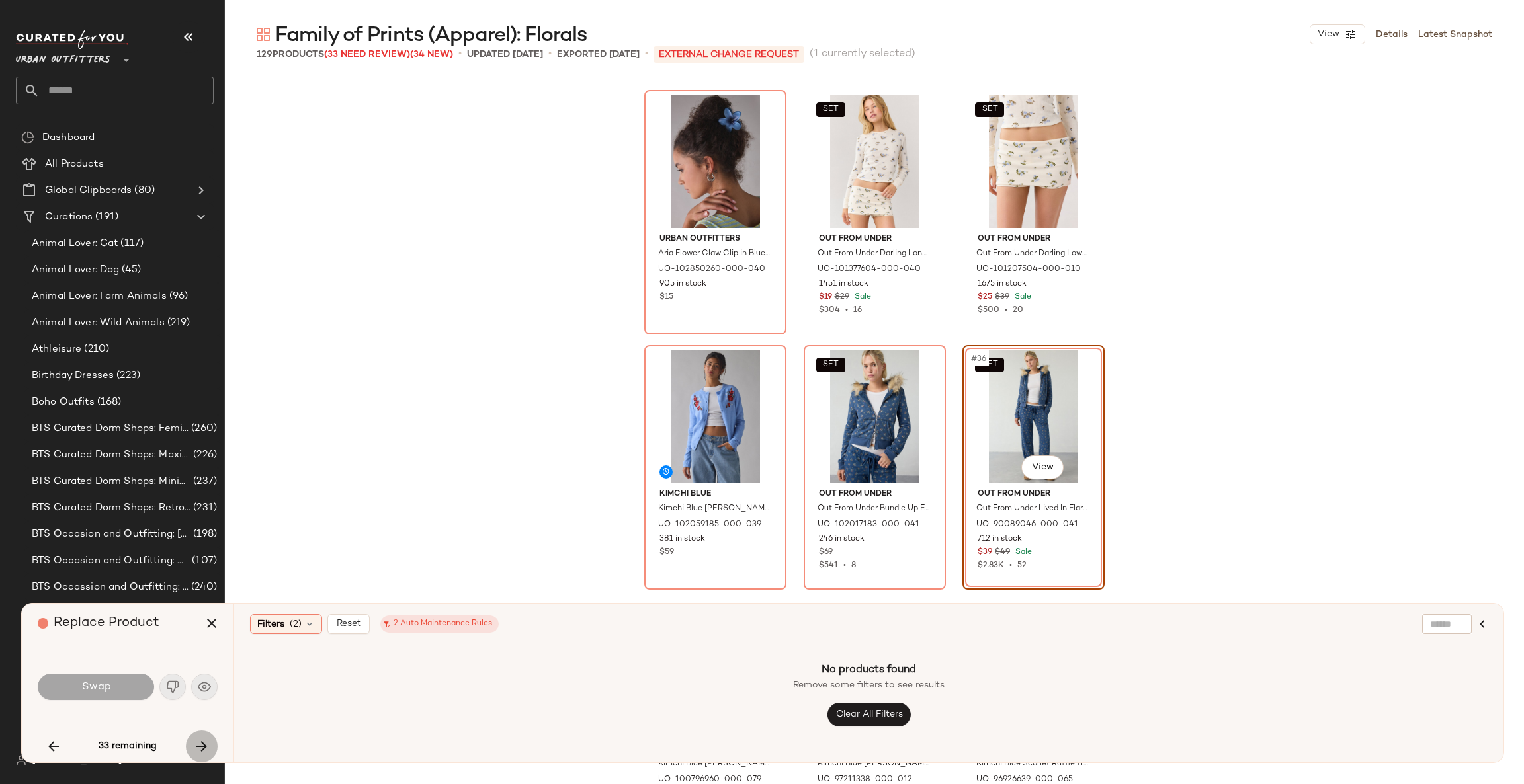
click at [197, 744] on icon "button" at bounding box center [202, 746] width 16 height 16
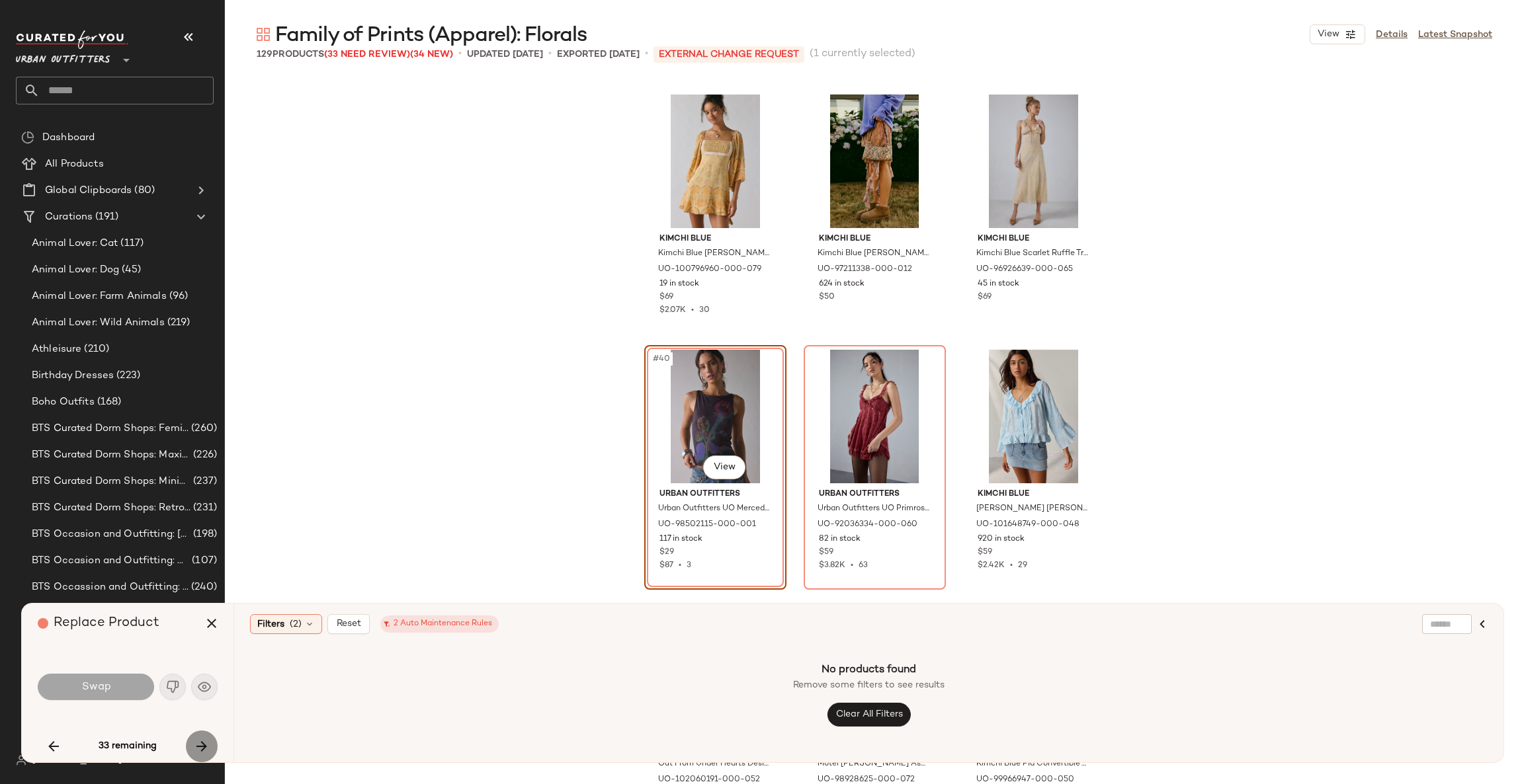
click at [197, 744] on icon "button" at bounding box center [202, 746] width 16 height 16
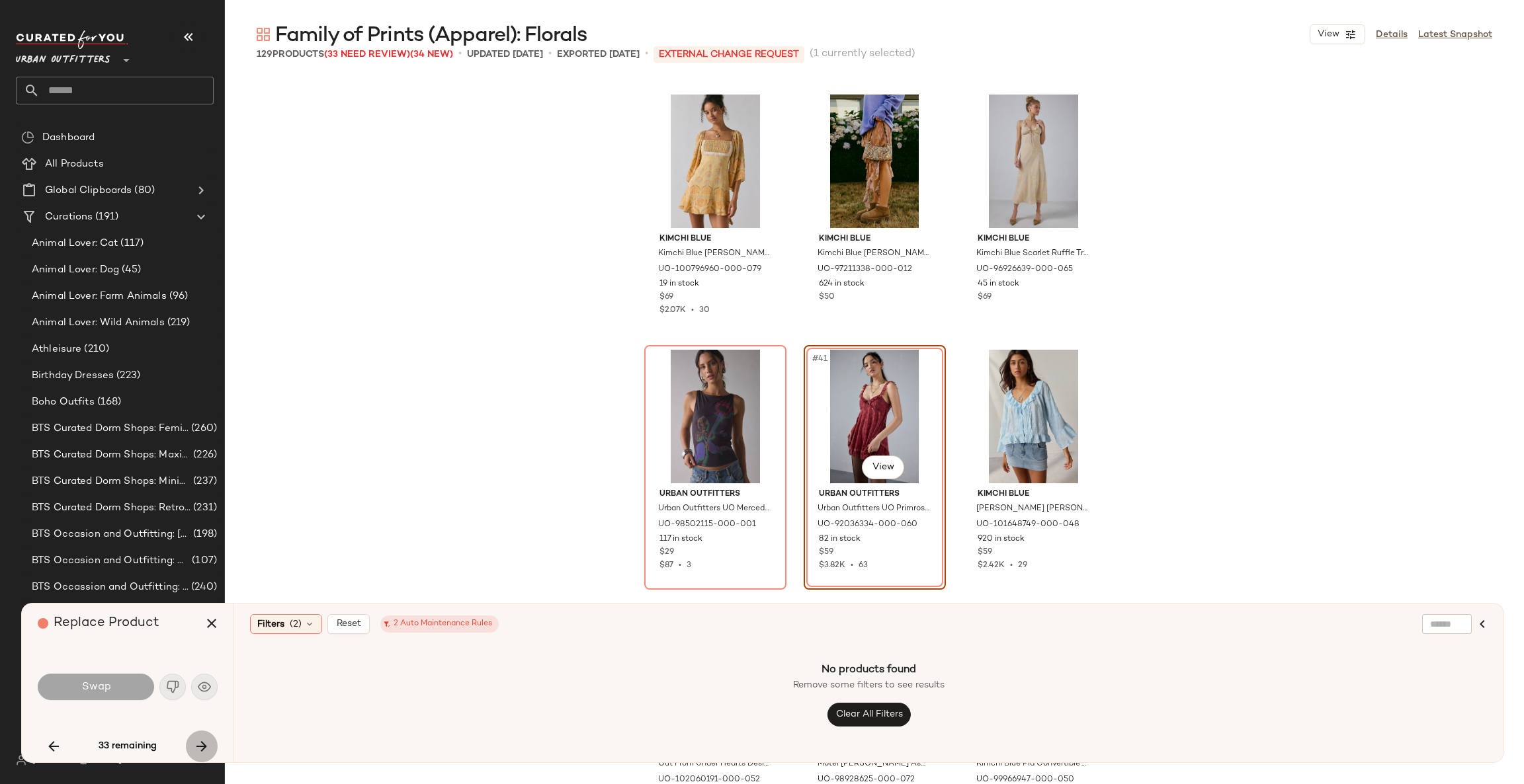
click at [197, 744] on icon "button" at bounding box center [202, 746] width 16 height 16
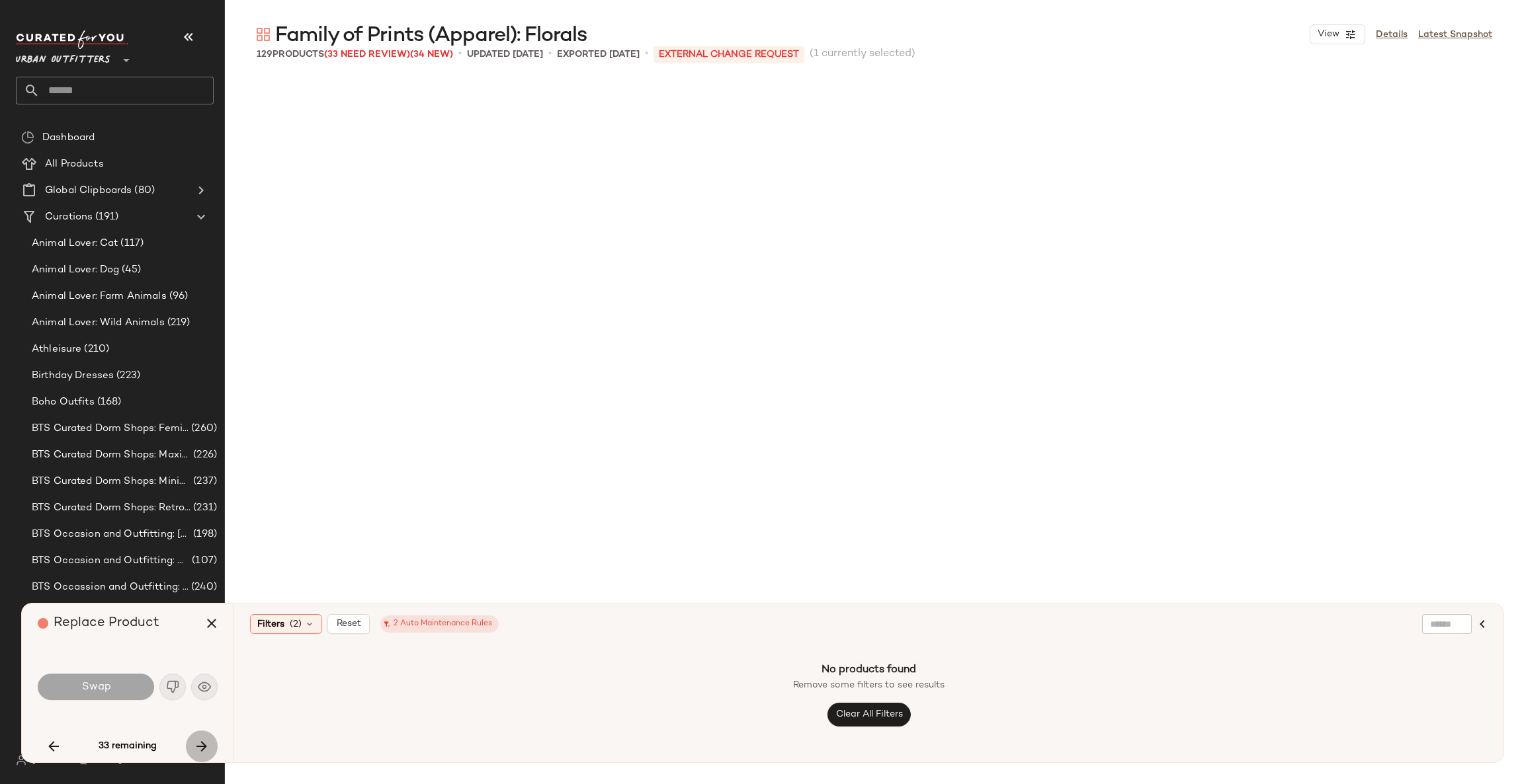
click at [197, 744] on icon "button" at bounding box center [202, 746] width 16 height 16
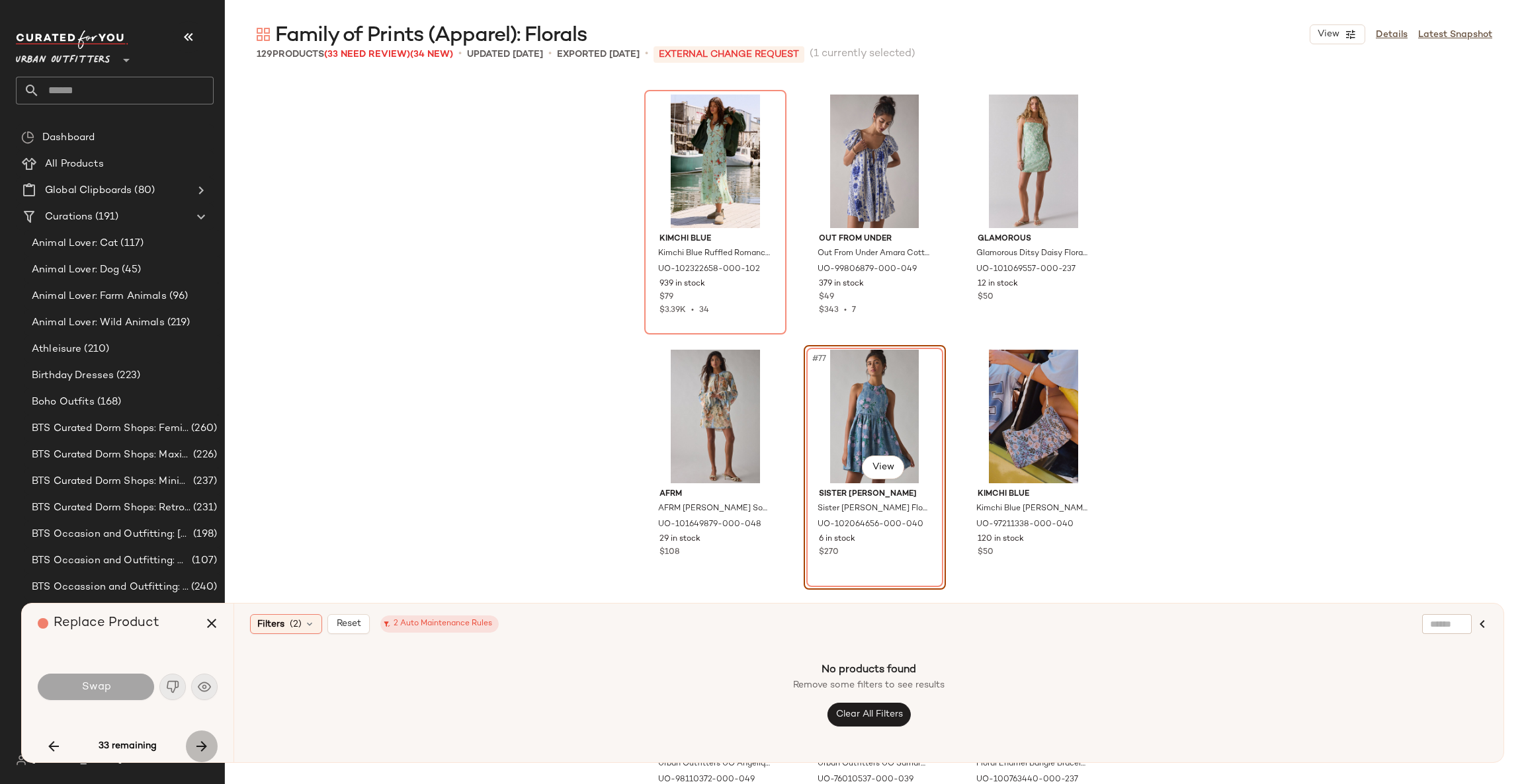
click at [197, 744] on icon "button" at bounding box center [202, 746] width 16 height 16
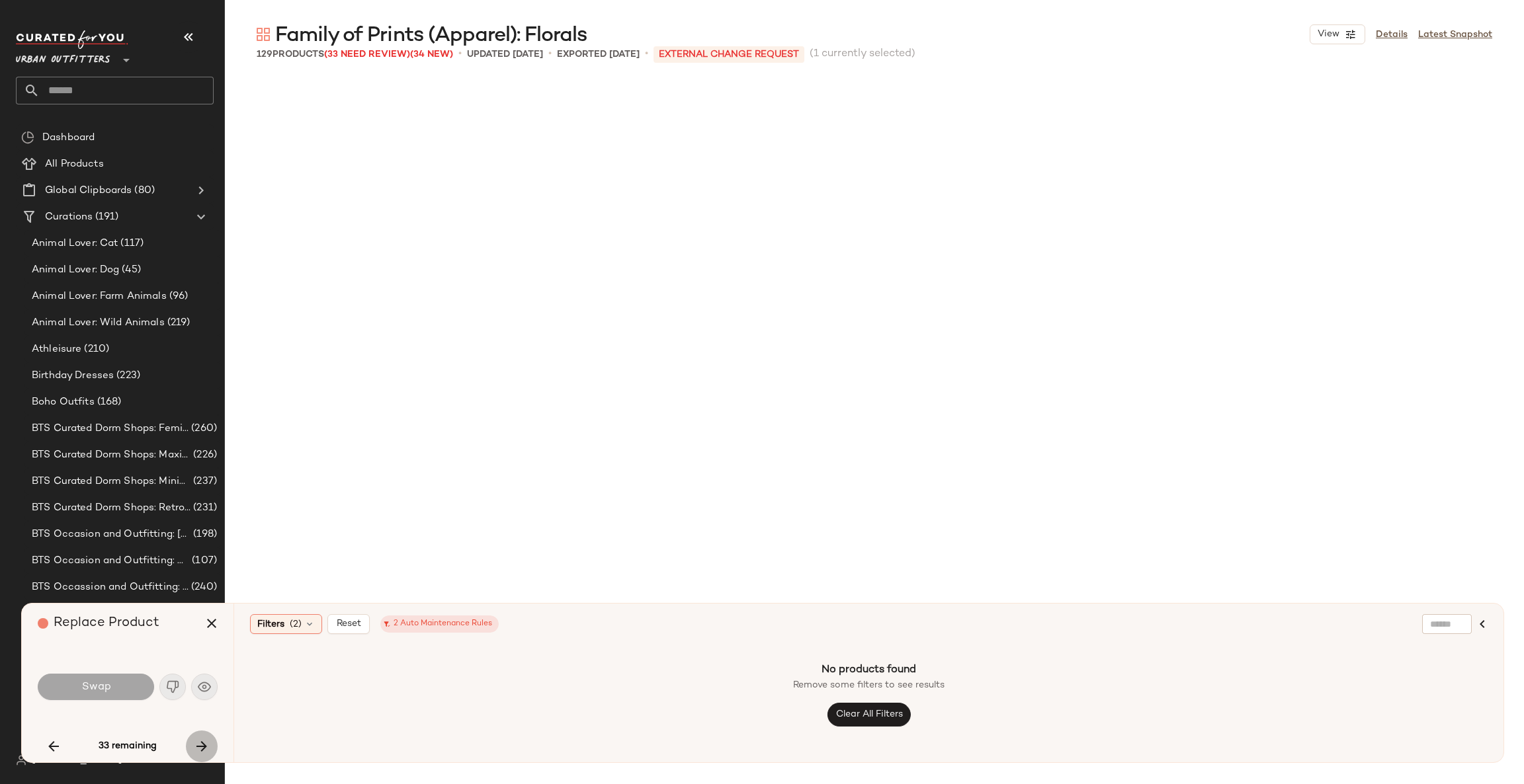
click at [197, 744] on icon "button" at bounding box center [202, 746] width 16 height 16
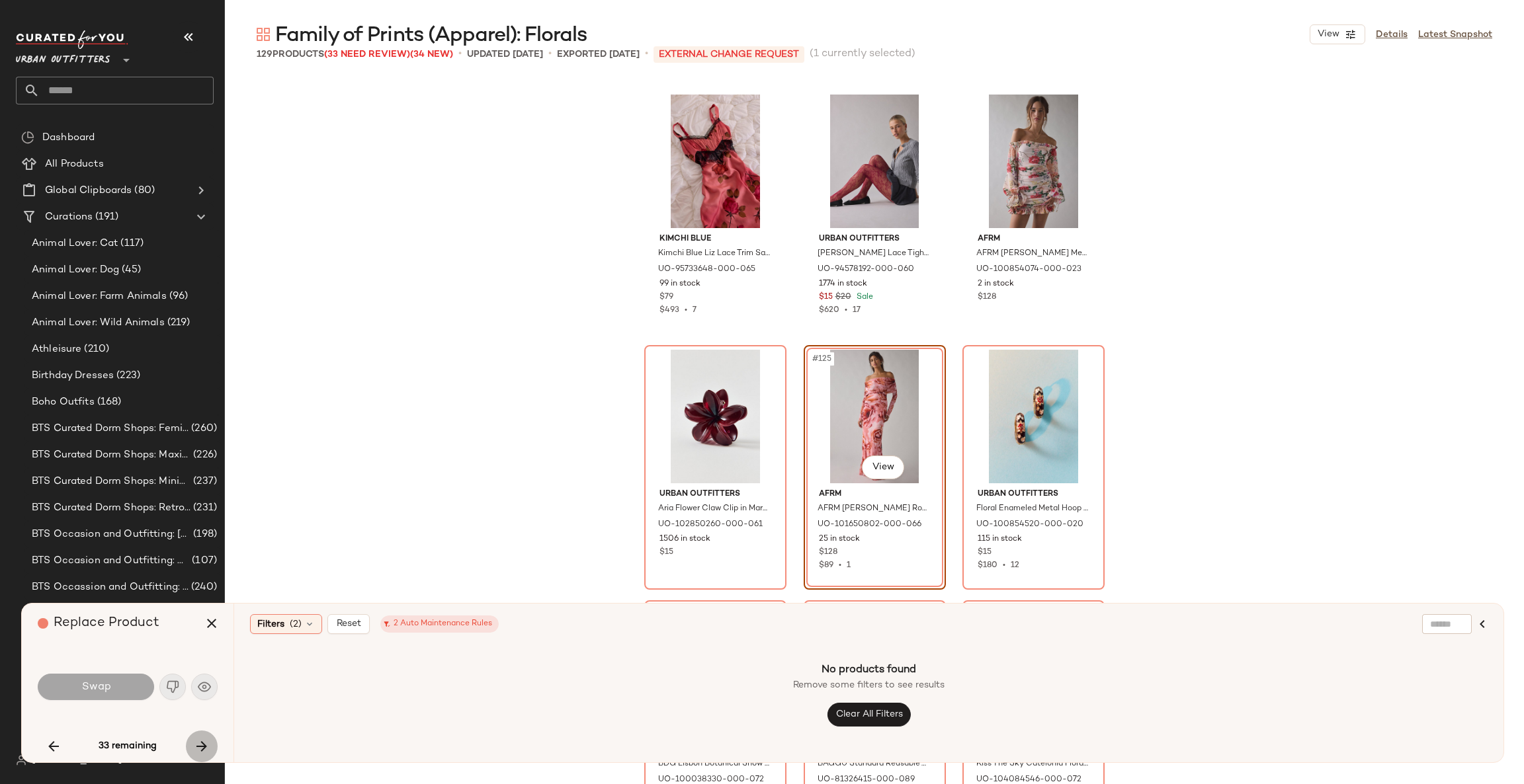
click at [197, 744] on icon "button" at bounding box center [202, 746] width 16 height 16
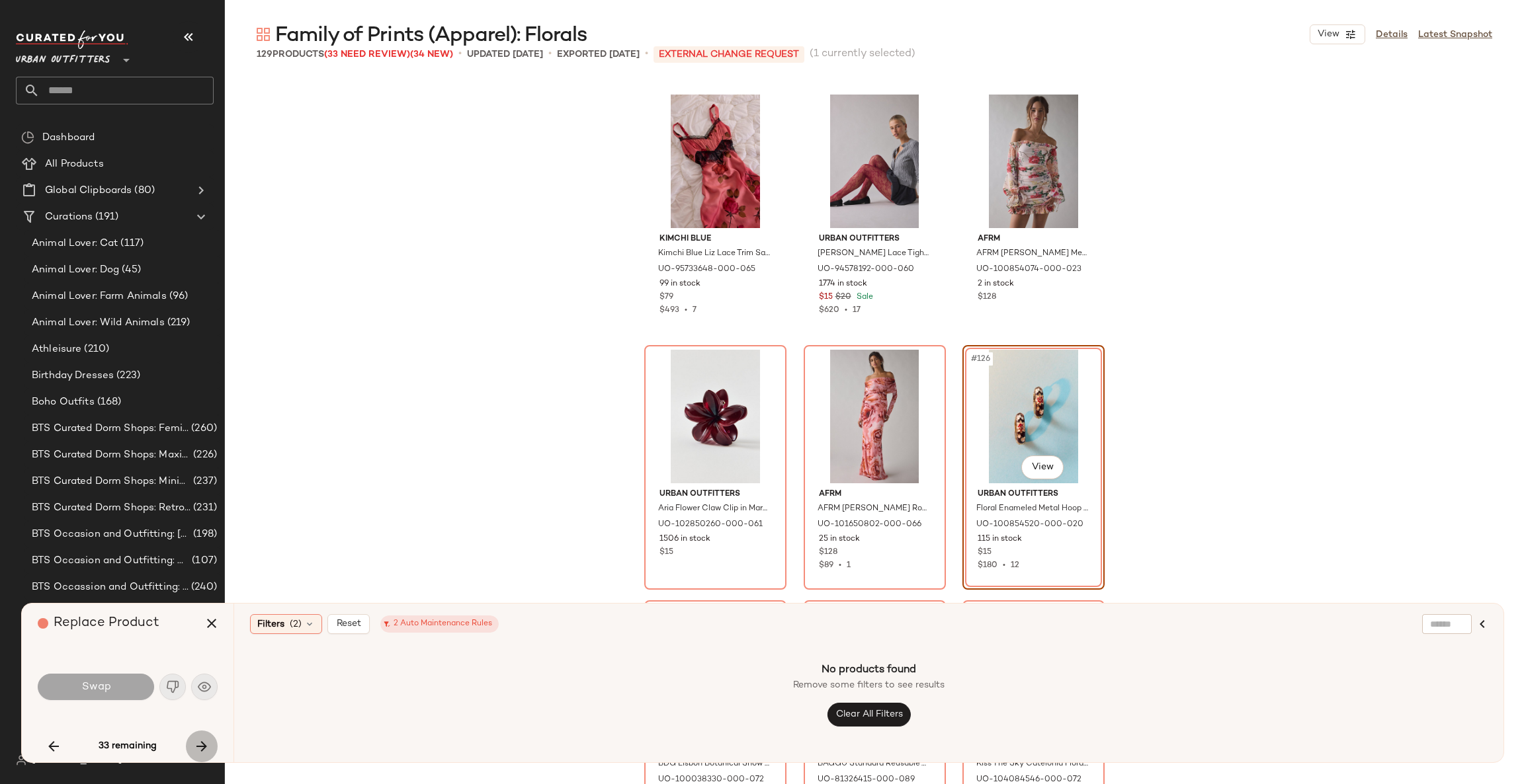
click at [197, 744] on icon "button" at bounding box center [202, 746] width 16 height 16
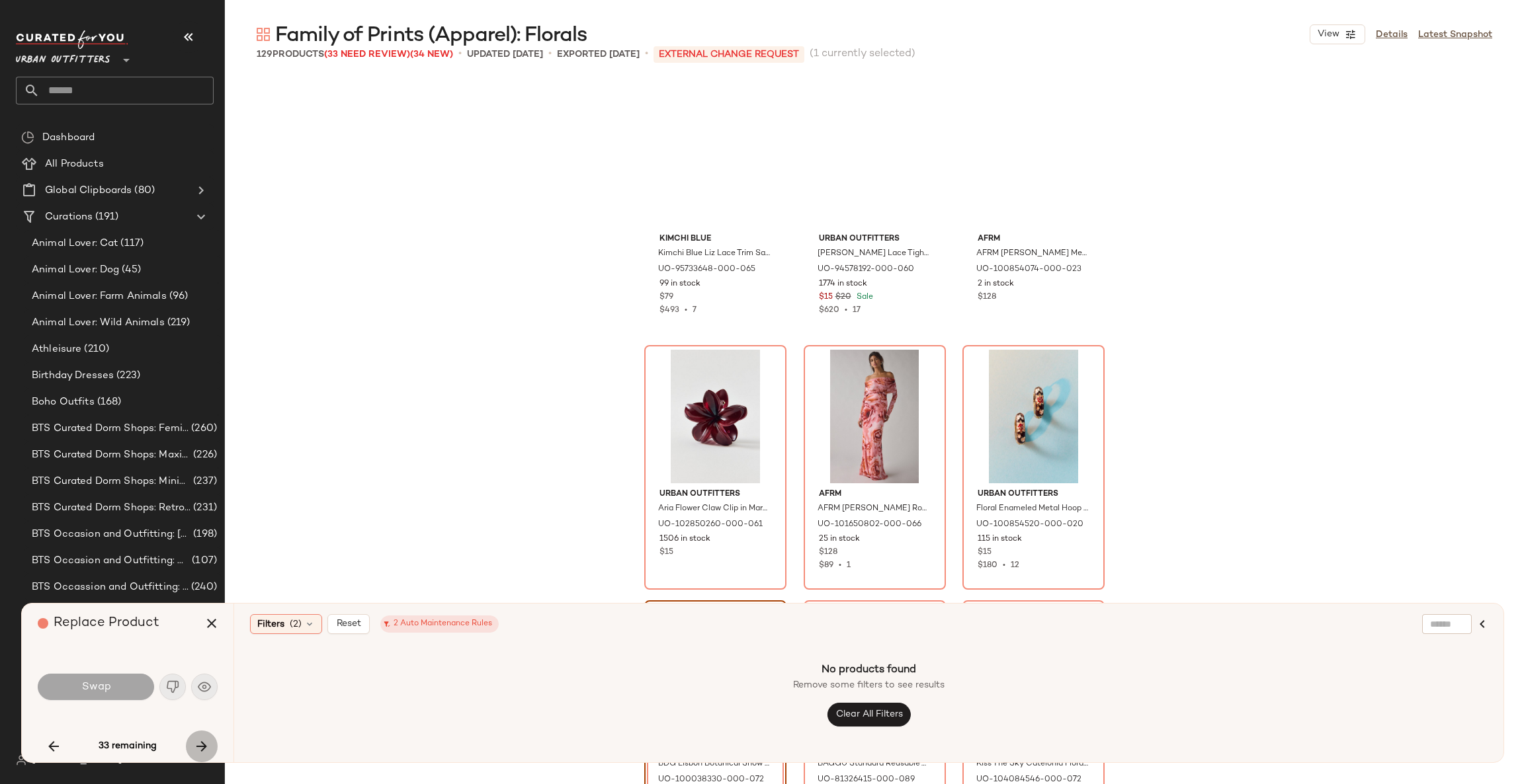
scroll to position [10271, 0]
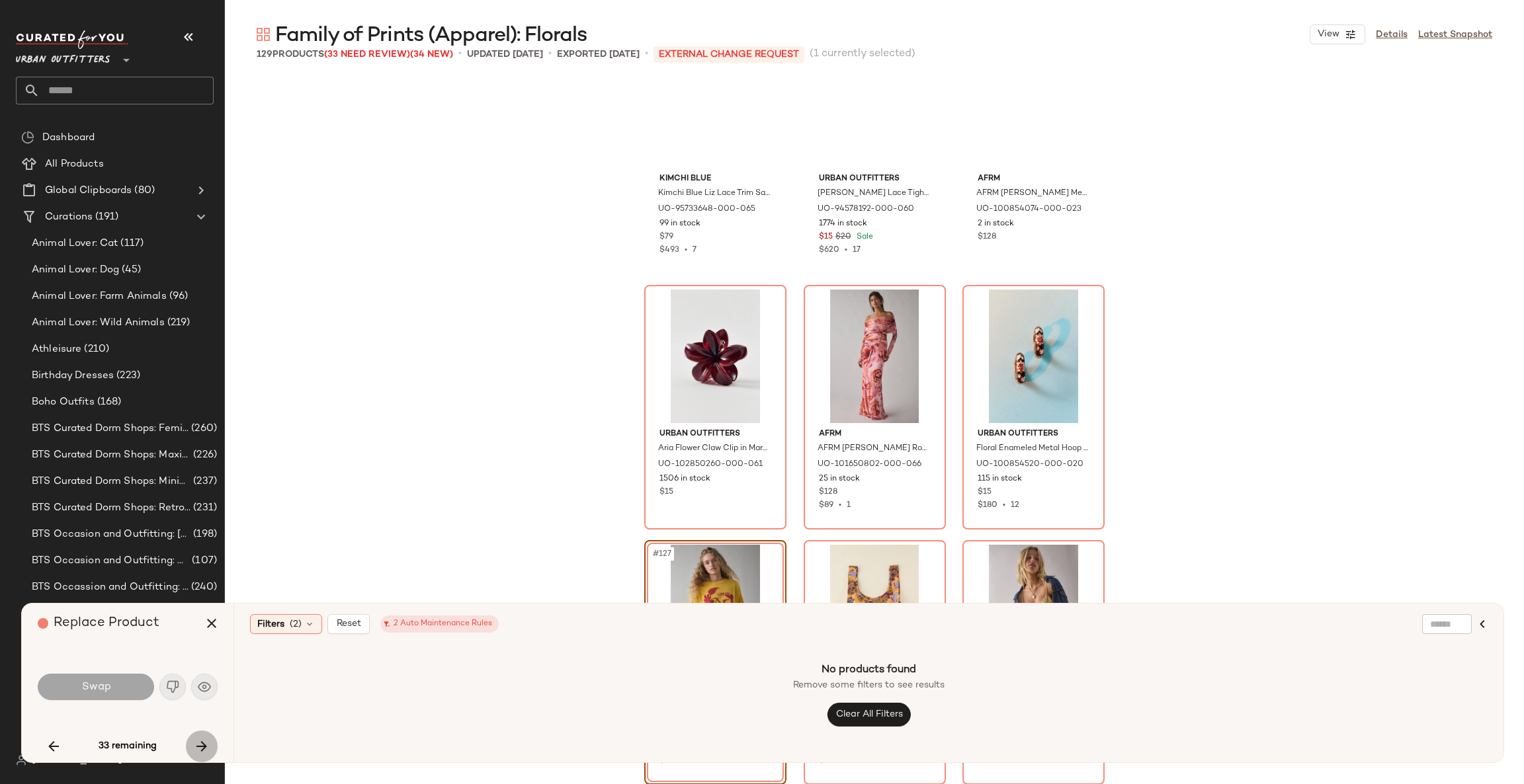
click at [197, 744] on icon "button" at bounding box center [202, 746] width 16 height 16
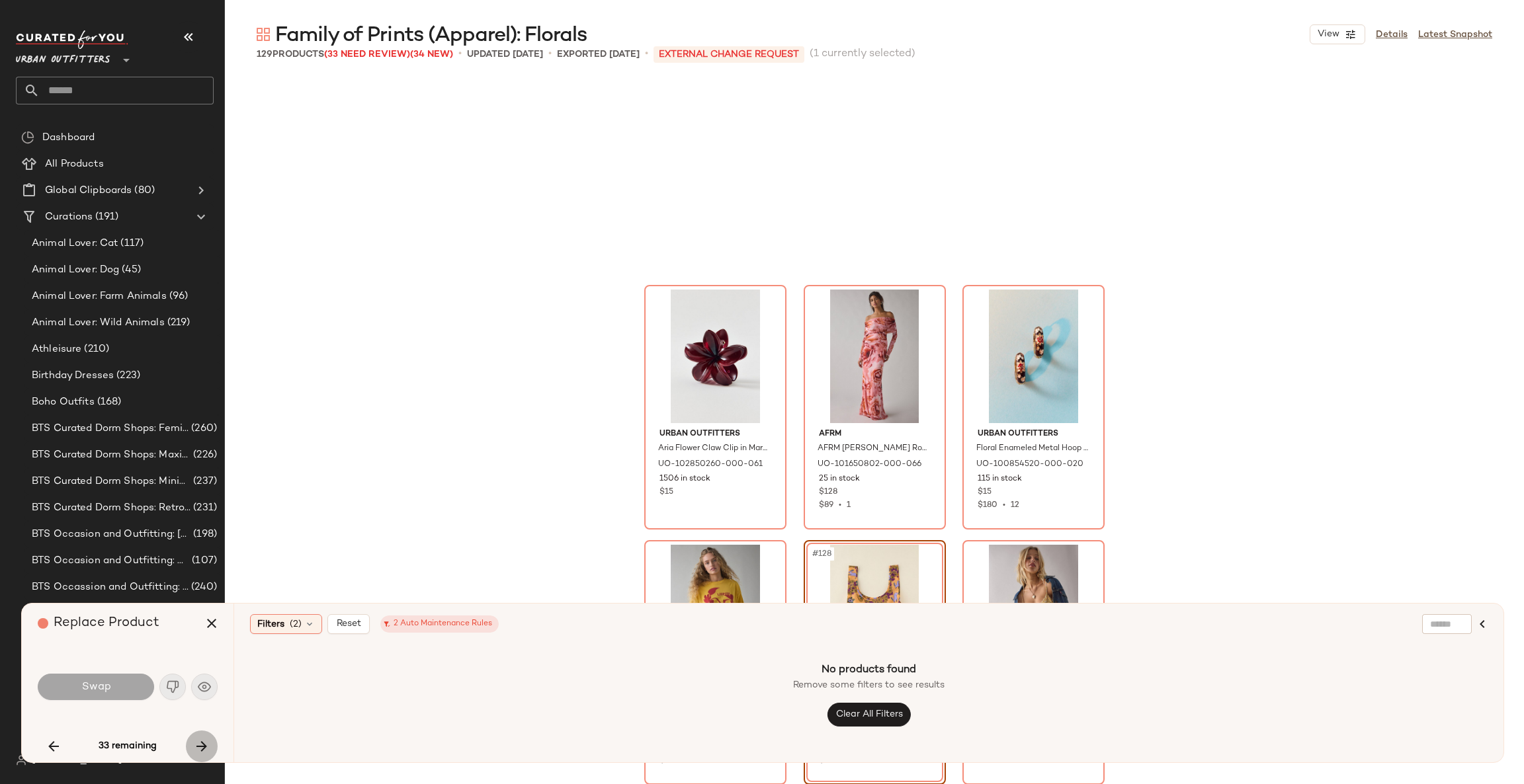
click at [197, 744] on icon "button" at bounding box center [202, 746] width 16 height 16
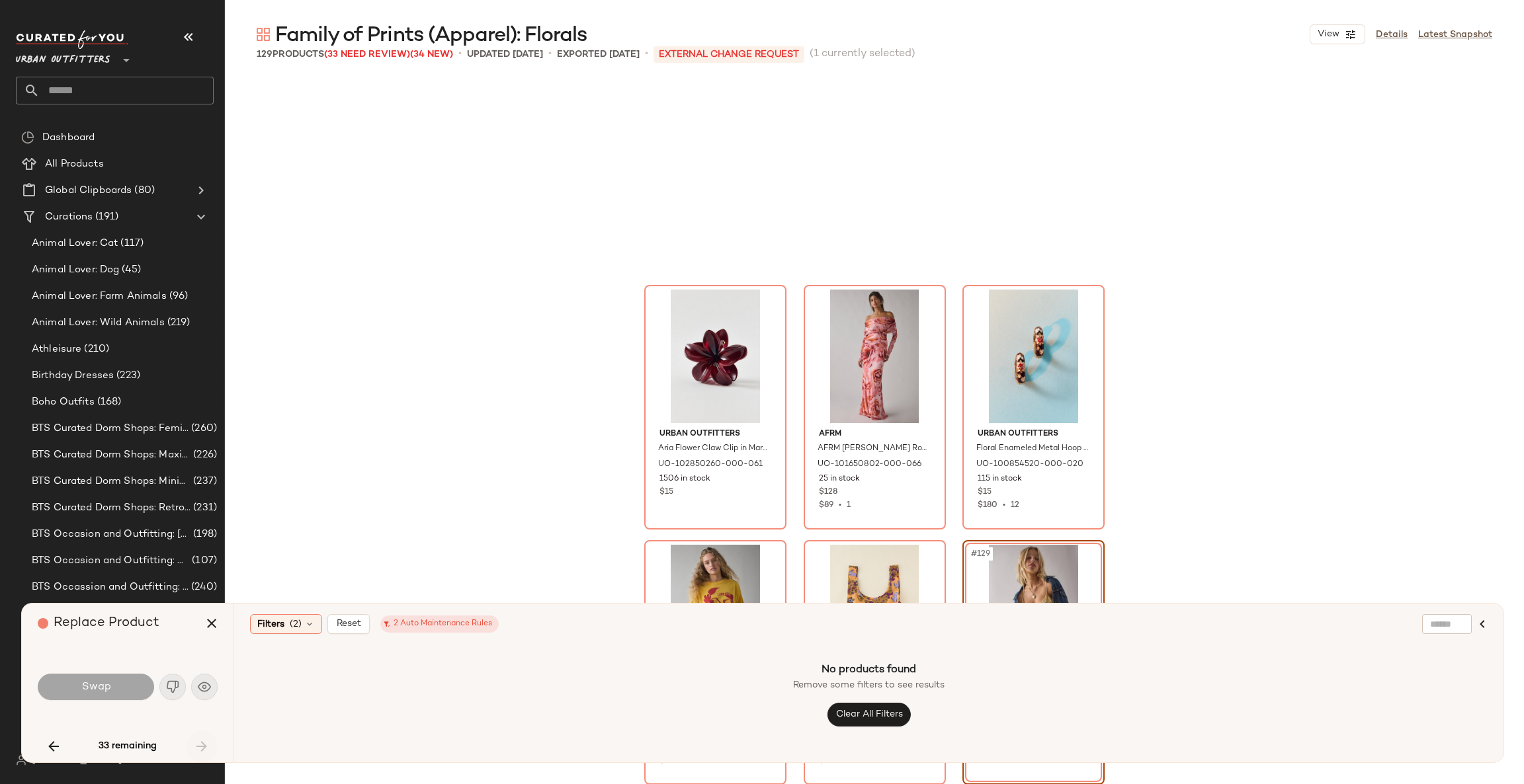
click at [197, 744] on div "33 remaining" at bounding box center [127, 746] width 180 height 32
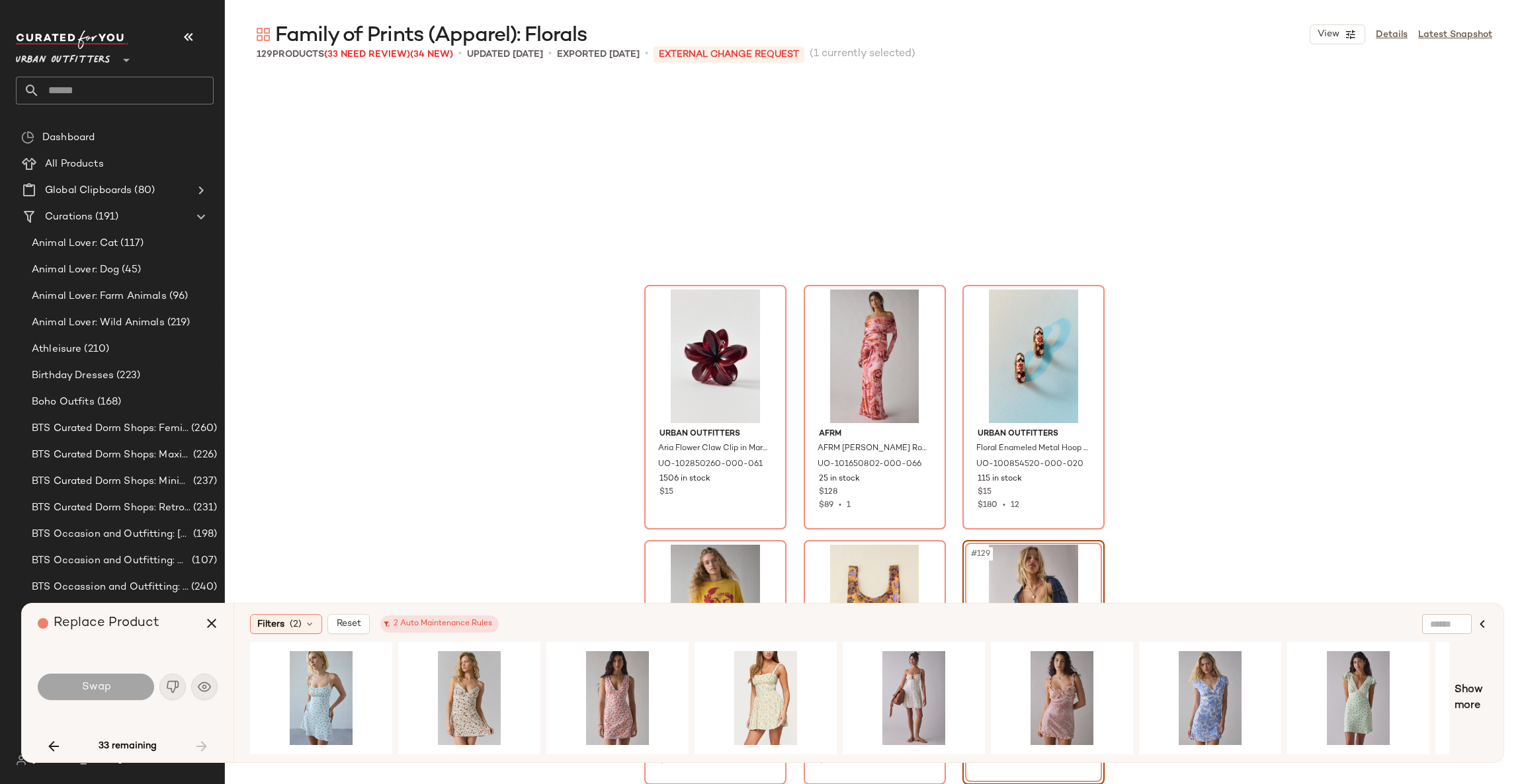
click at [197, 744] on div "33 remaining" at bounding box center [127, 746] width 180 height 32
click at [210, 626] on icon "button" at bounding box center [212, 624] width 16 height 16
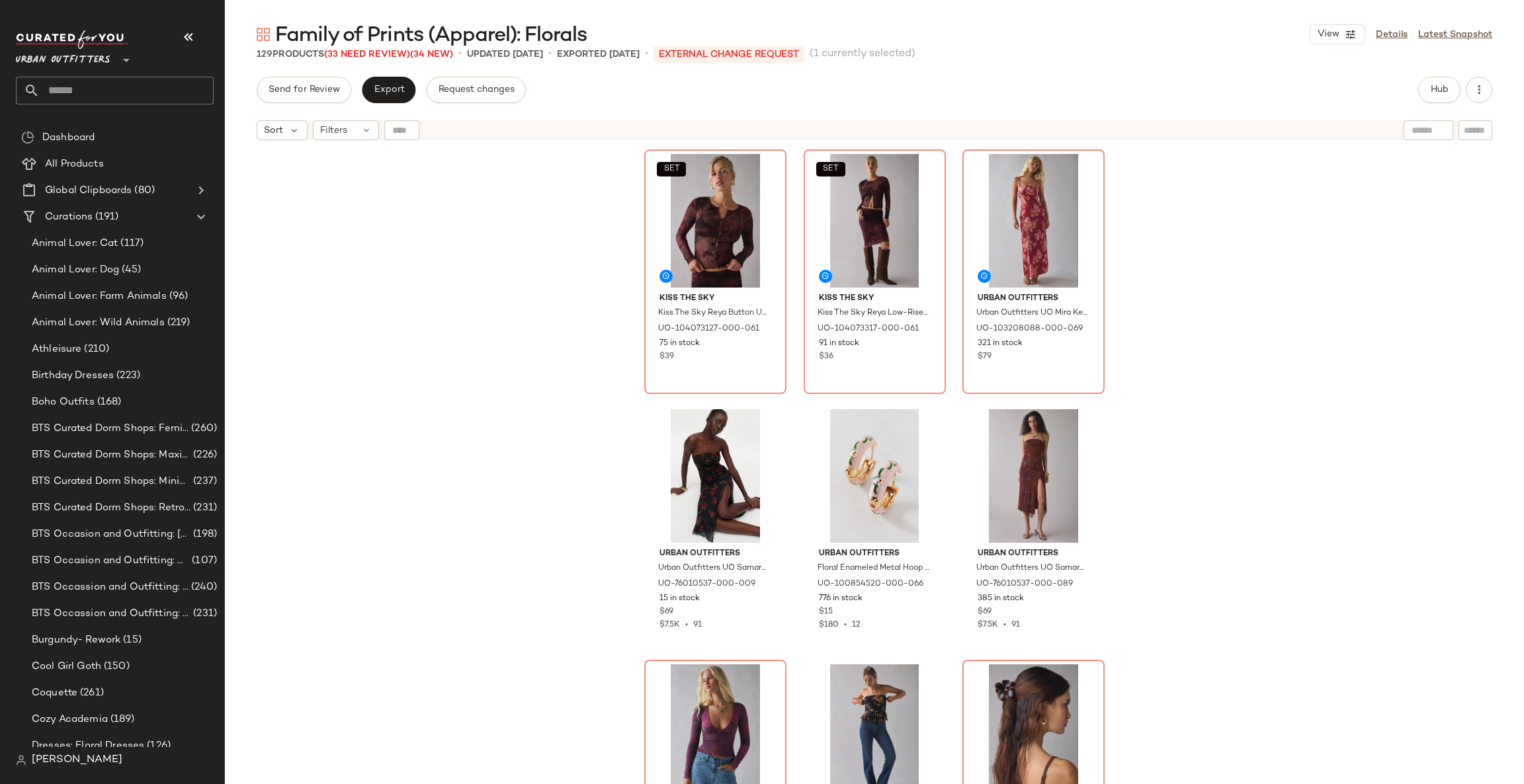
click at [394, 105] on div "Send for Review Export Request changes Hub Sort Filters SET Kiss The Sky Kiss T…" at bounding box center [874, 430] width 1299 height 707
click at [388, 99] on button "Export" at bounding box center [388, 90] width 54 height 27
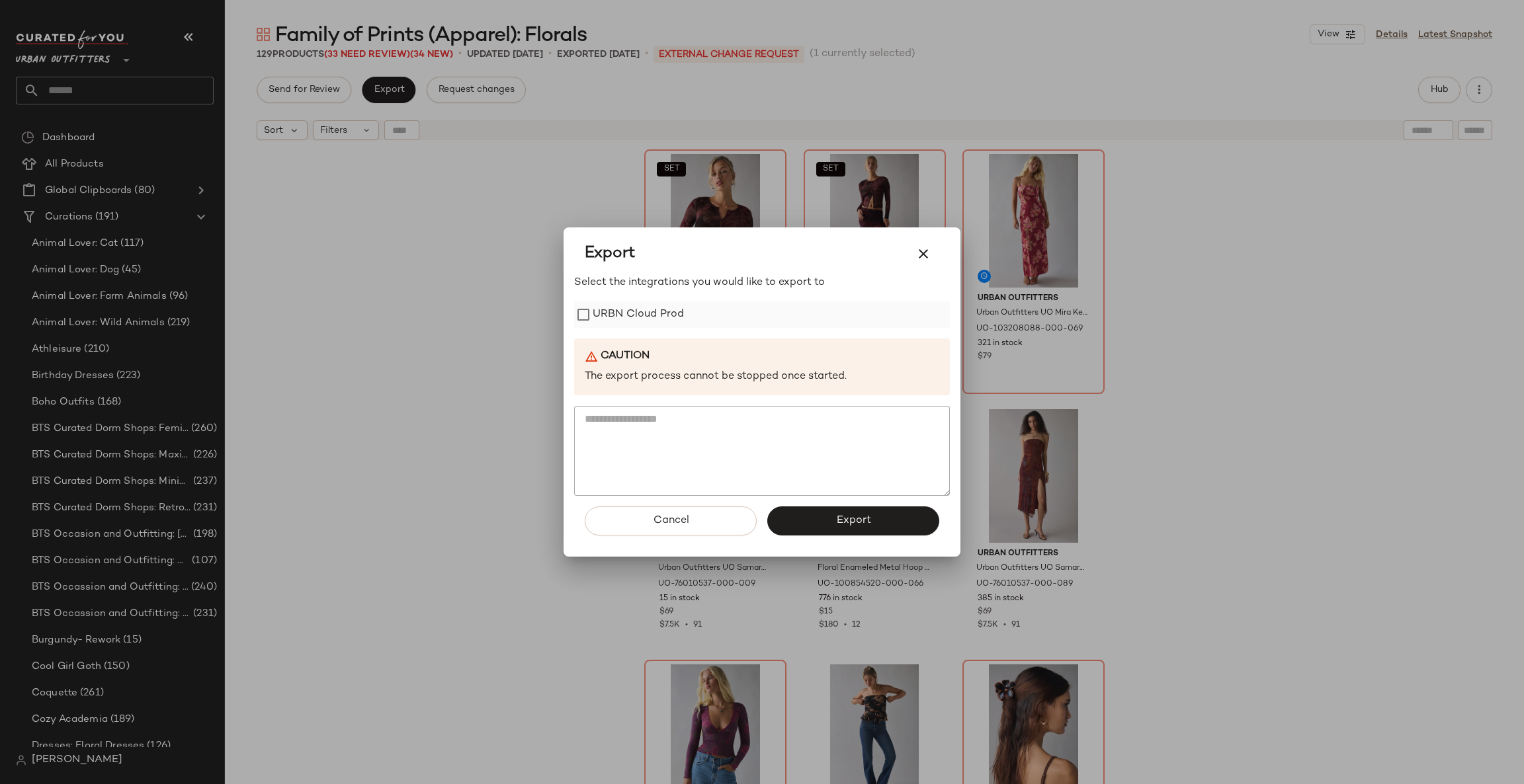
click at [592, 323] on div "URBN Cloud Prod" at bounding box center [762, 315] width 375 height 27
click at [704, 311] on div "URBN Cloud Prod" at bounding box center [762, 315] width 375 height 27
click at [657, 309] on label "URBN Cloud Prod" at bounding box center [638, 315] width 91 height 27
click at [799, 512] on button "Export" at bounding box center [853, 521] width 172 height 29
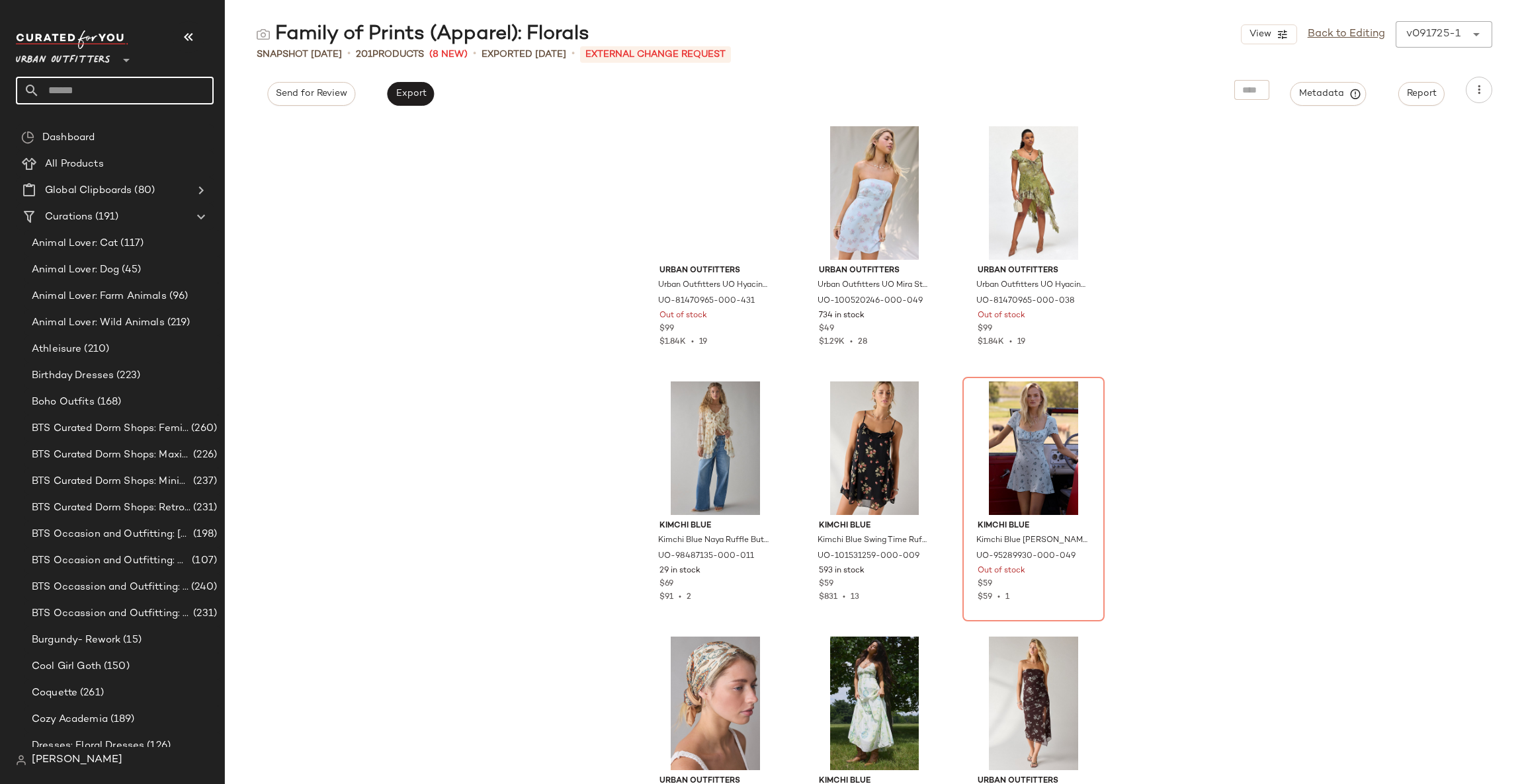
click at [170, 93] on input "text" at bounding box center [127, 91] width 174 height 28
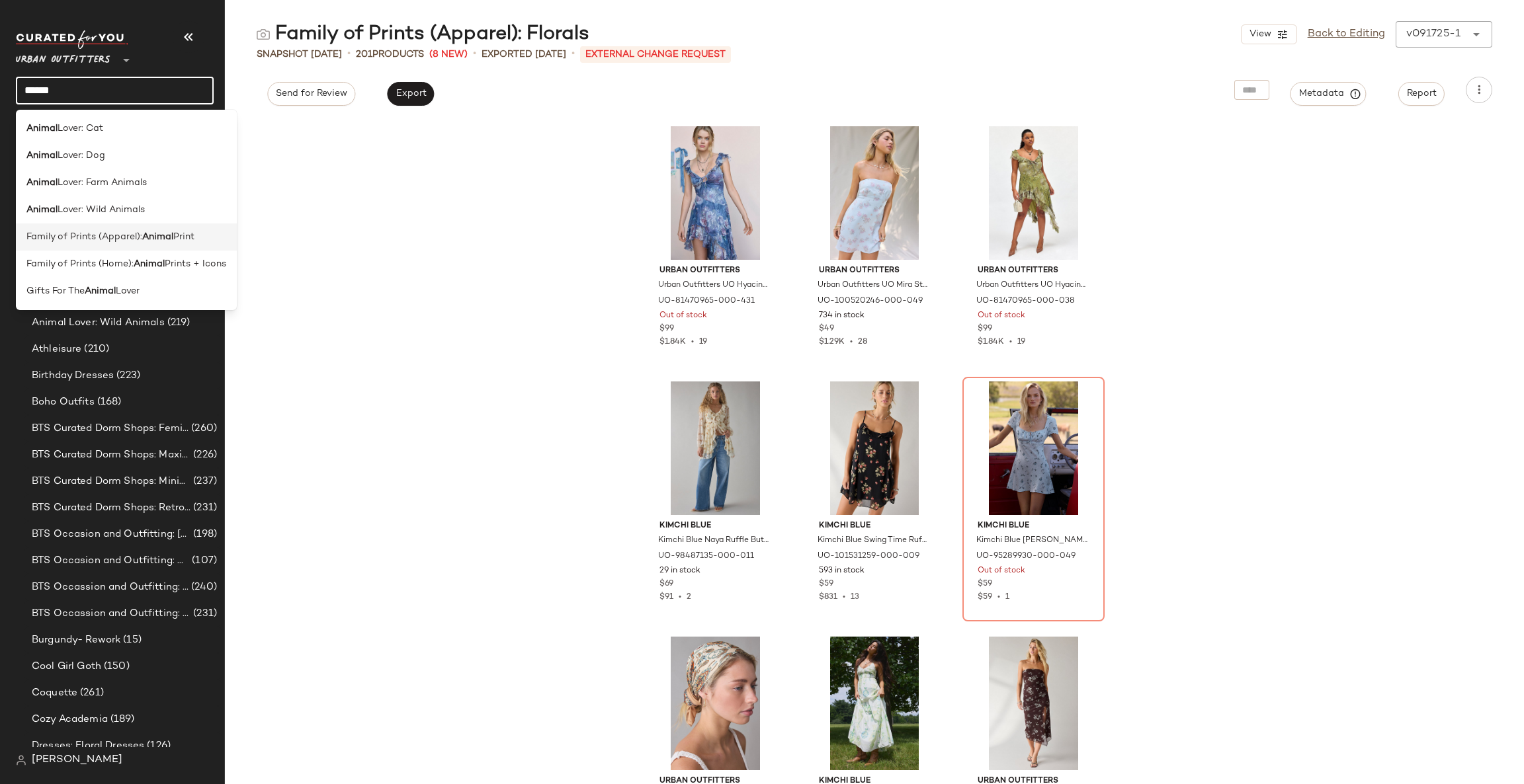
type input "******"
click at [218, 237] on div "Family of Prints (Apparel): Animal Print" at bounding box center [126, 237] width 200 height 14
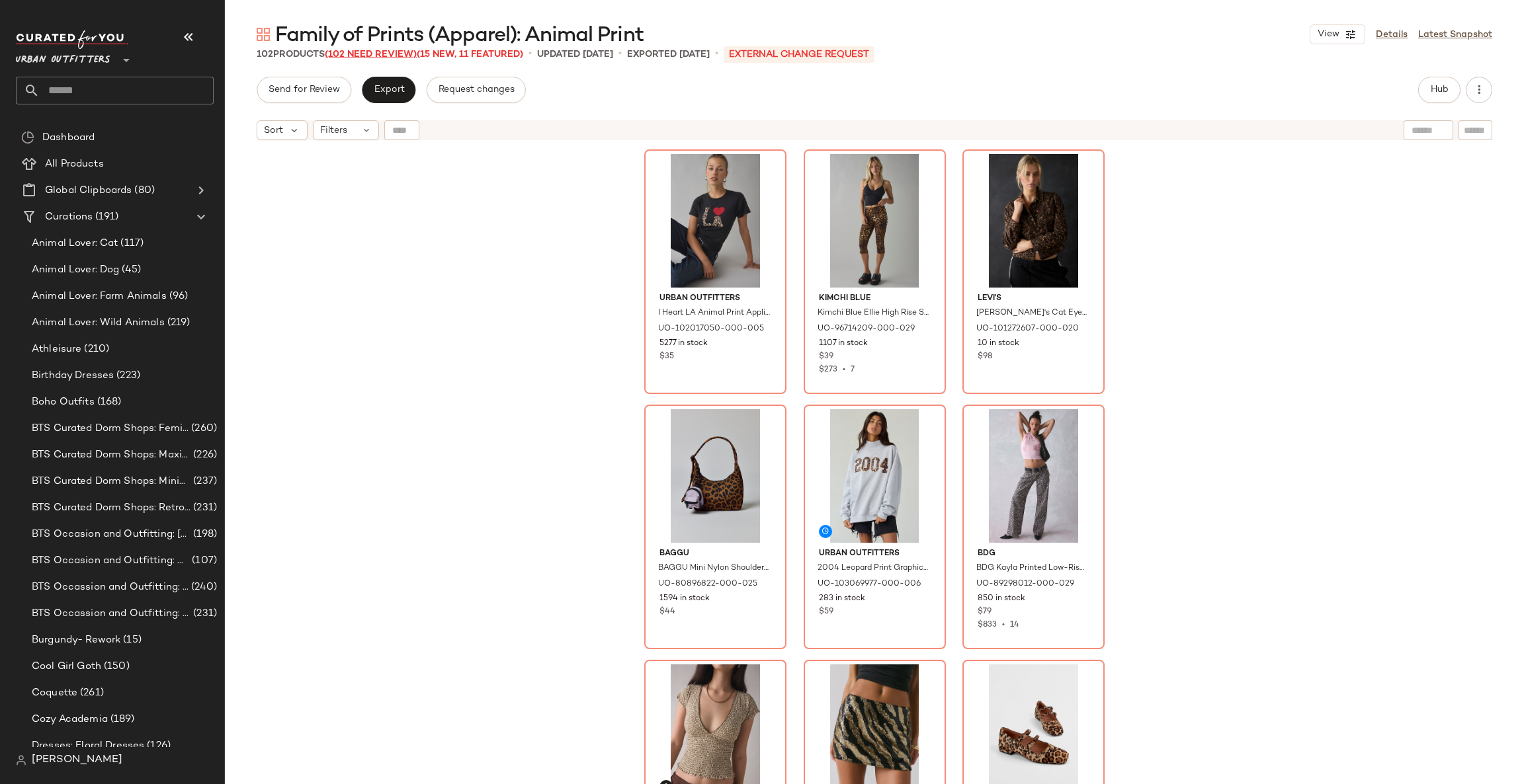
click at [350, 57] on span "(102 Need Review)" at bounding box center [370, 54] width 92 height 10
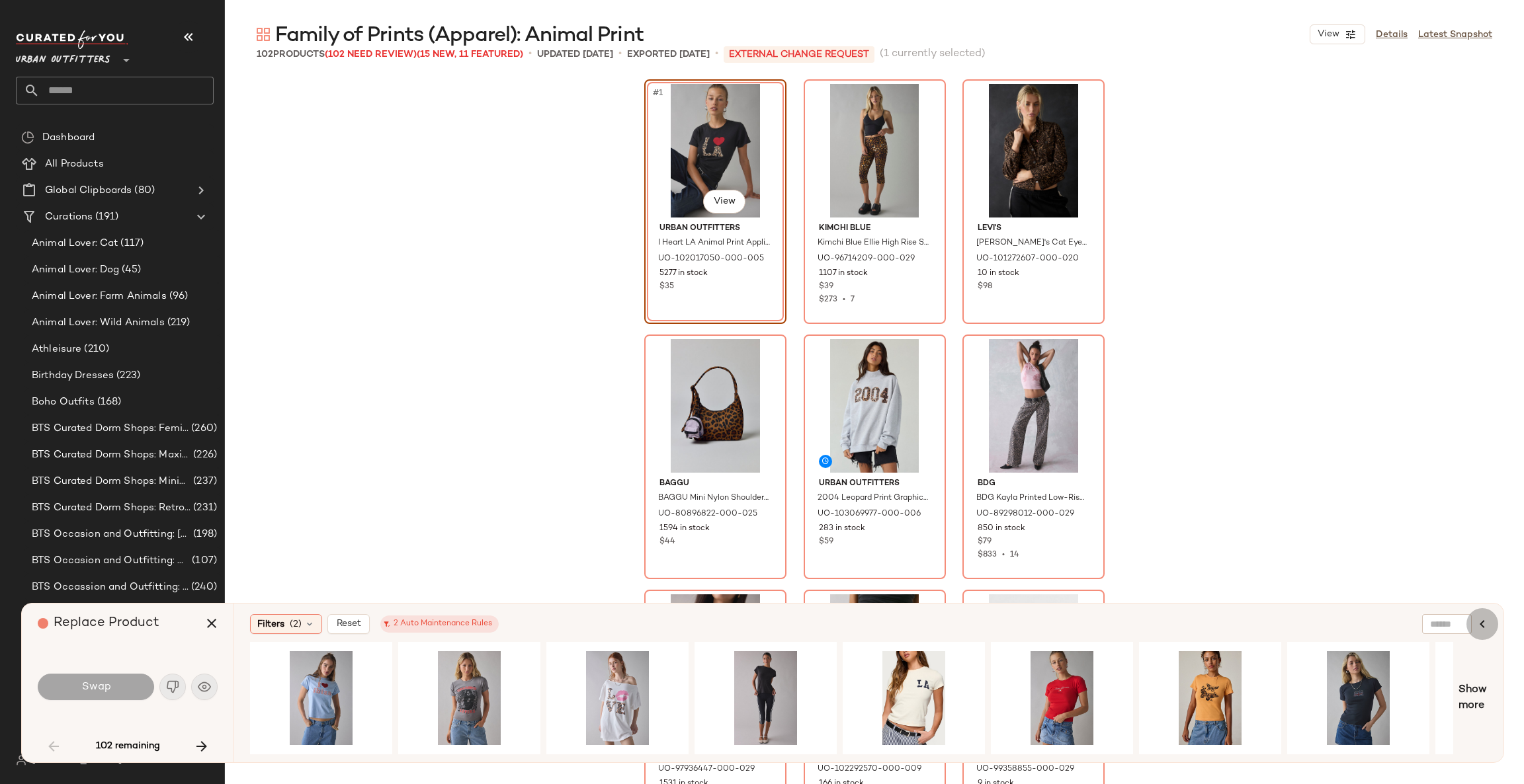
click at [1478, 628] on icon "button" at bounding box center [1482, 624] width 16 height 16
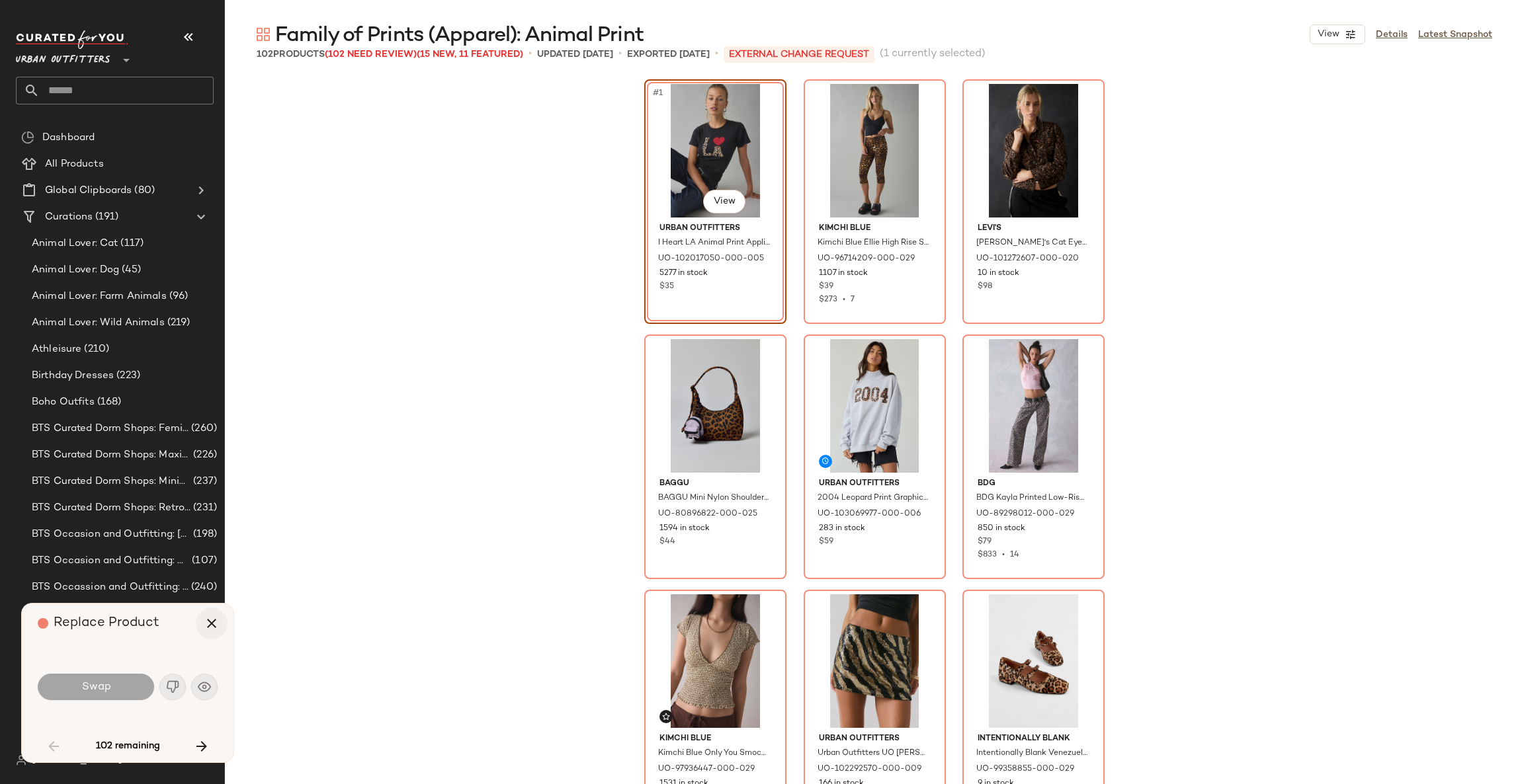
click at [200, 624] on button "button" at bounding box center [211, 624] width 32 height 32
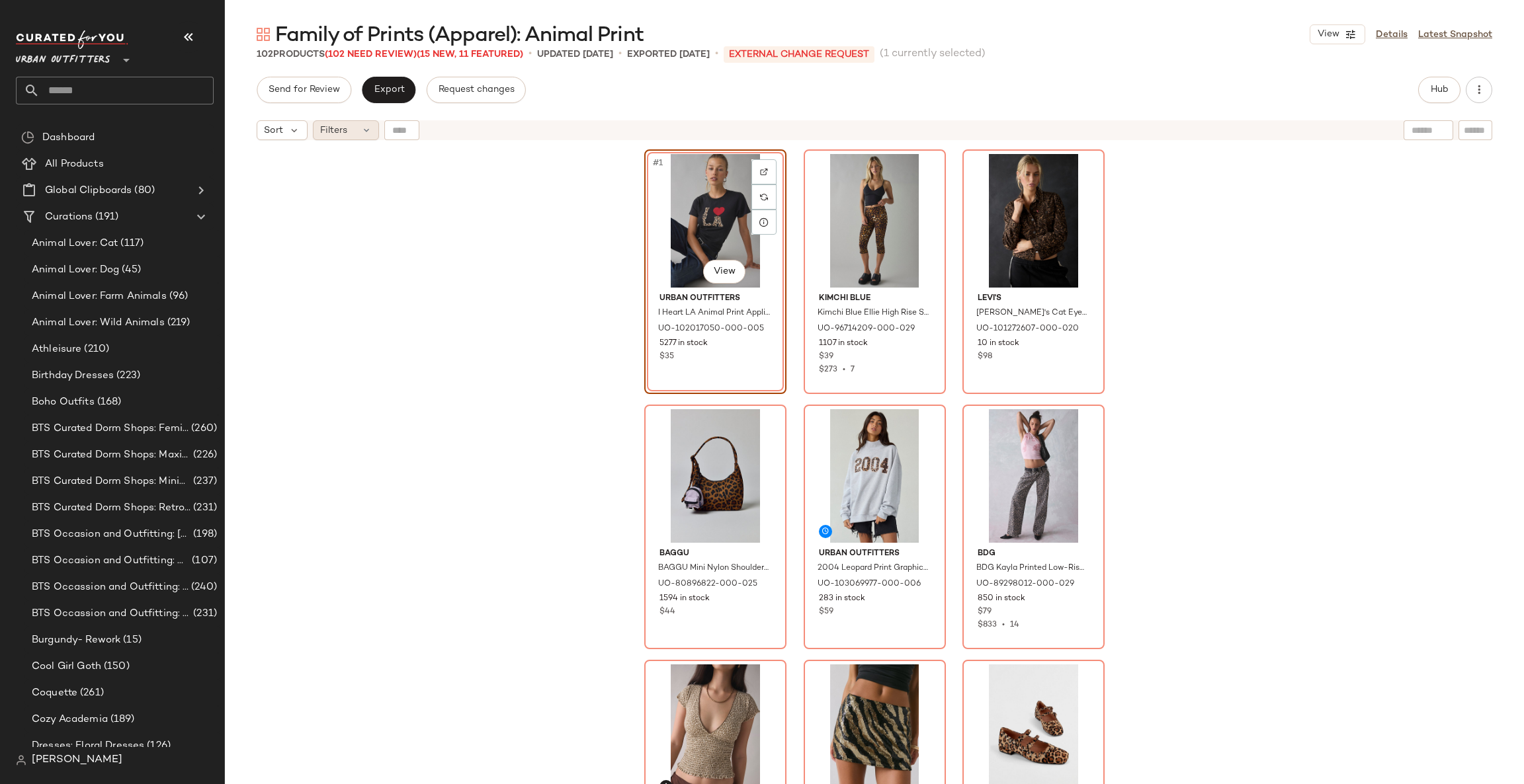
click at [350, 130] on div "Filters" at bounding box center [346, 130] width 66 height 20
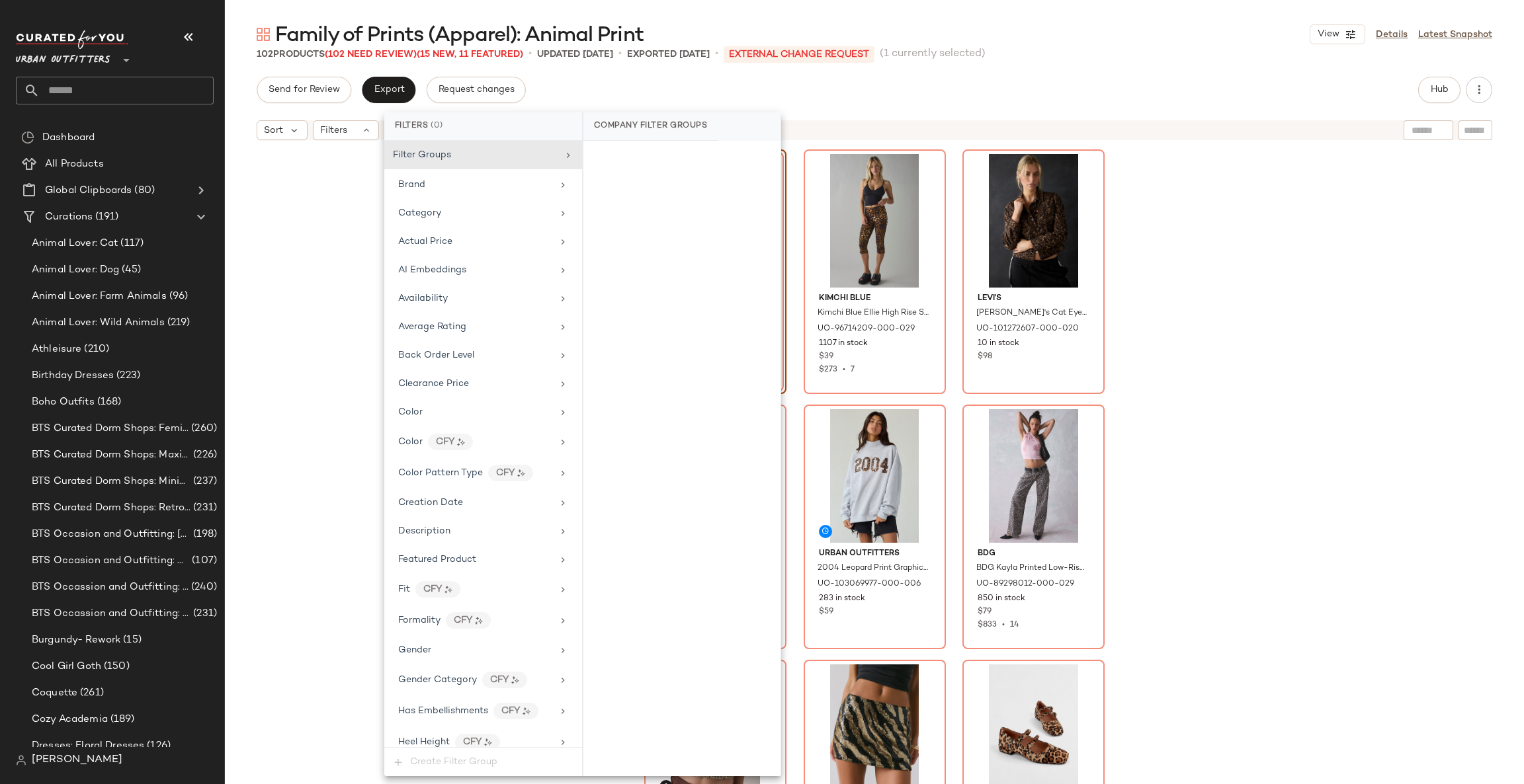
click at [296, 141] on div "Sort Filters" at bounding box center [874, 130] width 1299 height 33
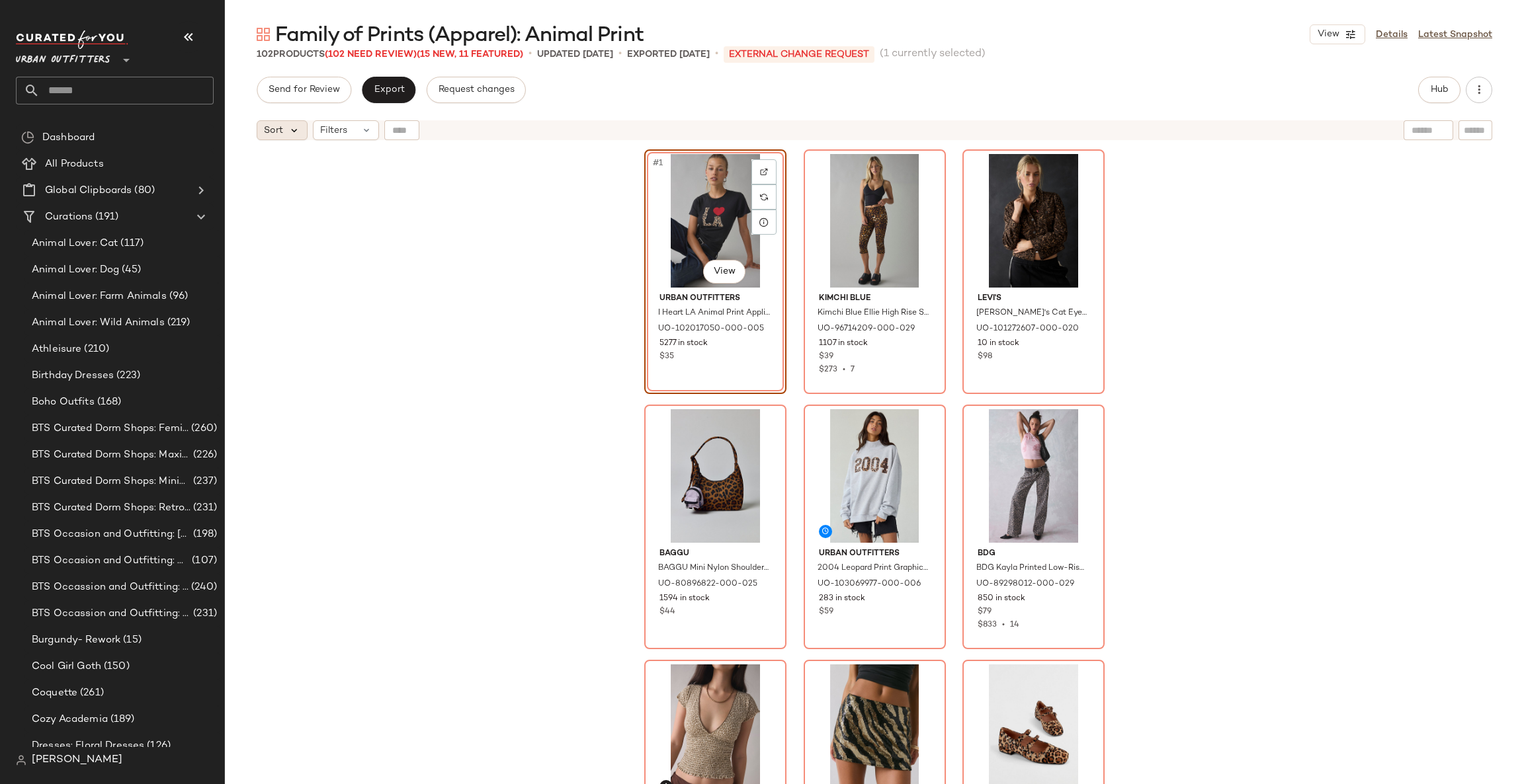
click at [289, 129] on icon at bounding box center [294, 130] width 12 height 12
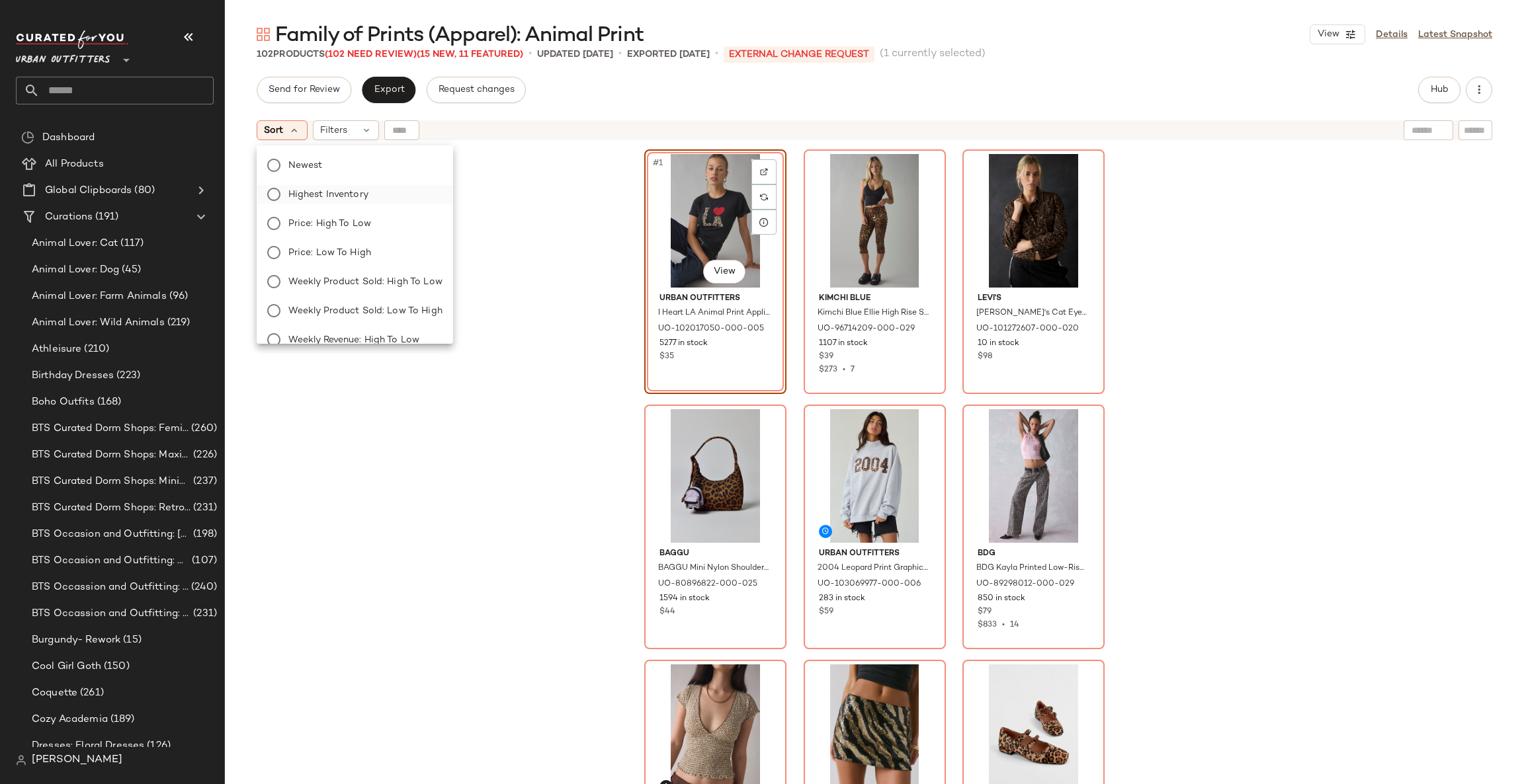
click at [380, 192] on label "Highest Inventory" at bounding box center [362, 194] width 159 height 18
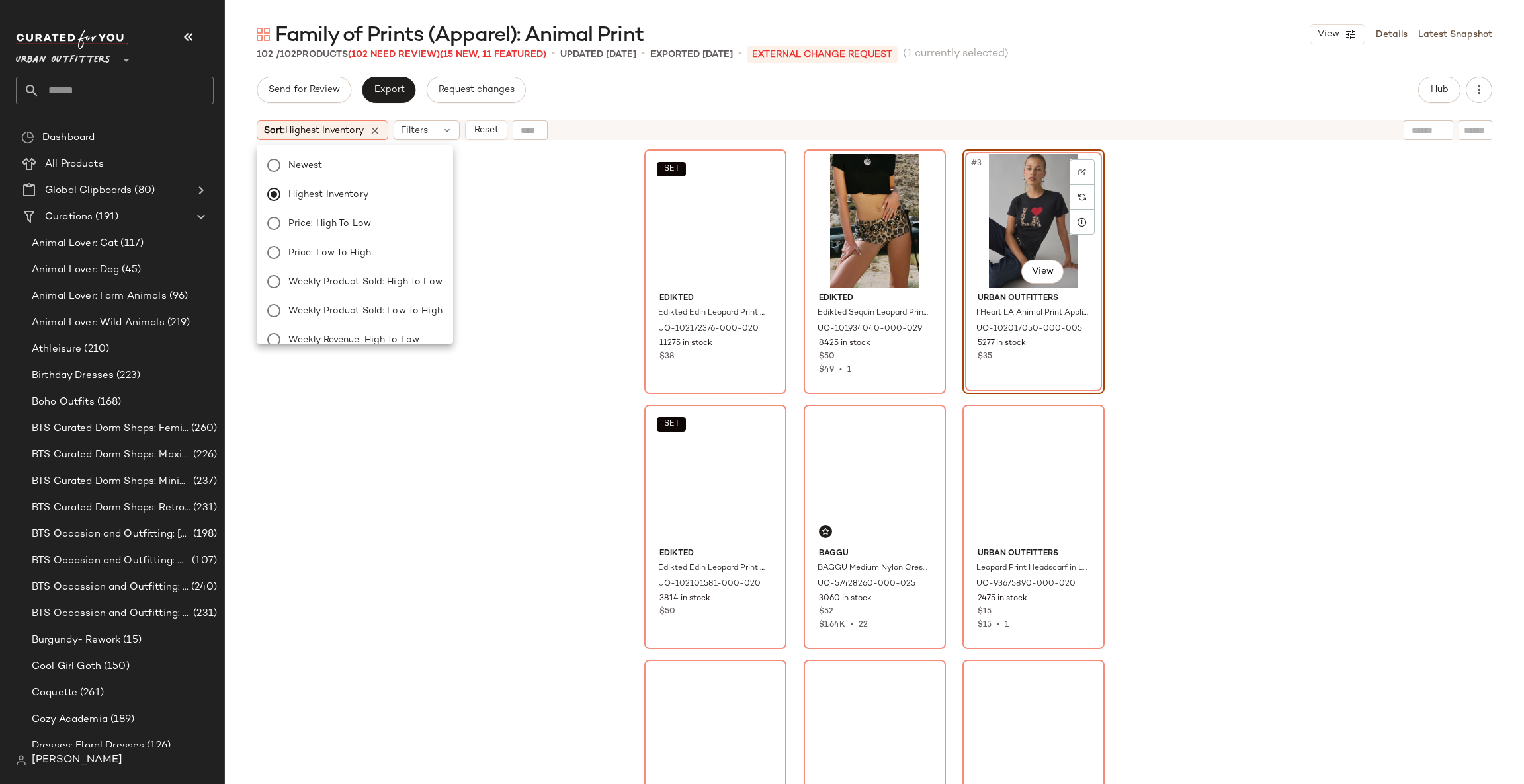
click at [574, 271] on div "SET Edikted Edikted Edin Leopard Print Mesh Mini Skirt in Brown, Women's at Urb…" at bounding box center [874, 481] width 1299 height 671
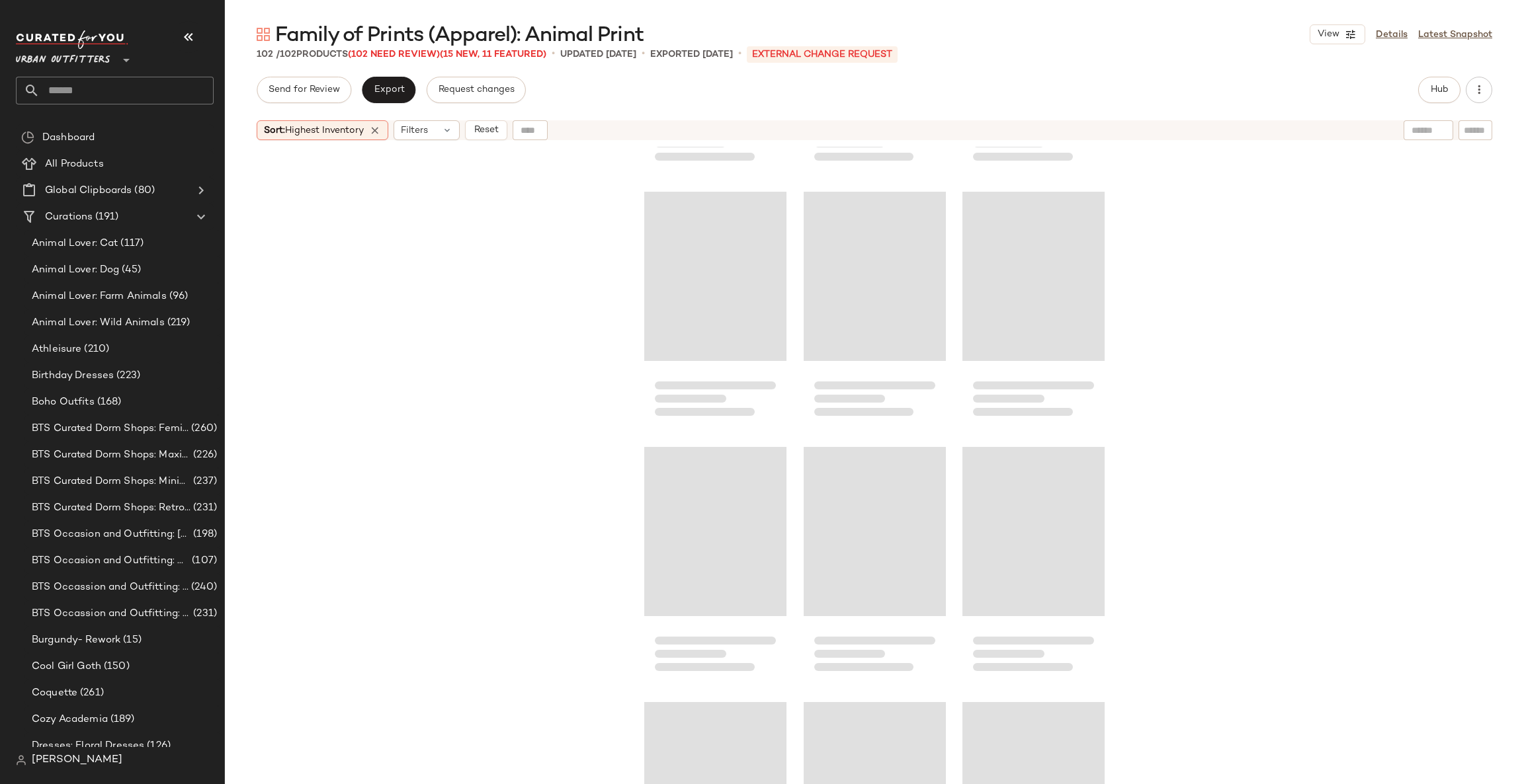
scroll to position [8009, 0]
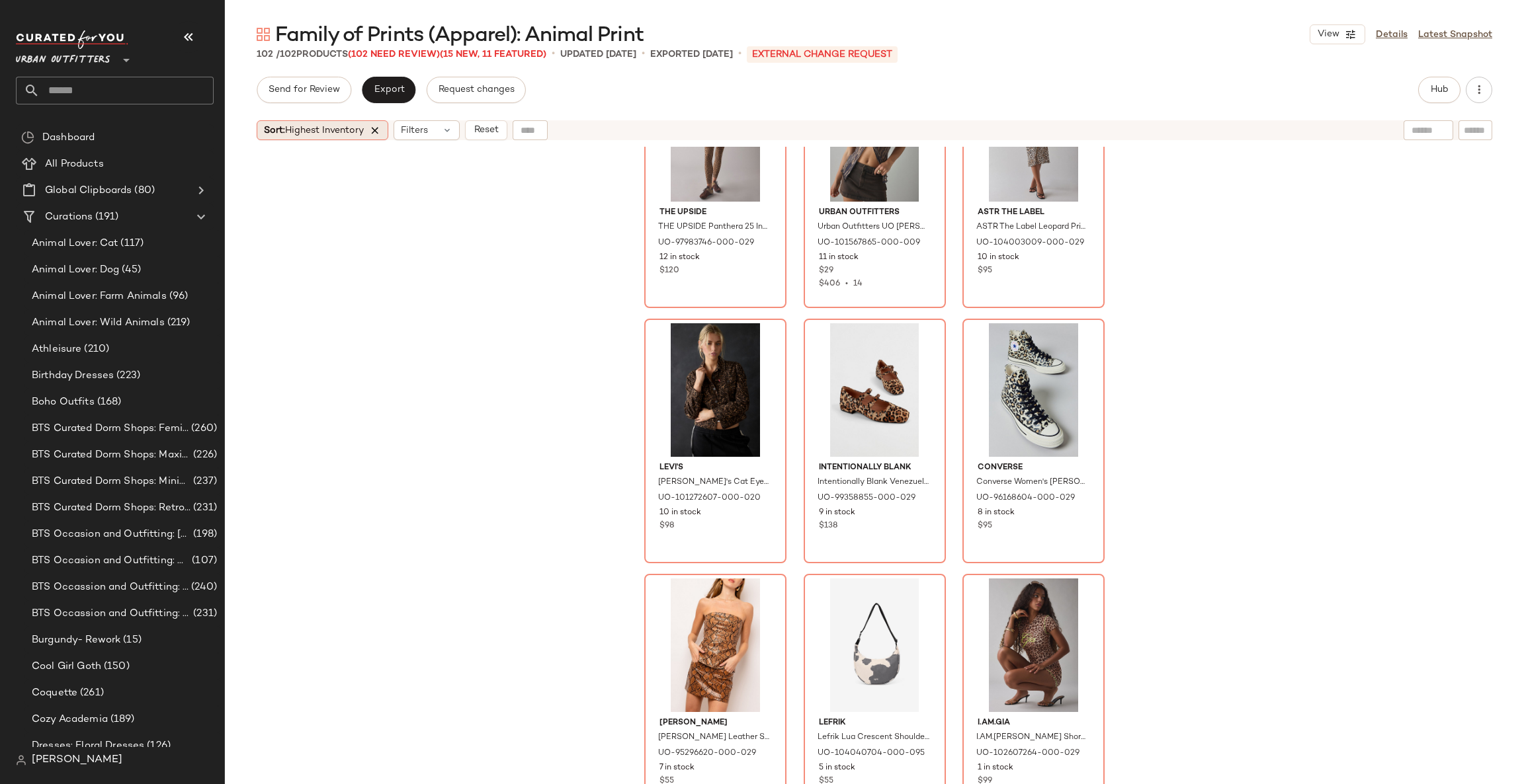
click at [381, 130] on icon at bounding box center [375, 130] width 12 height 12
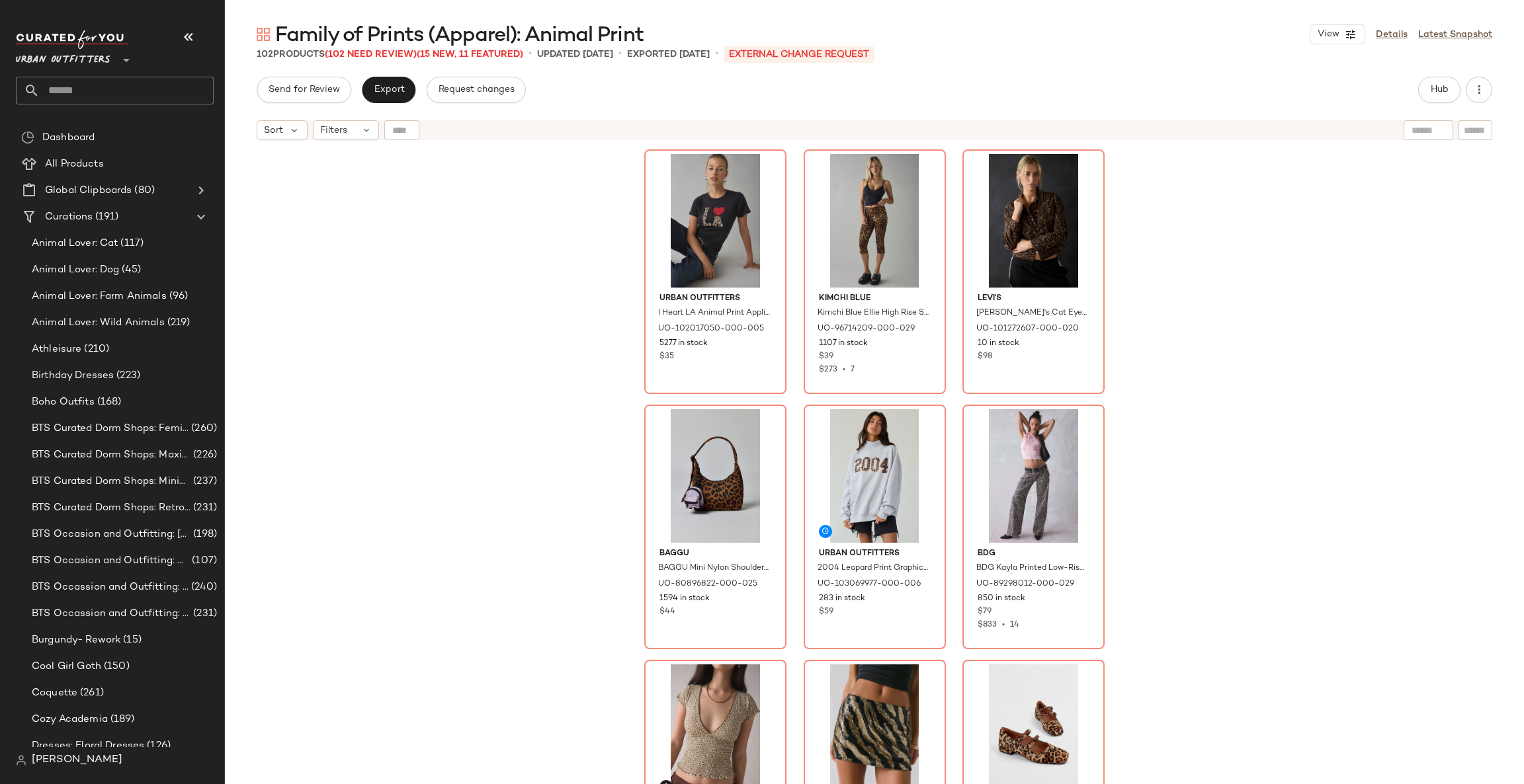
click at [531, 312] on div "Urban Outfitters I Heart LA Animal Print Applique Graphic Slim Tee in Dark Grey…" at bounding box center [874, 481] width 1299 height 671
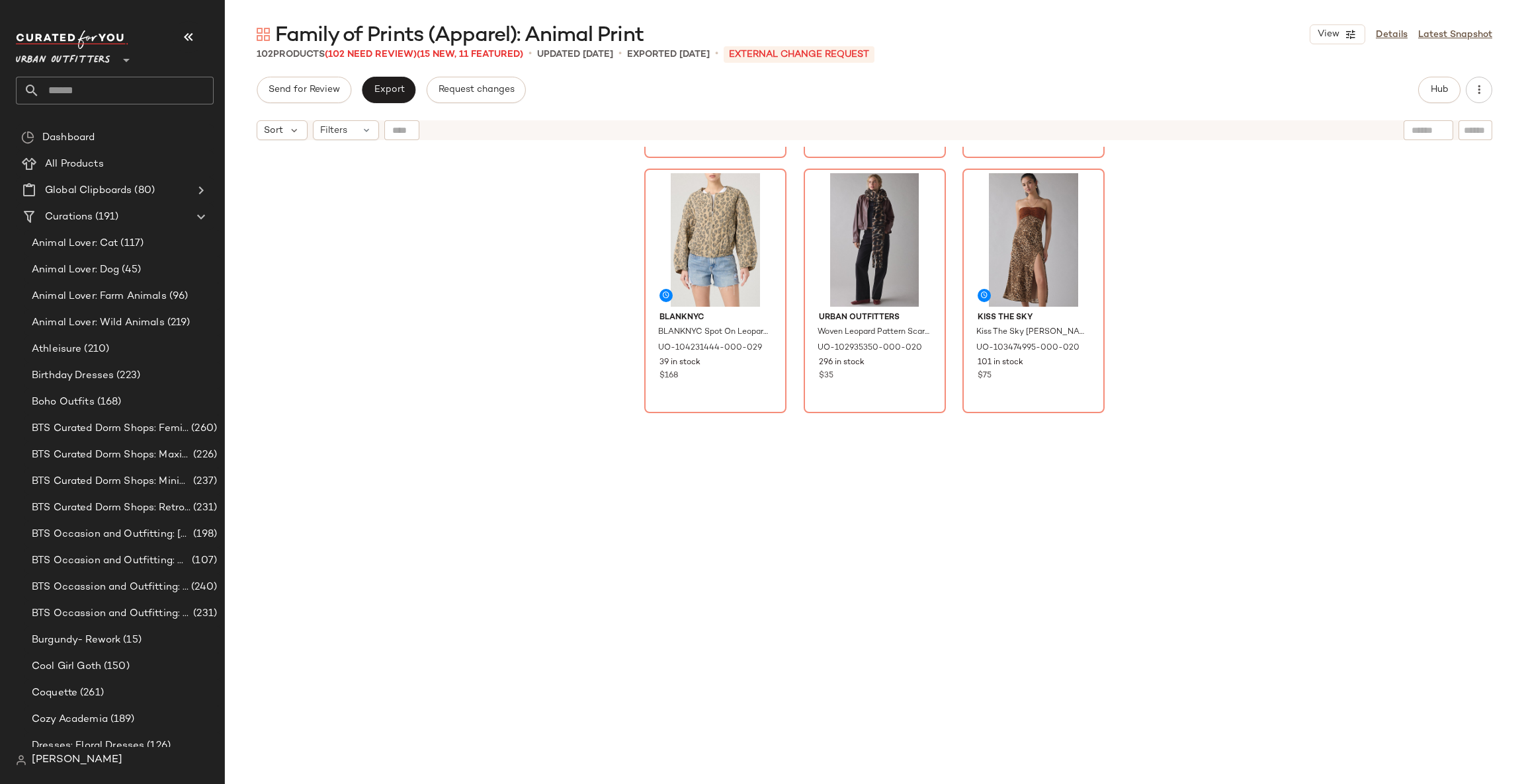
scroll to position [0, 0]
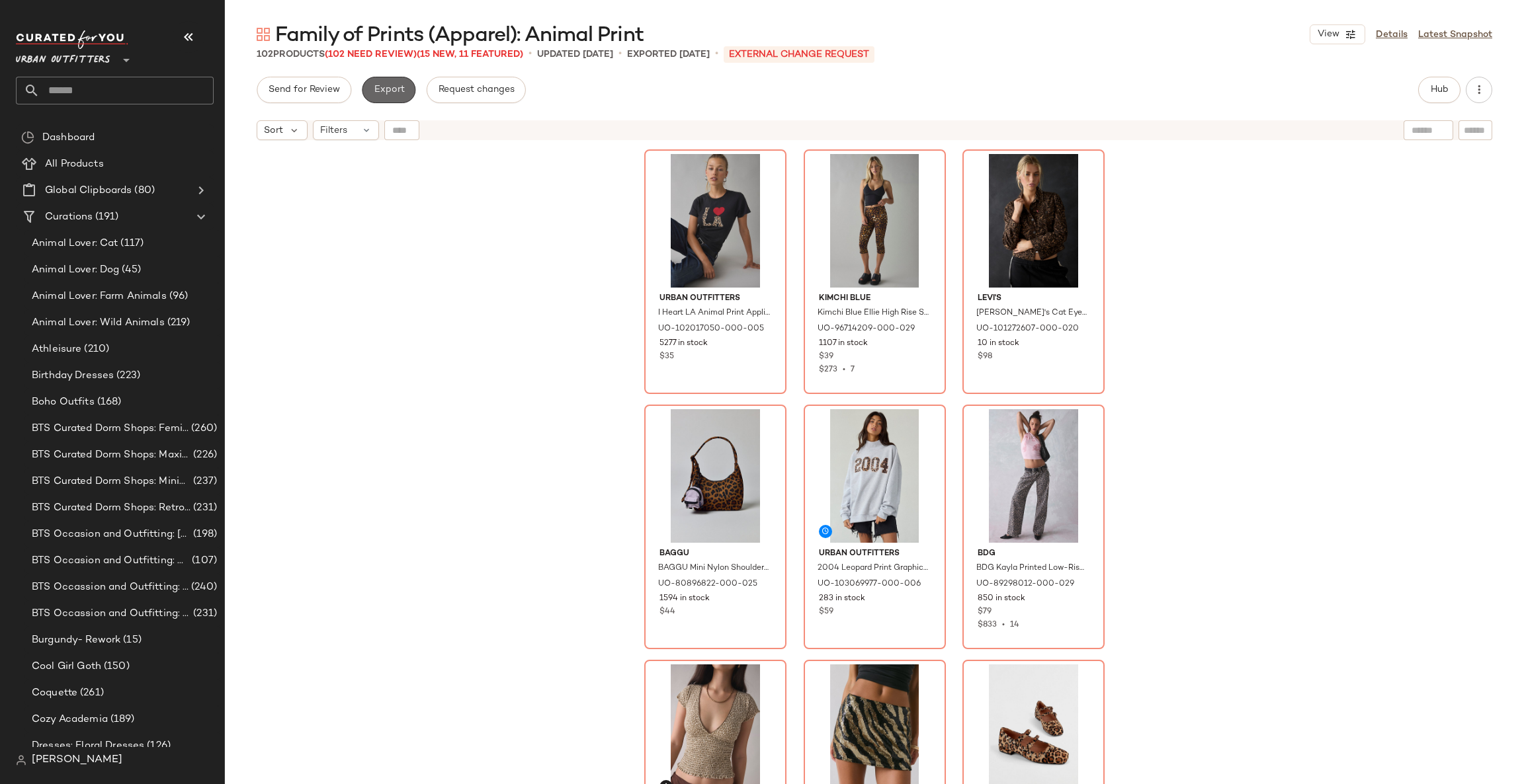
click at [400, 88] on span "Export" at bounding box center [389, 90] width 31 height 10
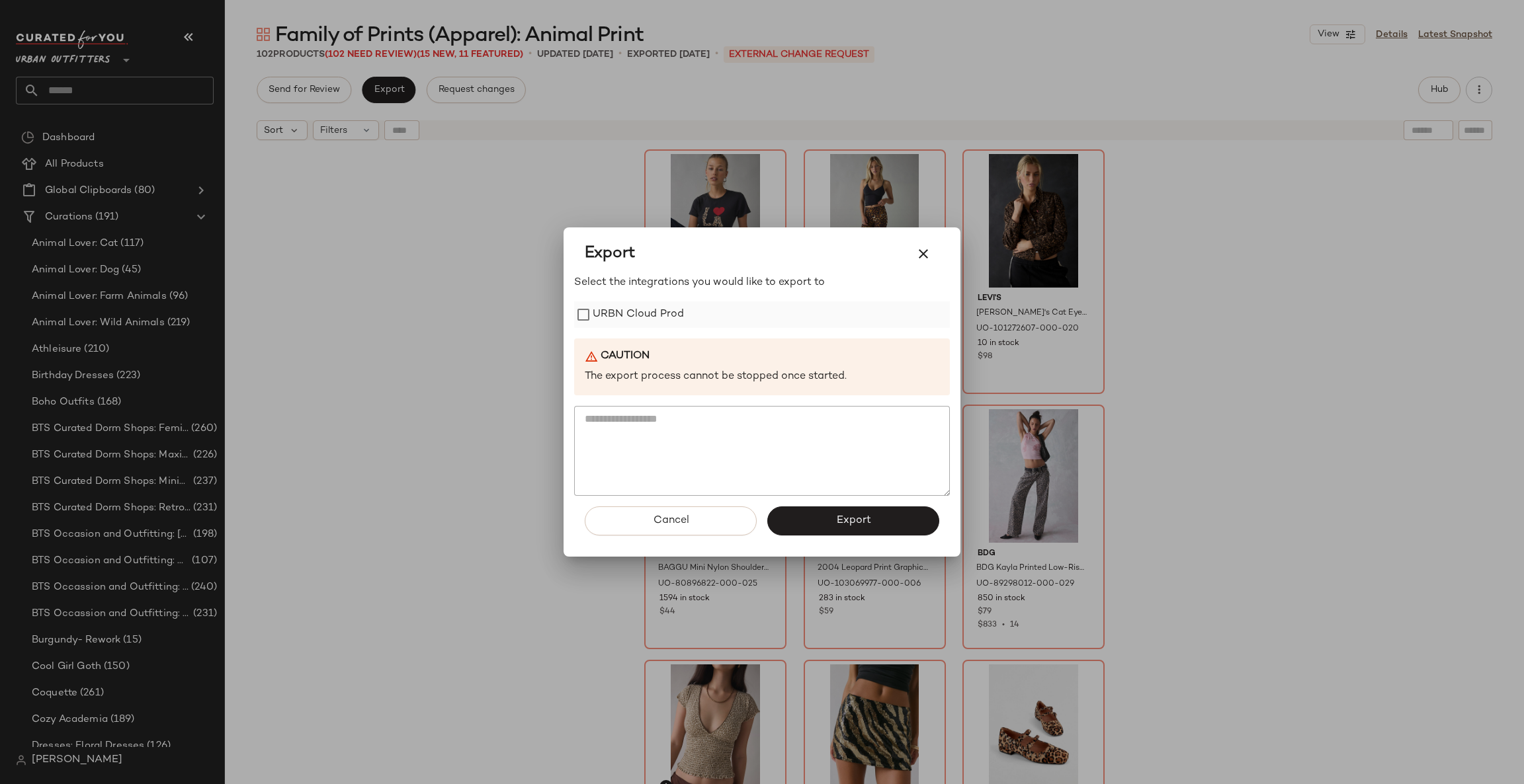
click at [685, 311] on div "URBN Cloud Prod" at bounding box center [762, 315] width 375 height 27
click at [615, 315] on label "URBN Cloud Prod" at bounding box center [638, 315] width 91 height 27
click at [864, 523] on span "Export" at bounding box center [853, 520] width 35 height 13
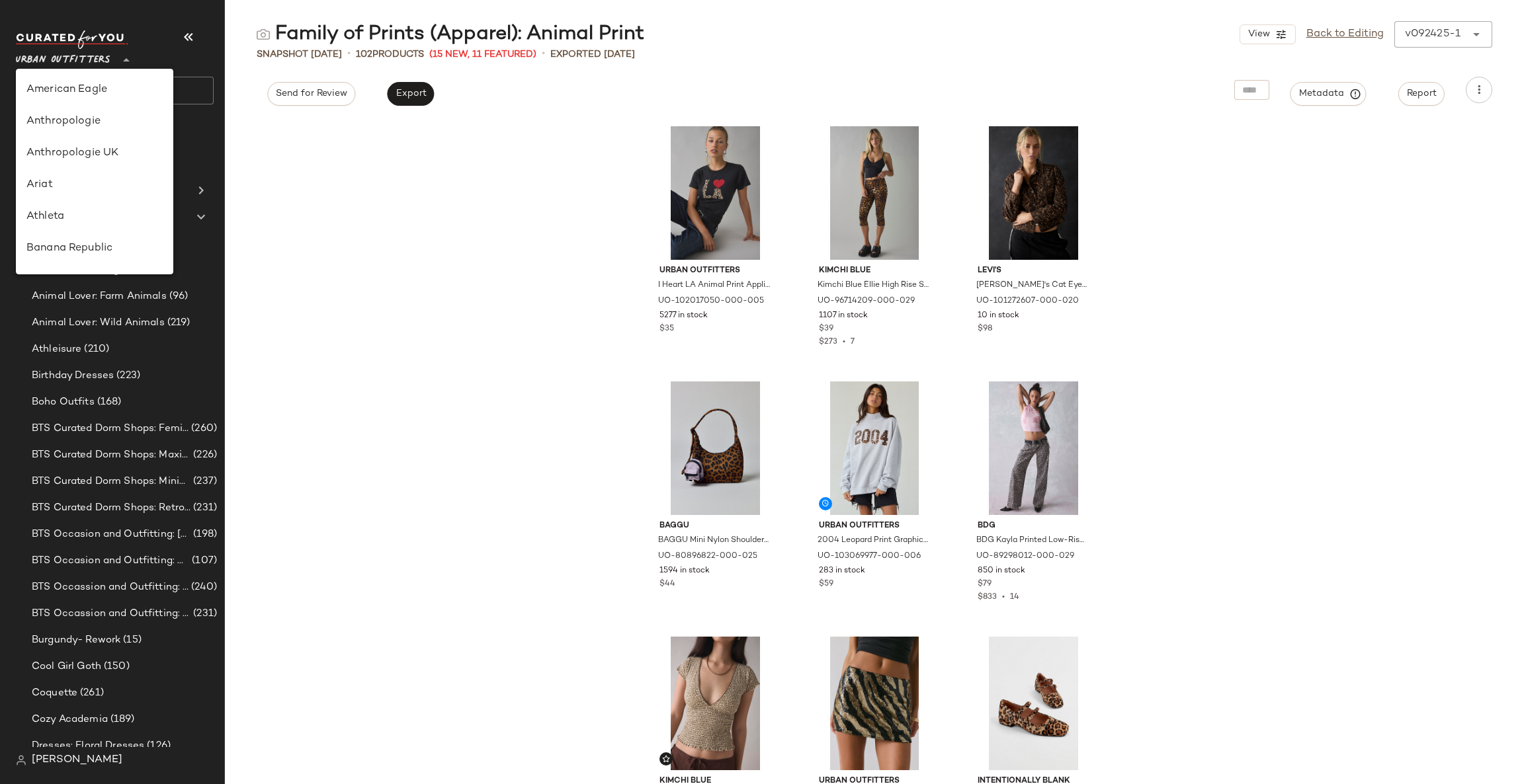
click at [94, 60] on span "Urban Outfitters" at bounding box center [63, 57] width 94 height 24
click at [252, 174] on div "Urban Outfitters I Heart LA Animal Print Applique Graphic Slim Tee in Dark Grey…" at bounding box center [874, 452] width 1299 height 665
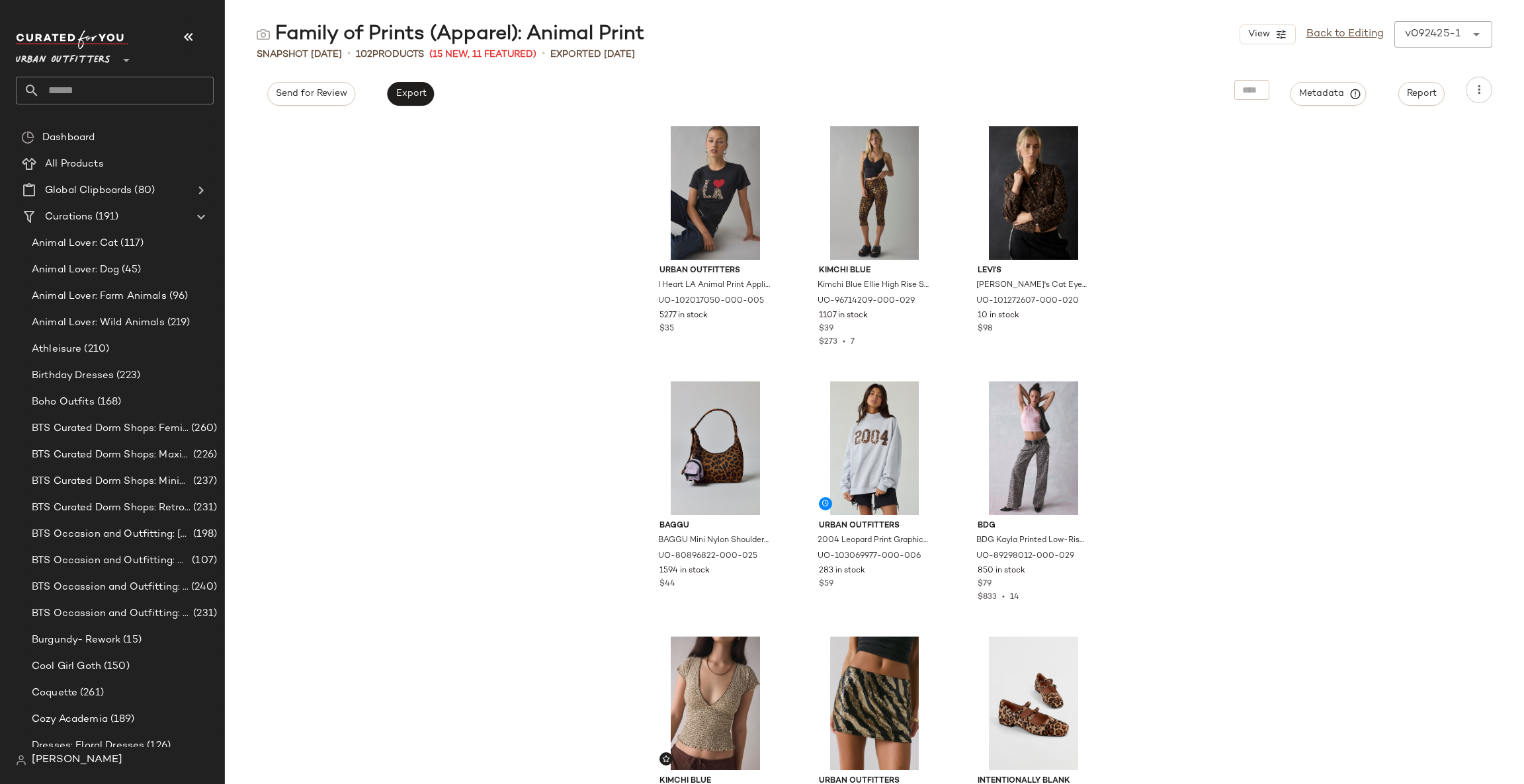
click at [15, 767] on nav "Urban Outfitters ** Dashboard All Products Global Clipboards (80) Curations (19…" at bounding box center [112, 392] width 225 height 784
click at [22, 763] on img at bounding box center [21, 760] width 10 height 10
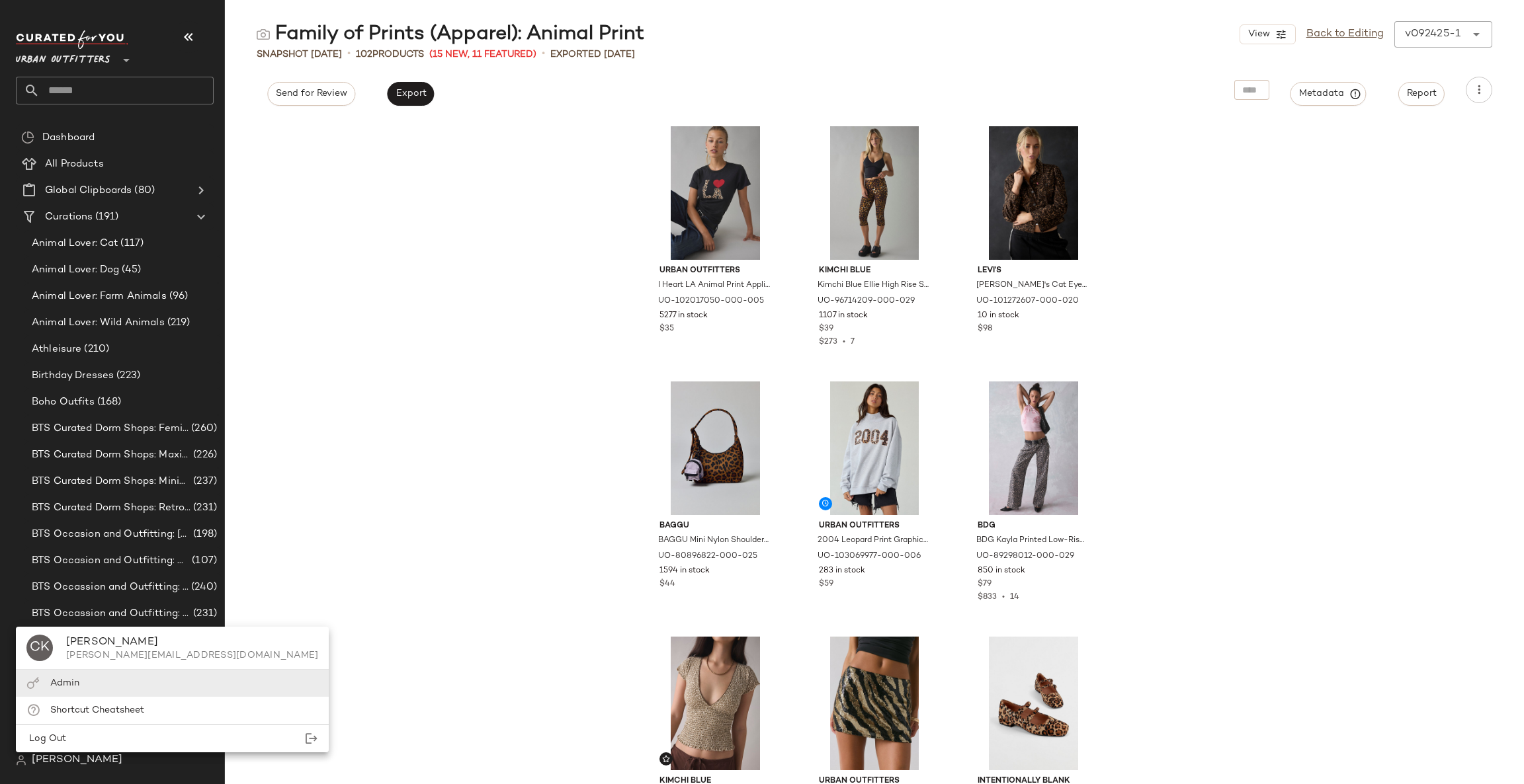
click at [74, 682] on span "Admin" at bounding box center [65, 683] width 29 height 10
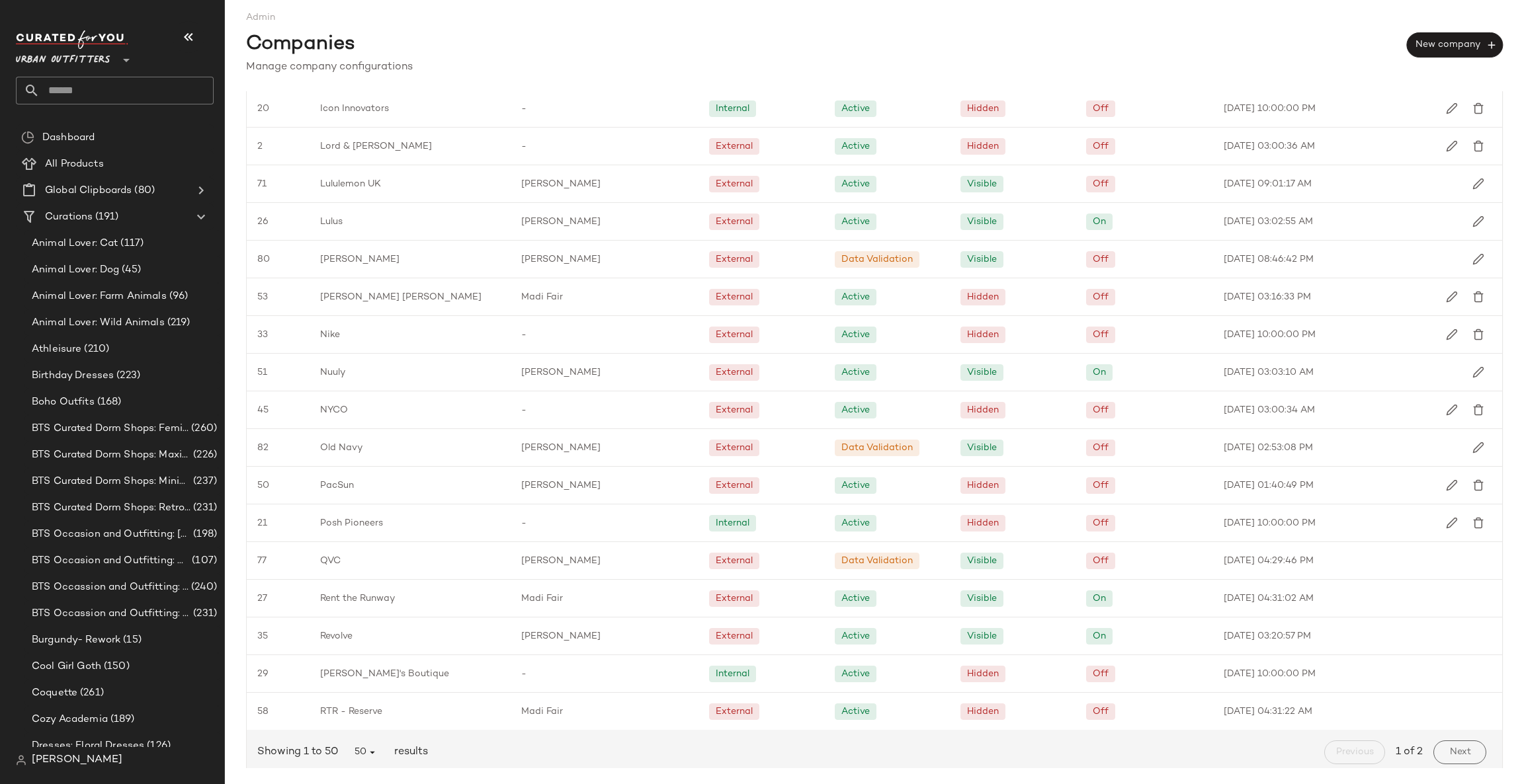
scroll to position [1288, 0]
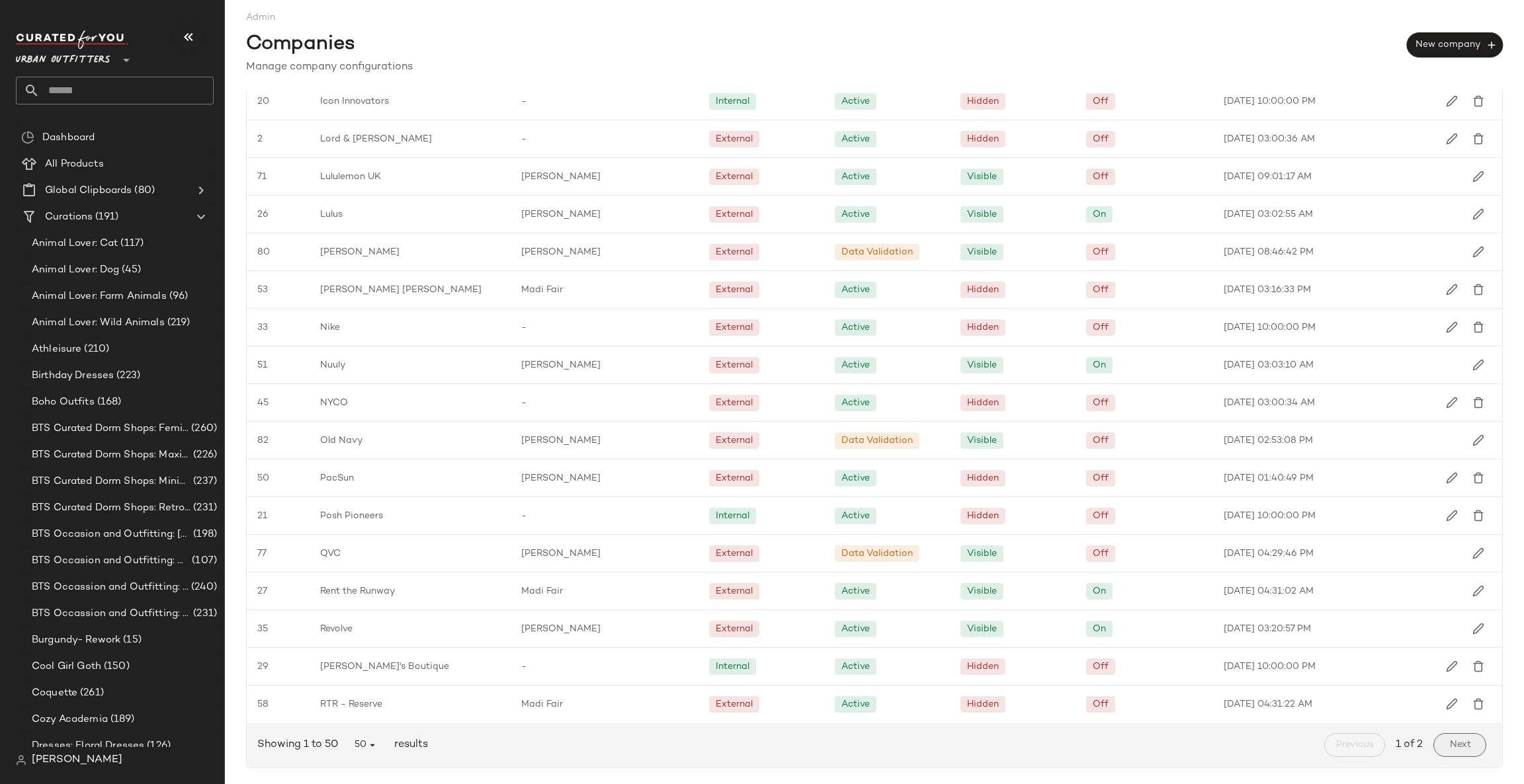
click at [1448, 741] on span "Next" at bounding box center [1459, 745] width 22 height 10
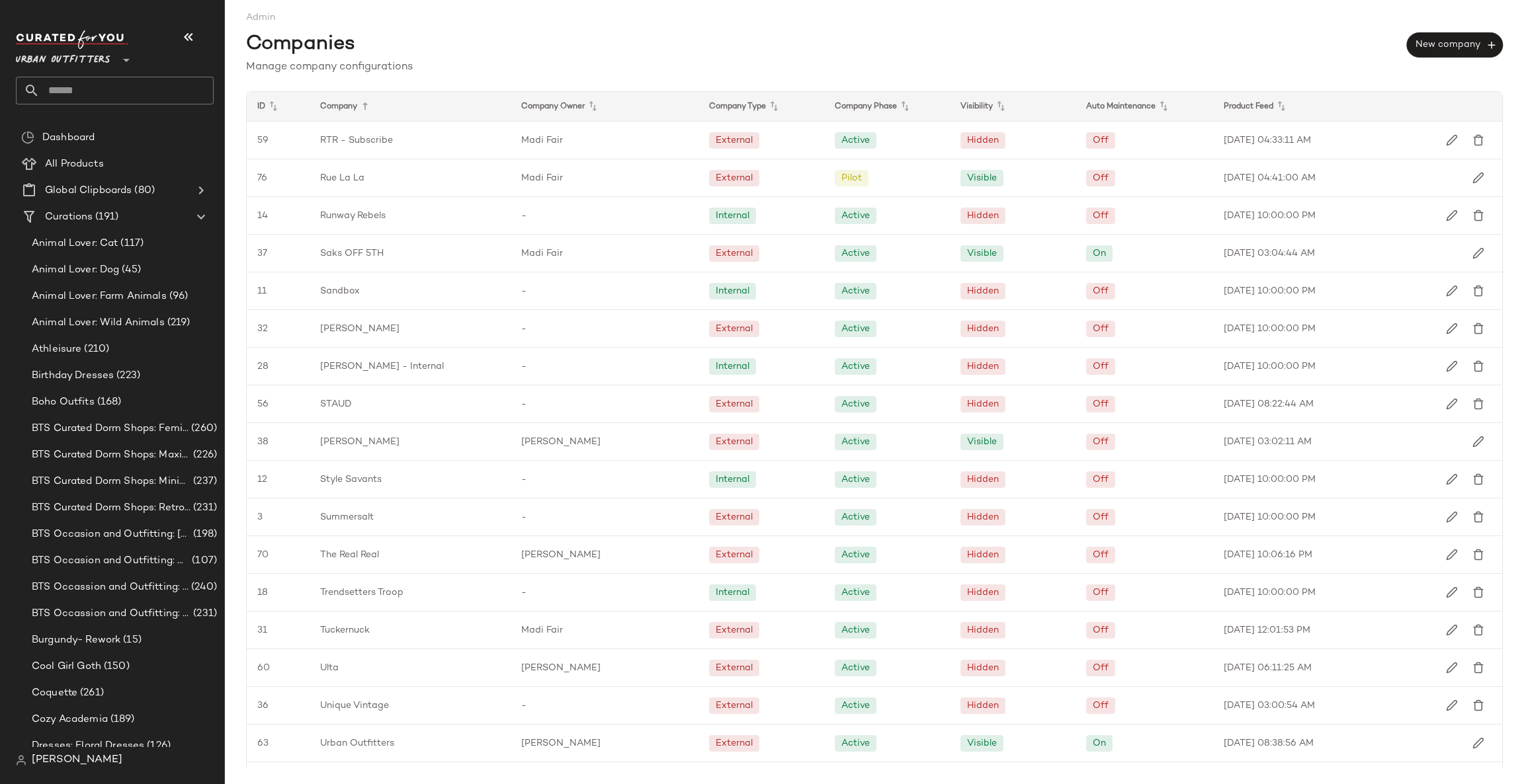
scroll to position [305, 0]
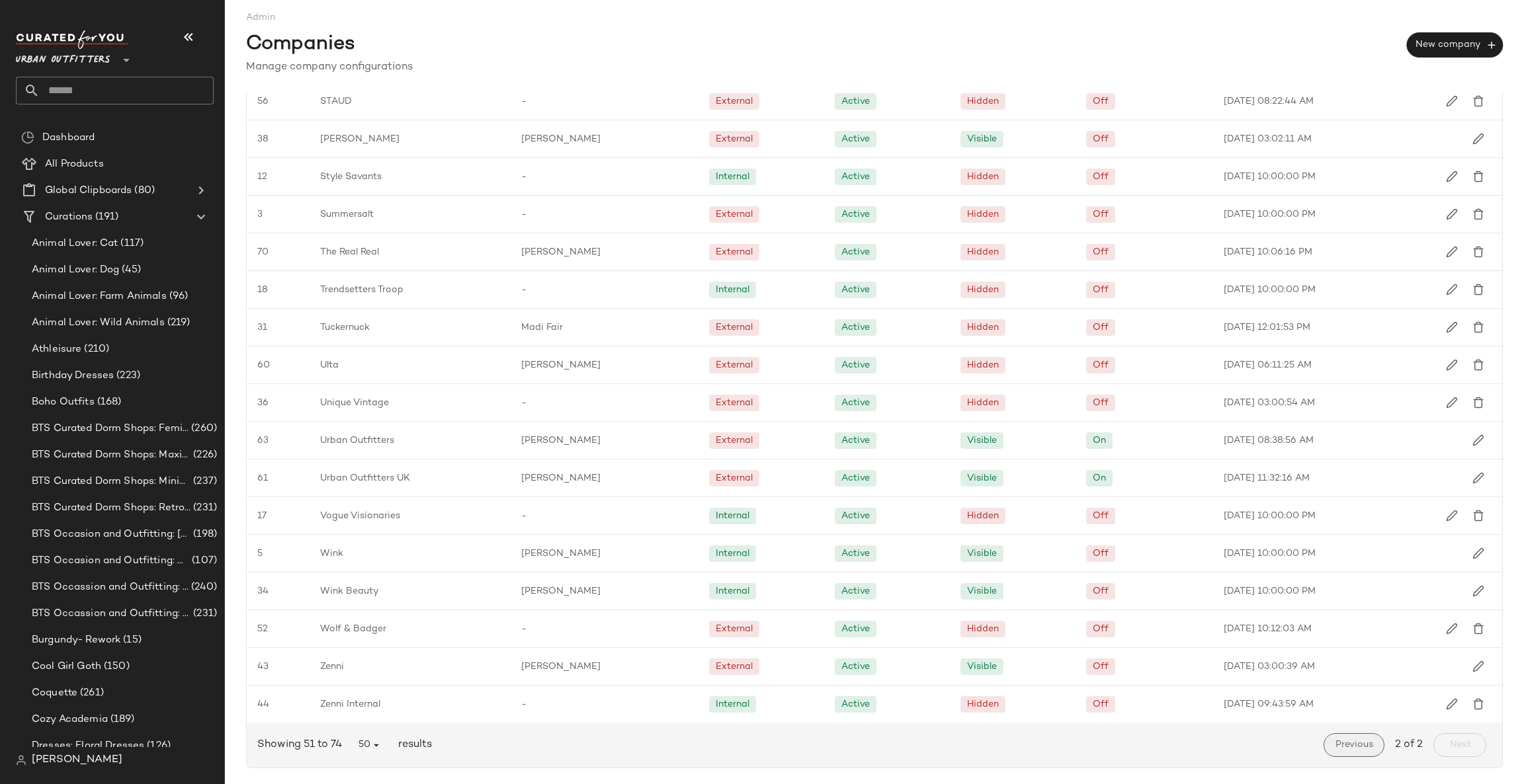
click at [1339, 744] on span "Previous" at bounding box center [1354, 745] width 38 height 10
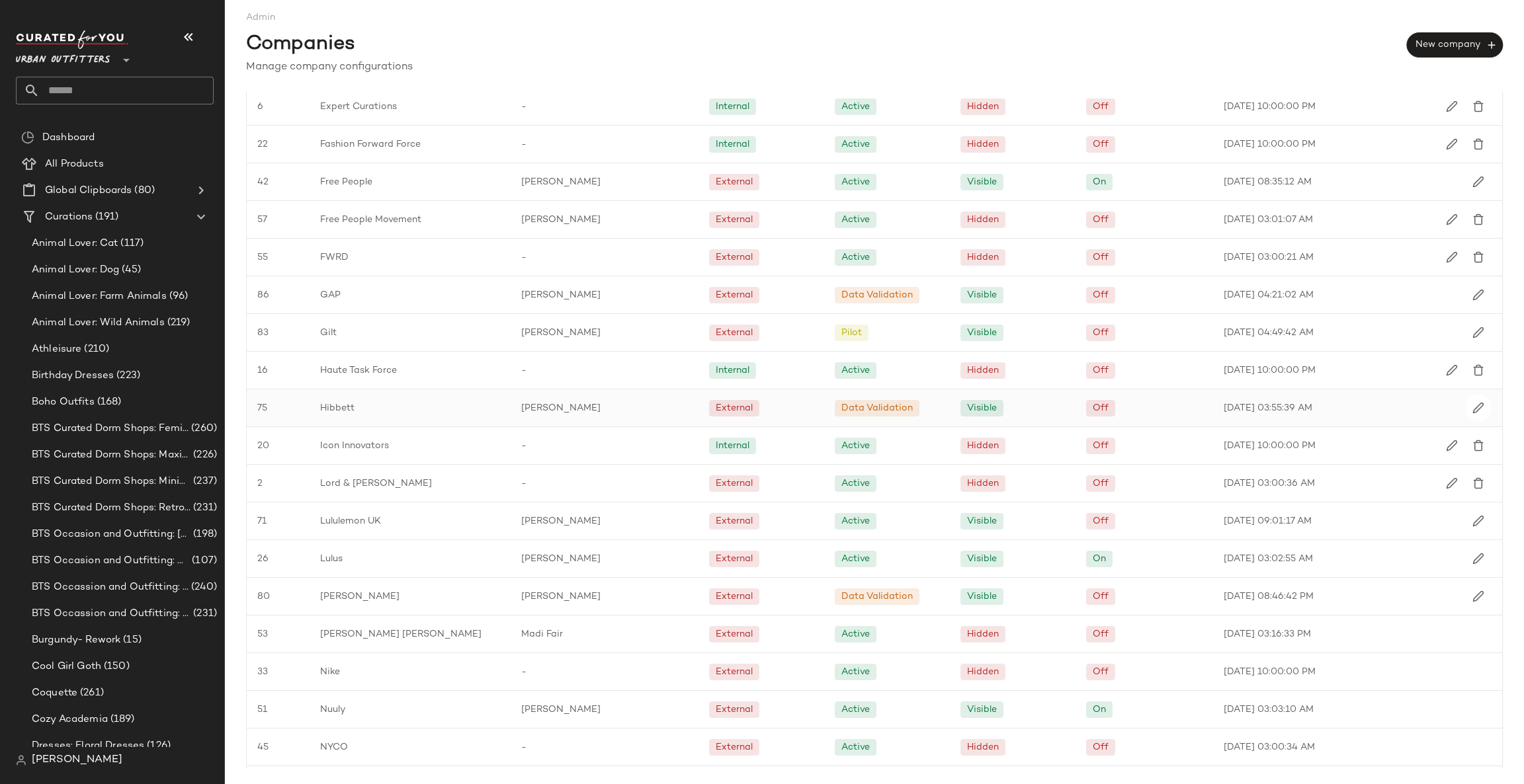
scroll to position [992, 0]
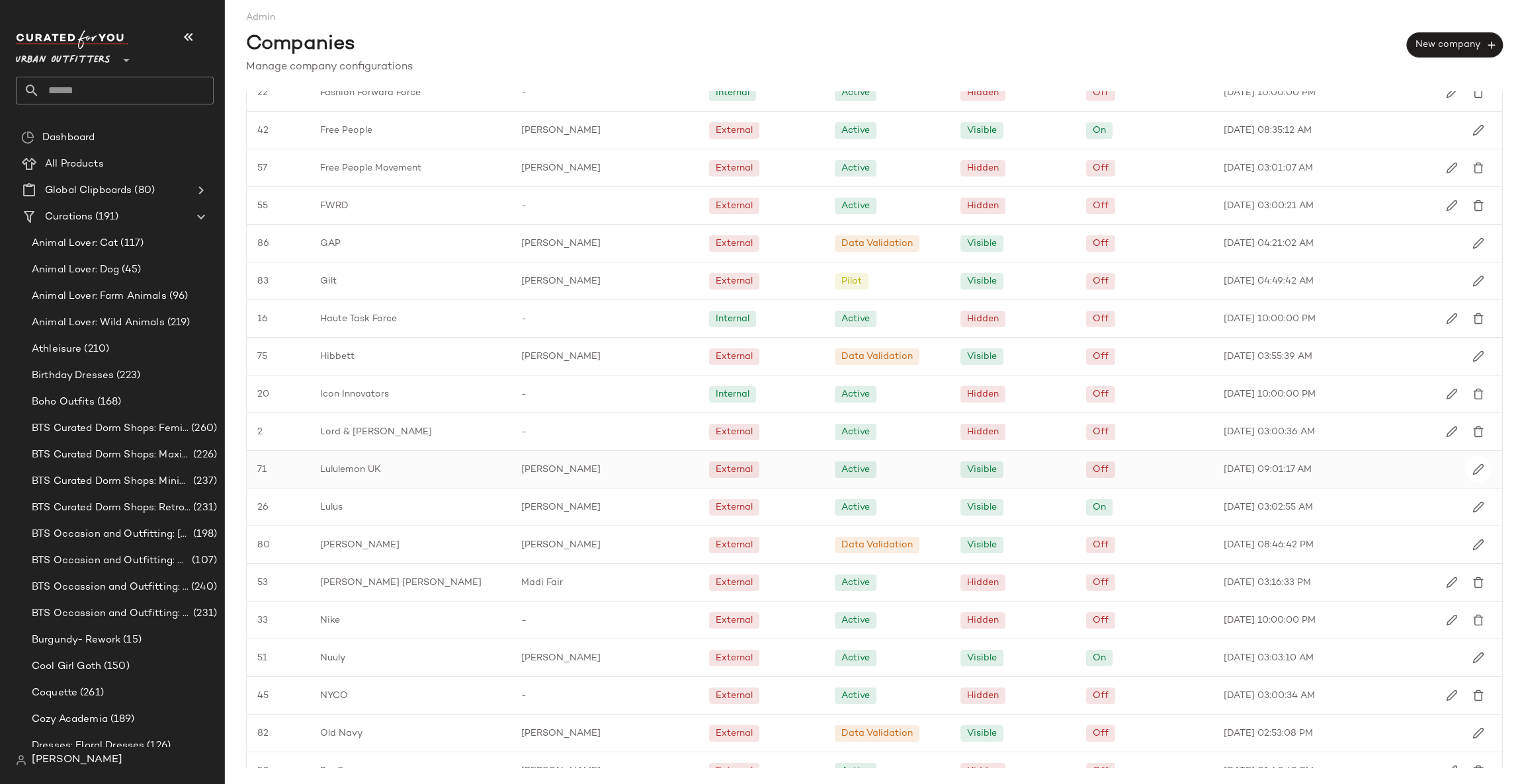
click at [373, 468] on span "Lululemon UK" at bounding box center [350, 470] width 61 height 14
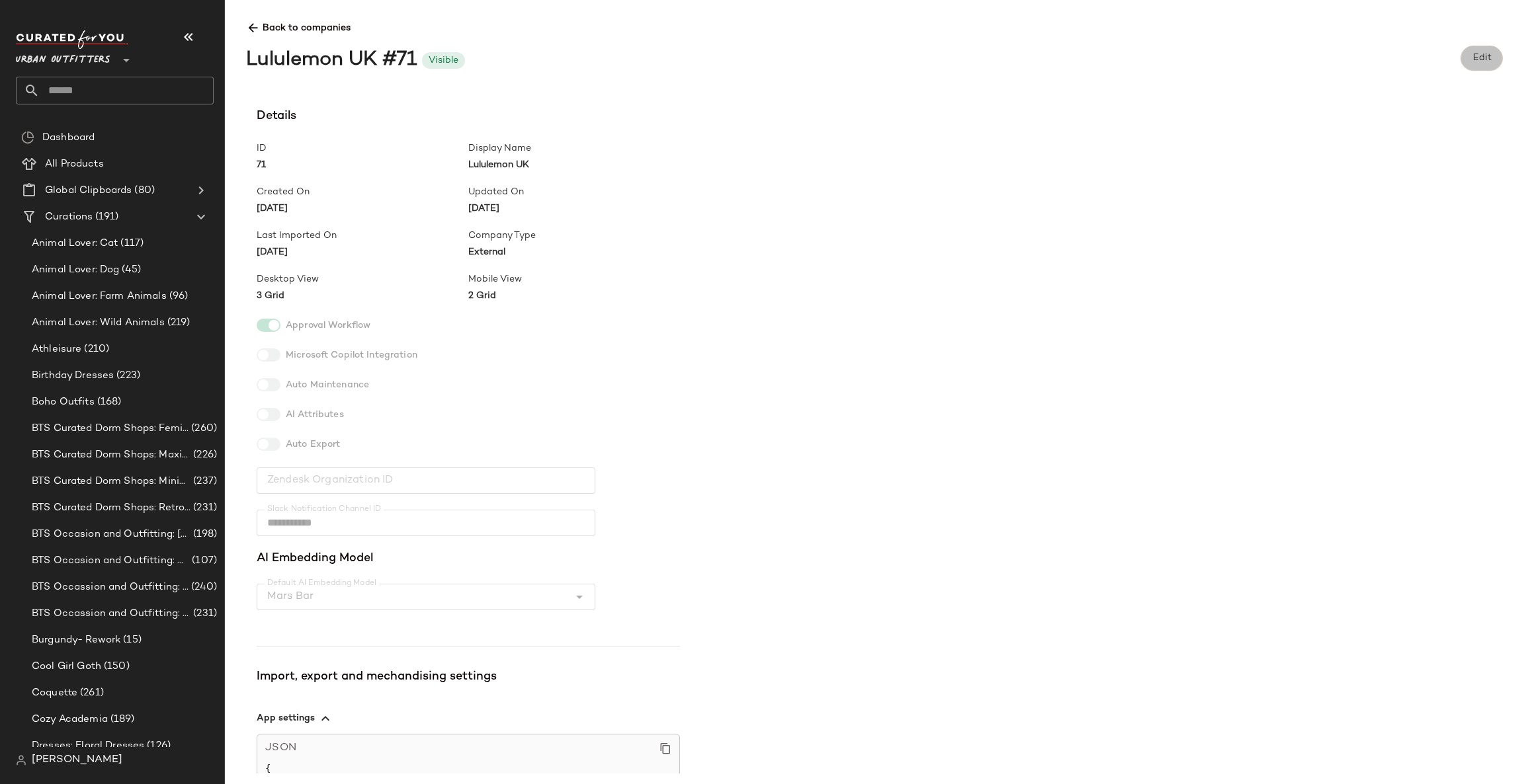
click at [1486, 54] on span "Edit" at bounding box center [1481, 58] width 19 height 10
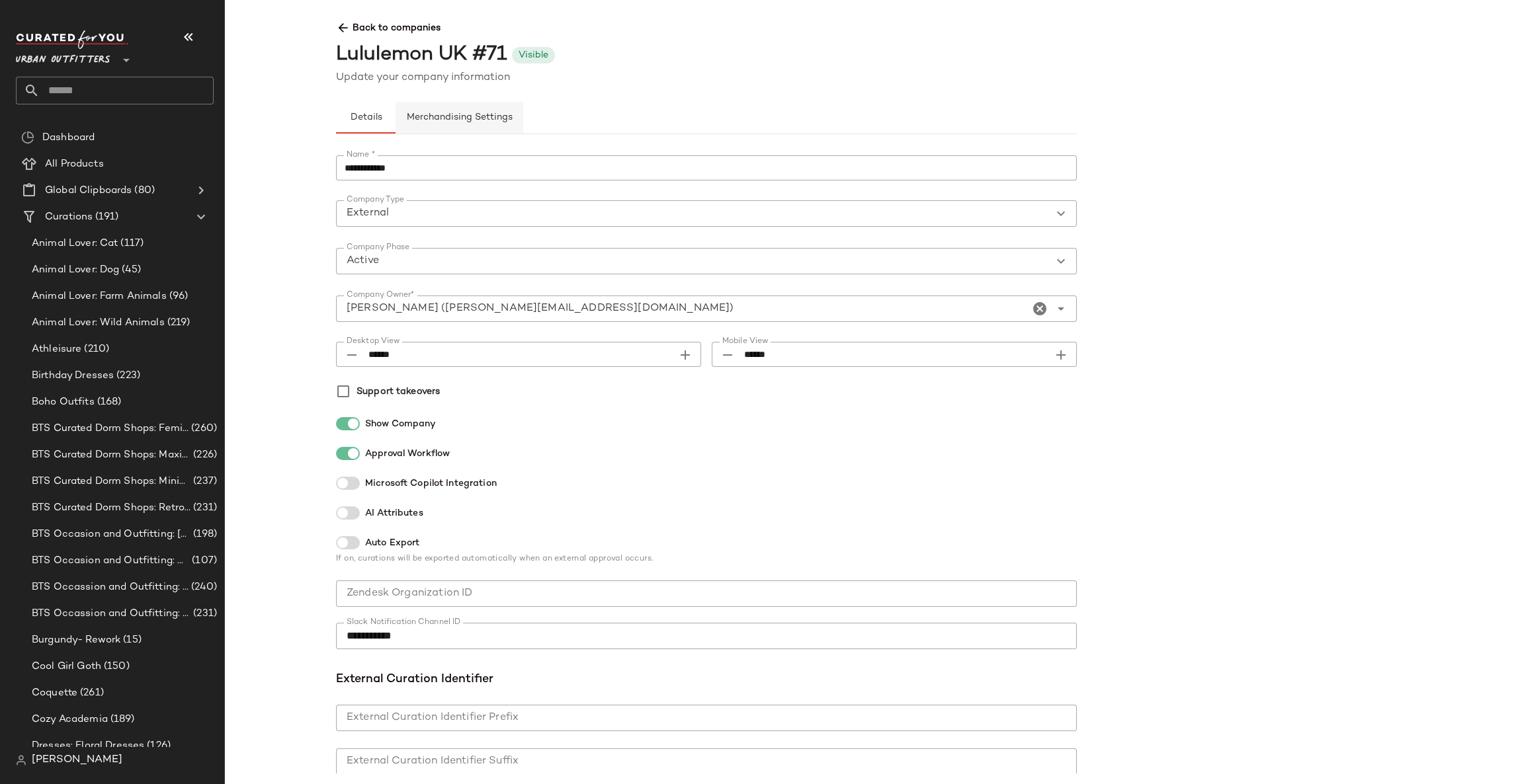
click at [465, 123] on span "Merchandising Settings" at bounding box center [459, 118] width 107 height 10
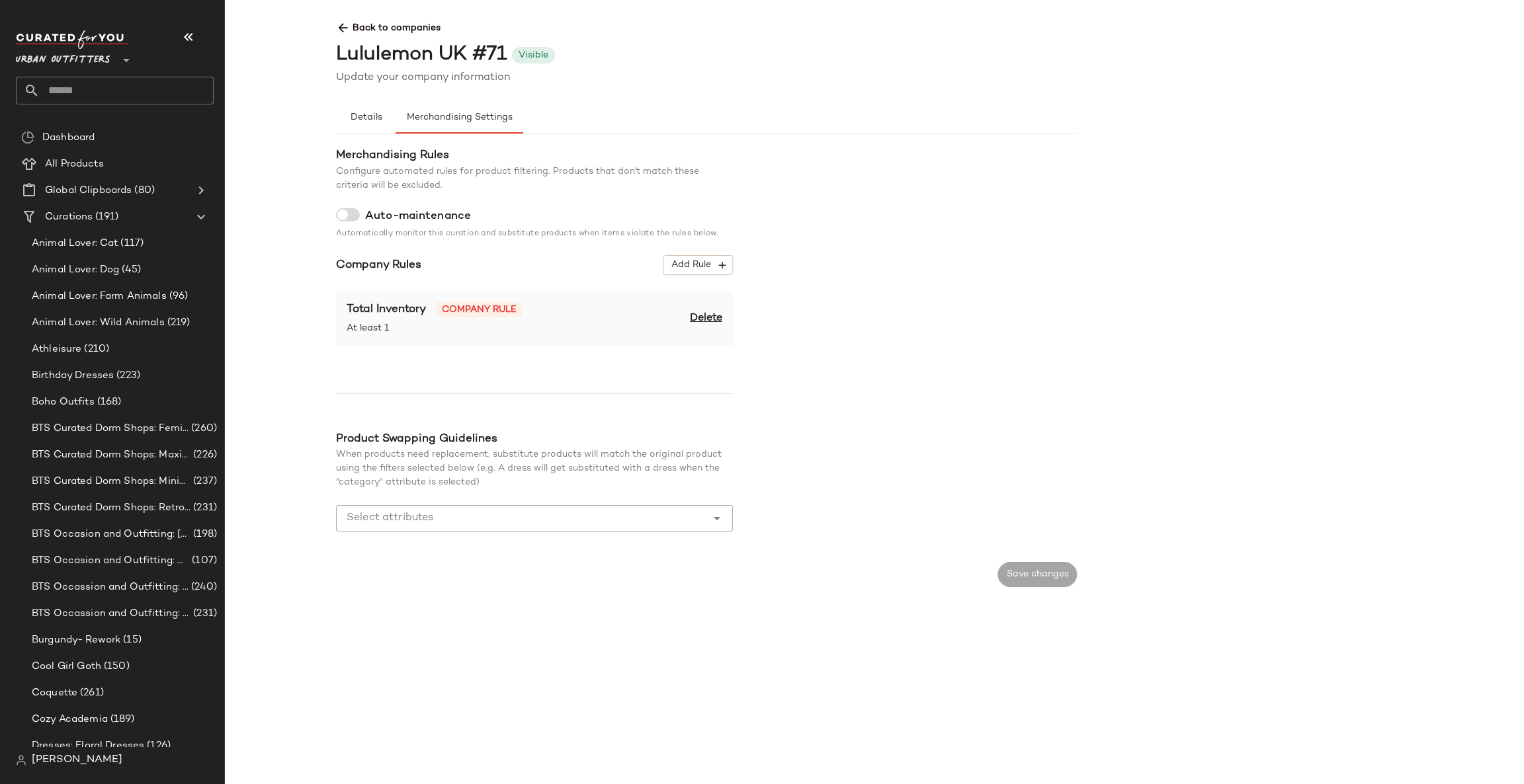
click at [399, 313] on span "Total Inventory" at bounding box center [387, 309] width 80 height 12
click at [368, 329] on span "At least 1" at bounding box center [434, 328] width 175 height 14
